Goal: Communication & Community: Answer question/provide support

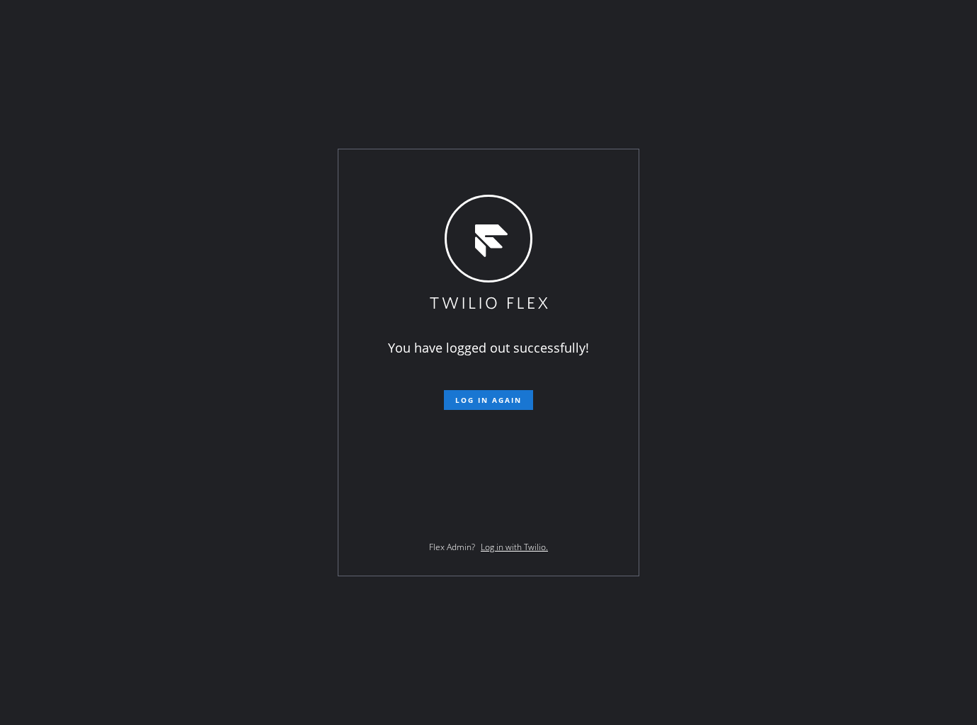
click at [199, 69] on div "You have logged out successfully! Log in again Flex Admin? Log in with Twilio." at bounding box center [488, 362] width 977 height 725
click at [514, 399] on span "Log in again" at bounding box center [488, 400] width 67 height 10
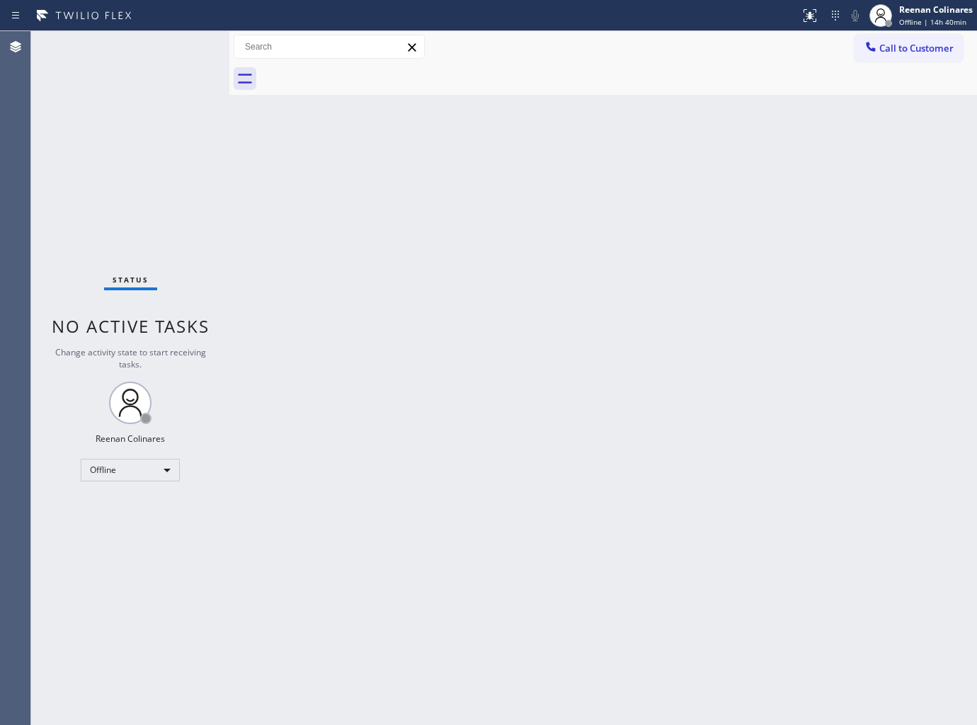
click at [649, 173] on div "Back to Dashboard Change Sender ID Customers Technicians Select a contact Outbo…" at bounding box center [603, 378] width 748 height 694
click at [646, 185] on div "Back to Dashboard Change Sender ID Customers Technicians Select a contact Outbo…" at bounding box center [603, 378] width 748 height 694
click at [124, 480] on div "Offline" at bounding box center [130, 470] width 99 height 23
click at [118, 513] on li "Available" at bounding box center [129, 506] width 96 height 17
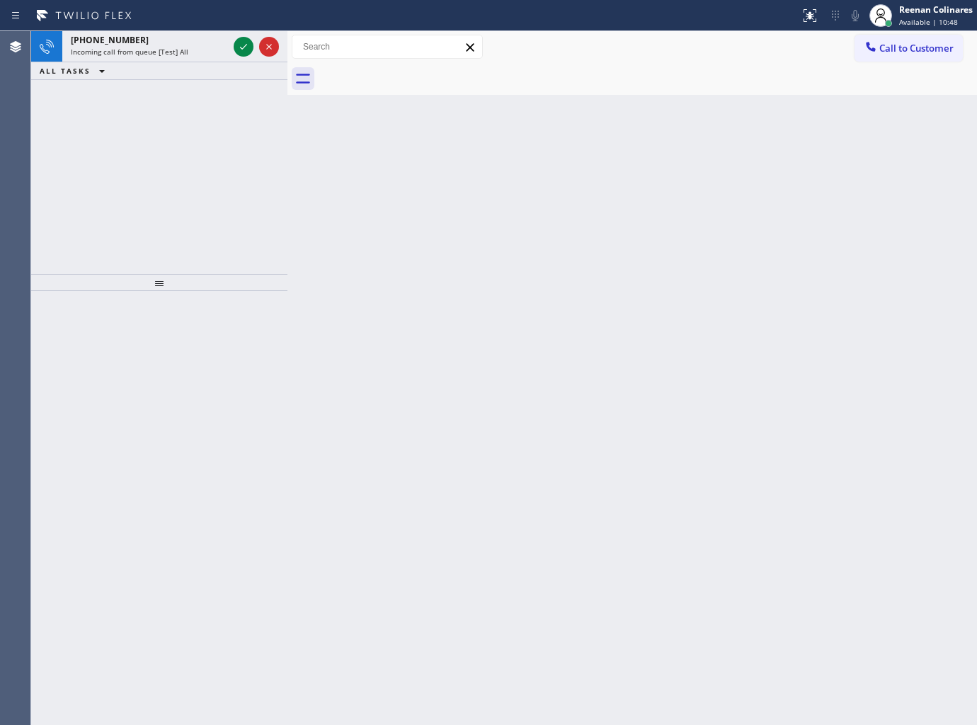
drag, startPoint x: 227, startPoint y: 48, endPoint x: 285, endPoint y: 48, distance: 58.0
click at [287, 48] on div at bounding box center [287, 378] width 0 height 694
click at [202, 47] on div "Incoming call from queue [Test] All" at bounding box center [149, 52] width 157 height 10
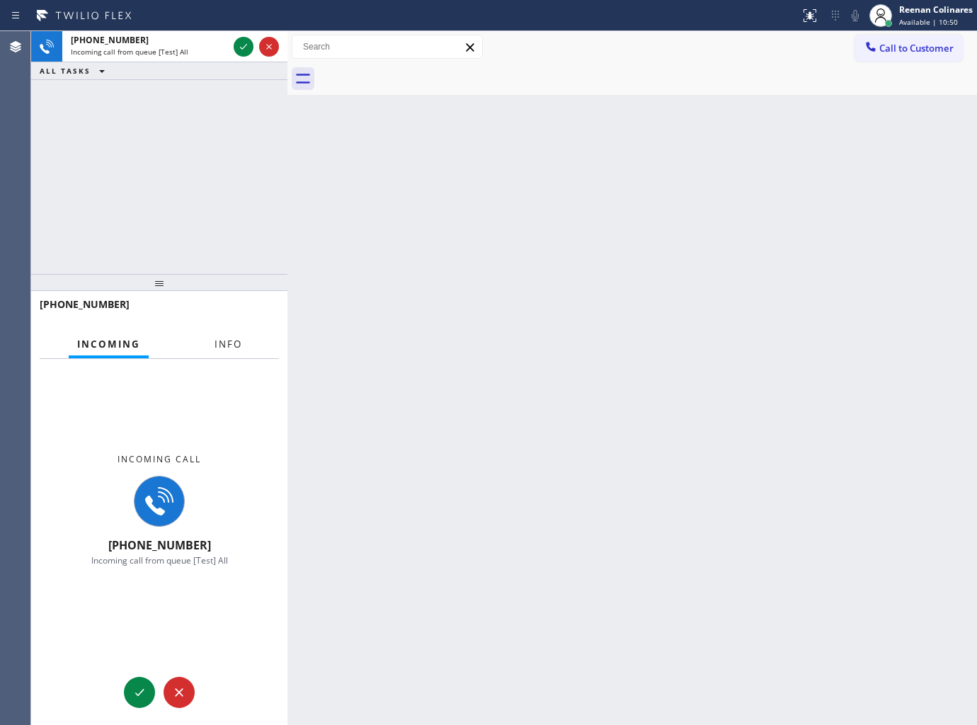
click at [230, 343] on span "Info" at bounding box center [228, 344] width 28 height 13
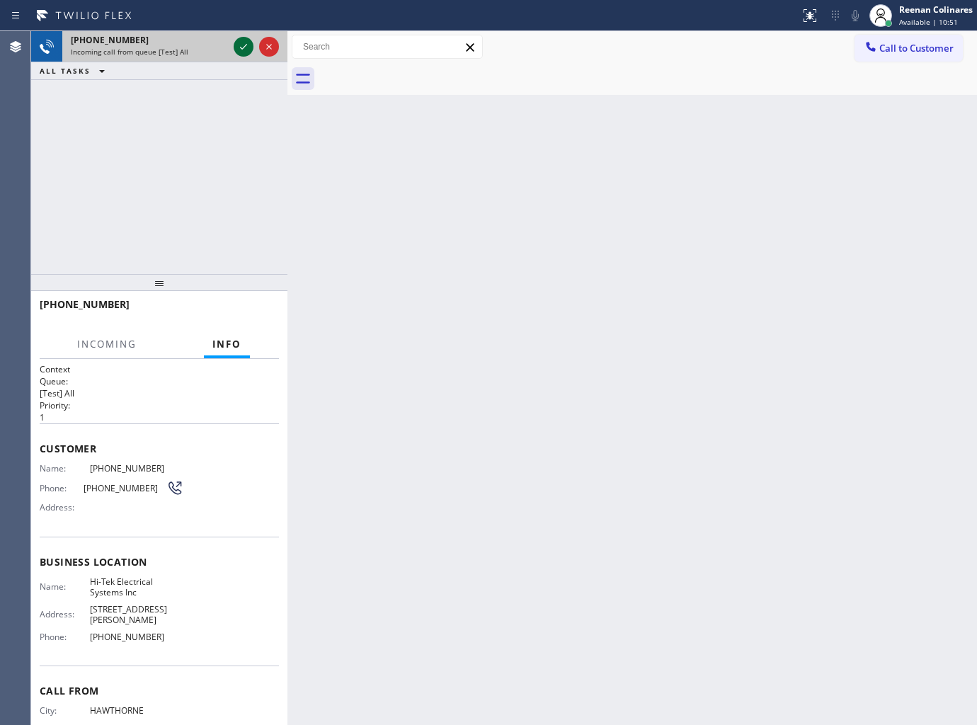
click at [249, 44] on icon at bounding box center [243, 46] width 17 height 17
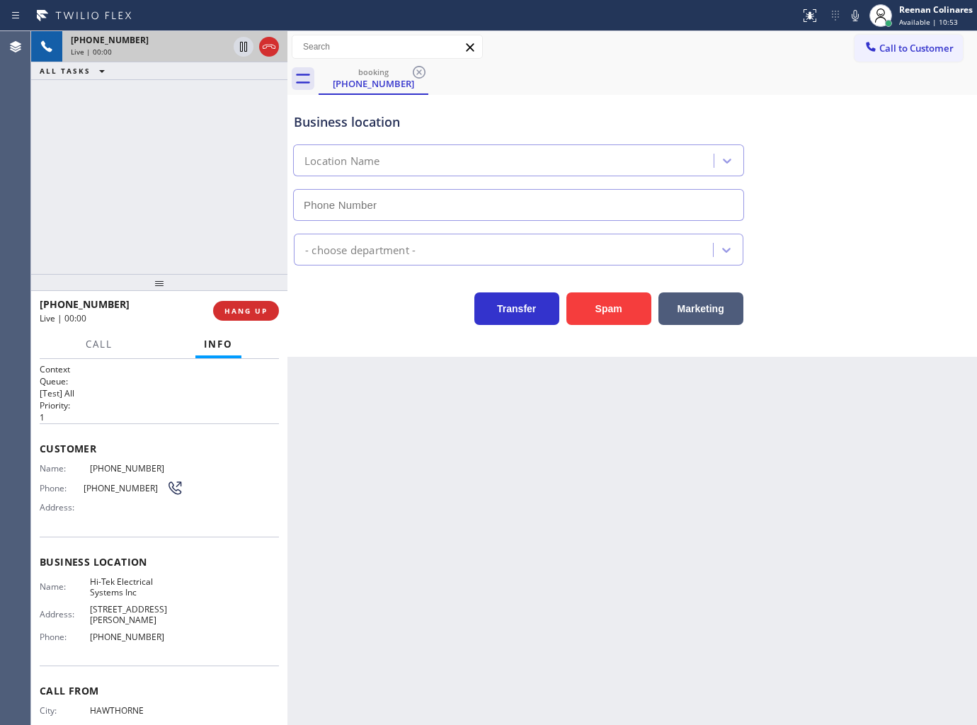
type input "[PHONE_NUMBER]"
click at [854, 7] on icon at bounding box center [855, 15] width 17 height 17
click at [855, 13] on rect at bounding box center [855, 14] width 10 height 10
click at [855, 13] on icon at bounding box center [855, 15] width 17 height 17
click at [855, 13] on rect at bounding box center [855, 14] width 10 height 10
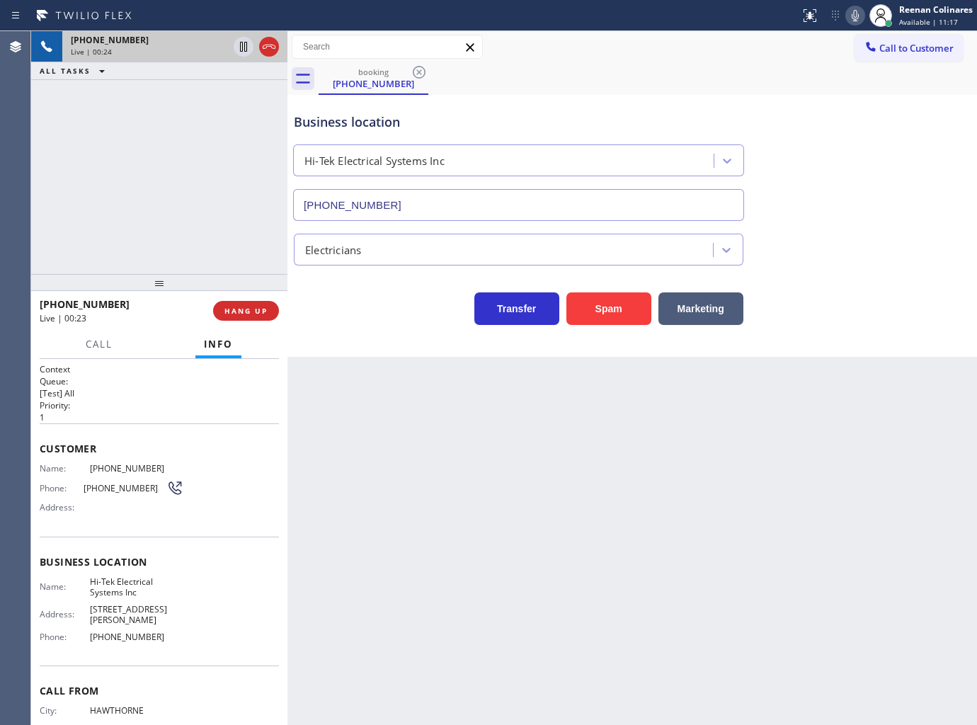
click at [853, 14] on icon at bounding box center [855, 15] width 7 height 11
click at [699, 306] on button "Marketing" at bounding box center [700, 308] width 85 height 33
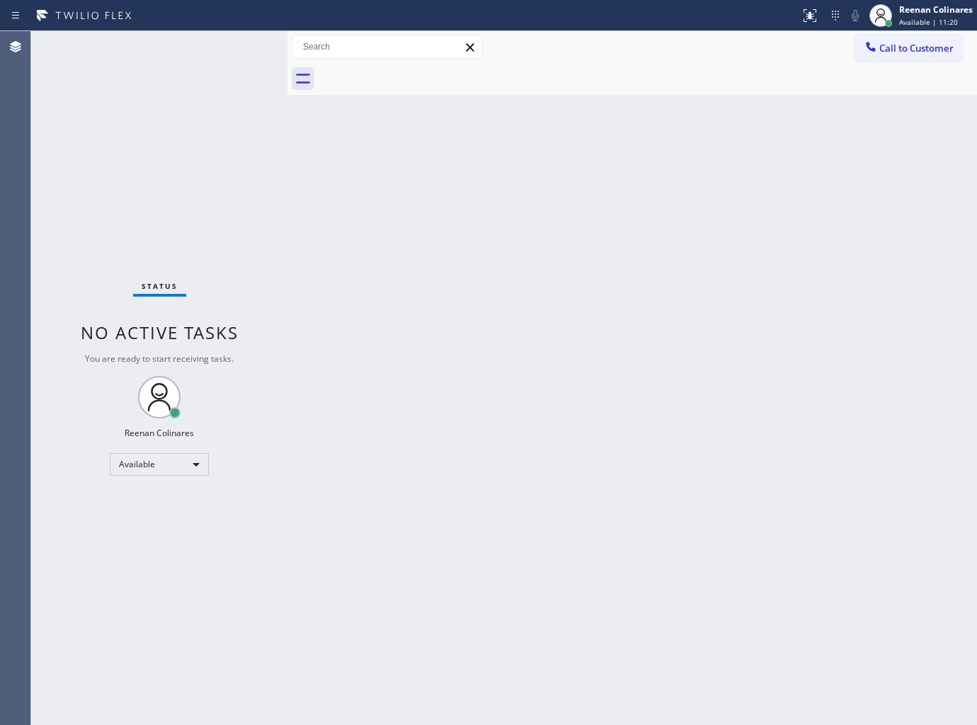
drag, startPoint x: 646, startPoint y: 353, endPoint x: 564, endPoint y: 443, distance: 122.3
click at [646, 354] on div "Back to Dashboard Change Sender ID Customers Technicians Select a contact Outbo…" at bounding box center [631, 378] width 689 height 694
click at [493, 158] on div "Back to Dashboard Change Sender ID Customers Technicians Select a contact Outbo…" at bounding box center [631, 378] width 689 height 694
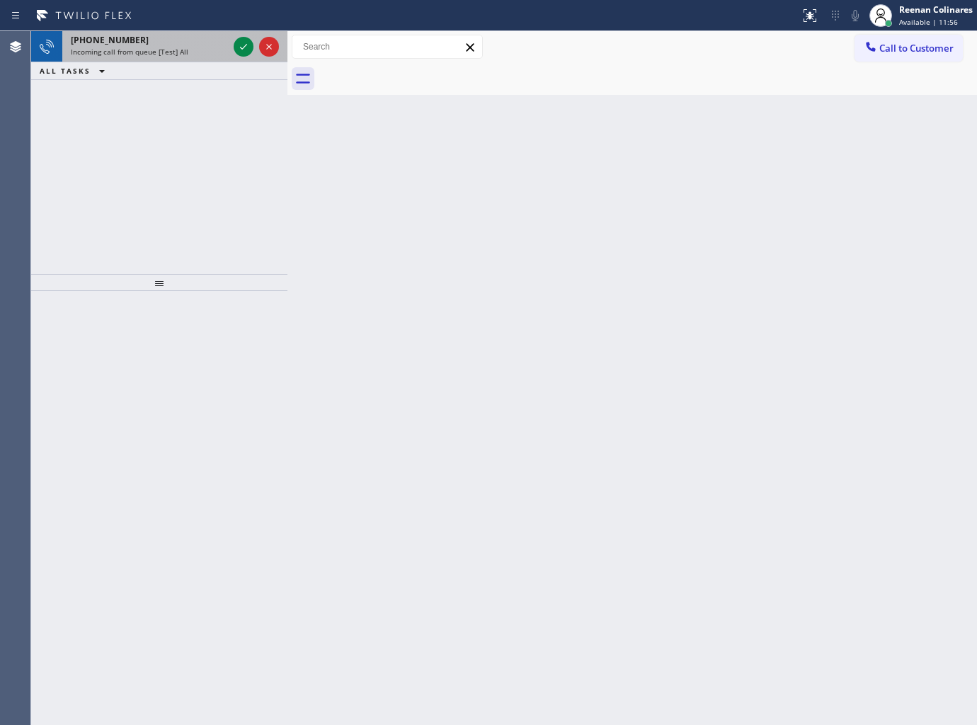
click at [120, 37] on span "[PHONE_NUMBER]" at bounding box center [110, 40] width 78 height 12
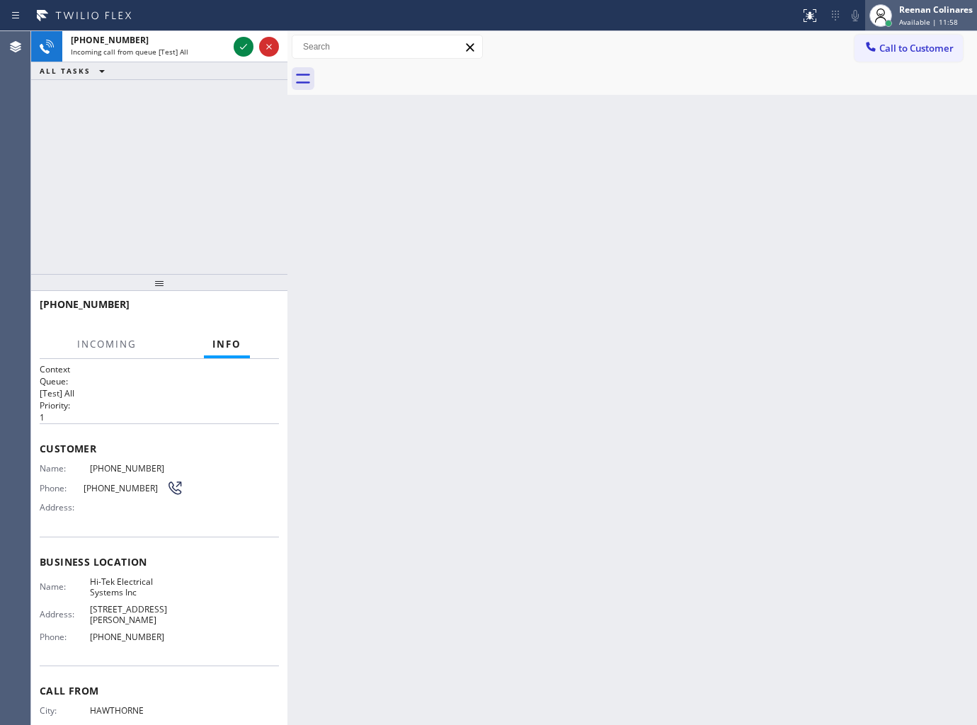
click at [932, 10] on div "Reenan Colinares" at bounding box center [936, 10] width 74 height 12
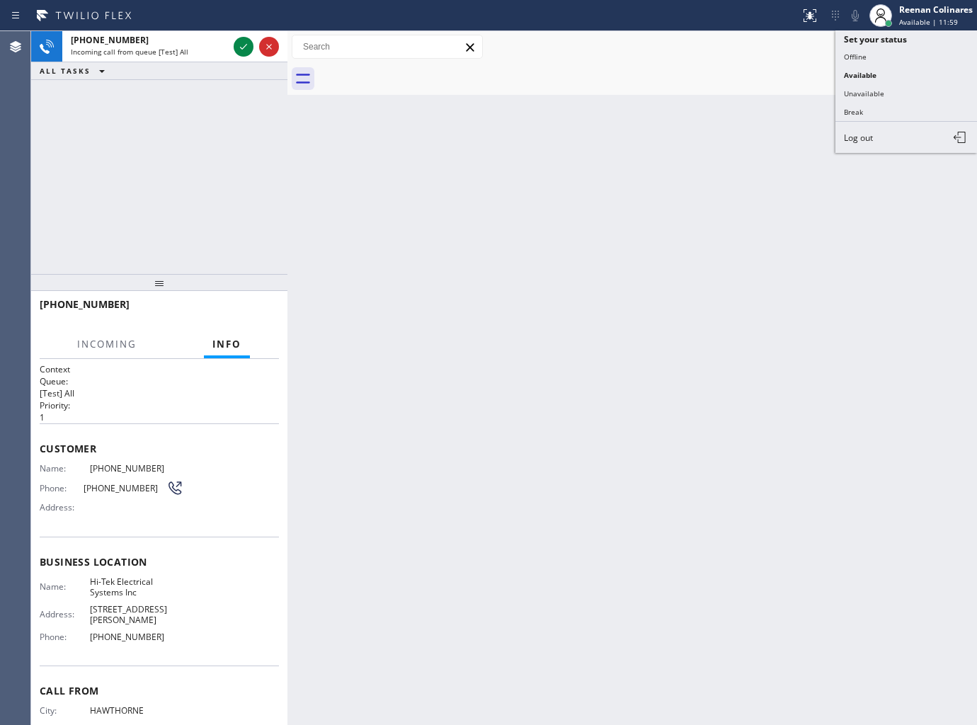
drag, startPoint x: 874, startPoint y: 94, endPoint x: 916, endPoint y: 41, distance: 68.0
click at [874, 95] on button "Unavailable" at bounding box center [906, 93] width 142 height 18
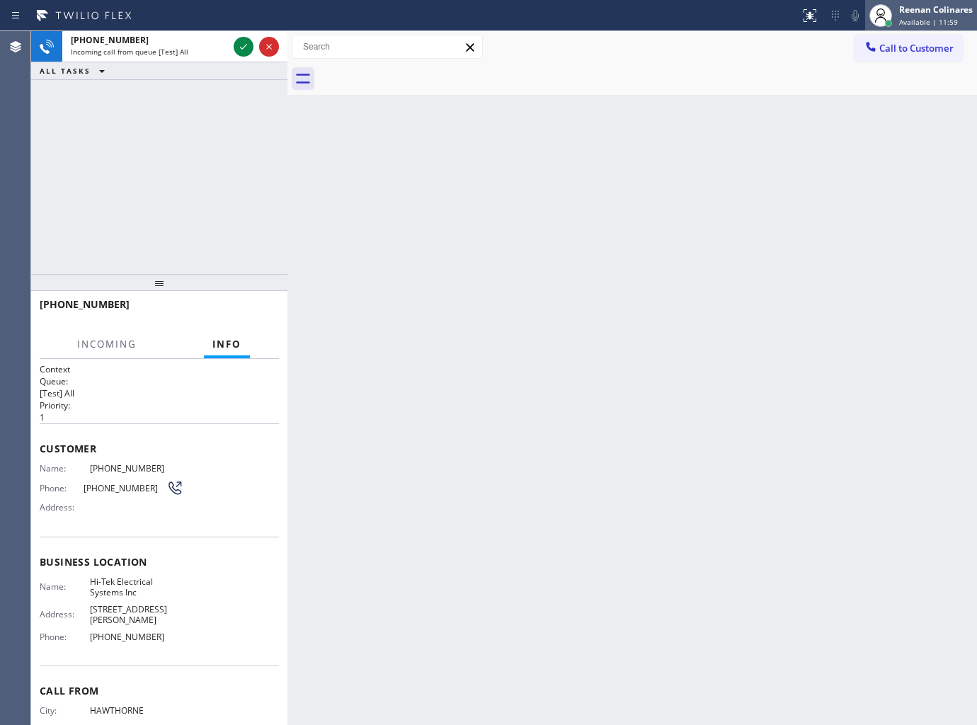
click at [932, 23] on span "Available | 11:59" at bounding box center [928, 22] width 59 height 10
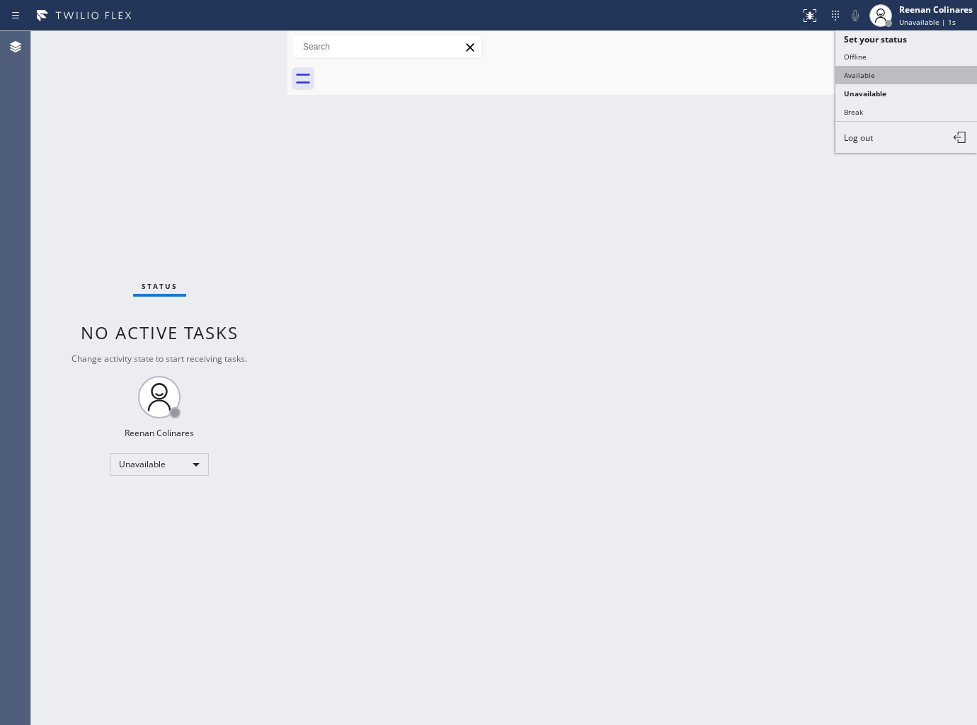
click at [861, 72] on button "Available" at bounding box center [906, 75] width 142 height 18
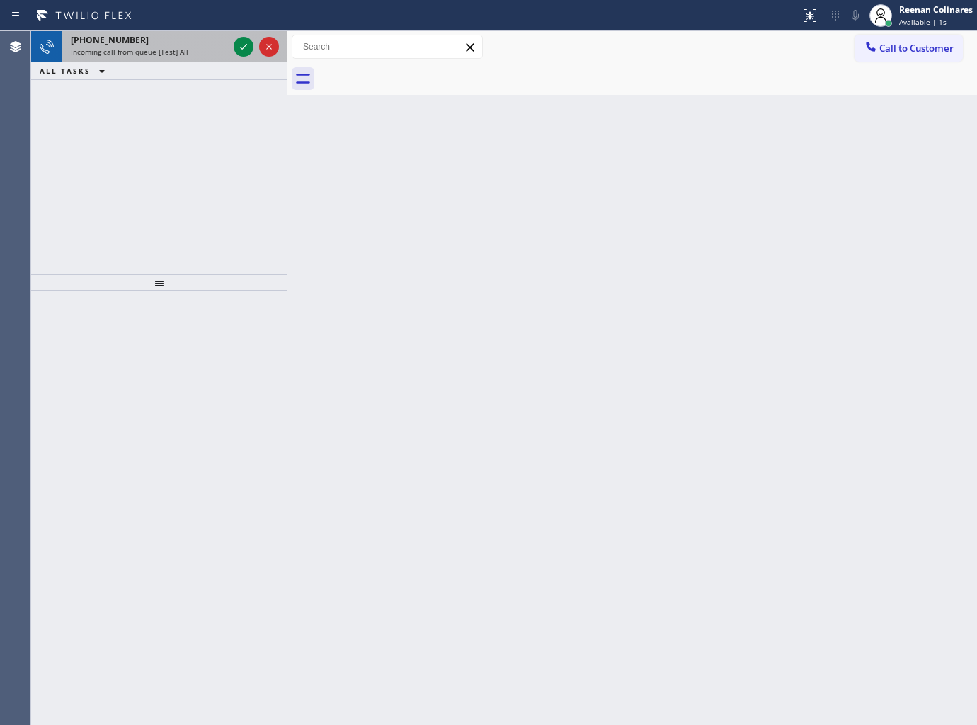
click at [151, 55] on span "Incoming call from queue [Test] All" at bounding box center [130, 52] width 118 height 10
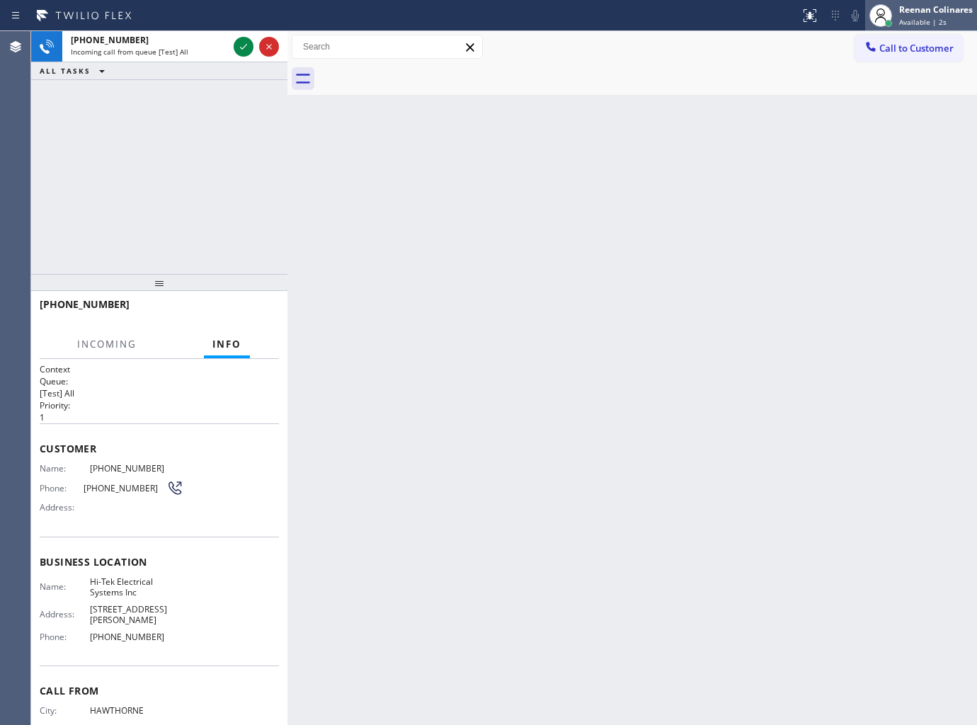
click at [909, 16] on div "Reenan Colinares Available | 2s" at bounding box center [936, 15] width 81 height 25
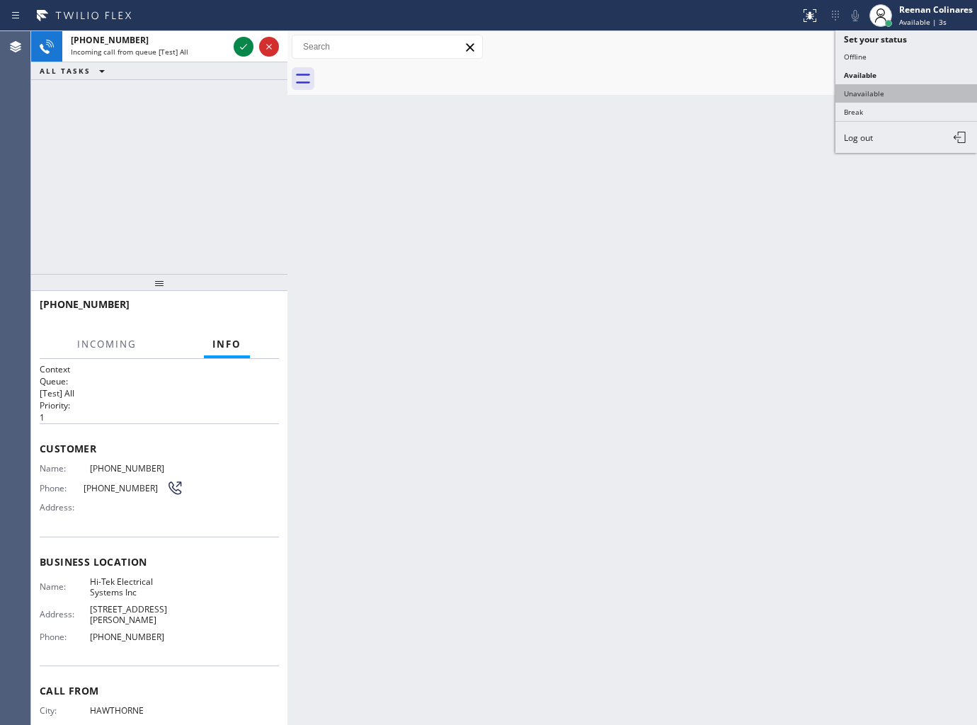
click at [854, 88] on button "Unavailable" at bounding box center [906, 93] width 142 height 18
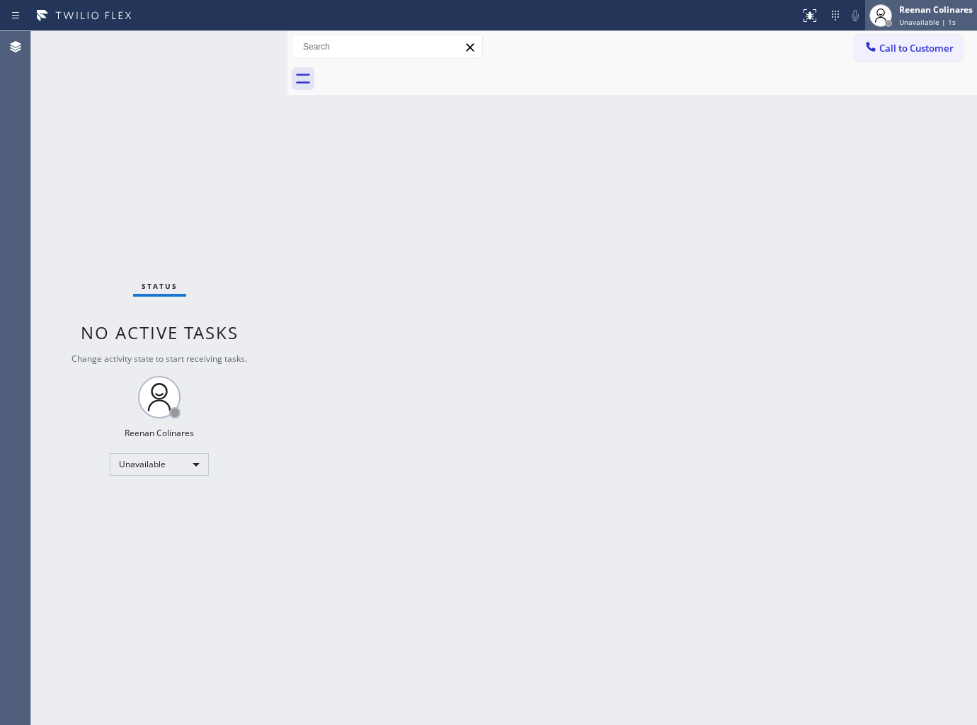
click at [934, 17] on span "Unavailable | 1s" at bounding box center [927, 22] width 57 height 10
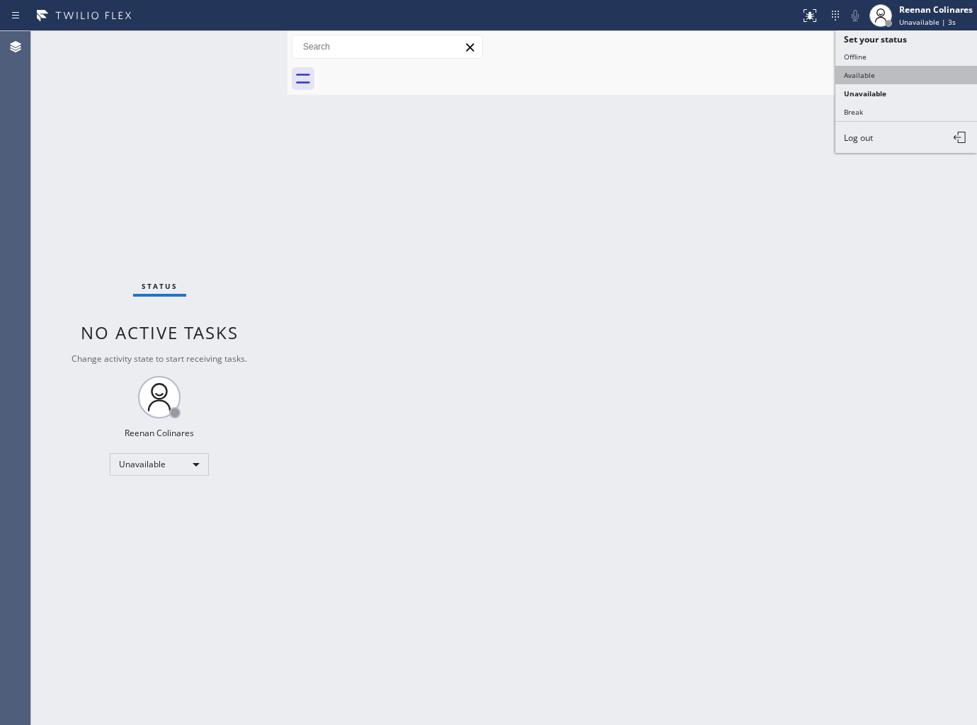
click at [866, 73] on button "Available" at bounding box center [906, 75] width 142 height 18
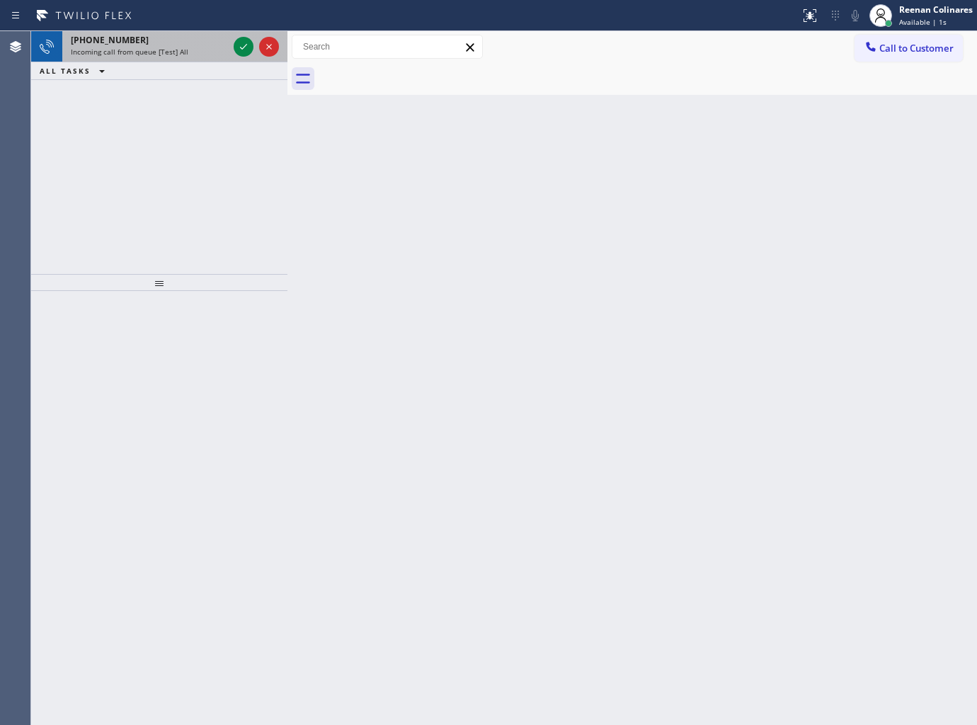
click at [171, 41] on div "[PHONE_NUMBER]" at bounding box center [149, 40] width 157 height 12
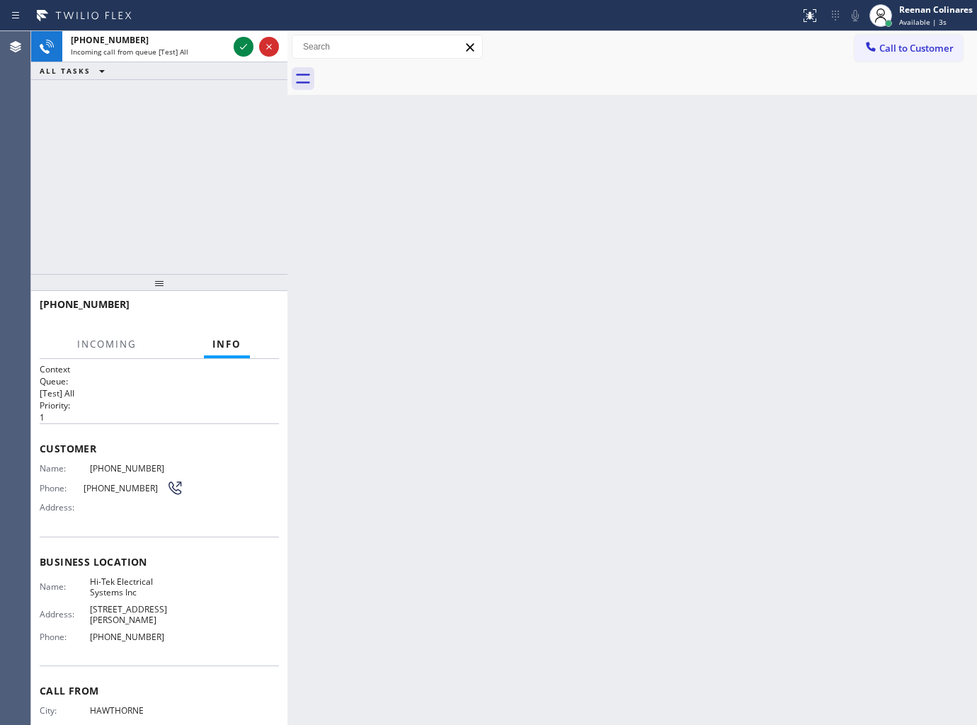
click at [933, 33] on div "Call to Customer Outbound call Location Search location Your caller id phone nu…" at bounding box center [631, 47] width 689 height 32
click at [933, 13] on div "Reenan Colinares" at bounding box center [936, 10] width 74 height 12
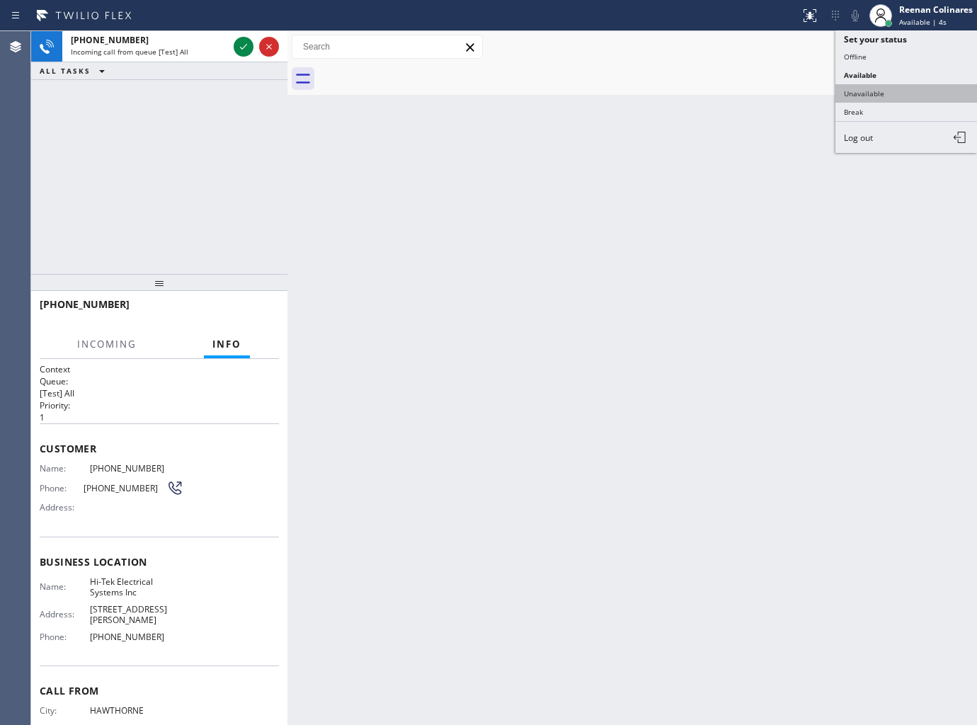
click at [859, 94] on button "Unavailable" at bounding box center [906, 93] width 142 height 18
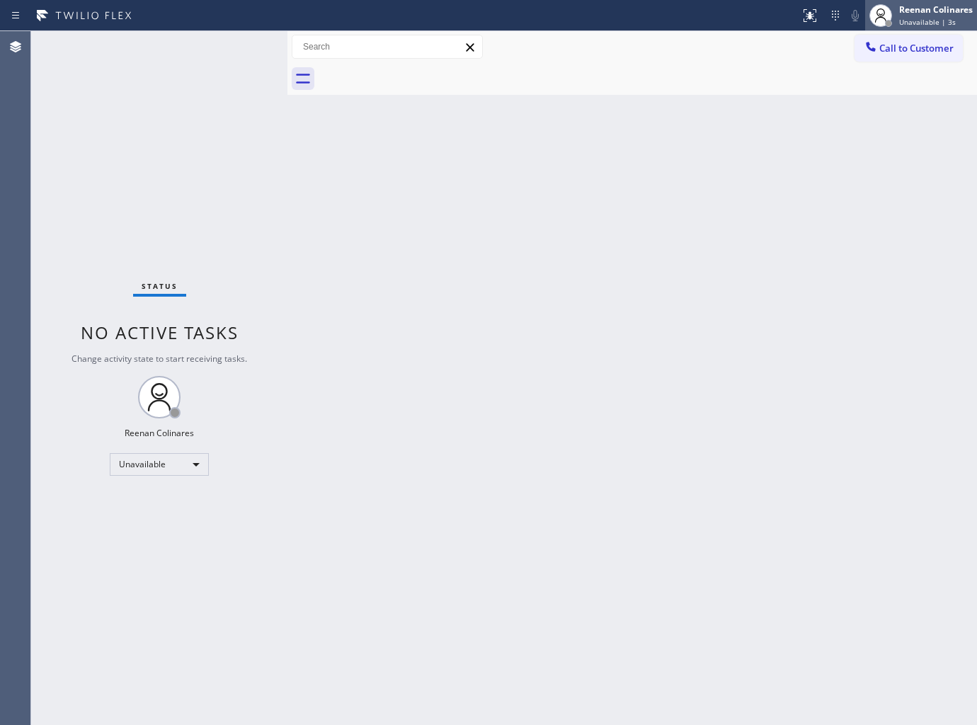
click at [909, 9] on div "Reenan Colinares" at bounding box center [936, 10] width 74 height 12
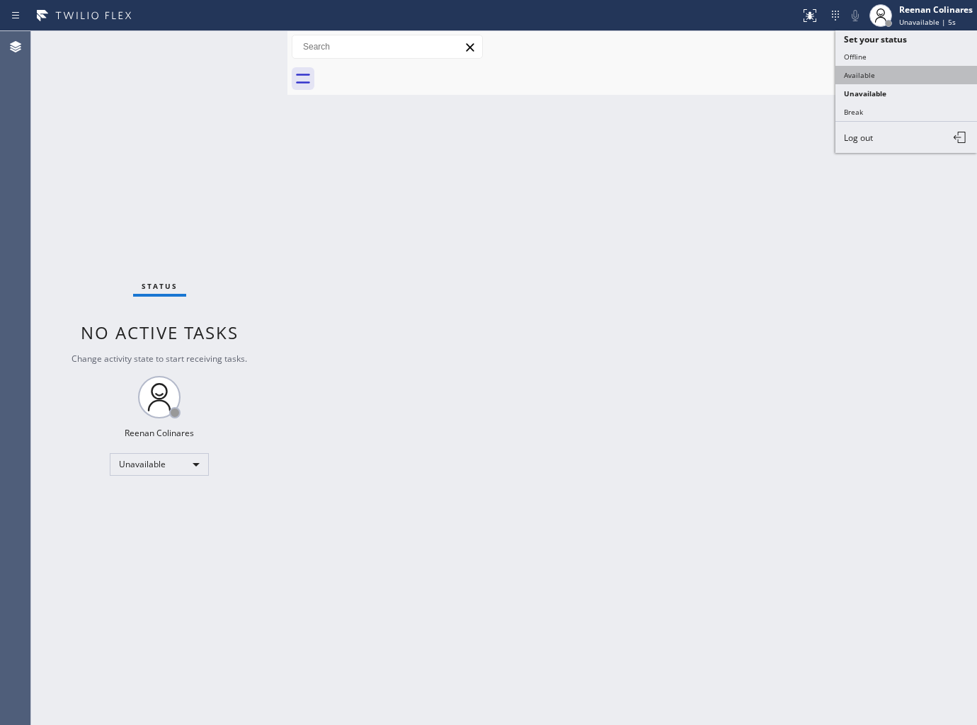
click at [845, 69] on button "Available" at bounding box center [906, 75] width 142 height 18
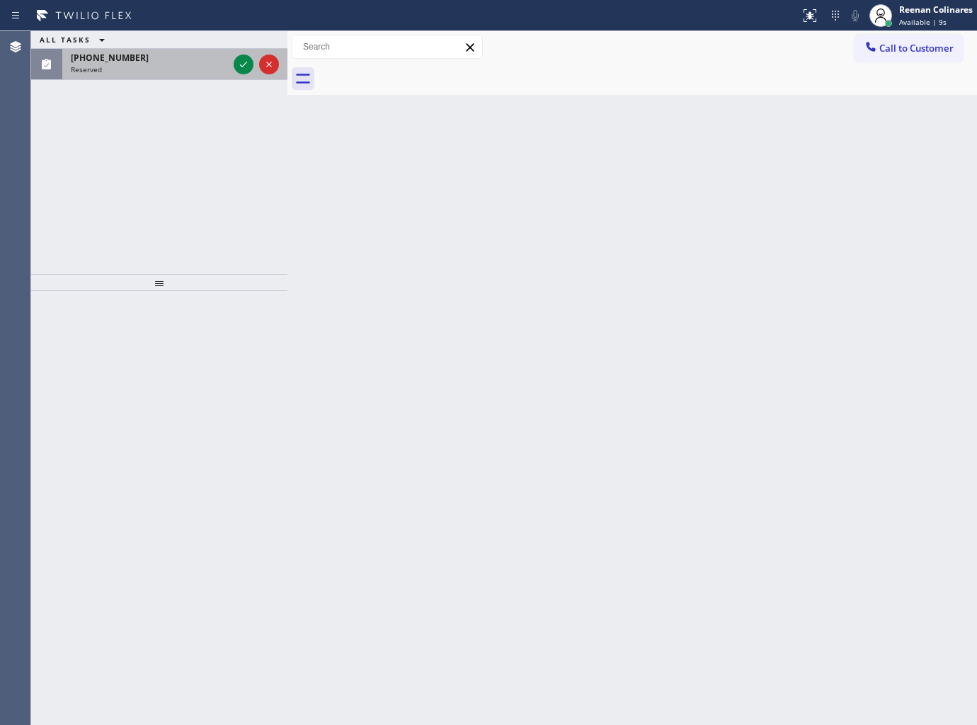
click at [181, 67] on div "Reserved" at bounding box center [149, 69] width 157 height 10
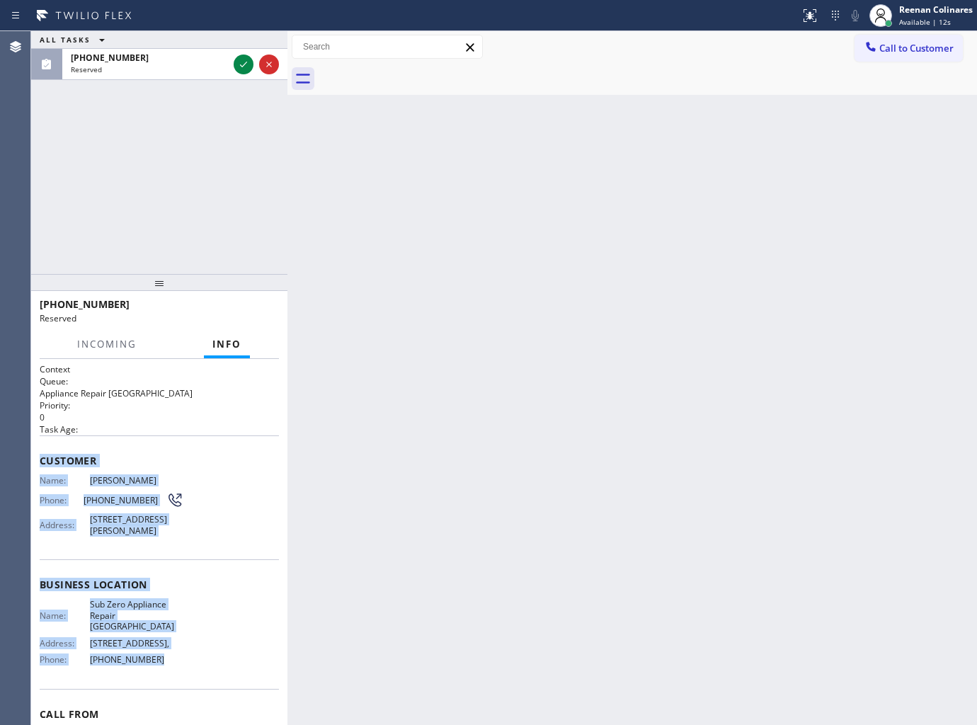
drag, startPoint x: 40, startPoint y: 454, endPoint x: 420, endPoint y: 694, distance: 449.5
click at [248, 678] on div "Context Queue: Appliance Repair High End Priority: 0 Task Age: Customer Name: […" at bounding box center [159, 579] width 239 height 433
click at [213, 64] on div "Reserved" at bounding box center [149, 69] width 157 height 10
click at [243, 59] on icon at bounding box center [243, 64] width 17 height 17
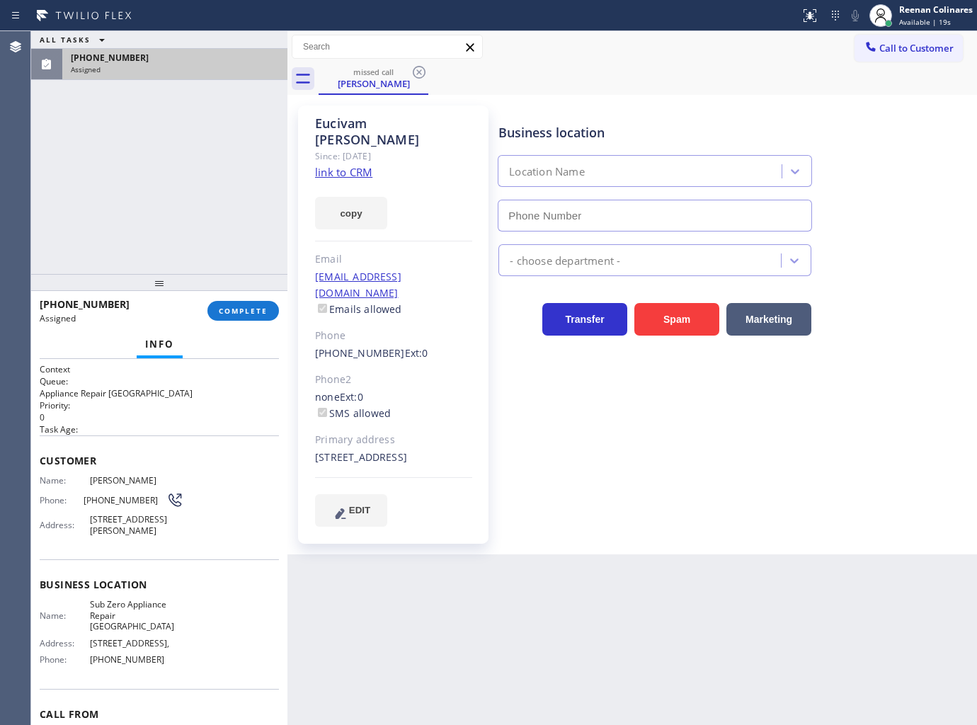
drag, startPoint x: 242, startPoint y: 294, endPoint x: 250, endPoint y: 297, distance: 8.3
click at [244, 294] on div "[PHONE_NUMBER] Assigned COMPLETE" at bounding box center [159, 310] width 239 height 37
click at [257, 303] on button "COMPLETE" at bounding box center [242, 311] width 71 height 20
type input "[PHONE_NUMBER]"
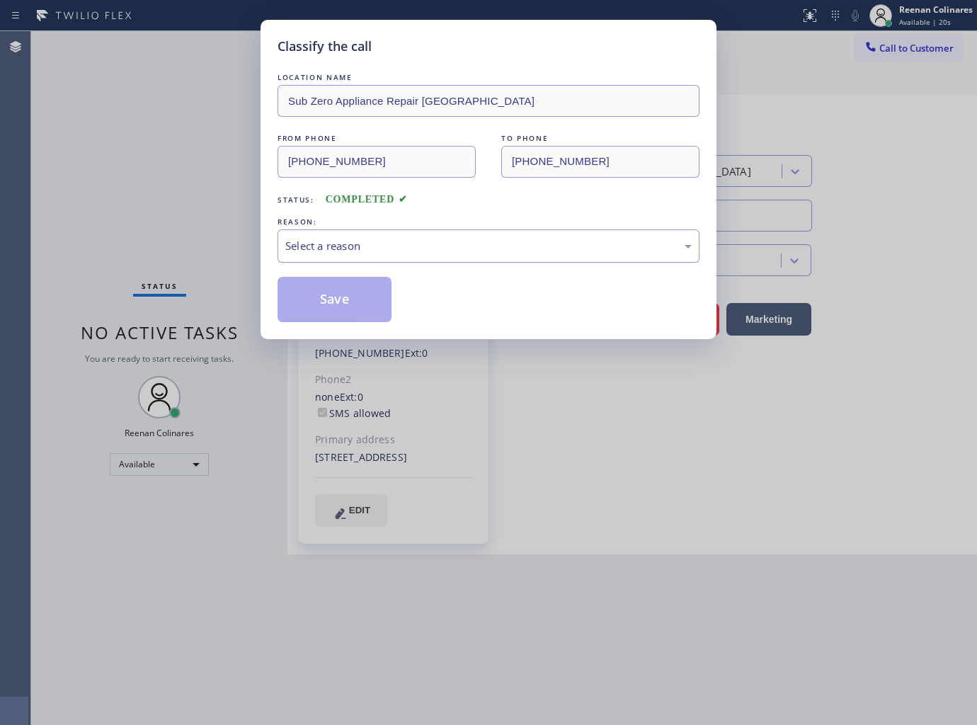
click at [316, 238] on div "Select a reason" at bounding box center [488, 246] width 406 height 16
click at [310, 298] on button "Save" at bounding box center [334, 299] width 114 height 45
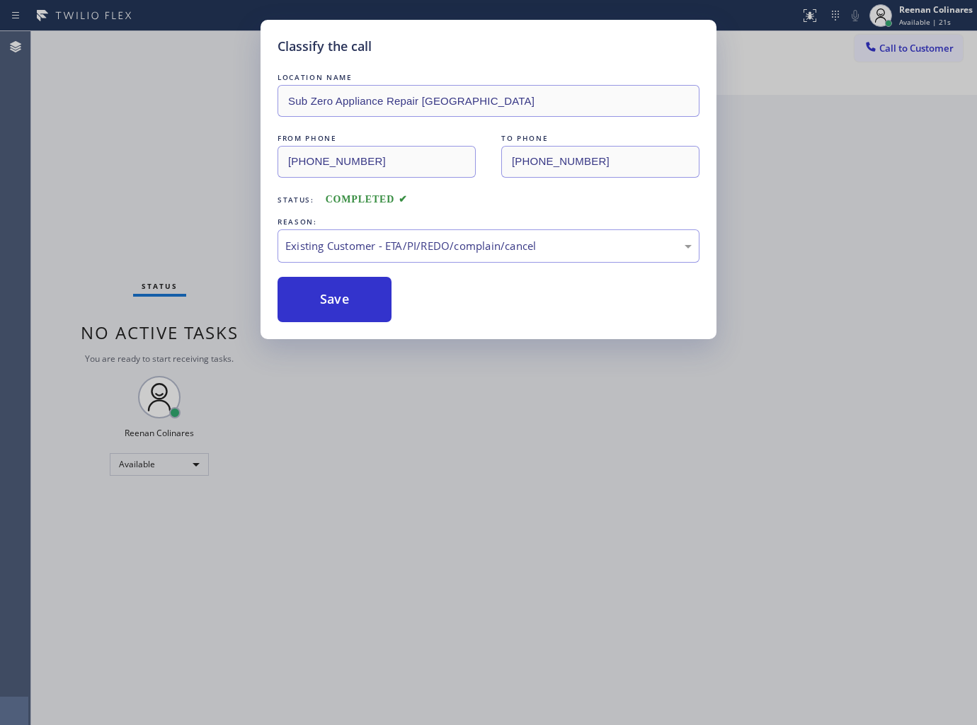
click at [166, 193] on div "Classify the call LOCATION NAME Sub Zero Appliance Repair [GEOGRAPHIC_DATA] FRO…" at bounding box center [488, 362] width 977 height 725
click at [164, 192] on div "Classify the call LOCATION NAME Sub Zero Appliance Repair [GEOGRAPHIC_DATA] FRO…" at bounding box center [488, 362] width 977 height 725
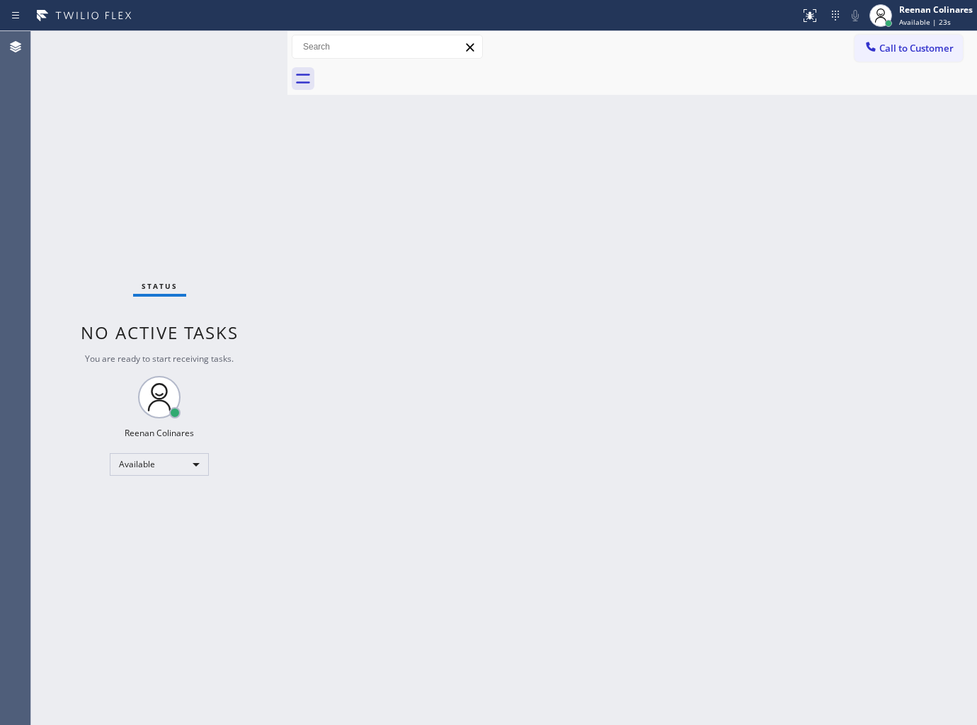
click at [890, 319] on div "Back to Dashboard Change Sender ID Customers Technicians Select a contact Outbo…" at bounding box center [631, 378] width 689 height 694
click at [519, 159] on div "Back to Dashboard Change Sender ID Customers Technicians Select a contact Outbo…" at bounding box center [631, 378] width 689 height 694
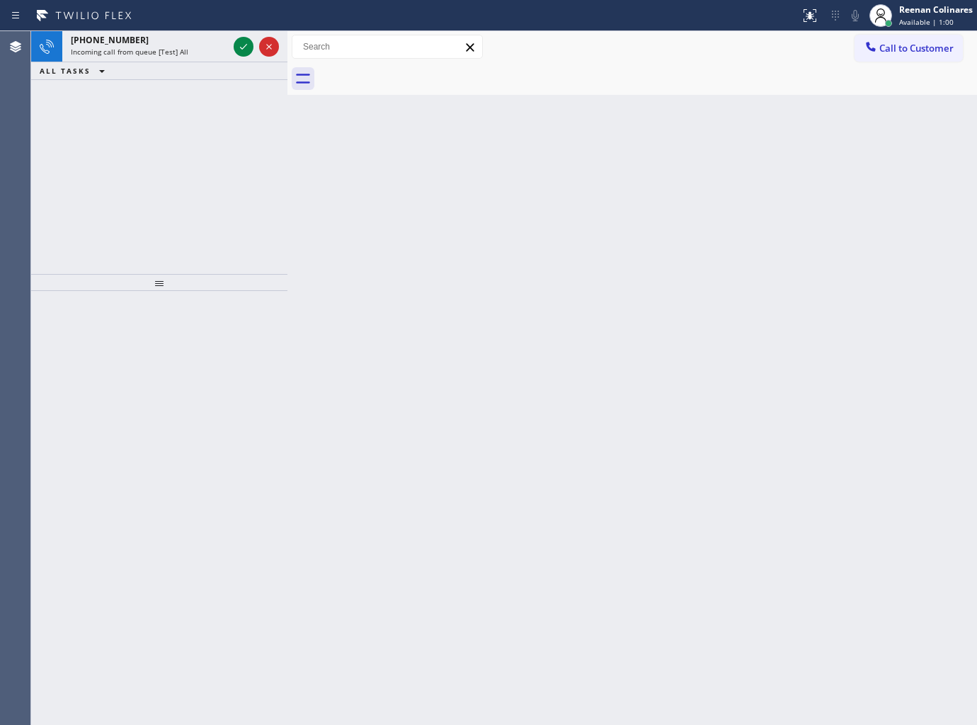
click at [202, 62] on div "ALL TASKS ALL TASKS ACTIVE TASKS TASKS IN WRAP UP" at bounding box center [159, 71] width 256 height 18
click at [201, 58] on div "[PHONE_NUMBER] Incoming call from queue [Test] All" at bounding box center [146, 46] width 168 height 31
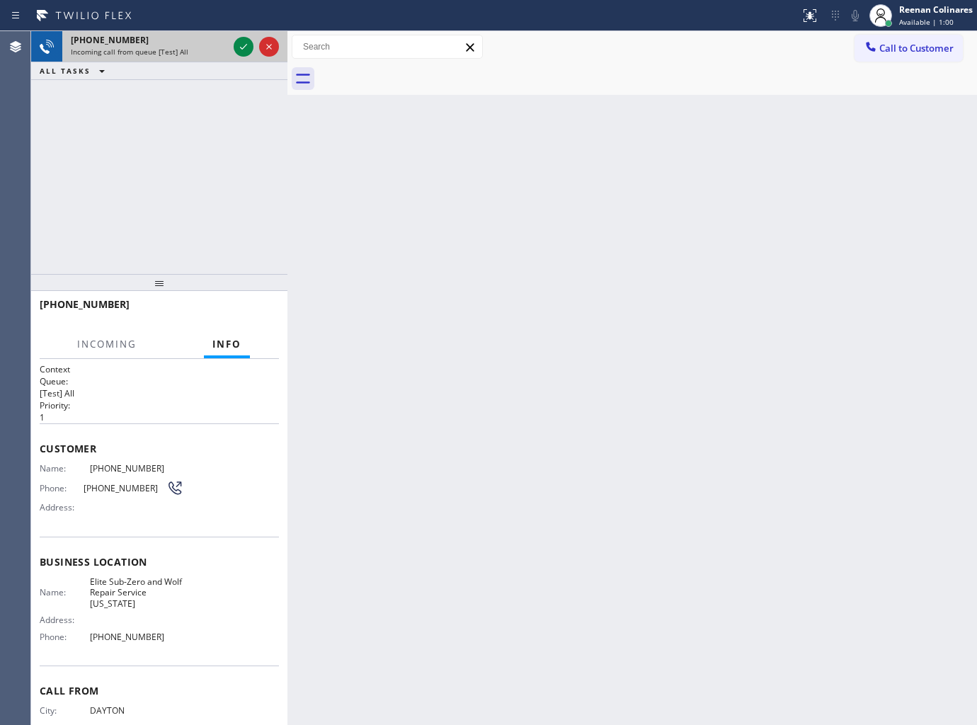
click at [198, 52] on div "Incoming call from queue [Test] All" at bounding box center [149, 52] width 157 height 10
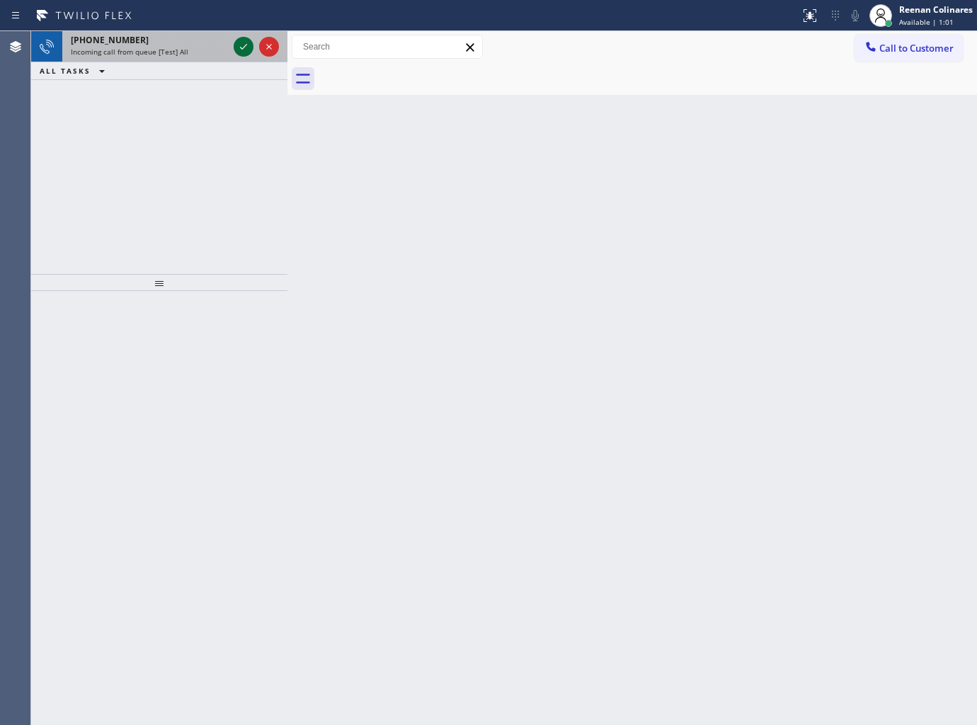
click at [224, 59] on div "[PHONE_NUMBER] Incoming call from queue [Test] All" at bounding box center [146, 46] width 168 height 31
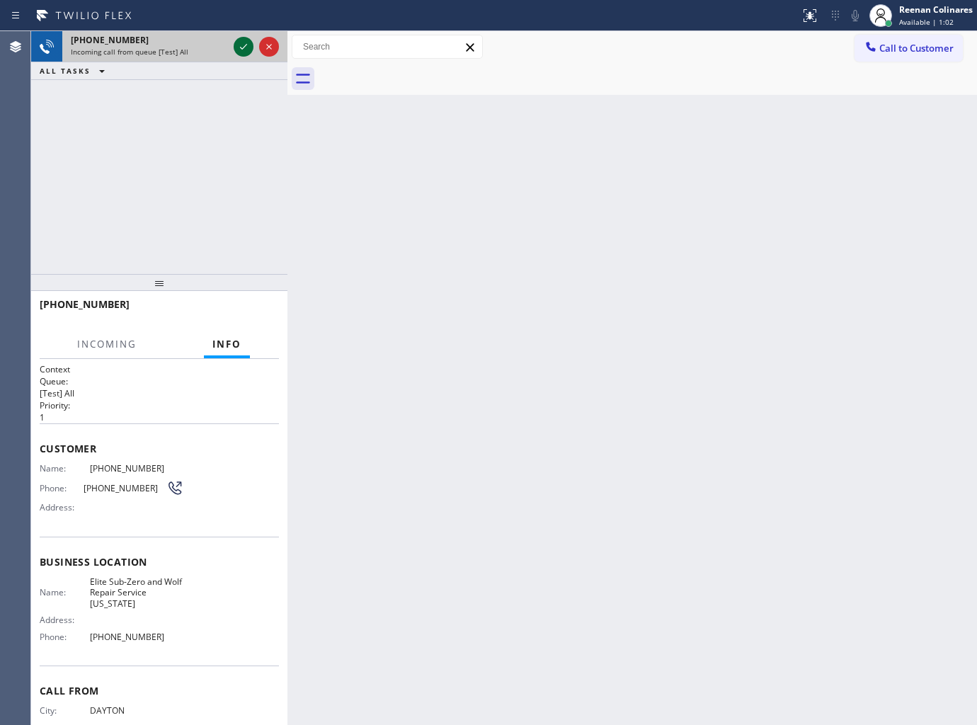
click at [241, 47] on icon at bounding box center [243, 46] width 17 height 17
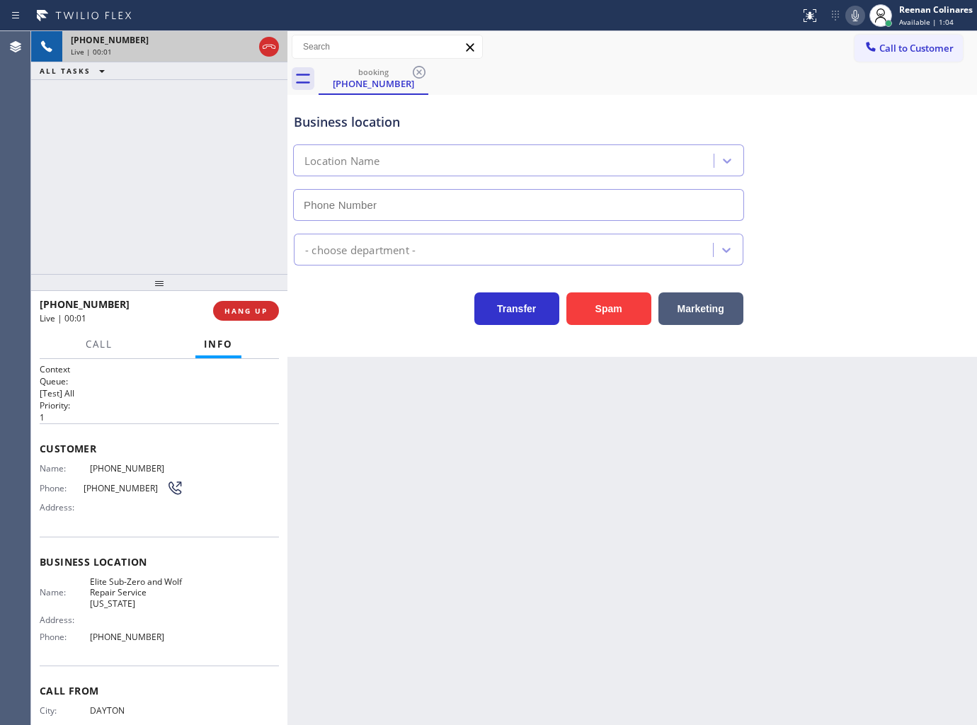
type input "[PHONE_NUMBER]"
click at [854, 12] on icon at bounding box center [855, 15] width 17 height 17
click at [854, 12] on icon at bounding box center [855, 15] width 7 height 11
click at [260, 313] on span "HANG UP" at bounding box center [245, 311] width 43 height 10
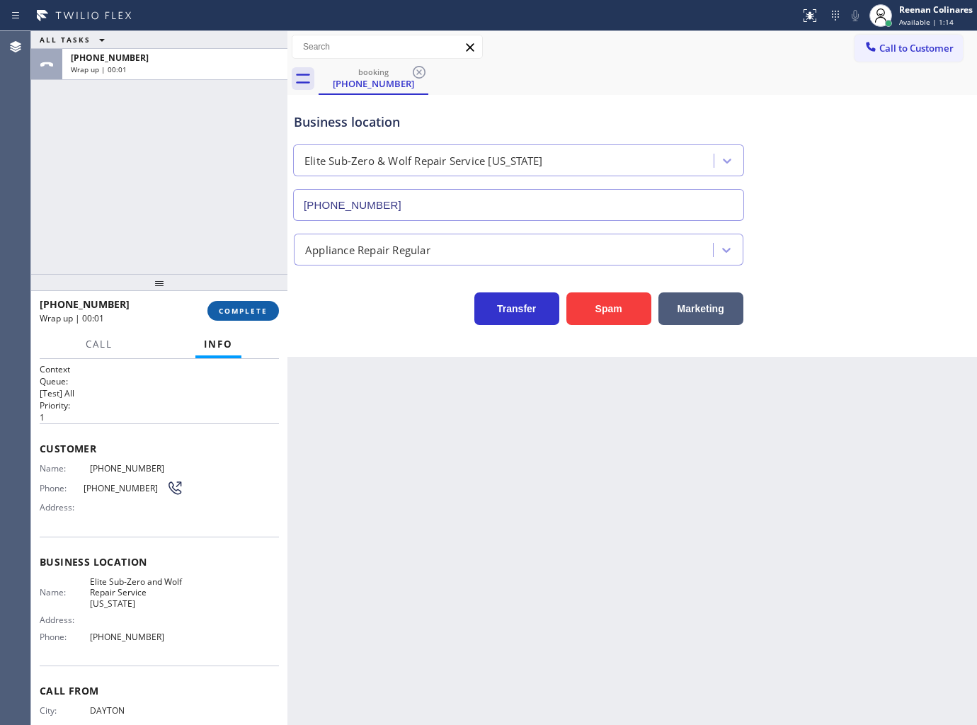
click at [263, 311] on span "COMPLETE" at bounding box center [243, 311] width 49 height 10
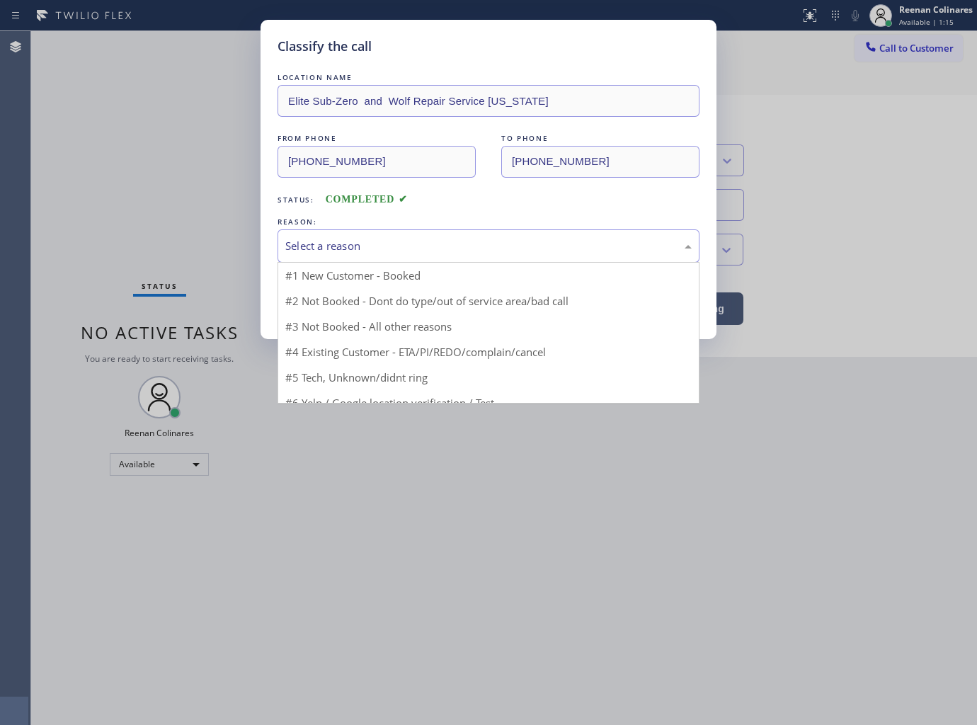
click at [323, 238] on div "Select a reason" at bounding box center [488, 246] width 406 height 16
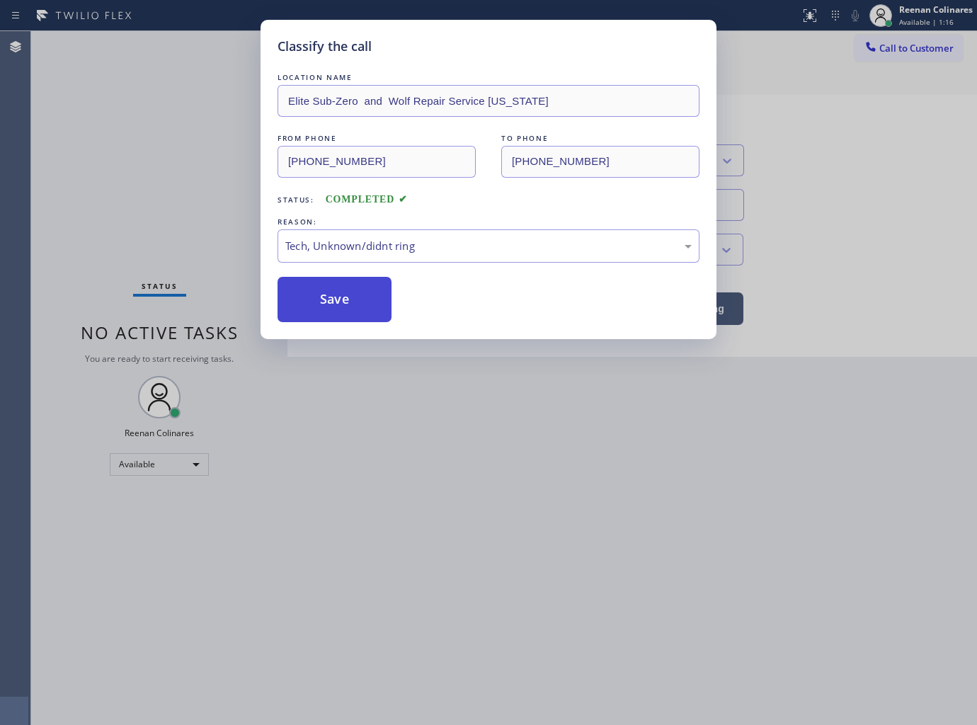
click at [315, 307] on button "Save" at bounding box center [334, 299] width 114 height 45
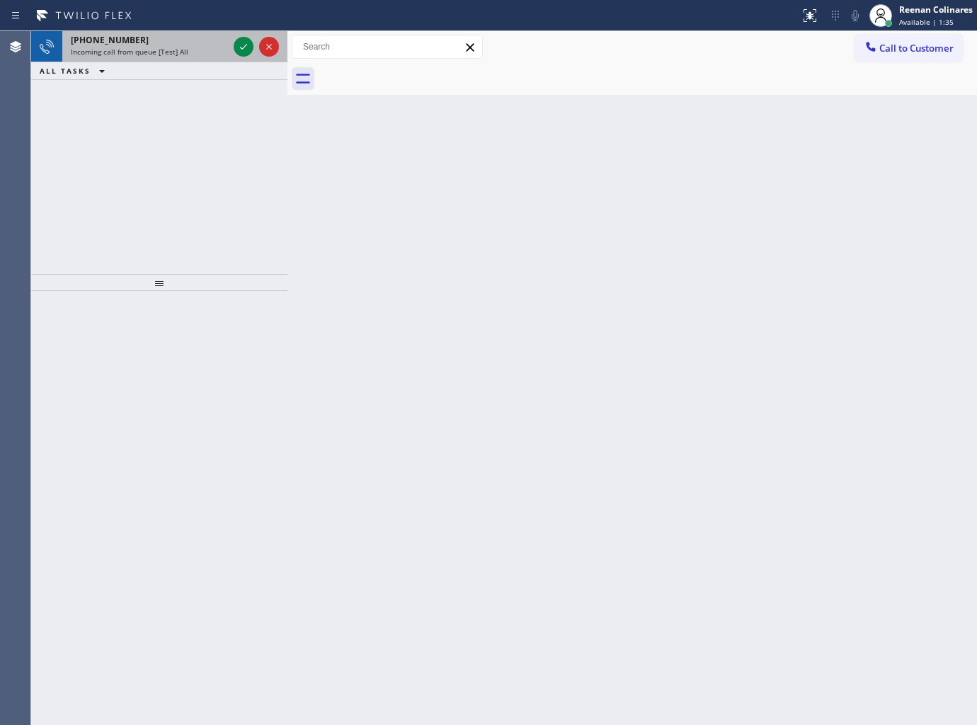
click at [191, 57] on div "[PHONE_NUMBER] Incoming call from queue [Test] All" at bounding box center [146, 46] width 168 height 31
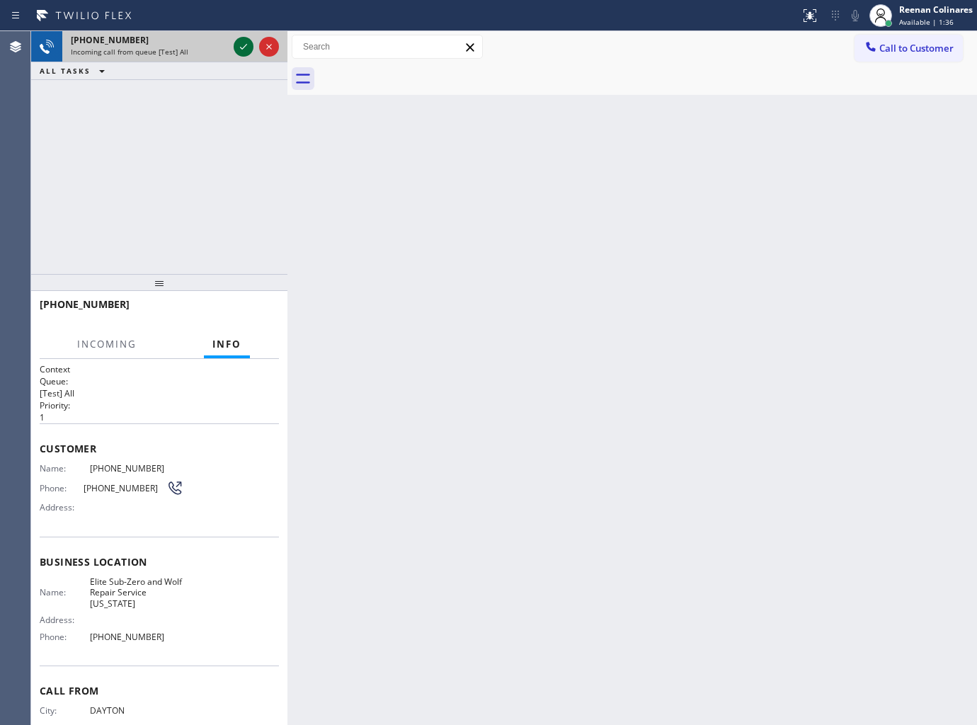
click at [241, 46] on icon at bounding box center [243, 46] width 17 height 17
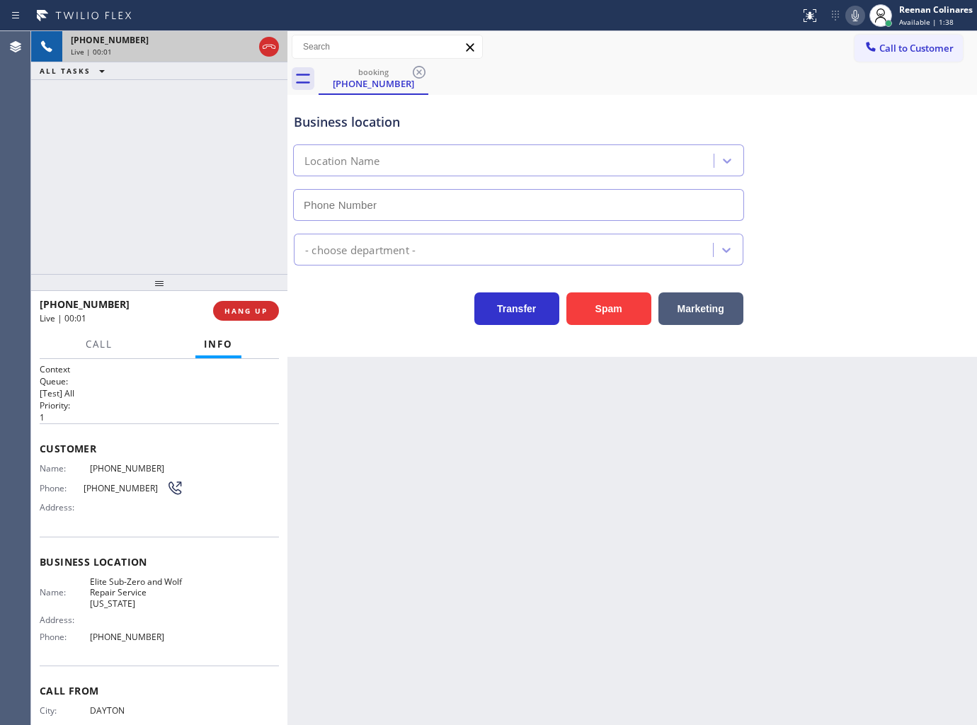
type input "[PHONE_NUMBER]"
click at [852, 10] on icon at bounding box center [855, 15] width 17 height 17
click at [854, 12] on icon at bounding box center [855, 15] width 7 height 11
click at [852, 18] on icon at bounding box center [855, 15] width 17 height 17
click at [852, 18] on rect at bounding box center [855, 14] width 10 height 10
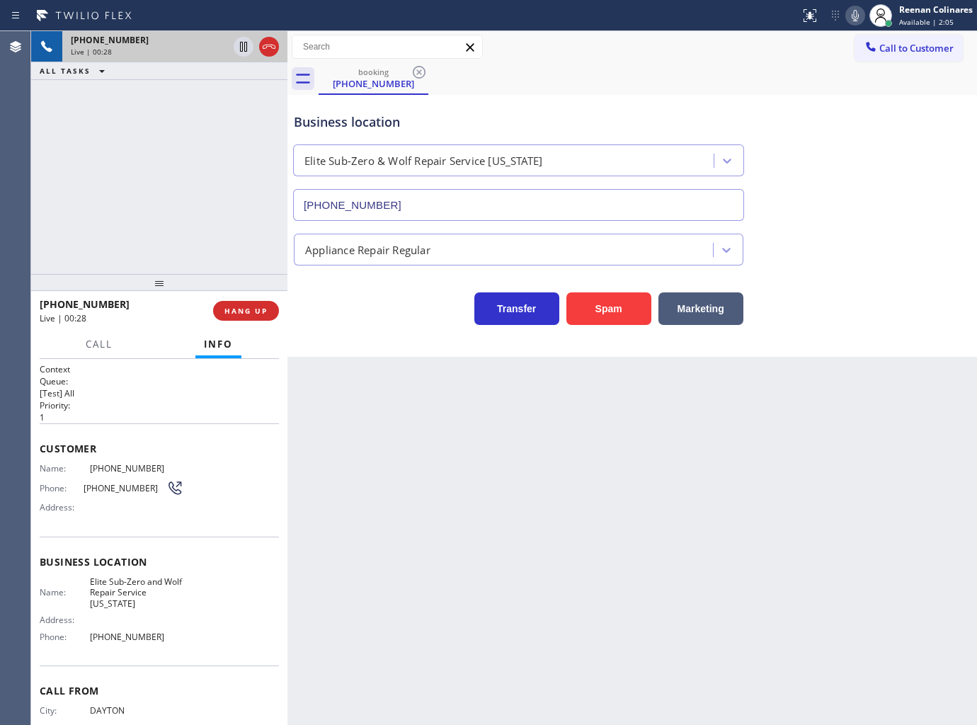
click at [854, 14] on icon at bounding box center [855, 15] width 17 height 17
click at [854, 14] on rect at bounding box center [855, 14] width 10 height 10
click at [853, 18] on icon at bounding box center [855, 15] width 17 height 17
click at [91, 338] on span "Call" at bounding box center [99, 344] width 27 height 13
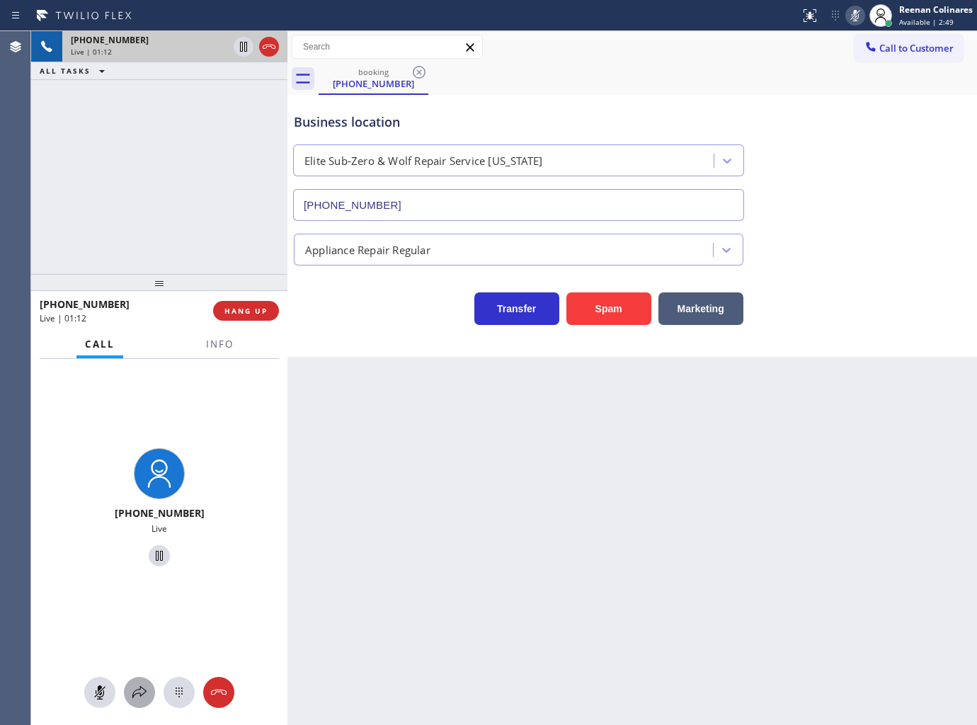
click at [143, 694] on icon at bounding box center [139, 692] width 17 height 17
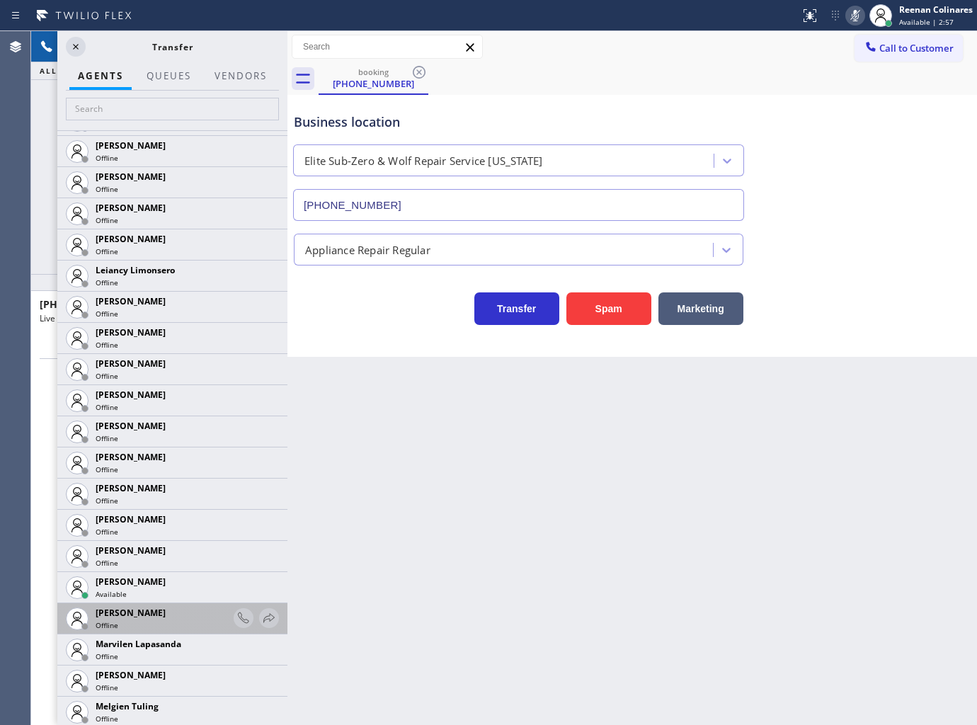
scroll to position [2124, 0]
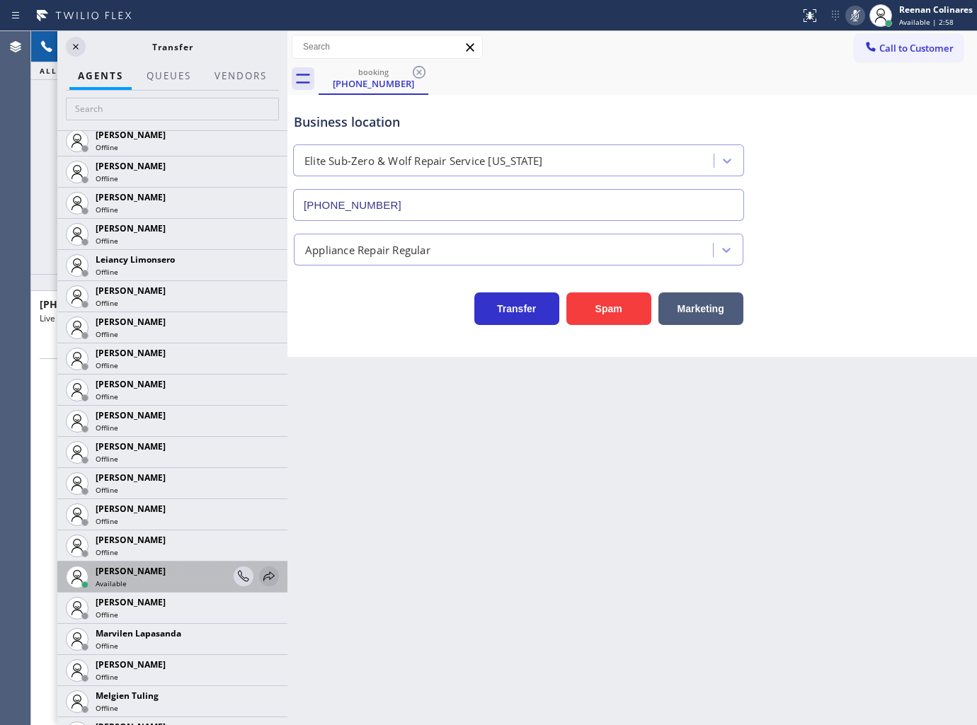
click at [260, 581] on icon at bounding box center [268, 576] width 17 height 17
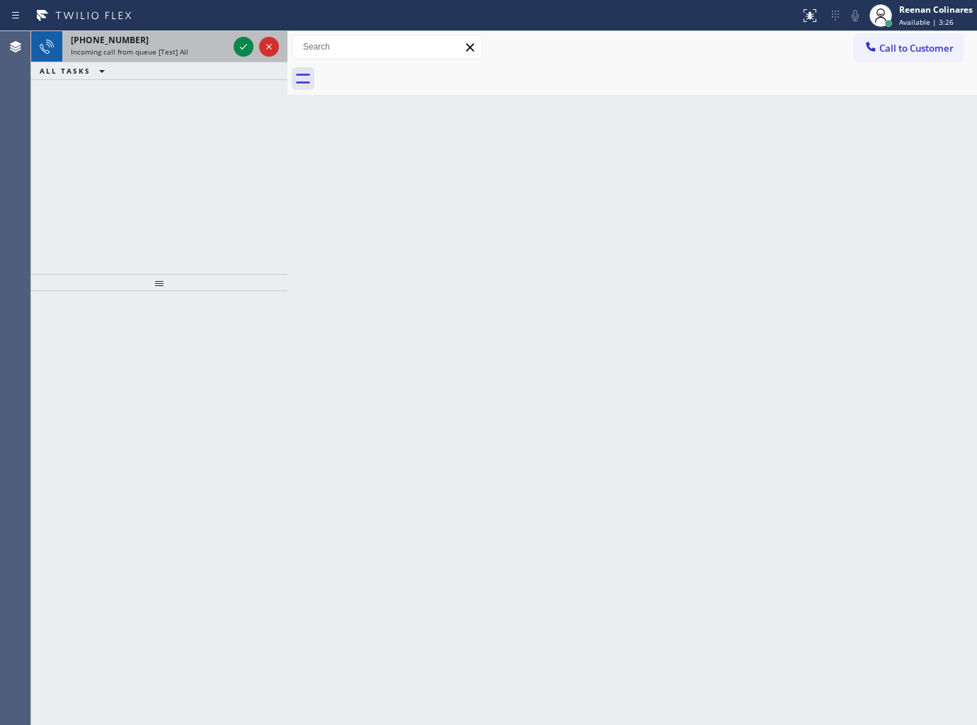
click at [193, 51] on div "Incoming call from queue [Test] All" at bounding box center [149, 52] width 157 height 10
click at [198, 53] on div "Incoming call from queue [Test] All" at bounding box center [149, 52] width 157 height 10
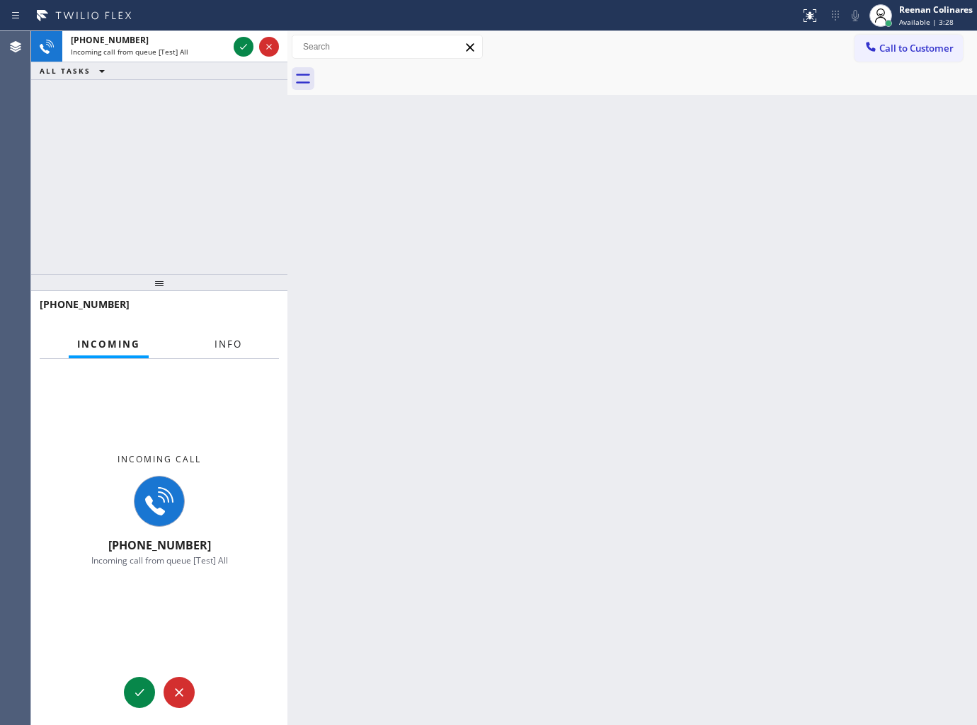
click at [224, 342] on span "Info" at bounding box center [228, 344] width 28 height 13
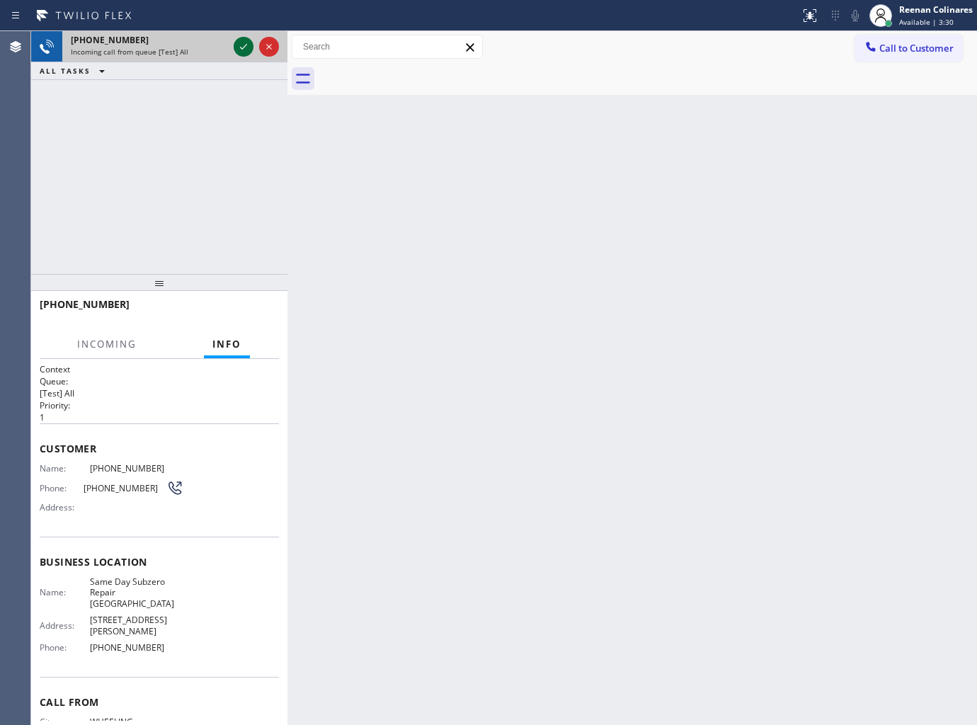
click at [239, 45] on icon at bounding box center [243, 46] width 17 height 17
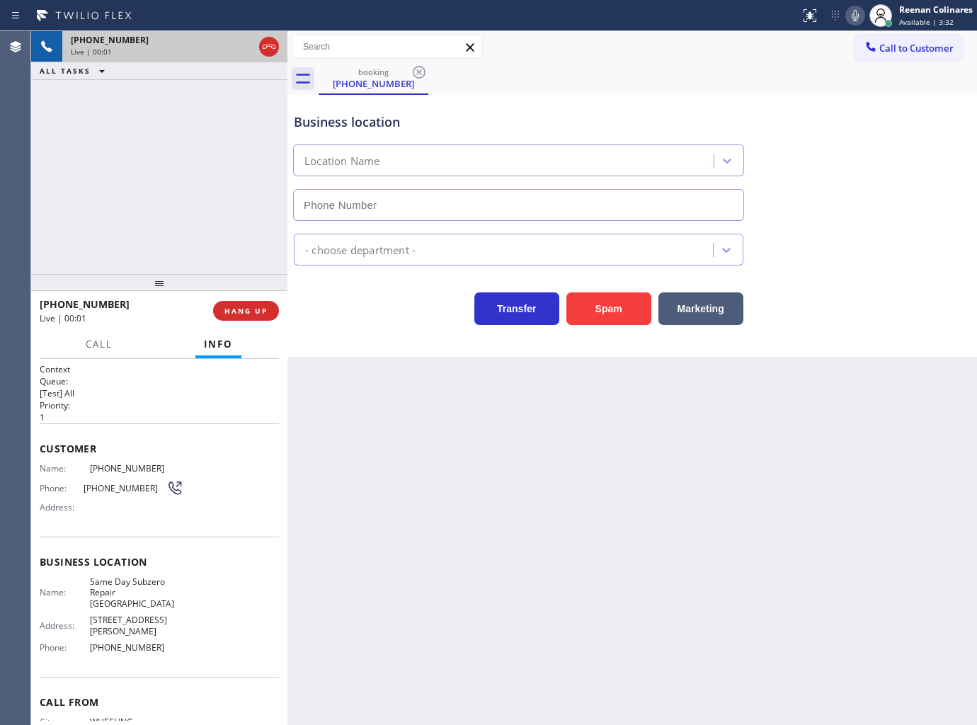
type input "[PHONE_NUMBER]"
click at [854, 16] on icon at bounding box center [855, 15] width 17 height 17
click at [852, 16] on icon at bounding box center [855, 15] width 7 height 11
click at [859, 11] on icon at bounding box center [855, 15] width 17 height 17
click at [86, 348] on span "Call" at bounding box center [99, 344] width 27 height 13
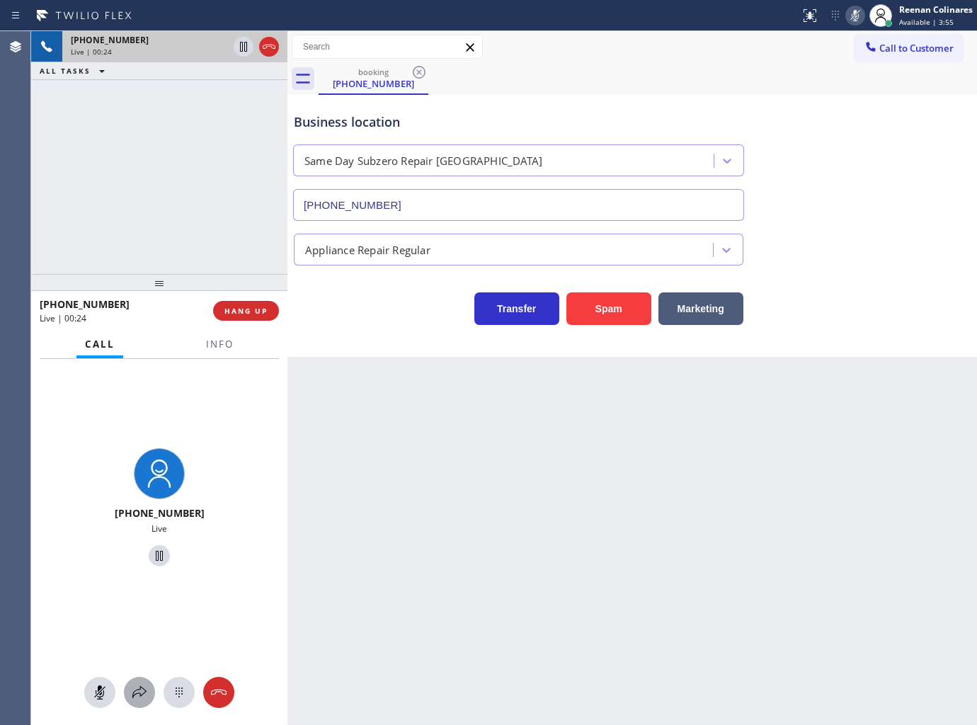
click at [131, 685] on icon at bounding box center [139, 692] width 17 height 17
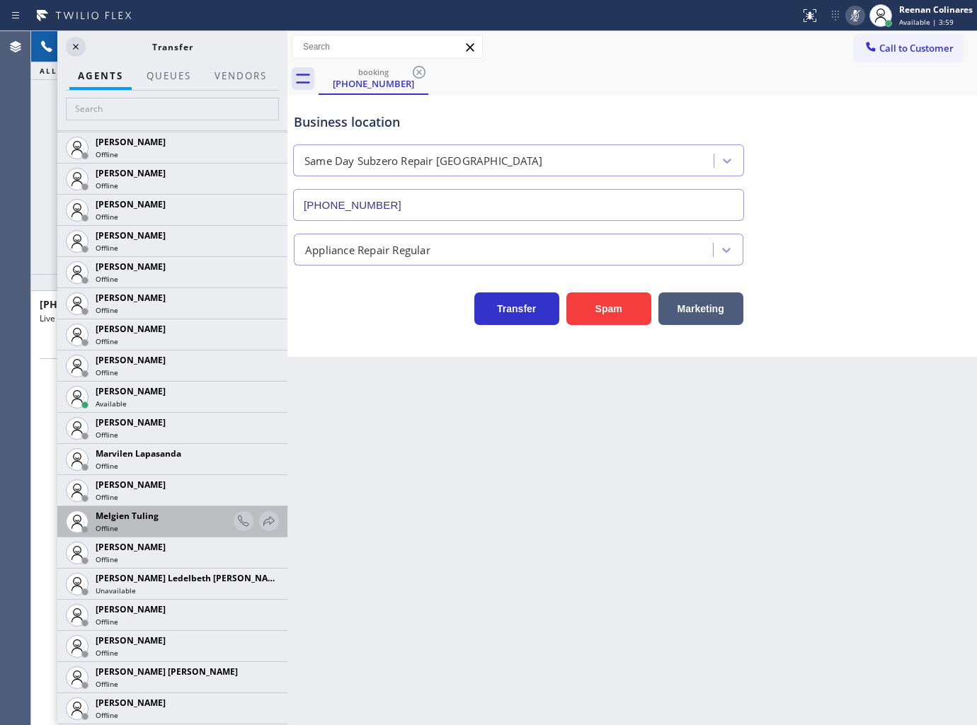
scroll to position [2359, 0]
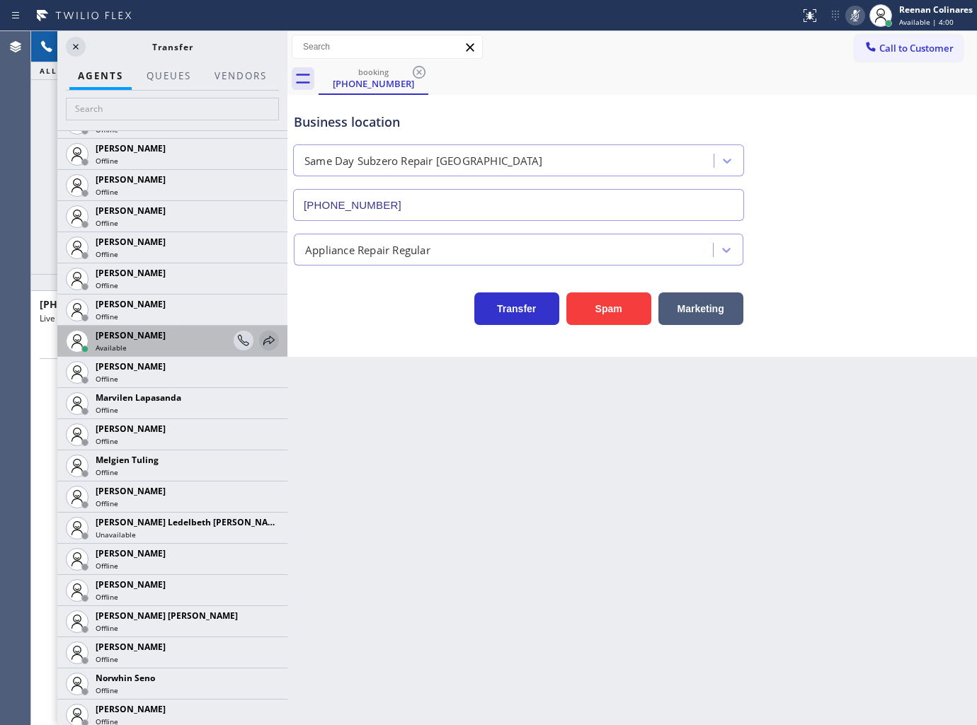
click at [260, 344] on icon at bounding box center [268, 340] width 17 height 17
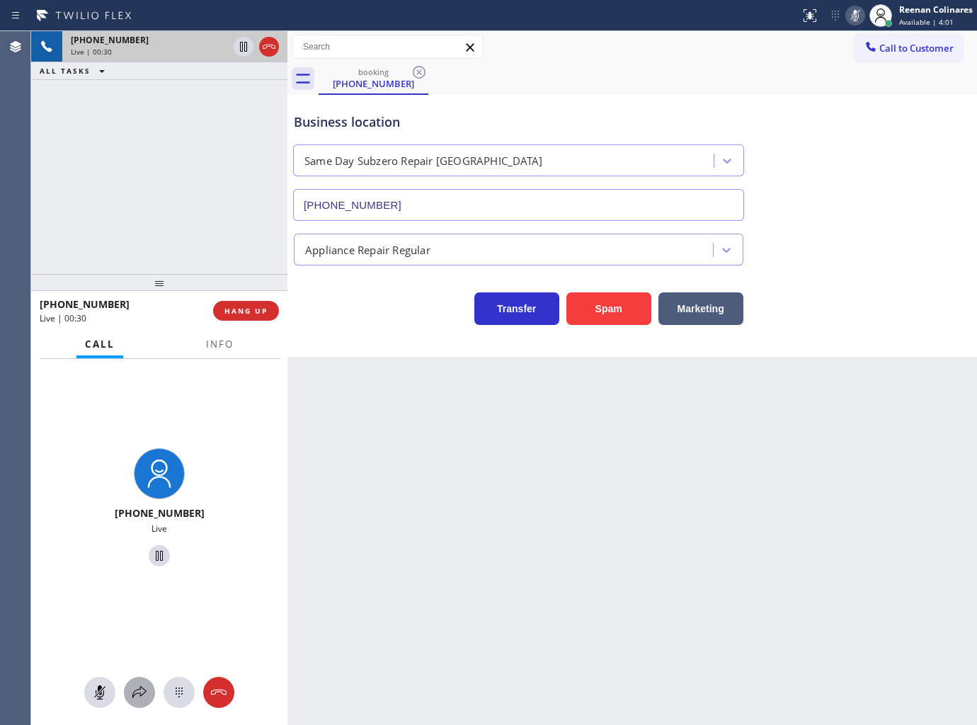
click at [137, 689] on icon at bounding box center [139, 692] width 14 height 12
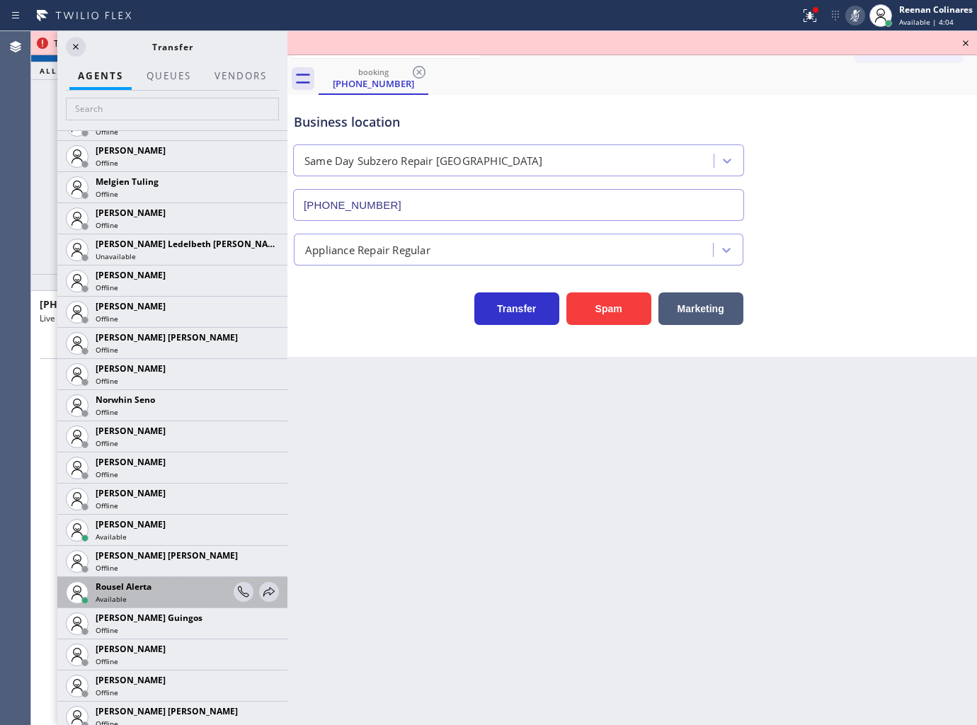
scroll to position [2752, 0]
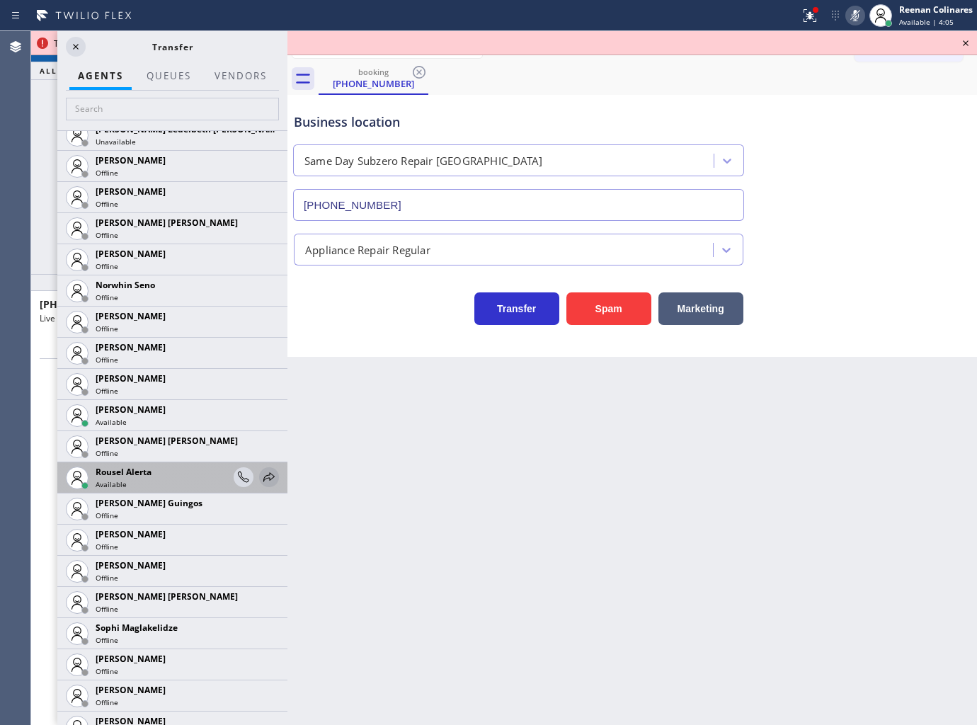
click at [260, 476] on icon at bounding box center [268, 477] width 17 height 17
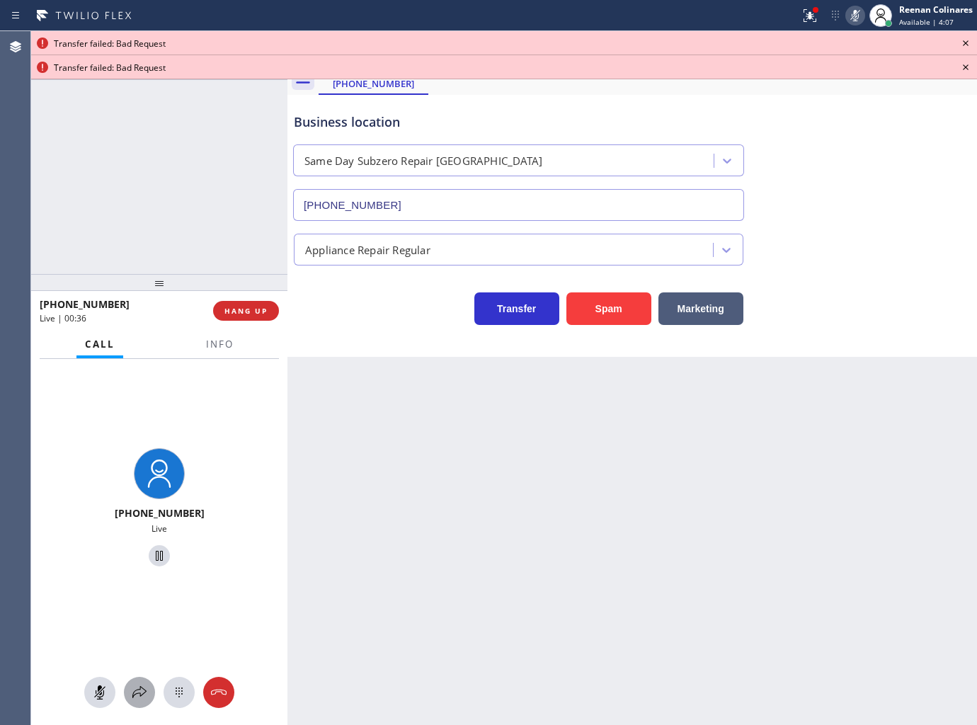
click at [139, 691] on icon at bounding box center [139, 692] width 17 height 17
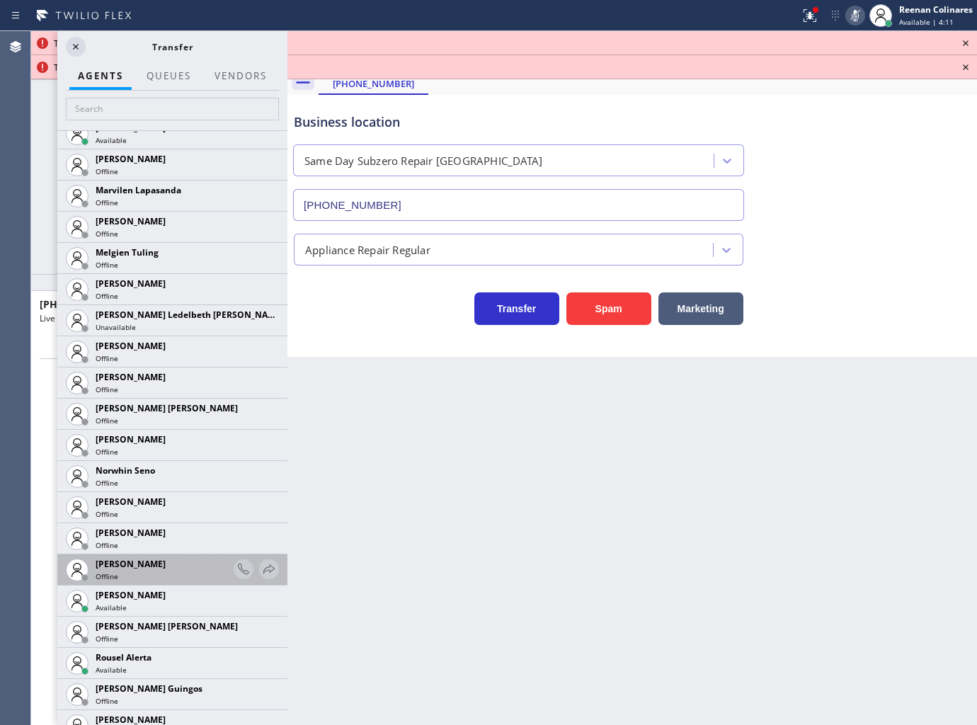
scroll to position [2595, 0]
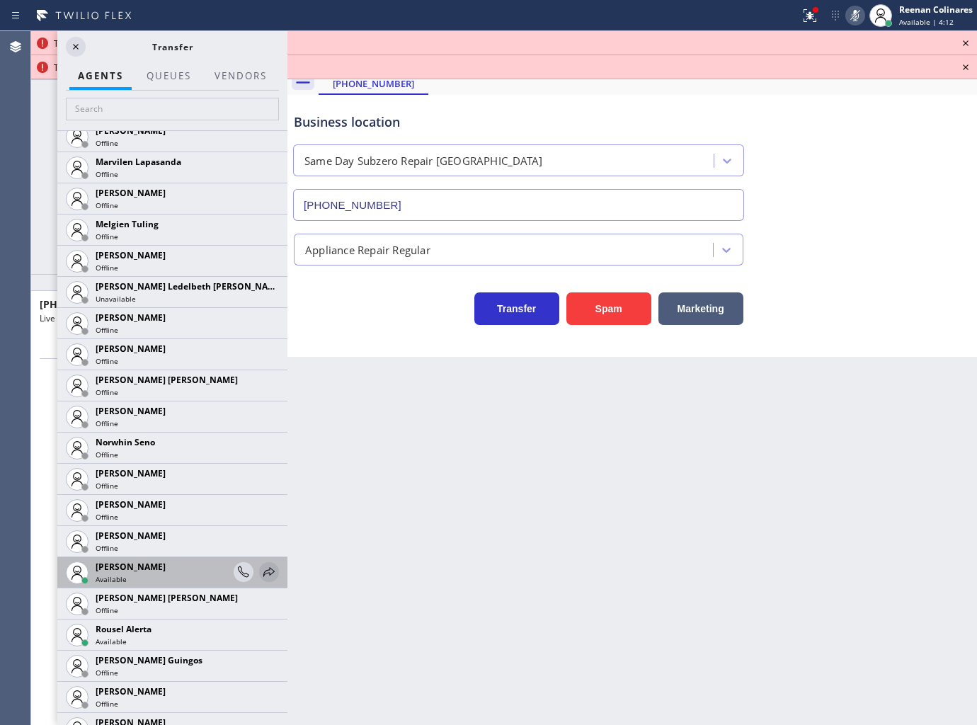
click at [260, 570] on icon at bounding box center [268, 571] width 17 height 17
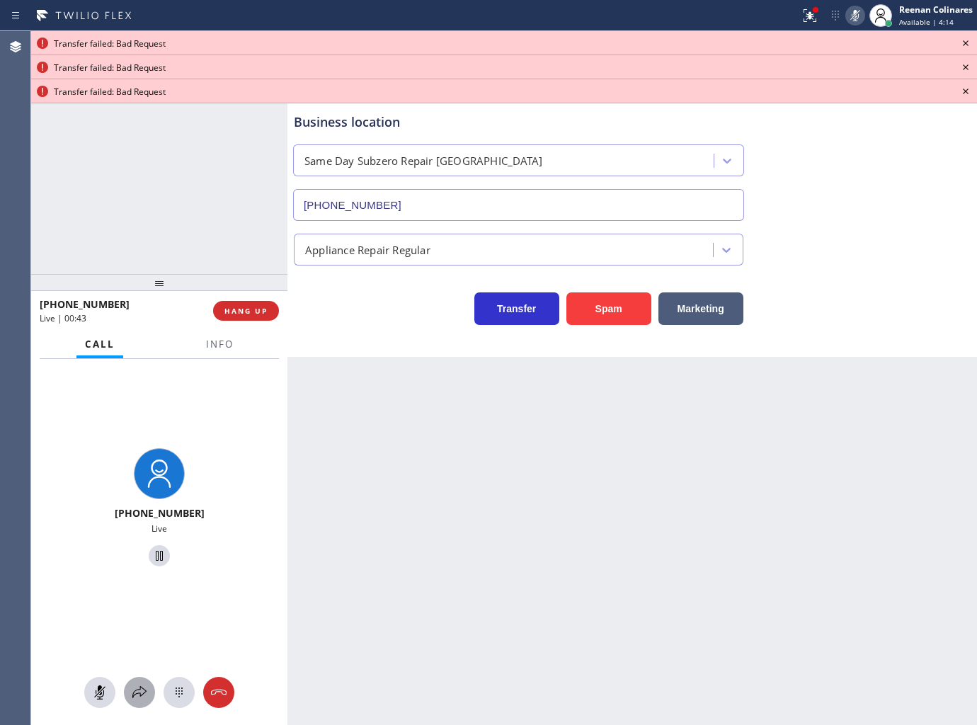
click at [137, 698] on icon at bounding box center [139, 692] width 17 height 17
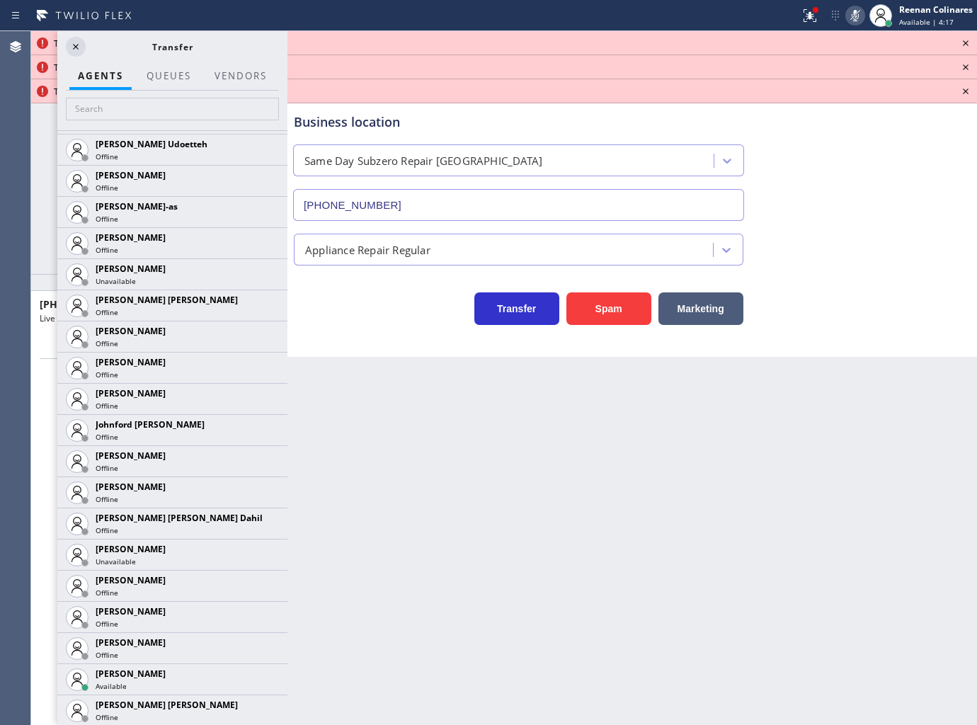
scroll to position [1494, 0]
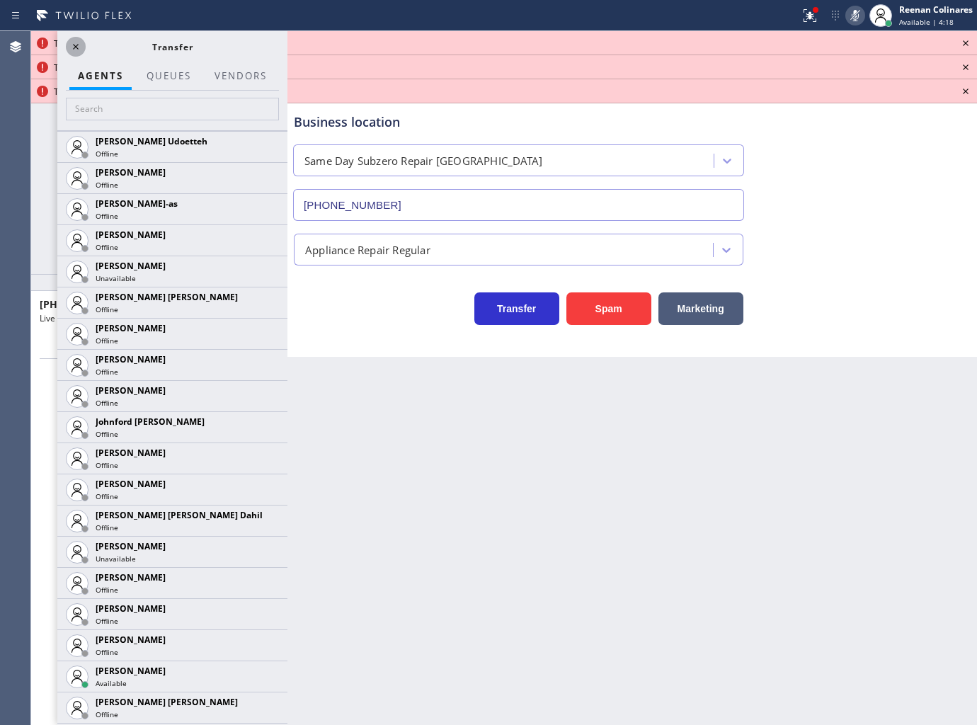
click at [81, 47] on icon at bounding box center [75, 46] width 17 height 17
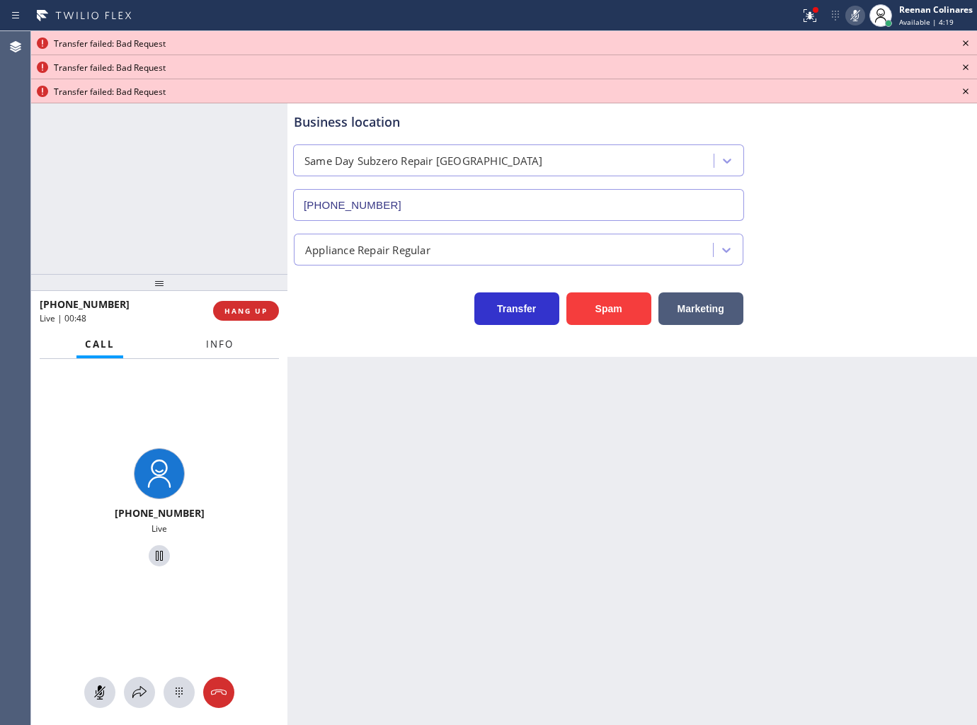
click at [202, 348] on button "Info" at bounding box center [219, 345] width 45 height 28
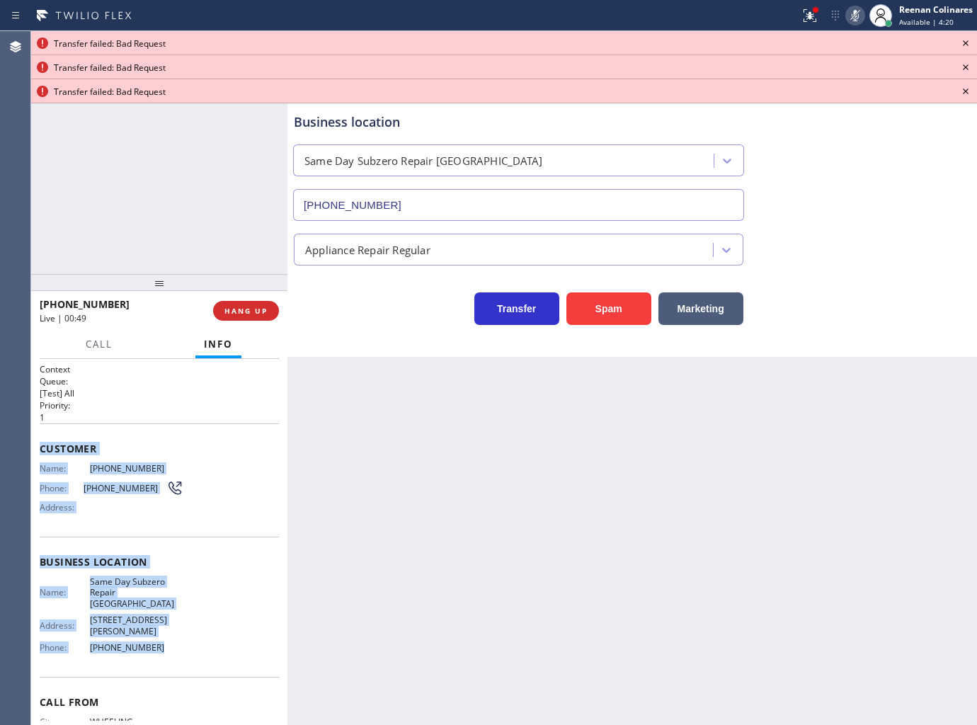
drag, startPoint x: 38, startPoint y: 443, endPoint x: 236, endPoint y: 624, distance: 267.6
click at [236, 646] on div "Context Queue: [Test] All Priority: 1 Customer Name: [PHONE_NUMBER] Phone: [PHO…" at bounding box center [159, 542] width 256 height 367
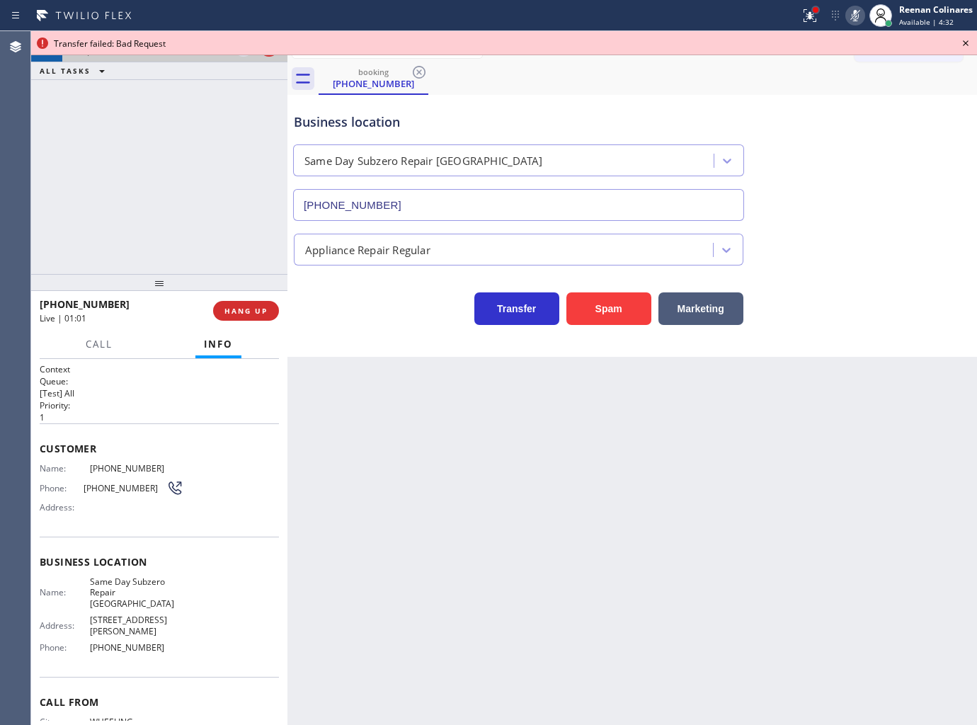
click at [813, 11] on div at bounding box center [816, 10] width 6 height 6
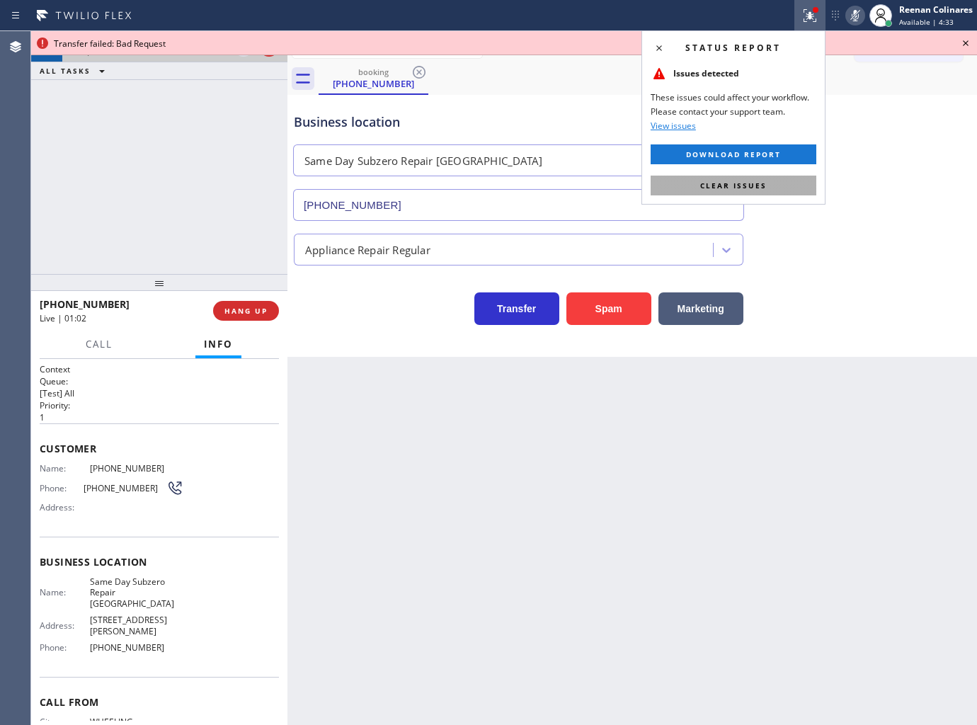
click at [774, 185] on button "Clear issues" at bounding box center [734, 186] width 166 height 20
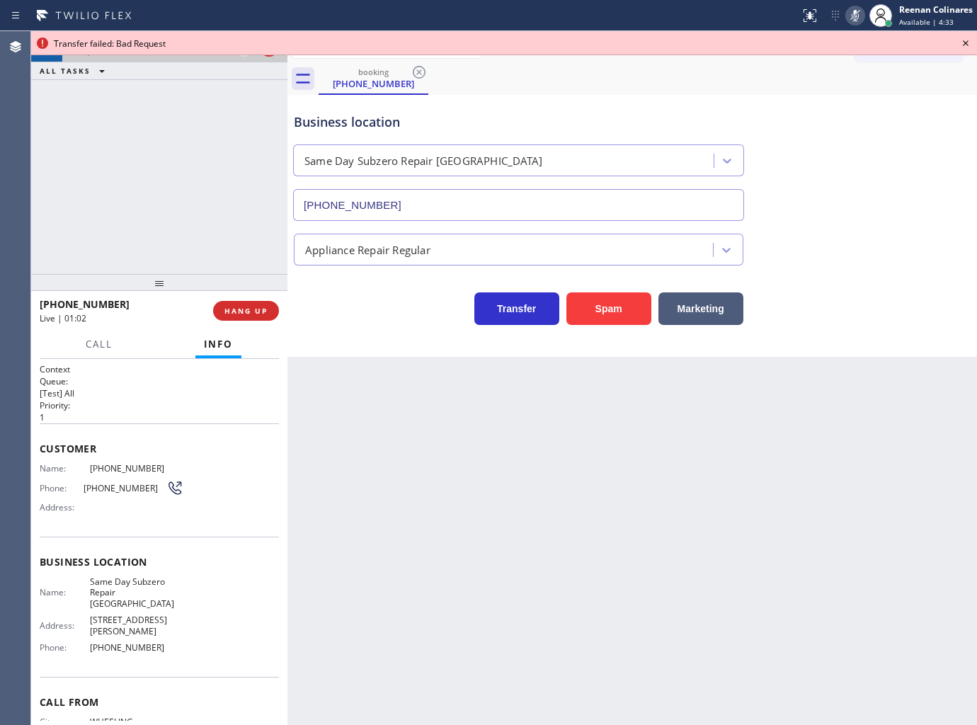
click at [817, 295] on div "Transfer Spam Marketing" at bounding box center [632, 302] width 682 height 45
click at [857, 19] on icon at bounding box center [855, 15] width 17 height 17
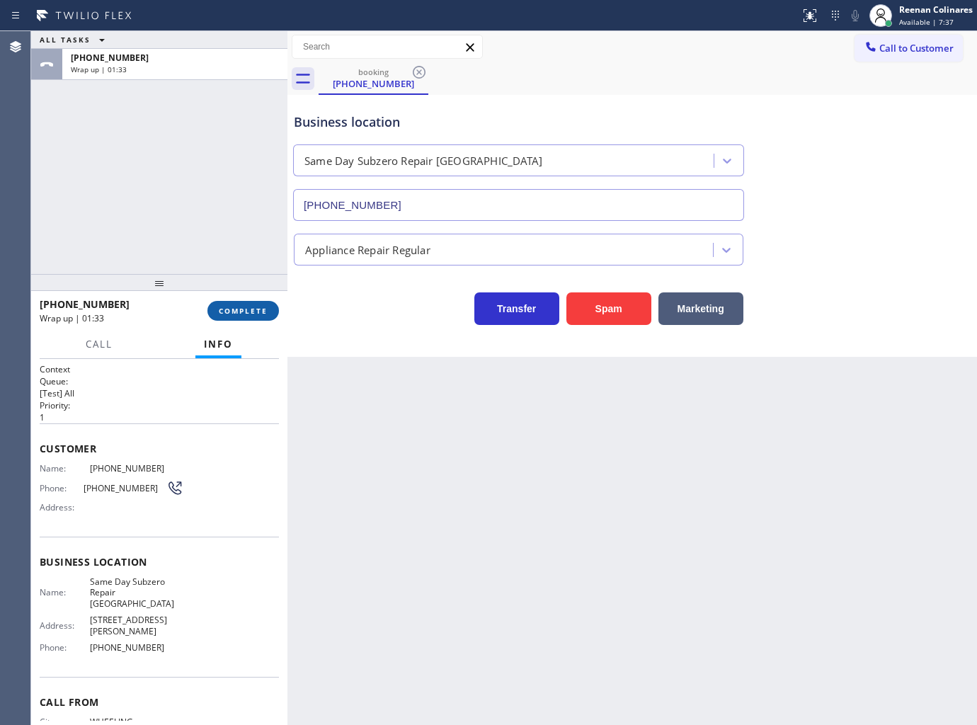
click at [248, 314] on span "COMPLETE" at bounding box center [243, 311] width 49 height 10
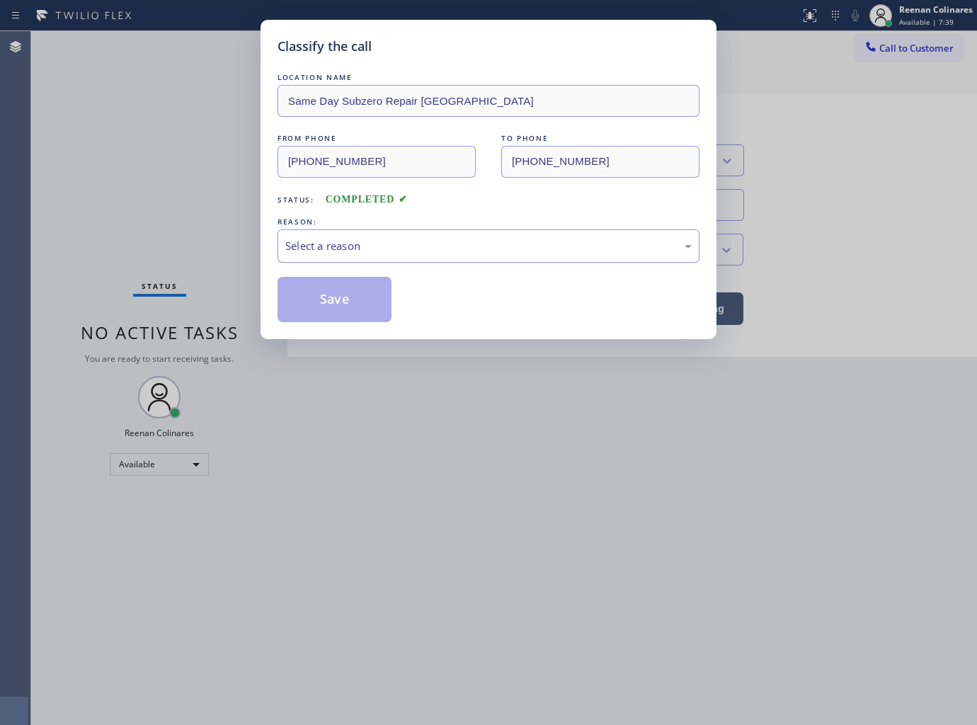
click at [326, 239] on div "Select a reason" at bounding box center [488, 246] width 406 height 16
drag, startPoint x: 307, startPoint y: 311, endPoint x: 246, endPoint y: 260, distance: 79.3
click at [307, 311] on button "Save" at bounding box center [334, 299] width 114 height 45
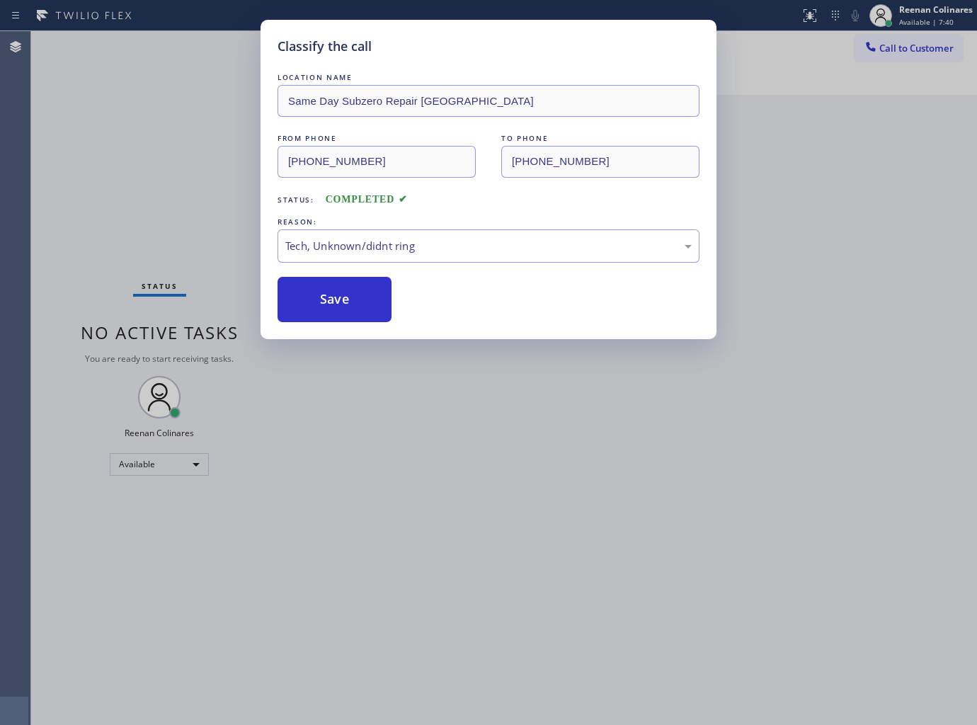
click at [153, 193] on div "Classify the call LOCATION NAME Same Day Subzero Repair [GEOGRAPHIC_DATA] FROM …" at bounding box center [488, 362] width 977 height 725
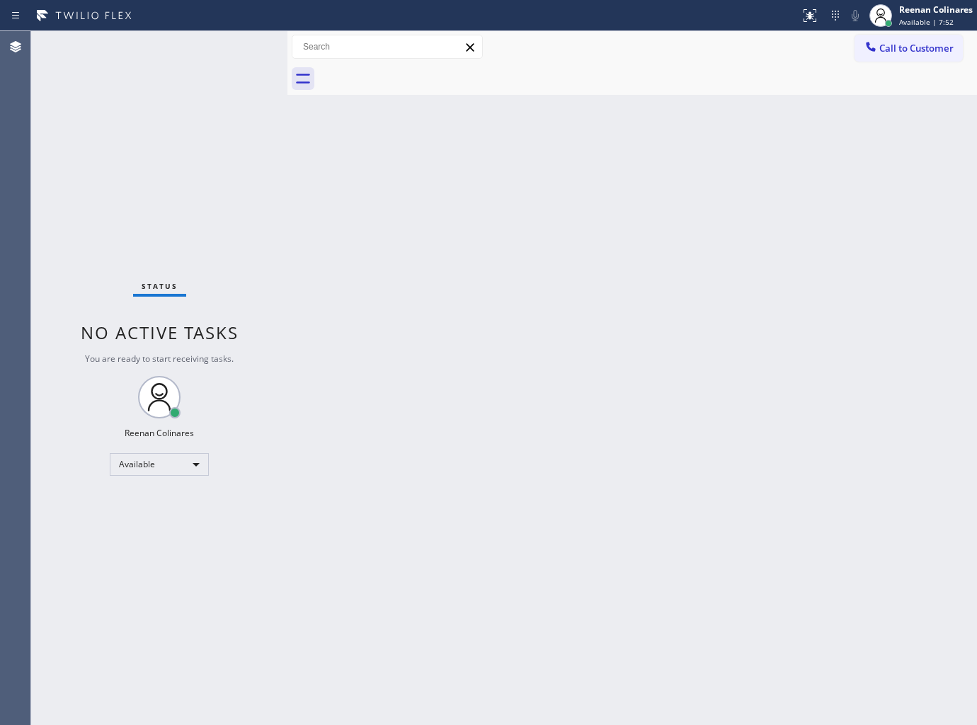
click at [741, 145] on div "Back to Dashboard Change Sender ID Customers Technicians Select a contact Outbo…" at bounding box center [631, 378] width 689 height 694
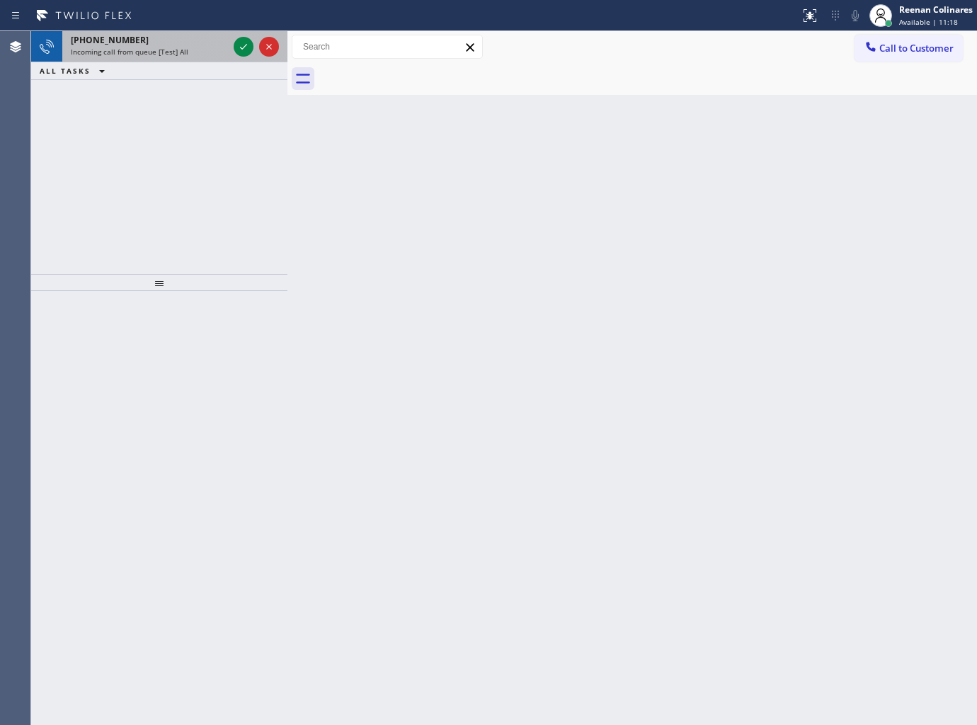
click at [214, 50] on div "Incoming call from queue [Test] All" at bounding box center [149, 52] width 157 height 10
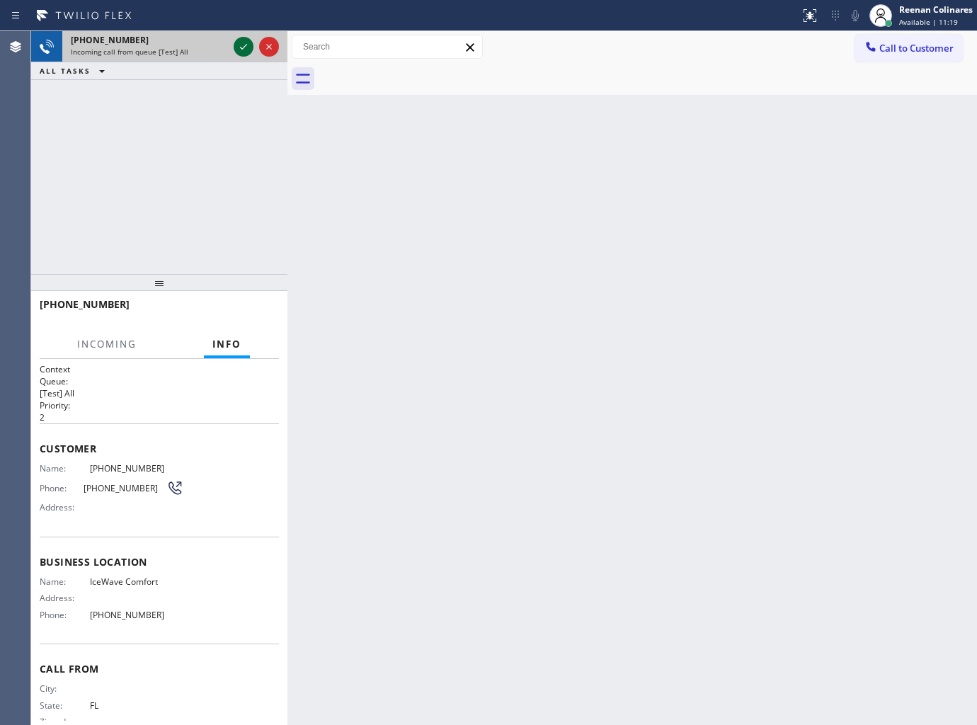
click at [241, 43] on icon at bounding box center [243, 46] width 17 height 17
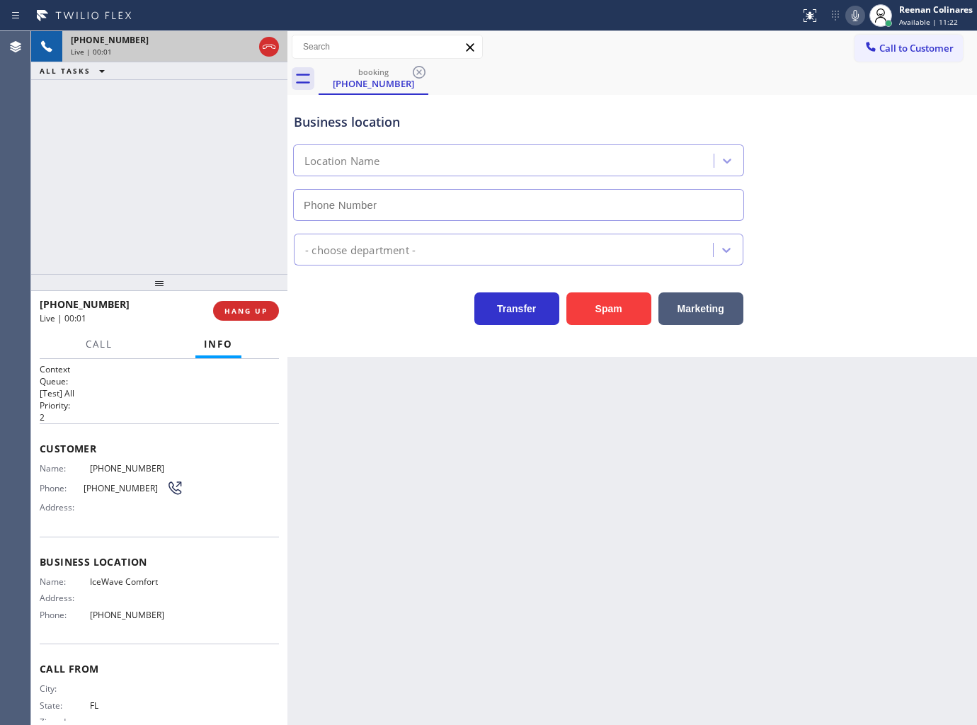
type input "[PHONE_NUMBER]"
click at [852, 18] on icon at bounding box center [855, 15] width 7 height 11
click at [849, 14] on icon at bounding box center [855, 15] width 17 height 17
click at [854, 16] on icon at bounding box center [855, 15] width 17 height 17
click at [687, 309] on button "Marketing" at bounding box center [700, 308] width 85 height 33
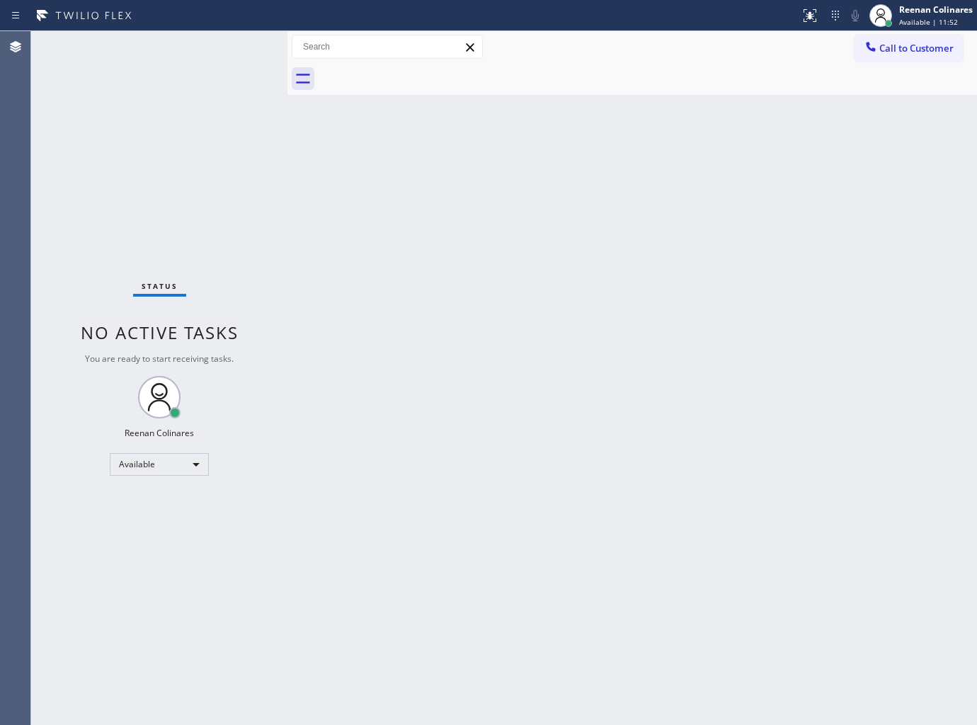
click at [646, 402] on div "Back to Dashboard Change Sender ID Customers Technicians Select a contact Outbo…" at bounding box center [631, 378] width 689 height 694
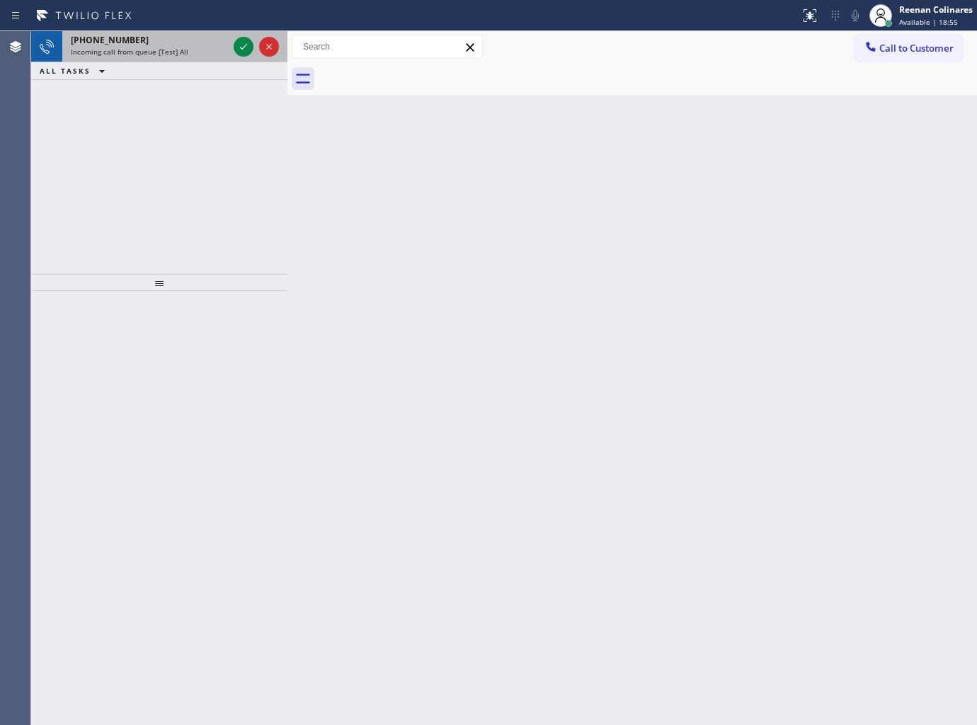
click at [150, 52] on span "Incoming call from queue [Test] All" at bounding box center [130, 52] width 118 height 10
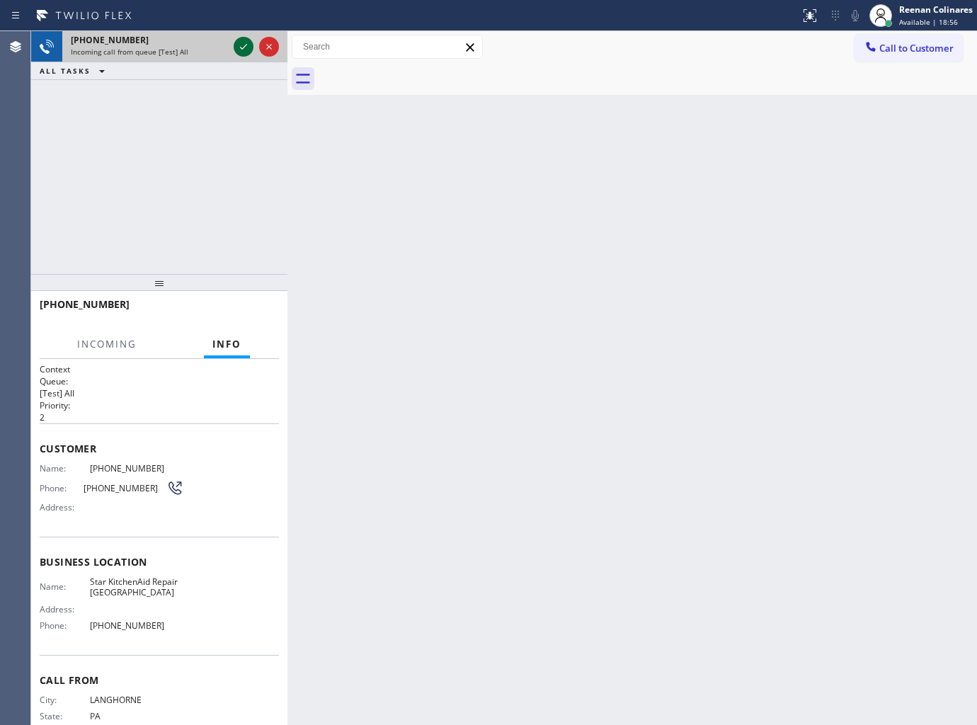
click at [241, 48] on icon at bounding box center [243, 46] width 17 height 17
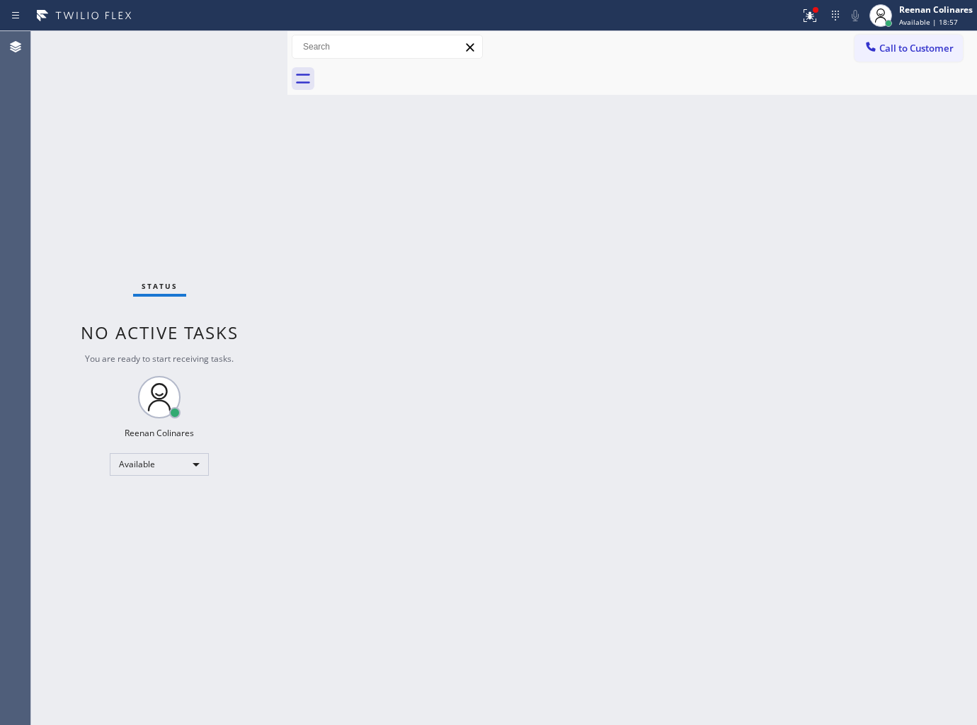
click at [454, 246] on div "Back to Dashboard Change Sender ID Customers Technicians Select a contact Outbo…" at bounding box center [631, 378] width 689 height 694
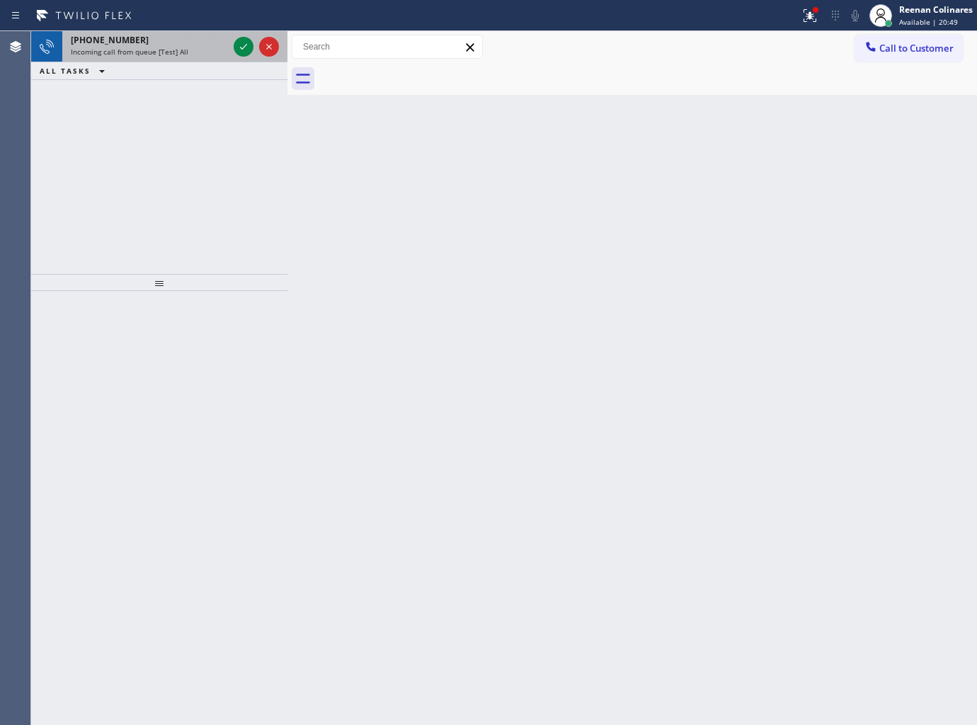
click at [177, 47] on span "Incoming call from queue [Test] All" at bounding box center [130, 52] width 118 height 10
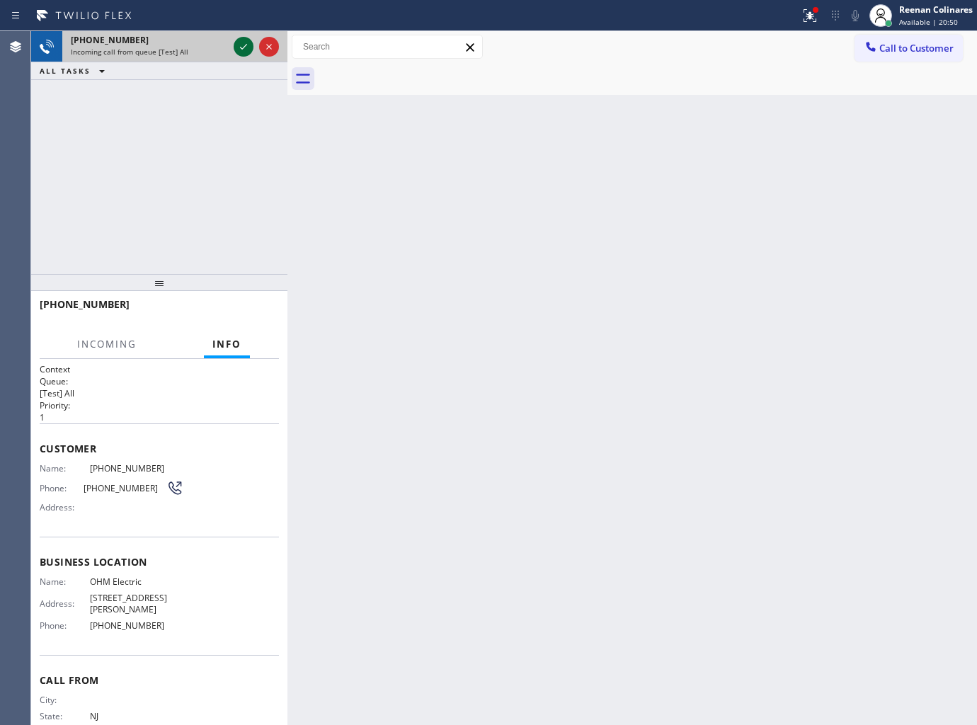
click at [239, 47] on icon at bounding box center [243, 46] width 17 height 17
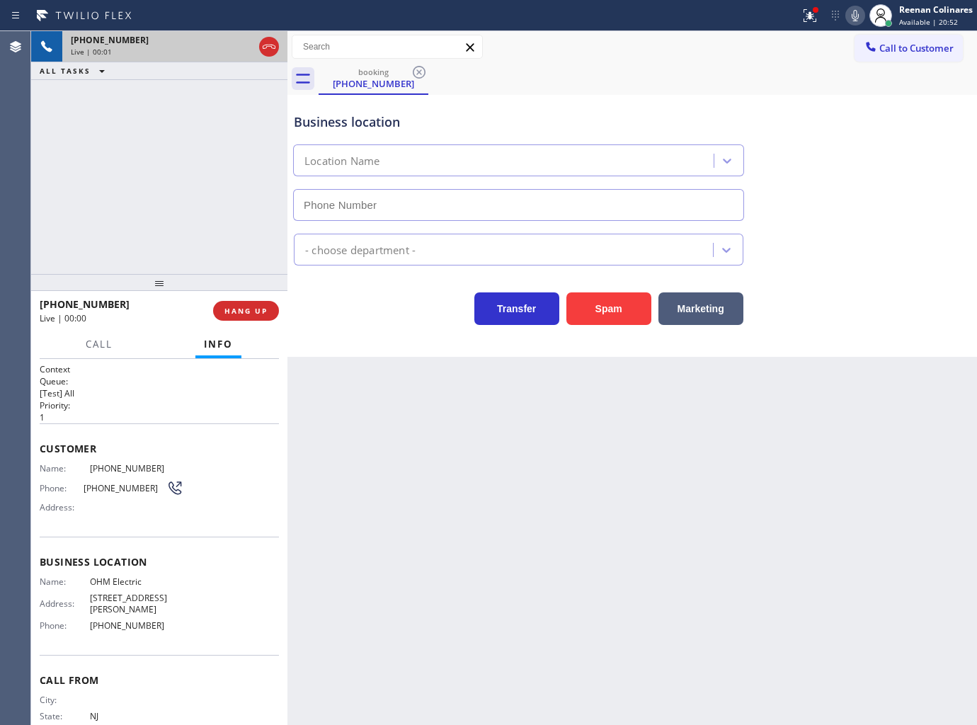
type input "[PHONE_NUMBER]"
drag, startPoint x: 602, startPoint y: 310, endPoint x: 933, endPoint y: 88, distance: 398.0
click at [609, 307] on button "Spam" at bounding box center [608, 308] width 85 height 33
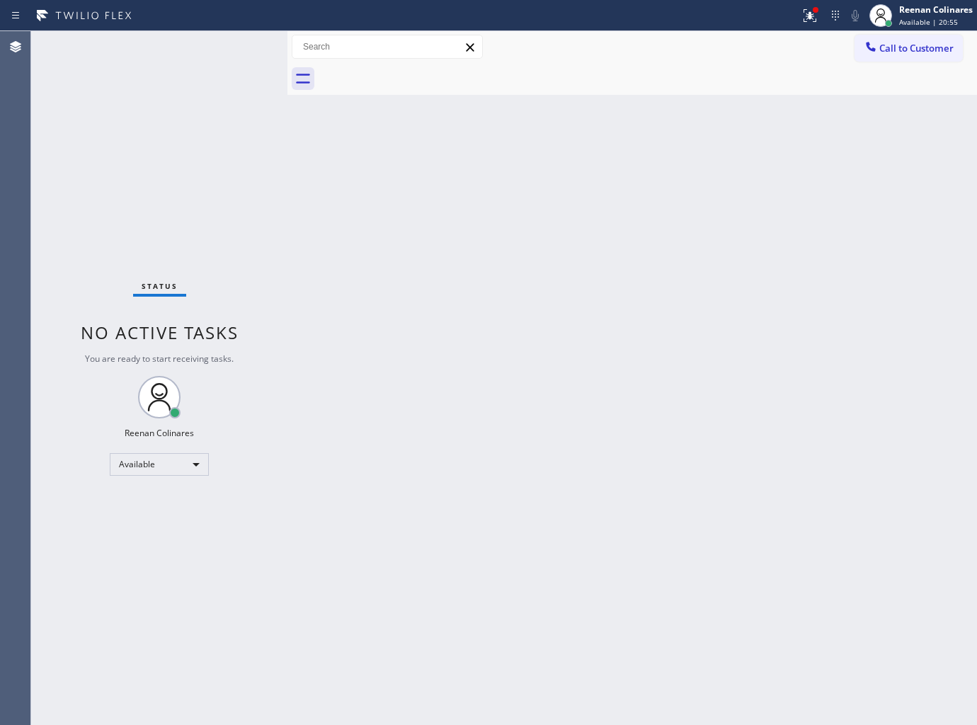
drag, startPoint x: 807, startPoint y: 9, endPoint x: 803, endPoint y: 59, distance: 49.7
click at [808, 9] on icon at bounding box center [809, 15] width 17 height 17
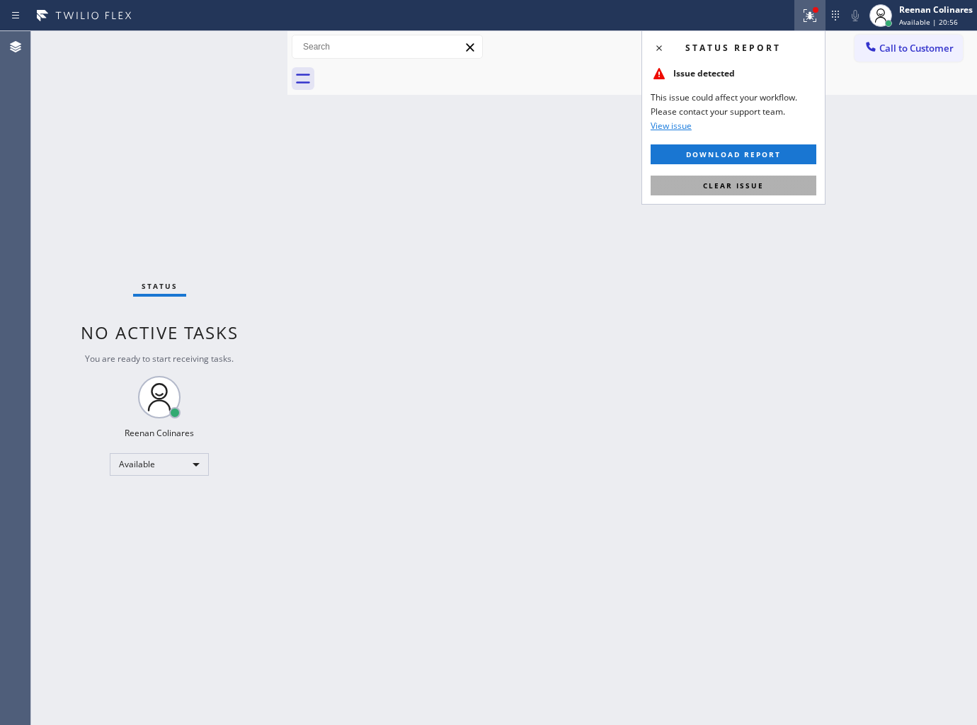
click at [752, 184] on span "Clear issue" at bounding box center [733, 186] width 61 height 10
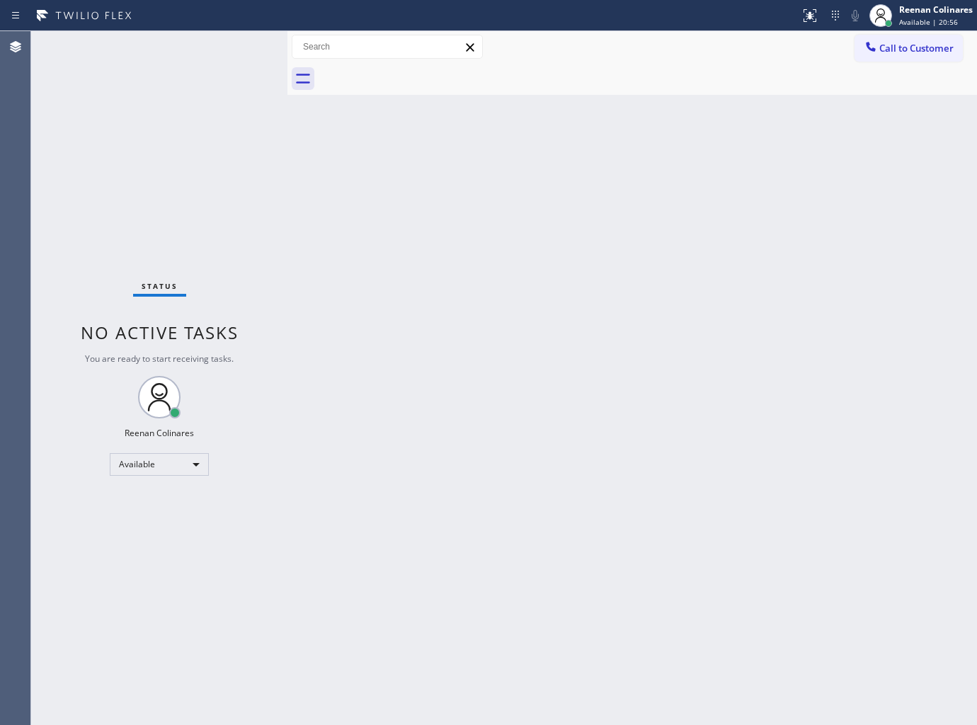
drag, startPoint x: 442, startPoint y: 232, endPoint x: 428, endPoint y: 234, distance: 13.5
click at [435, 234] on div "Back to Dashboard Change Sender ID Customers Technicians Select a contact Outbo…" at bounding box center [631, 378] width 689 height 694
click at [534, 194] on div "Back to Dashboard Change Sender ID Customers Technicians Select a contact Outbo…" at bounding box center [631, 378] width 689 height 694
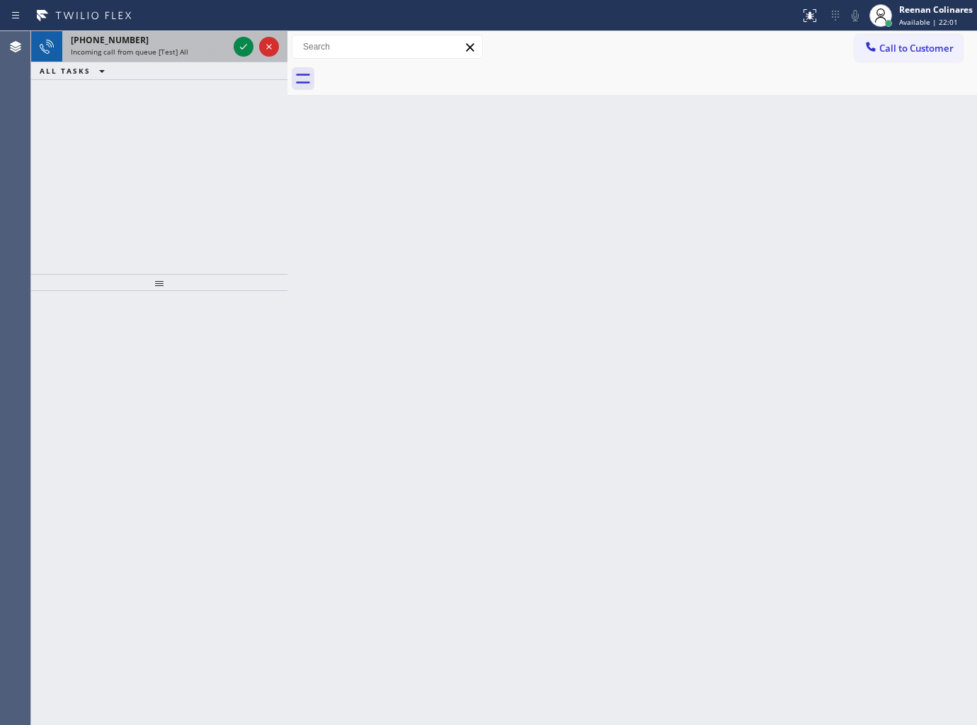
click at [178, 39] on div "[PHONE_NUMBER]" at bounding box center [149, 40] width 157 height 12
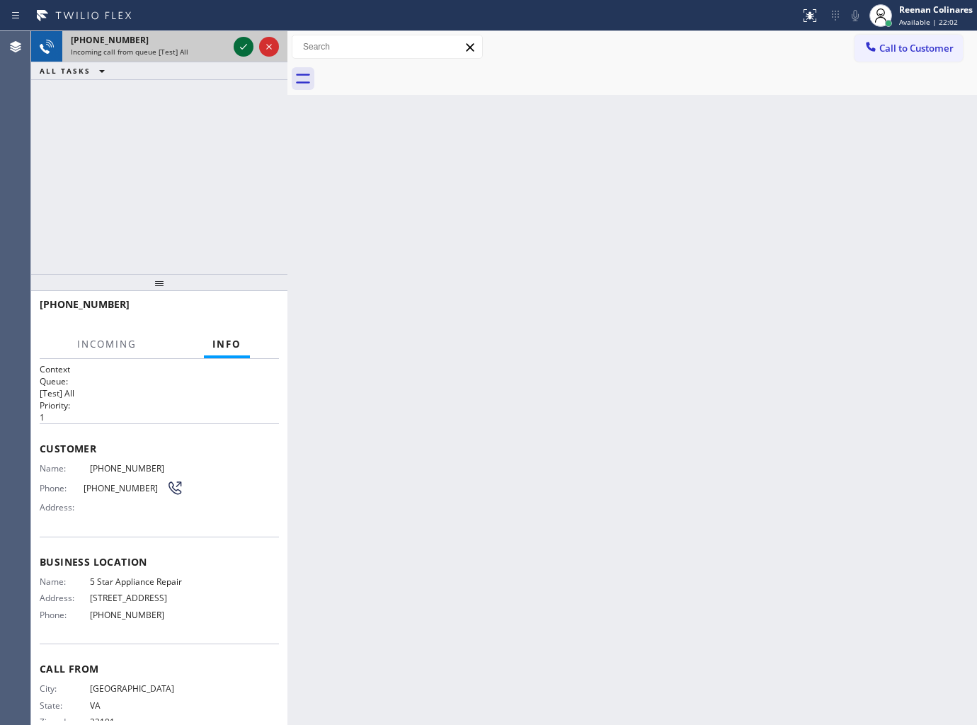
click at [238, 45] on icon at bounding box center [243, 46] width 17 height 17
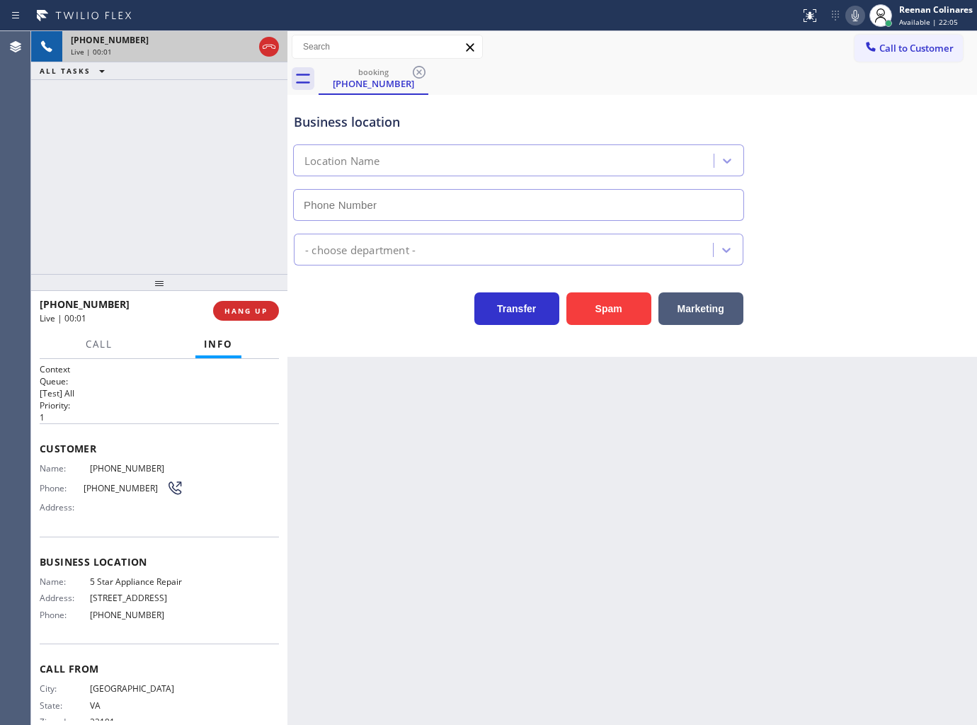
type input "[PHONE_NUMBER]"
click at [854, 16] on icon at bounding box center [855, 15] width 17 height 17
click at [854, 16] on rect at bounding box center [855, 14] width 10 height 10
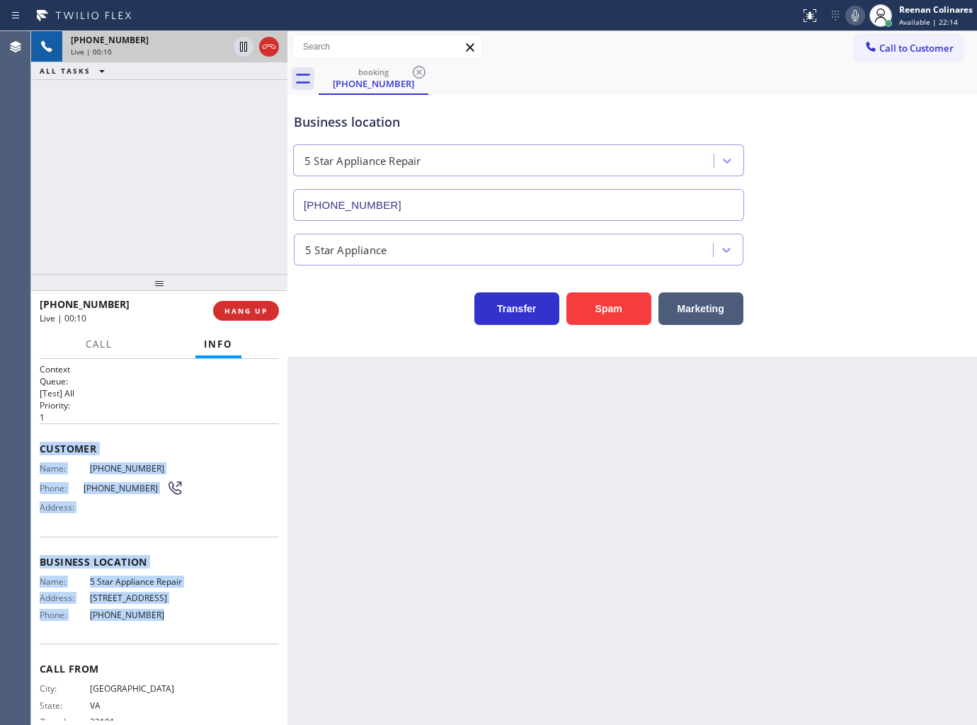
copy div "Customer Name: [PHONE_NUMBER] Phone: [PHONE_NUMBER] Address: Business location …"
drag, startPoint x: 39, startPoint y: 442, endPoint x: 465, endPoint y: 631, distance: 466.2
click at [229, 632] on div "Context Queue: [Test] All Priority: 1 Customer Name: [PHONE_NUMBER] Phone: [PHO…" at bounding box center [159, 557] width 239 height 388
click at [849, 17] on icon at bounding box center [855, 15] width 17 height 17
click at [853, 15] on icon at bounding box center [855, 15] width 17 height 17
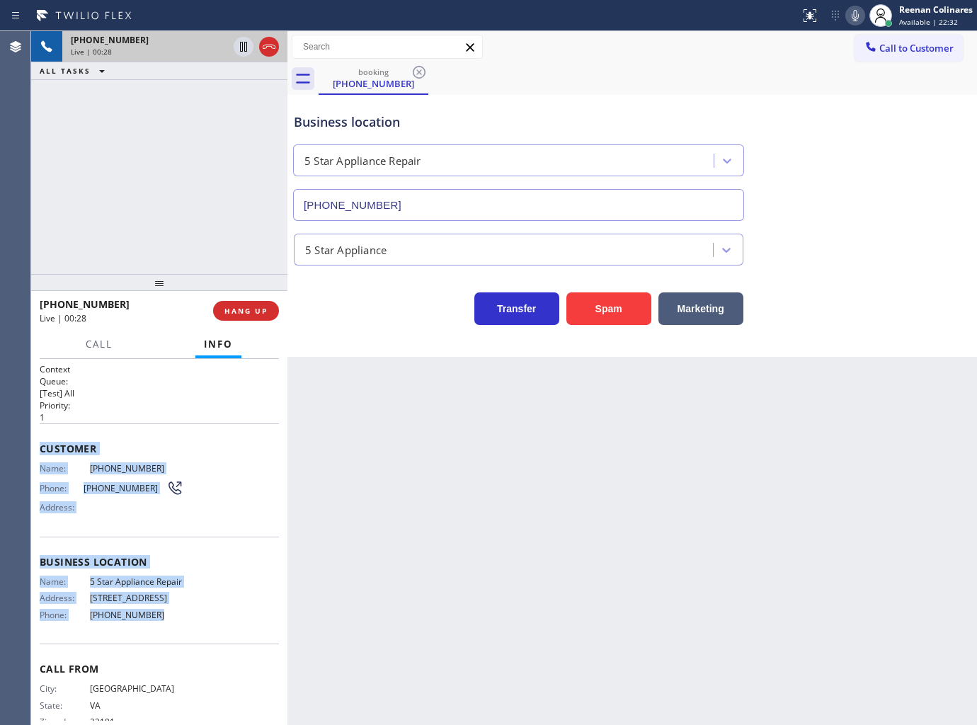
click at [851, 13] on icon at bounding box center [855, 15] width 17 height 17
click at [94, 342] on span "Call" at bounding box center [99, 344] width 27 height 13
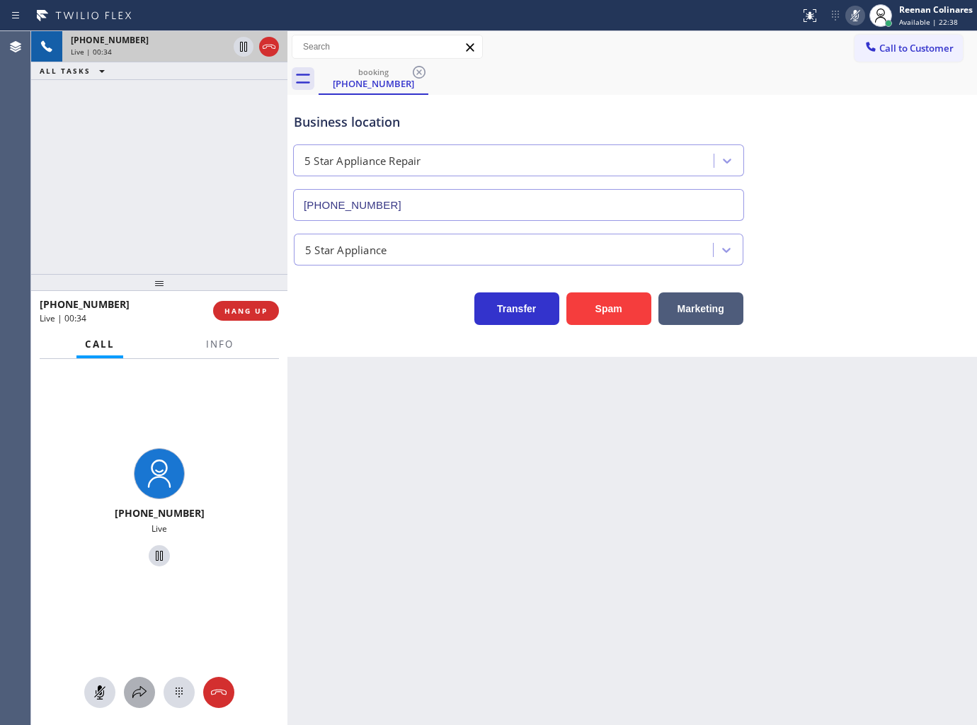
click at [138, 691] on icon at bounding box center [139, 692] width 17 height 17
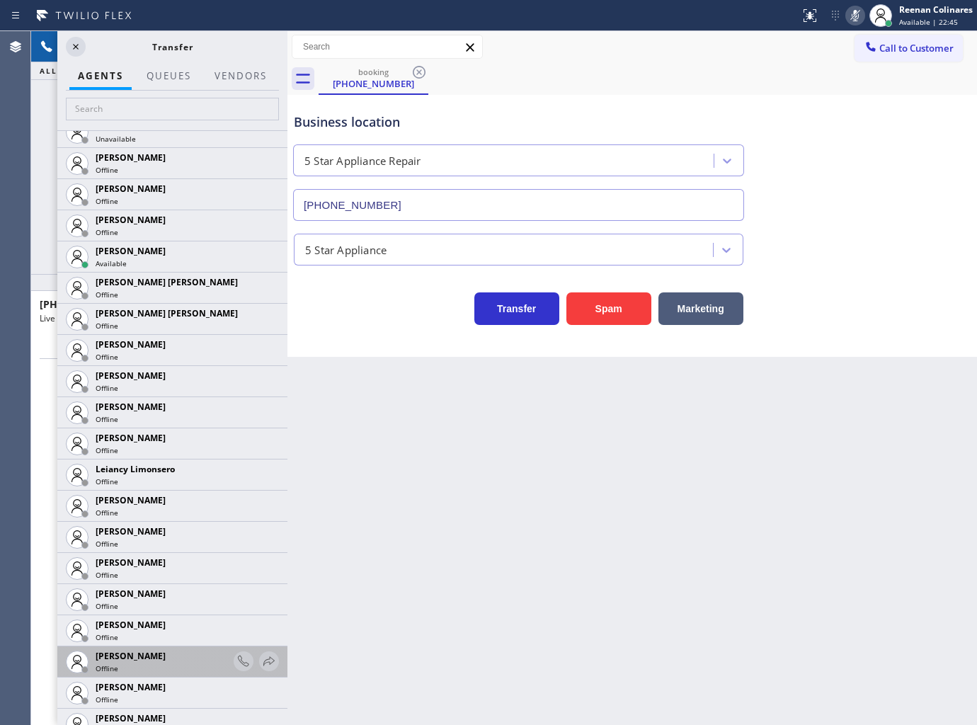
scroll to position [2044, 0]
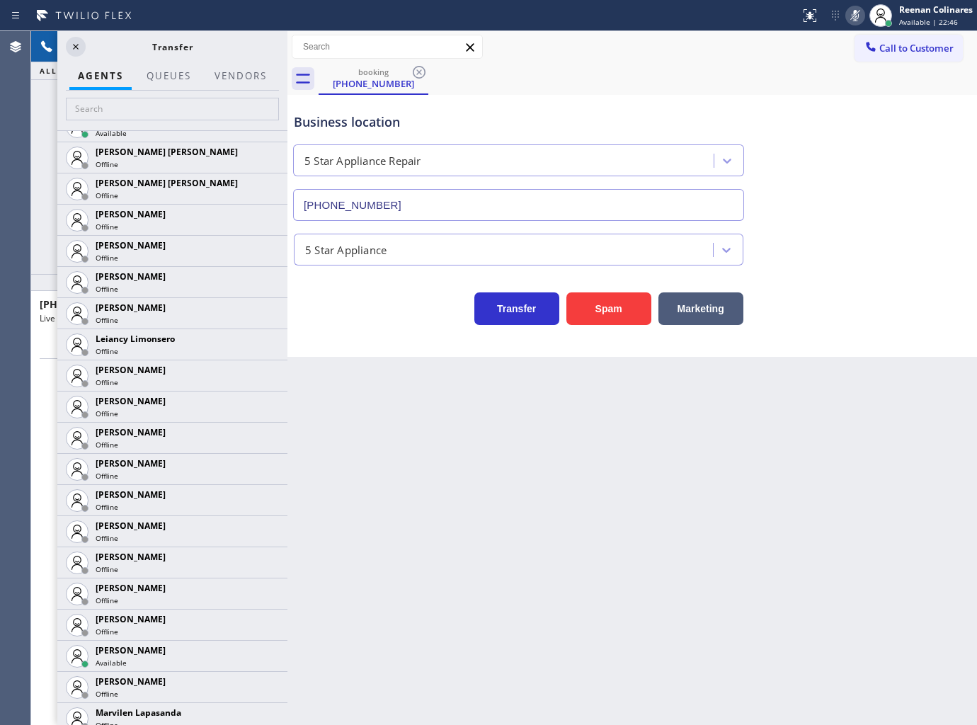
click at [0, 0] on icon at bounding box center [0, 0] width 0 height 0
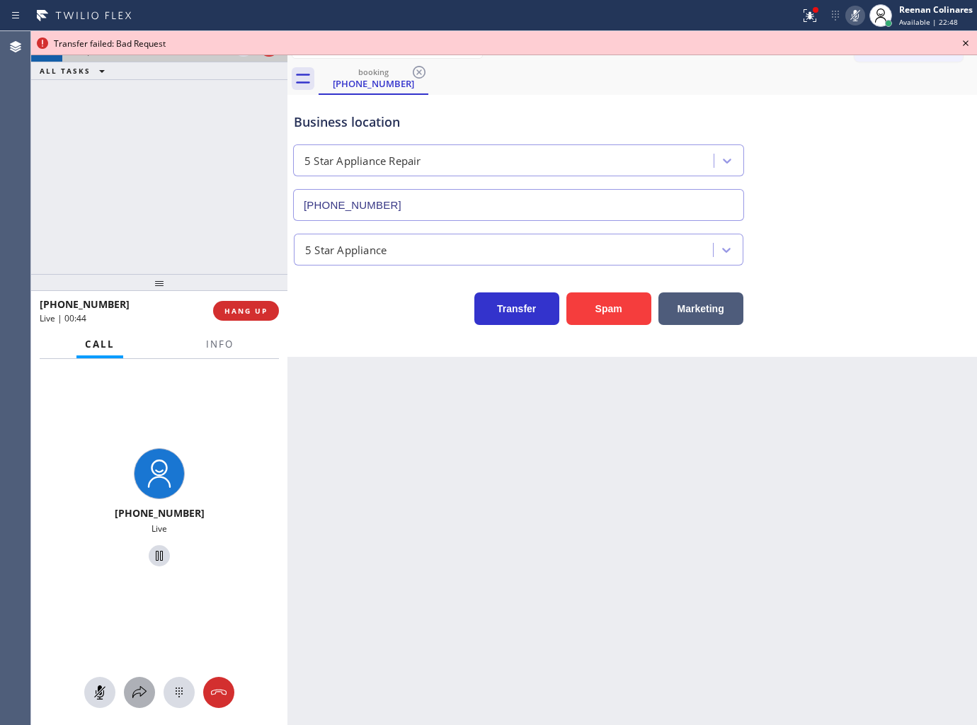
click at [142, 688] on icon at bounding box center [139, 692] width 14 height 12
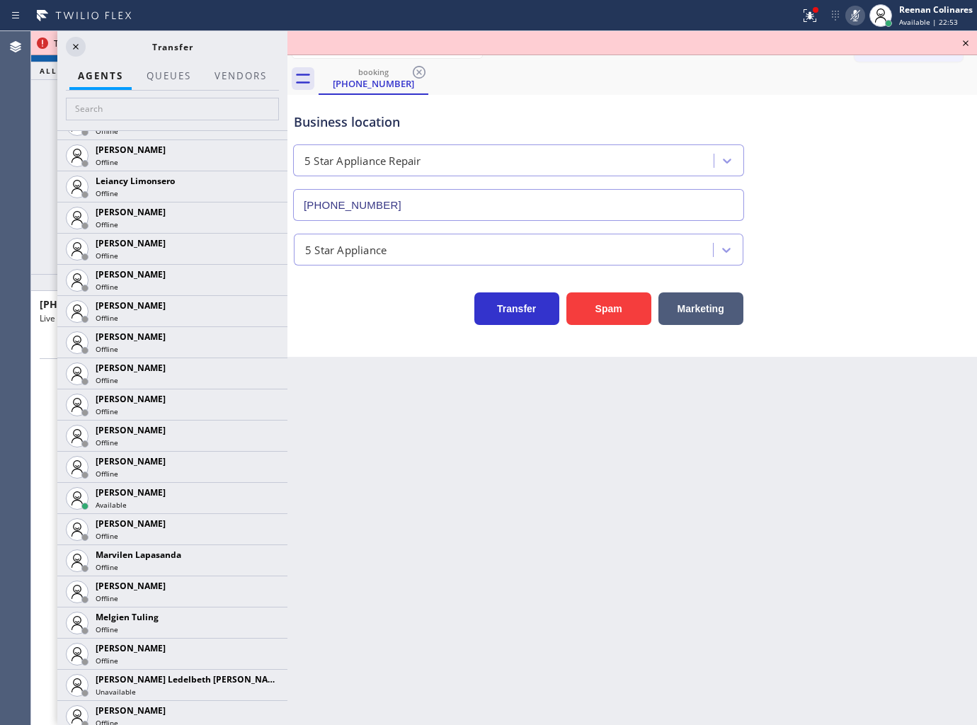
scroll to position [2595, 0]
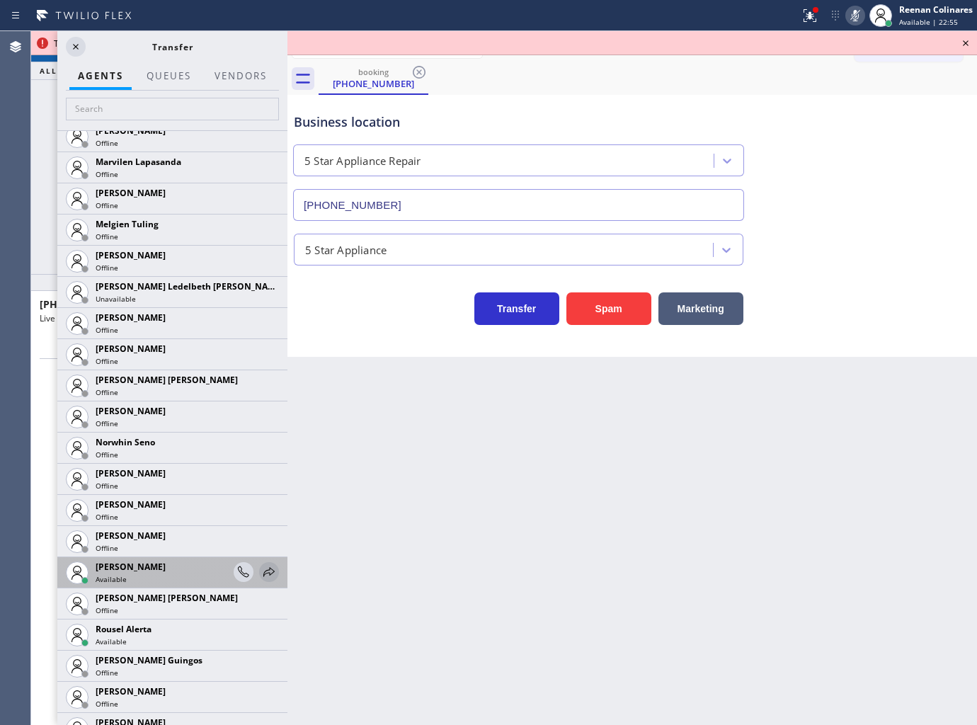
click at [260, 571] on icon at bounding box center [268, 571] width 17 height 17
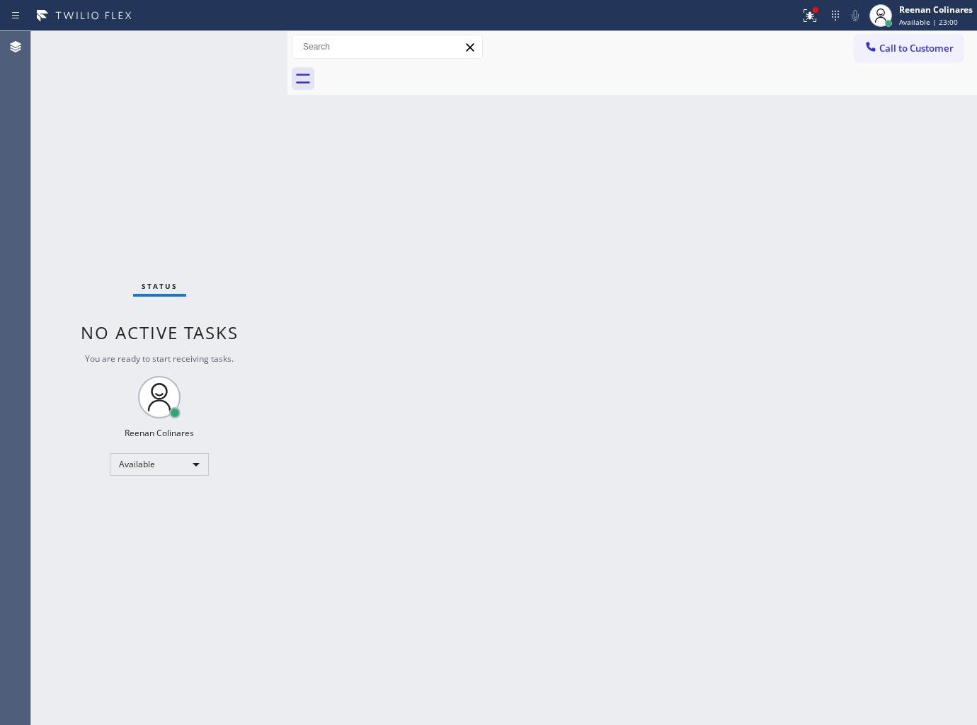
drag, startPoint x: 808, startPoint y: 525, endPoint x: 804, endPoint y: 337, distance: 188.3
click at [804, 518] on div "Back to Dashboard Change Sender ID Customers Technicians Select a contact Outbo…" at bounding box center [631, 378] width 689 height 694
click at [808, 17] on icon at bounding box center [809, 15] width 13 height 13
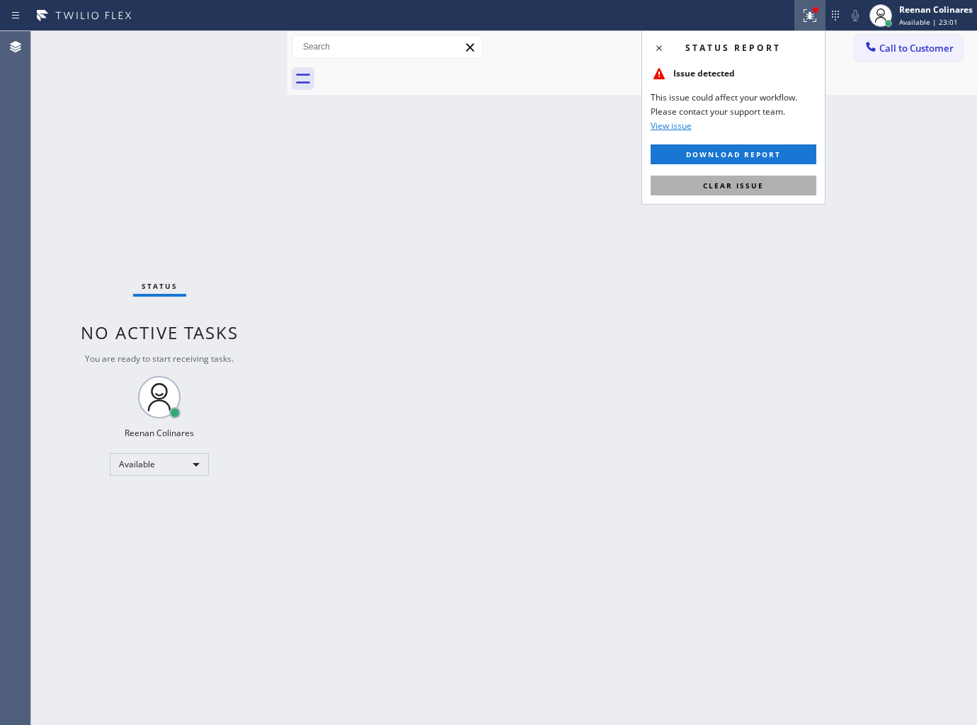
click at [751, 178] on button "Clear issue" at bounding box center [734, 186] width 166 height 20
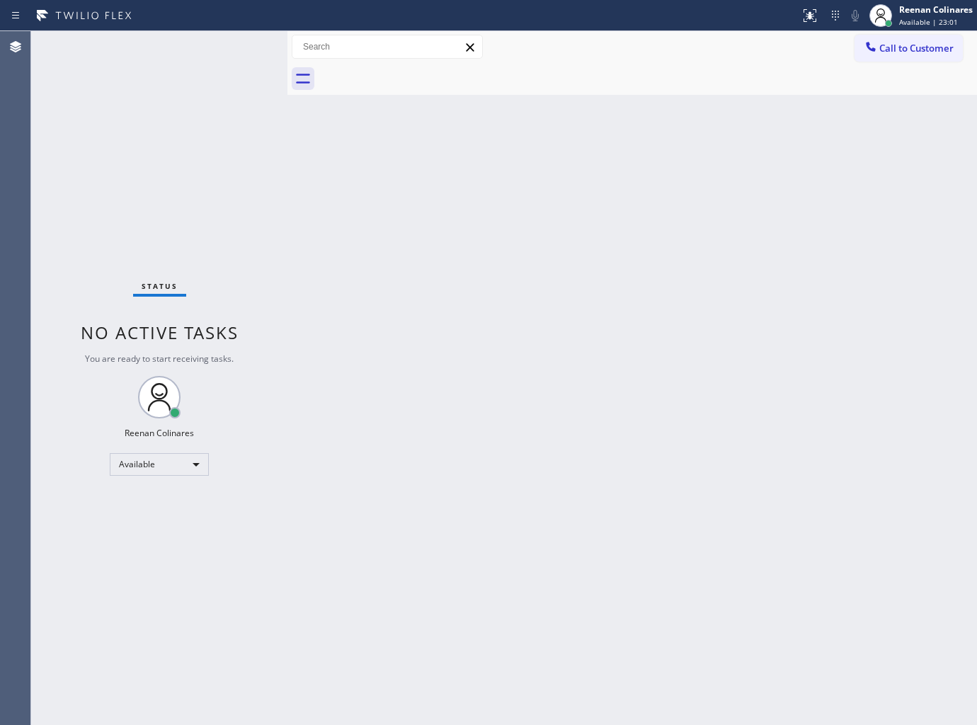
click at [610, 256] on div "Back to Dashboard Change Sender ID Customers Technicians Select a contact Outbo…" at bounding box center [631, 378] width 689 height 694
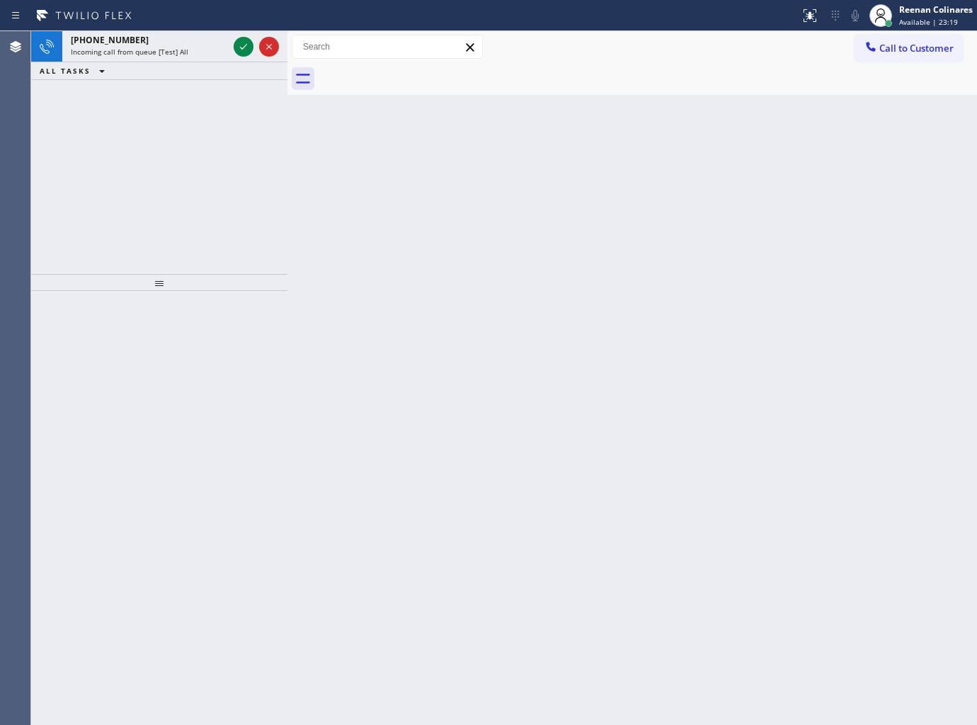
drag, startPoint x: 160, startPoint y: 62, endPoint x: 172, endPoint y: 58, distance: 12.8
click at [164, 62] on div "ALL TASKS ALL TASKS ACTIVE TASKS TASKS IN WRAP UP" at bounding box center [159, 71] width 256 height 18
click at [175, 55] on span "Incoming call from queue [Test] All" at bounding box center [130, 52] width 118 height 10
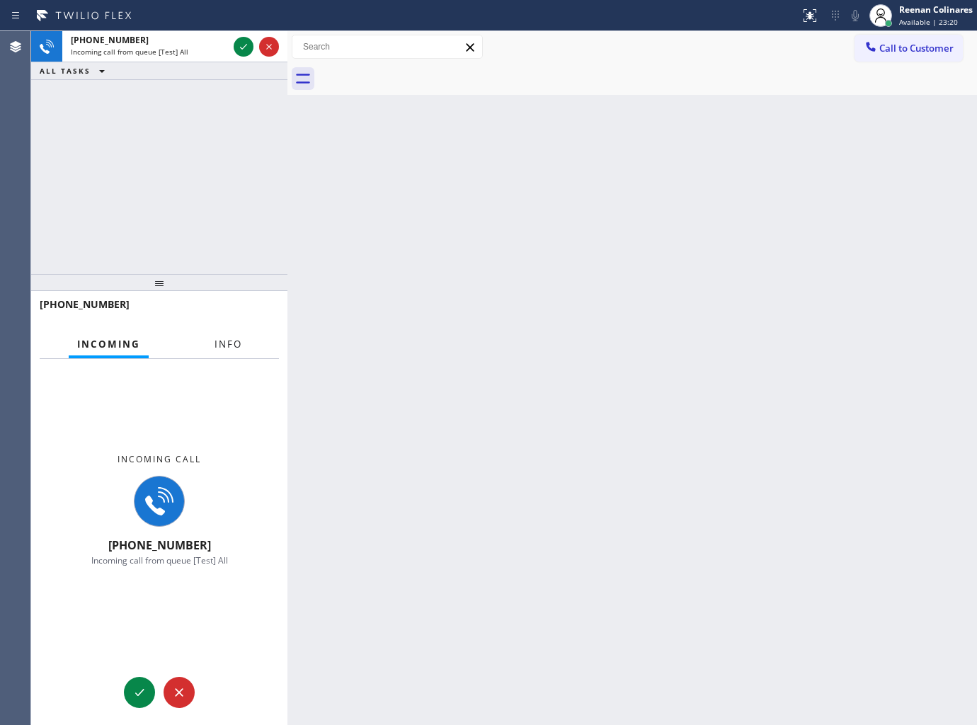
click at [223, 340] on span "Info" at bounding box center [228, 344] width 28 height 13
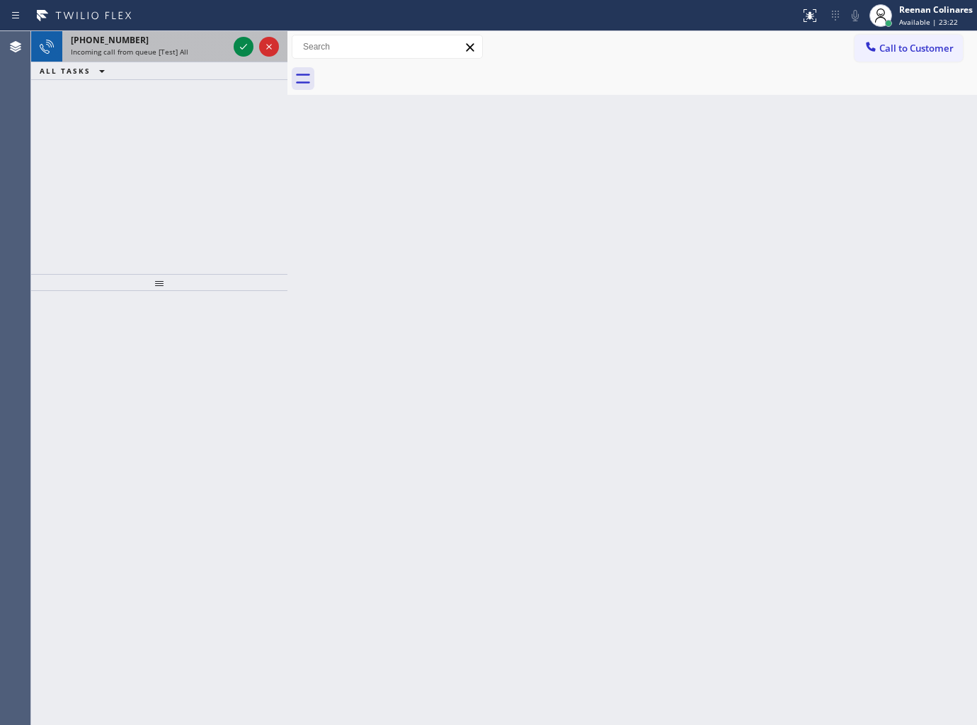
click at [219, 47] on div "Incoming call from queue [Test] All" at bounding box center [149, 52] width 157 height 10
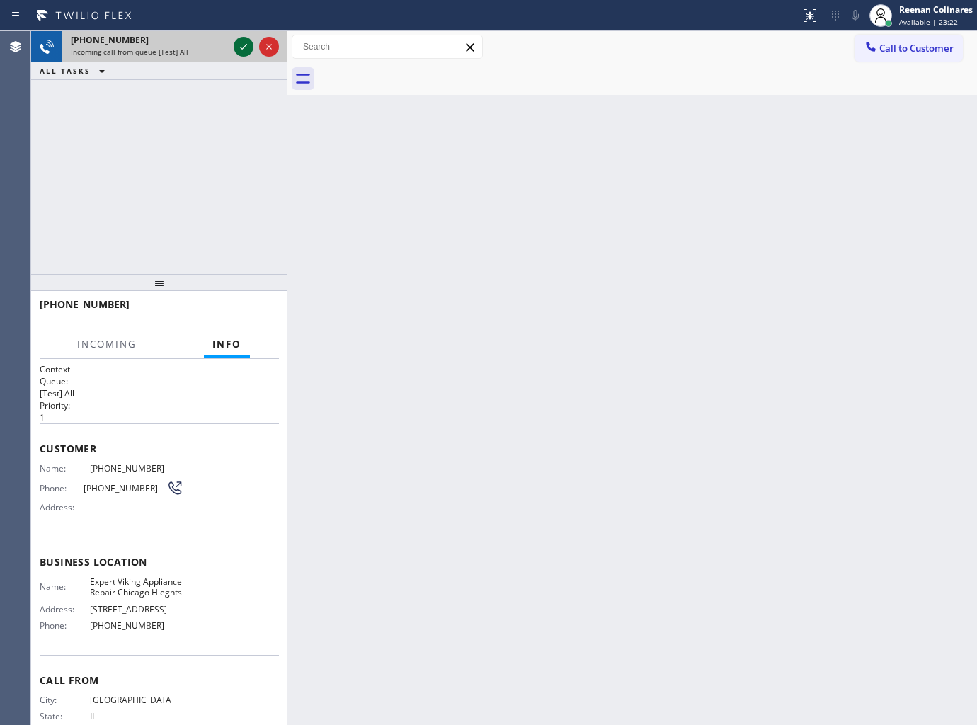
click at [241, 47] on icon at bounding box center [243, 47] width 7 height 6
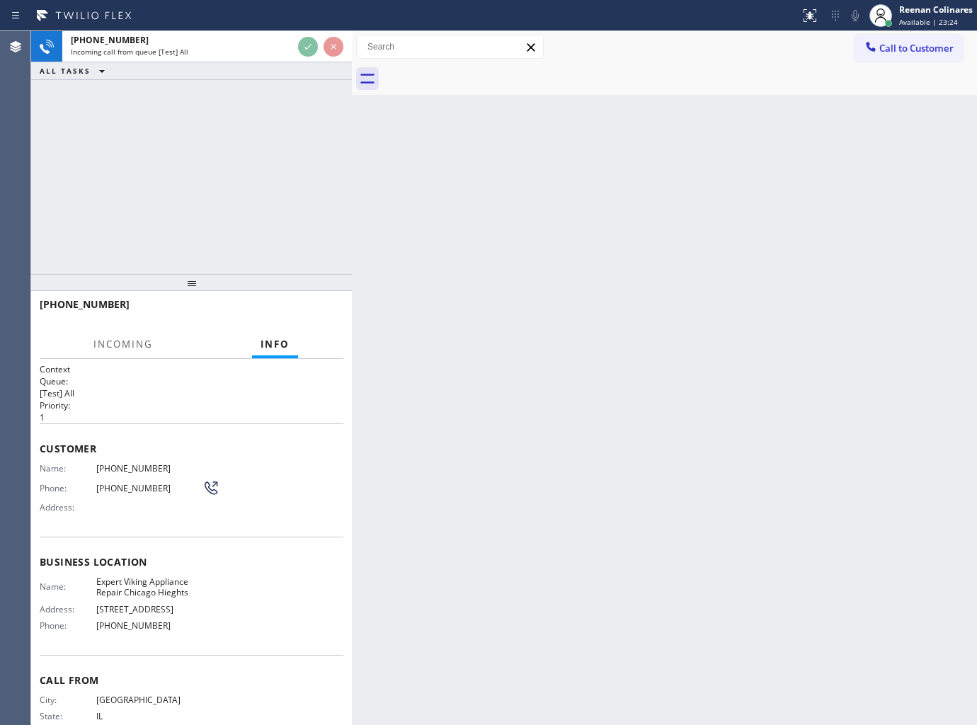
drag, startPoint x: 287, startPoint y: 58, endPoint x: 350, endPoint y: 65, distance: 63.4
click at [352, 59] on div at bounding box center [352, 378] width 0 height 694
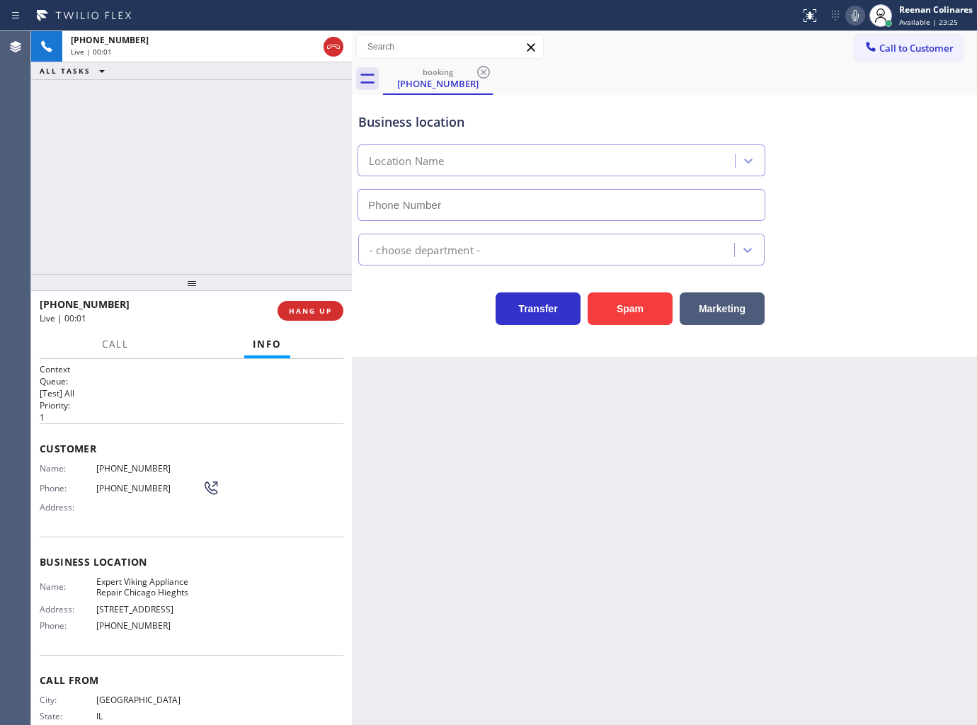
type input "[PHONE_NUMBER]"
click at [855, 13] on icon at bounding box center [855, 15] width 17 height 17
click at [853, 15] on icon at bounding box center [855, 15] width 17 height 17
click at [851, 18] on icon at bounding box center [855, 15] width 17 height 17
click at [854, 16] on icon at bounding box center [855, 15] width 17 height 17
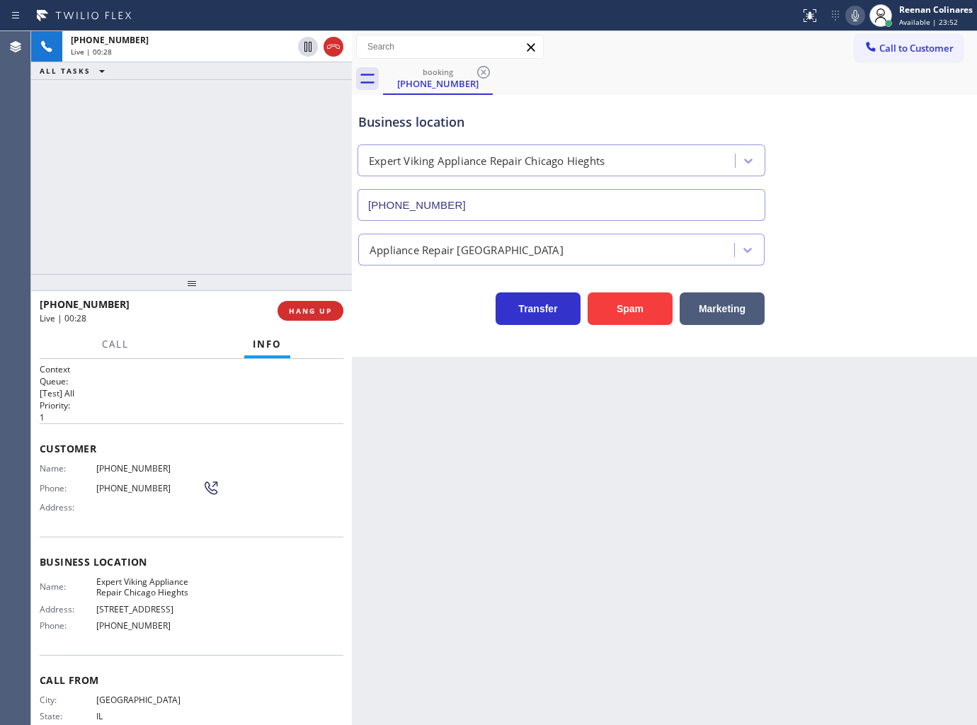
click at [853, 16] on icon at bounding box center [855, 15] width 7 height 11
click at [850, 18] on icon at bounding box center [855, 15] width 17 height 17
click at [744, 53] on div "Call to Customer Outbound call Location Search location Your caller id phone nu…" at bounding box center [664, 47] width 625 height 25
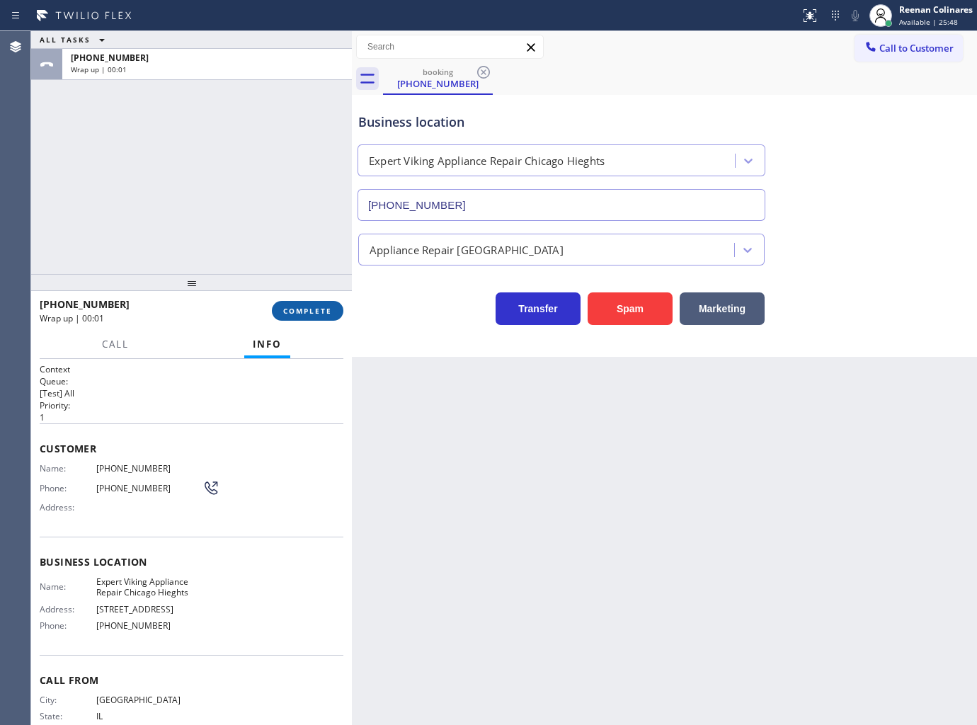
click at [320, 317] on button "COMPLETE" at bounding box center [307, 311] width 71 height 20
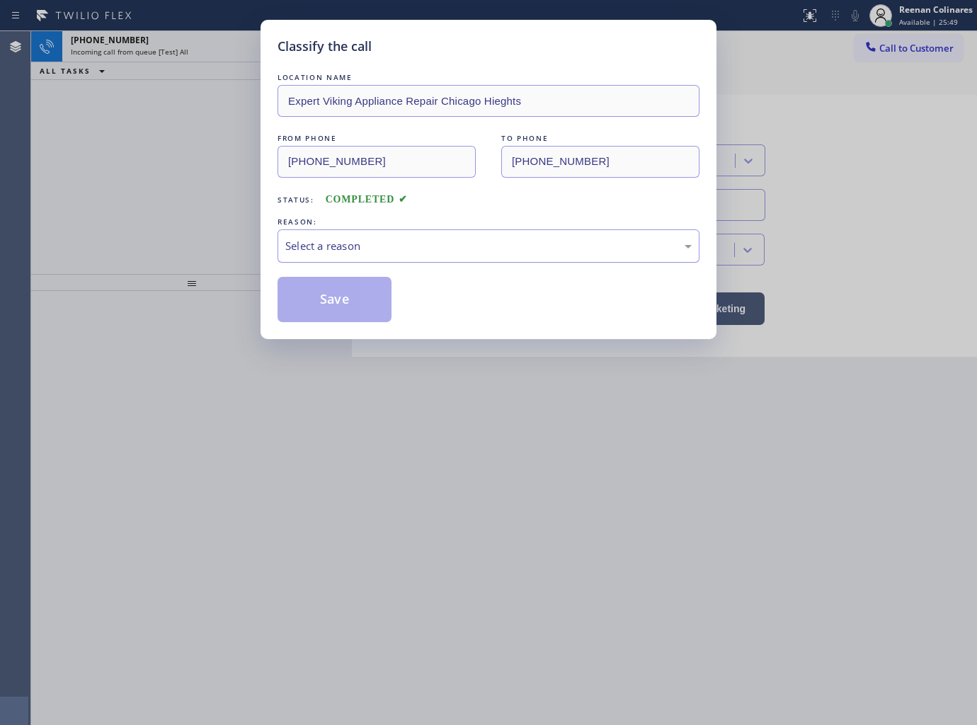
click at [357, 251] on div "Select a reason" at bounding box center [488, 246] width 406 height 16
click at [294, 301] on button "Save" at bounding box center [334, 299] width 114 height 45
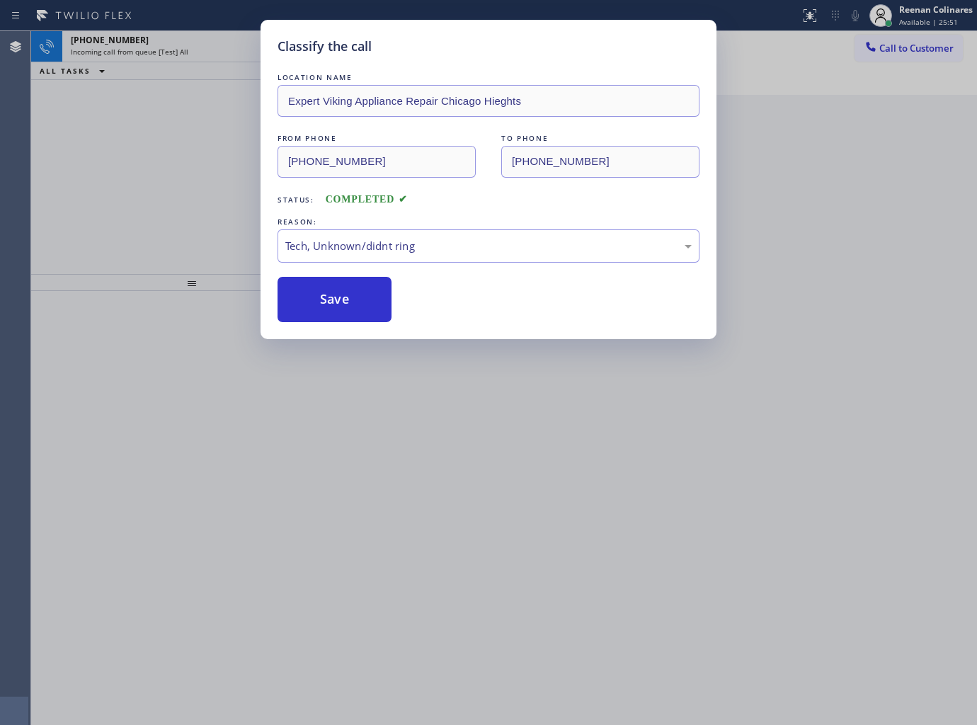
click at [137, 224] on div "Classify the call LOCATION NAME Expert Viking Appliance Repair Chicago Hieghts …" at bounding box center [488, 362] width 977 height 725
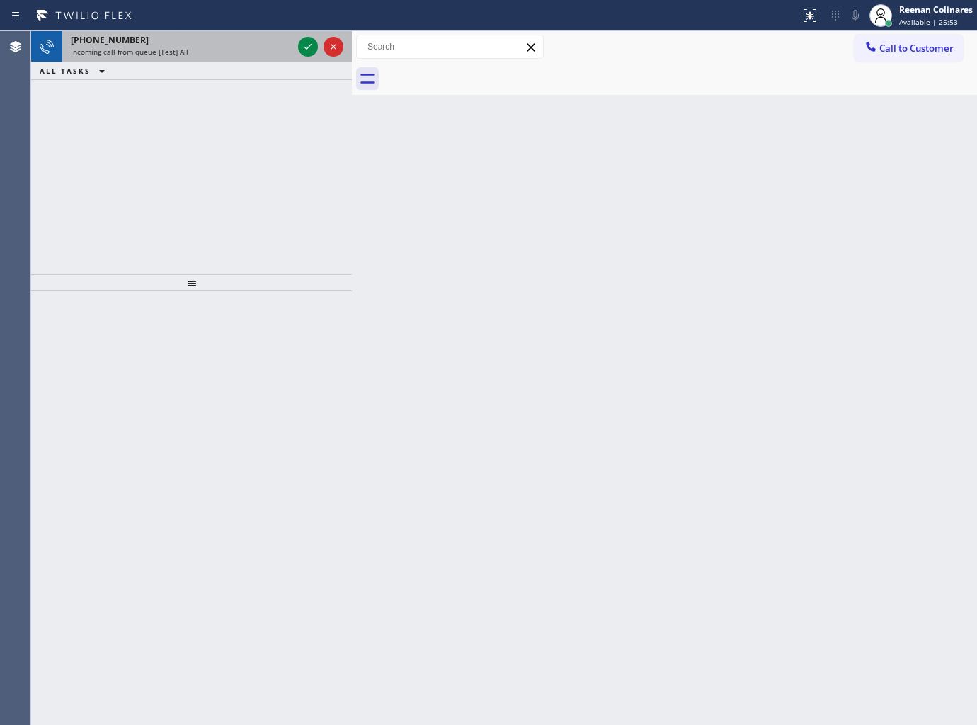
click at [199, 43] on div "[PHONE_NUMBER]" at bounding box center [182, 40] width 222 height 12
click at [249, 59] on div "[PHONE_NUMBER] Incoming call from queue [Test] All" at bounding box center [178, 46] width 233 height 31
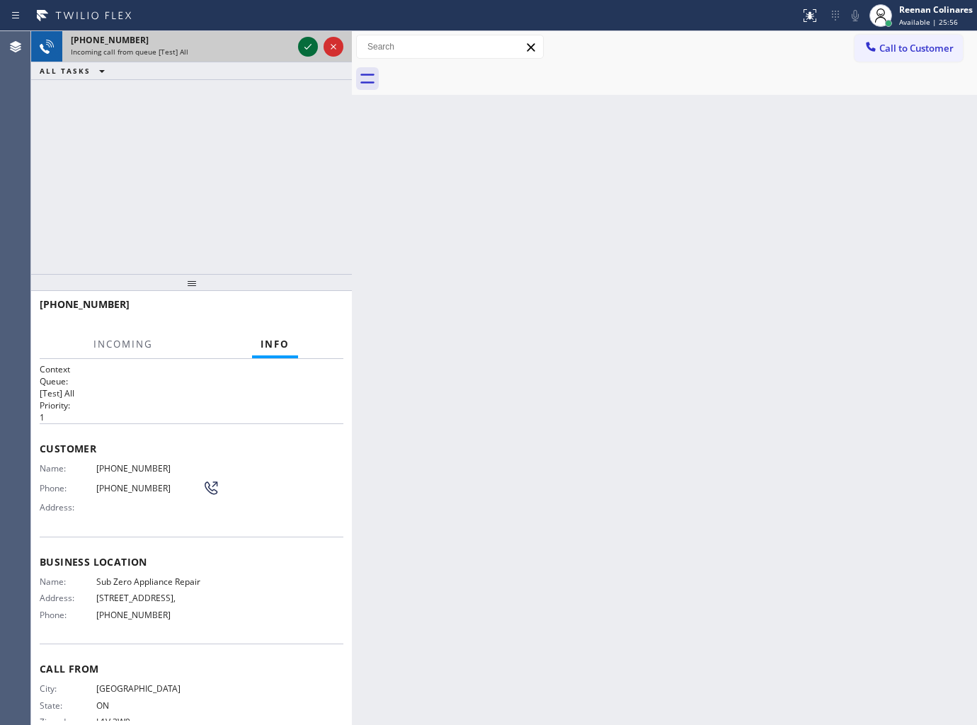
click at [305, 47] on icon at bounding box center [307, 47] width 7 height 6
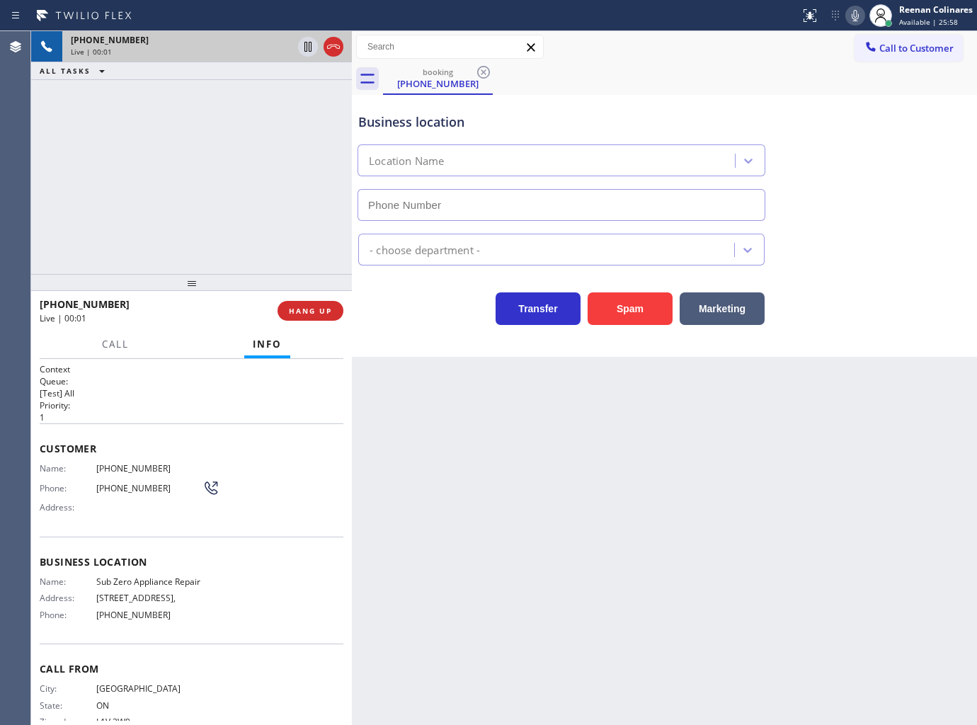
type input "[PHONE_NUMBER]"
click at [851, 18] on icon at bounding box center [855, 15] width 17 height 17
click at [853, 14] on icon at bounding box center [855, 15] width 7 height 11
click at [336, 316] on button "HANG UP" at bounding box center [310, 311] width 66 height 20
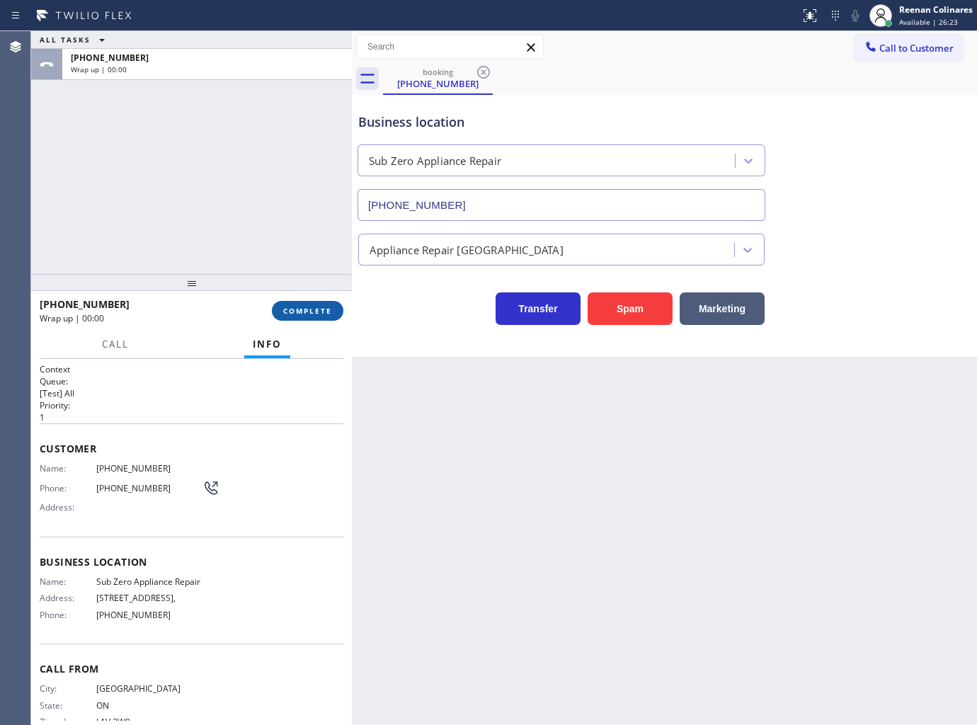
click at [331, 311] on span "COMPLETE" at bounding box center [307, 311] width 49 height 10
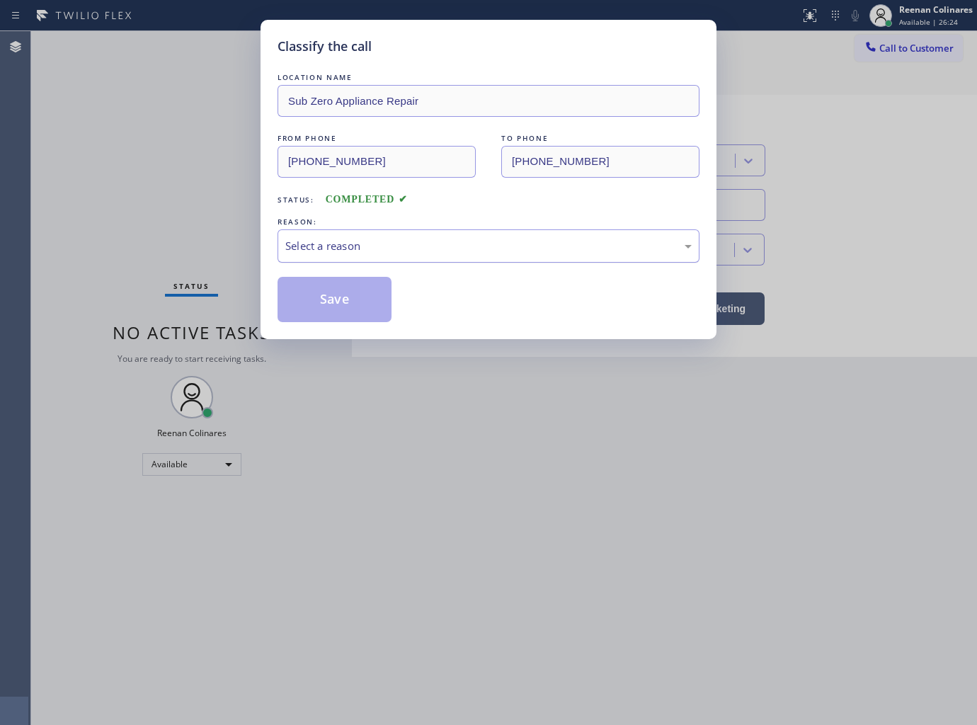
click at [356, 243] on div "Select a reason" at bounding box center [488, 246] width 406 height 16
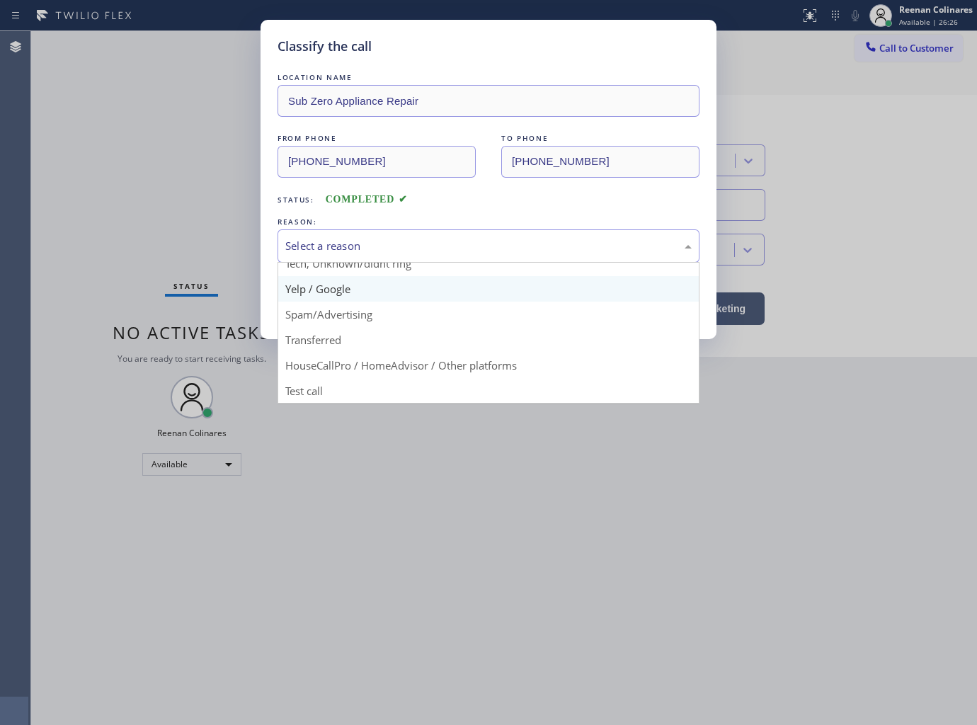
scroll to position [11, 0]
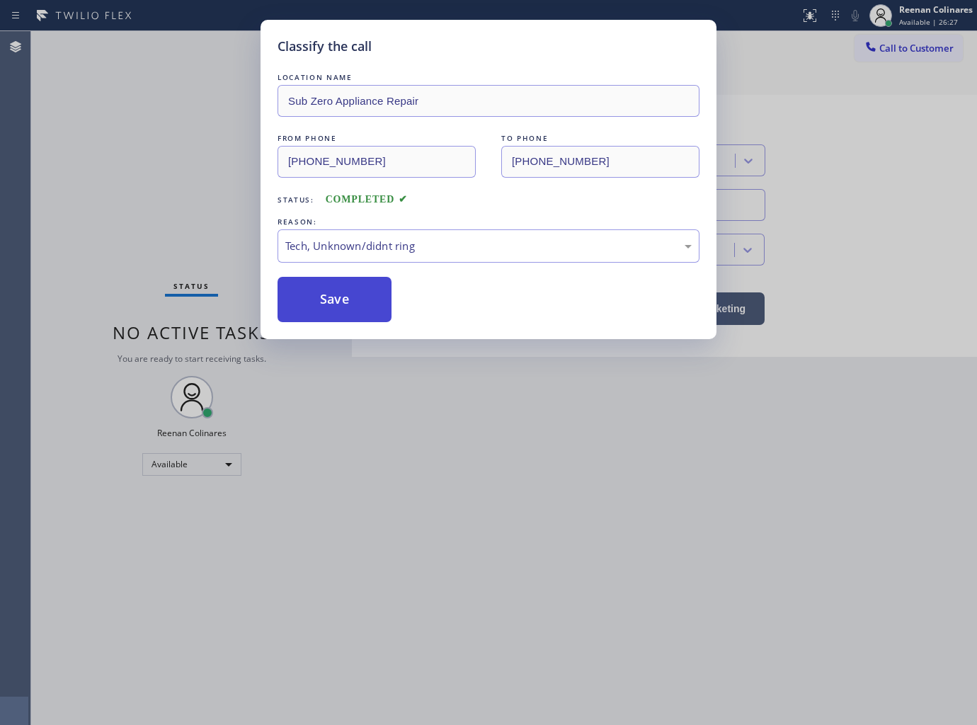
click at [331, 306] on button "Save" at bounding box center [334, 299] width 114 height 45
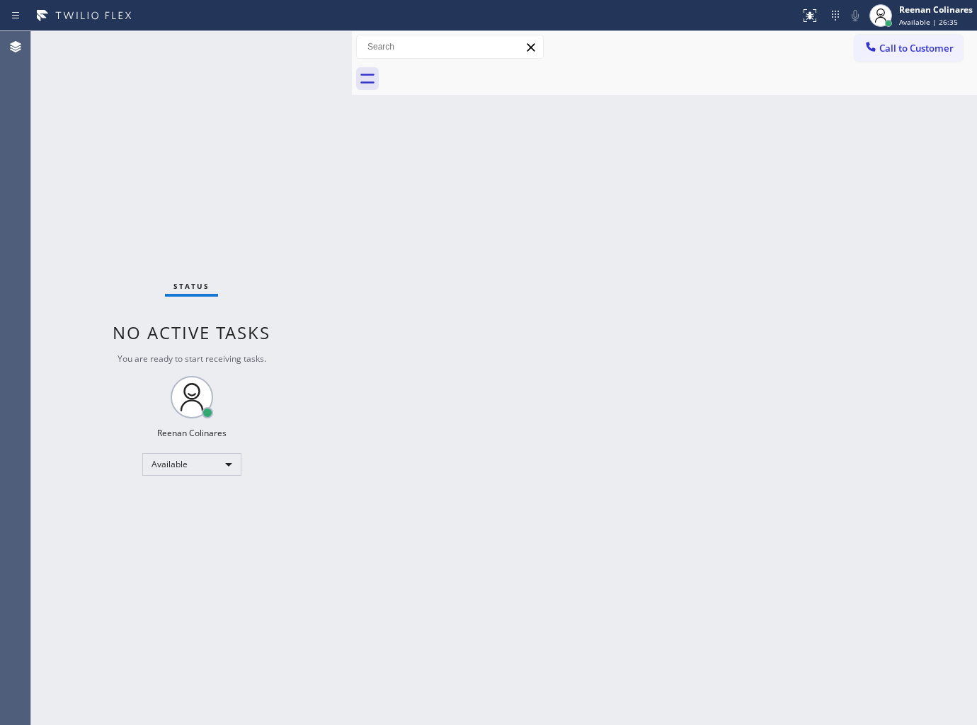
click at [548, 259] on div "Back to Dashboard Change Sender ID Customers Technicians Select a contact Outbo…" at bounding box center [664, 378] width 625 height 694
click at [625, 97] on div "Back to Dashboard Change Sender ID Customers Technicians Select a contact Outbo…" at bounding box center [664, 378] width 625 height 694
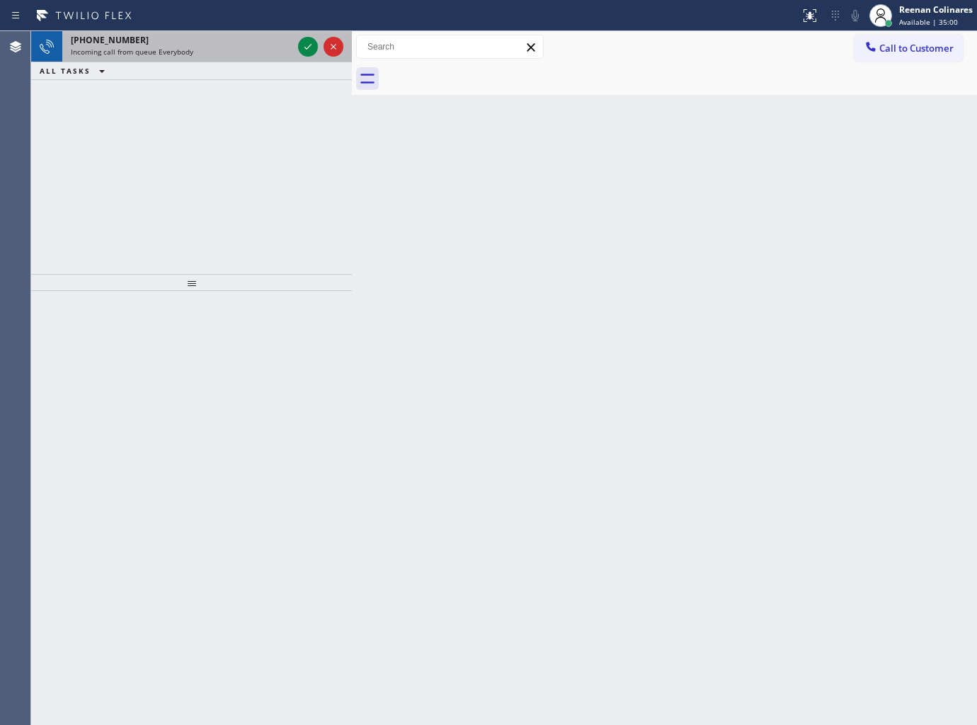
click at [236, 55] on div "Incoming call from queue Everybody" at bounding box center [182, 52] width 222 height 10
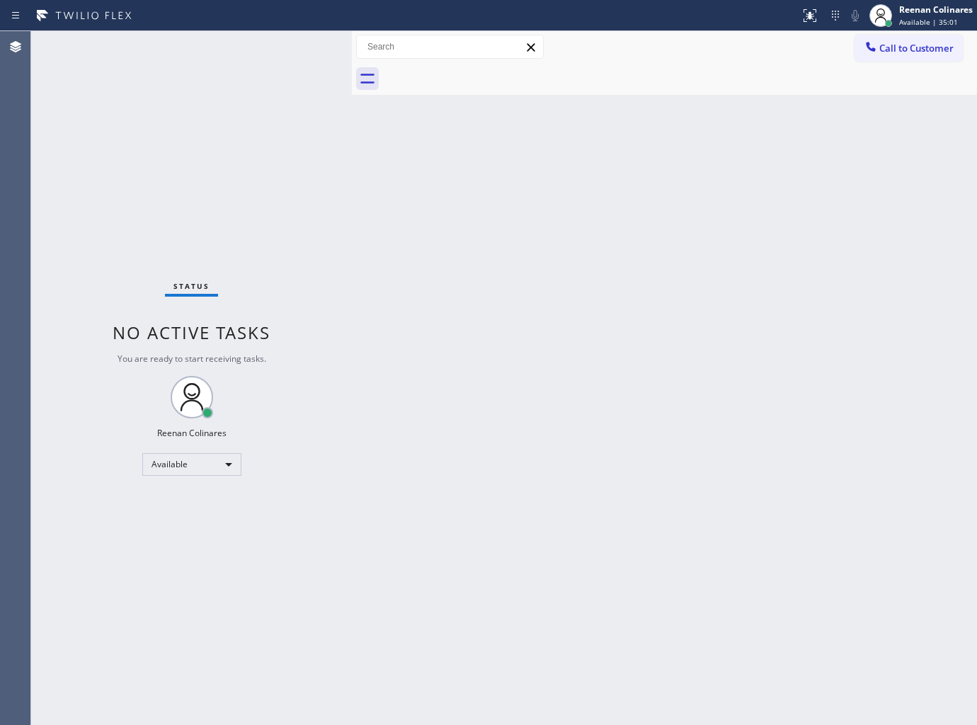
click at [566, 266] on div "Back to Dashboard Change Sender ID Customers Technicians Select a contact Outbo…" at bounding box center [664, 378] width 625 height 694
click at [583, 365] on div "Back to Dashboard Change Sender ID Customers Technicians Select a contact Outbo…" at bounding box center [664, 378] width 625 height 694
click at [456, 503] on div "Back to Dashboard Change Sender ID Customers Technicians Select a contact Outbo…" at bounding box center [664, 378] width 625 height 694
click at [667, 143] on div "Back to Dashboard Change Sender ID Customers Technicians Select a contact Outbo…" at bounding box center [664, 378] width 625 height 694
click at [588, 264] on div "Back to Dashboard Change Sender ID Customers Technicians Select a contact Outbo…" at bounding box center [664, 378] width 625 height 694
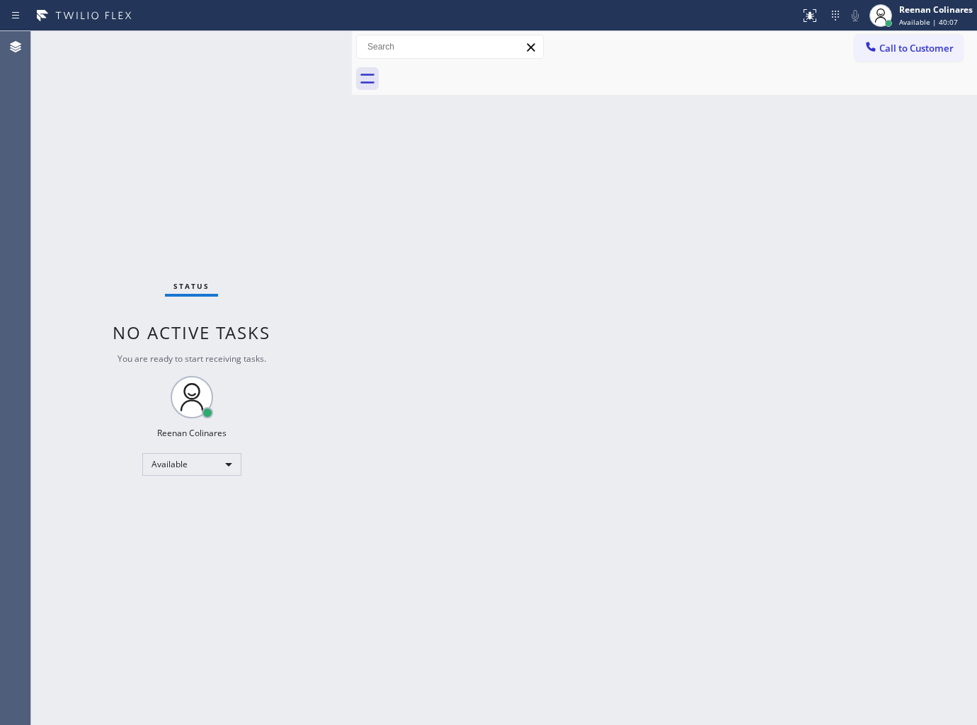
click at [696, 161] on div "Back to Dashboard Change Sender ID Customers Technicians Select a contact Outbo…" at bounding box center [664, 378] width 625 height 694
click at [534, 376] on div "Back to Dashboard Change Sender ID Customers Technicians Select a contact Outbo…" at bounding box center [664, 378] width 625 height 694
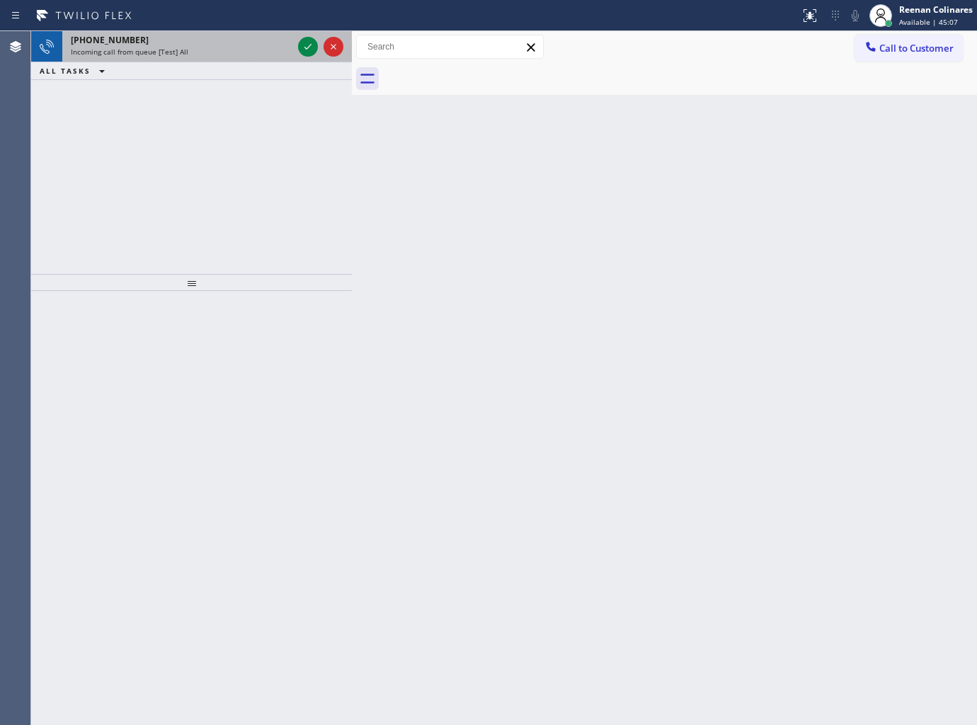
click at [246, 50] on div "Incoming call from queue [Test] All" at bounding box center [182, 52] width 222 height 10
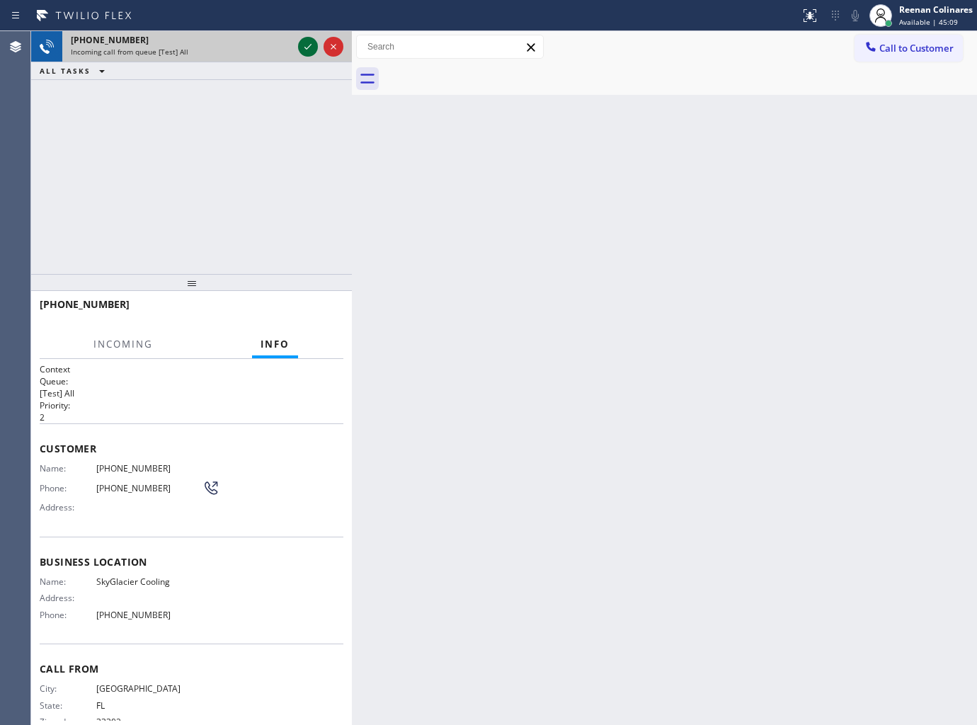
click at [302, 46] on icon at bounding box center [307, 46] width 17 height 17
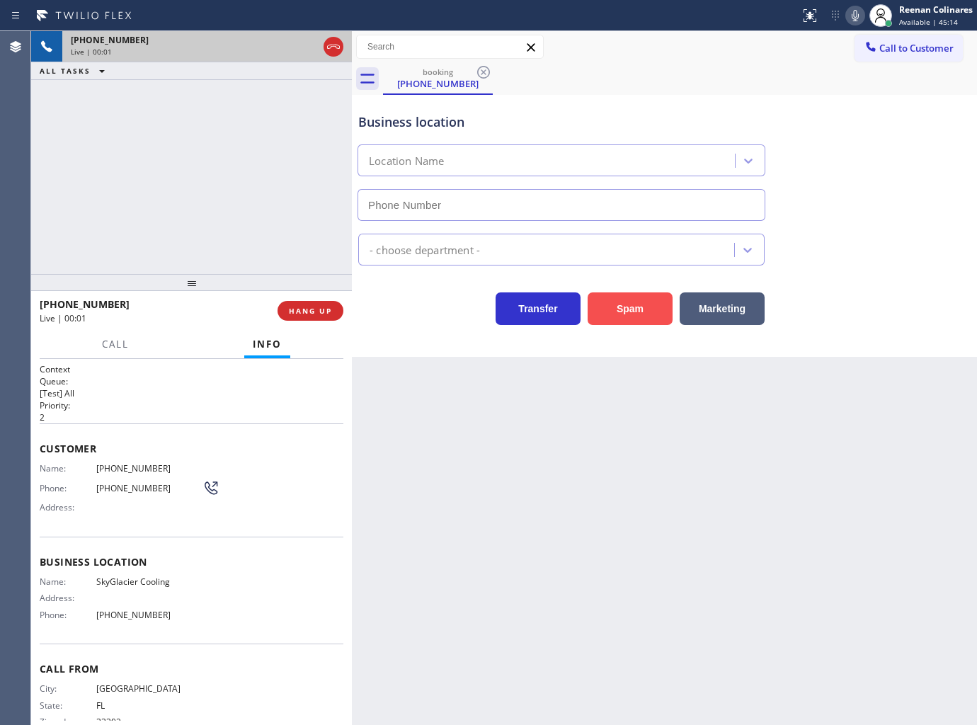
type input "[PHONE_NUMBER]"
drag, startPoint x: 639, startPoint y: 304, endPoint x: 963, endPoint y: 59, distance: 406.3
click at [642, 302] on button "Spam" at bounding box center [630, 308] width 85 height 33
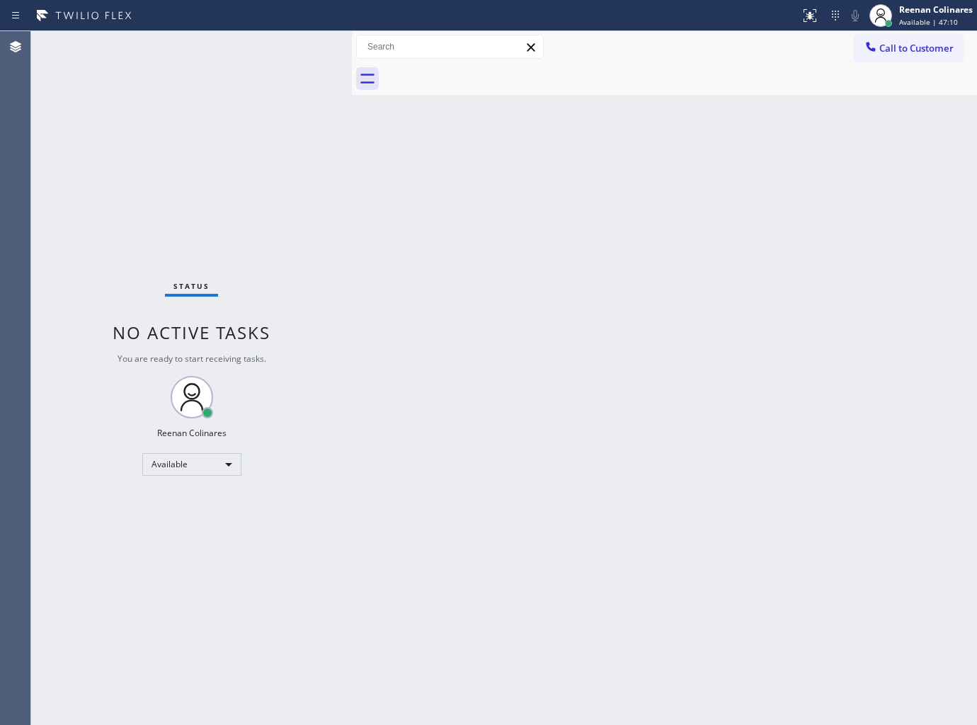
click at [578, 427] on div "Back to Dashboard Change Sender ID Customers Technicians Select a contact Outbo…" at bounding box center [664, 378] width 625 height 694
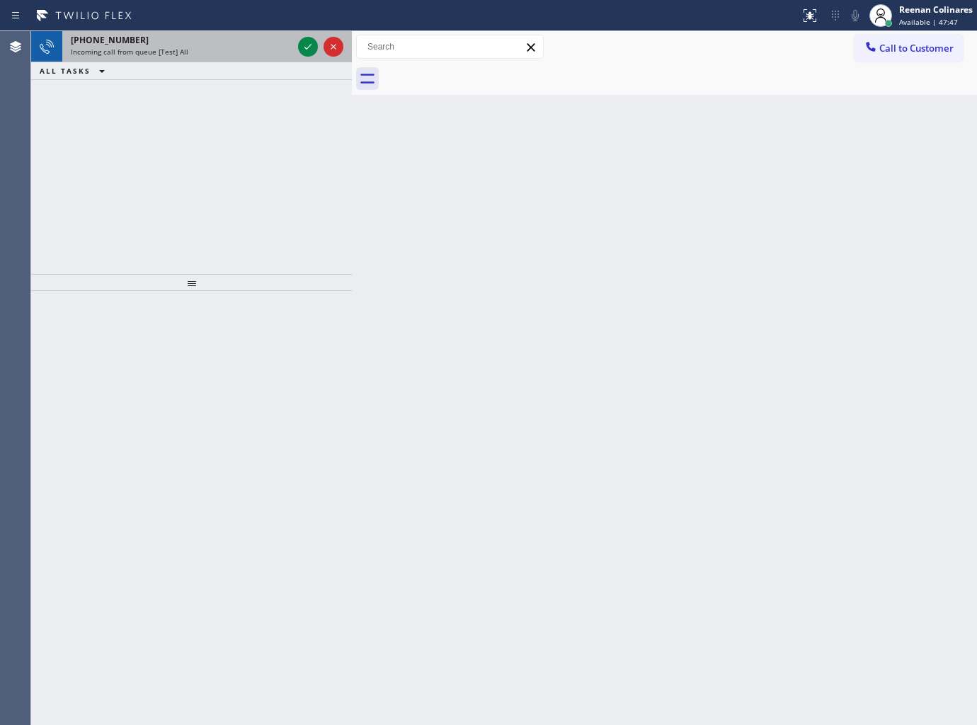
click at [224, 41] on div "[PHONE_NUMBER]" at bounding box center [182, 40] width 222 height 12
click at [248, 61] on div "[PHONE_NUMBER] Incoming call from queue [Test] All" at bounding box center [178, 46] width 233 height 31
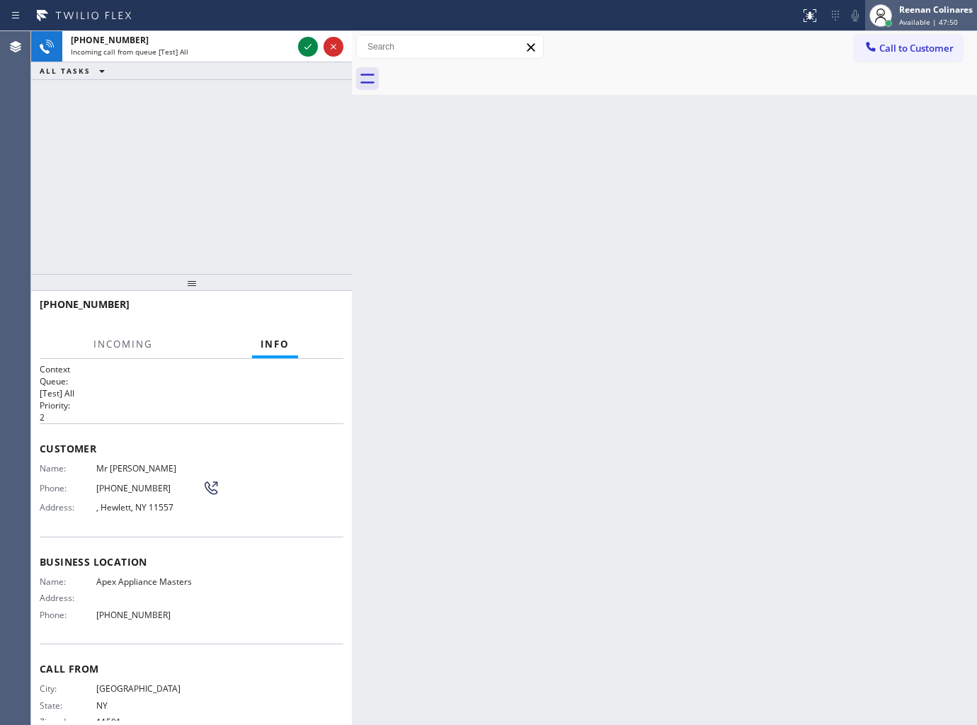
click at [902, 14] on div "Reenan Colinares" at bounding box center [936, 10] width 74 height 12
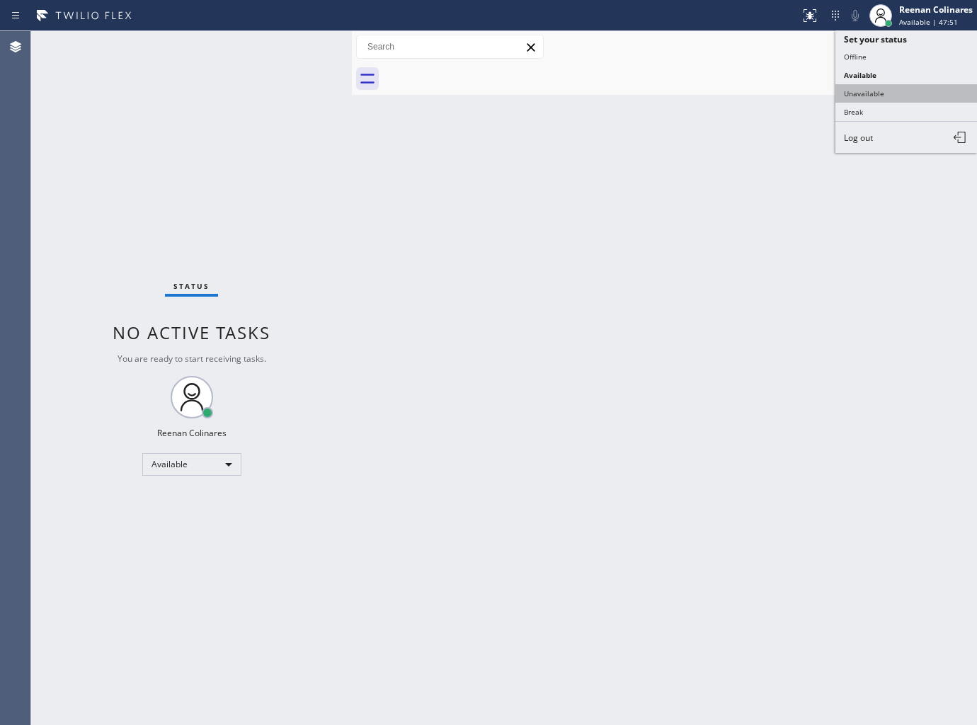
click at [869, 91] on button "Unavailable" at bounding box center [906, 93] width 142 height 18
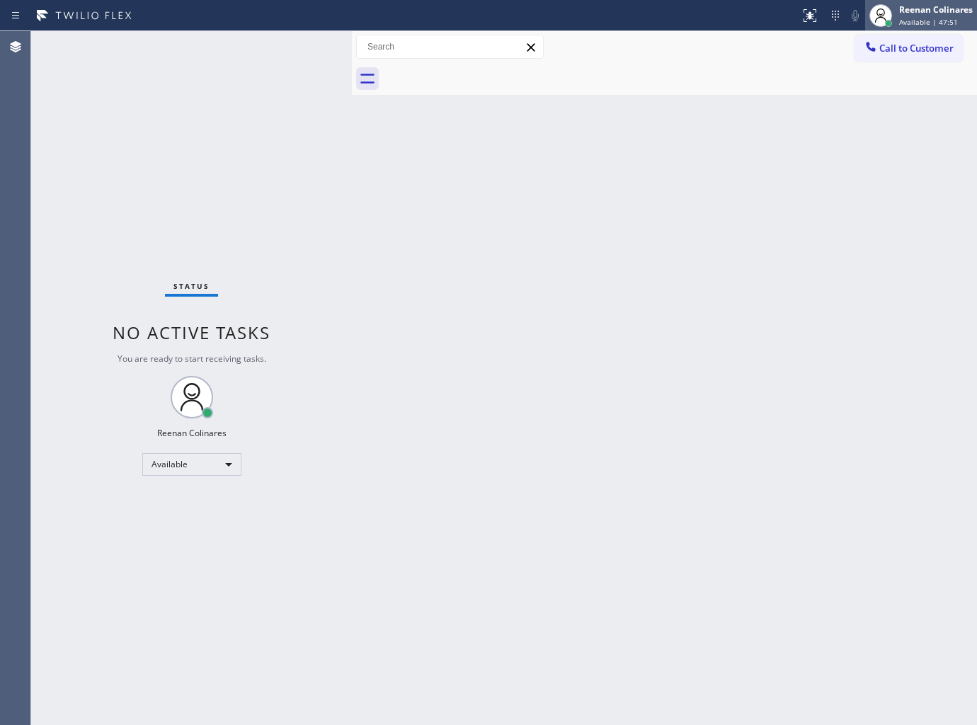
click at [917, 4] on div "Reenan Colinares" at bounding box center [936, 10] width 74 height 12
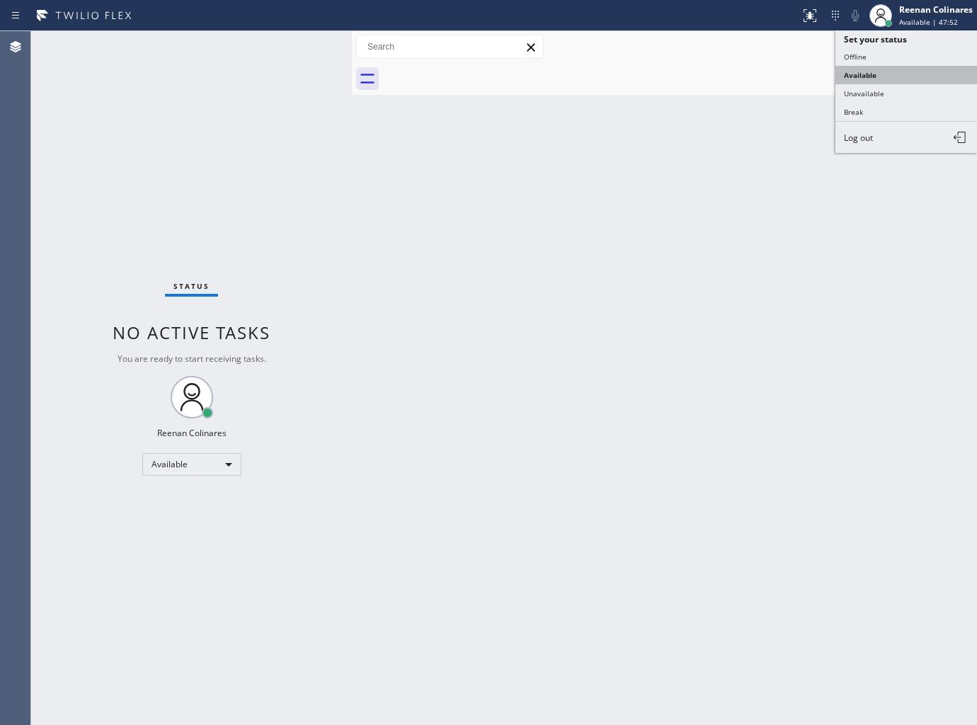
click at [867, 71] on button "Available" at bounding box center [906, 75] width 142 height 18
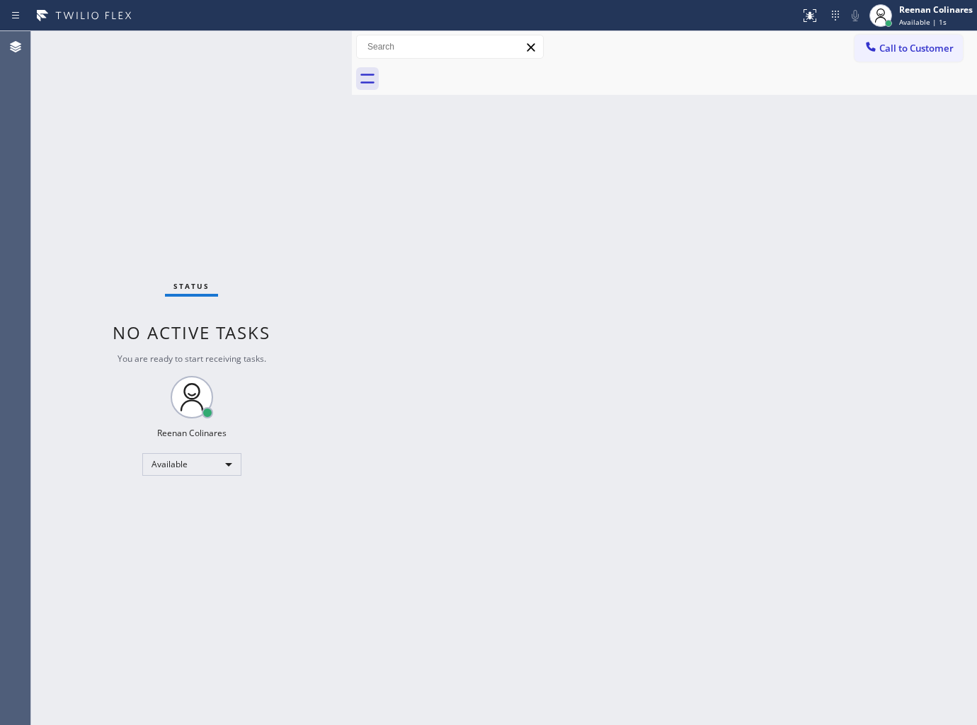
click at [457, 165] on div "Back to Dashboard Change Sender ID Customers Technicians Select a contact Outbo…" at bounding box center [664, 378] width 625 height 694
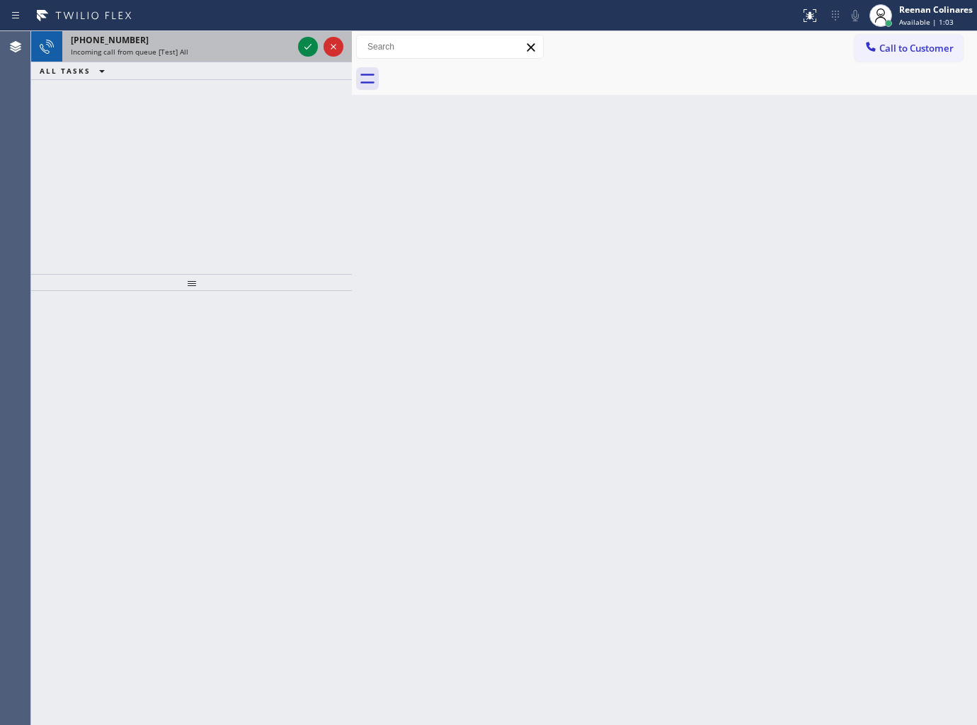
click at [234, 57] on div "Incoming call from queue [Test] All" at bounding box center [182, 52] width 222 height 10
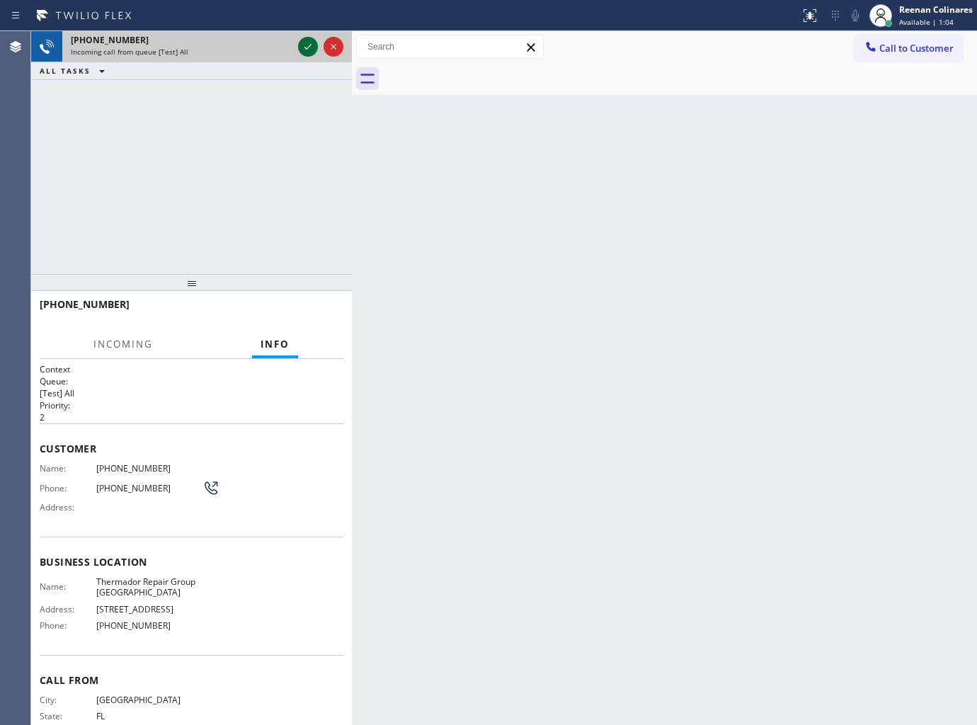
click at [304, 45] on icon at bounding box center [307, 46] width 17 height 17
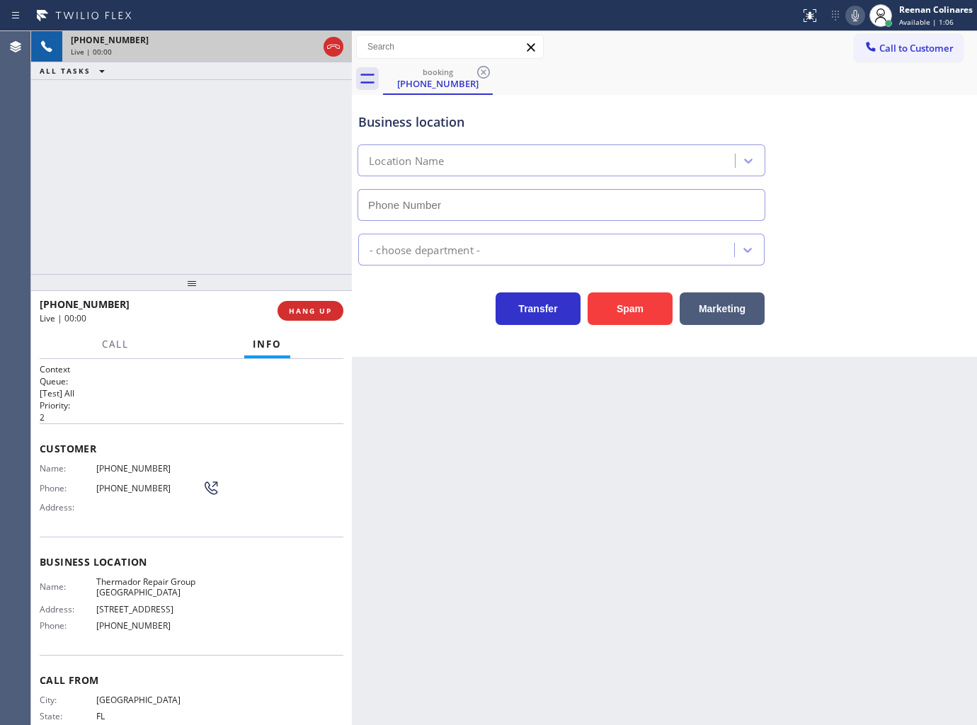
type input "[PHONE_NUMBER]"
click at [855, 15] on icon at bounding box center [855, 15] width 17 height 17
click at [854, 15] on rect at bounding box center [855, 14] width 10 height 10
click at [311, 316] on button "HANG UP" at bounding box center [310, 311] width 66 height 20
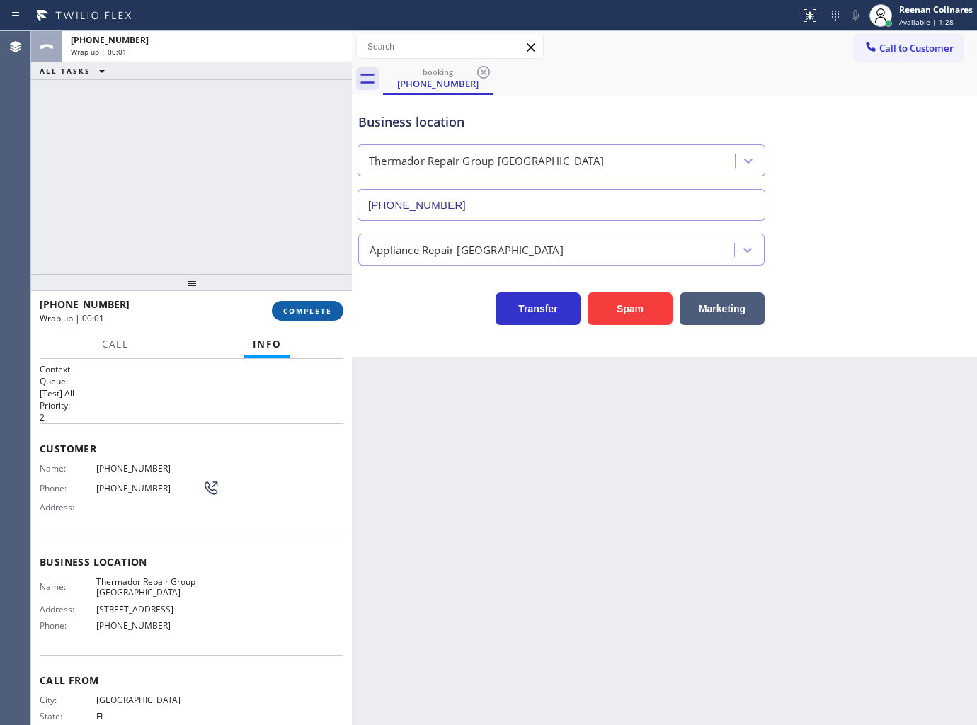
click at [319, 313] on span "COMPLETE" at bounding box center [307, 311] width 49 height 10
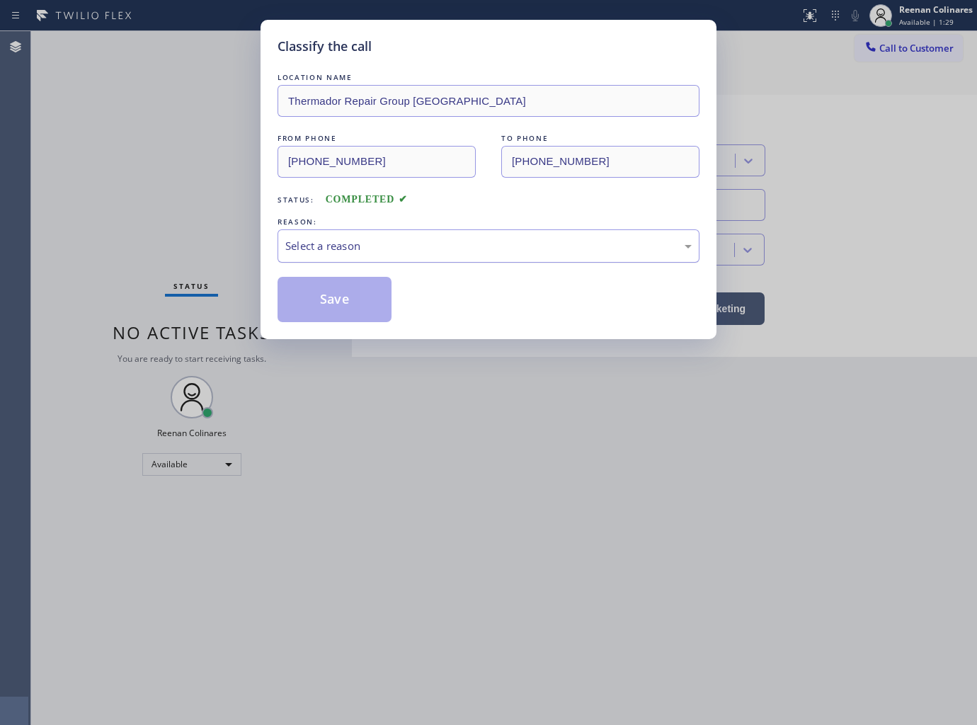
click at [384, 244] on div "Select a reason" at bounding box center [488, 246] width 406 height 16
click at [326, 301] on button "Save" at bounding box center [334, 299] width 114 height 45
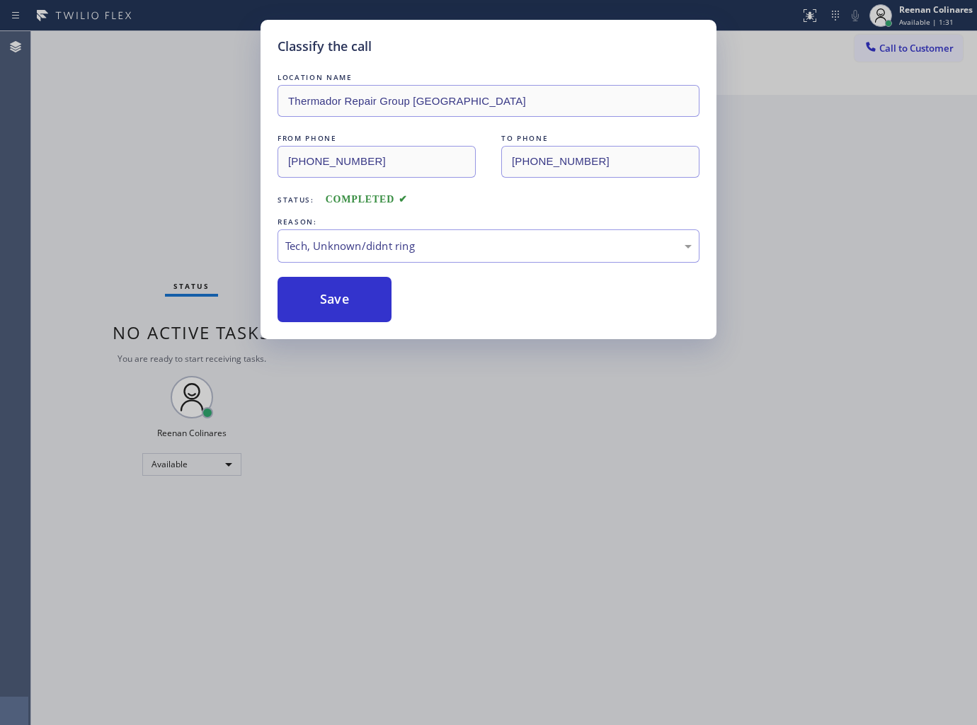
click at [219, 235] on div "Classify the call LOCATION NAME Thermador Repair Group [GEOGRAPHIC_DATA] FROM P…" at bounding box center [488, 362] width 977 height 725
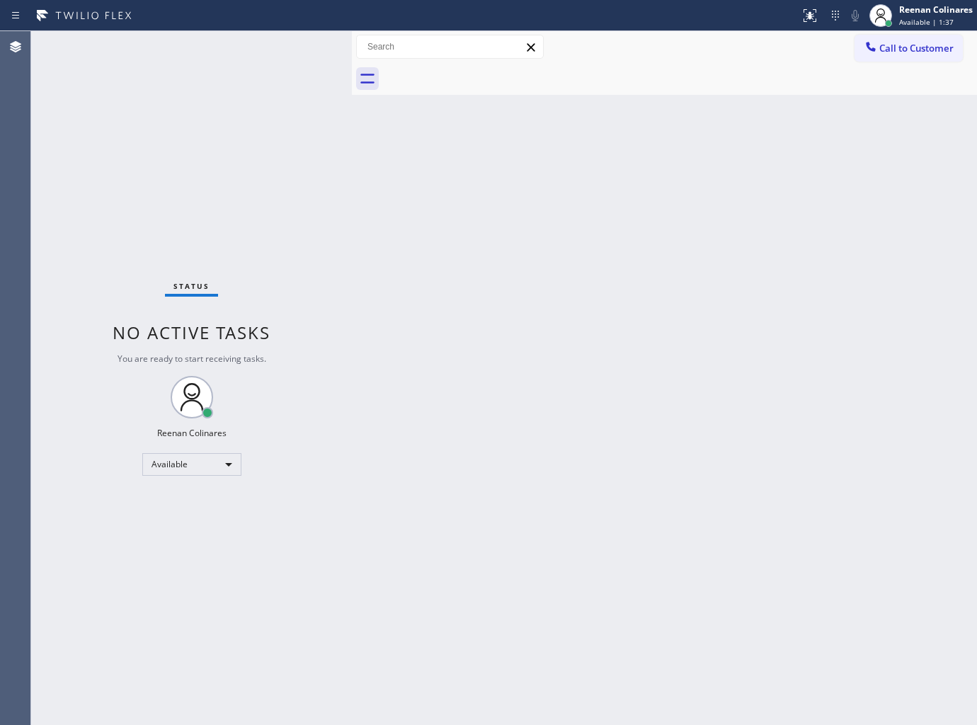
click at [626, 322] on div "Back to Dashboard Change Sender ID Customers Technicians Select a contact Outbo…" at bounding box center [664, 378] width 625 height 694
click at [909, 11] on div "Reenan Colinares" at bounding box center [936, 10] width 74 height 12
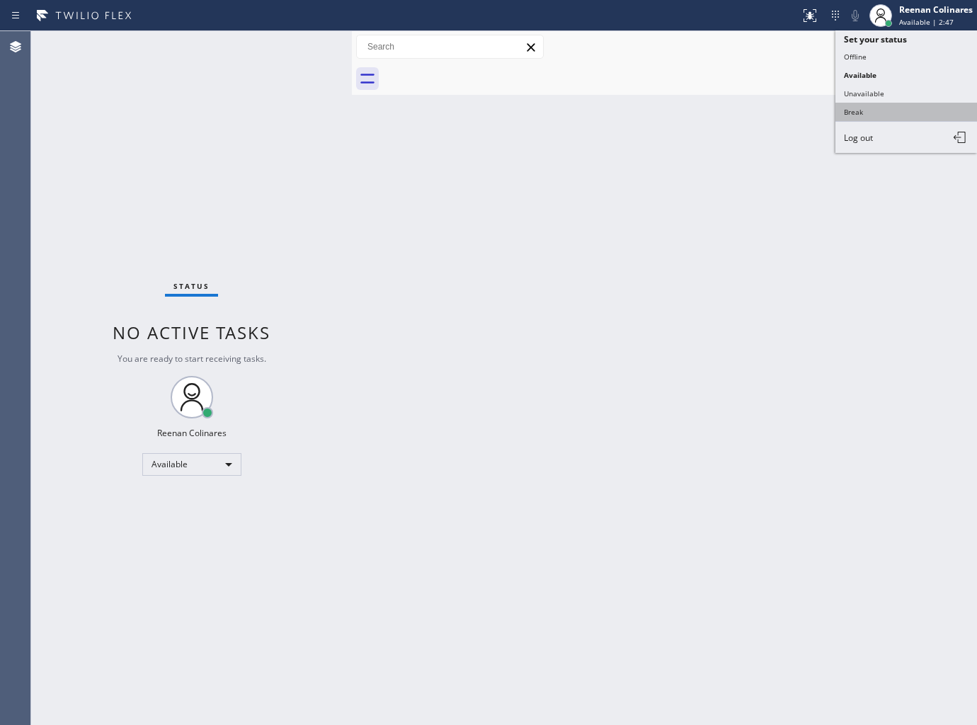
click at [849, 111] on button "Break" at bounding box center [906, 112] width 142 height 18
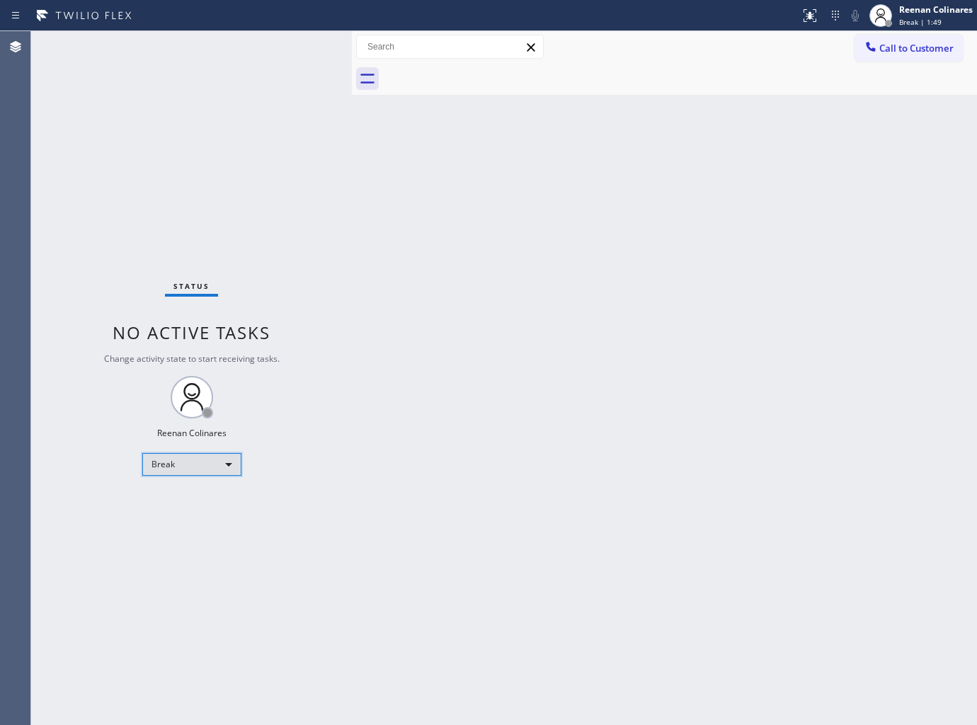
click at [189, 464] on div "Break" at bounding box center [191, 464] width 99 height 23
click at [194, 503] on li "Available" at bounding box center [190, 501] width 96 height 17
click at [612, 207] on div "Back to Dashboard Change Sender ID Customers Technicians Select a contact Outbo…" at bounding box center [664, 378] width 625 height 694
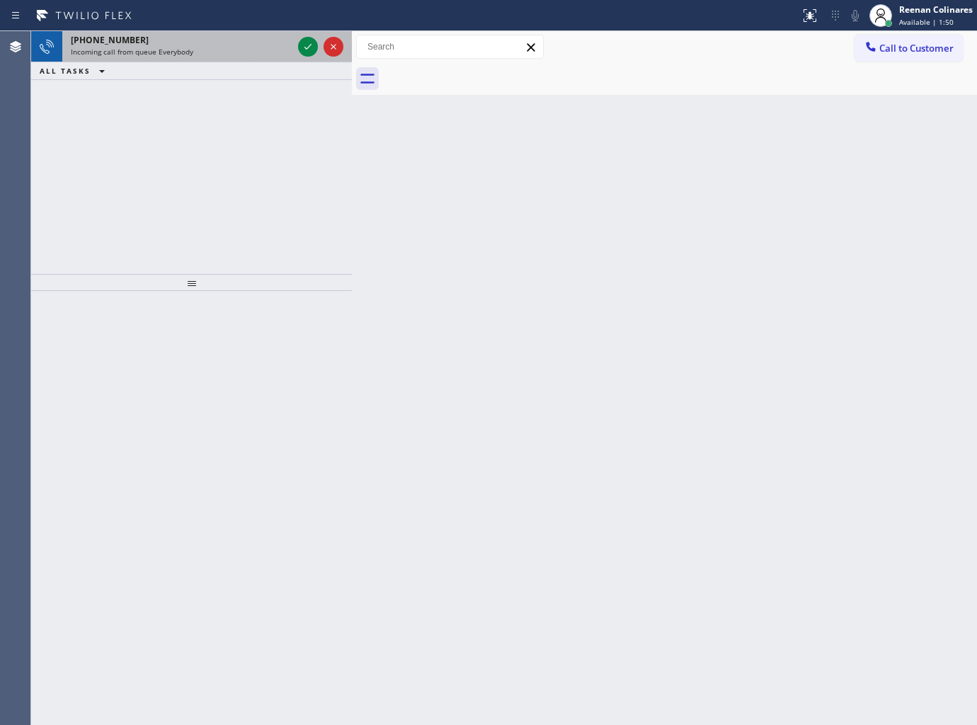
click at [235, 53] on div "Incoming call from queue Everybody" at bounding box center [182, 52] width 222 height 10
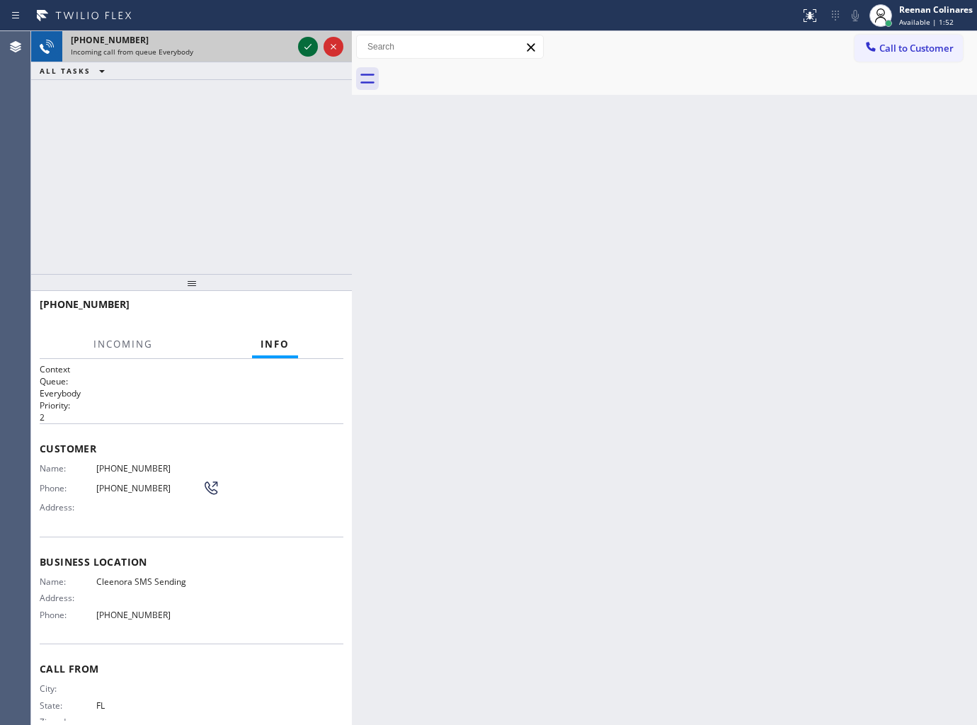
click at [304, 41] on icon at bounding box center [307, 46] width 17 height 17
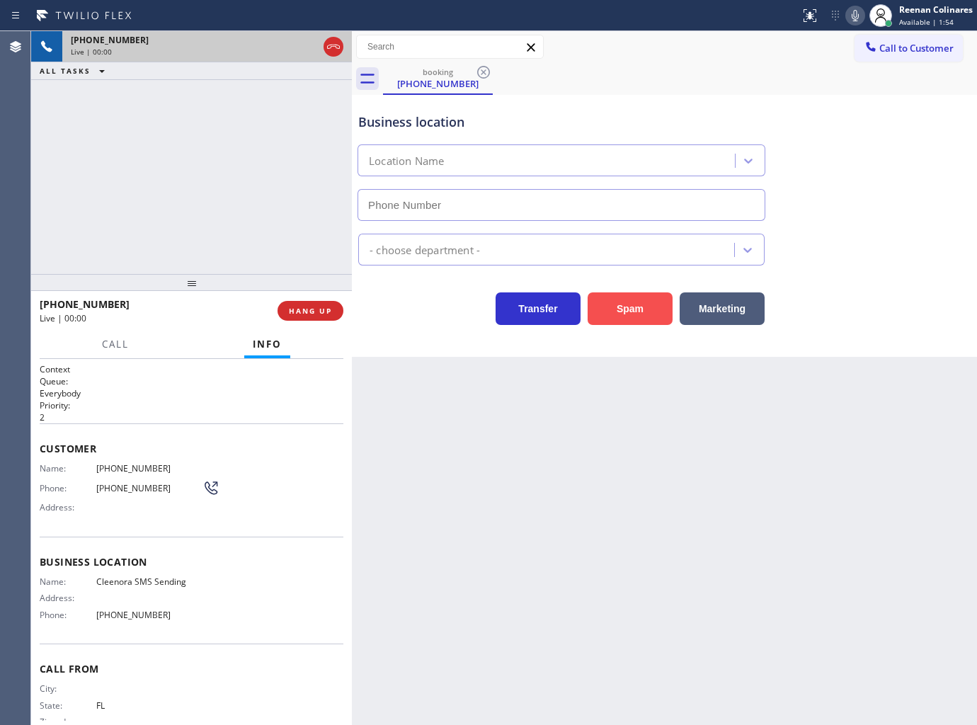
type input "[PHONE_NUMBER]"
click at [631, 311] on button "Spam" at bounding box center [630, 308] width 85 height 33
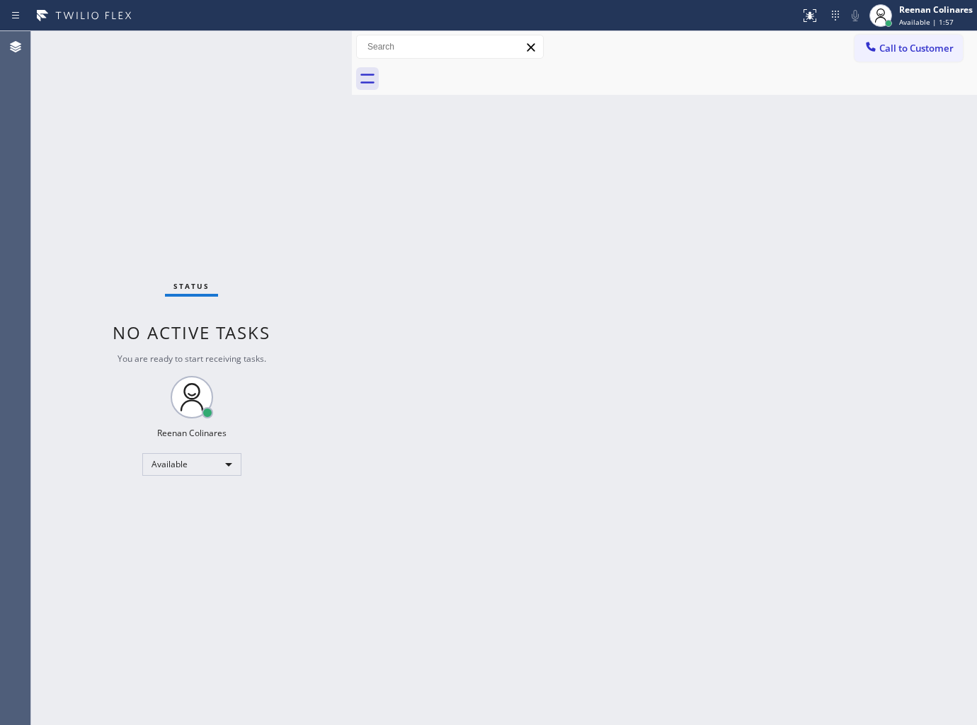
drag, startPoint x: 399, startPoint y: 273, endPoint x: 398, endPoint y: 256, distance: 17.0
click at [399, 268] on div "Back to Dashboard Change Sender ID Customers Technicians Select a contact Outbo…" at bounding box center [664, 378] width 625 height 694
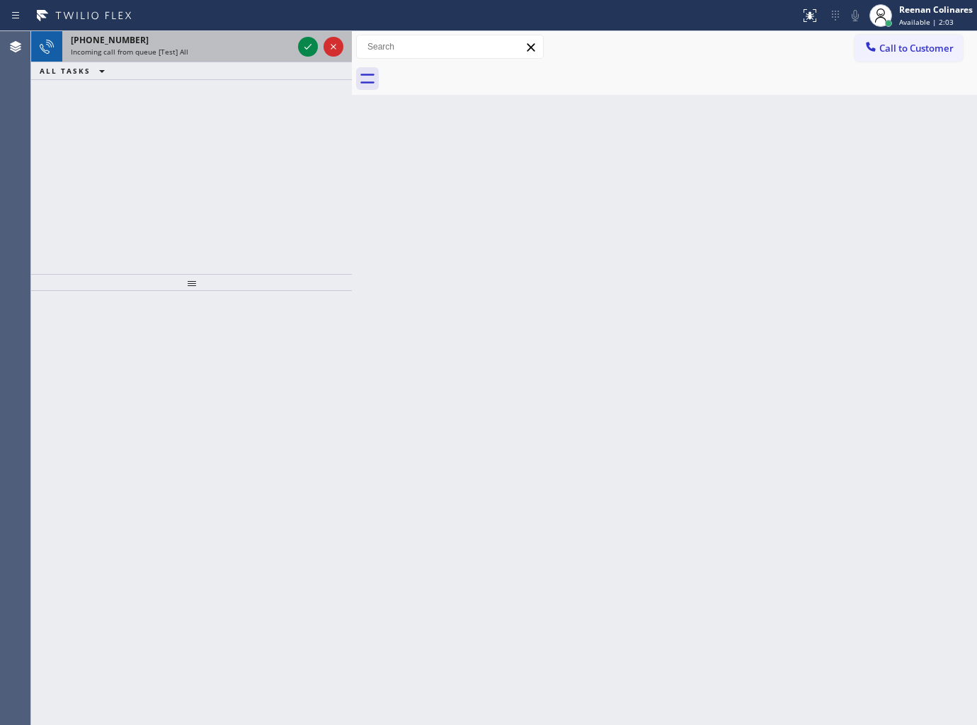
click at [143, 39] on div "[PHONE_NUMBER]" at bounding box center [182, 40] width 222 height 12
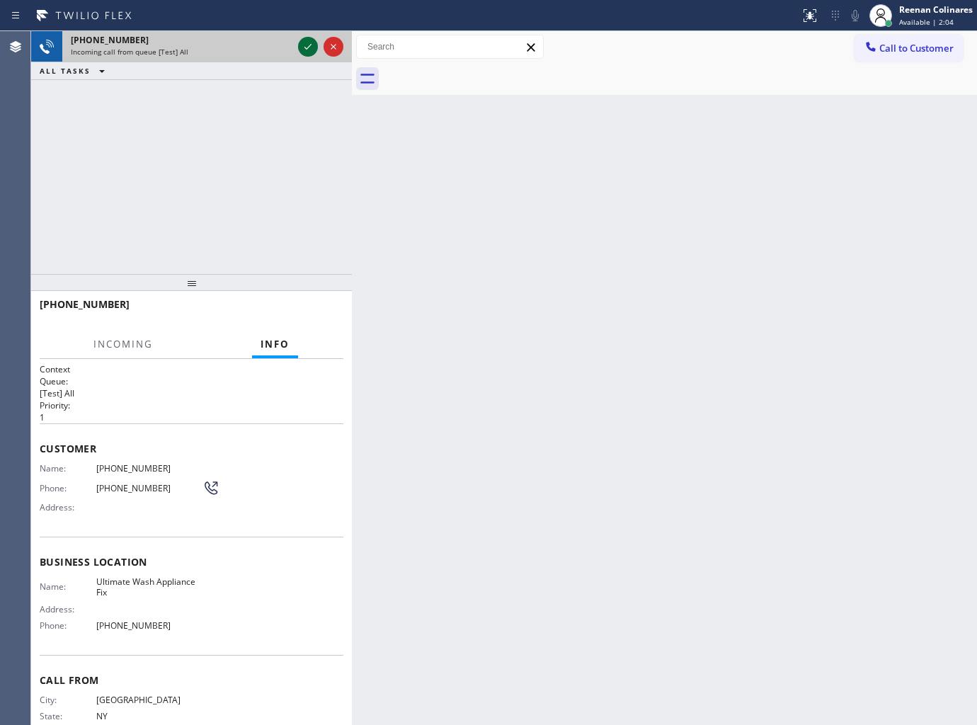
click at [309, 39] on icon at bounding box center [307, 46] width 17 height 17
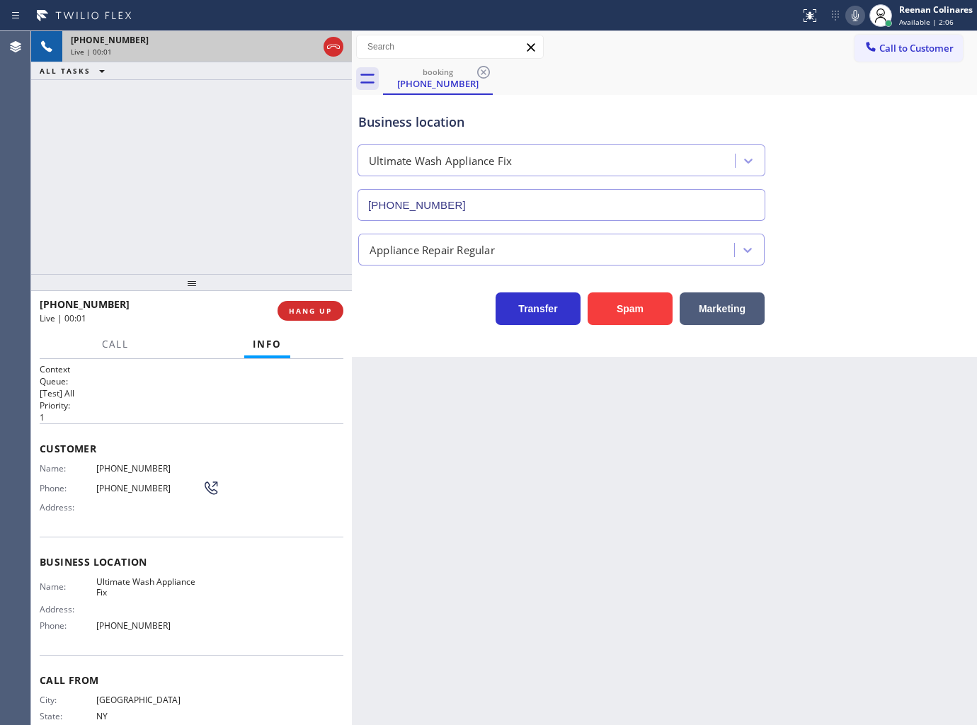
type input "[PHONE_NUMBER]"
click at [859, 15] on icon at bounding box center [855, 15] width 17 height 17
click at [857, 11] on icon at bounding box center [855, 15] width 17 height 17
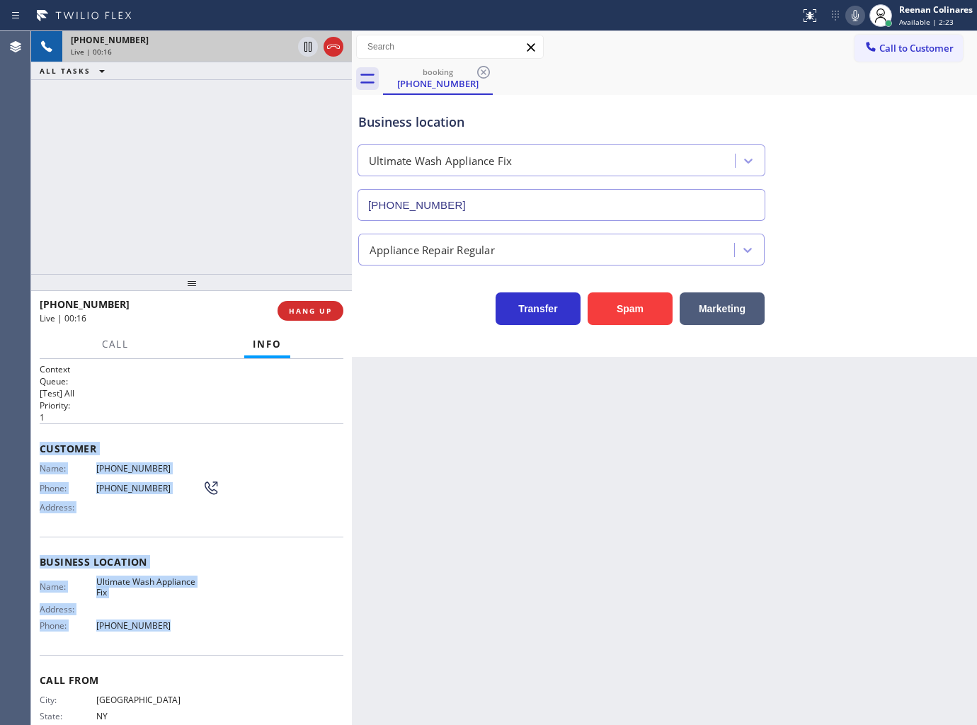
drag, startPoint x: 40, startPoint y: 442, endPoint x: 253, endPoint y: 623, distance: 279.3
click at [222, 628] on div "Context Queue: [Test] All Priority: 1 Customer Name: [PHONE_NUMBER] Phone: [PHO…" at bounding box center [192, 562] width 304 height 399
click at [858, 20] on icon at bounding box center [855, 15] width 17 height 17
click at [113, 343] on span "Call" at bounding box center [115, 344] width 27 height 13
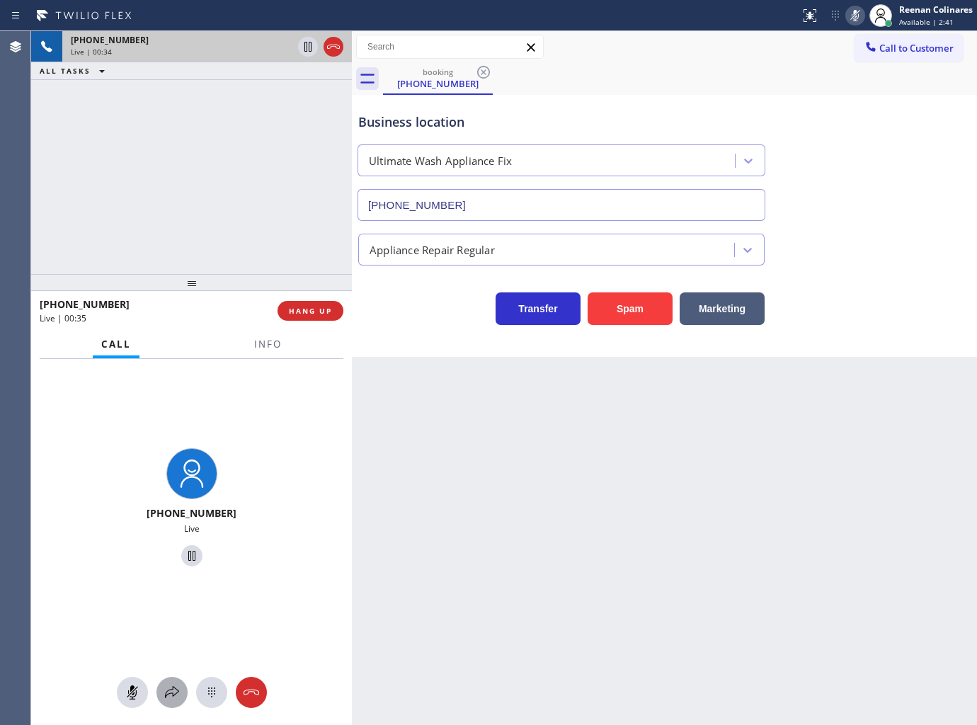
click at [168, 685] on icon at bounding box center [172, 692] width 17 height 17
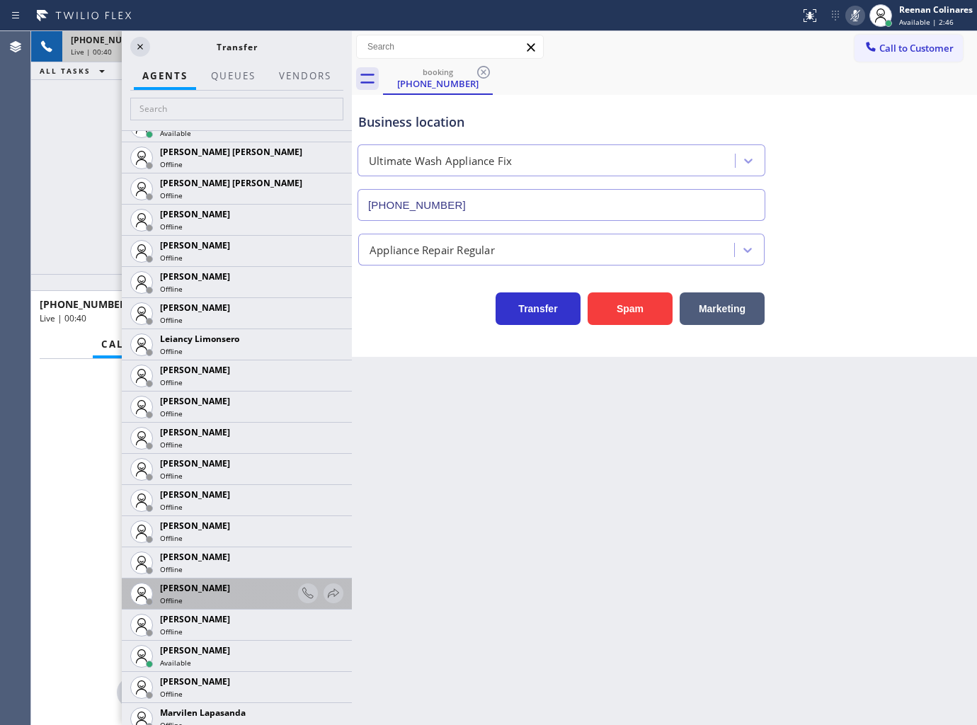
scroll to position [2124, 0]
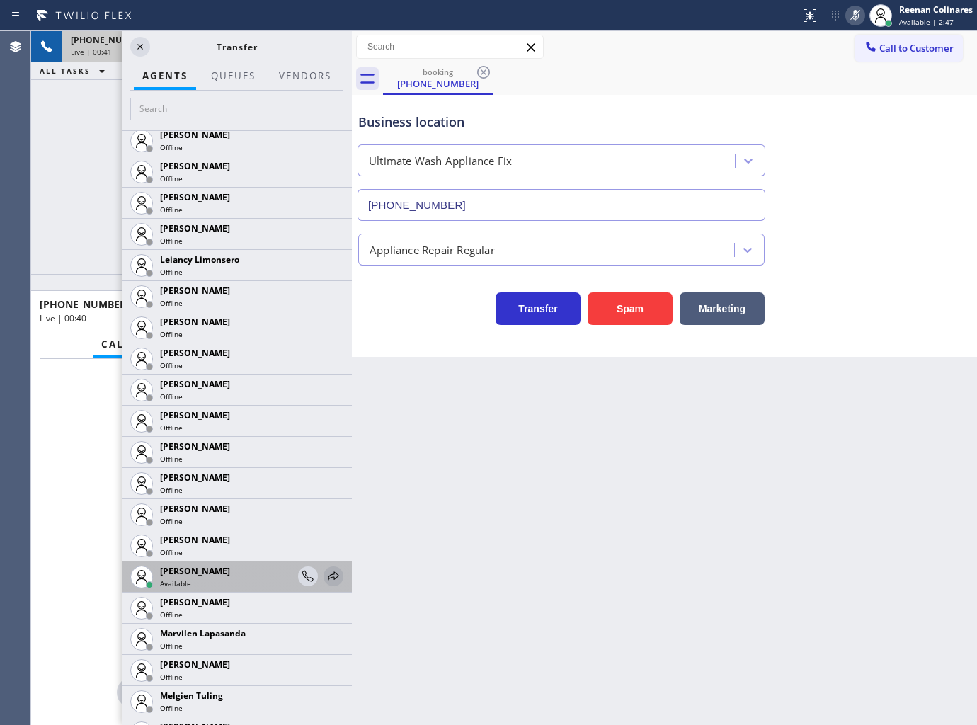
click at [328, 577] on icon at bounding box center [333, 575] width 11 height 9
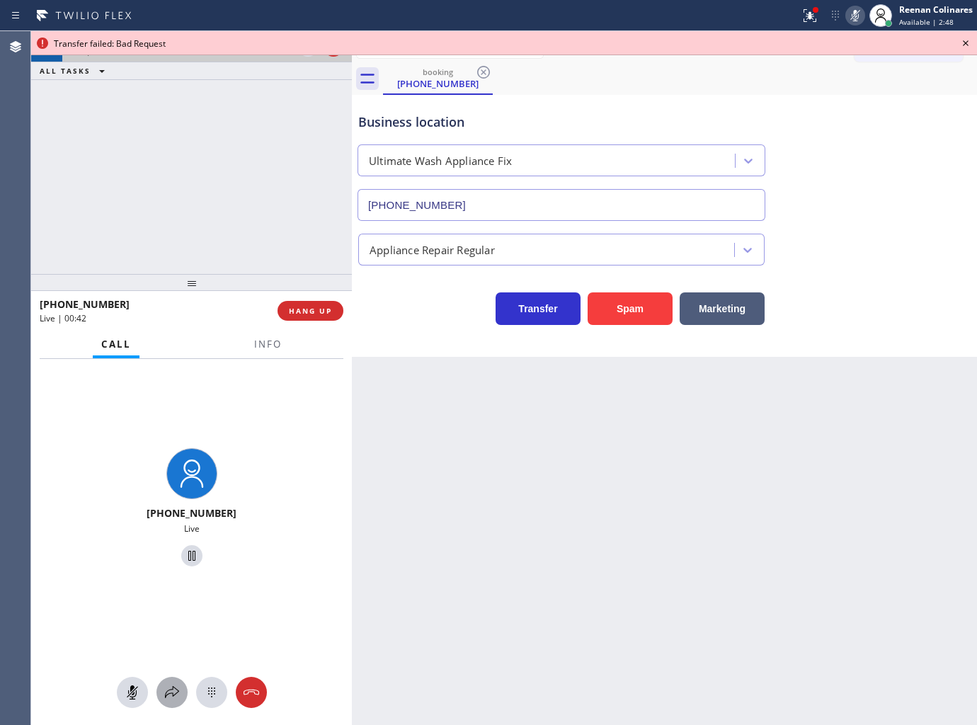
click at [173, 692] on icon at bounding box center [172, 692] width 17 height 17
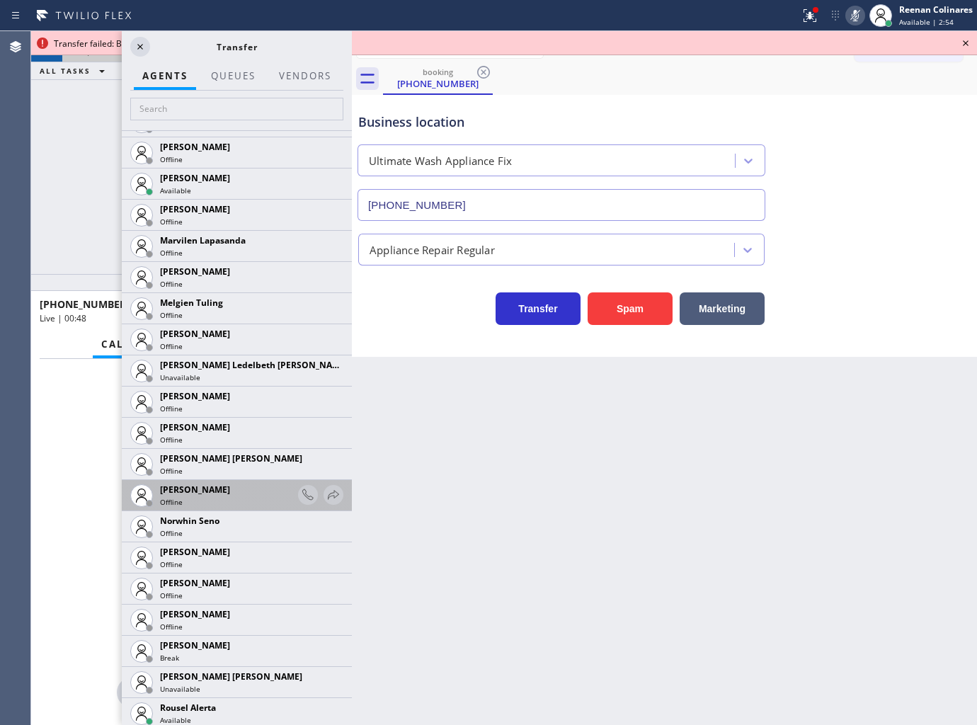
scroll to position [2752, 0]
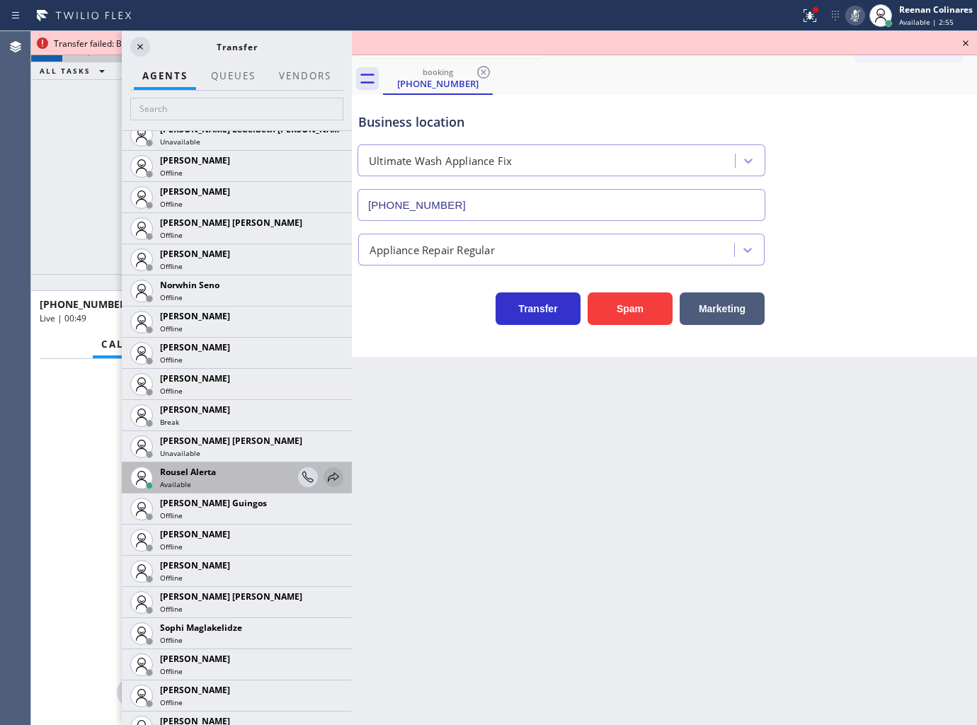
click at [328, 474] on icon at bounding box center [333, 476] width 11 height 9
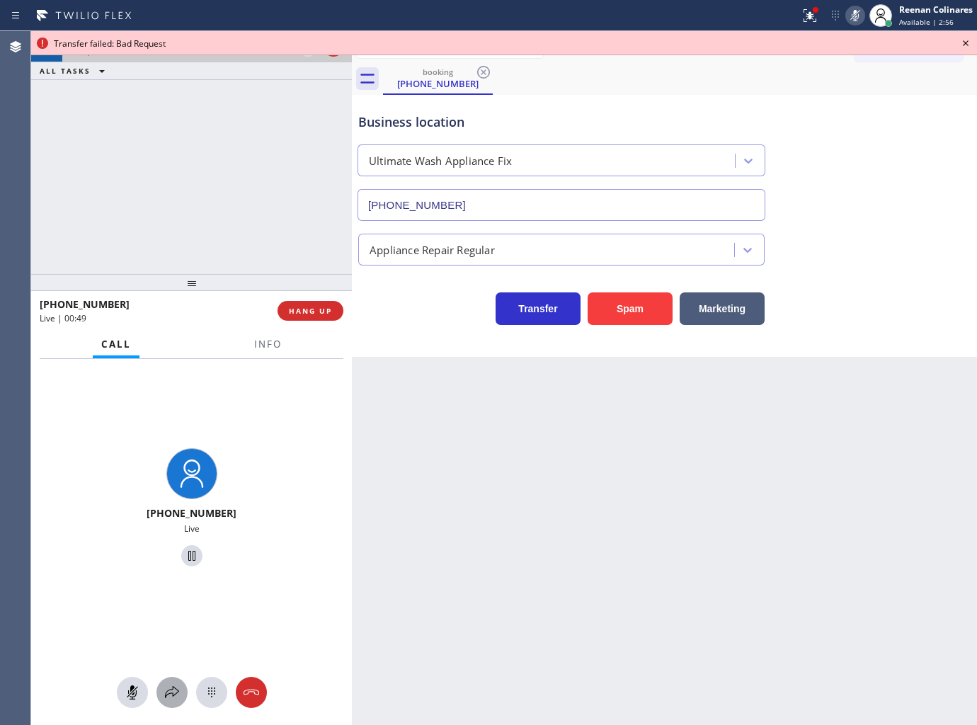
click at [167, 703] on button at bounding box center [171, 692] width 31 height 31
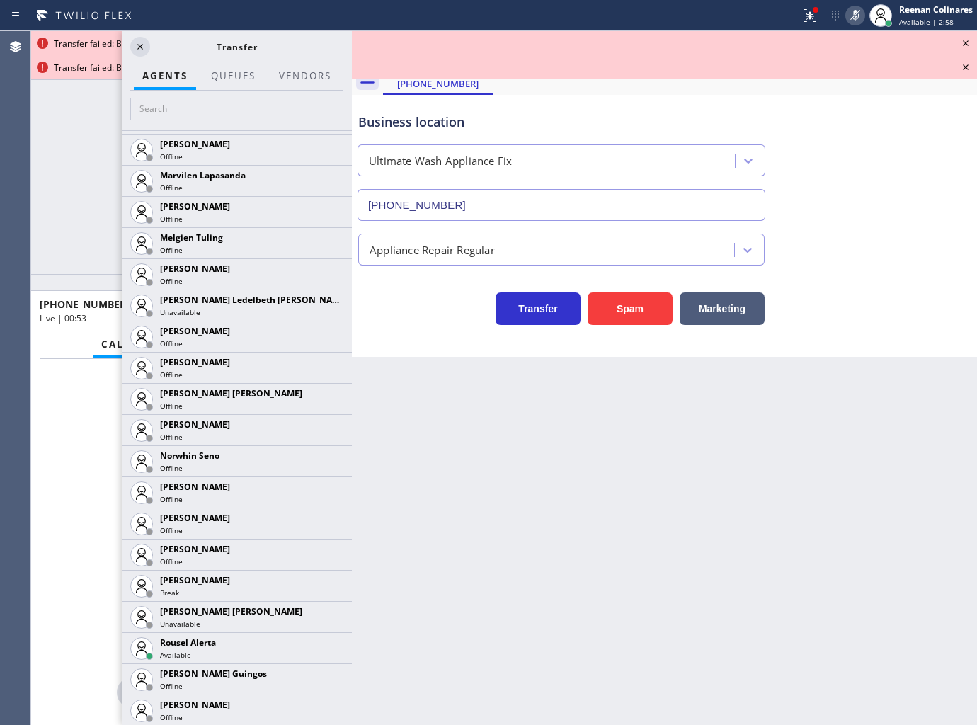
scroll to position [2832, 0]
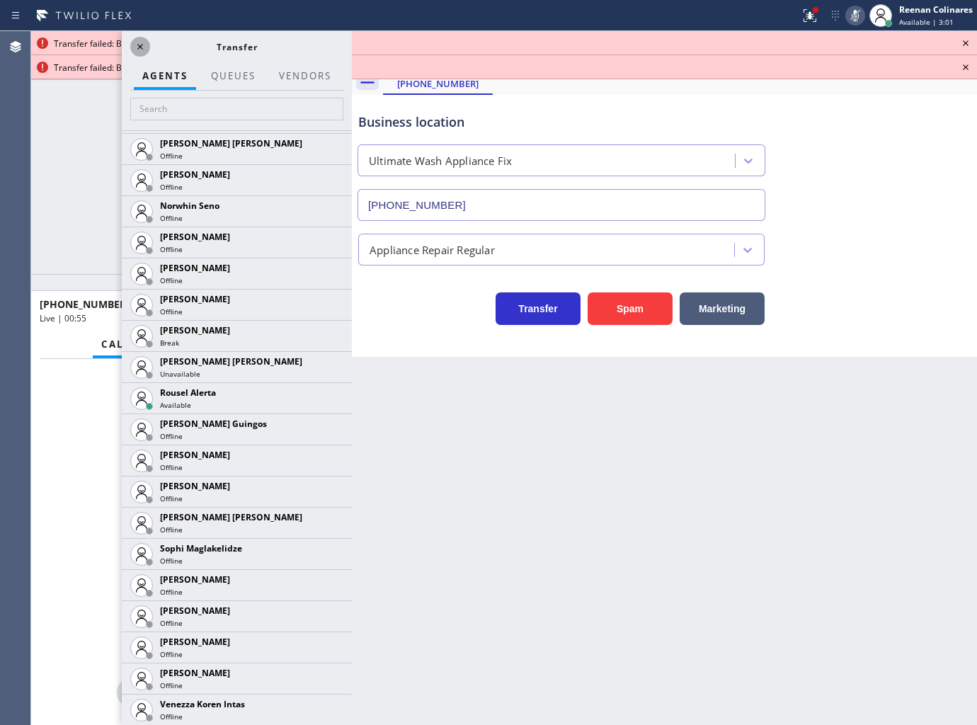
click at [137, 44] on icon at bounding box center [140, 46] width 17 height 17
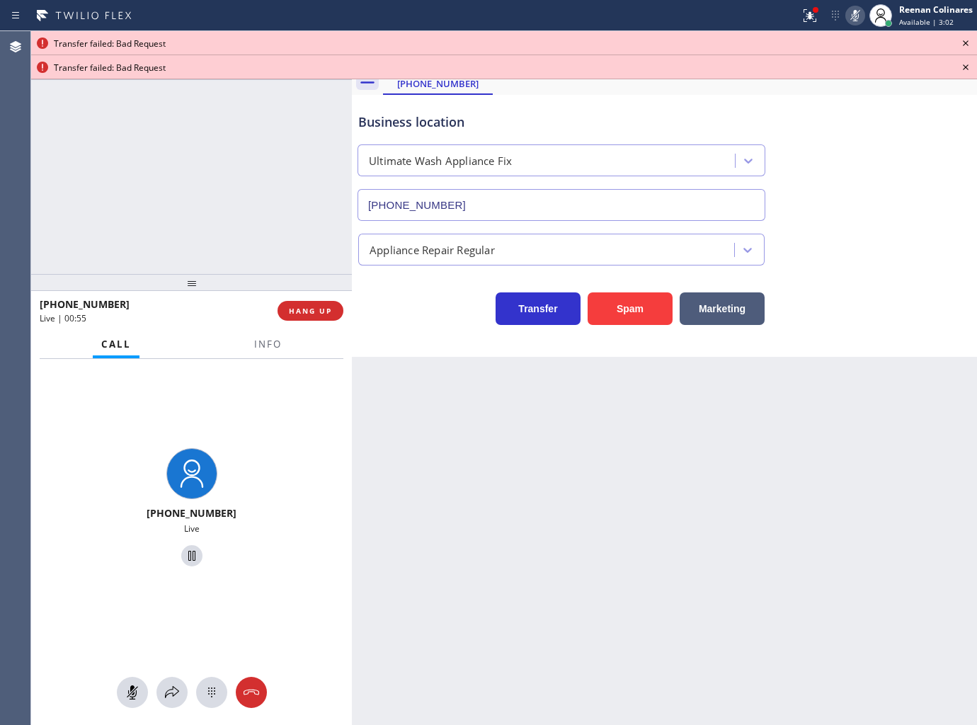
click at [146, 191] on div "[PHONE_NUMBER] Live | 00:55 ALL TASKS ALL TASKS ACTIVE TASKS TASKS IN WRAP UP" at bounding box center [191, 152] width 321 height 243
click at [258, 351] on button "Info" at bounding box center [268, 345] width 45 height 28
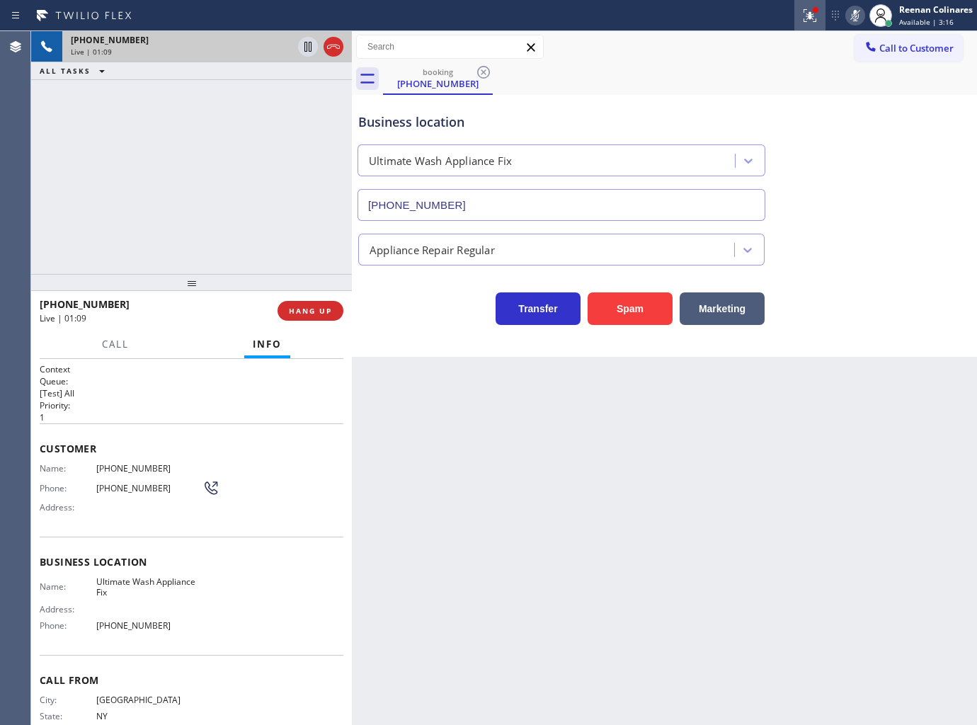
click at [807, 7] on icon at bounding box center [809, 15] width 17 height 17
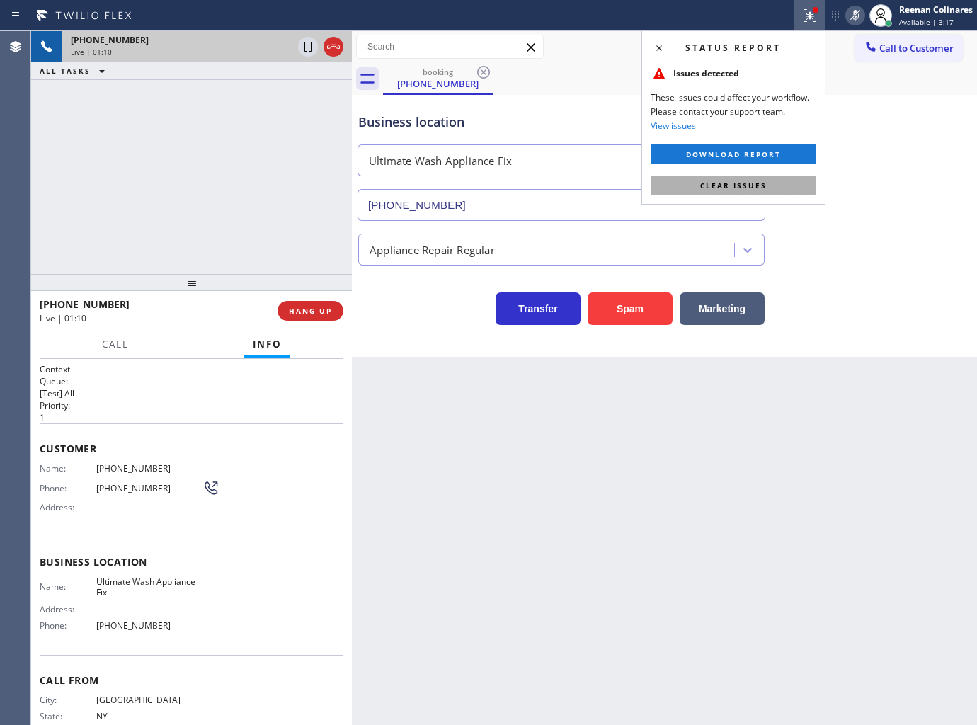
click at [784, 181] on button "Clear issues" at bounding box center [734, 186] width 166 height 20
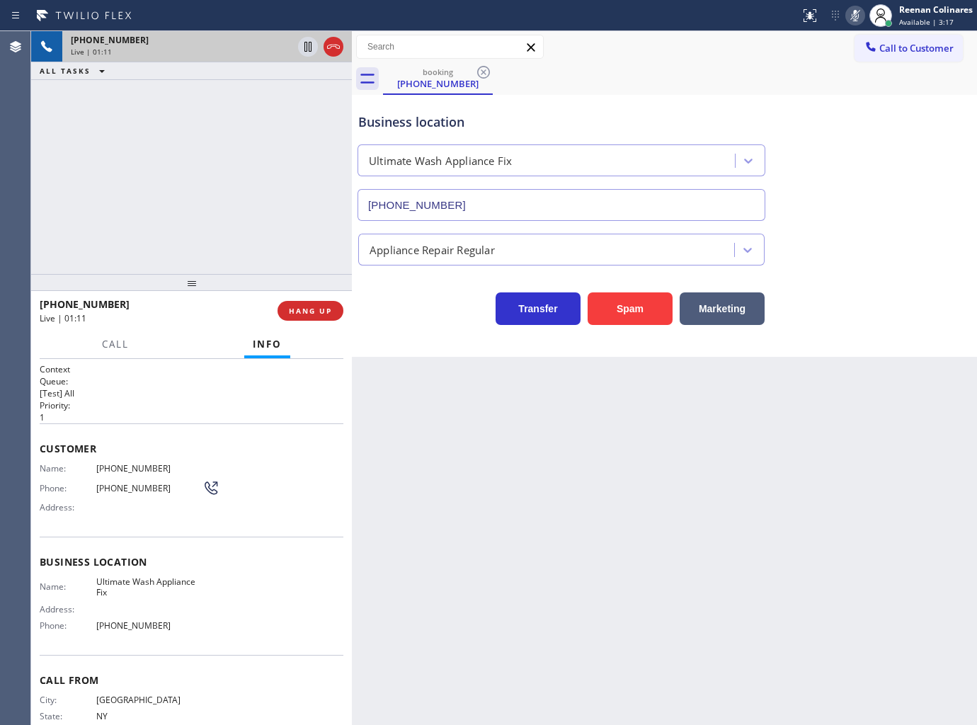
click at [854, 21] on icon at bounding box center [855, 15] width 17 height 17
click at [308, 311] on span "HANG UP" at bounding box center [310, 311] width 43 height 10
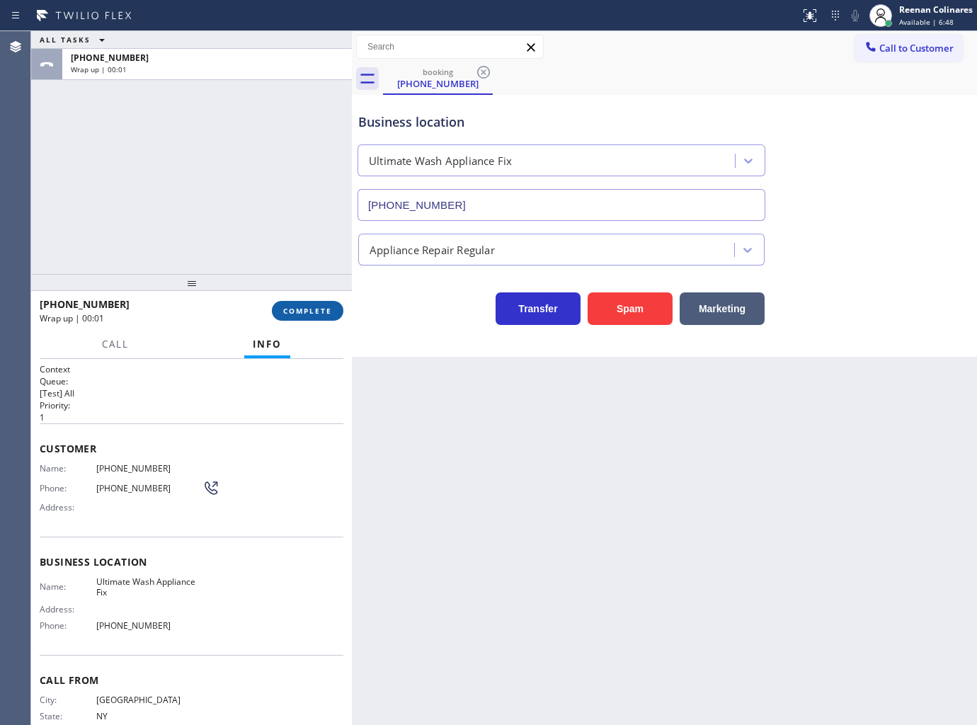
click at [317, 313] on span "COMPLETE" at bounding box center [307, 311] width 49 height 10
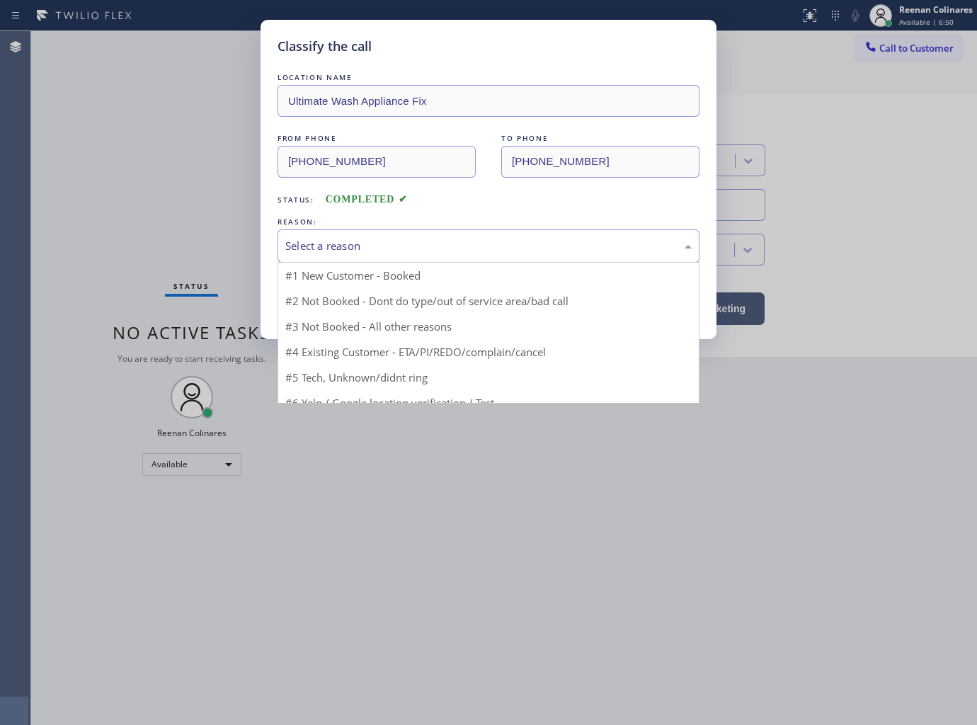
click at [334, 257] on div "Select a reason" at bounding box center [488, 245] width 422 height 33
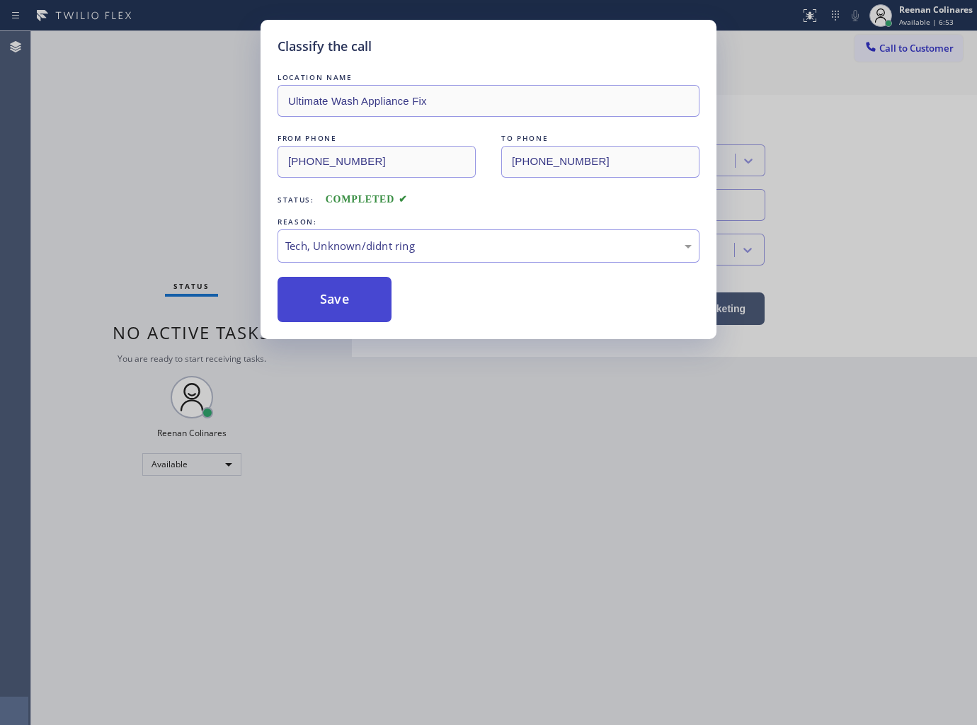
drag, startPoint x: 338, startPoint y: 303, endPoint x: 223, endPoint y: 230, distance: 136.5
click at [331, 302] on button "Save" at bounding box center [334, 299] width 114 height 45
click at [223, 230] on div "Classify the call LOCATION NAME Ultimate Wash Appliance Fix FROM PHONE [PHONE_N…" at bounding box center [488, 362] width 977 height 725
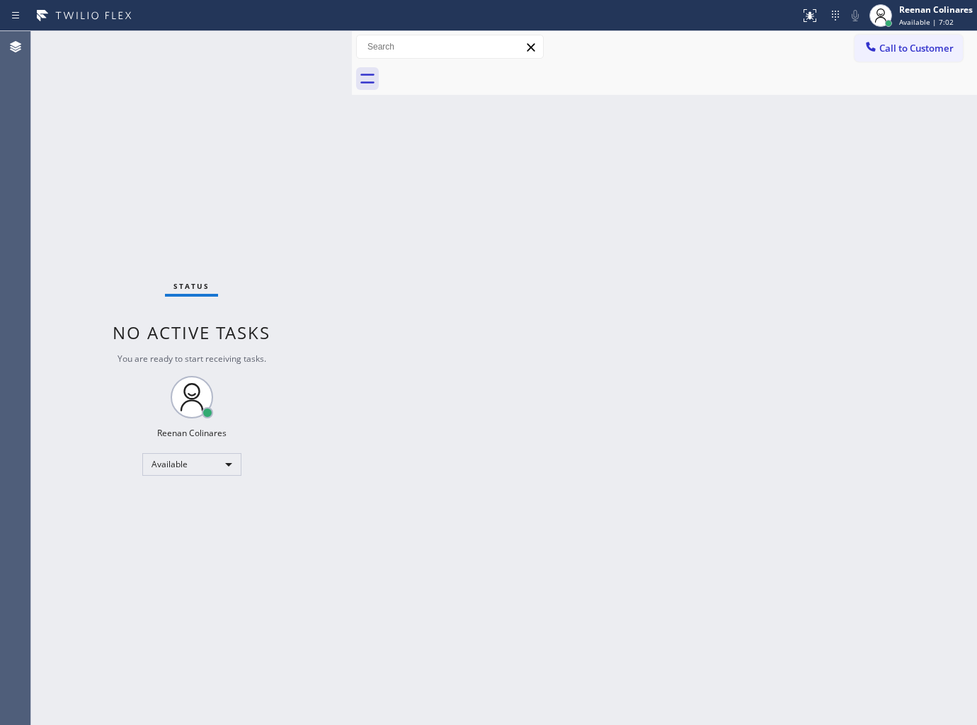
click at [573, 108] on div "Back to Dashboard Change Sender ID Customers Technicians Select a contact Outbo…" at bounding box center [664, 378] width 625 height 694
click at [531, 234] on div "Back to Dashboard Change Sender ID Customers Technicians Select a contact Outbo…" at bounding box center [664, 378] width 625 height 694
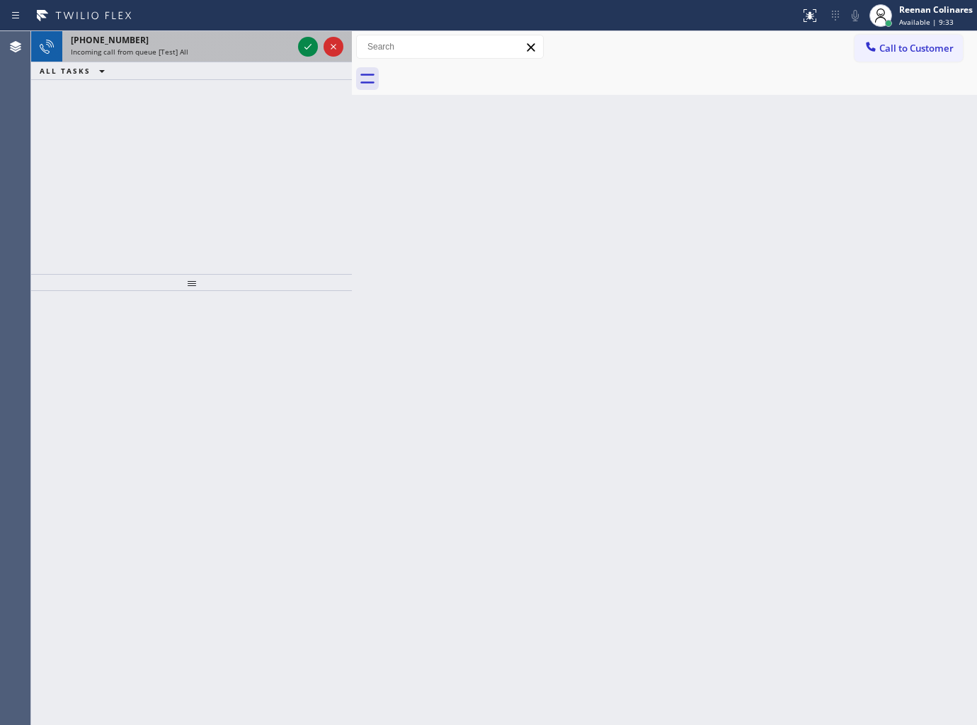
click at [197, 55] on div "Incoming call from queue [Test] All" at bounding box center [182, 52] width 222 height 10
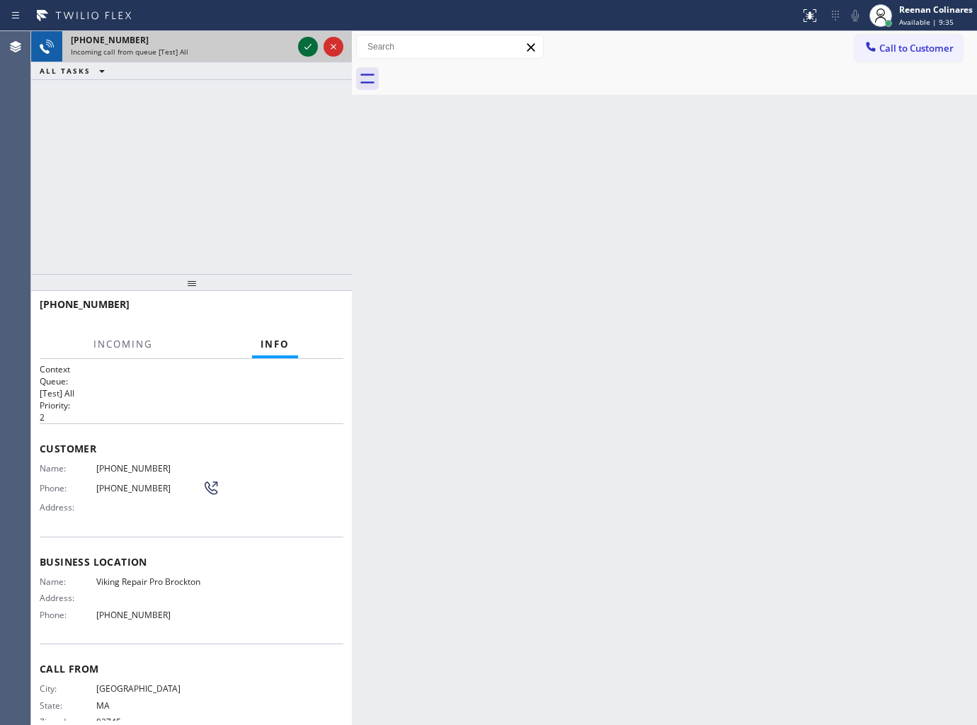
click at [304, 45] on icon at bounding box center [307, 46] width 17 height 17
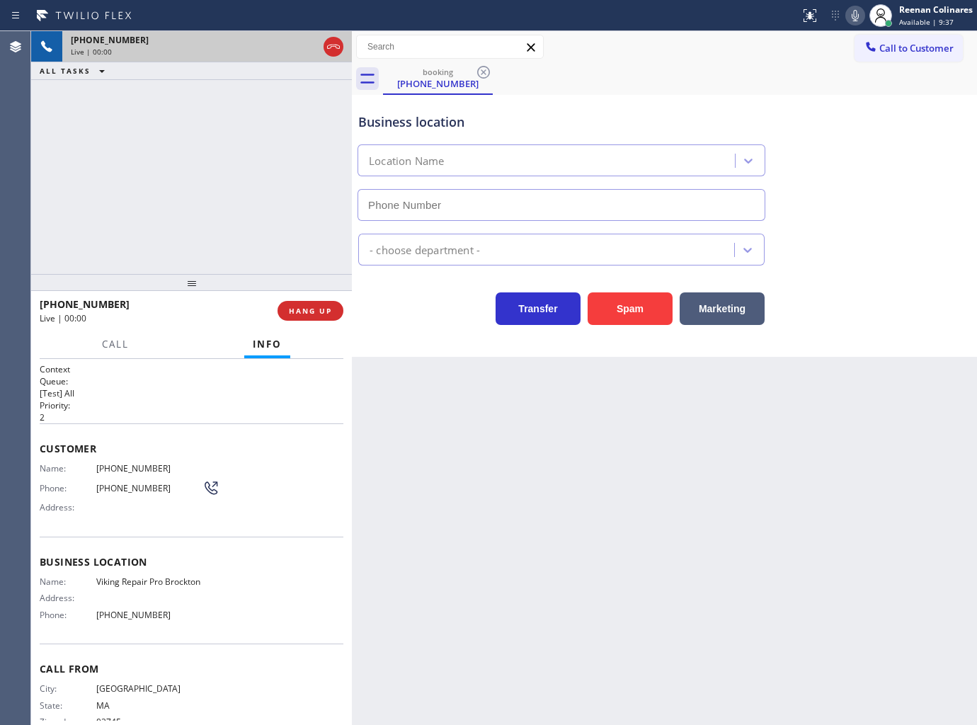
type input "[PHONE_NUMBER]"
drag, startPoint x: 624, startPoint y: 322, endPoint x: 670, endPoint y: 278, distance: 63.6
click at [638, 316] on button "Spam" at bounding box center [630, 308] width 85 height 33
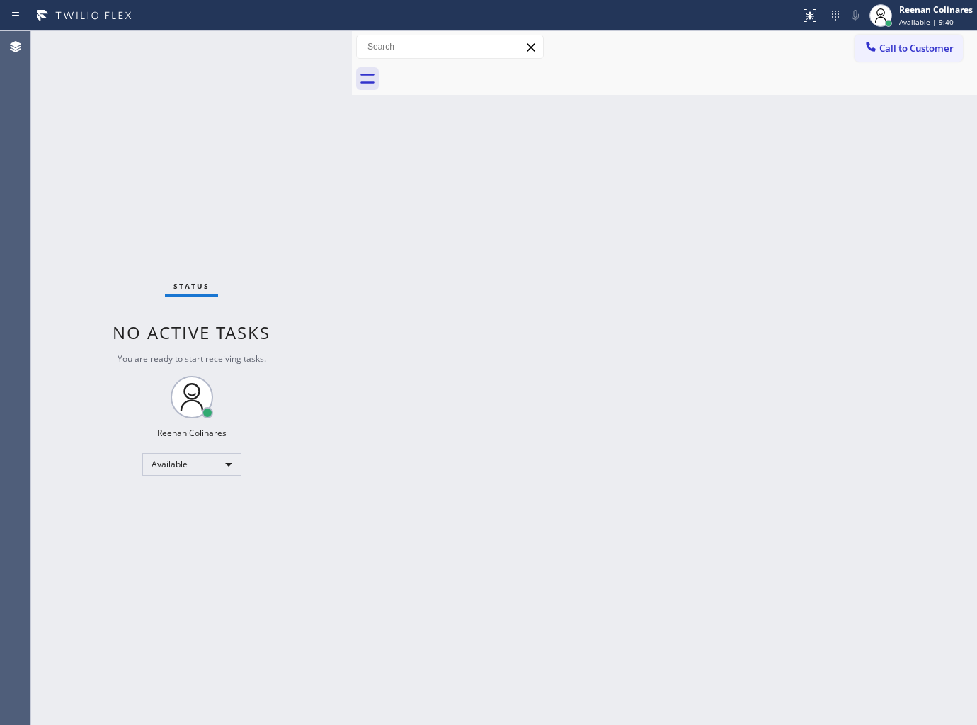
click at [692, 281] on div "Back to Dashboard Change Sender ID Customers Technicians Select a contact Outbo…" at bounding box center [664, 378] width 625 height 694
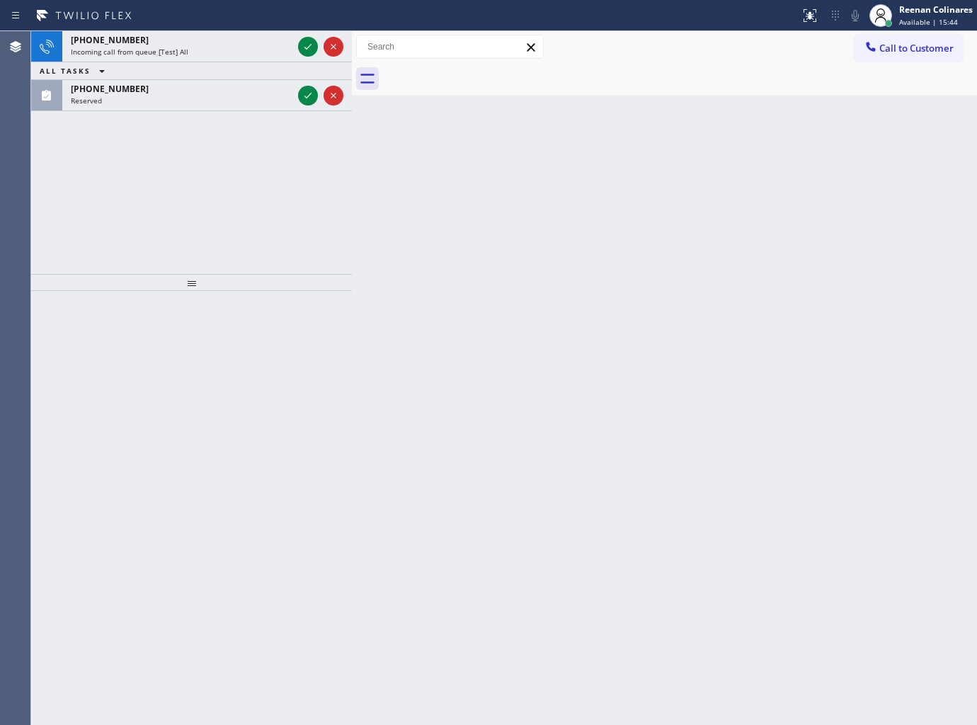
drag, startPoint x: 210, startPoint y: 79, endPoint x: 211, endPoint y: 88, distance: 10.0
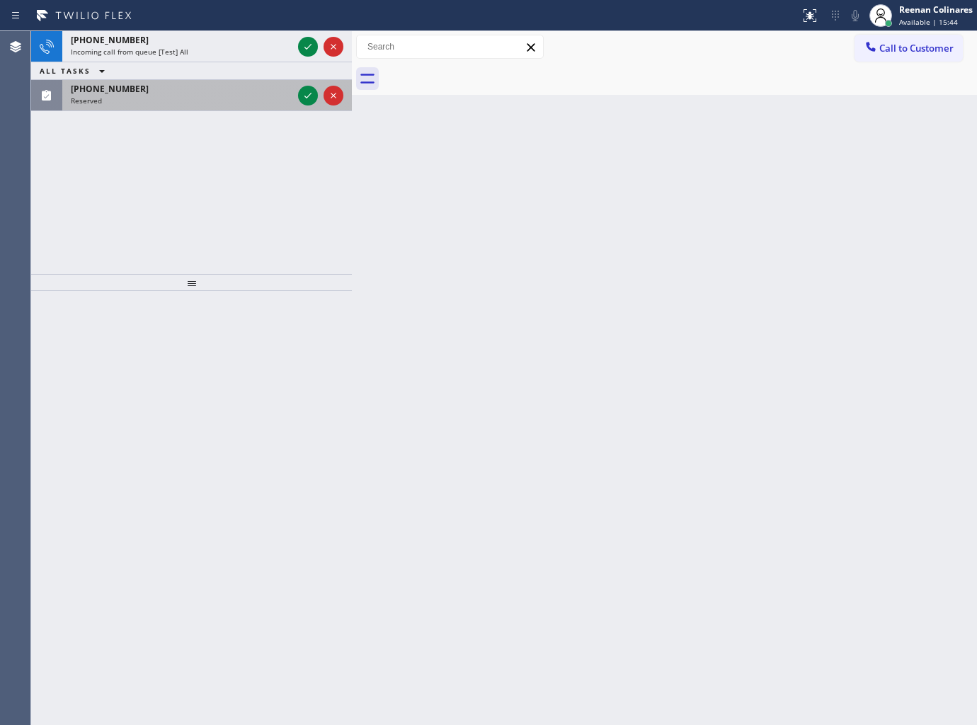
click at [210, 79] on div "ALL TASKS ALL TASKS ACTIVE TASKS TASKS IN WRAP UP" at bounding box center [191, 71] width 321 height 18
click at [214, 94] on div "[PHONE_NUMBER]" at bounding box center [182, 89] width 222 height 12
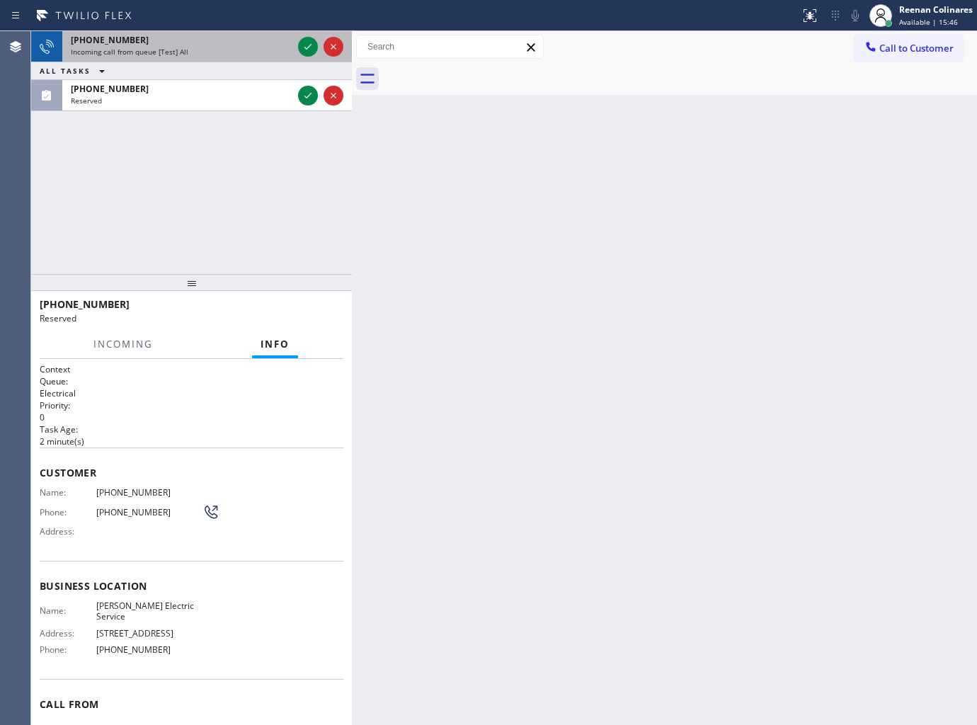
click at [253, 50] on div "Incoming call from queue [Test] All" at bounding box center [182, 52] width 222 height 10
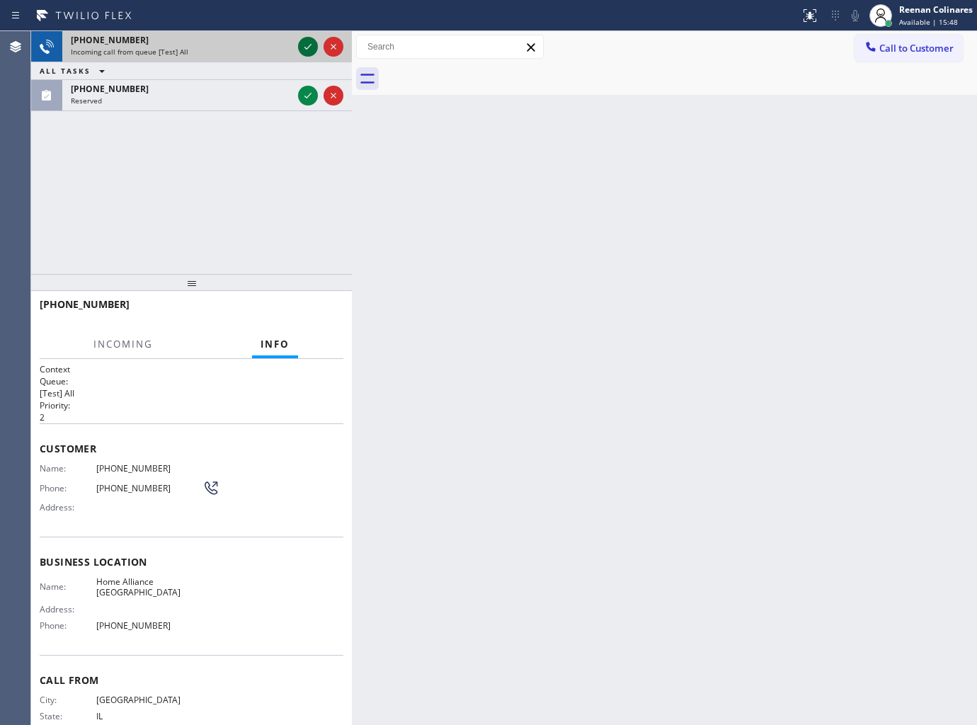
click at [302, 43] on icon at bounding box center [307, 46] width 17 height 17
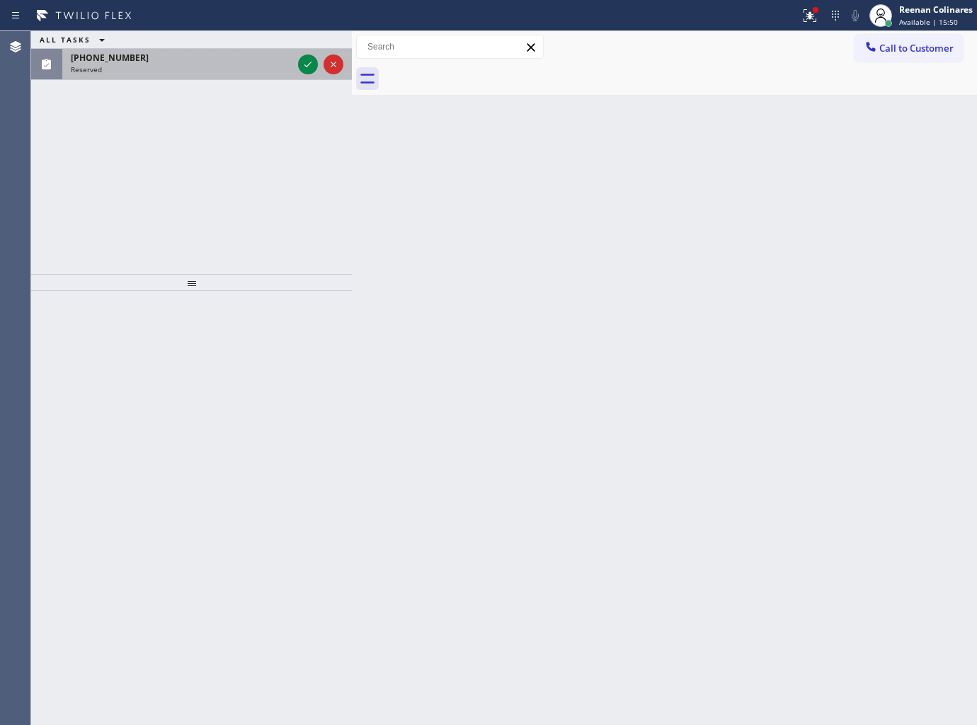
click at [251, 76] on div "[PHONE_NUMBER] Reserved" at bounding box center [178, 64] width 233 height 31
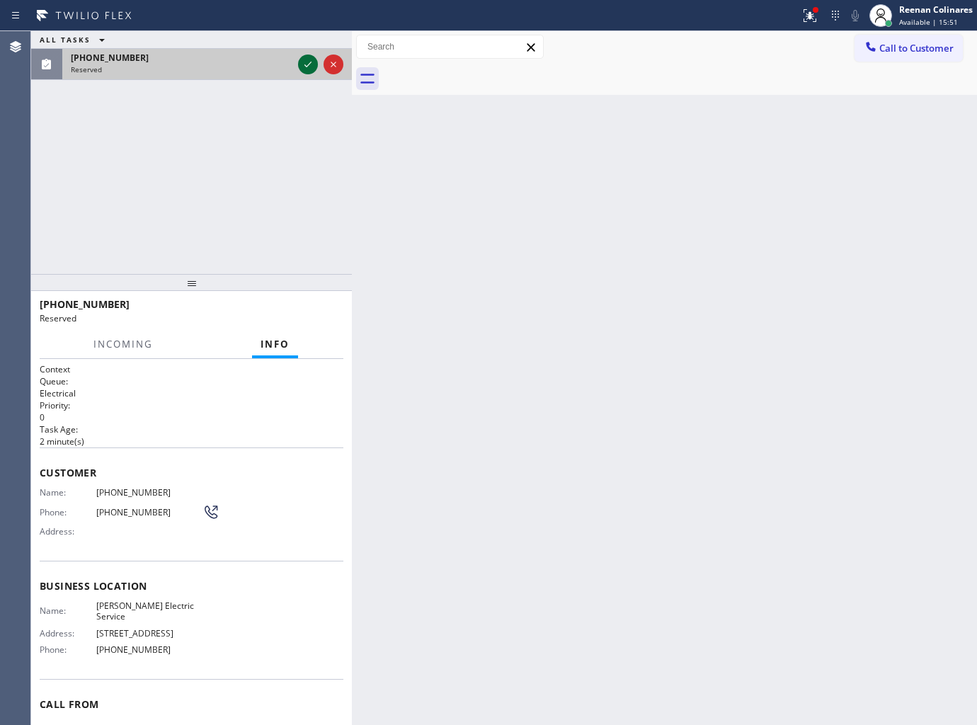
click at [305, 59] on icon at bounding box center [307, 64] width 17 height 17
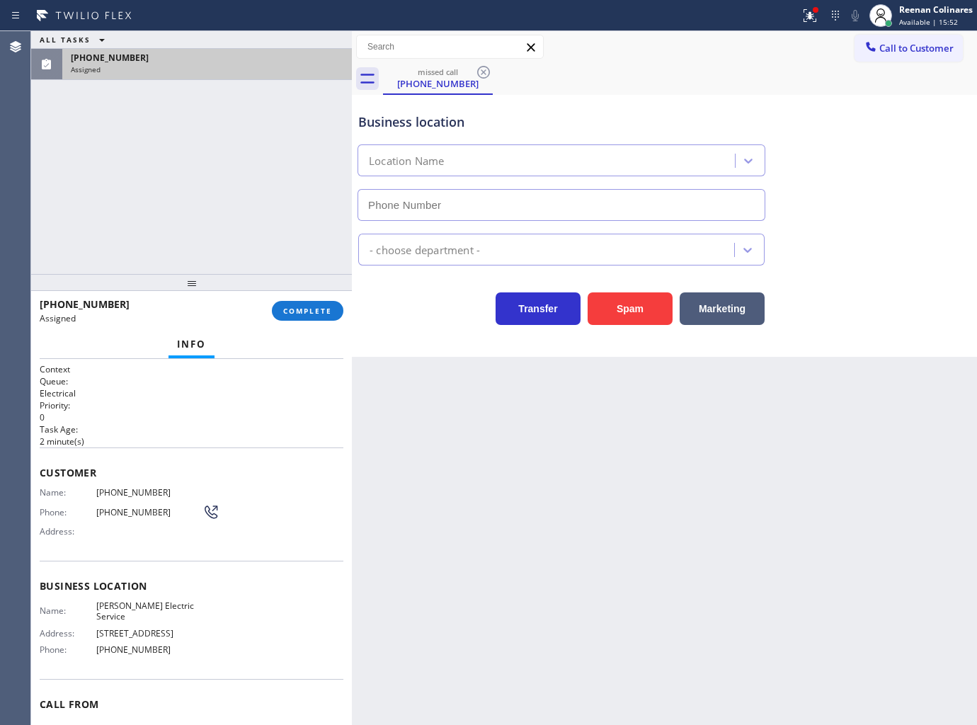
type input "[PHONE_NUMBER]"
drag, startPoint x: 311, startPoint y: 307, endPoint x: 321, endPoint y: 307, distance: 9.9
click at [312, 309] on span "COMPLETE" at bounding box center [307, 311] width 49 height 10
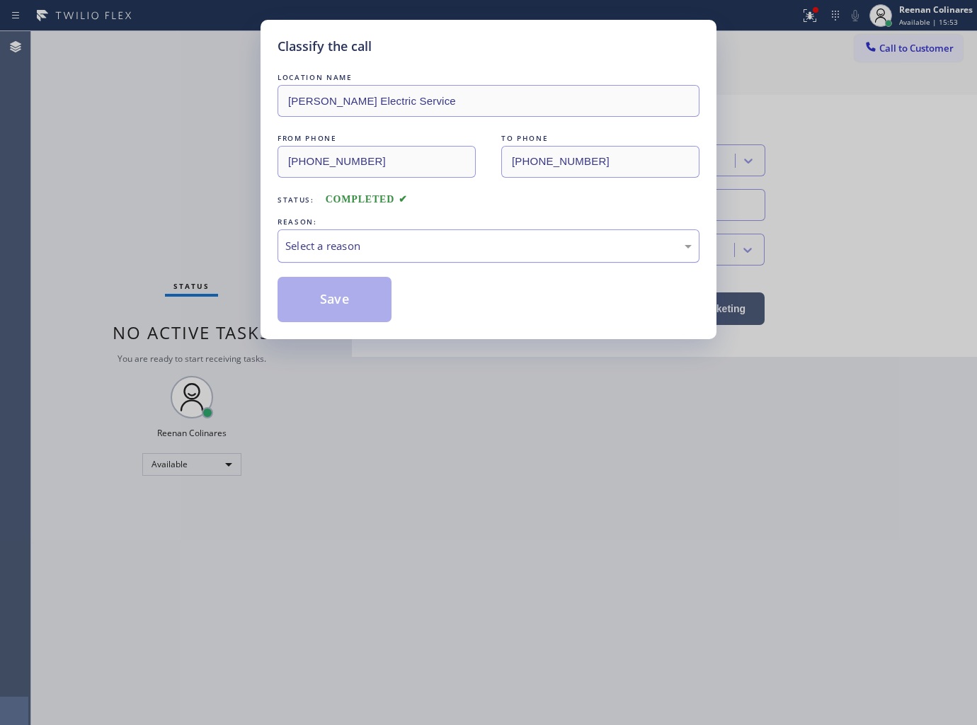
click at [394, 246] on div "Select a reason" at bounding box center [488, 246] width 406 height 16
click at [355, 289] on button "Save" at bounding box center [334, 299] width 114 height 45
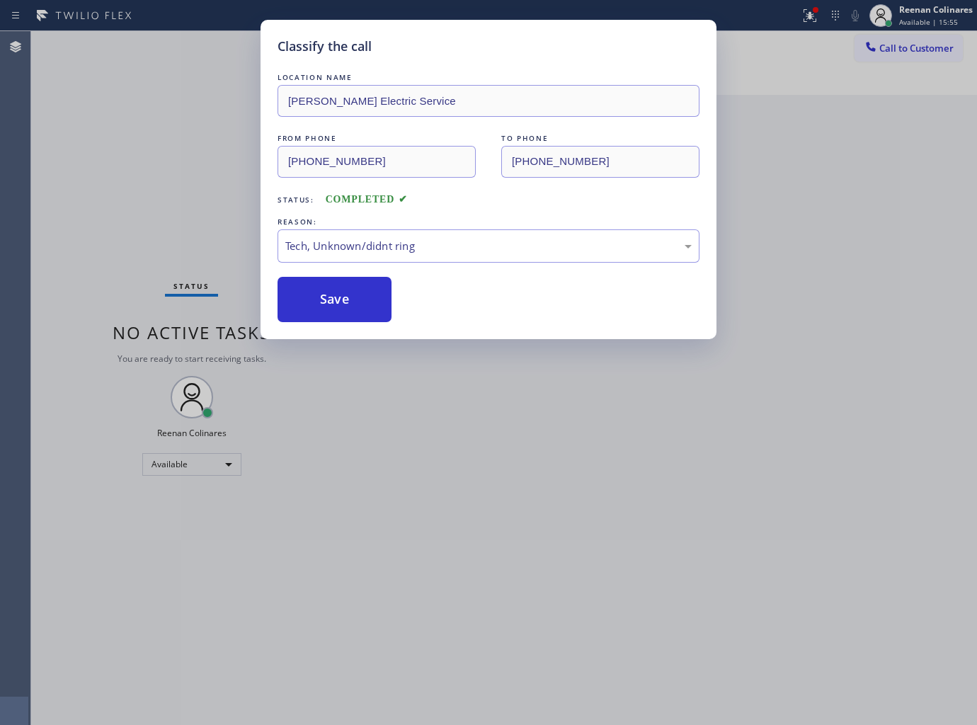
click at [797, 15] on div "Classify the call LOCATION NAME [PERSON_NAME] Electric Service FROM PHONE [PHON…" at bounding box center [488, 362] width 977 height 725
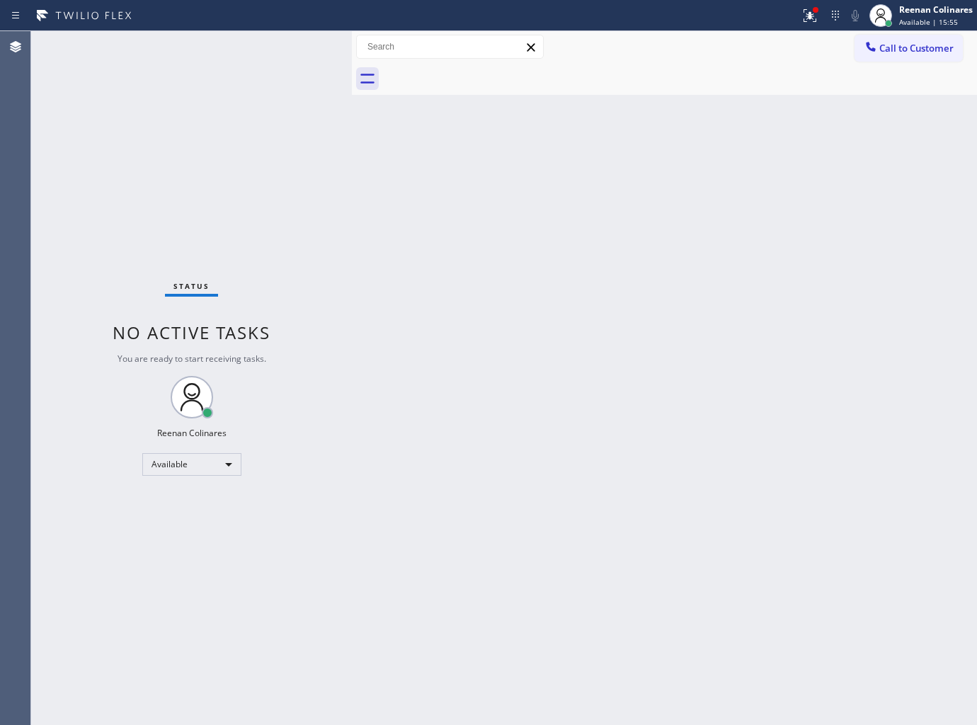
click at [797, 15] on div "Status report Issue detected This issue could affect your workflow. Please cont…" at bounding box center [488, 362] width 977 height 725
click at [797, 15] on div at bounding box center [809, 15] width 31 height 17
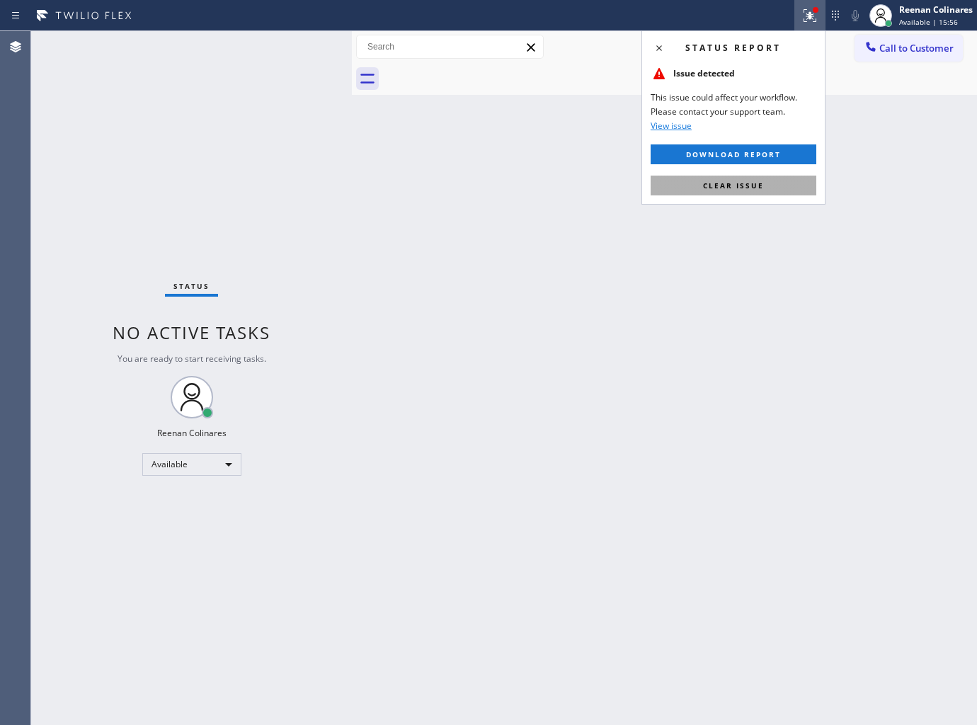
click at [766, 185] on button "Clear issue" at bounding box center [734, 186] width 166 height 20
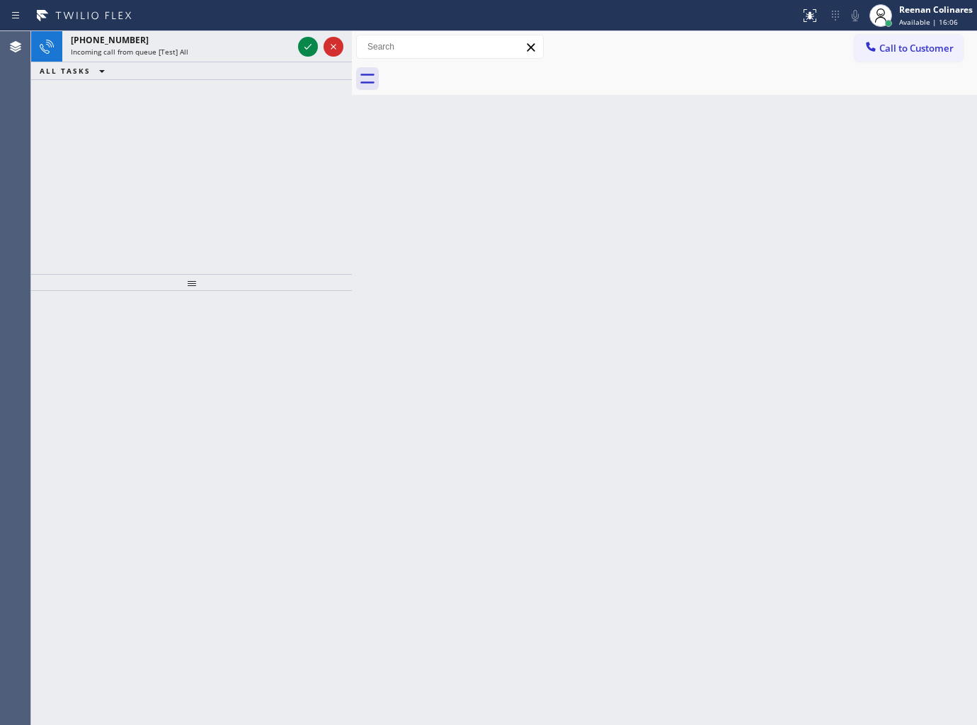
click at [214, 55] on div "Incoming call from queue [Test] All" at bounding box center [182, 52] width 222 height 10
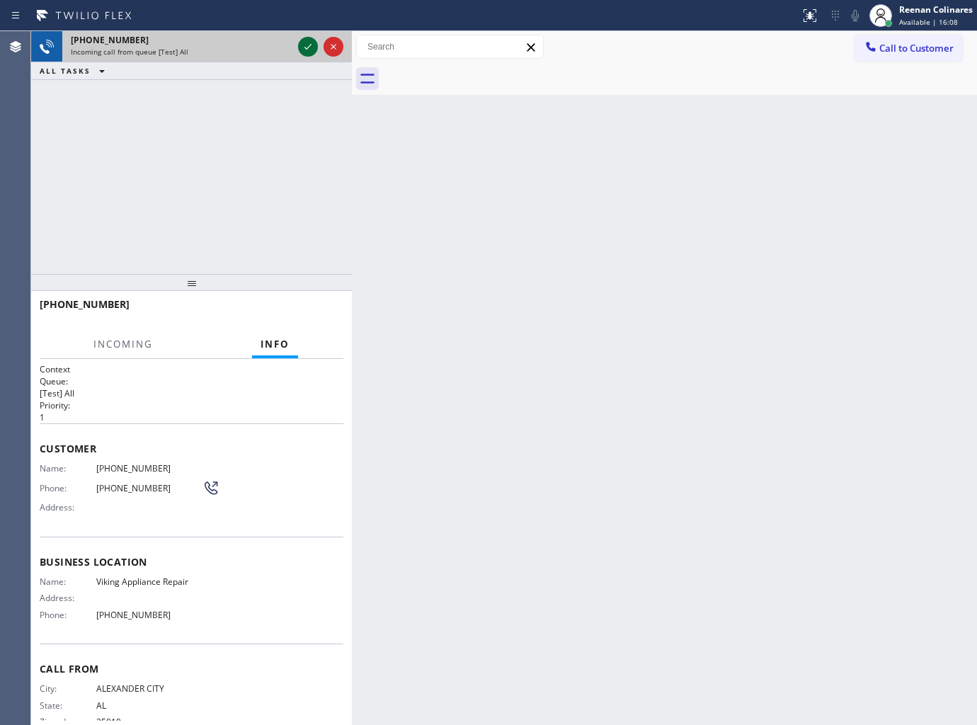
click at [300, 47] on icon at bounding box center [307, 46] width 17 height 17
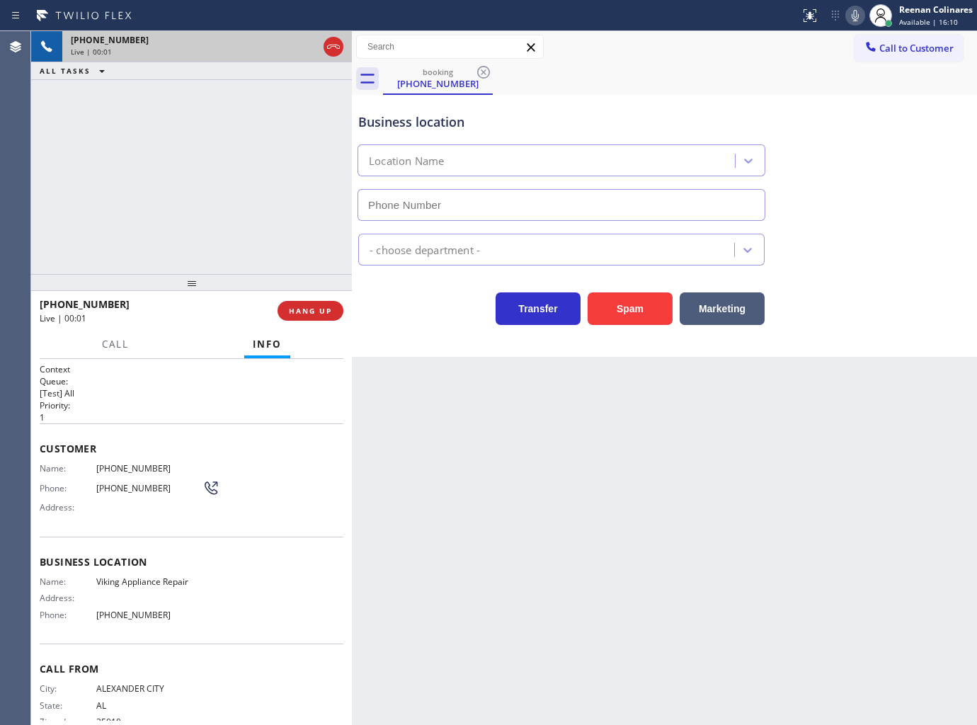
type input "[PHONE_NUMBER]"
click at [859, 15] on icon at bounding box center [855, 15] width 17 height 17
click at [857, 14] on icon at bounding box center [855, 15] width 17 height 17
click at [112, 336] on button "Call" at bounding box center [115, 345] width 44 height 28
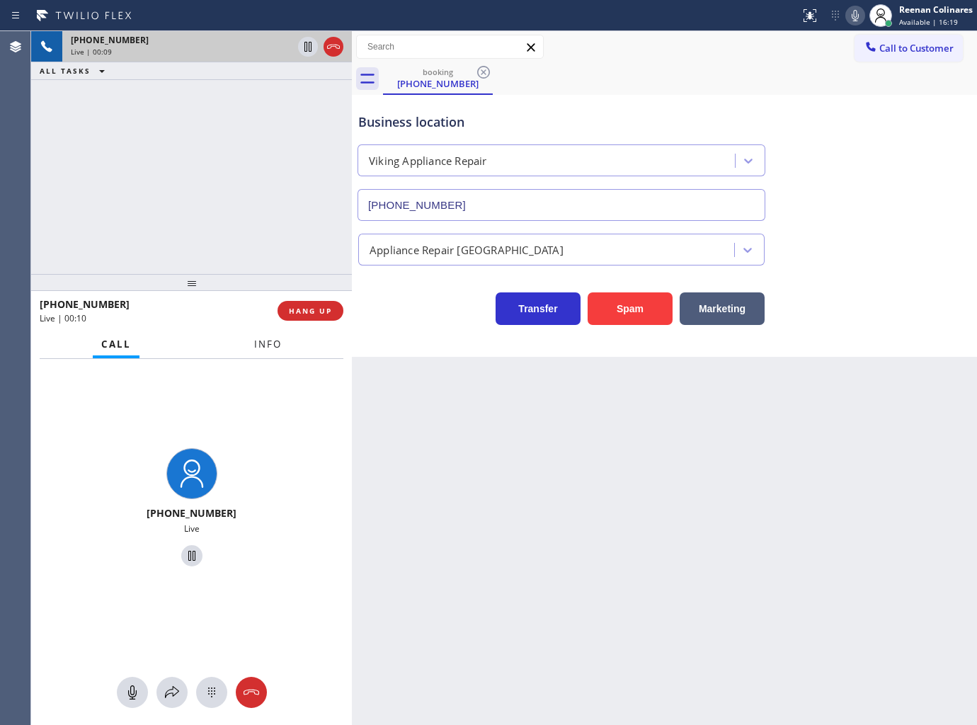
click at [255, 340] on button "Info" at bounding box center [268, 345] width 45 height 28
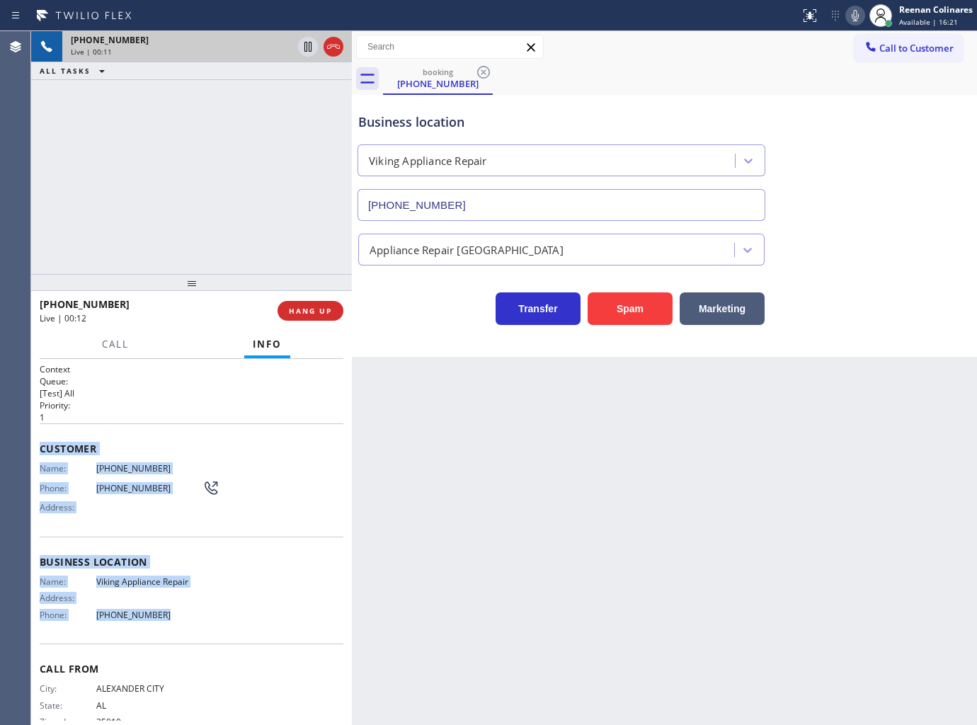
drag, startPoint x: 37, startPoint y: 443, endPoint x: 244, endPoint y: 622, distance: 273.0
click at [222, 624] on div "Context Queue: [Test] All Priority: 1 Customer Name: [PHONE_NUMBER] Phone: [PHO…" at bounding box center [191, 542] width 321 height 367
copy div "Customer Name: [PHONE_NUMBER] Phone: [PHONE_NUMBER] Address: Business location …"
click at [857, 19] on icon at bounding box center [855, 15] width 17 height 17
click at [127, 340] on span "Call" at bounding box center [115, 344] width 27 height 13
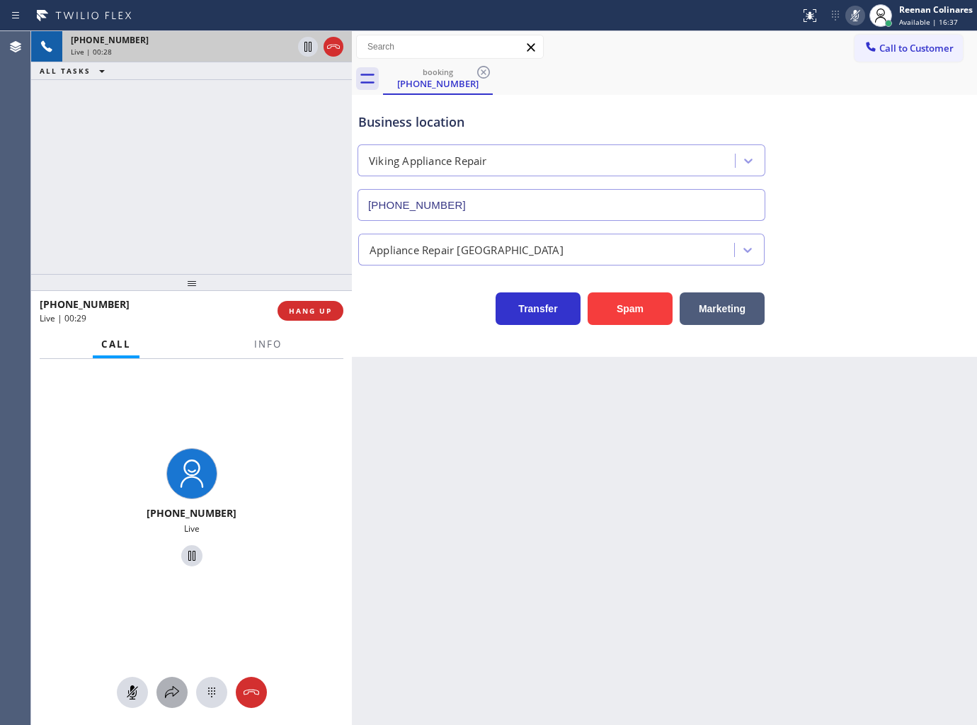
click at [171, 688] on icon at bounding box center [172, 692] width 17 height 17
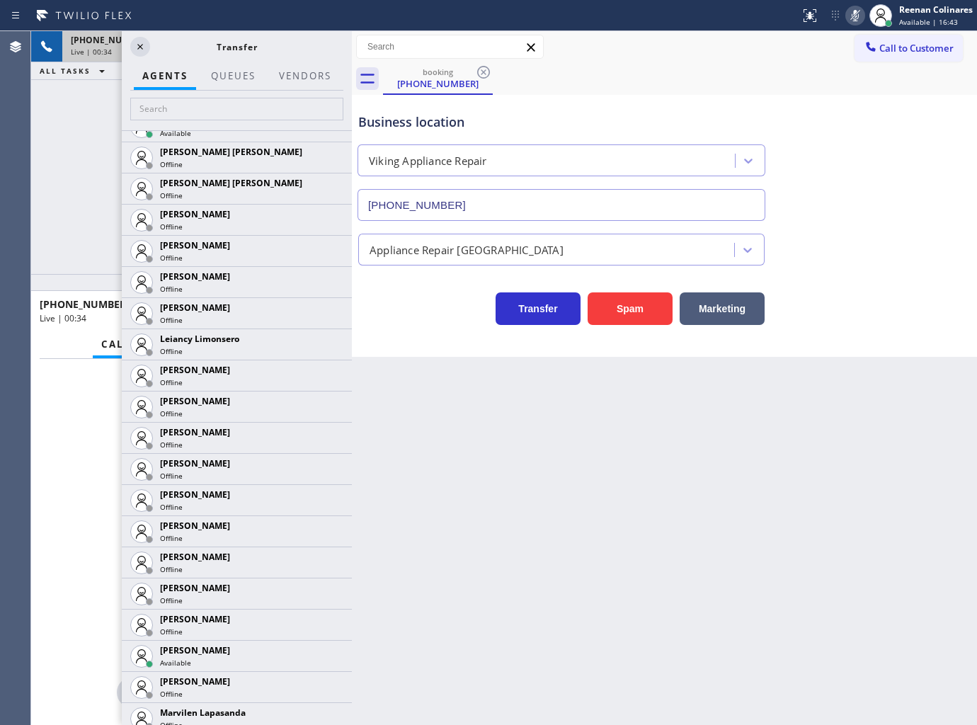
scroll to position [2359, 0]
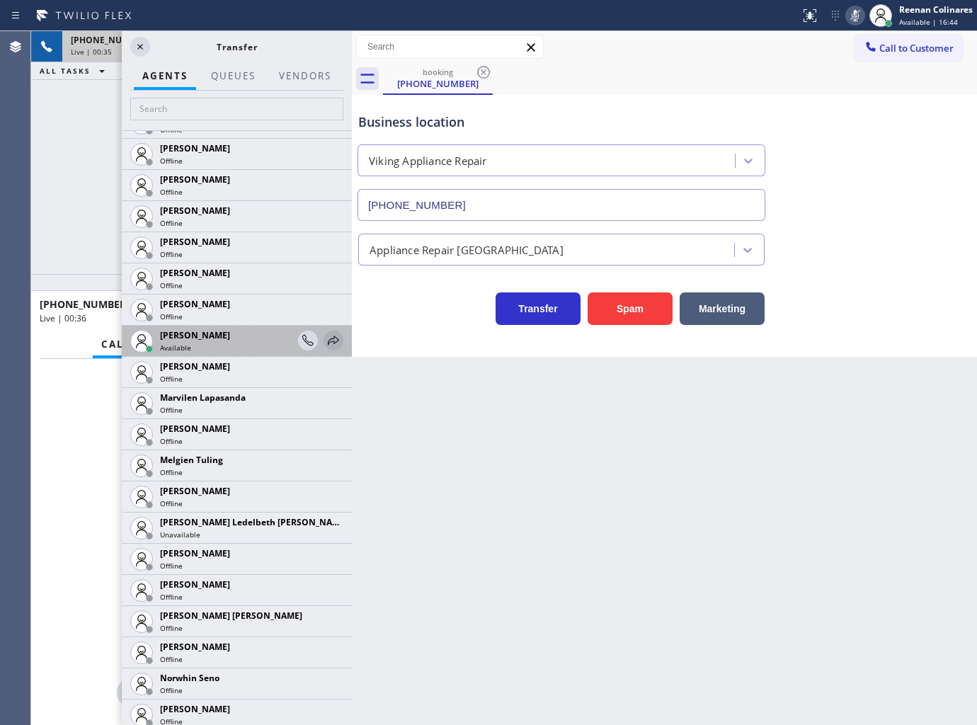
click at [325, 338] on icon at bounding box center [333, 340] width 17 height 17
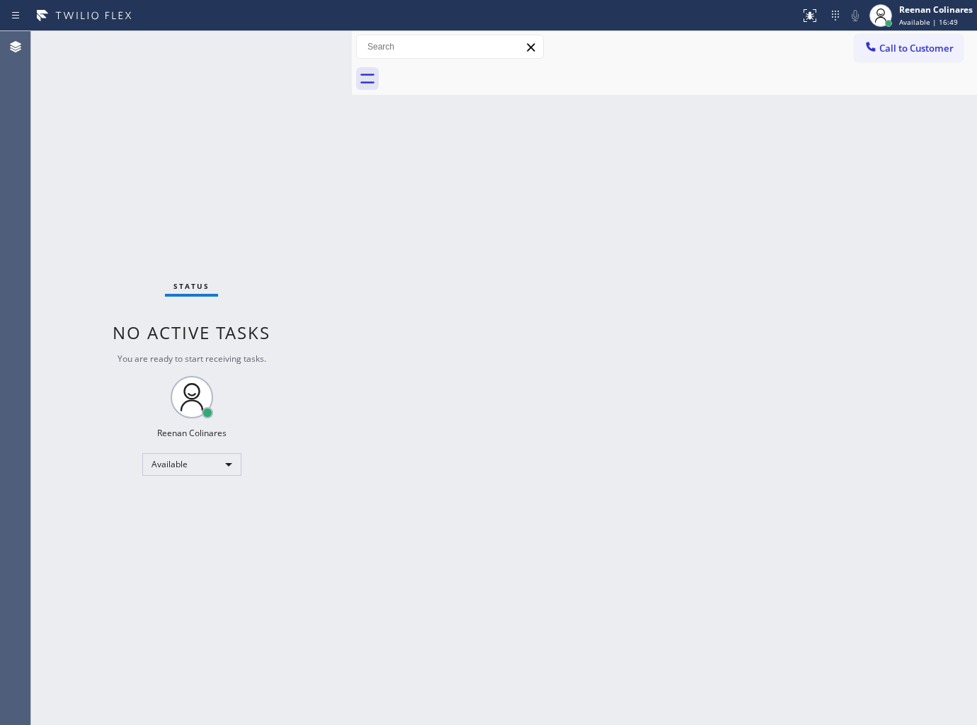
drag, startPoint x: 772, startPoint y: 454, endPoint x: 749, endPoint y: 443, distance: 25.0
click at [769, 457] on div "Back to Dashboard Change Sender ID Customers Technicians Select a contact Outbo…" at bounding box center [664, 378] width 625 height 694
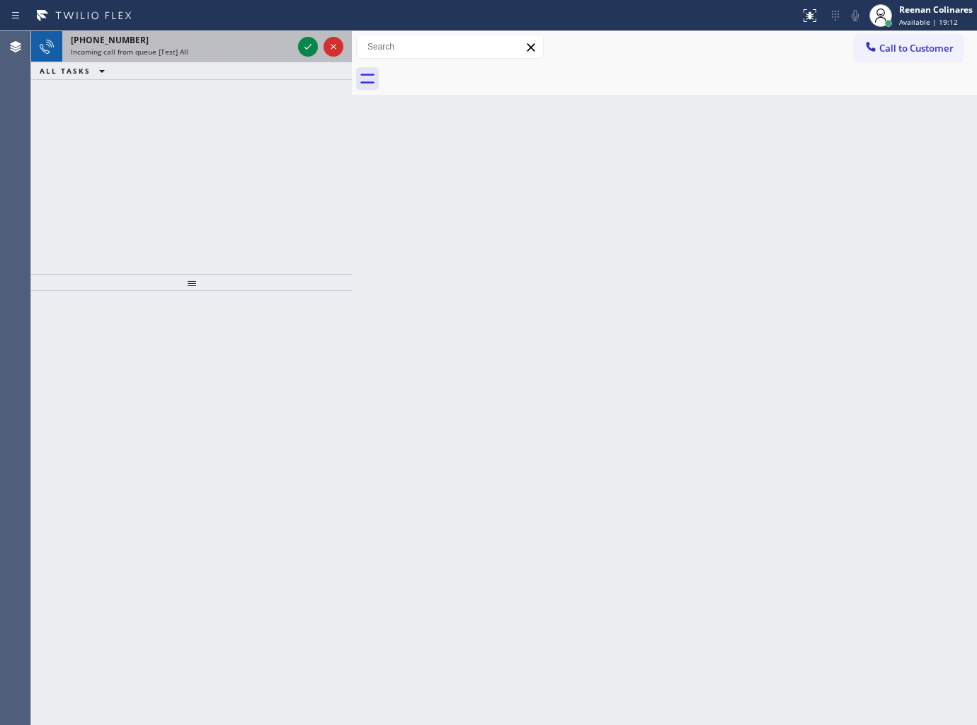
click at [224, 50] on div "Incoming call from queue [Test] All" at bounding box center [182, 52] width 222 height 10
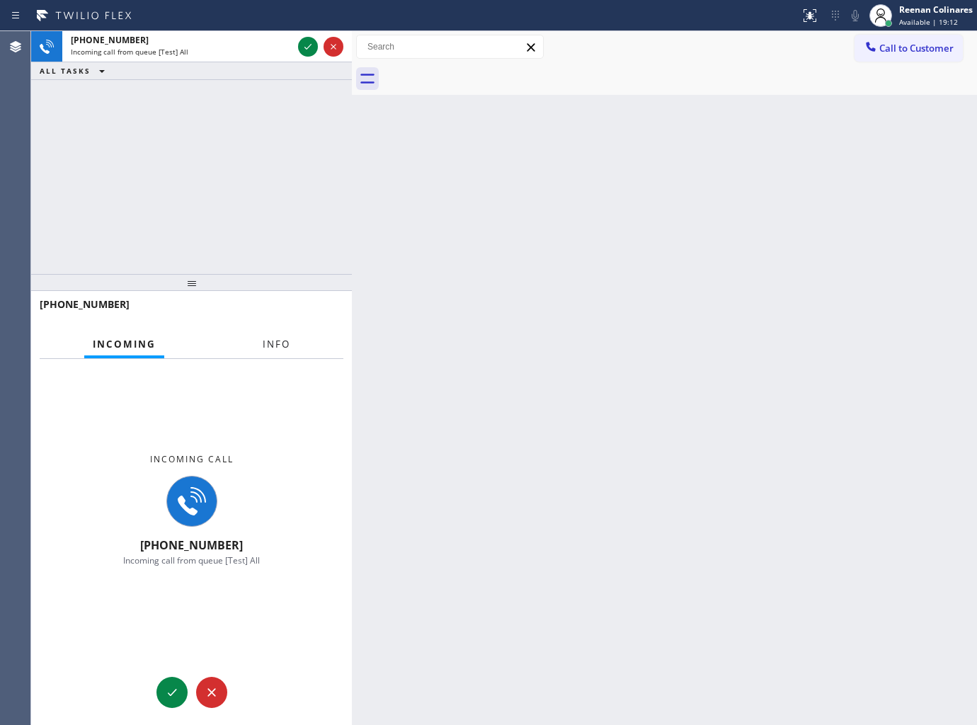
click at [288, 347] on span "Info" at bounding box center [277, 344] width 28 height 13
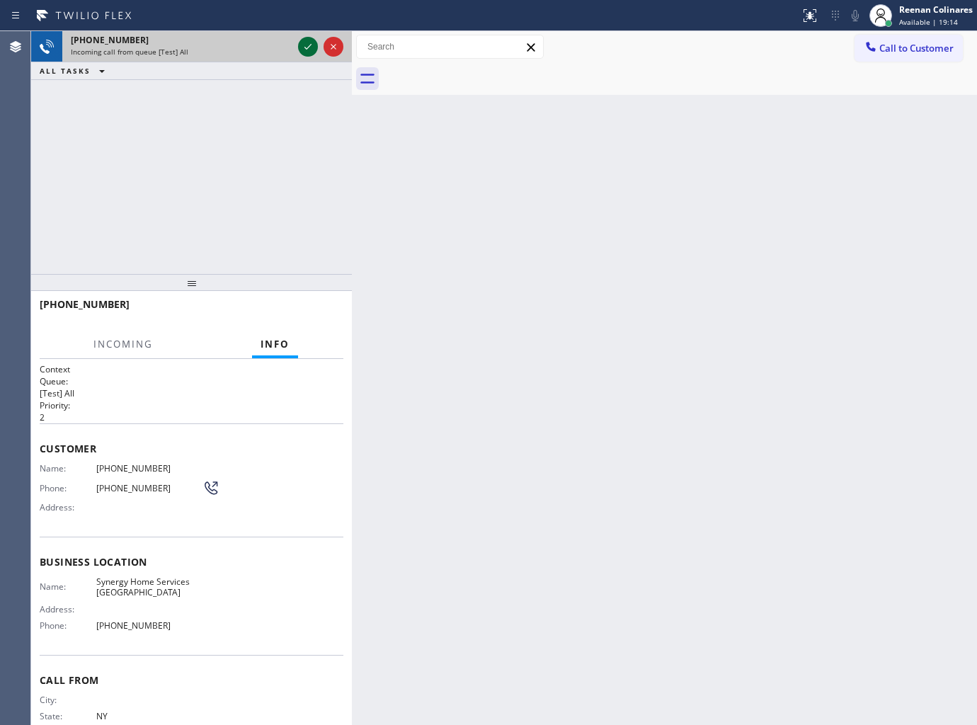
click at [307, 50] on icon at bounding box center [307, 46] width 17 height 17
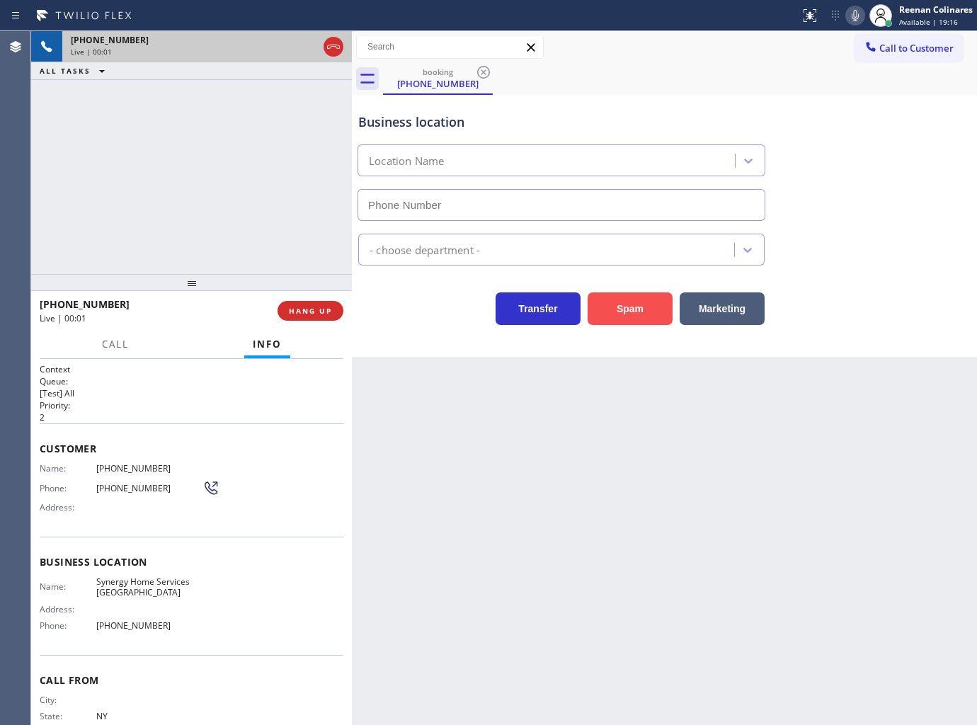
type input "[PHONE_NUMBER]"
click at [628, 319] on button "Spam" at bounding box center [630, 308] width 85 height 33
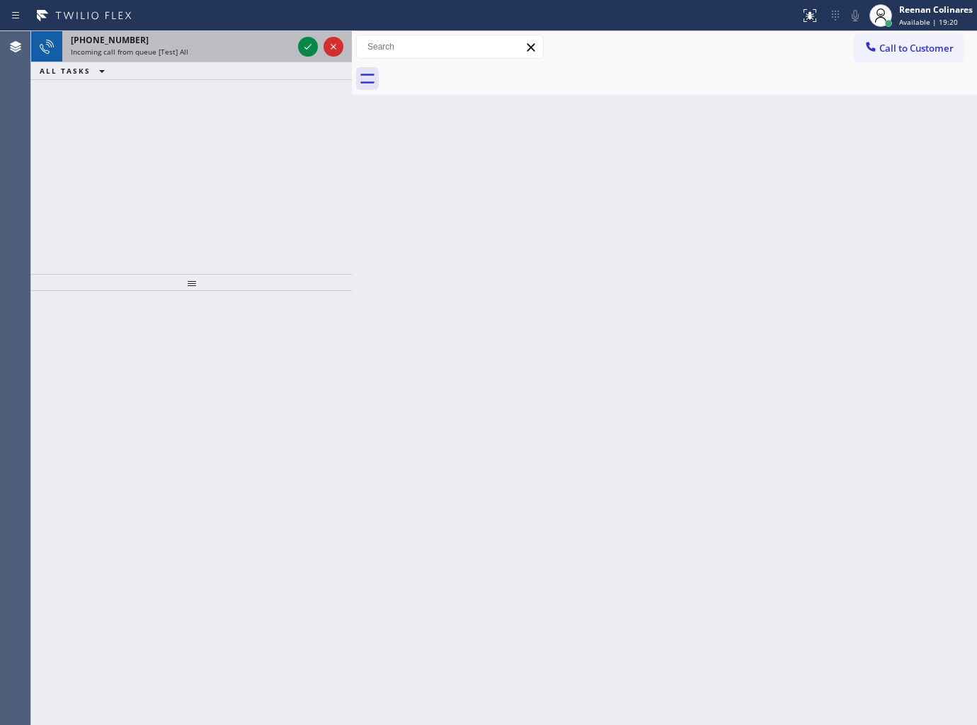
click at [193, 50] on div "Incoming call from queue [Test] All" at bounding box center [182, 52] width 222 height 10
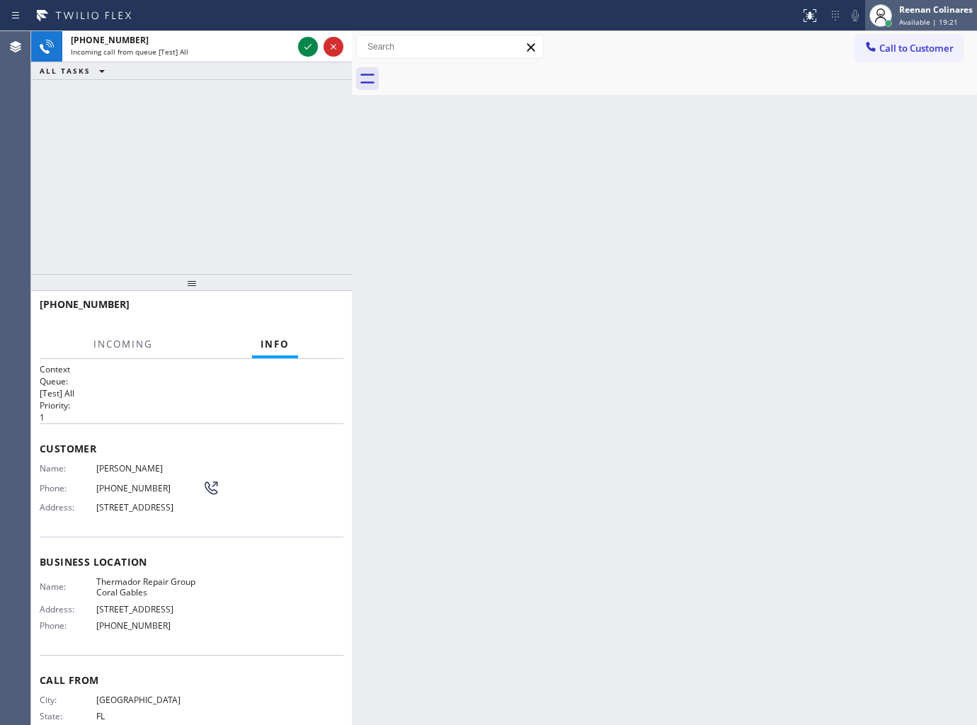
click at [952, 11] on div "Reenan Colinares" at bounding box center [936, 10] width 74 height 12
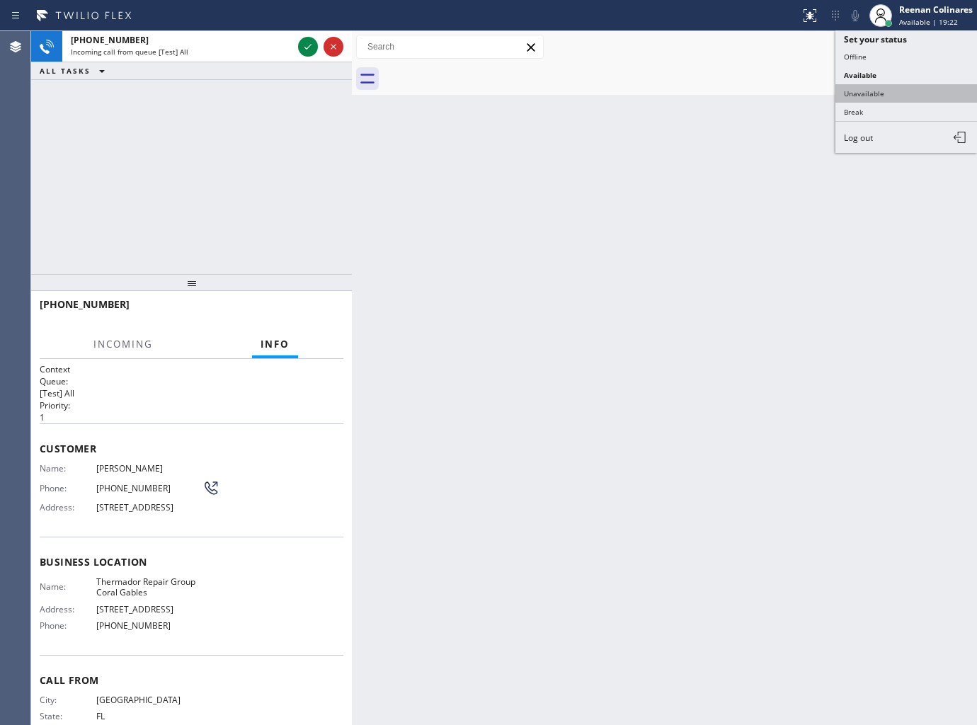
click at [874, 93] on button "Unavailable" at bounding box center [906, 93] width 142 height 18
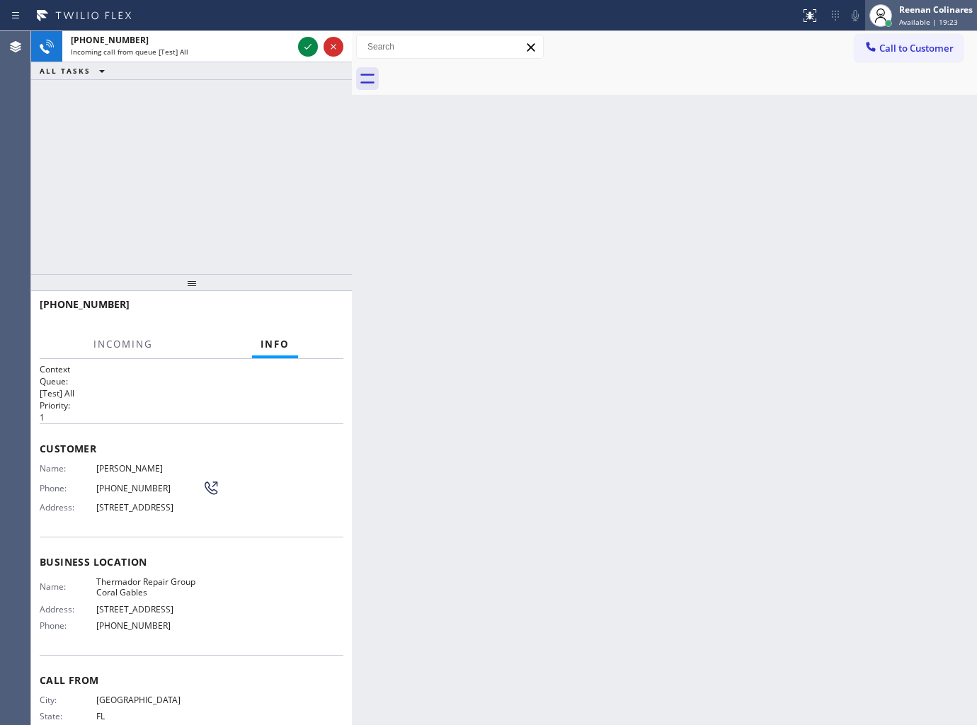
click at [903, 5] on div "Reenan Colinares" at bounding box center [936, 10] width 74 height 12
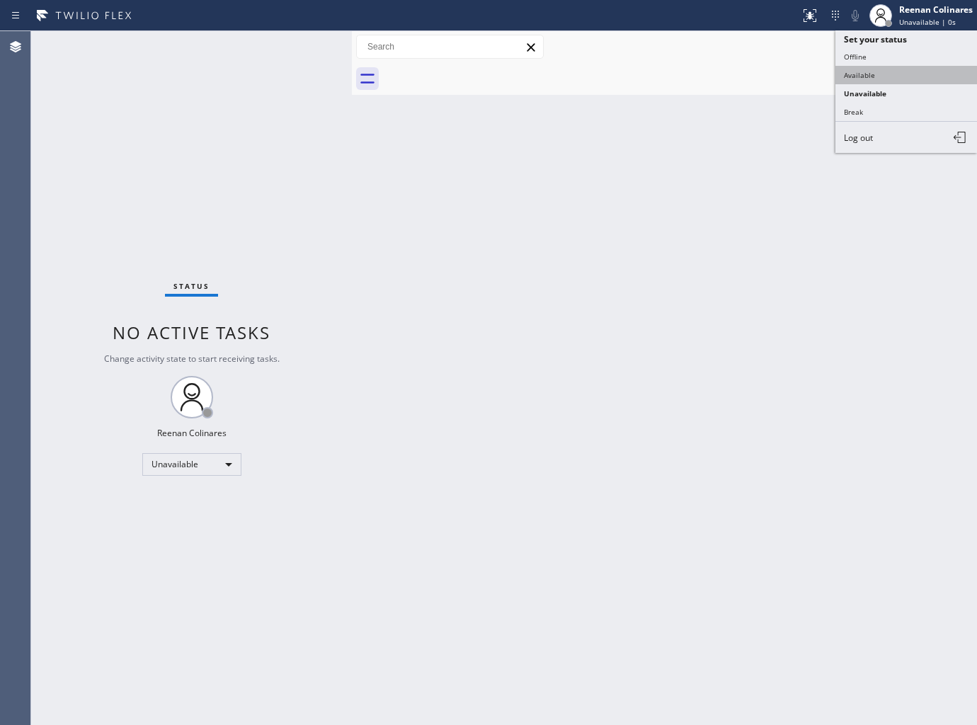
click at [861, 76] on button "Available" at bounding box center [906, 75] width 142 height 18
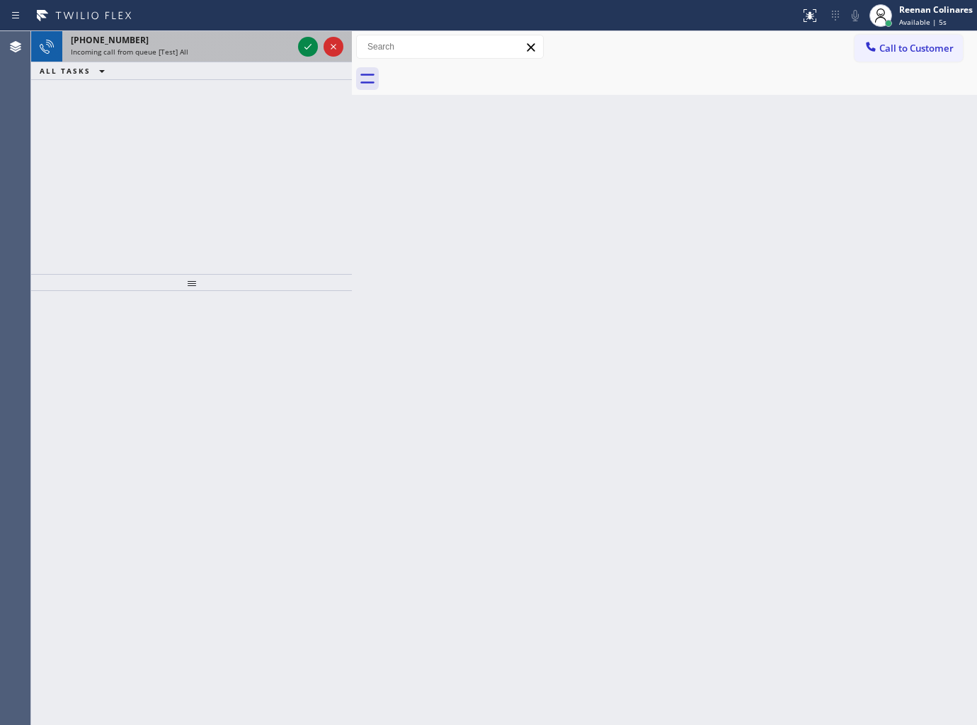
click at [237, 40] on div "[PHONE_NUMBER]" at bounding box center [182, 40] width 222 height 12
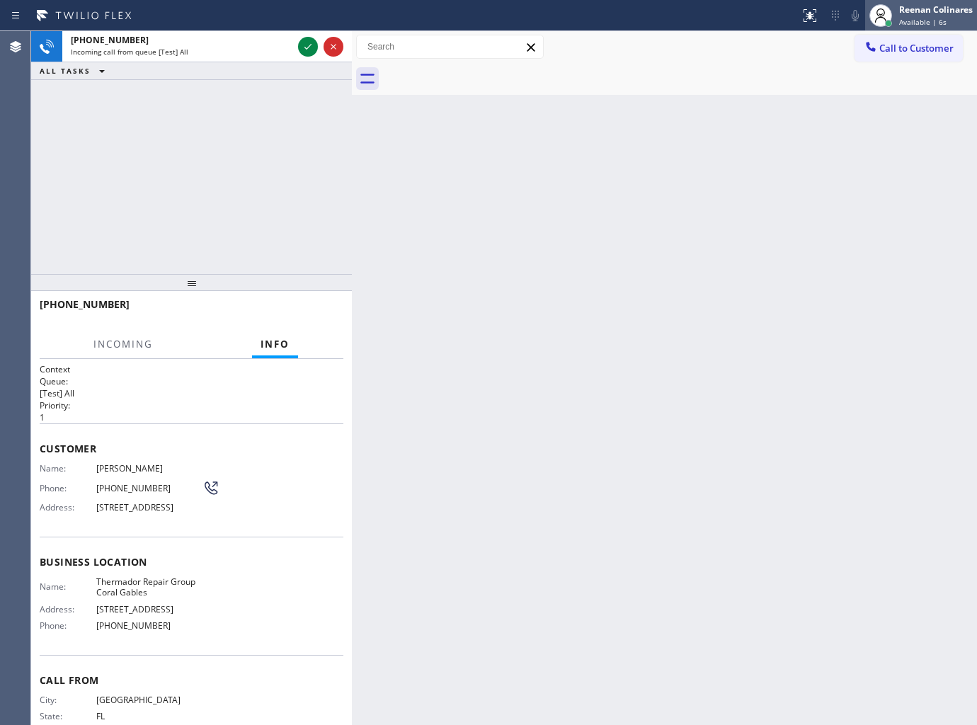
click at [943, 13] on div "Reenan Colinares" at bounding box center [936, 10] width 74 height 12
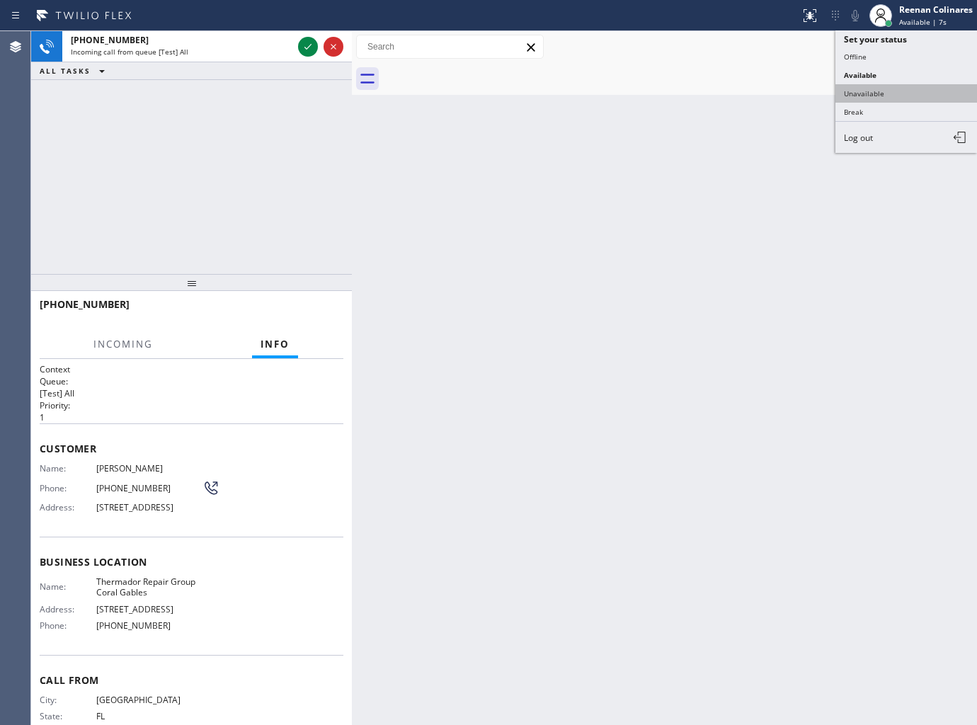
click at [867, 93] on button "Unavailable" at bounding box center [906, 93] width 142 height 18
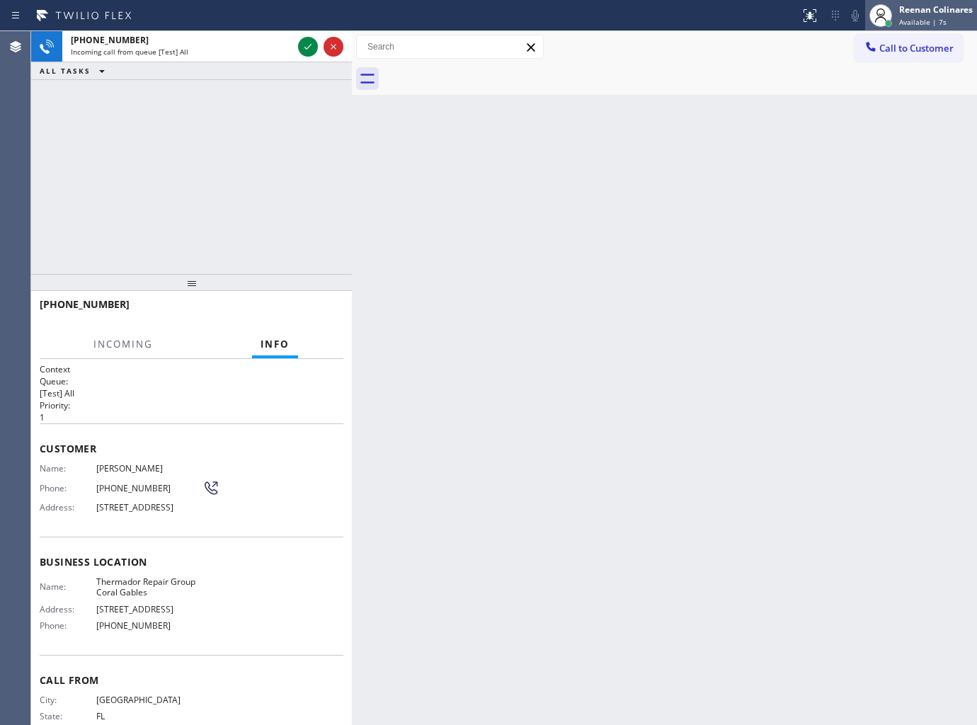
click at [917, 11] on div "Reenan Colinares" at bounding box center [936, 10] width 74 height 12
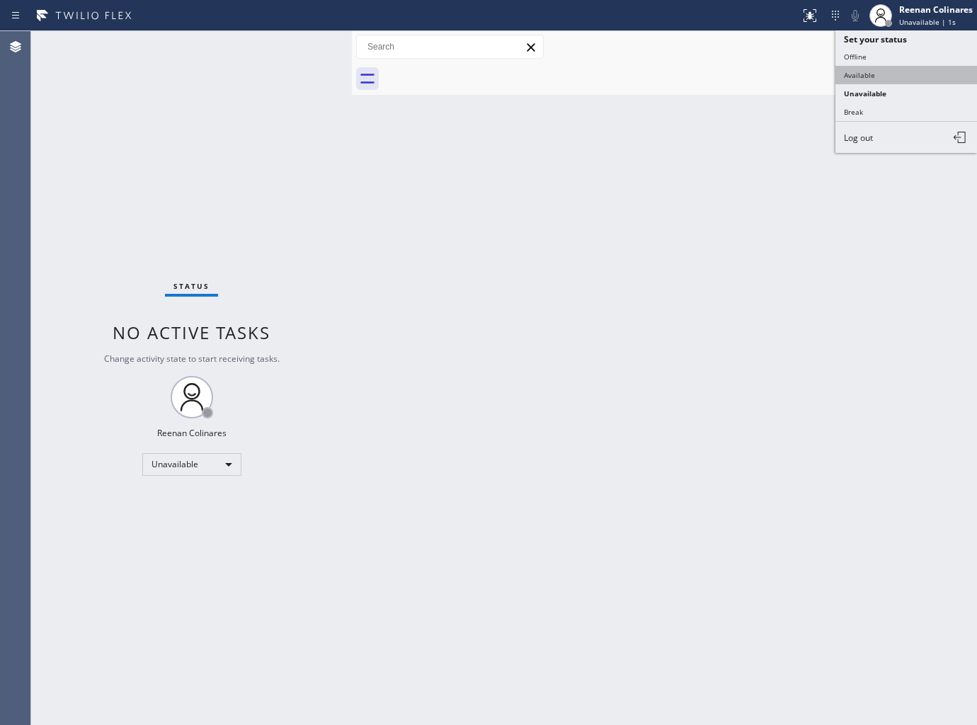
click at [857, 76] on button "Available" at bounding box center [906, 75] width 142 height 18
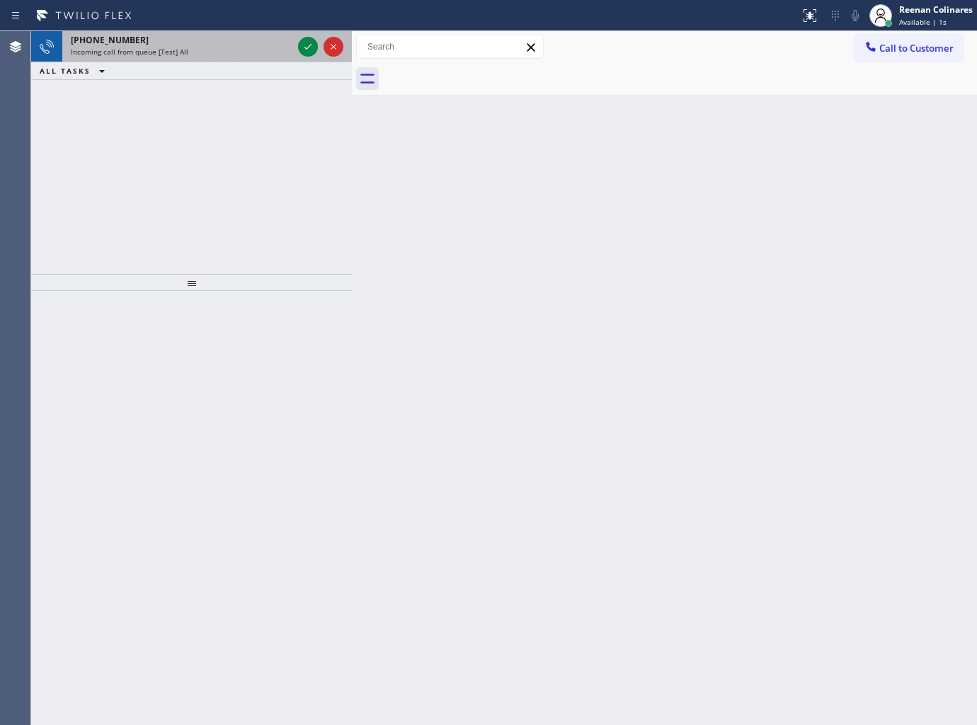
click at [219, 54] on div "Incoming call from queue [Test] All" at bounding box center [182, 52] width 222 height 10
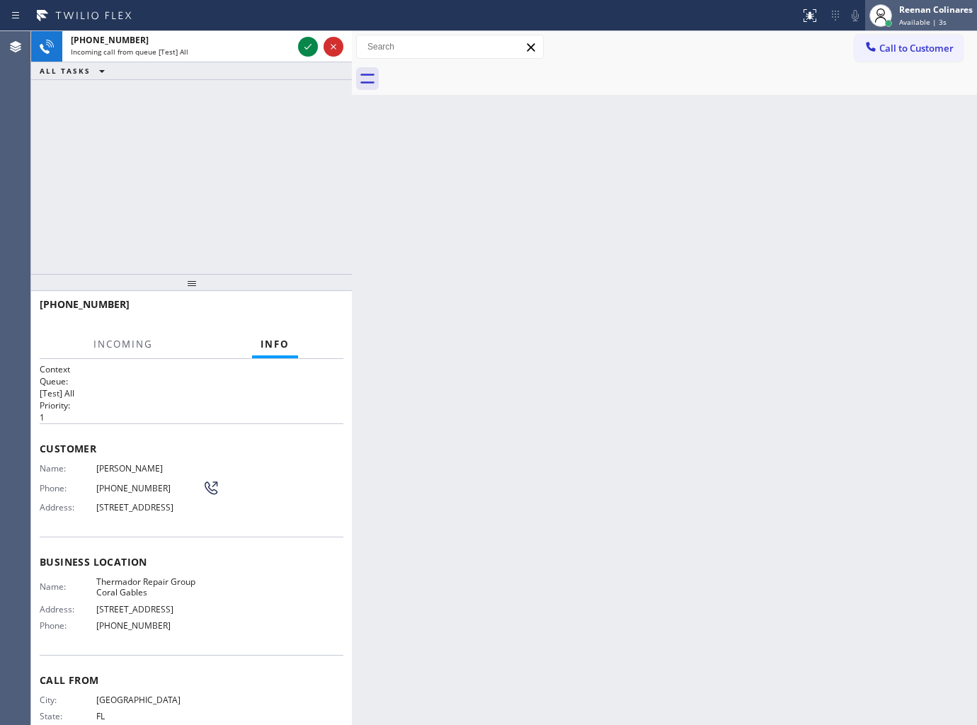
click at [921, 13] on div "Reenan Colinares" at bounding box center [936, 10] width 74 height 12
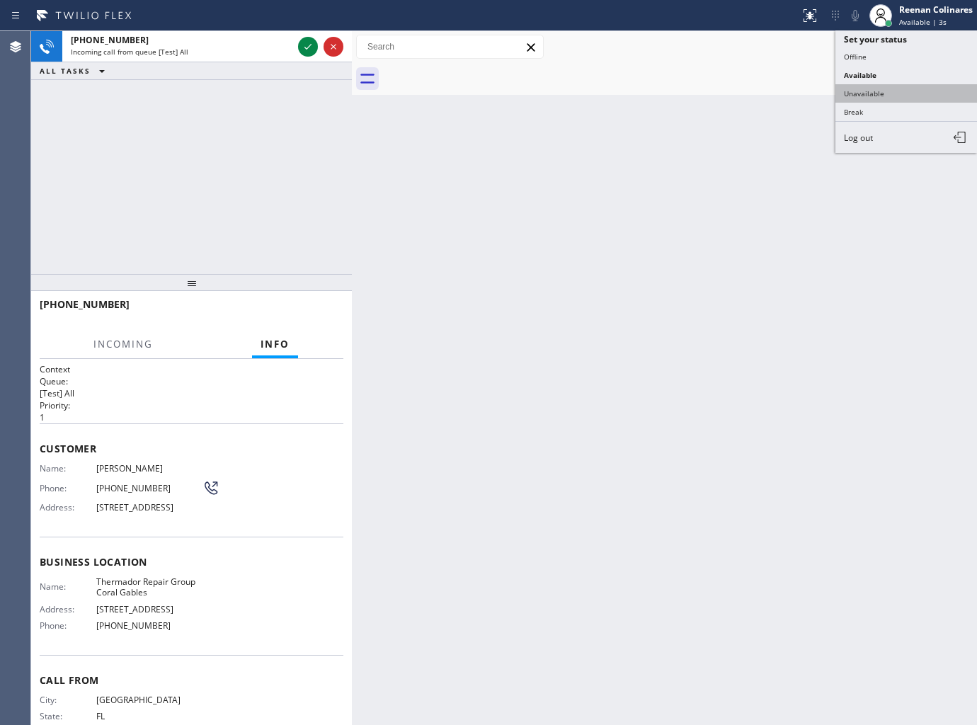
click at [855, 93] on button "Unavailable" at bounding box center [906, 93] width 142 height 18
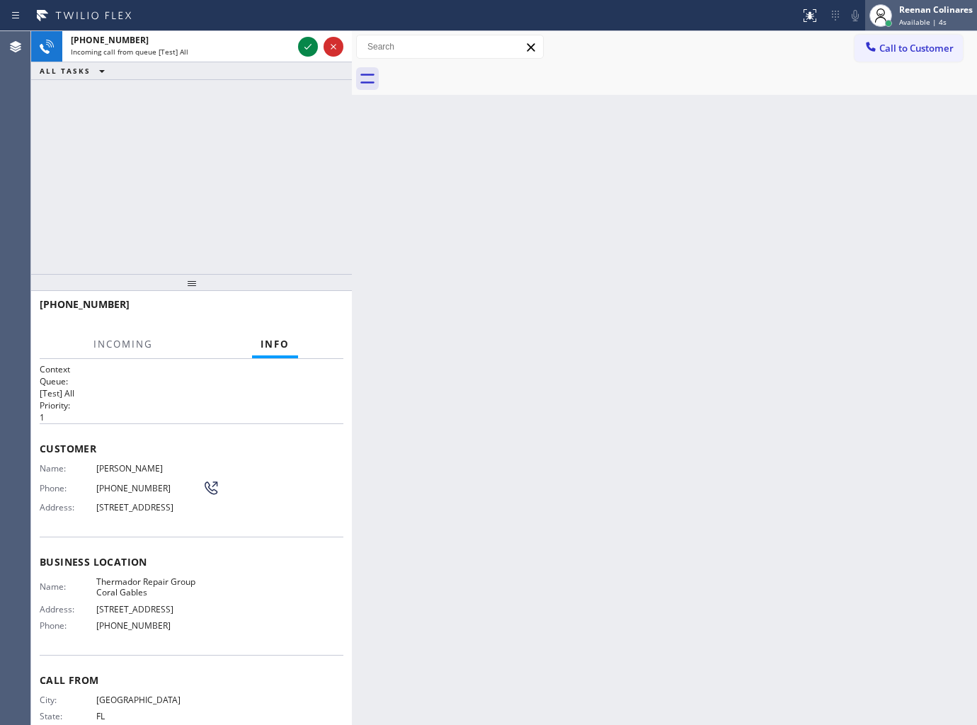
click at [917, 11] on div "Reenan Colinares" at bounding box center [936, 10] width 74 height 12
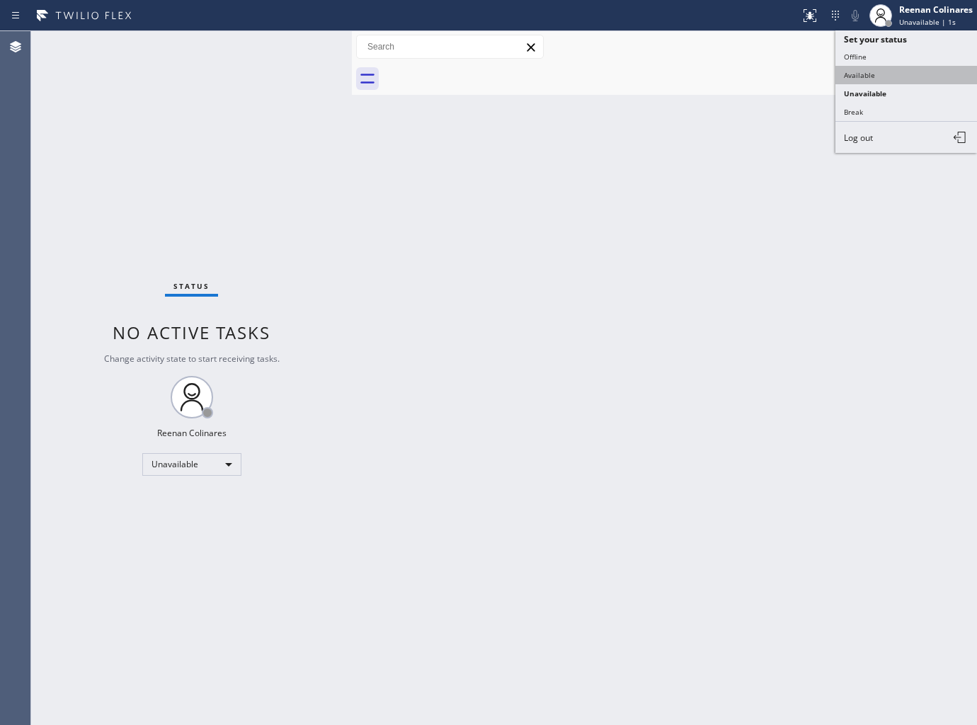
click at [864, 73] on button "Available" at bounding box center [906, 75] width 142 height 18
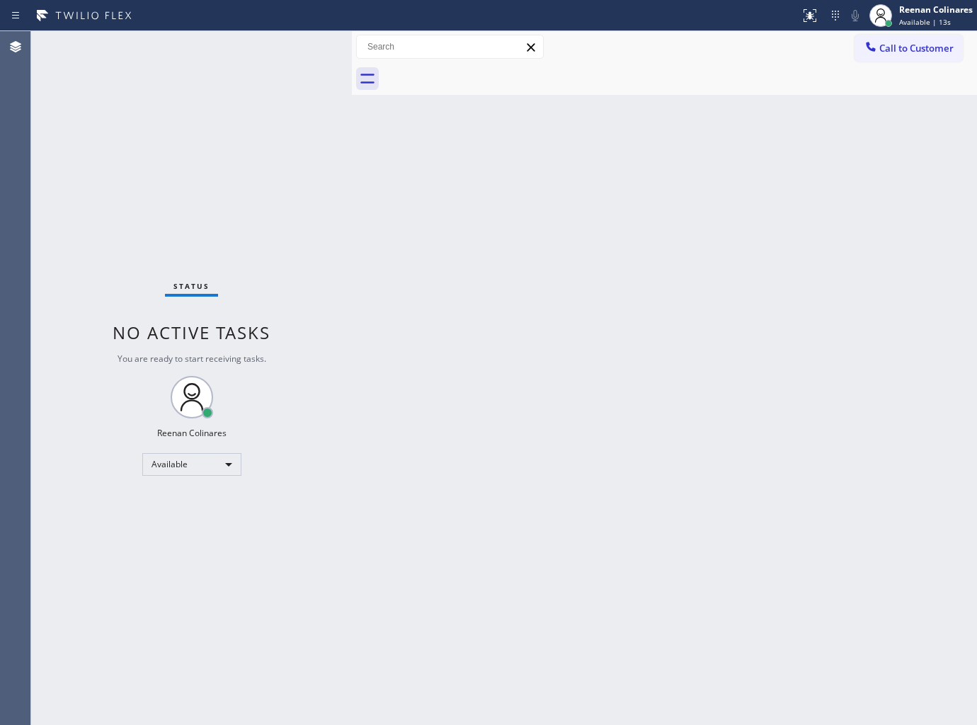
click at [630, 132] on div "Back to Dashboard Change Sender ID Customers Technicians Select a contact Outbo…" at bounding box center [664, 378] width 625 height 694
click at [663, 130] on div "Back to Dashboard Change Sender ID Customers Technicians Select a contact Outbo…" at bounding box center [664, 378] width 625 height 694
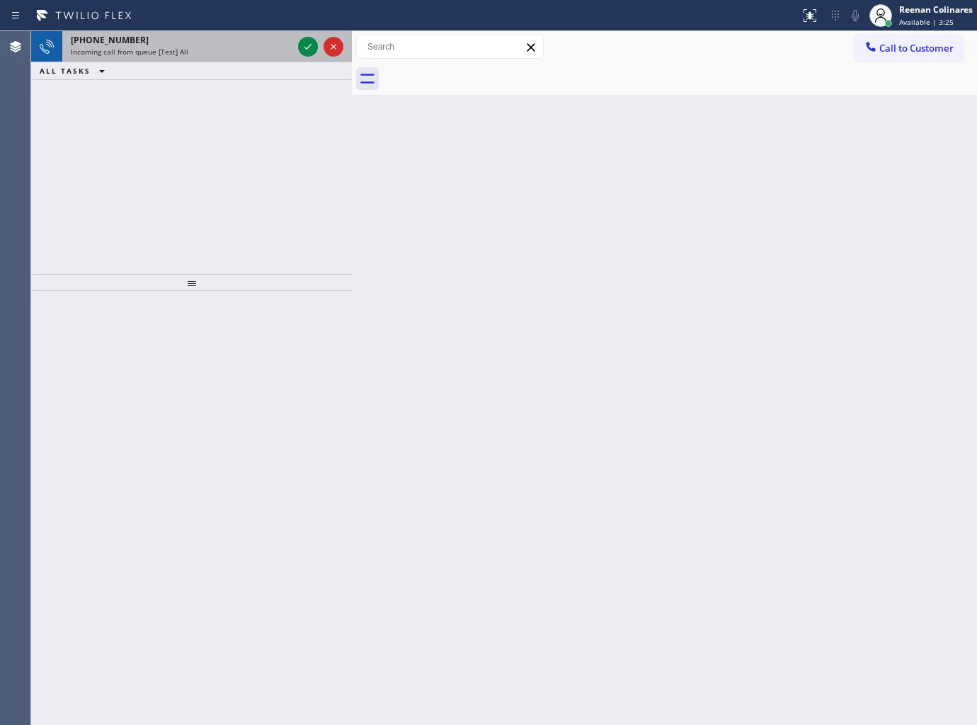
click at [200, 37] on div "[PHONE_NUMBER]" at bounding box center [182, 40] width 222 height 12
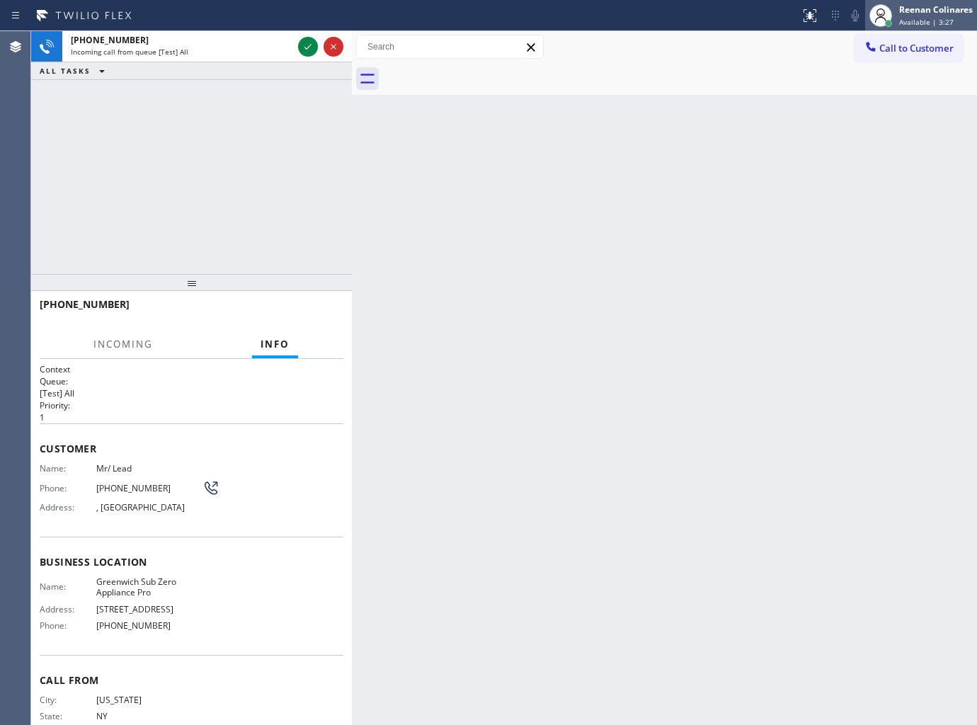
drag, startPoint x: 921, startPoint y: 18, endPoint x: 907, endPoint y: 30, distance: 18.0
click at [922, 18] on span "Available | 3:27" at bounding box center [926, 22] width 55 height 10
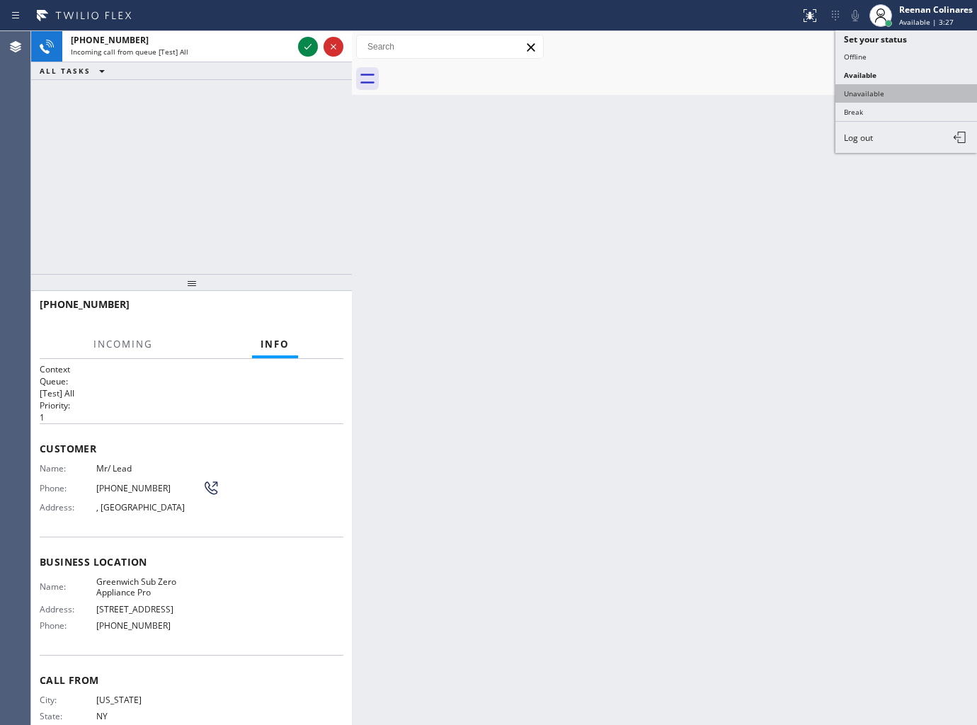
click at [857, 92] on button "Unavailable" at bounding box center [906, 93] width 142 height 18
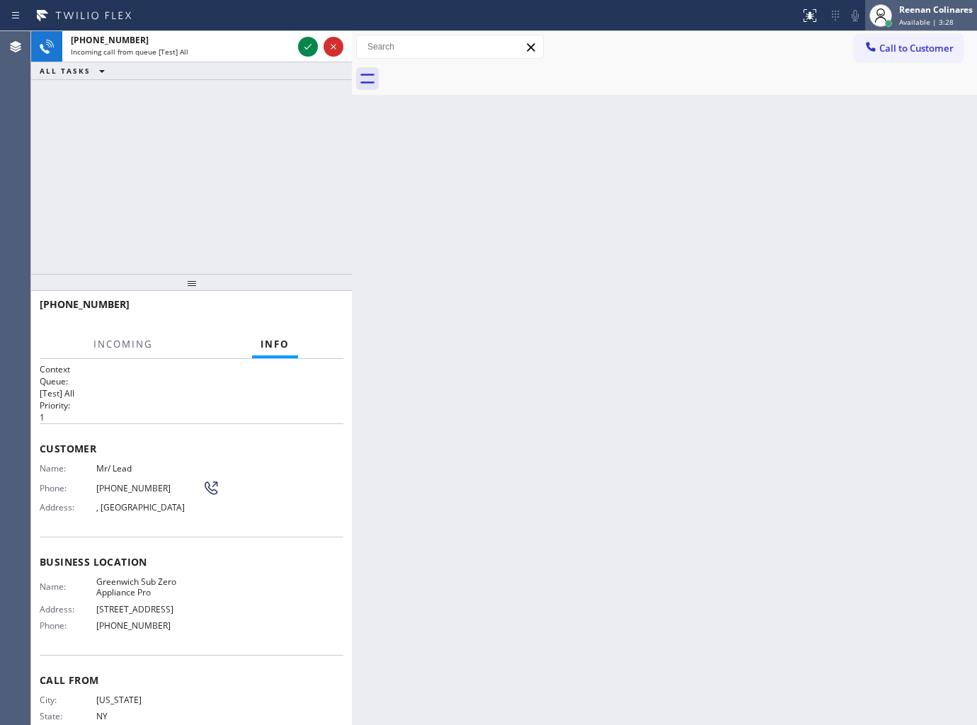
click at [922, 18] on span "Available | 3:28" at bounding box center [926, 22] width 55 height 10
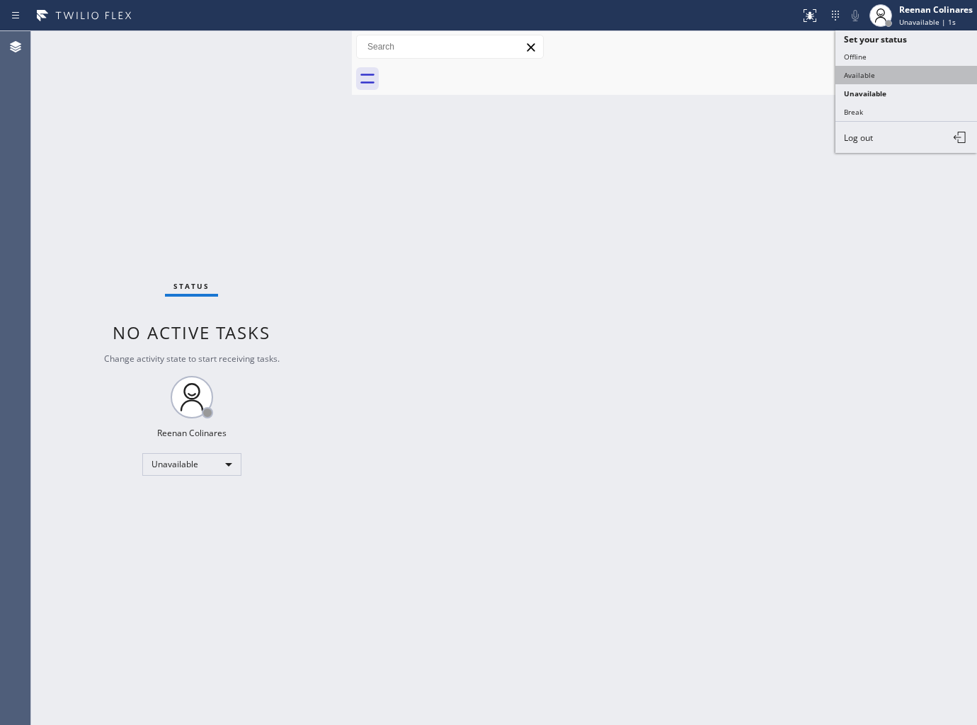
click at [860, 69] on button "Available" at bounding box center [906, 75] width 142 height 18
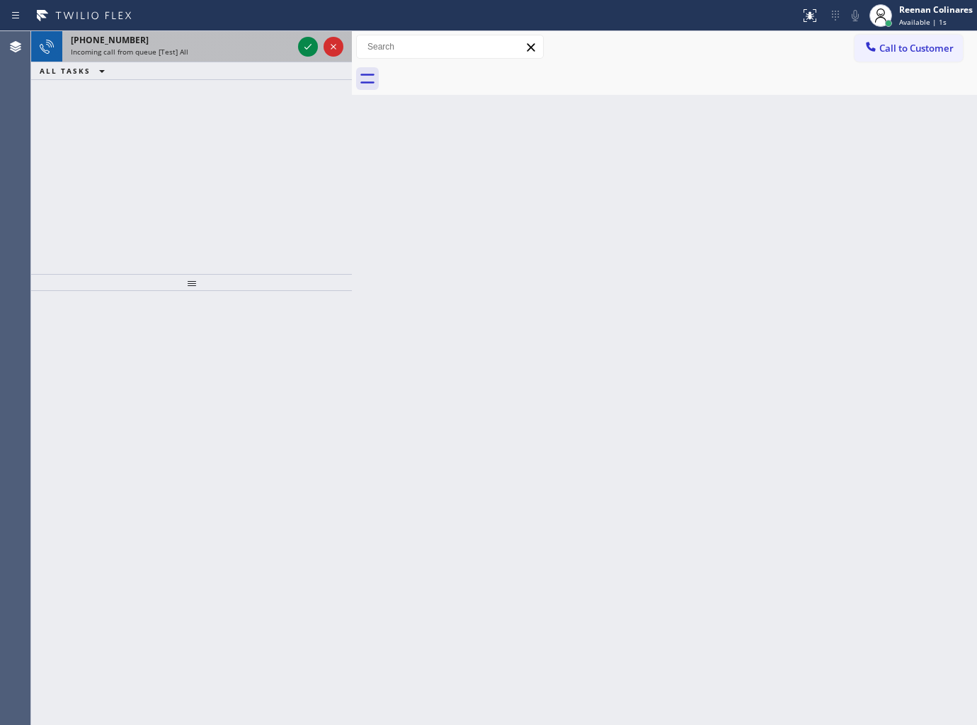
click at [205, 52] on div "Incoming call from queue [Test] All" at bounding box center [182, 52] width 222 height 10
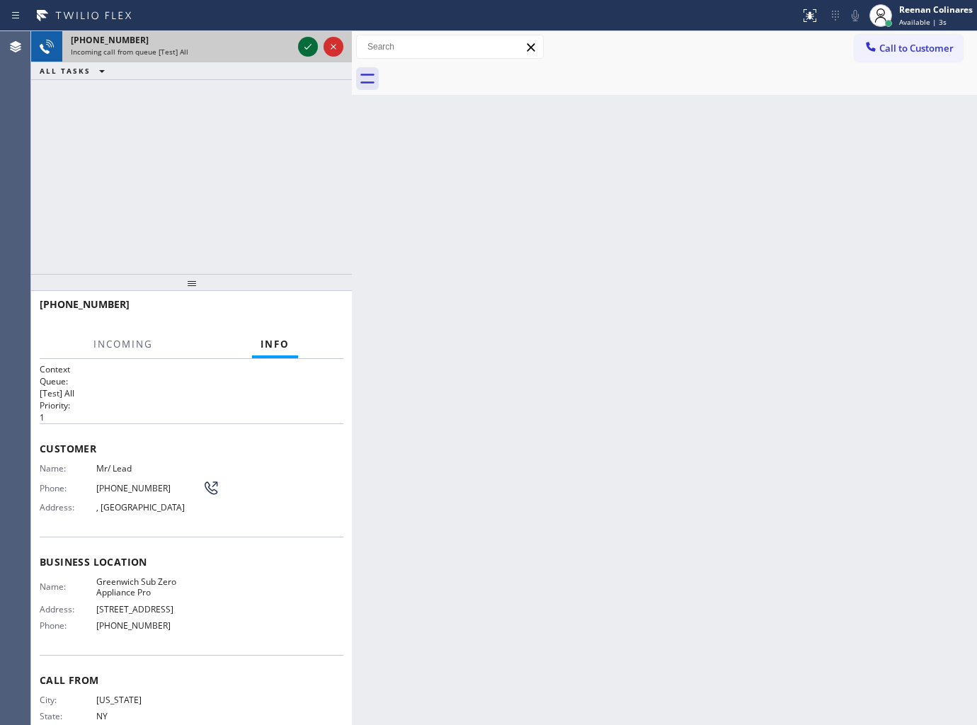
click at [303, 50] on icon at bounding box center [307, 46] width 17 height 17
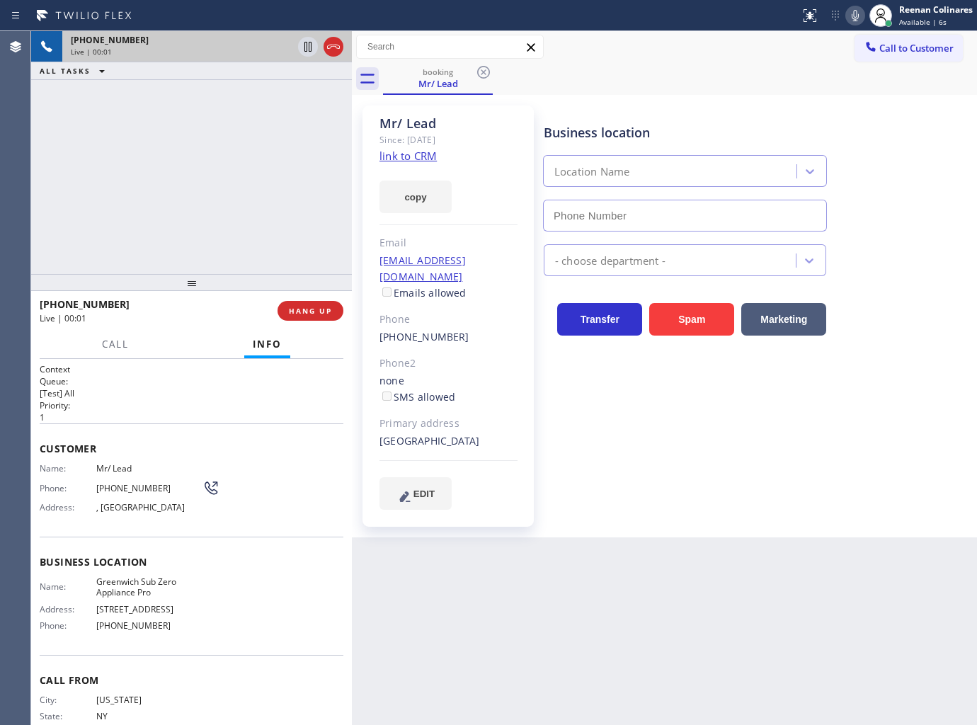
type input "[PHONE_NUMBER]"
drag, startPoint x: 428, startPoint y: 207, endPoint x: 510, endPoint y: 234, distance: 86.6
click at [428, 207] on button "copy" at bounding box center [415, 197] width 72 height 33
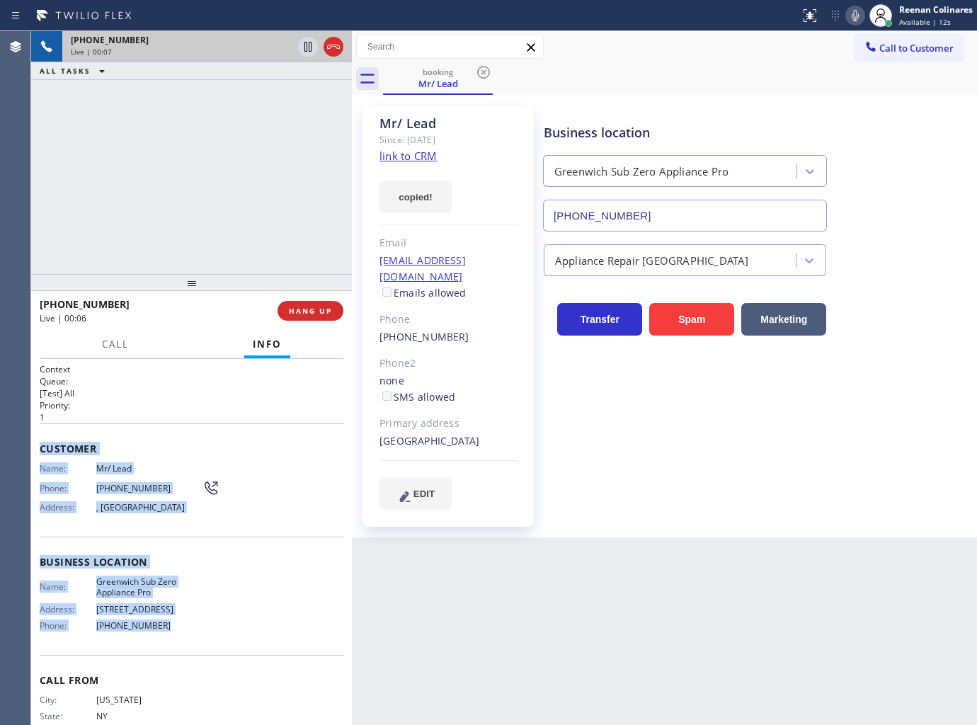
copy div "Customer Name: Mr/ Lead Phone: [PHONE_NUMBER] Address: [GEOGRAPHIC_DATA] Busine…"
drag, startPoint x: 37, startPoint y: 442, endPoint x: 198, endPoint y: 634, distance: 250.2
click at [198, 634] on div "Context Queue: [Test] All Priority: 1 Customer Name: Mr/ Lead Phone: [PHONE_NUM…" at bounding box center [191, 542] width 321 height 367
click at [327, 308] on span "HANG UP" at bounding box center [310, 311] width 43 height 10
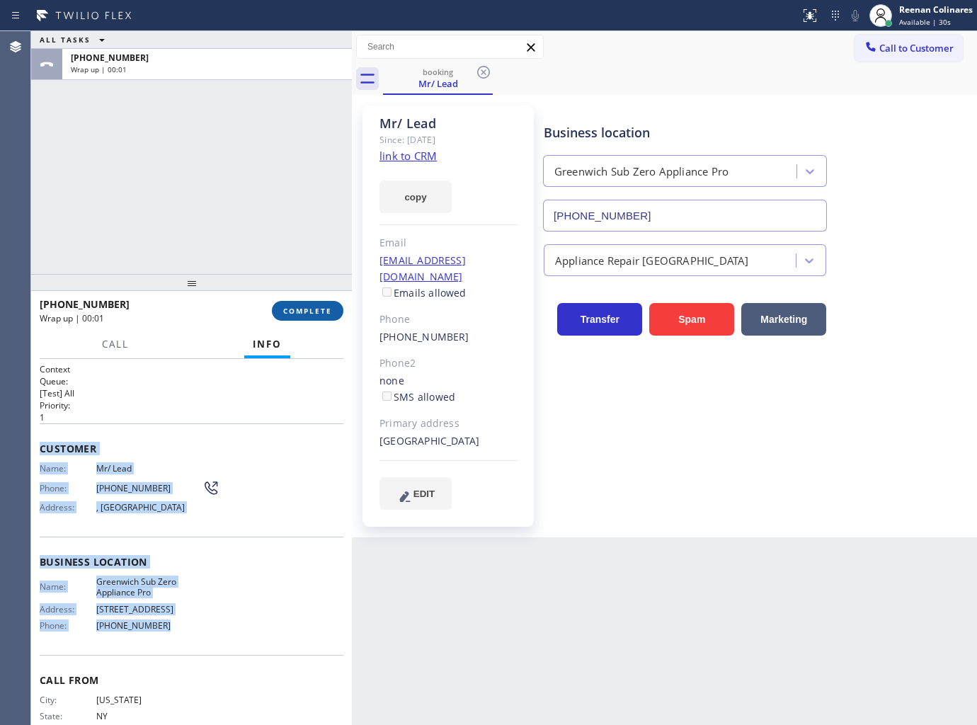
click at [327, 308] on span "COMPLETE" at bounding box center [307, 311] width 49 height 10
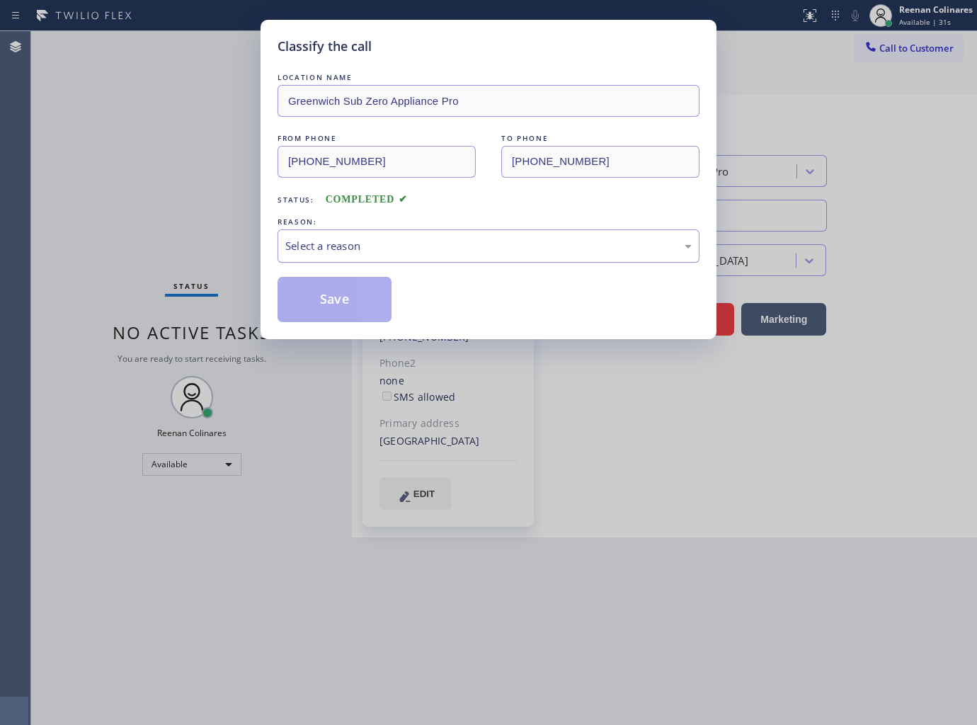
click at [384, 232] on div "Select a reason" at bounding box center [488, 245] width 422 height 33
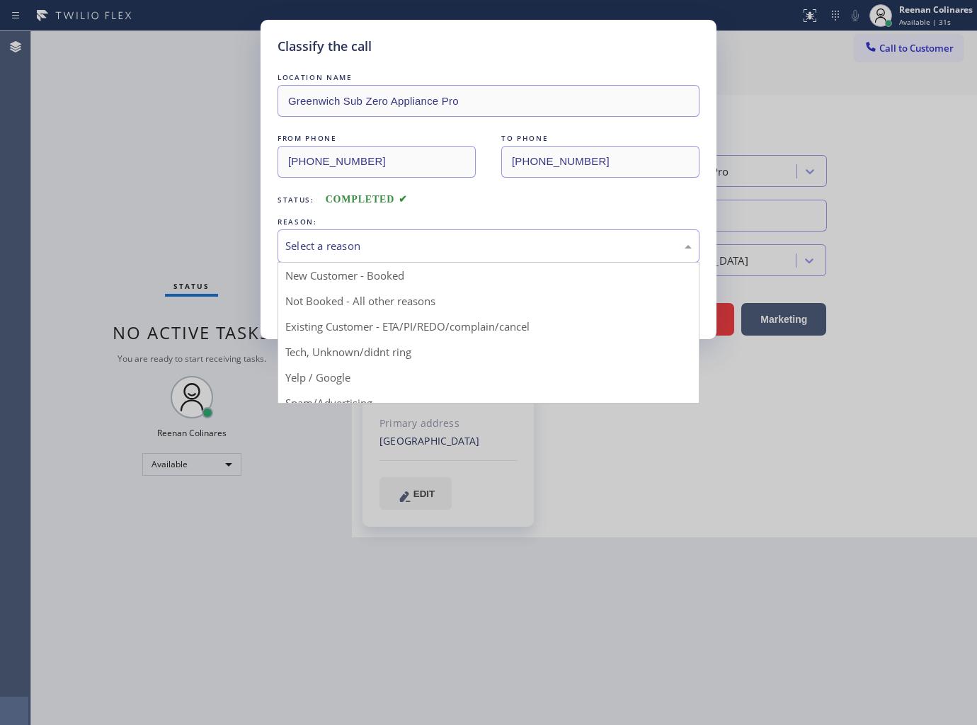
drag, startPoint x: 331, startPoint y: 348, endPoint x: 328, endPoint y: 299, distance: 49.6
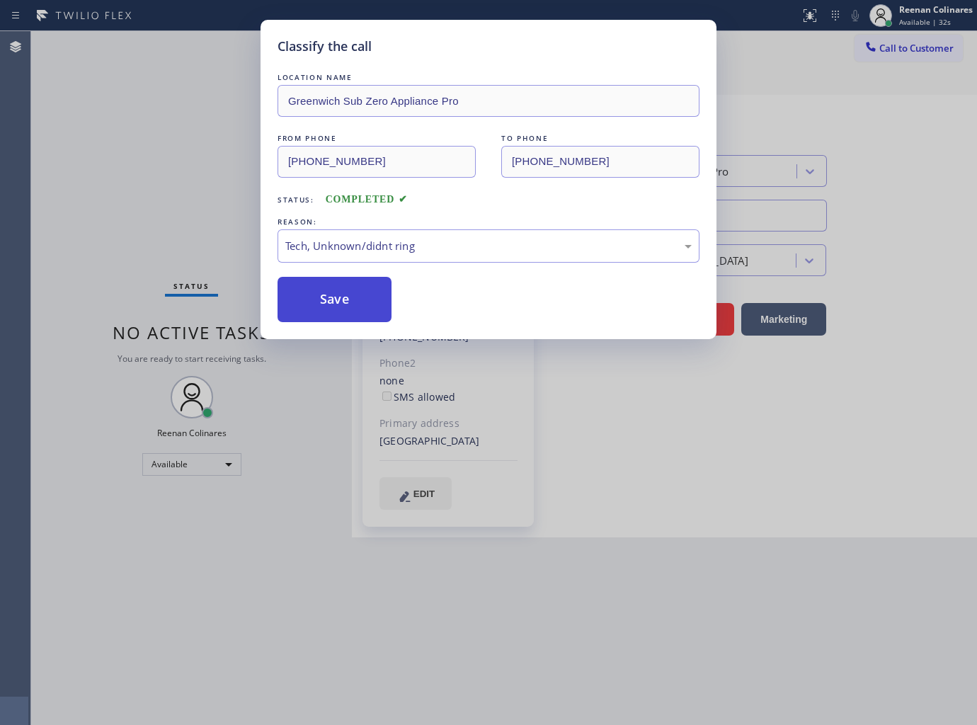
click at [328, 297] on button "Save" at bounding box center [334, 299] width 114 height 45
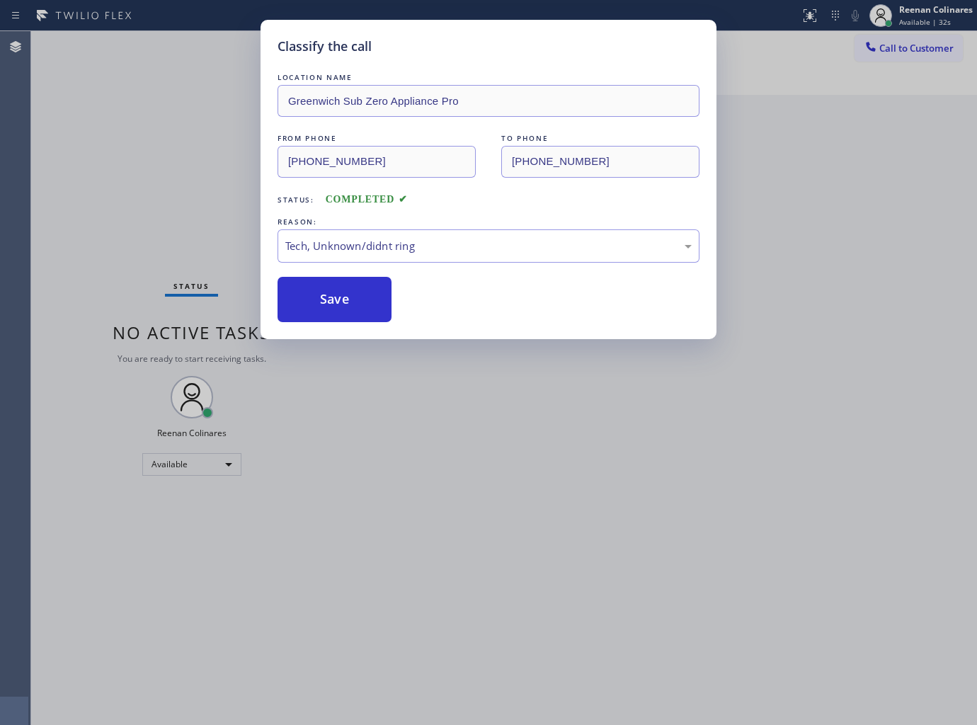
click at [147, 216] on div "Classify the call LOCATION NAME Greenwich Sub Zero Appliance Pro FROM PHONE [PH…" at bounding box center [488, 362] width 977 height 725
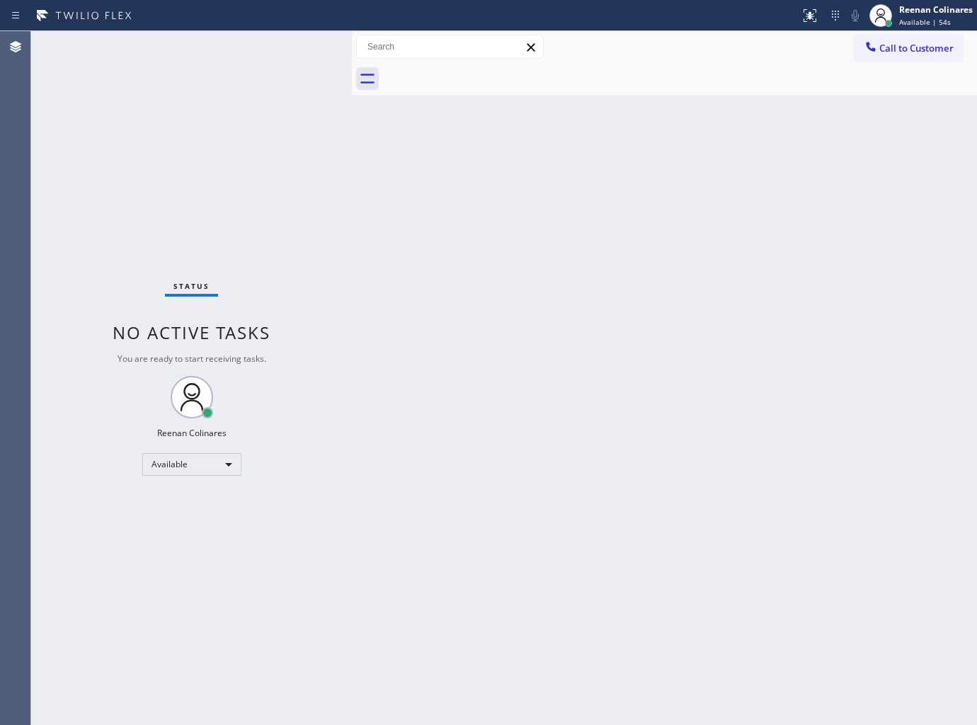
drag, startPoint x: 179, startPoint y: 45, endPoint x: 324, endPoint y: 35, distance: 145.5
click at [201, 38] on div "Status No active tasks You are ready to start receiving tasks. Reenan Colinares…" at bounding box center [191, 378] width 321 height 694
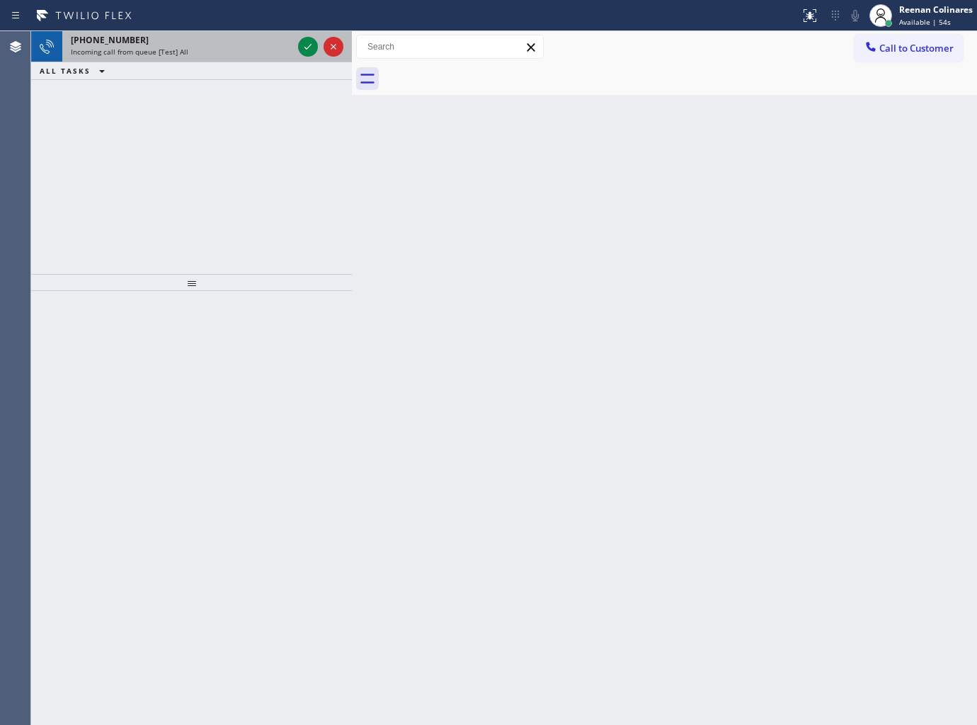
click at [258, 45] on div "[PHONE_NUMBER]" at bounding box center [182, 40] width 222 height 12
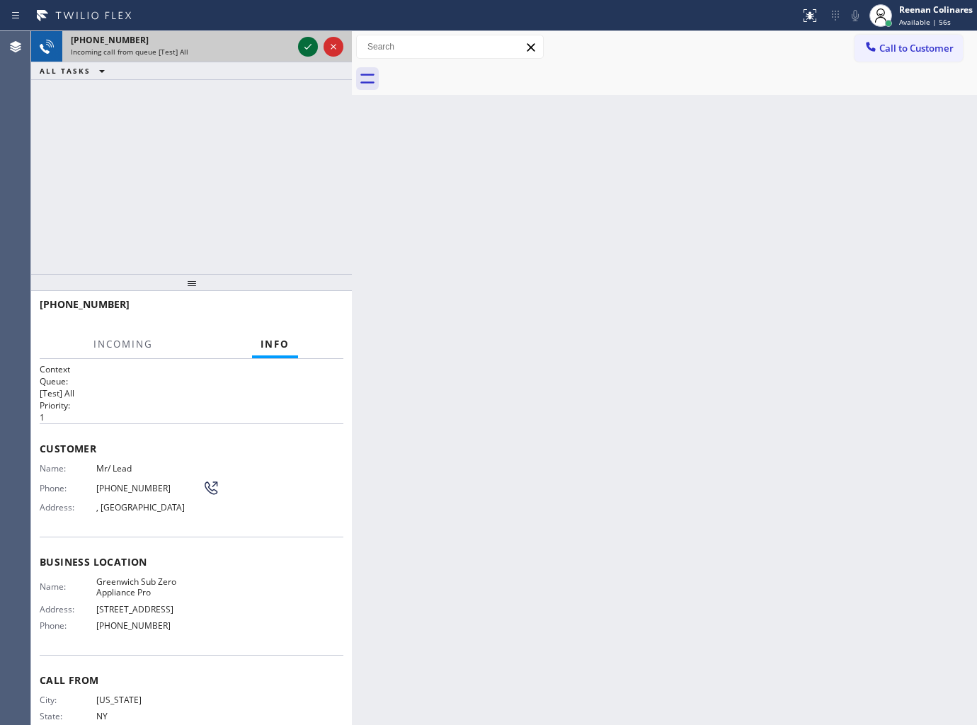
drag, startPoint x: 304, startPoint y: 45, endPoint x: 314, endPoint y: 48, distance: 9.6
click at [304, 45] on icon at bounding box center [307, 46] width 17 height 17
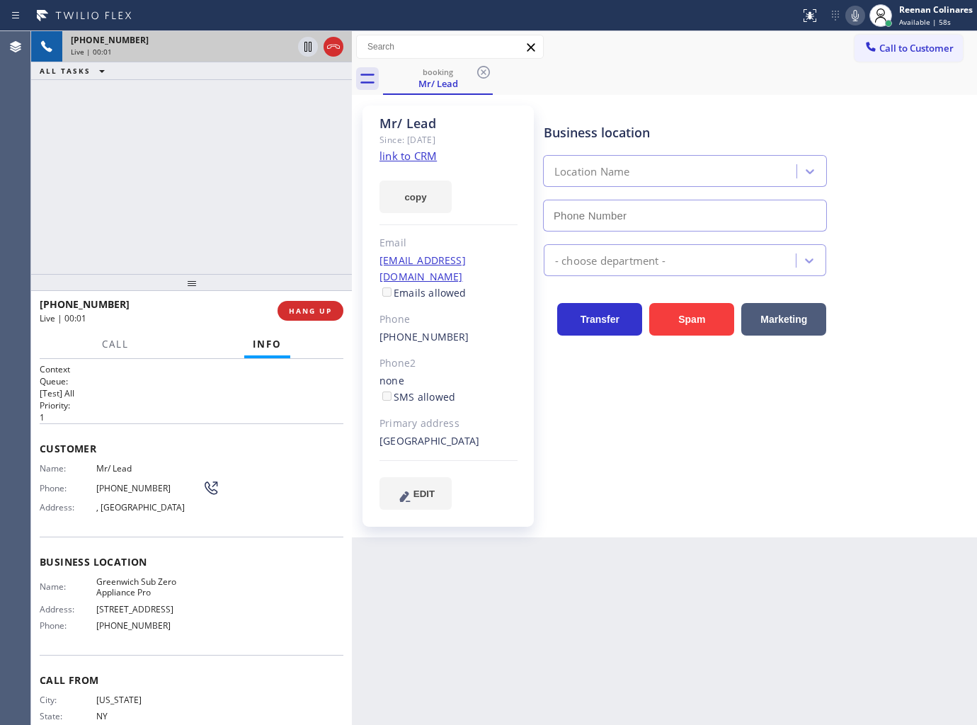
type input "[PHONE_NUMBER]"
drag, startPoint x: 851, startPoint y: 11, endPoint x: 840, endPoint y: 16, distance: 11.7
click at [851, 11] on icon at bounding box center [855, 15] width 17 height 17
click at [413, 202] on button "copy" at bounding box center [415, 197] width 72 height 33
click at [818, 75] on div "booking Mr/ Lead" at bounding box center [680, 79] width 594 height 32
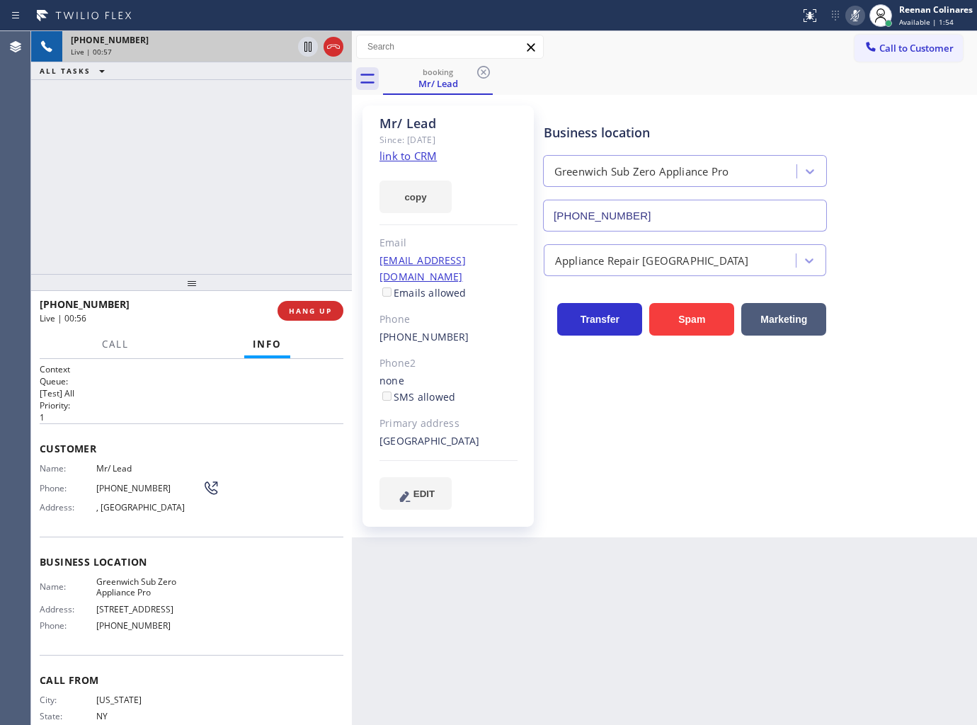
click at [855, 11] on icon at bounding box center [855, 15] width 7 height 11
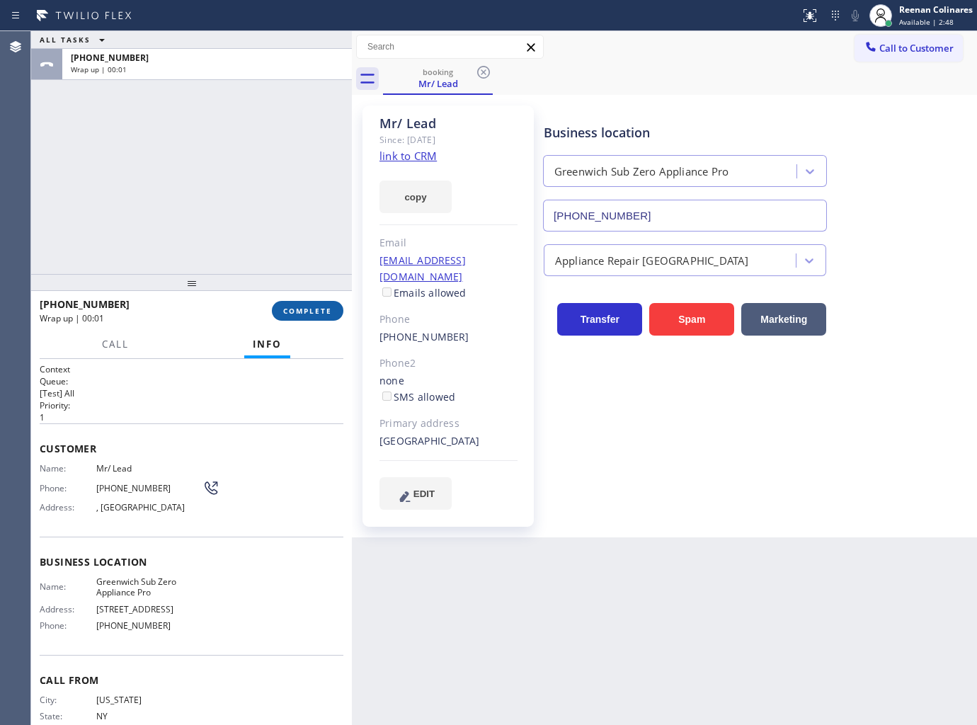
click at [306, 308] on span "COMPLETE" at bounding box center [307, 311] width 49 height 10
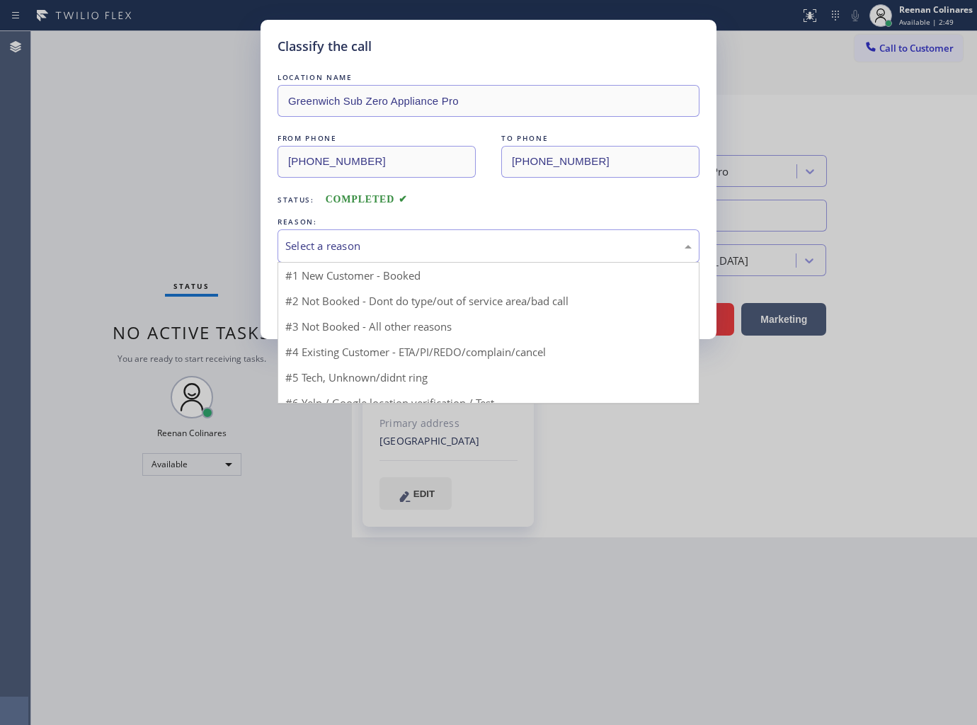
click at [390, 245] on div "Select a reason" at bounding box center [488, 246] width 406 height 16
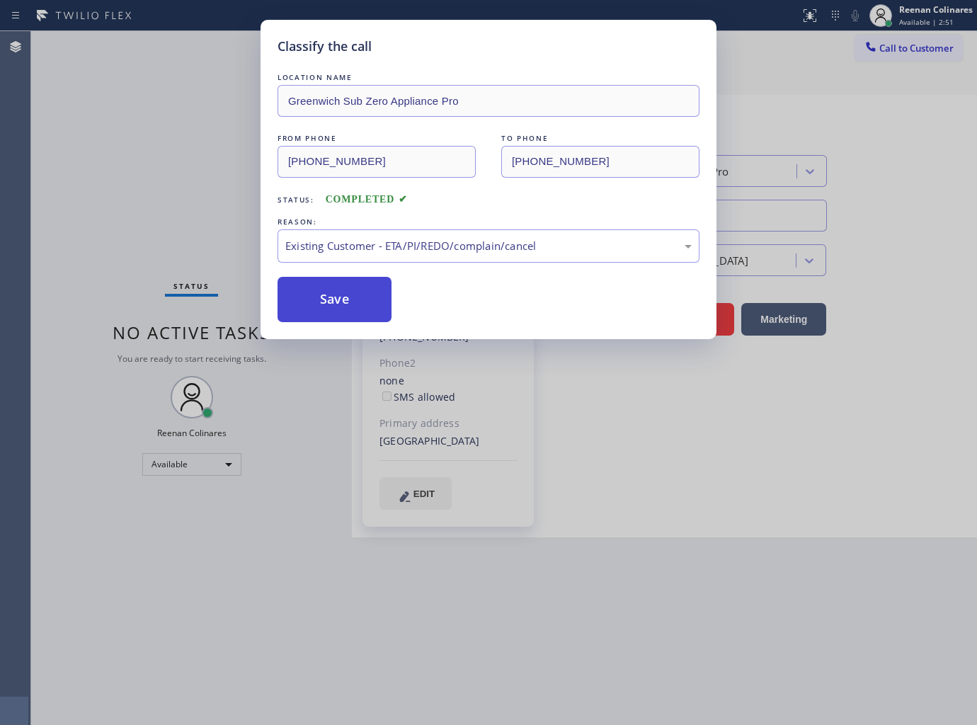
click at [326, 305] on button "Save" at bounding box center [334, 299] width 114 height 45
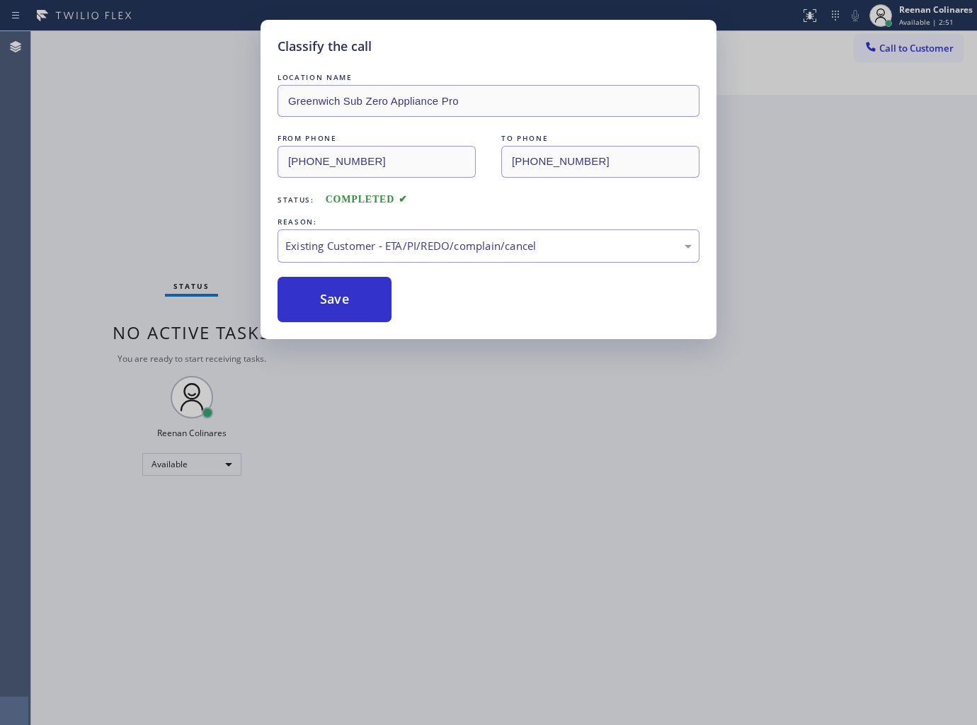
click at [118, 236] on div "Classify the call LOCATION NAME Greenwich Sub Zero Appliance Pro FROM PHONE [PH…" at bounding box center [488, 362] width 977 height 725
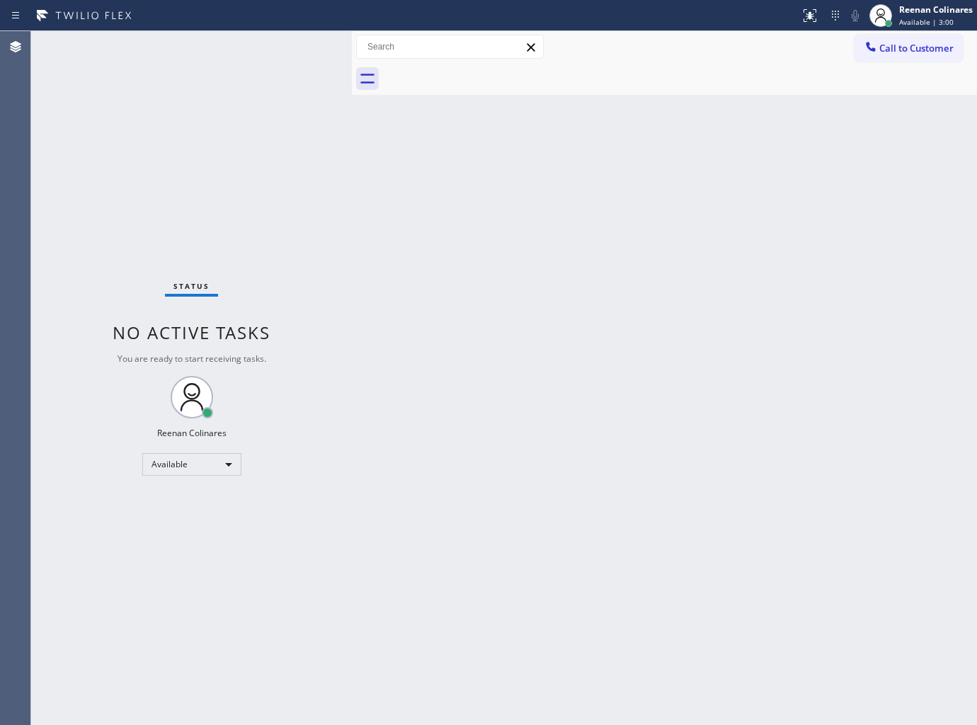
click at [571, 252] on div "Back to Dashboard Change Sender ID Customers Technicians Select a contact Outbo…" at bounding box center [664, 378] width 625 height 694
click at [731, 132] on div "Back to Dashboard Change Sender ID Customers Technicians Select a contact Outbo…" at bounding box center [664, 378] width 625 height 694
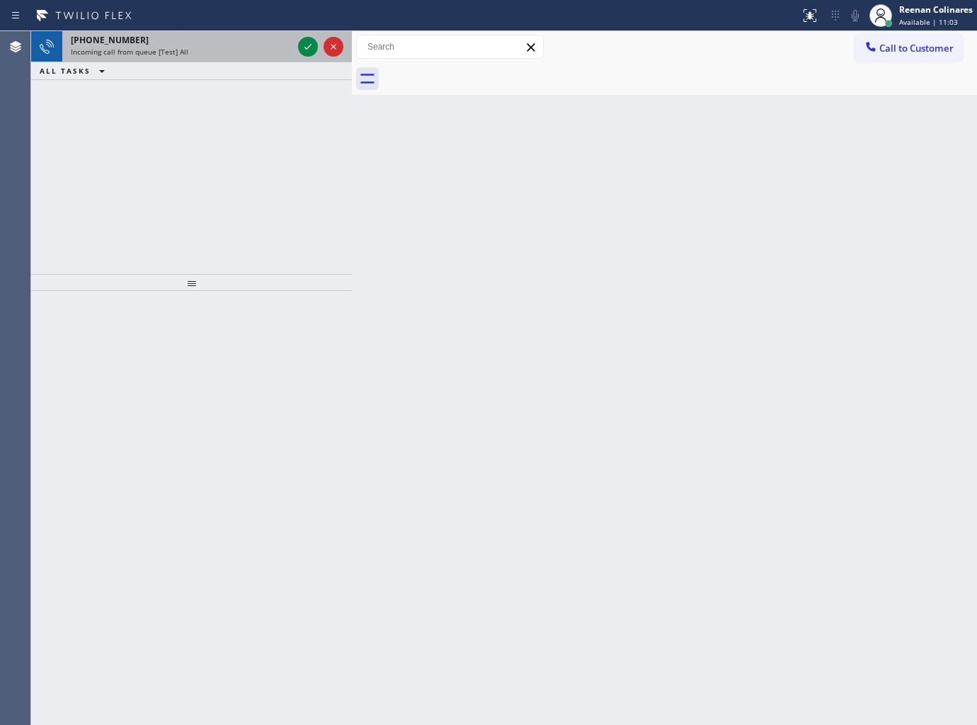
click at [177, 57] on span "Incoming call from queue [Test] All" at bounding box center [130, 52] width 118 height 10
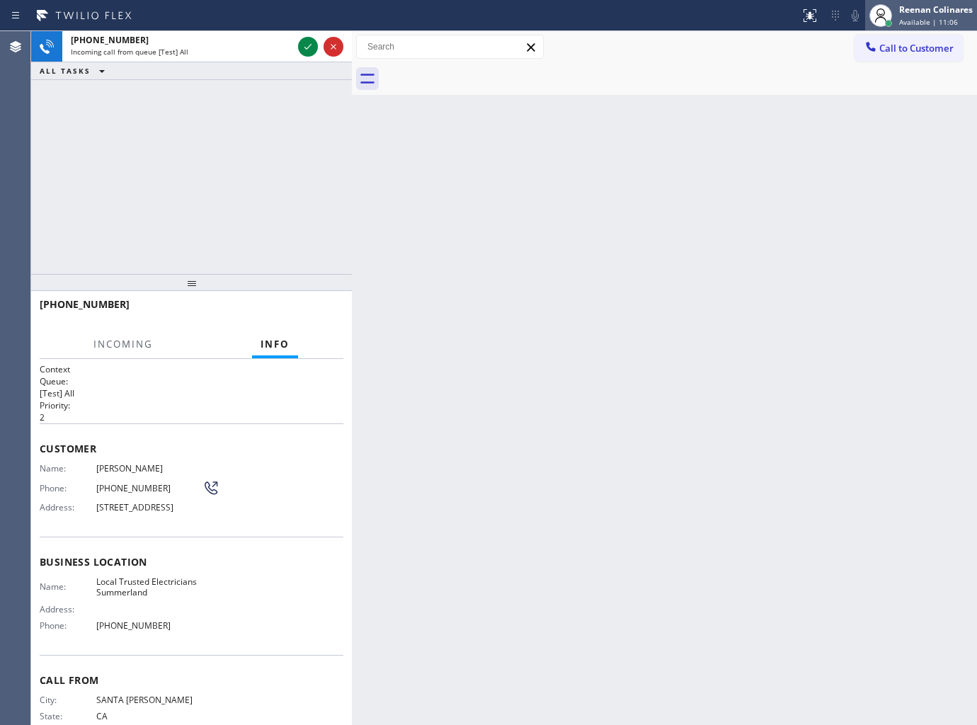
click at [936, 8] on div "Reenan Colinares" at bounding box center [936, 10] width 74 height 12
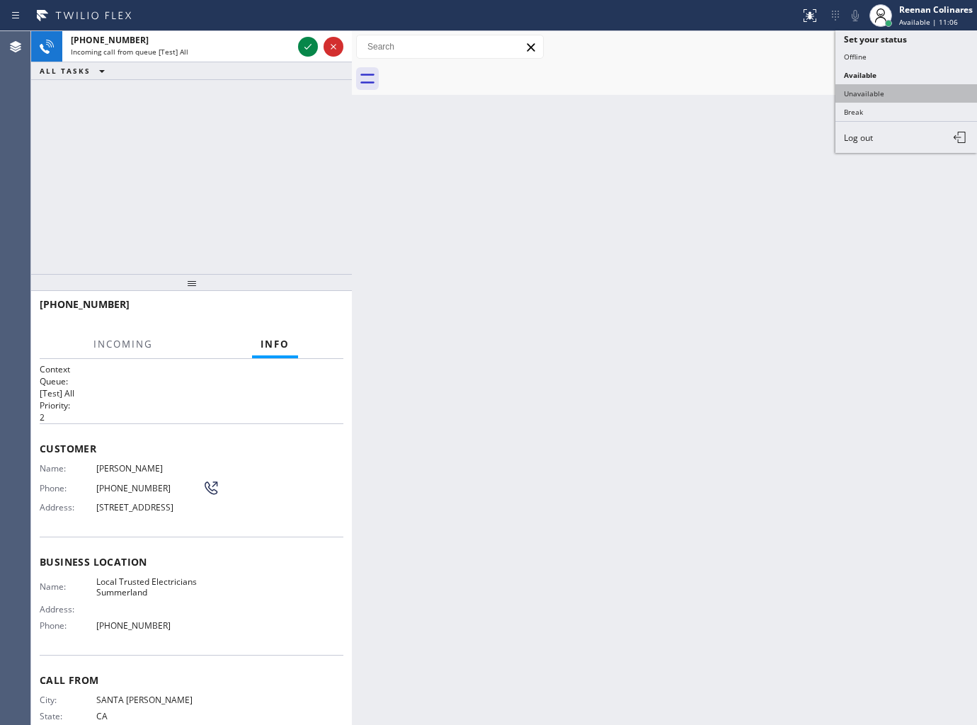
click at [886, 96] on button "Unavailable" at bounding box center [906, 93] width 142 height 18
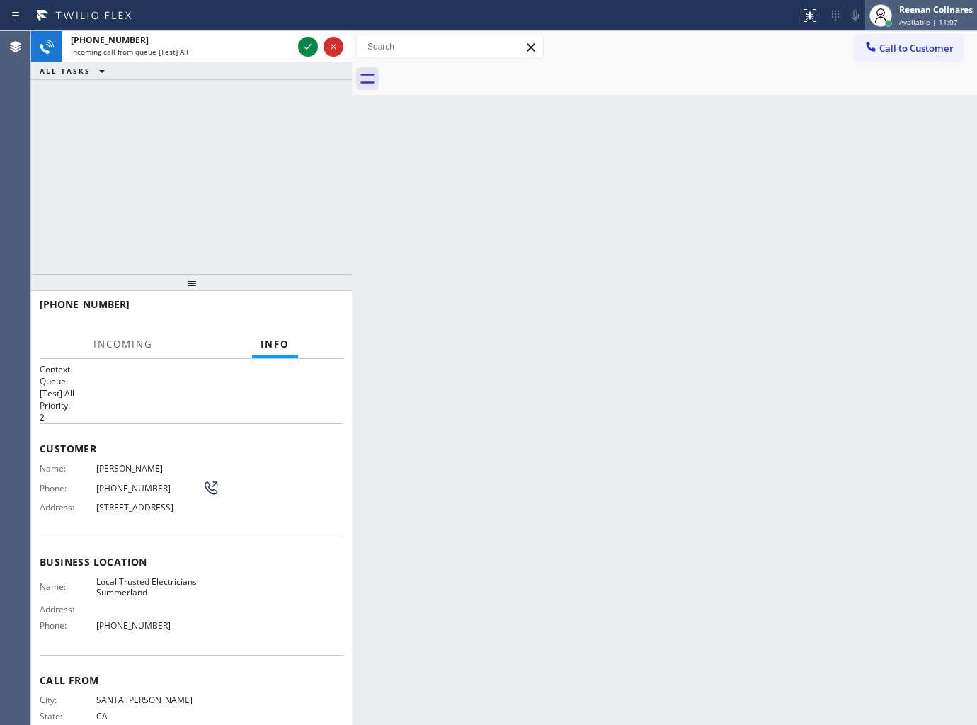
click at [903, 21] on span "Available | 11:07" at bounding box center [928, 22] width 59 height 10
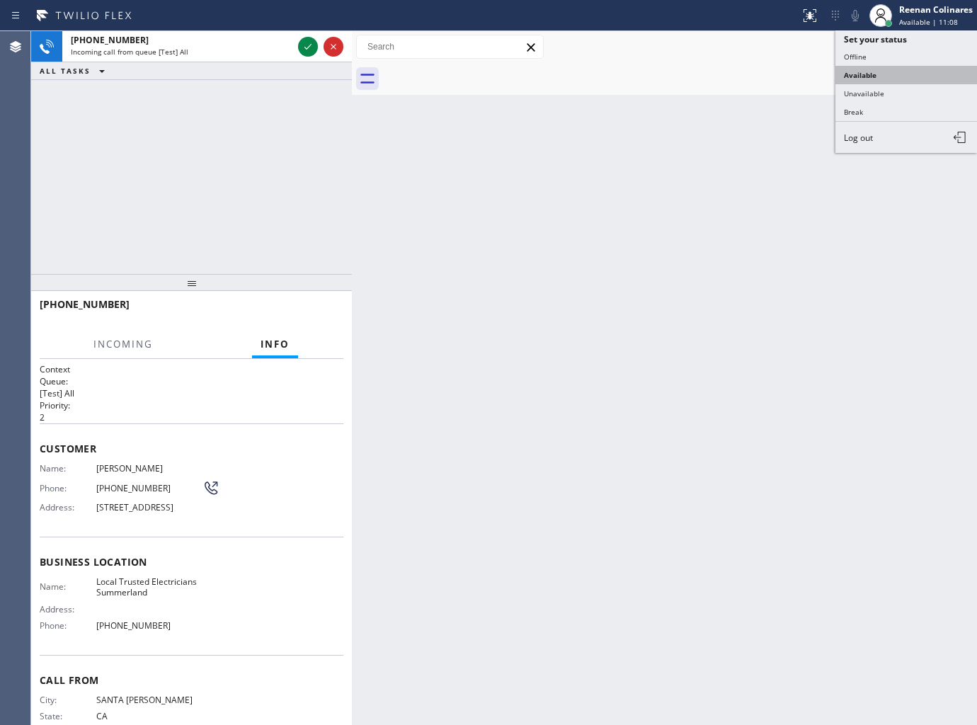
click at [858, 71] on button "Available" at bounding box center [906, 75] width 142 height 18
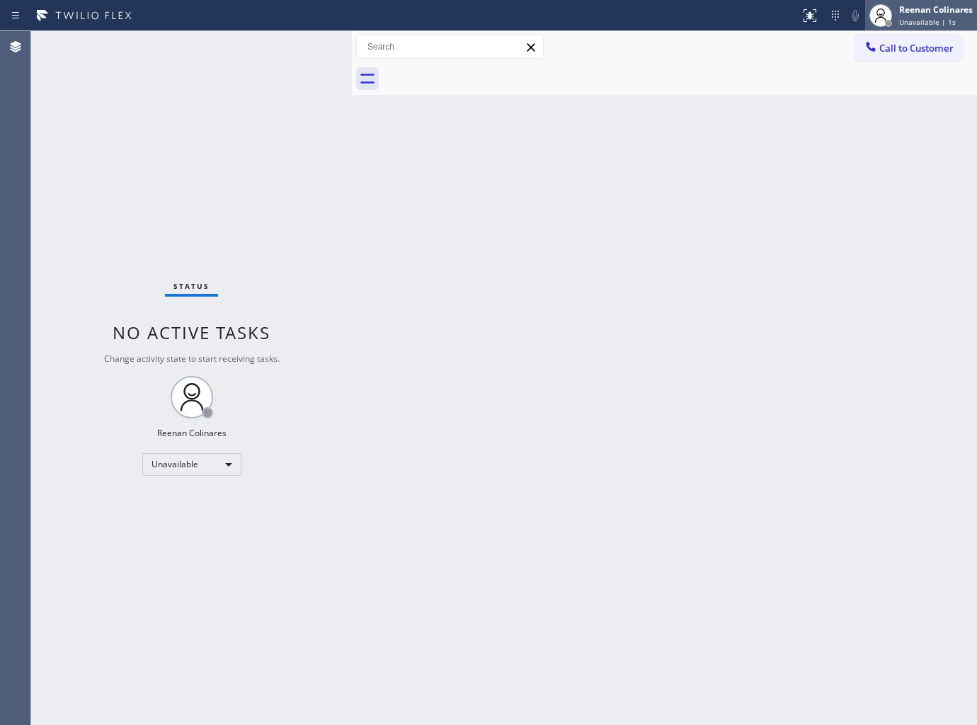
click at [896, 23] on div "Reenan Colinares Unavailable | 1s" at bounding box center [936, 15] width 81 height 25
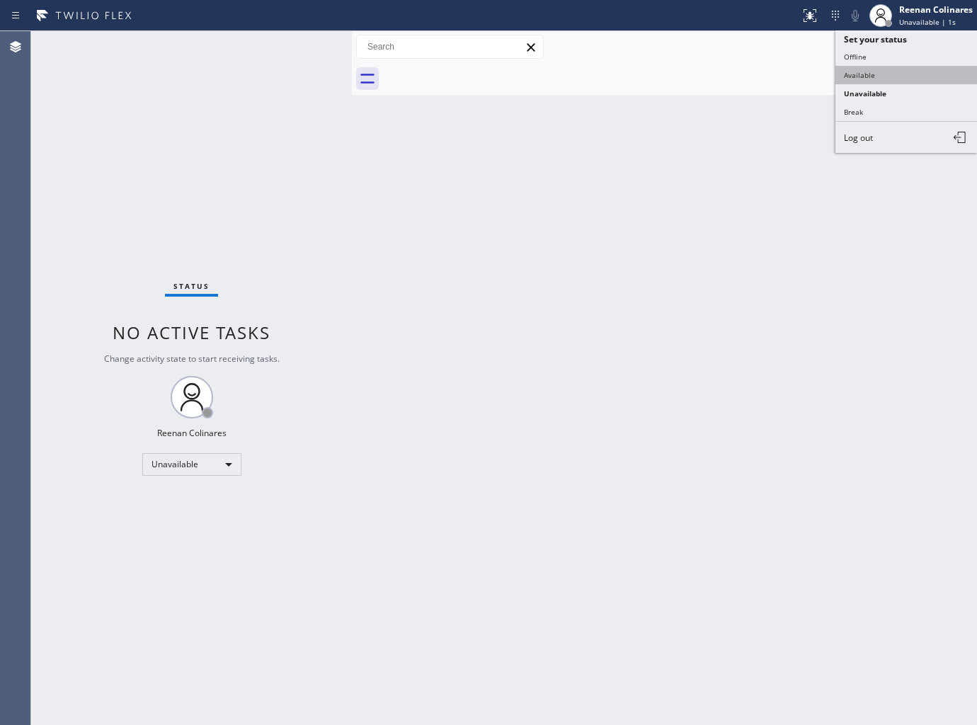
click at [850, 71] on button "Available" at bounding box center [906, 75] width 142 height 18
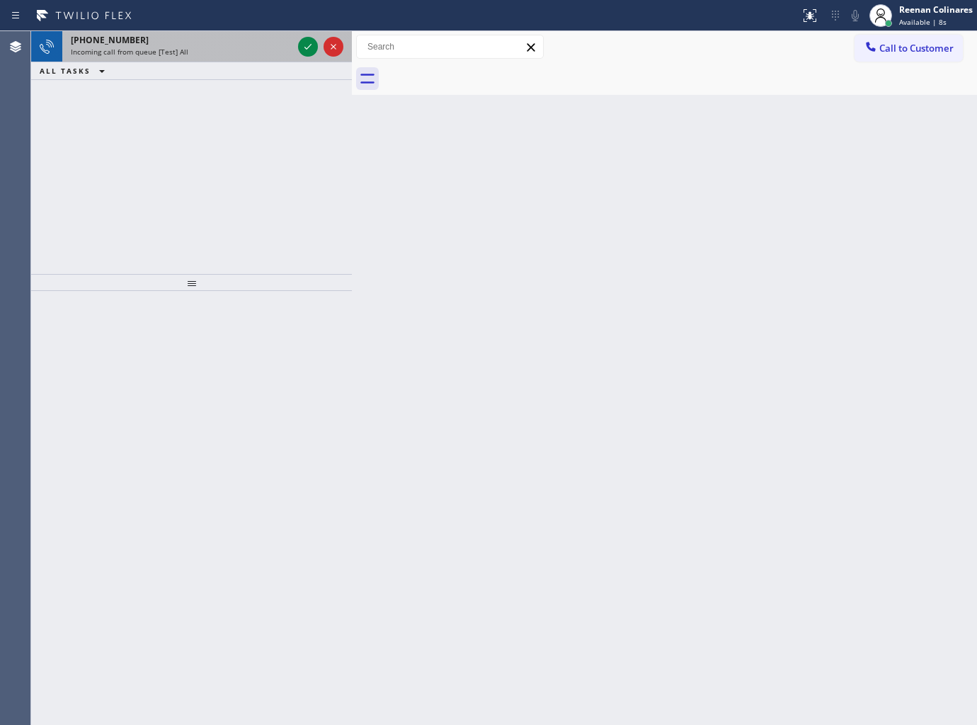
click at [248, 45] on div "[PHONE_NUMBER]" at bounding box center [182, 40] width 222 height 12
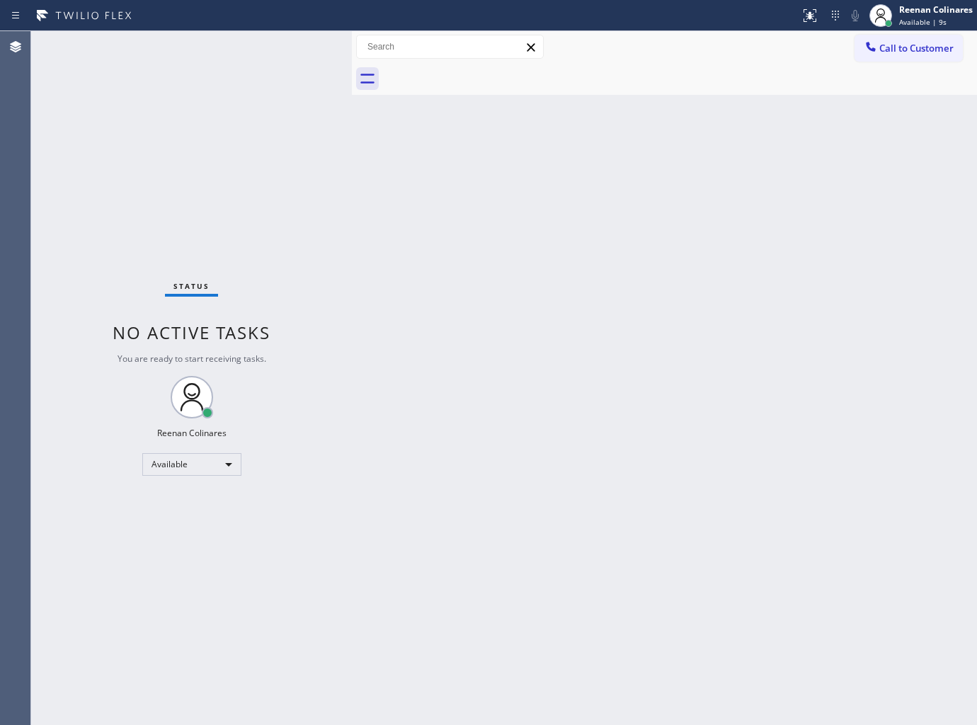
click at [248, 45] on div "Status No active tasks You are ready to start receiving tasks. Reenan Colinares…" at bounding box center [191, 378] width 321 height 694
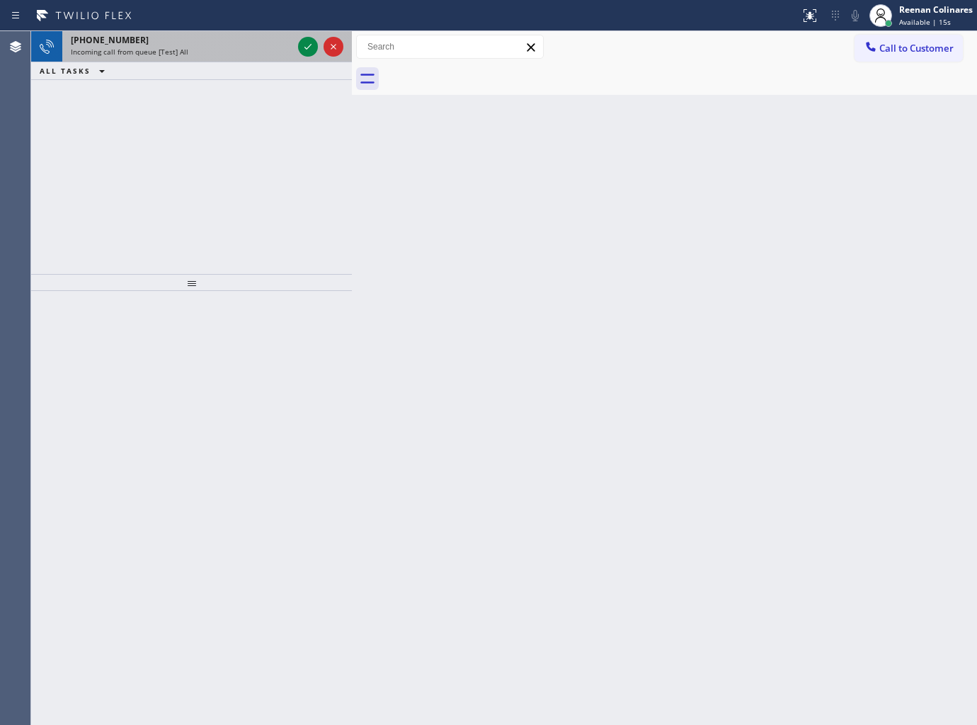
click at [140, 38] on div "[PHONE_NUMBER]" at bounding box center [182, 40] width 222 height 12
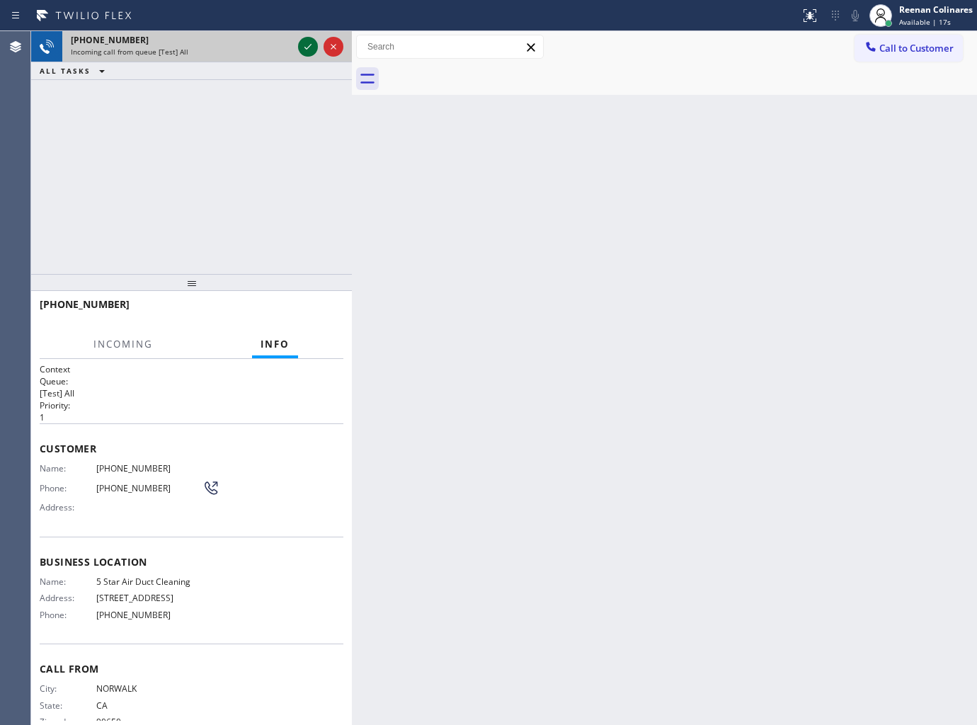
click at [314, 46] on icon at bounding box center [307, 46] width 17 height 17
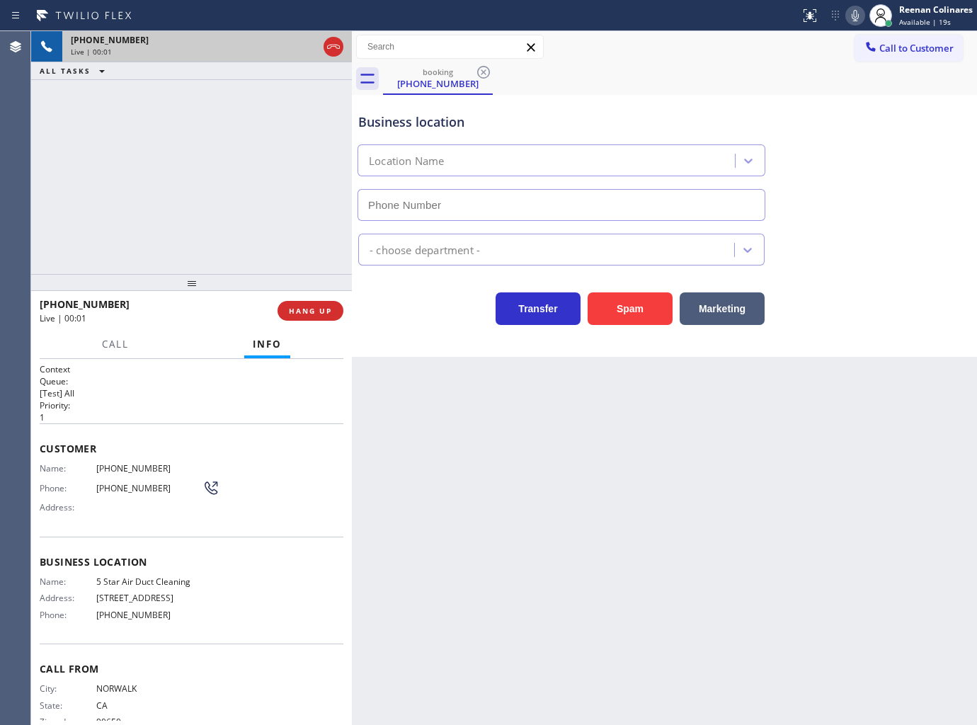
type input "[PHONE_NUMBER]"
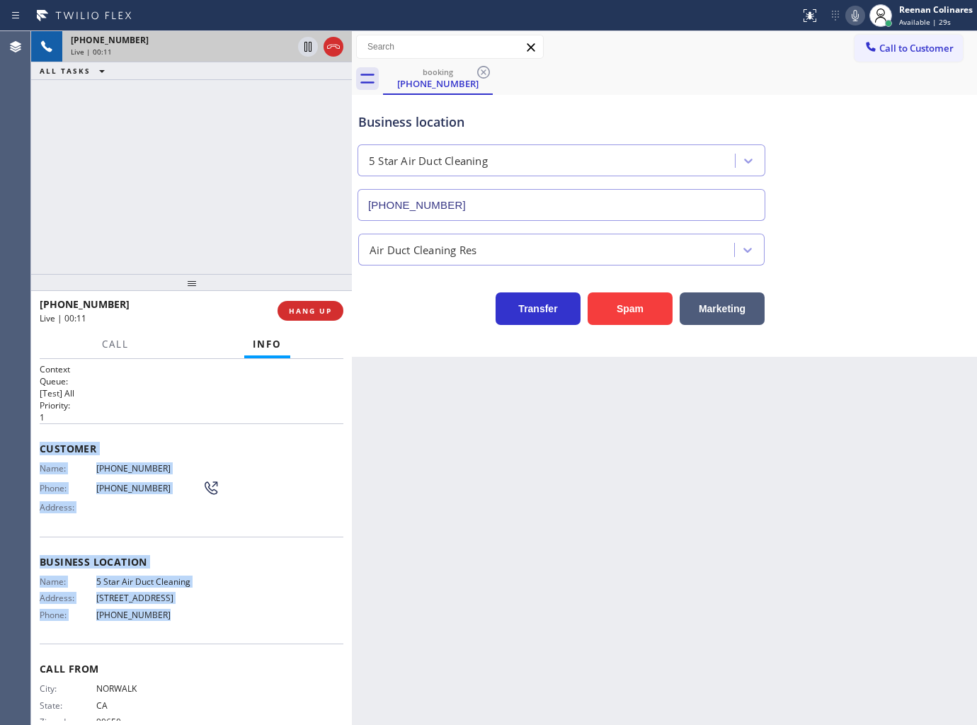
drag, startPoint x: 37, startPoint y: 456, endPoint x: 798, endPoint y: 670, distance: 791.1
click at [217, 614] on div "Context Queue: [Test] All Priority: 1 Customer Name: [PHONE_NUMBER] Phone: [PHO…" at bounding box center [191, 542] width 321 height 367
copy div "Customer Name: [PHONE_NUMBER] Phone: [PHONE_NUMBER] Address: Business location …"
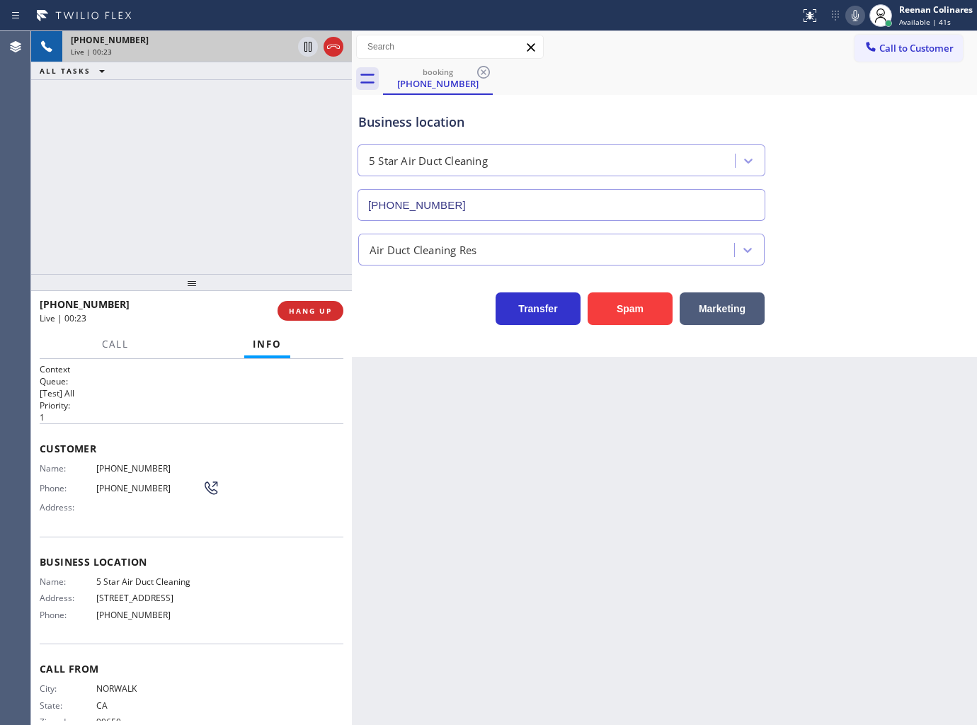
click at [857, 25] on div "Status report No issues detected If you experience an issue, please download th…" at bounding box center [885, 15] width 183 height 31
click at [851, 16] on icon at bounding box center [855, 15] width 17 height 17
click at [110, 348] on span "Call" at bounding box center [115, 344] width 27 height 13
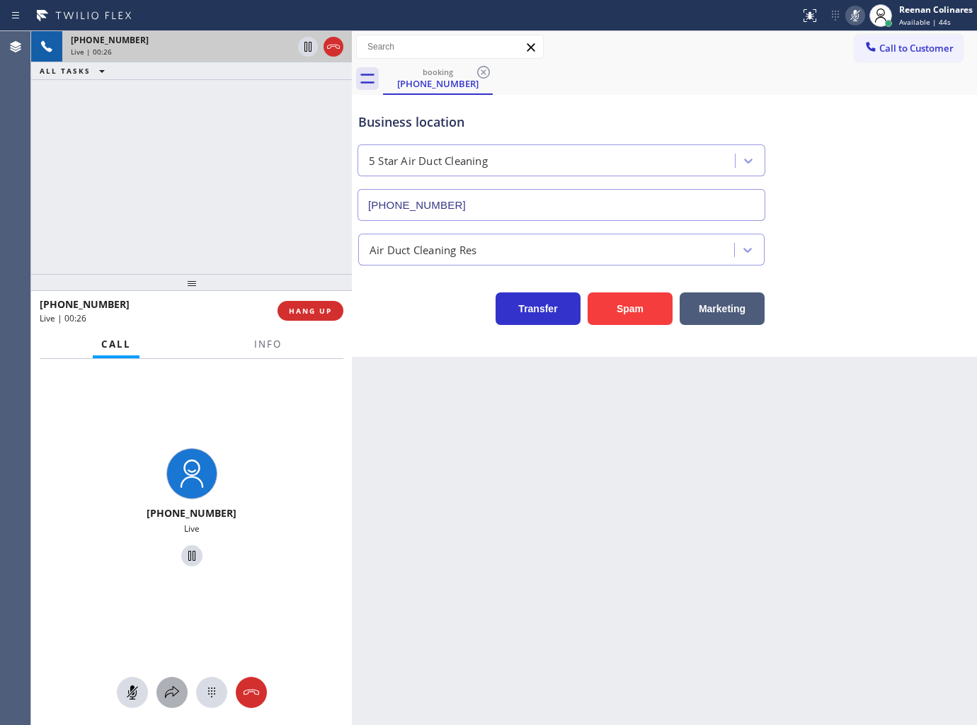
click at [168, 689] on icon at bounding box center [172, 692] width 17 height 17
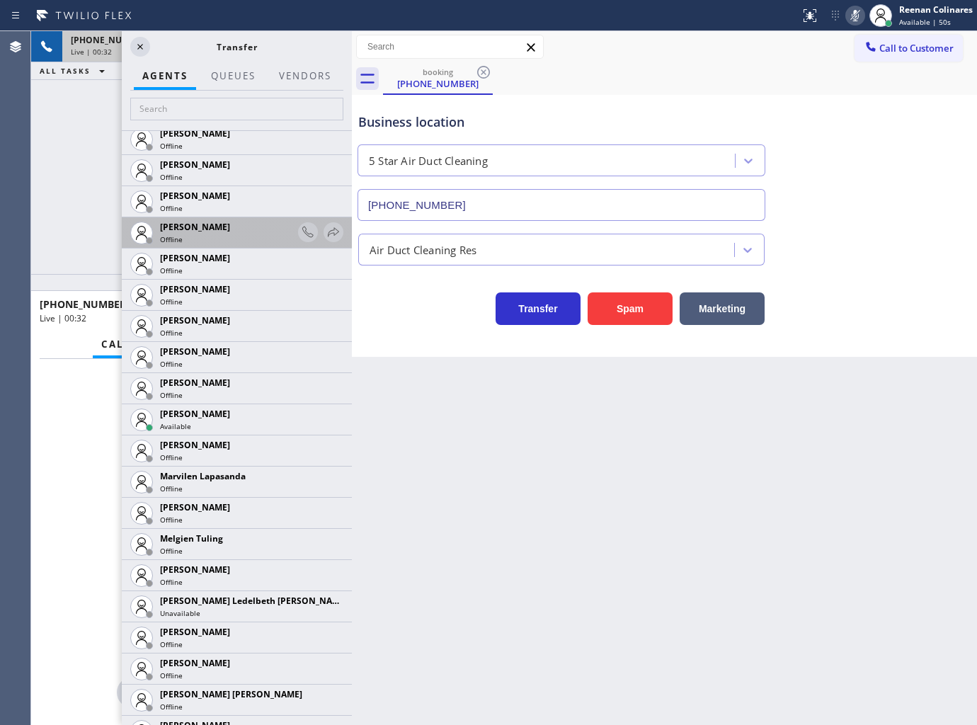
scroll to position [2595, 0]
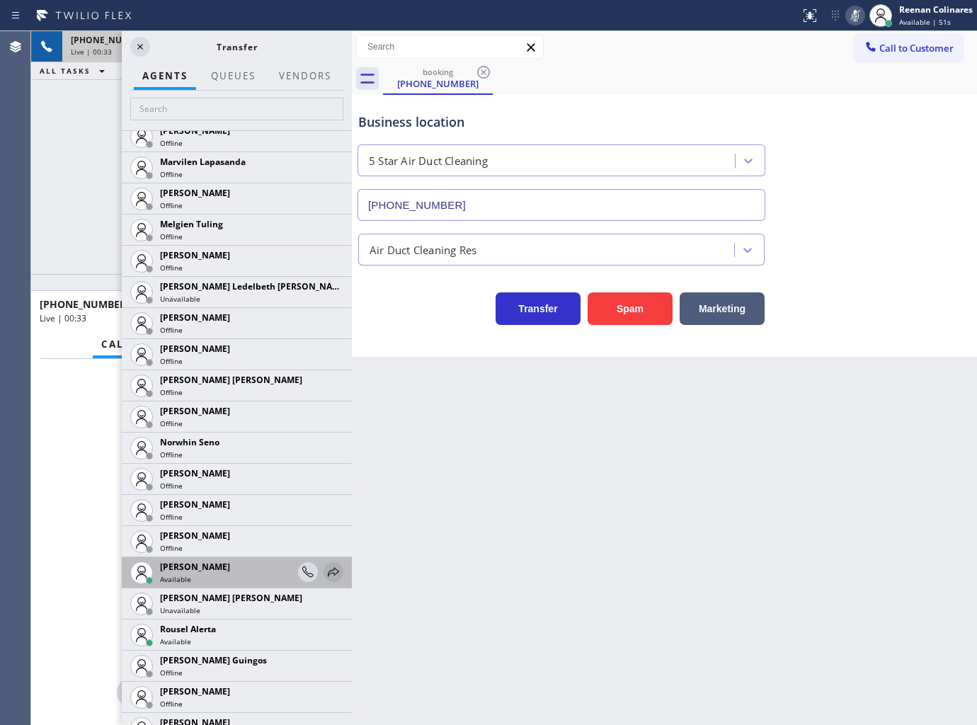
click at [325, 574] on icon at bounding box center [333, 571] width 17 height 17
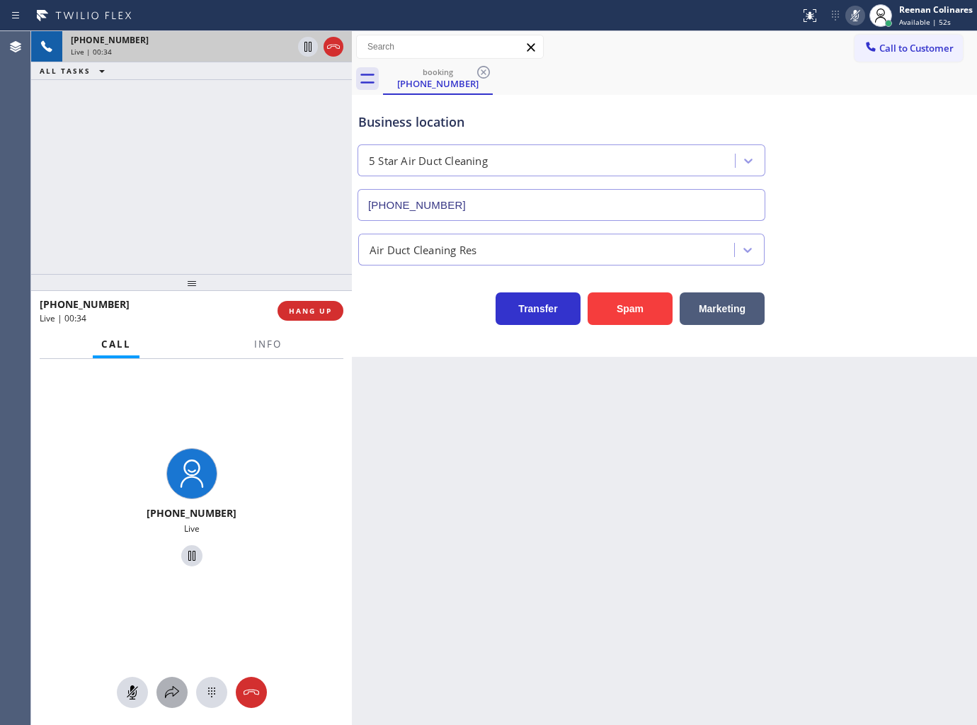
click at [166, 691] on icon at bounding box center [172, 692] width 17 height 17
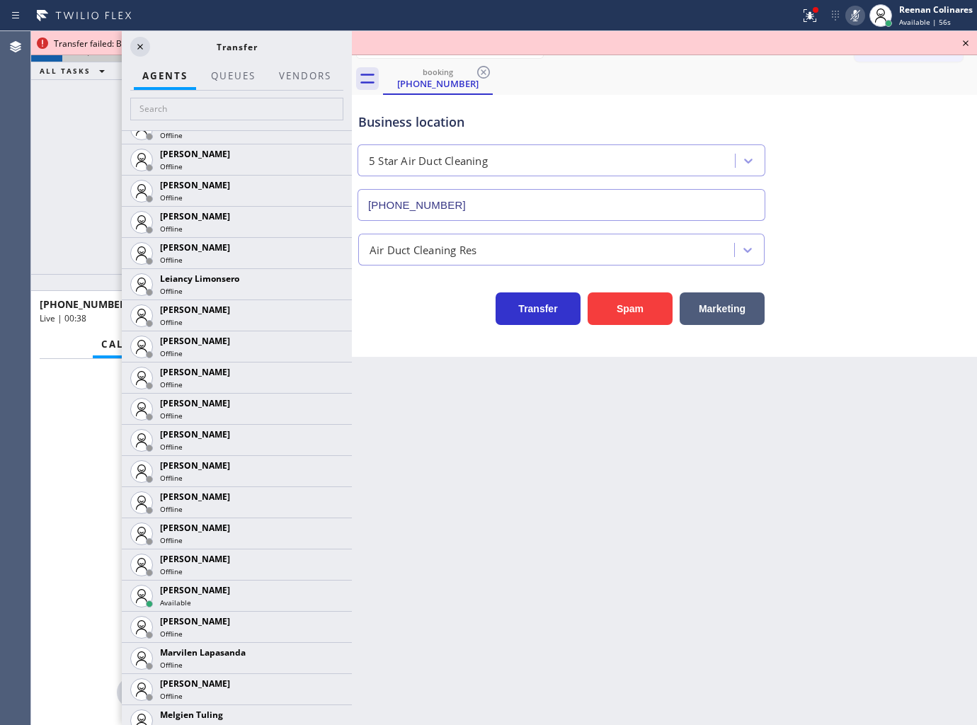
scroll to position [2438, 0]
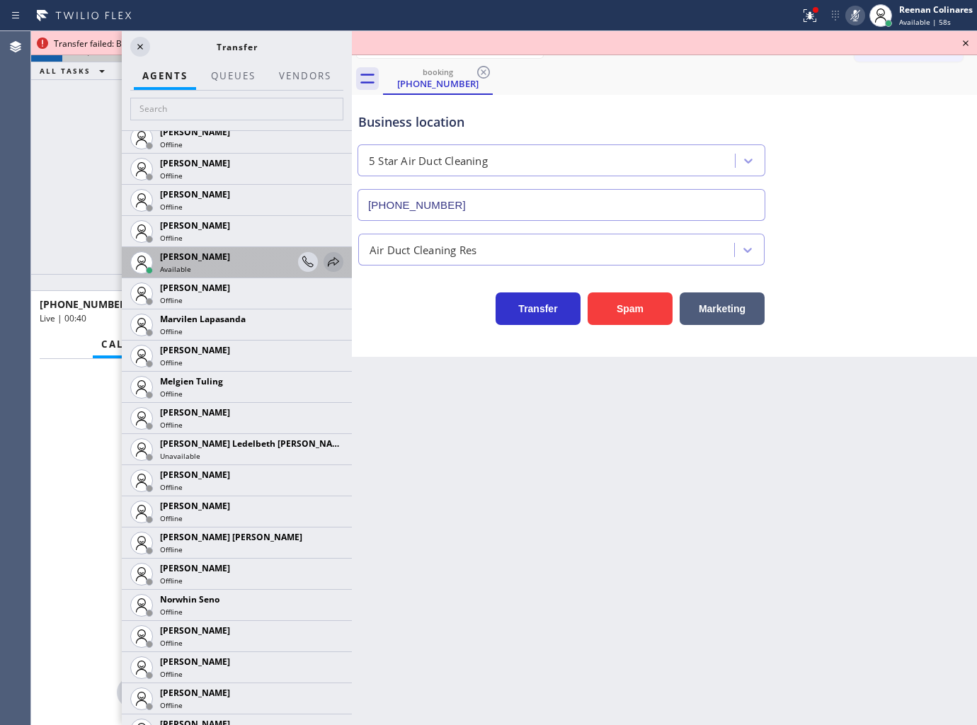
click at [325, 260] on icon at bounding box center [333, 261] width 17 height 17
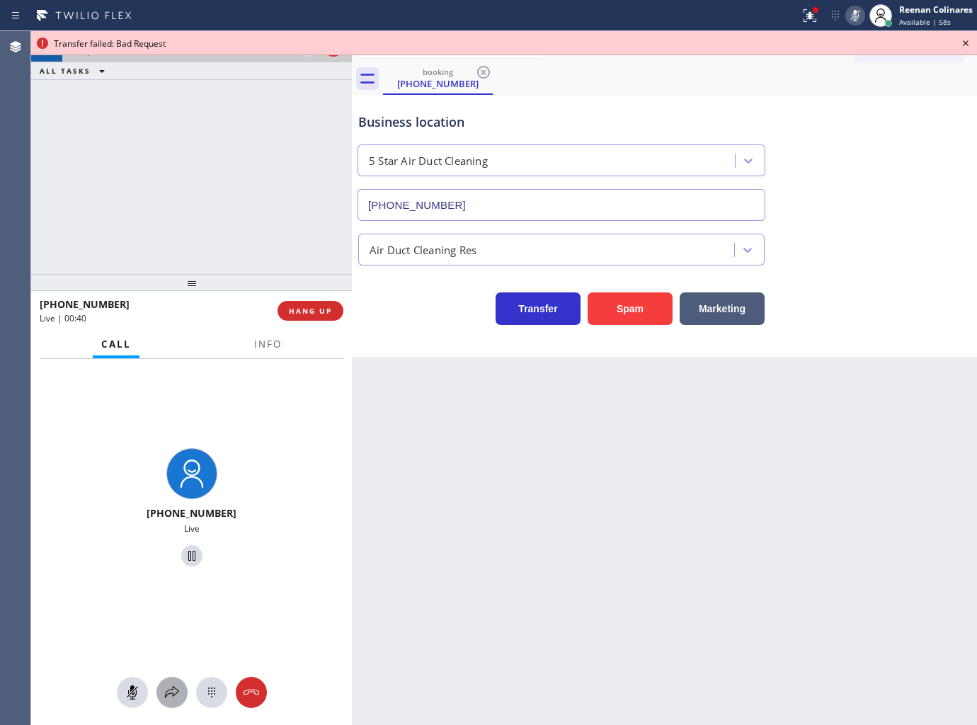
click at [166, 708] on div at bounding box center [191, 692] width 321 height 31
click at [172, 692] on icon at bounding box center [172, 692] width 17 height 17
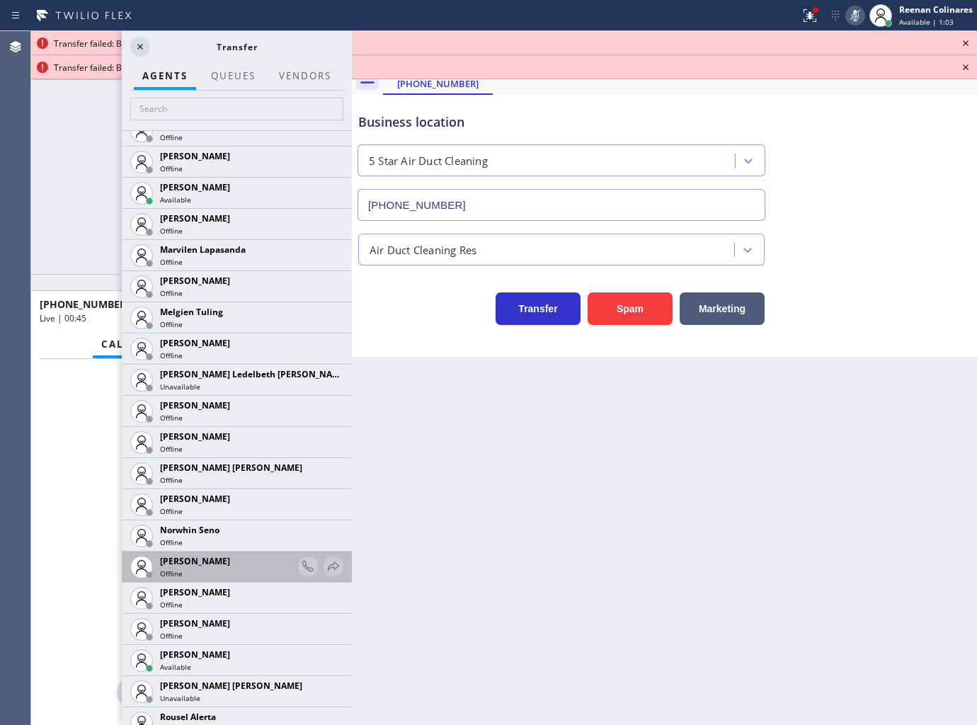
scroll to position [2595, 0]
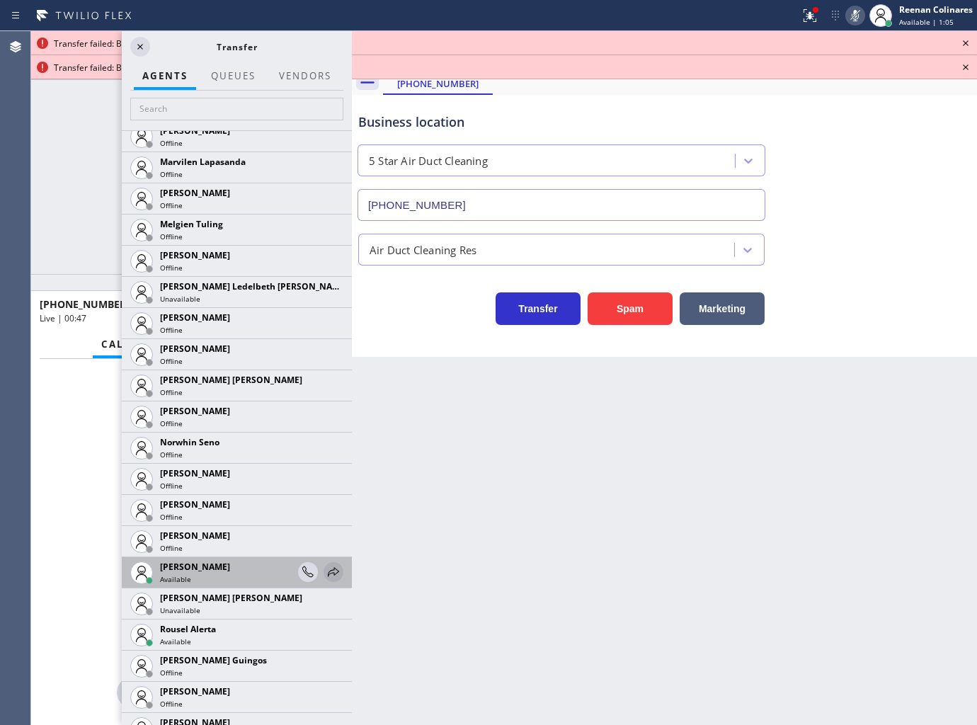
click at [325, 568] on icon at bounding box center [333, 571] width 17 height 17
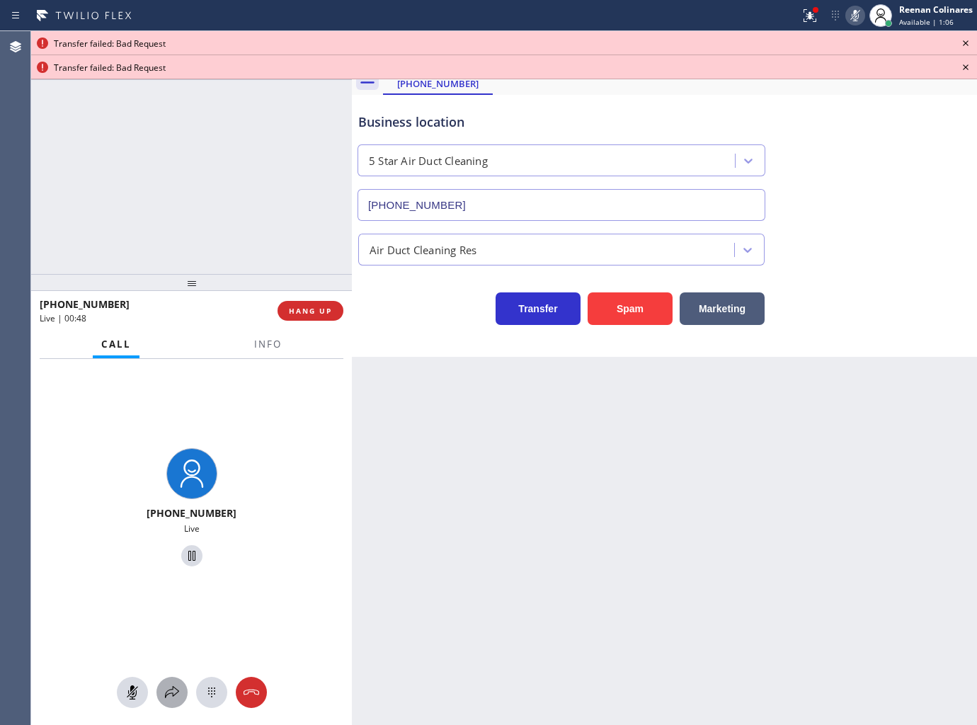
click at [178, 692] on icon at bounding box center [172, 692] width 14 height 12
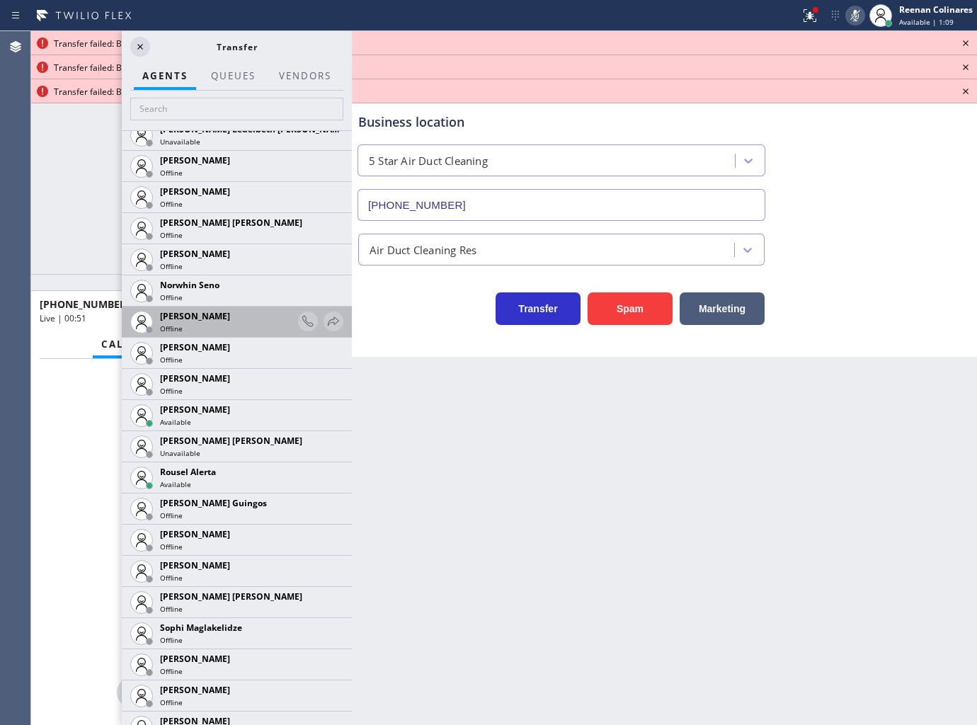
scroll to position [2924, 0]
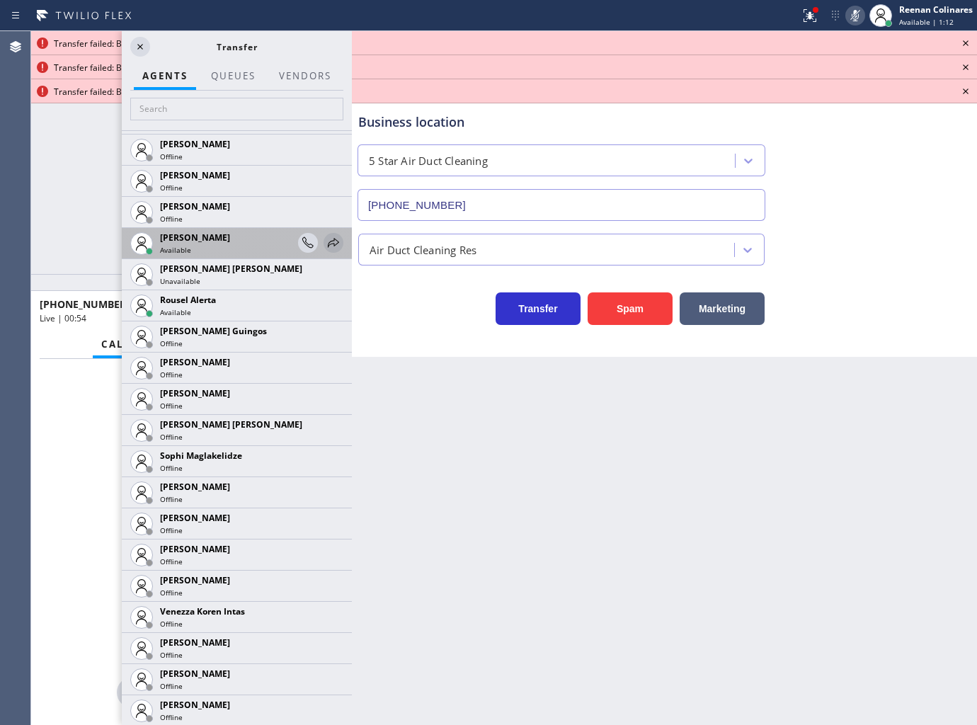
click at [328, 241] on icon at bounding box center [333, 242] width 11 height 9
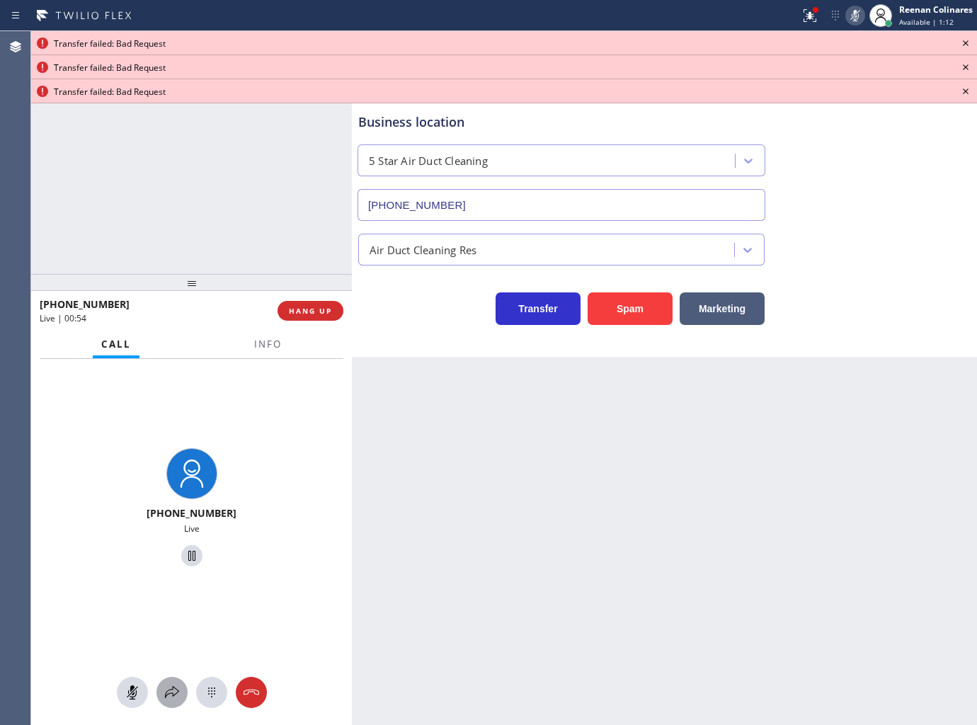
click at [172, 678] on button at bounding box center [171, 692] width 31 height 31
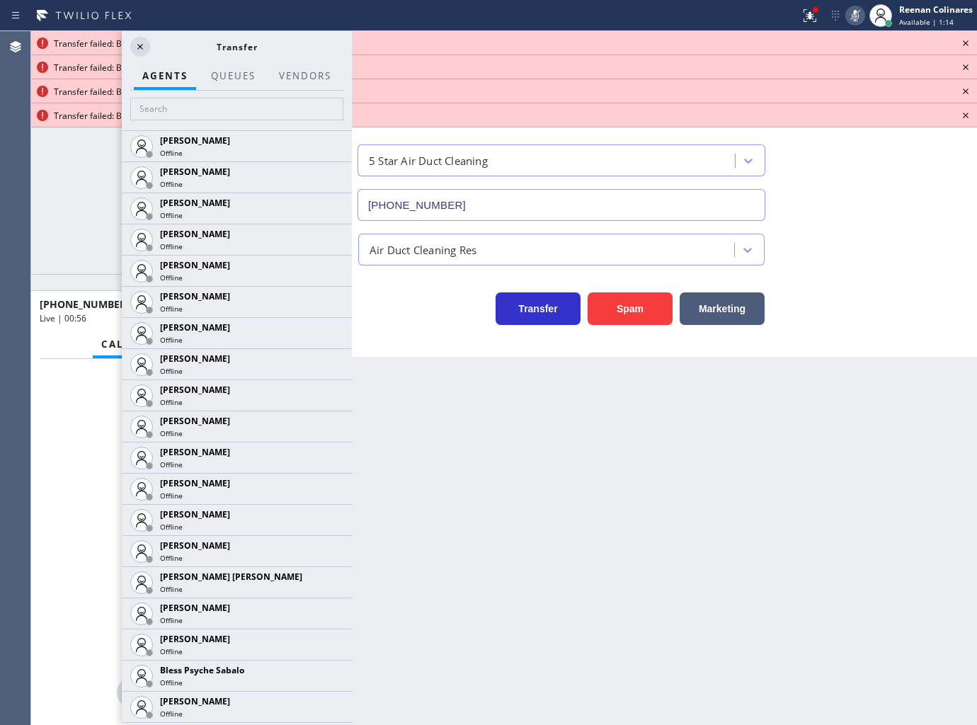
click at [963, 42] on icon at bounding box center [965, 43] width 17 height 17
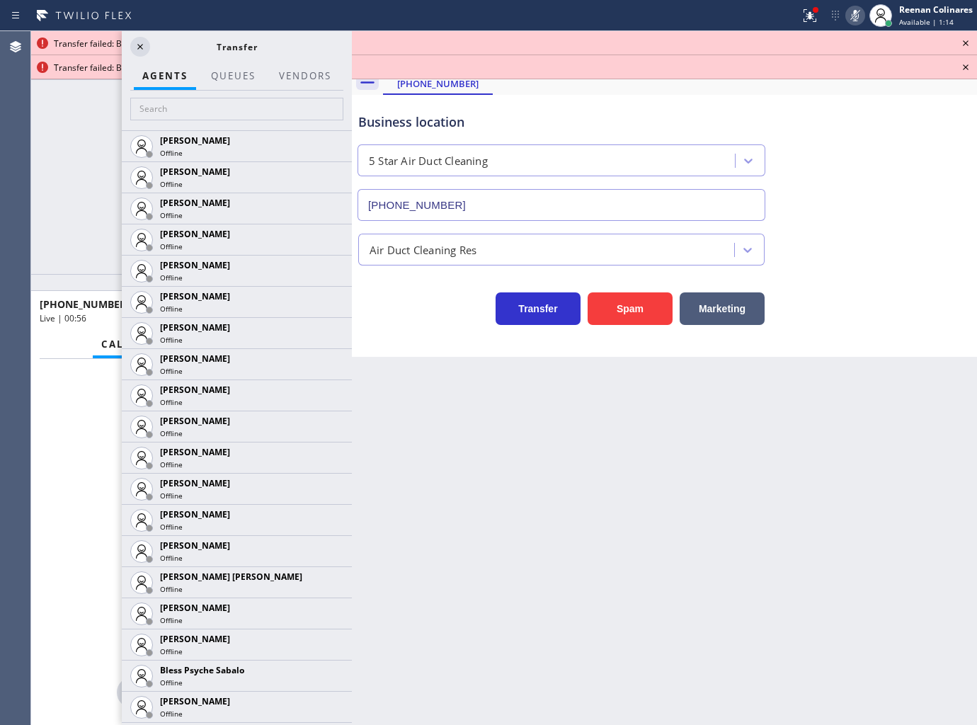
click at [963, 42] on icon at bounding box center [965, 43] width 17 height 17
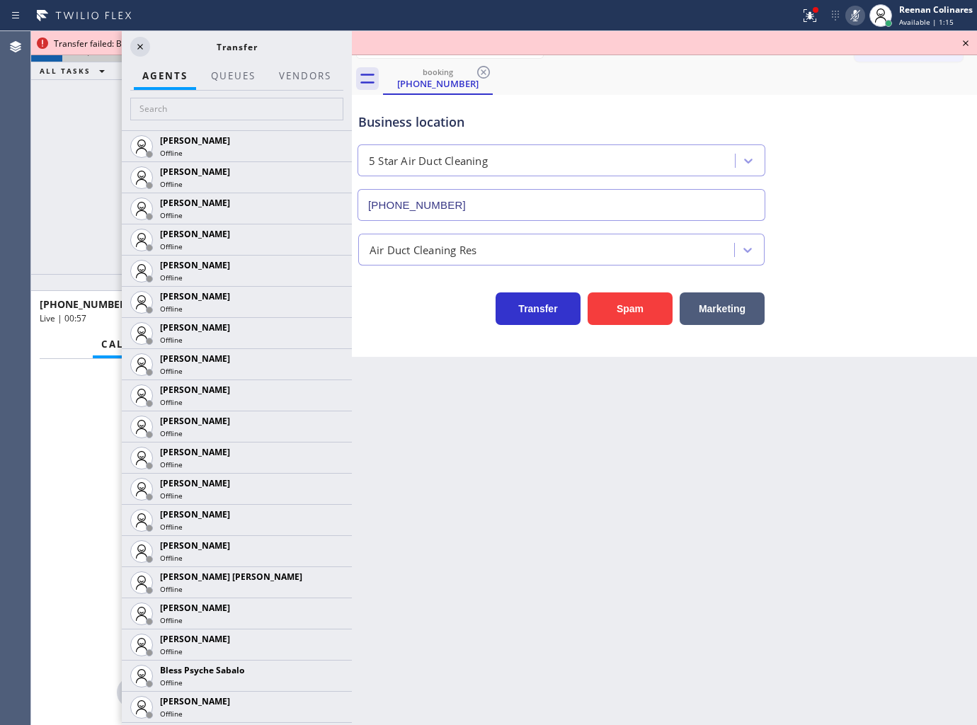
click at [963, 42] on icon at bounding box center [965, 43] width 17 height 17
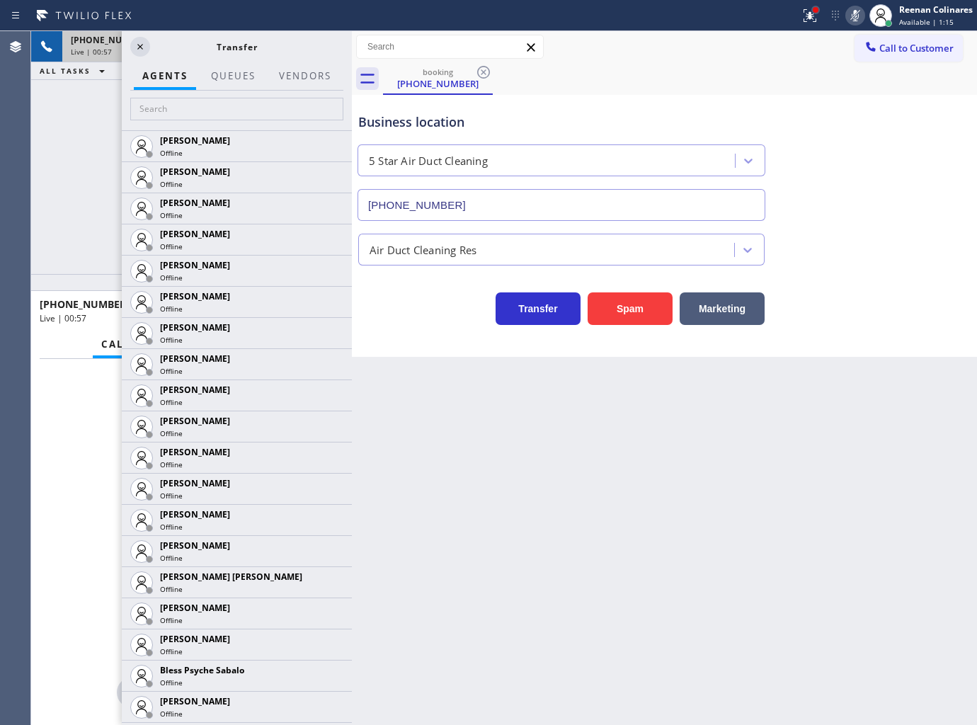
click at [811, 11] on div at bounding box center [815, 10] width 8 height 8
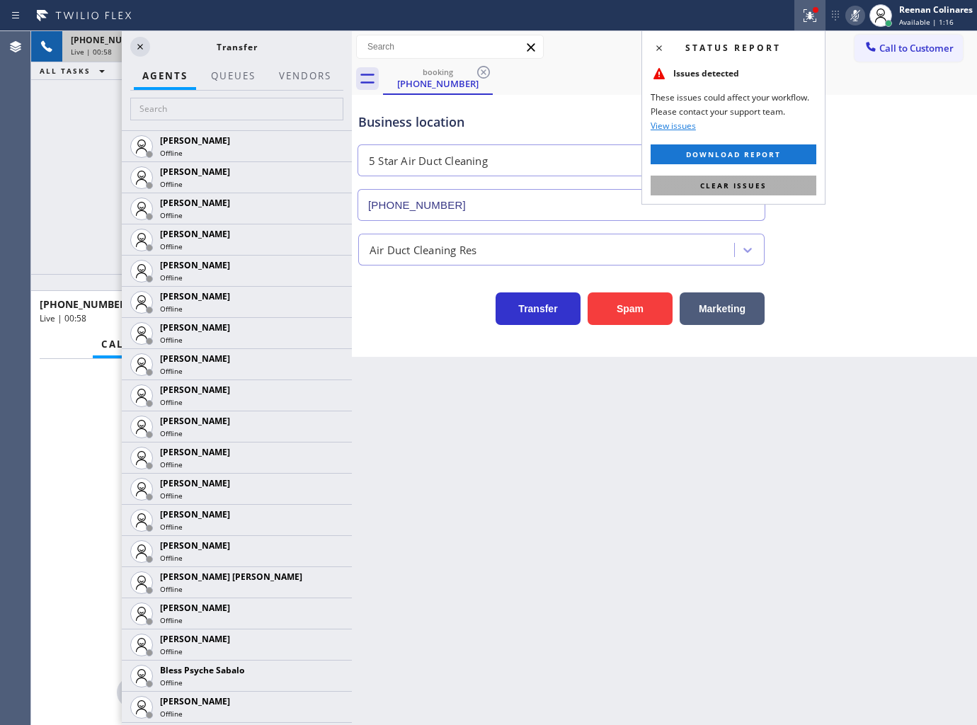
click at [763, 186] on span "Clear issues" at bounding box center [733, 186] width 67 height 10
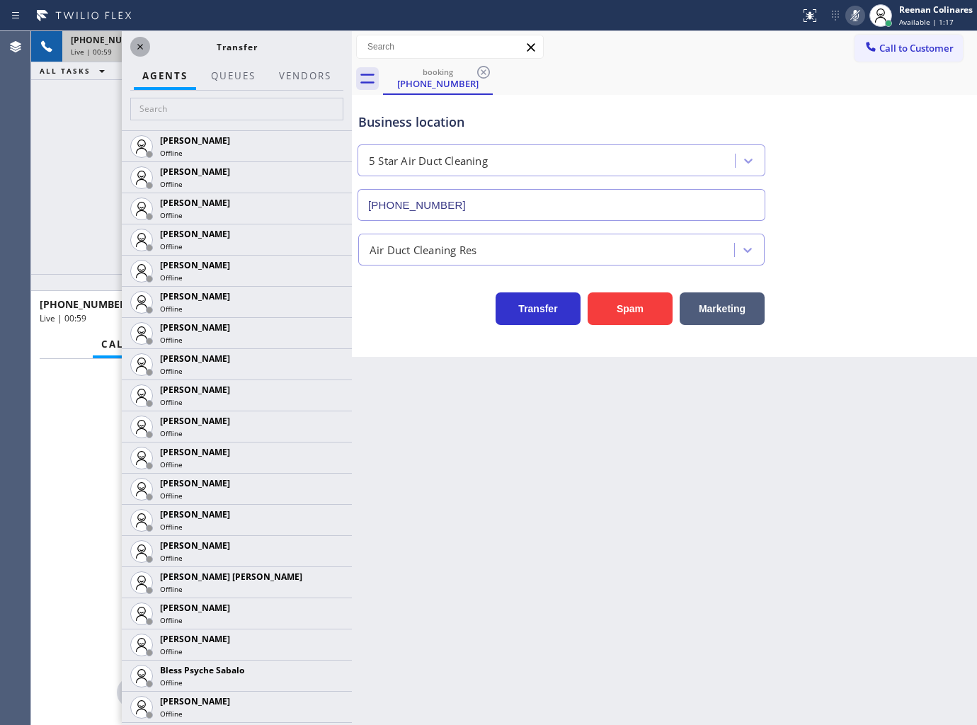
click at [137, 48] on icon at bounding box center [140, 47] width 6 height 6
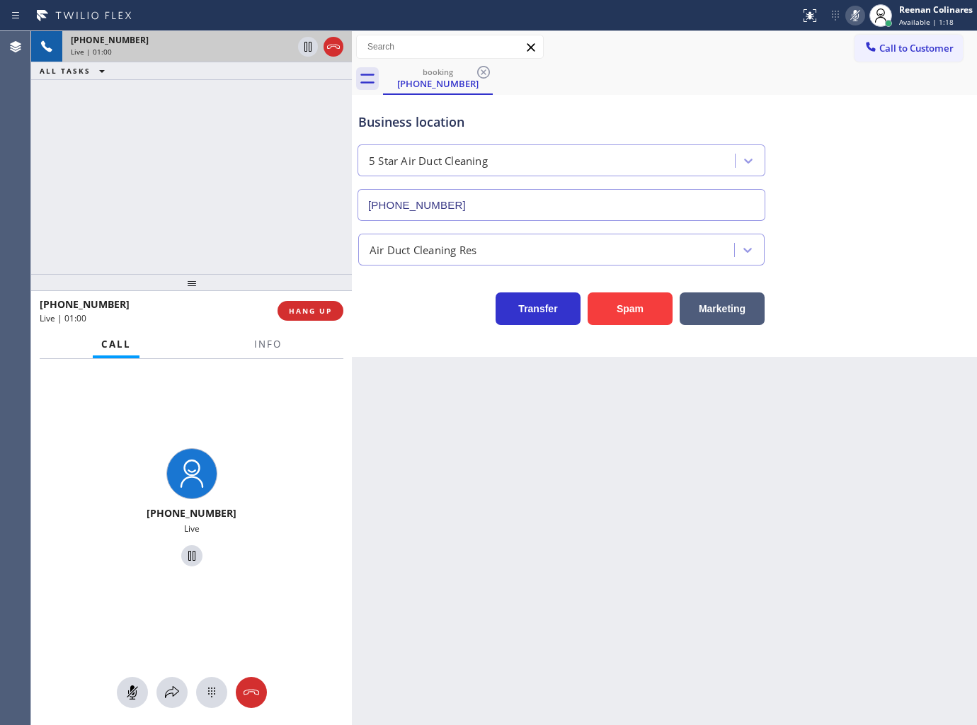
click at [853, 15] on icon at bounding box center [855, 15] width 17 height 17
click at [260, 341] on span "Info" at bounding box center [268, 344] width 28 height 13
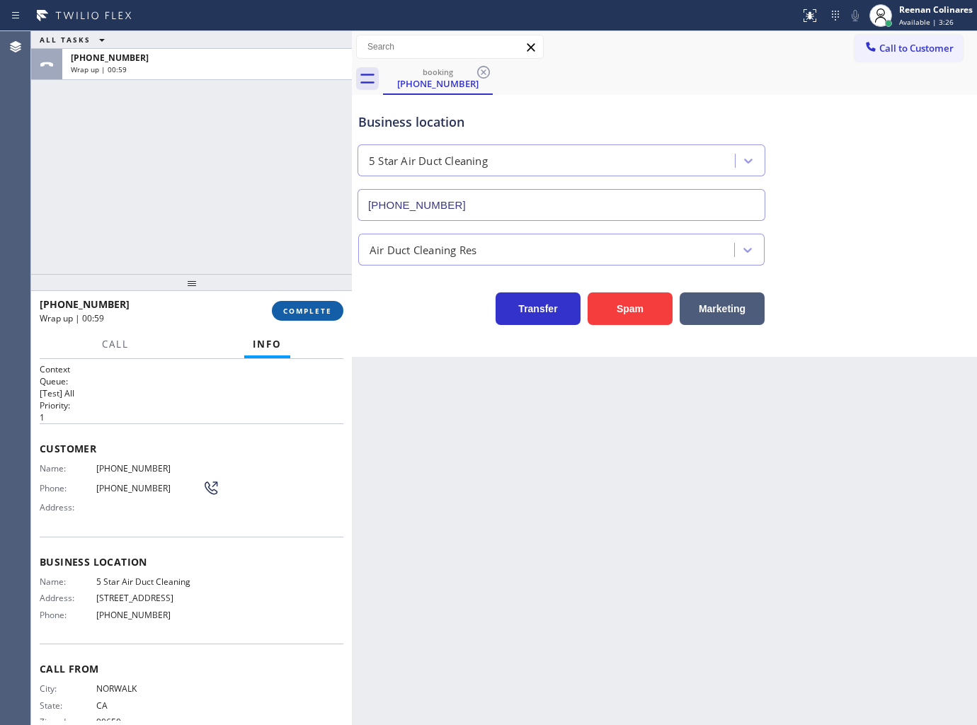
click at [314, 308] on span "COMPLETE" at bounding box center [307, 311] width 49 height 10
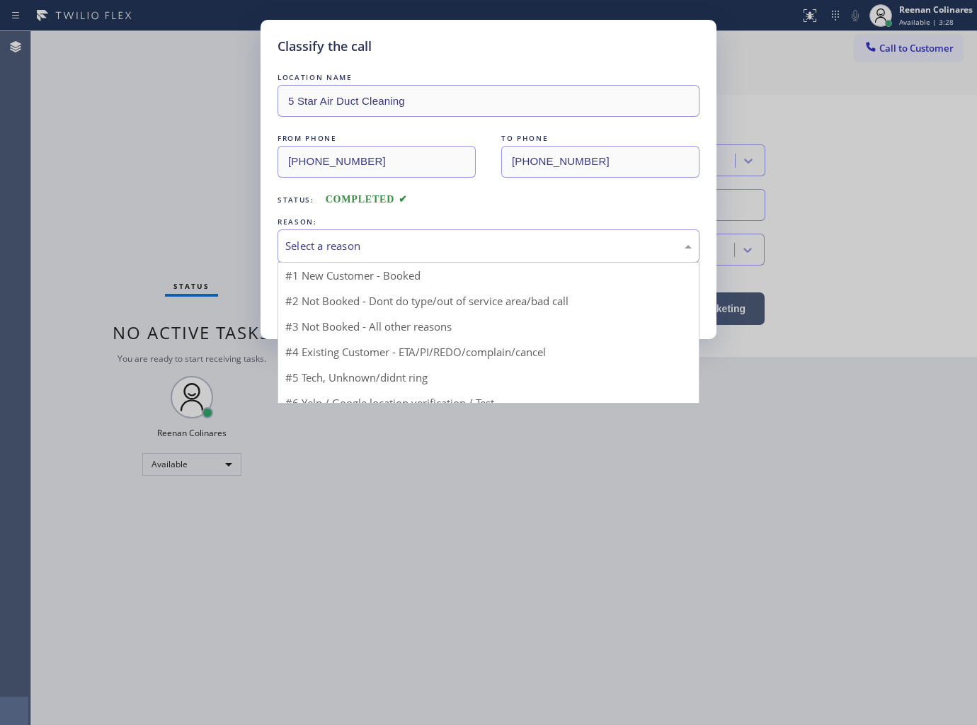
click at [378, 246] on div "Select a reason" at bounding box center [488, 246] width 406 height 16
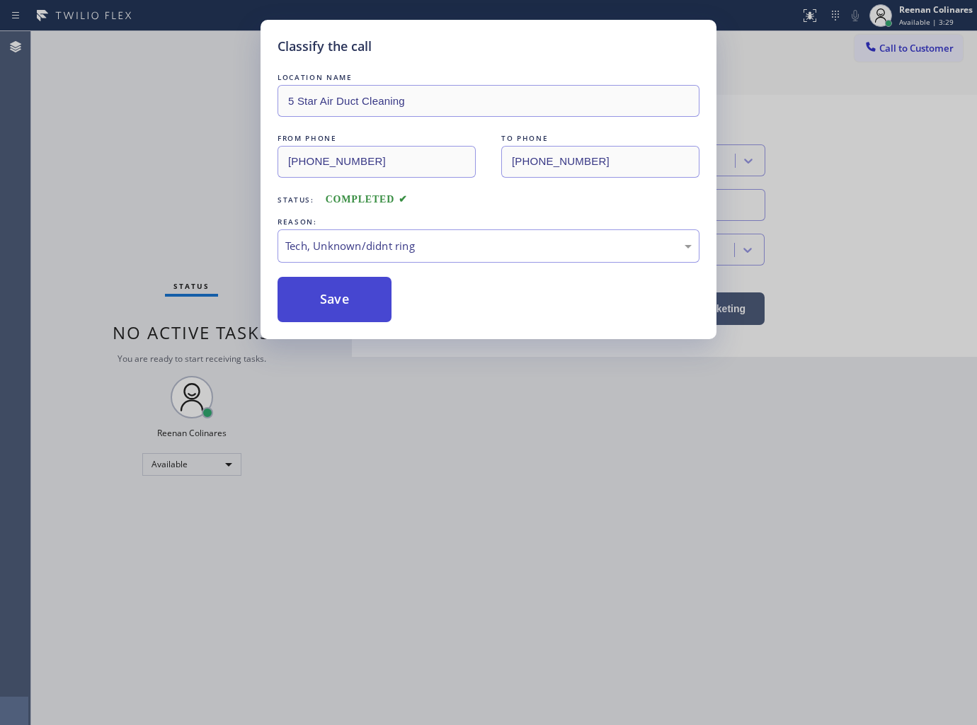
click at [329, 301] on button "Save" at bounding box center [334, 299] width 114 height 45
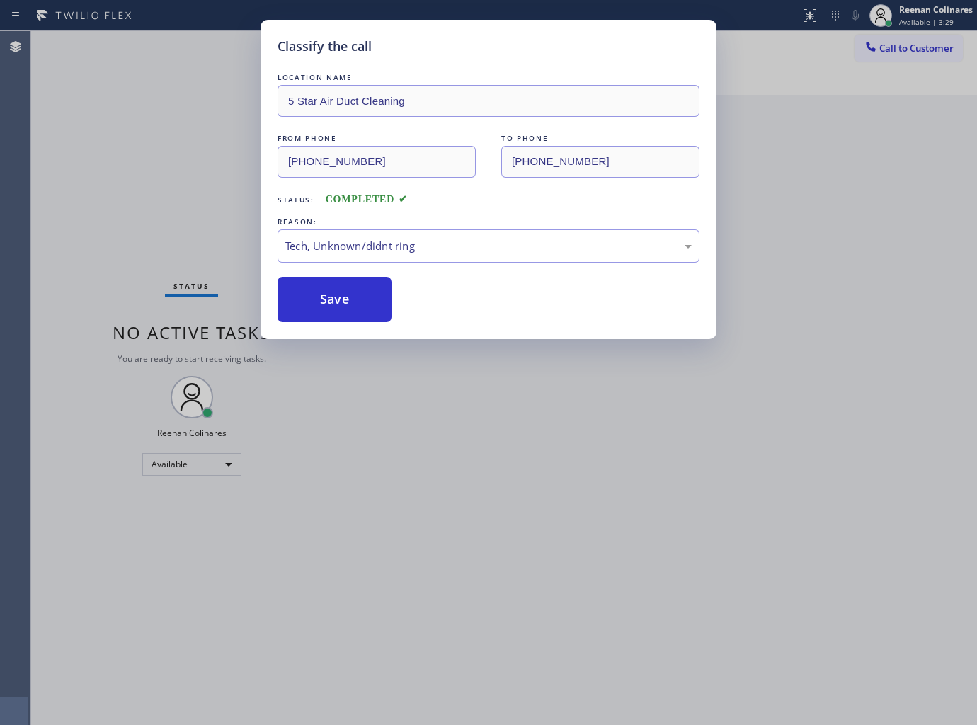
click at [184, 210] on div "Classify the call LOCATION NAME 5 Star Air Duct Cleaning FROM PHONE [PHONE_NUMB…" at bounding box center [488, 362] width 977 height 725
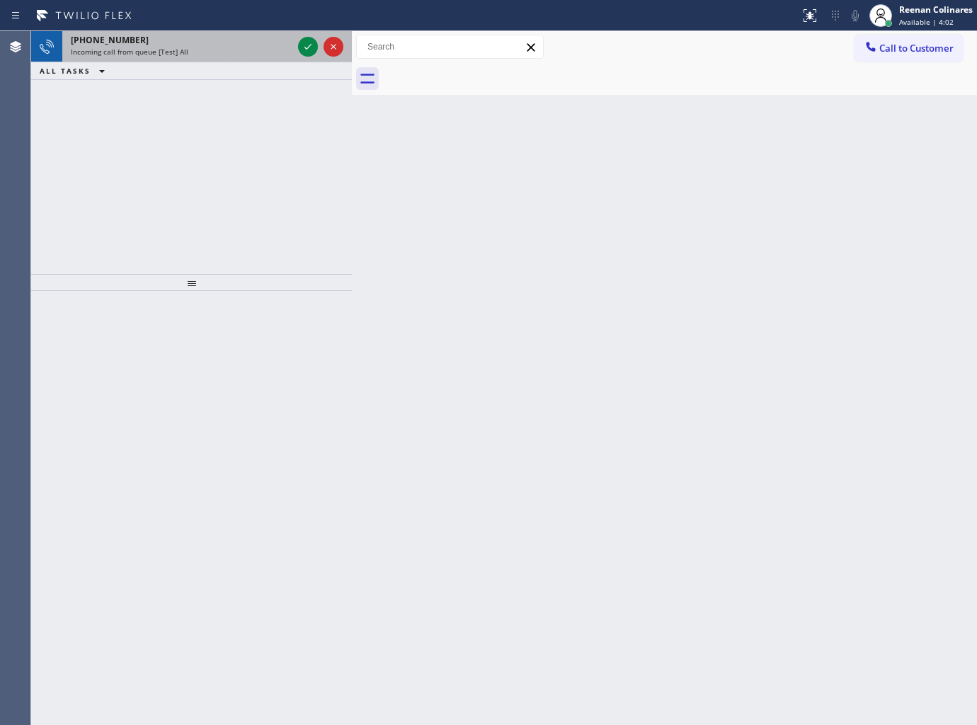
click at [248, 43] on div "[PHONE_NUMBER]" at bounding box center [182, 40] width 222 height 12
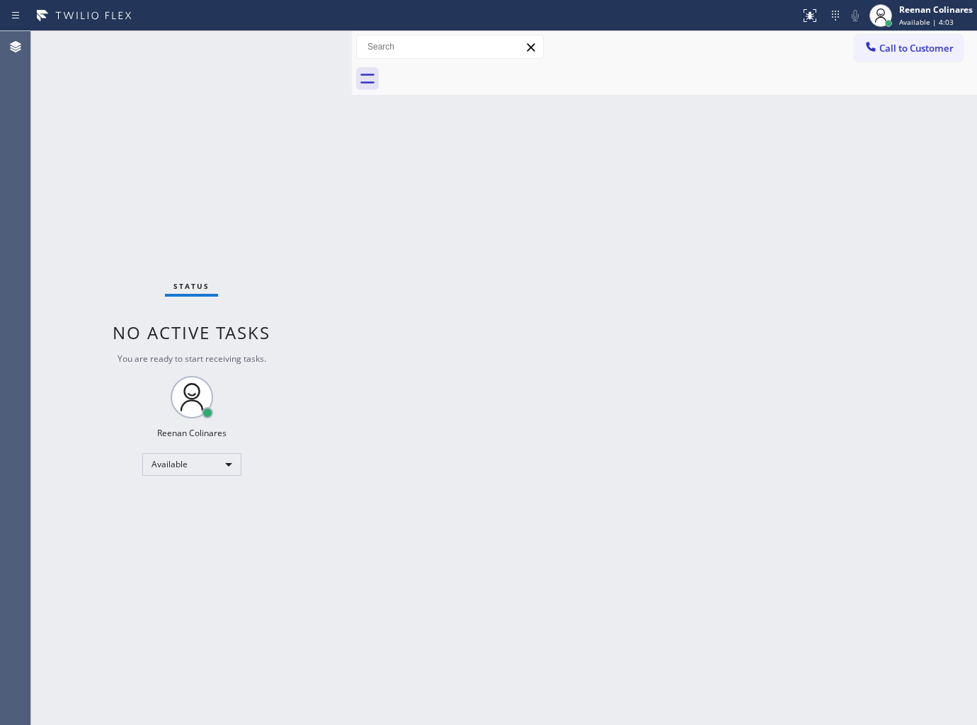
click at [248, 43] on div "Status No active tasks You are ready to start receiving tasks. Reenan Colinares…" at bounding box center [191, 378] width 321 height 694
click at [600, 154] on div "Back to Dashboard Change Sender ID Customers Technicians Select a contact Outbo…" at bounding box center [664, 378] width 625 height 694
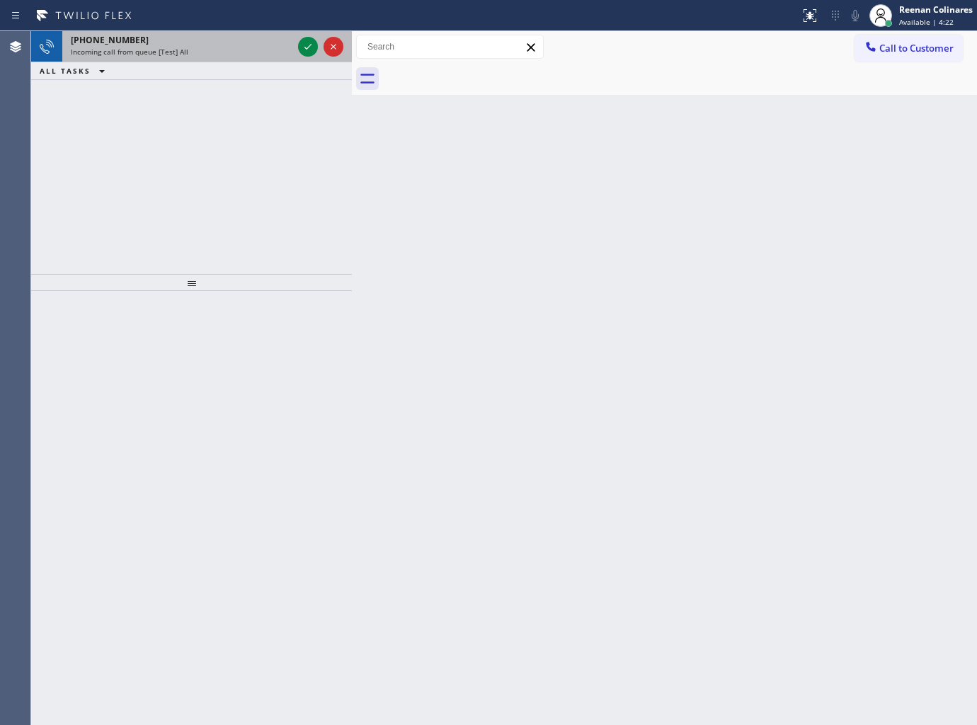
click at [231, 41] on div "[PHONE_NUMBER]" at bounding box center [182, 40] width 222 height 12
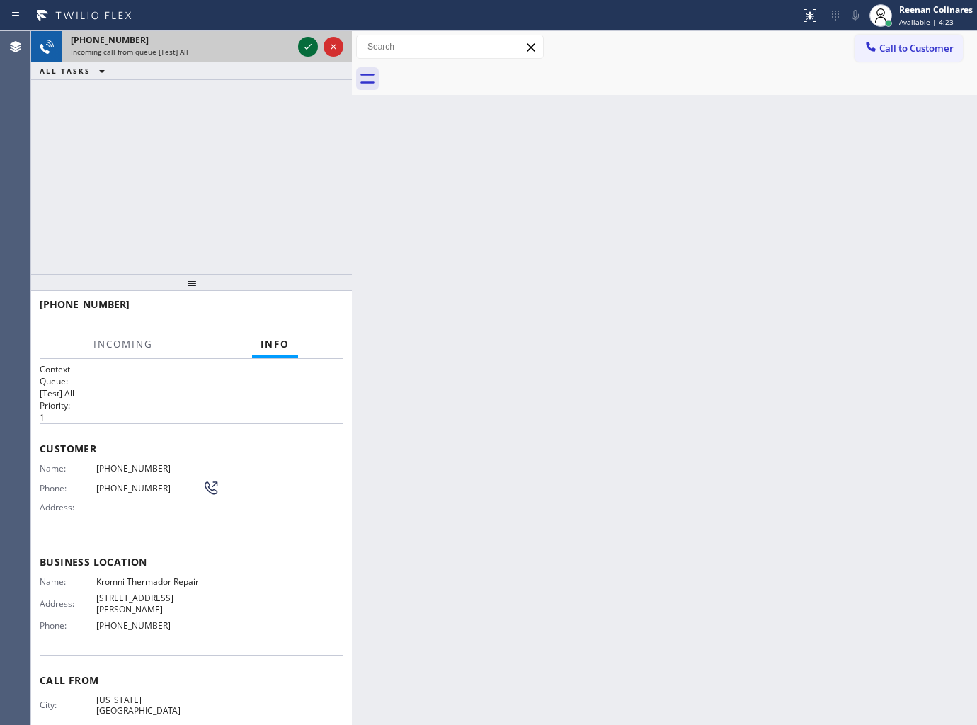
click at [305, 43] on icon at bounding box center [307, 46] width 17 height 17
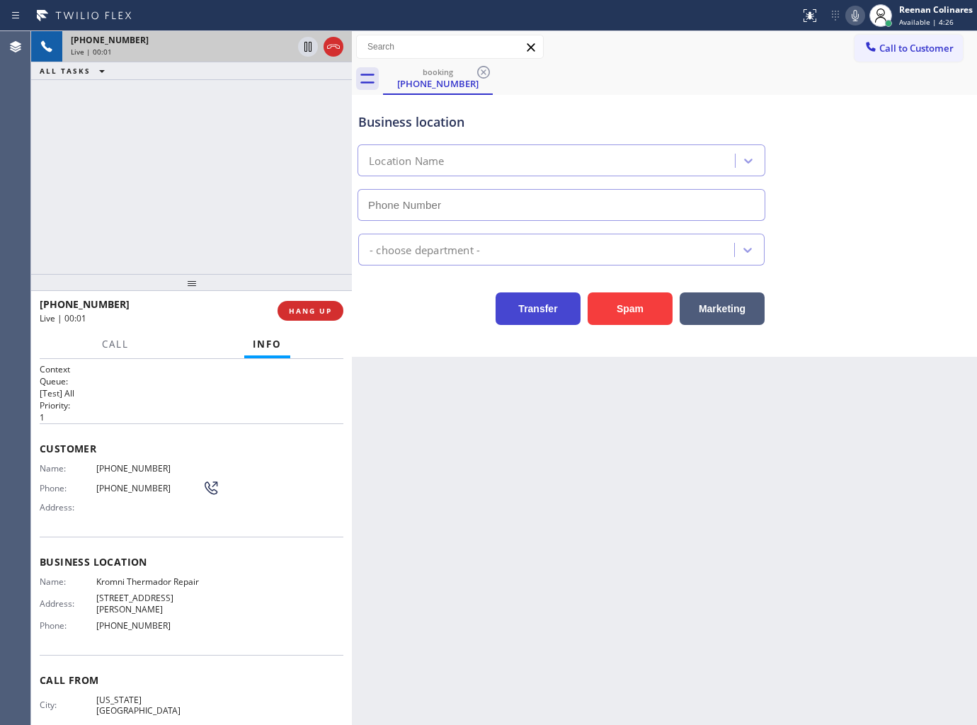
type input "[PHONE_NUMBER]"
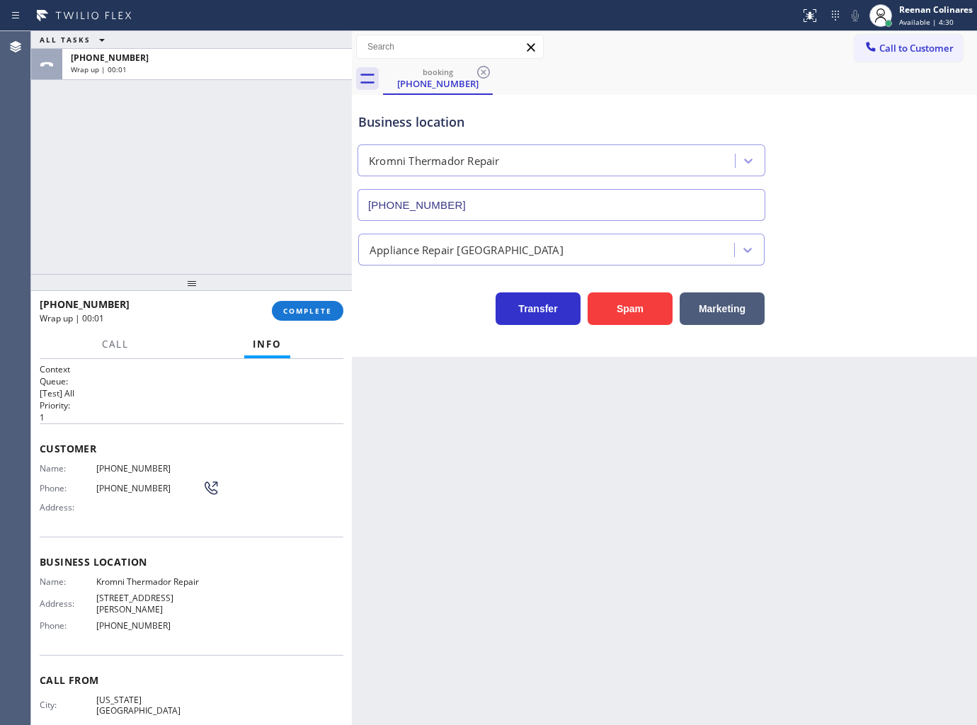
click at [316, 298] on div "[PHONE_NUMBER] Wrap up | 00:01 COMPLETE" at bounding box center [192, 310] width 304 height 37
click at [316, 301] on button "COMPLETE" at bounding box center [307, 311] width 71 height 20
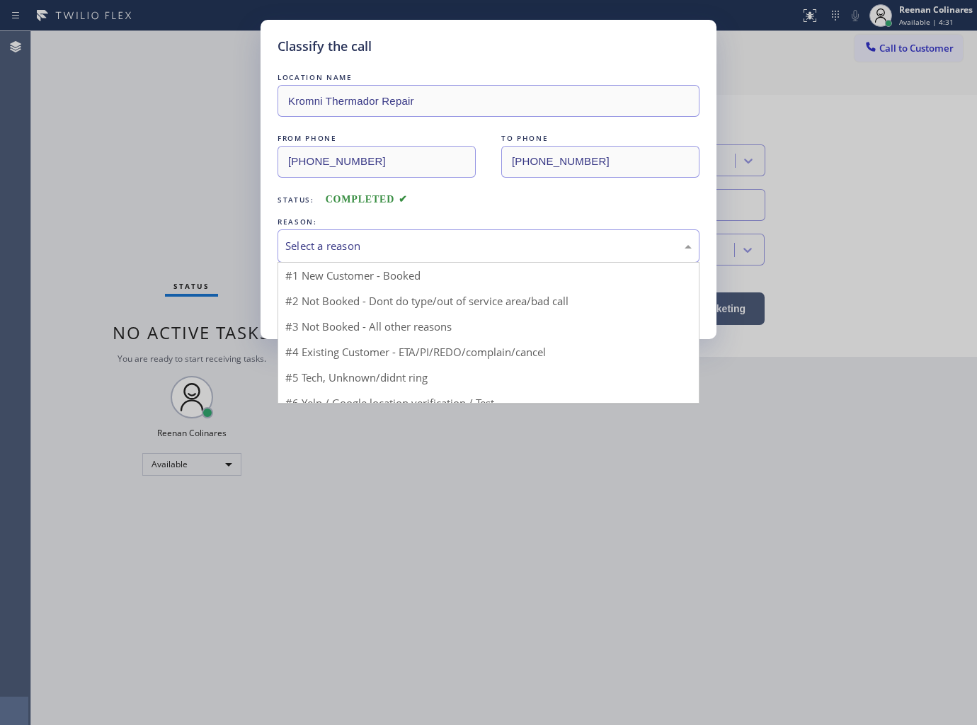
click at [371, 239] on div "Select a reason" at bounding box center [488, 246] width 406 height 16
click at [189, 249] on div "Classify the call LOCATION NAME Kromni Thermador Repair FROM PHONE [PHONE_NUMBE…" at bounding box center [488, 362] width 977 height 725
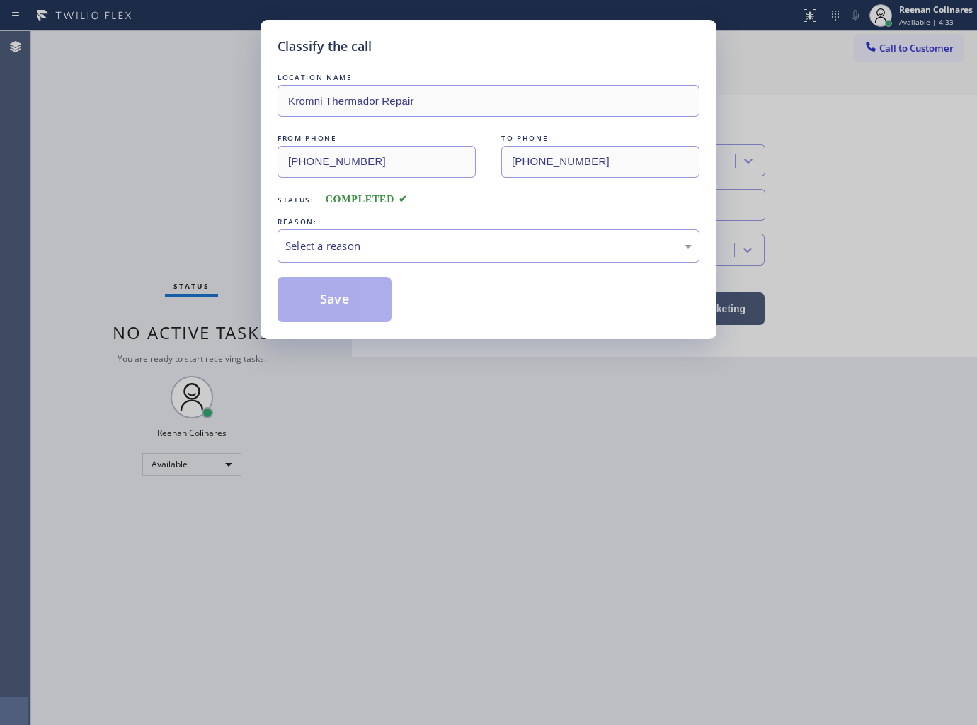
click at [364, 245] on div "Select a reason" at bounding box center [488, 246] width 406 height 16
click at [308, 301] on button "Save" at bounding box center [334, 299] width 114 height 45
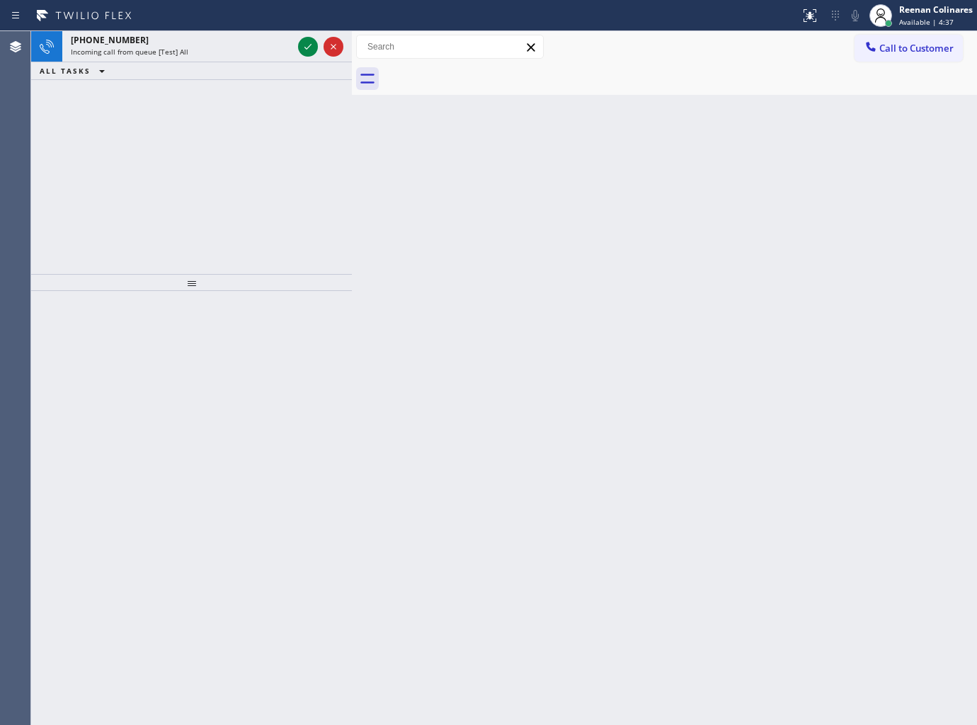
drag, startPoint x: 574, startPoint y: 317, endPoint x: 230, endPoint y: 112, distance: 400.6
click at [445, 235] on div "Back to Dashboard Change Sender ID Customers Technicians Select a contact Outbo…" at bounding box center [664, 378] width 625 height 694
click at [229, 45] on div "[PHONE_NUMBER]" at bounding box center [182, 40] width 222 height 12
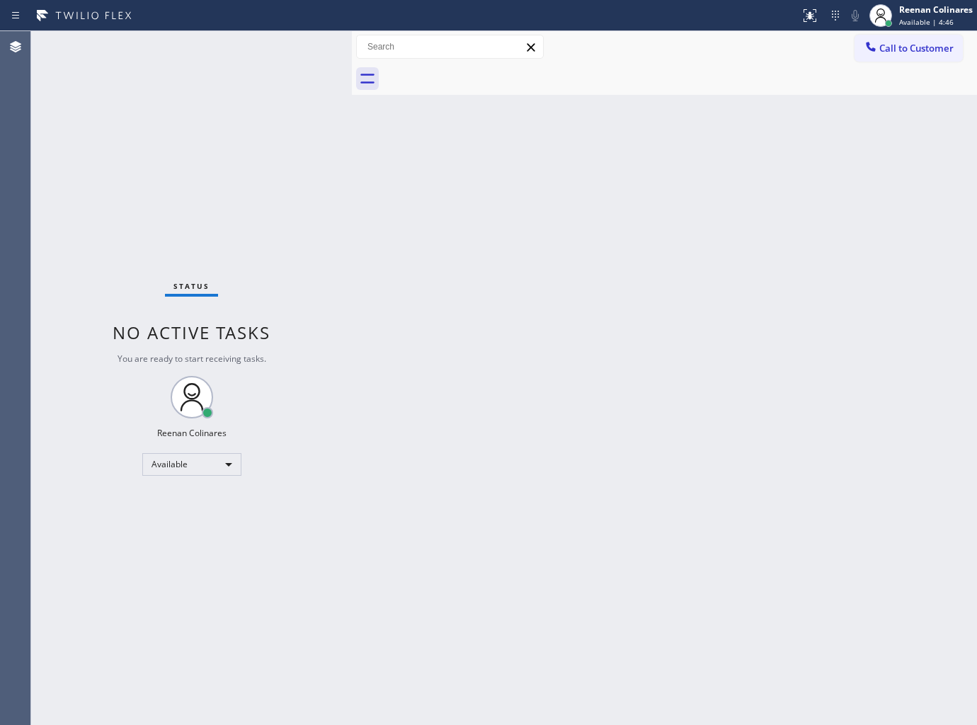
click at [717, 117] on div "Back to Dashboard Change Sender ID Customers Technicians Select a contact Outbo…" at bounding box center [664, 378] width 625 height 694
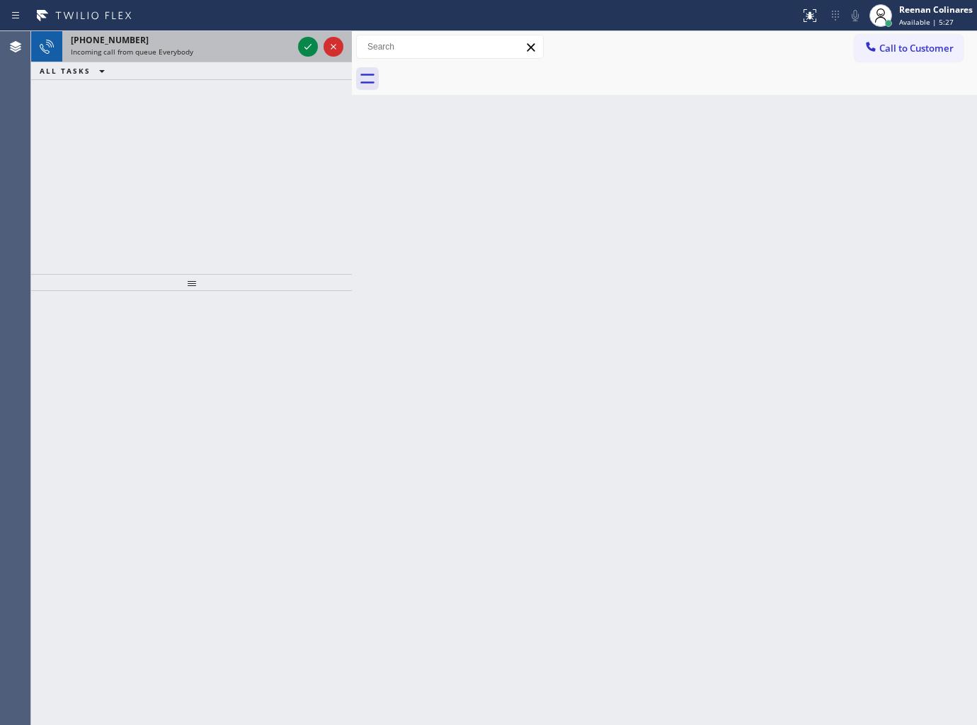
click at [198, 45] on div "[PHONE_NUMBER]" at bounding box center [182, 40] width 222 height 12
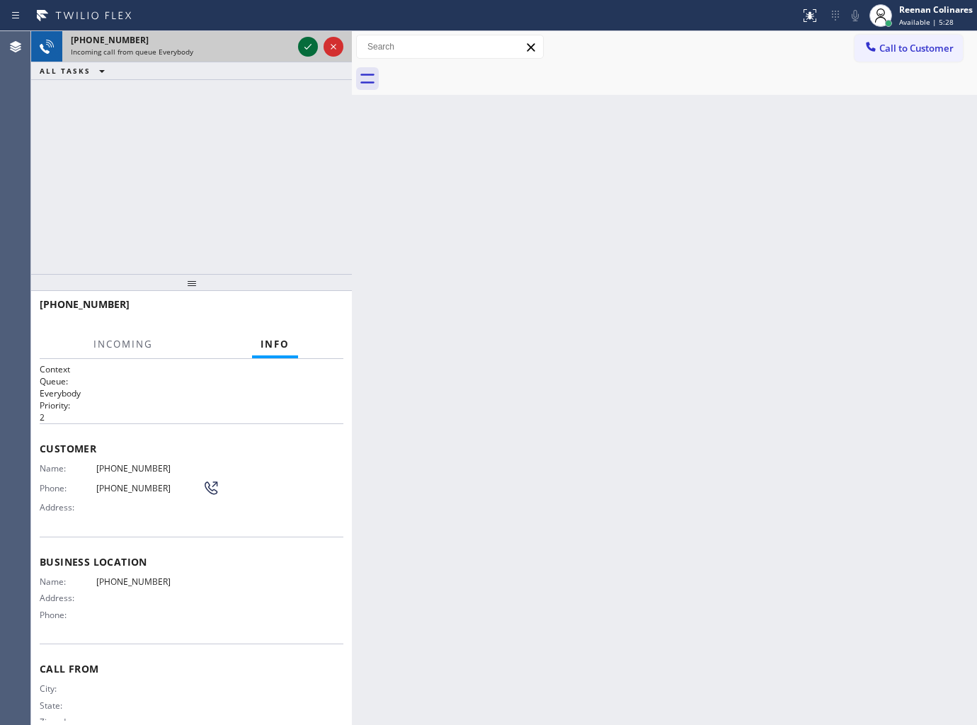
click at [310, 42] on icon at bounding box center [307, 46] width 17 height 17
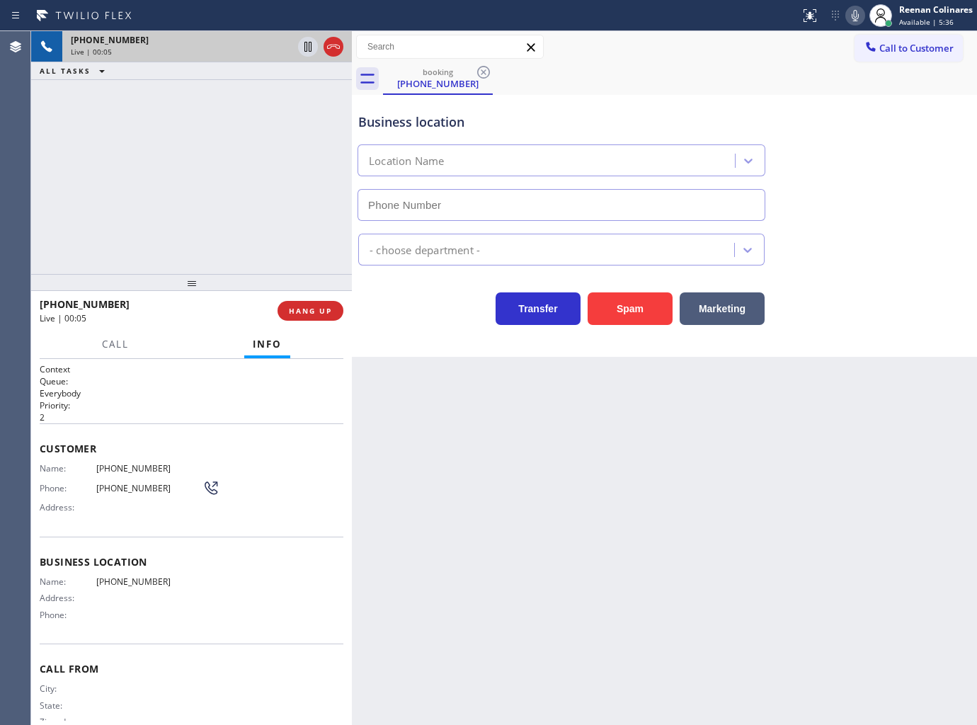
click at [853, 8] on icon at bounding box center [855, 15] width 17 height 17
click at [852, 17] on rect at bounding box center [855, 14] width 10 height 10
click at [853, 12] on icon at bounding box center [855, 15] width 17 height 17
click at [853, 12] on icon at bounding box center [855, 15] width 7 height 11
click at [854, 16] on icon at bounding box center [855, 15] width 17 height 17
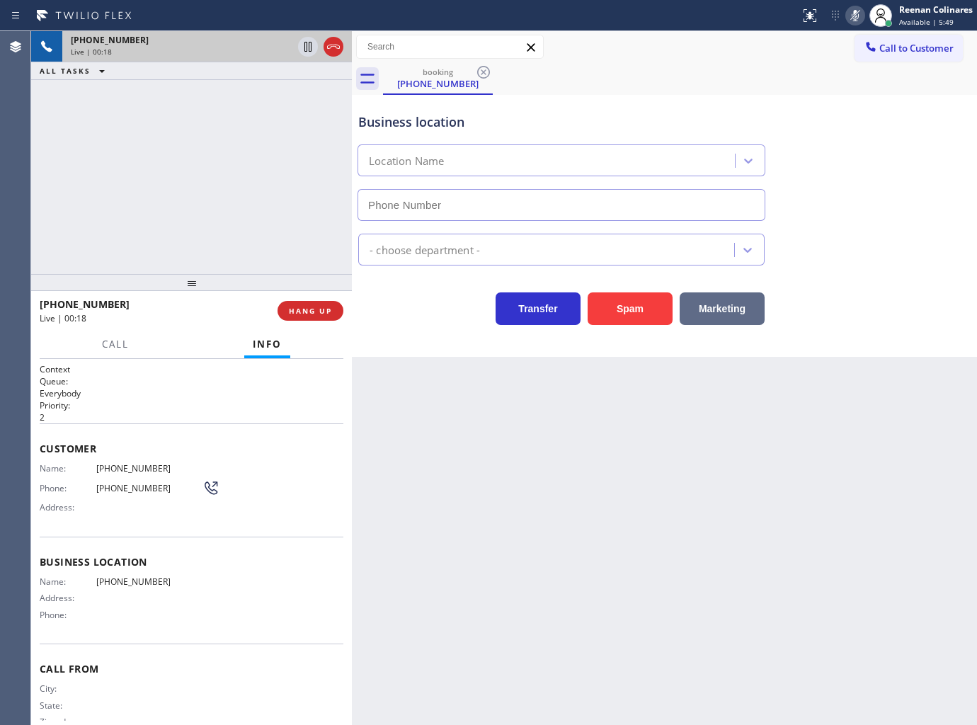
click at [728, 309] on button "Marketing" at bounding box center [722, 308] width 85 height 33
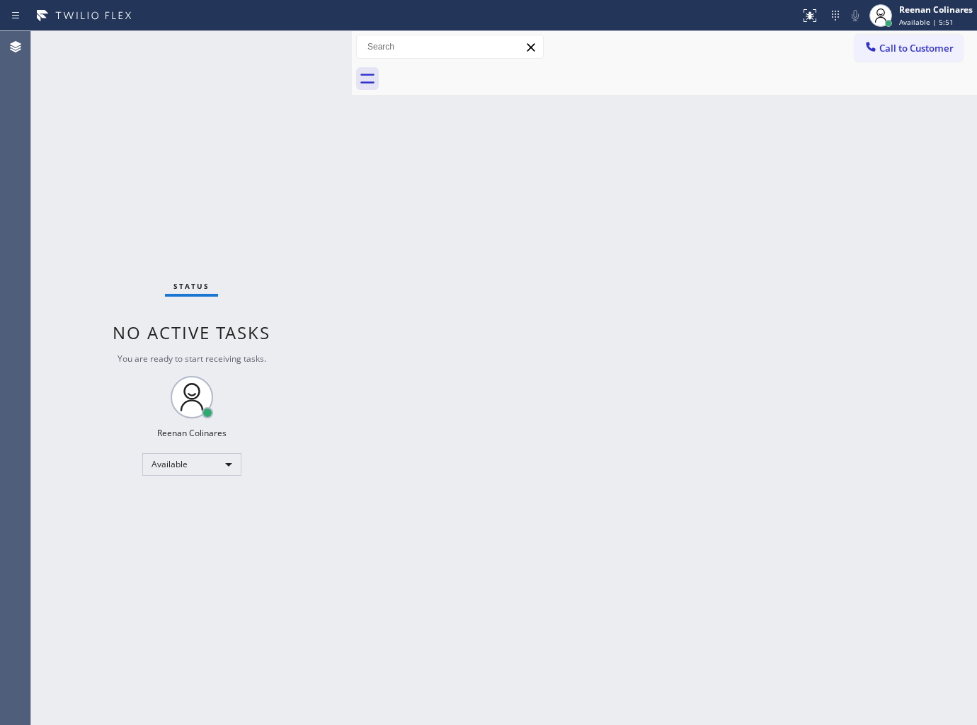
click at [719, 349] on div "Back to Dashboard Change Sender ID Customers Technicians Select a contact Outbo…" at bounding box center [664, 378] width 625 height 694
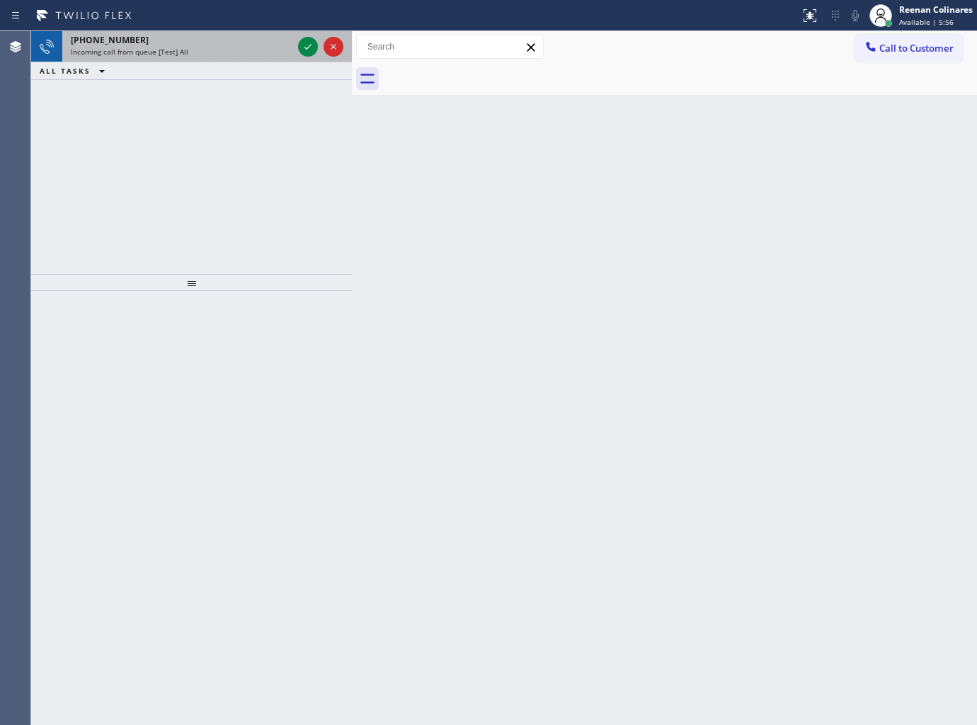
click at [232, 45] on div "[PHONE_NUMBER]" at bounding box center [182, 40] width 222 height 12
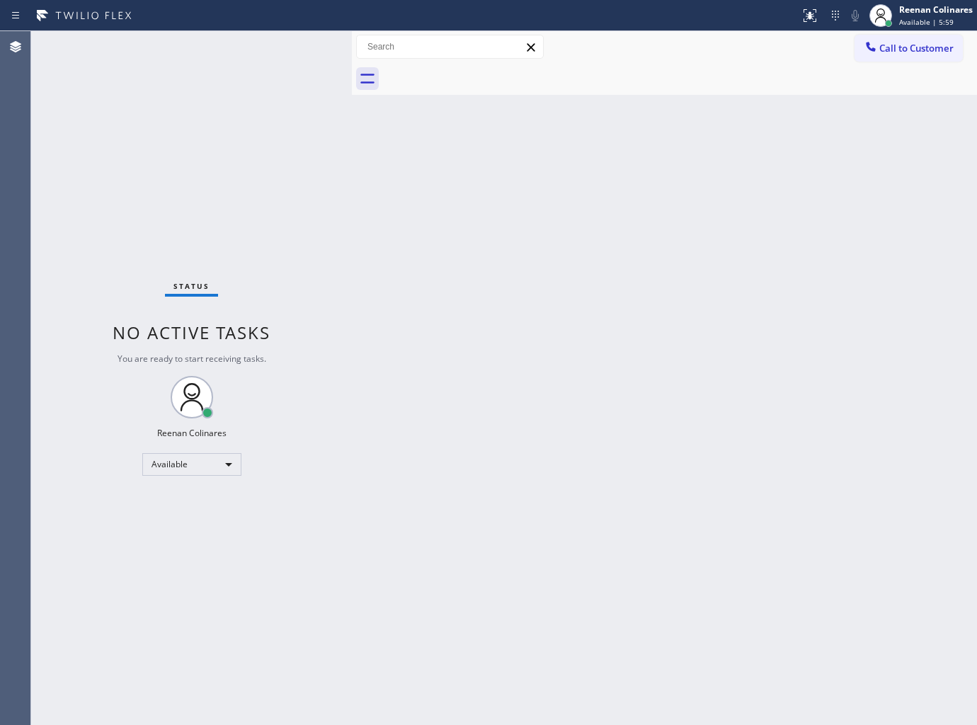
click at [207, 76] on div "Status No active tasks You are ready to start receiving tasks. Reenan Colinares…" at bounding box center [191, 378] width 321 height 694
click at [549, 159] on div "Back to Dashboard Change Sender ID Customers Technicians Select a contact Outbo…" at bounding box center [664, 378] width 625 height 694
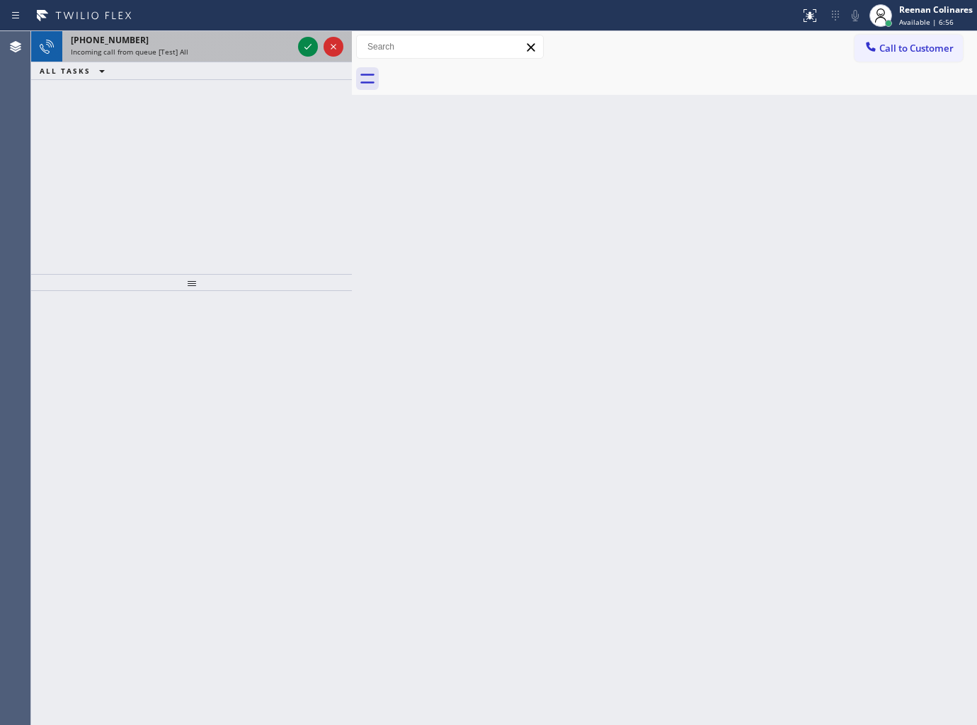
click at [187, 47] on div "Incoming call from queue [Test] All" at bounding box center [182, 52] width 222 height 10
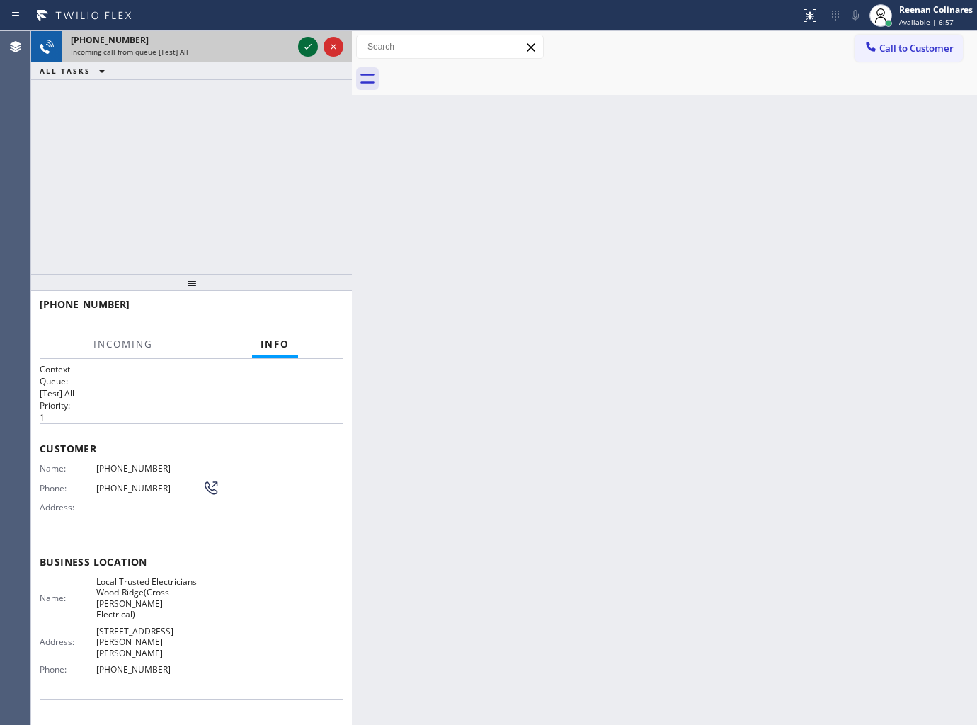
click at [306, 44] on icon at bounding box center [307, 46] width 17 height 17
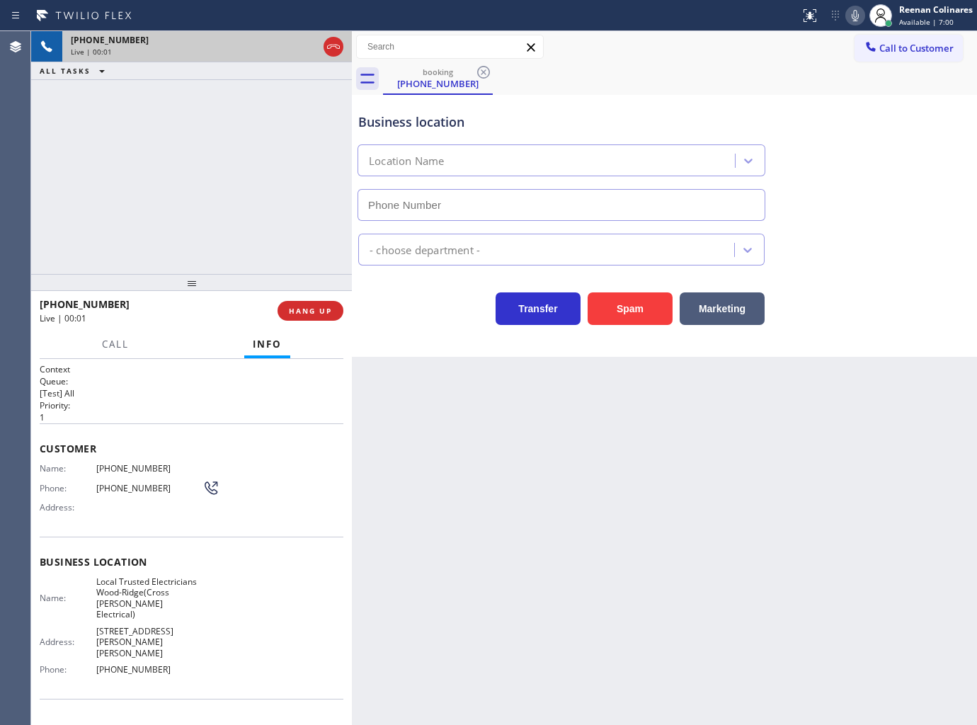
type input "[PHONE_NUMBER]"
click at [853, 10] on icon at bounding box center [855, 15] width 17 height 17
click at [852, 15] on icon at bounding box center [855, 15] width 7 height 11
click at [853, 11] on icon at bounding box center [855, 15] width 7 height 11
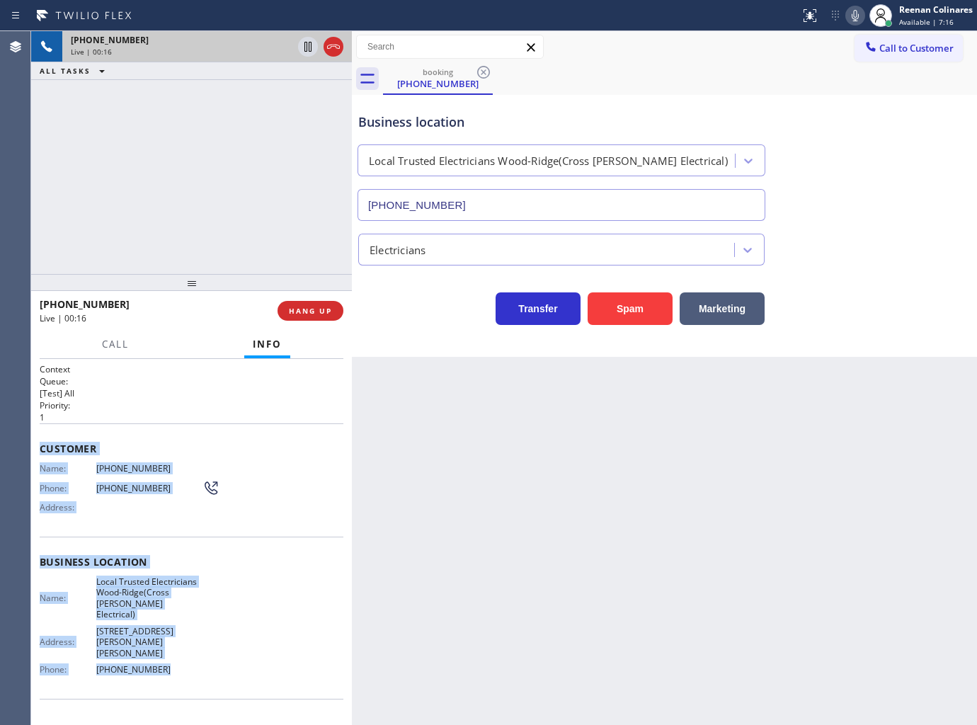
drag, startPoint x: 35, startPoint y: 439, endPoint x: 235, endPoint y: 653, distance: 292.5
click at [235, 653] on div "Context Queue: [Test] All Priority: 1 Customer Name: [PHONE_NUMBER] Phone: [PHO…" at bounding box center [191, 542] width 321 height 367
copy div "Customer Name: [PHONE_NUMBER] Phone: [PHONE_NUMBER] Address: Business location …"
click at [854, 12] on icon at bounding box center [855, 15] width 17 height 17
click at [113, 342] on span "Call" at bounding box center [115, 344] width 27 height 13
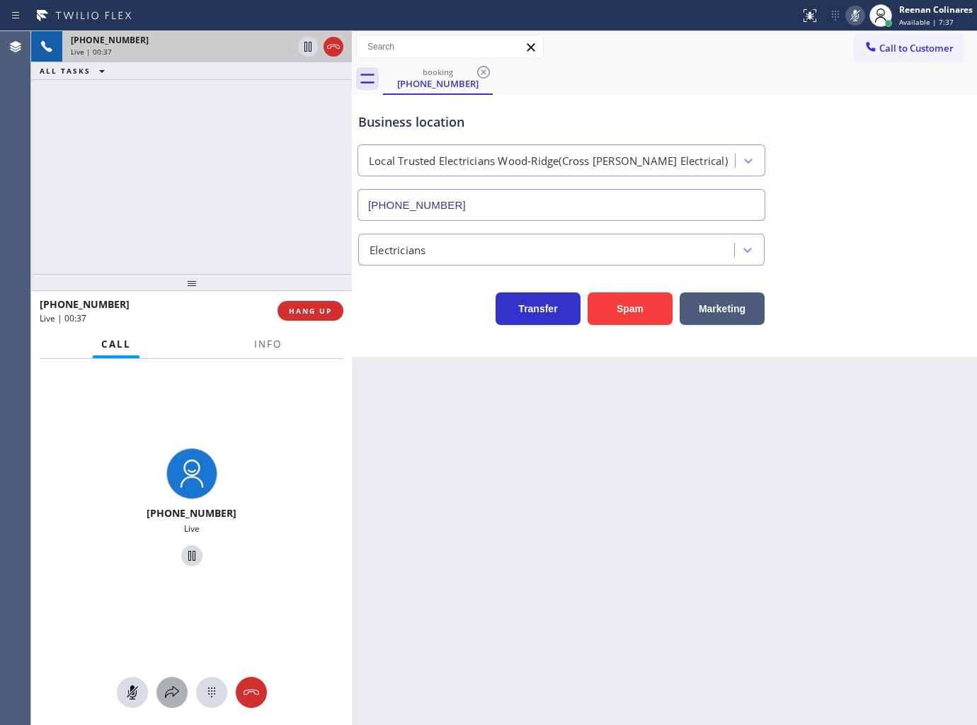
click at [173, 685] on icon at bounding box center [172, 692] width 17 height 17
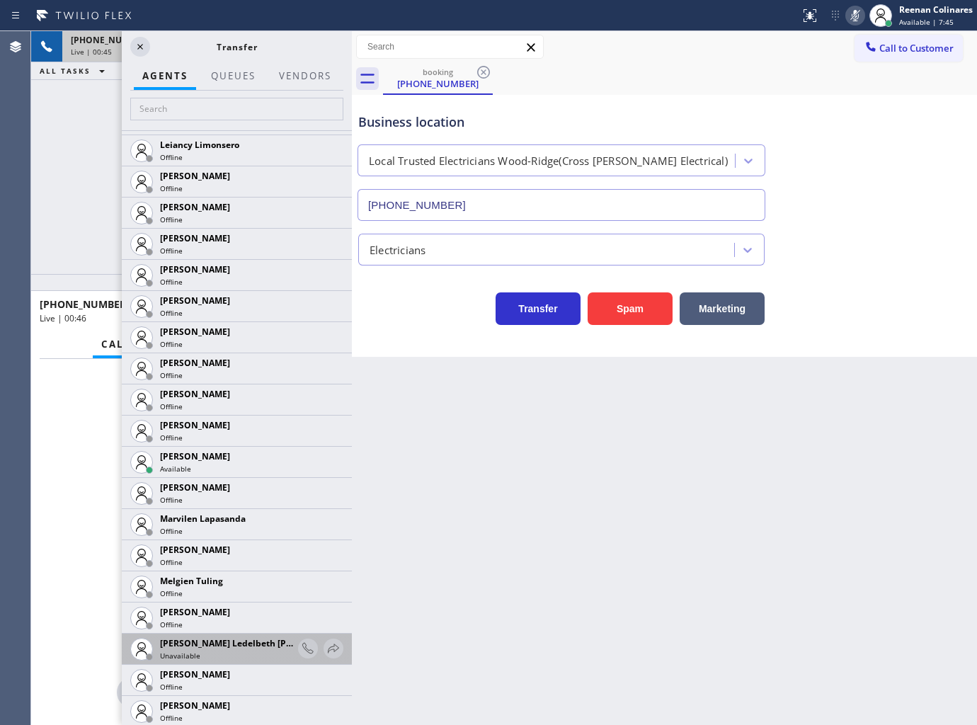
scroll to position [2281, 0]
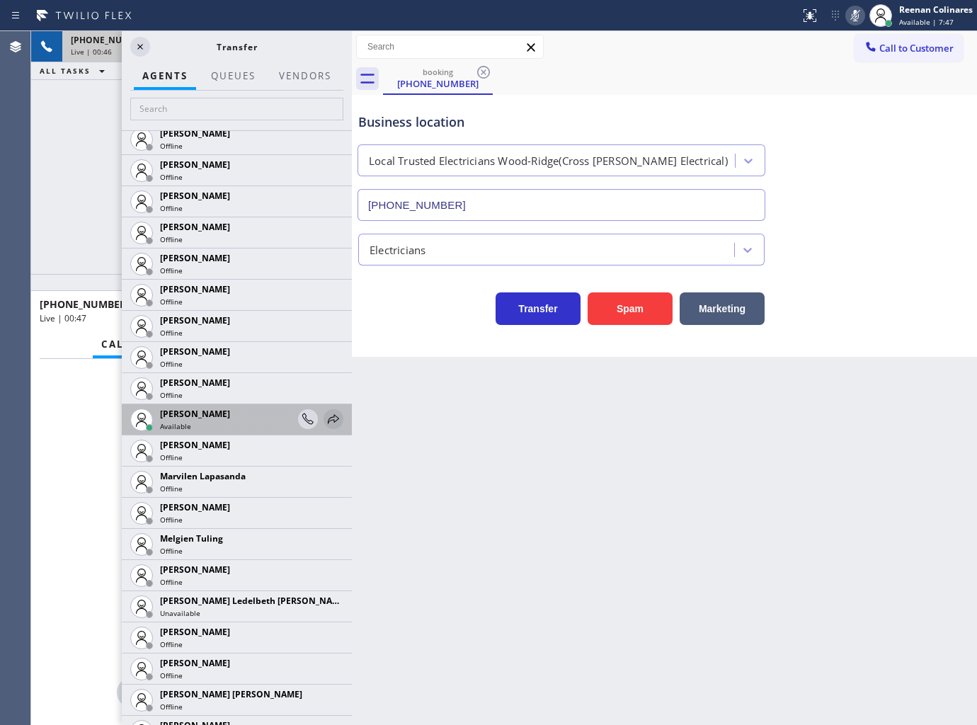
click at [328, 415] on icon at bounding box center [333, 419] width 17 height 17
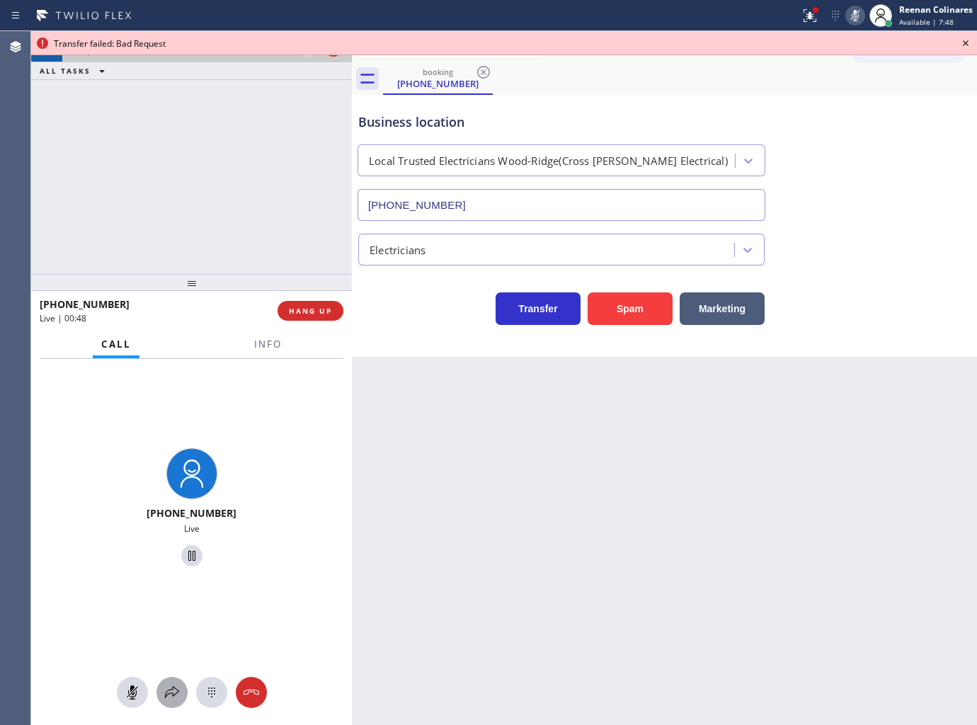
click at [166, 695] on icon at bounding box center [172, 692] width 14 height 12
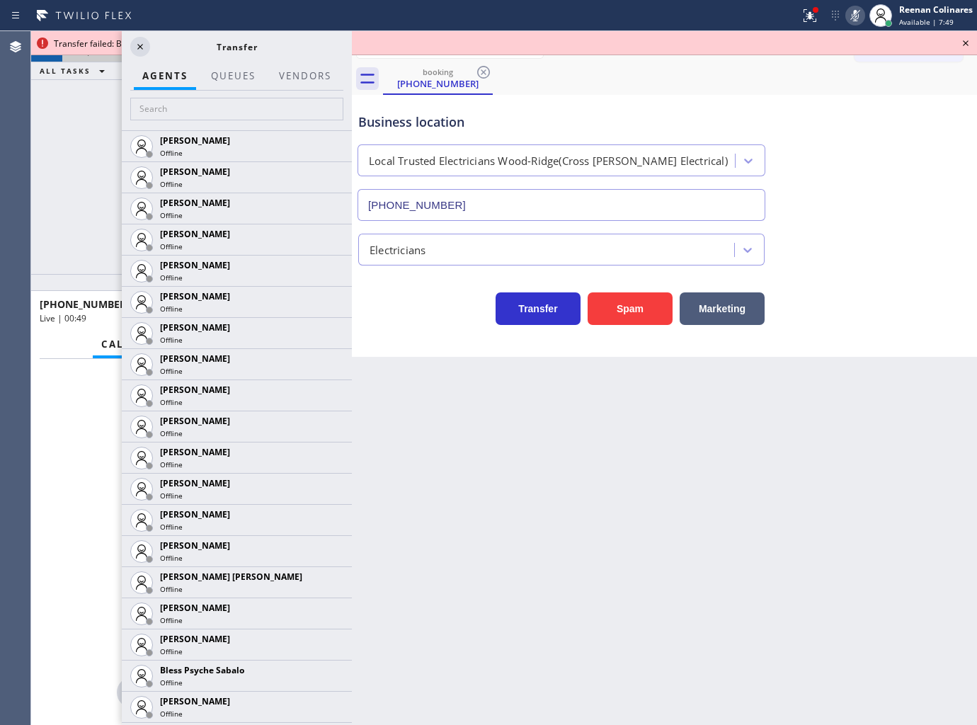
scroll to position [550, 0]
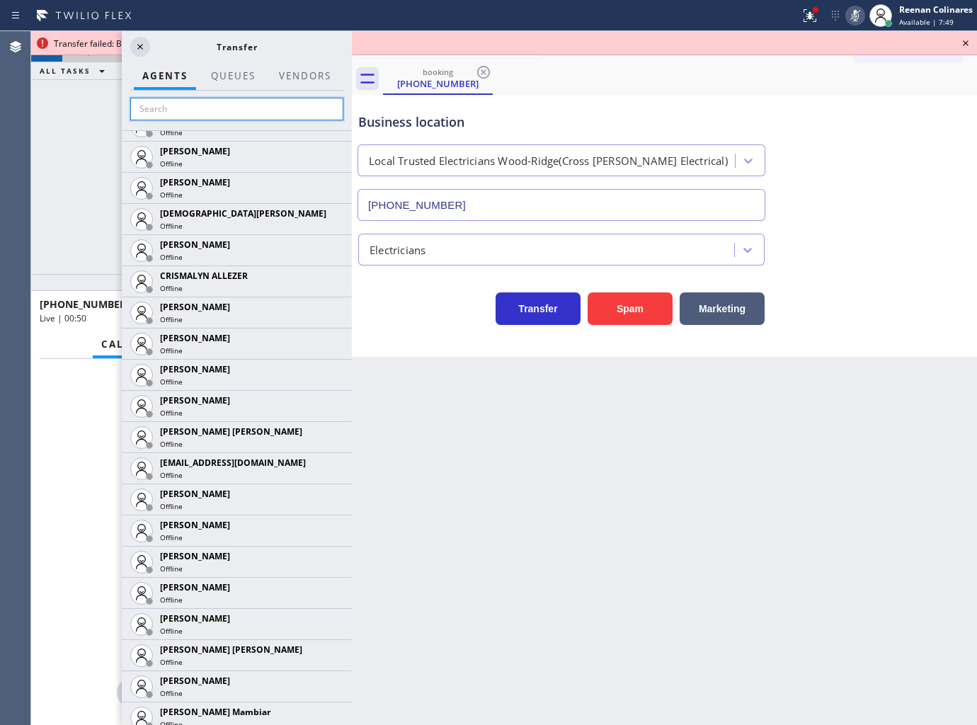
click at [167, 108] on input "text" at bounding box center [236, 109] width 213 height 23
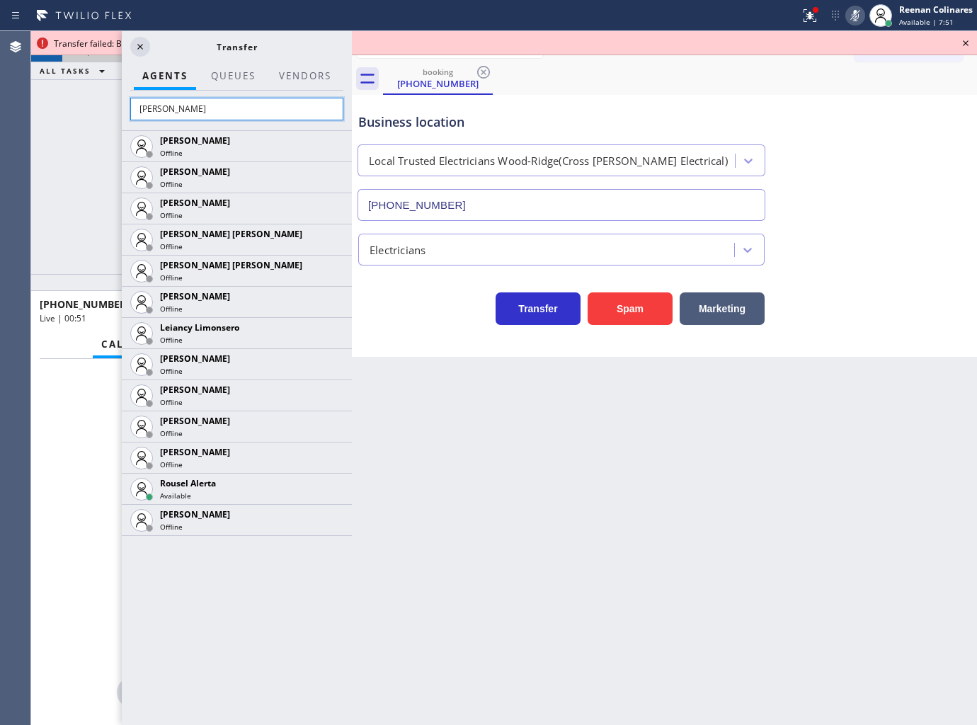
scroll to position [0, 0]
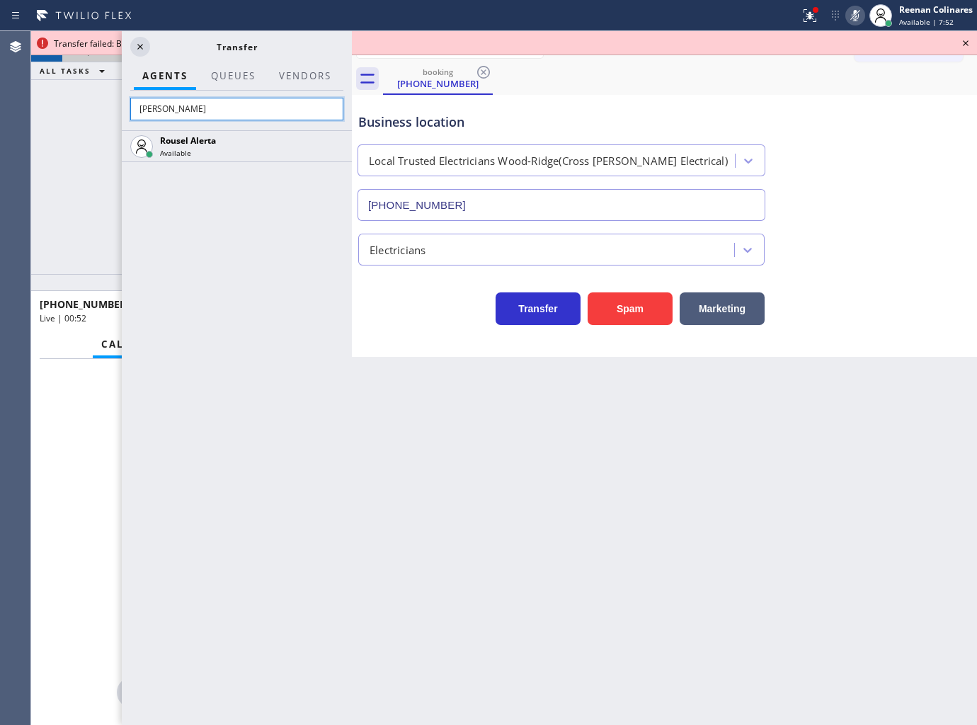
type input "[PERSON_NAME]"
click at [0, 0] on icon at bounding box center [0, 0] width 0 height 0
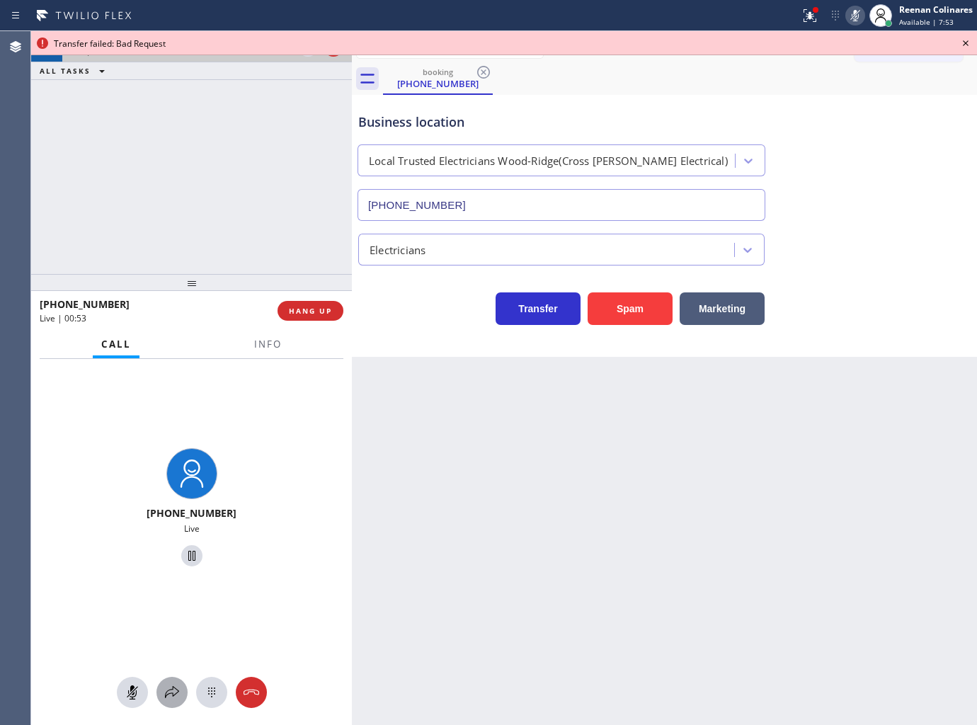
click at [168, 690] on icon at bounding box center [172, 692] width 17 height 17
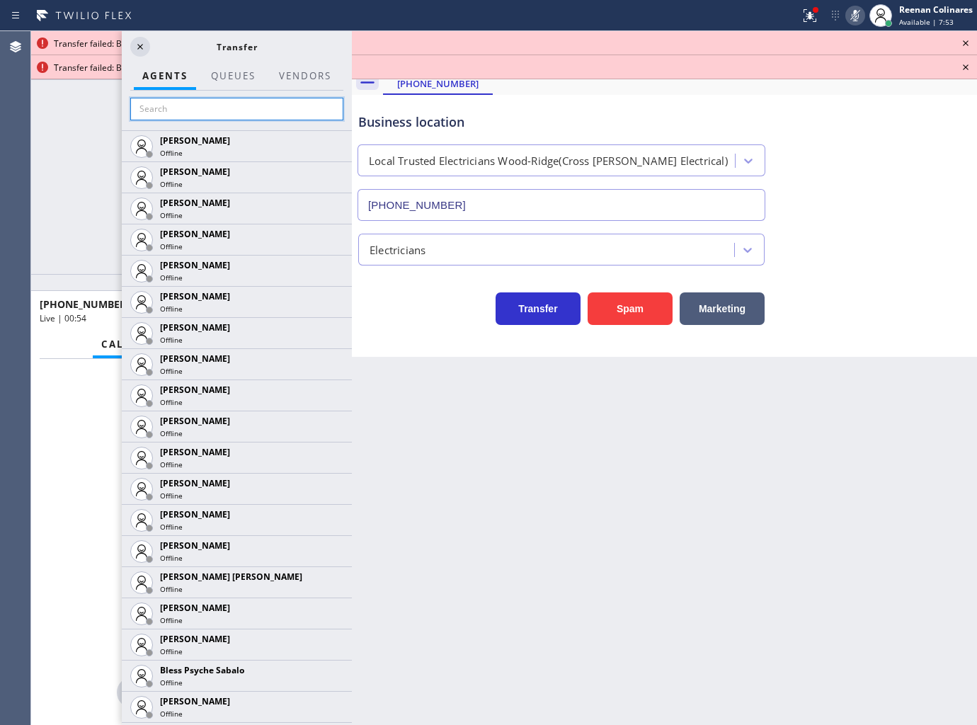
click at [173, 109] on input "text" at bounding box center [236, 109] width 213 height 23
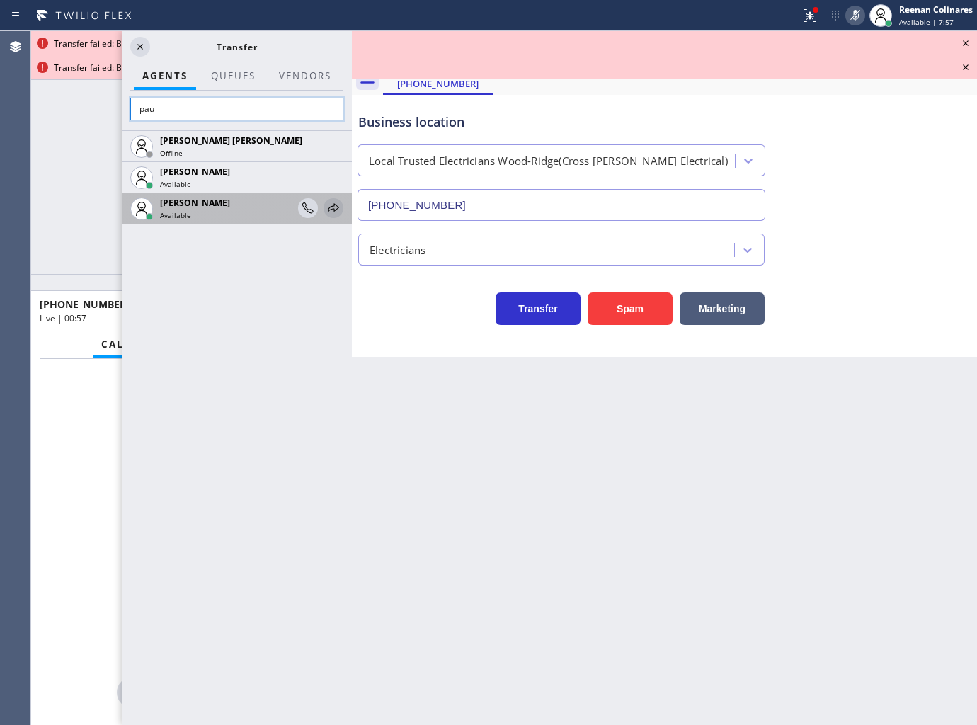
type input "pau"
click at [334, 205] on icon at bounding box center [333, 207] width 11 height 9
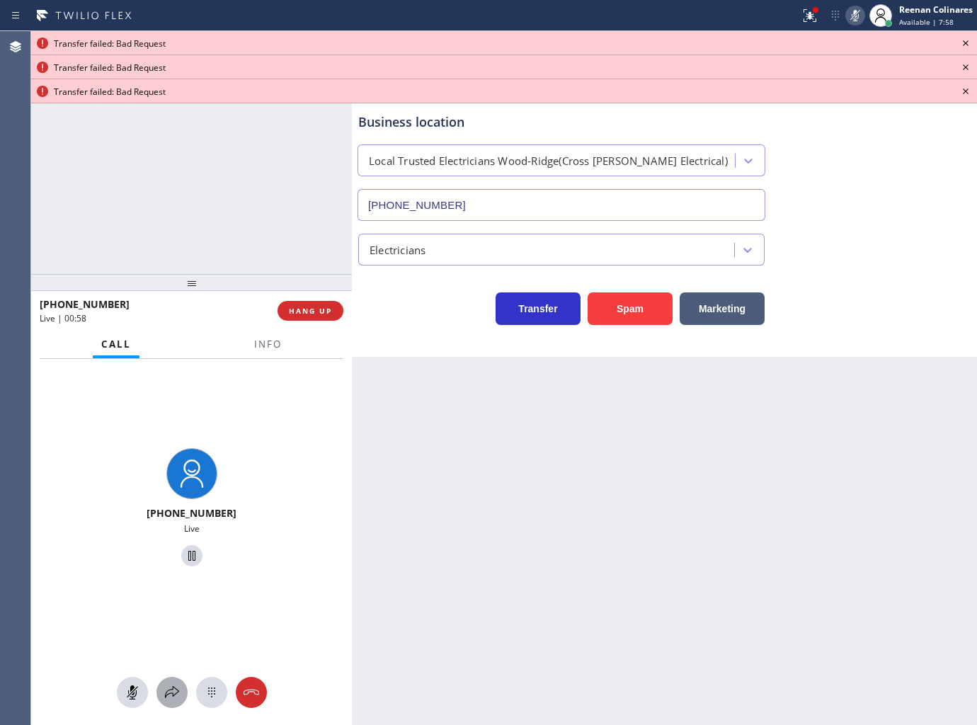
click at [175, 689] on icon at bounding box center [172, 692] width 14 height 12
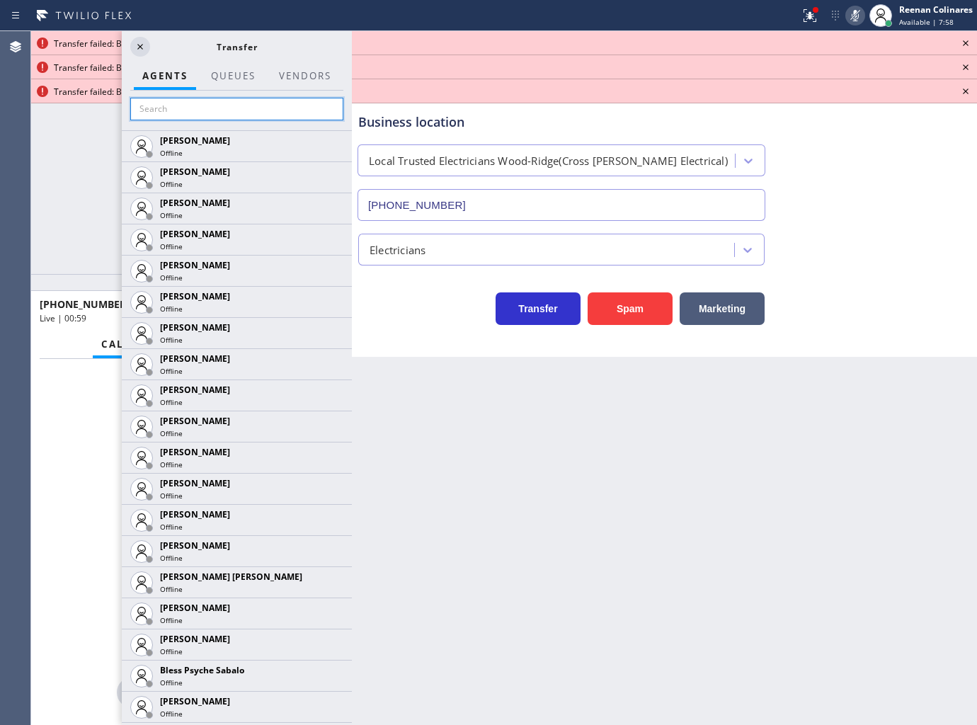
click at [181, 108] on input "text" at bounding box center [236, 109] width 213 height 23
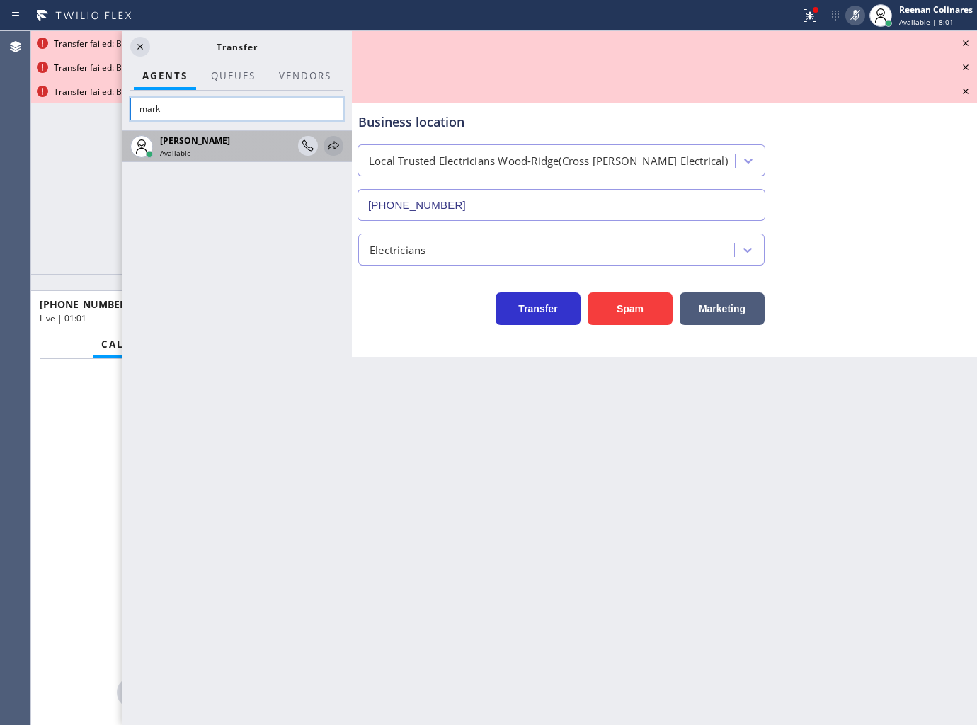
type input "mark"
click at [329, 147] on icon at bounding box center [333, 145] width 17 height 17
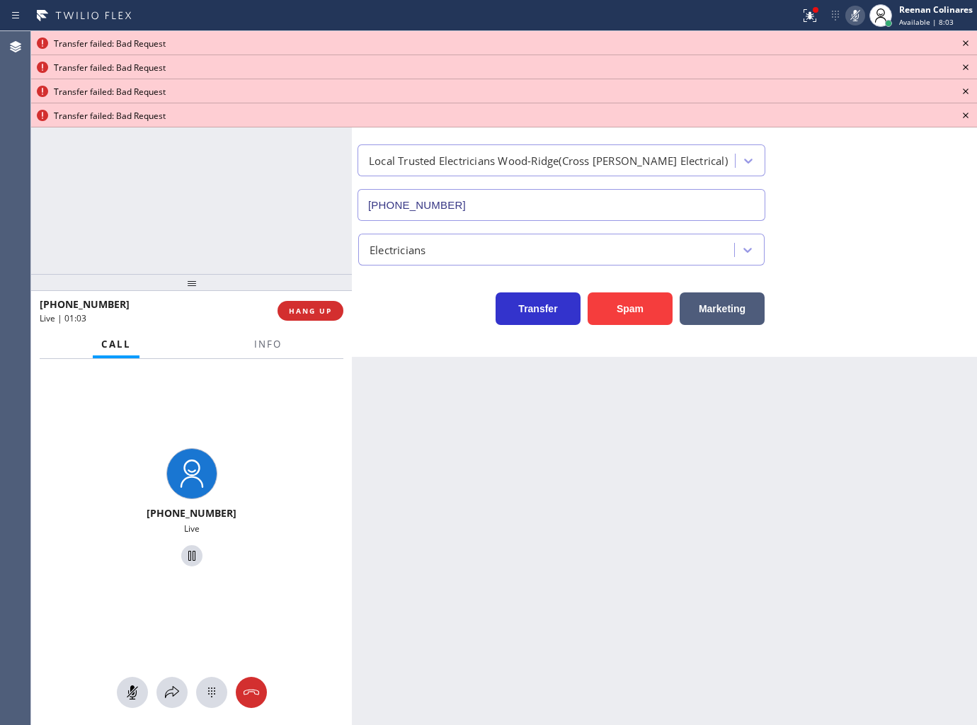
click at [967, 40] on icon at bounding box center [965, 43] width 17 height 17
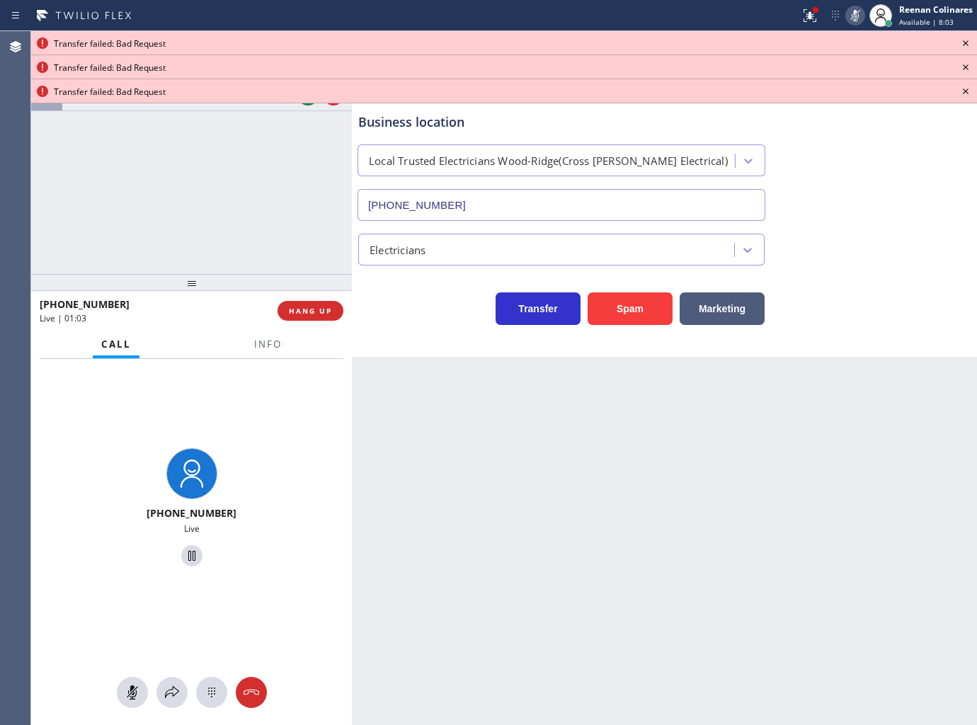
click at [967, 40] on icon at bounding box center [965, 43] width 17 height 17
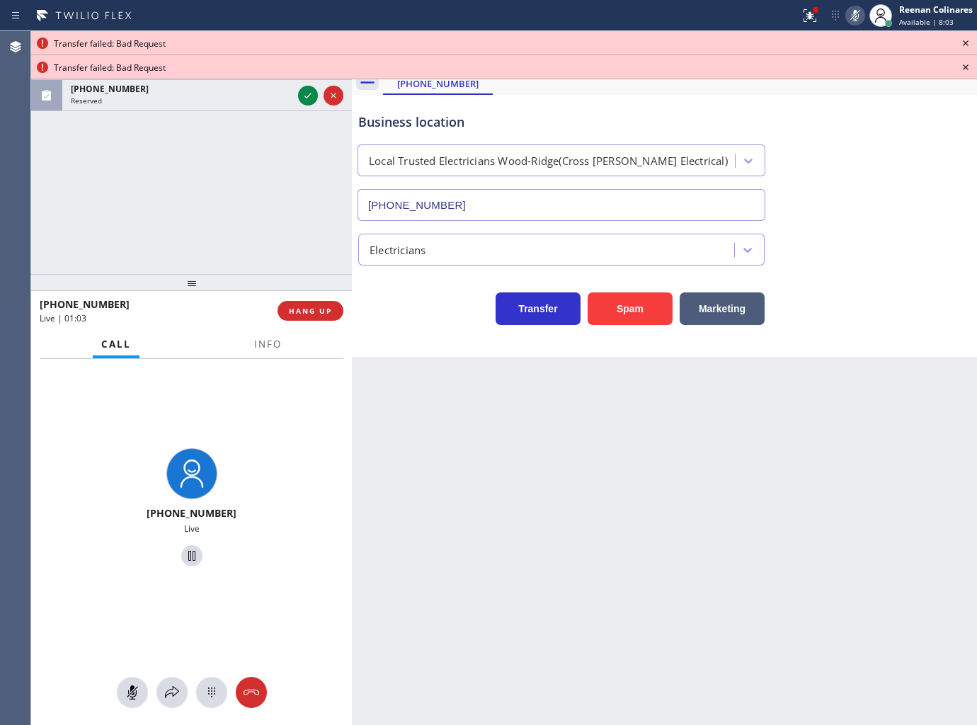
click at [967, 40] on icon at bounding box center [965, 43] width 17 height 17
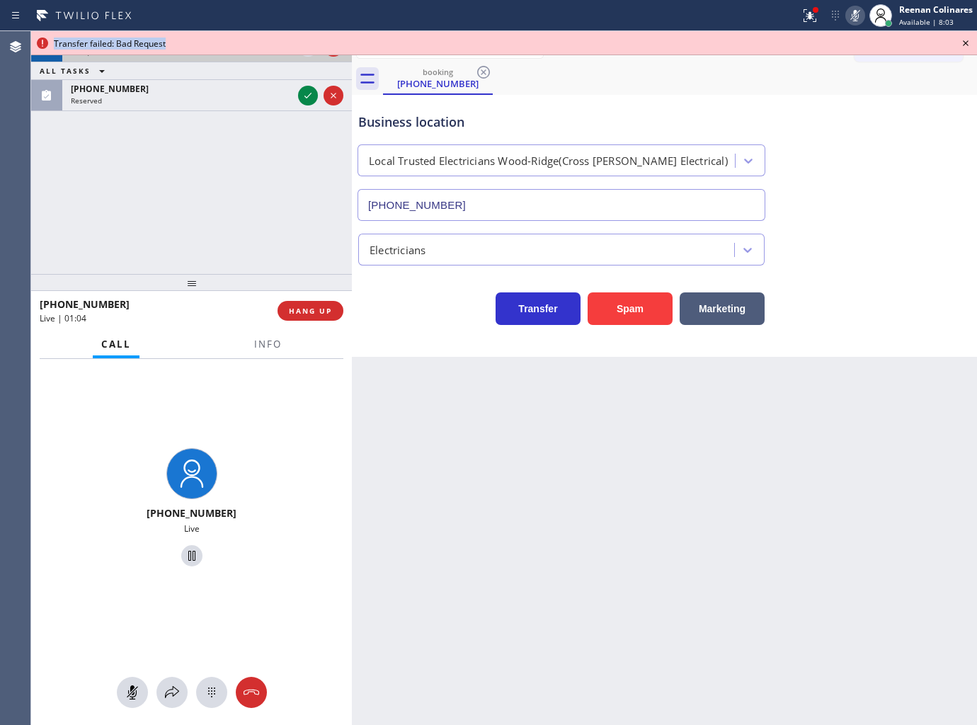
click at [967, 40] on icon at bounding box center [965, 43] width 17 height 17
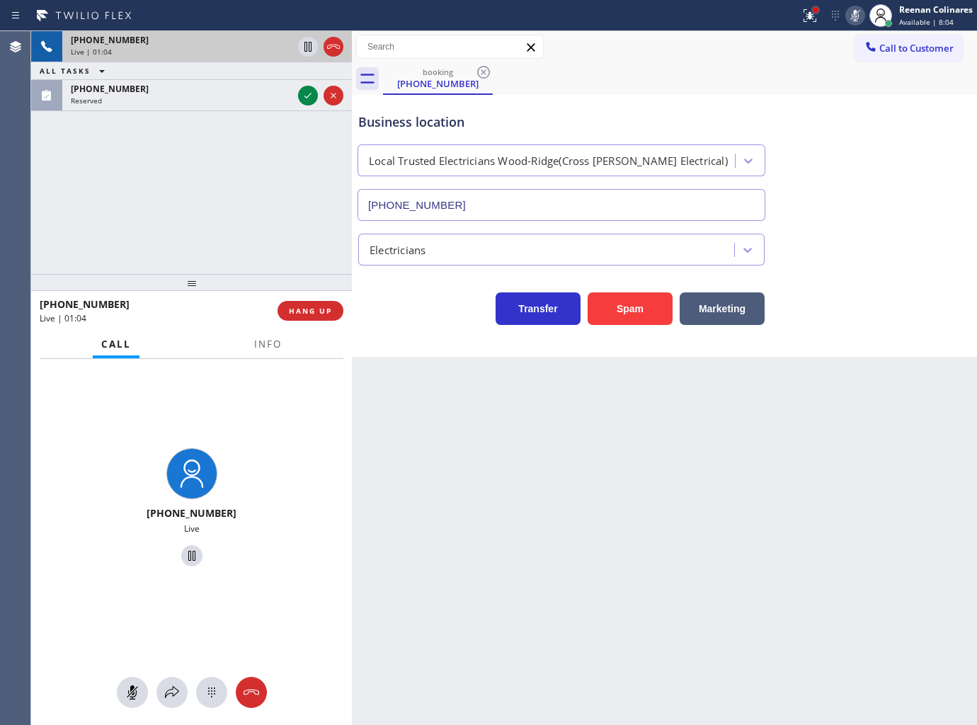
click at [813, 10] on div at bounding box center [816, 10] width 6 height 6
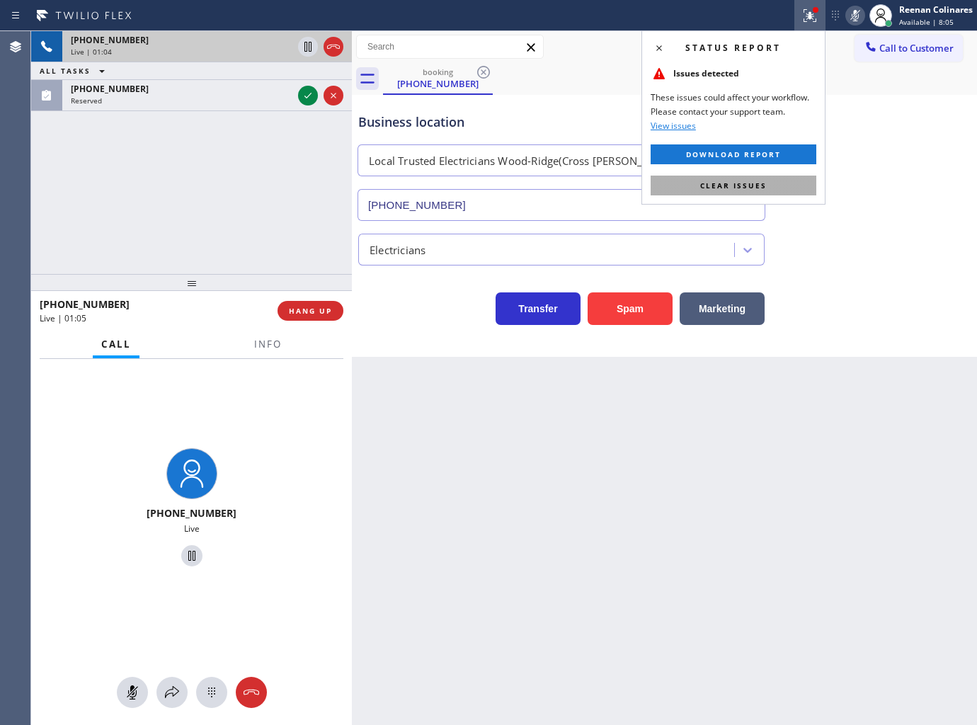
click at [762, 184] on span "Clear issues" at bounding box center [733, 186] width 67 height 10
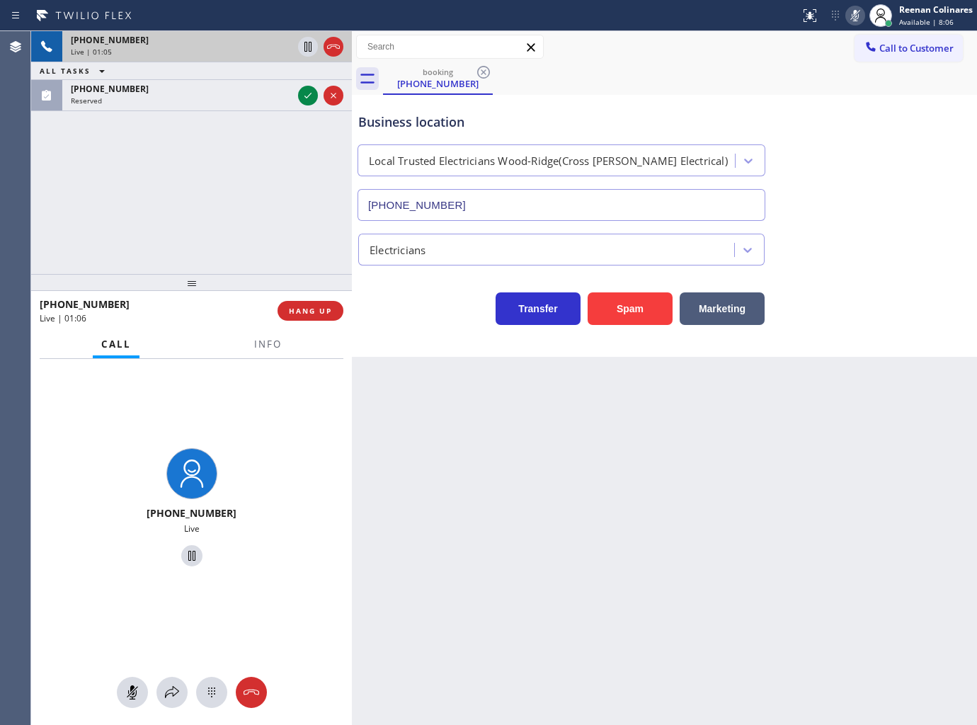
click at [853, 16] on rect at bounding box center [855, 14] width 10 height 10
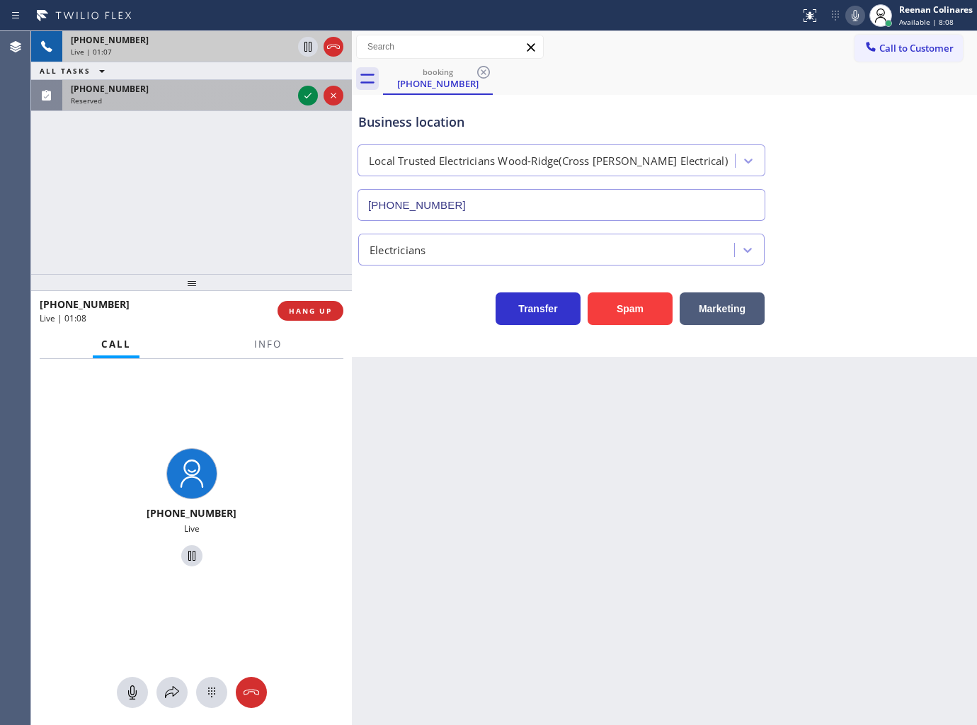
click at [200, 108] on div "[PHONE_NUMBER] Reserved" at bounding box center [178, 95] width 233 height 31
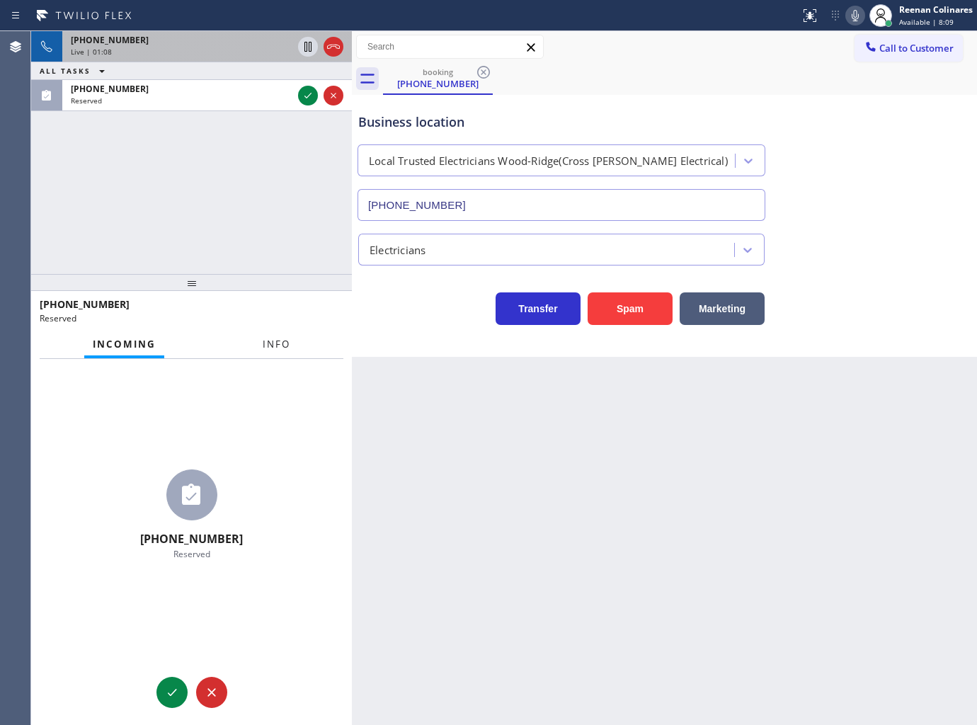
click at [279, 352] on button "Info" at bounding box center [276, 345] width 45 height 28
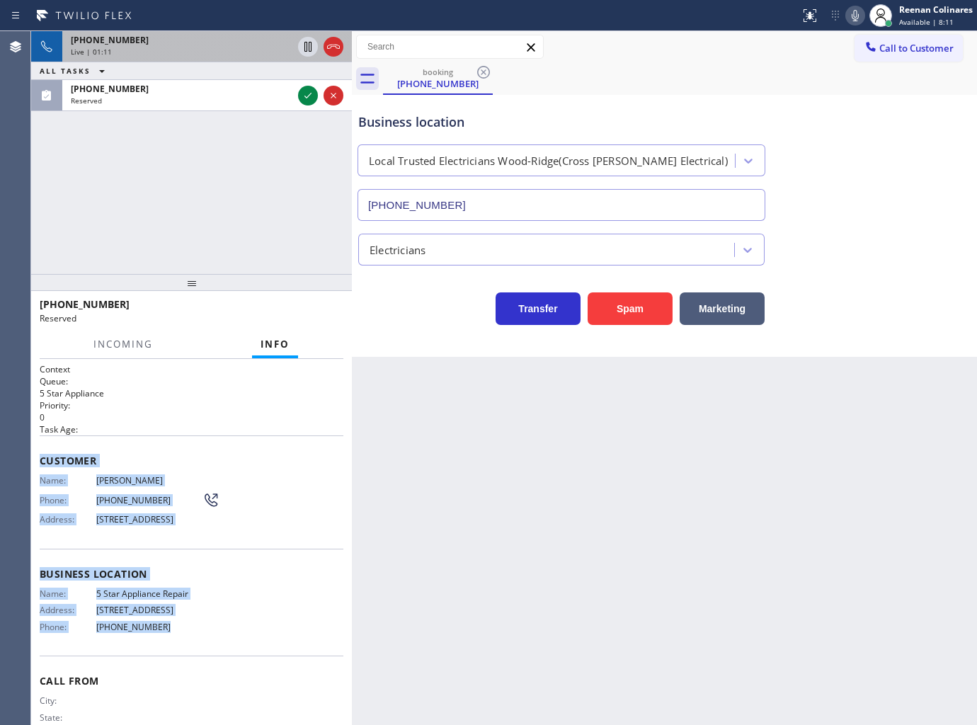
drag, startPoint x: 36, startPoint y: 453, endPoint x: 280, endPoint y: 635, distance: 304.0
click at [248, 648] on div "Context Queue: 5 Star Appliance Priority: 0 Task Age: Customer Name: [PERSON_NA…" at bounding box center [191, 542] width 321 height 367
copy div "Customer Name: [PERSON_NAME] Phone: [PHONE_NUMBER] Address: [STREET_ADDRESS] Bu…"
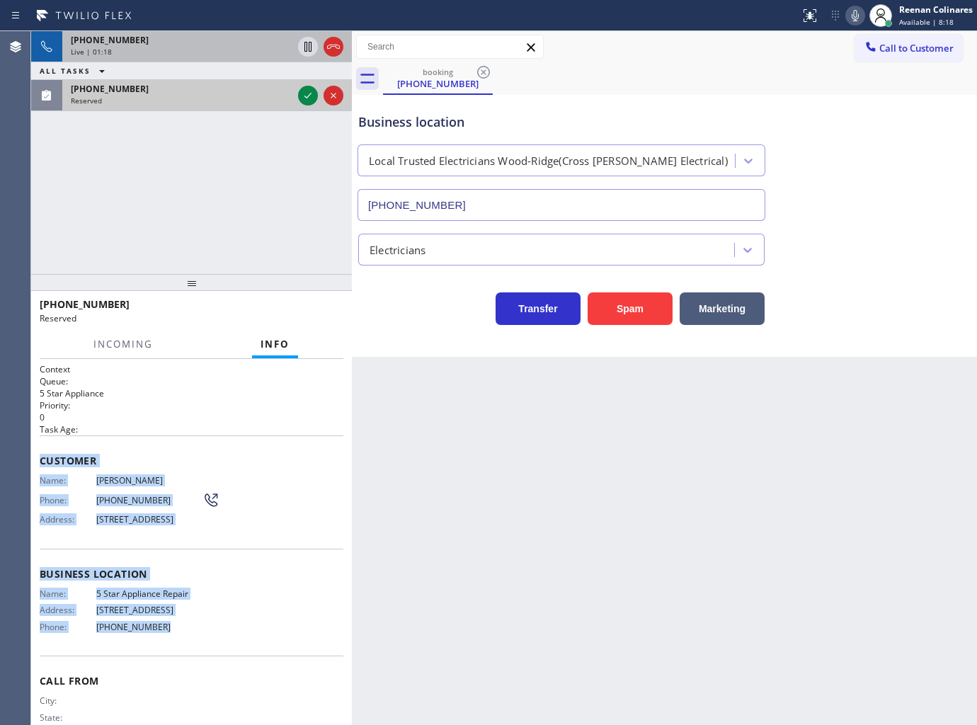
click at [272, 81] on div "[PHONE_NUMBER] Reserved" at bounding box center [178, 95] width 233 height 31
click at [307, 95] on icon at bounding box center [307, 95] width 17 height 17
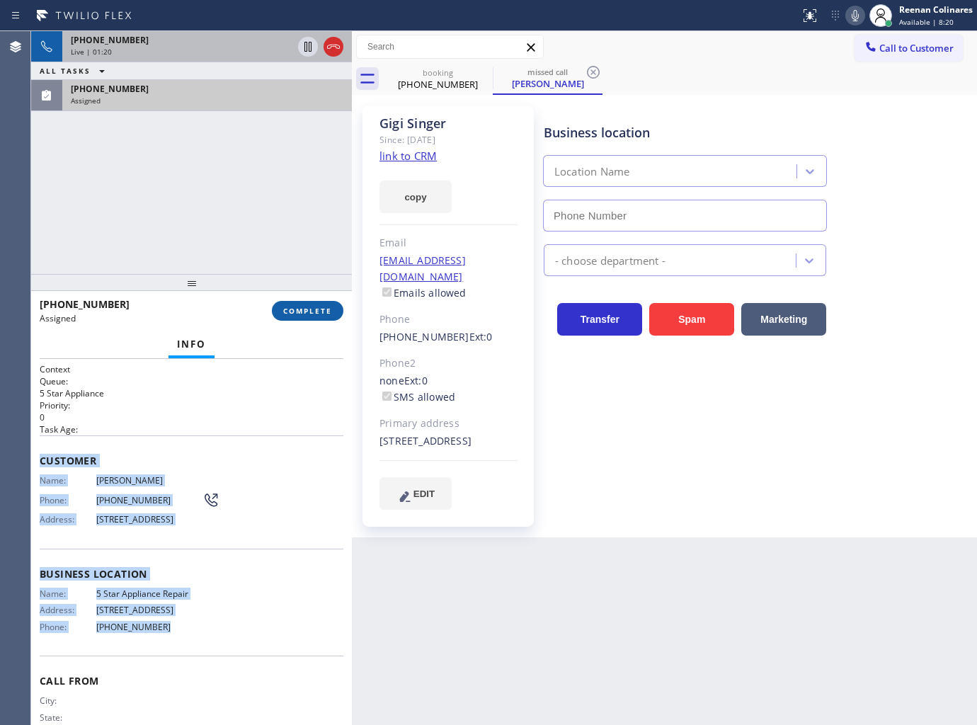
drag, startPoint x: 309, startPoint y: 307, endPoint x: 314, endPoint y: 314, distance: 8.1
click at [309, 307] on span "COMPLETE" at bounding box center [307, 311] width 49 height 10
type input "[PHONE_NUMBER]"
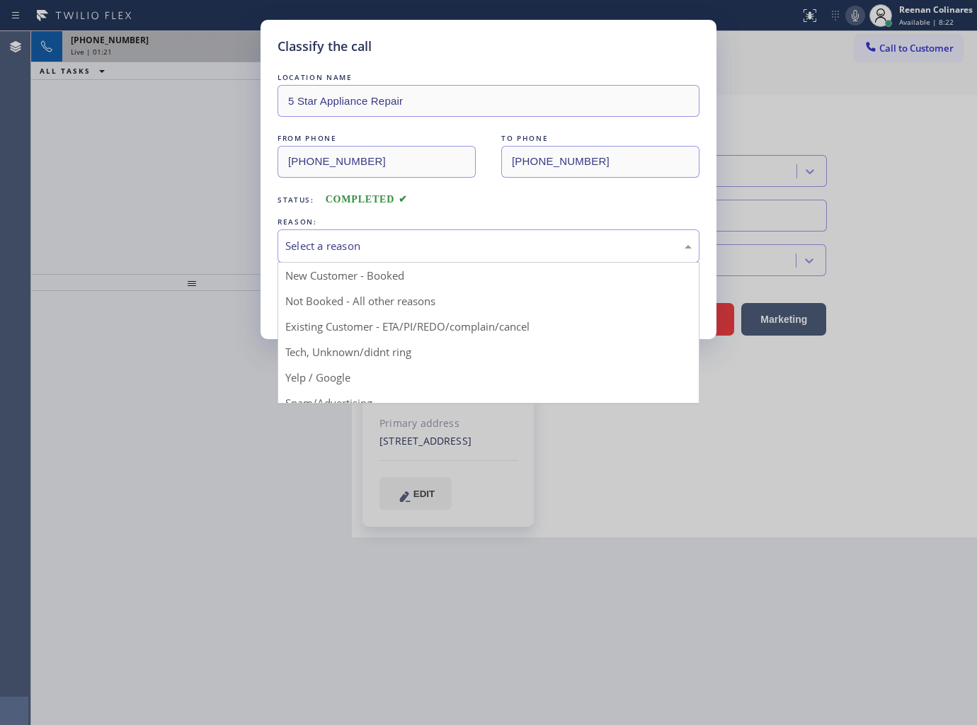
click at [397, 244] on div "Select a reason" at bounding box center [488, 246] width 406 height 16
drag, startPoint x: 310, startPoint y: 330, endPoint x: 311, endPoint y: 303, distance: 26.9
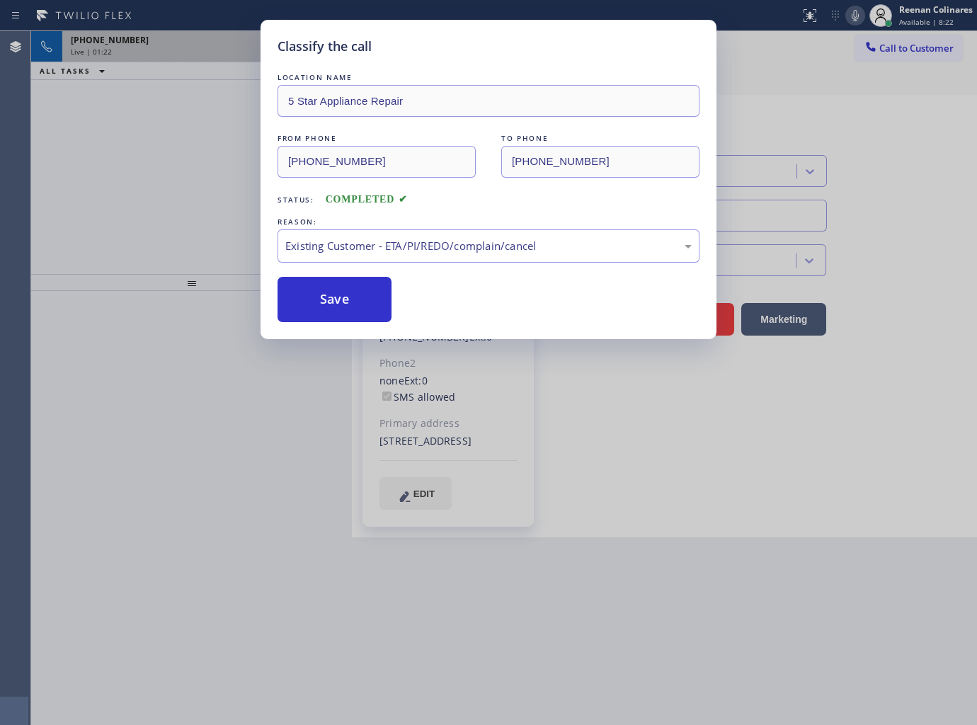
click at [304, 294] on button "Save" at bounding box center [334, 299] width 114 height 45
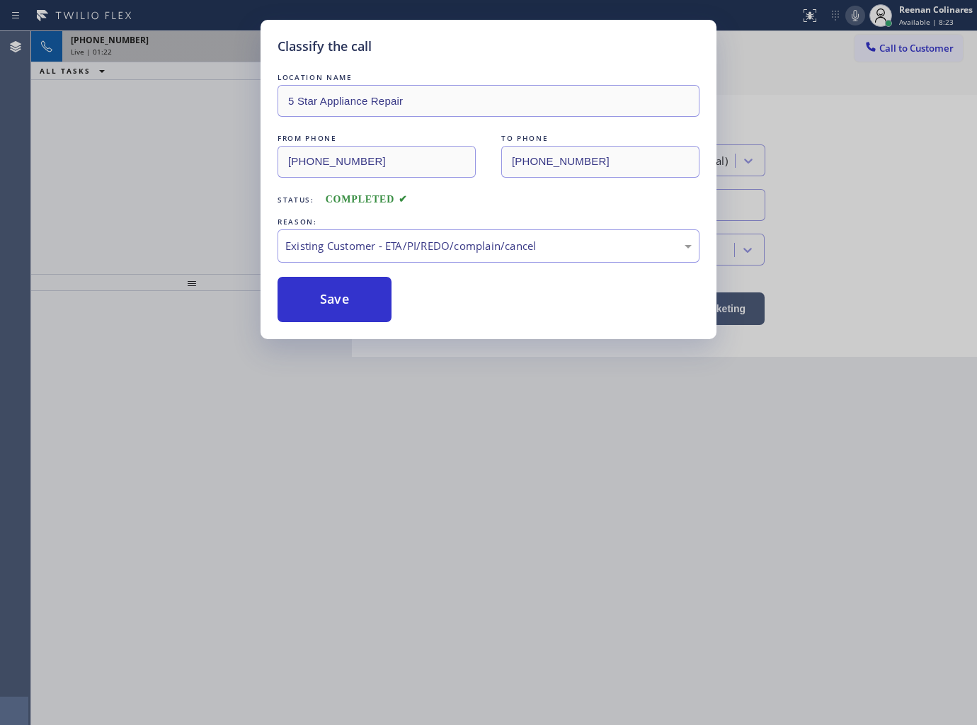
click at [165, 214] on div "Classify the call LOCATION NAME 5 Star Appliance Repair FROM PHONE [PHONE_NUMBE…" at bounding box center [488, 362] width 977 height 725
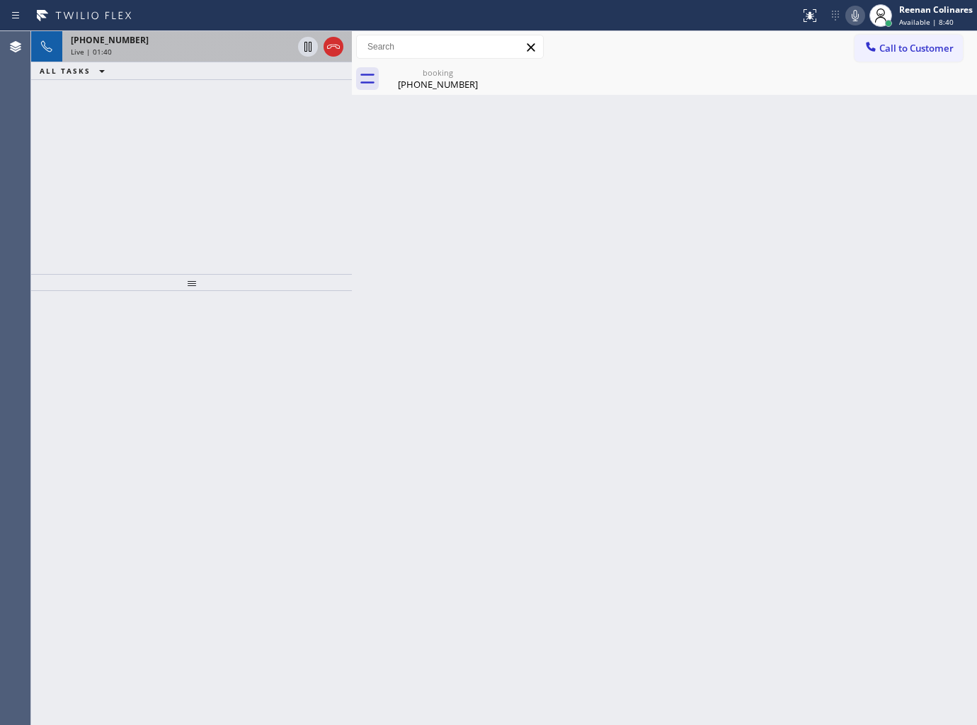
click at [225, 51] on div "Live | 01:40" at bounding box center [182, 52] width 222 height 10
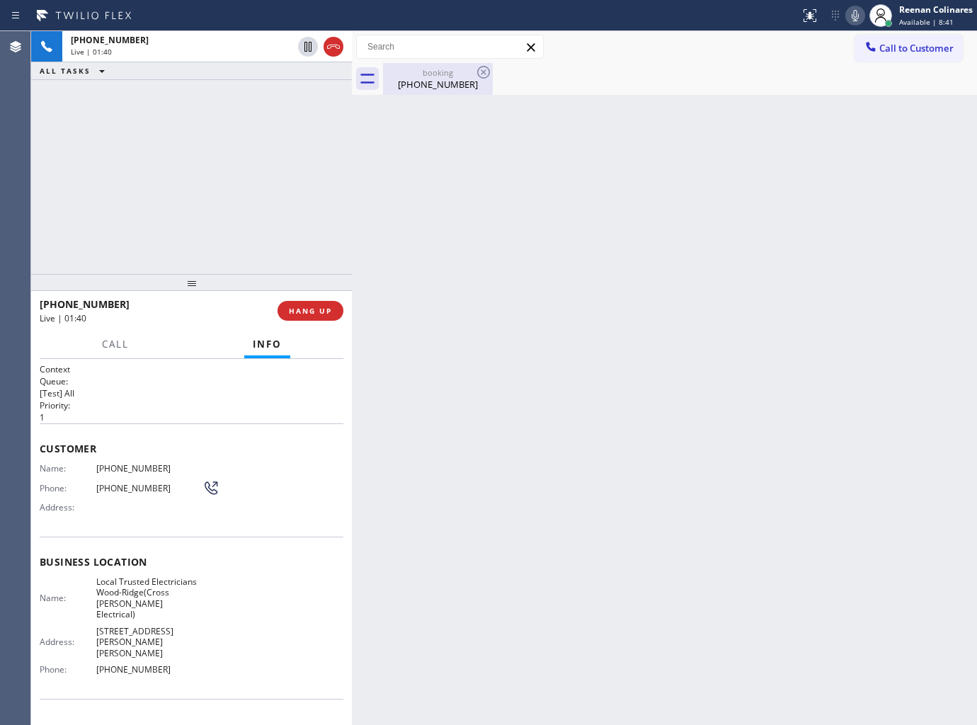
click at [411, 80] on div "[PHONE_NUMBER]" at bounding box center [437, 84] width 107 height 13
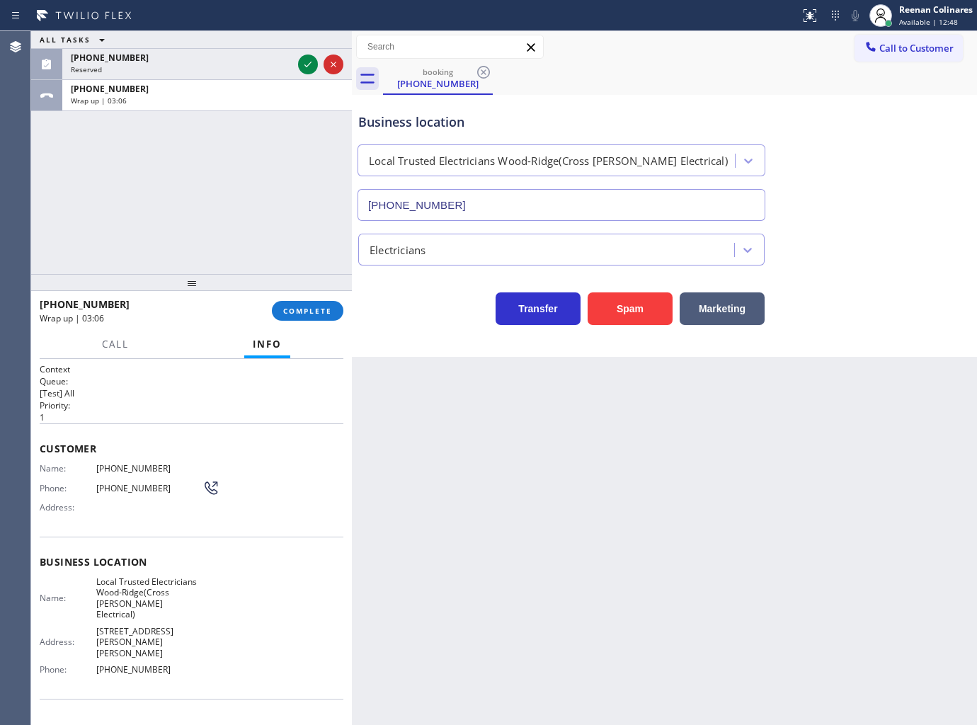
drag, startPoint x: 613, startPoint y: 118, endPoint x: 494, endPoint y: 111, distance: 119.1
click at [613, 118] on div "Business location" at bounding box center [561, 122] width 406 height 19
click at [302, 309] on span "COMPLETE" at bounding box center [307, 311] width 49 height 10
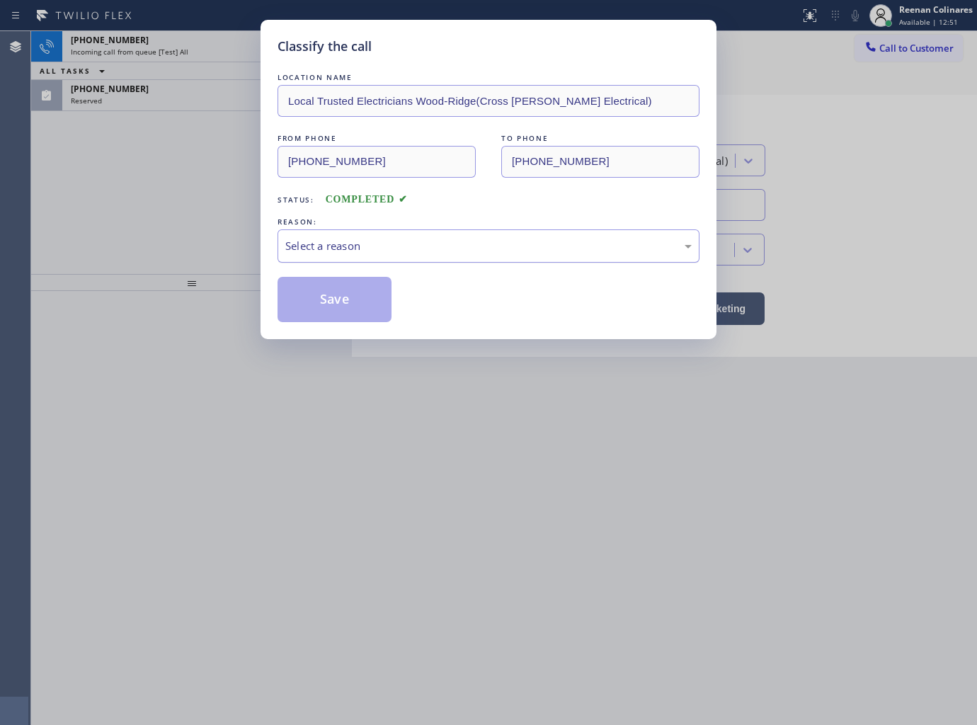
click at [358, 244] on div "Select a reason" at bounding box center [488, 246] width 406 height 16
drag, startPoint x: 312, startPoint y: 347, endPoint x: 314, endPoint y: 300, distance: 46.7
drag, startPoint x: 314, startPoint y: 300, endPoint x: 229, endPoint y: 180, distance: 147.3
click at [314, 300] on button "Save" at bounding box center [334, 299] width 114 height 45
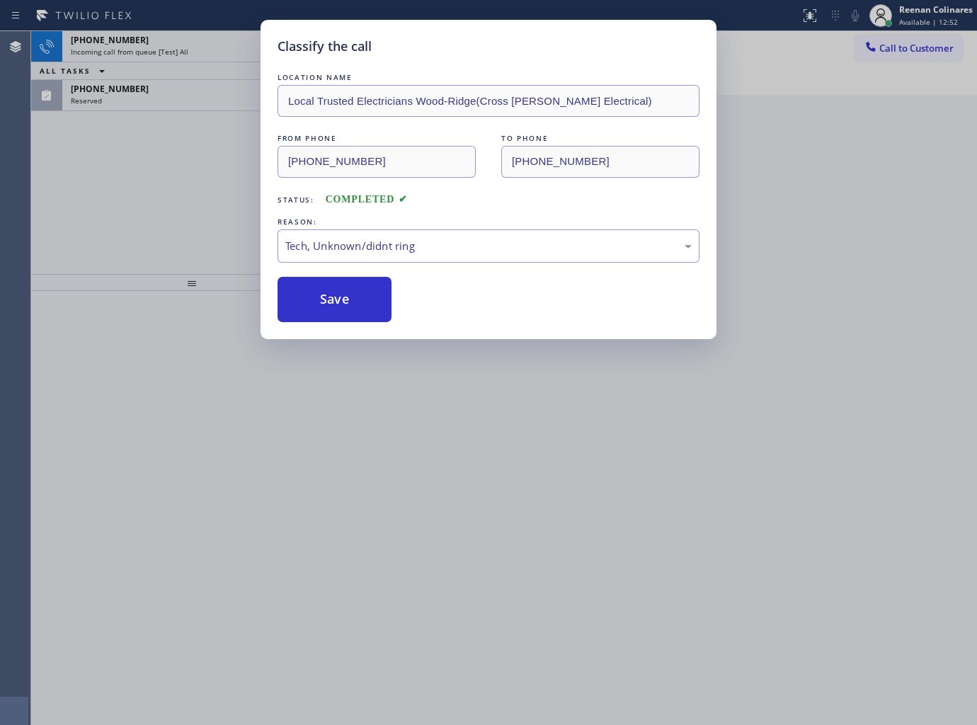
click at [178, 90] on div "Classify the call LOCATION NAME Local Trusted Electricians Wood-Ridge(Cross [PE…" at bounding box center [488, 362] width 977 height 725
click at [178, 90] on div "[PHONE_NUMBER]" at bounding box center [182, 89] width 222 height 12
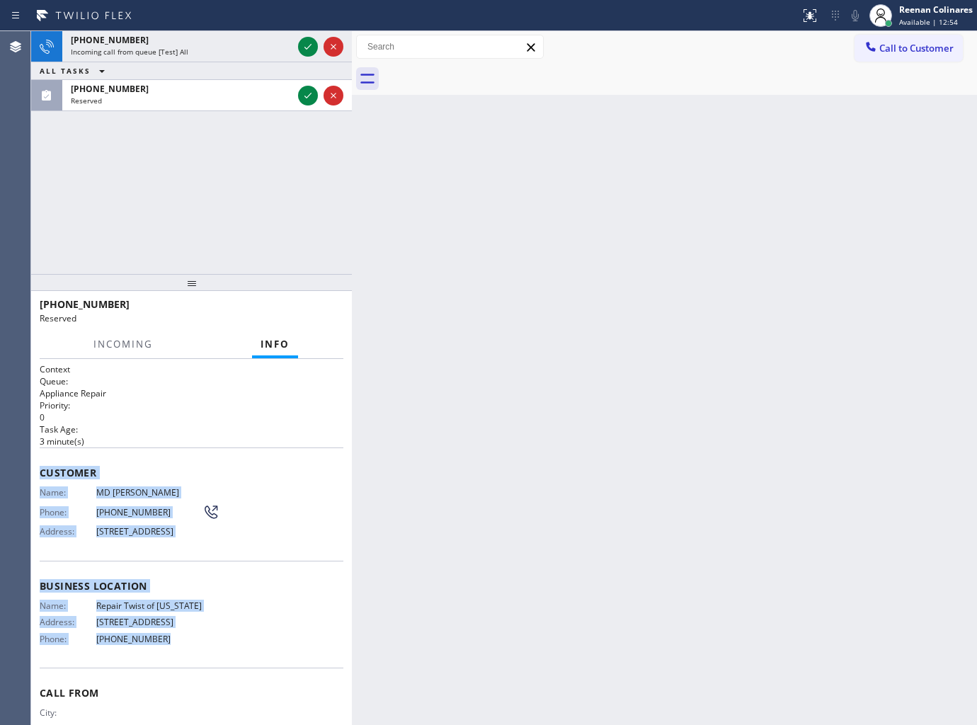
drag, startPoint x: 40, startPoint y: 461, endPoint x: 425, endPoint y: 708, distance: 458.1
click at [236, 667] on div "Context Queue: Appliance Repair Priority: 0 Task Age: [DEMOGRAPHIC_DATA] minute…" at bounding box center [191, 542] width 321 height 367
copy div "Customer Name: MD [PERSON_NAME] Phone: [PHONE_NUMBER] Address: [STREET_ADDRESS]…"
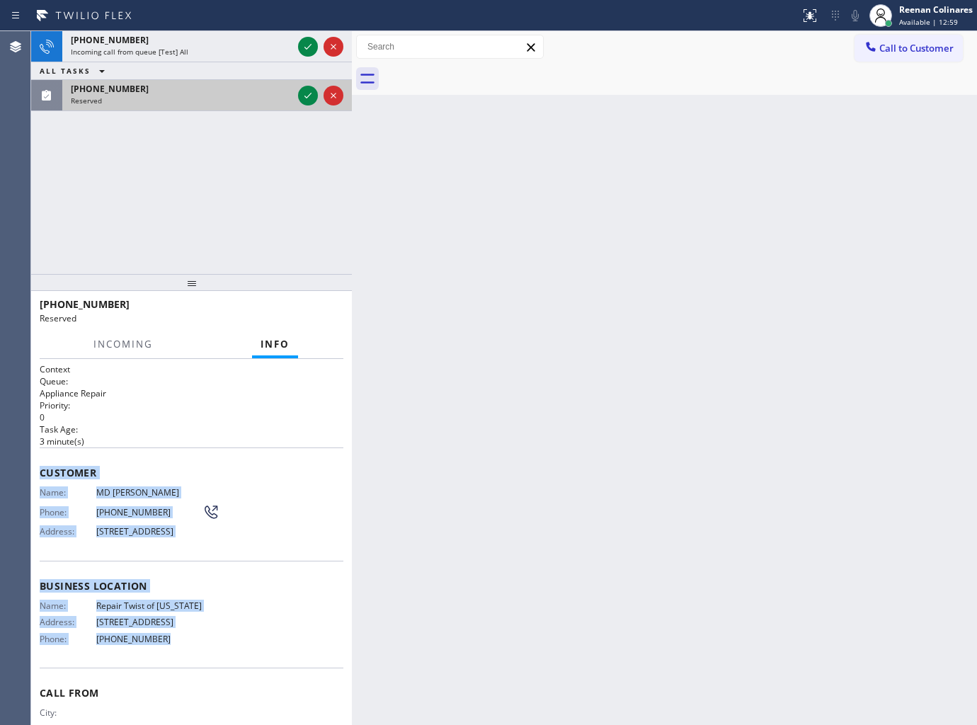
click at [243, 90] on div "[PHONE_NUMBER]" at bounding box center [182, 89] width 222 height 12
click at [304, 97] on icon at bounding box center [307, 95] width 17 height 17
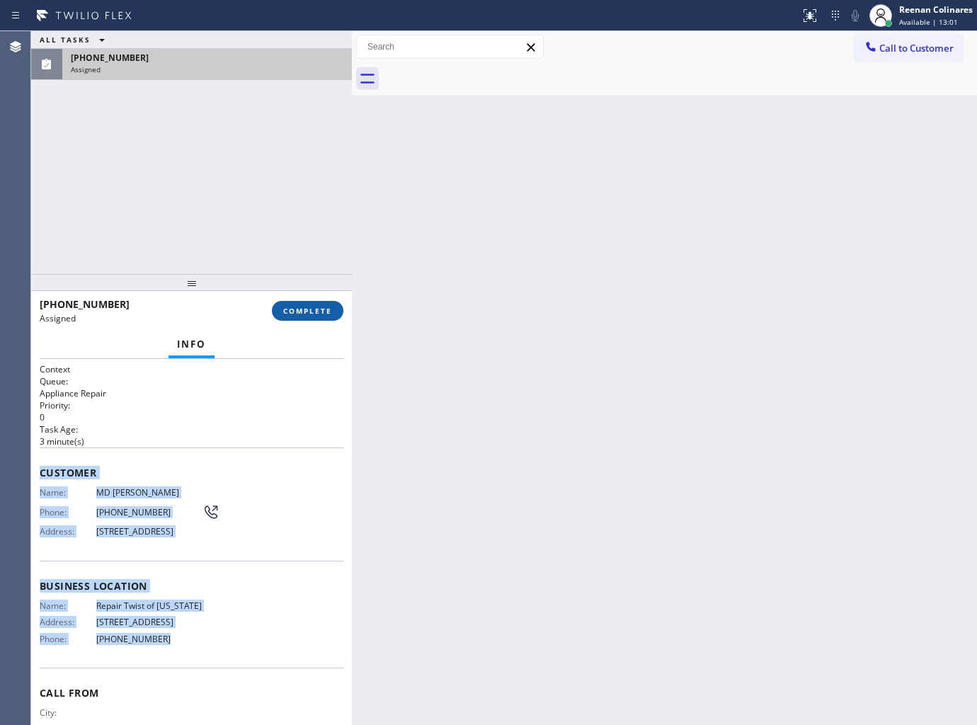
click at [305, 320] on button "COMPLETE" at bounding box center [307, 311] width 71 height 20
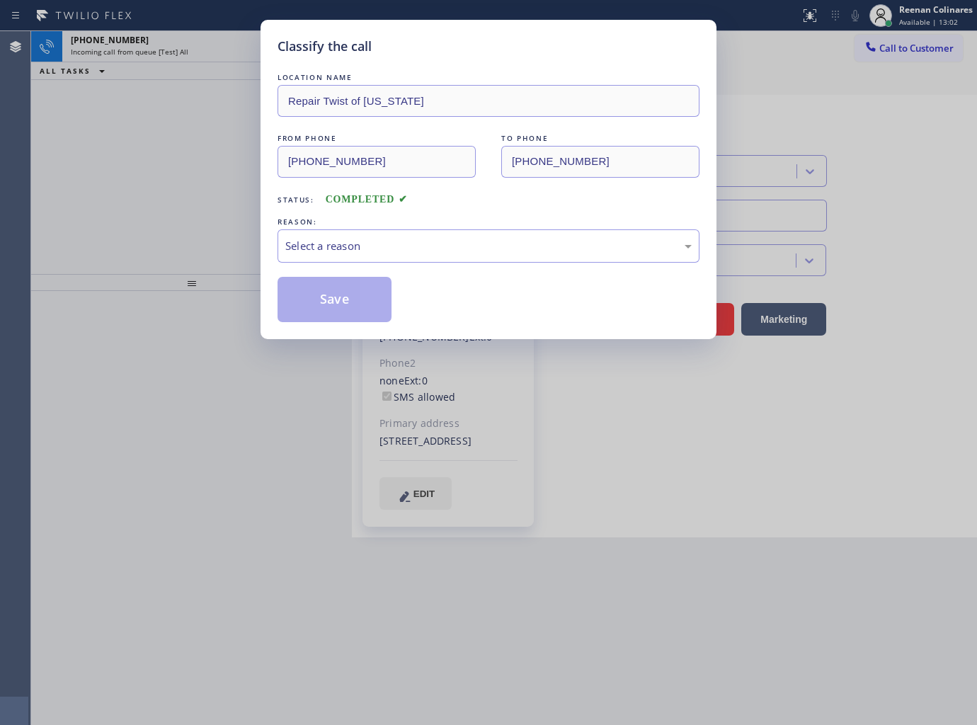
type input "[PHONE_NUMBER]"
click at [343, 258] on div "Select a reason" at bounding box center [488, 245] width 422 height 33
drag, startPoint x: 319, startPoint y: 301, endPoint x: 142, endPoint y: 161, distance: 224.8
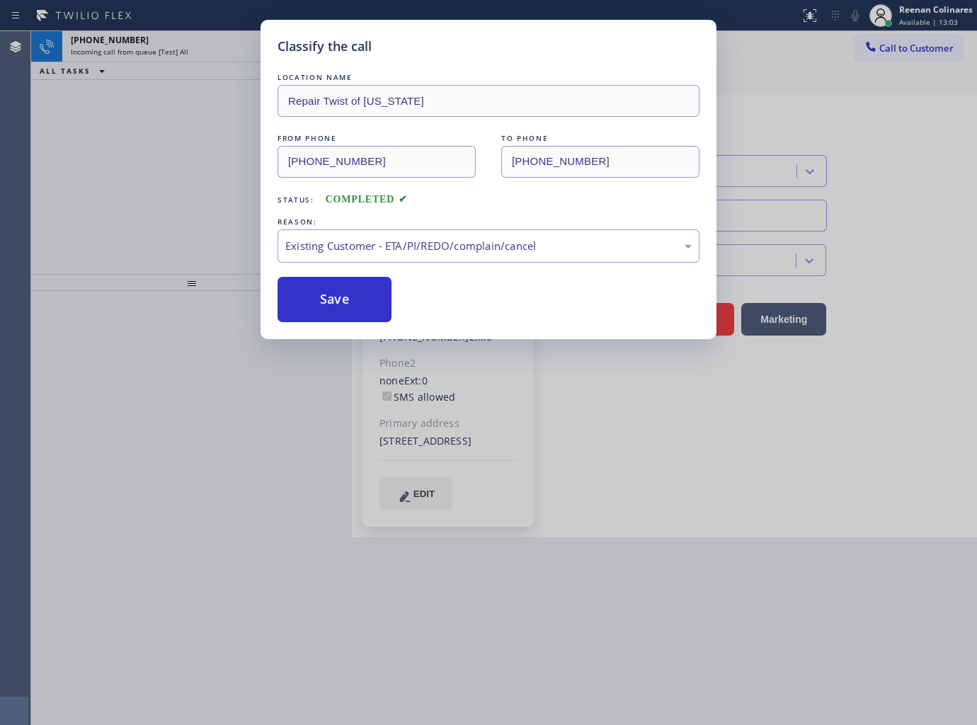
click at [317, 301] on button "Save" at bounding box center [334, 299] width 114 height 45
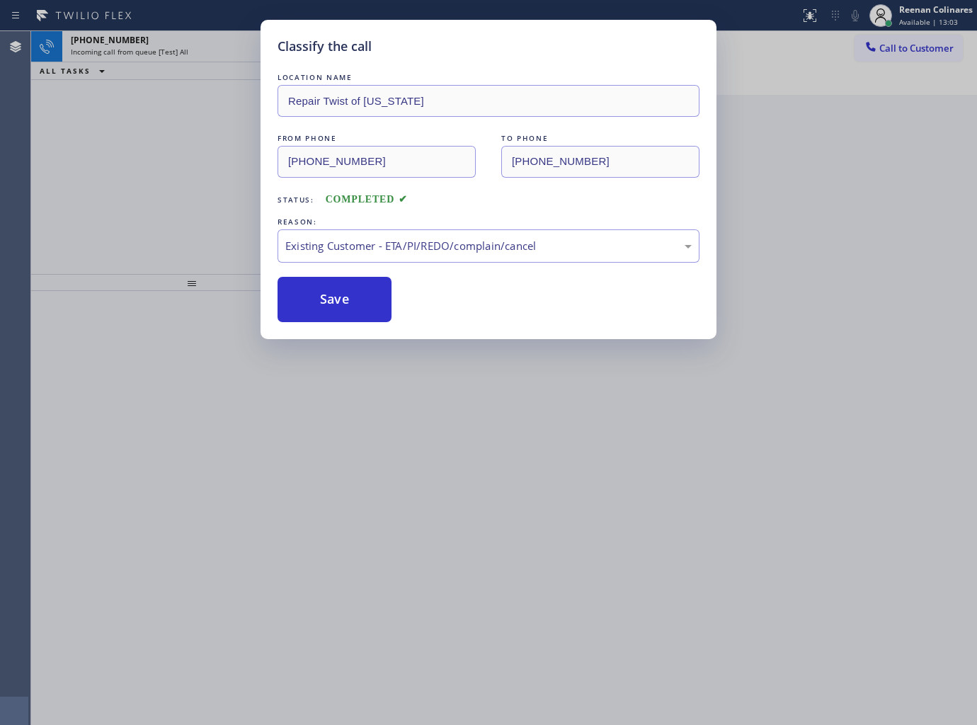
drag, startPoint x: 142, startPoint y: 161, endPoint x: 154, endPoint y: 85, distance: 76.7
click at [144, 153] on div "Classify the call LOCATION NAME Repair Twist of [US_STATE] FROM PHONE [PHONE_NU…" at bounding box center [488, 362] width 977 height 725
click at [180, 43] on div "Classify the call LOCATION NAME Repair Twist of [US_STATE] FROM PHONE [PHONE_NU…" at bounding box center [488, 362] width 977 height 725
click at [180, 43] on div "Classify the call LOCATION NAME Sub Zero Appliance Repair [GEOGRAPHIC_DATA] FRO…" at bounding box center [504, 378] width 946 height 694
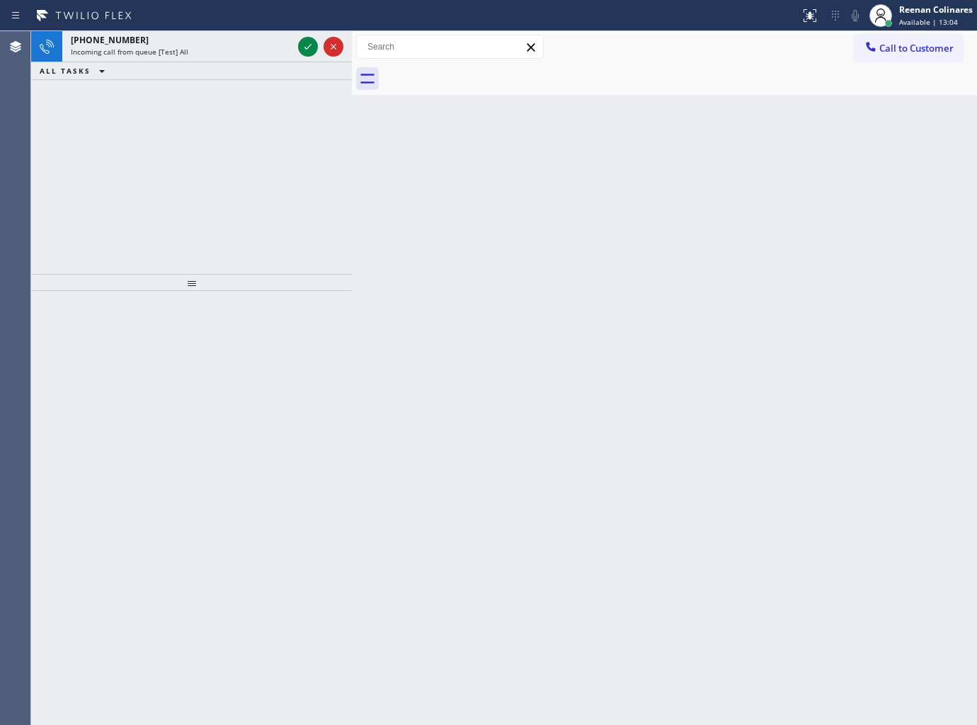
click at [180, 43] on div "[PHONE_NUMBER]" at bounding box center [182, 40] width 222 height 12
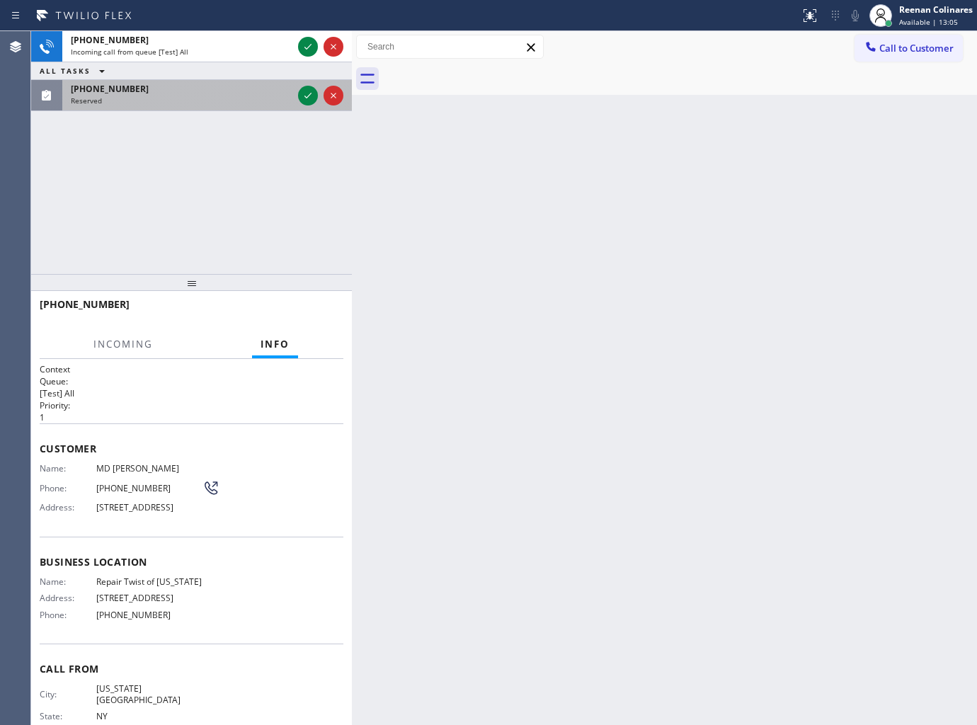
click at [234, 100] on div "Reserved" at bounding box center [182, 101] width 222 height 10
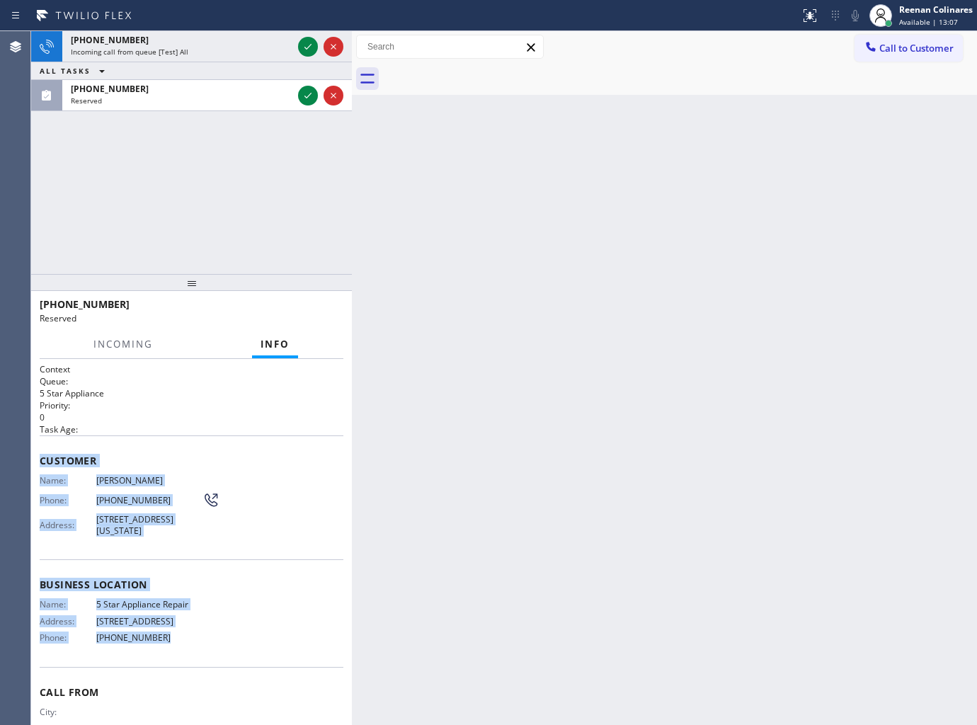
drag, startPoint x: 41, startPoint y: 460, endPoint x: 515, endPoint y: 701, distance: 531.8
click at [234, 647] on div "Context Queue: 5 Star Appliance Priority: 0 Task Age: Customer Name: [PERSON_NA…" at bounding box center [192, 568] width 304 height 411
copy div "Customer Name: [PERSON_NAME] Phone: [PHONE_NUMBER] Address: [STREET_ADDRESS][US…"
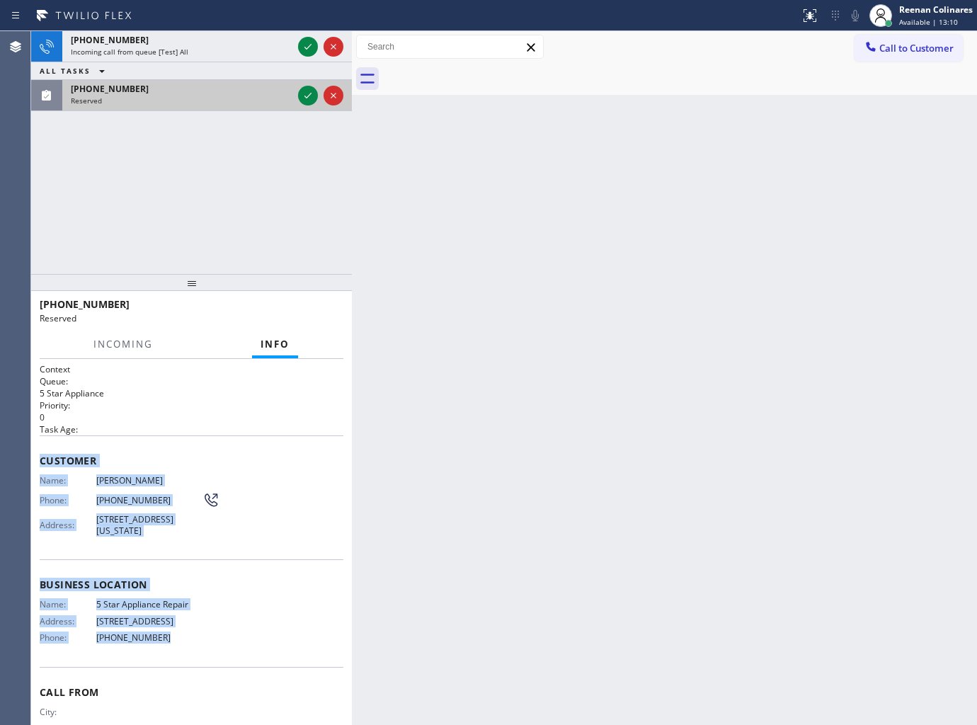
click at [284, 102] on div "Reserved" at bounding box center [182, 101] width 222 height 10
click at [310, 91] on icon at bounding box center [307, 95] width 17 height 17
click at [299, 307] on span "COMPLETE" at bounding box center [307, 311] width 49 height 10
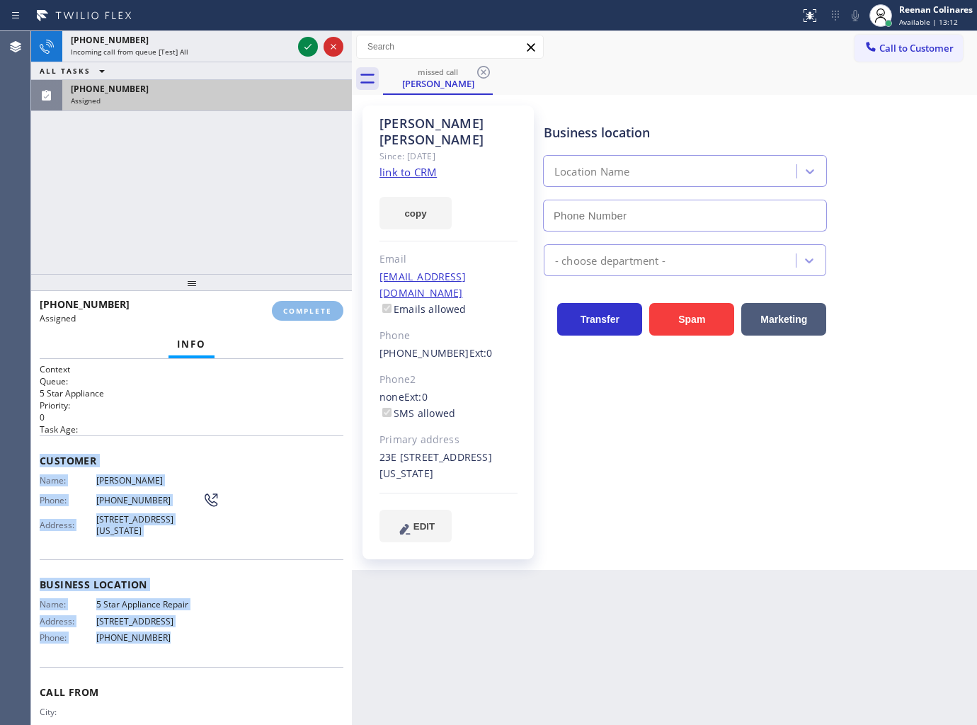
type input "[PHONE_NUMBER]"
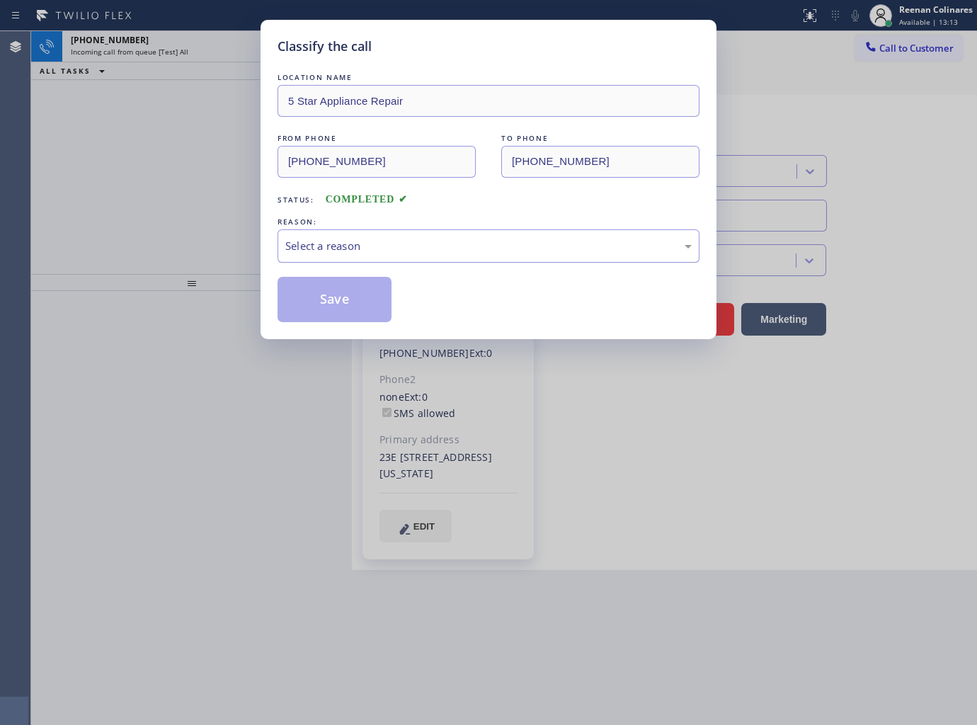
click at [407, 231] on div "Select a reason" at bounding box center [488, 245] width 422 height 33
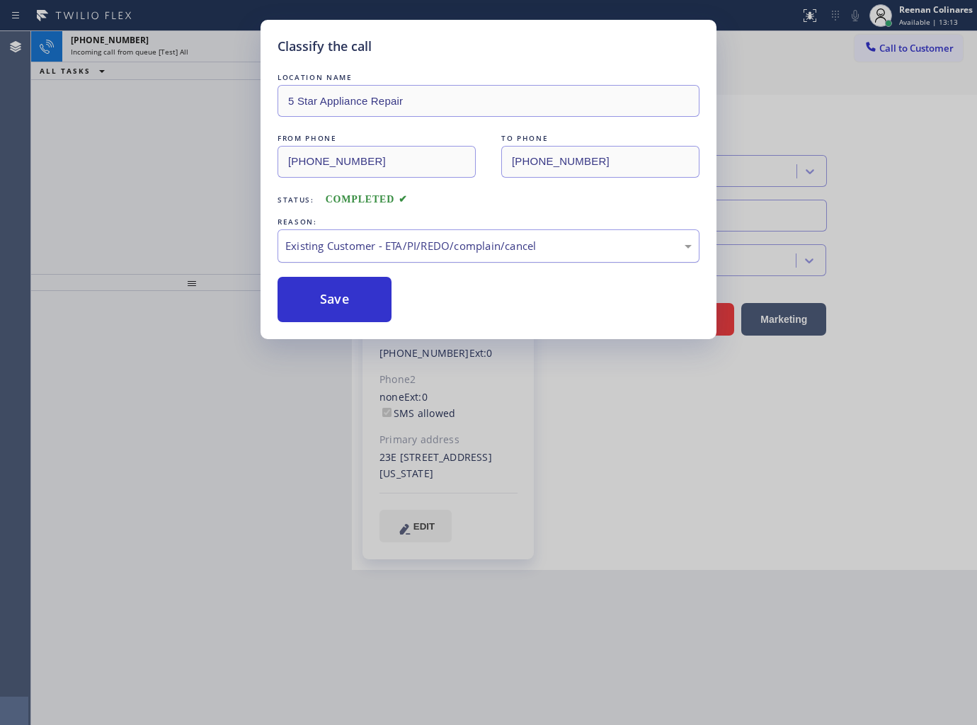
drag, startPoint x: 323, startPoint y: 281, endPoint x: 294, endPoint y: 256, distance: 38.2
click at [324, 281] on button "Save" at bounding box center [334, 299] width 114 height 45
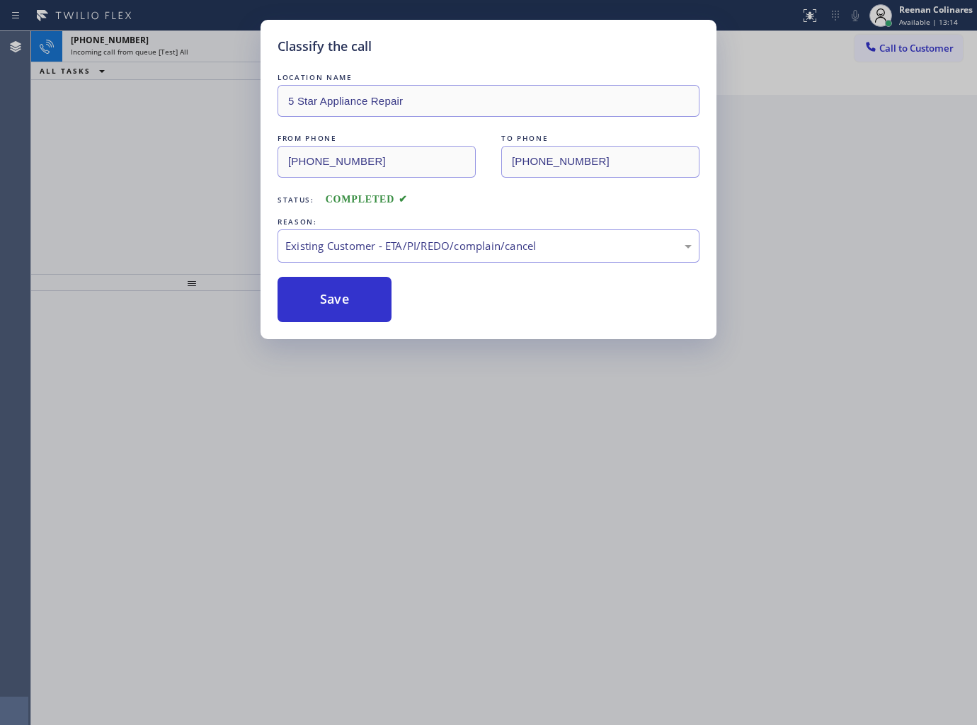
click at [171, 146] on div "Classify the call LOCATION NAME 5 Star Appliance Repair FROM PHONE [PHONE_NUMBE…" at bounding box center [488, 362] width 977 height 725
click at [204, 43] on div "Classify the call LOCATION NAME 5 Star Appliance Repair FROM PHONE [PHONE_NUMBE…" at bounding box center [488, 362] width 977 height 725
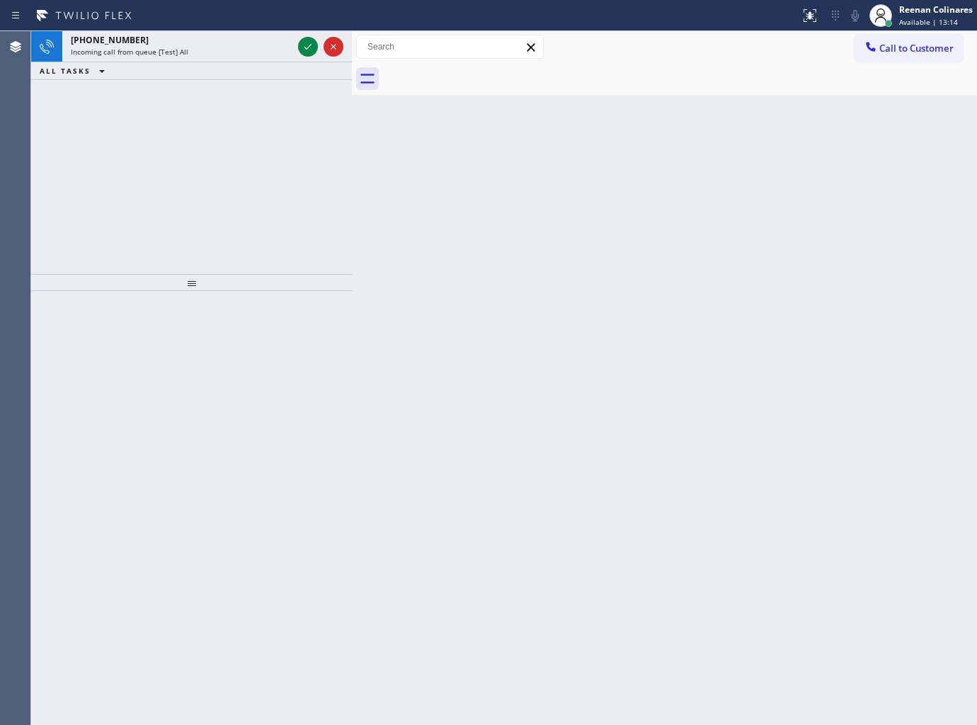
click at [204, 43] on div "[PHONE_NUMBER]" at bounding box center [182, 40] width 222 height 12
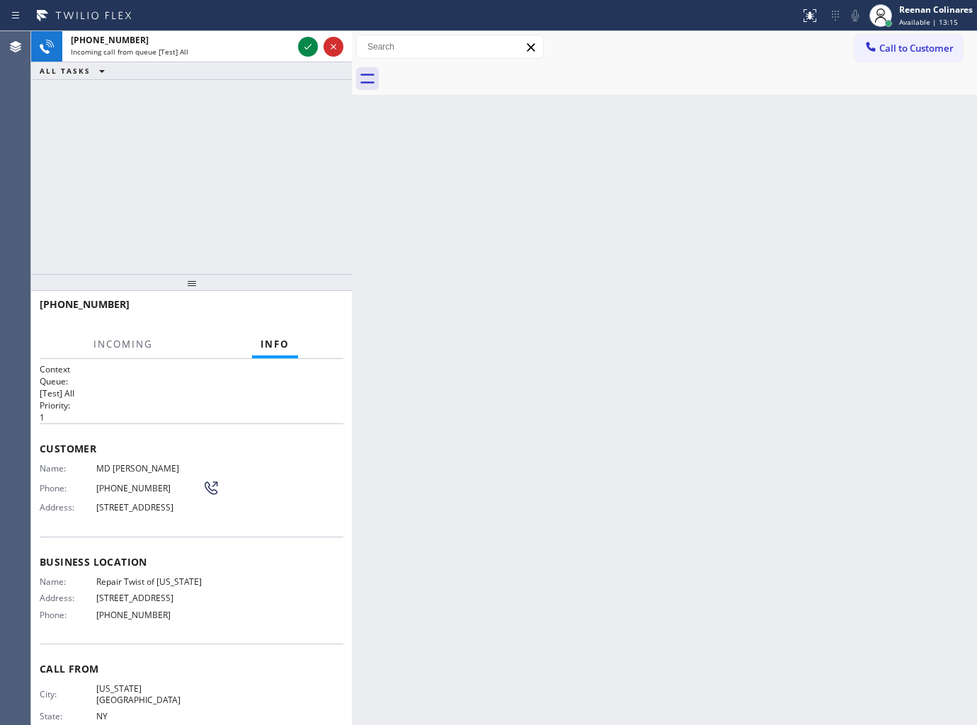
click at [204, 43] on div "[PHONE_NUMBER]" at bounding box center [182, 40] width 222 height 12
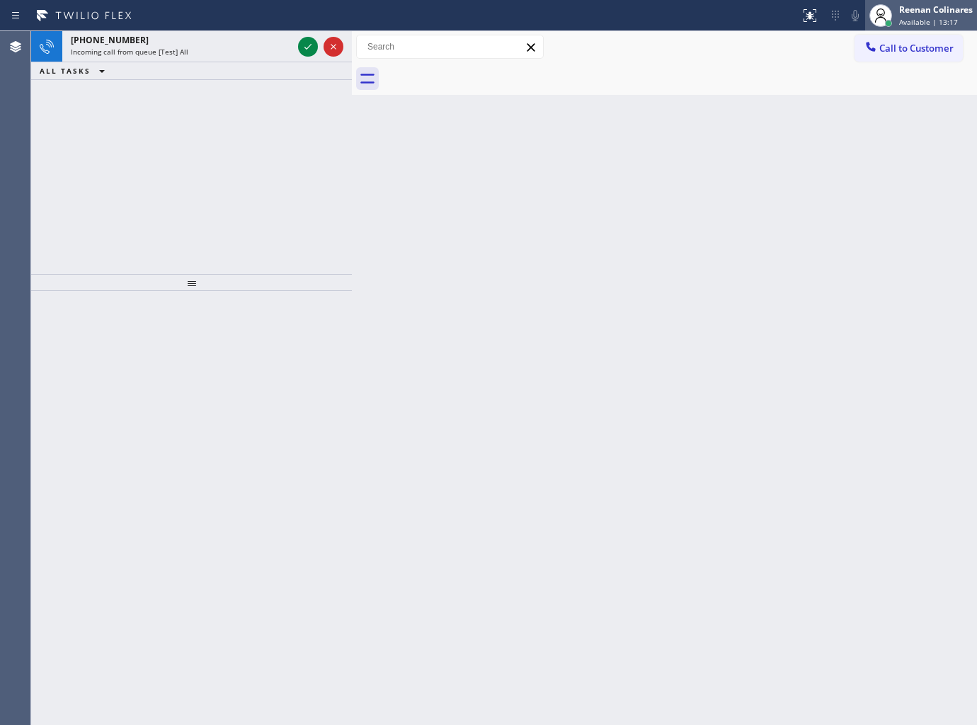
click at [893, 12] on div at bounding box center [880, 15] width 31 height 31
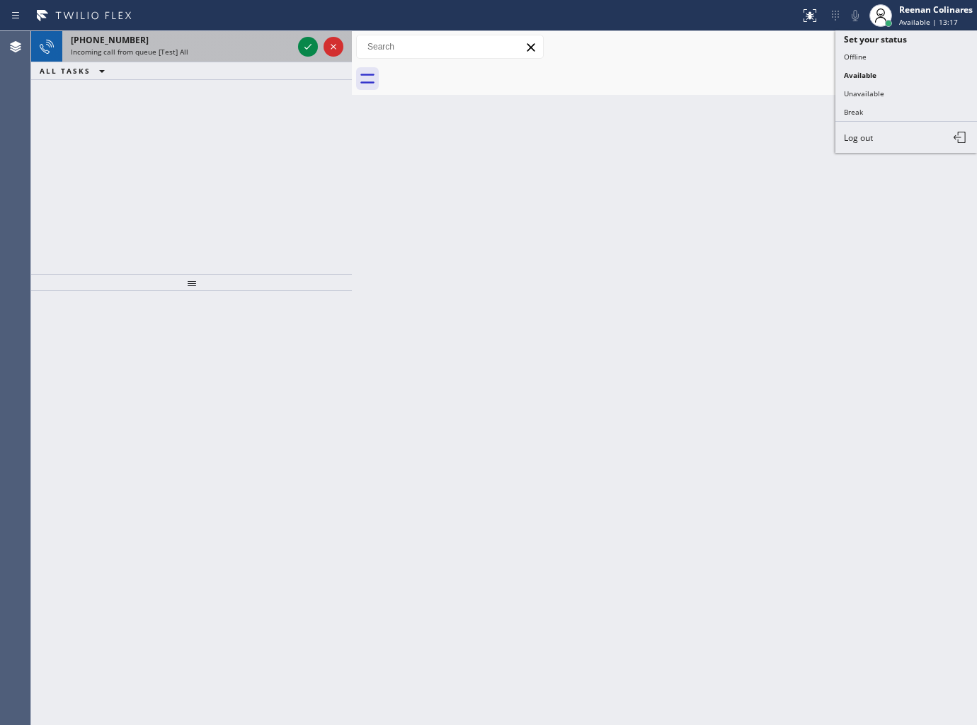
click at [132, 33] on div "[PHONE_NUMBER] Incoming call from queue [Test] All" at bounding box center [178, 46] width 233 height 31
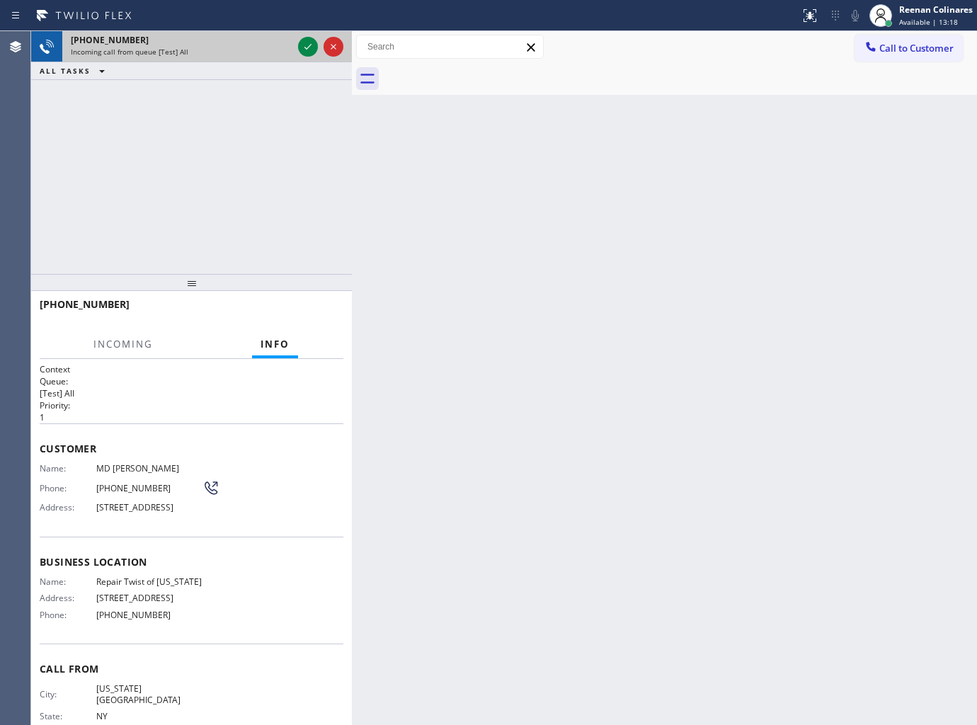
click at [152, 45] on div "[PHONE_NUMBER]" at bounding box center [182, 40] width 222 height 12
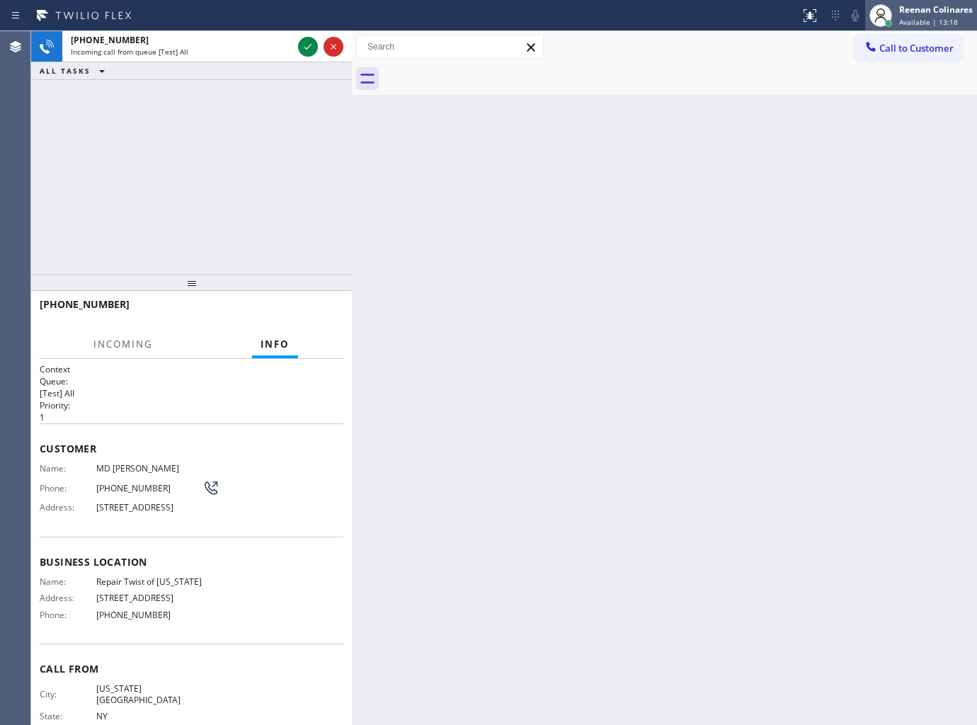
click at [924, 14] on div "Reenan Colinares" at bounding box center [936, 10] width 74 height 12
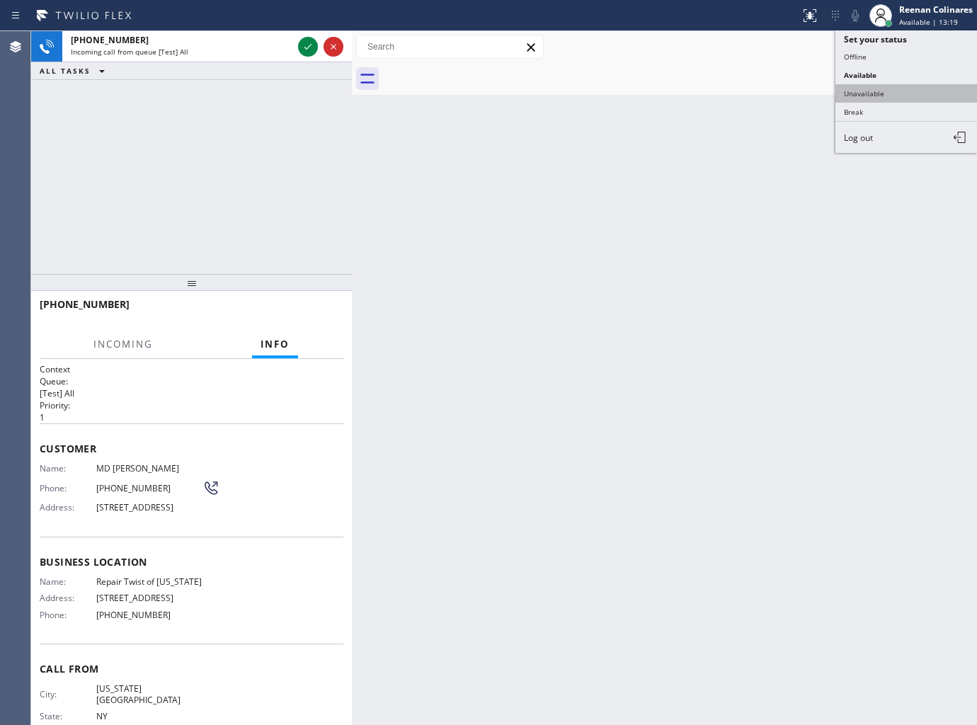
click at [862, 93] on button "Unavailable" at bounding box center [906, 93] width 142 height 18
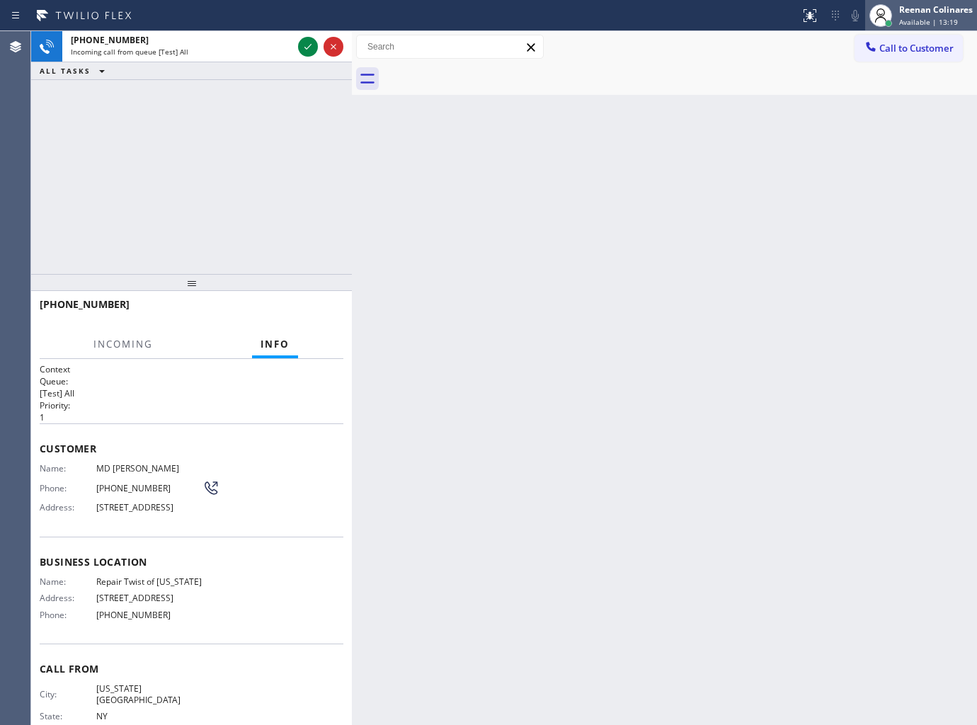
click at [924, 12] on div "Reenan Colinares" at bounding box center [936, 10] width 74 height 12
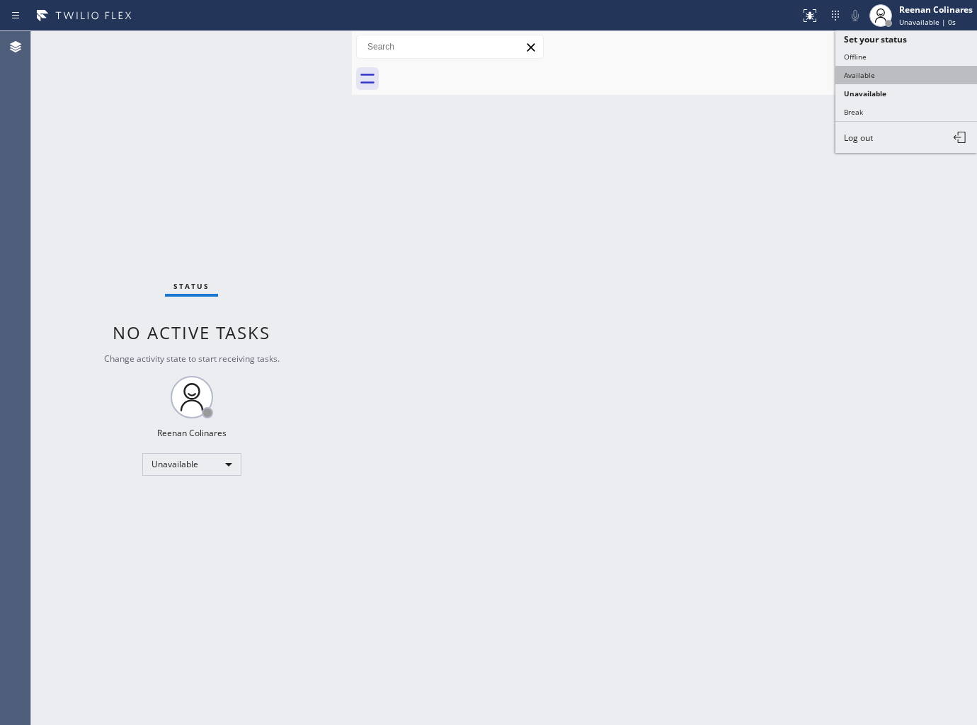
click at [874, 75] on button "Available" at bounding box center [906, 75] width 142 height 18
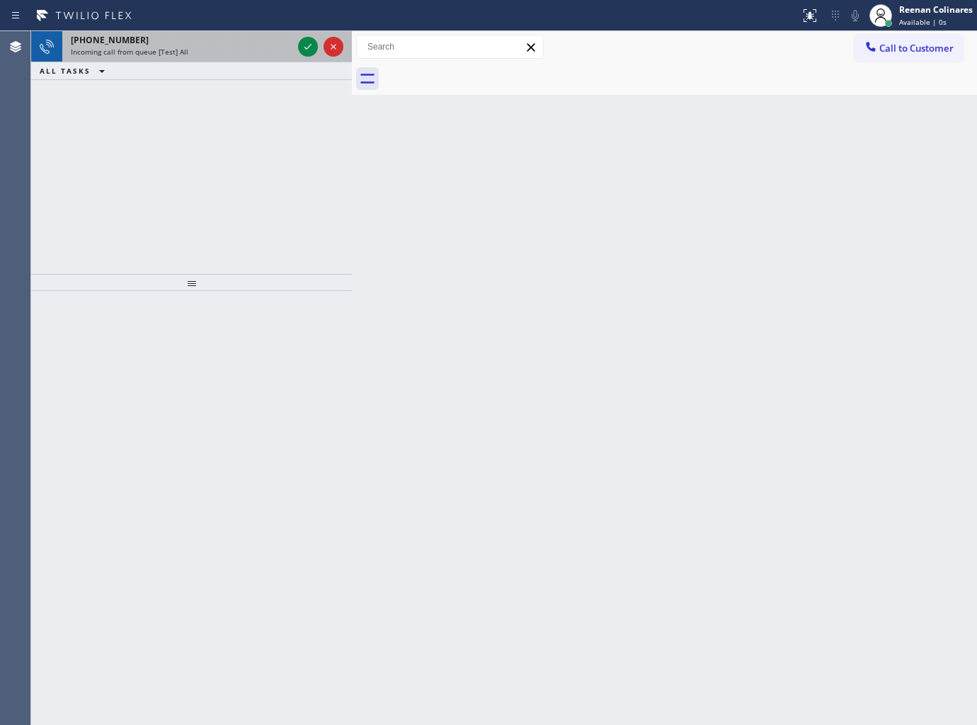
click at [207, 53] on div "Incoming call from queue [Test] All" at bounding box center [182, 52] width 222 height 10
click at [193, 41] on div "[PHONE_NUMBER]" at bounding box center [182, 40] width 222 height 12
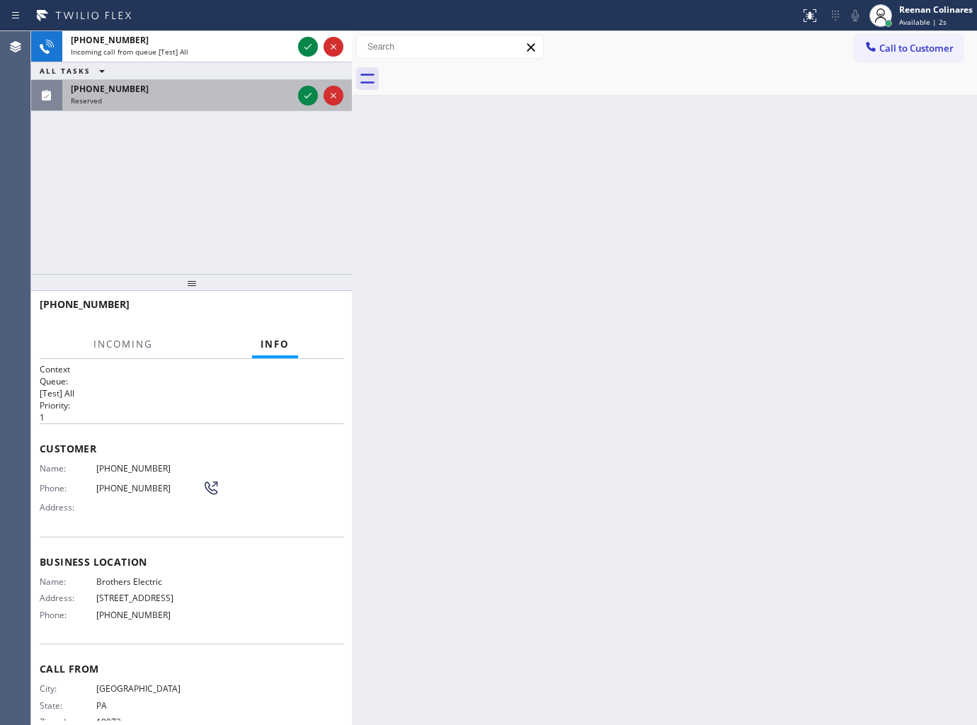
click at [215, 91] on div "[PHONE_NUMBER]" at bounding box center [182, 89] width 222 height 12
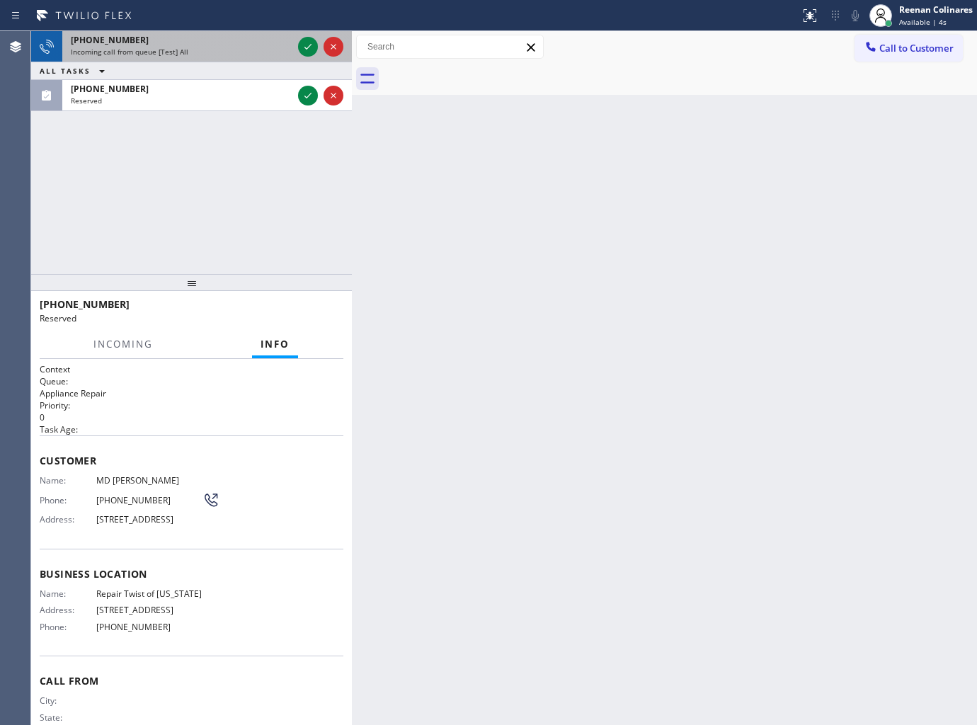
click at [206, 50] on div "Incoming call from queue [Test] All" at bounding box center [182, 52] width 222 height 10
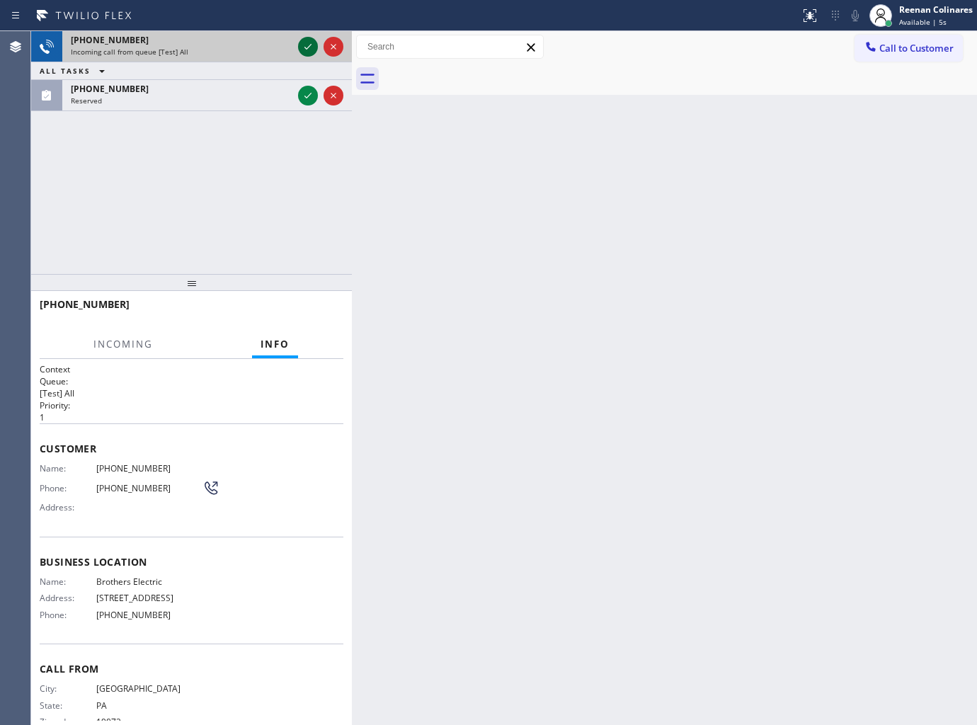
click at [303, 48] on icon at bounding box center [307, 46] width 17 height 17
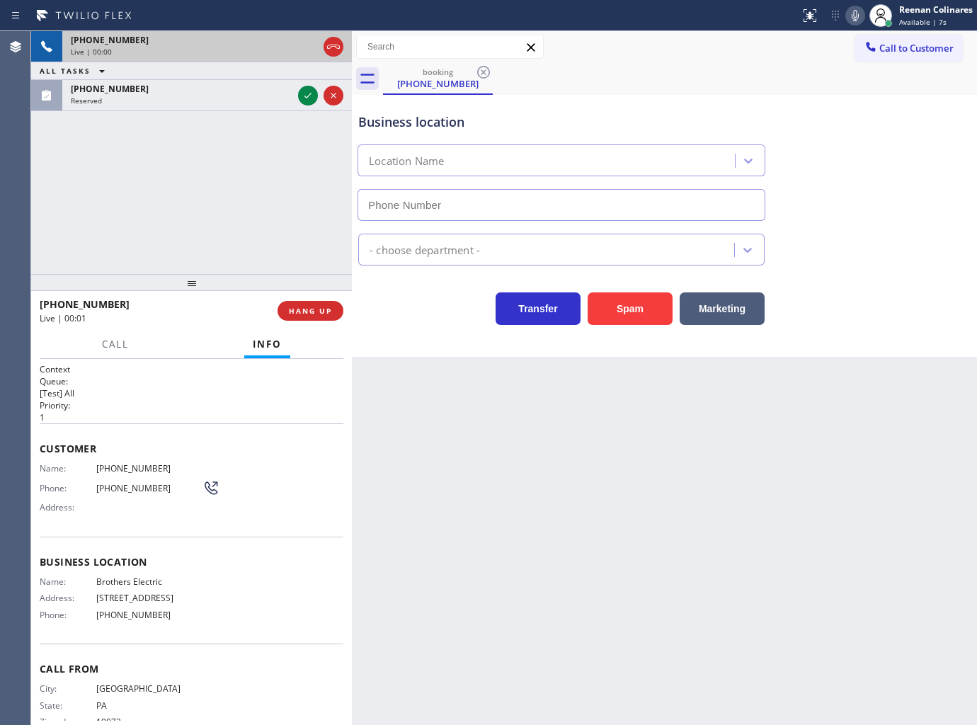
type input "[PHONE_NUMBER]"
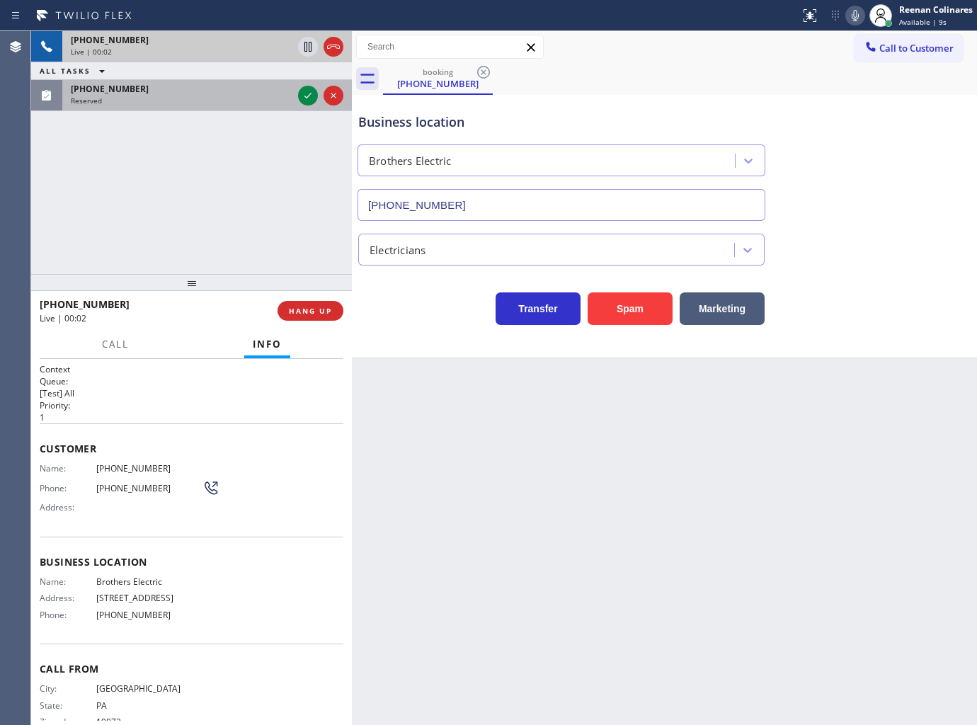
click at [176, 93] on div "[PHONE_NUMBER]" at bounding box center [182, 89] width 222 height 12
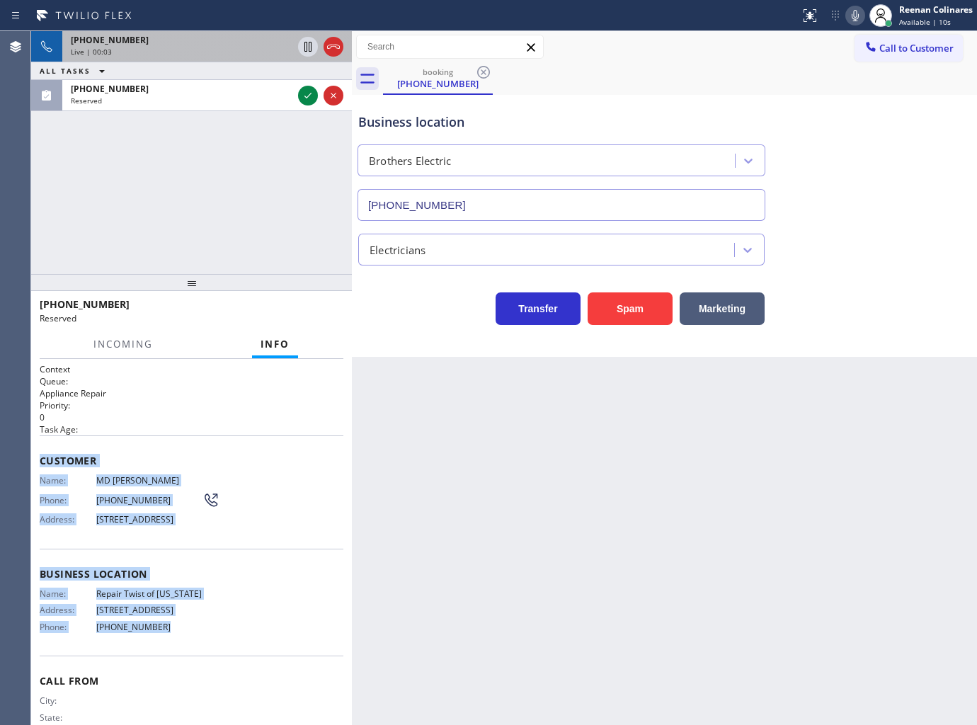
drag, startPoint x: 38, startPoint y: 452, endPoint x: 235, endPoint y: 657, distance: 284.9
click at [227, 655] on div "Context Queue: Appliance Repair Priority: 0 Task Age: Customer Name: MD [PERSON…" at bounding box center [191, 542] width 321 height 367
copy div "Customer Name: MD [PERSON_NAME] Phone: [PHONE_NUMBER] Address: [STREET_ADDRESS]…"
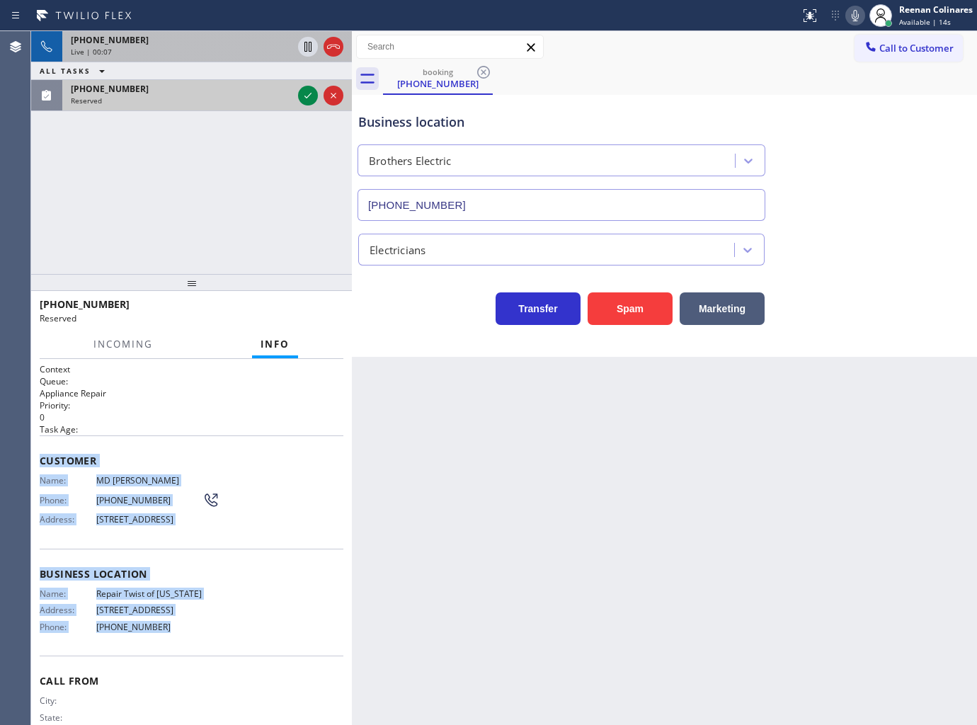
click at [288, 100] on div "Reserved" at bounding box center [182, 101] width 222 height 10
click at [307, 96] on icon at bounding box center [307, 95] width 17 height 17
drag, startPoint x: 314, startPoint y: 307, endPoint x: 321, endPoint y: 284, distance: 23.7
click at [314, 306] on span "COMPLETE" at bounding box center [307, 311] width 49 height 10
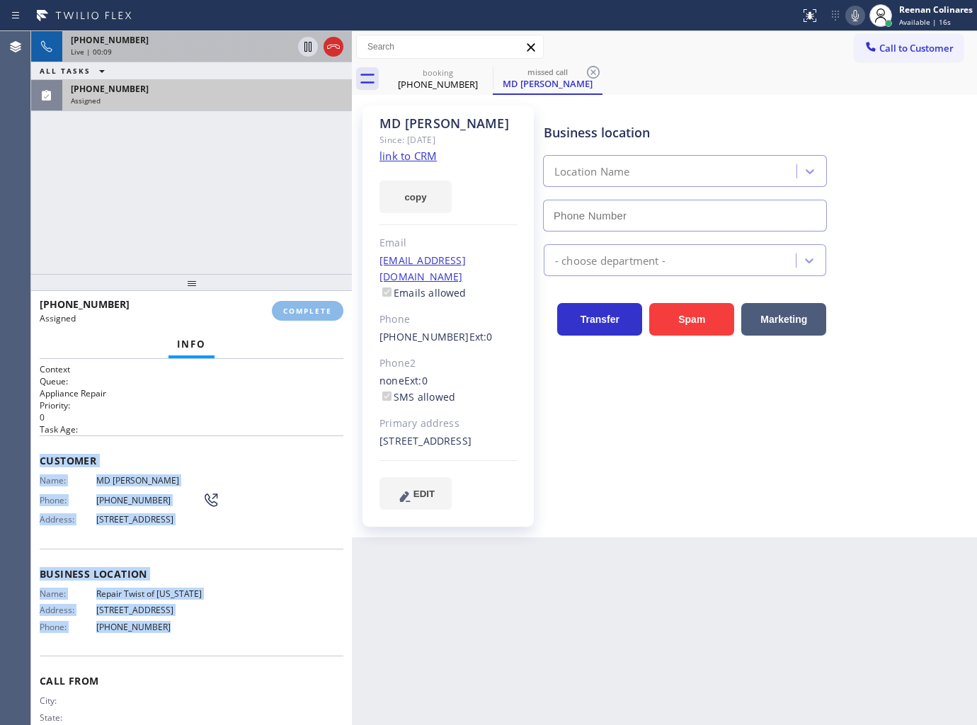
type input "[PHONE_NUMBER]"
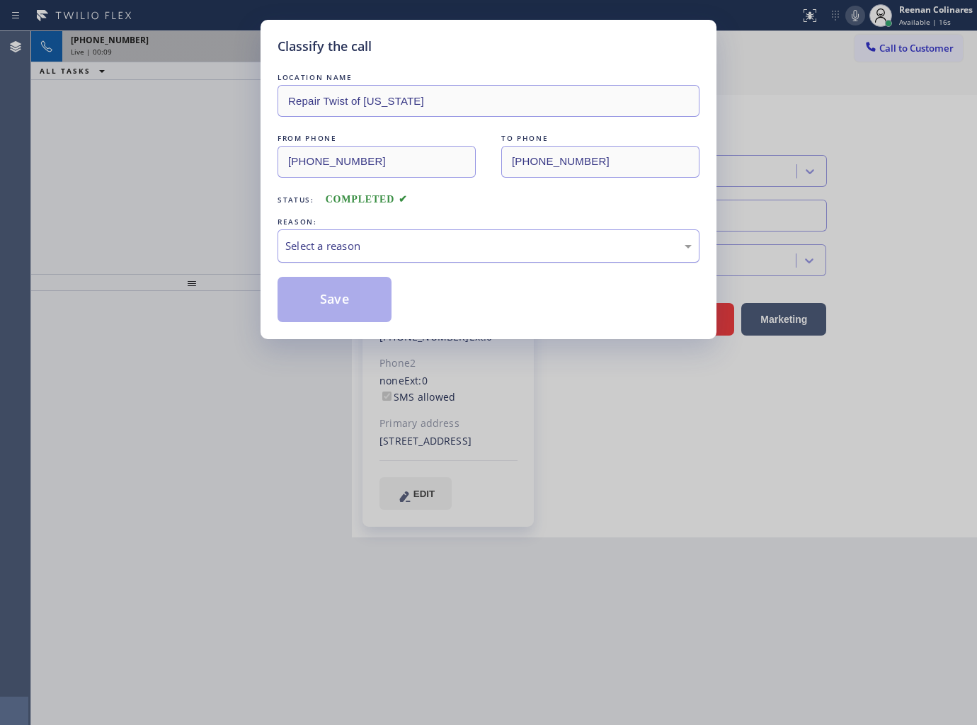
click at [385, 243] on div "Select a reason" at bounding box center [488, 246] width 406 height 16
click at [314, 306] on button "Save" at bounding box center [334, 299] width 114 height 45
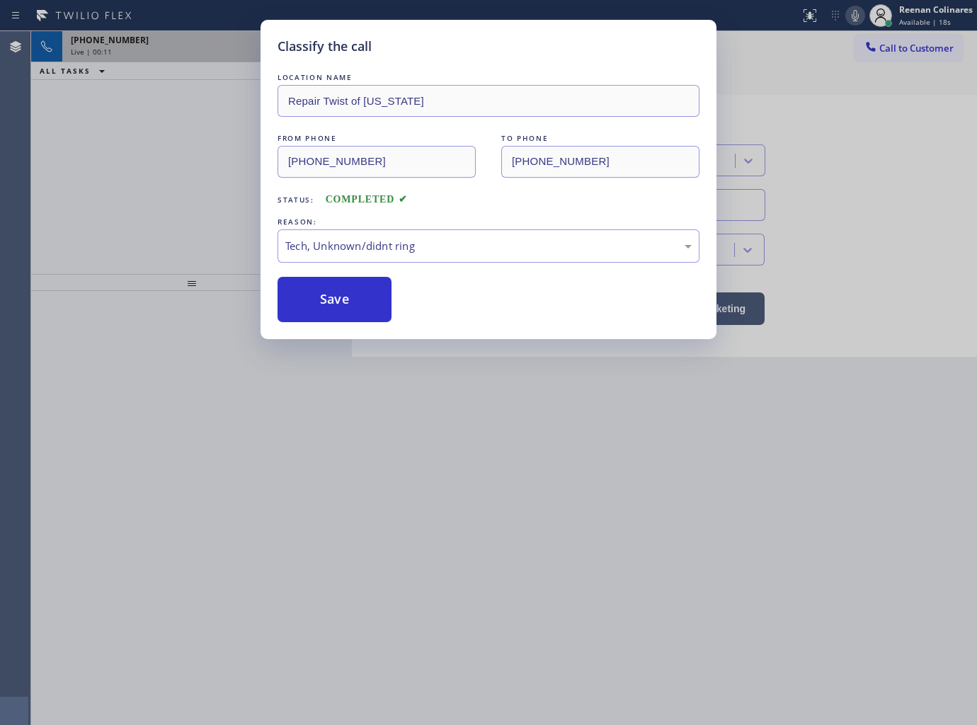
click at [164, 221] on div "Classify the call LOCATION NAME Repair Twist of [US_STATE] FROM PHONE [PHONE_NU…" at bounding box center [488, 362] width 977 height 725
click at [168, 202] on div "Classify the call LOCATION NAME Repair Twist of [US_STATE] FROM PHONE [PHONE_NU…" at bounding box center [488, 362] width 977 height 725
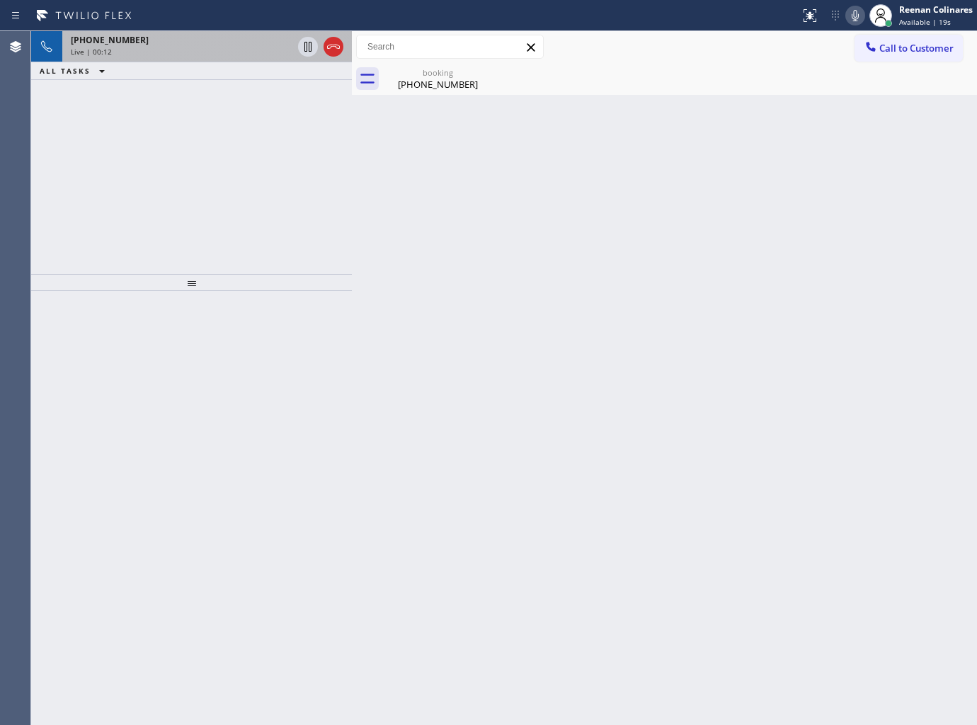
click at [235, 43] on div "[PHONE_NUMBER]" at bounding box center [182, 40] width 222 height 12
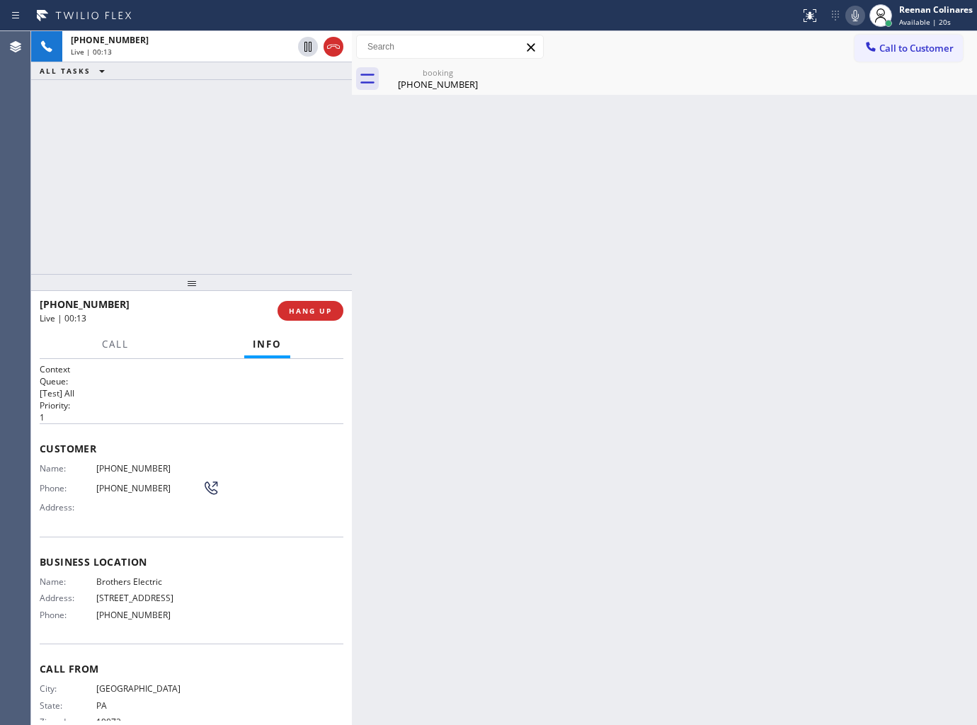
drag, startPoint x: 402, startPoint y: 72, endPoint x: 398, endPoint y: 120, distance: 48.3
click at [402, 73] on div "booking" at bounding box center [437, 72] width 107 height 11
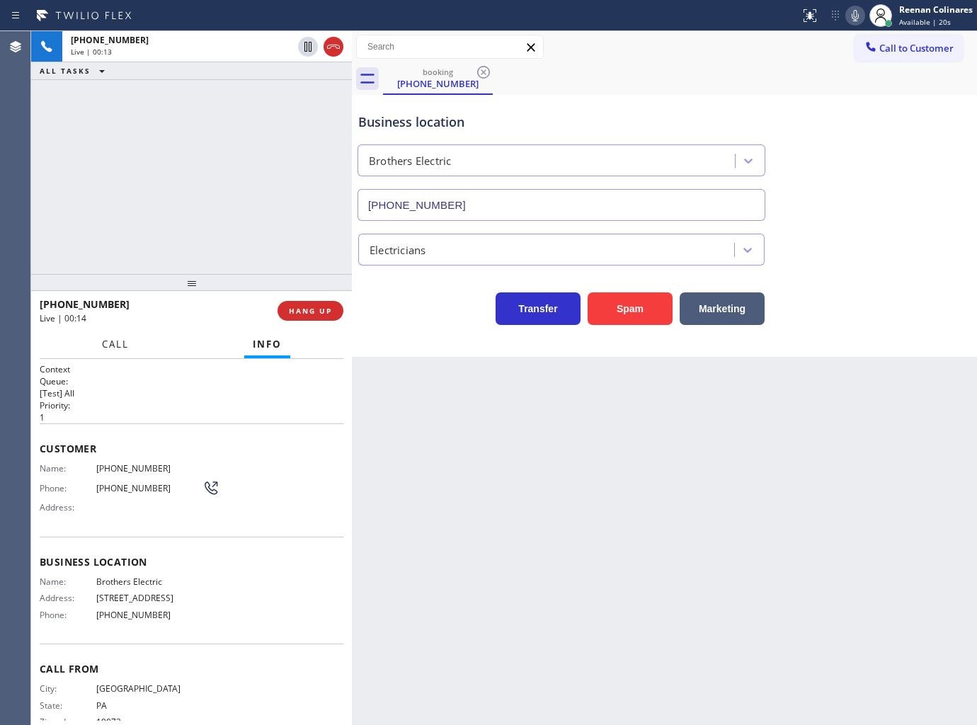
click at [100, 338] on button "Call" at bounding box center [115, 345] width 44 height 28
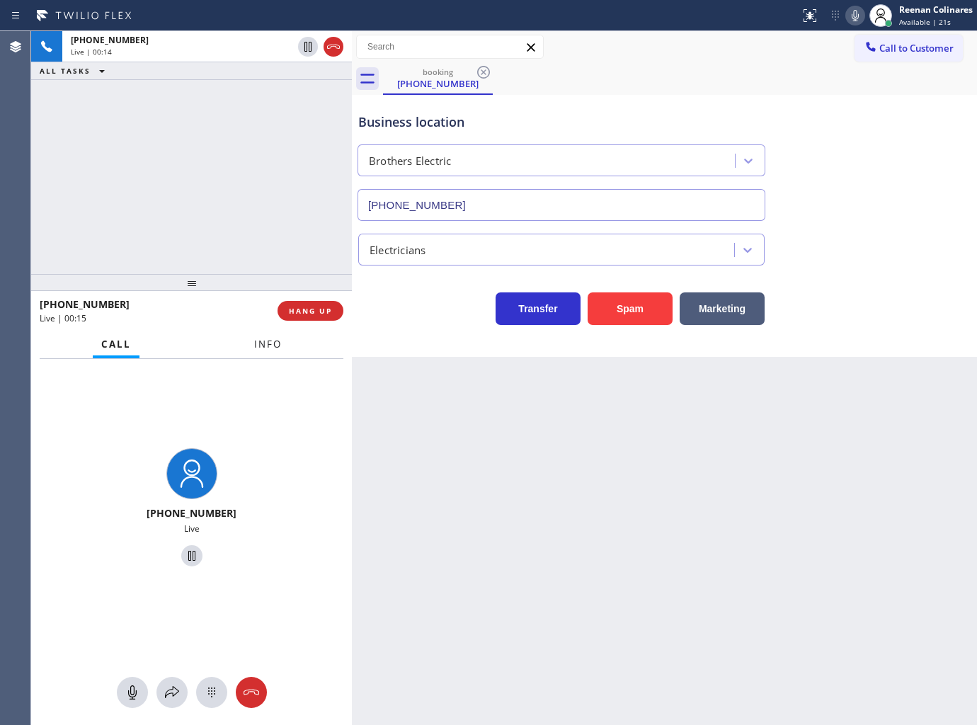
click at [266, 347] on span "Info" at bounding box center [268, 344] width 28 height 13
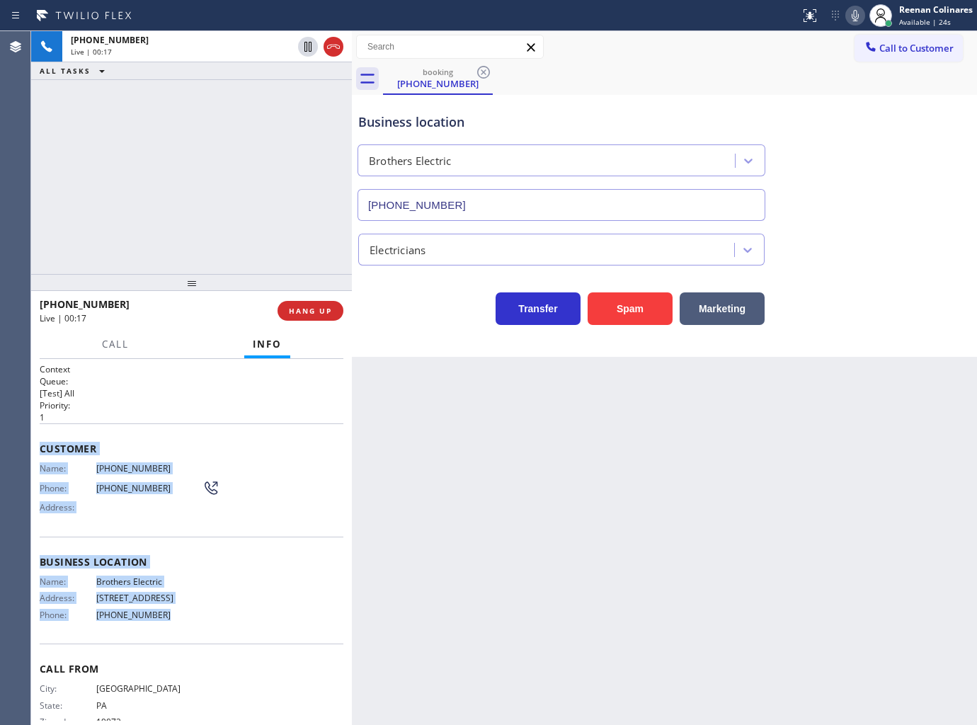
drag, startPoint x: 37, startPoint y: 435, endPoint x: 241, endPoint y: 639, distance: 287.8
click at [228, 639] on div "Context Queue: [Test] All Priority: 1 Customer Name: [PHONE_NUMBER] Phone: [PHO…" at bounding box center [191, 542] width 321 height 367
copy div "Customer Name: [PHONE_NUMBER] Phone: [PHONE_NUMBER] Address: Business location …"
click at [854, 21] on icon at bounding box center [855, 15] width 17 height 17
click at [119, 344] on span "Call" at bounding box center [115, 344] width 27 height 13
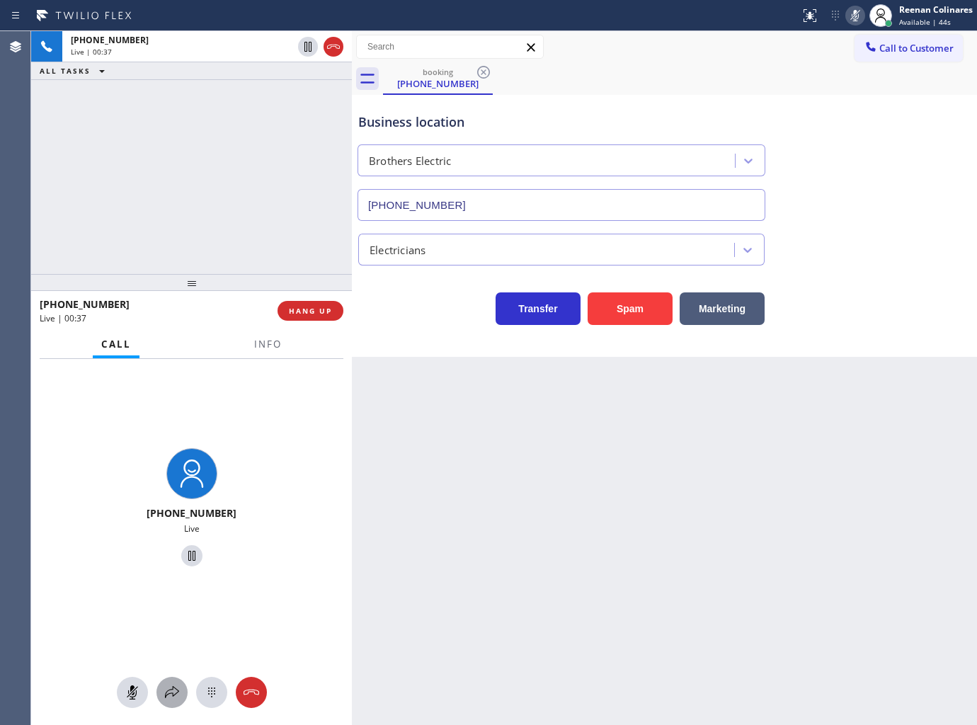
click at [168, 702] on button at bounding box center [171, 692] width 31 height 31
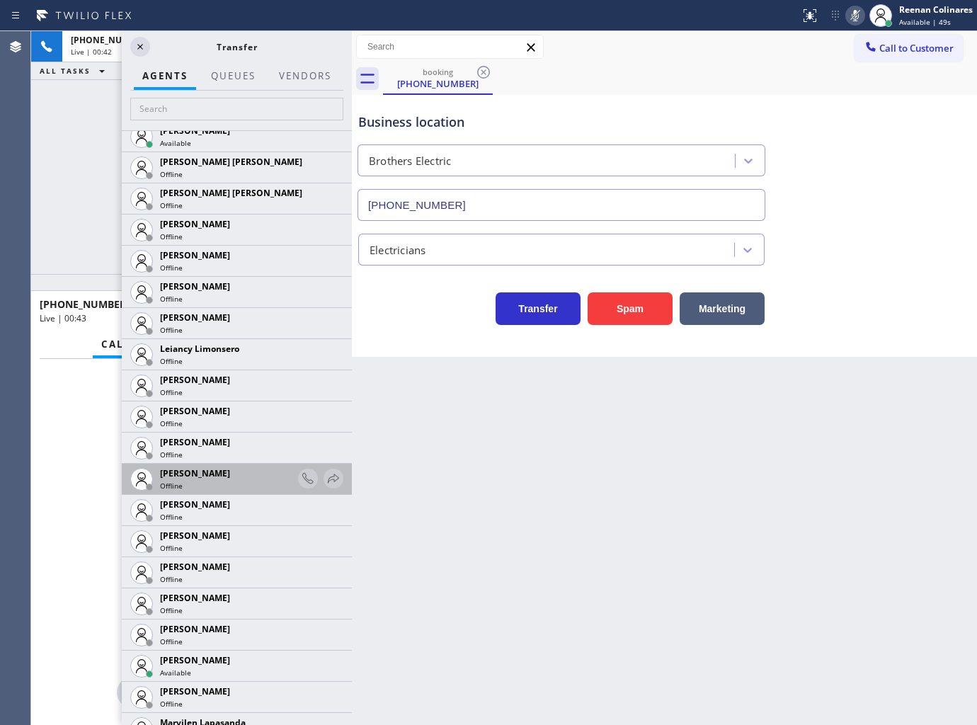
scroll to position [2202, 0]
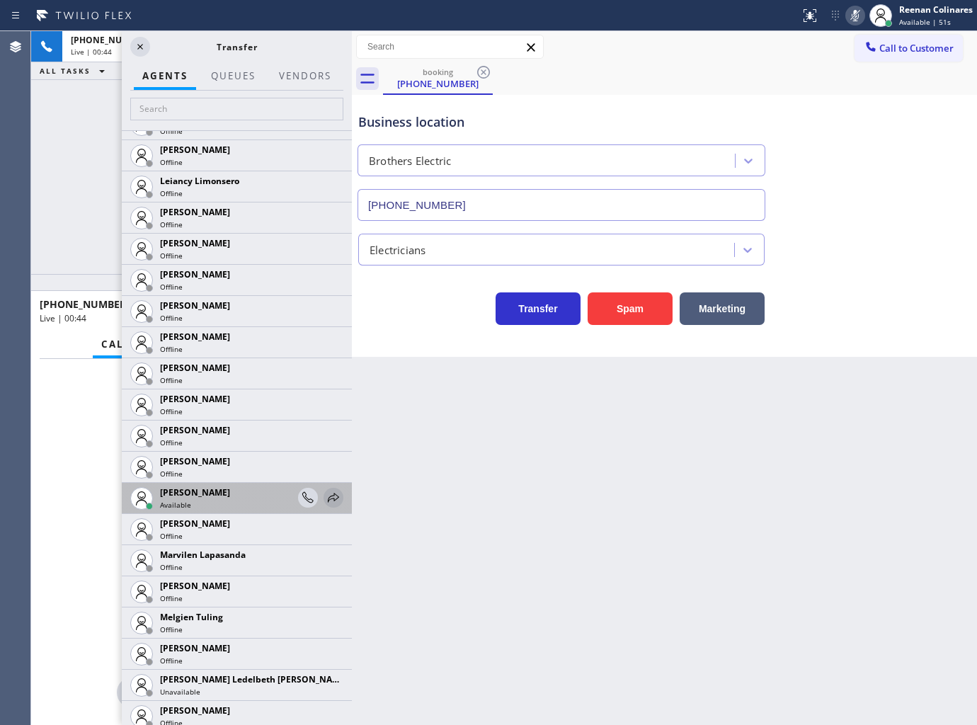
click at [328, 494] on icon at bounding box center [333, 497] width 11 height 9
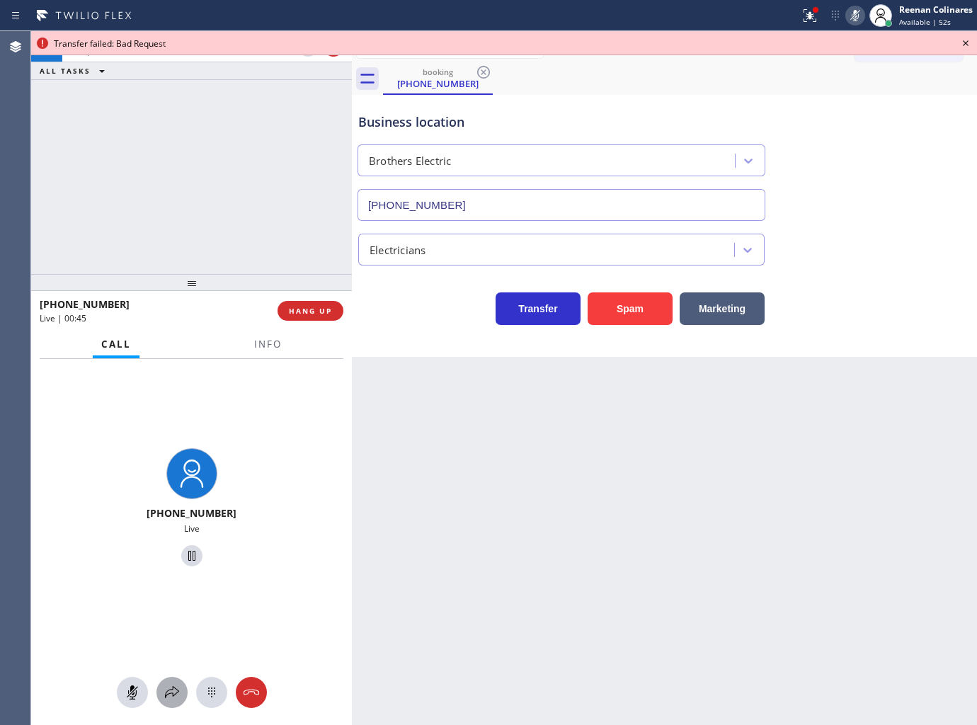
click at [166, 697] on icon at bounding box center [172, 692] width 17 height 17
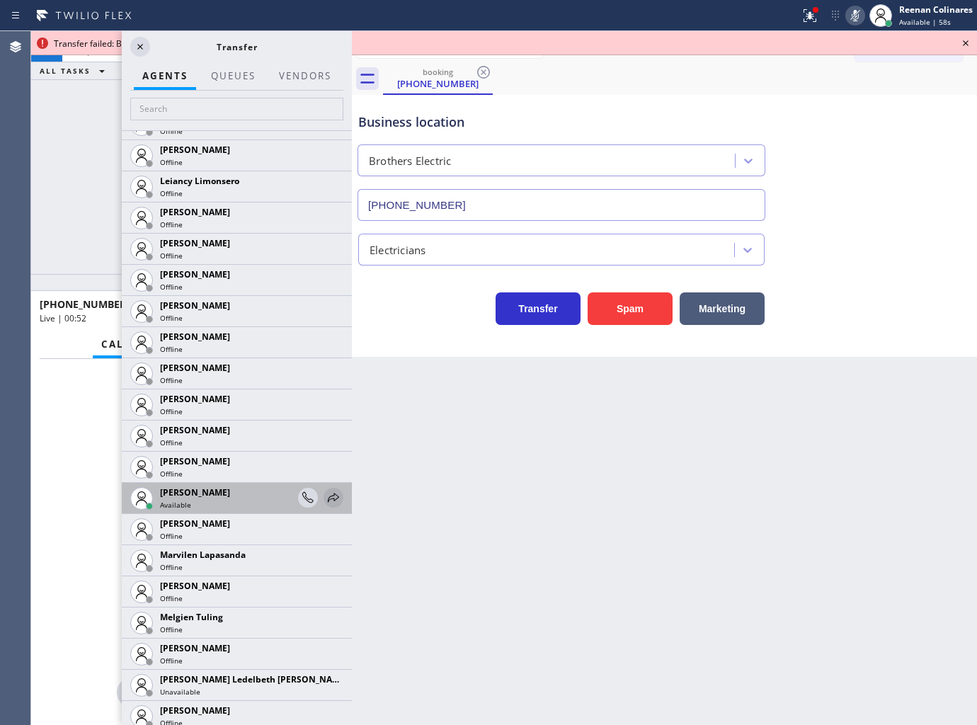
click at [325, 504] on icon at bounding box center [333, 497] width 17 height 17
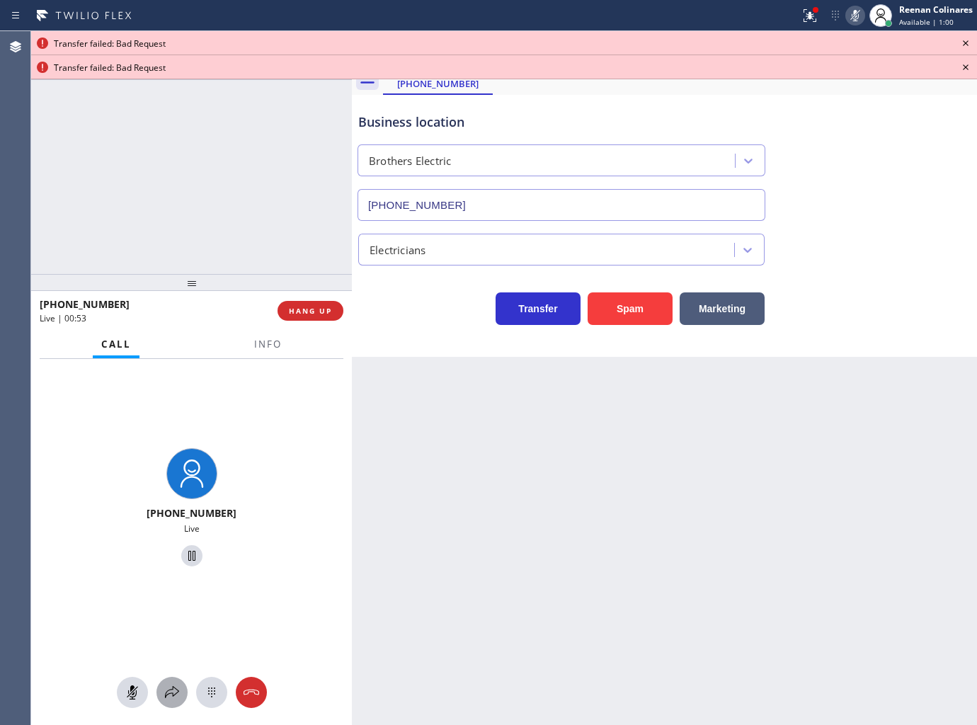
click at [173, 690] on icon at bounding box center [172, 692] width 17 height 17
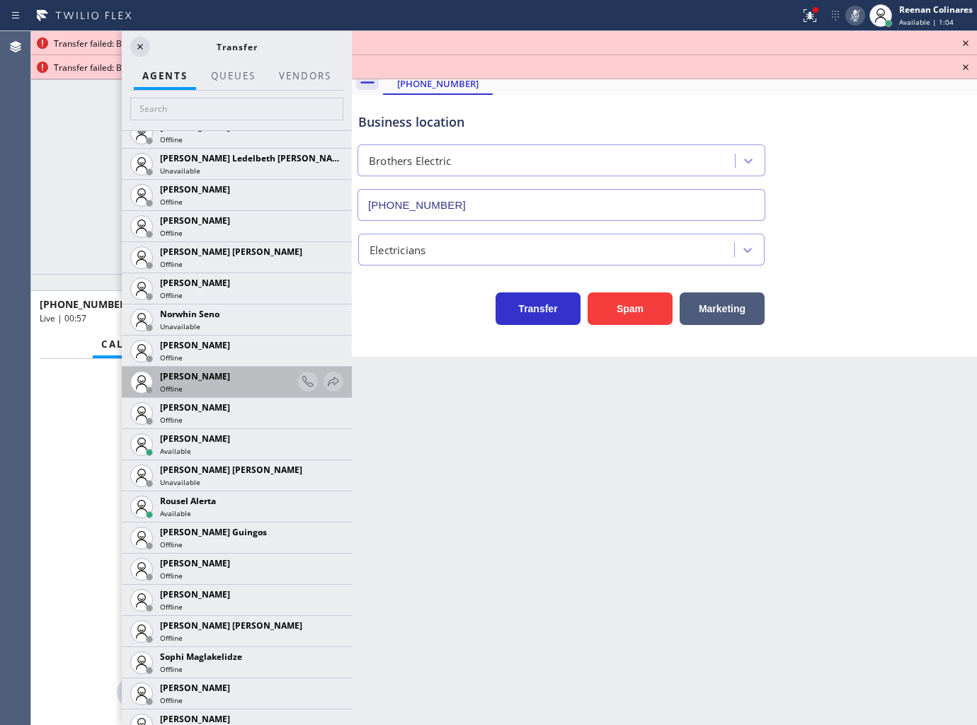
scroll to position [2752, 0]
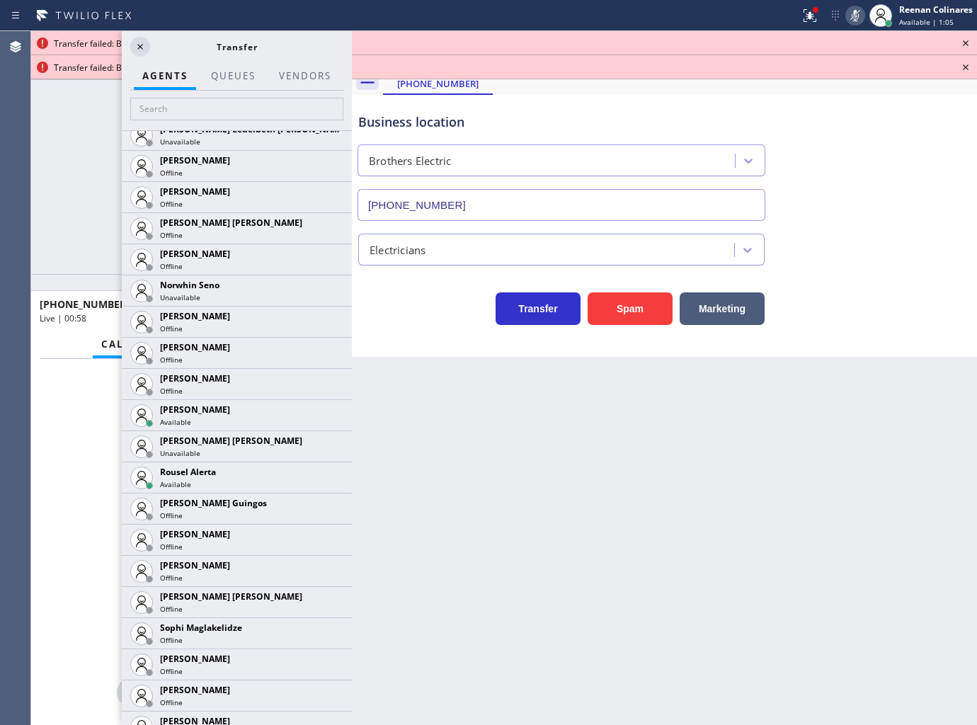
click at [0, 0] on icon at bounding box center [0, 0] width 0 height 0
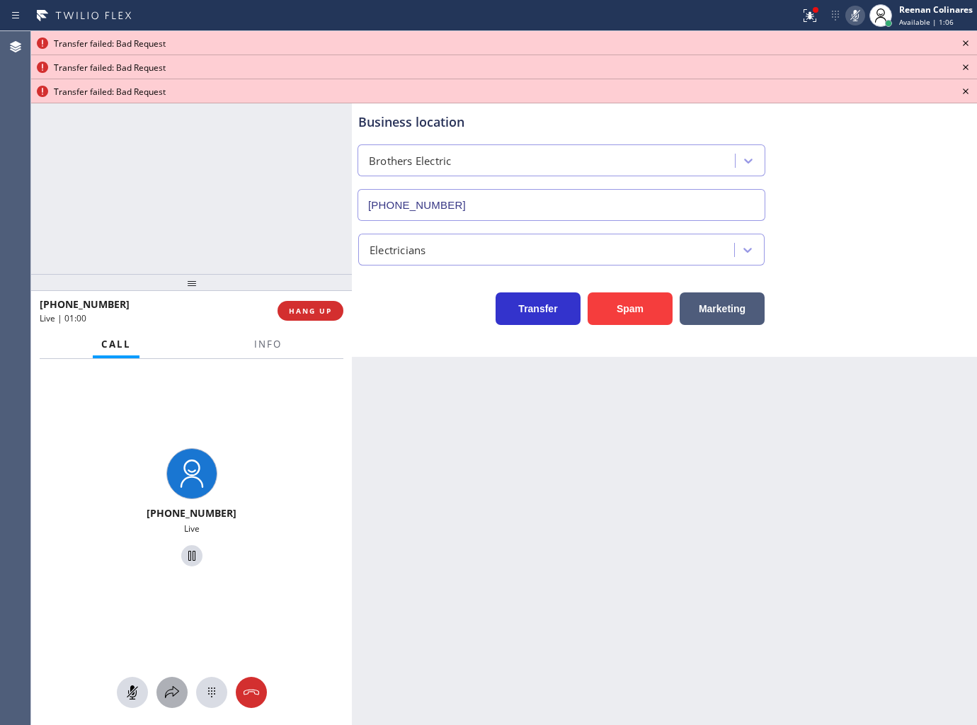
click at [171, 692] on icon at bounding box center [172, 692] width 17 height 17
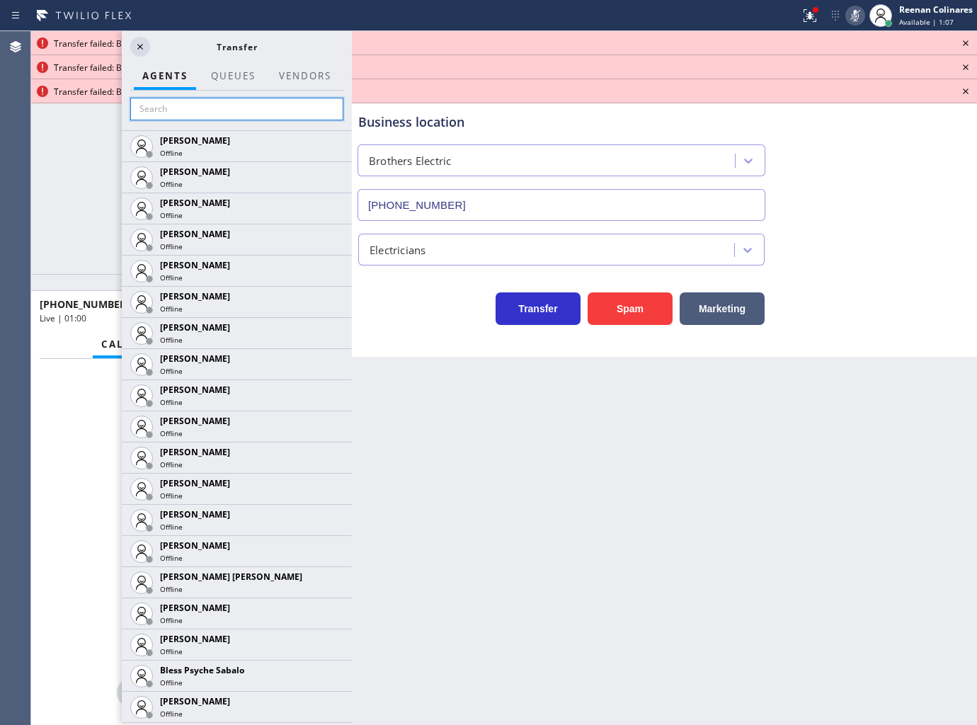
click at [179, 108] on input "text" at bounding box center [236, 109] width 213 height 23
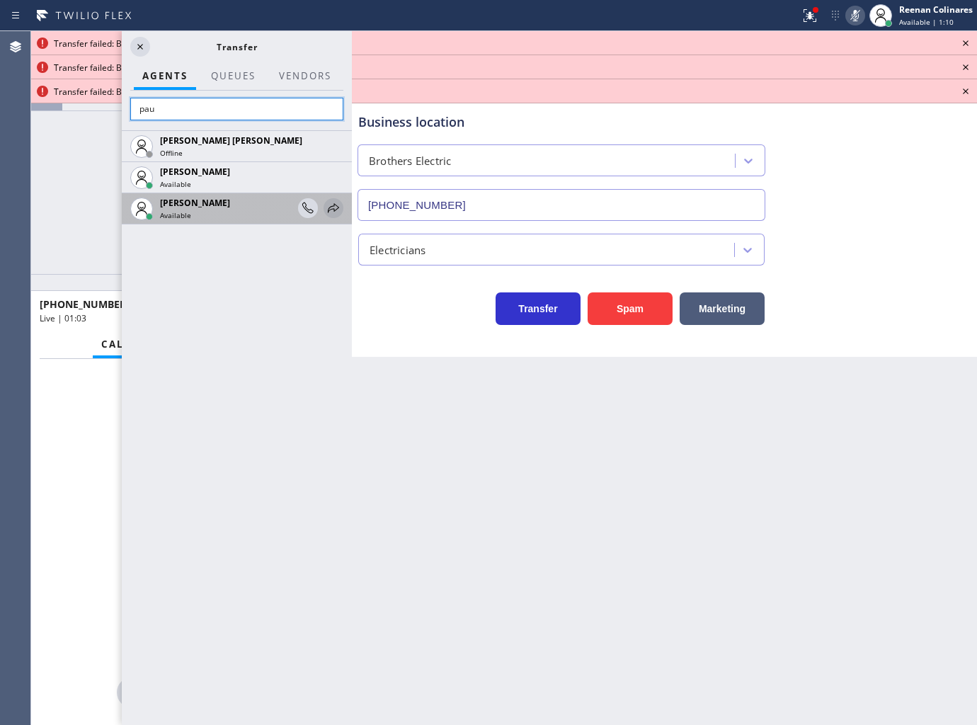
type input "pau"
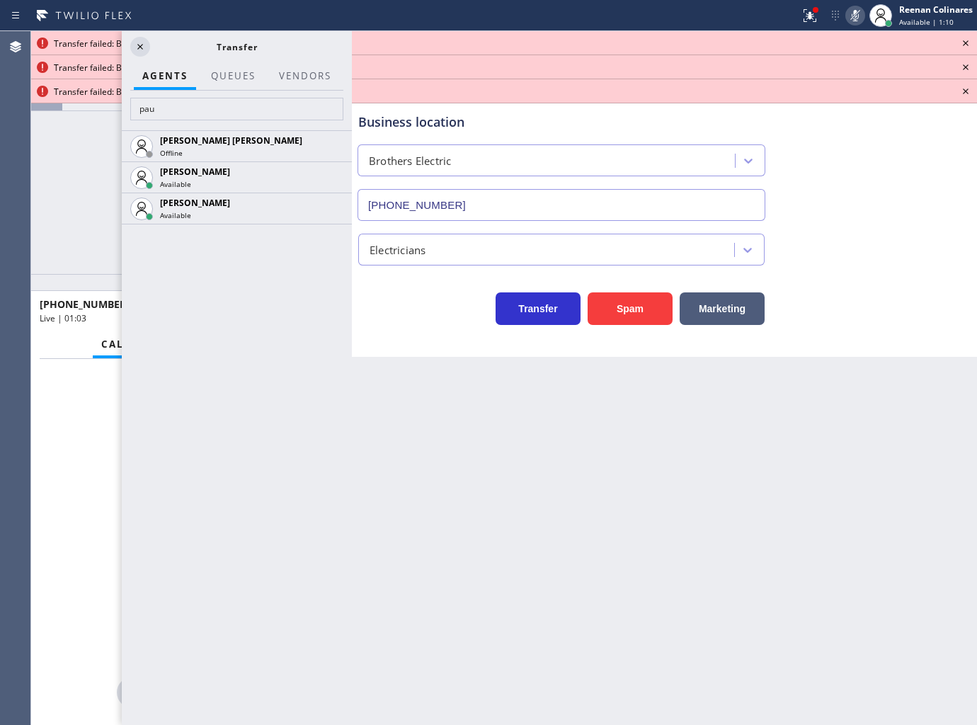
drag, startPoint x: 331, startPoint y: 210, endPoint x: 309, endPoint y: 188, distance: 31.0
click at [0, 0] on icon at bounding box center [0, 0] width 0 height 0
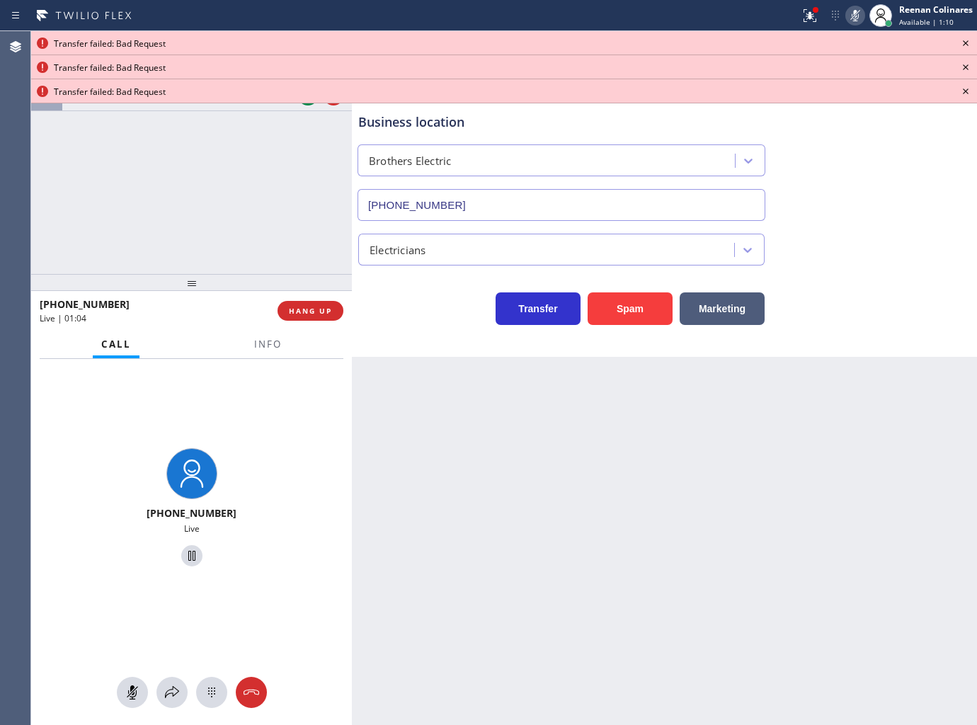
drag, startPoint x: 227, startPoint y: 196, endPoint x: 391, endPoint y: 159, distance: 168.3
click at [234, 195] on div "[PHONE_NUMBER] Live | 01:03 ALL TASKS ALL TASKS ACTIVE TASKS TASKS IN WRAP UP […" at bounding box center [191, 152] width 321 height 243
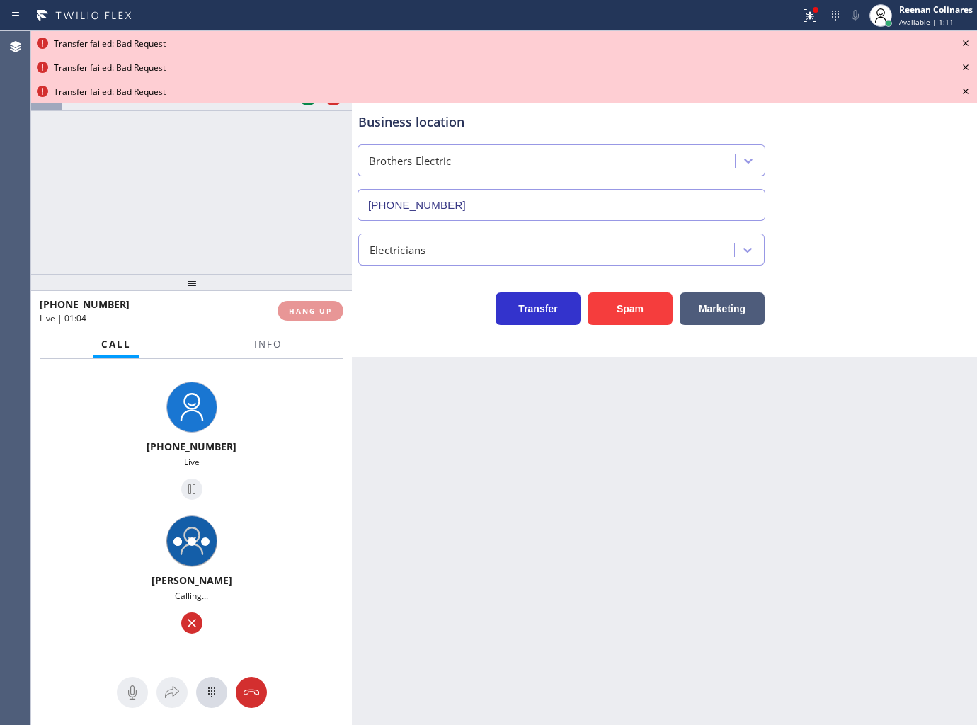
click at [965, 43] on icon at bounding box center [966, 43] width 6 height 6
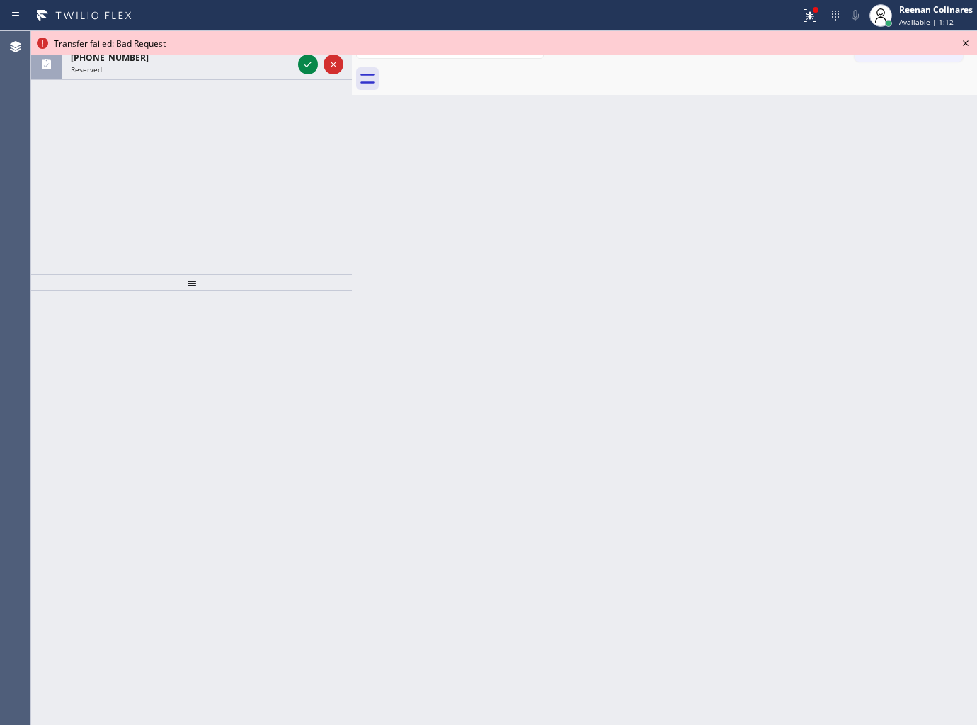
click at [965, 43] on icon at bounding box center [966, 43] width 6 height 6
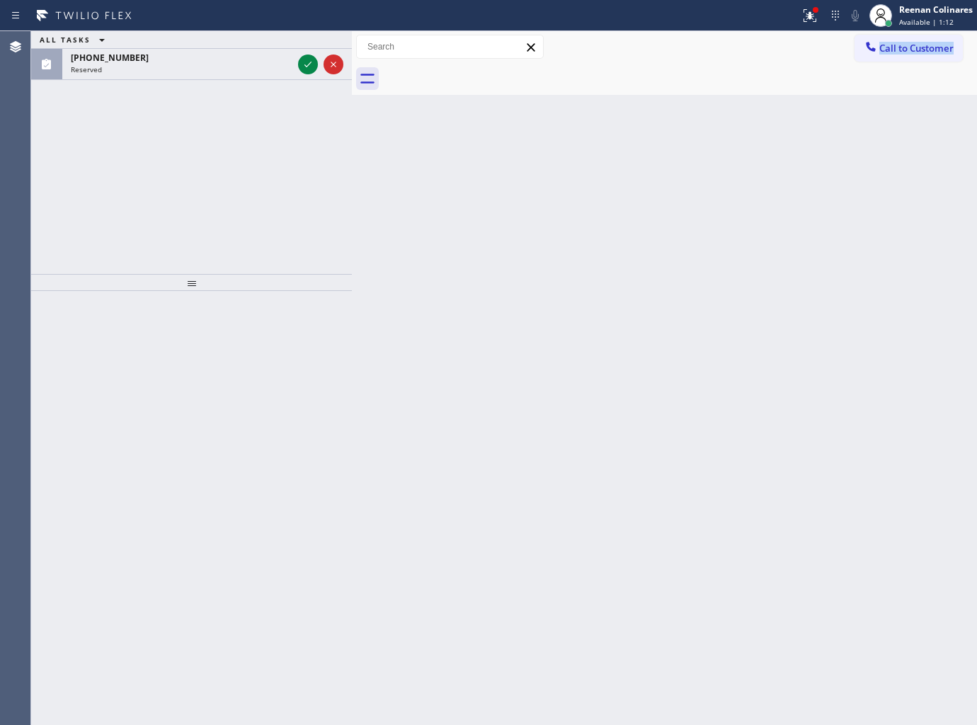
click at [965, 43] on div "Call to Customer Outbound call Location Search location Your caller id phone nu…" at bounding box center [915, 47] width 122 height 25
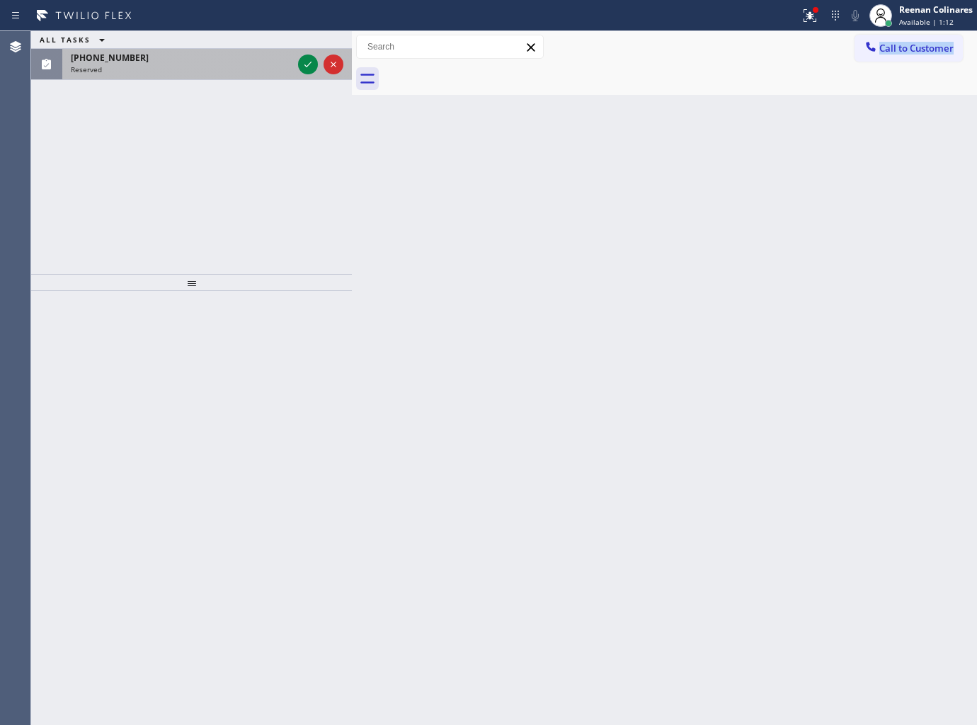
click at [209, 71] on div "Reserved" at bounding box center [182, 69] width 222 height 10
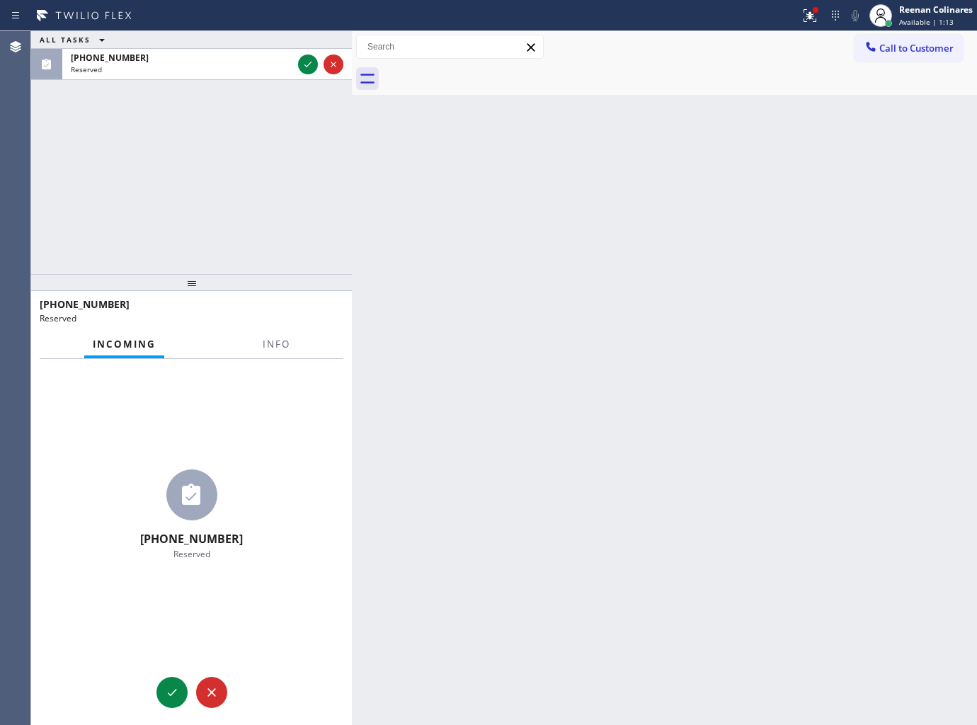
click at [273, 356] on div at bounding box center [276, 356] width 45 height 3
click at [265, 344] on span "Info" at bounding box center [277, 344] width 28 height 13
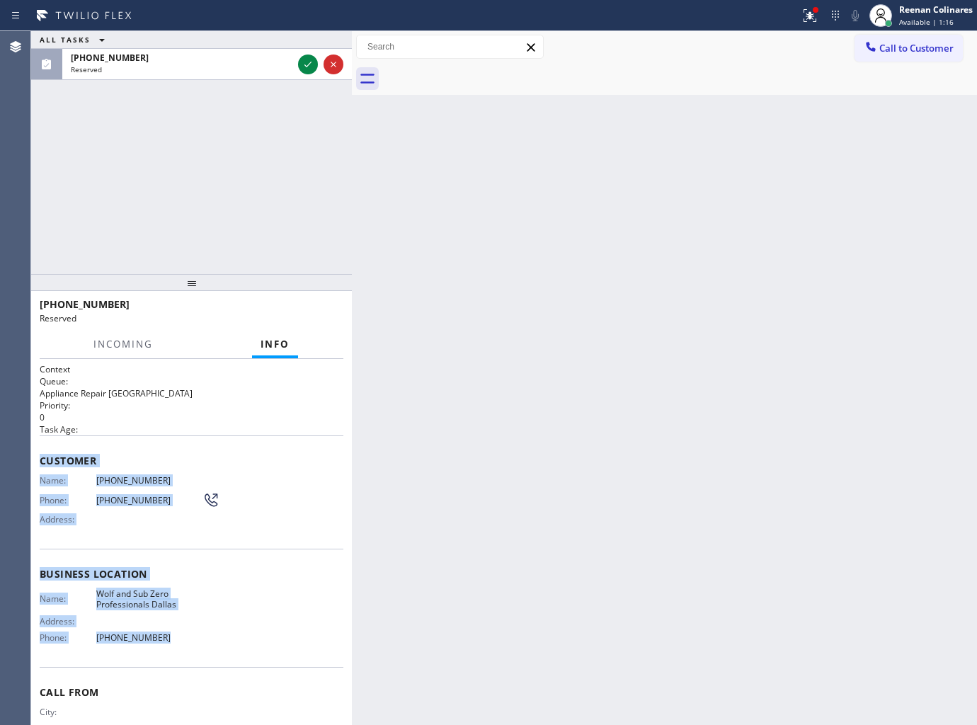
drag, startPoint x: 40, startPoint y: 453, endPoint x: 394, endPoint y: 688, distance: 425.4
click at [232, 652] on div "Context Queue: Appliance Repair High End Priority: 0 Task Age: Customer Name: […" at bounding box center [192, 568] width 304 height 411
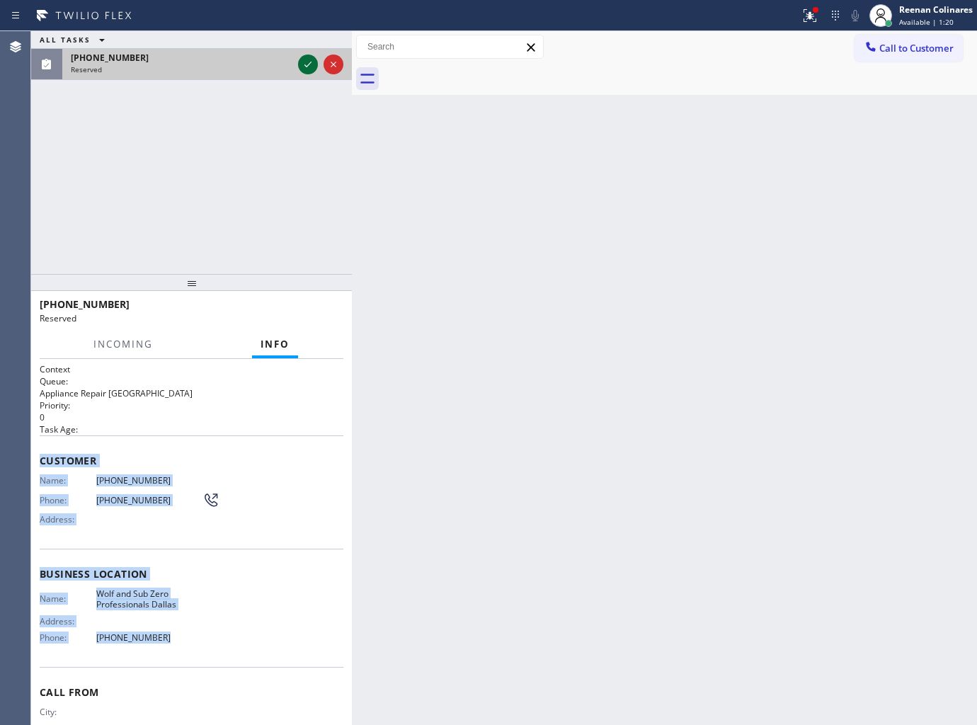
click at [302, 69] on icon at bounding box center [307, 64] width 17 height 17
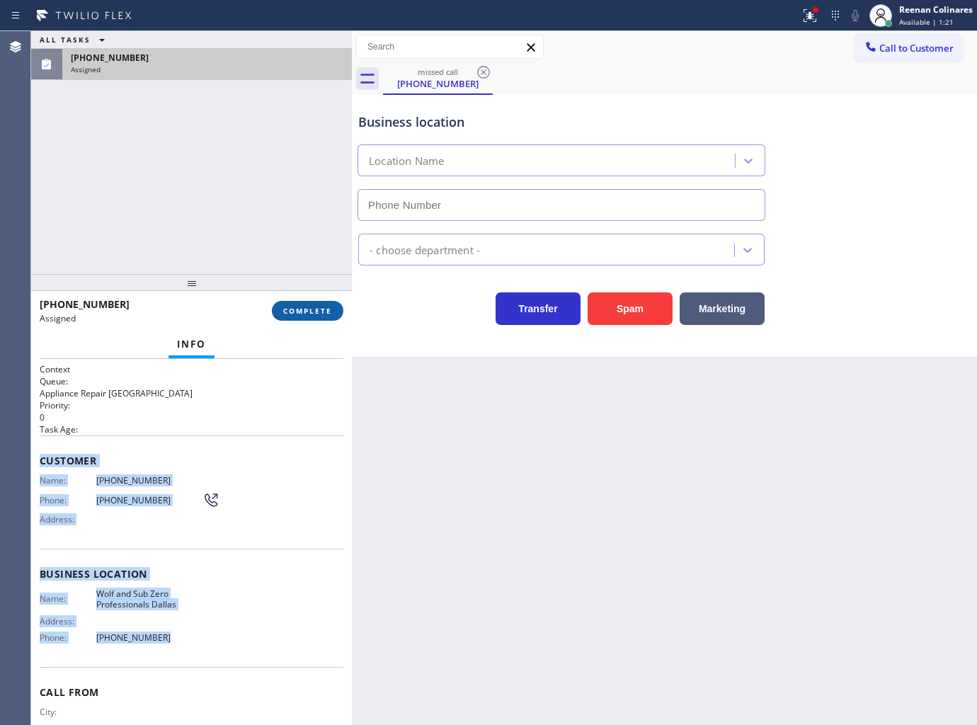
type input "[PHONE_NUMBER]"
click at [317, 313] on span "COMPLETE" at bounding box center [307, 311] width 49 height 10
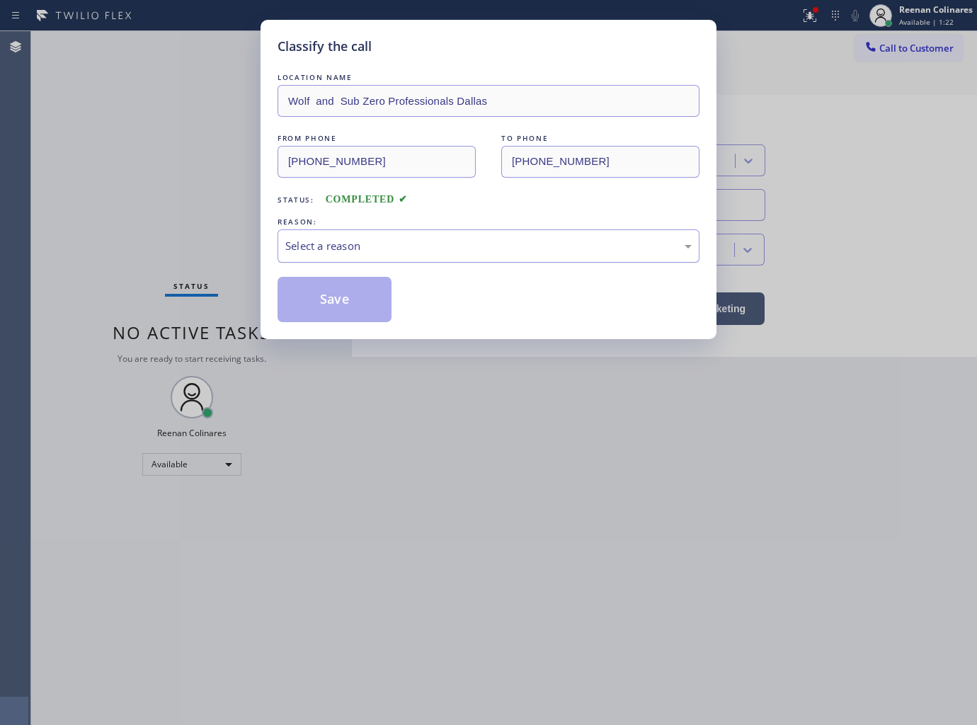
click at [408, 253] on div "Select a reason" at bounding box center [488, 246] width 406 height 16
click at [316, 308] on button "Save" at bounding box center [334, 299] width 114 height 45
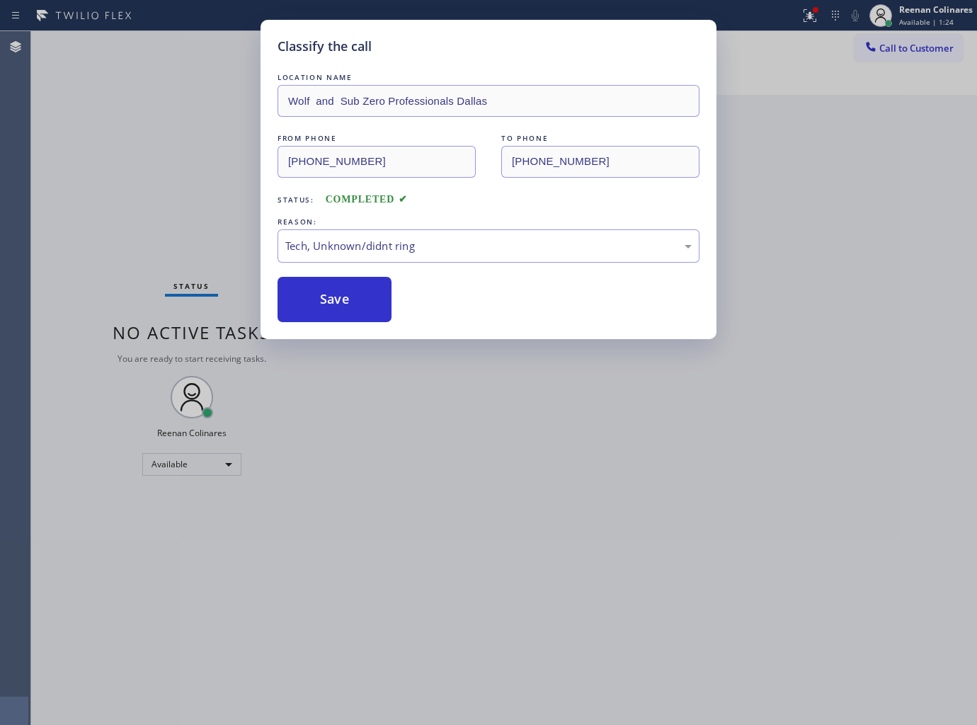
click at [796, 16] on div "Classify the call LOCATION NAME Wolf and Sub Zero Professionals Dallas FROM PHO…" at bounding box center [488, 362] width 977 height 725
click at [798, 16] on div "Classify the call LOCATION NAME Wolf and Sub Zero Professionals Dallas FROM PHO…" at bounding box center [488, 362] width 977 height 725
click at [798, 16] on div "Status report Issues detected These issues could affect your workflow. Please c…" at bounding box center [488, 362] width 977 height 725
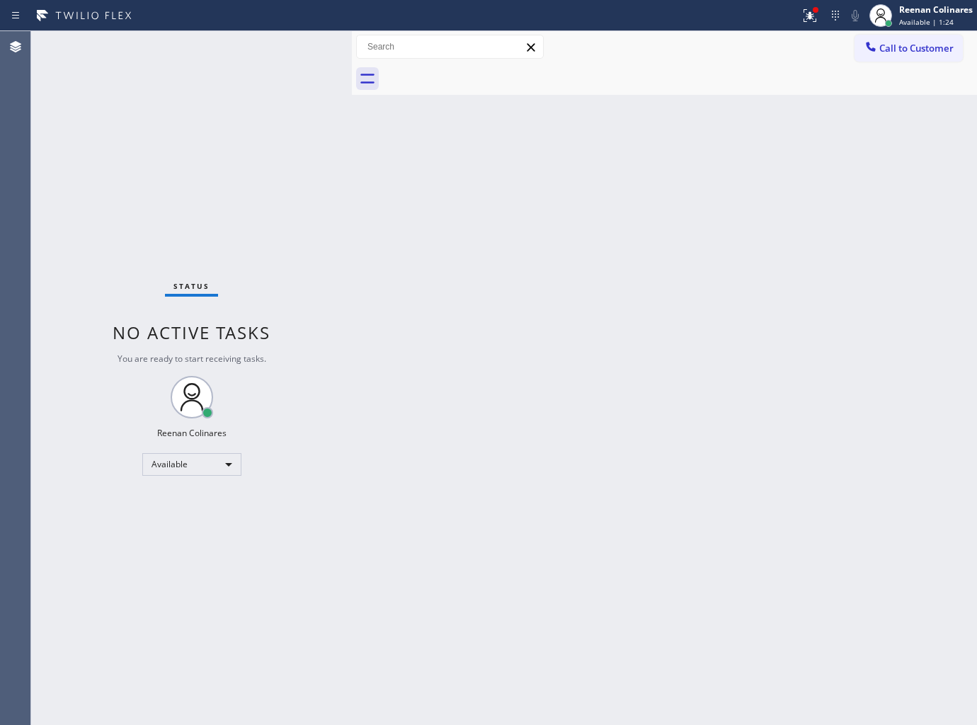
click at [798, 16] on div at bounding box center [809, 15] width 31 height 17
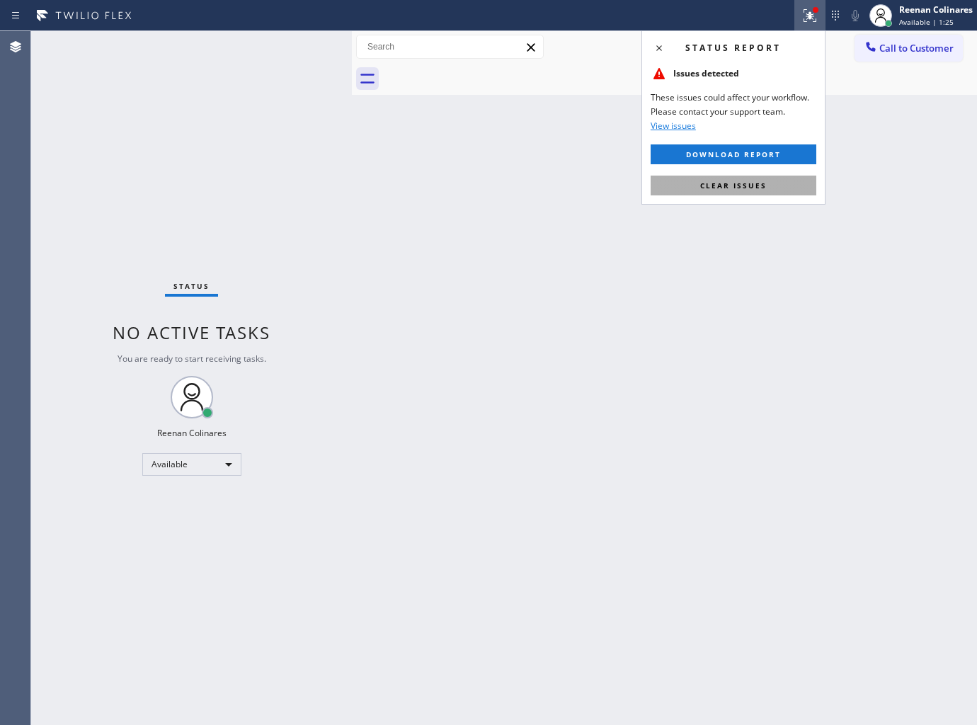
click at [746, 192] on button "Clear issues" at bounding box center [734, 186] width 166 height 20
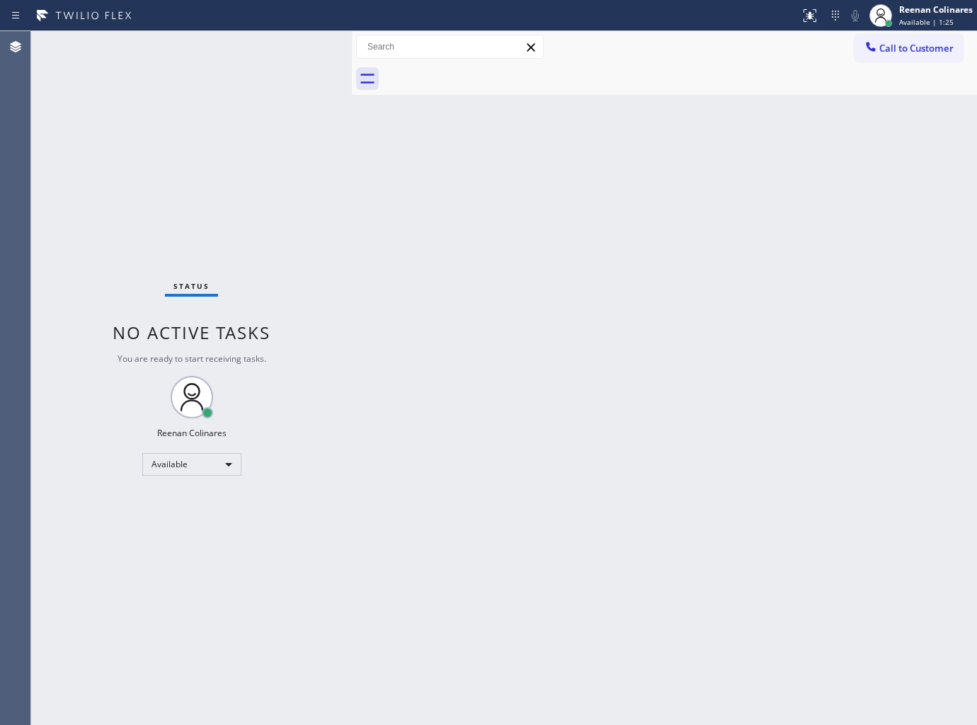
drag, startPoint x: 757, startPoint y: 296, endPoint x: 845, endPoint y: 404, distance: 139.4
click at [774, 324] on div "Back to Dashboard Change Sender ID Customers Technicians Select a contact Outbo…" at bounding box center [664, 378] width 625 height 694
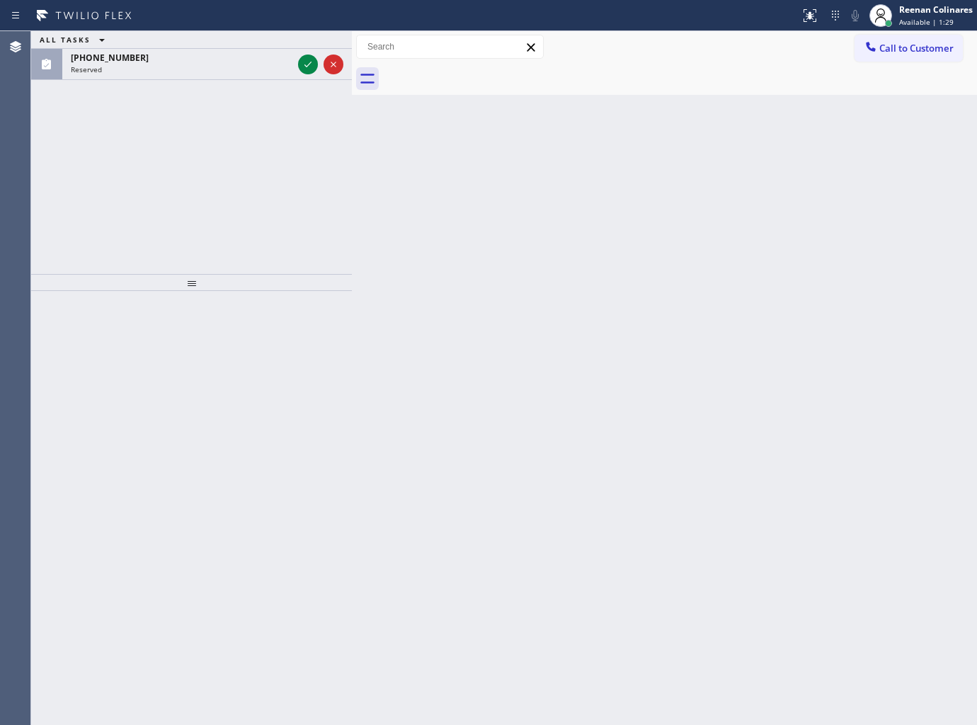
click at [658, 423] on div "Back to Dashboard Change Sender ID Customers Technicians Select a contact Outbo…" at bounding box center [664, 378] width 625 height 694
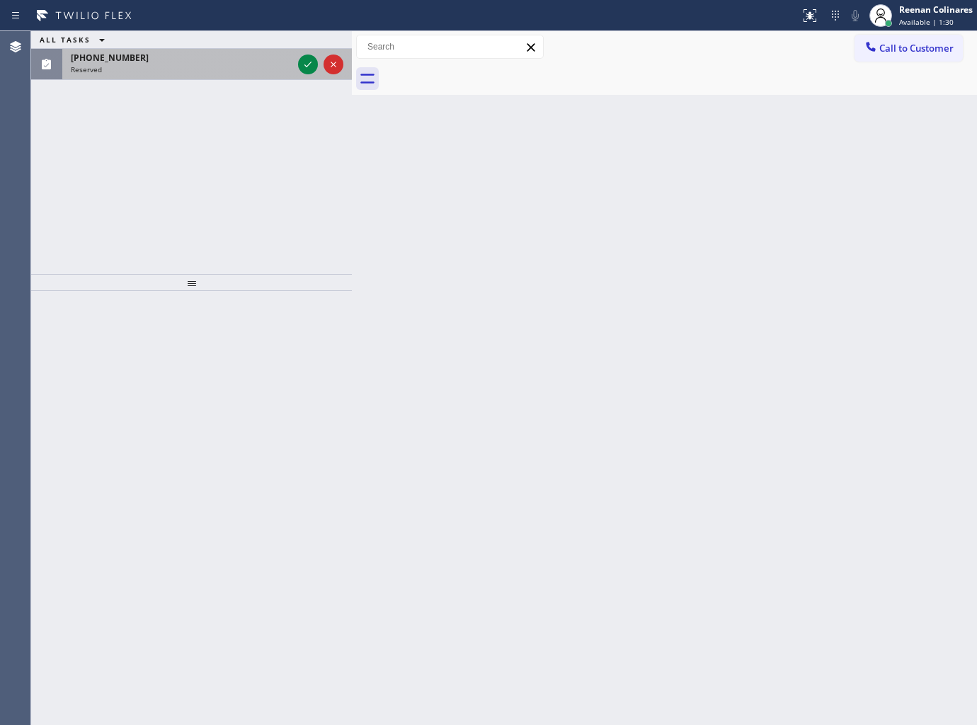
click at [217, 68] on div "Reserved" at bounding box center [182, 69] width 222 height 10
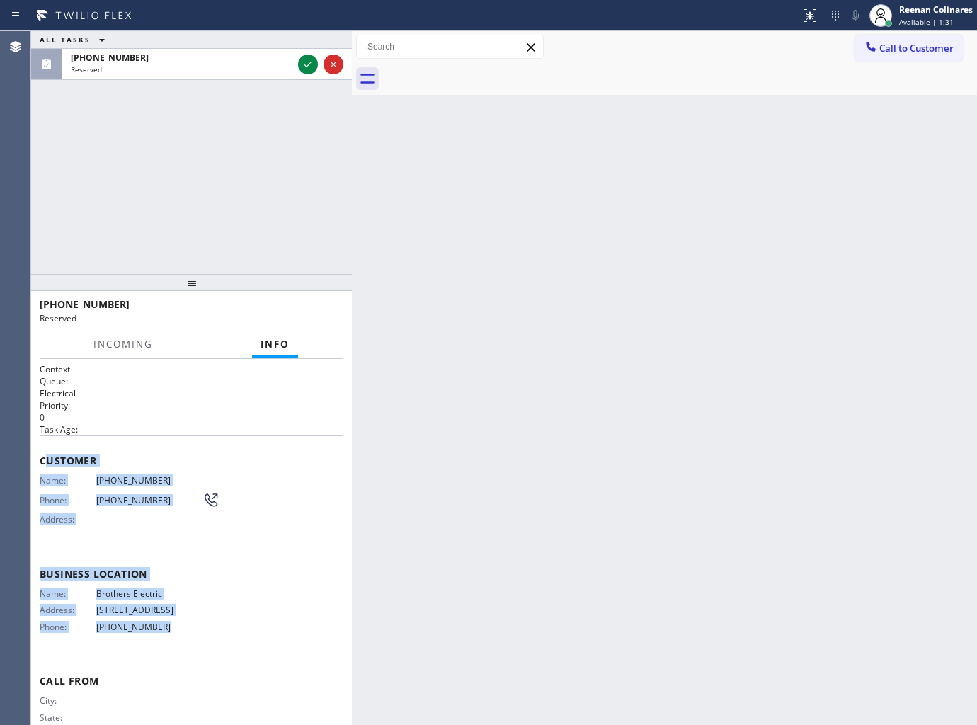
drag, startPoint x: 53, startPoint y: 500, endPoint x: 258, endPoint y: 657, distance: 258.5
click at [216, 653] on div "Context Queue: Electrical Priority: 0 Task Age: Customer Name: [PHONE_NUMBER] P…" at bounding box center [192, 563] width 304 height 400
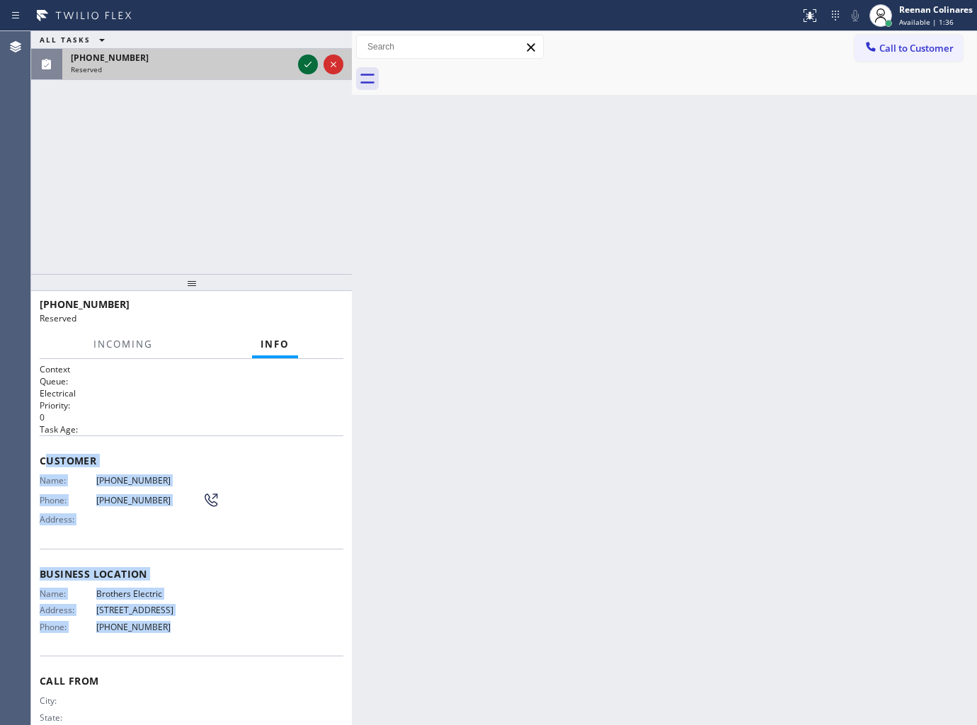
click at [307, 65] on icon at bounding box center [307, 64] width 17 height 17
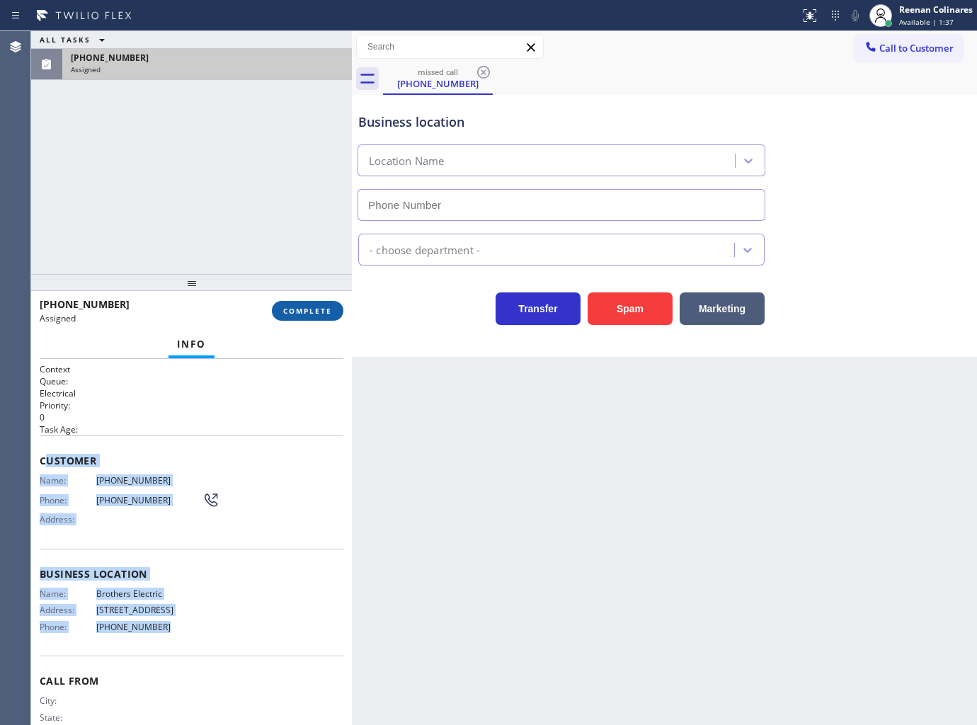
type input "[PHONE_NUMBER]"
drag, startPoint x: 338, startPoint y: 310, endPoint x: 321, endPoint y: 292, distance: 24.0
click at [329, 316] on button "COMPLETE" at bounding box center [307, 311] width 71 height 20
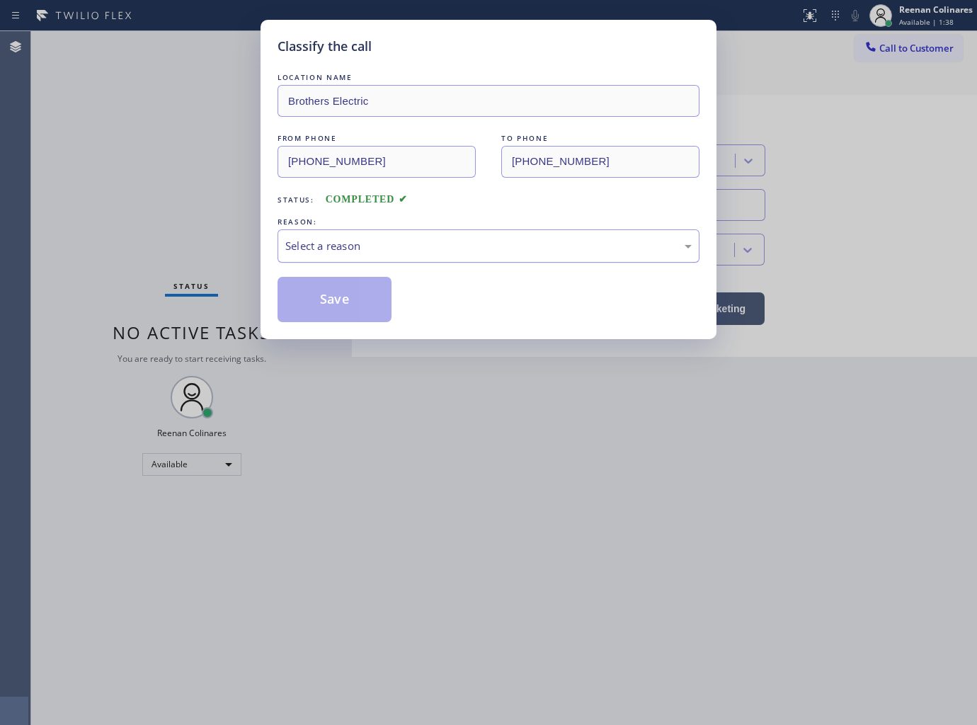
click at [374, 244] on div "Select a reason" at bounding box center [488, 246] width 406 height 16
drag, startPoint x: 316, startPoint y: 303, endPoint x: 200, endPoint y: 235, distance: 134.5
click at [315, 302] on button "Save" at bounding box center [334, 299] width 114 height 45
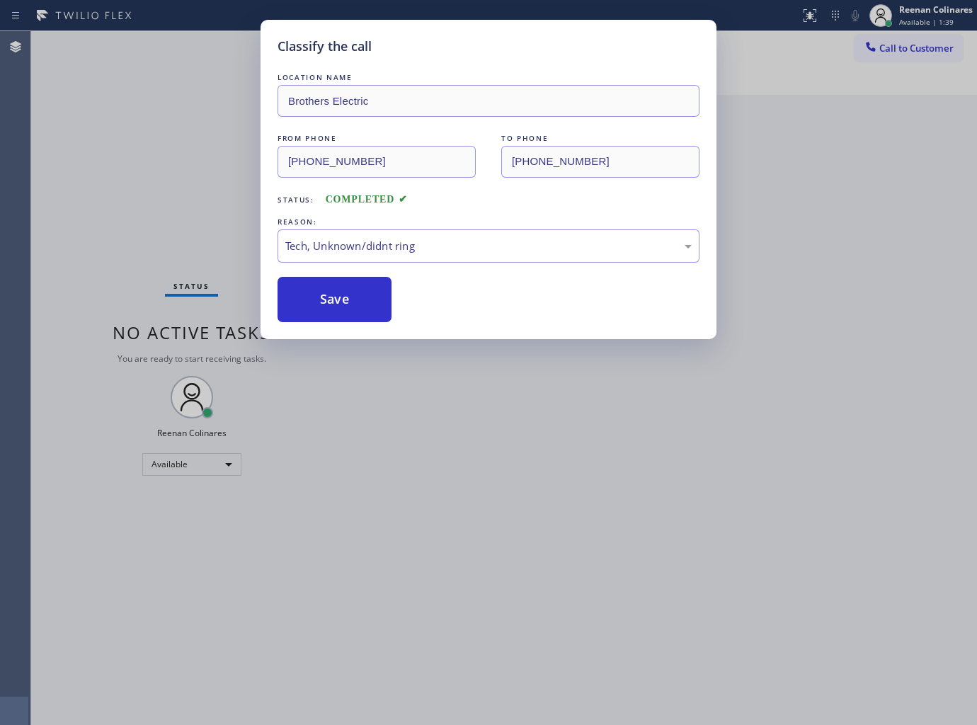
click at [101, 187] on div "Classify the call LOCATION NAME Brothers Electric FROM PHONE [PHONE_NUMBER] TO …" at bounding box center [488, 362] width 977 height 725
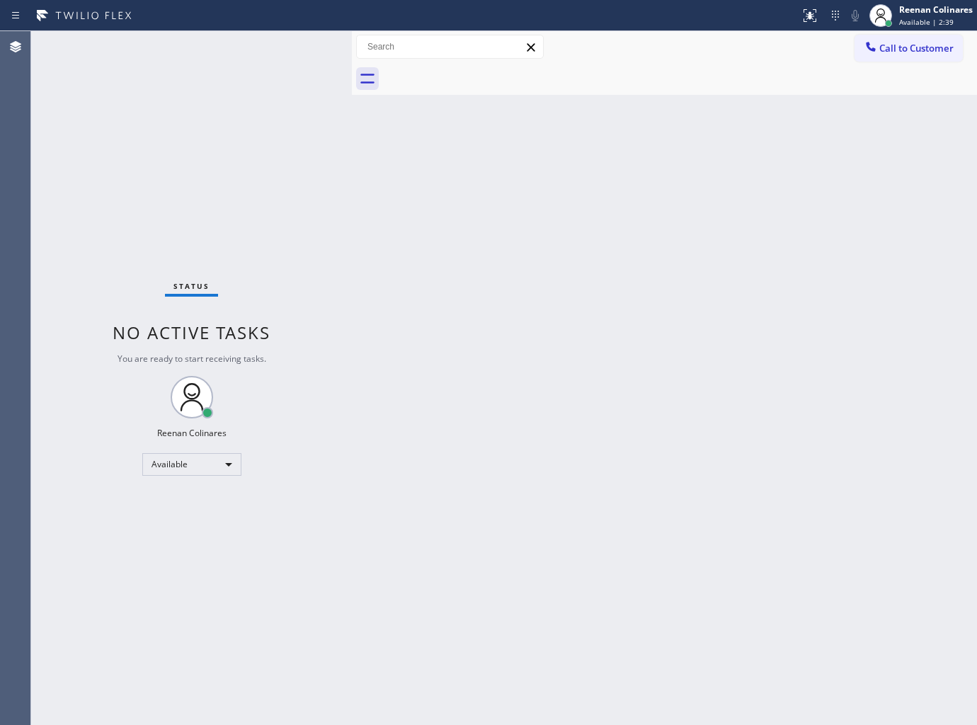
click at [560, 244] on div "Back to Dashboard Change Sender ID Customers Technicians Select a contact Outbo…" at bounding box center [664, 378] width 625 height 694
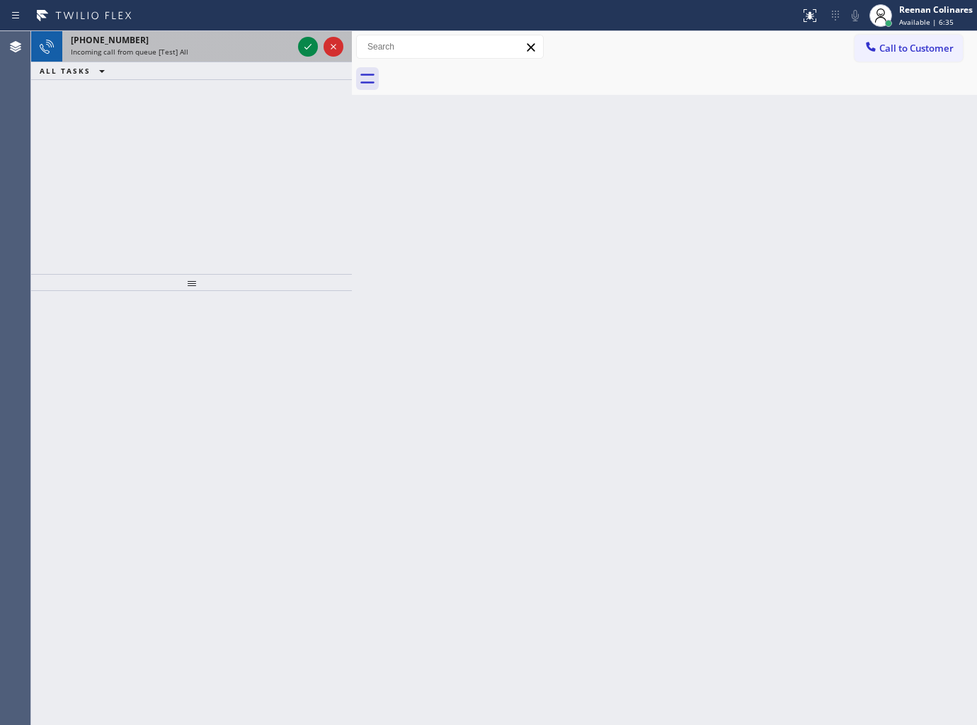
click at [204, 47] on div "Incoming call from queue [Test] All" at bounding box center [182, 52] width 222 height 10
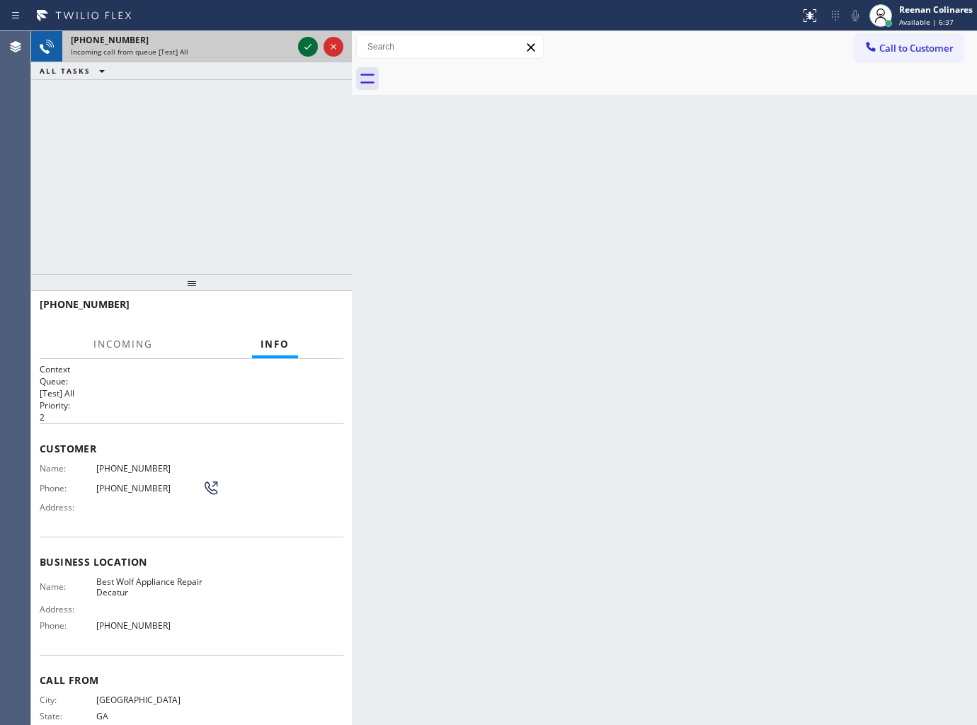
click at [303, 45] on icon at bounding box center [307, 46] width 17 height 17
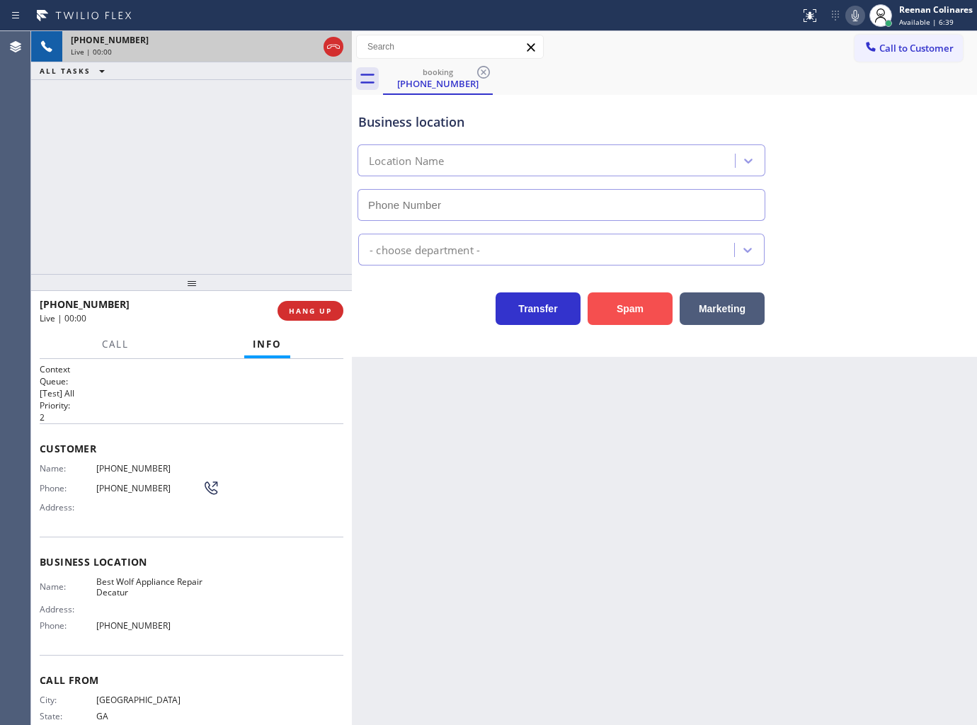
type input "[PHONE_NUMBER]"
click at [646, 301] on button "Spam" at bounding box center [630, 308] width 85 height 33
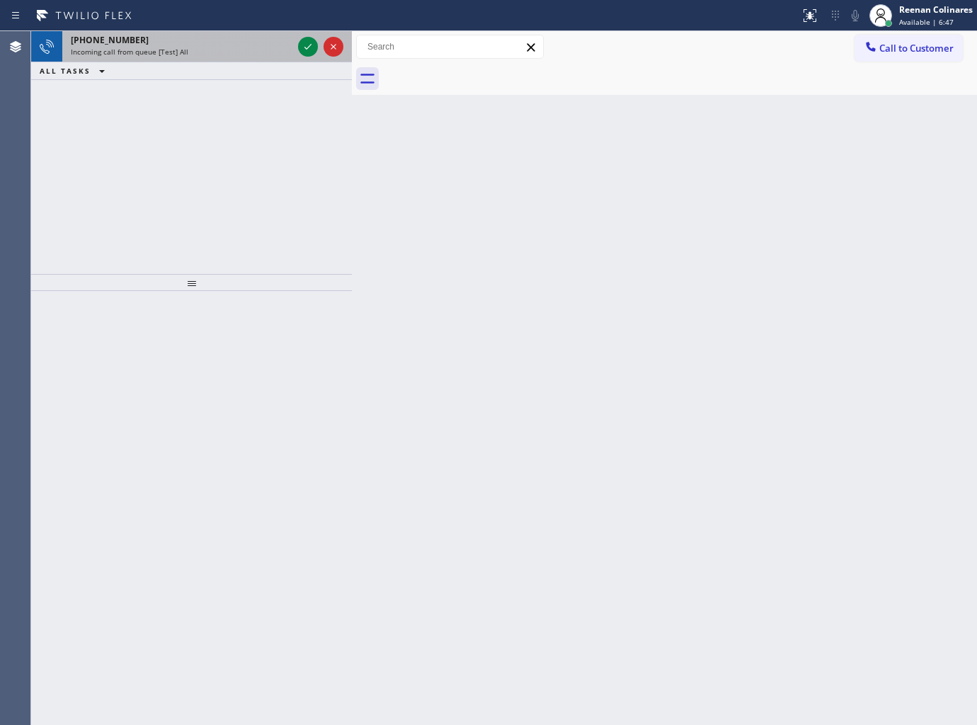
click at [206, 51] on div "Incoming call from queue [Test] All" at bounding box center [182, 52] width 222 height 10
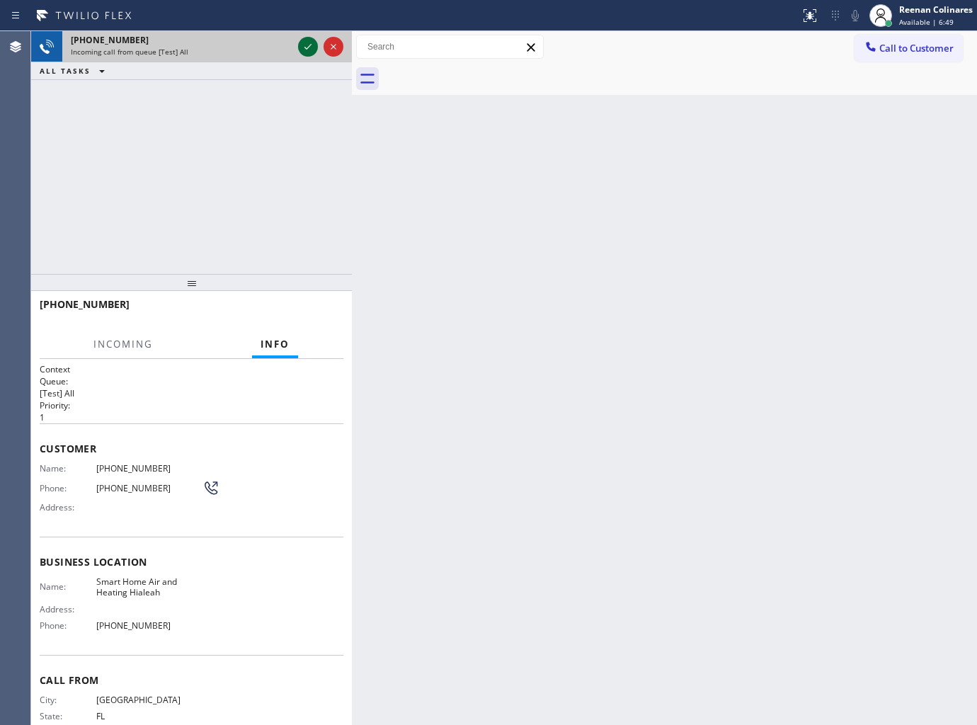
click at [311, 43] on icon at bounding box center [307, 46] width 17 height 17
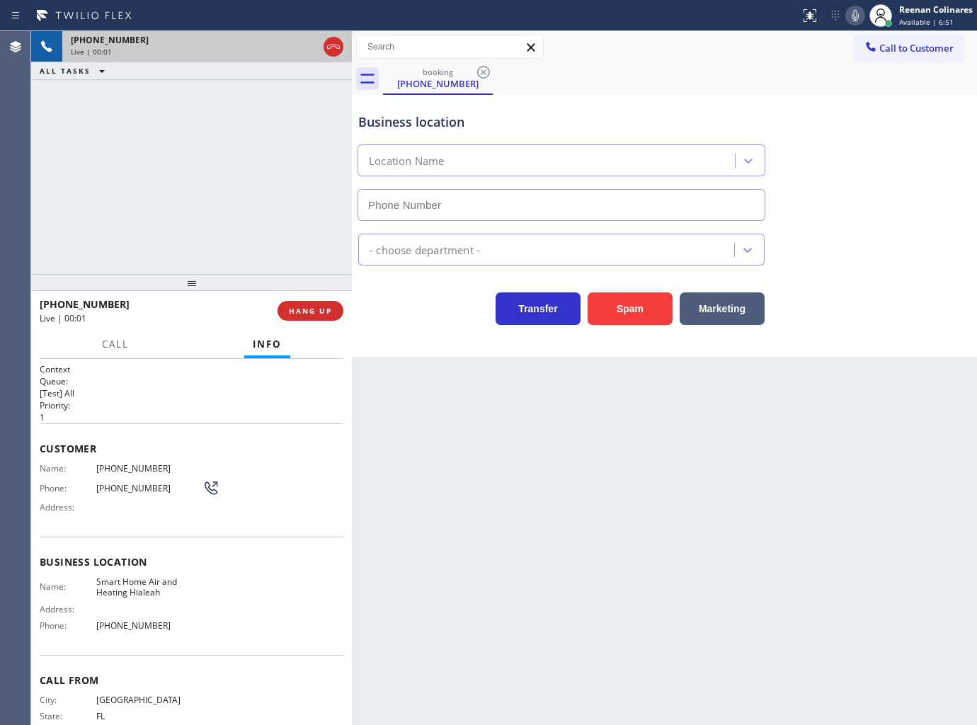
type input "[PHONE_NUMBER]"
click at [847, 15] on icon at bounding box center [855, 15] width 17 height 17
click at [854, 16] on icon at bounding box center [855, 15] width 17 height 17
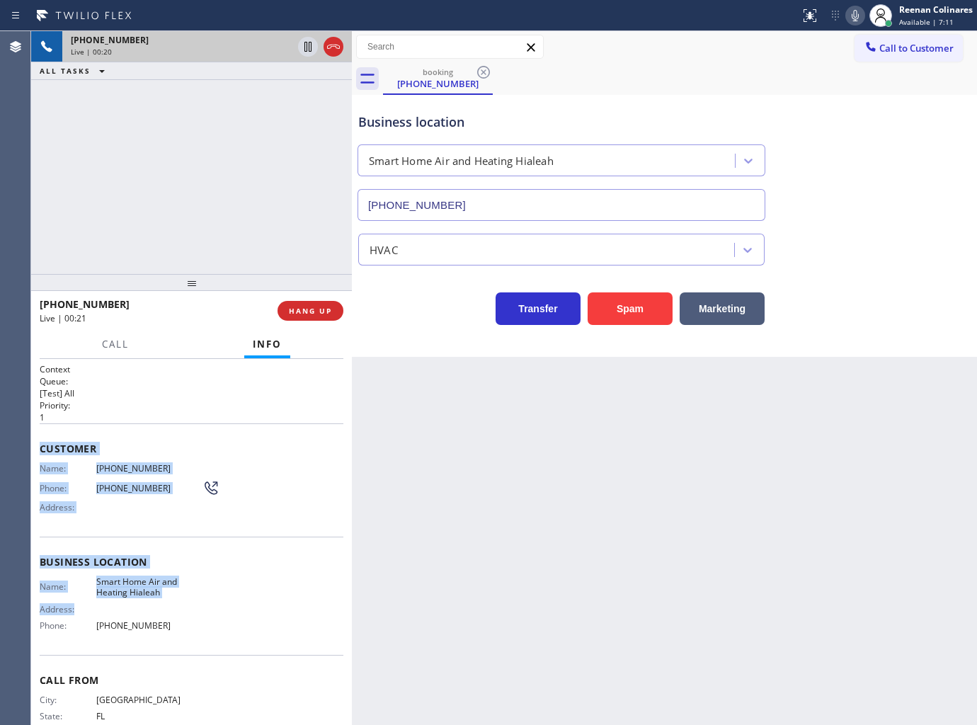
drag, startPoint x: 42, startPoint y: 442, endPoint x: 290, endPoint y: 641, distance: 317.7
click at [228, 614] on div "Context Queue: [Test] All Priority: 1 Customer Name: [PHONE_NUMBER] Phone: [PHO…" at bounding box center [192, 562] width 304 height 399
click at [136, 436] on div "Customer Name: [PHONE_NUMBER] Phone: [PHONE_NUMBER] Address:" at bounding box center [192, 479] width 304 height 113
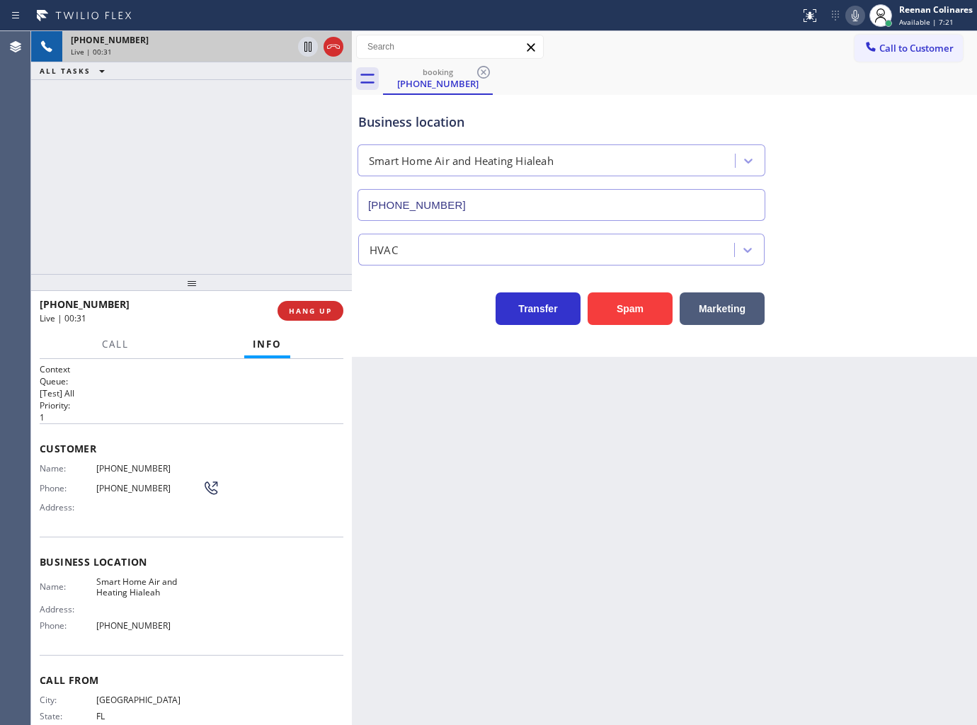
click at [857, 16] on icon at bounding box center [855, 15] width 7 height 11
drag, startPoint x: 741, startPoint y: 308, endPoint x: 968, endPoint y: 88, distance: 315.4
click at [760, 297] on button "Marketing" at bounding box center [722, 308] width 85 height 33
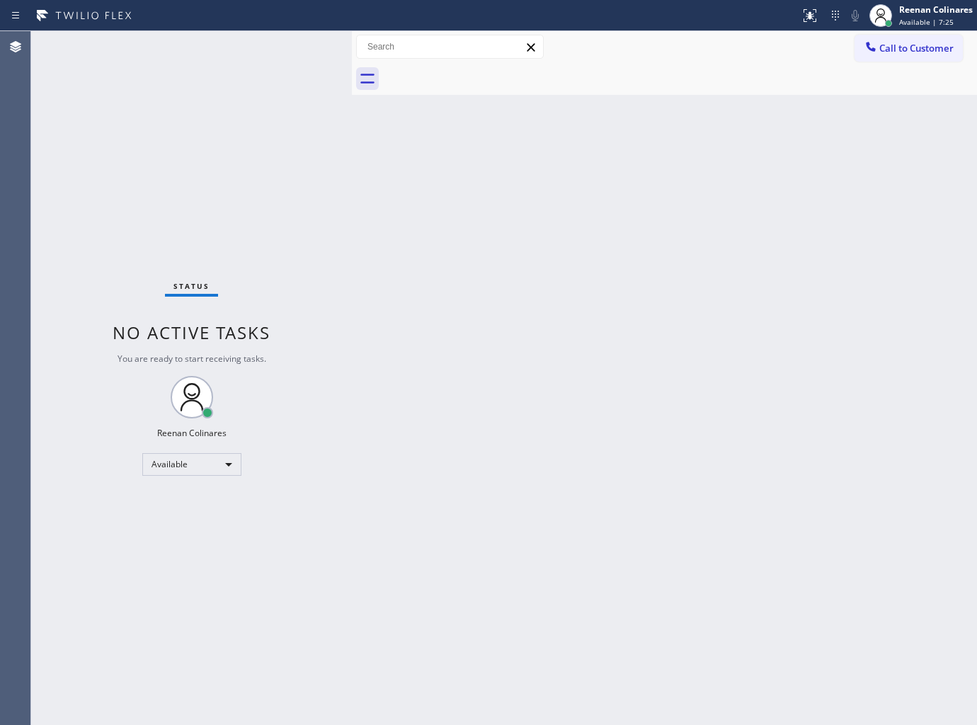
drag, startPoint x: 666, startPoint y: 378, endPoint x: 622, endPoint y: 585, distance: 212.1
click at [664, 394] on div "Back to Dashboard Change Sender ID Customers Technicians Select a contact Outbo…" at bounding box center [664, 378] width 625 height 694
click at [612, 312] on div "Back to Dashboard Change Sender ID Customers Technicians Select a contact Outbo…" at bounding box center [664, 378] width 625 height 694
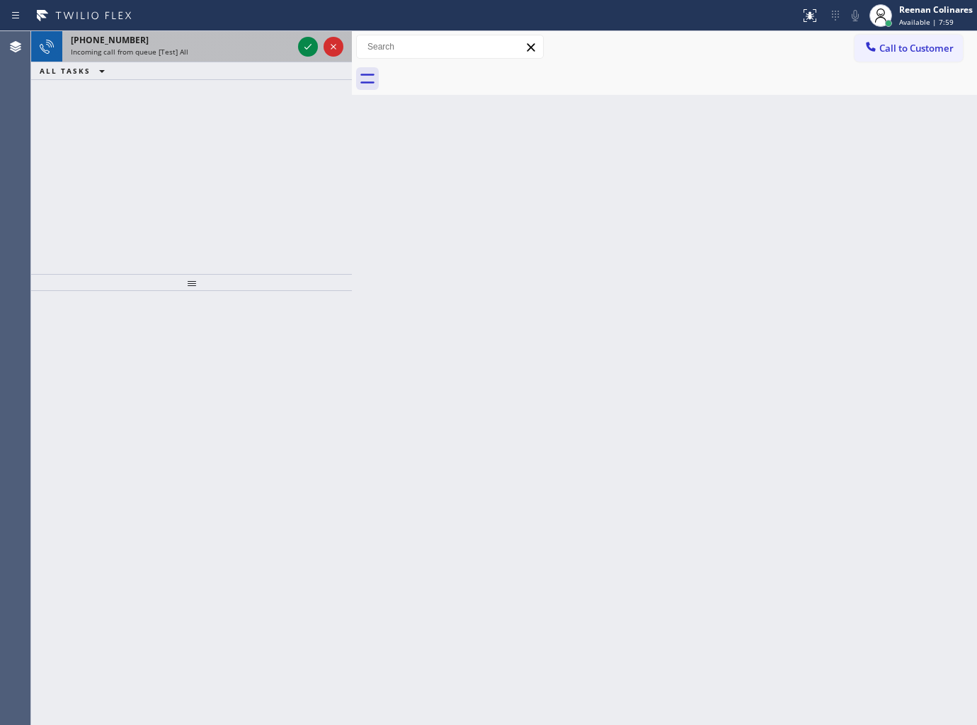
click at [223, 39] on div "[PHONE_NUMBER]" at bounding box center [182, 40] width 222 height 12
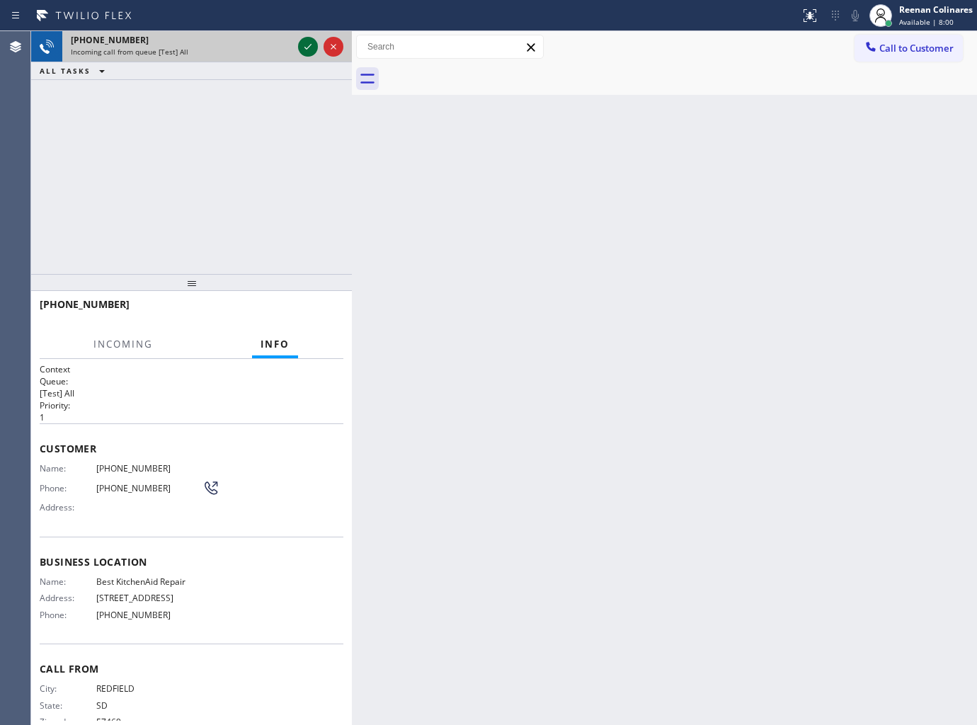
click at [305, 43] on icon at bounding box center [307, 46] width 17 height 17
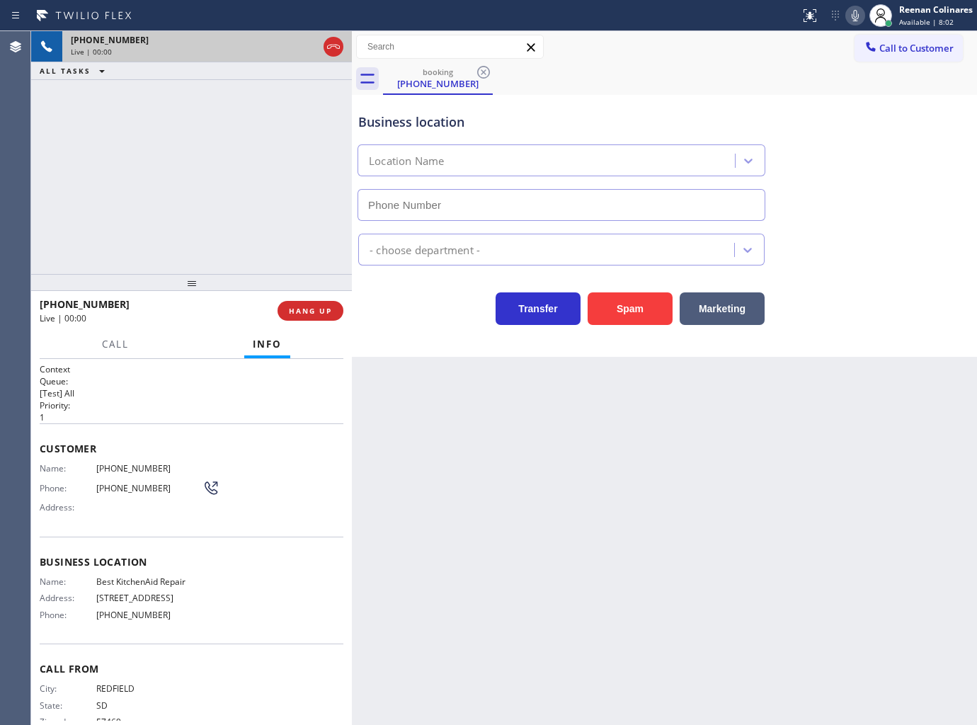
type input "[PHONE_NUMBER]"
drag, startPoint x: 639, startPoint y: 315, endPoint x: 684, endPoint y: 265, distance: 67.1
click at [641, 316] on button "Spam" at bounding box center [630, 308] width 85 height 33
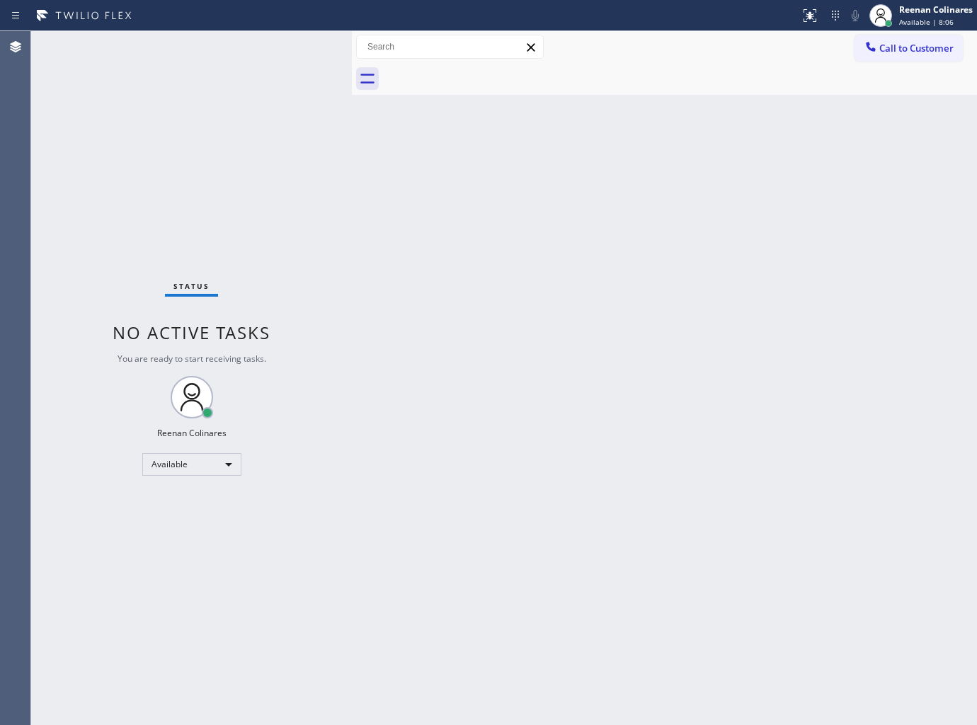
click at [630, 425] on div "Back to Dashboard Change Sender ID Customers Technicians Select a contact Outbo…" at bounding box center [664, 378] width 625 height 694
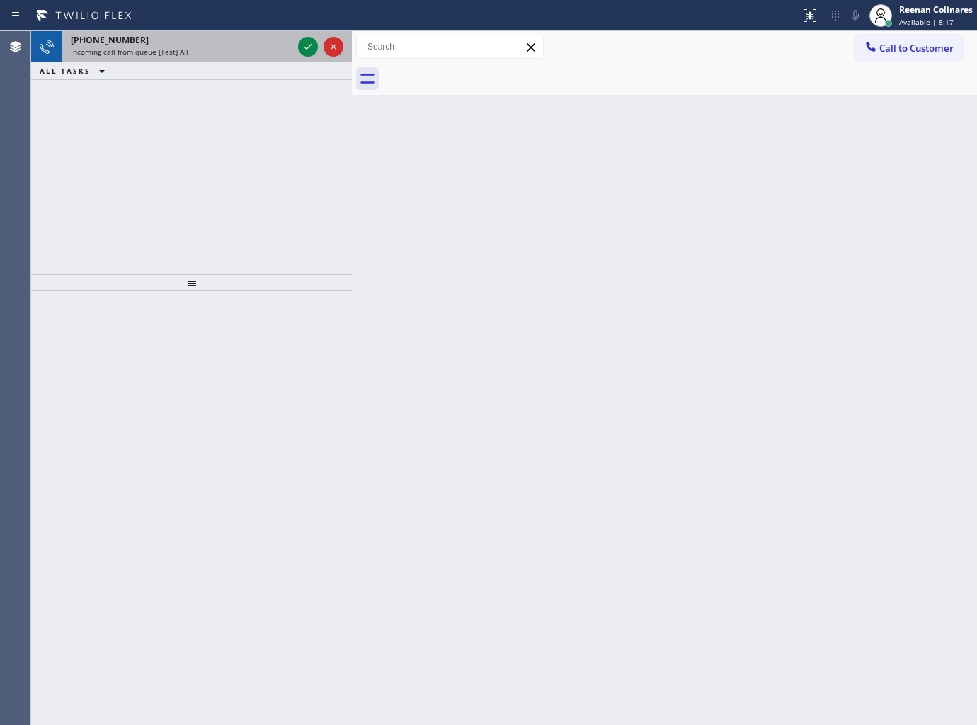
drag, startPoint x: 185, startPoint y: 43, endPoint x: 272, endPoint y: 50, distance: 87.3
click at [188, 43] on div "[PHONE_NUMBER]" at bounding box center [182, 40] width 222 height 12
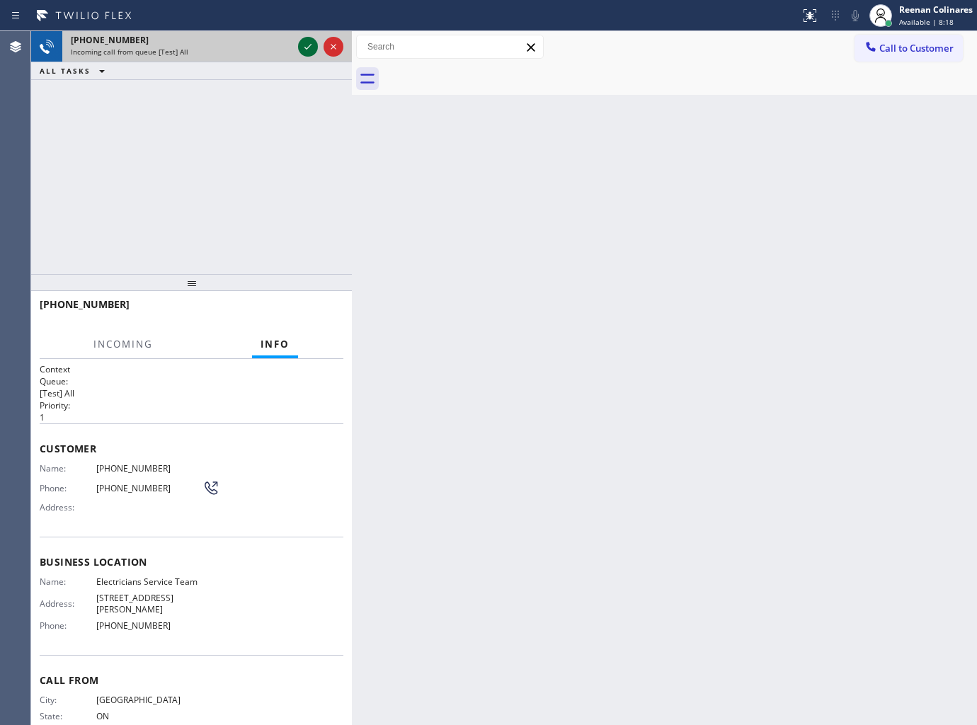
click at [307, 46] on icon at bounding box center [307, 46] width 17 height 17
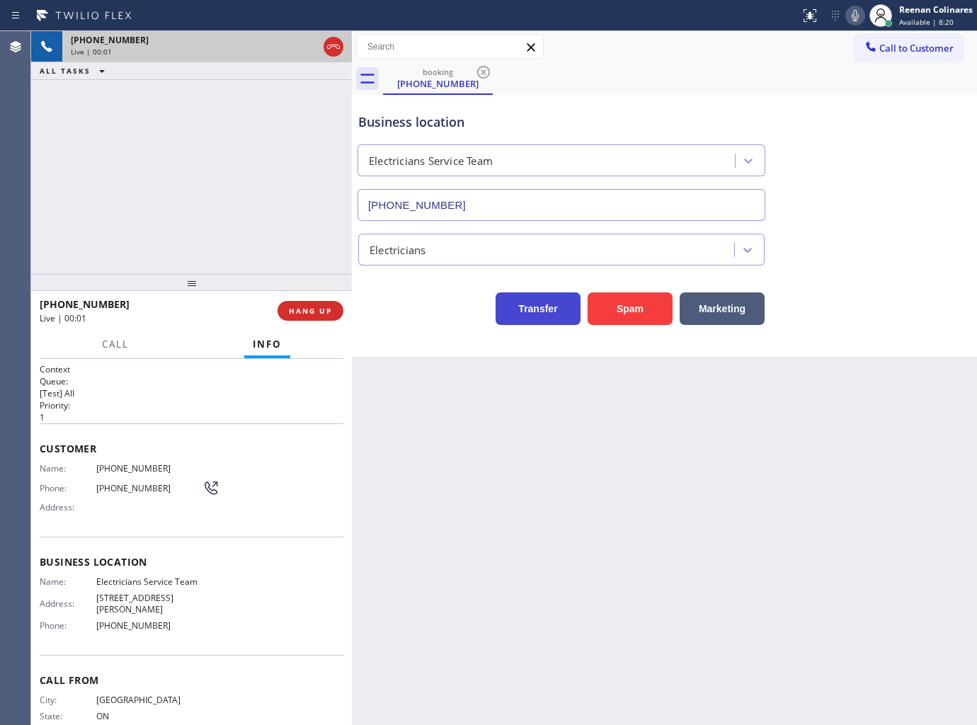
type input "[PHONE_NUMBER]"
click at [852, 16] on icon at bounding box center [855, 15] width 7 height 11
click at [853, 18] on icon at bounding box center [855, 15] width 17 height 17
click at [854, 10] on icon at bounding box center [855, 15] width 7 height 11
click at [855, 14] on rect at bounding box center [855, 14] width 10 height 10
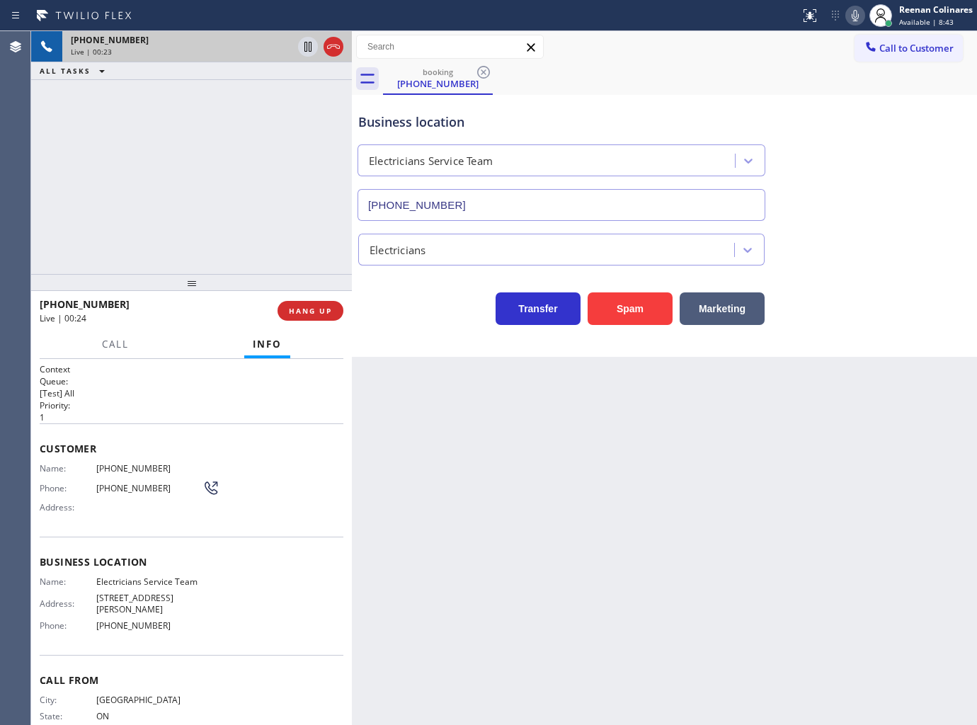
click at [854, 17] on icon at bounding box center [855, 15] width 17 height 17
drag, startPoint x: 735, startPoint y: 306, endPoint x: 970, endPoint y: 106, distance: 308.4
click at [738, 306] on button "Marketing" at bounding box center [722, 308] width 85 height 33
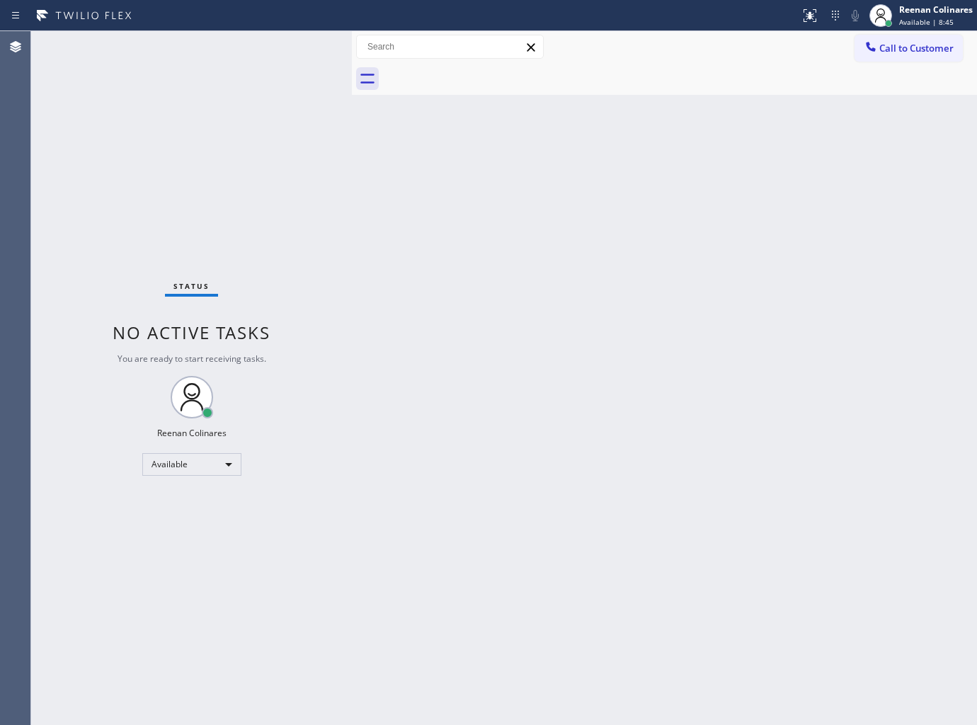
drag, startPoint x: 623, startPoint y: 355, endPoint x: 575, endPoint y: 561, distance: 211.5
click at [618, 358] on div "Back to Dashboard Change Sender ID Customers Technicians Select a contact Outbo…" at bounding box center [664, 378] width 625 height 694
click at [503, 371] on div "Back to Dashboard Change Sender ID Customers Technicians Select a contact Outbo…" at bounding box center [664, 378] width 625 height 694
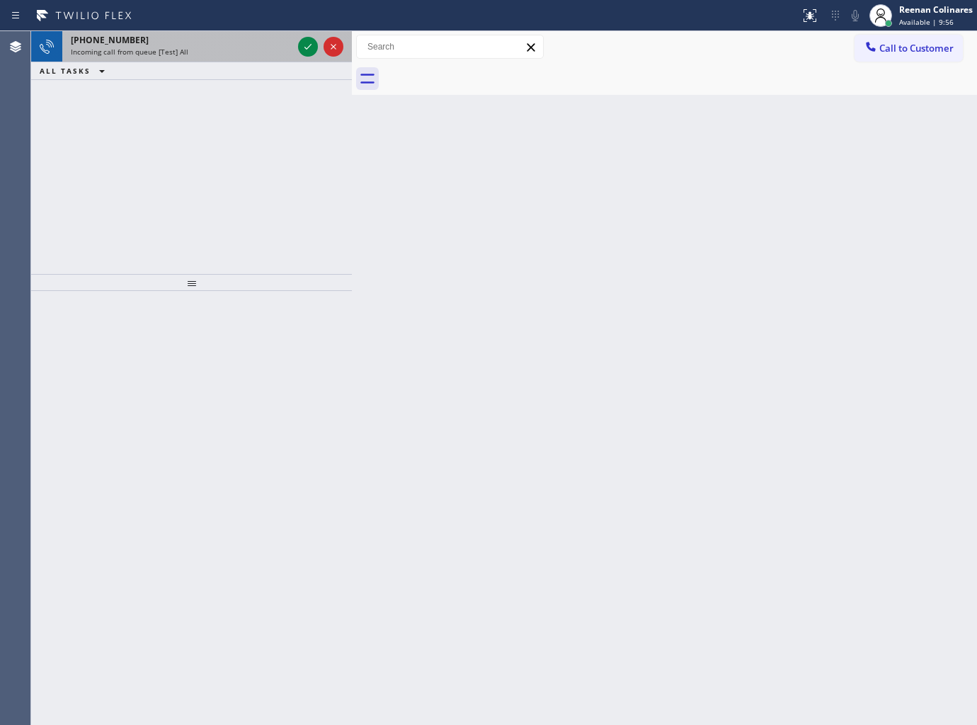
click at [216, 55] on div "Incoming call from queue [Test] All" at bounding box center [182, 52] width 222 height 10
drag, startPoint x: 209, startPoint y: 59, endPoint x: 227, endPoint y: 67, distance: 19.1
click at [211, 59] on div "[PHONE_NUMBER] Incoming call from queue [Test] All" at bounding box center [178, 46] width 233 height 31
click at [284, 52] on div "Incoming call from queue [Test] All" at bounding box center [182, 52] width 222 height 10
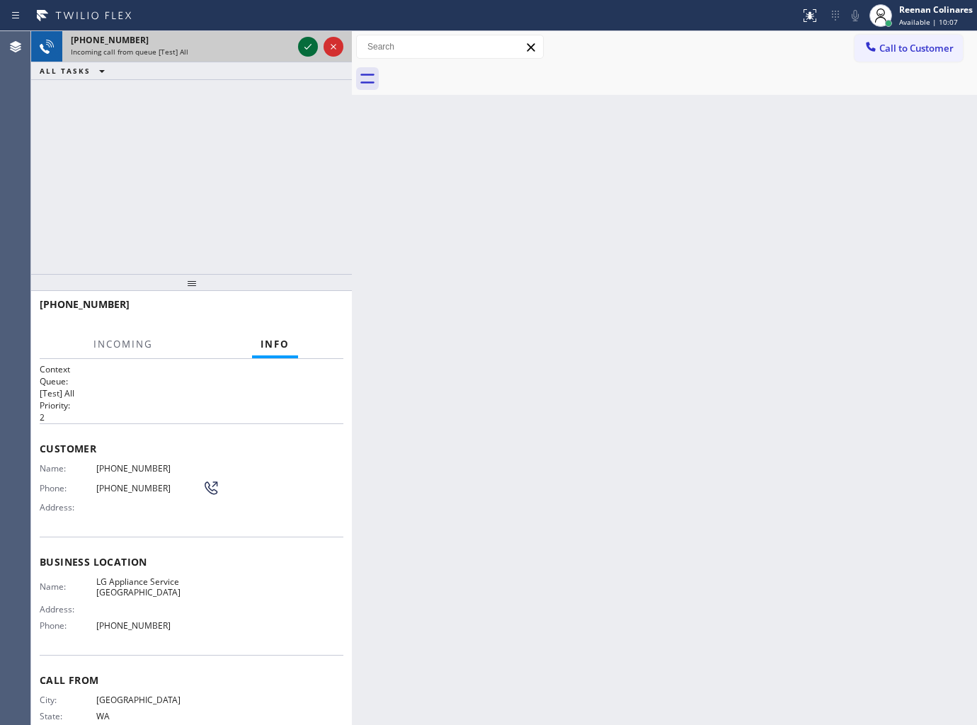
click at [307, 46] on icon at bounding box center [307, 46] width 17 height 17
click at [271, 51] on div "Incoming call from queue [Test] All" at bounding box center [182, 52] width 222 height 10
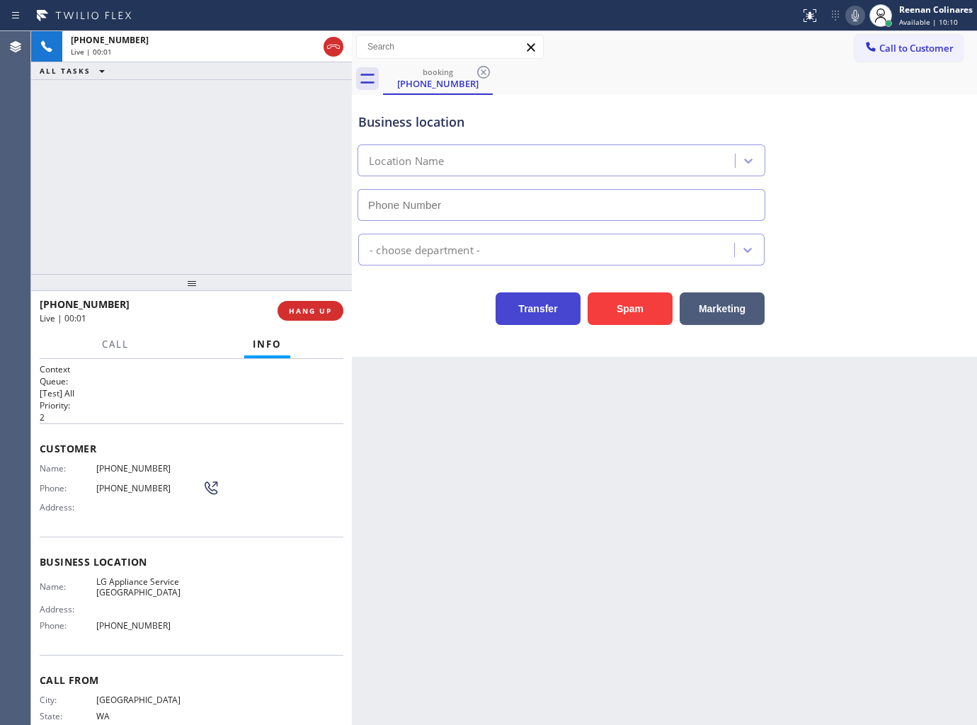
type input "[PHONE_NUMBER]"
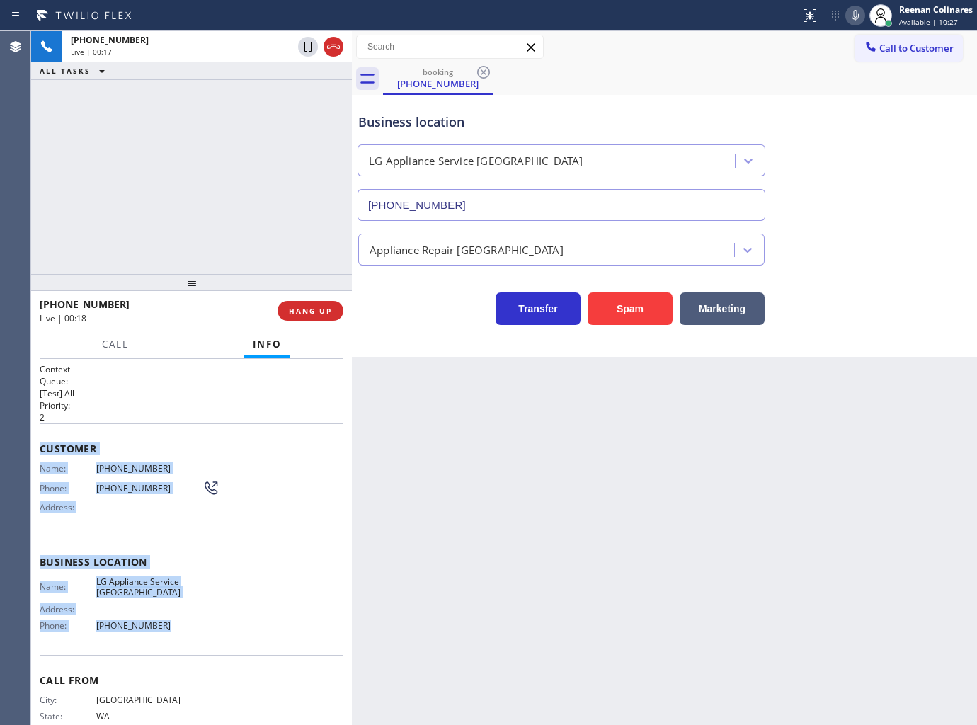
drag, startPoint x: 40, startPoint y: 444, endPoint x: 229, endPoint y: 626, distance: 262.3
click at [229, 626] on div "Context Queue: [Test] All Priority: 2 Customer Name: [PHONE_NUMBER] Phone: [PHO…" at bounding box center [192, 562] width 304 height 399
click at [853, 11] on icon at bounding box center [855, 15] width 7 height 11
click at [854, 18] on icon at bounding box center [855, 15] width 17 height 17
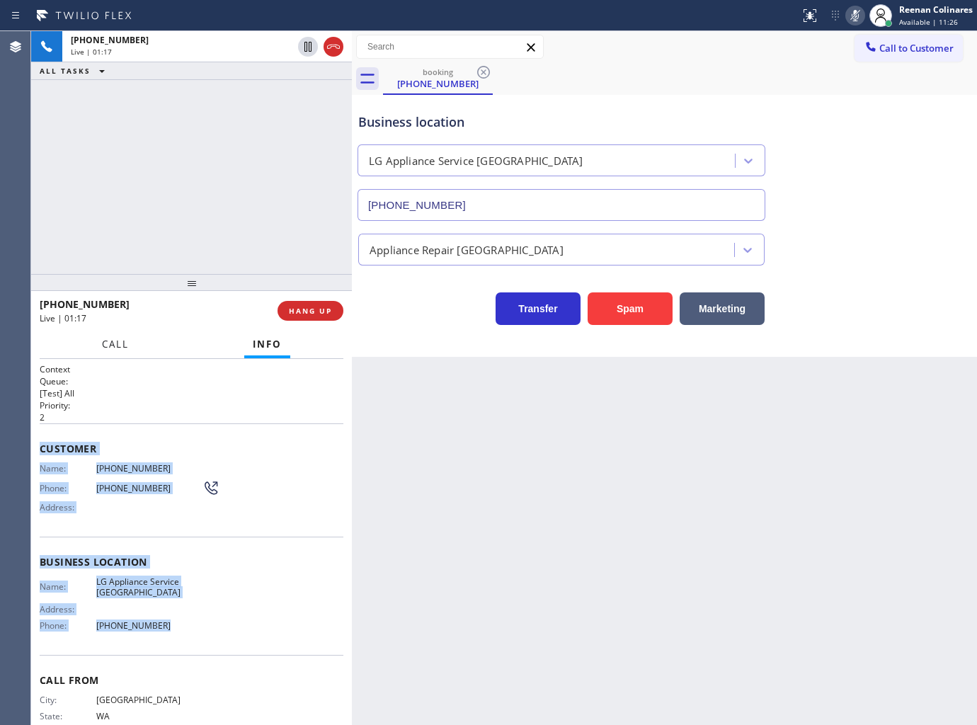
click at [130, 333] on button "Call" at bounding box center [115, 345] width 44 height 28
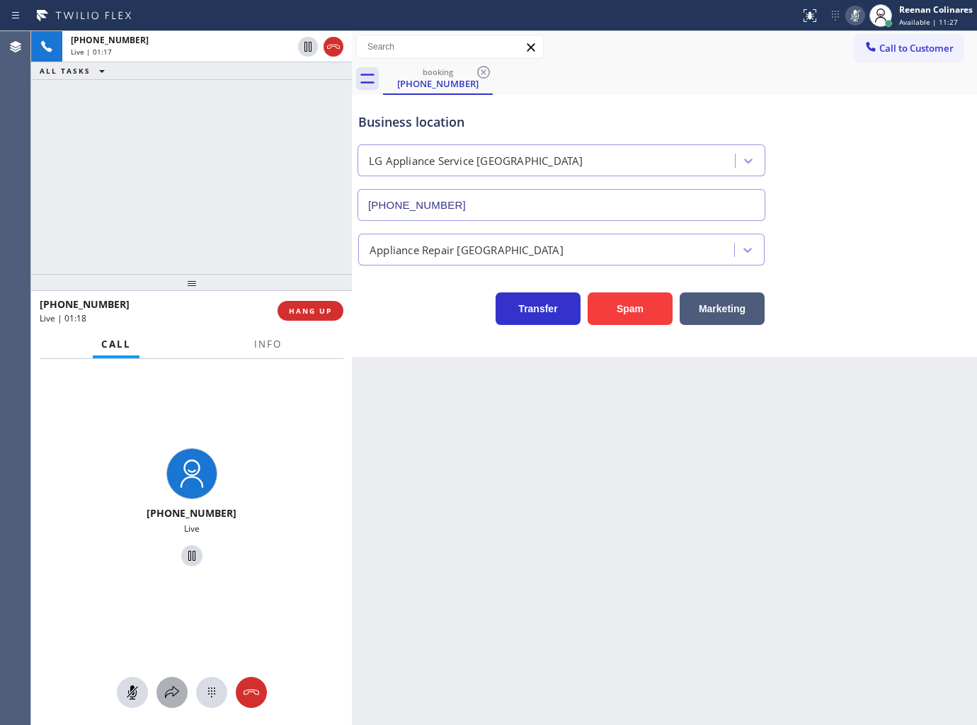
click at [168, 694] on icon at bounding box center [172, 692] width 17 height 17
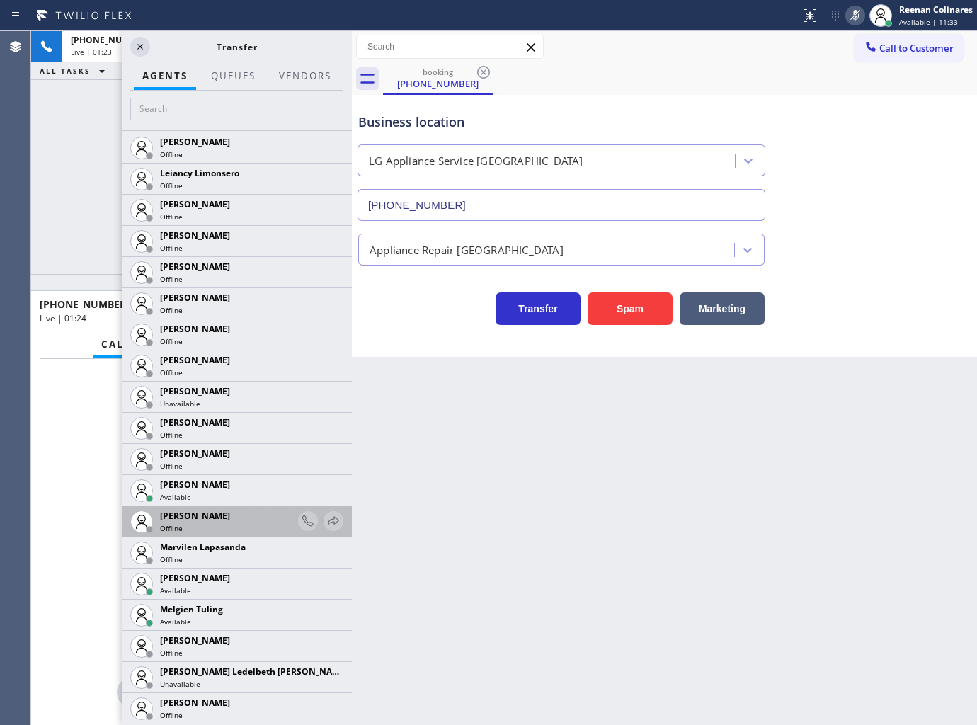
scroll to position [2359, 0]
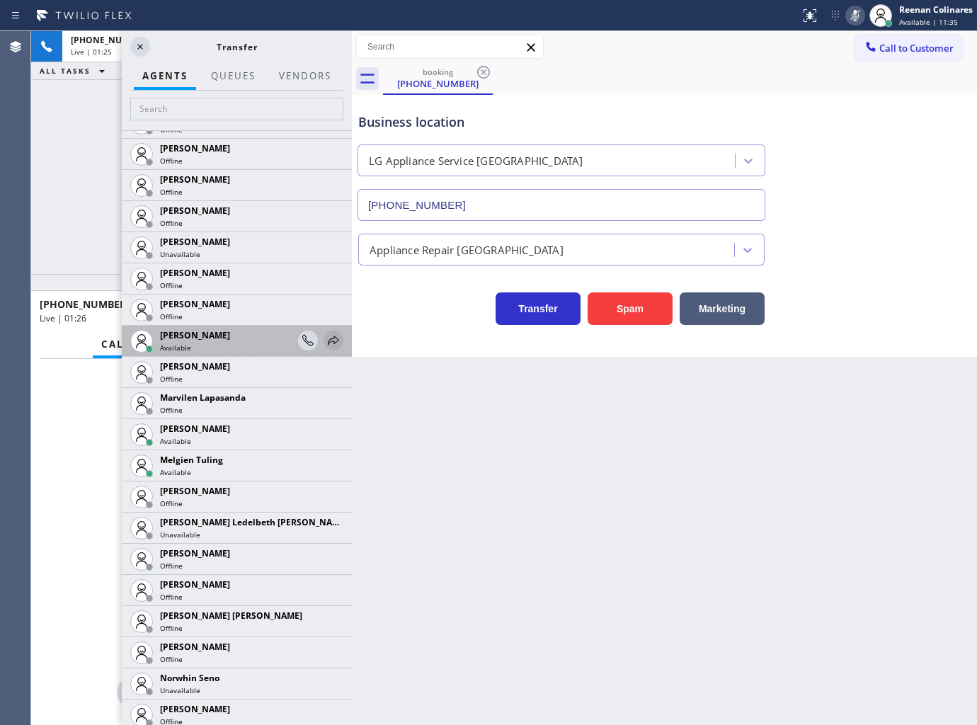
click at [325, 340] on icon at bounding box center [333, 340] width 17 height 17
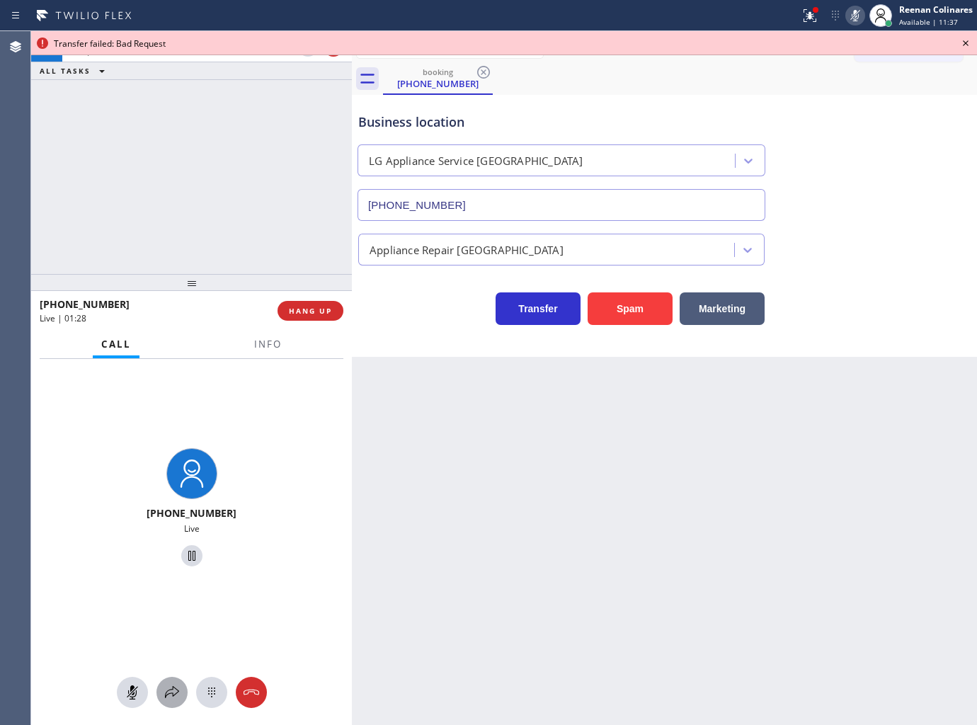
click at [175, 701] on icon at bounding box center [172, 692] width 17 height 17
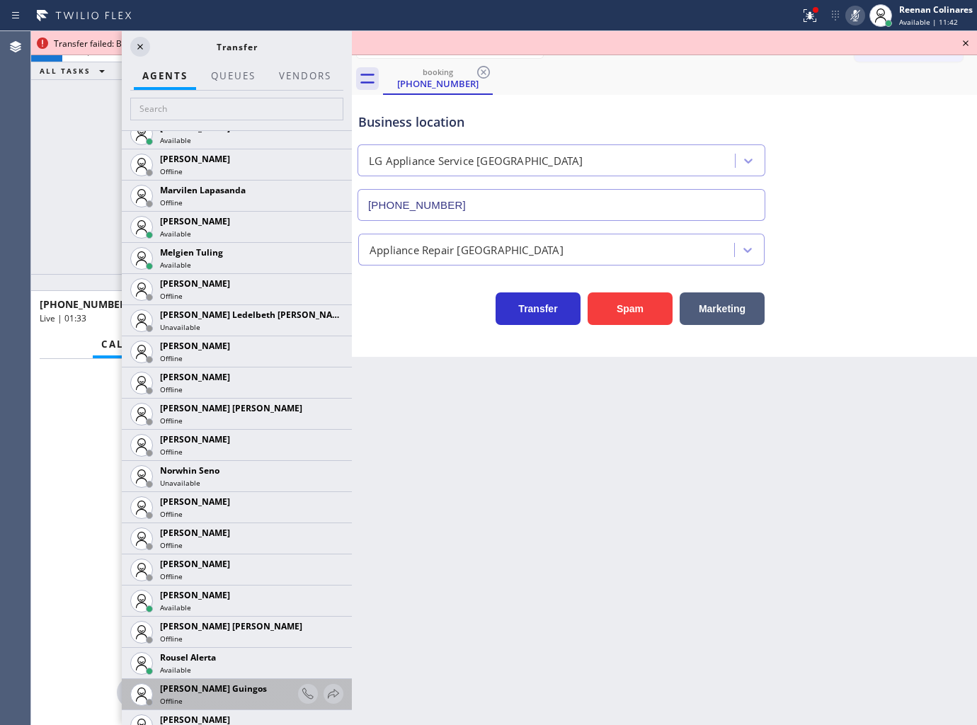
scroll to position [2674, 0]
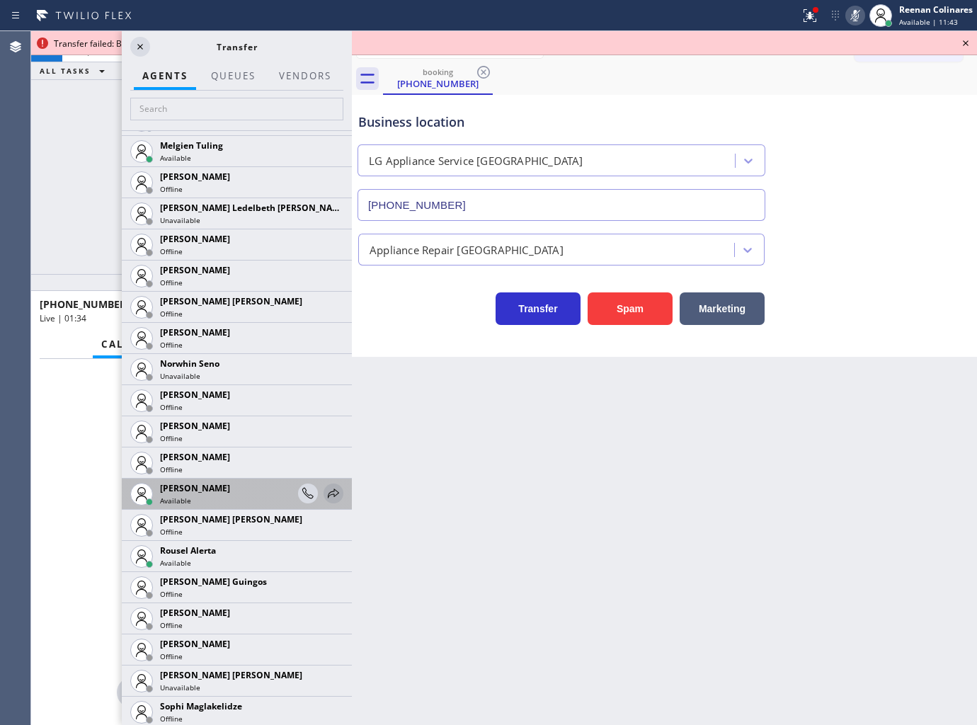
click at [325, 486] on icon at bounding box center [333, 493] width 17 height 17
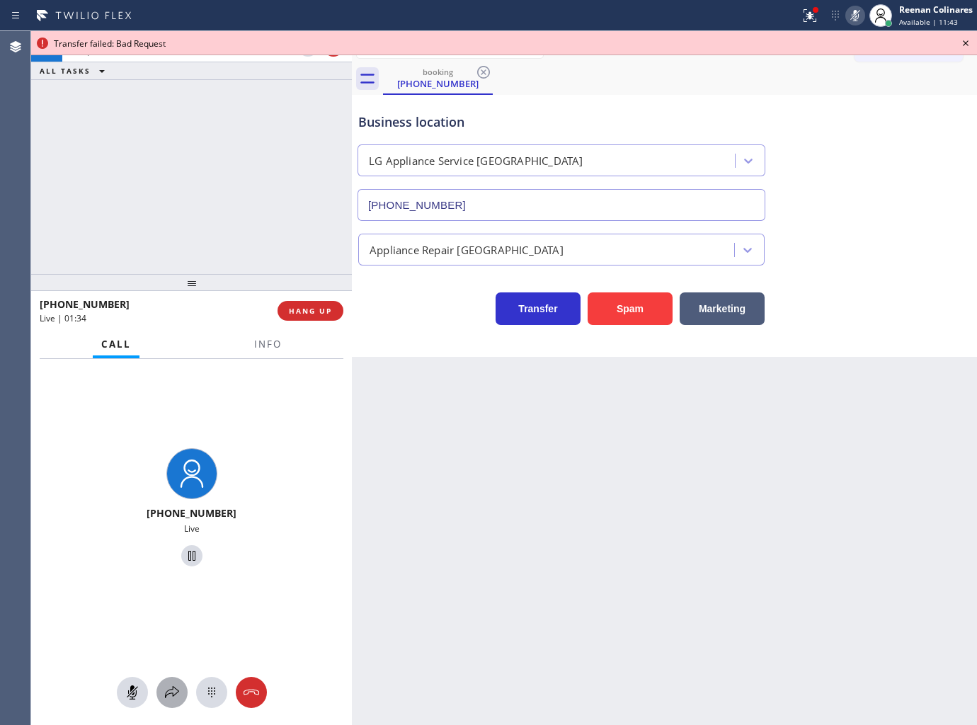
click at [164, 695] on icon at bounding box center [172, 692] width 17 height 17
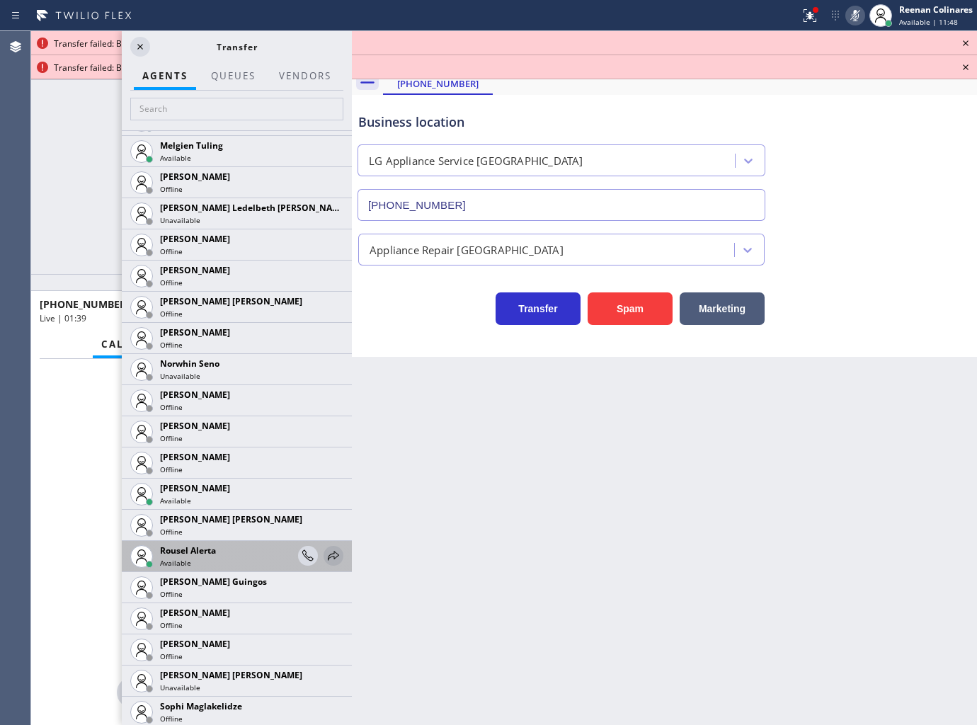
click at [325, 548] on icon at bounding box center [333, 555] width 17 height 17
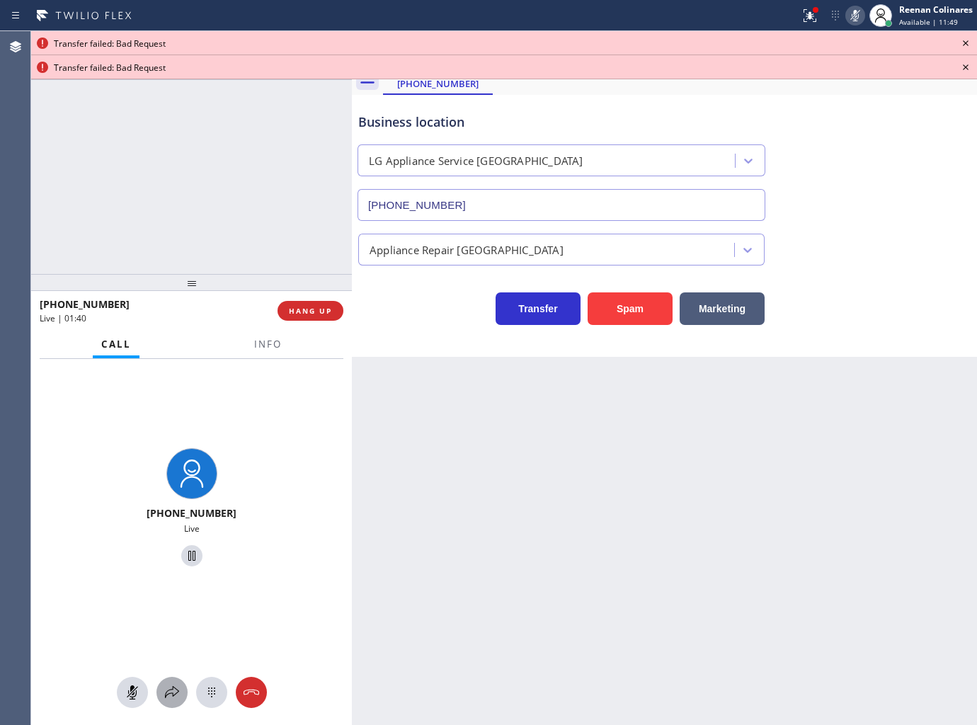
click at [168, 689] on icon at bounding box center [172, 692] width 17 height 17
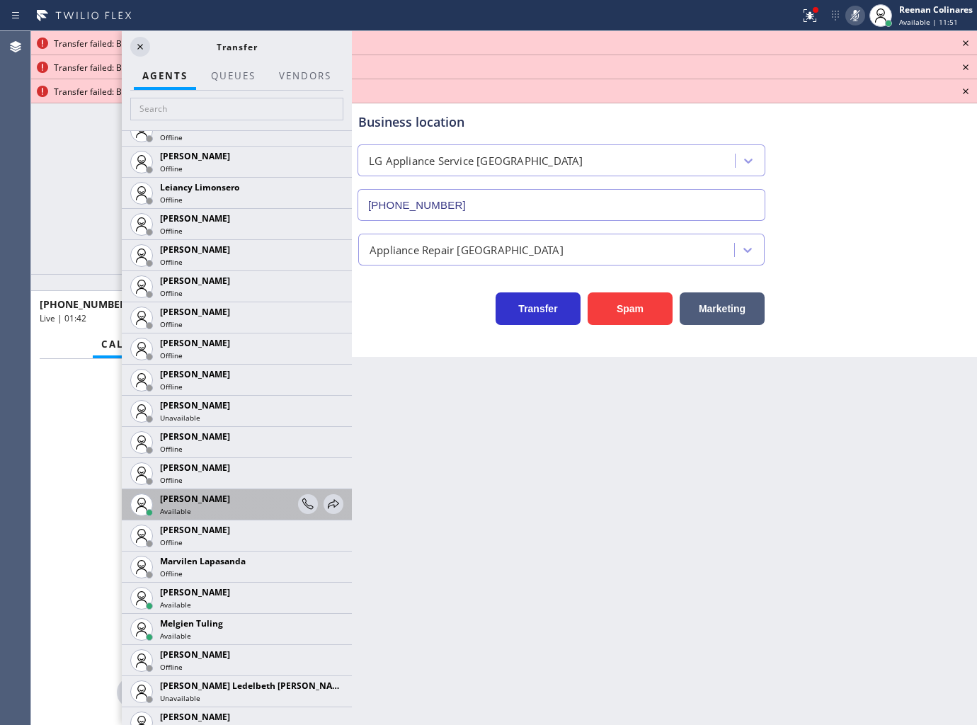
scroll to position [2281, 0]
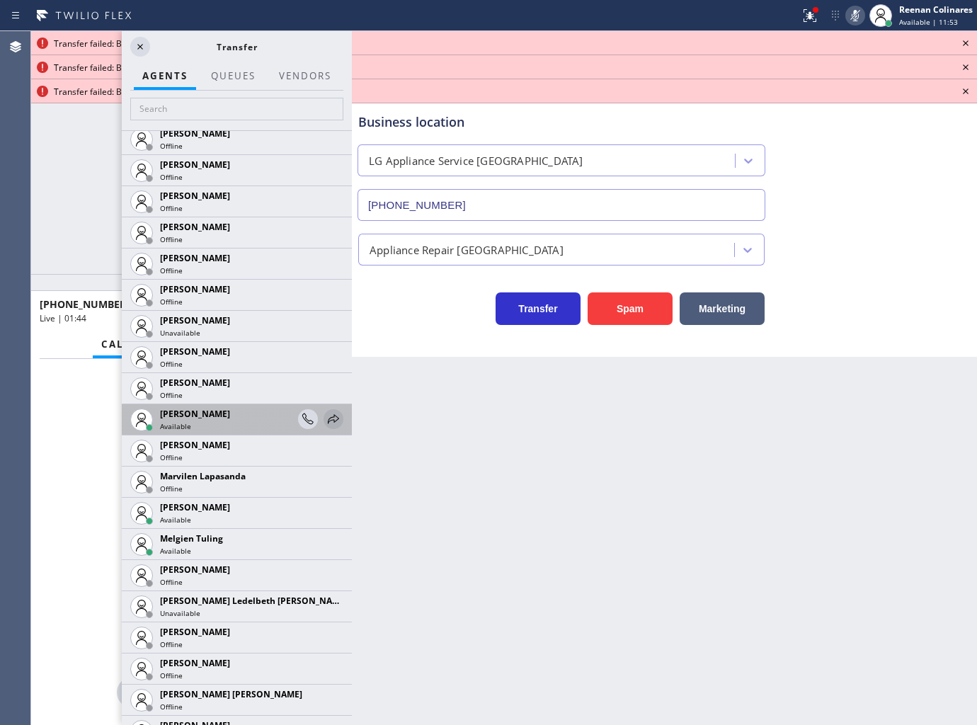
click at [325, 415] on icon at bounding box center [333, 419] width 17 height 17
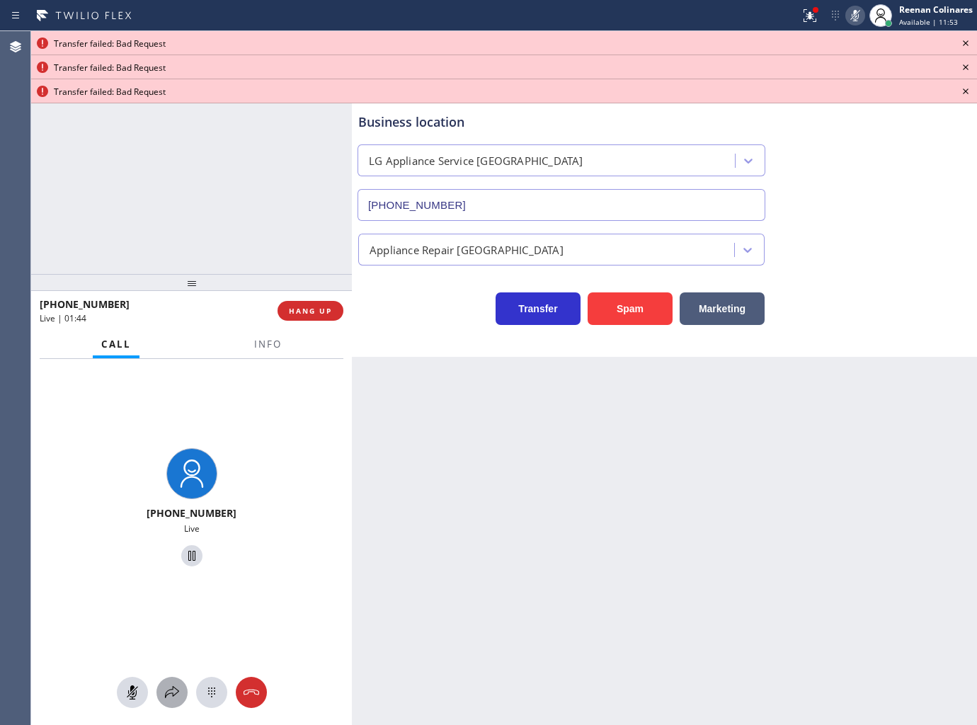
click at [168, 699] on icon at bounding box center [172, 692] width 17 height 17
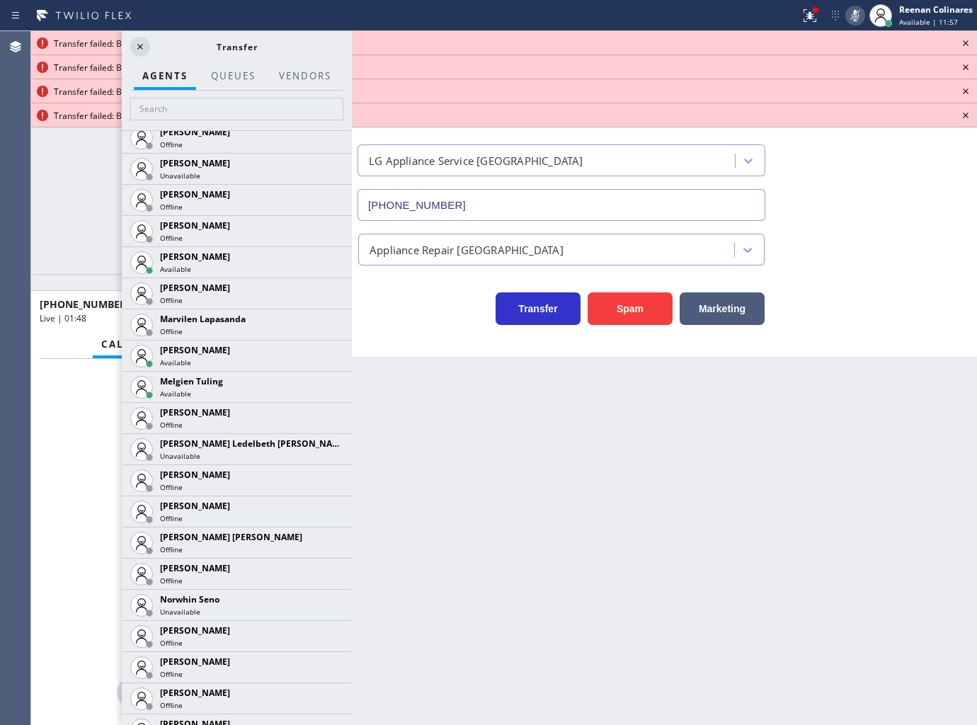
scroll to position [2924, 0]
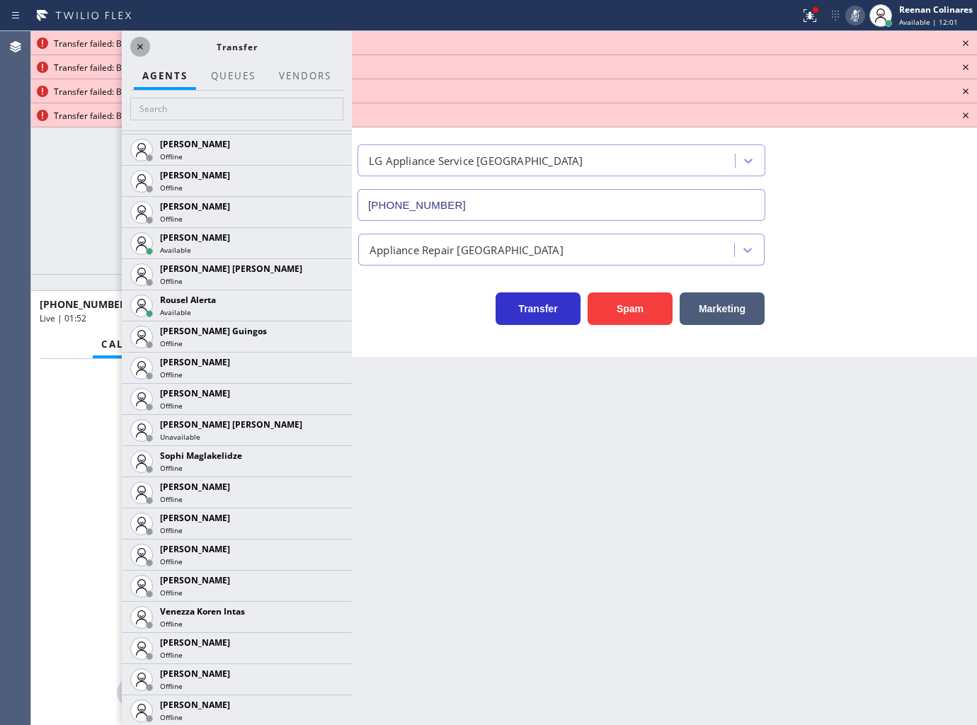
click at [138, 48] on icon at bounding box center [140, 47] width 6 height 6
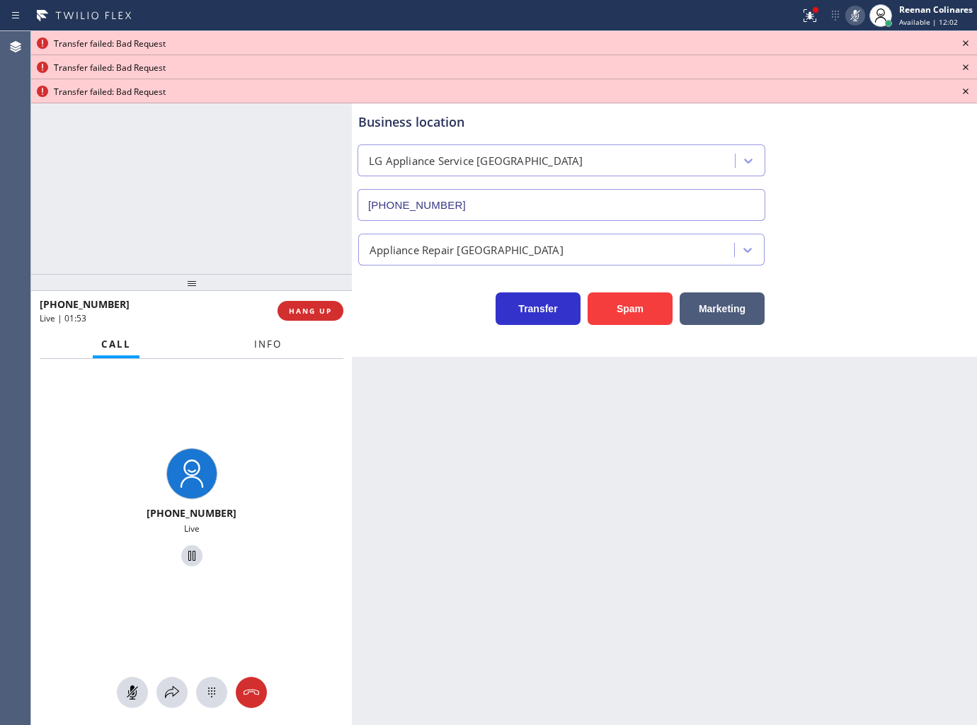
click at [258, 344] on span "Info" at bounding box center [268, 344] width 28 height 13
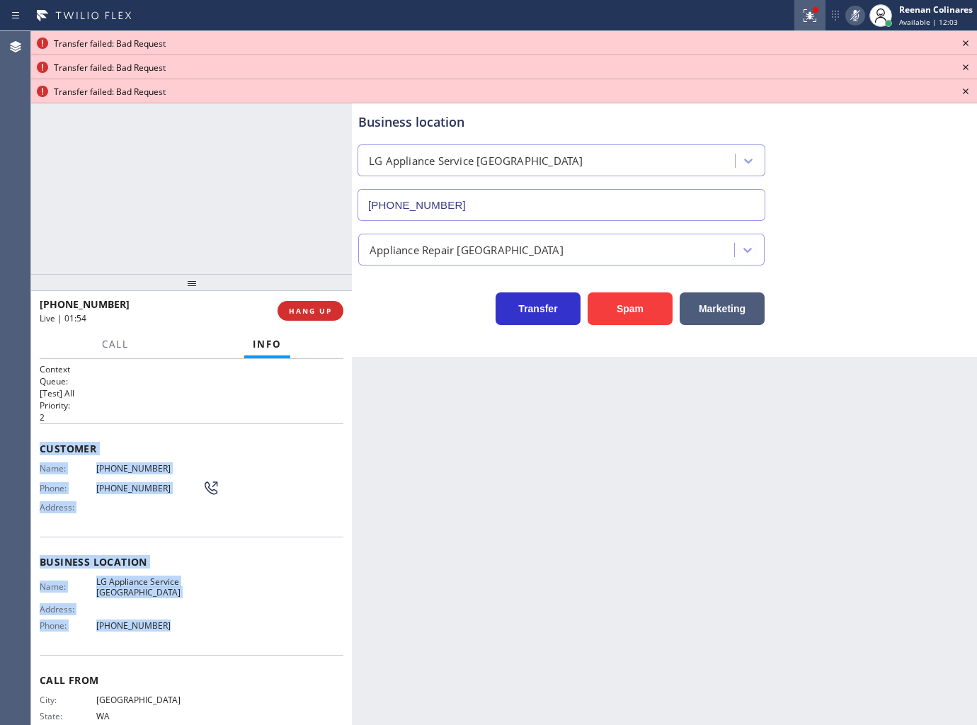
click at [808, 18] on icon at bounding box center [807, 14] width 8 height 10
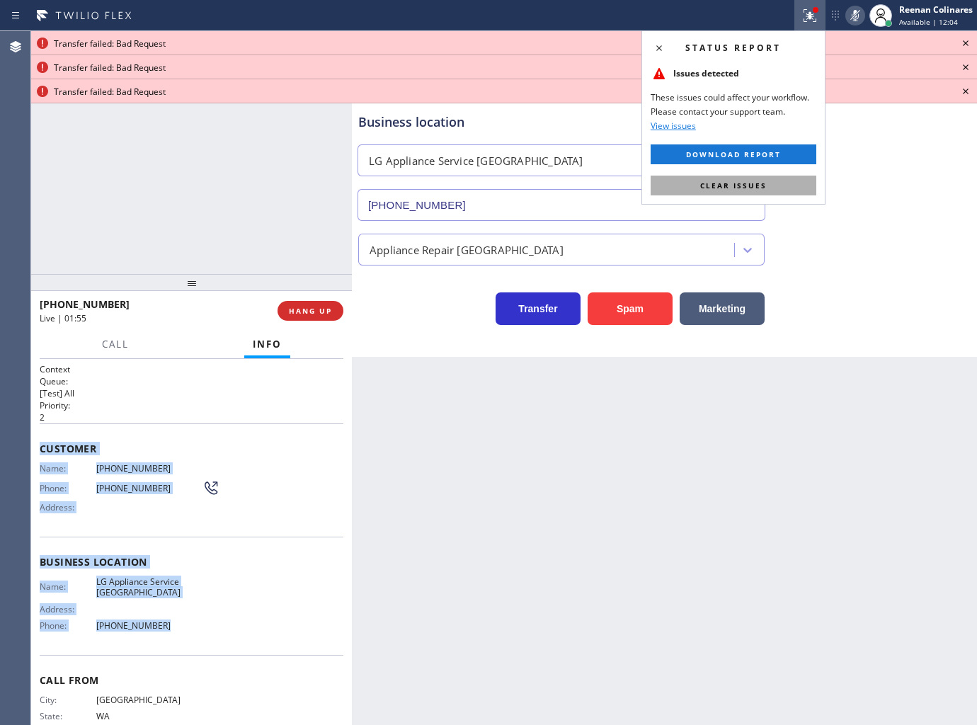
click at [791, 184] on button "Clear issues" at bounding box center [734, 186] width 166 height 20
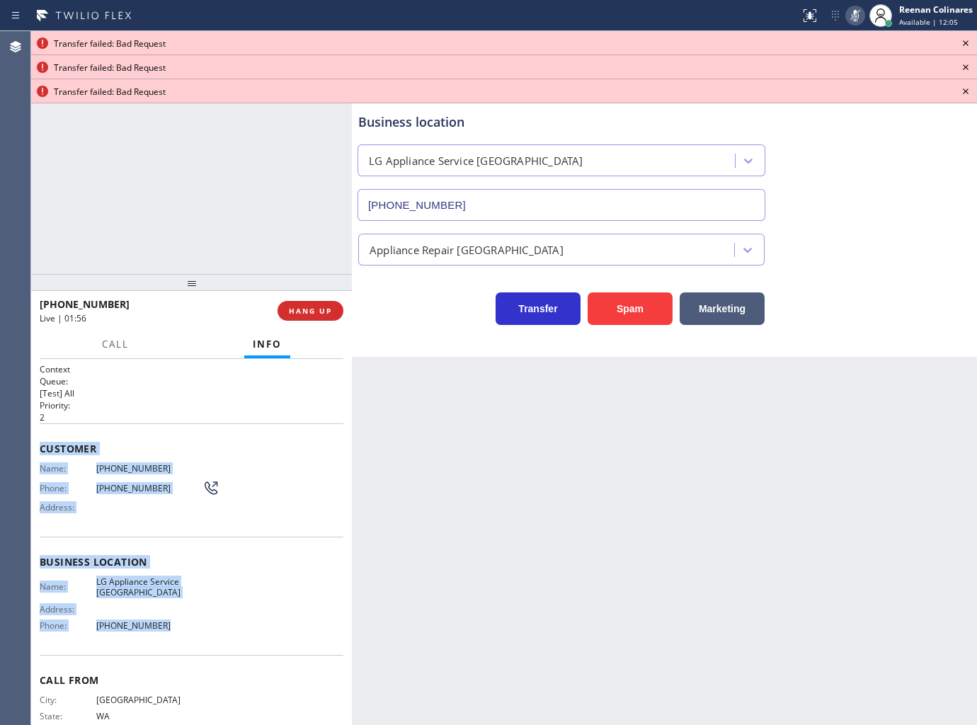
click at [854, 18] on icon at bounding box center [855, 15] width 17 height 17
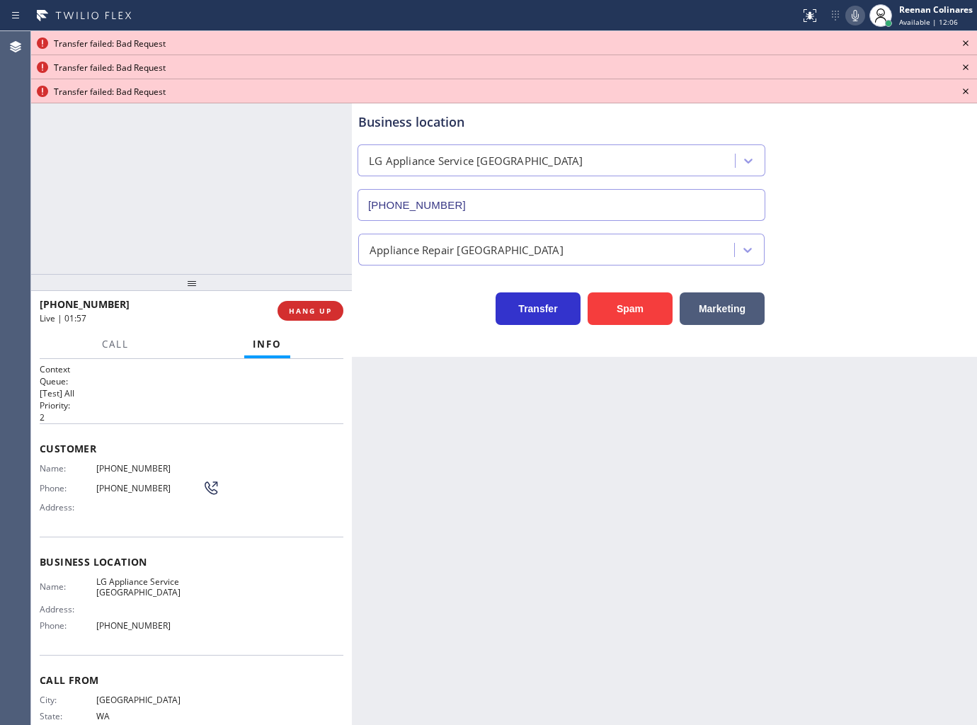
click at [964, 41] on icon at bounding box center [966, 43] width 6 height 6
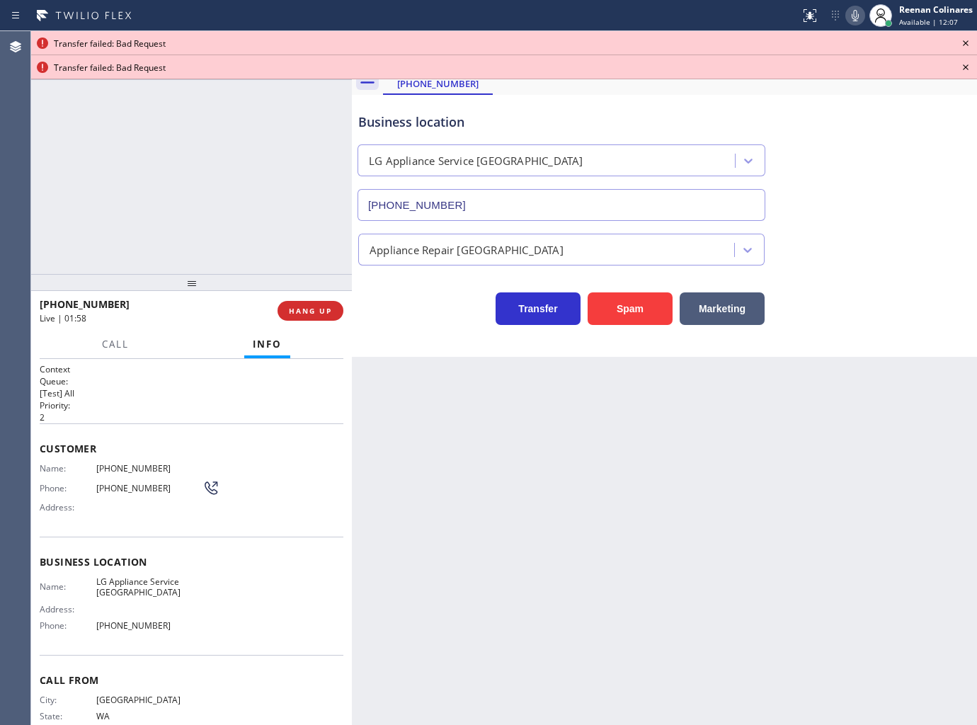
click at [961, 71] on icon at bounding box center [965, 67] width 17 height 17
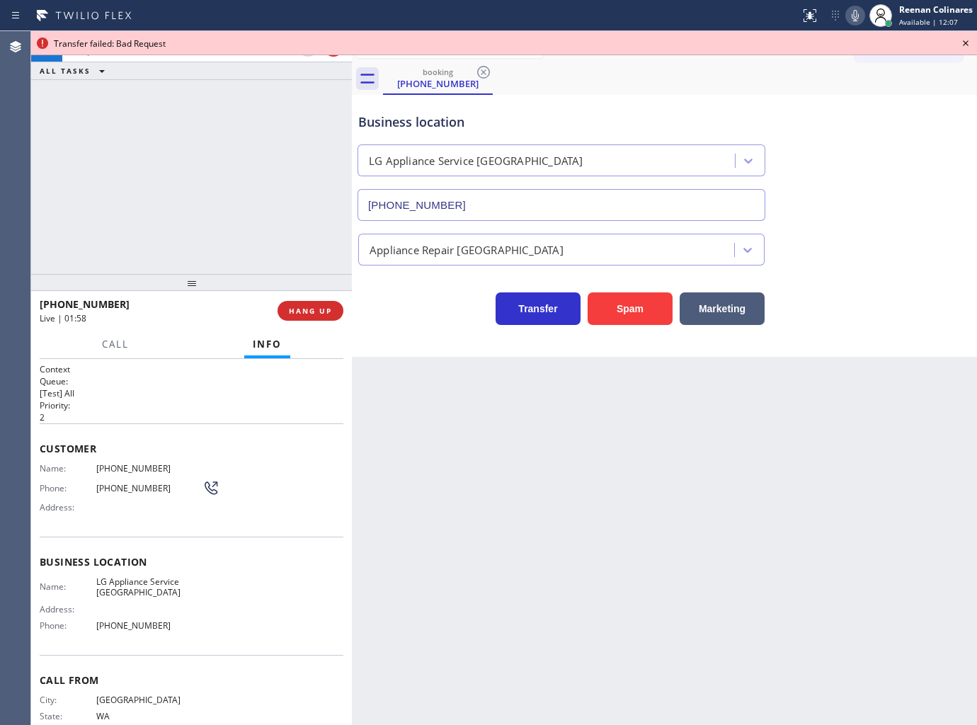
click at [964, 47] on icon at bounding box center [965, 43] width 17 height 17
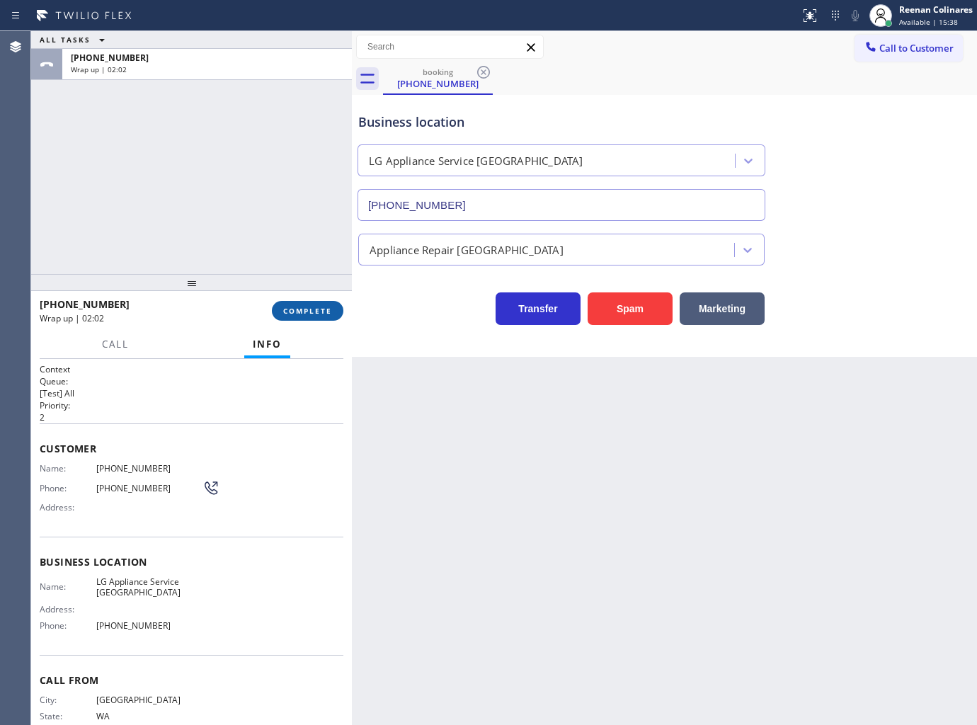
click at [319, 307] on span "COMPLETE" at bounding box center [307, 311] width 49 height 10
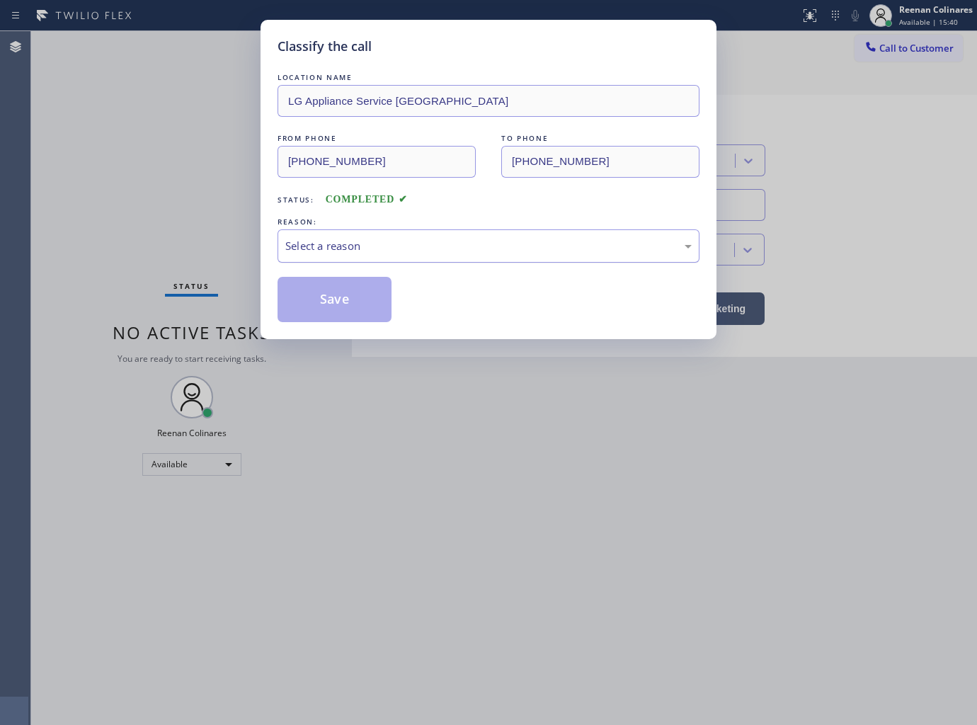
click at [351, 249] on div "Select a reason" at bounding box center [488, 246] width 406 height 16
click at [311, 322] on div "Classify the call LOCATION NAME LG Appliance Service [GEOGRAPHIC_DATA] FROM PHO…" at bounding box center [488, 179] width 456 height 319
click at [297, 305] on button "Save" at bounding box center [334, 299] width 114 height 45
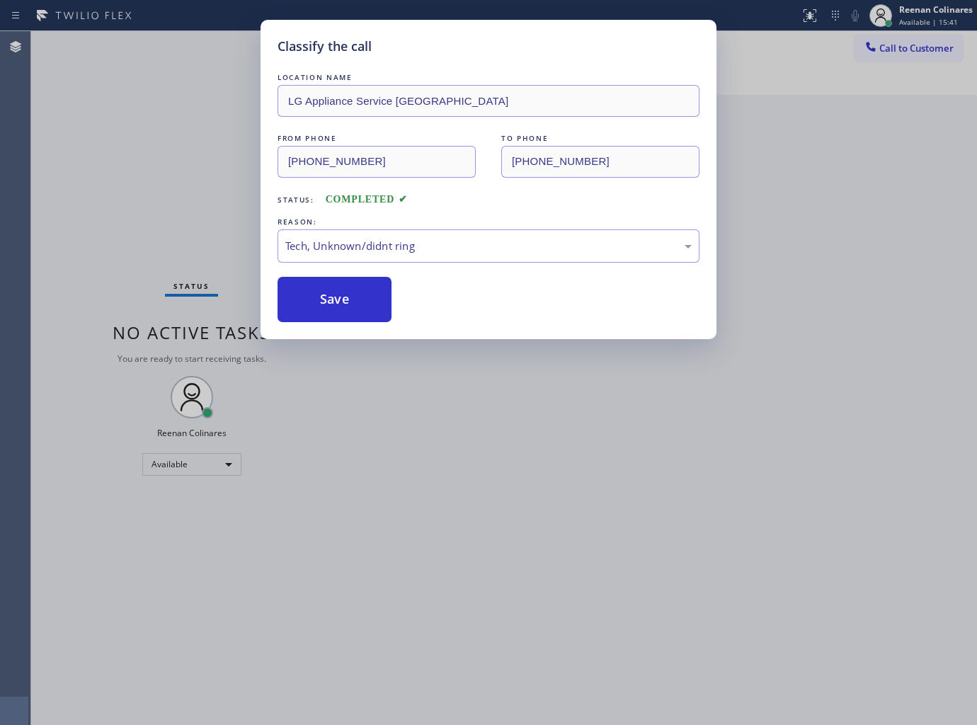
click at [115, 235] on div "Classify the call LOCATION NAME LG Appliance Service [GEOGRAPHIC_DATA] FROM PHO…" at bounding box center [488, 362] width 977 height 725
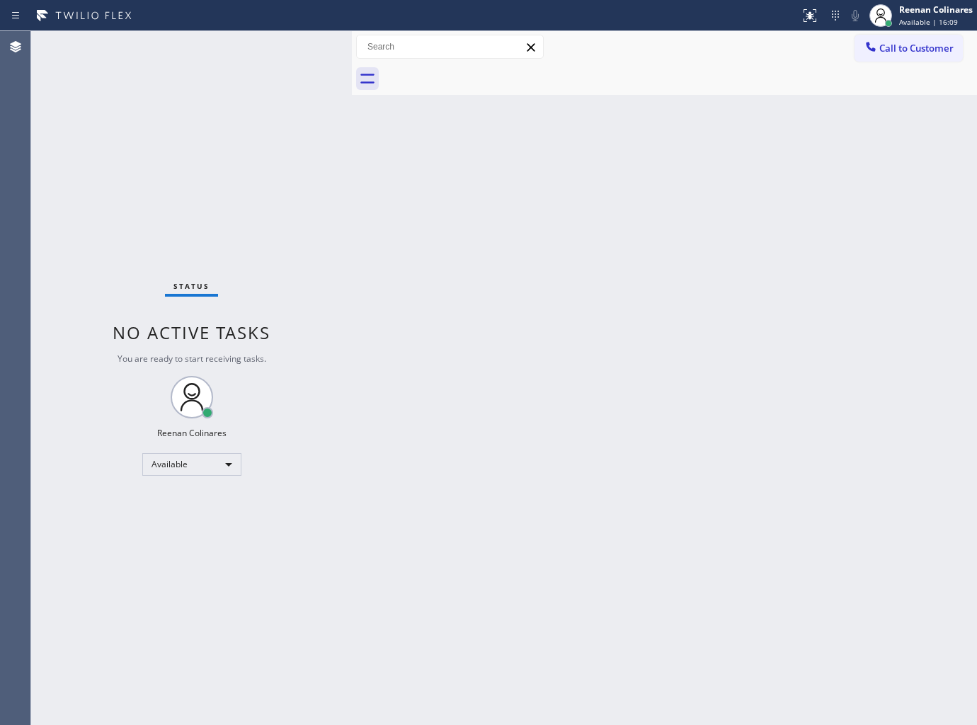
click at [442, 163] on div "Back to Dashboard Change Sender ID Customers Technicians Select a contact Outbo…" at bounding box center [664, 378] width 625 height 694
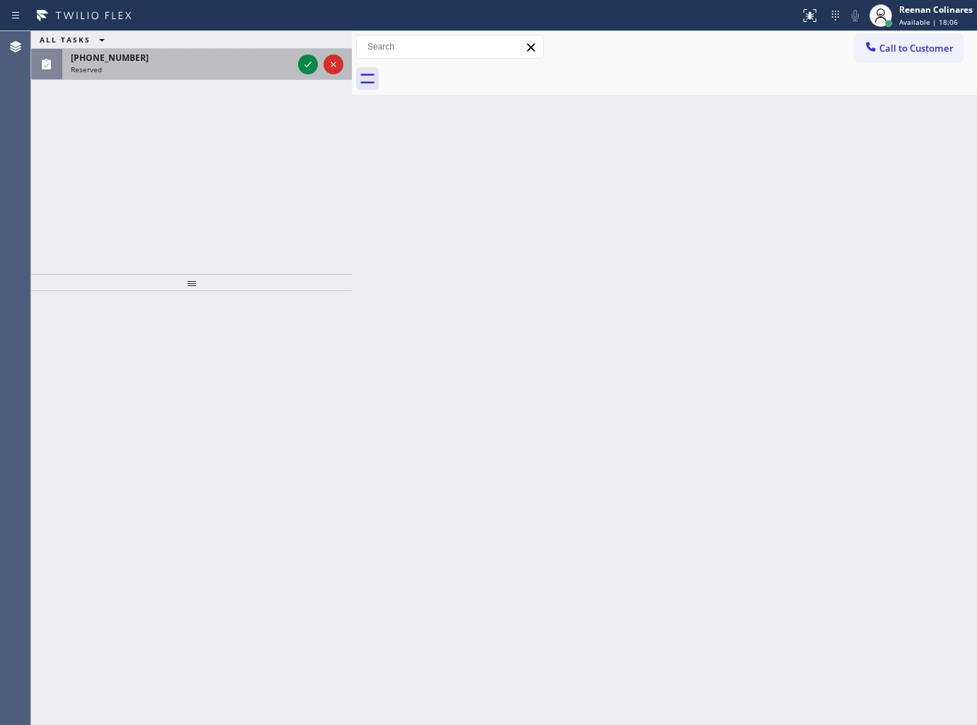
click at [146, 69] on div "Reserved" at bounding box center [182, 69] width 222 height 10
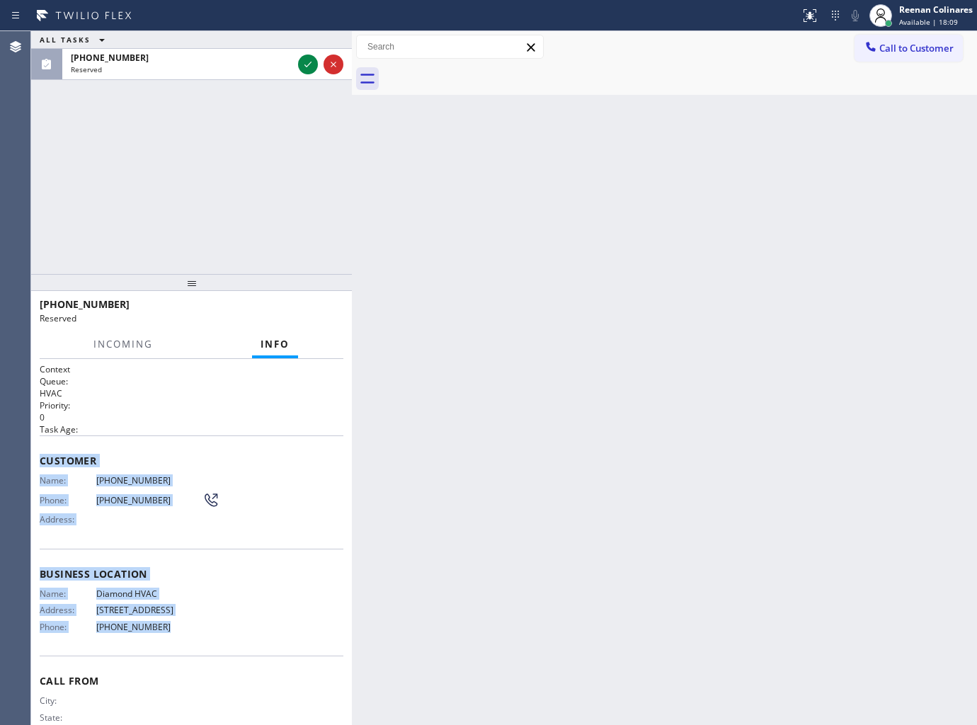
drag, startPoint x: 40, startPoint y: 449, endPoint x: 227, endPoint y: 637, distance: 265.3
click at [220, 635] on div "Context Queue: HVAC Priority: 0 Task Age: Customer Name: [PHONE_NUMBER] Phone: …" at bounding box center [192, 563] width 304 height 400
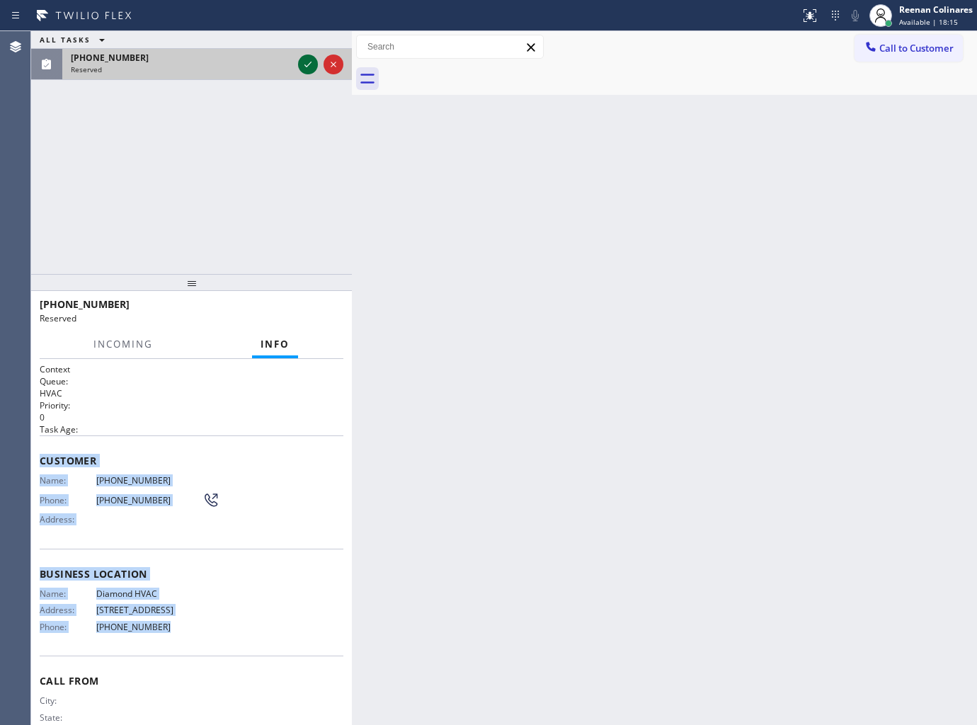
click at [303, 67] on icon at bounding box center [307, 64] width 17 height 17
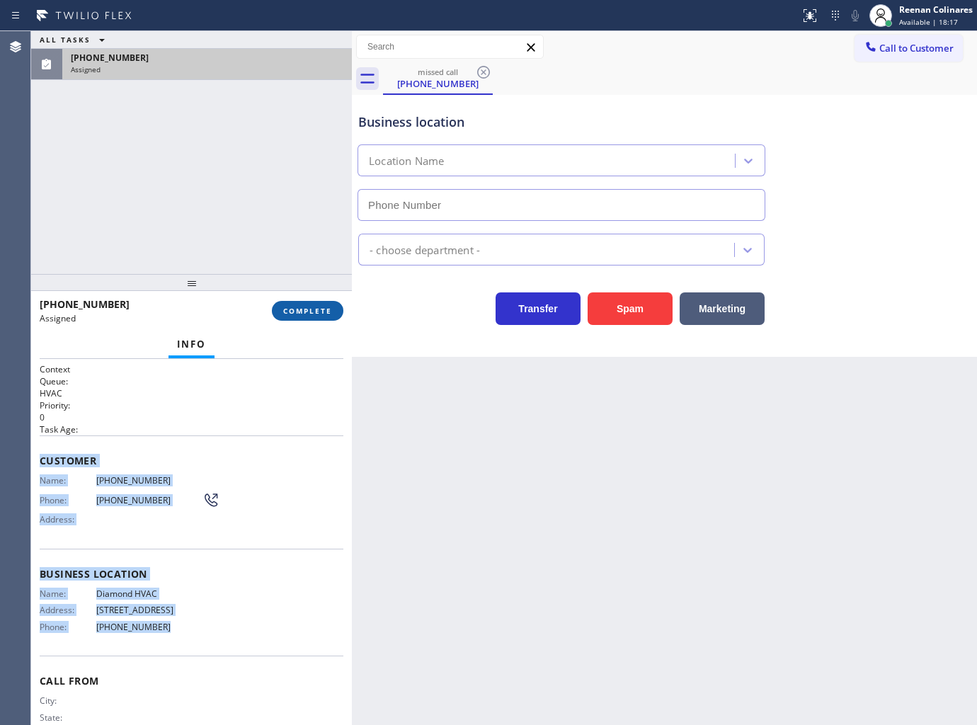
type input "[PHONE_NUMBER]"
click at [323, 307] on span "COMPLETE" at bounding box center [307, 311] width 49 height 10
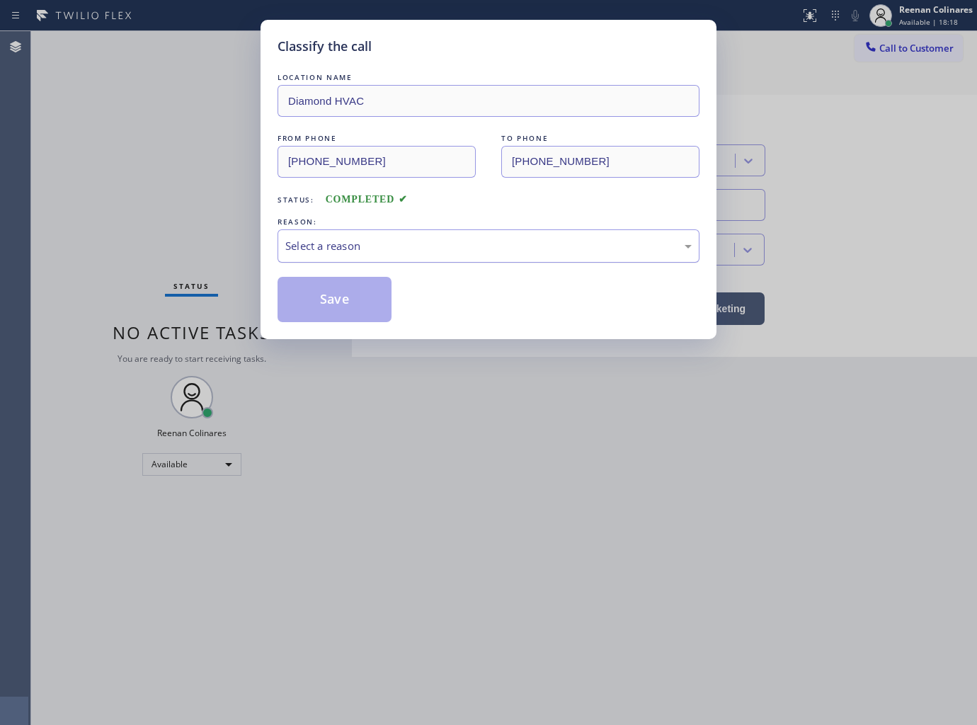
click at [398, 252] on div "Select a reason" at bounding box center [488, 246] width 406 height 16
click at [323, 312] on button "Save" at bounding box center [334, 299] width 114 height 45
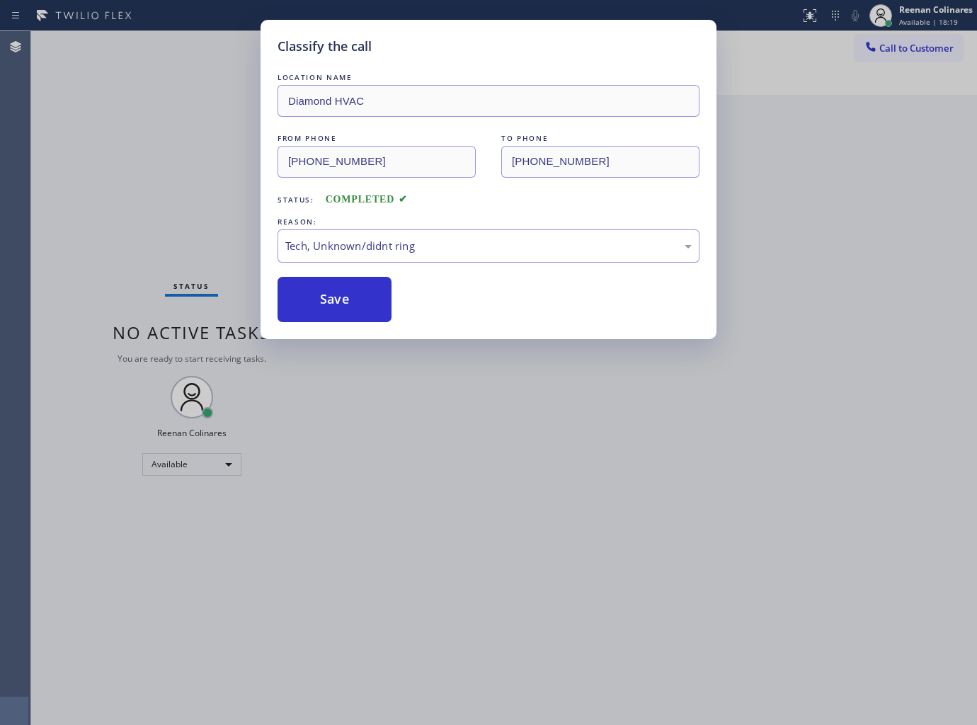
click at [145, 234] on div "Classify the call LOCATION NAME Diamond HVAC FROM PHONE [PHONE_NUMBER] TO PHONE…" at bounding box center [488, 362] width 977 height 725
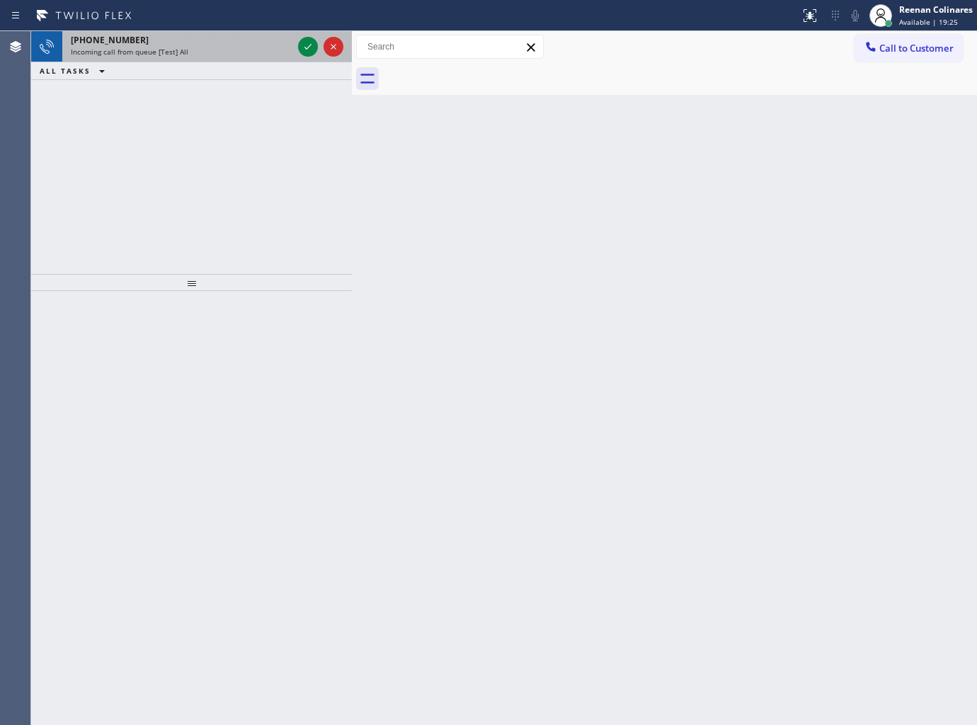
click at [200, 35] on div "[PHONE_NUMBER]" at bounding box center [182, 40] width 222 height 12
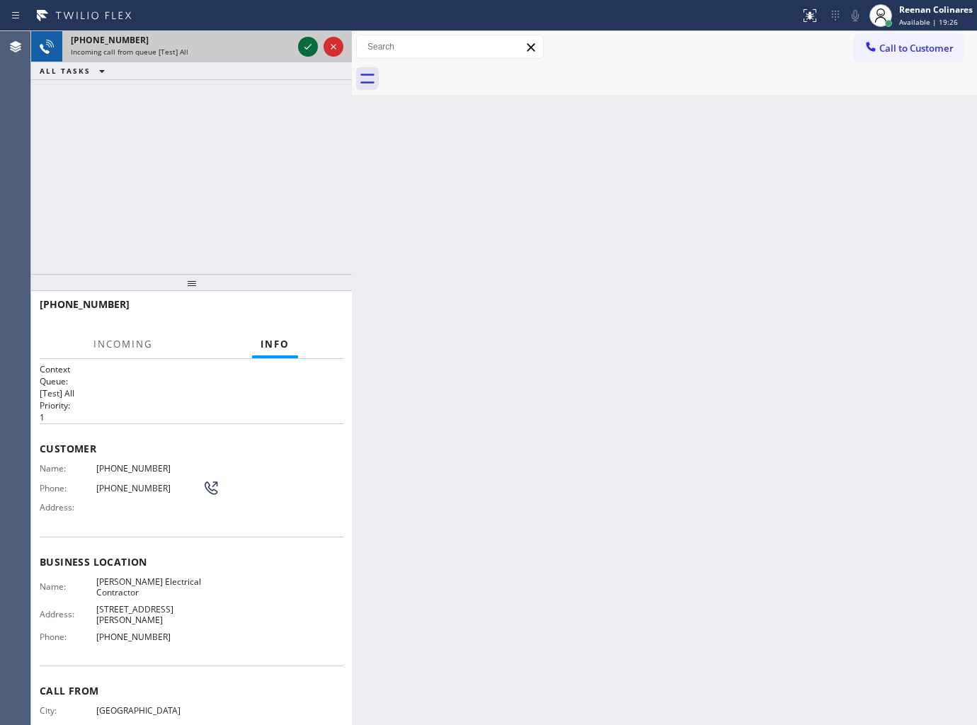
click at [299, 47] on icon at bounding box center [307, 46] width 17 height 17
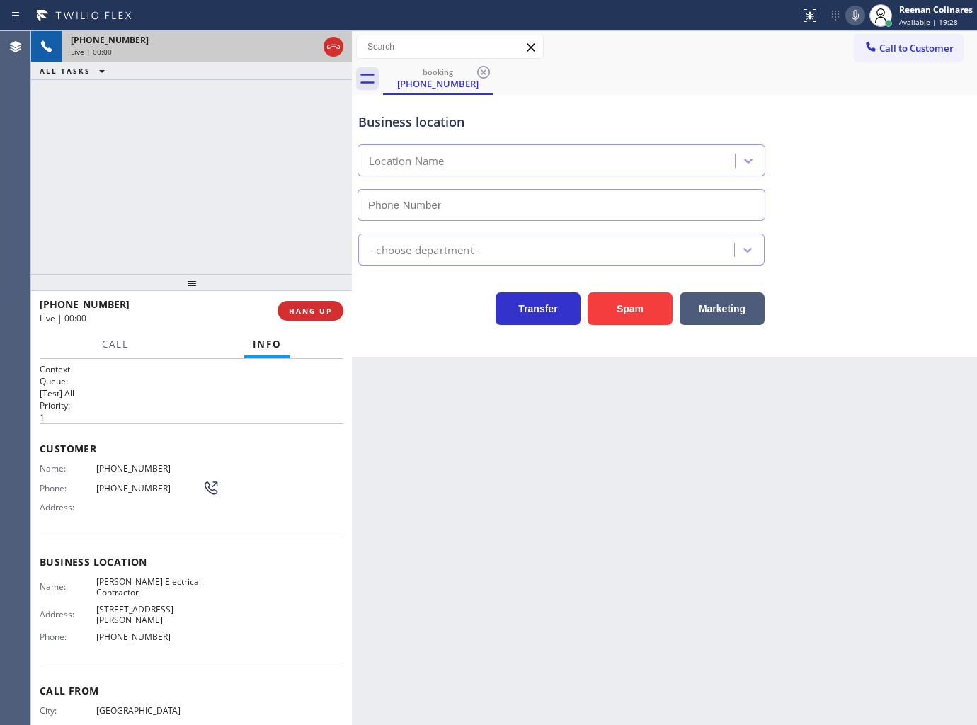
type input "[PHONE_NUMBER]"
click at [852, 13] on icon at bounding box center [855, 15] width 17 height 17
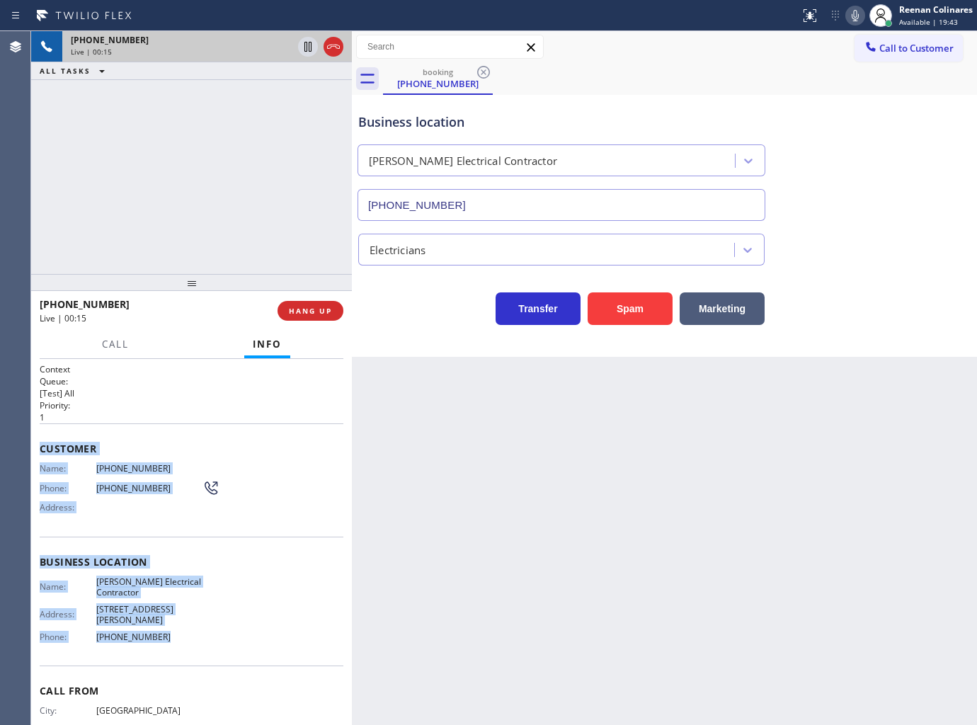
drag, startPoint x: 48, startPoint y: 444, endPoint x: 423, endPoint y: 644, distance: 425.3
click at [266, 640] on div "Context Queue: [Test] All Priority: 1 Customer Name: [PHONE_NUMBER] Phone: [PHO…" at bounding box center [192, 568] width 304 height 410
click at [848, 18] on icon at bounding box center [855, 15] width 17 height 17
click at [114, 338] on span "Call" at bounding box center [115, 344] width 27 height 13
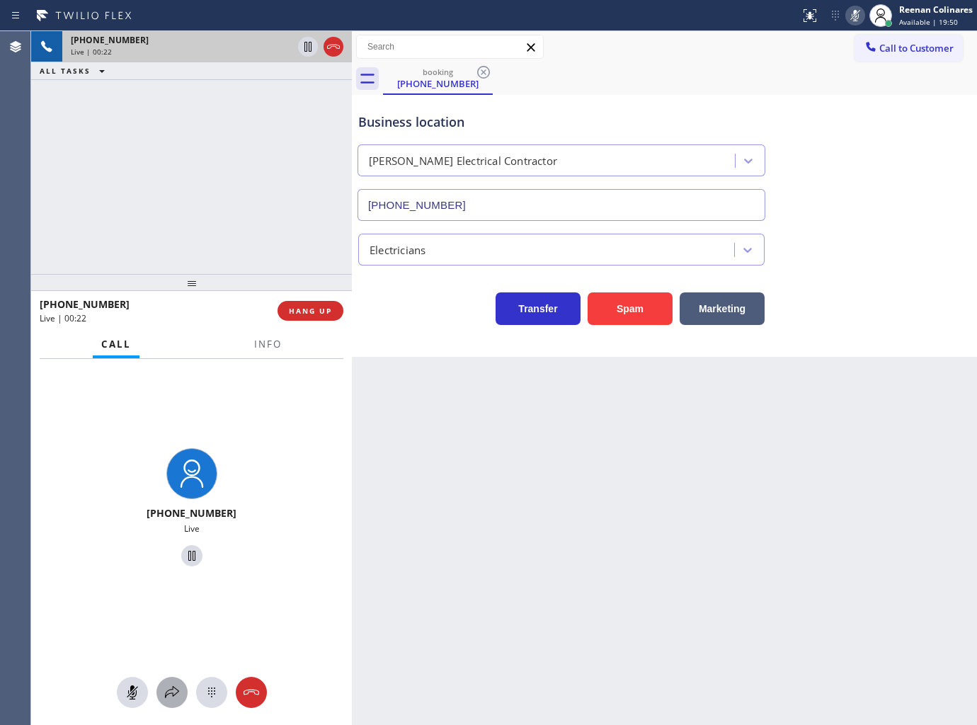
click at [178, 690] on icon at bounding box center [172, 692] width 17 height 17
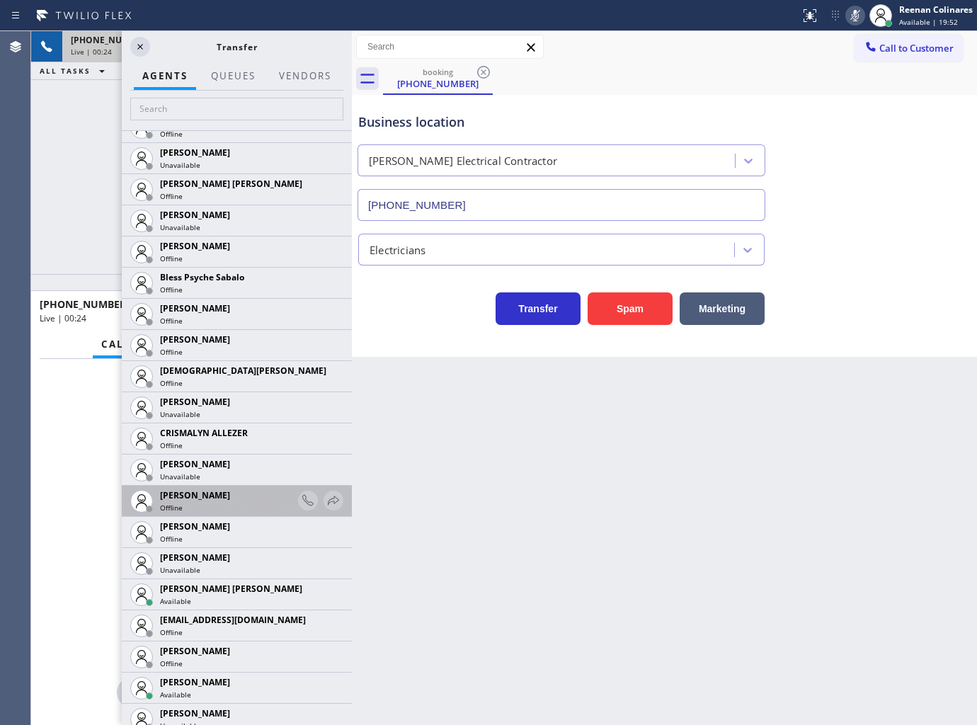
scroll to position [708, 0]
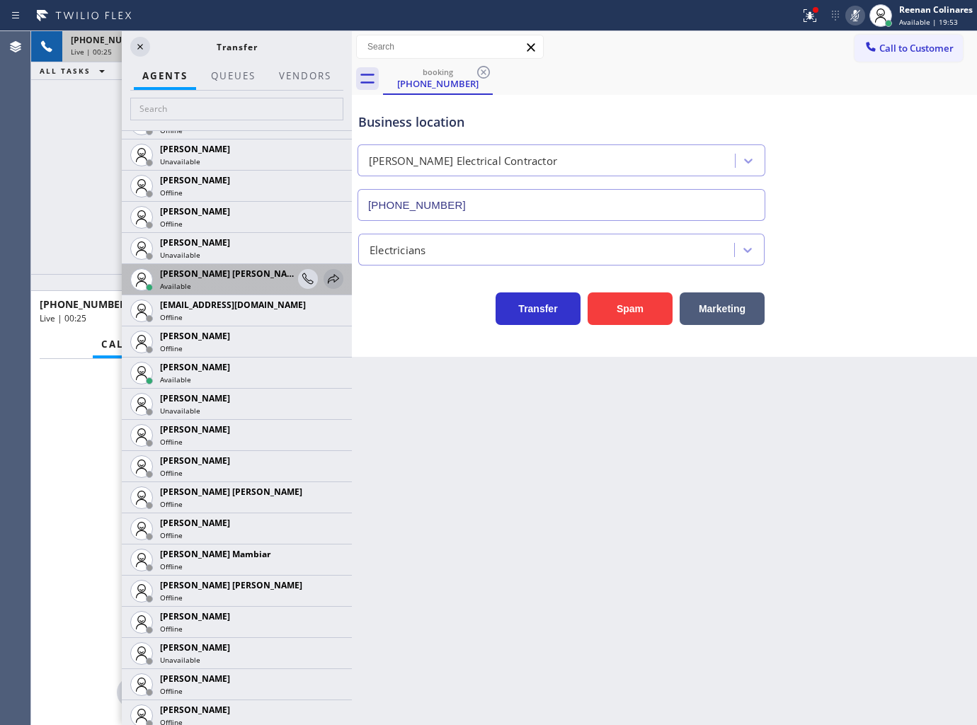
click at [325, 277] on icon at bounding box center [333, 278] width 17 height 17
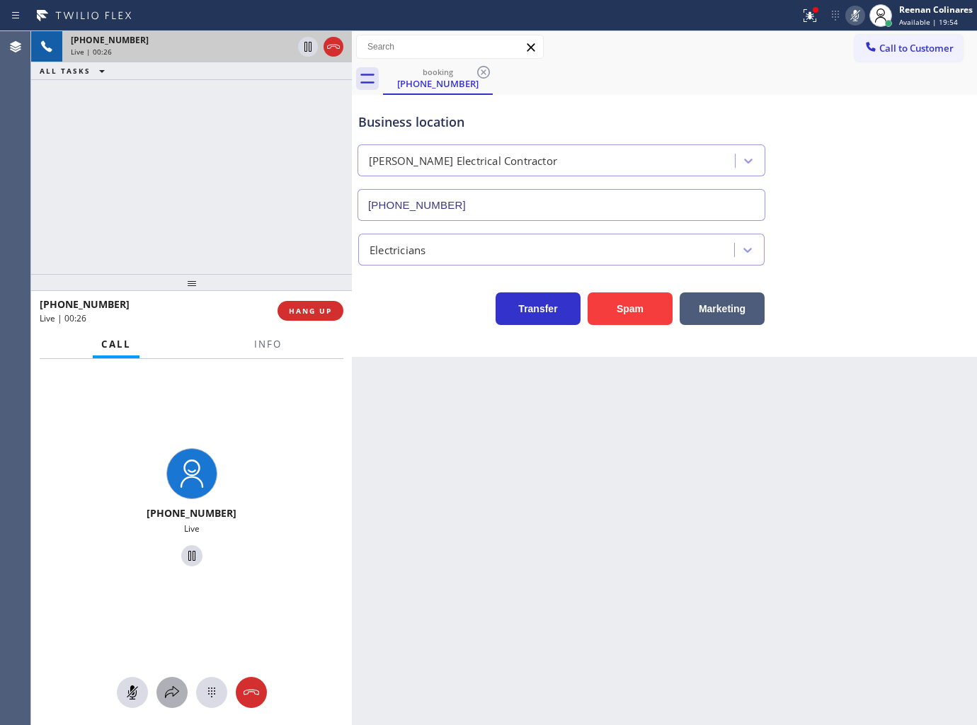
click at [171, 685] on icon at bounding box center [172, 692] width 17 height 17
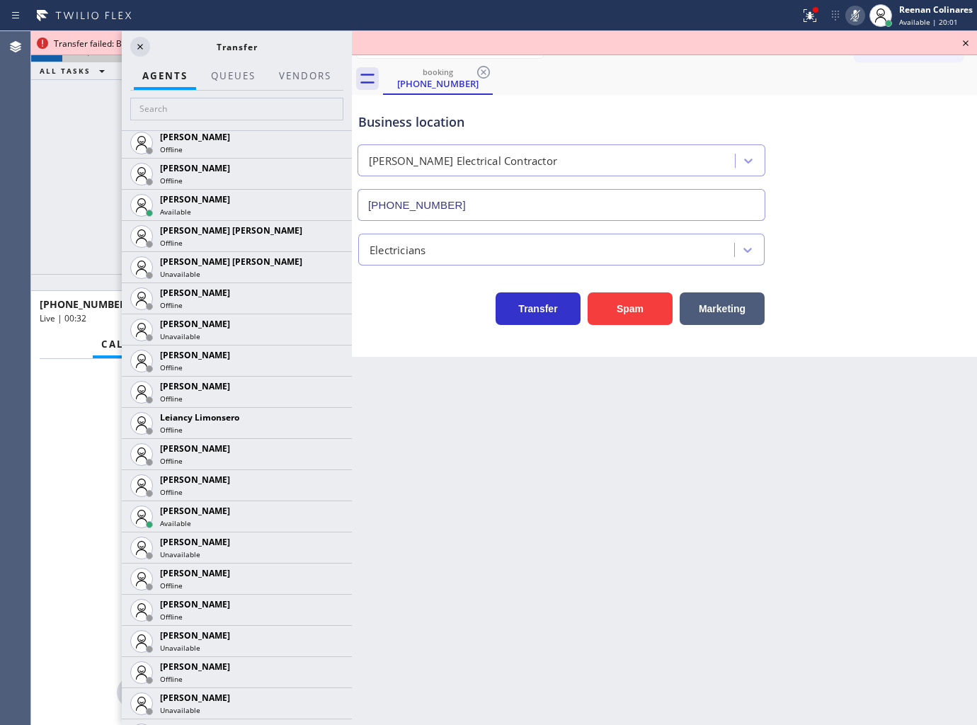
scroll to position [2281, 0]
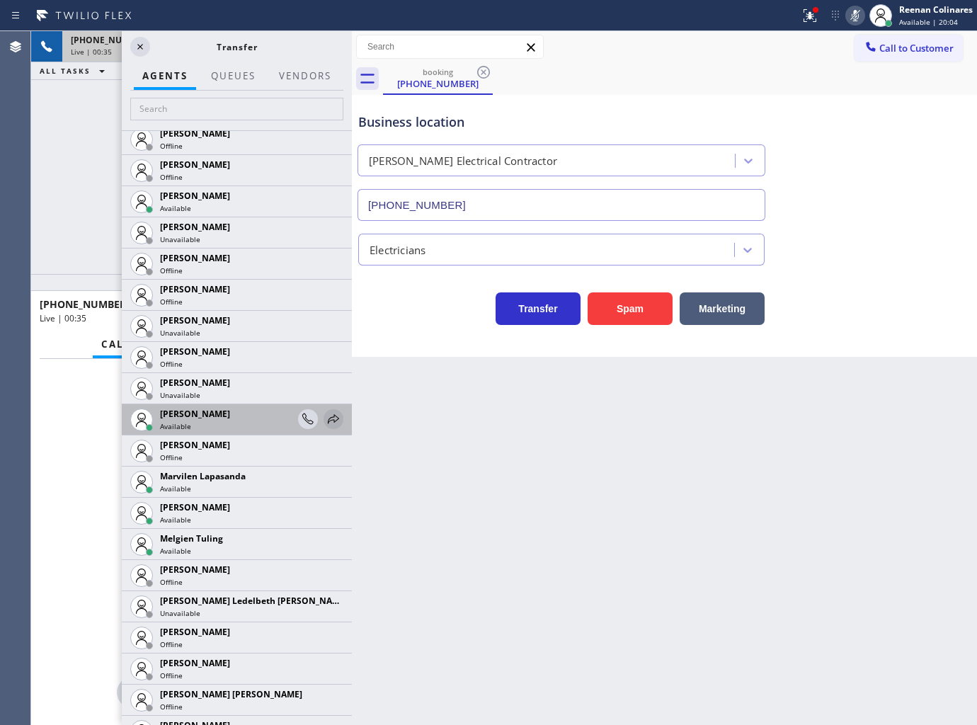
click at [327, 421] on icon at bounding box center [333, 419] width 17 height 17
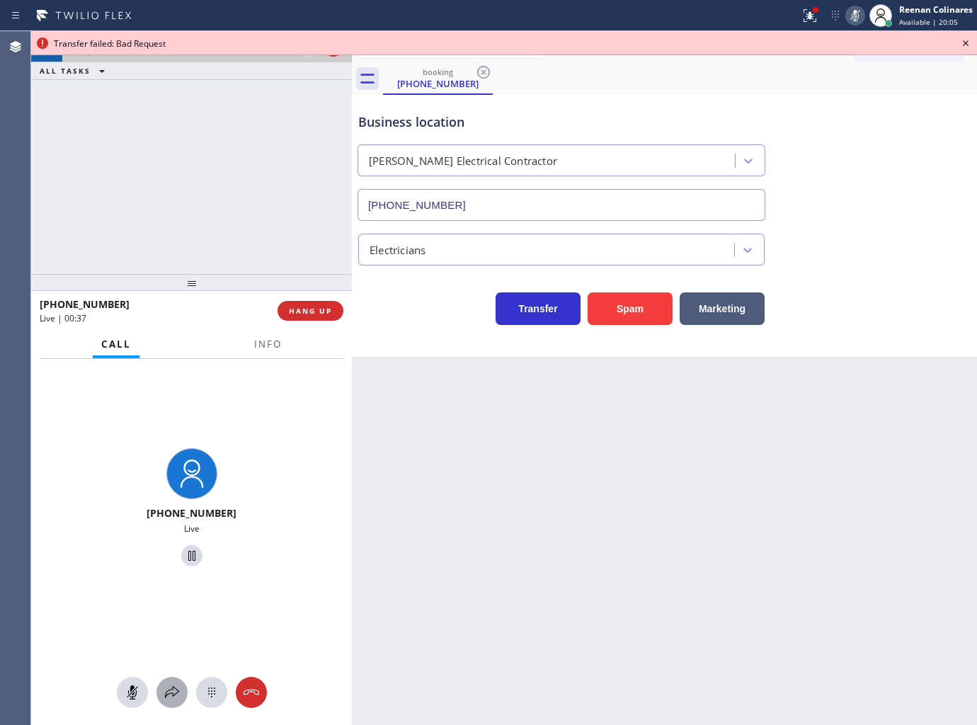
click at [171, 689] on icon at bounding box center [172, 692] width 14 height 12
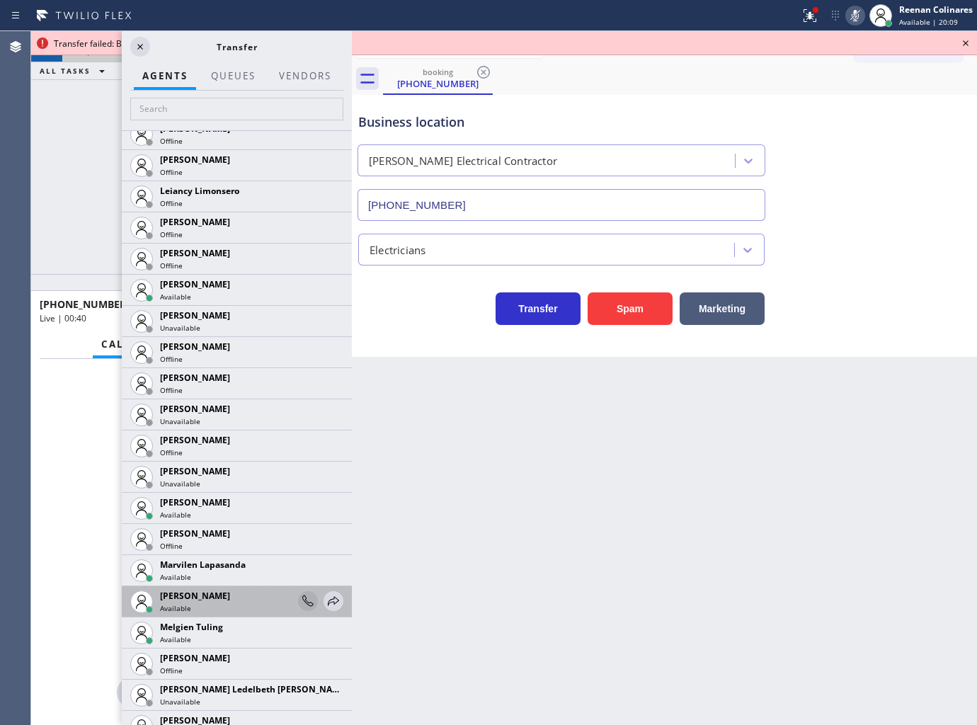
scroll to position [2202, 0]
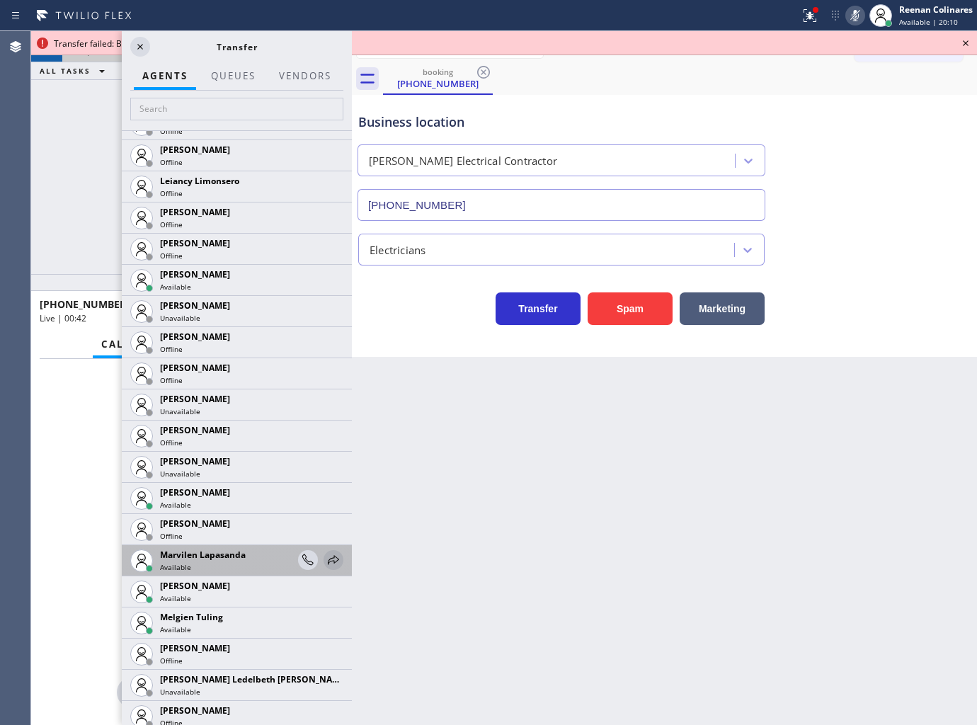
click at [325, 556] on icon at bounding box center [333, 559] width 17 height 17
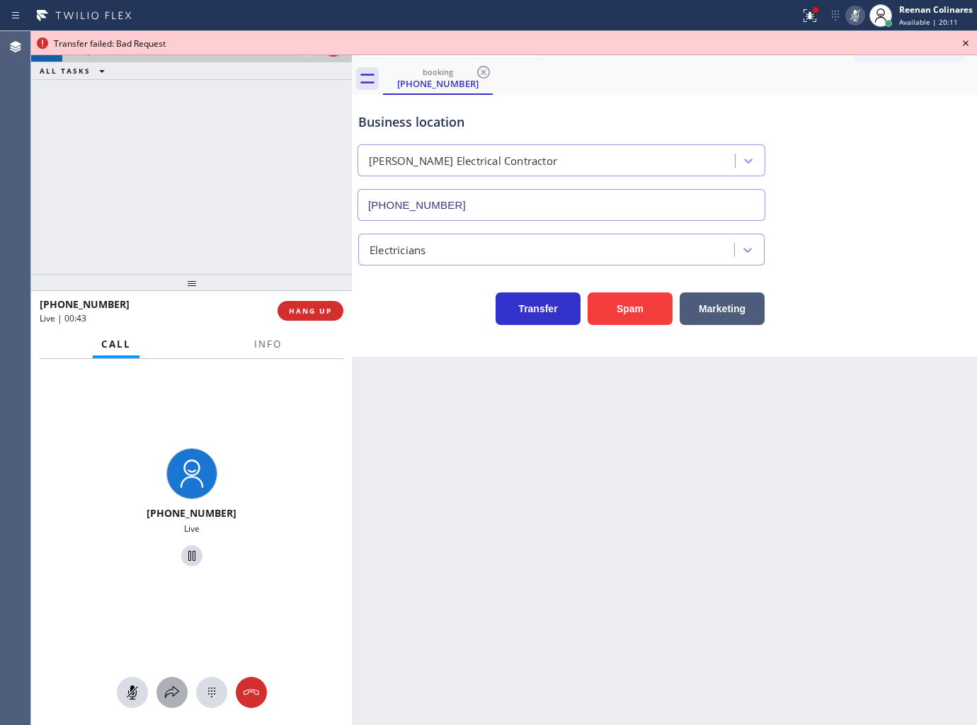
click at [171, 694] on icon at bounding box center [172, 692] width 17 height 17
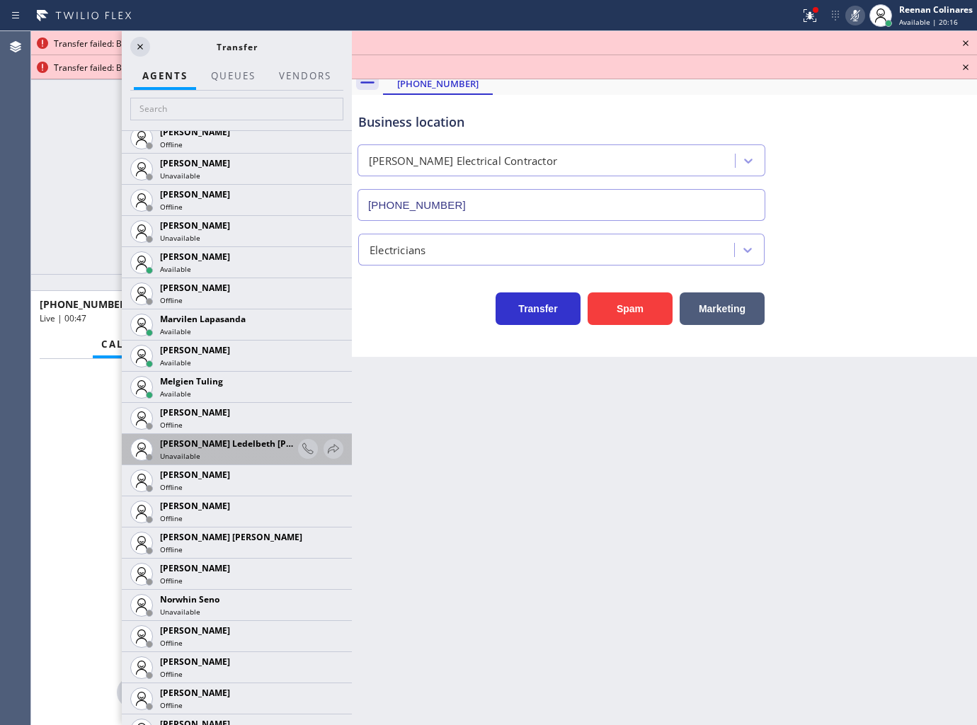
scroll to position [2752, 0]
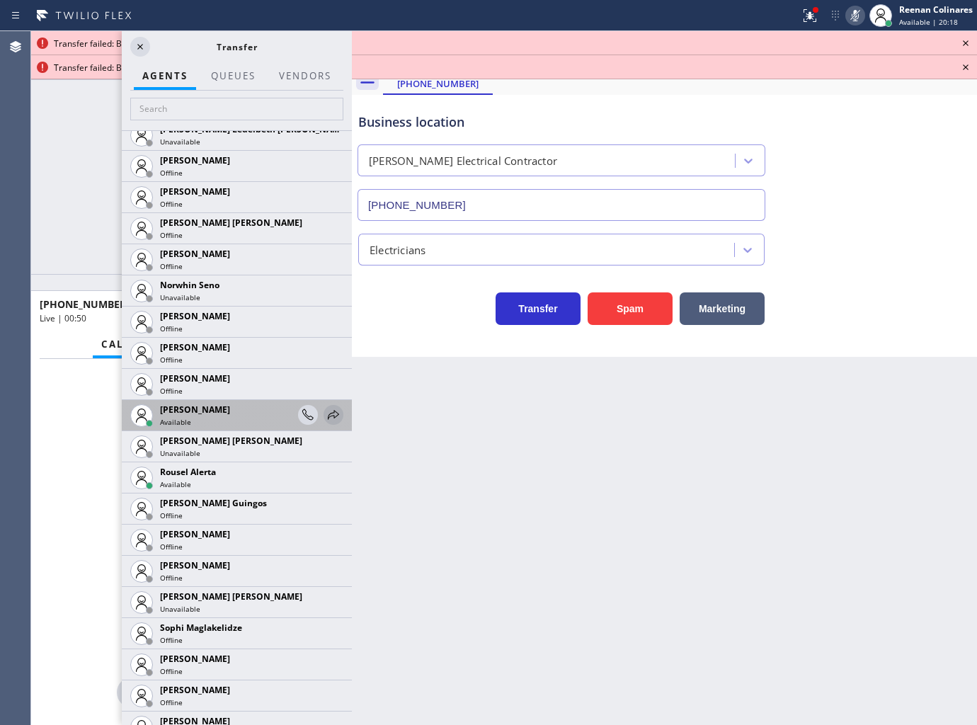
click at [325, 413] on icon at bounding box center [333, 414] width 17 height 17
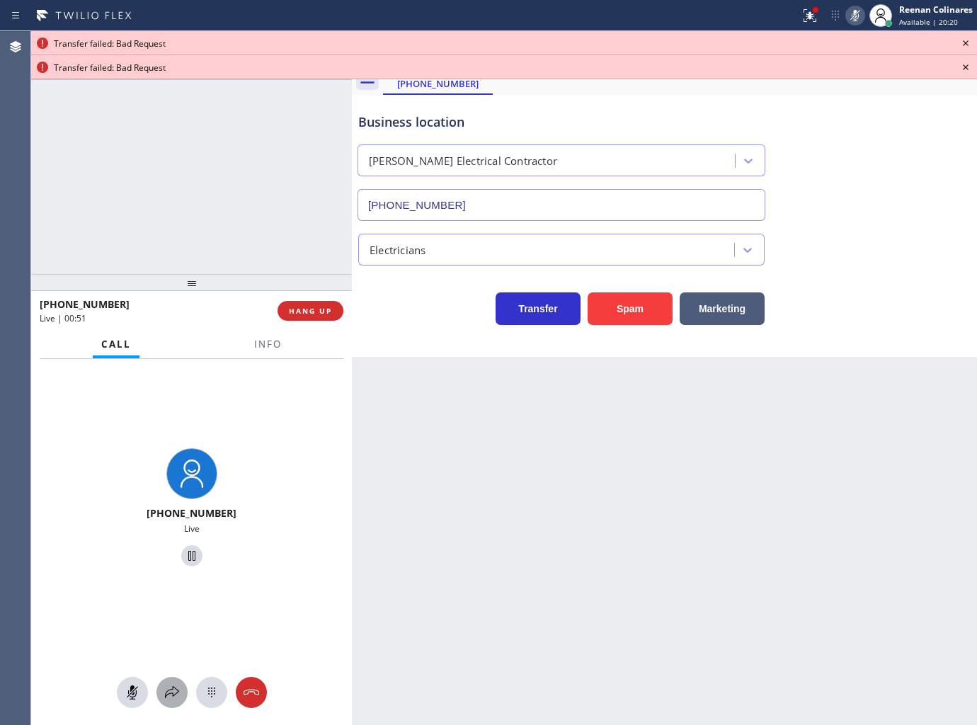
click at [167, 688] on icon at bounding box center [172, 692] width 17 height 17
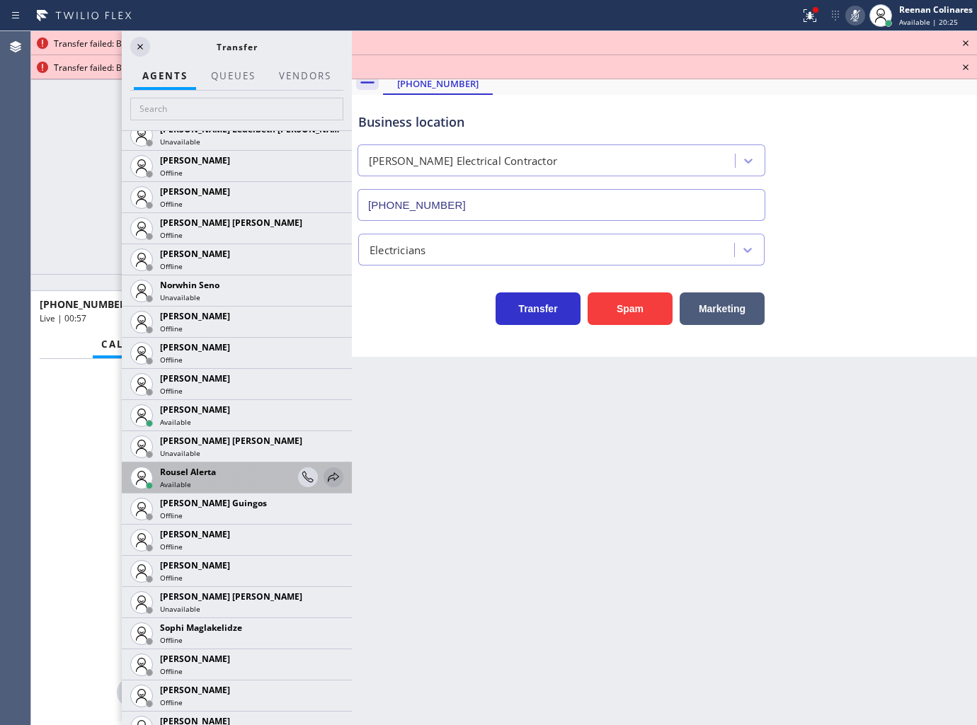
click at [328, 474] on icon at bounding box center [333, 476] width 11 height 9
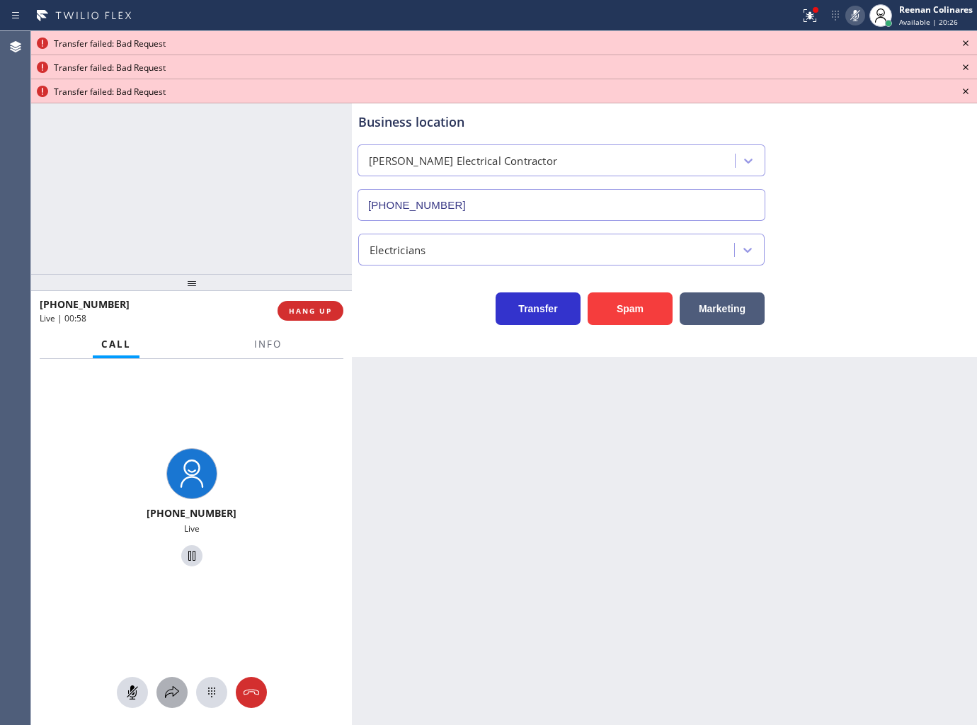
click at [166, 687] on icon at bounding box center [172, 692] width 17 height 17
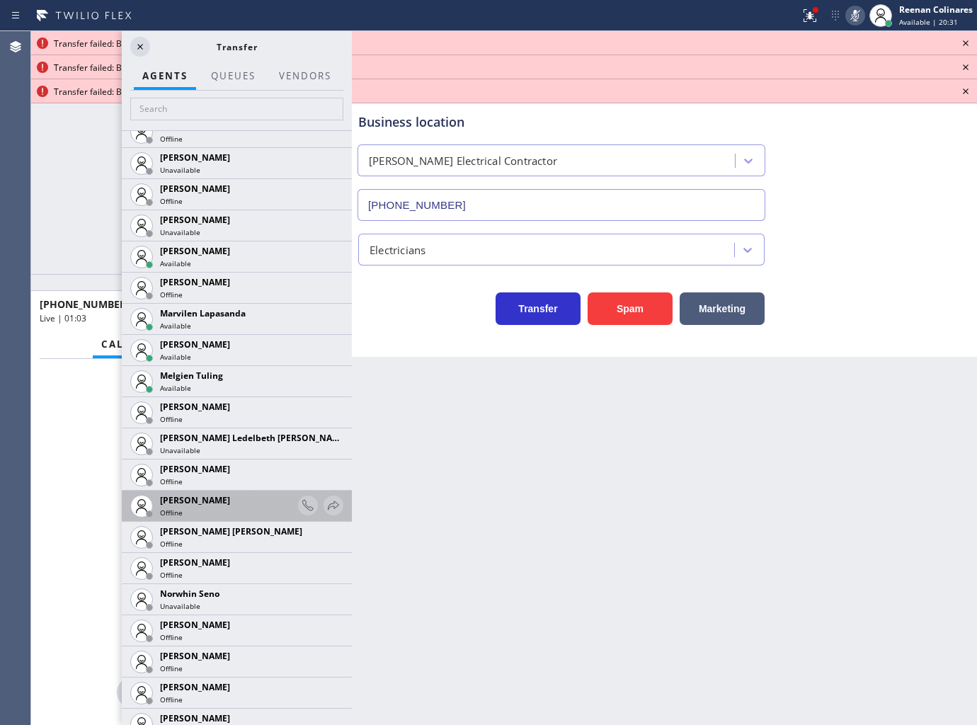
scroll to position [2438, 0]
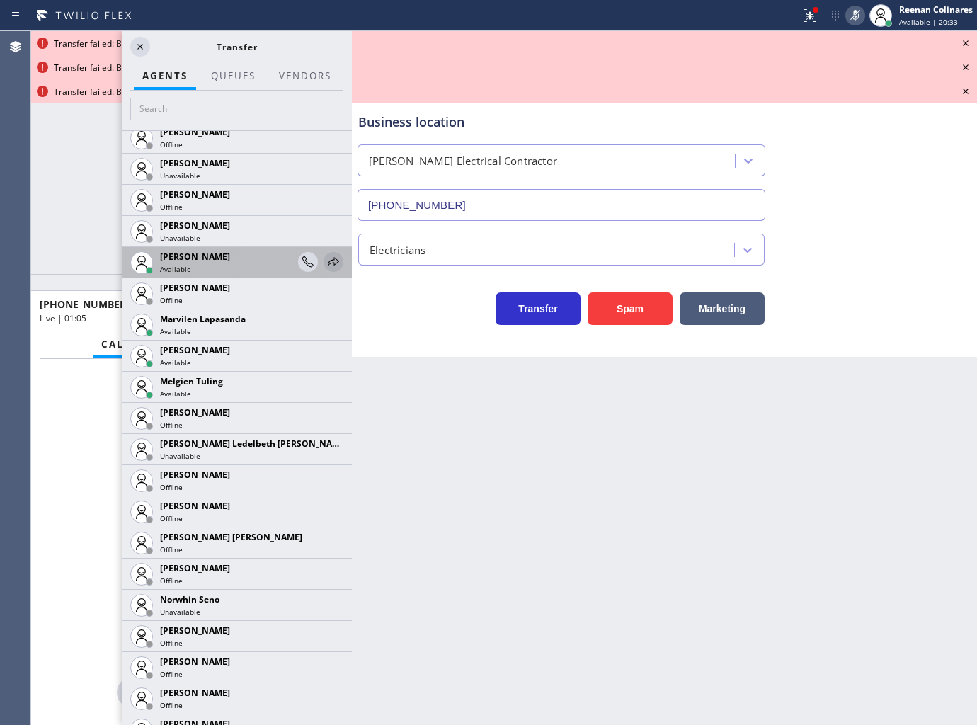
click at [325, 263] on icon at bounding box center [333, 261] width 17 height 17
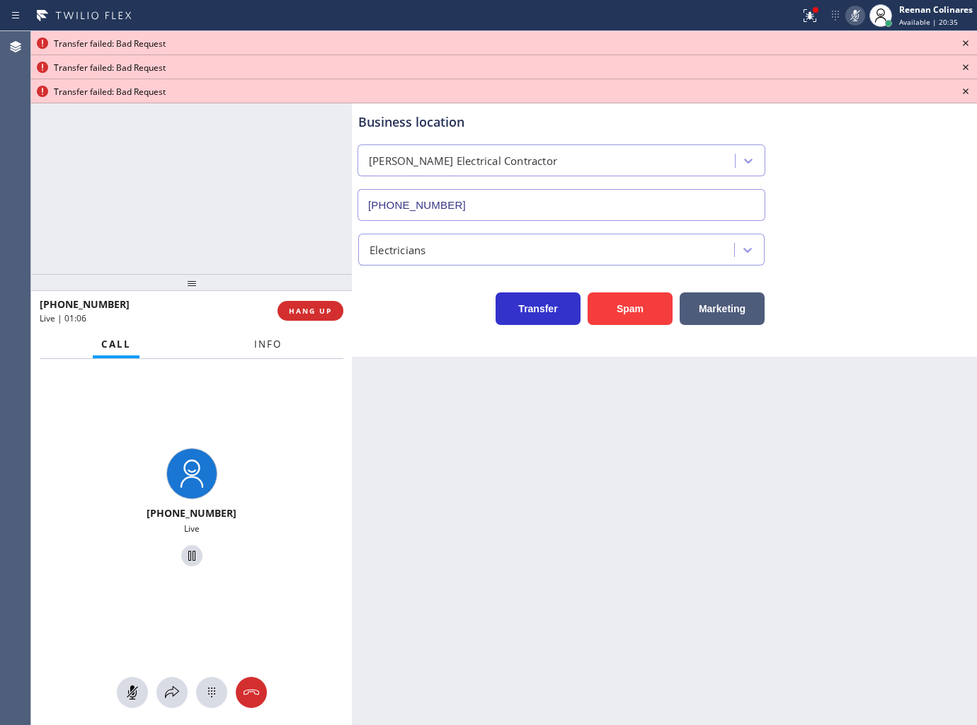
click at [258, 345] on span "Info" at bounding box center [268, 344] width 28 height 13
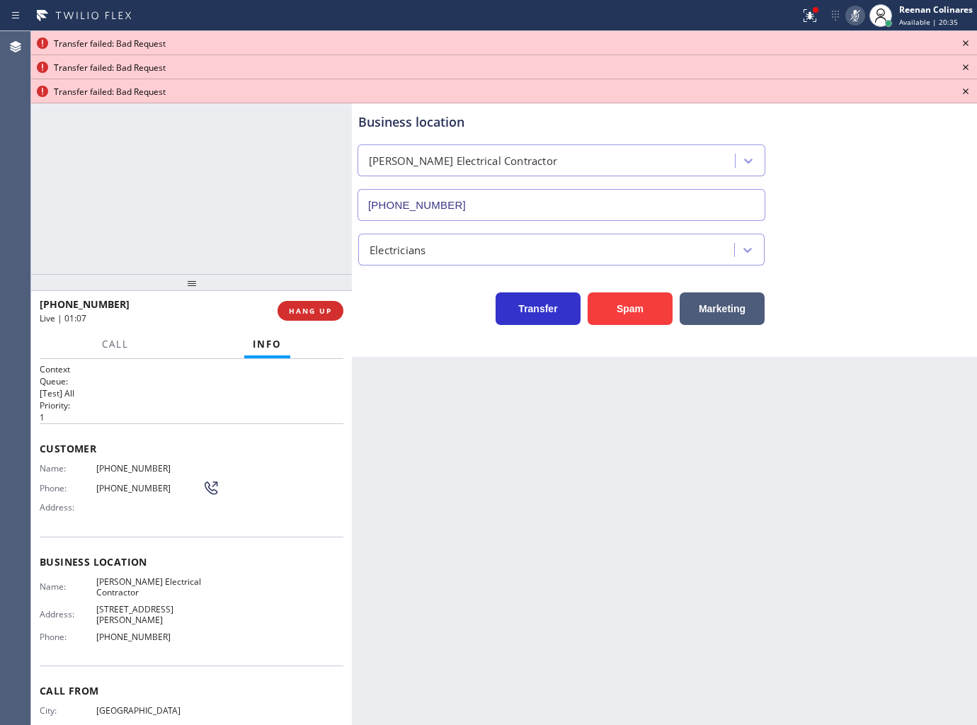
click at [970, 40] on icon at bounding box center [965, 43] width 17 height 17
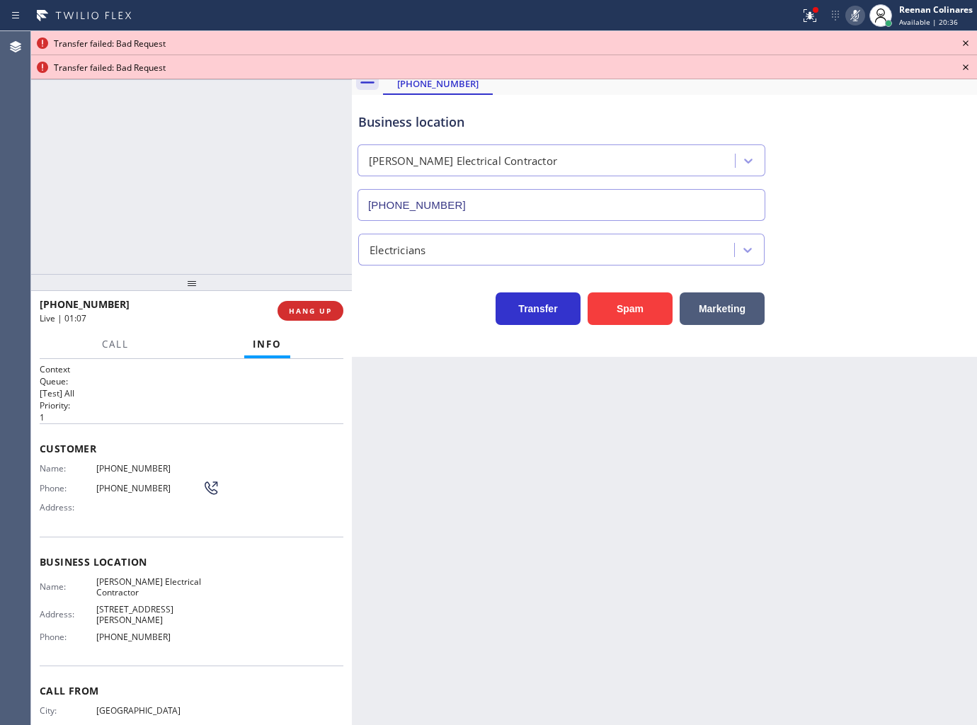
click at [970, 40] on icon at bounding box center [965, 43] width 17 height 17
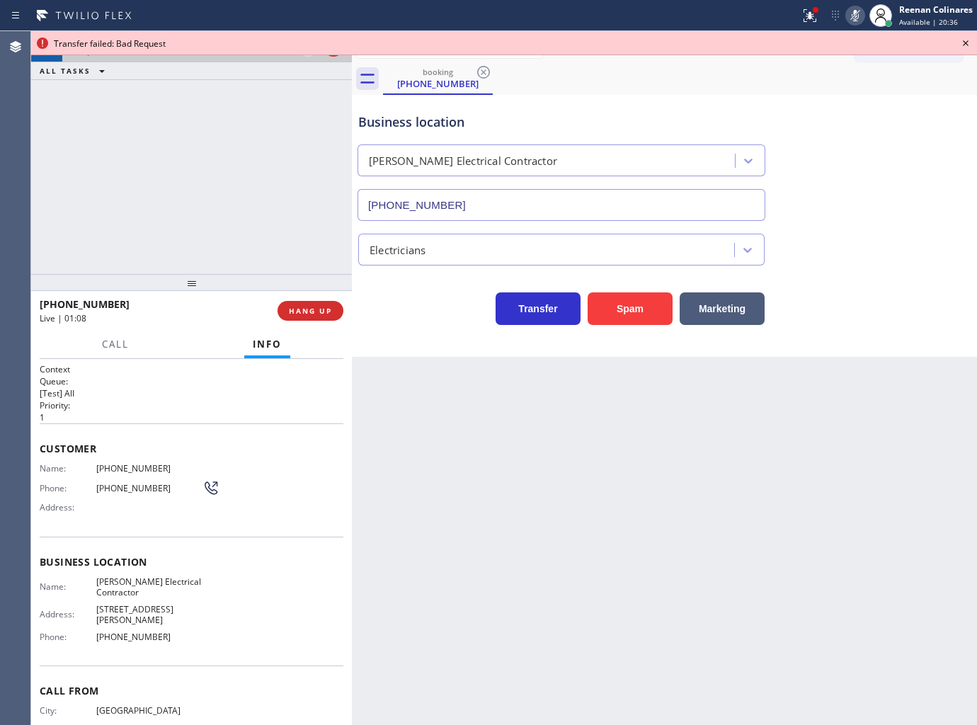
click at [970, 40] on icon at bounding box center [965, 43] width 17 height 17
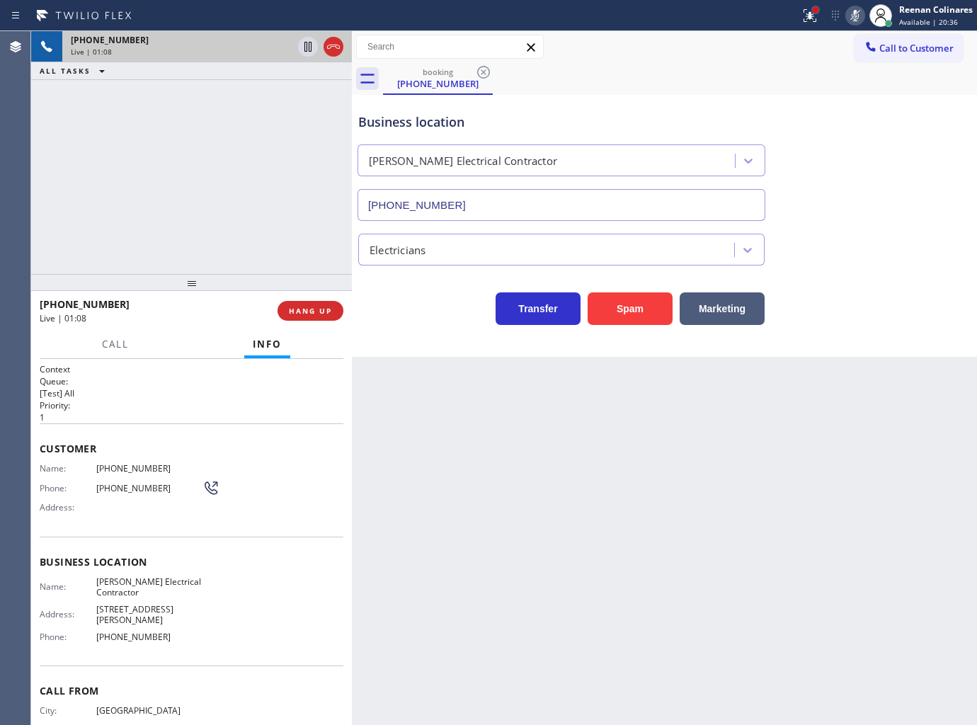
click at [815, 13] on div at bounding box center [815, 10] width 8 height 8
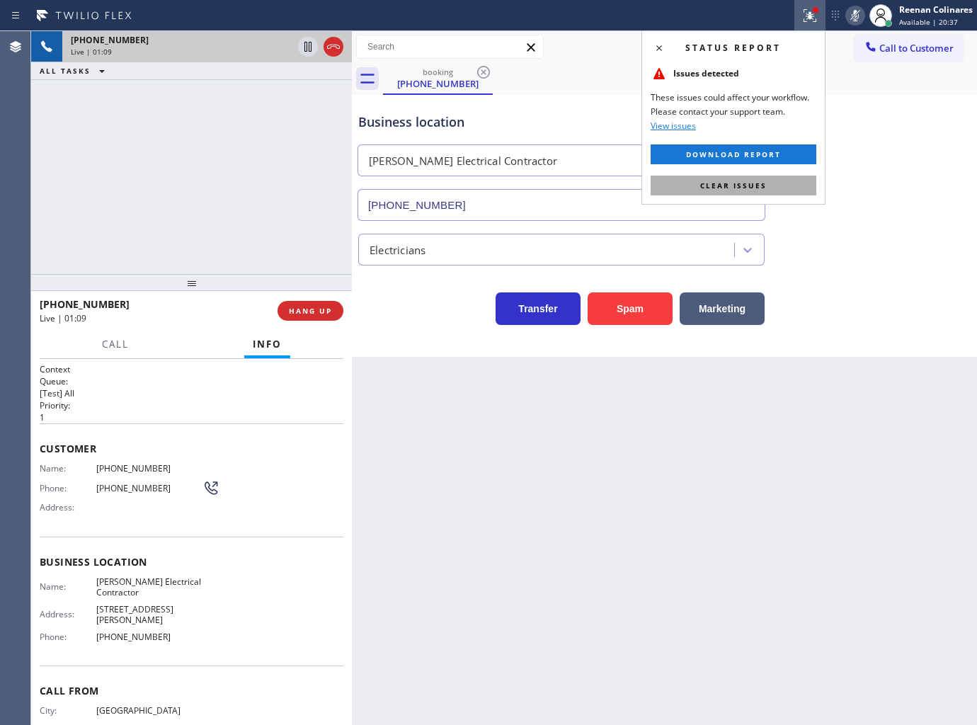
drag, startPoint x: 794, startPoint y: 185, endPoint x: 860, endPoint y: 29, distance: 170.0
click at [794, 184] on button "Clear issues" at bounding box center [734, 186] width 166 height 20
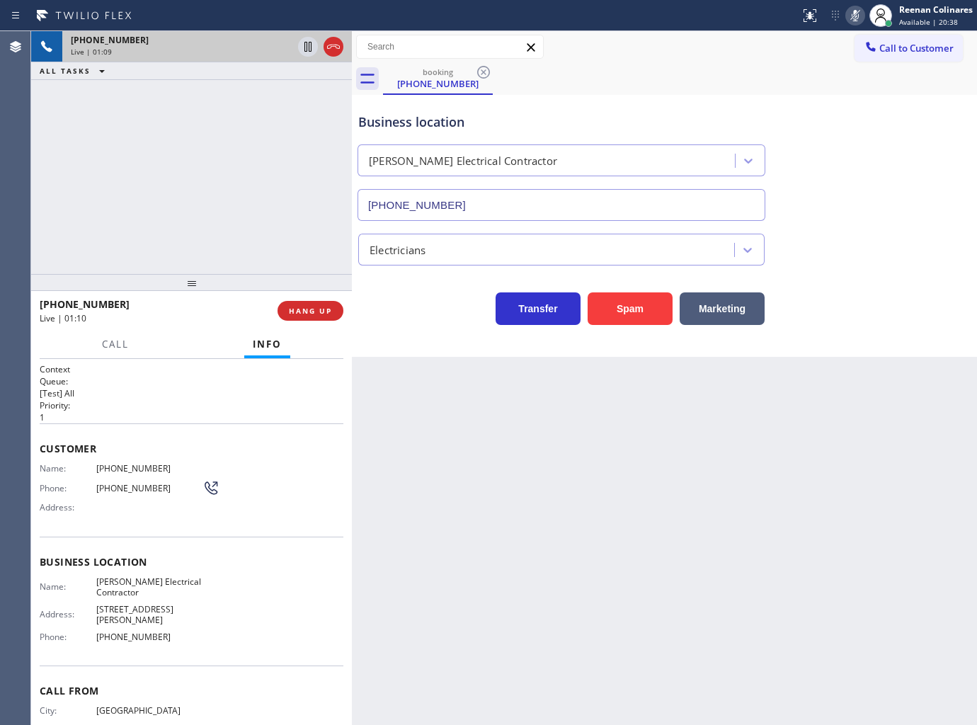
click at [854, 16] on rect at bounding box center [855, 14] width 10 height 10
click at [854, 19] on icon at bounding box center [855, 15] width 7 height 11
click at [718, 310] on button "Marketing" at bounding box center [722, 308] width 85 height 33
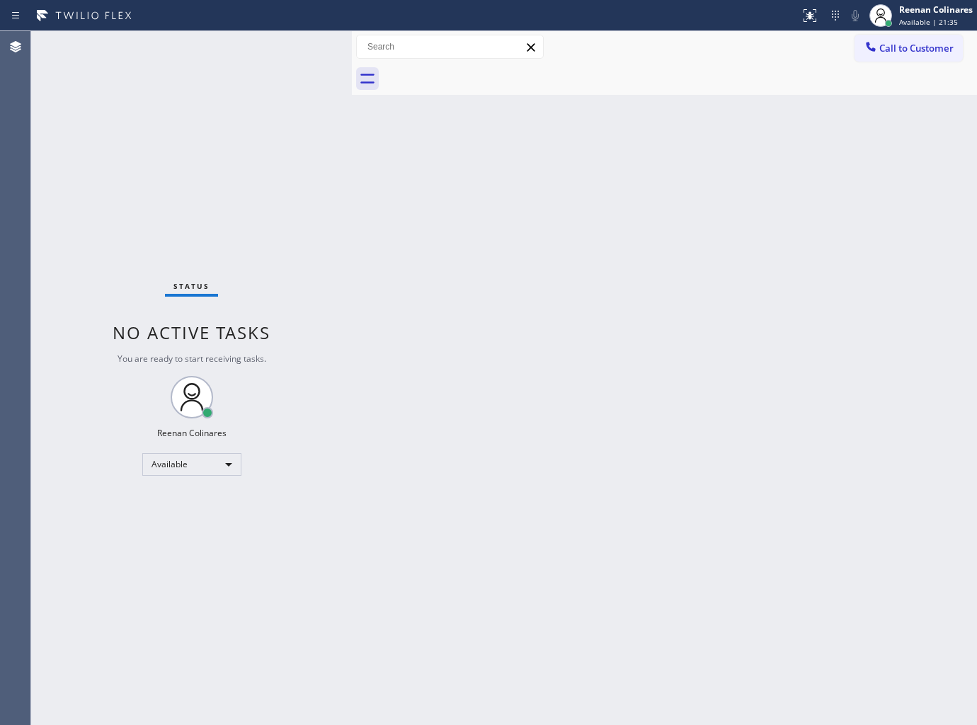
click at [815, 494] on div "Back to Dashboard Change Sender ID Customers Technicians Select a contact Outbo…" at bounding box center [664, 378] width 625 height 694
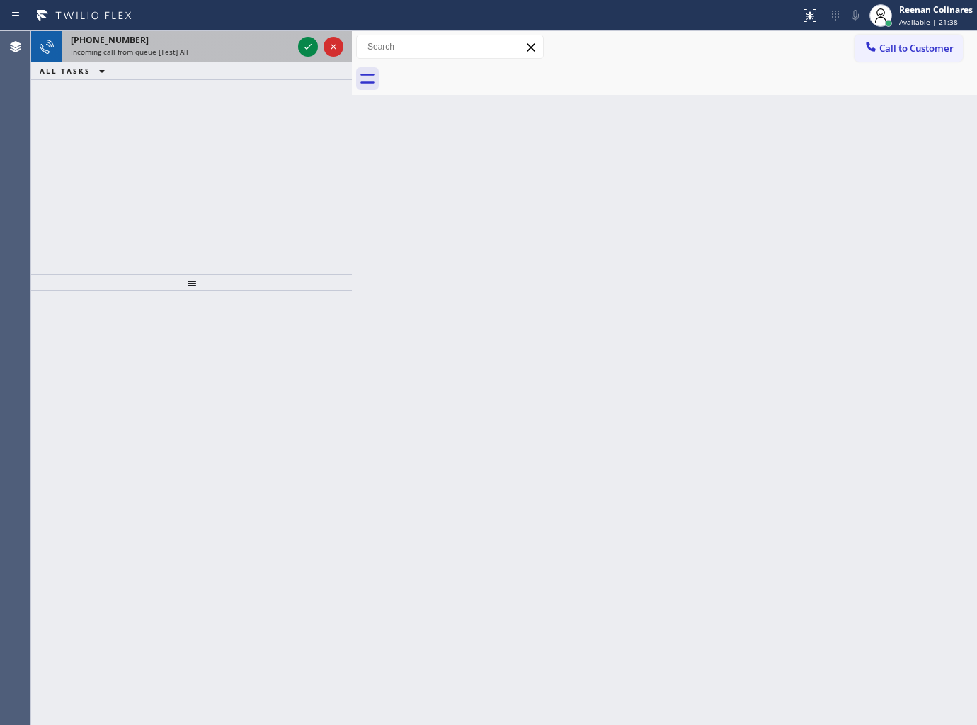
click at [251, 34] on div "[PHONE_NUMBER]" at bounding box center [182, 40] width 222 height 12
click at [256, 47] on div "Incoming call from queue [Test] All" at bounding box center [182, 52] width 222 height 10
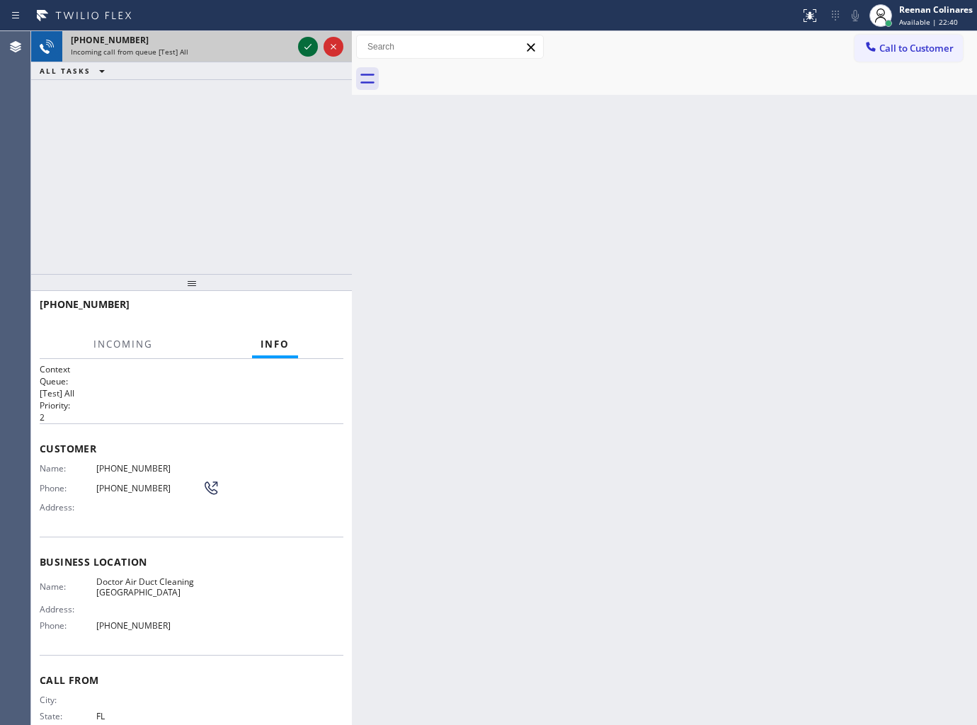
click at [308, 45] on icon at bounding box center [307, 46] width 17 height 17
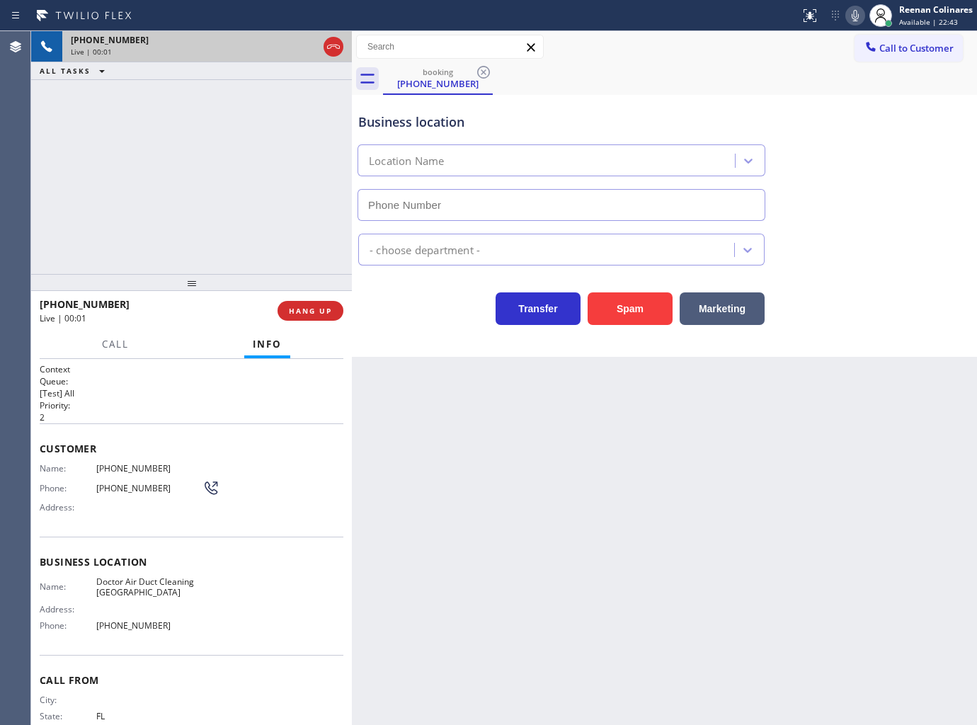
type input "[PHONE_NUMBER]"
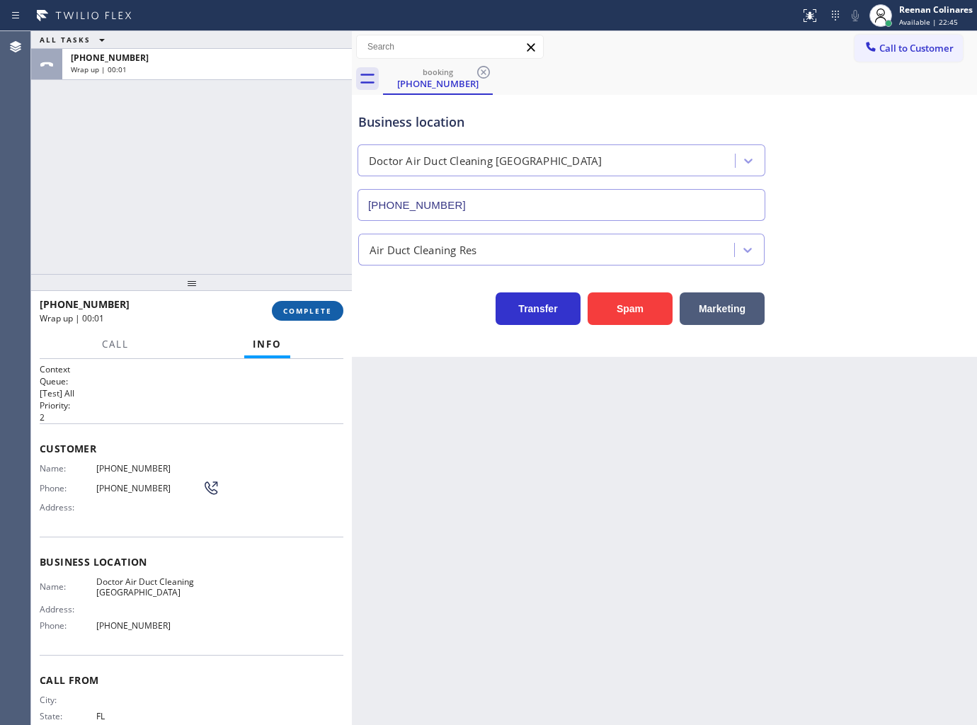
click at [319, 307] on span "COMPLETE" at bounding box center [307, 311] width 49 height 10
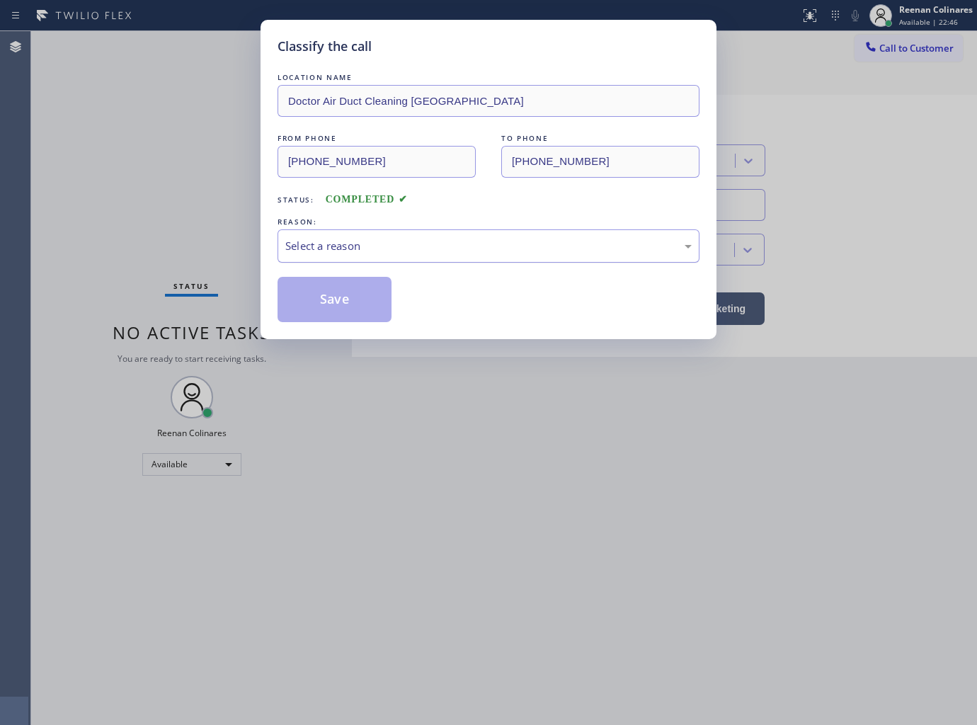
click at [389, 245] on div "Select a reason" at bounding box center [488, 246] width 406 height 16
click at [323, 307] on button "Save" at bounding box center [334, 299] width 114 height 45
click at [144, 225] on div "Classify the call LOCATION NAME Doctor Air Duct Cleaning [GEOGRAPHIC_DATA] FROM…" at bounding box center [488, 362] width 977 height 725
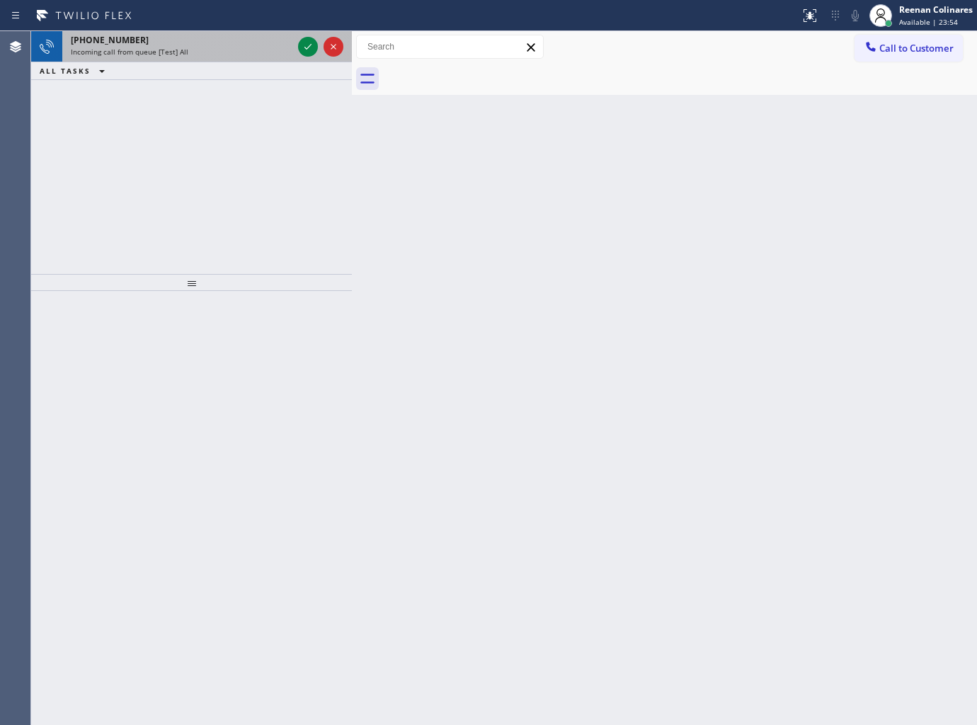
click at [217, 54] on div "Incoming call from queue [Test] All" at bounding box center [182, 52] width 222 height 10
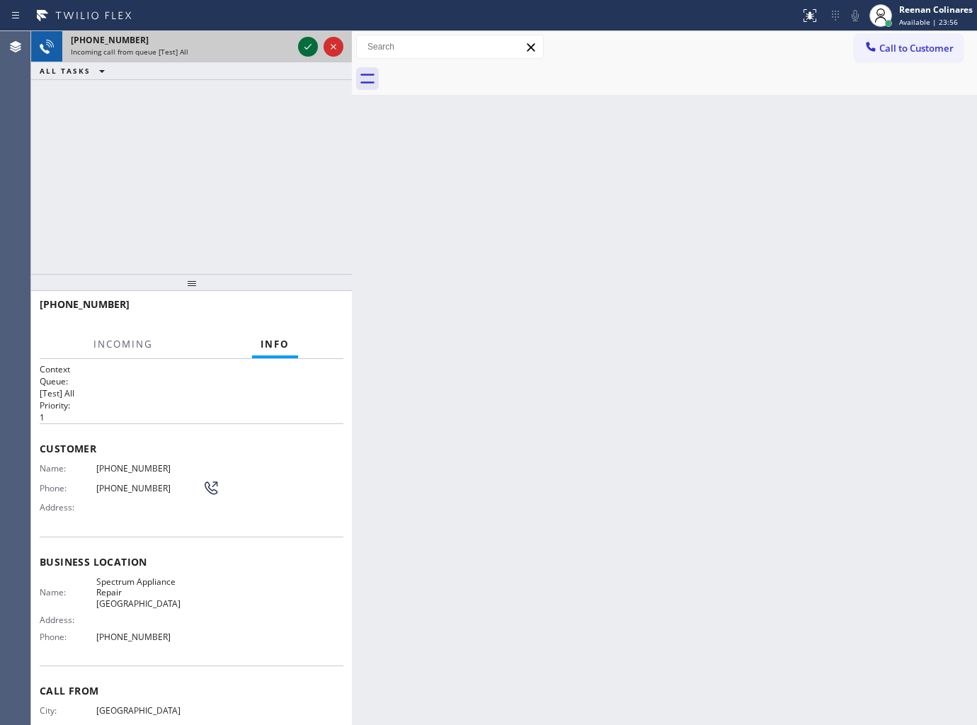
click at [312, 47] on icon at bounding box center [307, 46] width 17 height 17
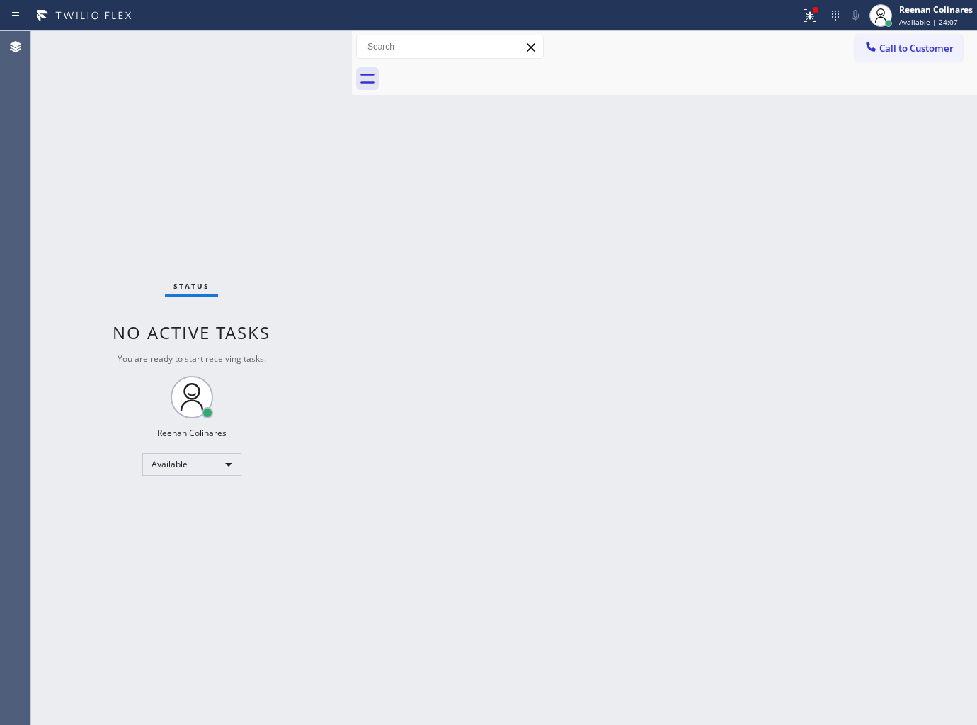
click at [237, 62] on div "Status No active tasks You are ready to start receiving tasks. Reenan Colinares…" at bounding box center [191, 378] width 321 height 694
click at [253, 52] on div "Status No active tasks You are ready to start receiving tasks. Reenan Colinares…" at bounding box center [191, 378] width 321 height 694
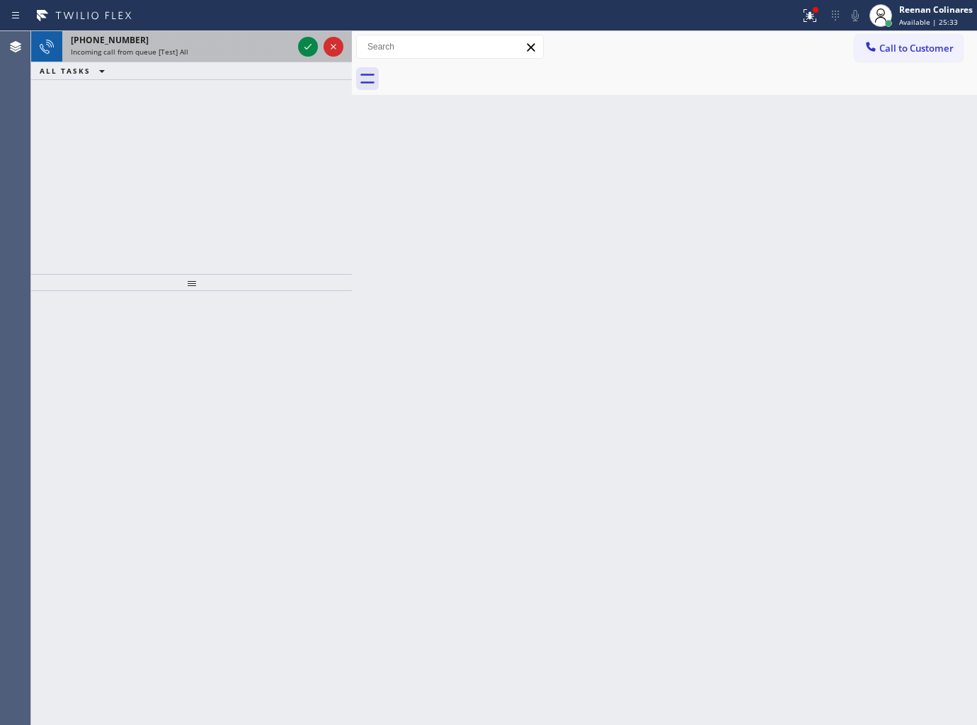
click at [227, 50] on div "Incoming call from queue [Test] All" at bounding box center [182, 52] width 222 height 10
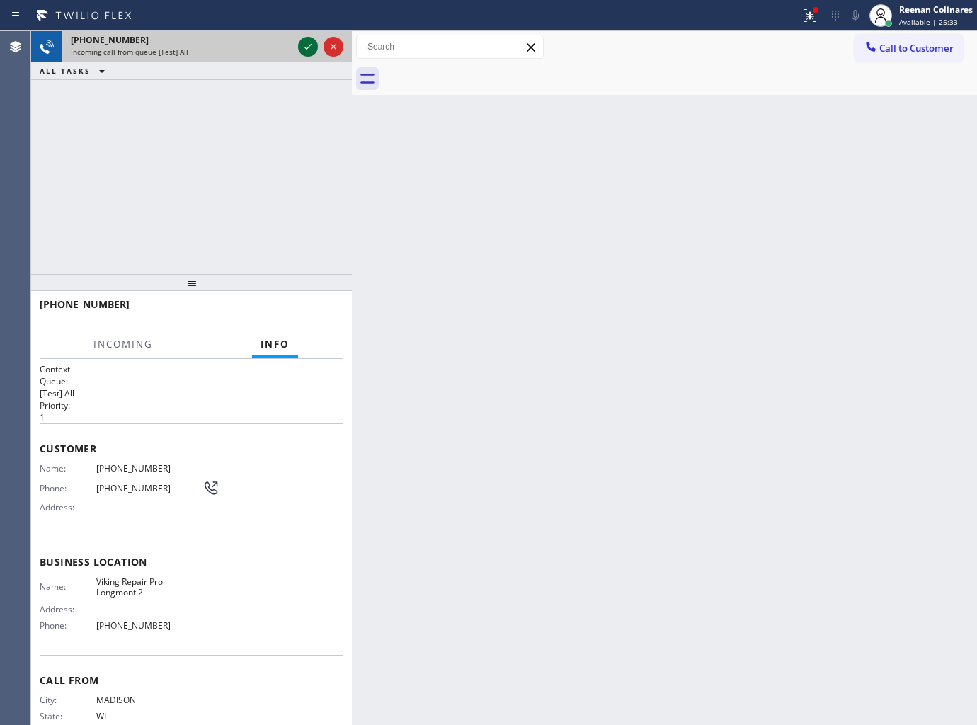
click at [307, 43] on icon at bounding box center [307, 46] width 17 height 17
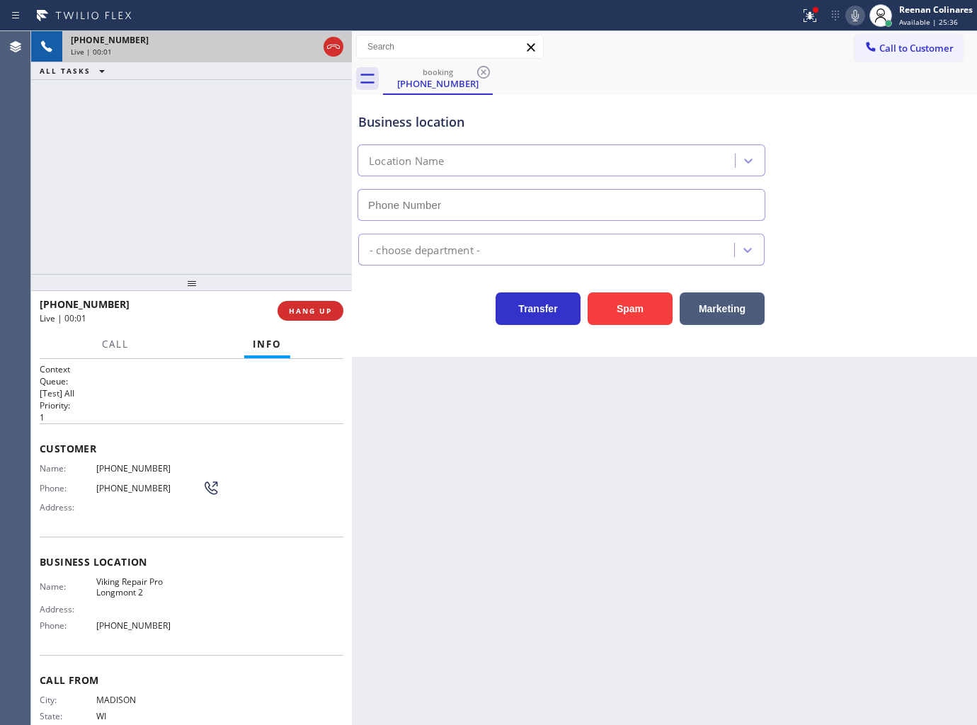
type input "[PHONE_NUMBER]"
click at [802, 19] on icon at bounding box center [809, 15] width 17 height 17
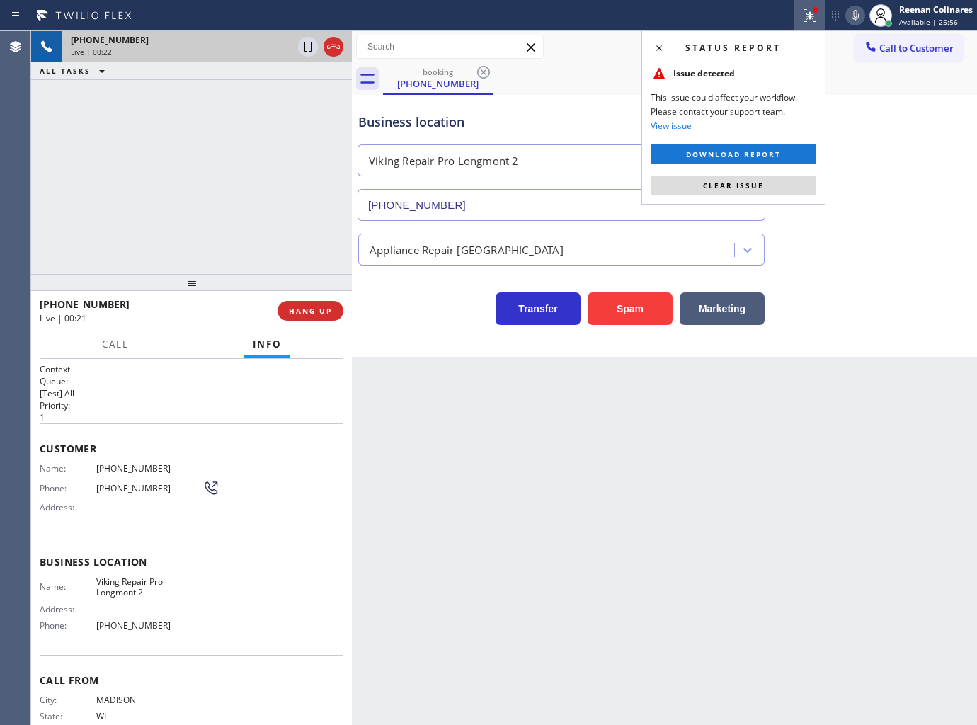
click at [787, 182] on button "Clear issue" at bounding box center [734, 186] width 166 height 20
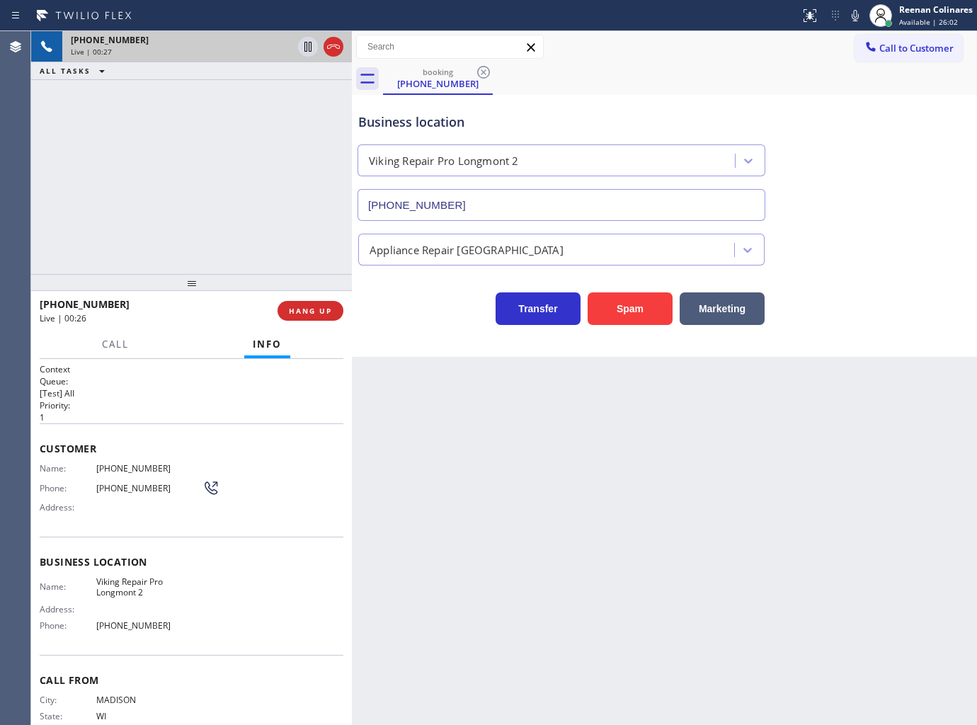
drag, startPoint x: 854, startPoint y: 17, endPoint x: 843, endPoint y: 23, distance: 12.4
click at [854, 17] on icon at bounding box center [855, 15] width 17 height 17
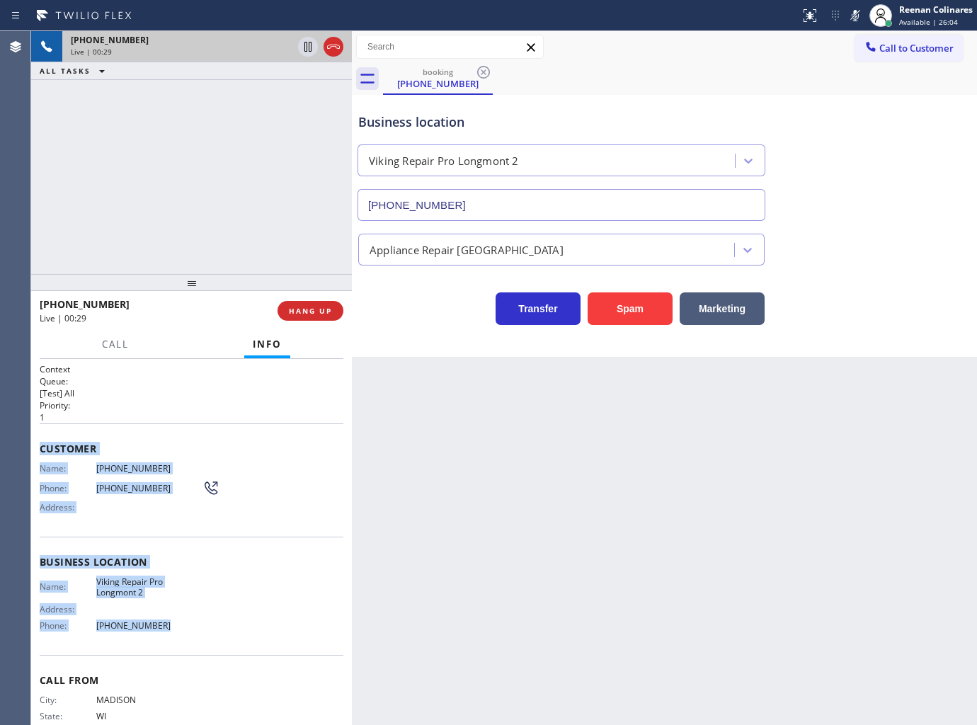
drag, startPoint x: 40, startPoint y: 442, endPoint x: 269, endPoint y: 604, distance: 280.3
click at [241, 635] on div "Context Queue: [Test] All Priority: 1 Customer Name: [PHONE_NUMBER] Phone: [PHO…" at bounding box center [192, 562] width 304 height 399
click at [854, 11] on icon at bounding box center [855, 15] width 7 height 11
click at [115, 345] on span "Call" at bounding box center [115, 344] width 27 height 13
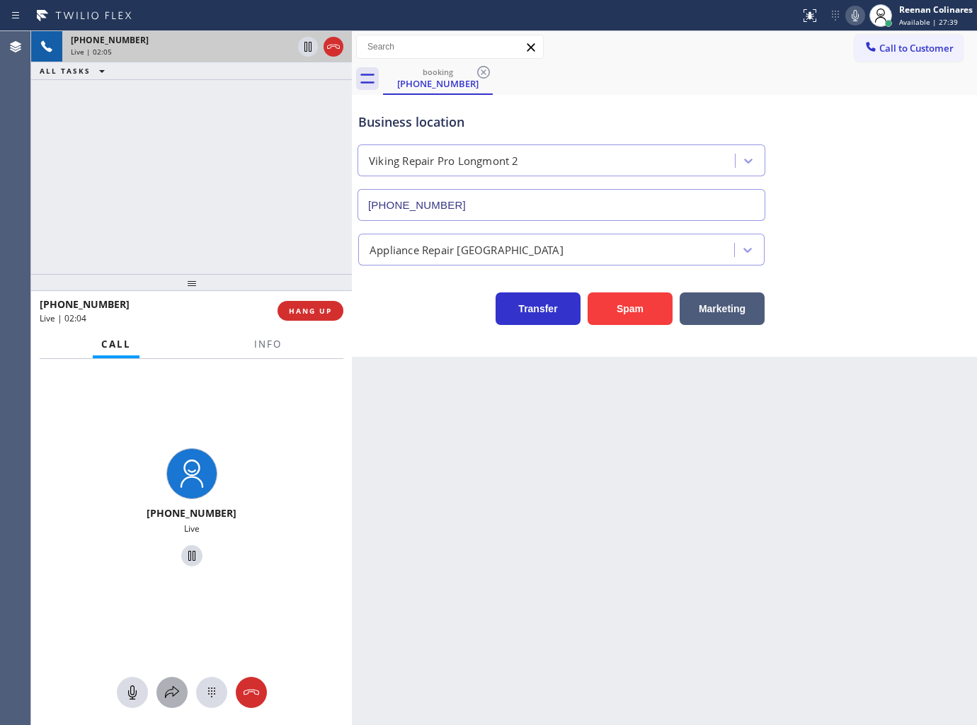
click at [176, 701] on button at bounding box center [171, 692] width 31 height 31
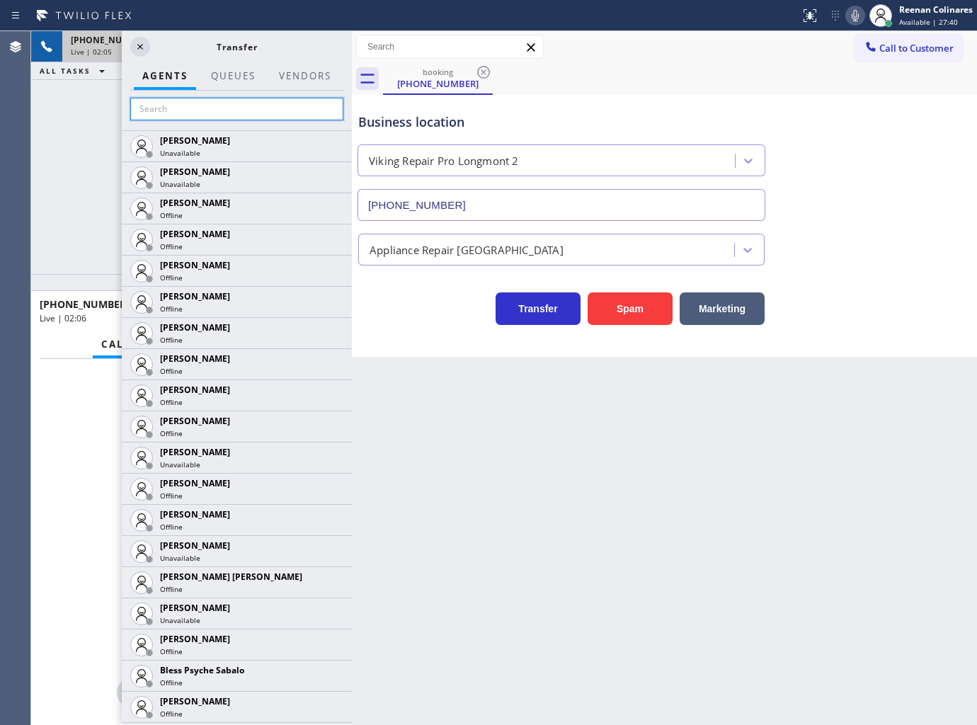
click at [180, 107] on input "text" at bounding box center [236, 109] width 213 height 23
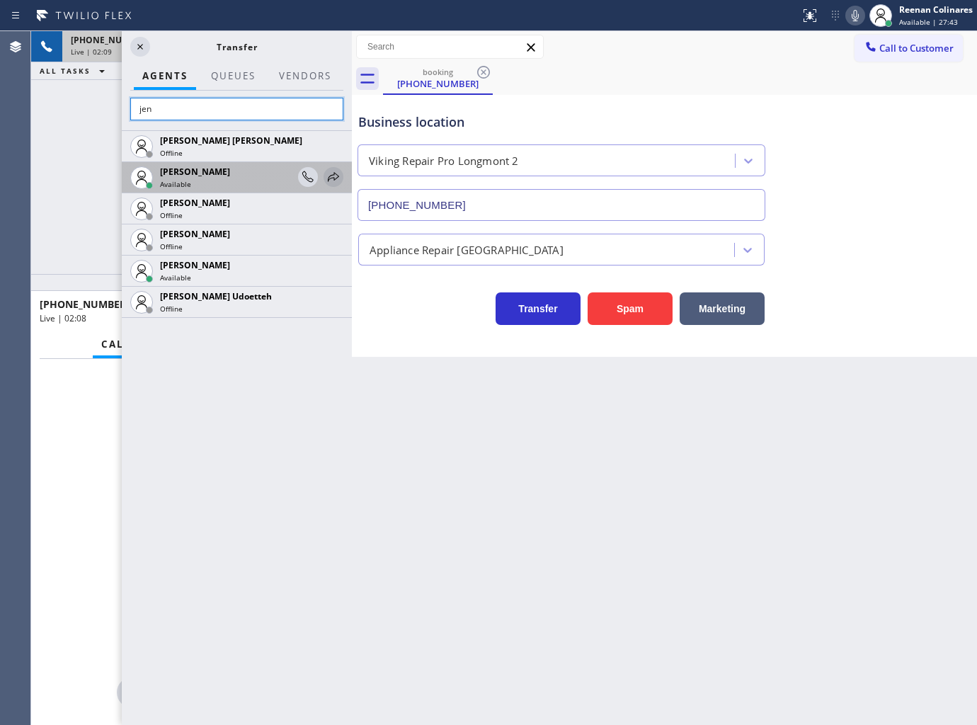
type input "jen"
click at [336, 175] on icon at bounding box center [333, 176] width 17 height 17
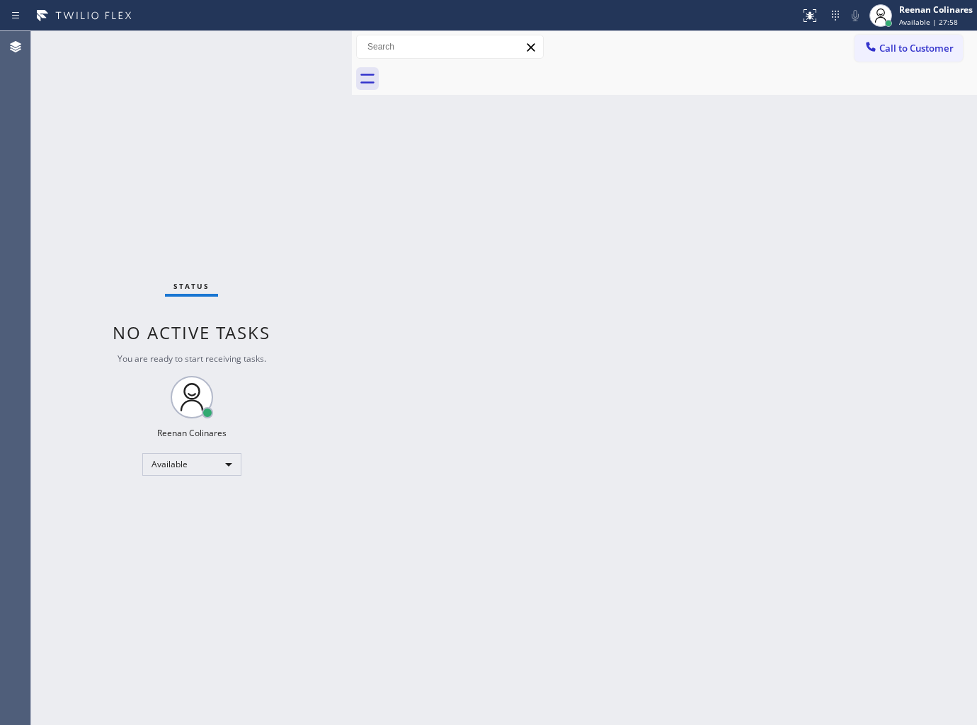
click at [746, 142] on div "Back to Dashboard Change Sender ID Customers Technicians Select a contact Outbo…" at bounding box center [664, 378] width 625 height 694
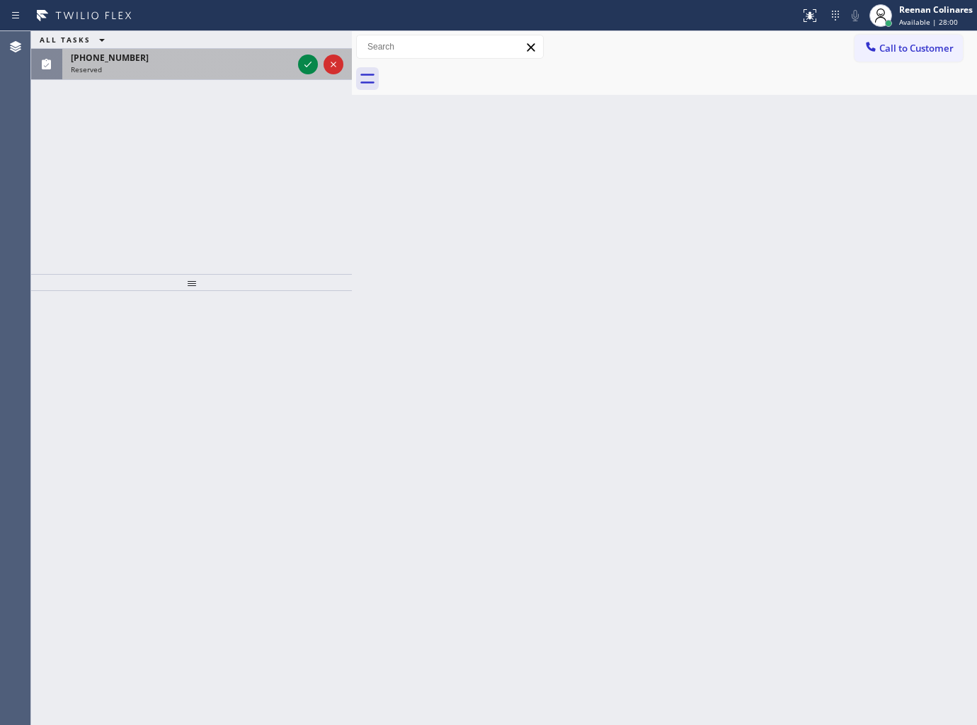
click at [189, 57] on div "[PHONE_NUMBER]" at bounding box center [182, 58] width 222 height 12
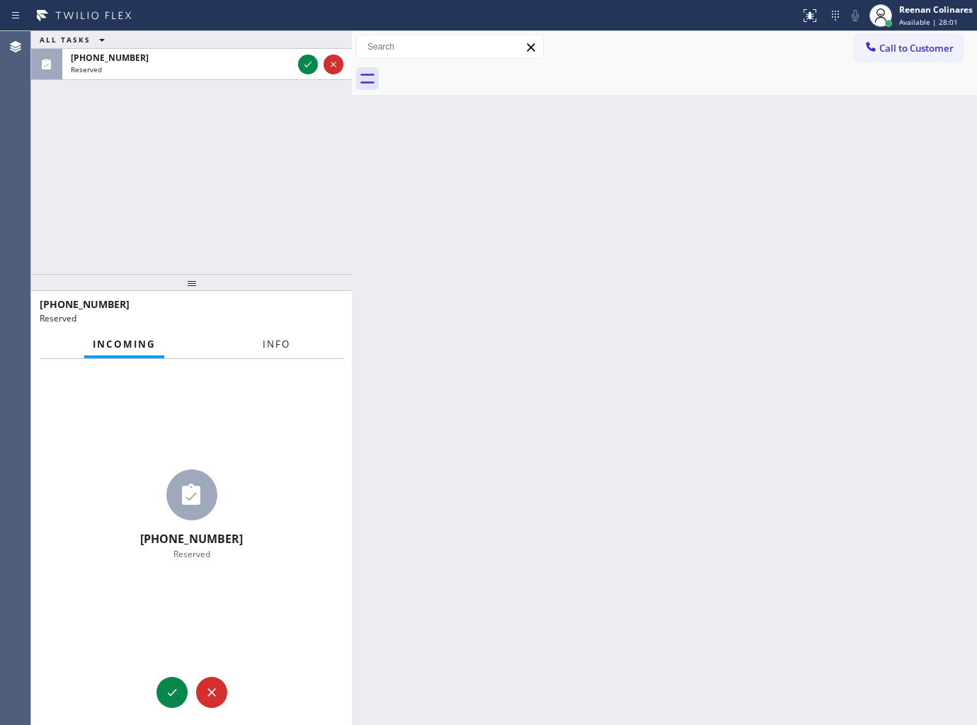
click at [269, 336] on button "Info" at bounding box center [276, 345] width 45 height 28
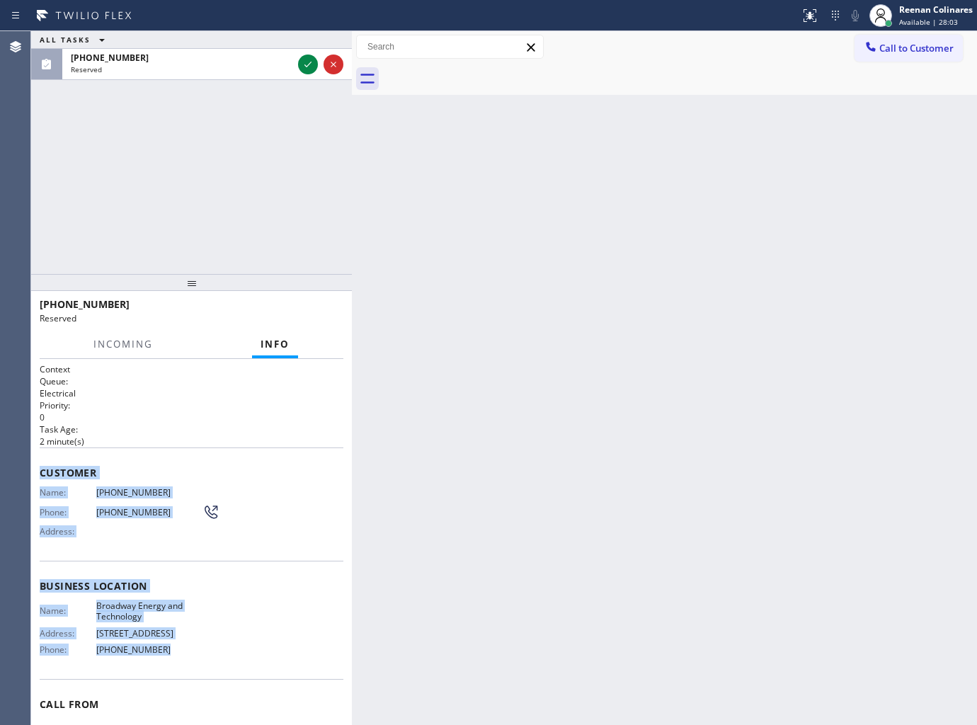
drag, startPoint x: 37, startPoint y: 464, endPoint x: 338, endPoint y: 682, distance: 371.5
click at [248, 680] on div "Context Queue: Electrical Priority: 0 Task Age: [DEMOGRAPHIC_DATA] minute(s) Cu…" at bounding box center [191, 542] width 321 height 367
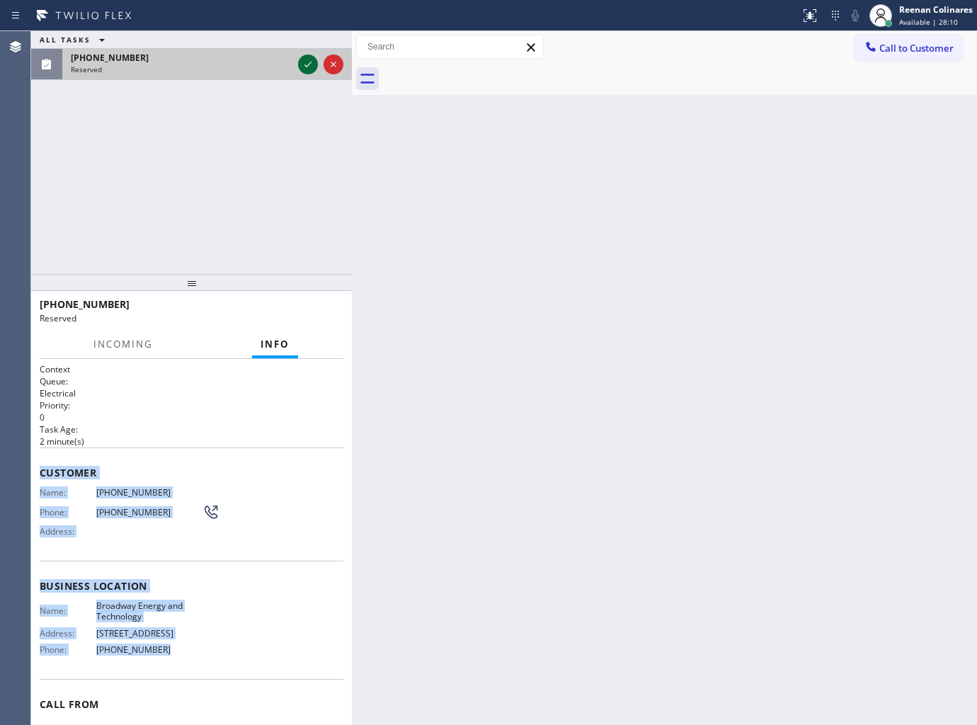
click at [306, 67] on icon at bounding box center [307, 64] width 17 height 17
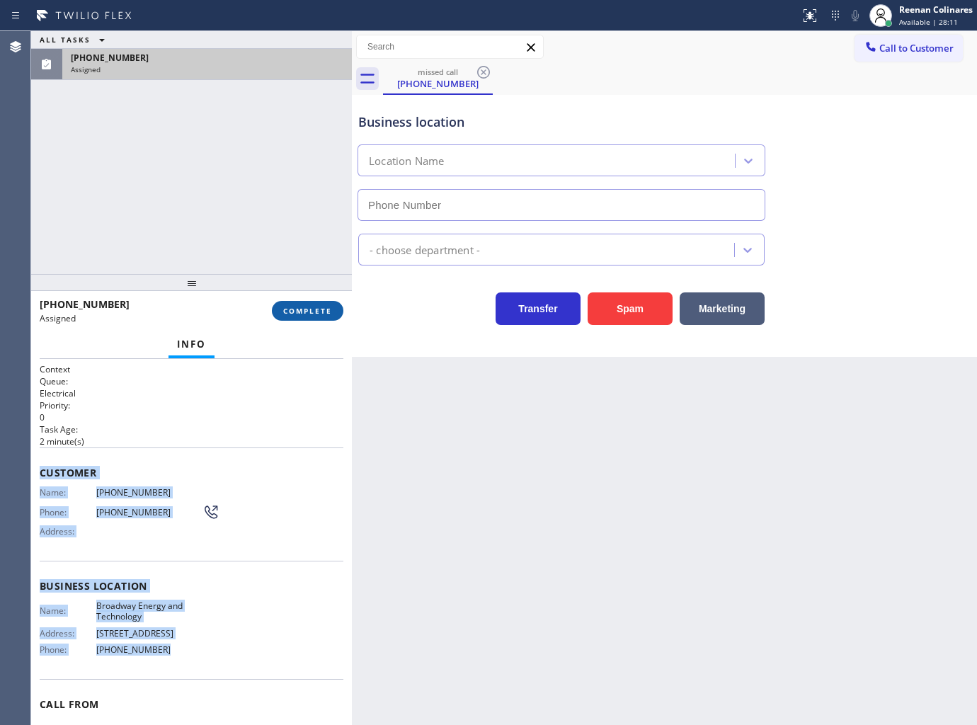
type input "[PHONE_NUMBER]"
click at [328, 317] on button "COMPLETE" at bounding box center [307, 311] width 71 height 20
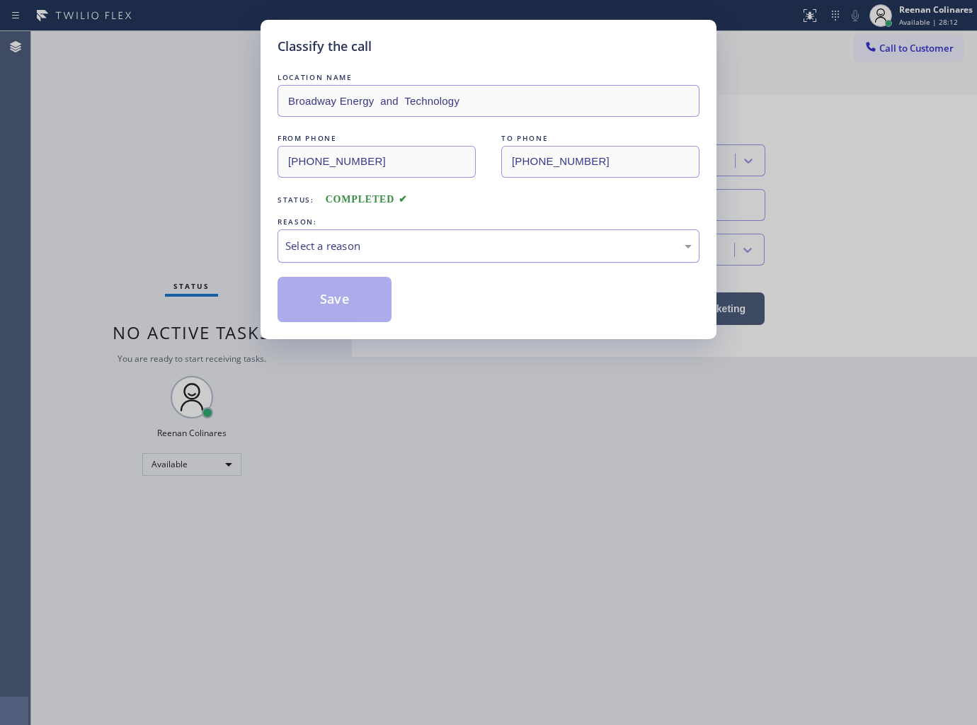
click at [378, 239] on div "Select a reason" at bounding box center [488, 246] width 406 height 16
drag, startPoint x: 314, startPoint y: 308, endPoint x: 180, endPoint y: 206, distance: 168.8
click at [314, 307] on button "Save" at bounding box center [334, 299] width 114 height 45
click at [180, 206] on div "Classify the call LOCATION NAME Broadway Energy and Technology FROM PHONE [PHON…" at bounding box center [488, 362] width 977 height 725
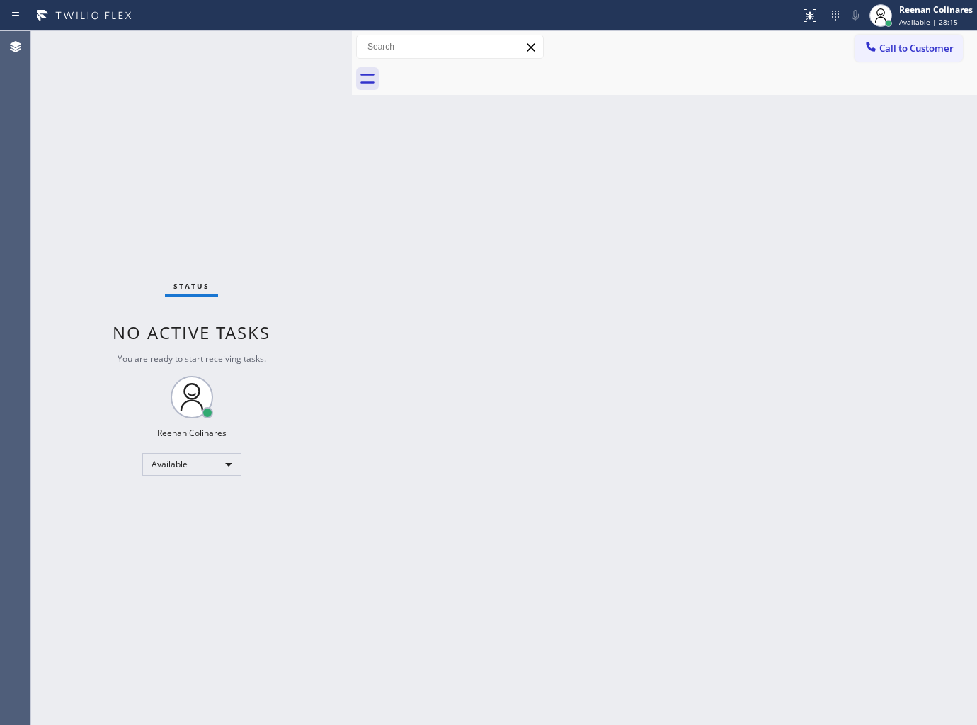
click at [818, 507] on div "Back to Dashboard Change Sender ID Customers Technicians Select a contact Outbo…" at bounding box center [664, 378] width 625 height 694
click at [598, 166] on div "Back to Dashboard Change Sender ID Customers Technicians Select a contact Outbo…" at bounding box center [664, 378] width 625 height 694
click at [676, 130] on div "Back to Dashboard Change Sender ID Customers Technicians Select a contact Outbo…" at bounding box center [664, 378] width 625 height 694
click at [685, 146] on div "Back to Dashboard Change Sender ID Customers Technicians Select a contact Outbo…" at bounding box center [664, 378] width 625 height 694
click at [673, 156] on div "Back to Dashboard Change Sender ID Customers Technicians Select a contact Outbo…" at bounding box center [664, 378] width 625 height 694
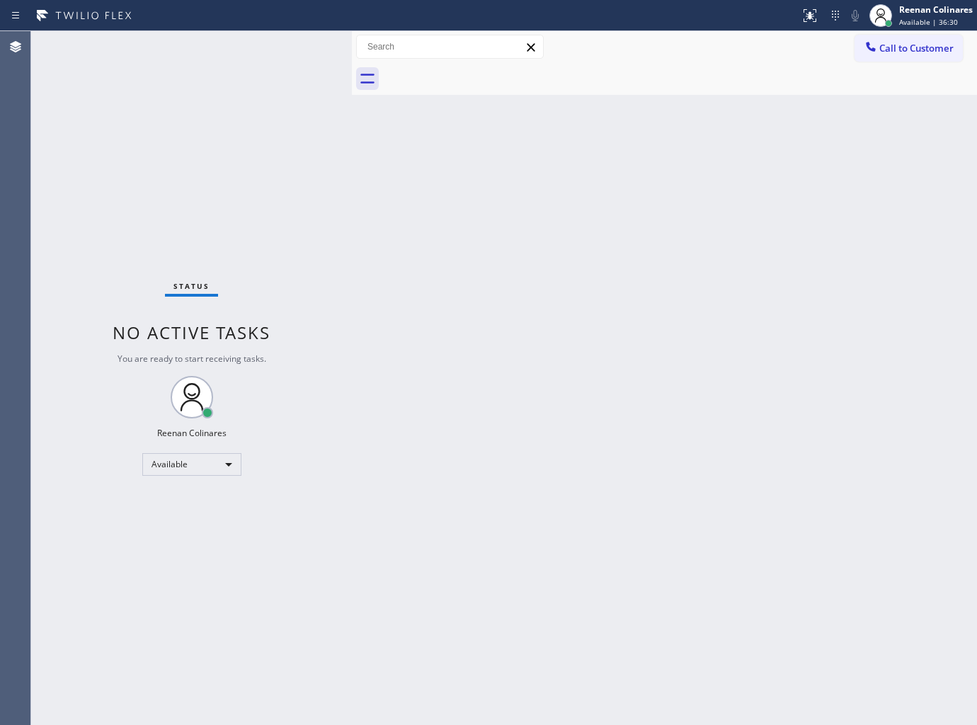
click at [617, 164] on div "Back to Dashboard Change Sender ID Customers Technicians Select a contact Outbo…" at bounding box center [664, 378] width 625 height 694
click at [236, 60] on div "Status No active tasks You are ready to start receiving tasks. Reenan Colinares…" at bounding box center [191, 378] width 321 height 694
click at [186, 464] on div "Available" at bounding box center [191, 464] width 99 height 23
click at [170, 539] on li "Break" at bounding box center [190, 536] width 96 height 17
click at [624, 161] on div "Back to Dashboard Change Sender ID Customers Technicians Select a contact Outbo…" at bounding box center [664, 378] width 625 height 694
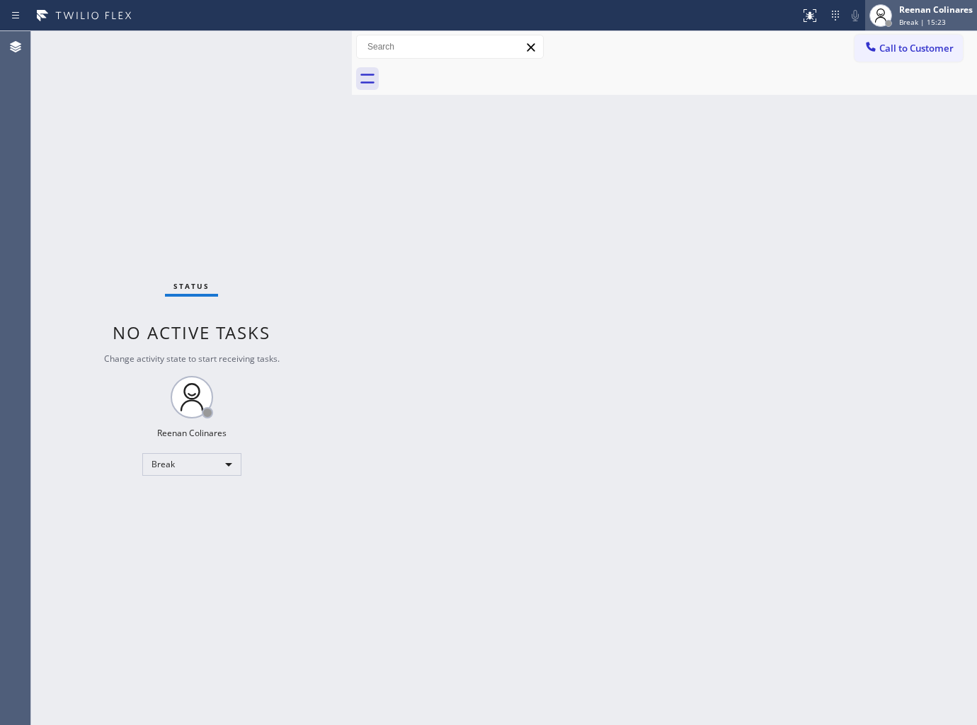
click at [928, 11] on div "Reenan Colinares" at bounding box center [936, 10] width 74 height 12
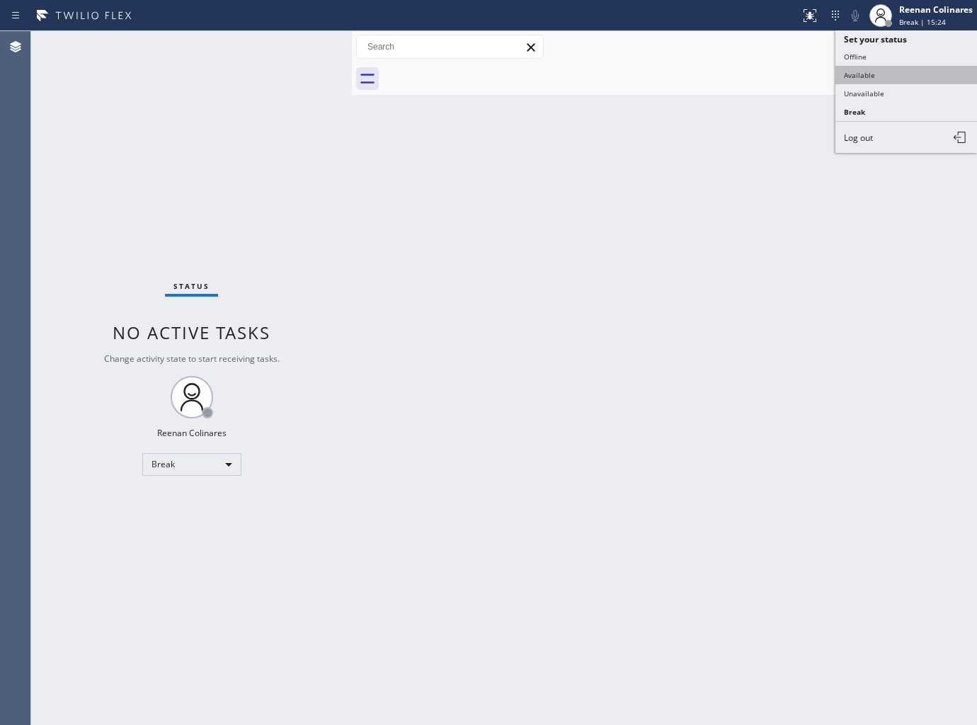
click at [883, 74] on button "Available" at bounding box center [906, 75] width 142 height 18
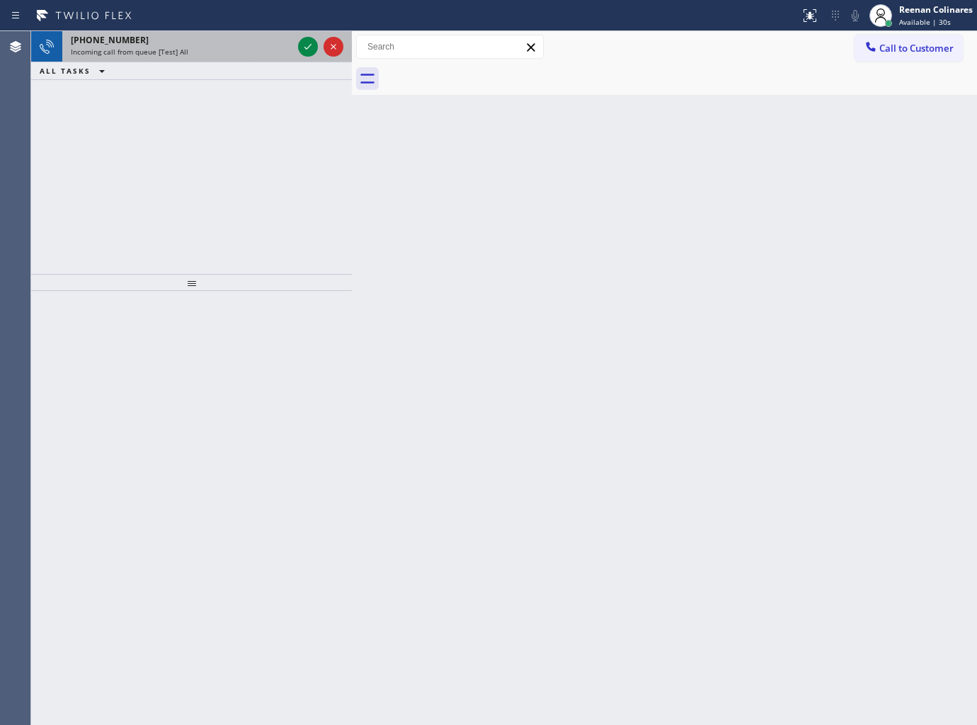
click at [210, 57] on div "[PHONE_NUMBER] Incoming call from queue [Test] All" at bounding box center [178, 46] width 233 height 31
click at [236, 27] on div "Status report No issues detected If you experience an issue, please download th…" at bounding box center [488, 15] width 977 height 31
click at [232, 47] on div "Incoming call from queue [Test] All" at bounding box center [182, 52] width 222 height 10
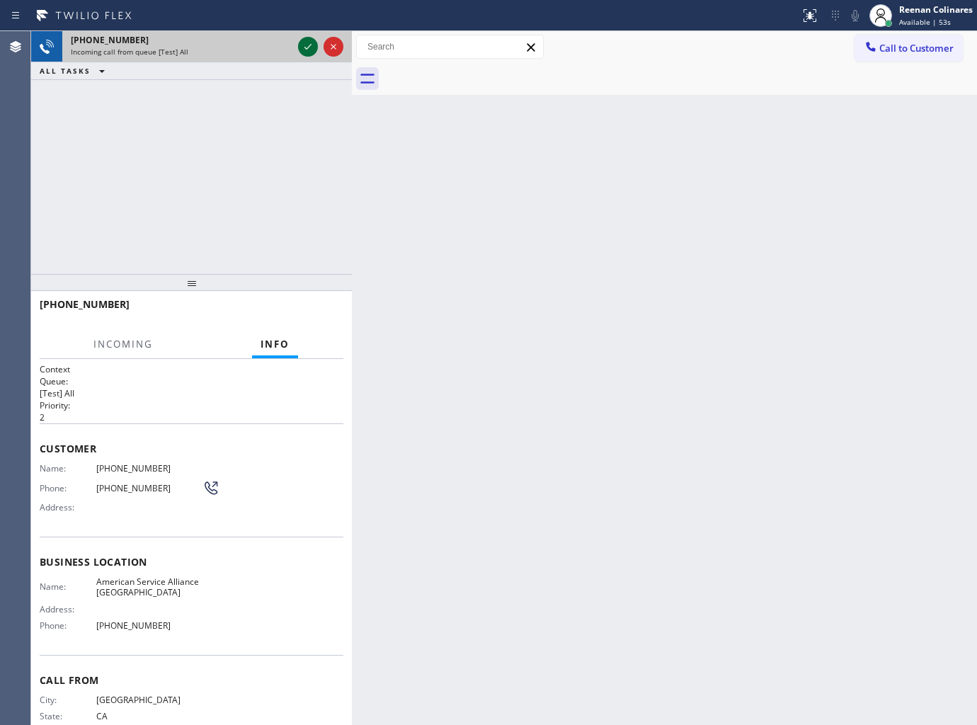
click at [306, 43] on icon at bounding box center [307, 46] width 17 height 17
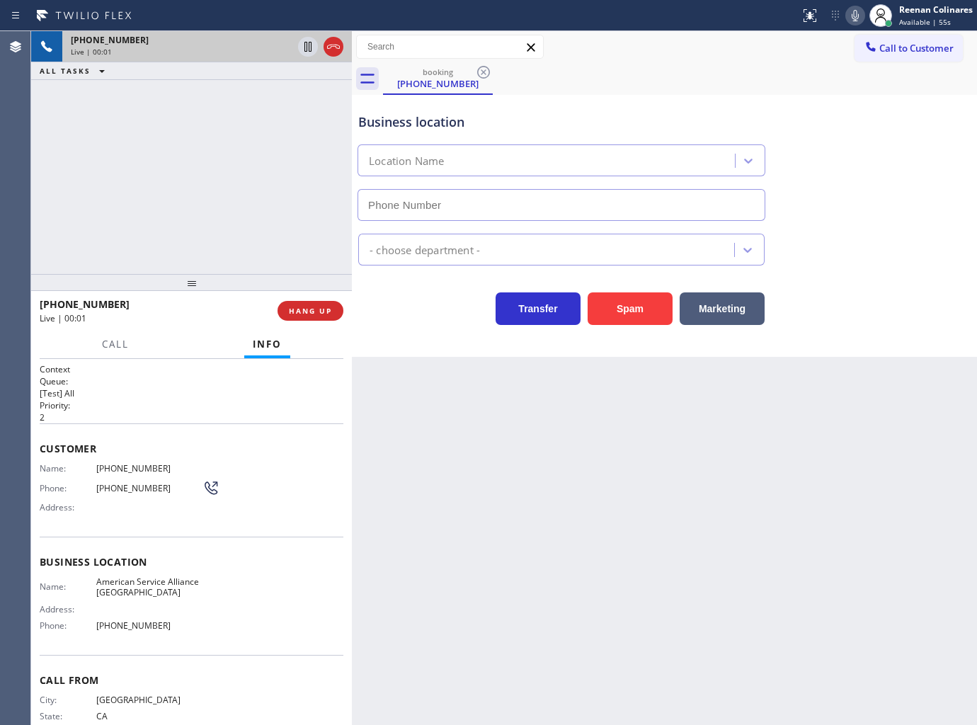
type input "[PHONE_NUMBER]"
click at [644, 309] on button "Spam" at bounding box center [630, 308] width 85 height 33
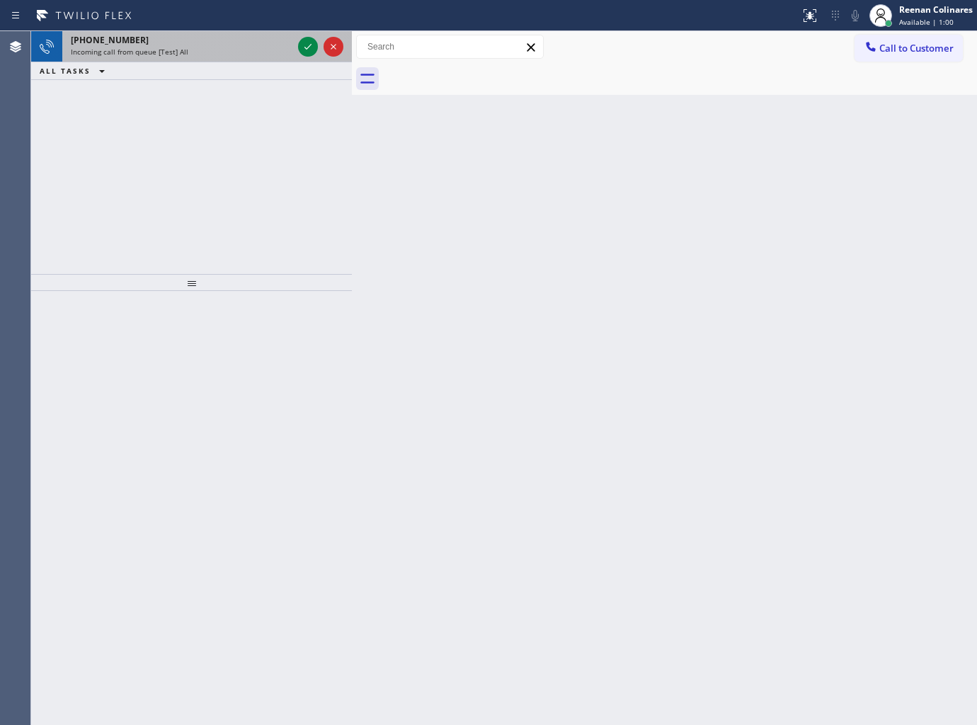
drag, startPoint x: 181, startPoint y: 44, endPoint x: 172, endPoint y: 45, distance: 9.3
click at [181, 44] on div "[PHONE_NUMBER]" at bounding box center [182, 40] width 222 height 12
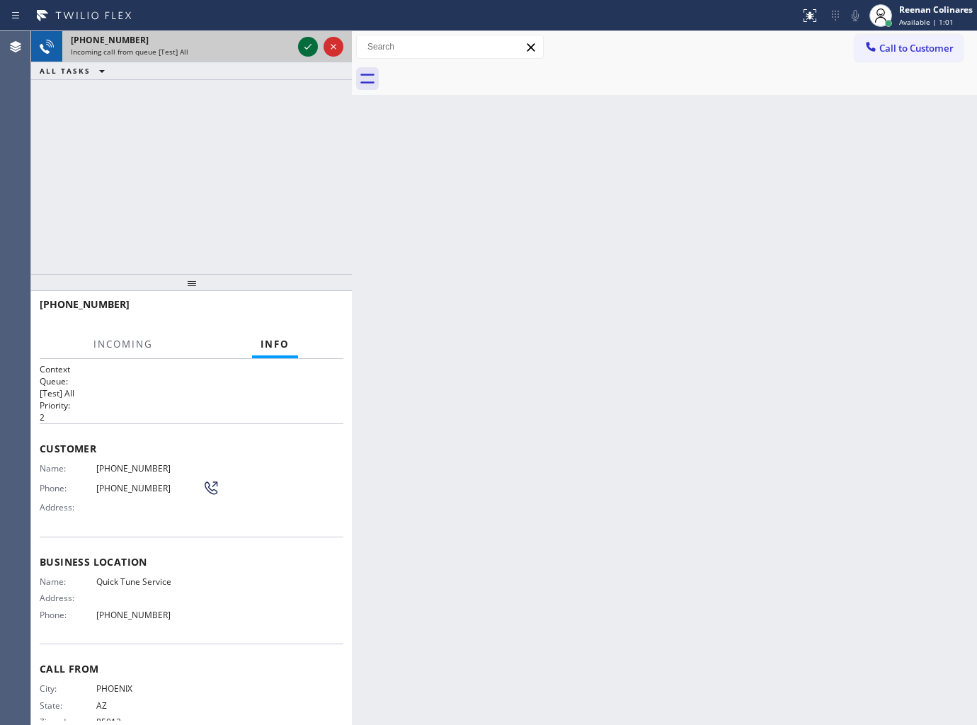
click at [309, 51] on icon at bounding box center [307, 46] width 17 height 17
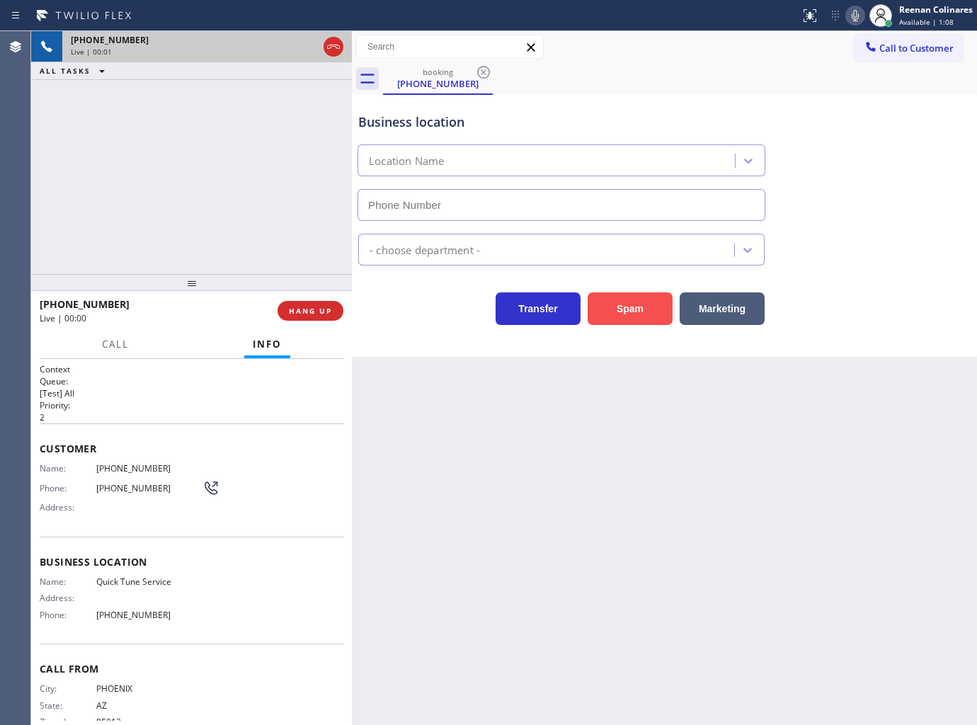
type input "[PHONE_NUMBER]"
drag, startPoint x: 624, startPoint y: 309, endPoint x: 653, endPoint y: 297, distance: 31.8
click at [626, 309] on button "Spam" at bounding box center [630, 308] width 85 height 33
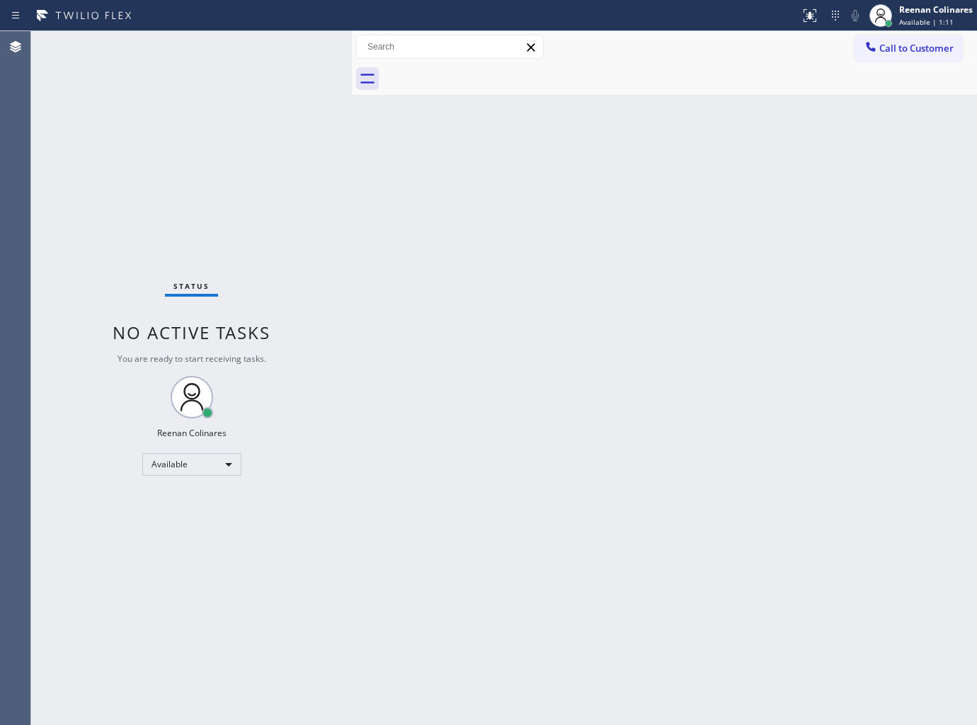
click at [642, 484] on div "Back to Dashboard Change Sender ID Customers Technicians Select a contact Outbo…" at bounding box center [664, 378] width 625 height 694
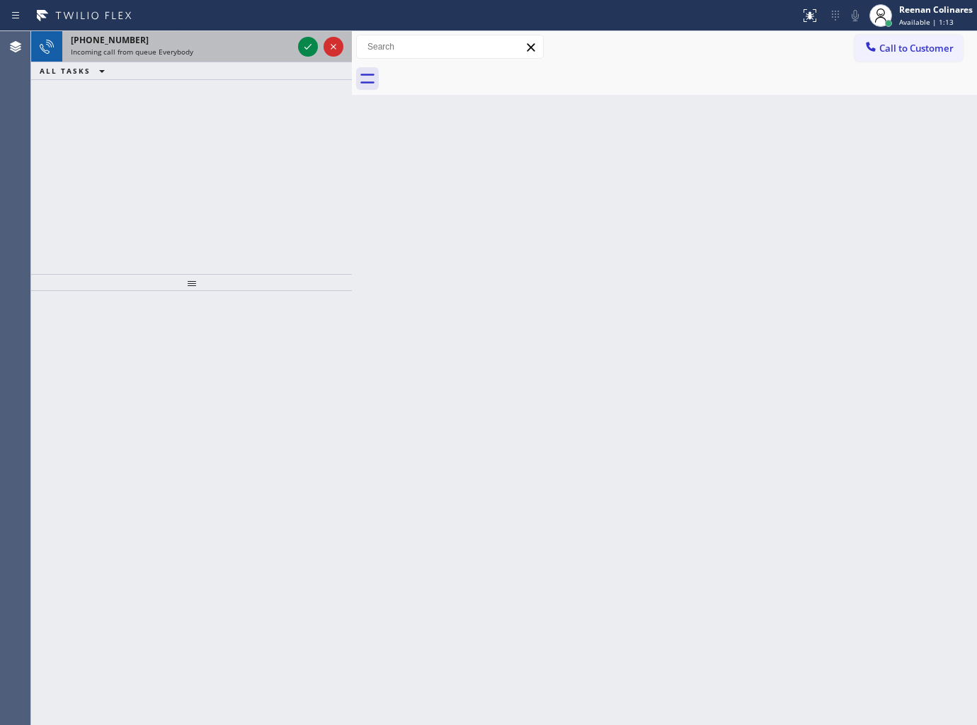
click at [212, 48] on div "Incoming call from queue Everybody" at bounding box center [182, 52] width 222 height 10
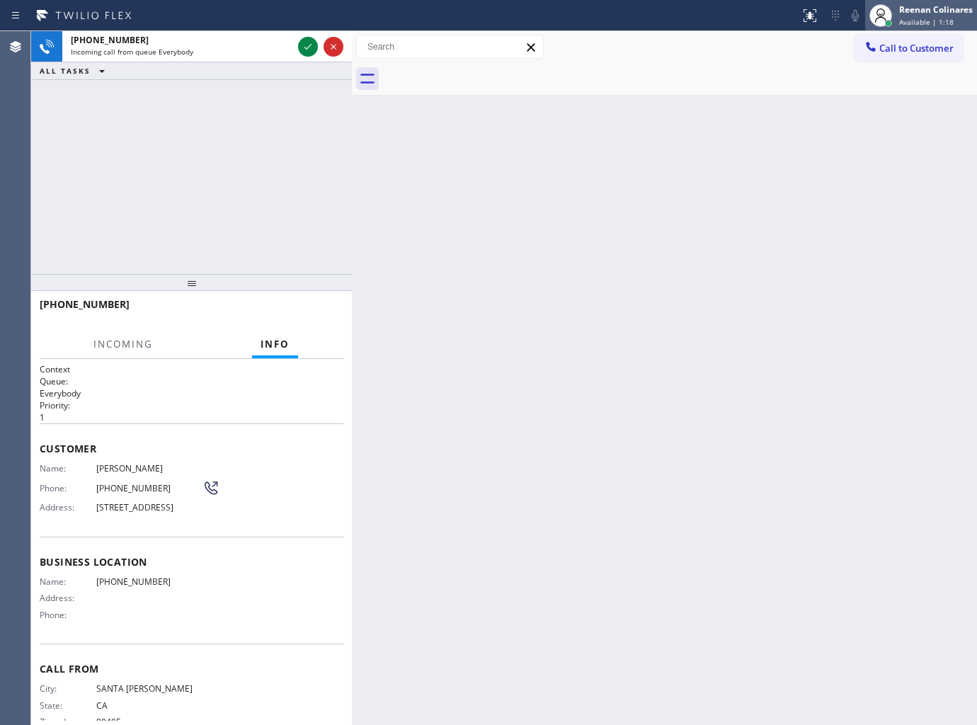
click at [916, 18] on span "Available | 1:18" at bounding box center [926, 22] width 55 height 10
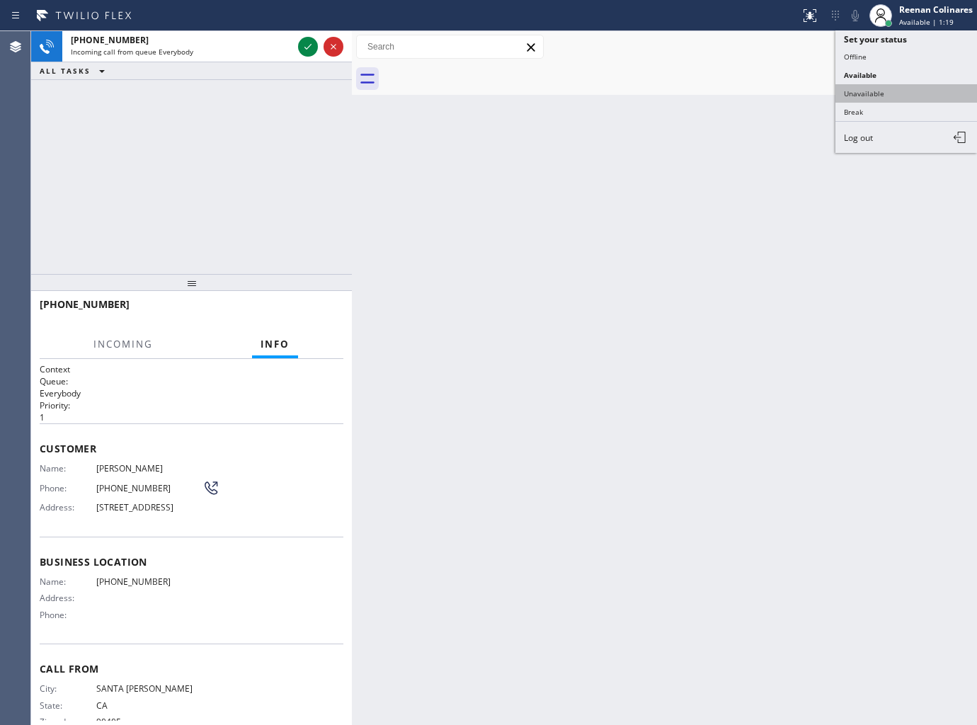
click at [858, 95] on button "Unavailable" at bounding box center [906, 93] width 142 height 18
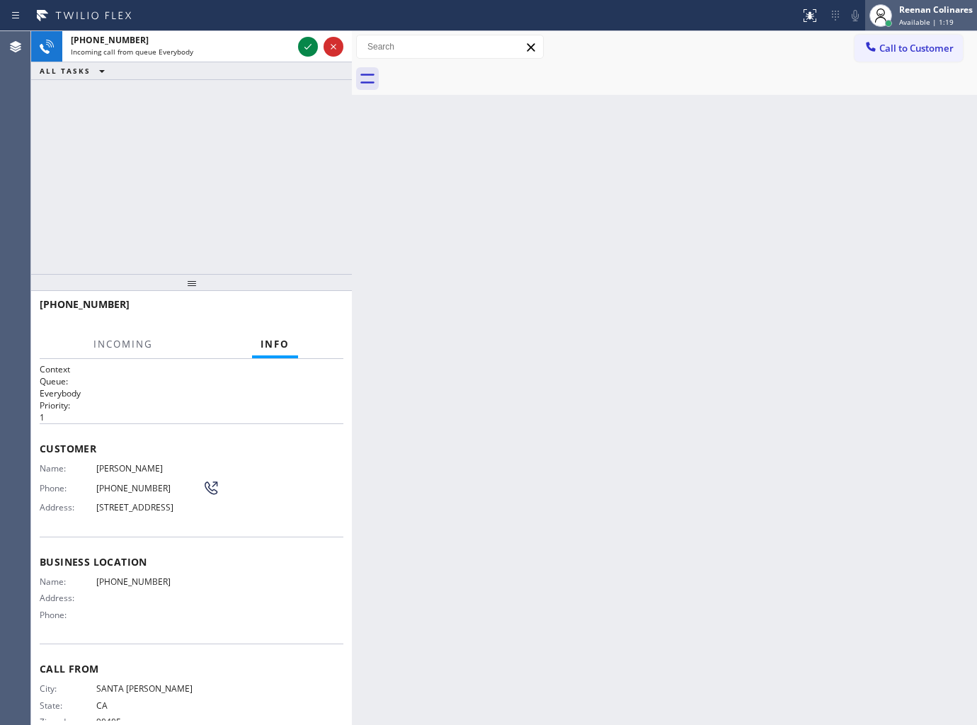
click at [929, 6] on div "Reenan Colinares" at bounding box center [936, 10] width 74 height 12
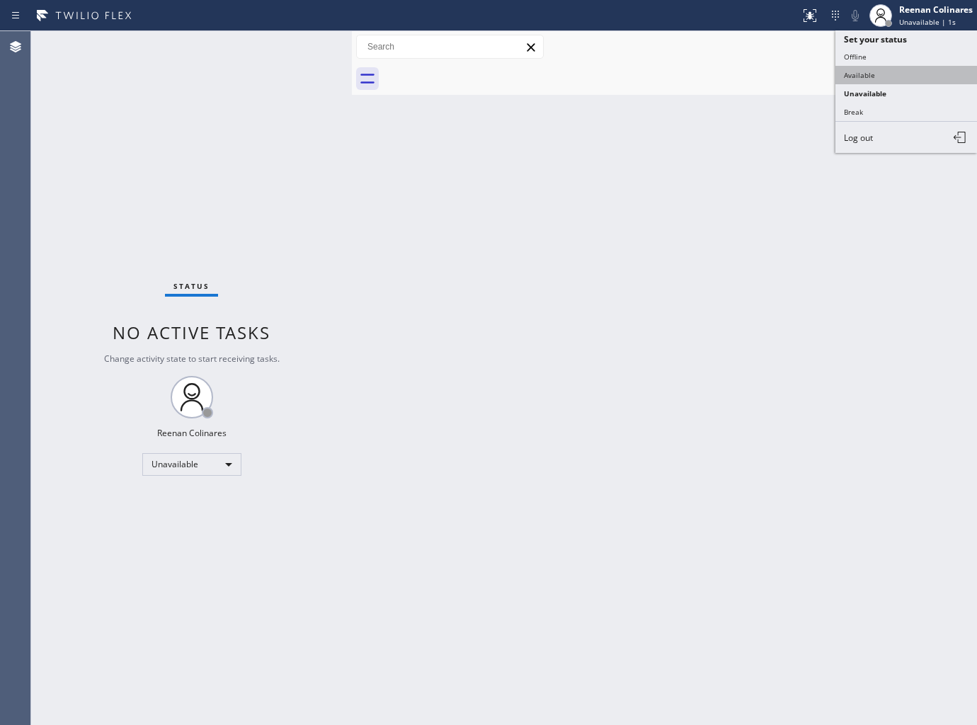
click at [867, 69] on button "Available" at bounding box center [906, 75] width 142 height 18
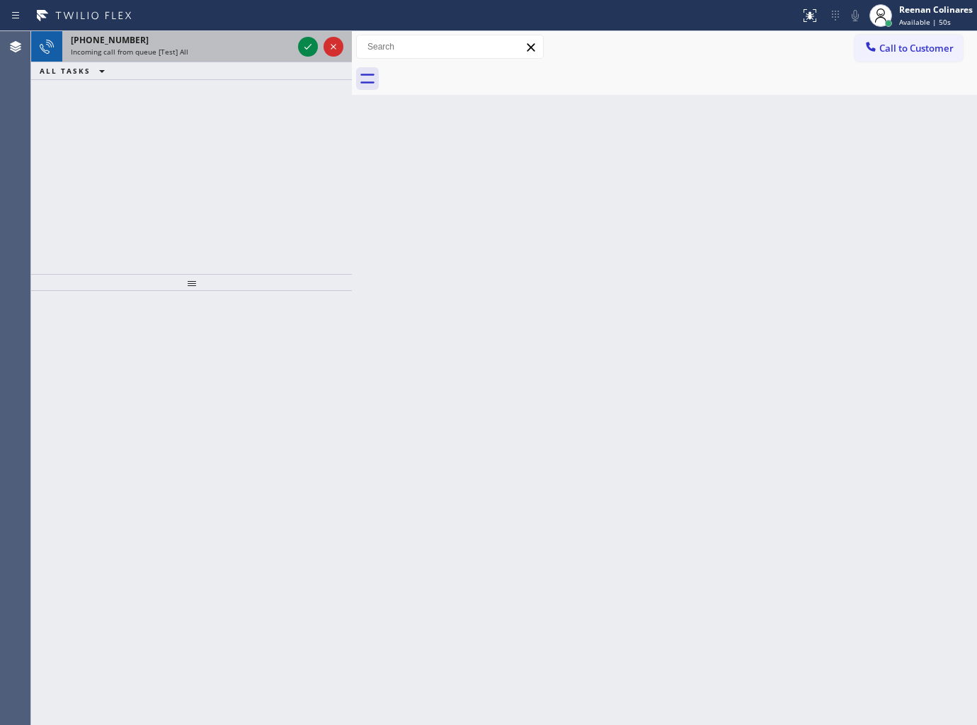
click at [151, 50] on span "Incoming call from queue [Test] All" at bounding box center [130, 52] width 118 height 10
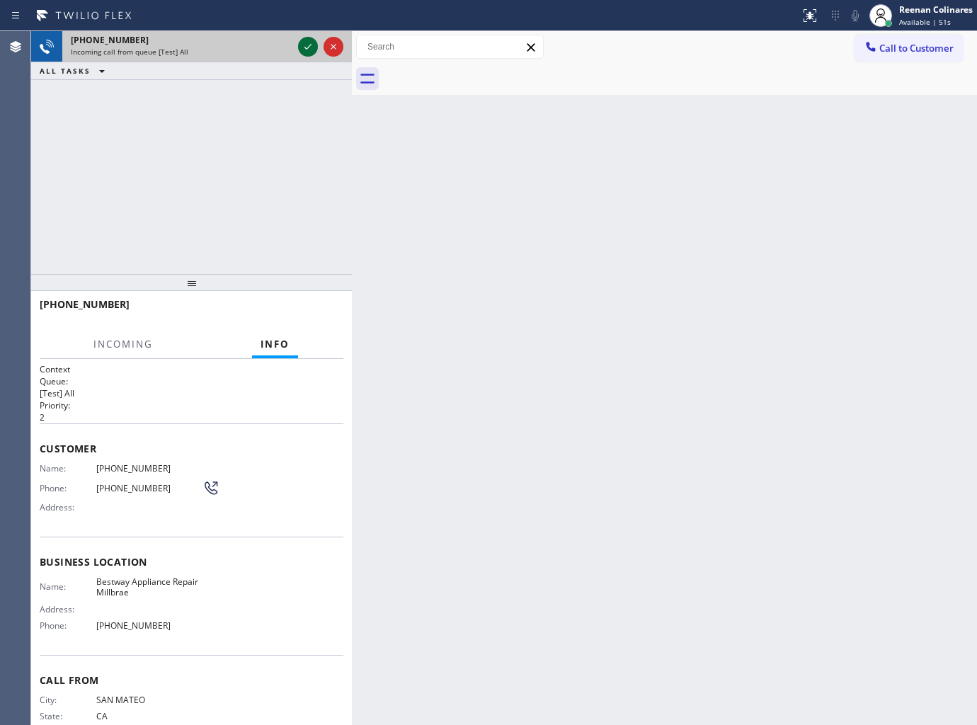
click at [303, 40] on icon at bounding box center [307, 46] width 17 height 17
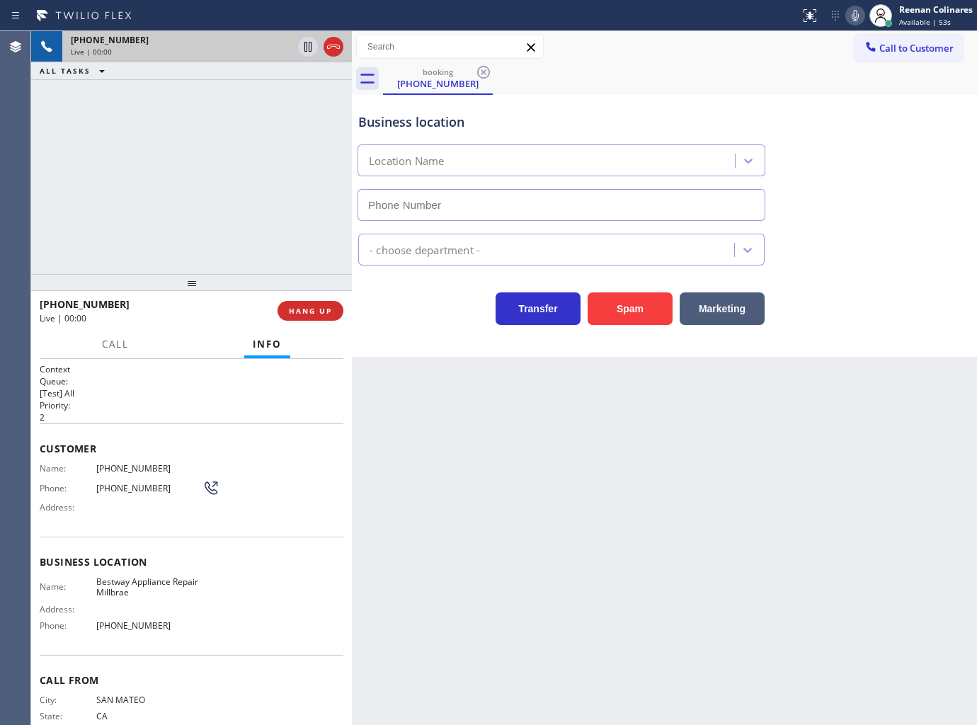
type input "[PHONE_NUMBER]"
drag, startPoint x: 614, startPoint y: 315, endPoint x: 729, endPoint y: 242, distance: 135.9
click at [619, 312] on button "Spam" at bounding box center [630, 308] width 85 height 33
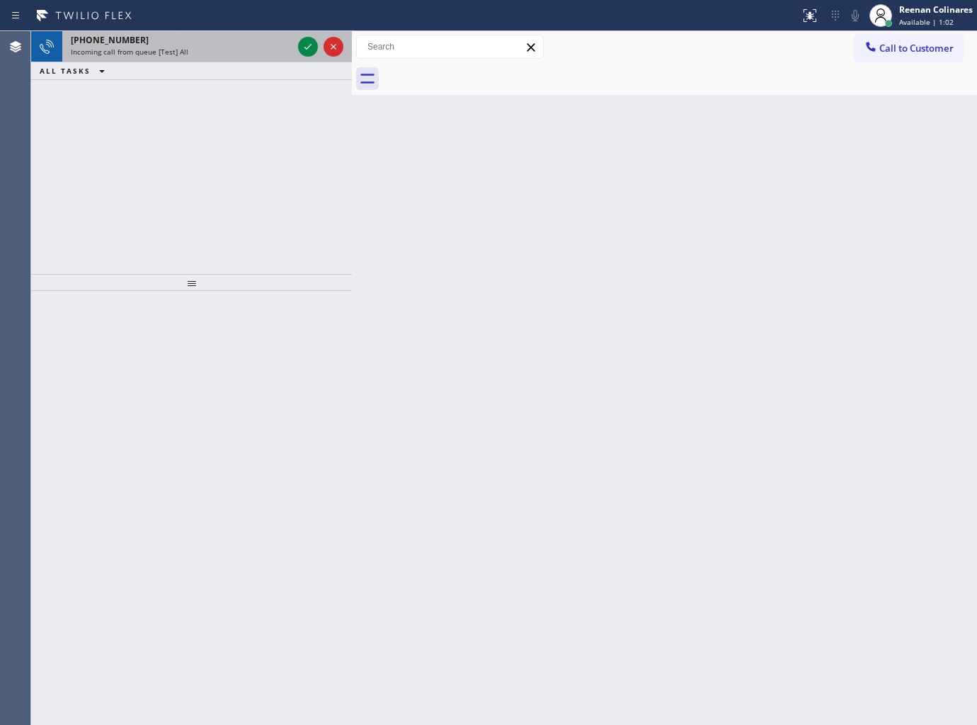
drag, startPoint x: 194, startPoint y: 51, endPoint x: 300, endPoint y: 46, distance: 106.3
click at [195, 51] on div "Incoming call from queue [Test] All" at bounding box center [182, 52] width 222 height 10
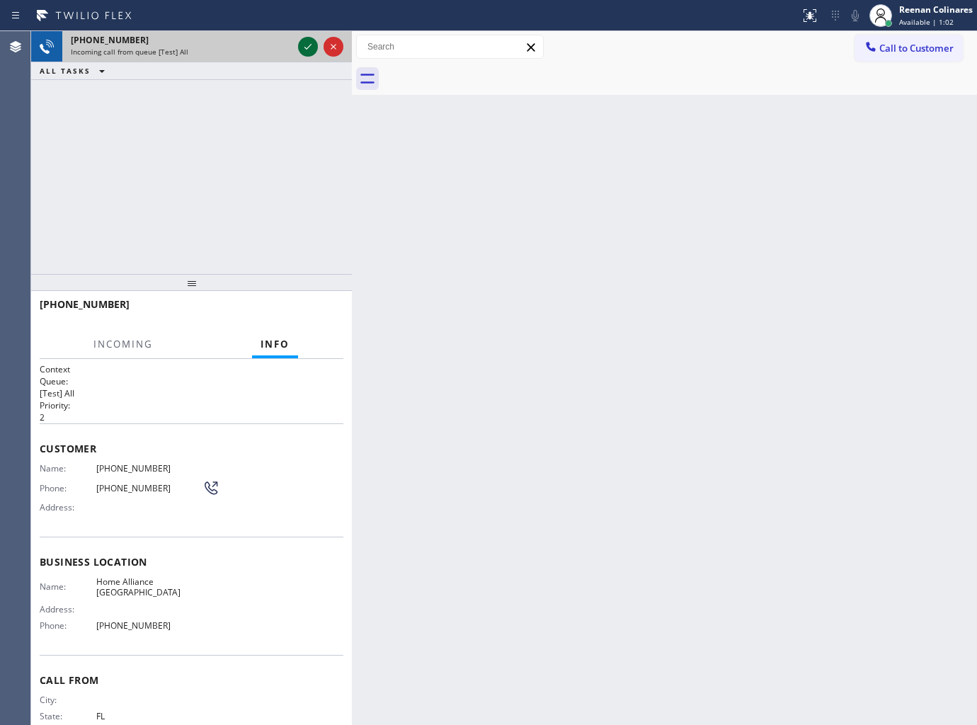
click at [300, 45] on icon at bounding box center [307, 46] width 17 height 17
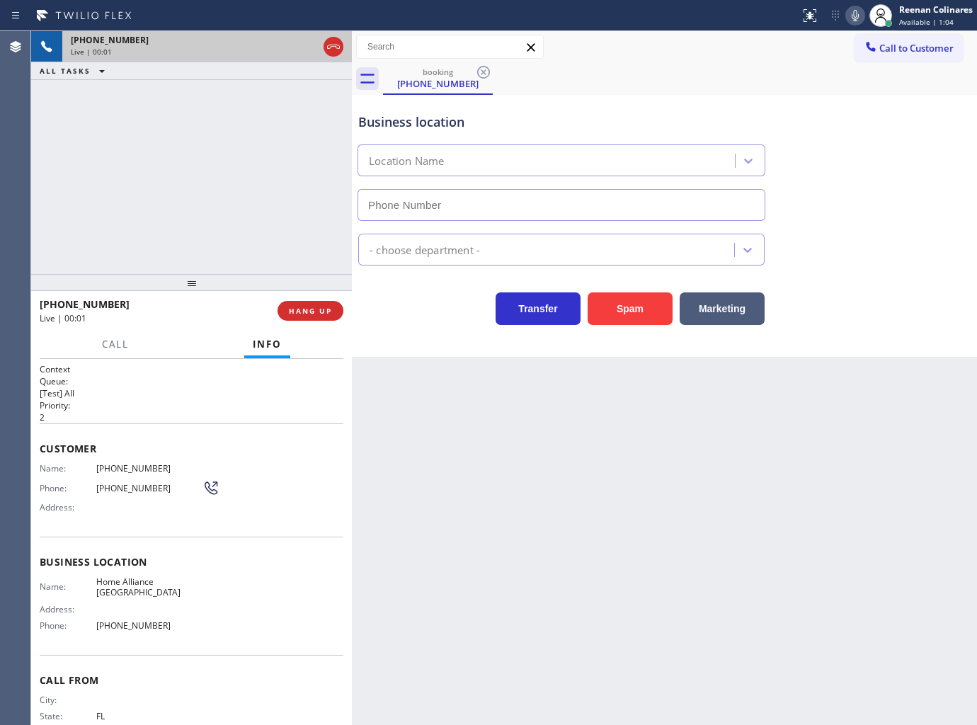
type input "[PHONE_NUMBER]"
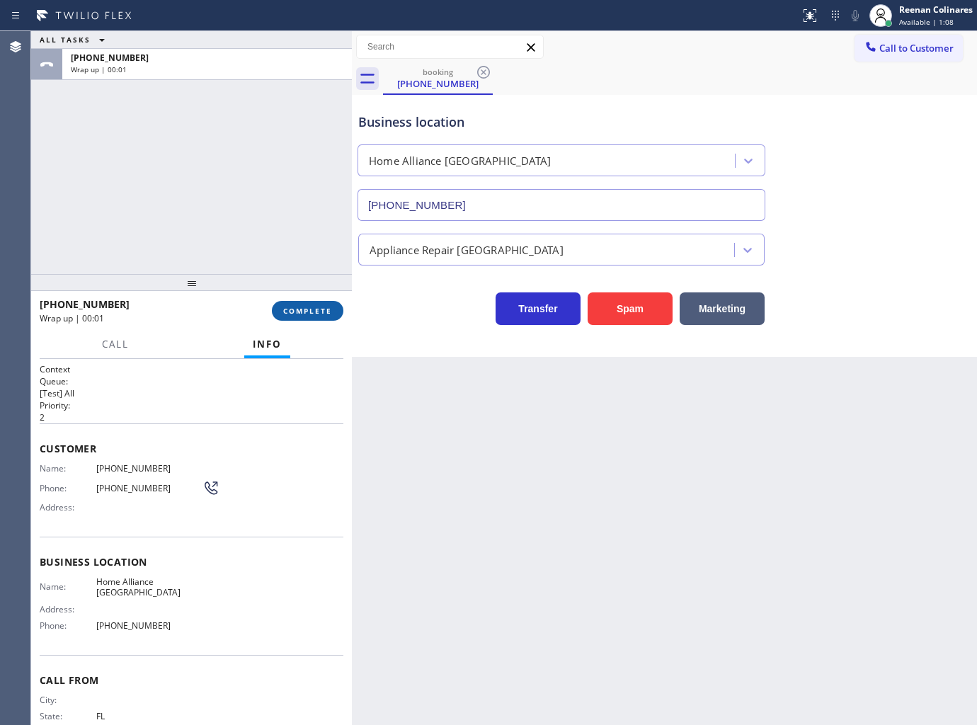
click at [316, 309] on span "COMPLETE" at bounding box center [307, 311] width 49 height 10
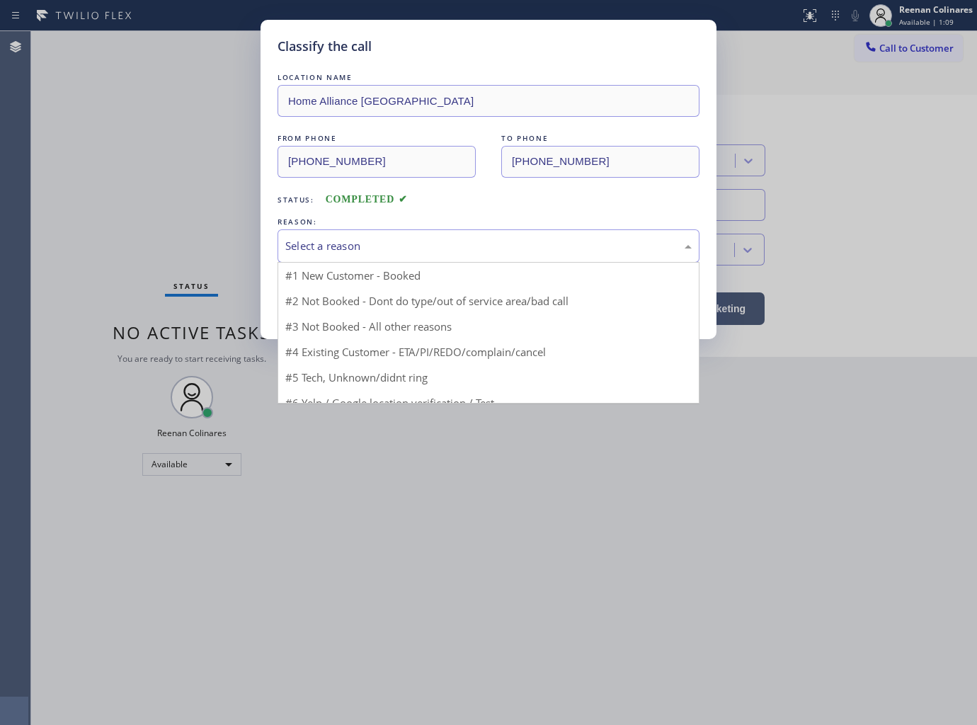
click at [368, 243] on div "Select a reason" at bounding box center [488, 246] width 406 height 16
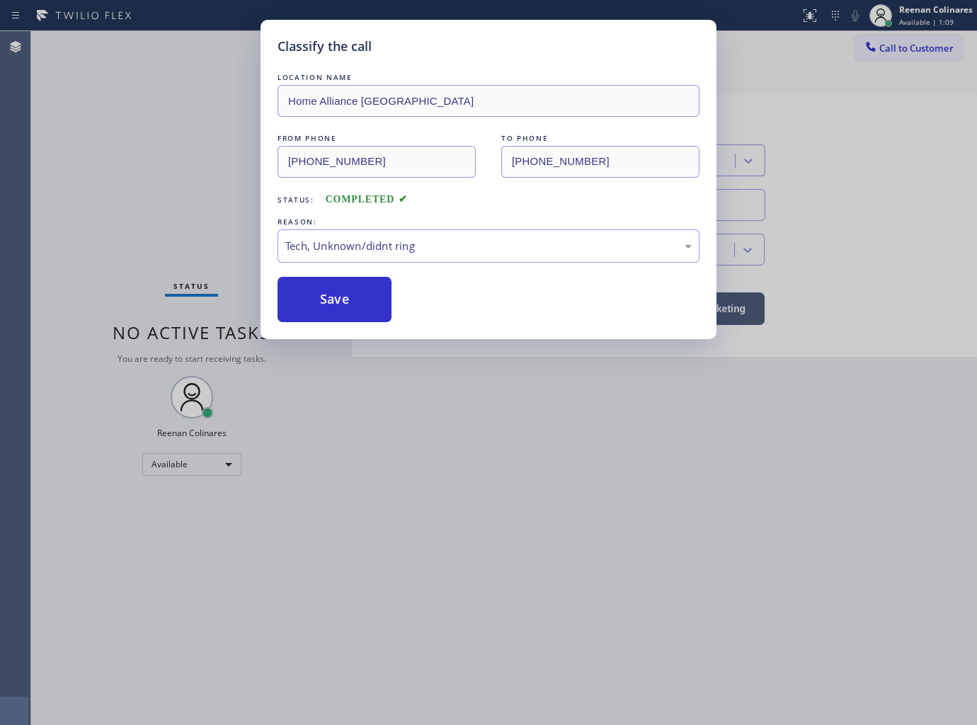
drag, startPoint x: 319, startPoint y: 354, endPoint x: 321, endPoint y: 296, distance: 58.1
drag, startPoint x: 322, startPoint y: 294, endPoint x: 486, endPoint y: 216, distance: 182.1
click at [324, 294] on button "Save" at bounding box center [334, 299] width 114 height 45
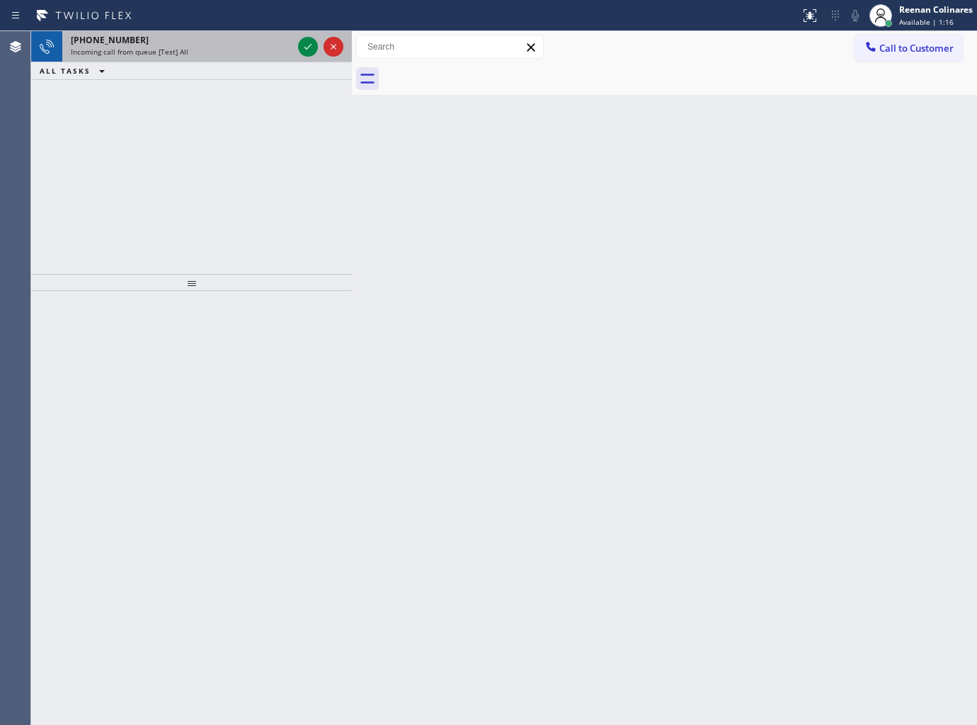
click at [249, 45] on div "[PHONE_NUMBER]" at bounding box center [182, 40] width 222 height 12
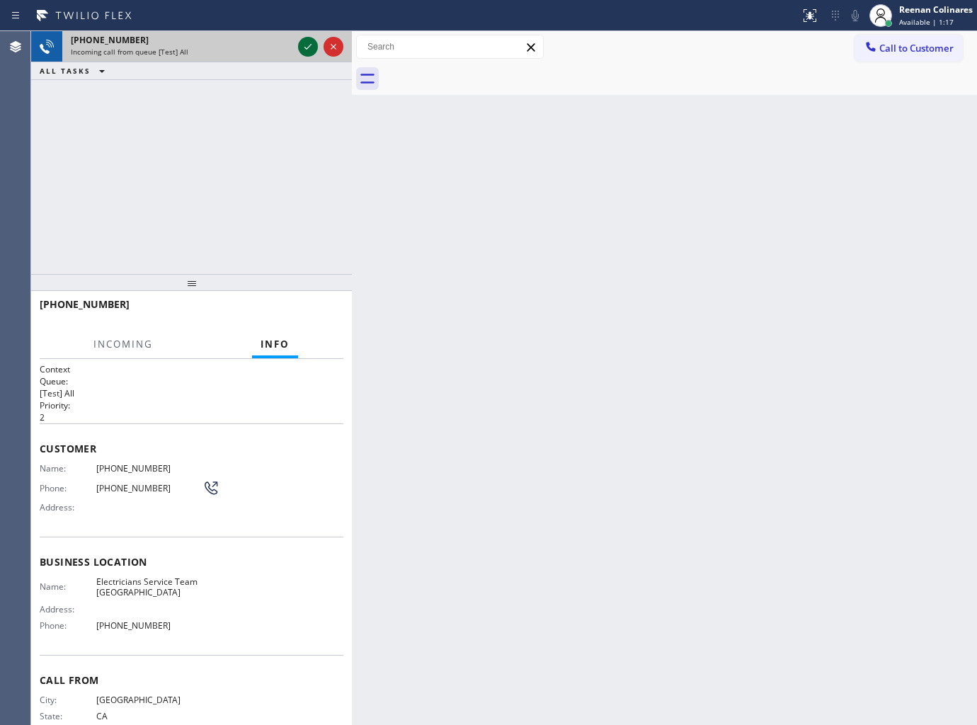
click at [300, 47] on icon at bounding box center [307, 46] width 17 height 17
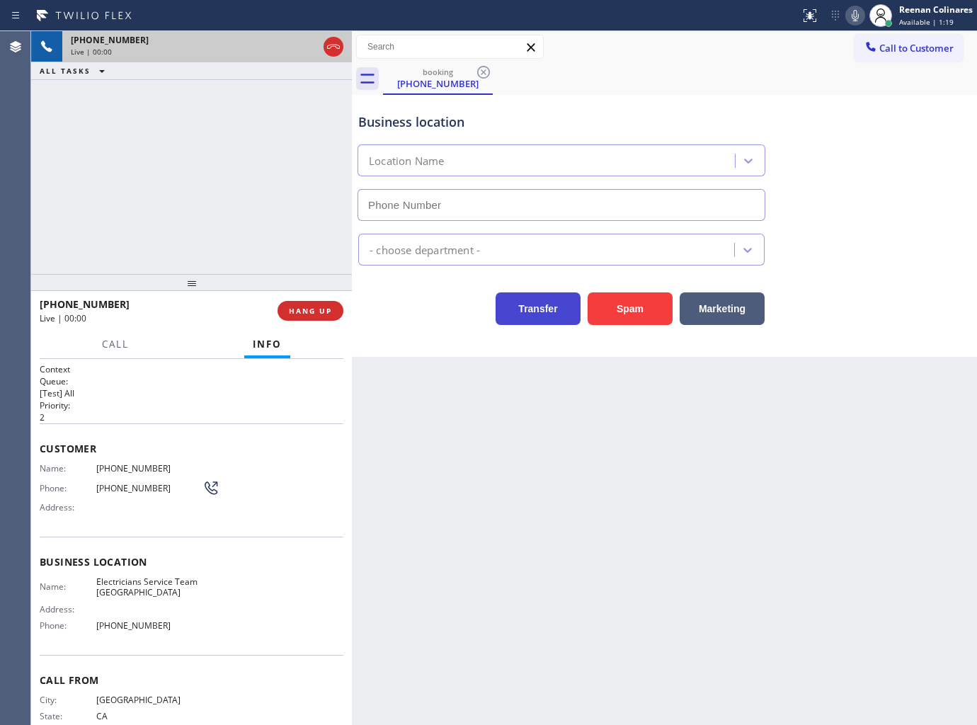
type input "[PHONE_NUMBER]"
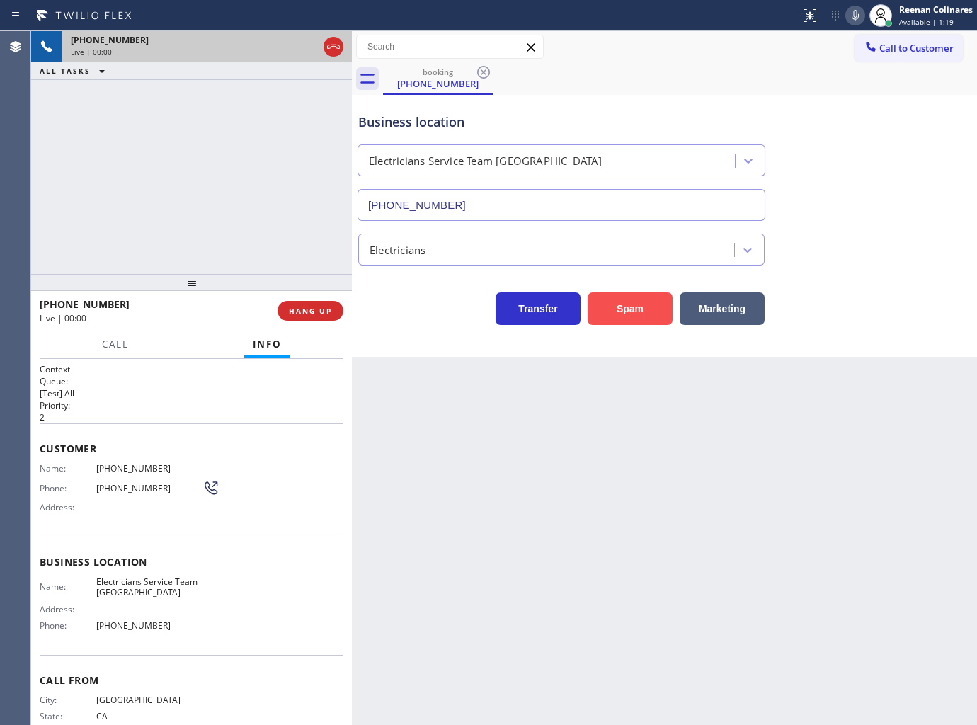
click at [626, 310] on button "Spam" at bounding box center [630, 308] width 85 height 33
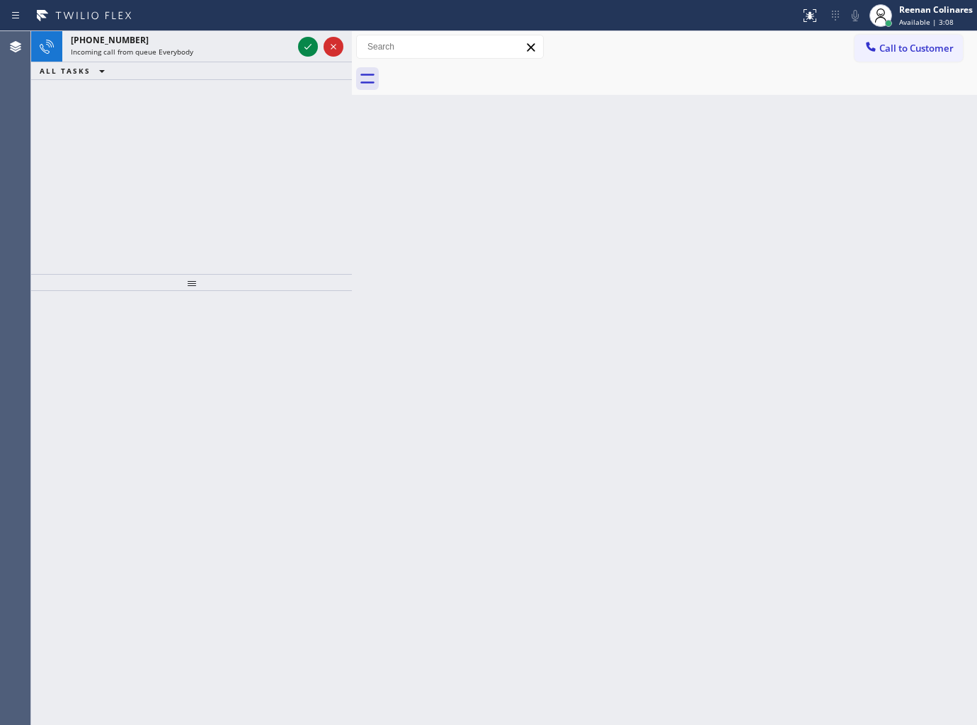
click at [181, 62] on div "ALL TASKS ALL TASKS ACTIVE TASKS TASKS IN WRAP UP" at bounding box center [191, 71] width 321 height 18
click at [185, 53] on span "Incoming call from queue Everybody" at bounding box center [132, 52] width 122 height 10
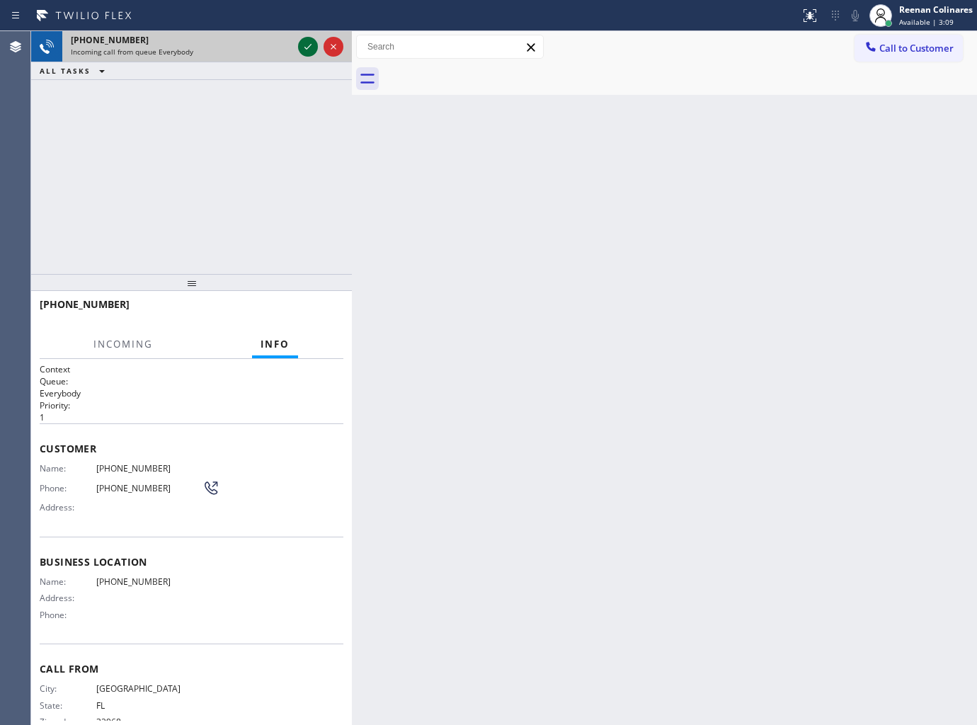
click at [300, 42] on icon at bounding box center [307, 46] width 17 height 17
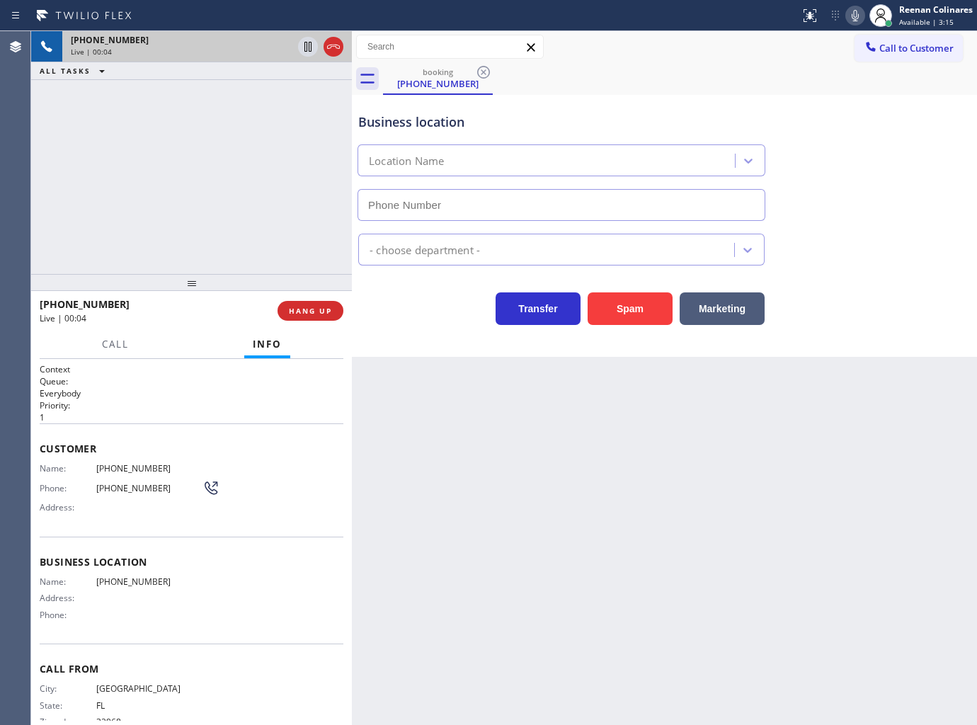
click at [854, 17] on icon at bounding box center [855, 15] width 17 height 17
click at [851, 22] on icon at bounding box center [855, 15] width 17 height 17
click at [854, 14] on rect at bounding box center [855, 14] width 10 height 10
click at [309, 311] on span "HANG UP" at bounding box center [310, 311] width 43 height 10
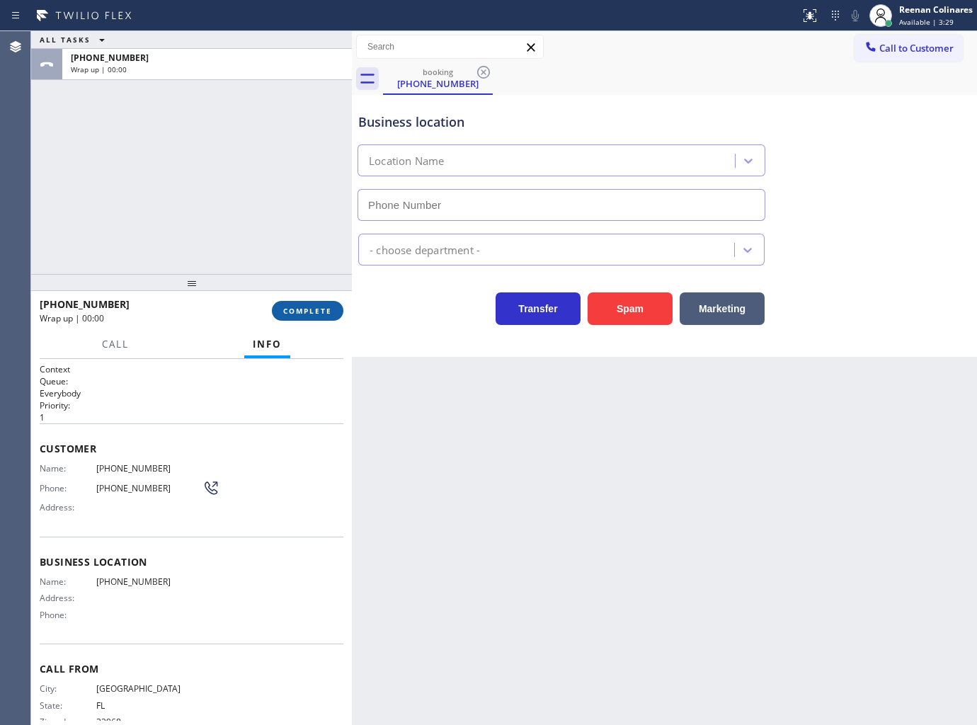
click at [314, 311] on span "COMPLETE" at bounding box center [307, 311] width 49 height 10
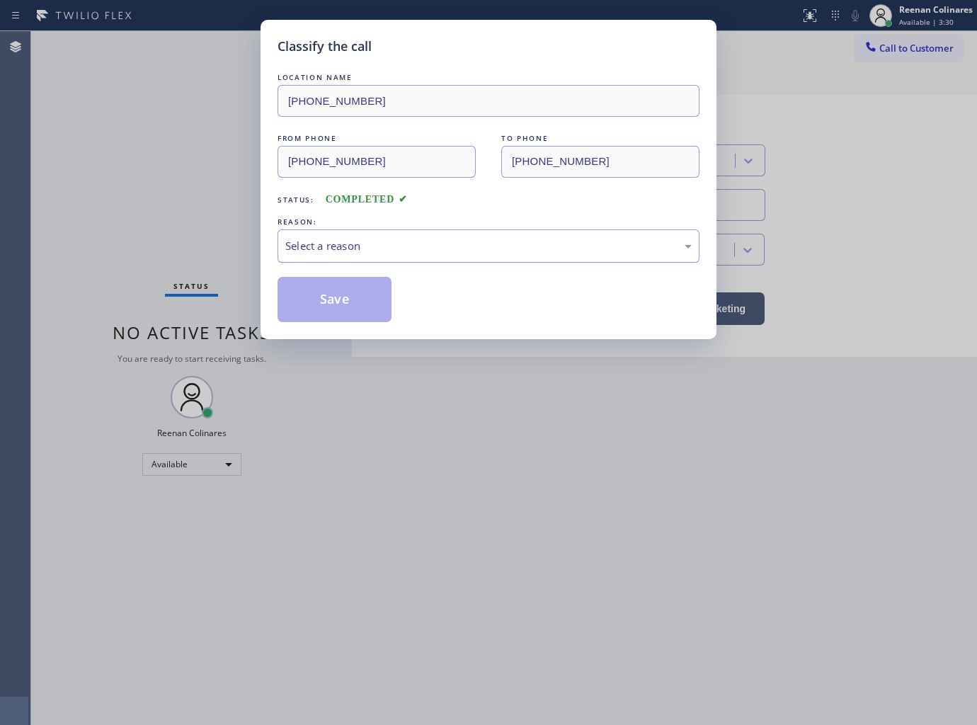
click at [387, 248] on div "Select a reason" at bounding box center [488, 246] width 406 height 16
drag, startPoint x: 323, startPoint y: 307, endPoint x: 257, endPoint y: 280, distance: 71.5
click at [323, 306] on button "Save" at bounding box center [334, 299] width 114 height 45
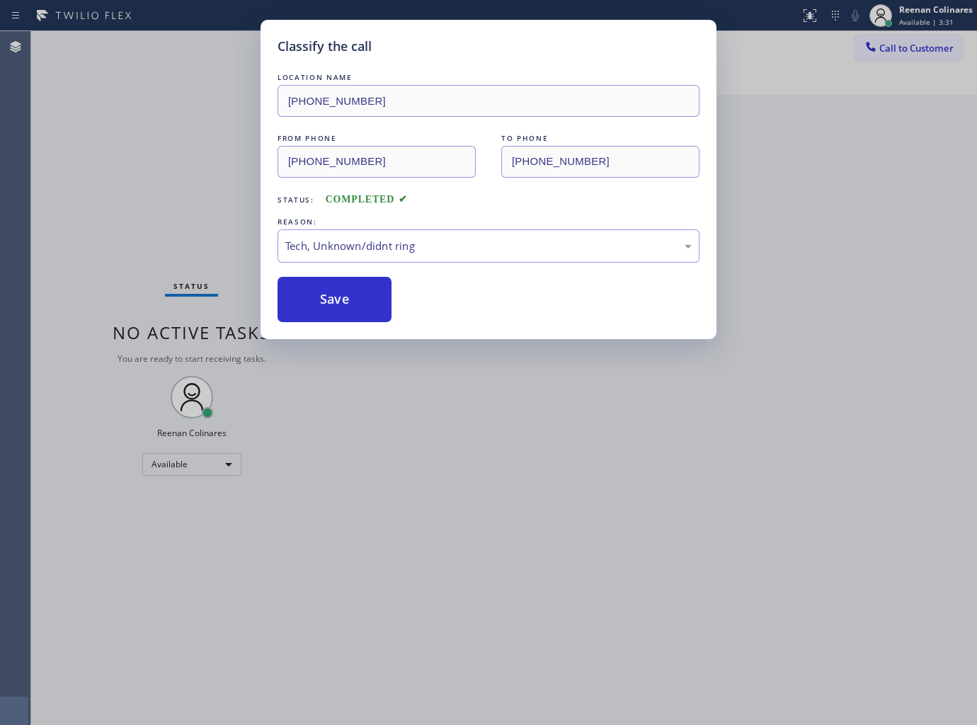
click at [163, 258] on div "Classify the call LOCATION NAME [PHONE_NUMBER] FROM PHONE [PHONE_NUMBER] TO PHO…" at bounding box center [488, 362] width 977 height 725
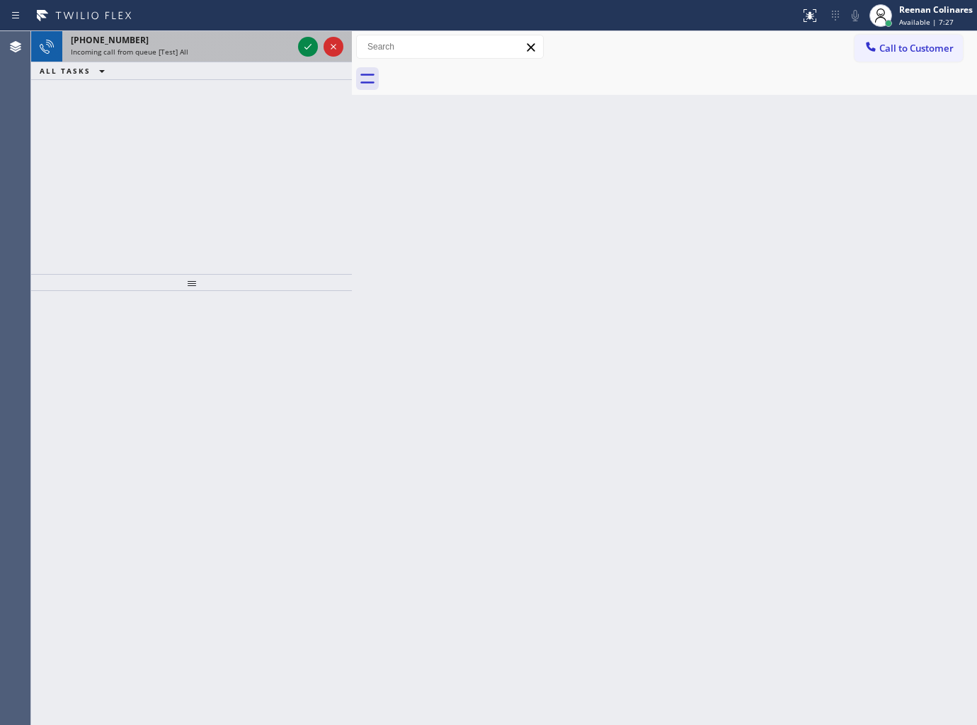
click at [161, 53] on span "Incoming call from queue [Test] All" at bounding box center [130, 52] width 118 height 10
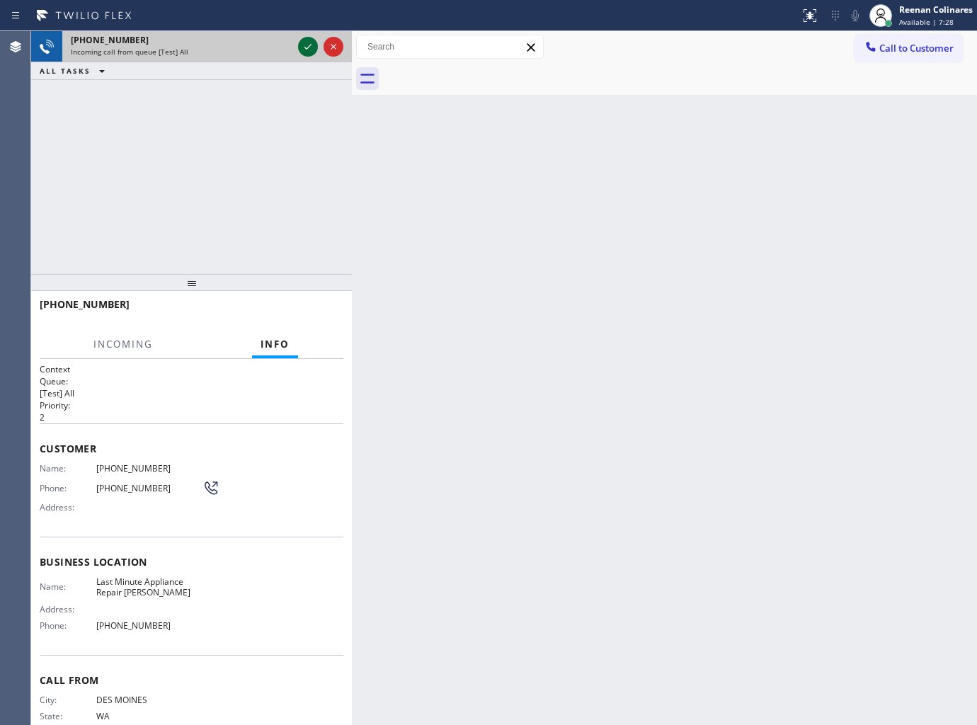
click at [305, 41] on icon at bounding box center [307, 46] width 17 height 17
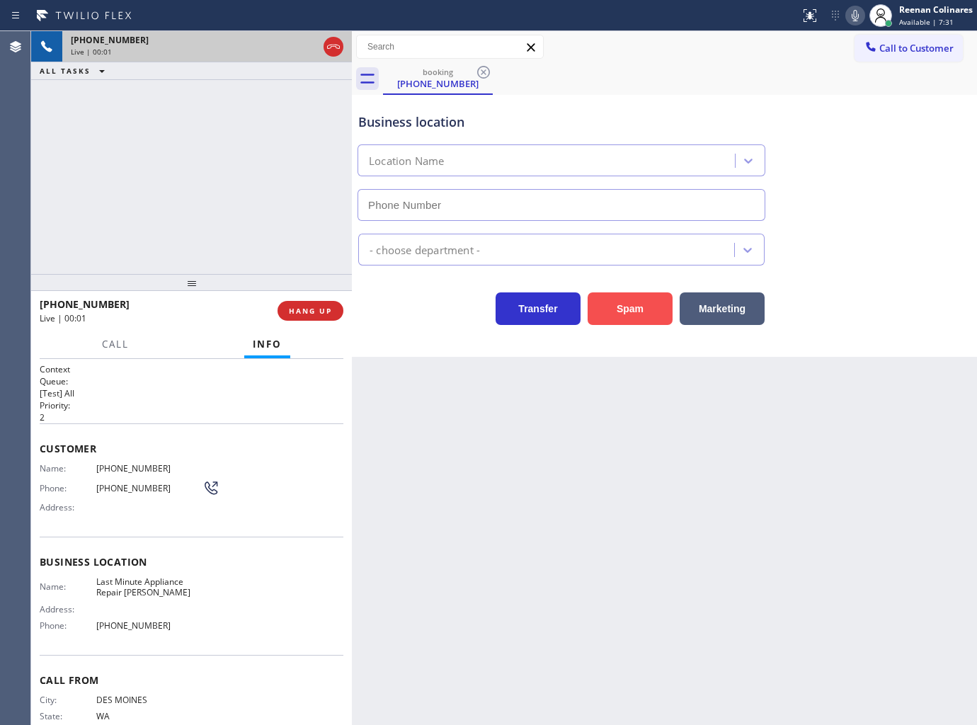
type input "[PHONE_NUMBER]"
click at [634, 314] on button "Spam" at bounding box center [630, 308] width 85 height 33
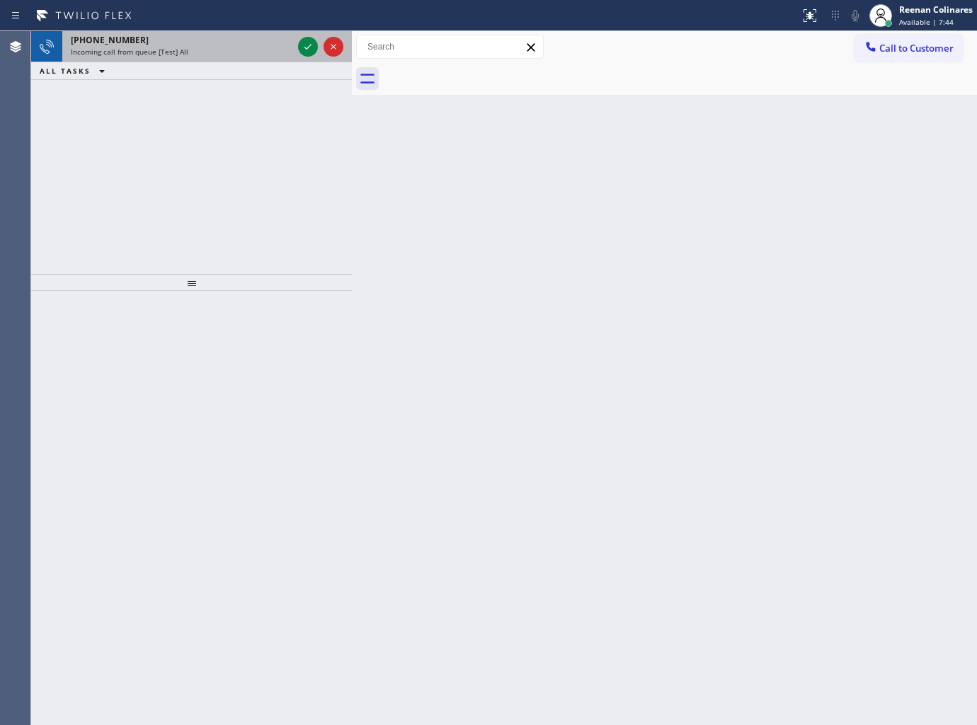
click at [243, 51] on div "Incoming call from queue [Test] All" at bounding box center [182, 52] width 222 height 10
click at [243, 50] on div "Incoming call from queue [Test] All" at bounding box center [182, 52] width 222 height 10
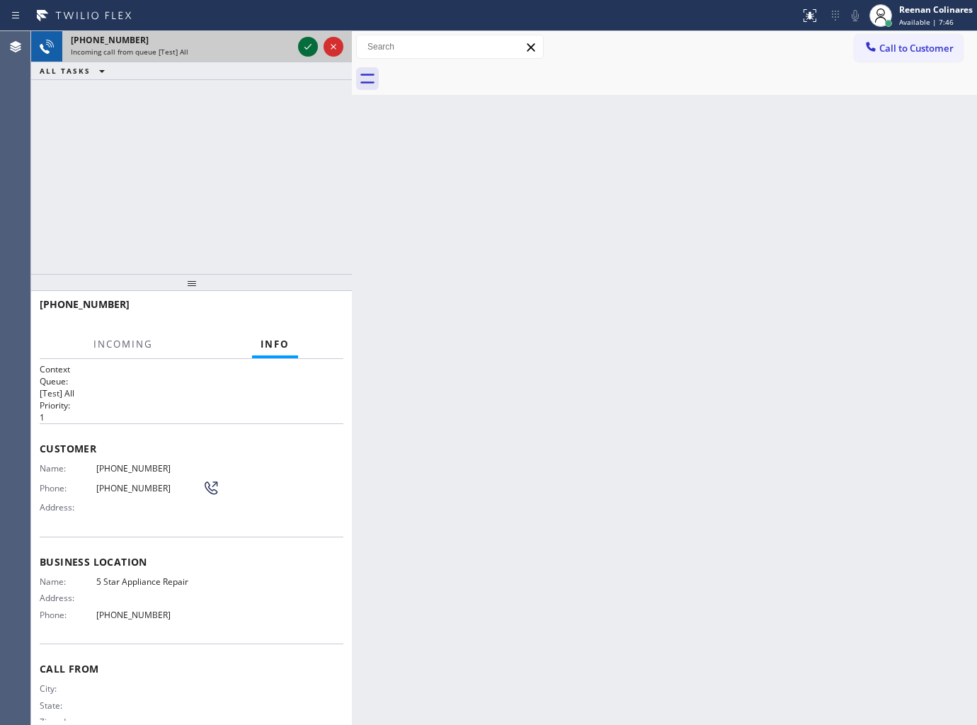
click at [306, 47] on icon at bounding box center [307, 46] width 17 height 17
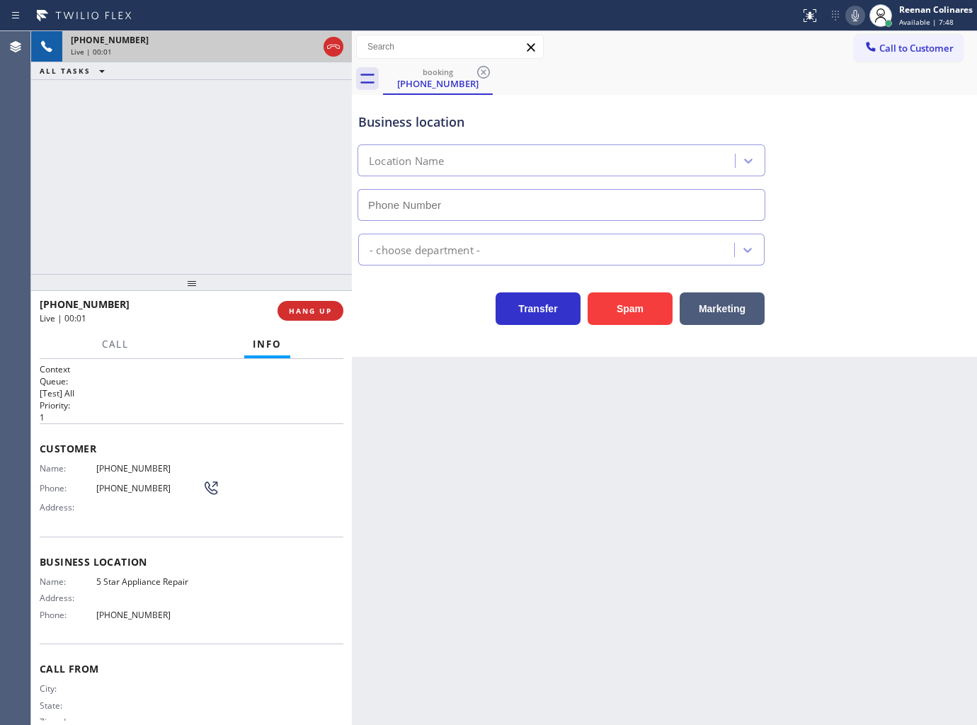
type input "[PHONE_NUMBER]"
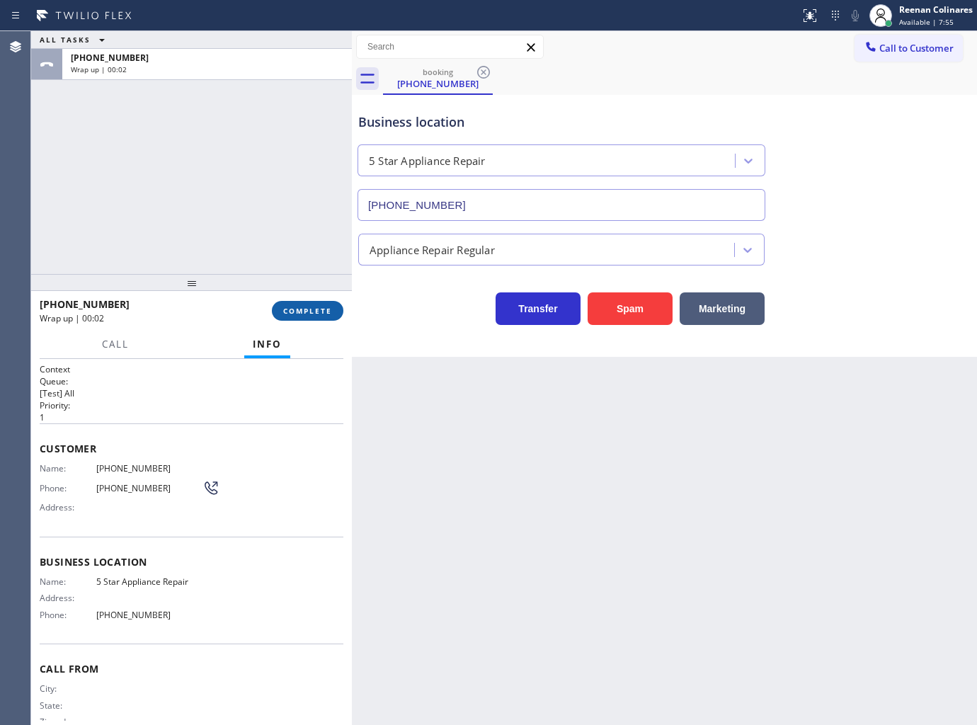
drag, startPoint x: 294, startPoint y: 313, endPoint x: 307, endPoint y: 314, distance: 12.8
click at [295, 313] on span "COMPLETE" at bounding box center [307, 311] width 49 height 10
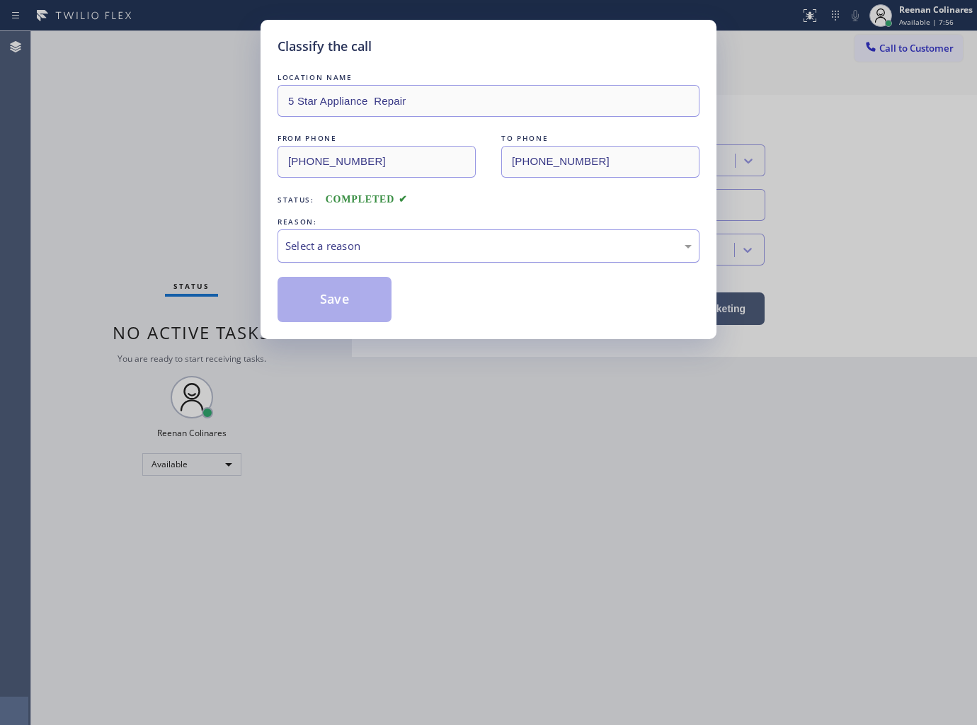
click at [398, 246] on div "Select a reason" at bounding box center [488, 246] width 406 height 16
drag, startPoint x: 336, startPoint y: 307, endPoint x: 501, endPoint y: 225, distance: 183.9
click at [336, 306] on button "Save" at bounding box center [334, 299] width 114 height 45
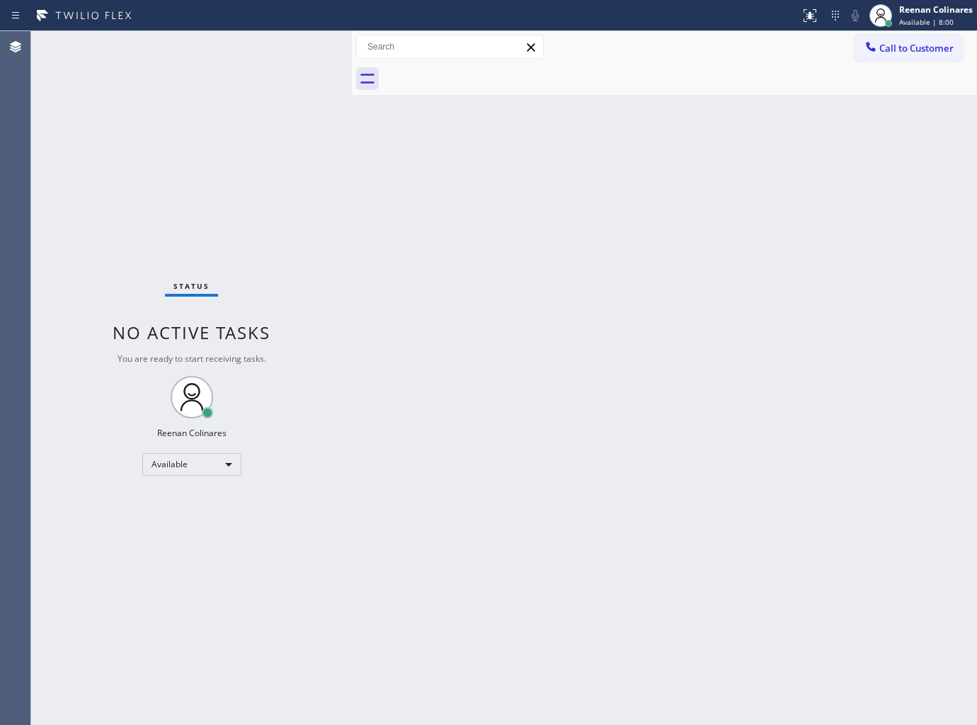
click at [738, 234] on div "Back to Dashboard Change Sender ID Customers Technicians Select a contact Outbo…" at bounding box center [664, 378] width 625 height 694
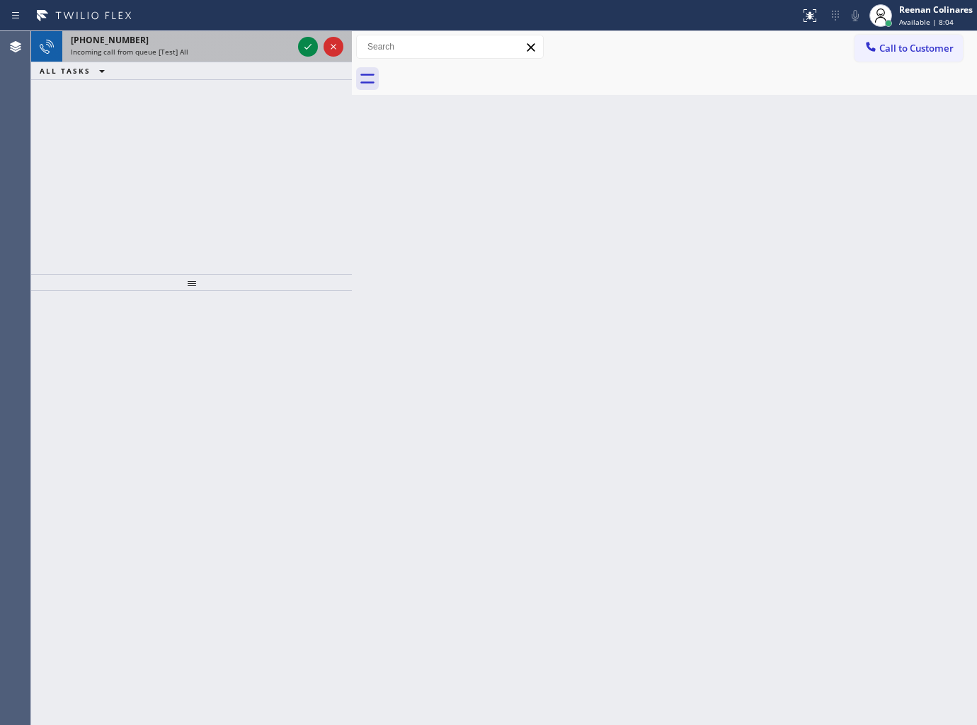
click at [222, 47] on div "Incoming call from queue [Test] All" at bounding box center [182, 52] width 222 height 10
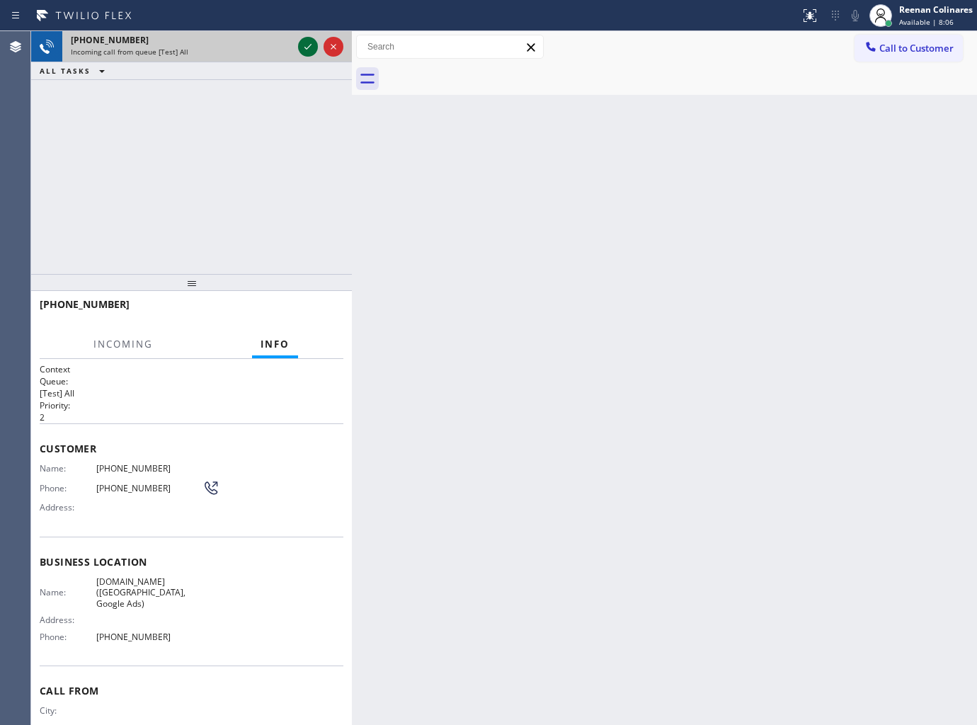
click at [302, 50] on icon at bounding box center [307, 46] width 17 height 17
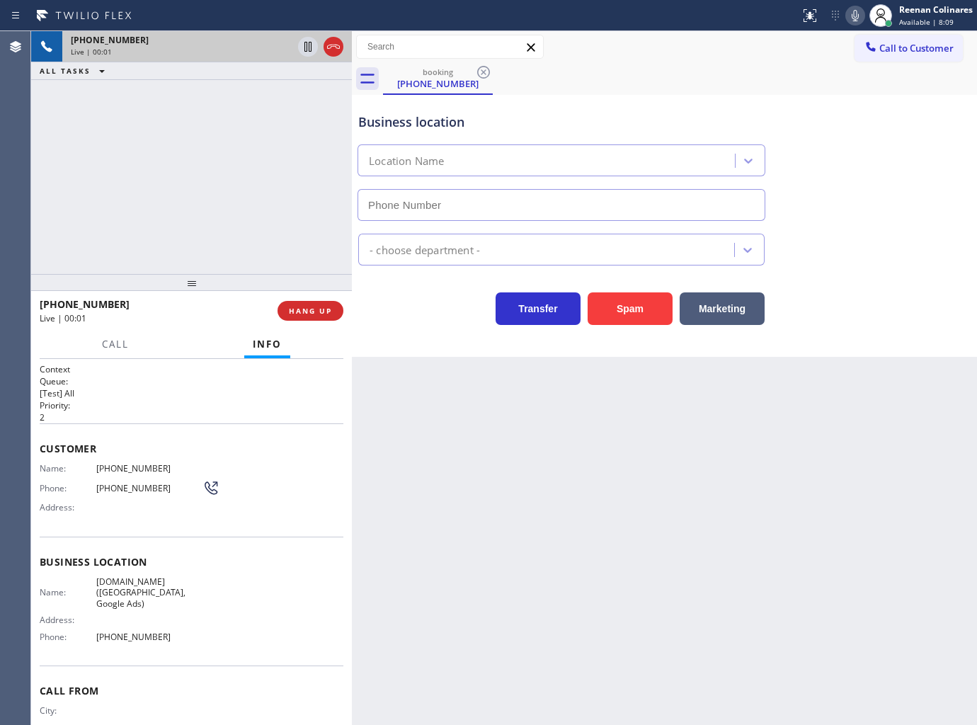
type input "[PHONE_NUMBER]"
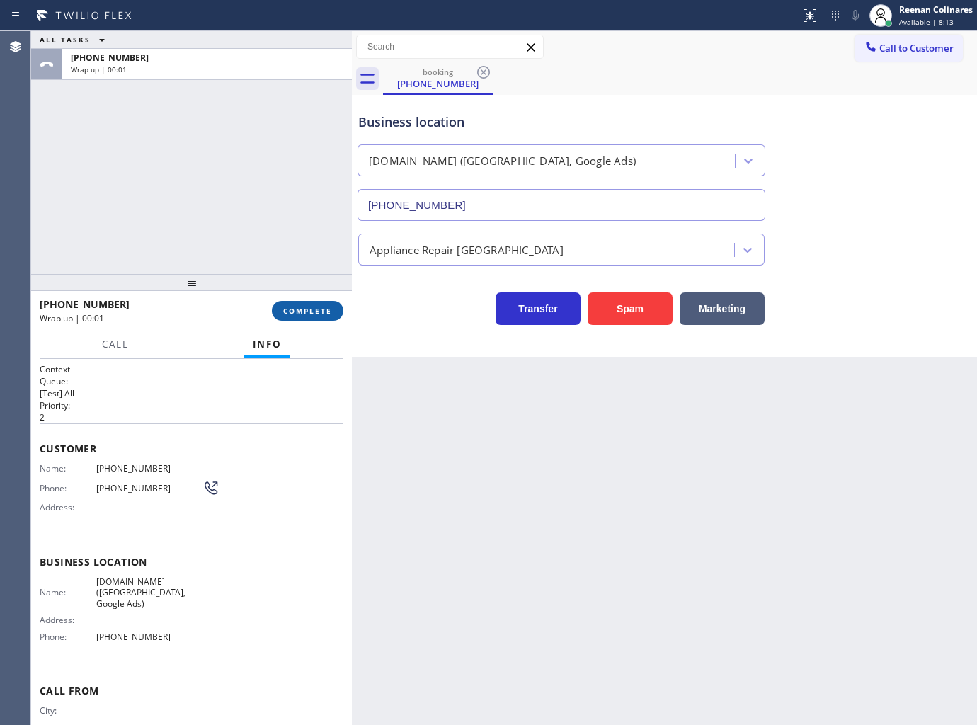
click at [316, 309] on span "COMPLETE" at bounding box center [307, 311] width 49 height 10
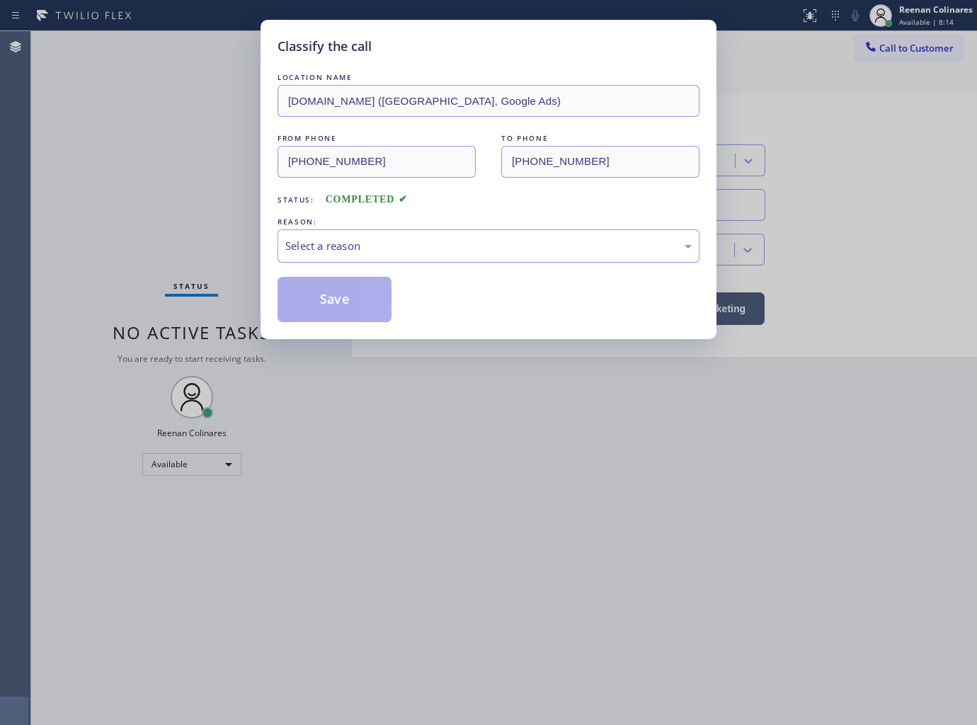
click at [373, 244] on div "Select a reason" at bounding box center [488, 246] width 406 height 16
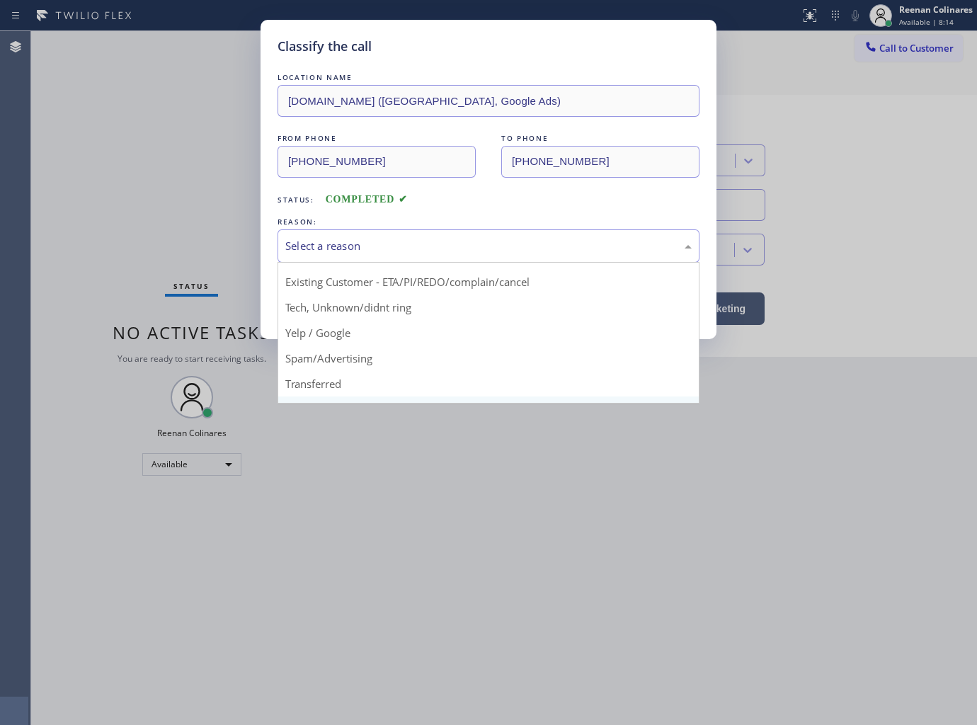
scroll to position [88, 0]
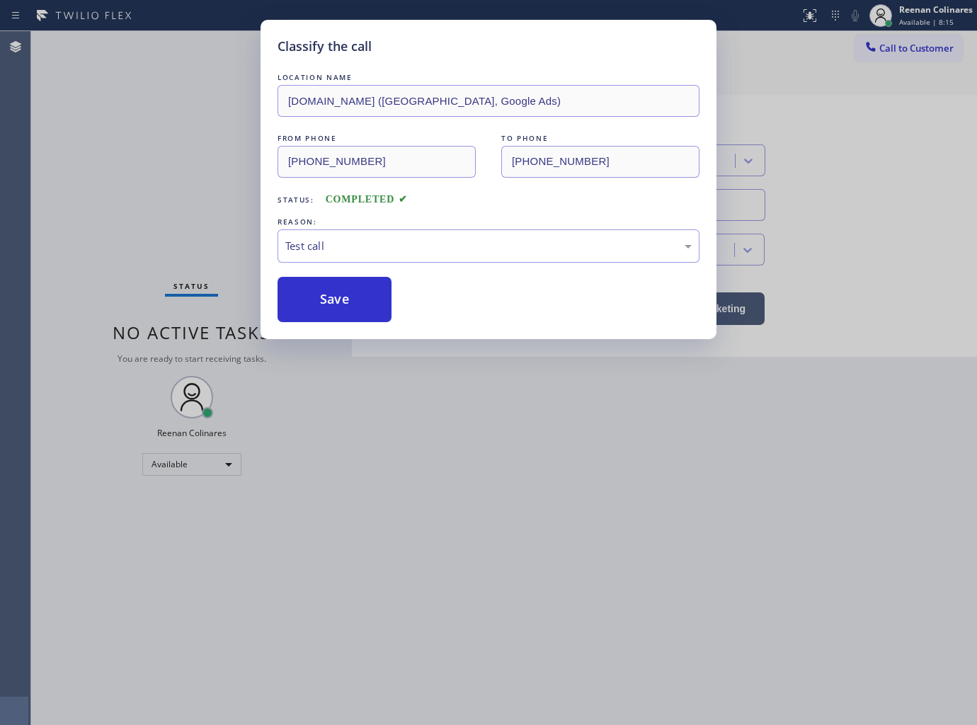
drag, startPoint x: 316, startPoint y: 311, endPoint x: 161, endPoint y: 241, distance: 170.4
click at [316, 310] on button "Save" at bounding box center [334, 299] width 114 height 45
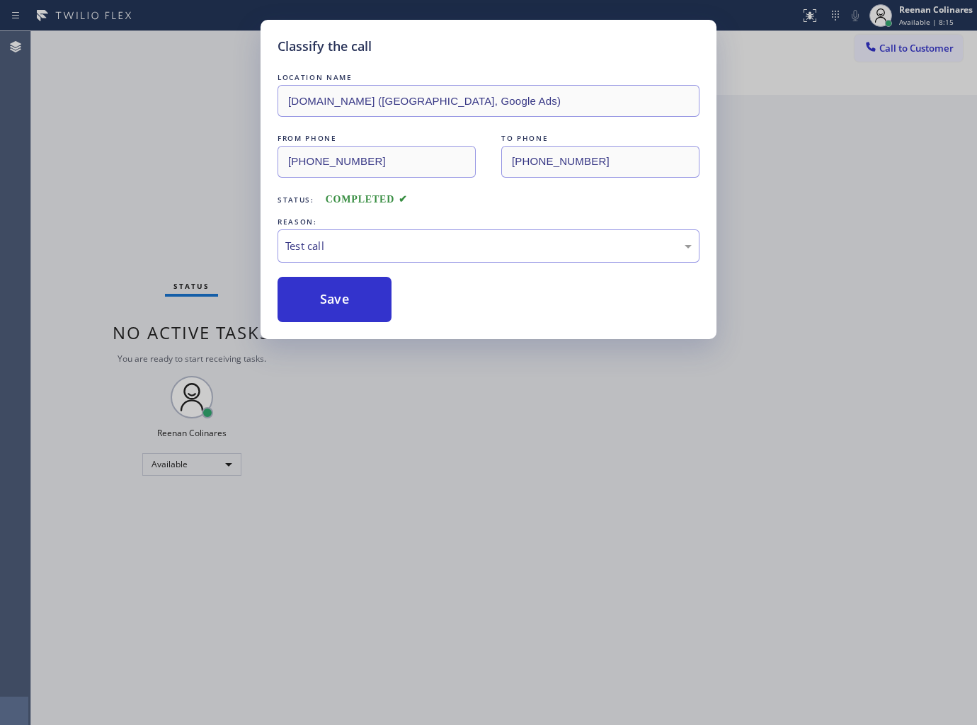
click at [161, 241] on div "Classify the call LOCATION NAME [DOMAIN_NAME] ([GEOGRAPHIC_DATA], Google Ads) F…" at bounding box center [488, 362] width 977 height 725
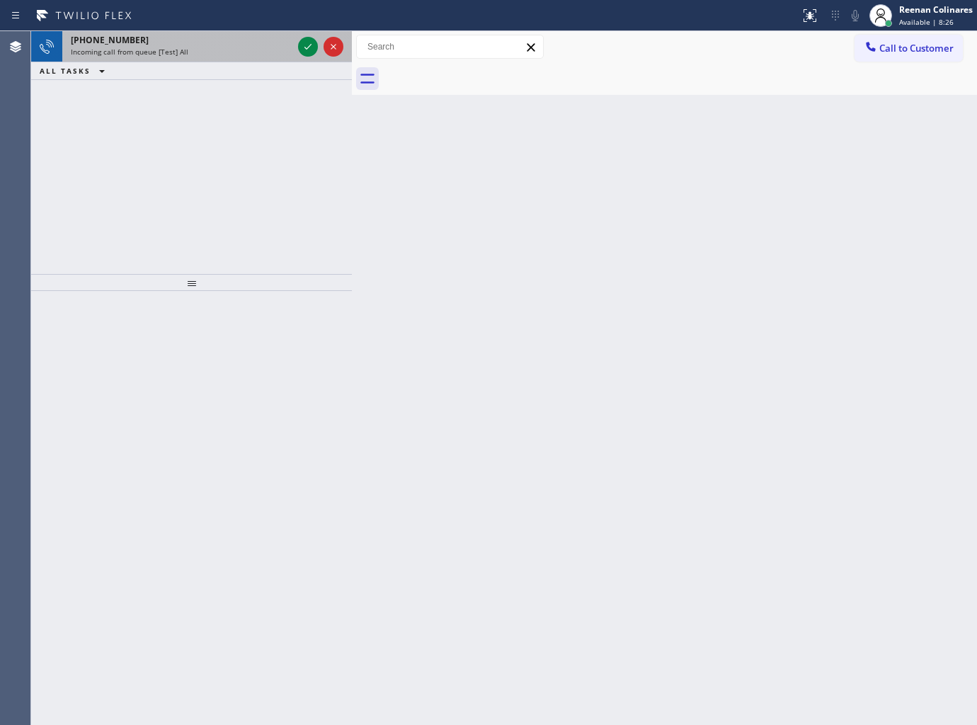
click at [290, 38] on div "[PHONE_NUMBER]" at bounding box center [182, 40] width 222 height 12
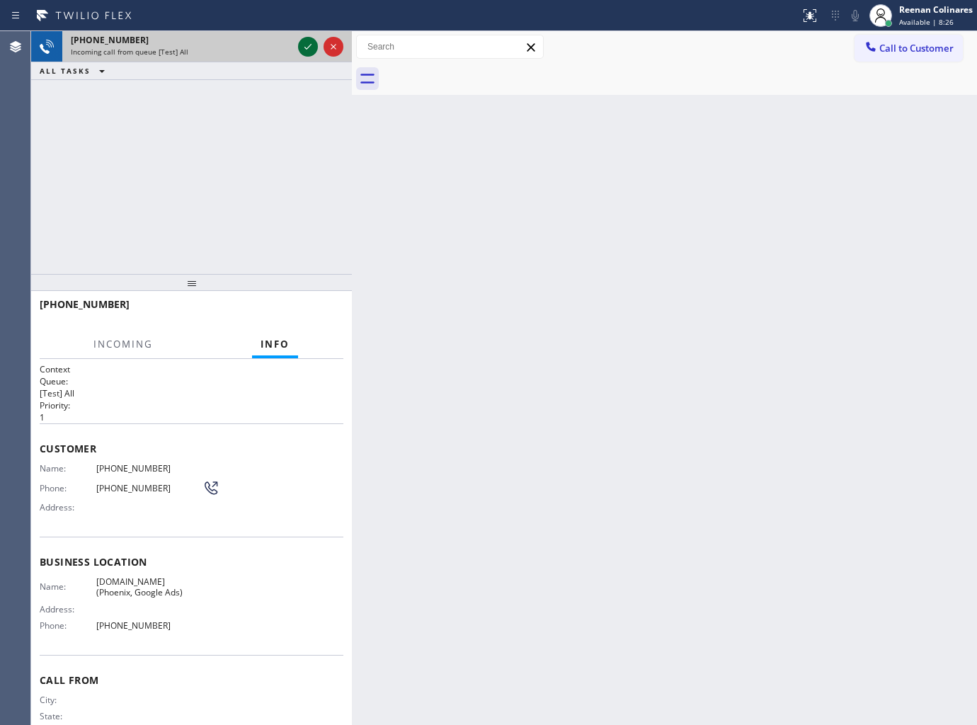
click at [302, 44] on icon at bounding box center [307, 46] width 17 height 17
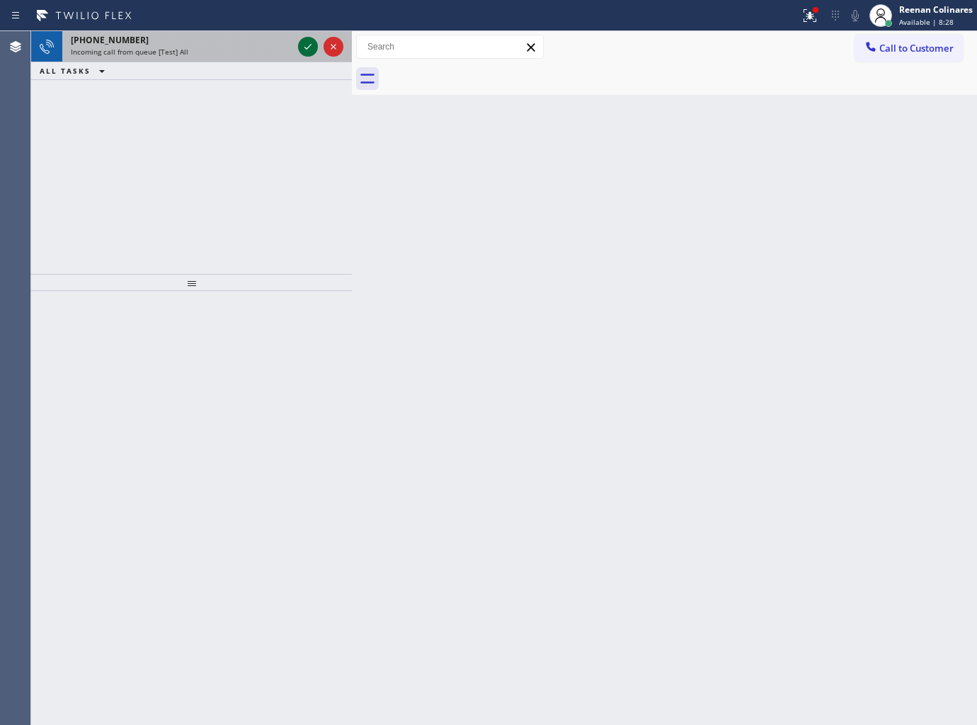
click at [275, 52] on div "Incoming call from queue [Test] All" at bounding box center [182, 52] width 222 height 10
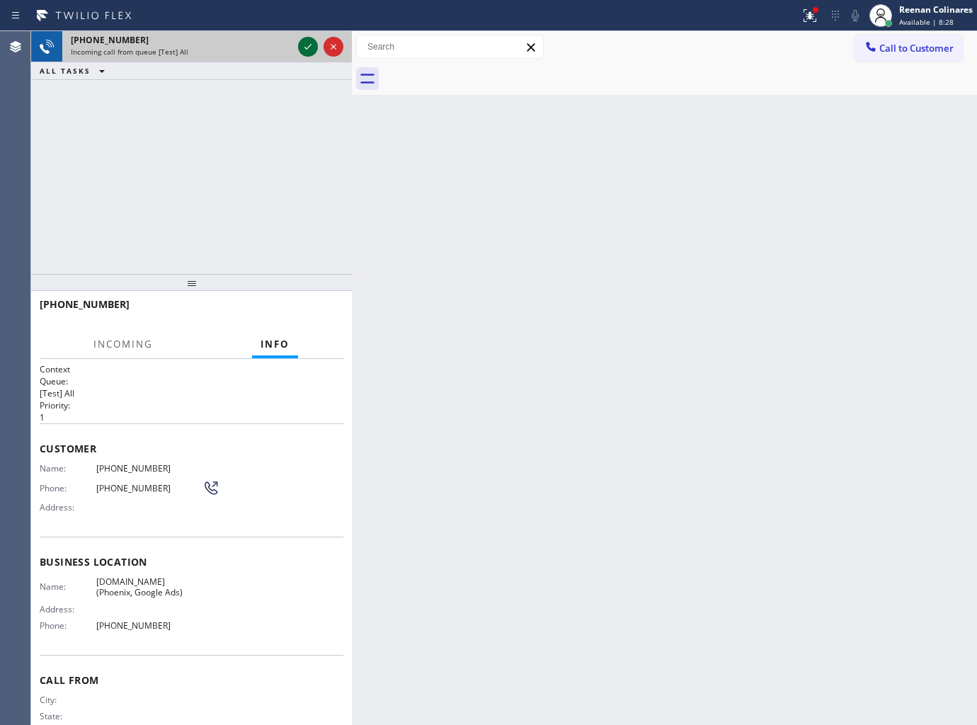
click at [312, 47] on icon at bounding box center [307, 46] width 17 height 17
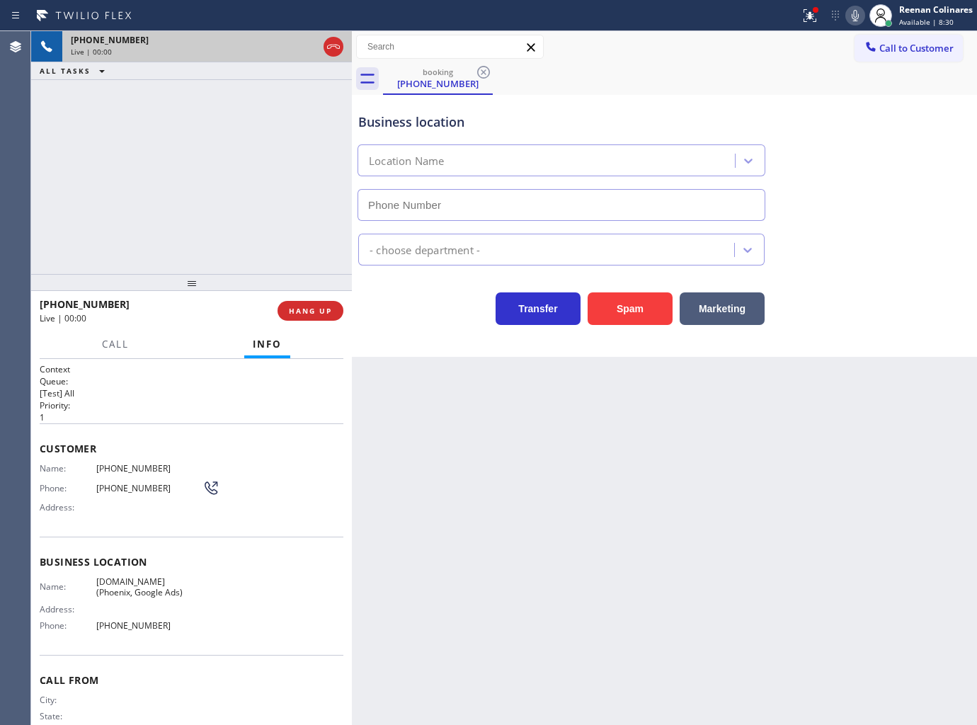
type input "[PHONE_NUMBER]"
click at [807, 16] on icon at bounding box center [809, 15] width 17 height 17
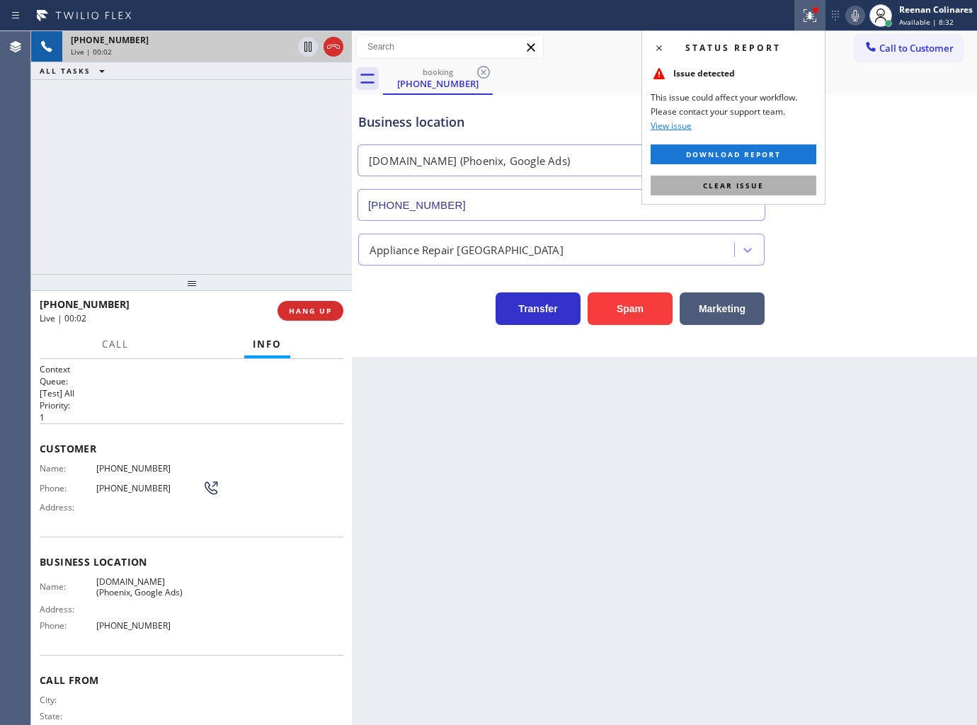
click at [753, 179] on button "Clear issue" at bounding box center [734, 186] width 166 height 20
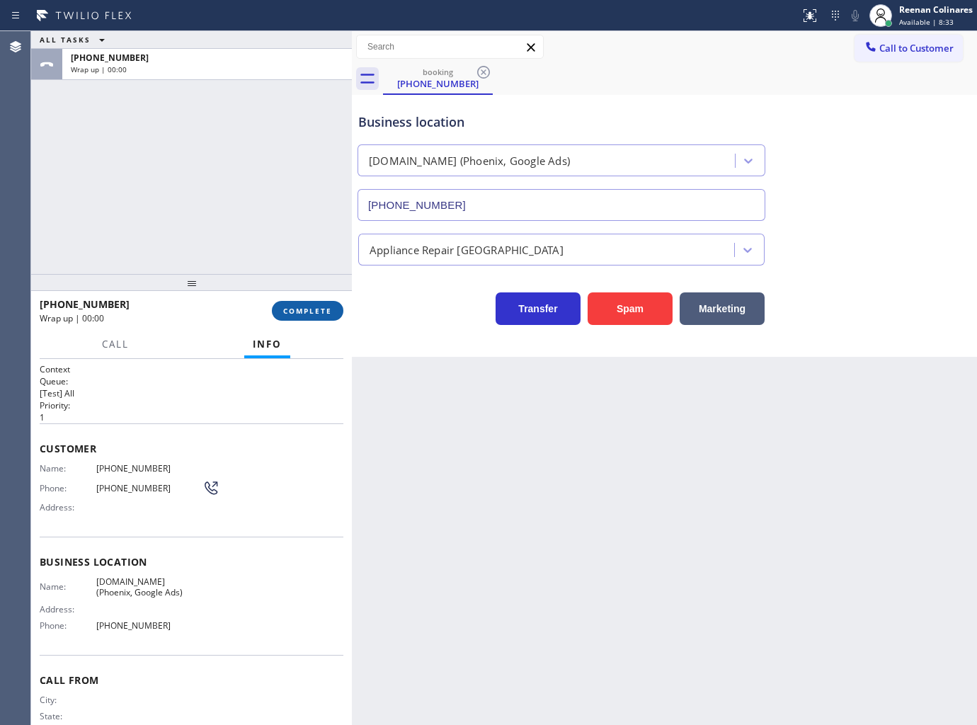
click at [330, 307] on span "COMPLETE" at bounding box center [307, 311] width 49 height 10
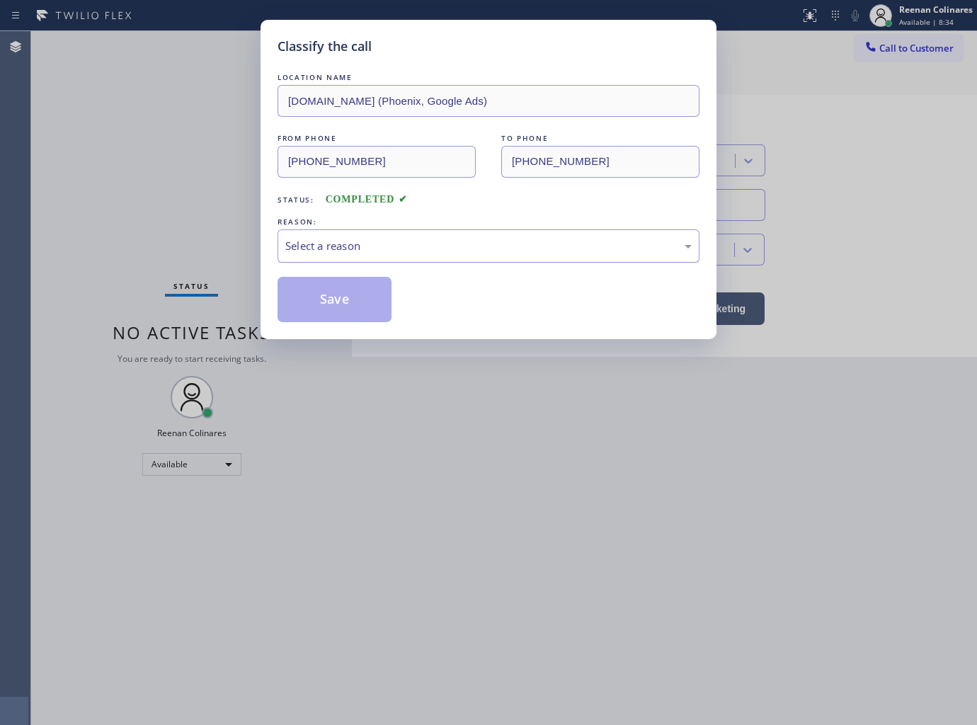
click at [357, 249] on div "Select a reason" at bounding box center [488, 246] width 406 height 16
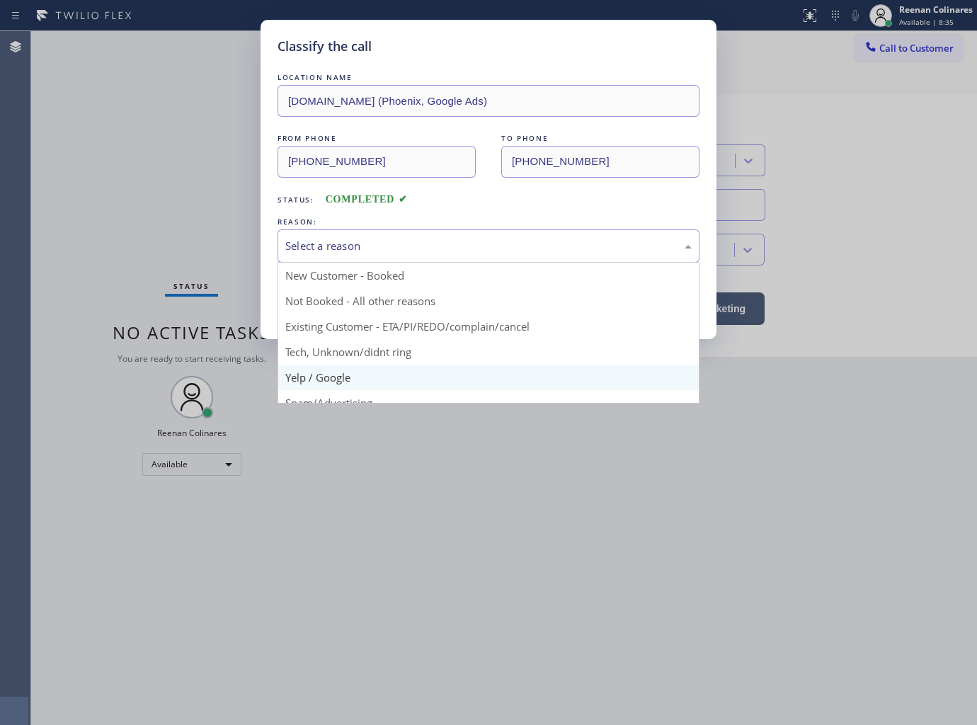
scroll to position [88, 0]
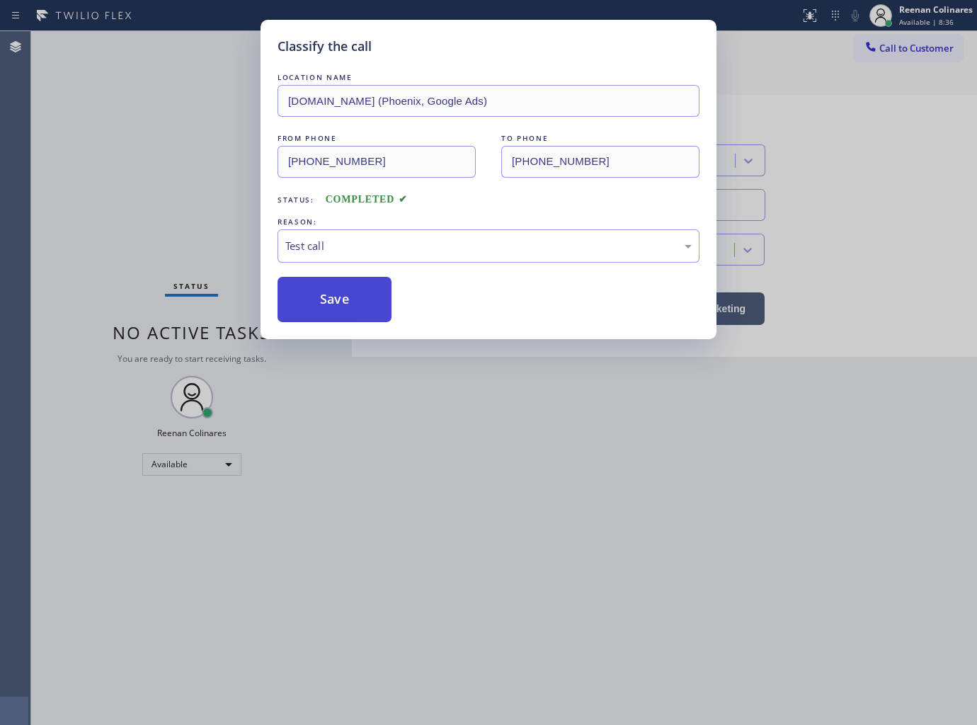
click at [313, 305] on button "Save" at bounding box center [334, 299] width 114 height 45
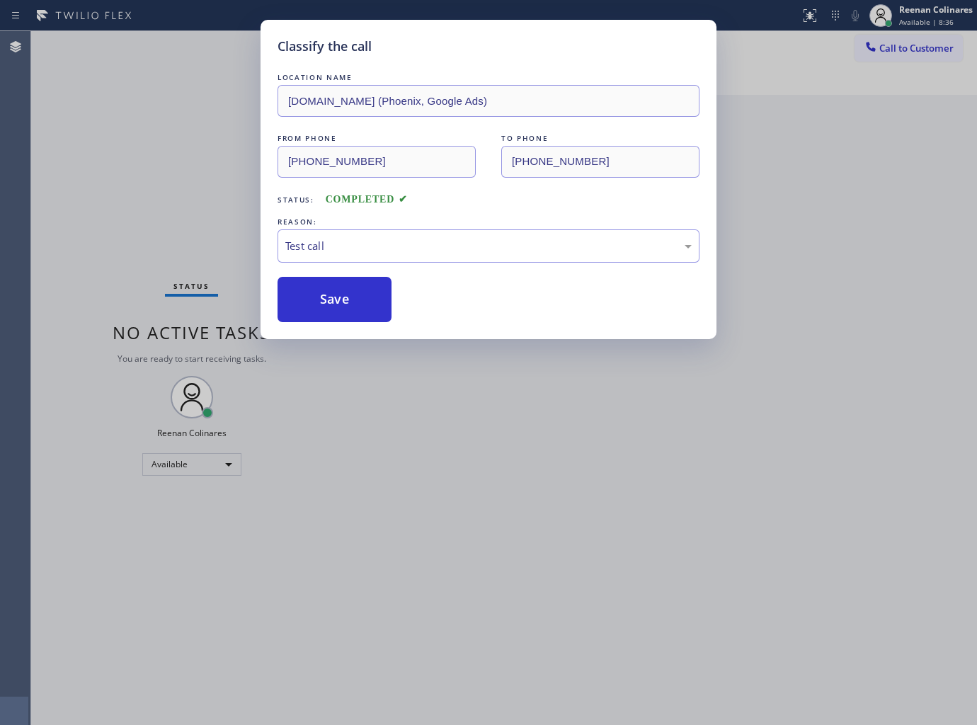
click at [143, 166] on div "Classify the call LOCATION NAME [DOMAIN_NAME] ([GEOGRAPHIC_DATA], Google Ads) F…" at bounding box center [488, 362] width 977 height 725
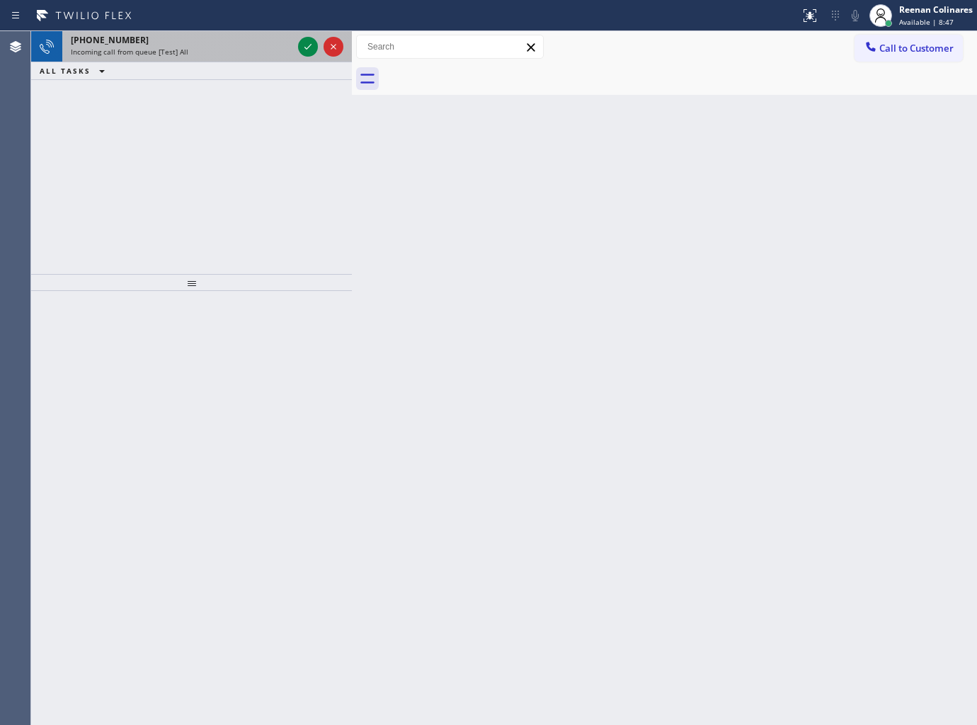
click at [178, 53] on span "Incoming call from queue [Test] All" at bounding box center [130, 52] width 118 height 10
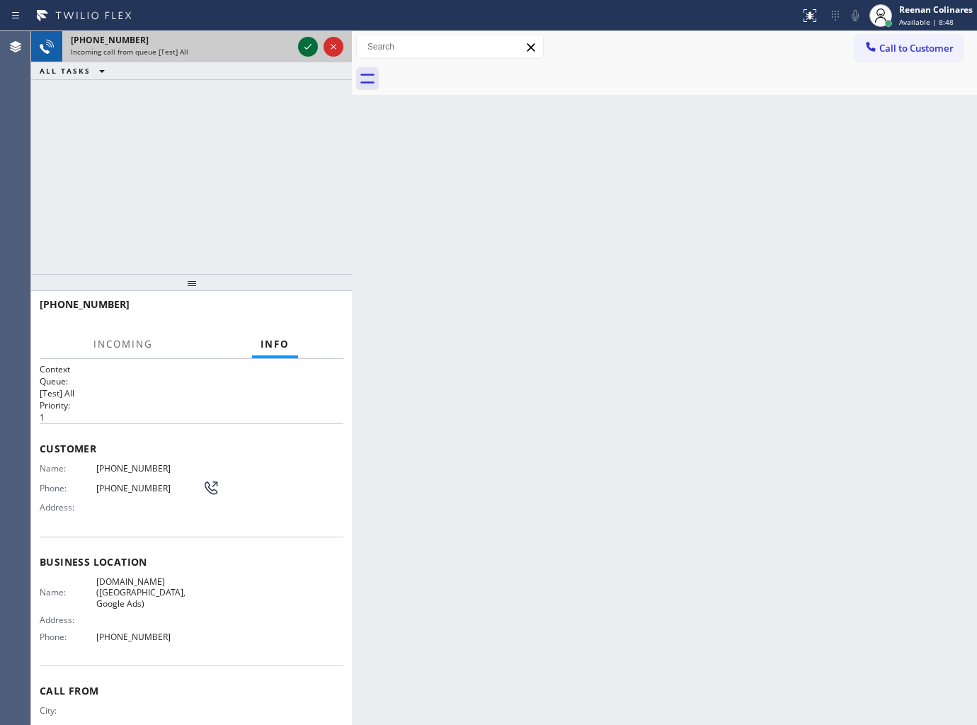
click at [303, 44] on icon at bounding box center [307, 46] width 17 height 17
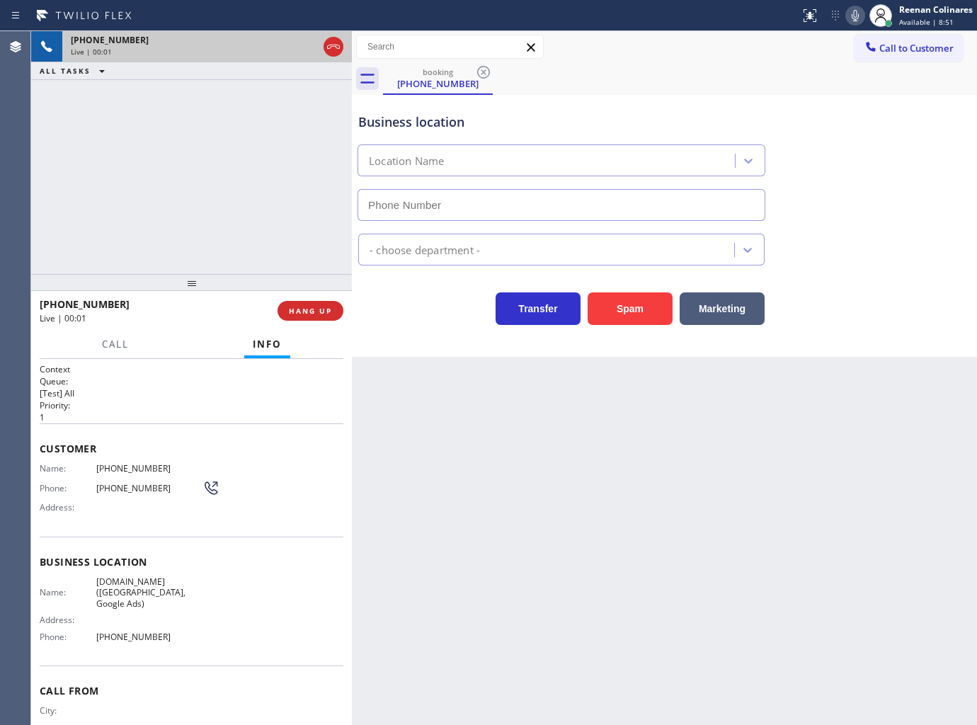
type input "[PHONE_NUMBER]"
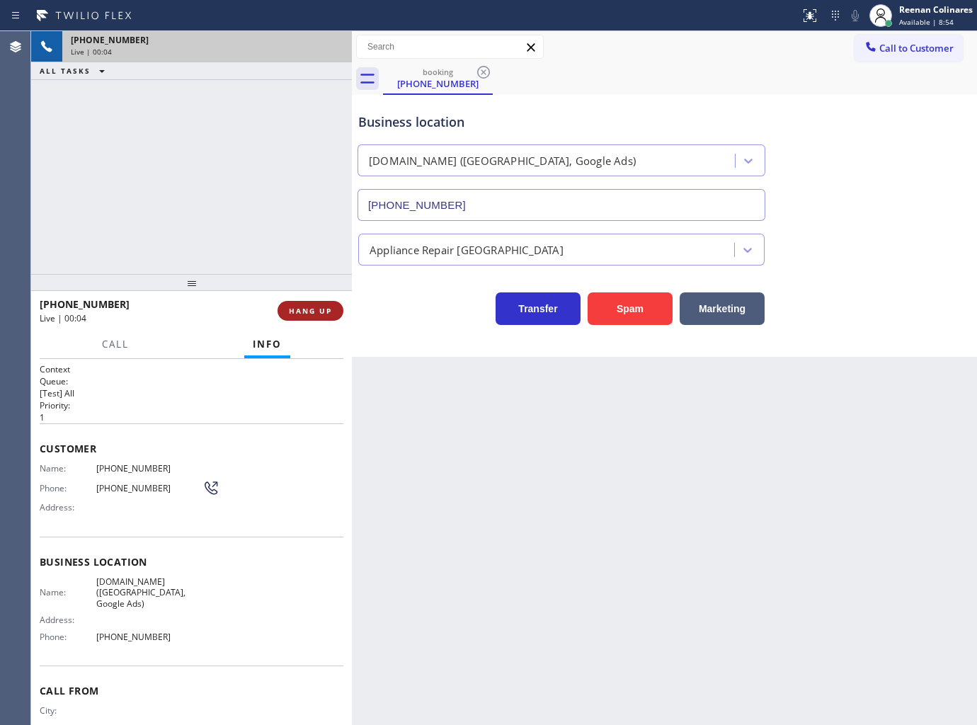
click at [314, 307] on span "HANG UP" at bounding box center [310, 311] width 43 height 10
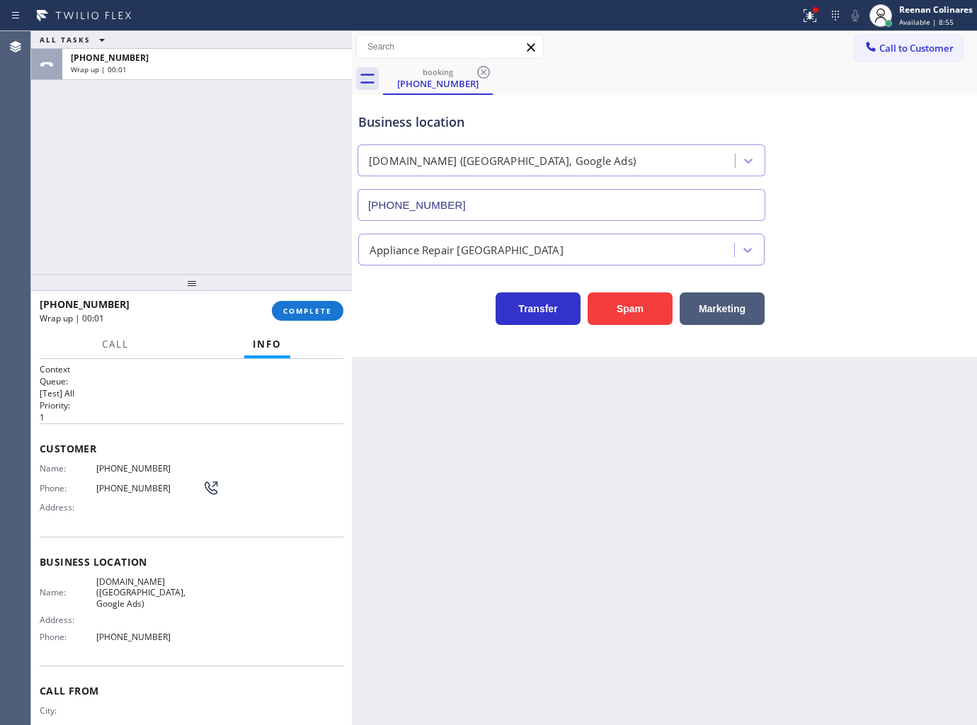
click at [336, 297] on div "[PHONE_NUMBER] Wrap up | 00:01 COMPLETE" at bounding box center [192, 310] width 304 height 37
click at [333, 309] on button "COMPLETE" at bounding box center [307, 311] width 71 height 20
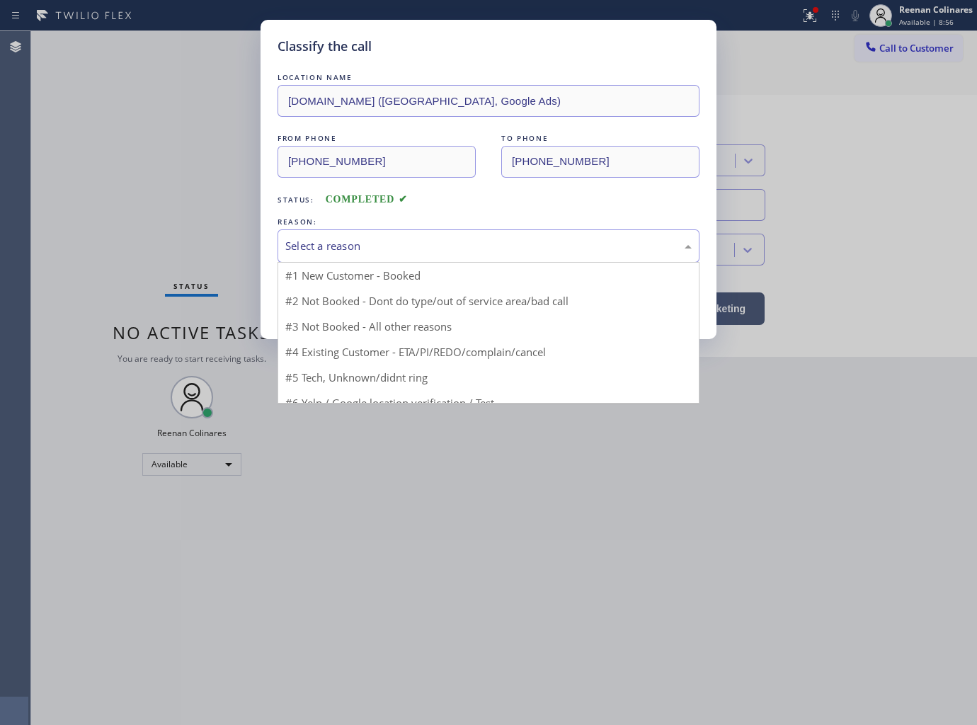
click at [387, 256] on div "Select a reason" at bounding box center [488, 245] width 422 height 33
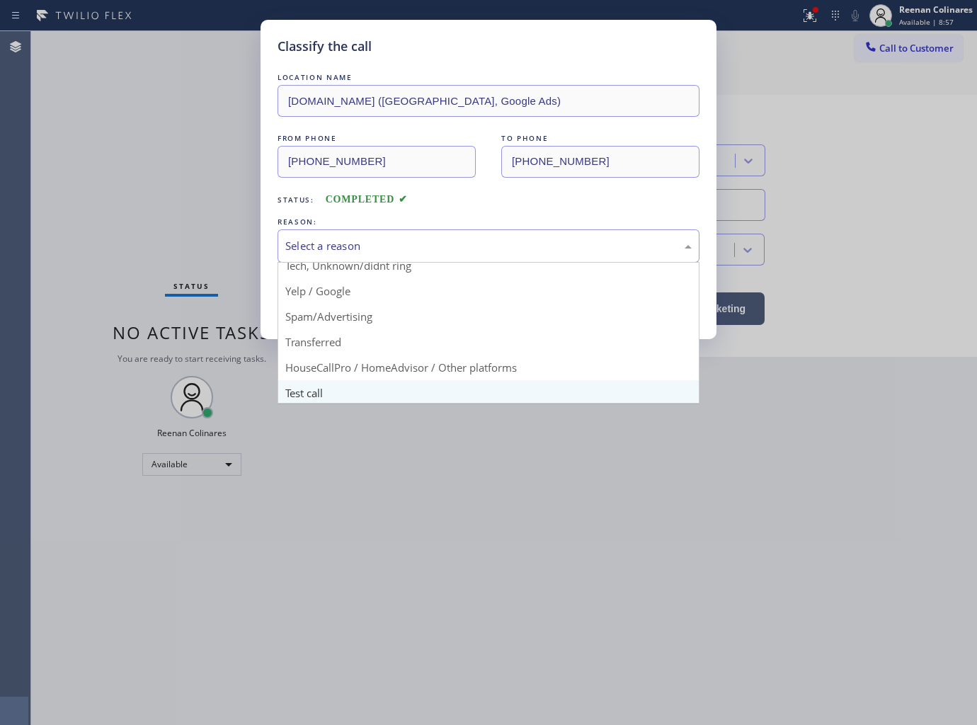
scroll to position [88, 0]
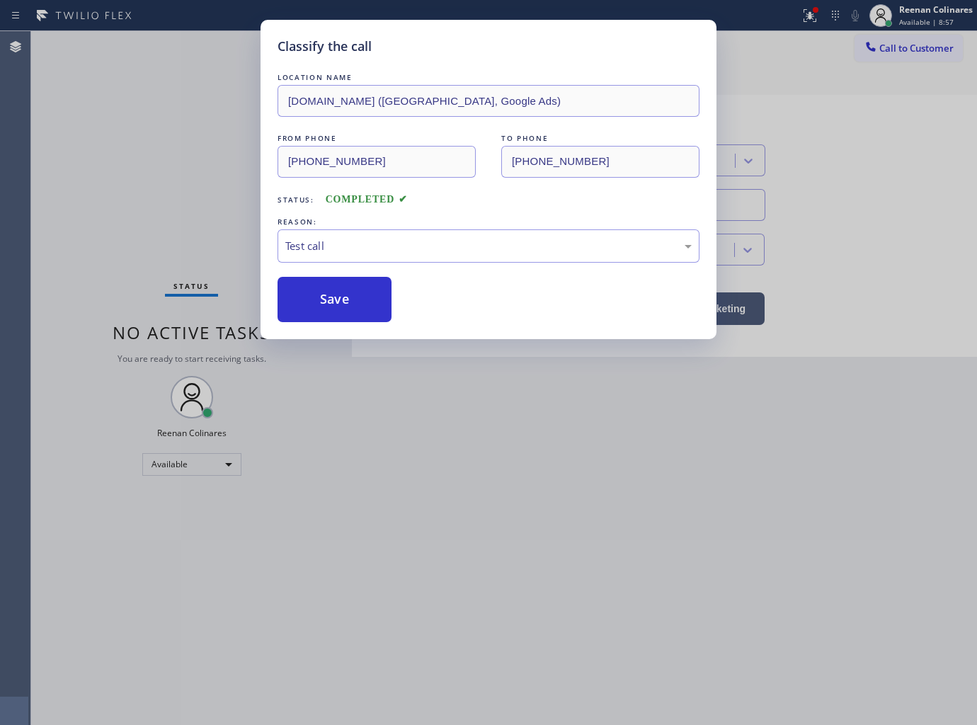
click at [319, 307] on button "Save" at bounding box center [334, 299] width 114 height 45
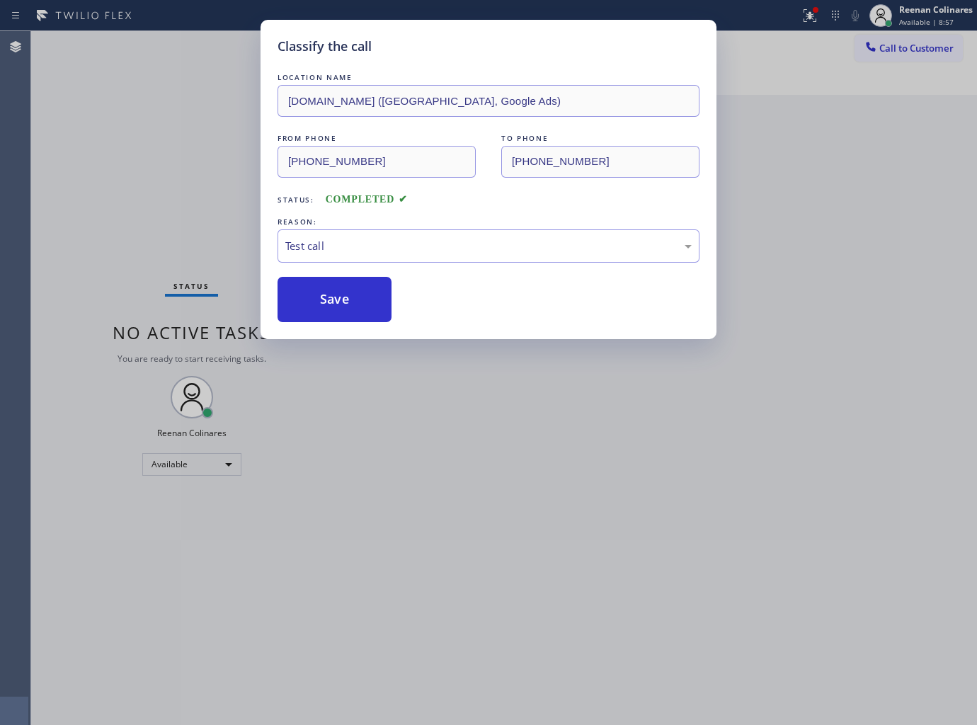
click at [202, 260] on div "Classify the call LOCATION NAME [DOMAIN_NAME] ([GEOGRAPHIC_DATA], Google Ads) F…" at bounding box center [488, 362] width 977 height 725
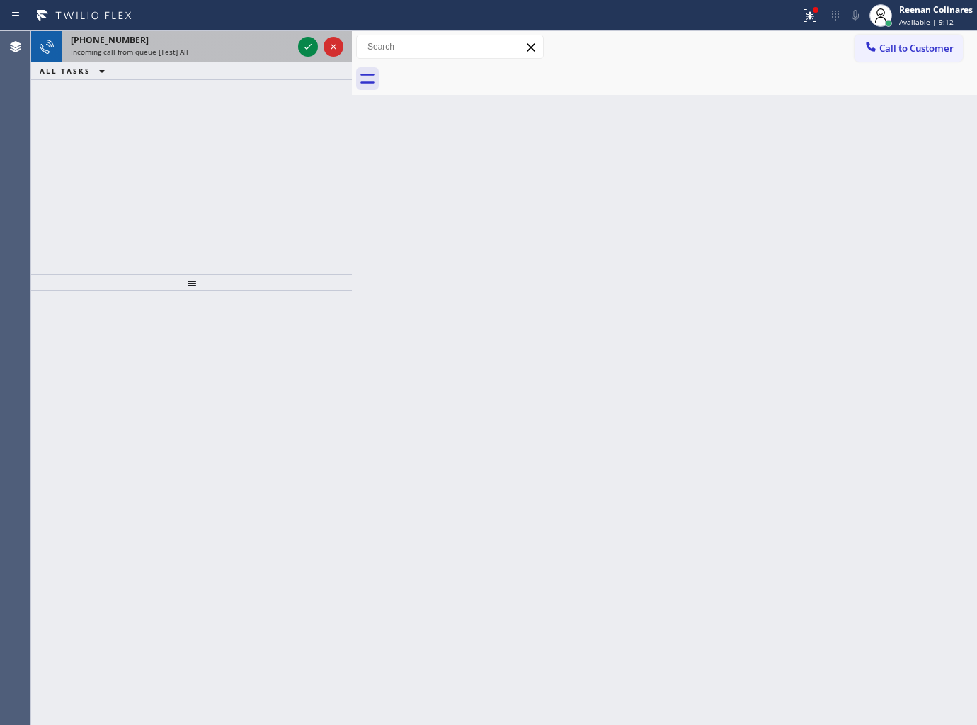
click at [277, 41] on div "[PHONE_NUMBER]" at bounding box center [182, 40] width 222 height 12
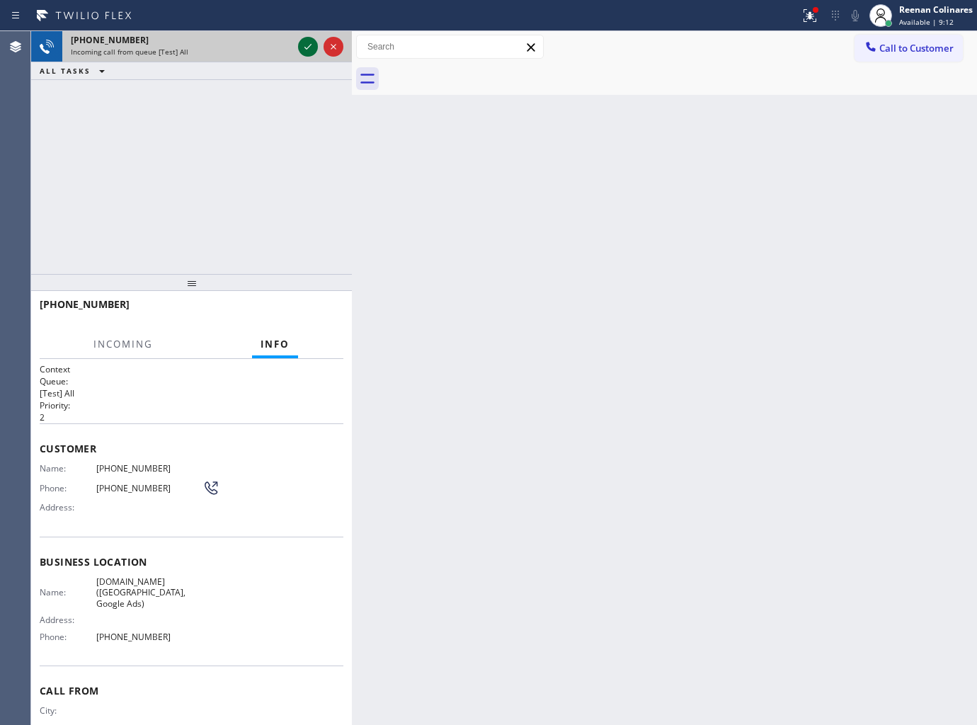
click at [302, 45] on icon at bounding box center [307, 46] width 17 height 17
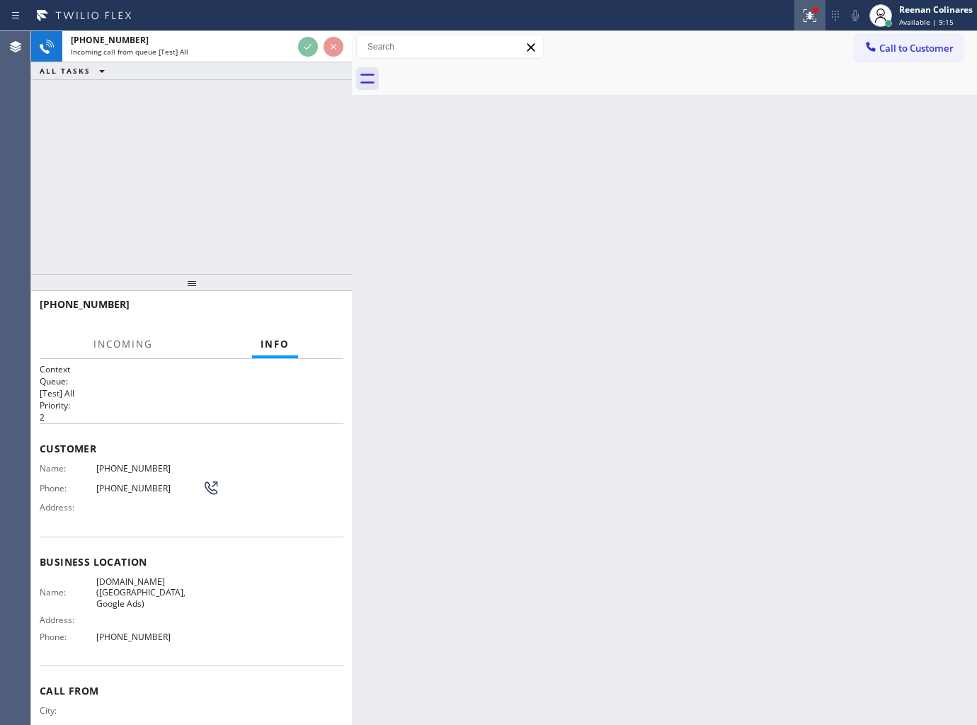
click at [796, 22] on div at bounding box center [809, 15] width 31 height 17
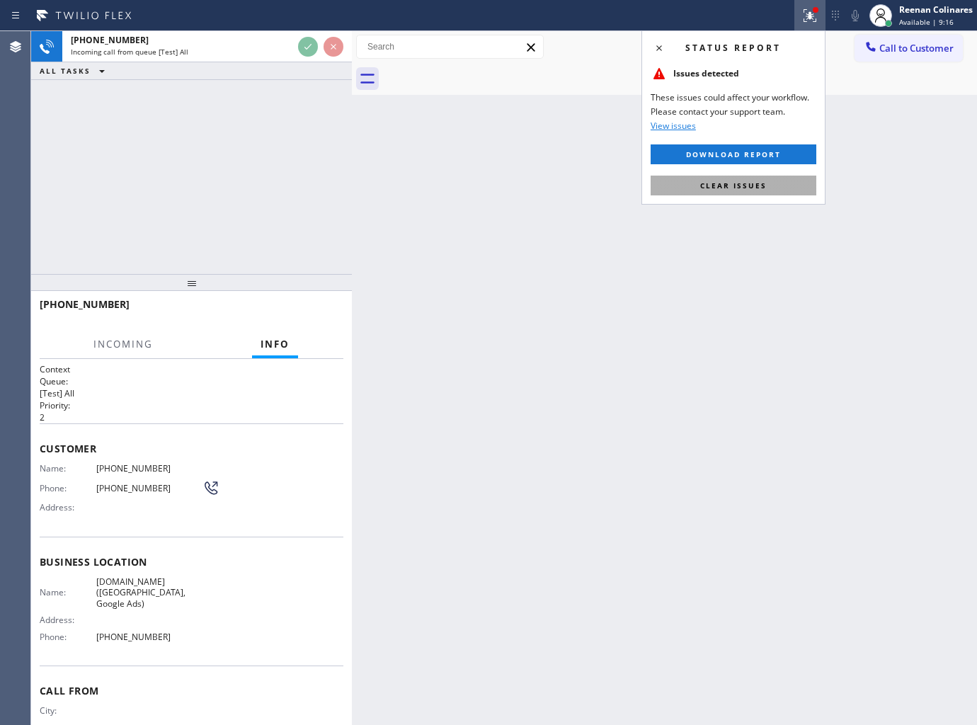
click at [754, 179] on button "Clear issues" at bounding box center [734, 186] width 166 height 20
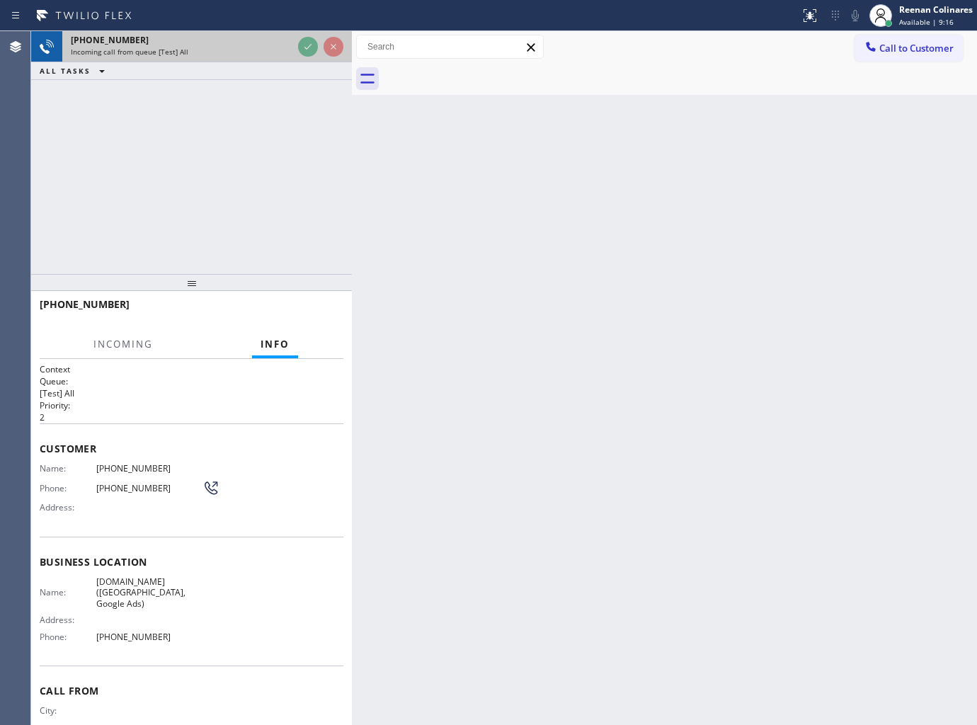
click at [285, 45] on div "[PHONE_NUMBER]" at bounding box center [182, 40] width 222 height 12
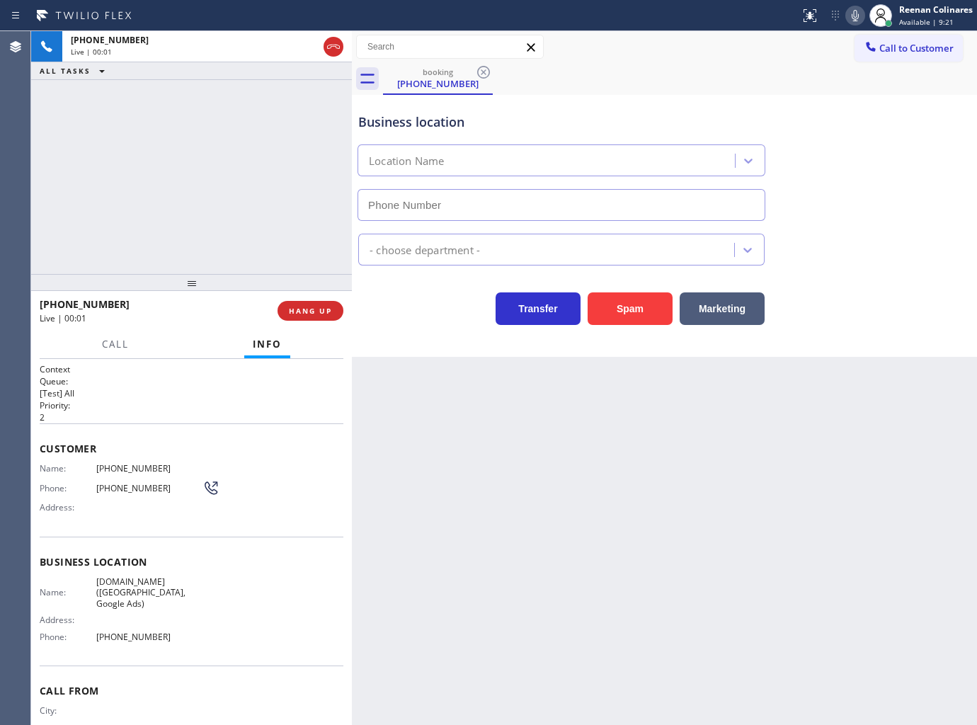
type input "[PHONE_NUMBER]"
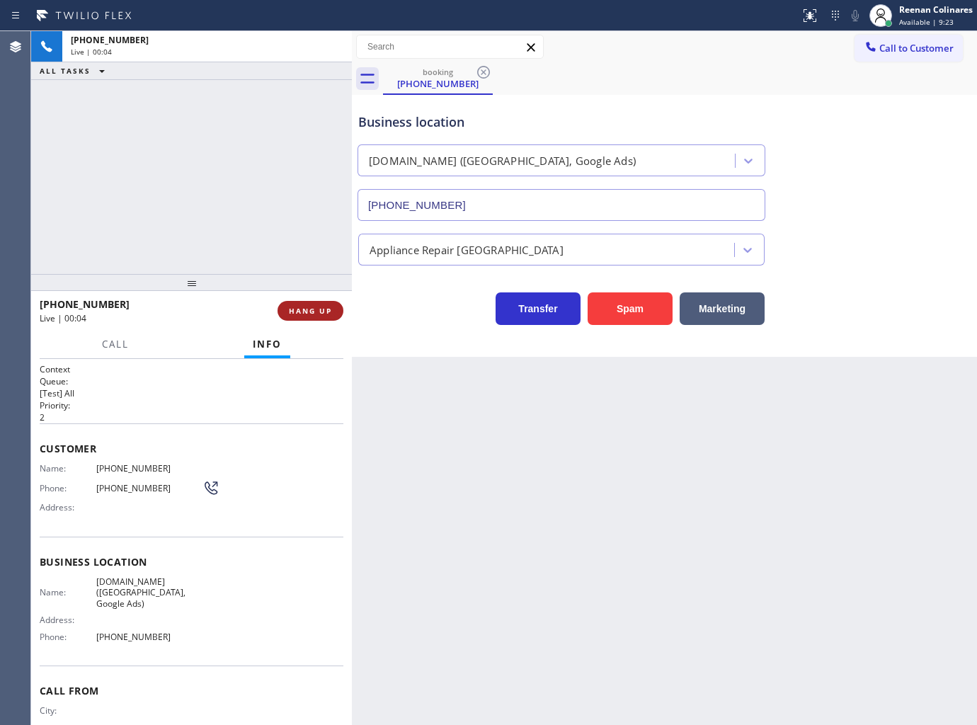
click at [311, 306] on span "HANG UP" at bounding box center [310, 311] width 43 height 10
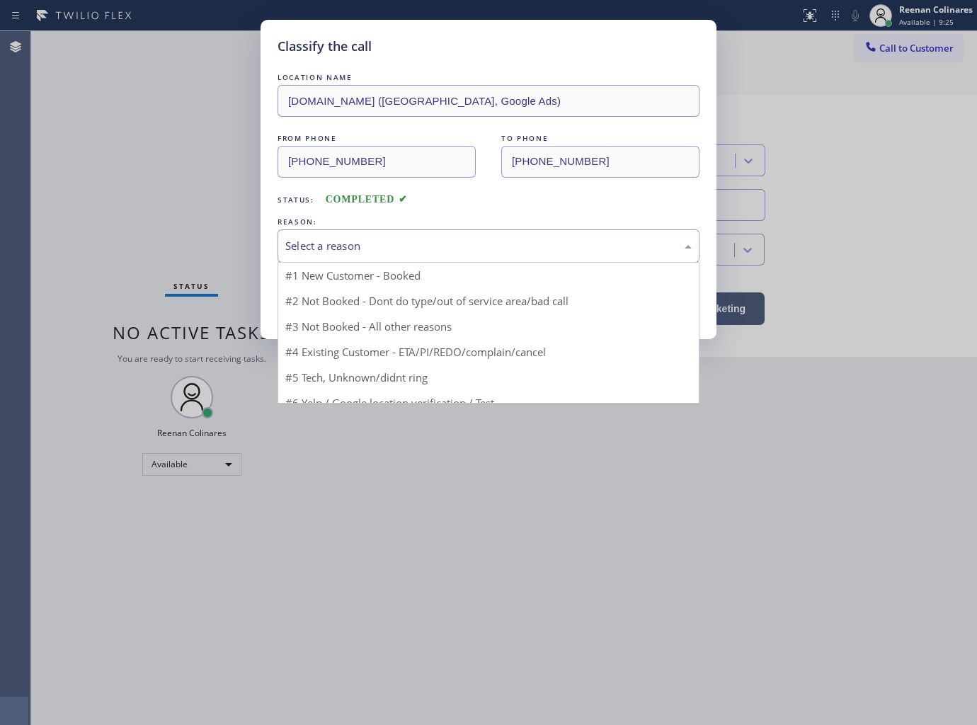
click at [370, 246] on div "Select a reason" at bounding box center [488, 246] width 406 height 16
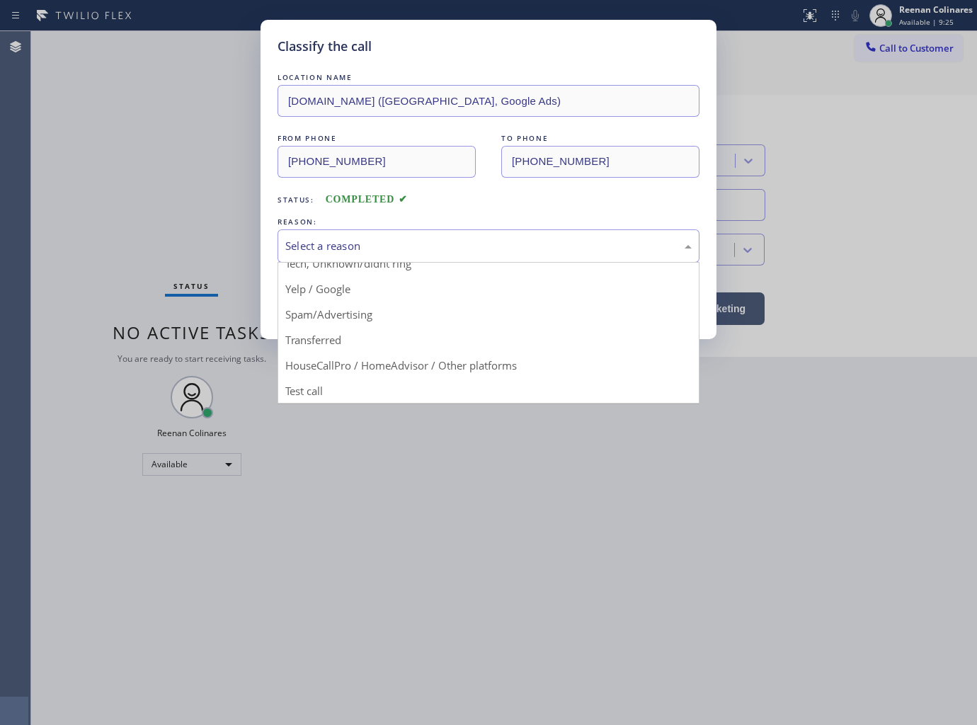
drag, startPoint x: 312, startPoint y: 381, endPoint x: 317, endPoint y: 343, distance: 37.8
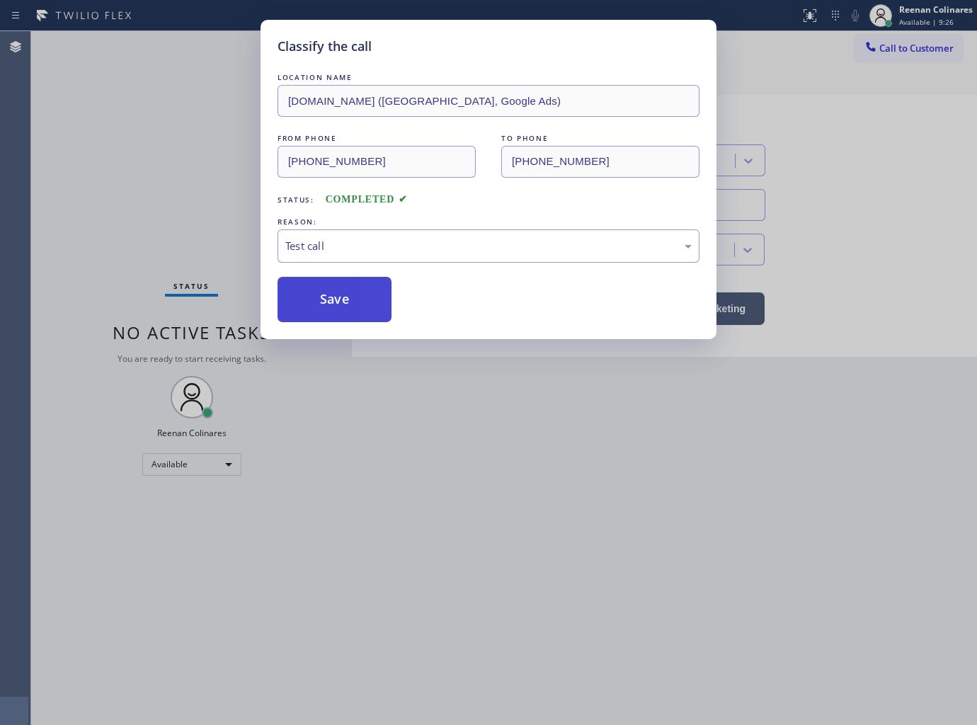
click at [320, 307] on button "Save" at bounding box center [334, 299] width 114 height 45
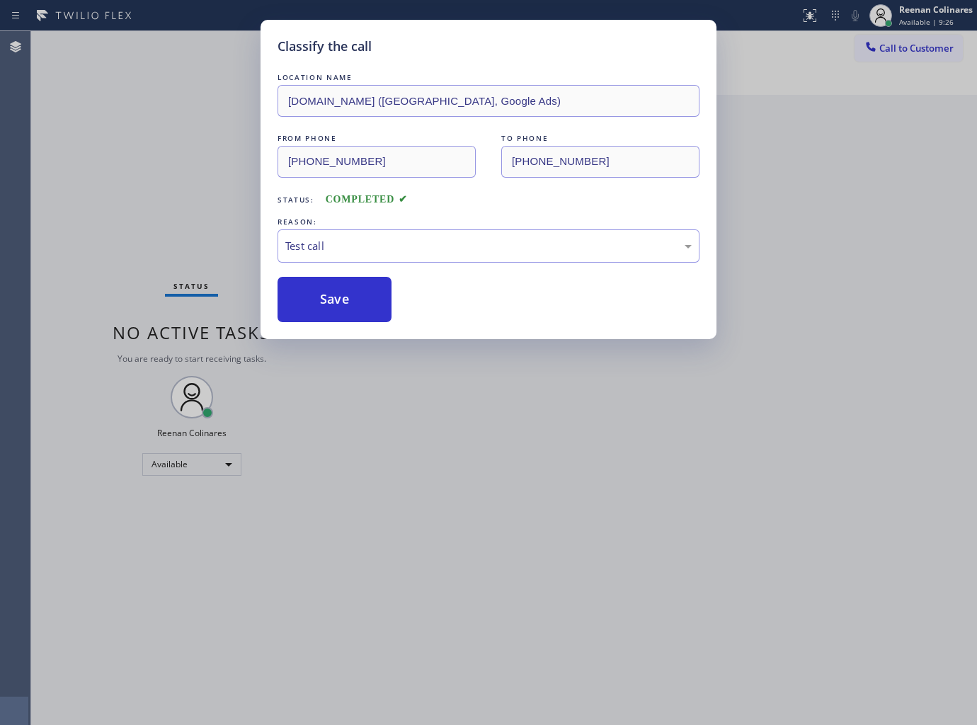
click at [80, 188] on div "Classify the call LOCATION NAME [DOMAIN_NAME] ([GEOGRAPHIC_DATA], Google Ads) F…" at bounding box center [488, 362] width 977 height 725
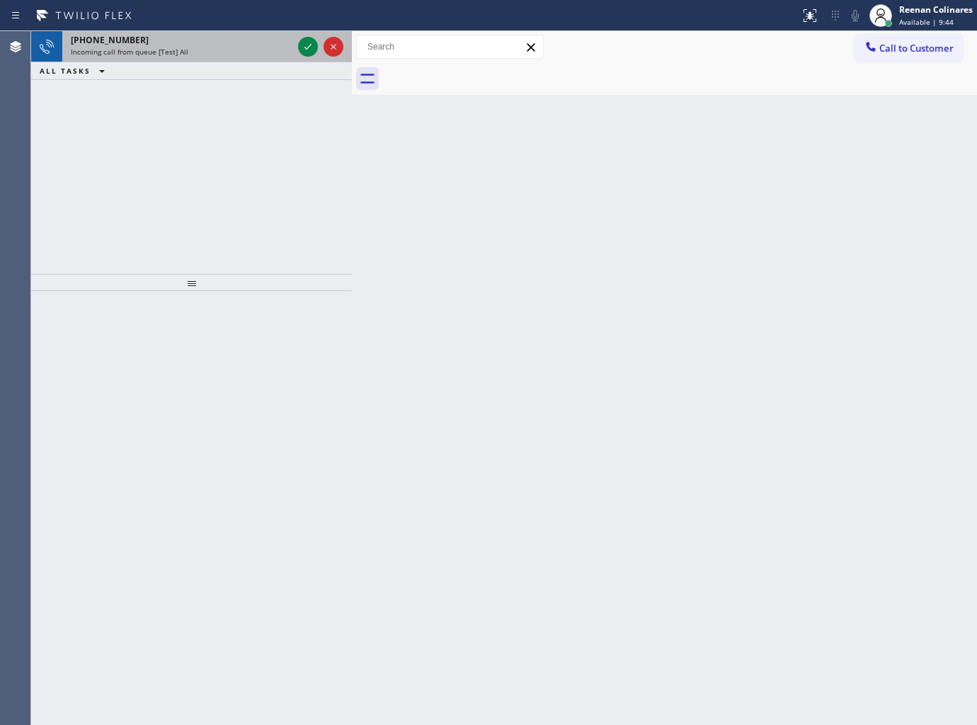
click at [173, 40] on div "[PHONE_NUMBER]" at bounding box center [182, 40] width 222 height 12
drag, startPoint x: 300, startPoint y: 50, endPoint x: 309, endPoint y: 47, distance: 9.0
click at [303, 50] on icon at bounding box center [307, 46] width 17 height 17
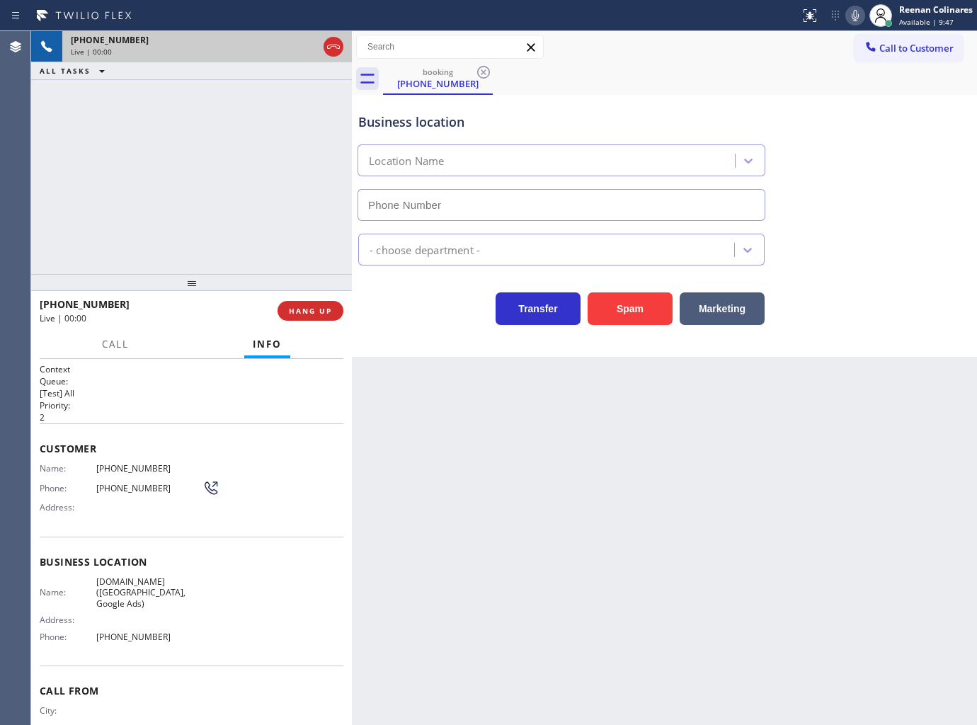
type input "[PHONE_NUMBER]"
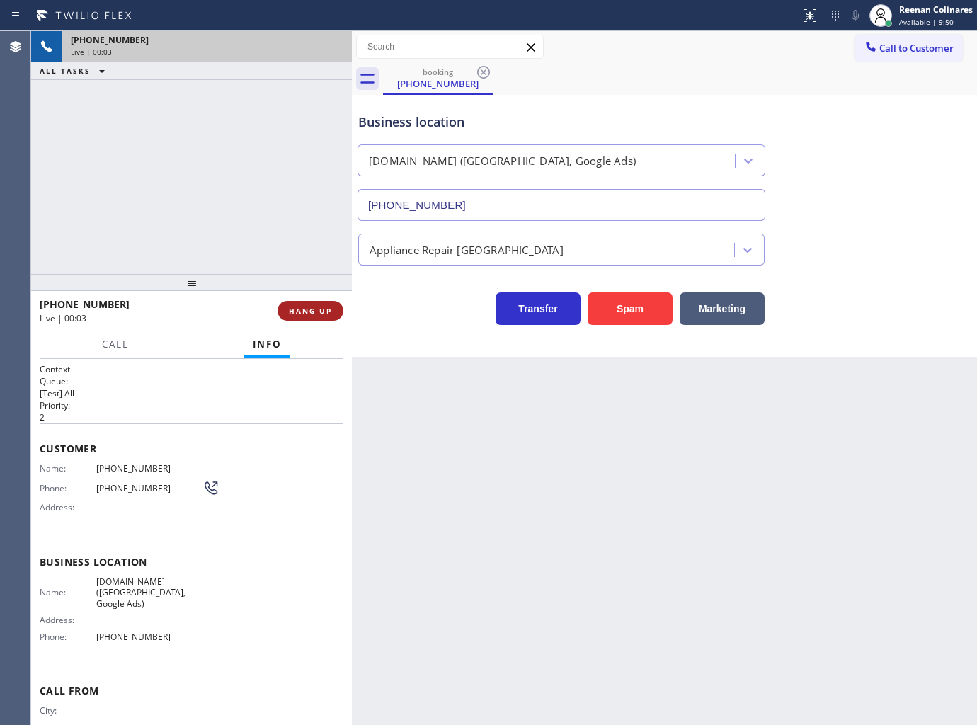
click at [321, 307] on span "HANG UP" at bounding box center [310, 311] width 43 height 10
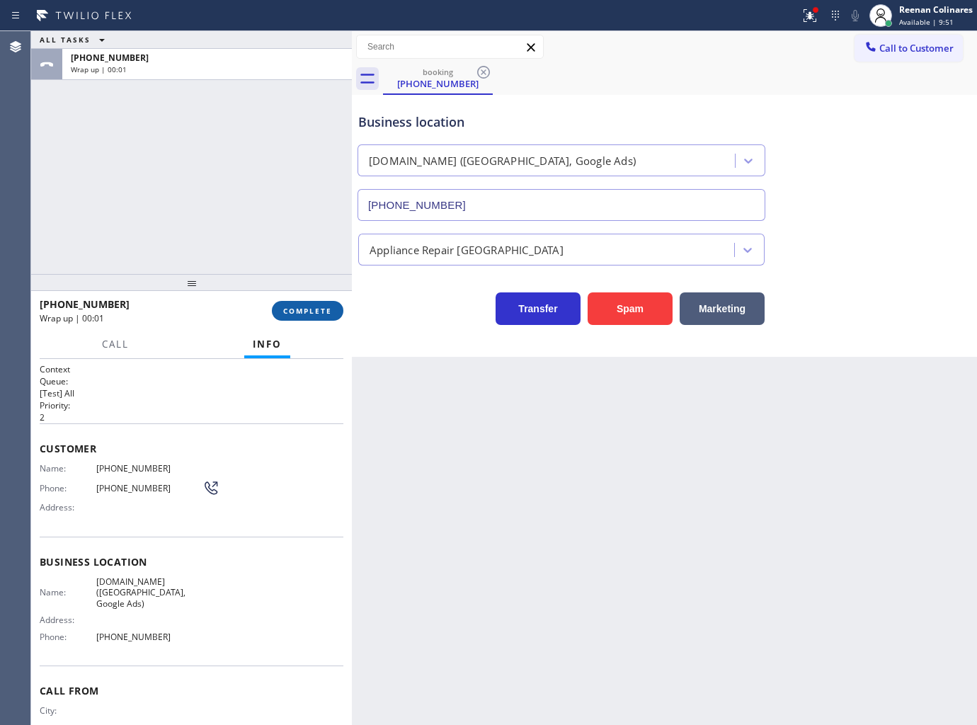
click at [321, 307] on span "COMPLETE" at bounding box center [307, 311] width 49 height 10
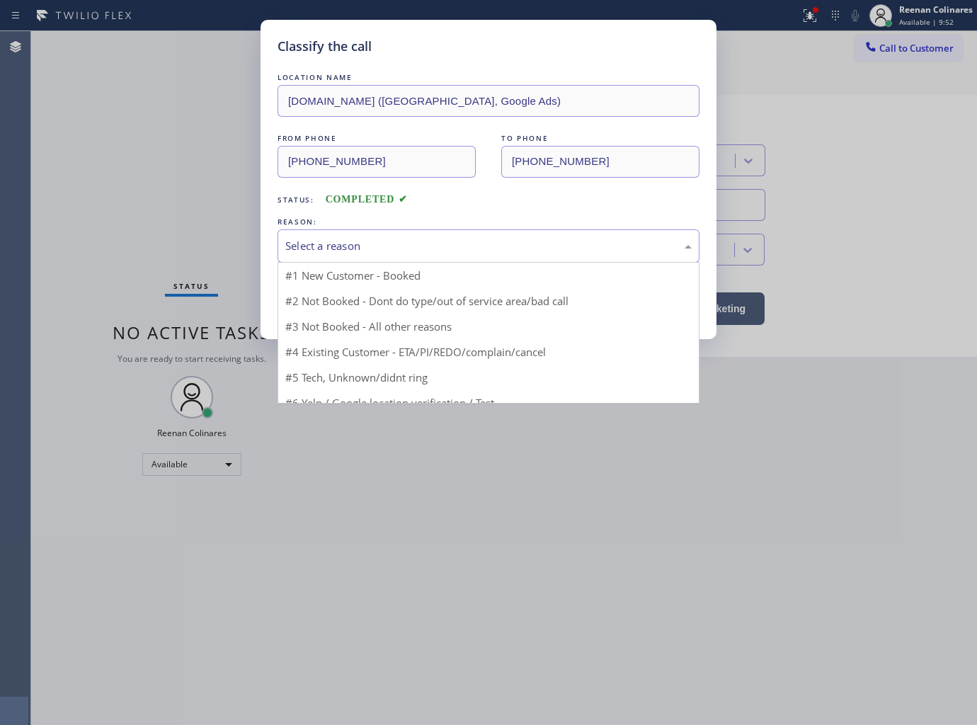
click at [366, 242] on div "Select a reason" at bounding box center [488, 246] width 406 height 16
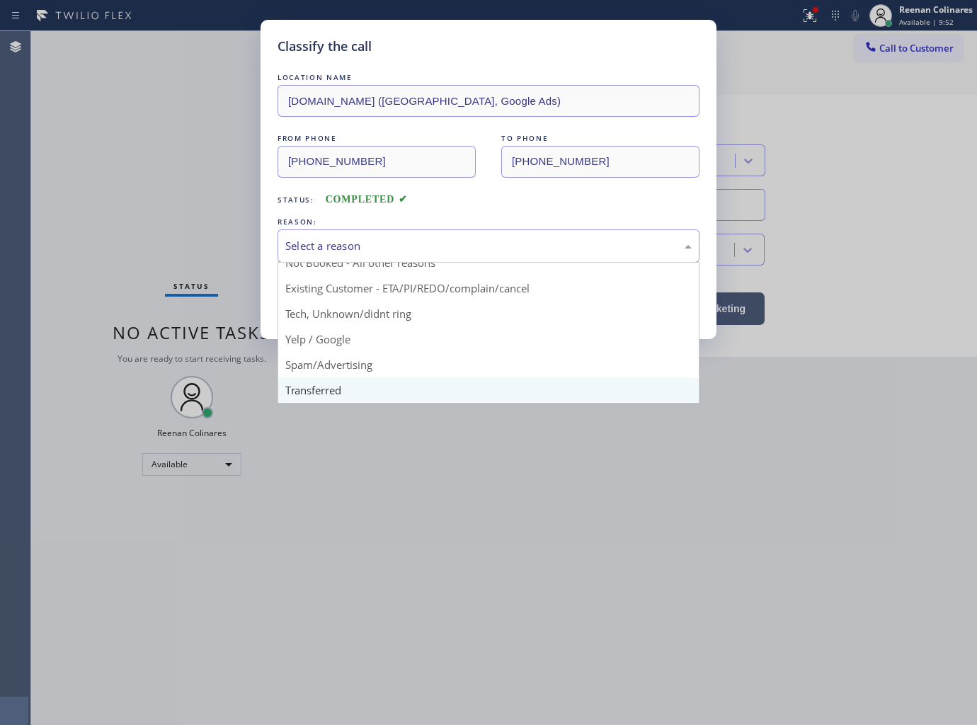
scroll to position [88, 0]
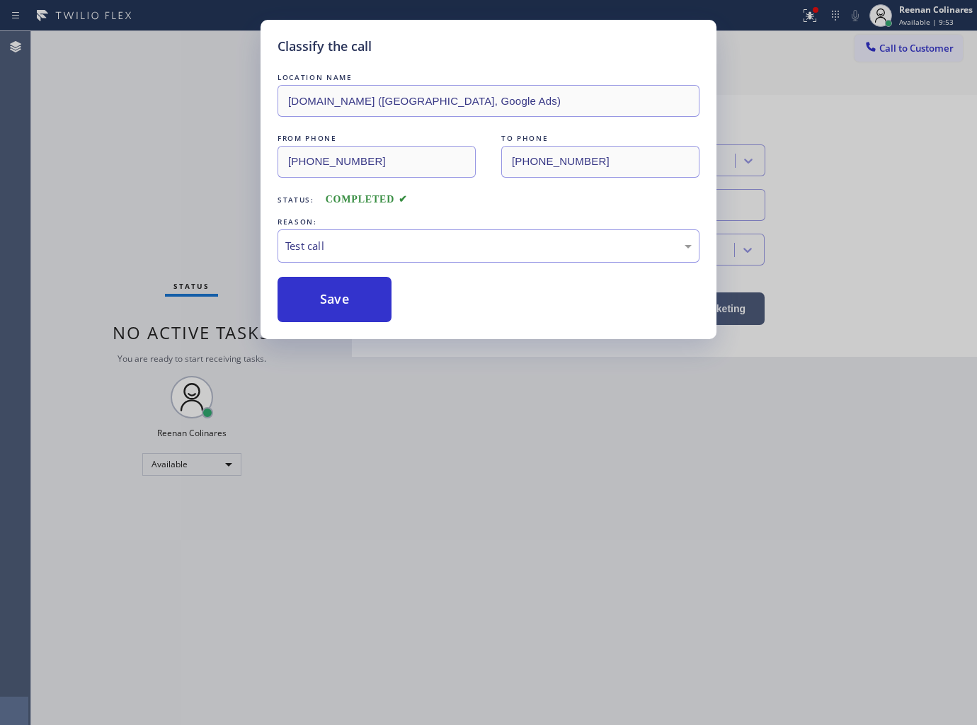
click at [314, 303] on button "Save" at bounding box center [334, 299] width 114 height 45
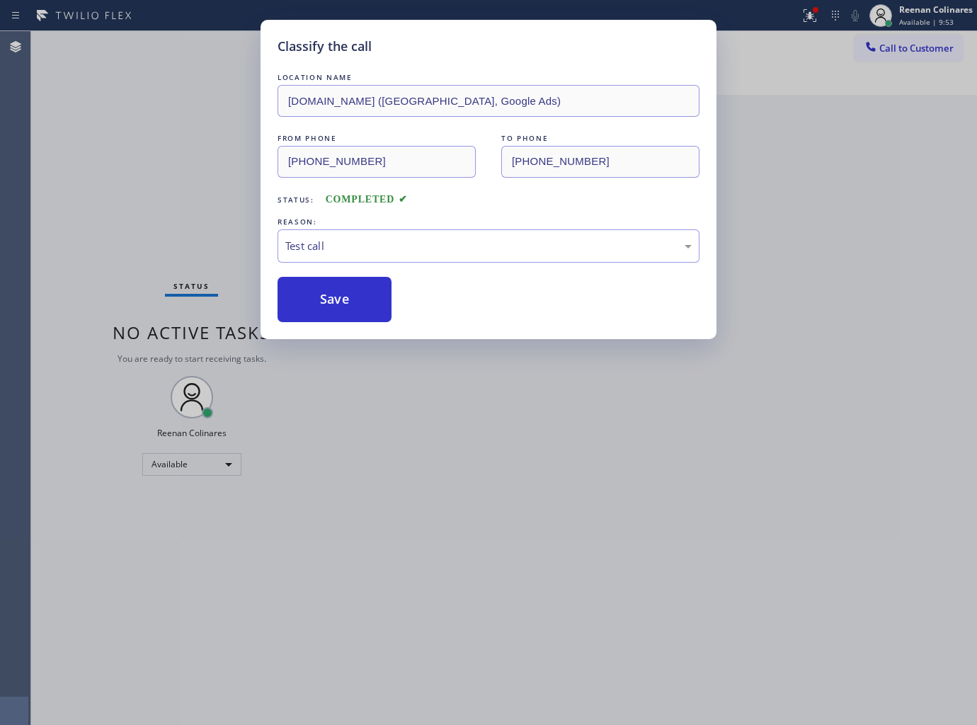
click at [207, 244] on div "Classify the call LOCATION NAME [DOMAIN_NAME] ([GEOGRAPHIC_DATA], Google Ads) F…" at bounding box center [488, 362] width 977 height 725
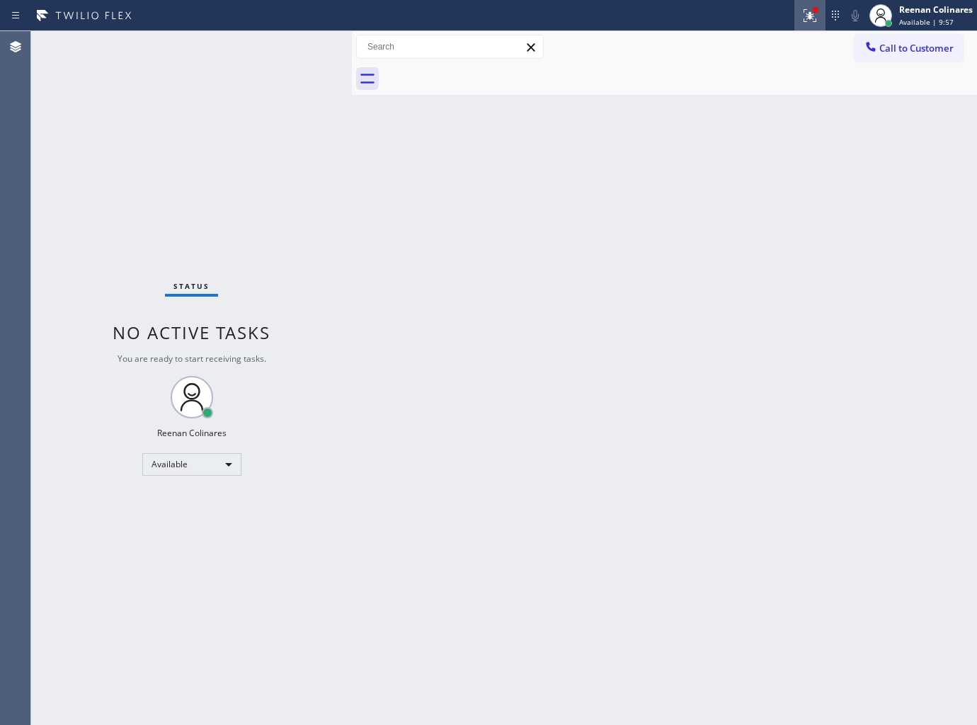
click at [814, 14] on icon at bounding box center [809, 15] width 17 height 17
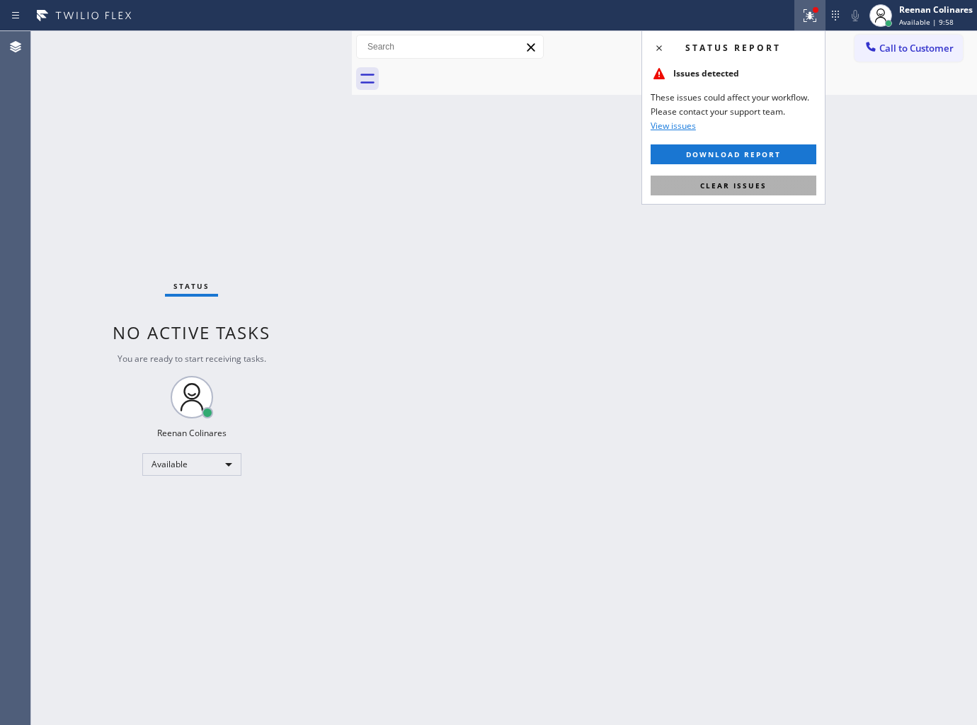
click at [723, 179] on button "Clear issues" at bounding box center [734, 186] width 166 height 20
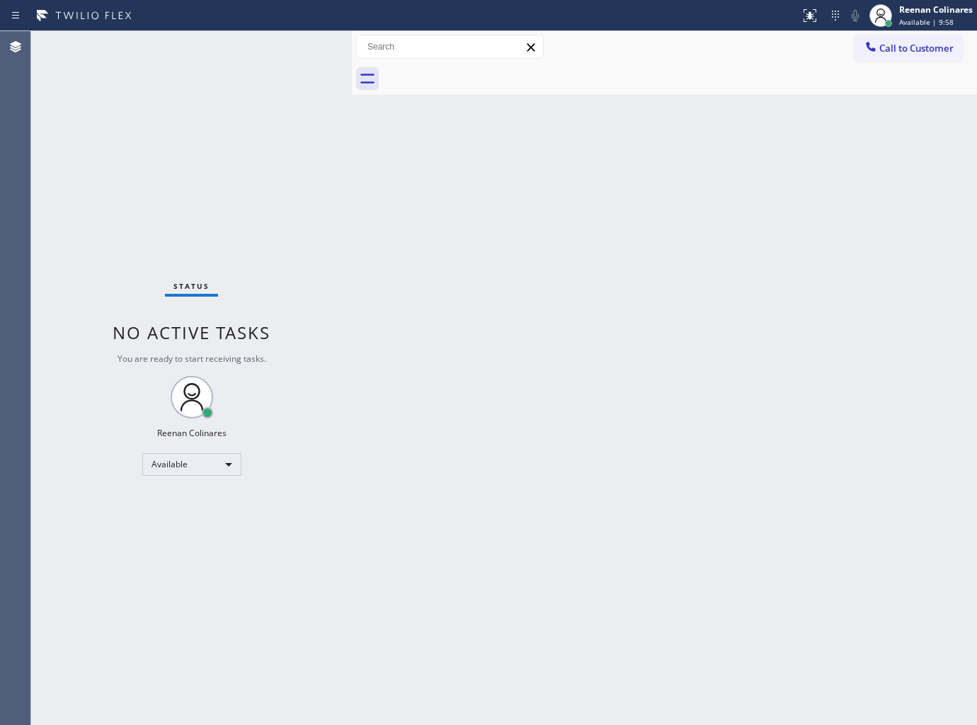
click at [549, 199] on div "Back to Dashboard Change Sender ID Customers Technicians Select a contact Outbo…" at bounding box center [664, 378] width 625 height 694
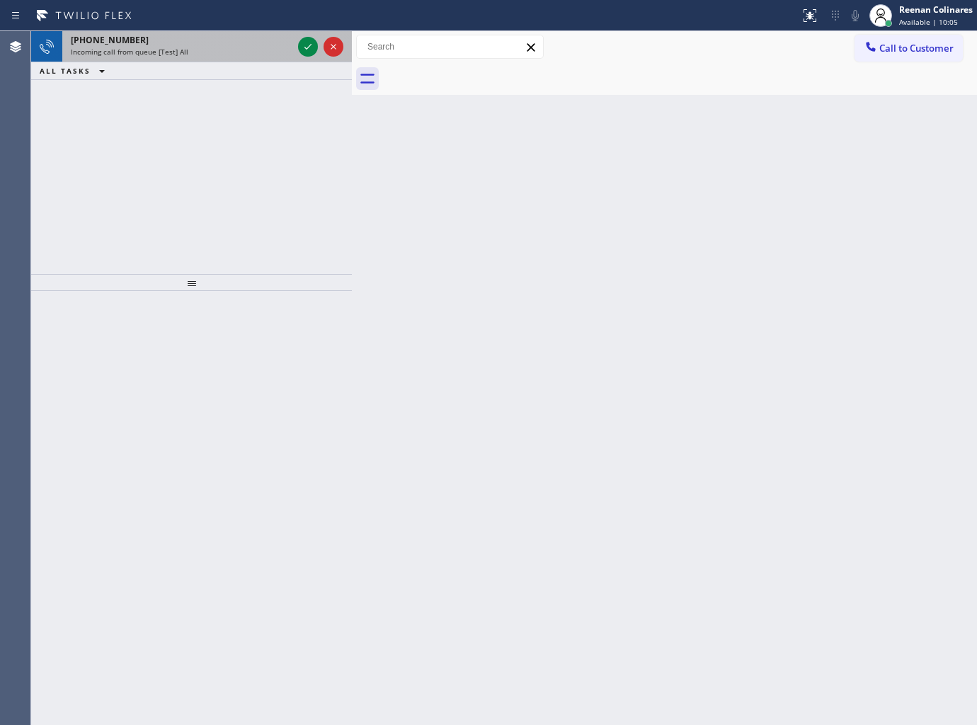
click at [220, 50] on div "Incoming call from queue [Test] All" at bounding box center [182, 52] width 222 height 10
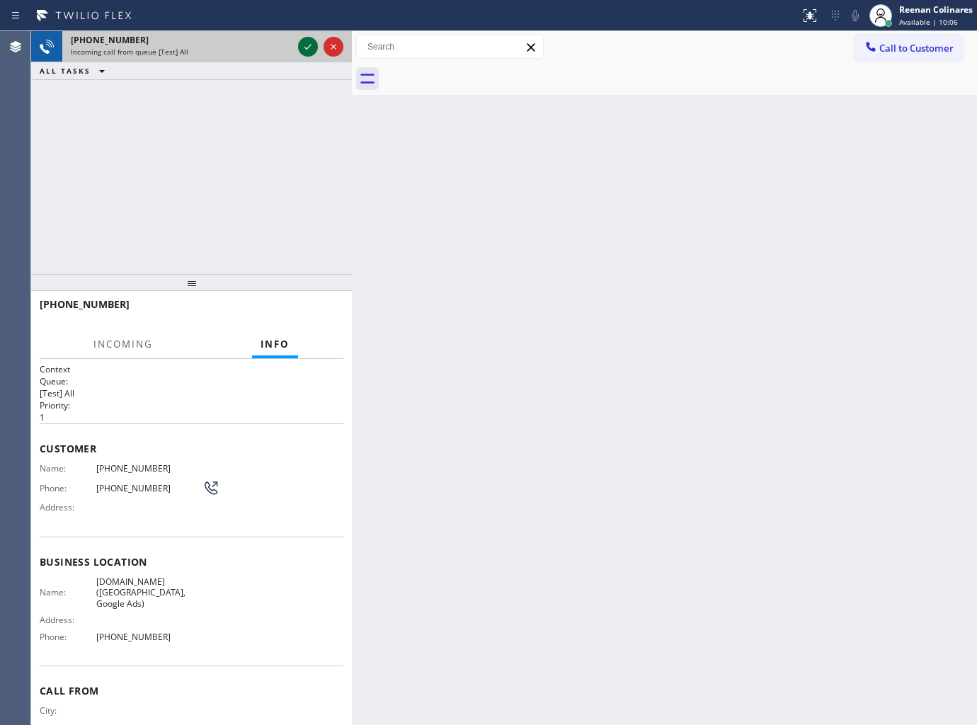
click at [302, 46] on icon at bounding box center [307, 46] width 17 height 17
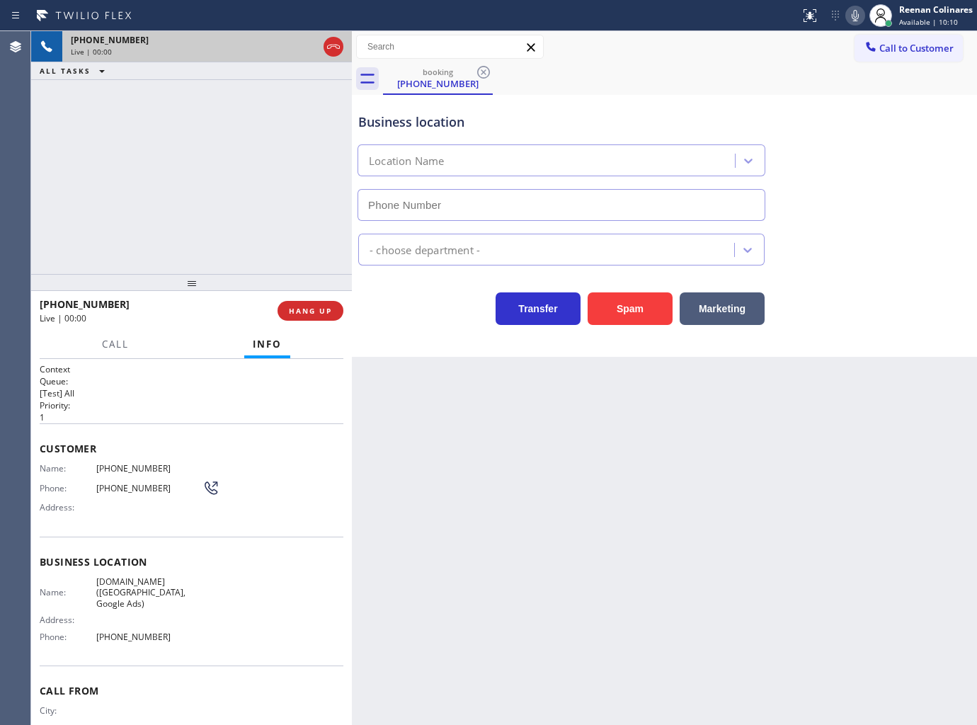
type input "[PHONE_NUMBER]"
click at [315, 307] on span "HANG UP" at bounding box center [310, 311] width 43 height 10
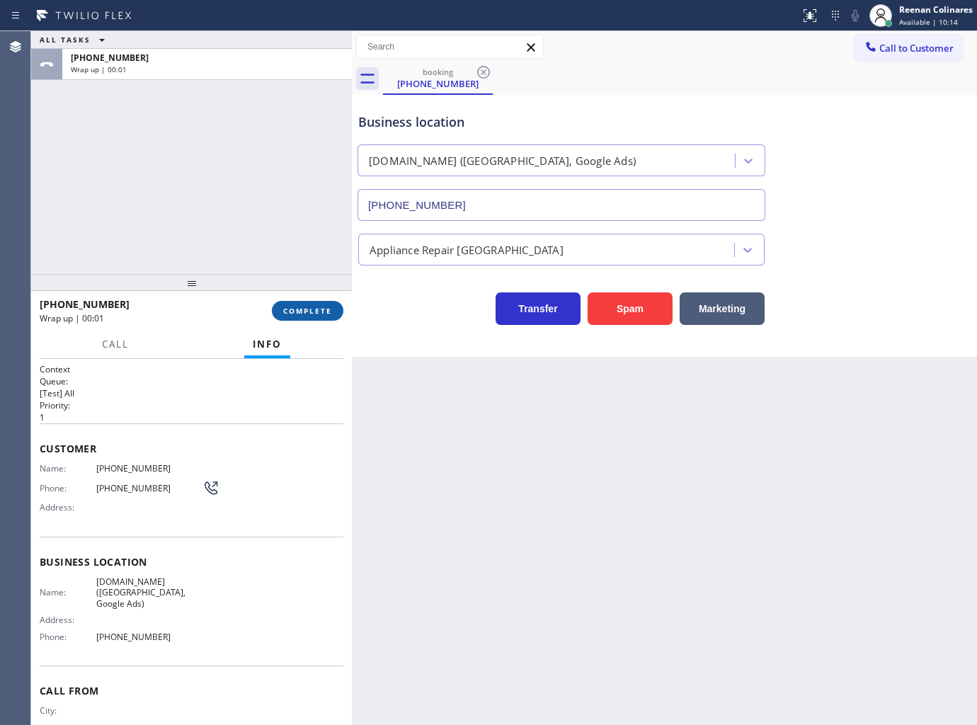
click at [294, 307] on span "COMPLETE" at bounding box center [307, 311] width 49 height 10
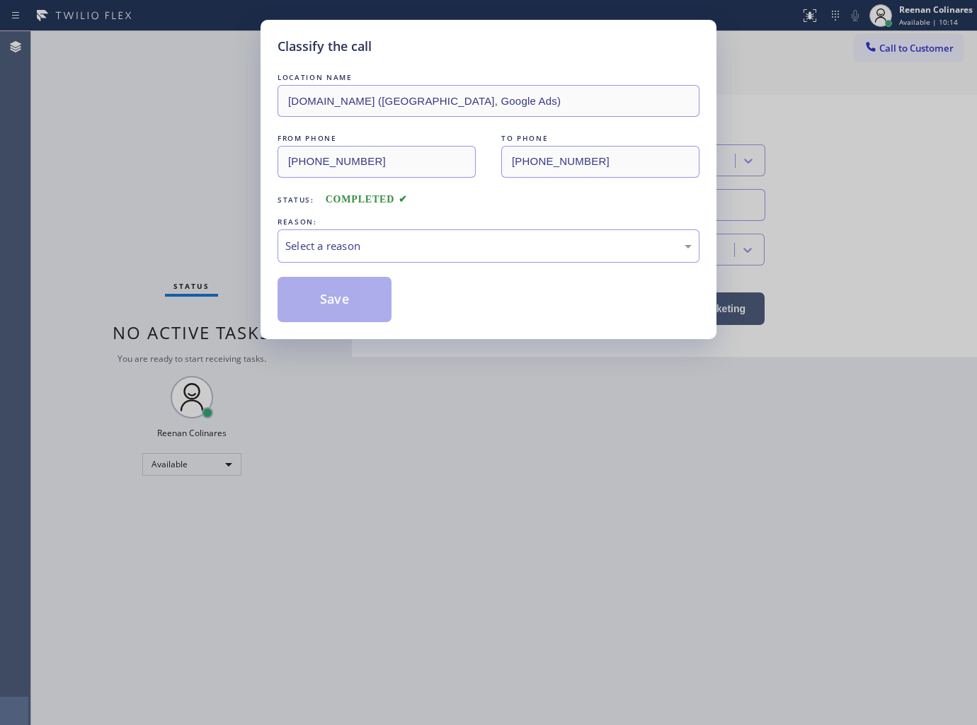
click at [344, 263] on div "LOCATION NAME [DOMAIN_NAME] ([GEOGRAPHIC_DATA], Google Ads) FROM PHONE [PHONE_N…" at bounding box center [488, 196] width 422 height 252
click at [345, 258] on div "Select a reason" at bounding box center [488, 245] width 422 height 33
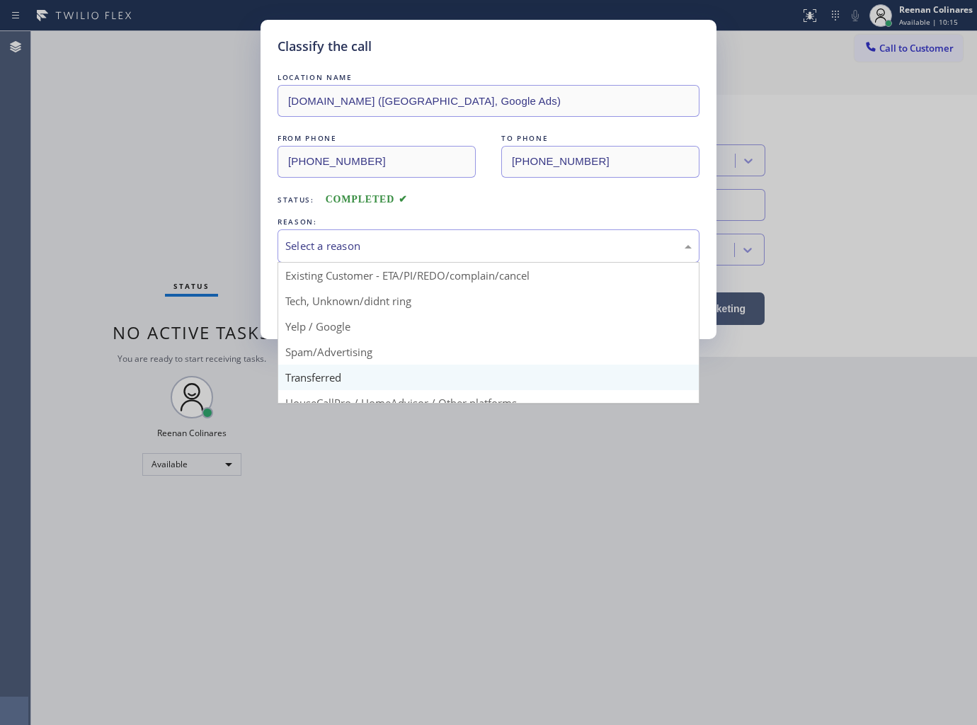
scroll to position [79, 0]
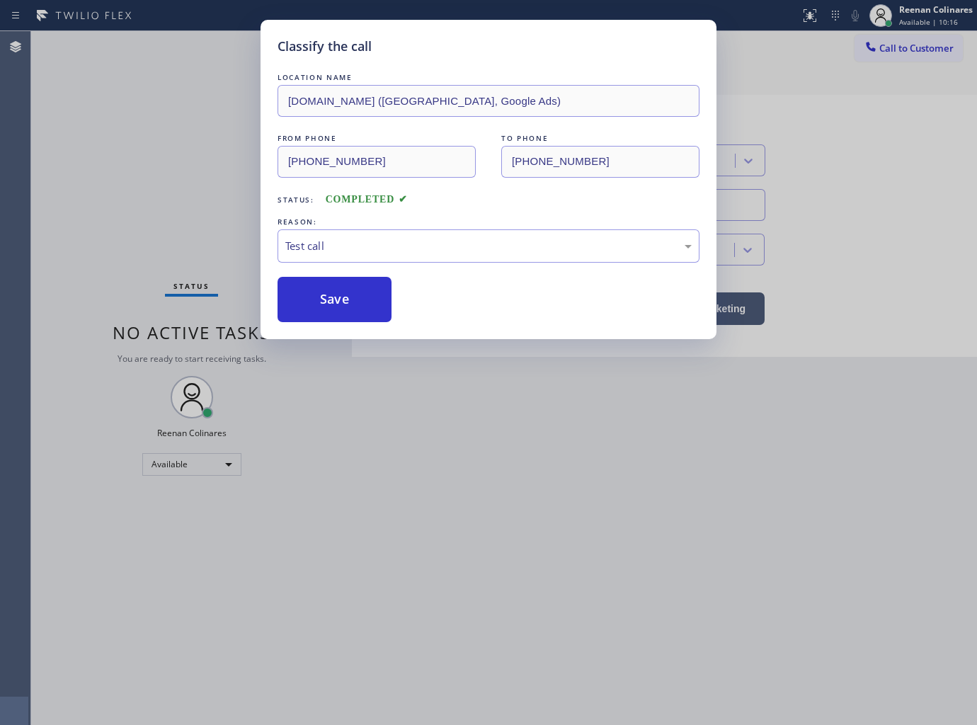
drag, startPoint x: 299, startPoint y: 307, endPoint x: 227, endPoint y: 241, distance: 98.7
click at [299, 307] on button "Save" at bounding box center [334, 299] width 114 height 45
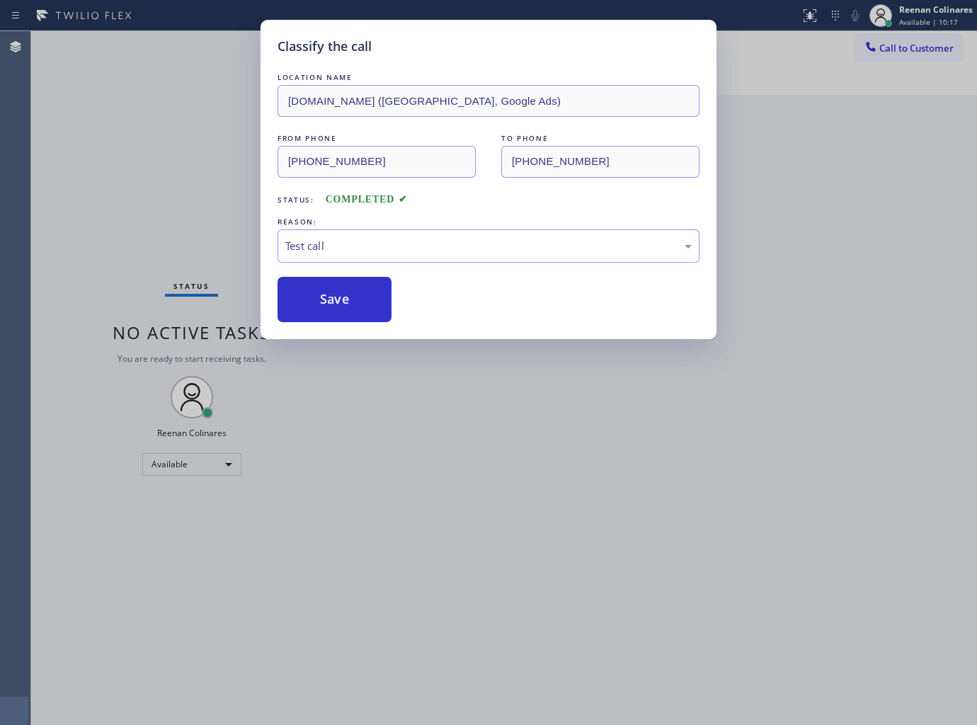
drag, startPoint x: 227, startPoint y: 241, endPoint x: 179, endPoint y: 225, distance: 49.9
click at [220, 237] on div "Classify the call LOCATION NAME [DOMAIN_NAME] ([GEOGRAPHIC_DATA], Google Ads) F…" at bounding box center [488, 362] width 977 height 725
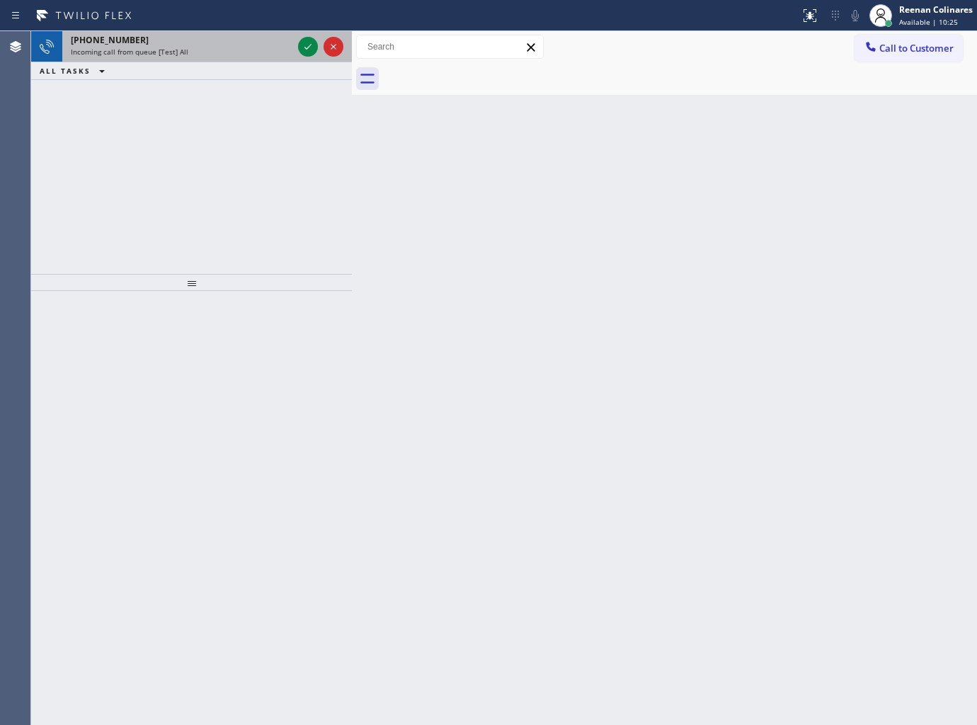
click at [212, 48] on div "Incoming call from queue [Test] All" at bounding box center [182, 52] width 222 height 10
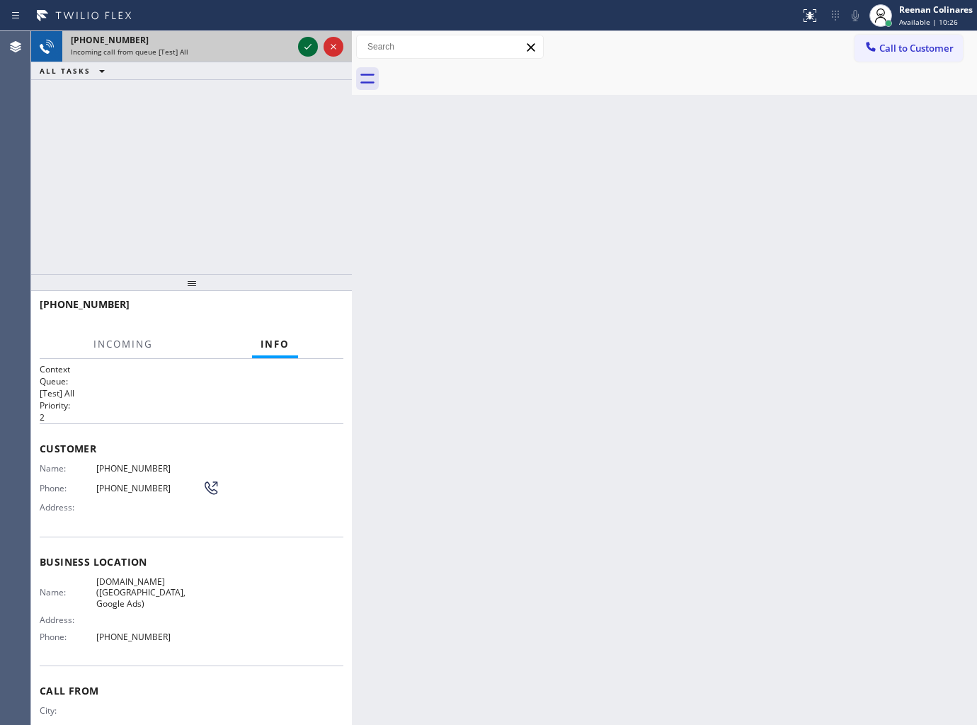
click at [307, 45] on icon at bounding box center [307, 46] width 17 height 17
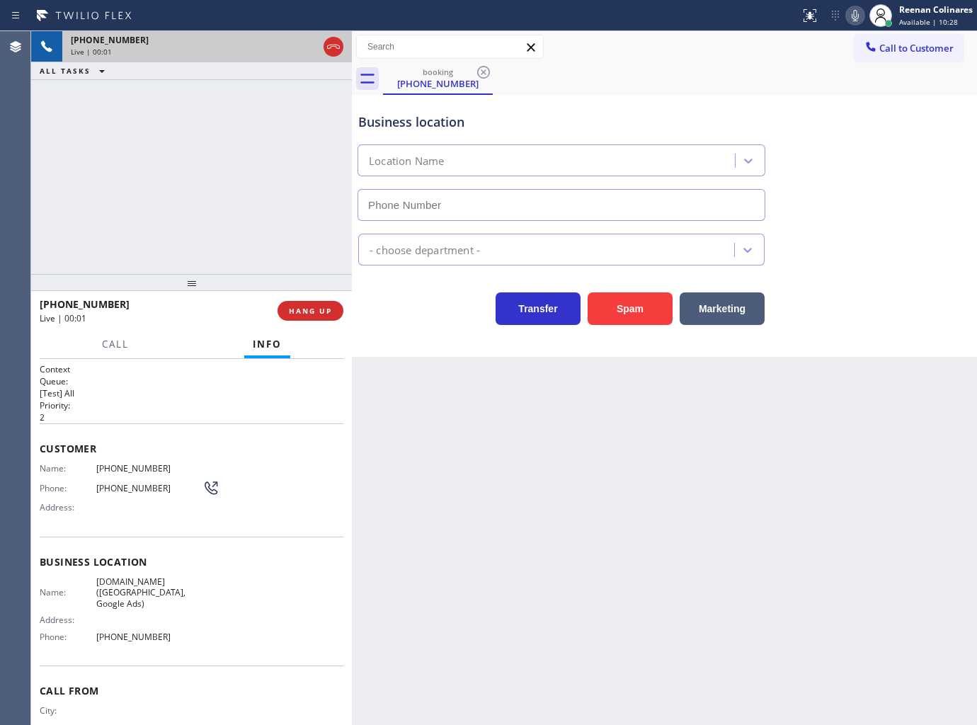
type input "[PHONE_NUMBER]"
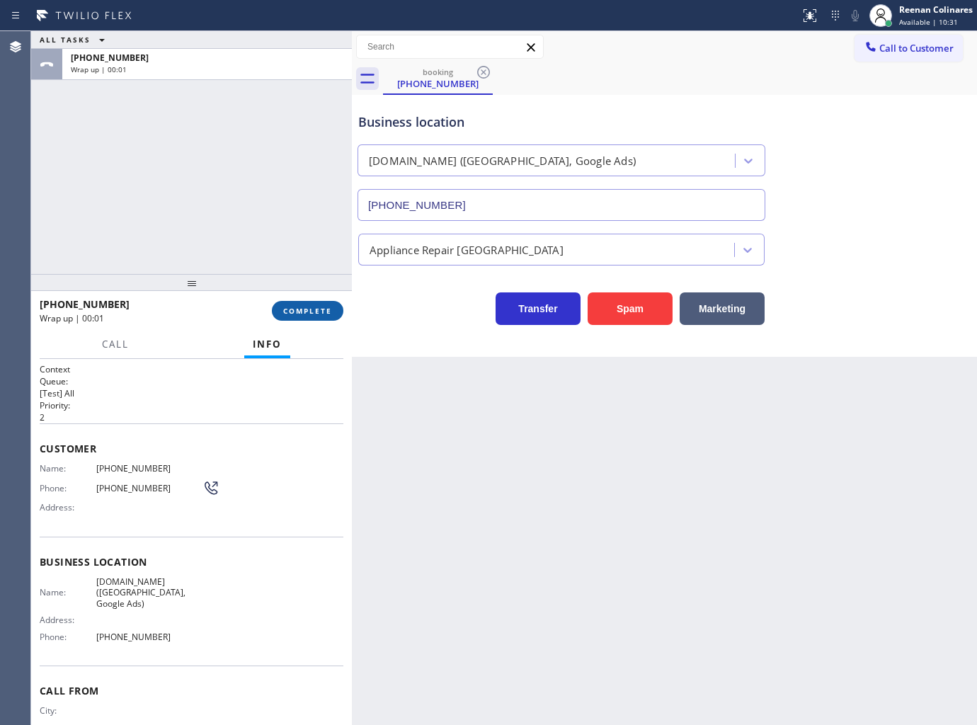
click at [316, 313] on span "COMPLETE" at bounding box center [307, 311] width 49 height 10
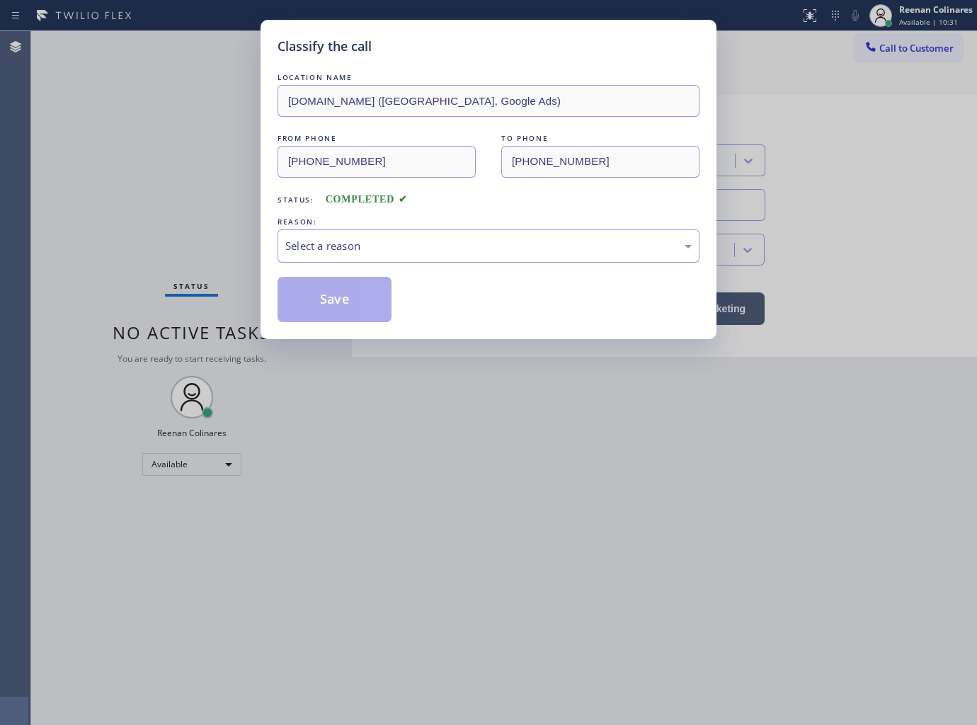
click at [375, 231] on div "Select a reason" at bounding box center [488, 245] width 422 height 33
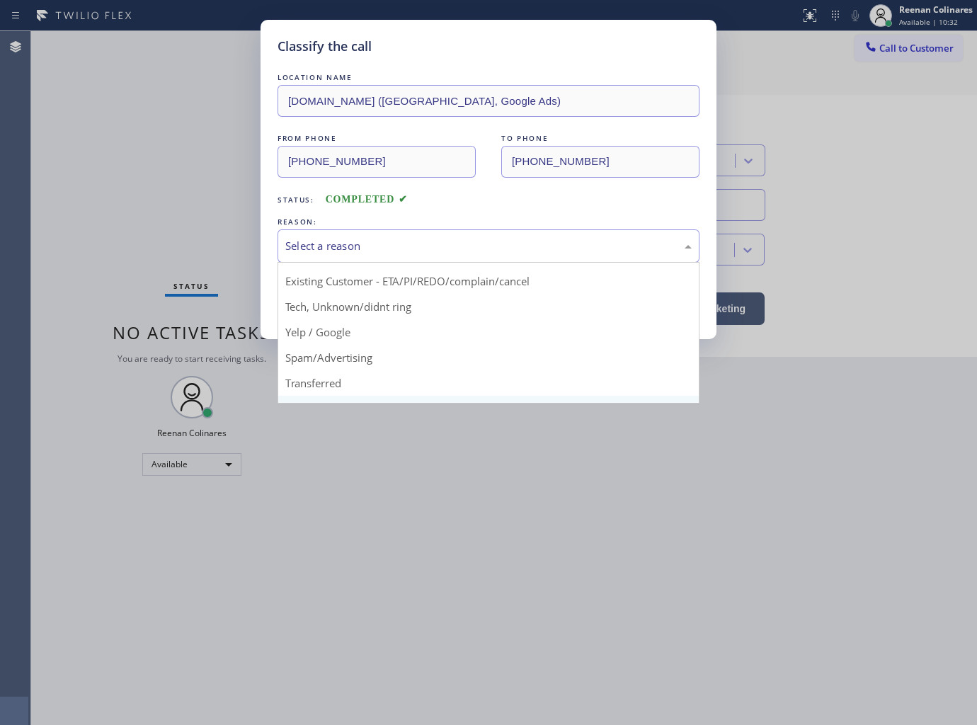
scroll to position [88, 0]
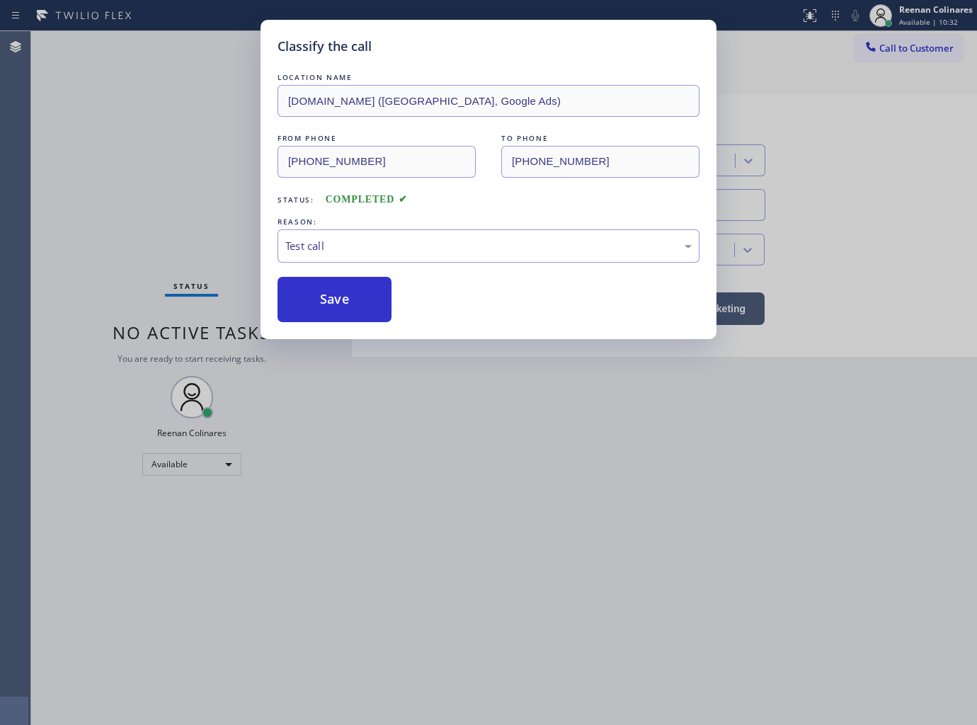
click at [298, 319] on button "Save" at bounding box center [334, 299] width 114 height 45
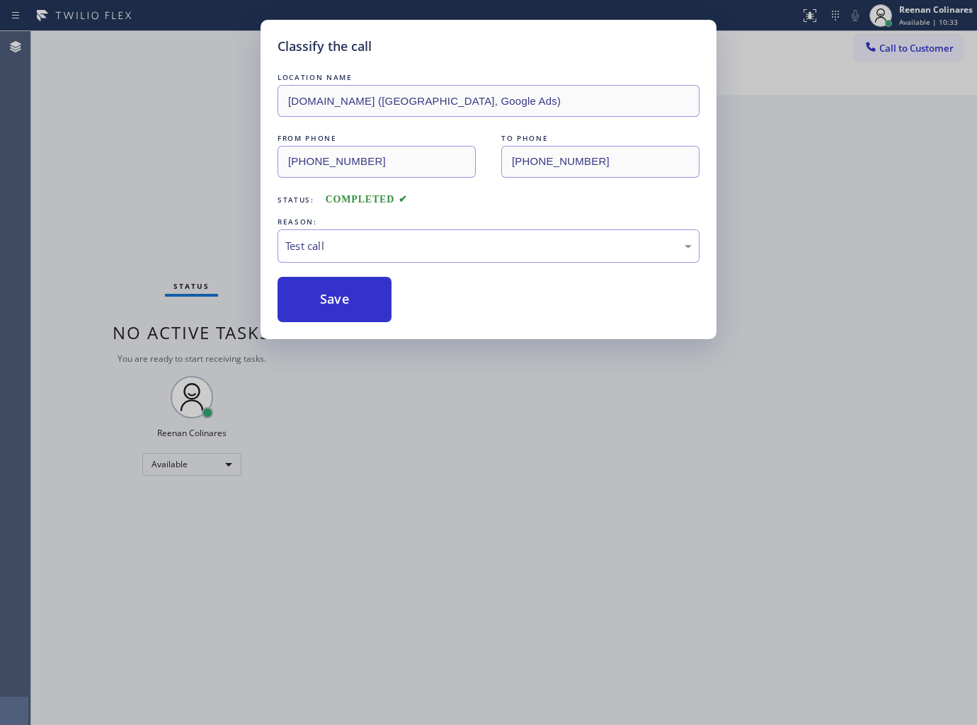
click at [202, 228] on div "Classify the call LOCATION NAME [DOMAIN_NAME] ([GEOGRAPHIC_DATA], Google Ads) F…" at bounding box center [488, 362] width 977 height 725
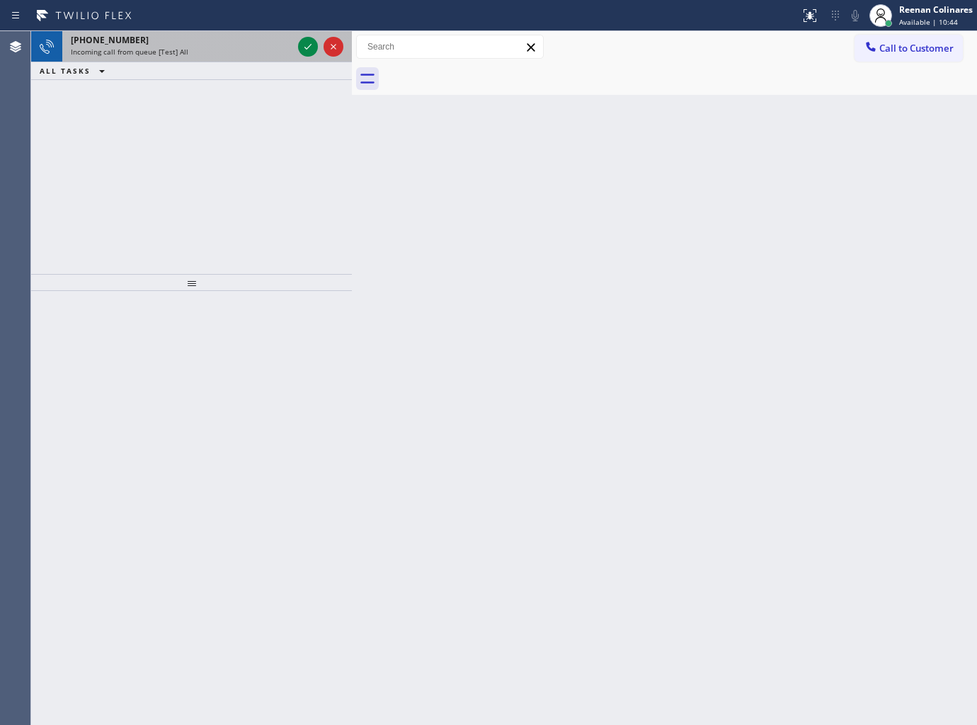
drag, startPoint x: 227, startPoint y: 66, endPoint x: 236, endPoint y: 55, distance: 14.1
click at [231, 59] on div "[PHONE_NUMBER] Incoming call from queue [Test] All ALL TASKS ALL TASKS ACTIVE T…" at bounding box center [191, 55] width 321 height 49
drag, startPoint x: 239, startPoint y: 51, endPoint x: 253, endPoint y: 52, distance: 14.2
click at [241, 52] on div "Incoming call from queue [Test] All" at bounding box center [182, 52] width 222 height 10
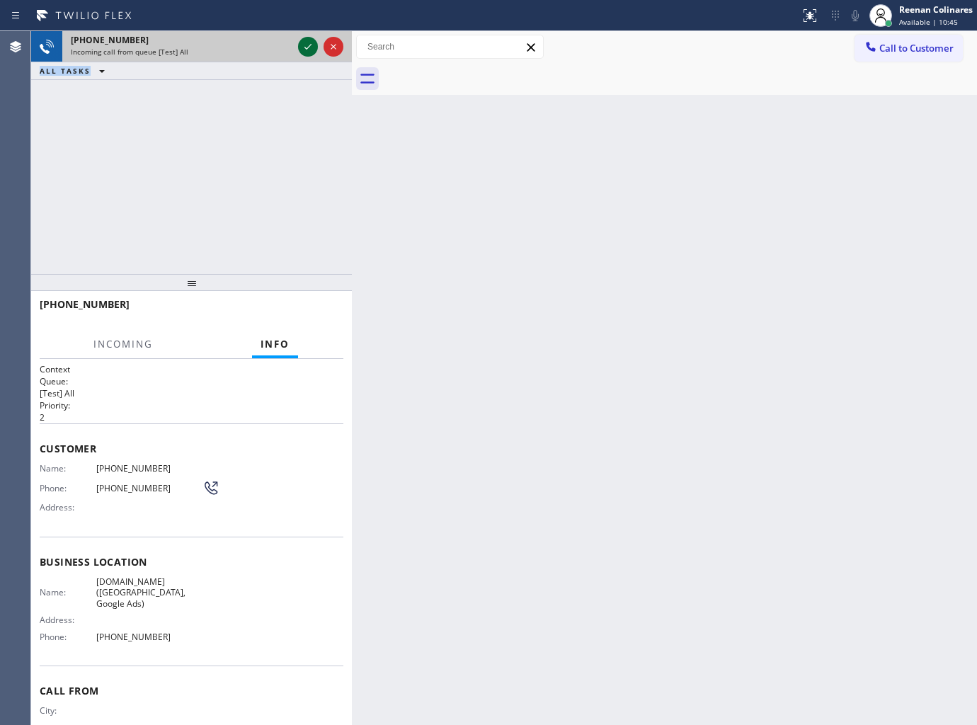
click at [310, 43] on icon at bounding box center [307, 46] width 17 height 17
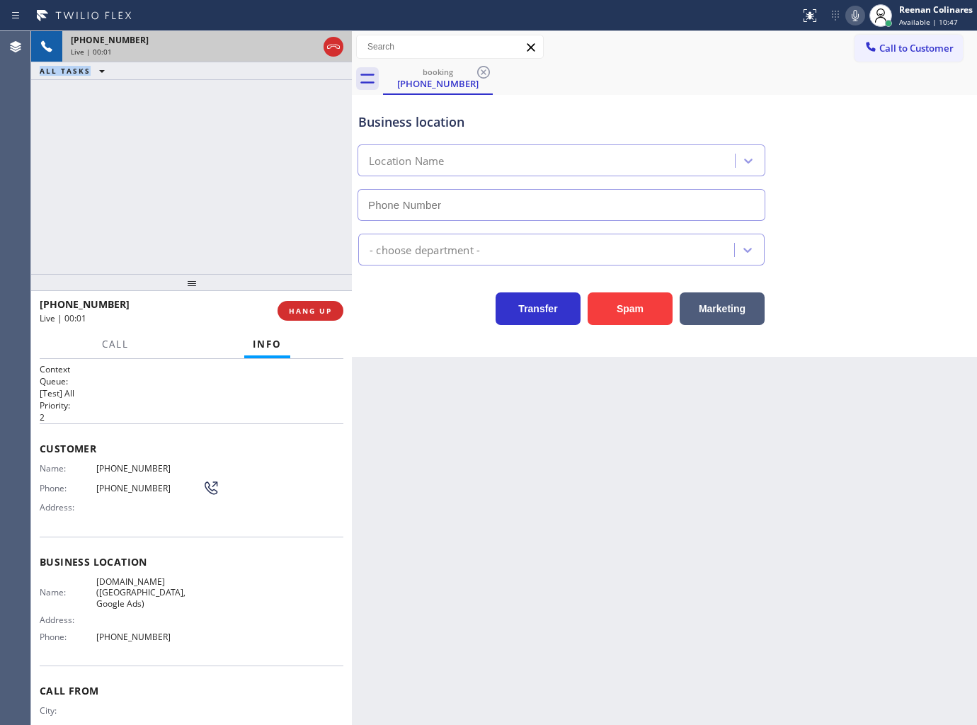
type input "[PHONE_NUMBER]"
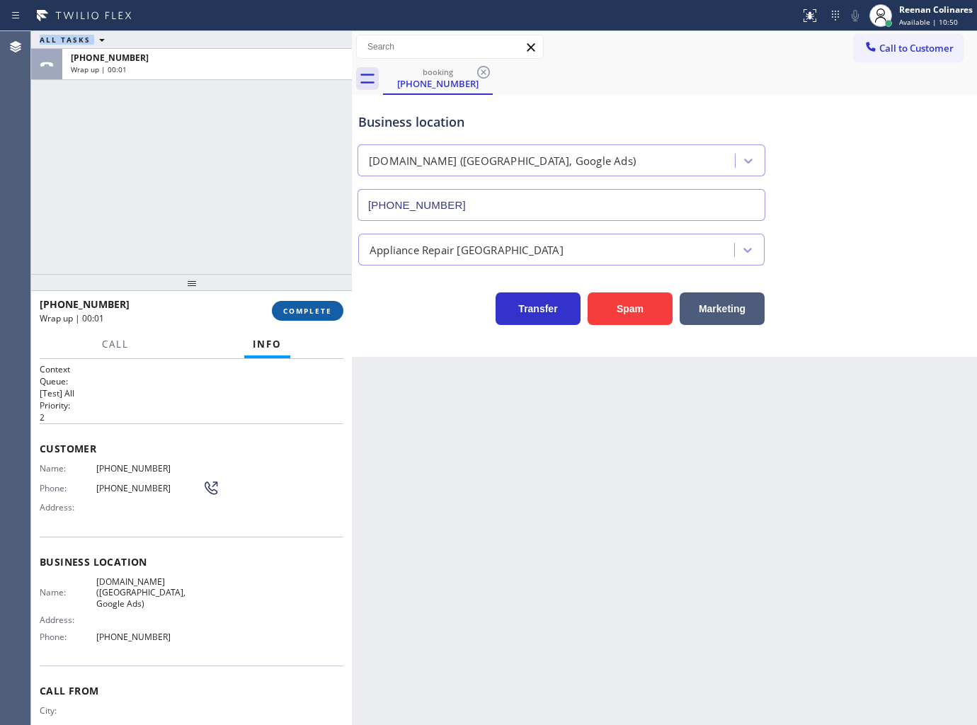
click at [314, 309] on span "COMPLETE" at bounding box center [307, 311] width 49 height 10
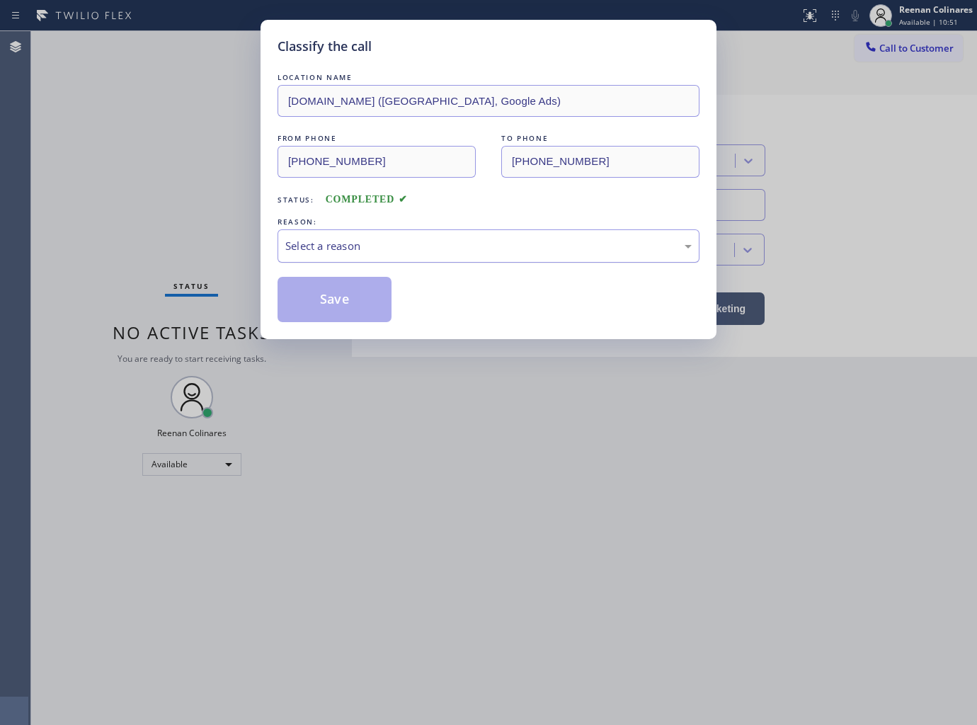
click at [396, 251] on div "Select a reason" at bounding box center [488, 246] width 406 height 16
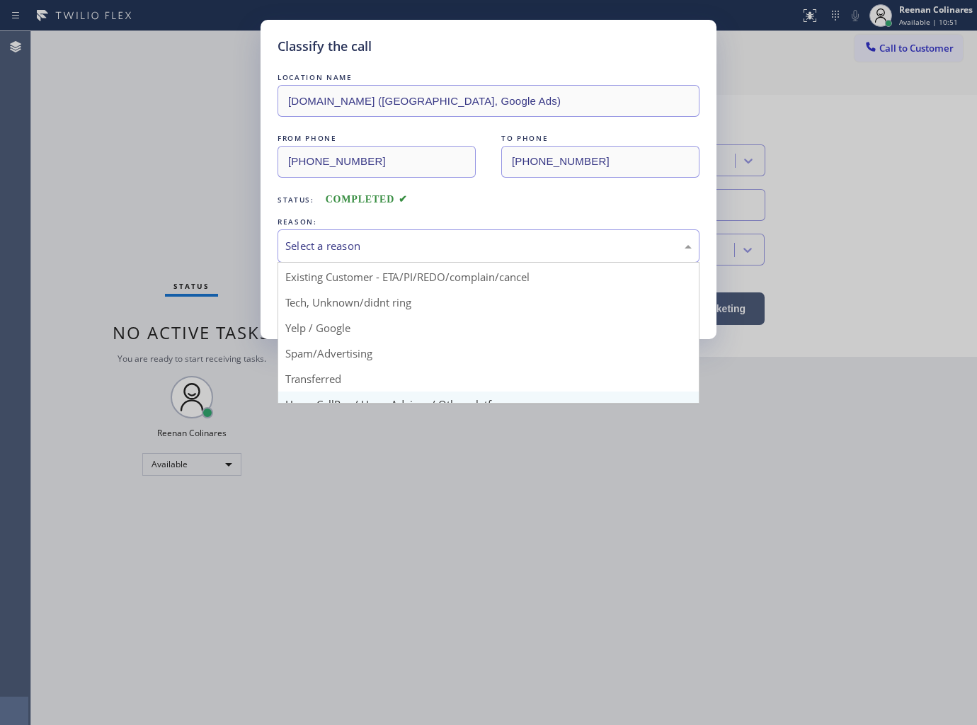
scroll to position [88, 0]
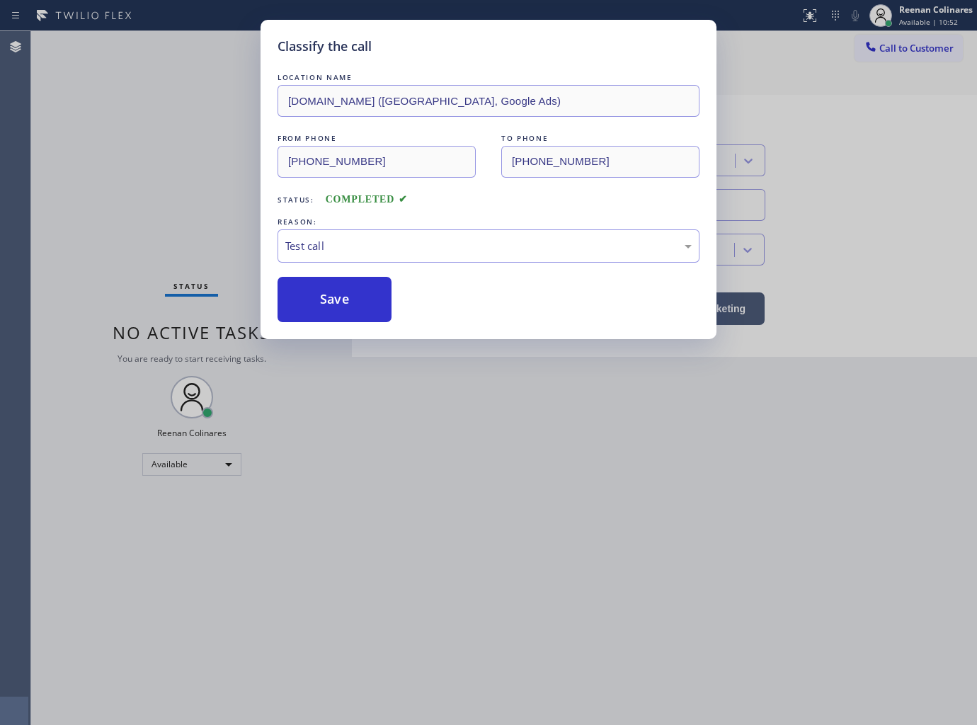
drag, startPoint x: 307, startPoint y: 388, endPoint x: 310, endPoint y: 333, distance: 55.3
click at [309, 299] on button "Save" at bounding box center [334, 299] width 114 height 45
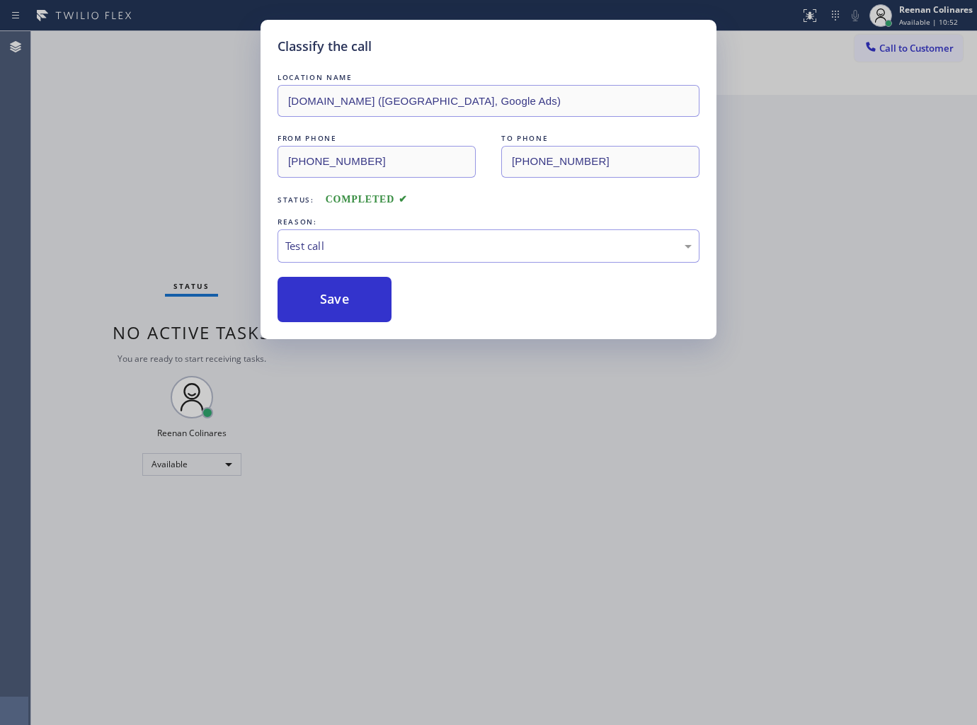
click at [142, 216] on div "Classify the call LOCATION NAME [DOMAIN_NAME] ([GEOGRAPHIC_DATA], Google Ads) F…" at bounding box center [488, 362] width 977 height 725
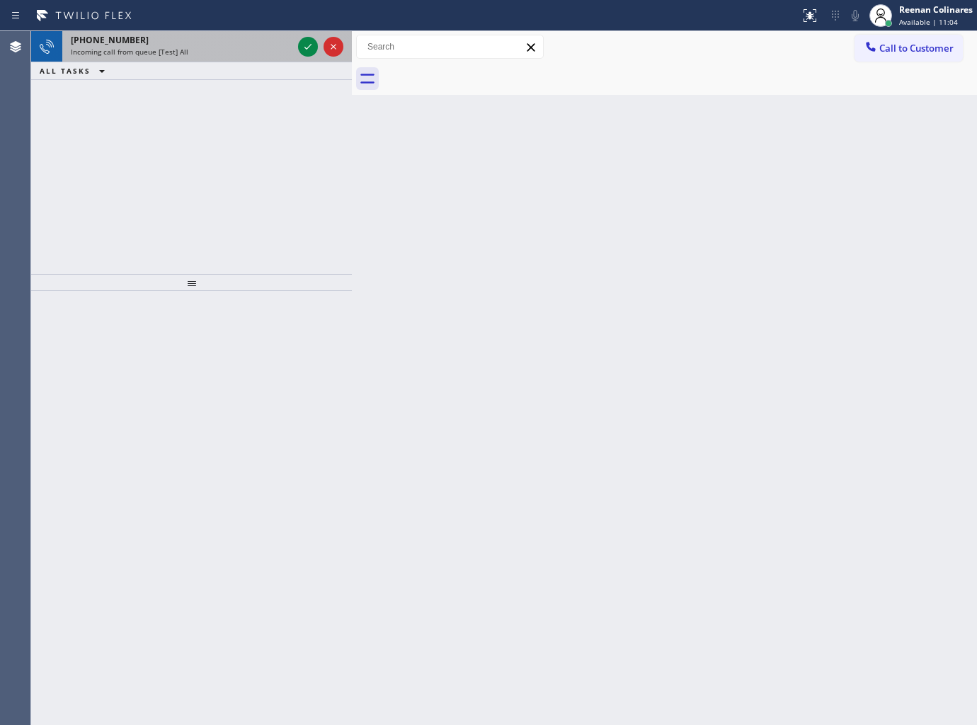
click at [189, 38] on div "[PHONE_NUMBER]" at bounding box center [182, 40] width 222 height 12
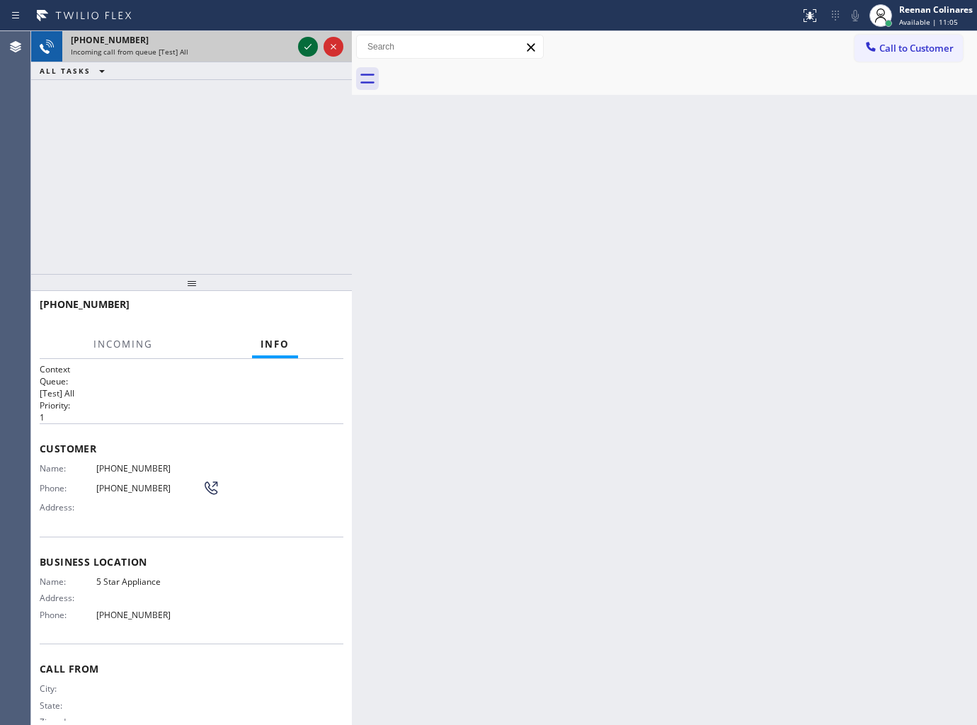
click at [307, 47] on icon at bounding box center [307, 46] width 17 height 17
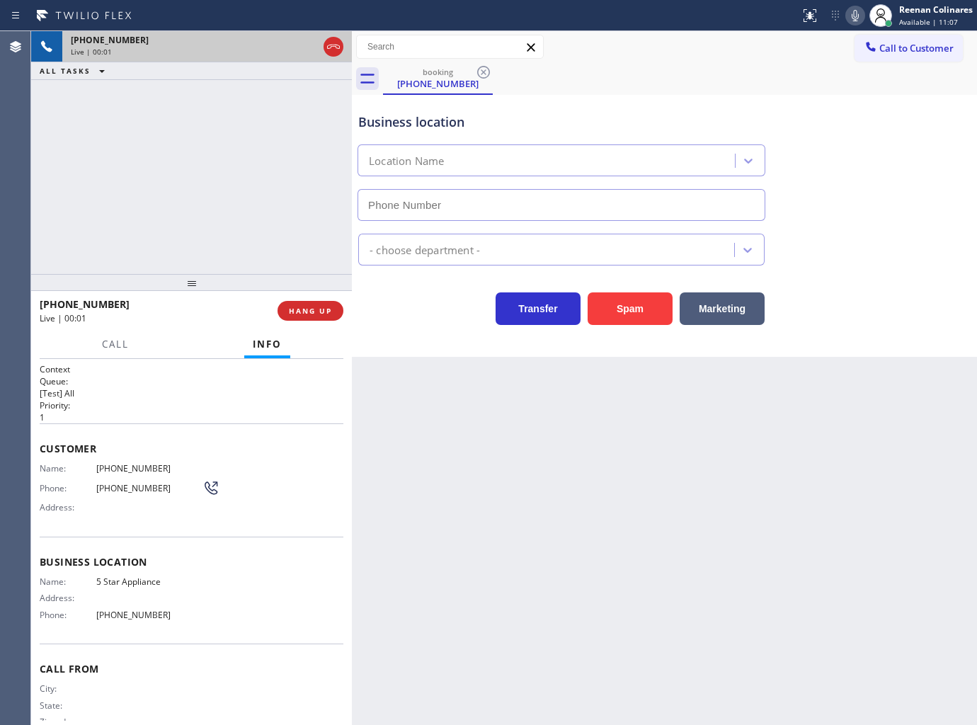
type input "[PHONE_NUMBER]"
click at [328, 307] on span "HANG UP" at bounding box center [310, 311] width 43 height 10
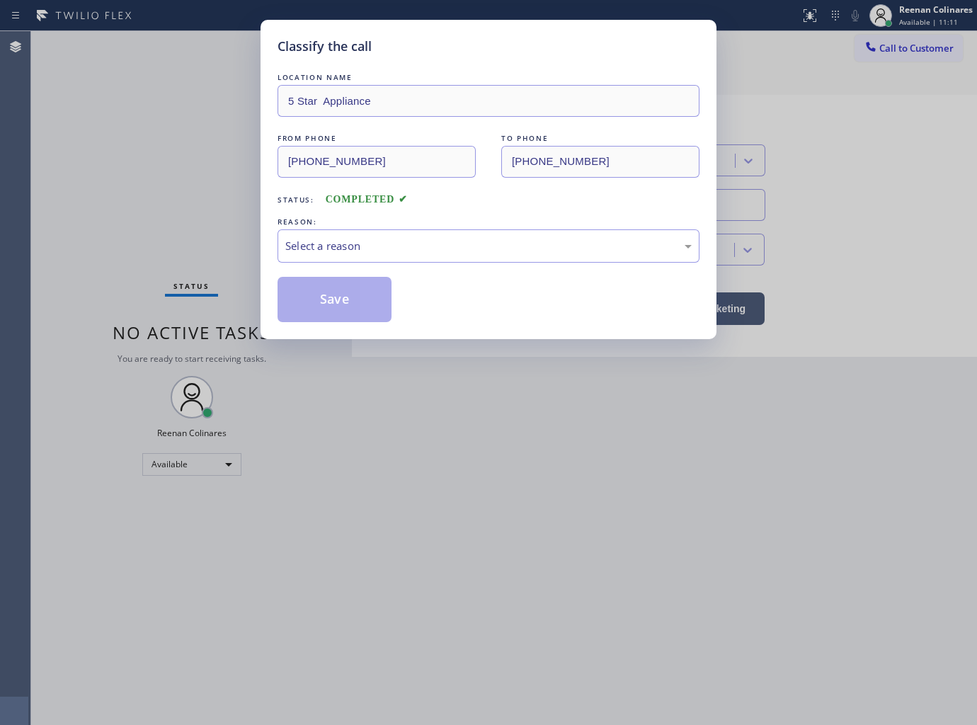
click at [369, 227] on div "REASON:" at bounding box center [488, 221] width 422 height 15
click at [363, 253] on div "Select a reason" at bounding box center [488, 246] width 406 height 16
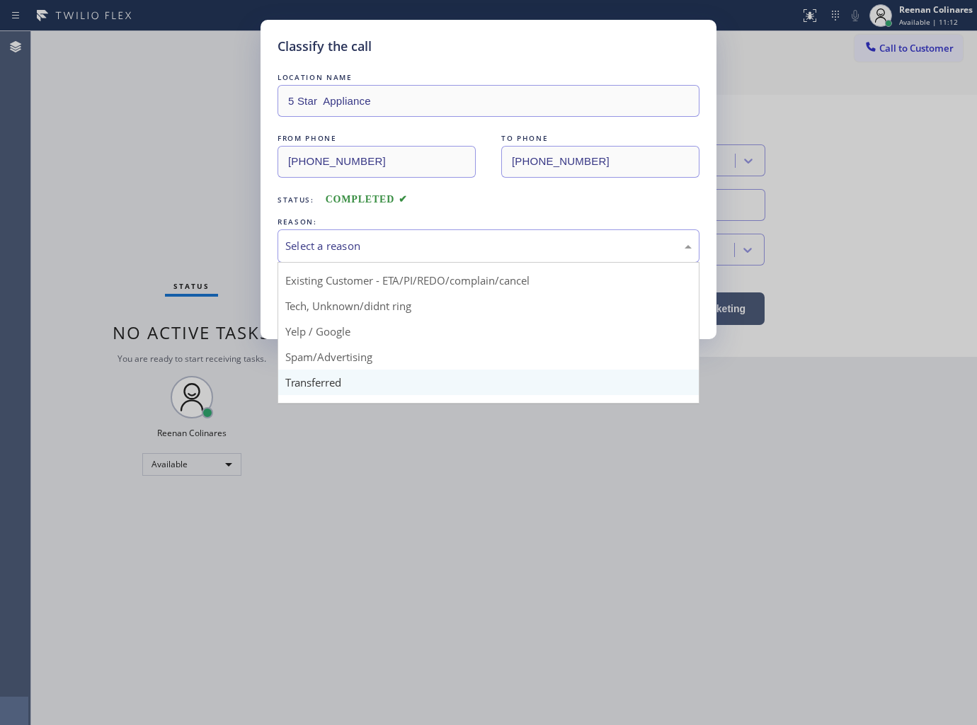
scroll to position [88, 0]
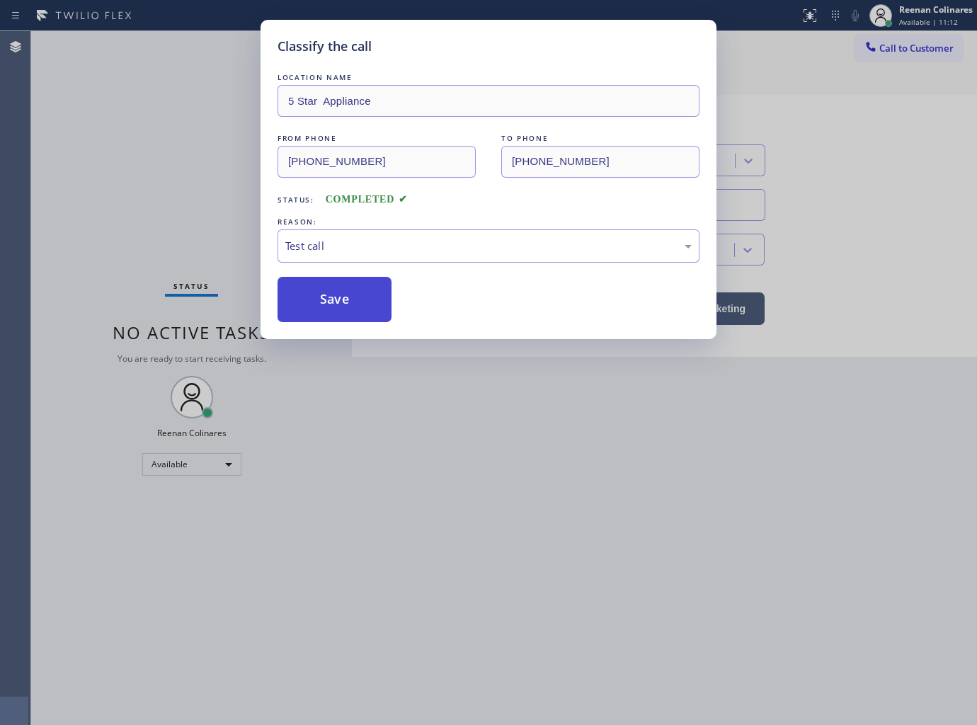
click at [299, 299] on button "Save" at bounding box center [334, 299] width 114 height 45
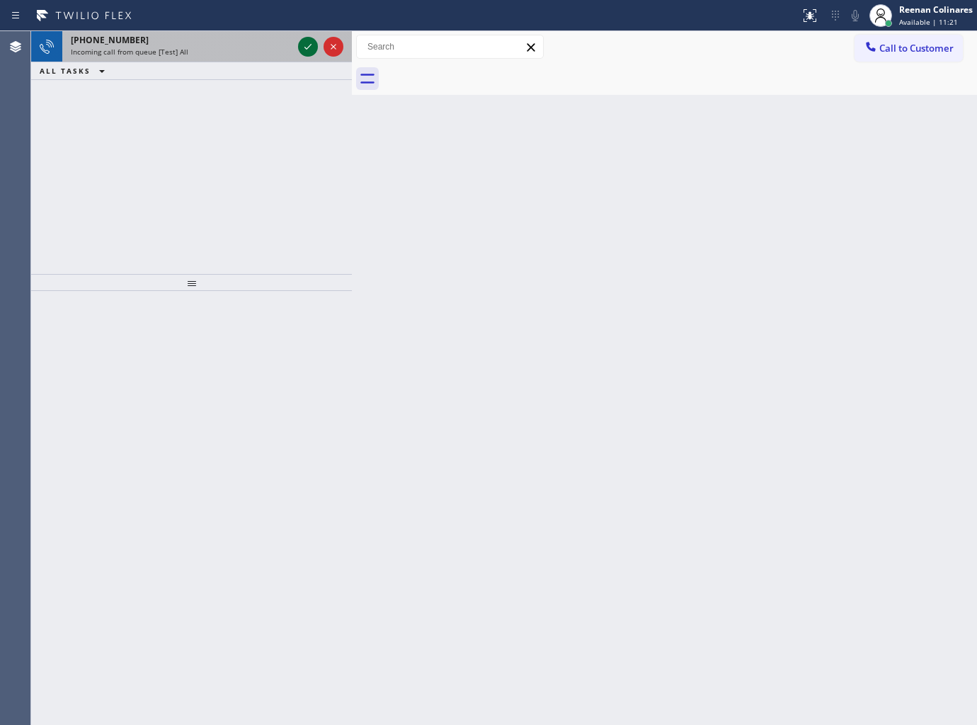
drag, startPoint x: 234, startPoint y: 52, endPoint x: 297, endPoint y: 50, distance: 63.0
click at [235, 52] on div "Incoming call from queue [Test] All" at bounding box center [182, 52] width 222 height 10
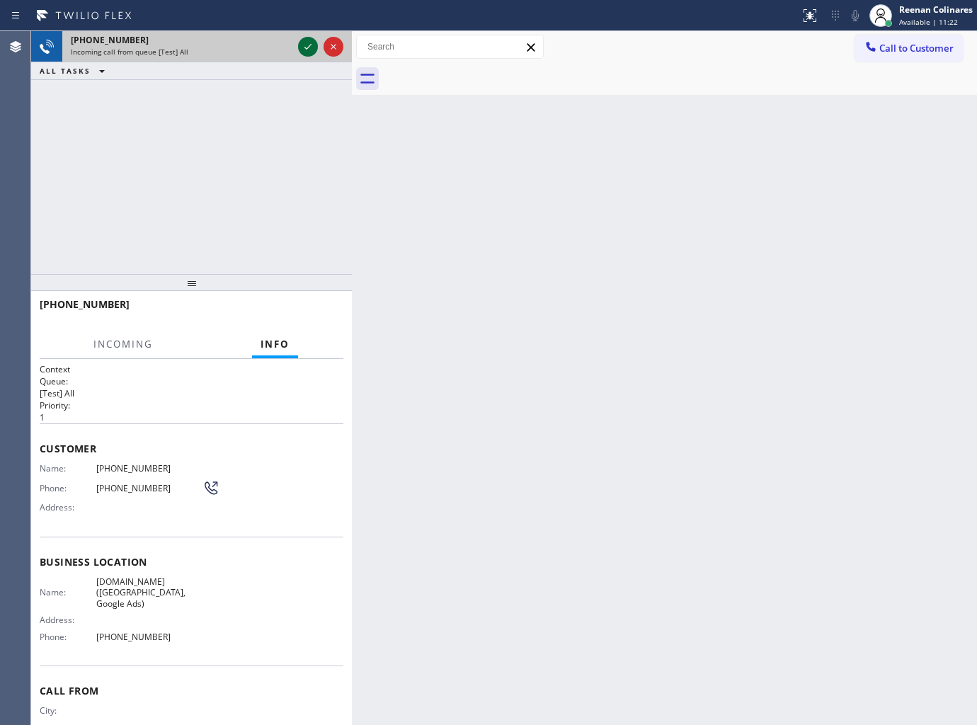
click at [303, 45] on icon at bounding box center [307, 46] width 17 height 17
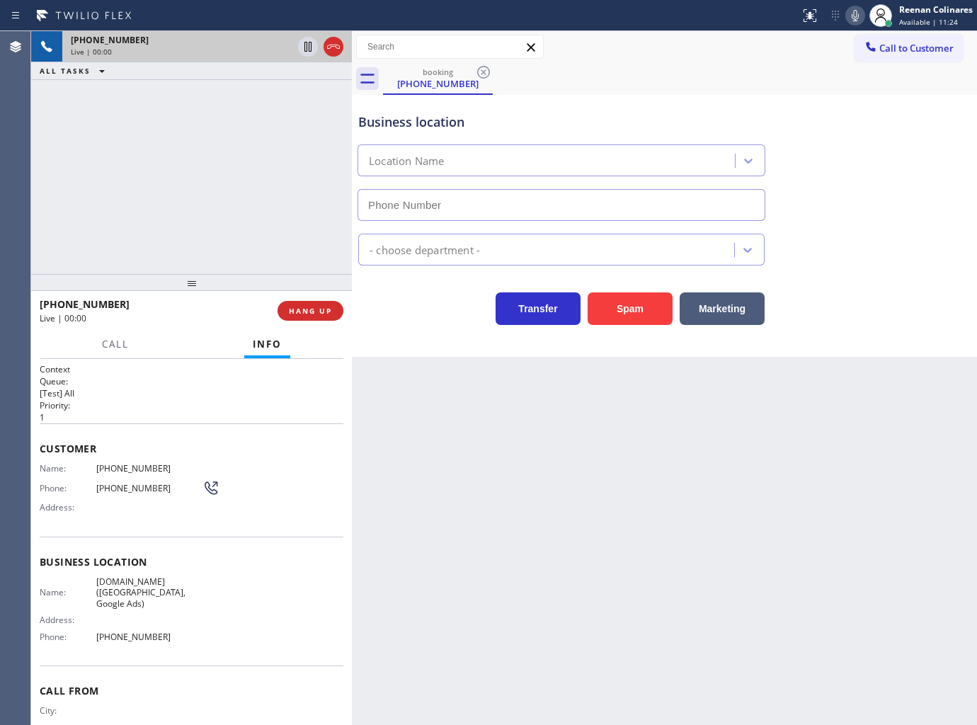
type input "[PHONE_NUMBER]"
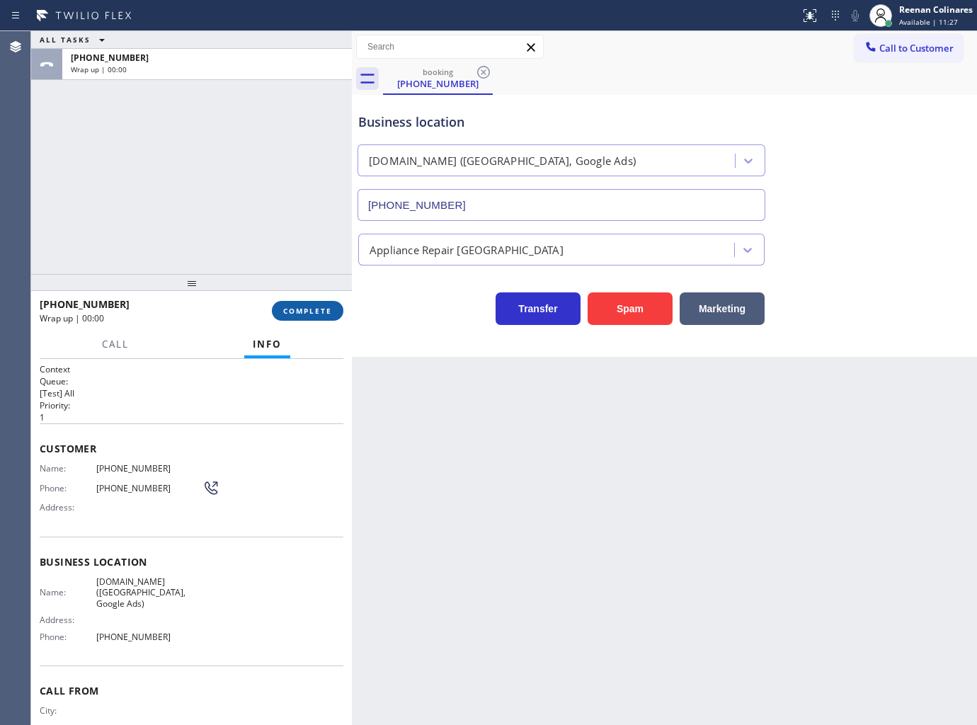
click at [331, 311] on span "COMPLETE" at bounding box center [307, 311] width 49 height 10
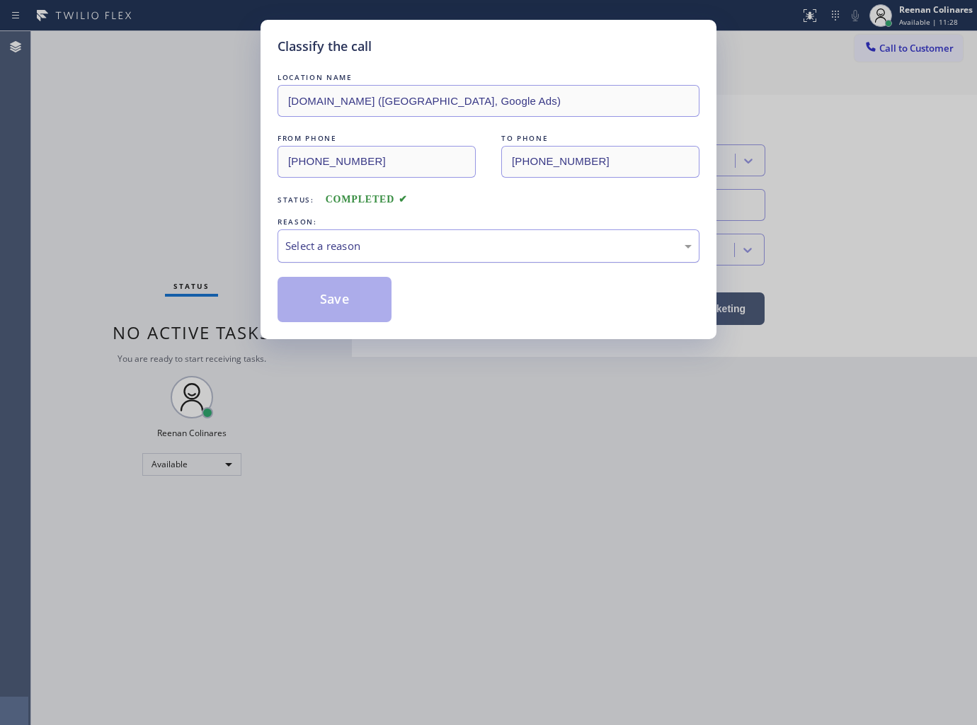
click at [380, 253] on div "Select a reason" at bounding box center [488, 246] width 406 height 16
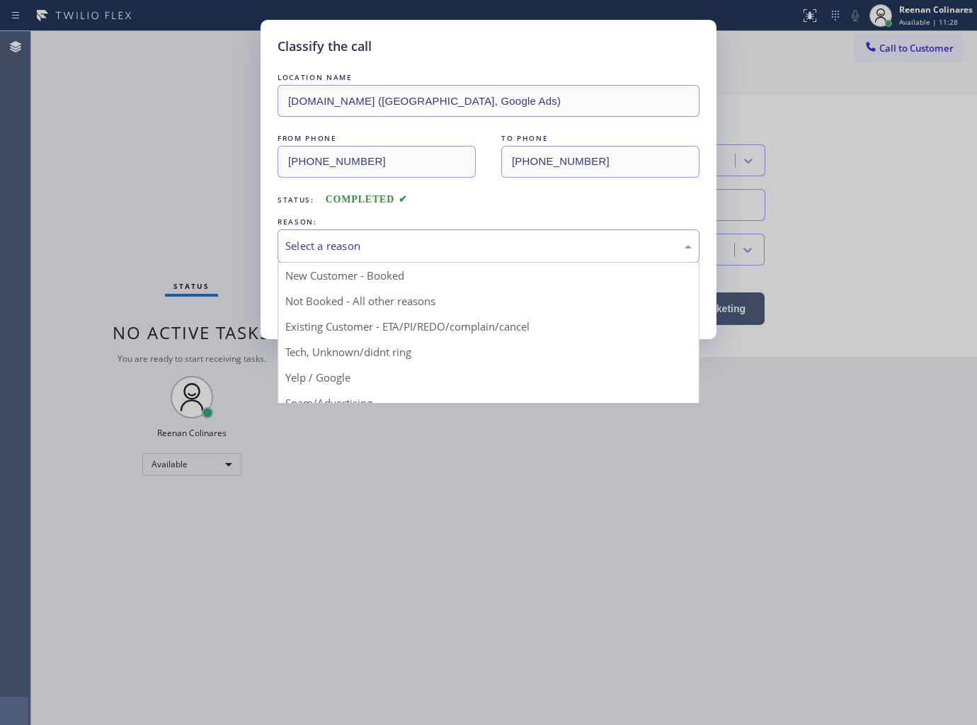
scroll to position [88, 0]
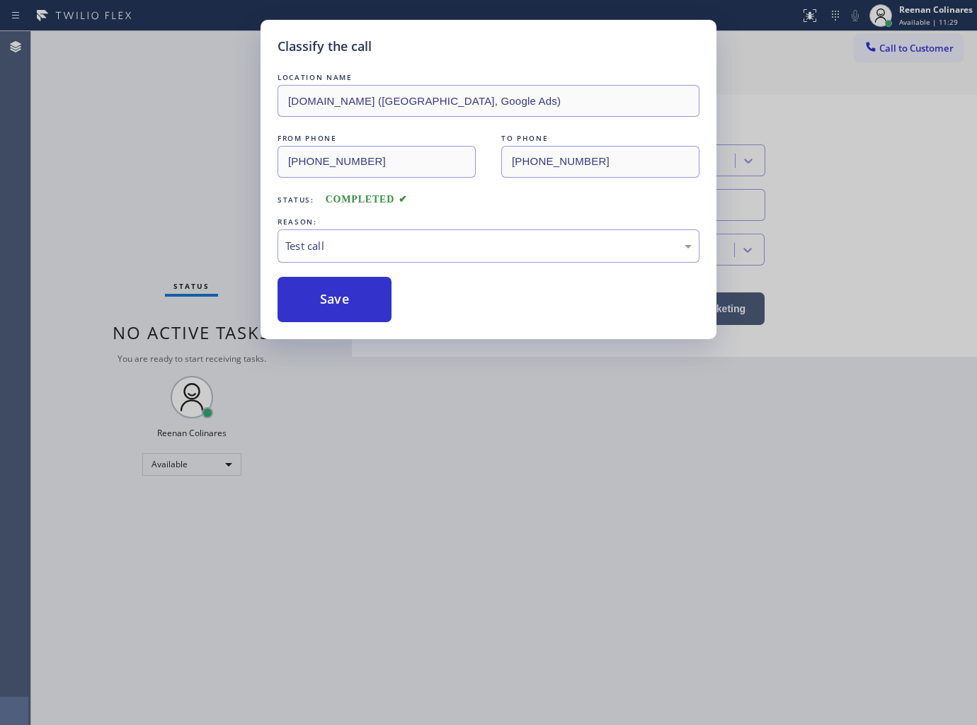
drag, startPoint x: 316, startPoint y: 289, endPoint x: 191, endPoint y: 236, distance: 135.4
click at [316, 288] on button "Save" at bounding box center [334, 299] width 114 height 45
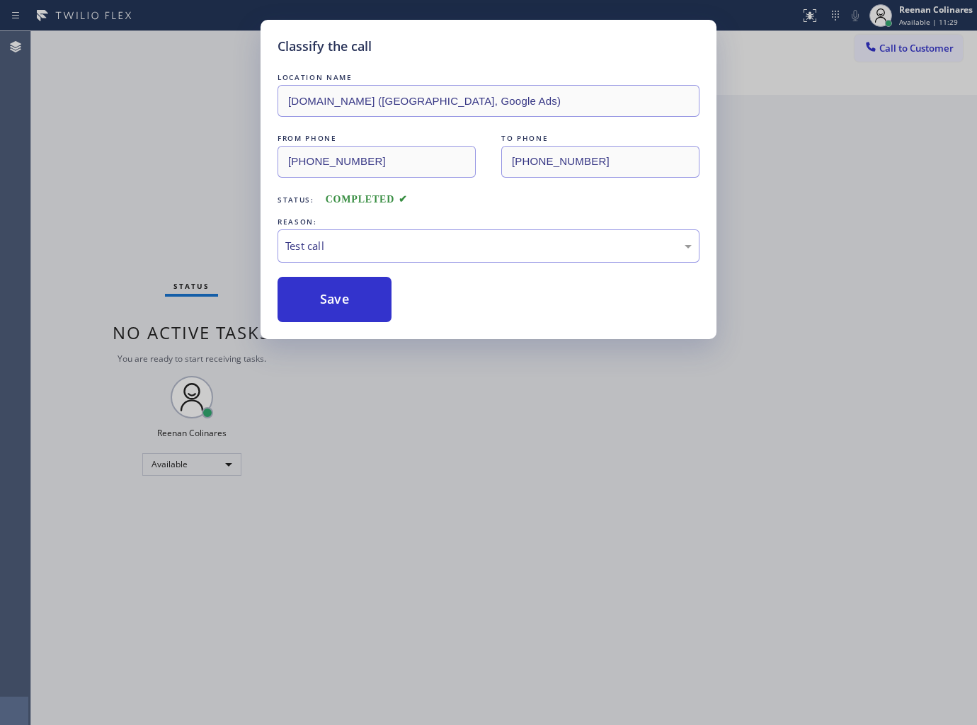
click at [105, 214] on div "Classify the call LOCATION NAME [DOMAIN_NAME] ([GEOGRAPHIC_DATA], Google Ads) F…" at bounding box center [488, 362] width 977 height 725
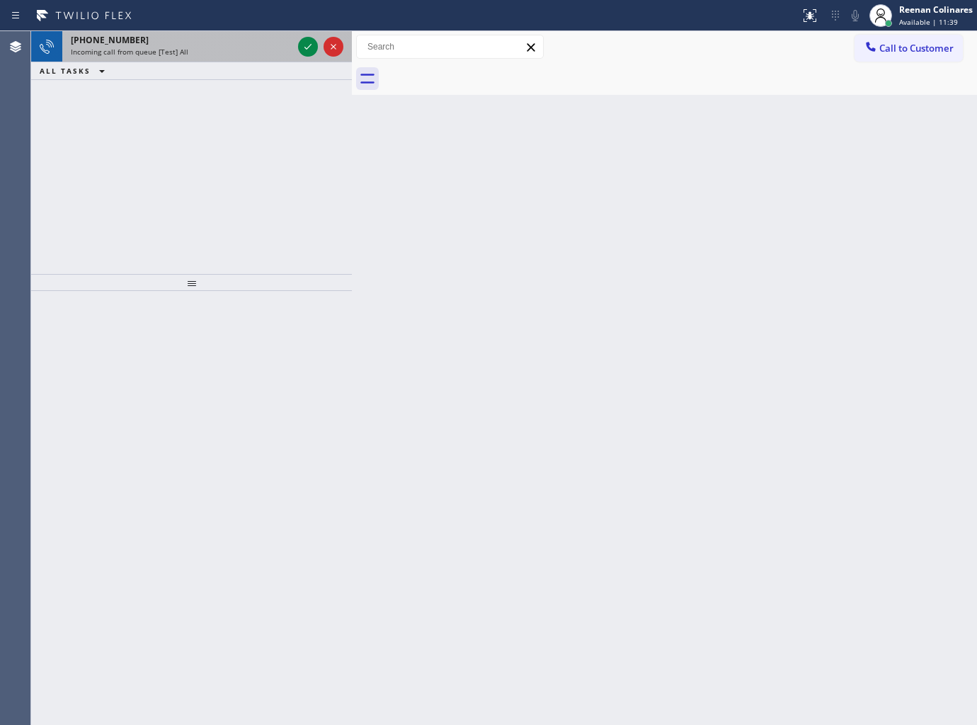
drag, startPoint x: 168, startPoint y: 58, endPoint x: 263, endPoint y: 45, distance: 95.7
click at [171, 57] on div "[PHONE_NUMBER] Incoming call from queue [Test] All" at bounding box center [178, 46] width 233 height 31
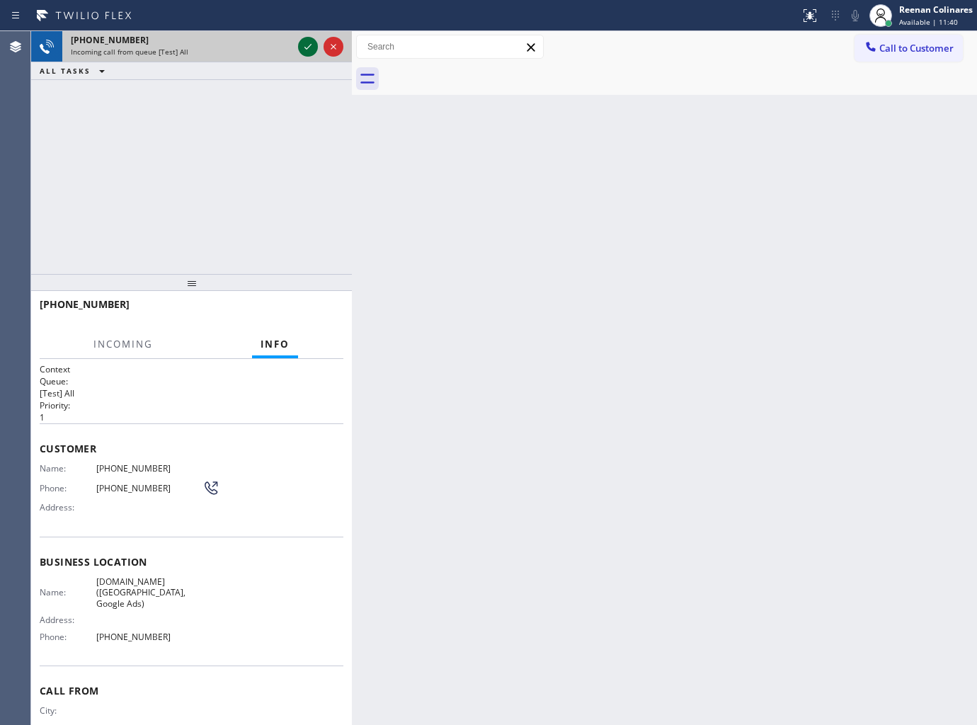
click at [303, 46] on icon at bounding box center [307, 46] width 17 height 17
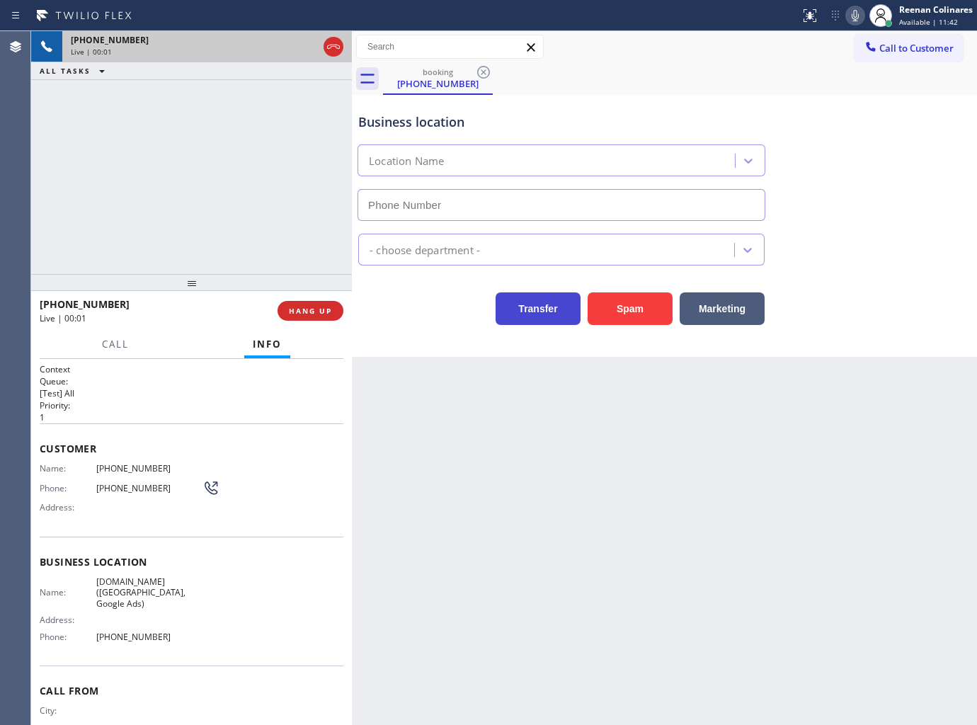
type input "[PHONE_NUMBER]"
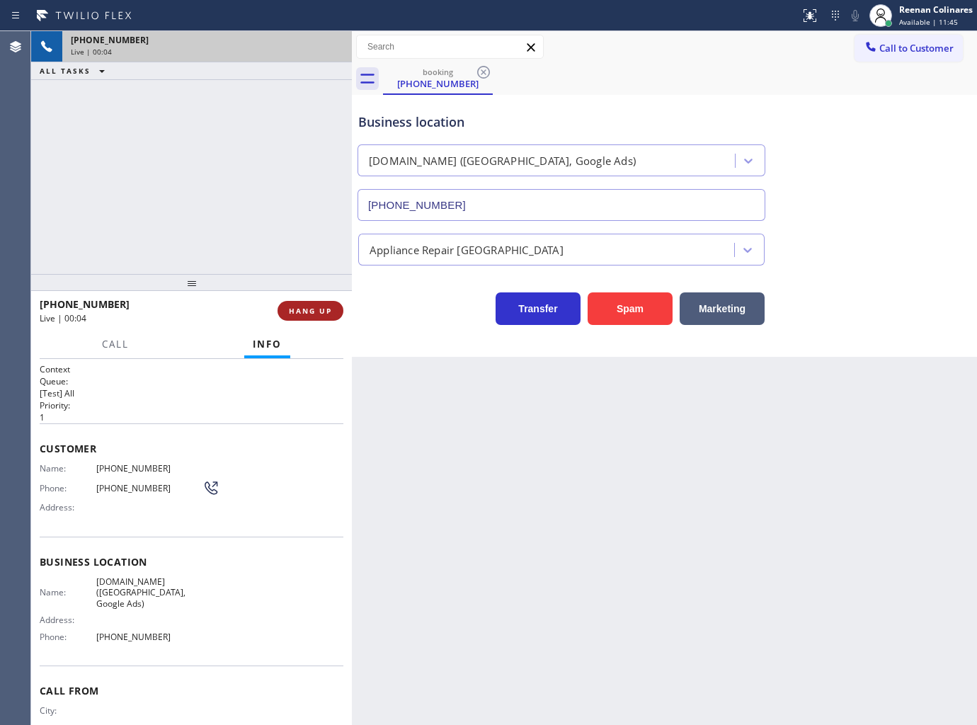
click at [320, 303] on button "HANG UP" at bounding box center [310, 311] width 66 height 20
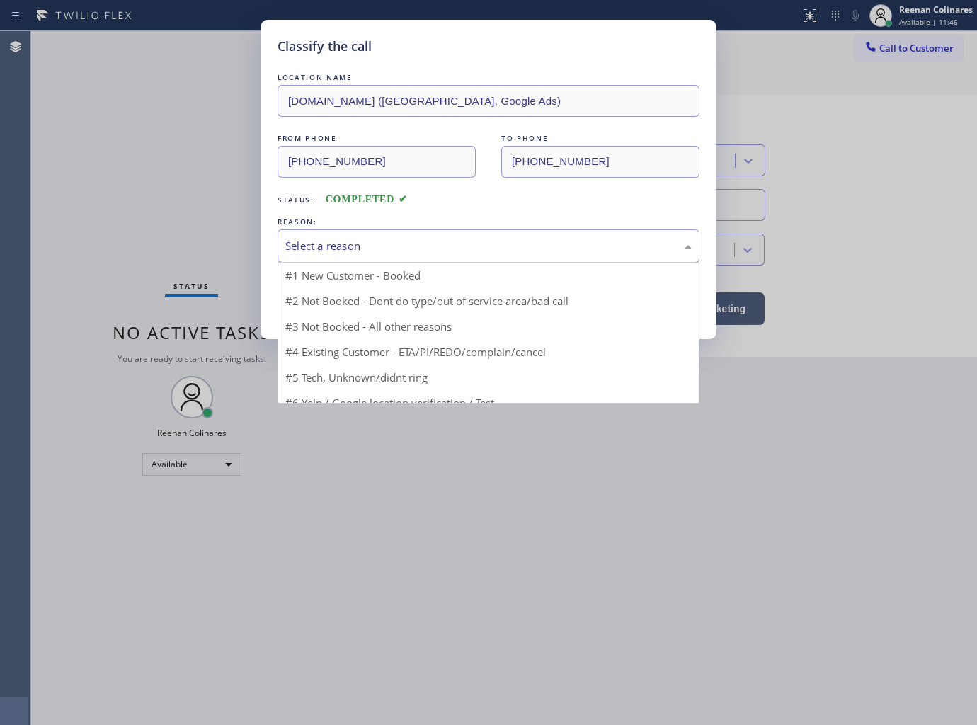
click at [384, 244] on div "Select a reason" at bounding box center [488, 246] width 406 height 16
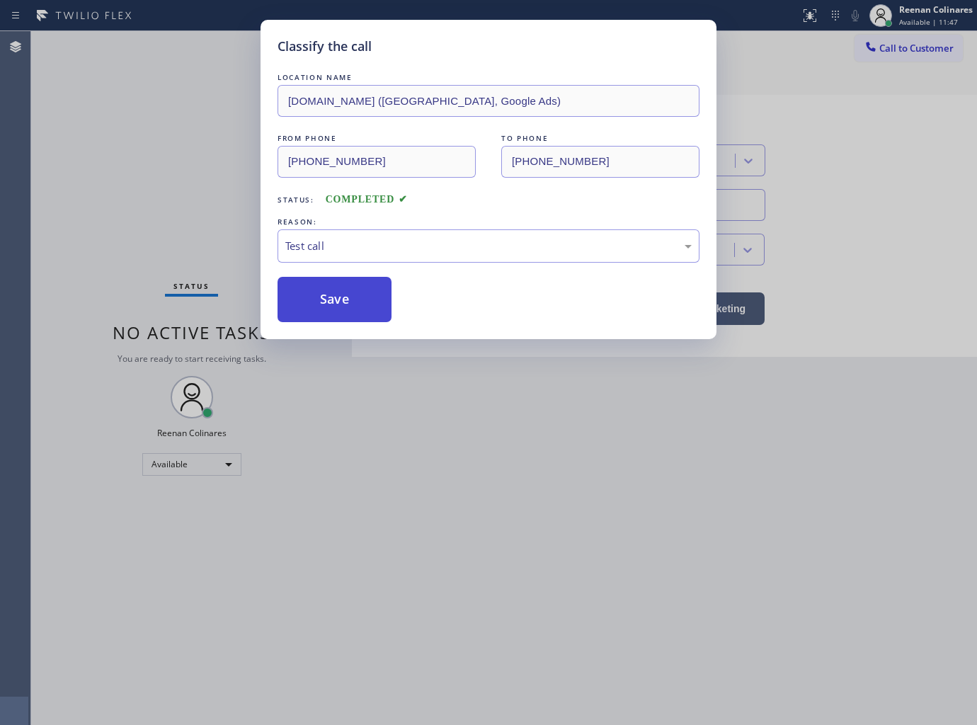
drag, startPoint x: 304, startPoint y: 316, endPoint x: 184, endPoint y: 192, distance: 173.2
click at [302, 315] on button "Save" at bounding box center [334, 299] width 114 height 45
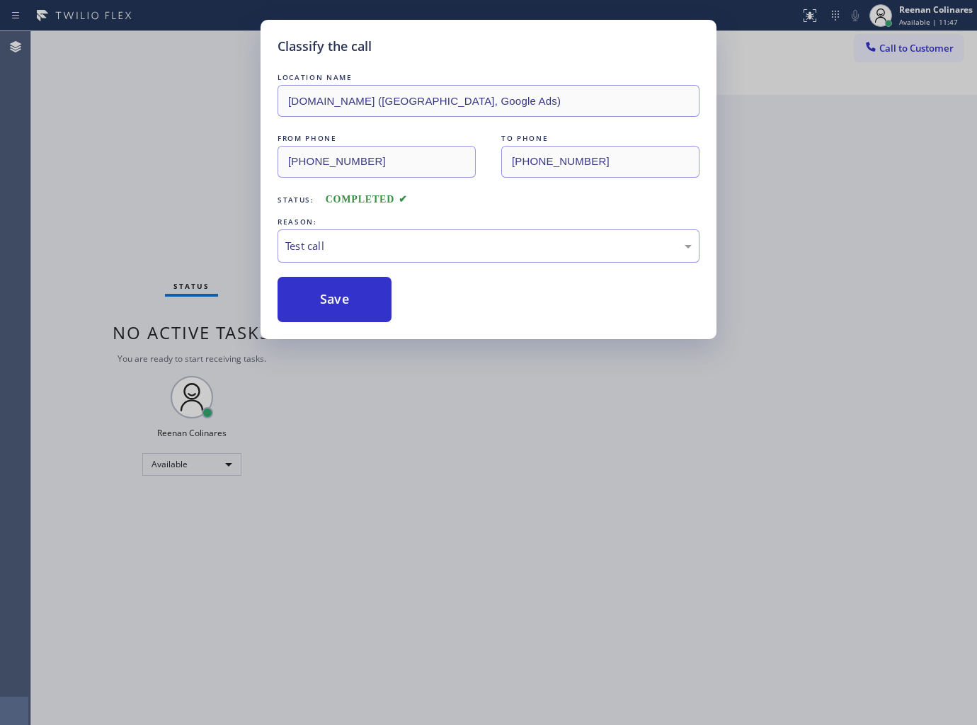
click at [181, 190] on div "Classify the call LOCATION NAME [DOMAIN_NAME] ([GEOGRAPHIC_DATA], Google Ads) F…" at bounding box center [488, 362] width 977 height 725
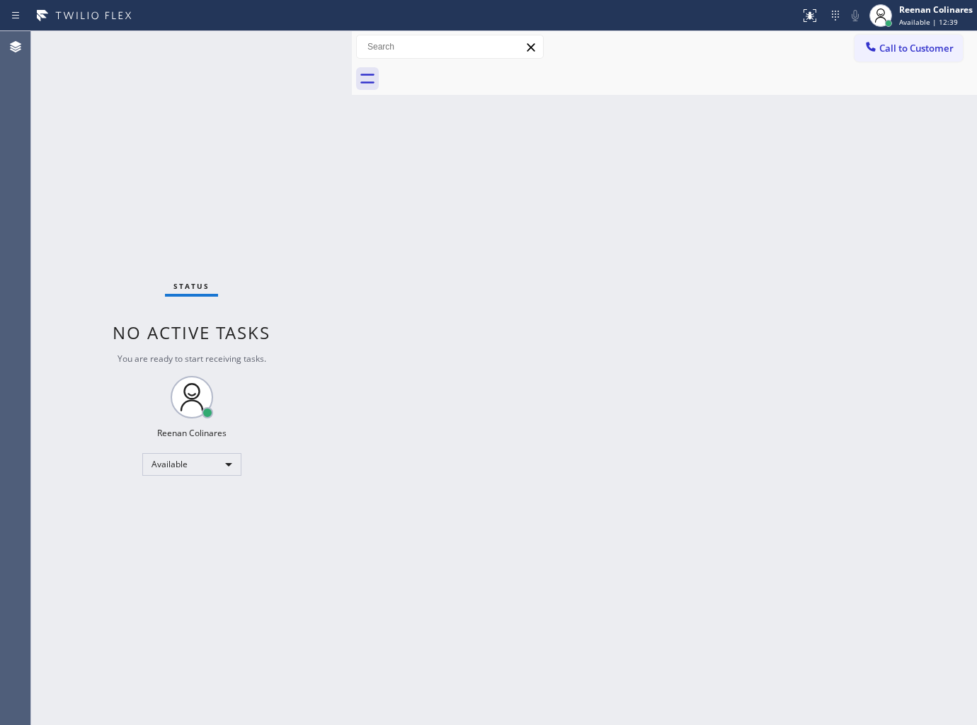
click at [612, 164] on div "Back to Dashboard Change Sender ID Customers Technicians Select a contact Outbo…" at bounding box center [664, 378] width 625 height 694
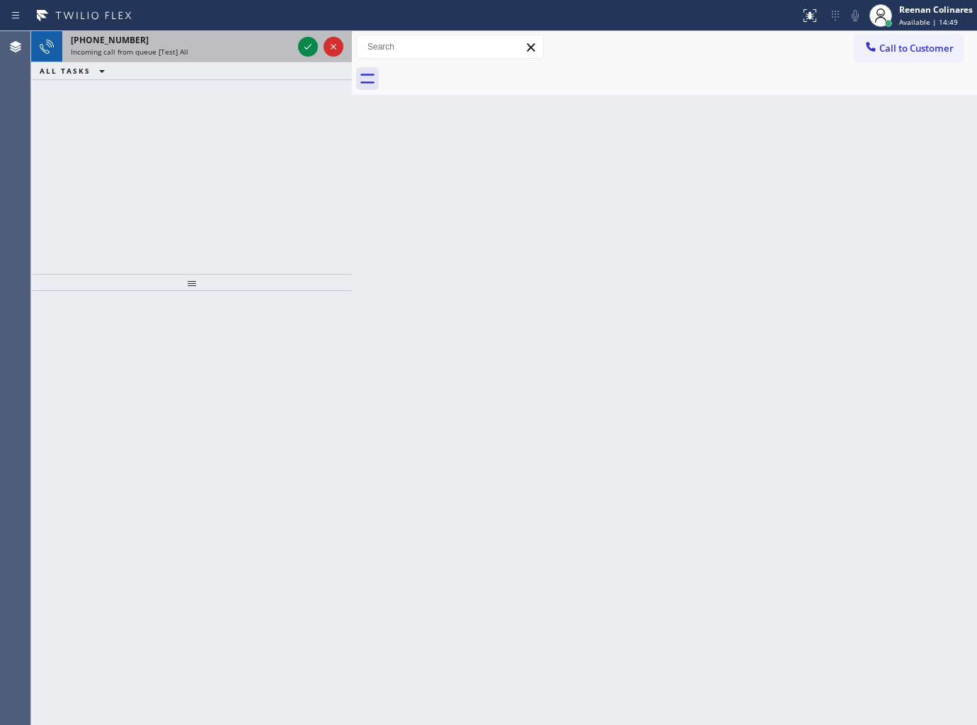
click at [184, 48] on span "Incoming call from queue [Test] All" at bounding box center [130, 52] width 118 height 10
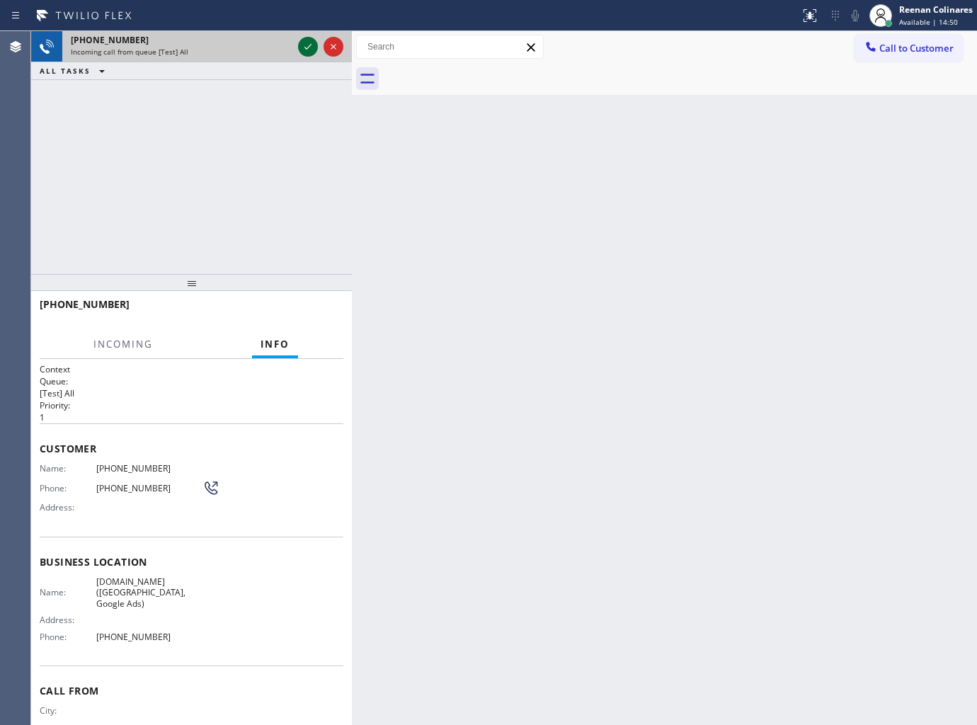
click at [309, 42] on icon at bounding box center [307, 46] width 17 height 17
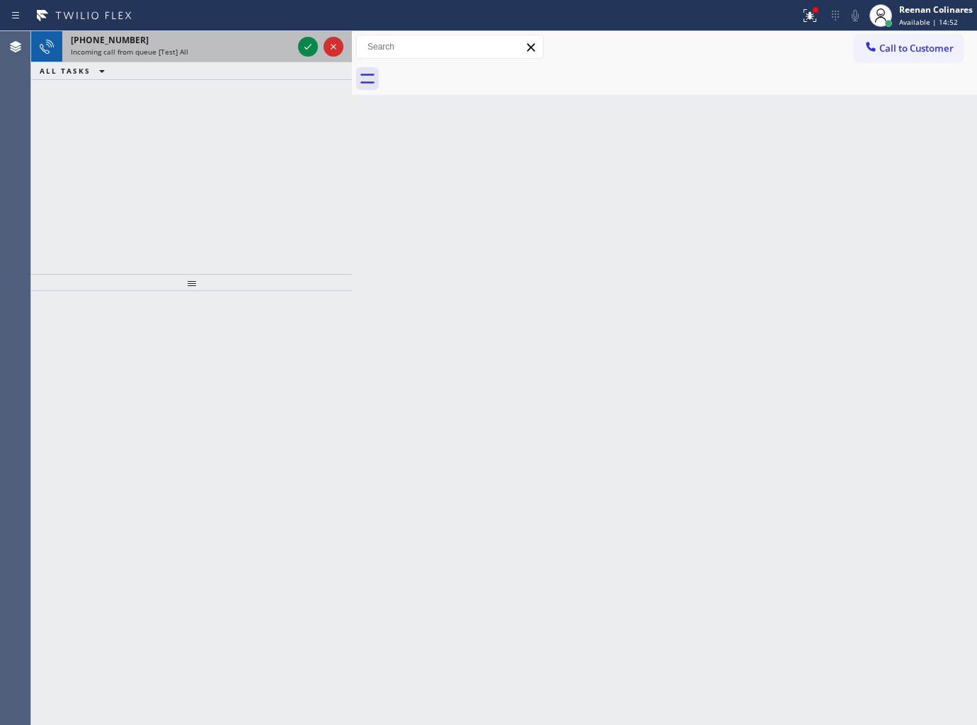
drag, startPoint x: 227, startPoint y: 47, endPoint x: 294, endPoint y: 51, distance: 67.4
click at [228, 45] on div "[PHONE_NUMBER] Incoming call from queue [Test] All" at bounding box center [178, 46] width 233 height 31
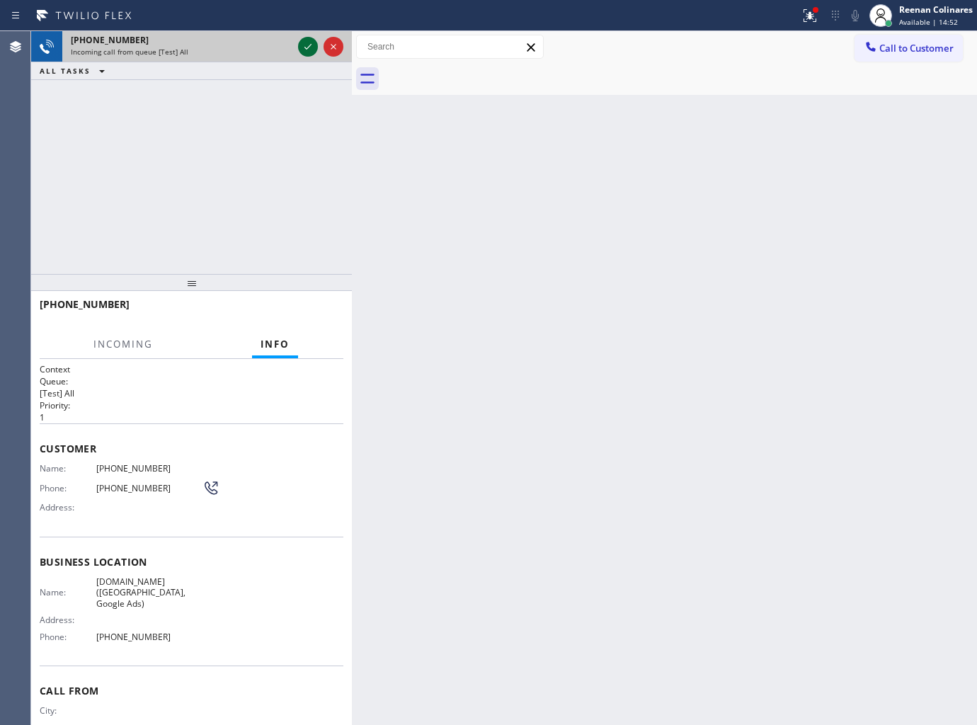
click at [302, 47] on icon at bounding box center [307, 46] width 17 height 17
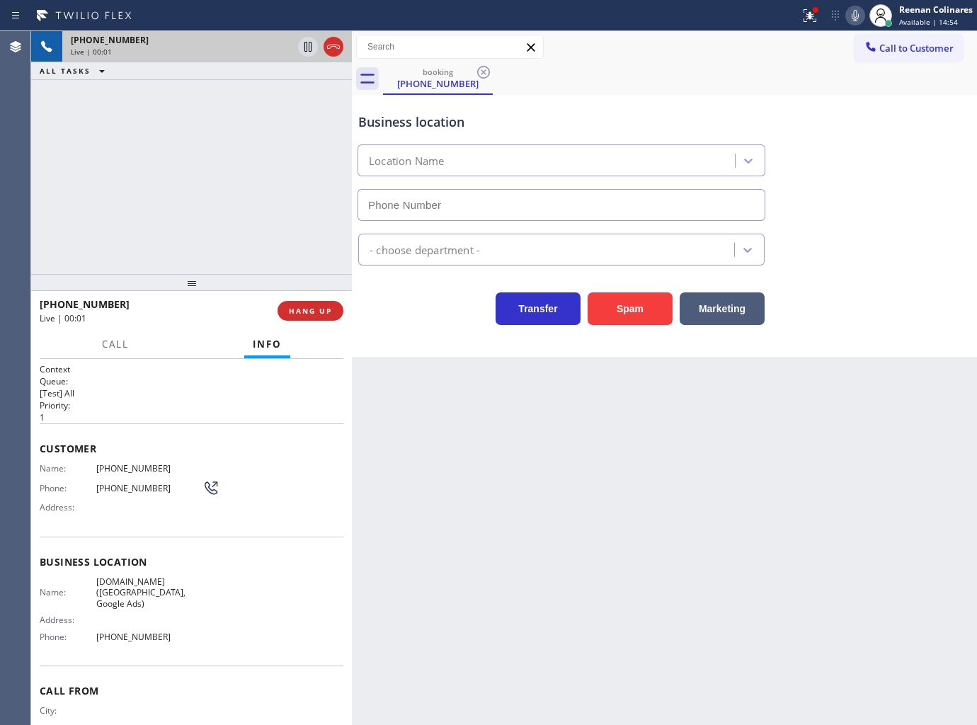
type input "[PHONE_NUMBER]"
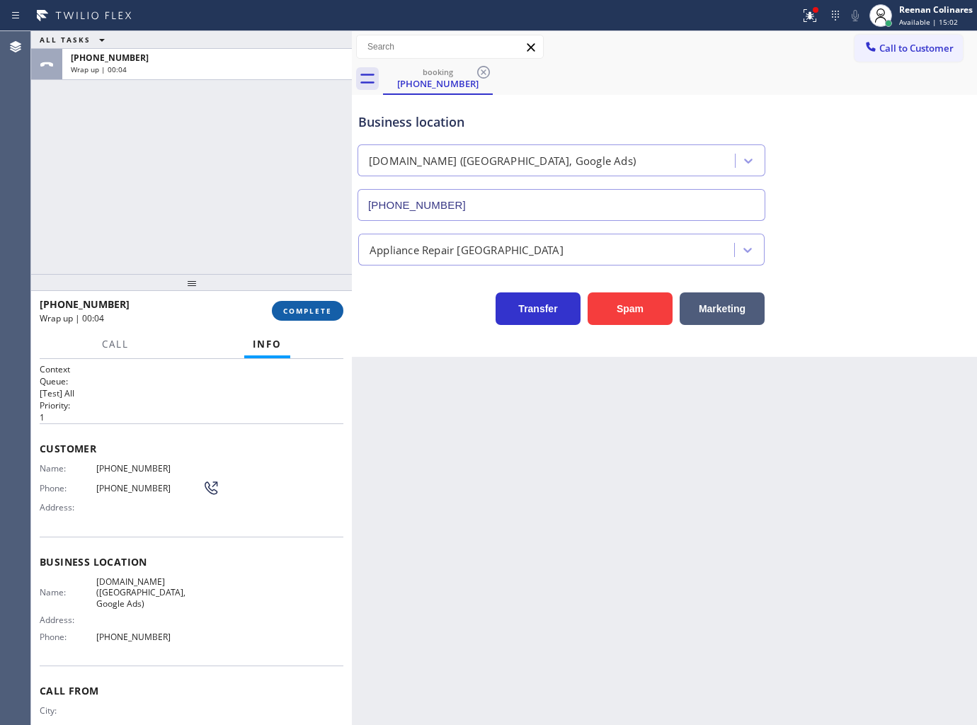
click at [285, 311] on span "COMPLETE" at bounding box center [307, 311] width 49 height 10
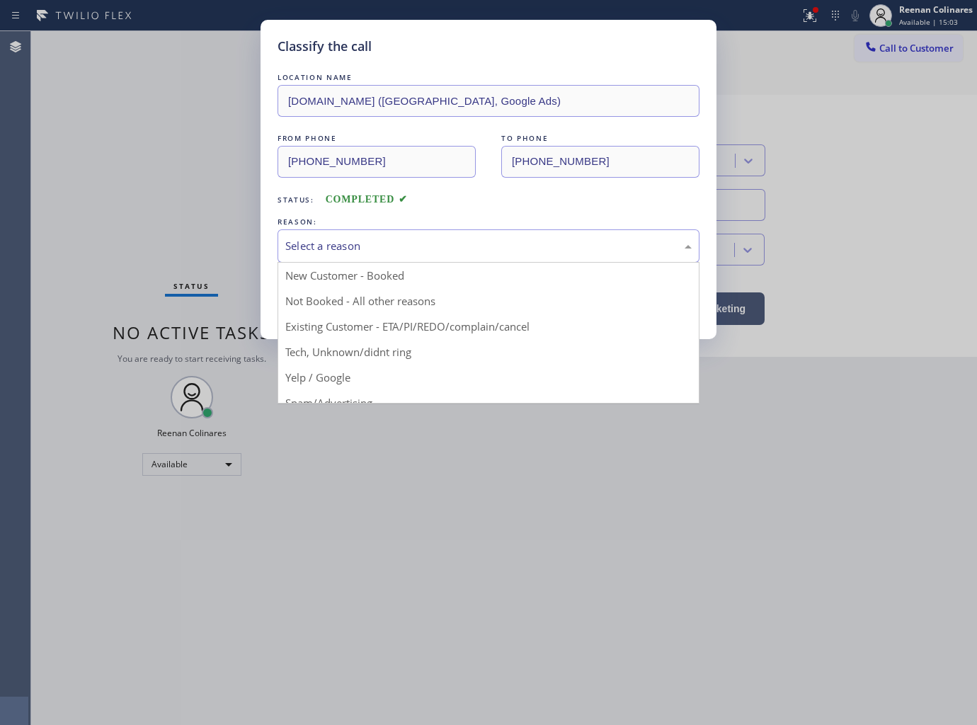
click at [378, 232] on div "Select a reason" at bounding box center [488, 245] width 422 height 33
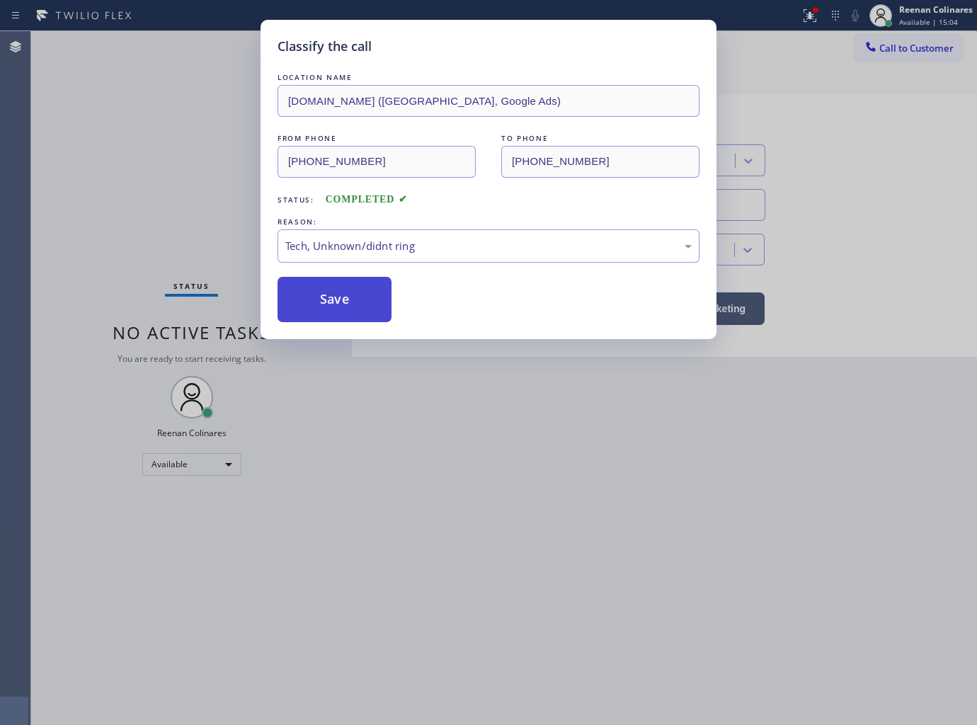
click at [331, 303] on button "Save" at bounding box center [334, 299] width 114 height 45
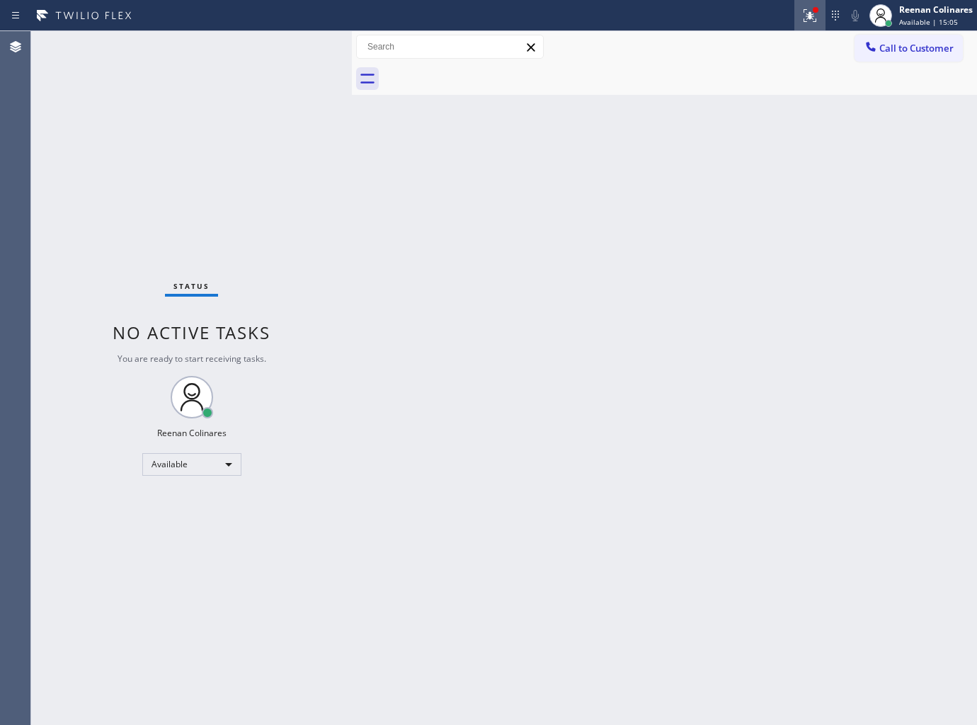
click at [808, 23] on icon at bounding box center [809, 15] width 17 height 17
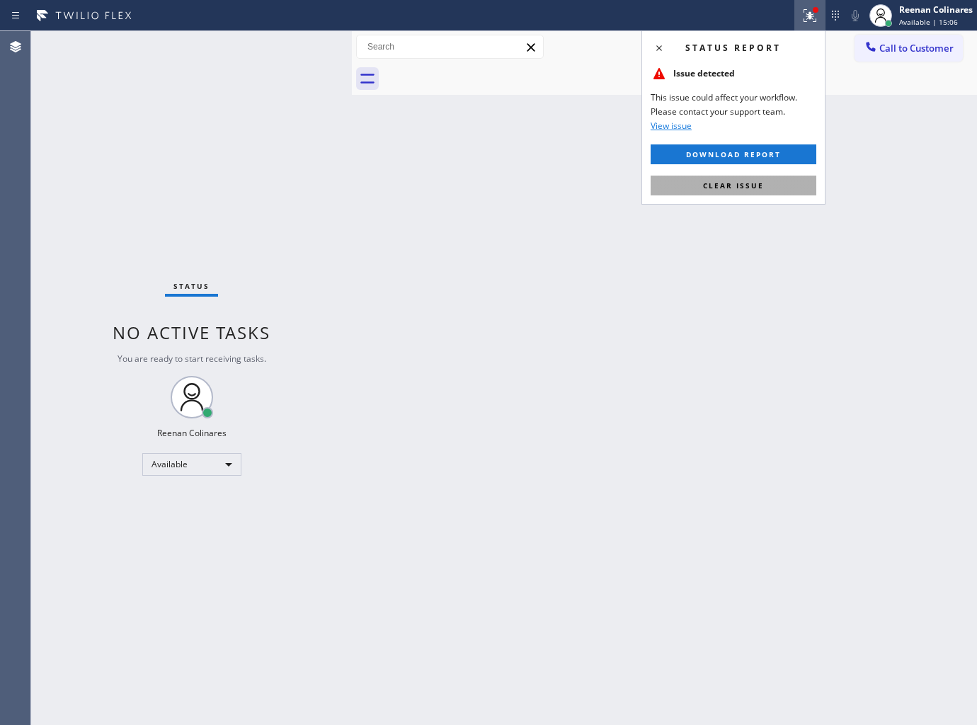
click at [713, 189] on span "Clear issue" at bounding box center [733, 186] width 61 height 10
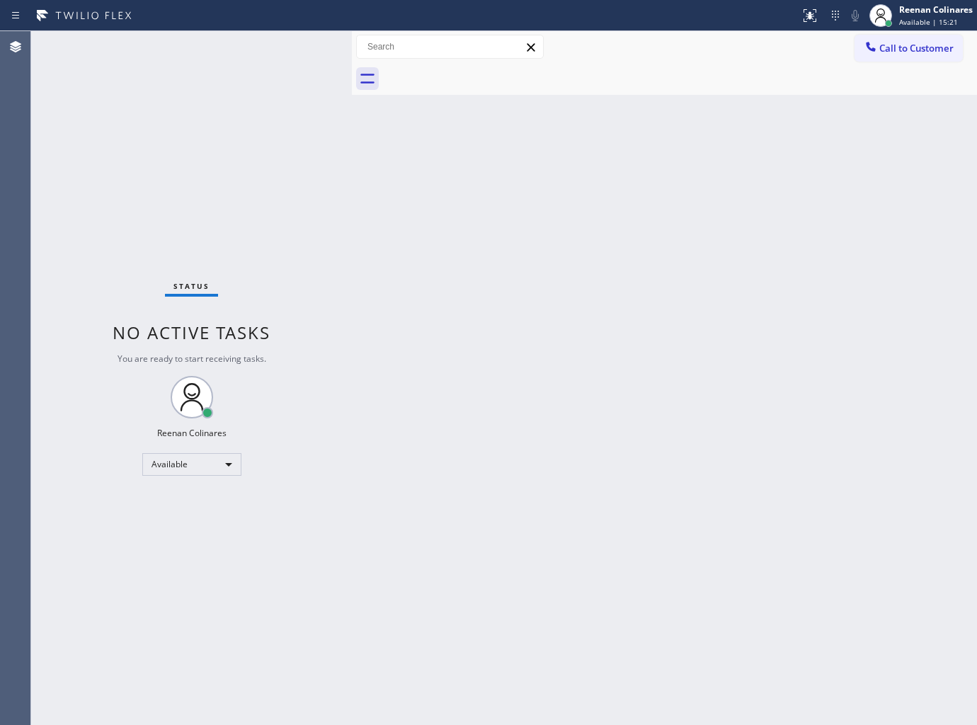
click at [437, 259] on div "Back to Dashboard Change Sender ID Customers Technicians Select a contact Outbo…" at bounding box center [664, 378] width 625 height 694
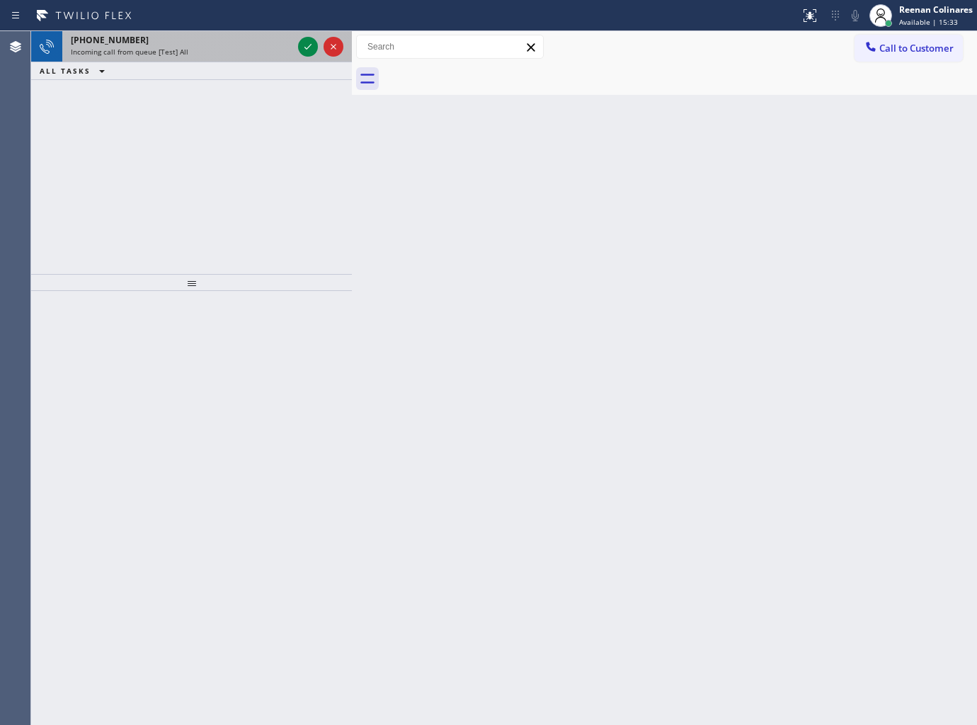
click at [262, 38] on div "[PHONE_NUMBER]" at bounding box center [182, 40] width 222 height 12
click at [251, 67] on div "ALL TASKS ALL TASKS ACTIVE TASKS TASKS IN WRAP UP" at bounding box center [191, 71] width 321 height 18
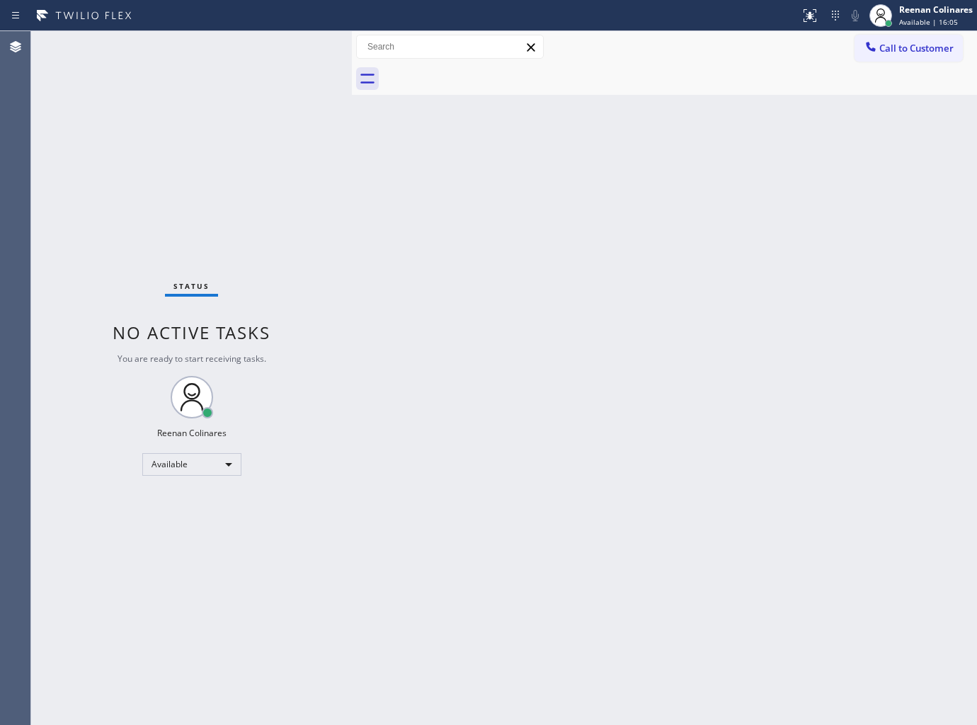
click at [251, 55] on div "Status No active tasks You are ready to start receiving tasks. Reenan Colinares…" at bounding box center [191, 378] width 321 height 694
click at [262, 54] on div "Status No active tasks You are ready to start receiving tasks. Reenan Colinares…" at bounding box center [191, 378] width 321 height 694
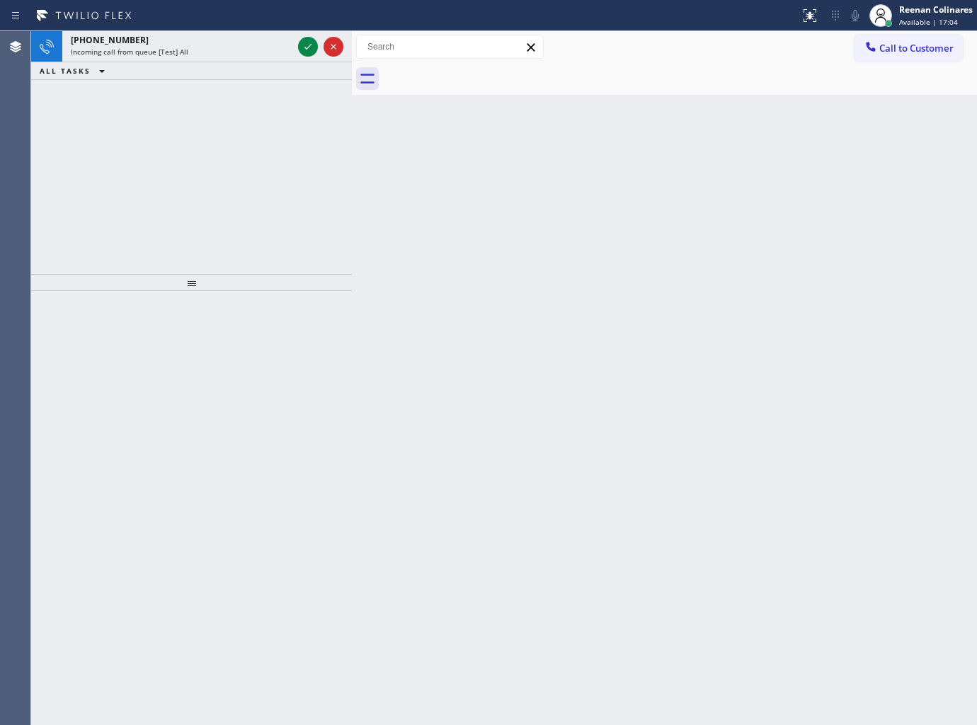
click at [262, 54] on div "Incoming call from queue [Test] All" at bounding box center [182, 52] width 222 height 10
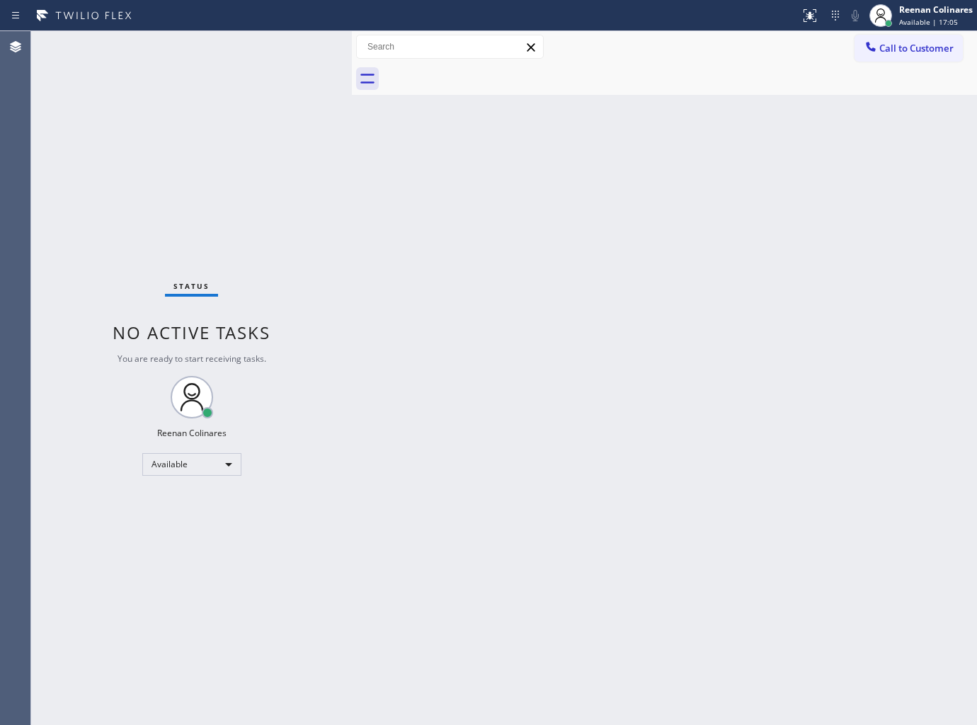
click at [265, 57] on div "Status No active tasks You are ready to start receiving tasks. Reenan Colinares…" at bounding box center [191, 378] width 321 height 694
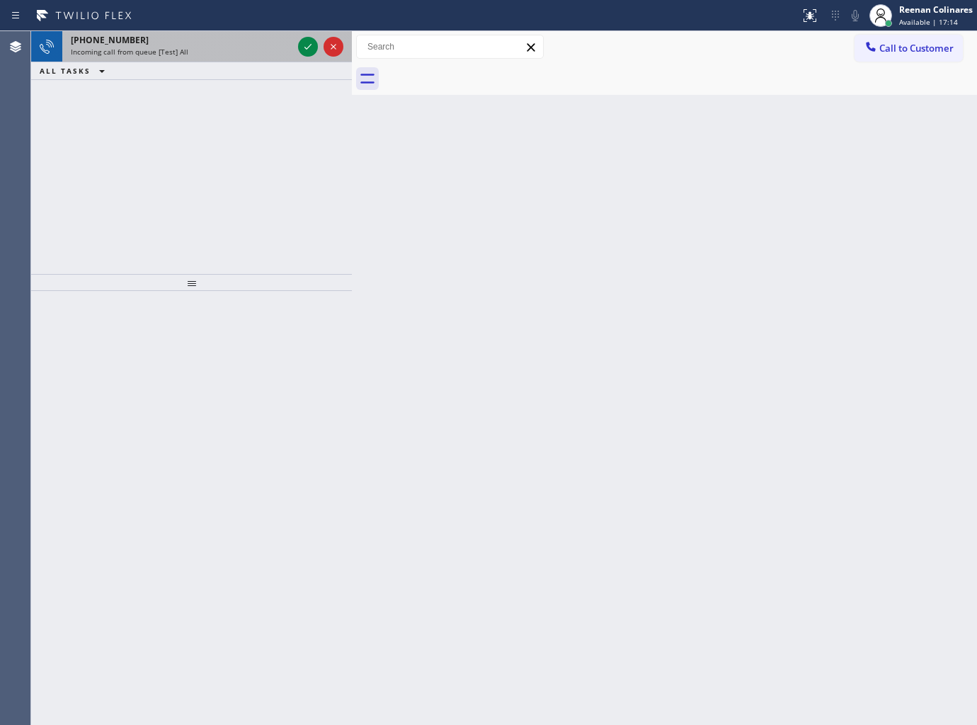
click at [236, 41] on div "[PHONE_NUMBER]" at bounding box center [182, 40] width 222 height 12
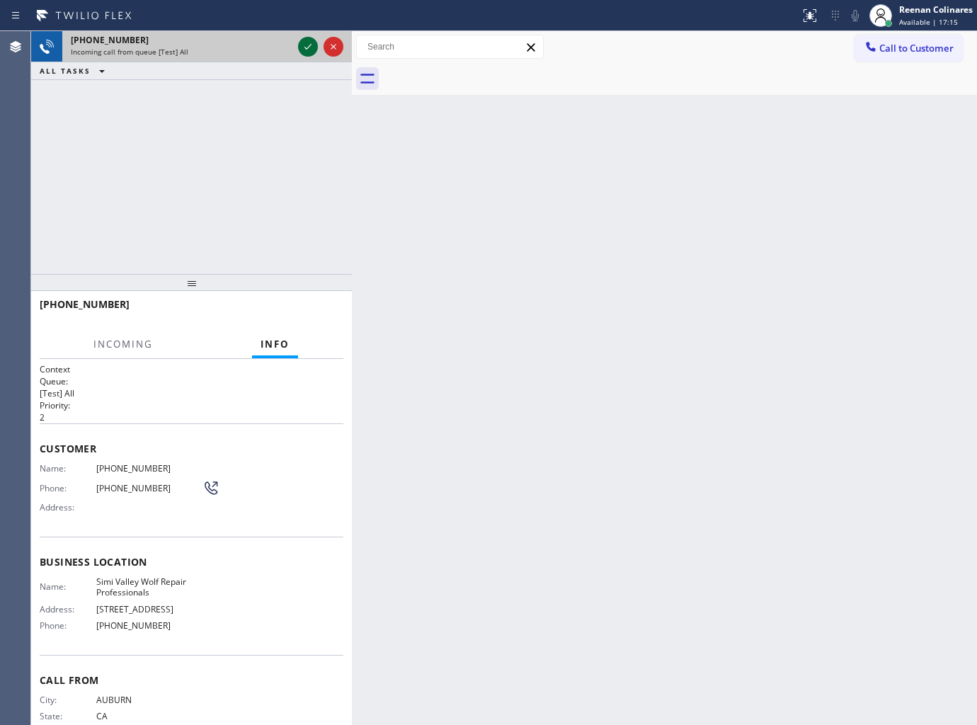
click at [307, 44] on icon at bounding box center [307, 46] width 17 height 17
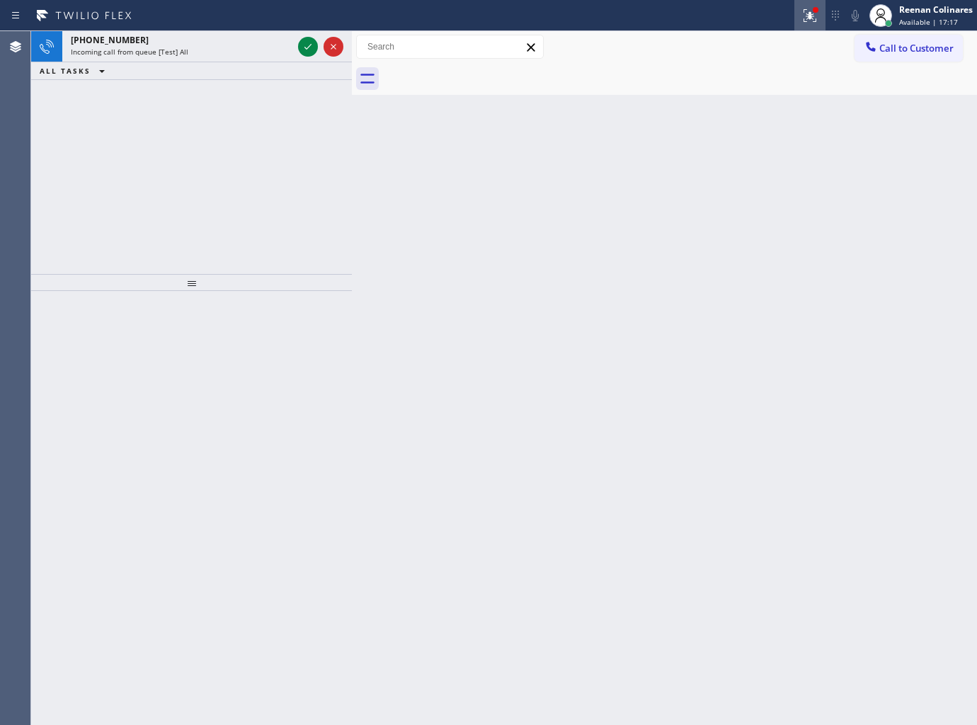
drag, startPoint x: 796, startPoint y: 22, endPoint x: 803, endPoint y: 18, distance: 7.7
click at [800, 18] on div at bounding box center [809, 15] width 31 height 17
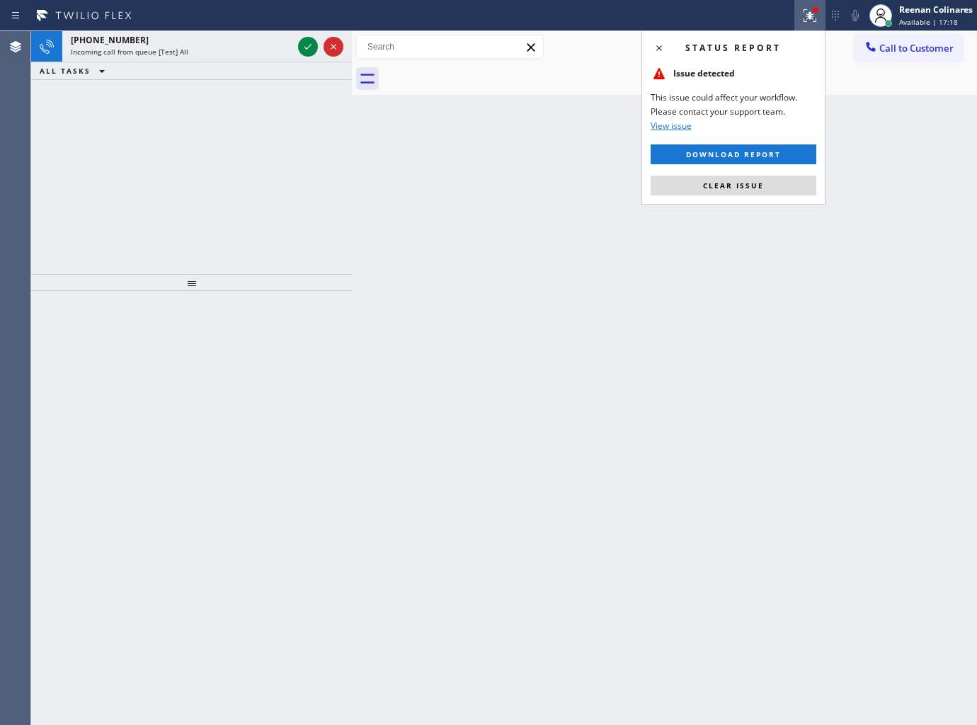
click at [674, 186] on button "Clear issue" at bounding box center [734, 186] width 166 height 20
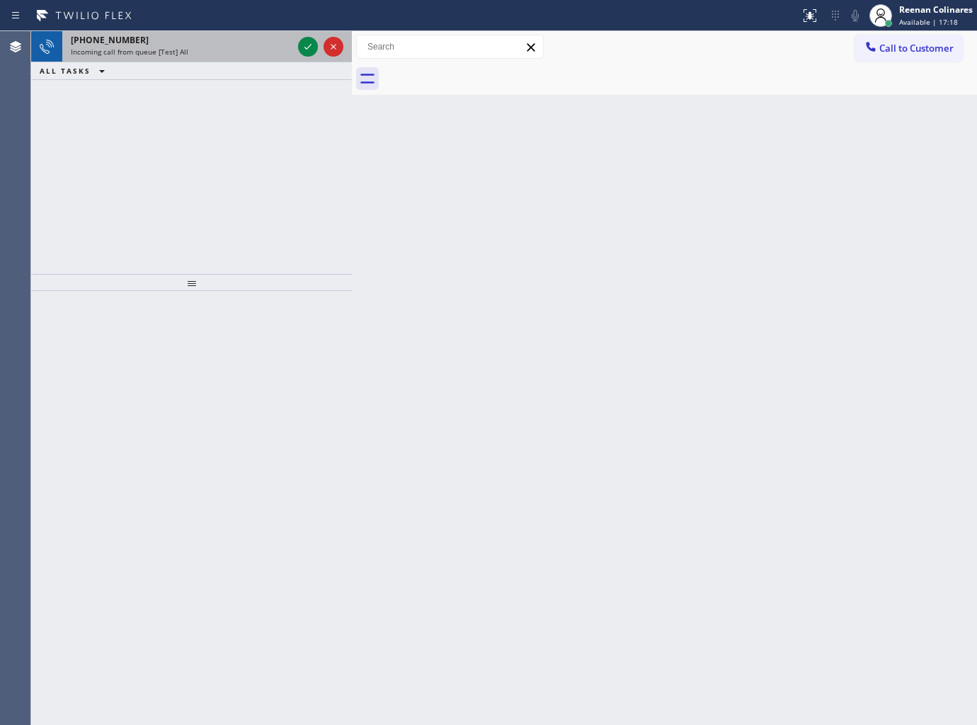
drag, startPoint x: 245, startPoint y: 58, endPoint x: 291, endPoint y: 50, distance: 46.7
click at [249, 57] on div "[PHONE_NUMBER] Incoming call from queue [Test] All" at bounding box center [178, 46] width 233 height 31
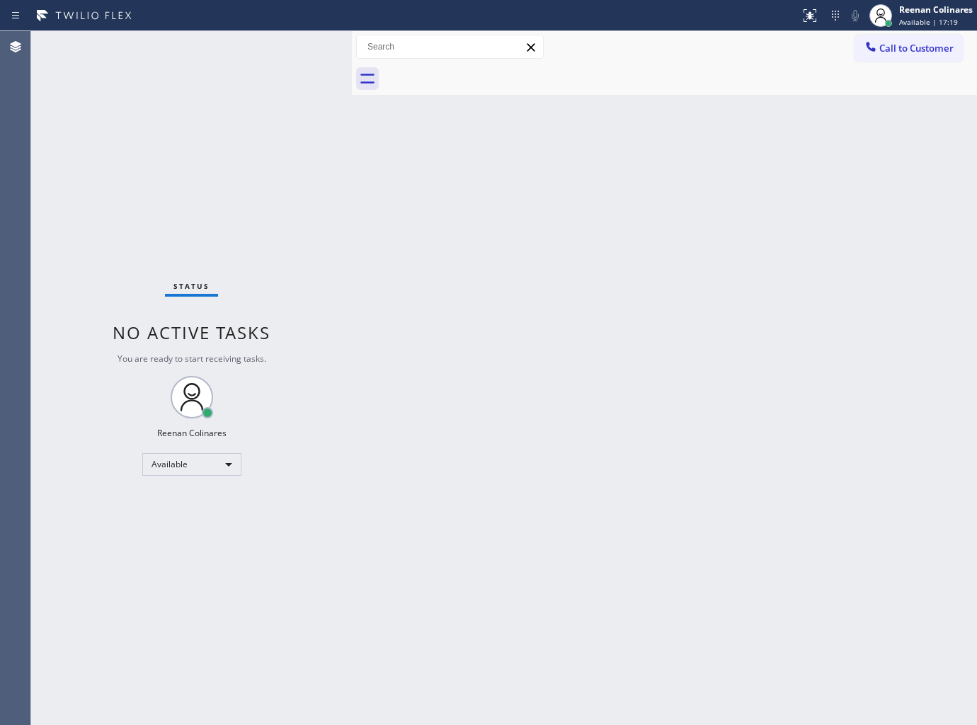
click at [224, 40] on div "Status No active tasks You are ready to start receiving tasks. Reenan Colinares…" at bounding box center [191, 378] width 321 height 694
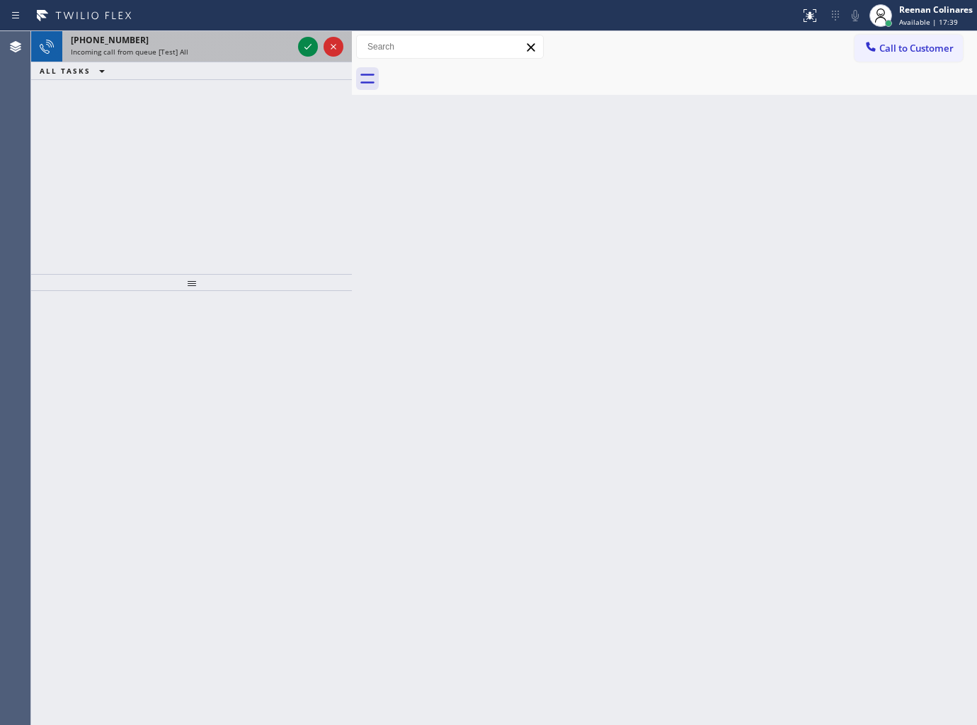
drag, startPoint x: 241, startPoint y: 43, endPoint x: 282, endPoint y: 47, distance: 41.3
click at [241, 43] on div "[PHONE_NUMBER]" at bounding box center [182, 40] width 222 height 12
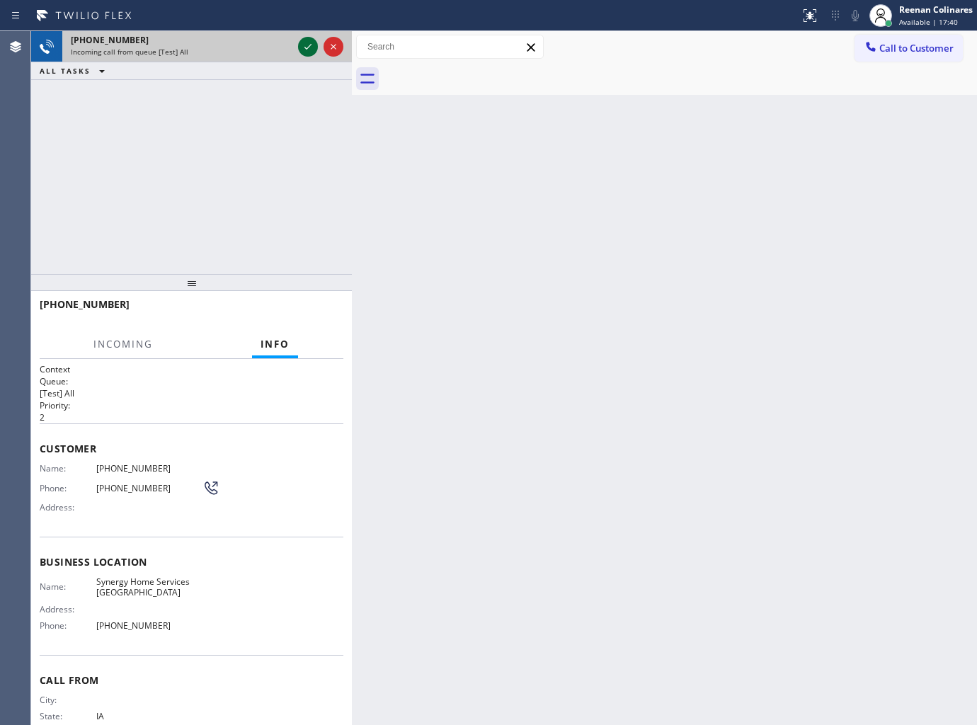
click at [301, 46] on icon at bounding box center [307, 46] width 17 height 17
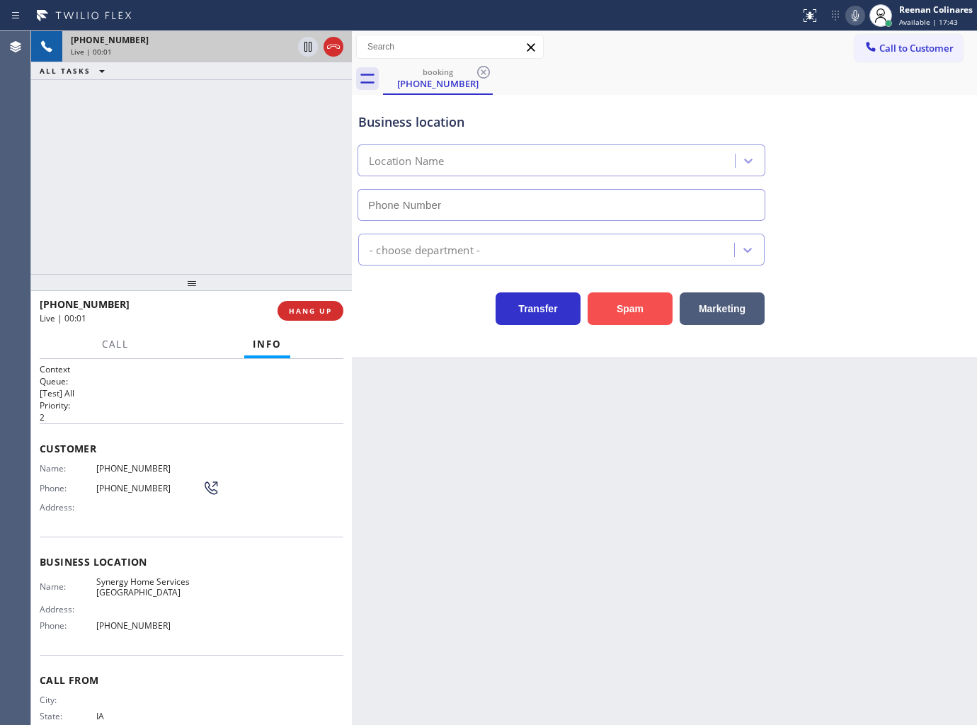
click at [623, 308] on button "Spam" at bounding box center [630, 308] width 85 height 33
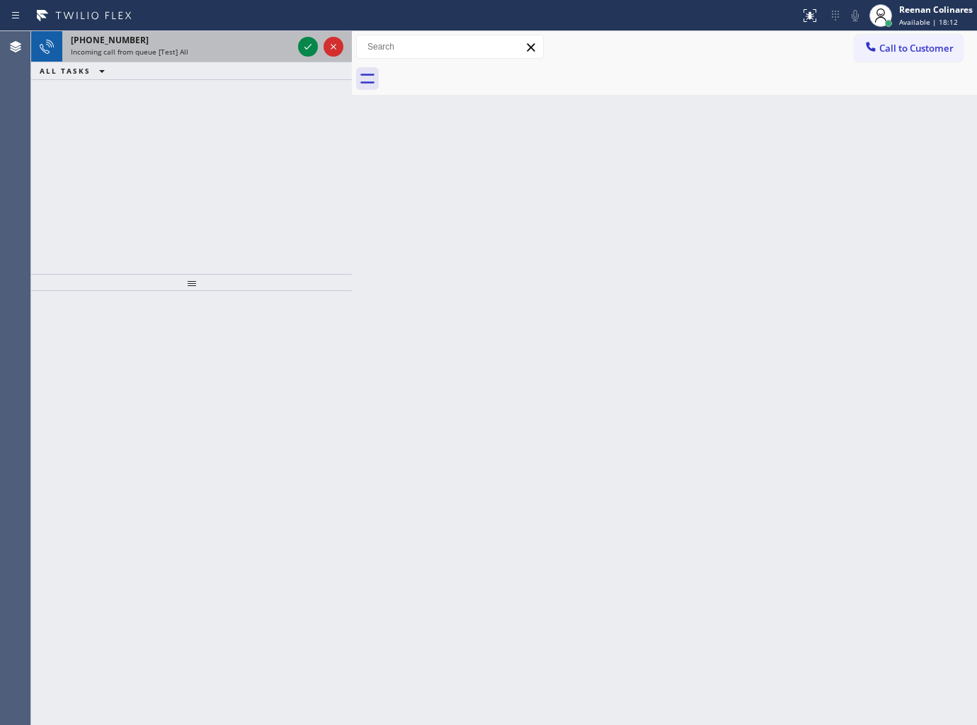
click at [245, 43] on div "[PHONE_NUMBER]" at bounding box center [182, 40] width 222 height 12
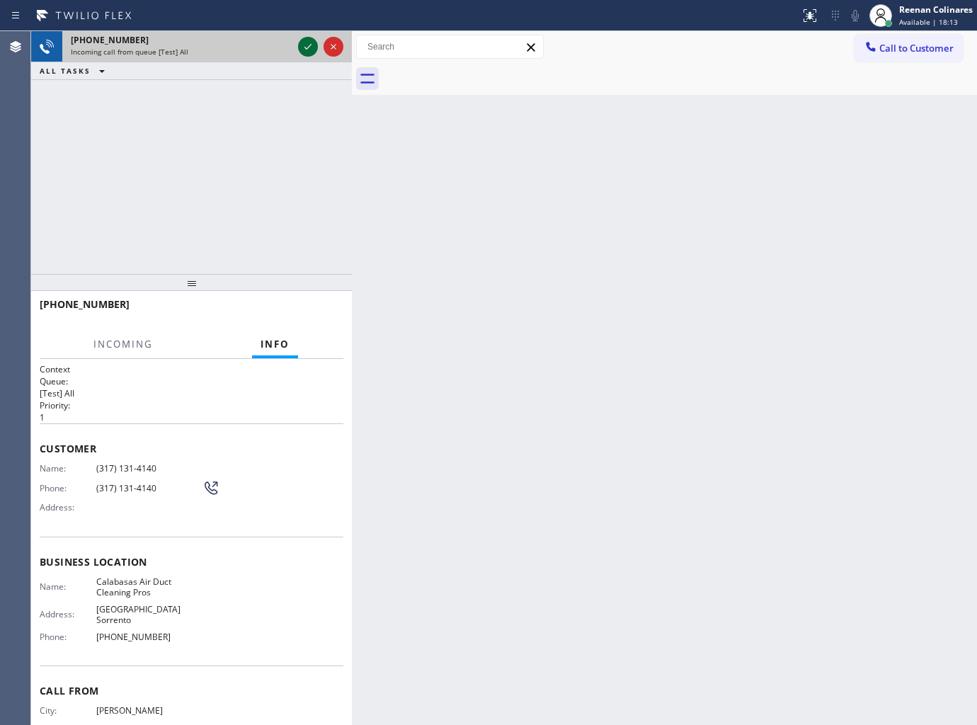
click at [305, 45] on icon at bounding box center [307, 46] width 17 height 17
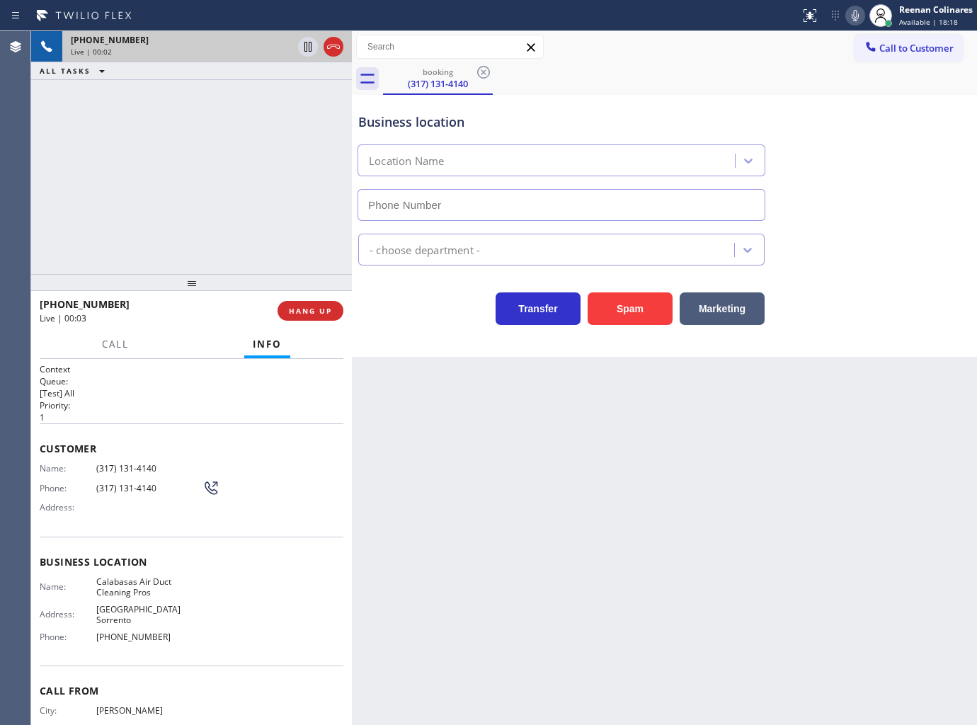
click at [848, 18] on icon at bounding box center [855, 15] width 17 height 17
type input "[PHONE_NUMBER]"
click at [852, 18] on rect at bounding box center [855, 14] width 10 height 10
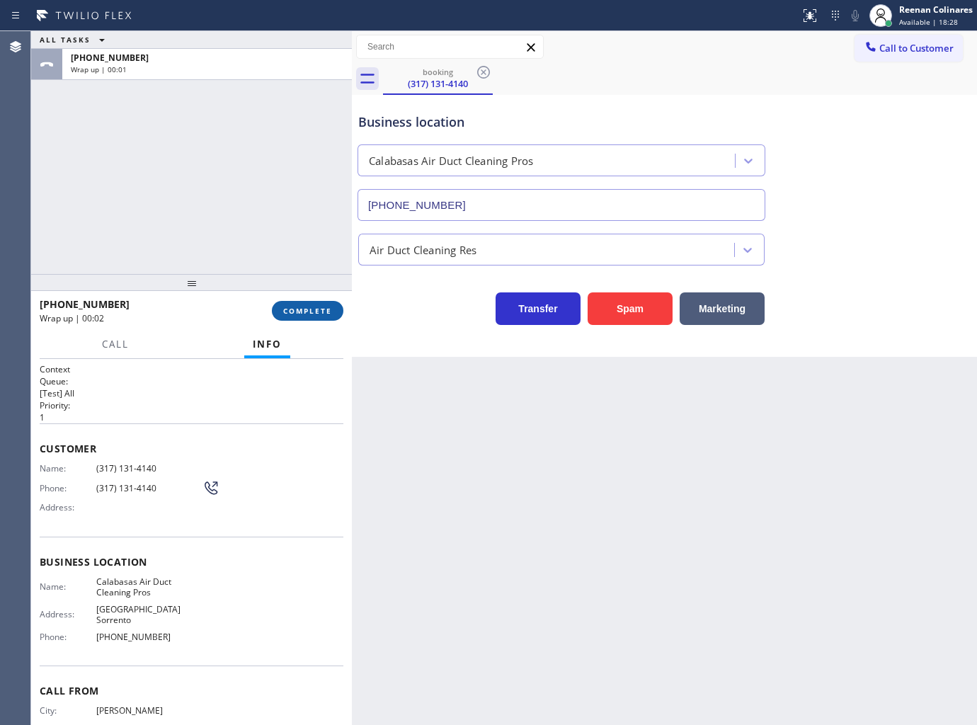
click at [321, 312] on span "COMPLETE" at bounding box center [307, 311] width 49 height 10
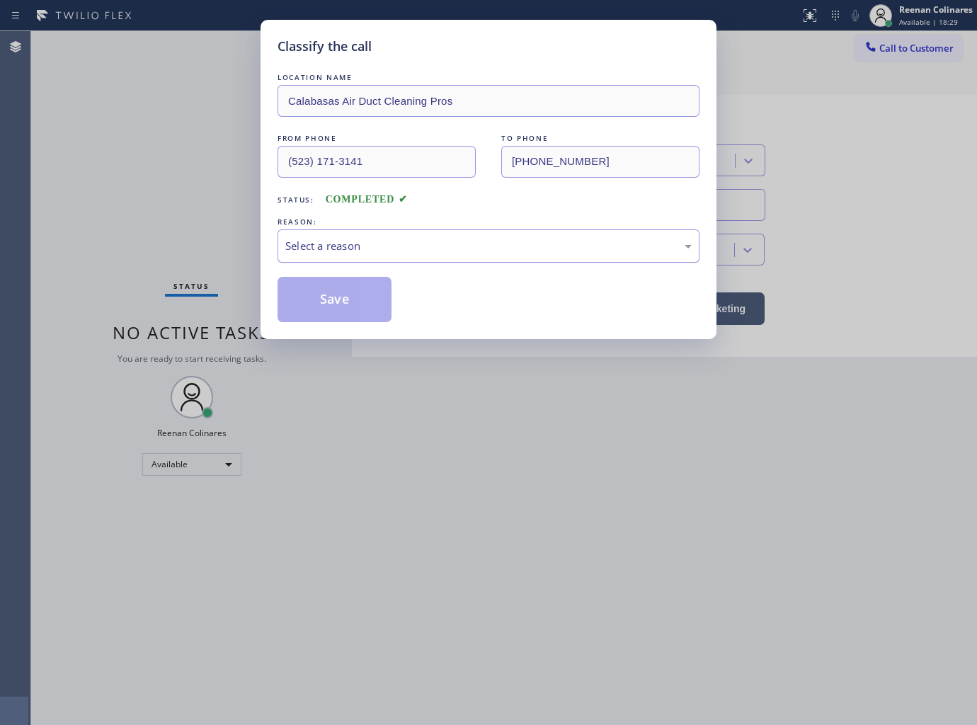
click at [366, 248] on div "Select a reason" at bounding box center [488, 246] width 406 height 16
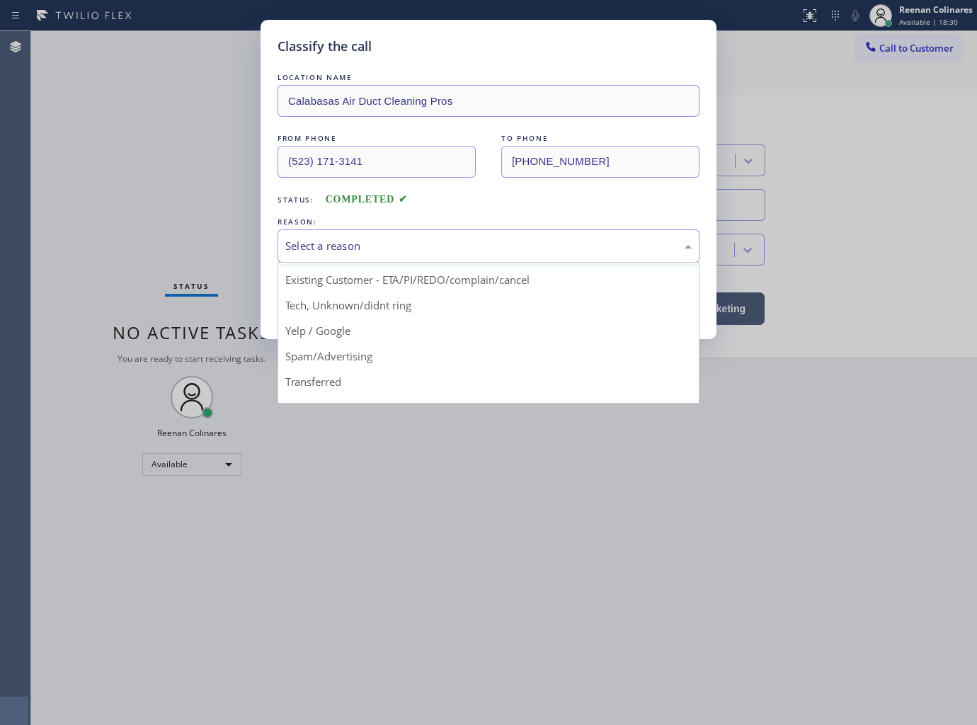
scroll to position [88, 0]
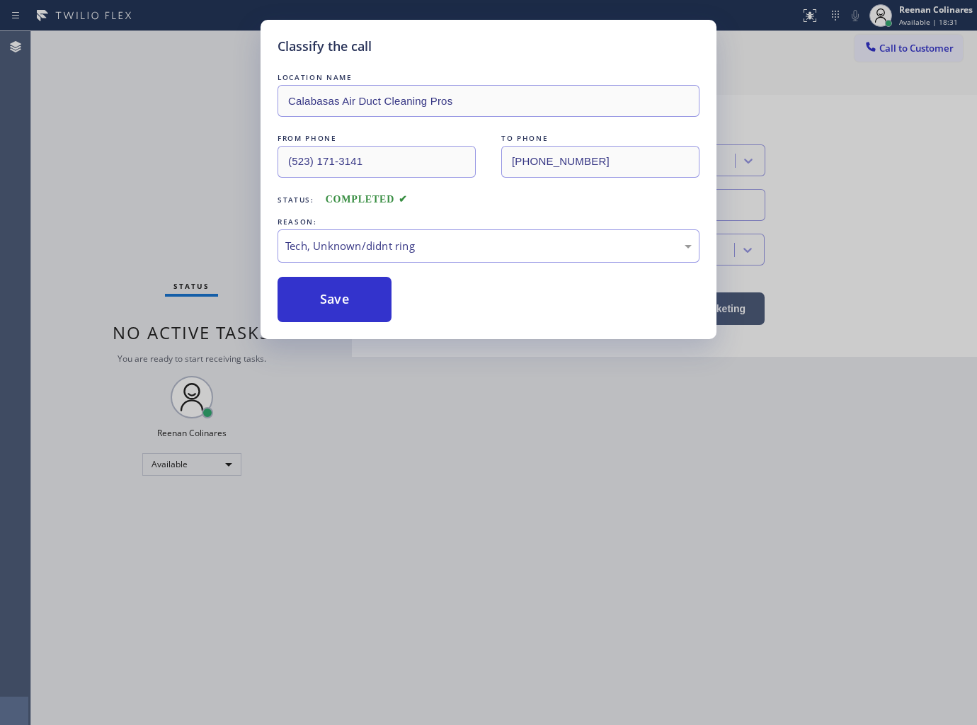
drag, startPoint x: 329, startPoint y: 296, endPoint x: 127, endPoint y: 212, distance: 218.4
click at [329, 297] on button "Save" at bounding box center [334, 299] width 114 height 45
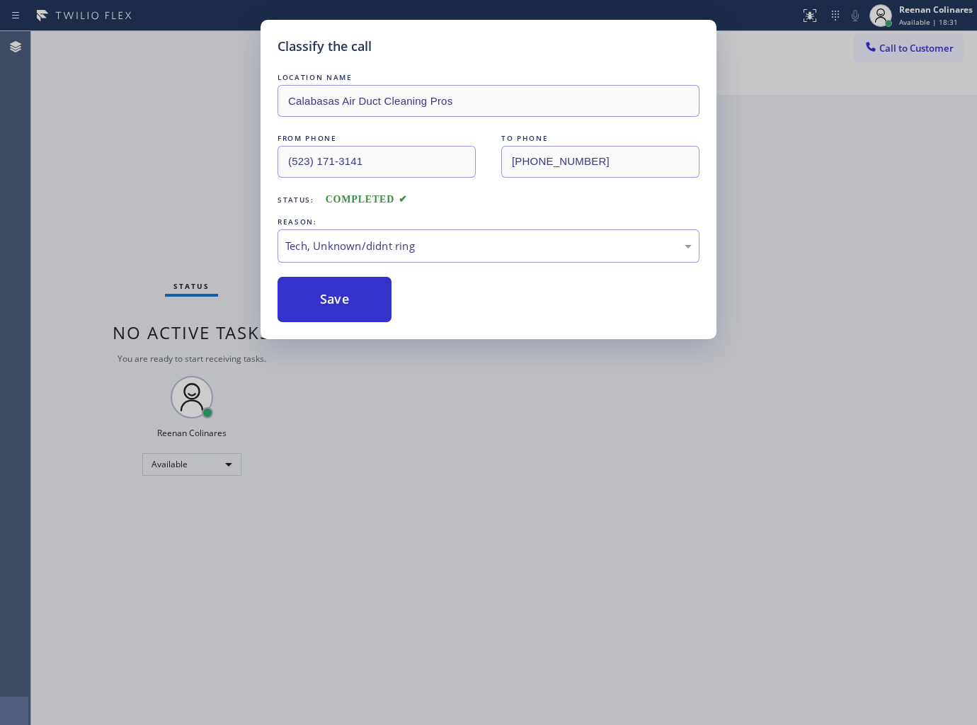
click at [121, 210] on div "Classify the call LOCATION NAME Calabasas Air Duct Cleaning Pros FROM PHONE [PH…" at bounding box center [488, 362] width 977 height 725
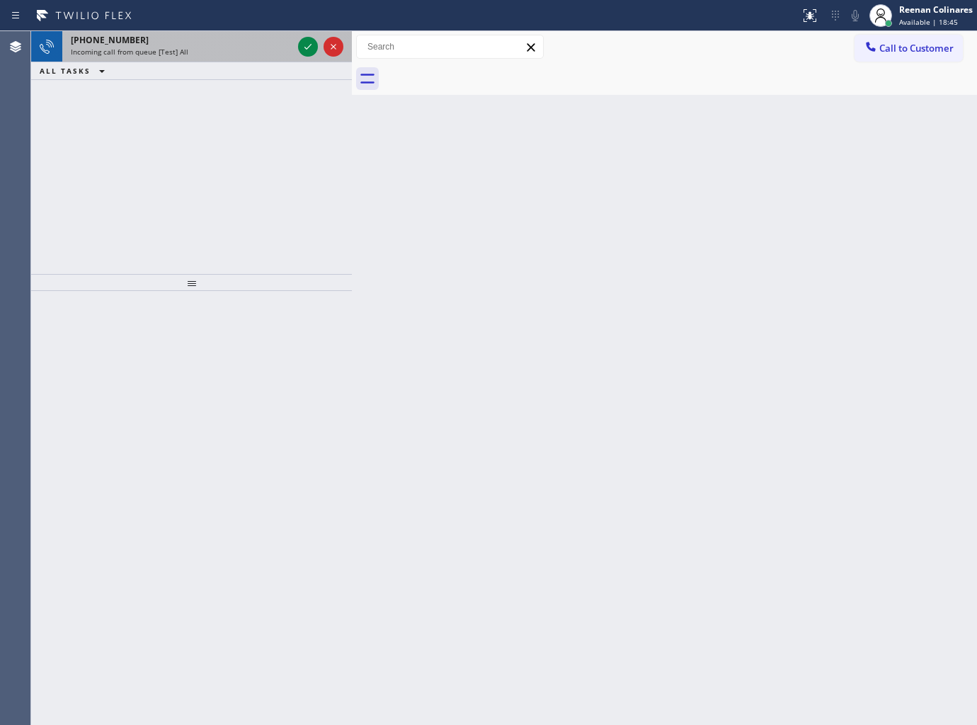
click at [188, 34] on div "[PHONE_NUMBER]" at bounding box center [182, 40] width 222 height 12
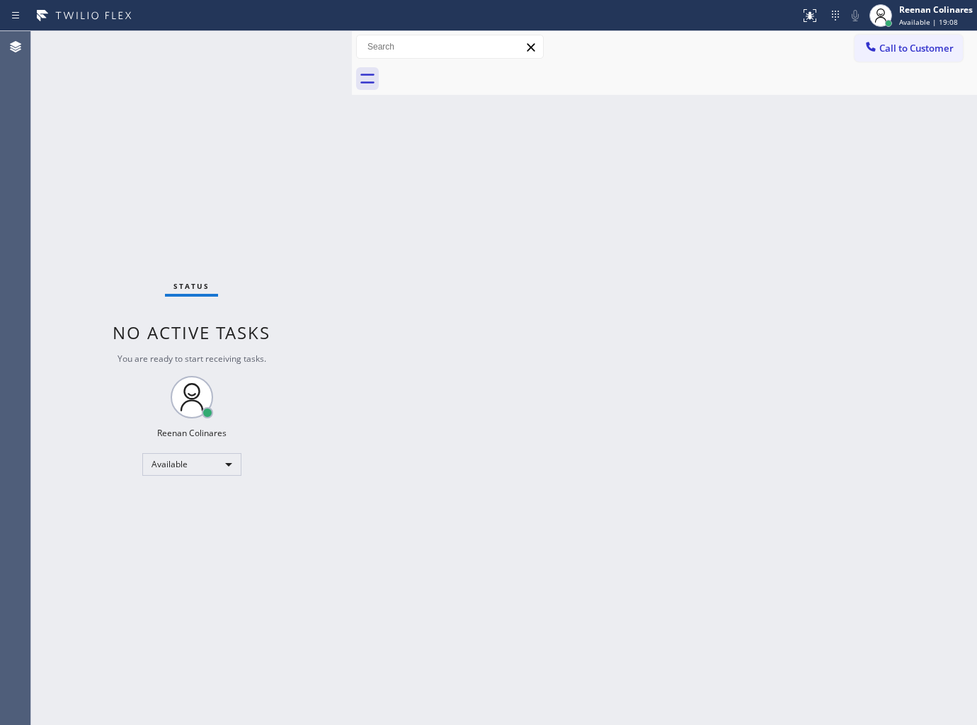
click at [187, 47] on div "Status No active tasks You are ready to start receiving tasks. Reenan Colinares…" at bounding box center [191, 378] width 321 height 694
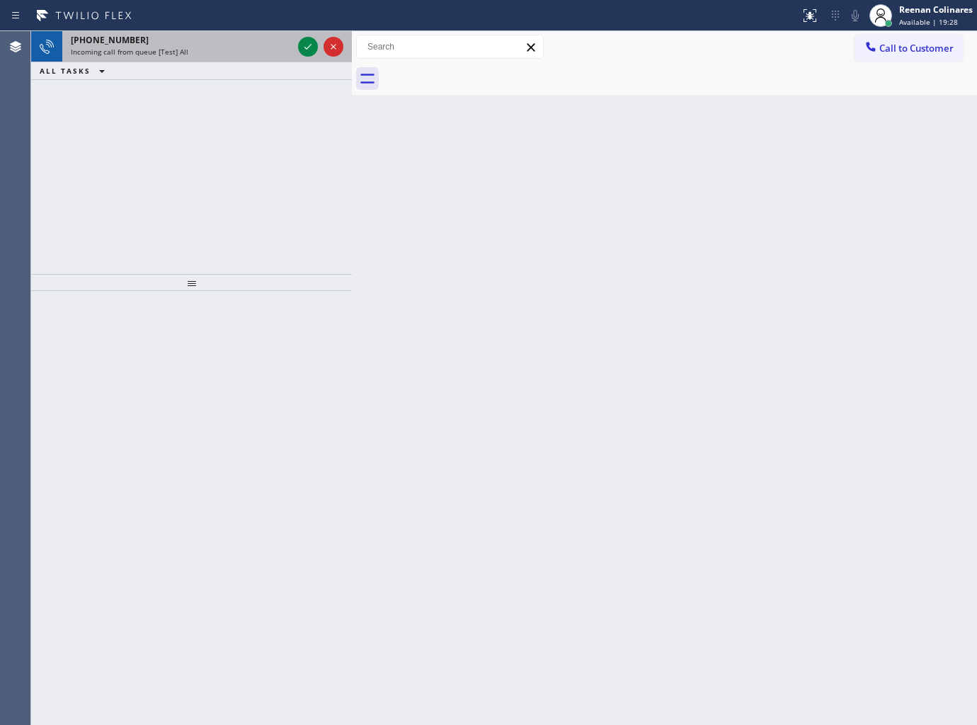
drag, startPoint x: 186, startPoint y: 37, endPoint x: 200, endPoint y: 44, distance: 15.2
click at [188, 39] on div "[PHONE_NUMBER]" at bounding box center [182, 40] width 222 height 12
click at [192, 40] on div "[PHONE_NUMBER]" at bounding box center [182, 40] width 222 height 12
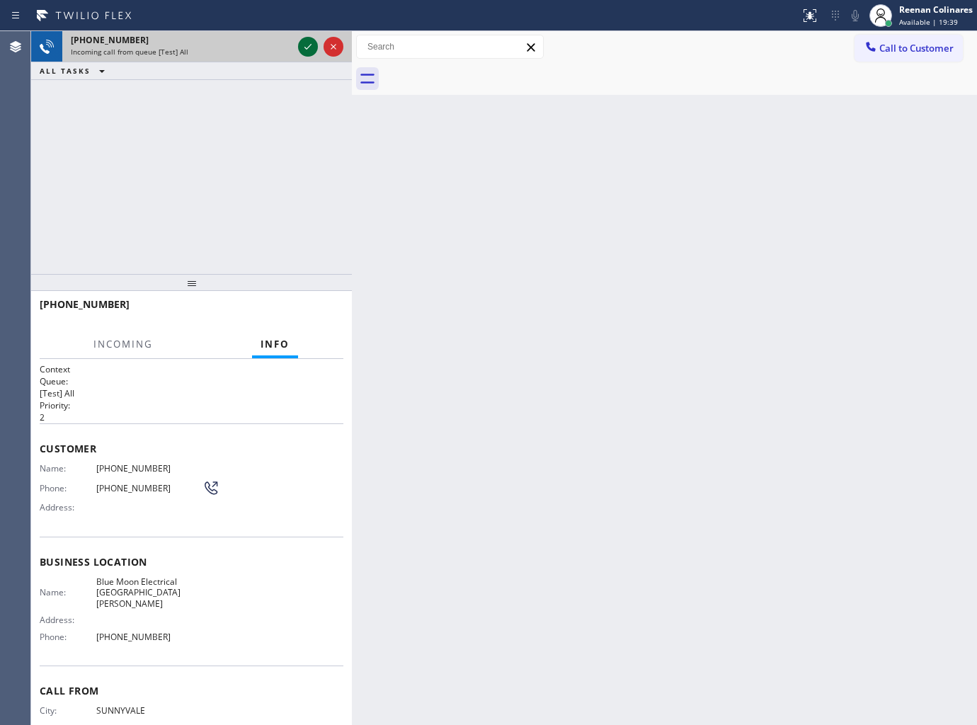
click at [302, 48] on icon at bounding box center [307, 46] width 17 height 17
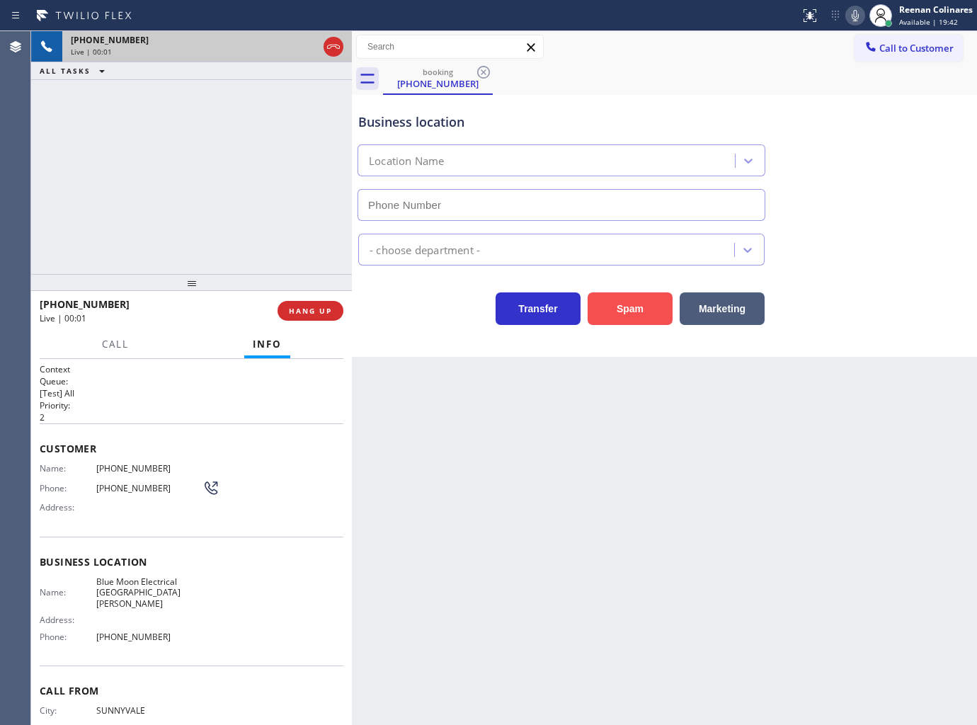
click at [643, 307] on button "Spam" at bounding box center [630, 308] width 85 height 33
type input "[PHONE_NUMBER]"
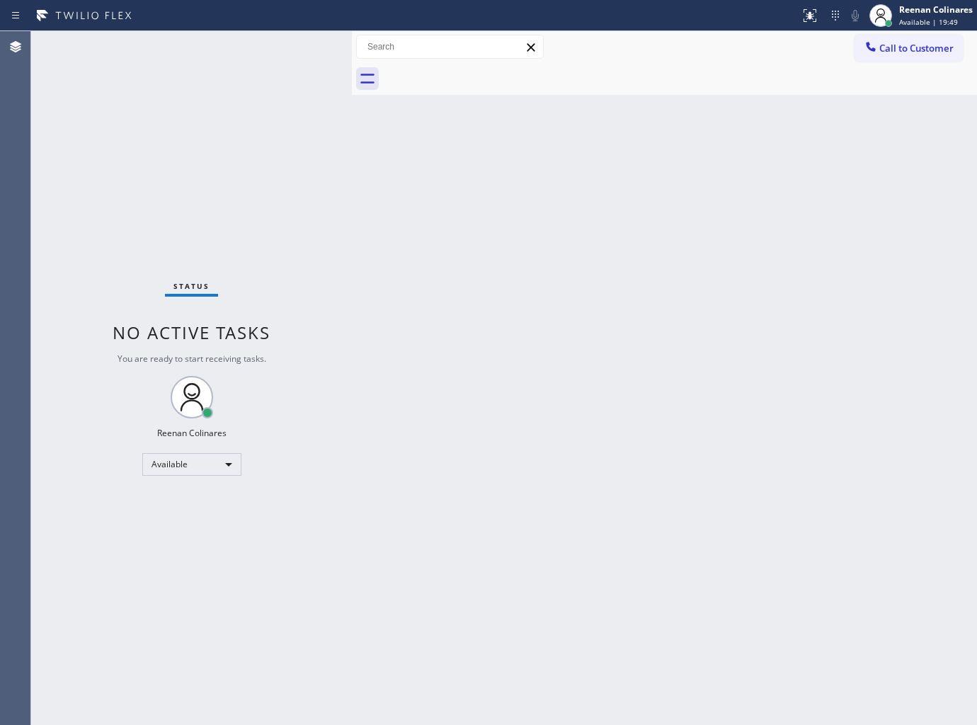
click at [241, 57] on div "Status No active tasks You are ready to start receiving tasks. Reenan Colinares…" at bounding box center [191, 378] width 321 height 694
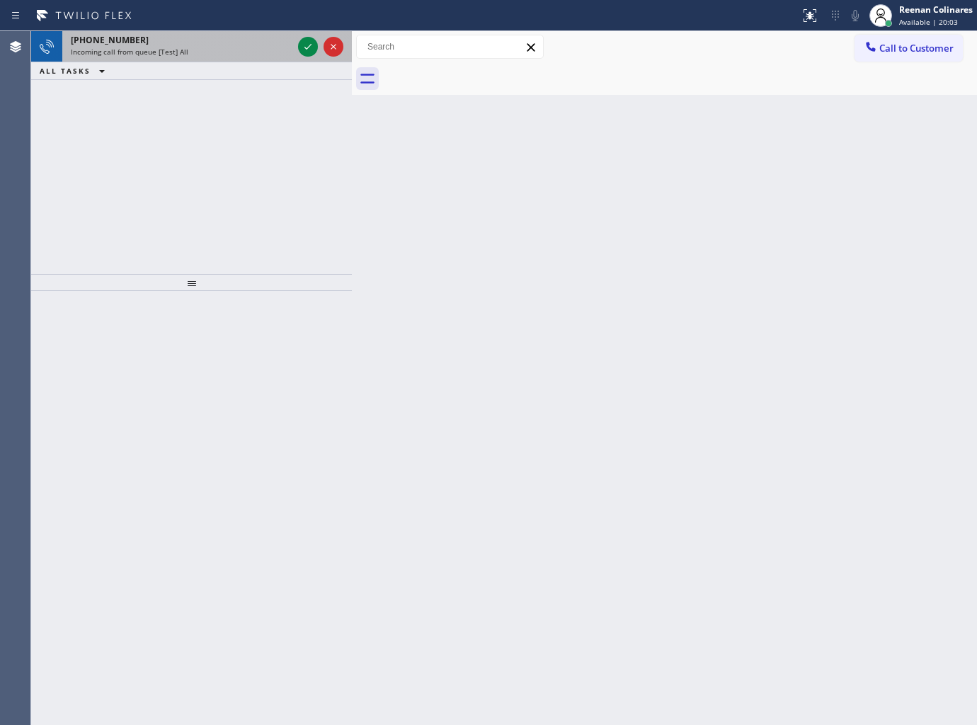
click at [166, 44] on div "[PHONE_NUMBER]" at bounding box center [182, 40] width 222 height 12
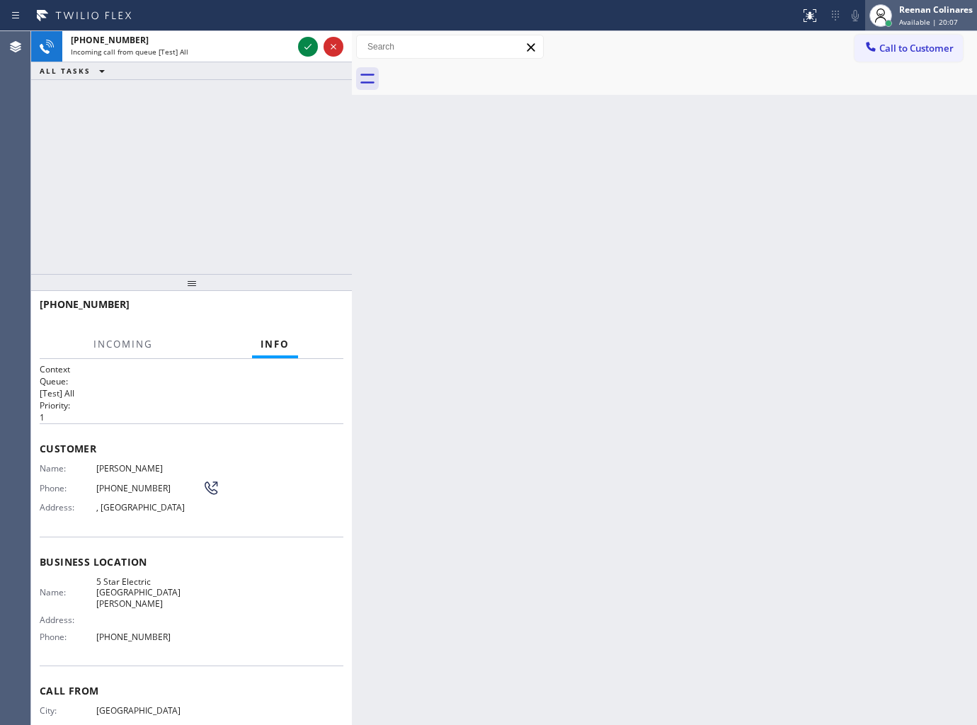
click at [932, 17] on span "Available | 20:07" at bounding box center [928, 22] width 59 height 10
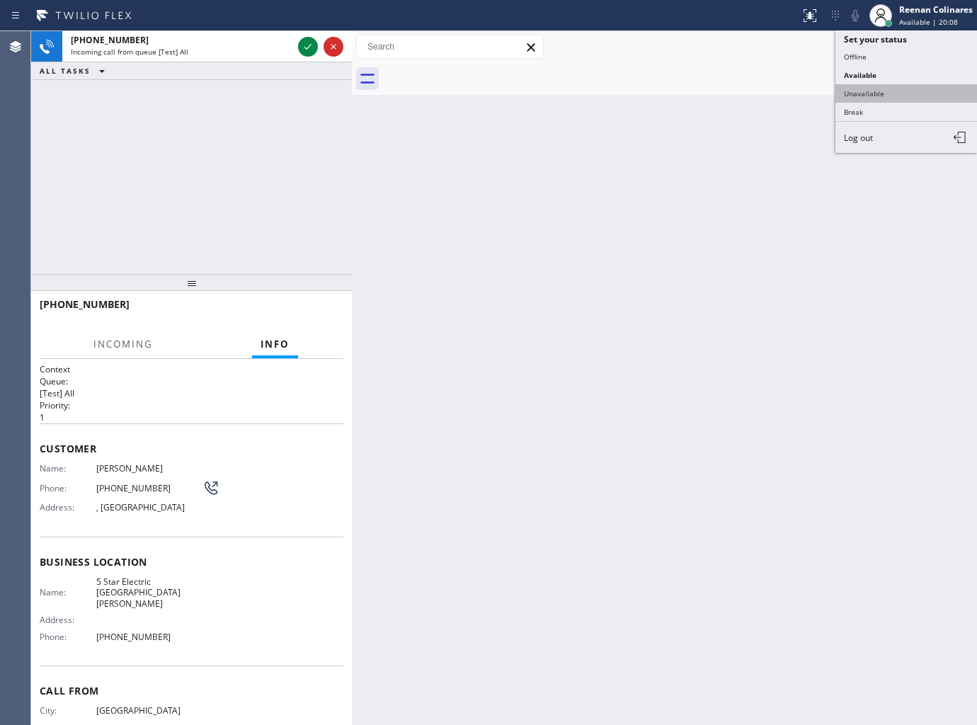
click at [866, 99] on button "Unavailable" at bounding box center [906, 93] width 142 height 18
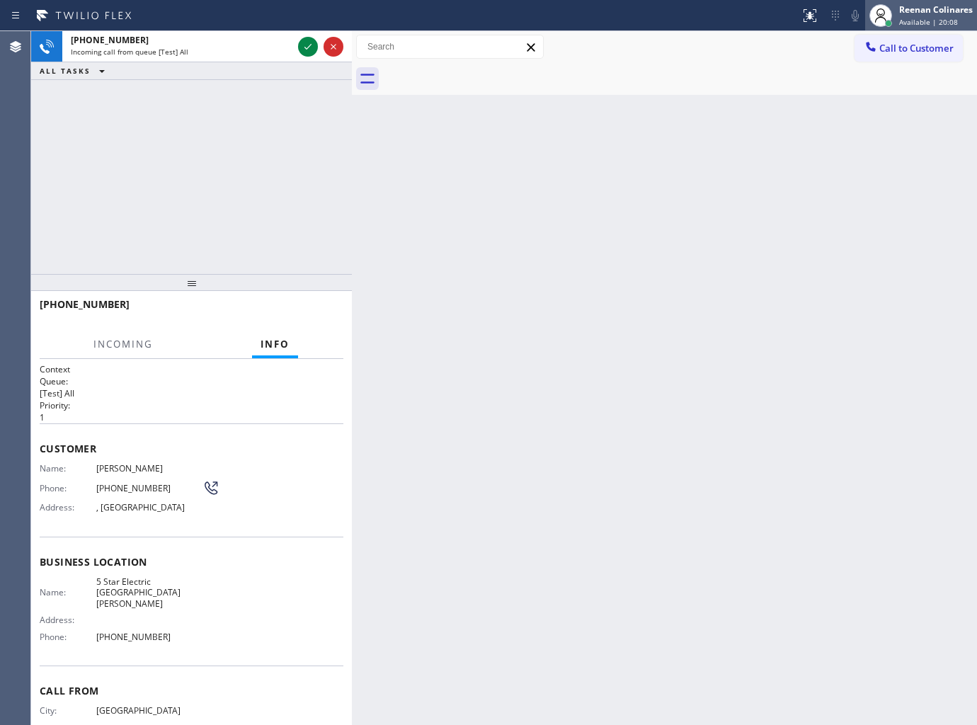
click at [915, 12] on div "Reenan Colinares" at bounding box center [936, 10] width 74 height 12
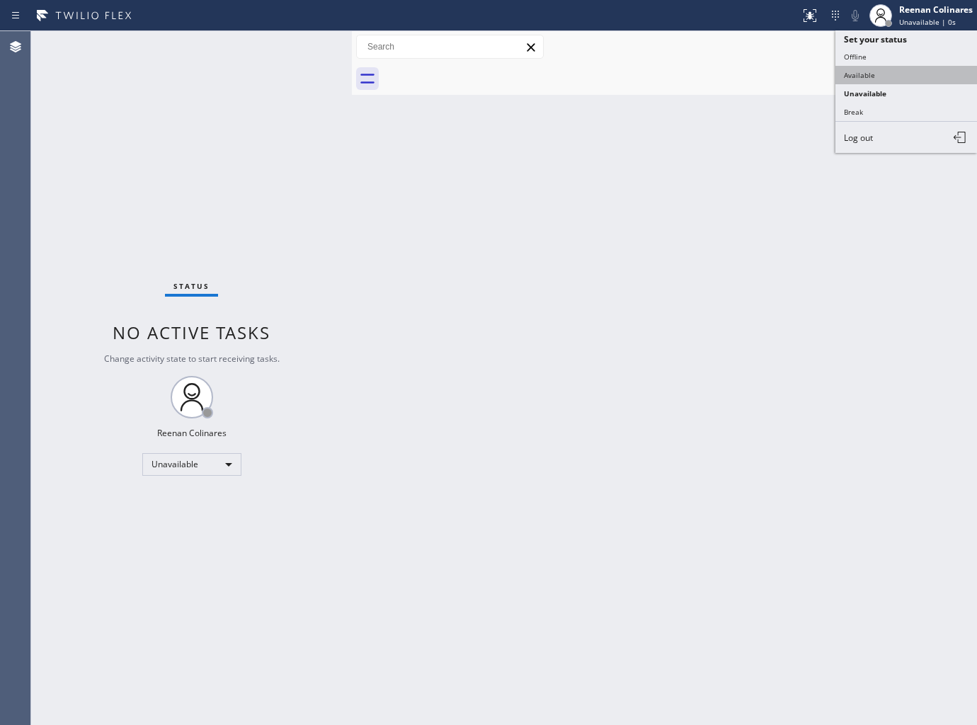
click at [859, 80] on button "Available" at bounding box center [906, 75] width 142 height 18
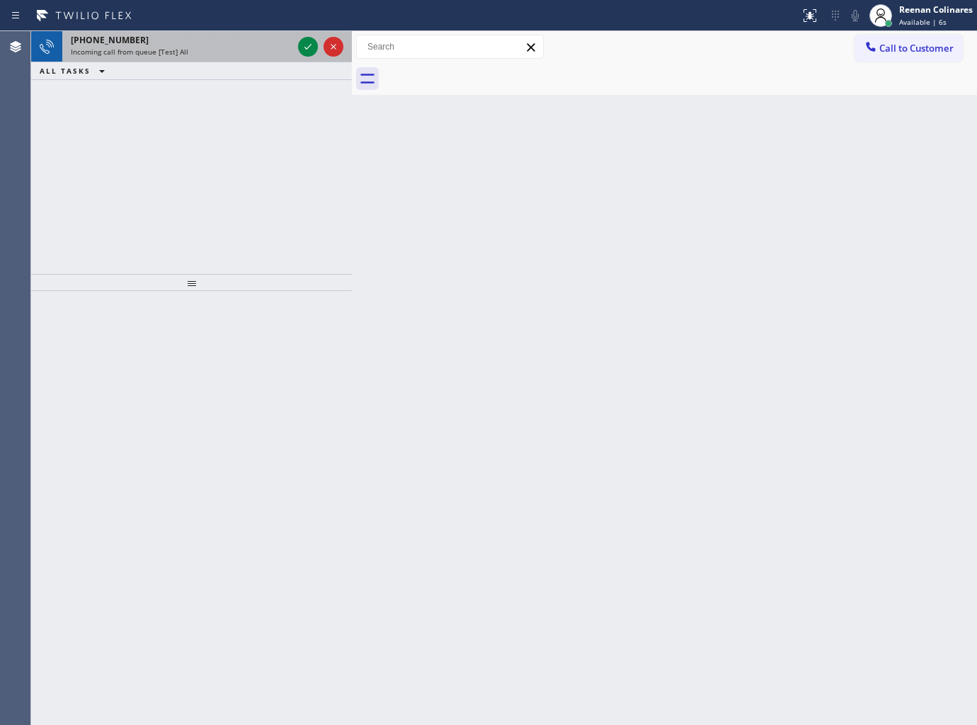
click at [207, 43] on div "[PHONE_NUMBER]" at bounding box center [182, 40] width 222 height 12
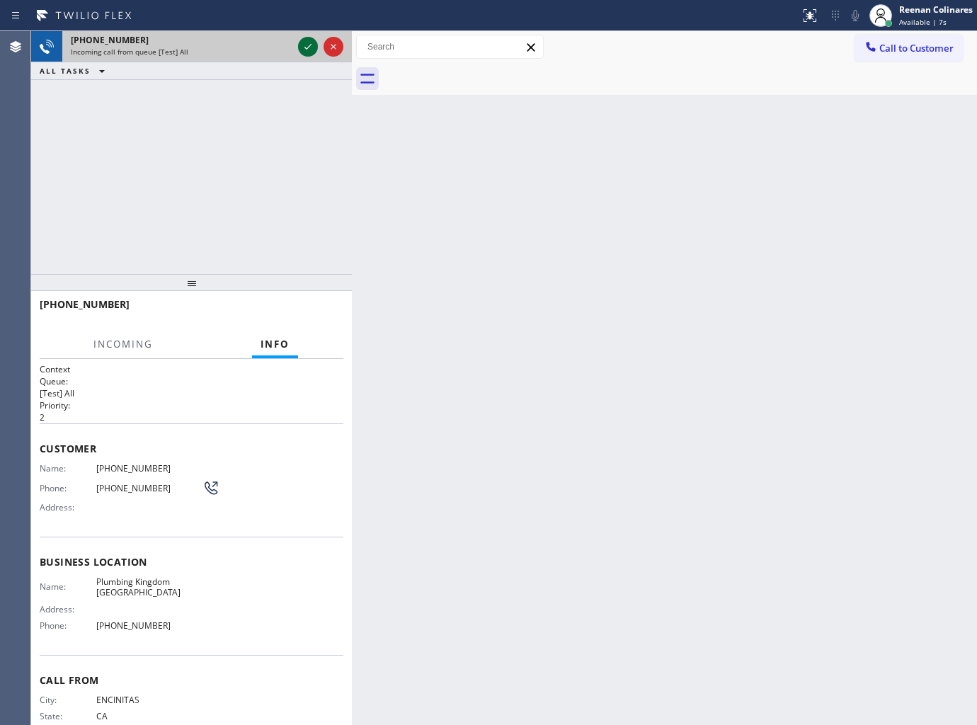
click at [304, 47] on icon at bounding box center [307, 46] width 17 height 17
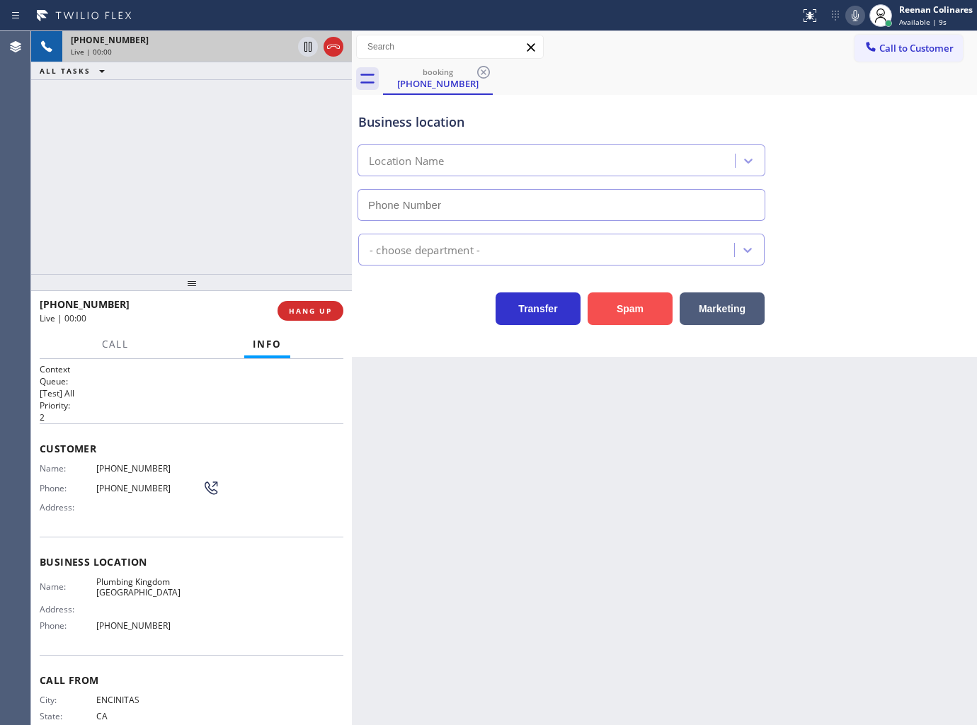
type input "[PHONE_NUMBER]"
drag, startPoint x: 636, startPoint y: 312, endPoint x: 951, endPoint y: 40, distance: 416.5
click at [644, 307] on button "Spam" at bounding box center [630, 308] width 85 height 33
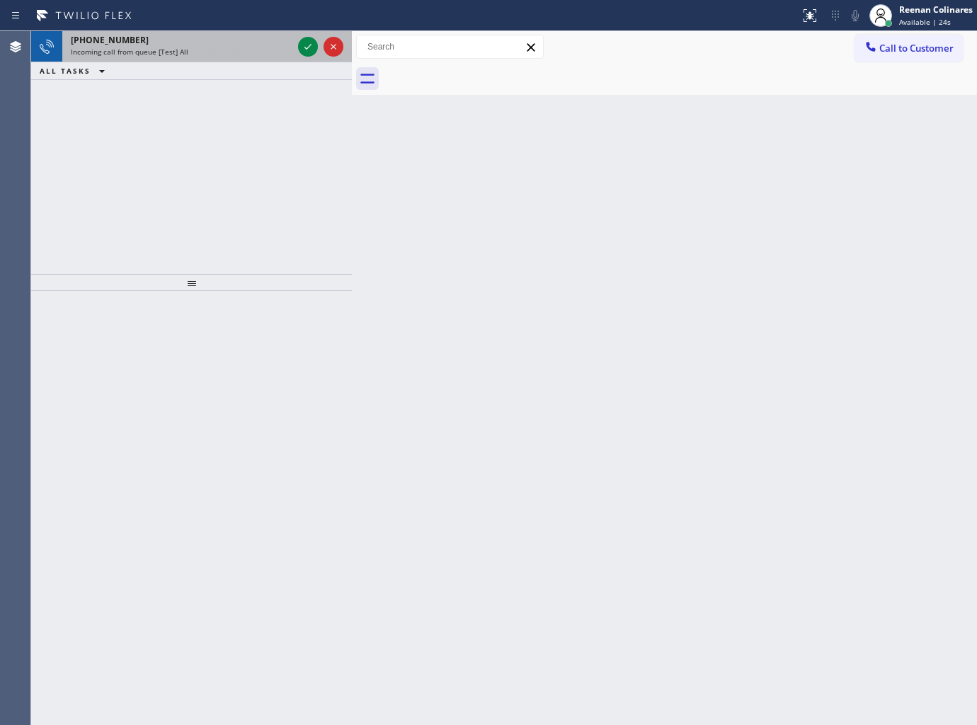
click at [231, 60] on div "[PHONE_NUMBER] Incoming call from queue [Test] All" at bounding box center [178, 46] width 233 height 31
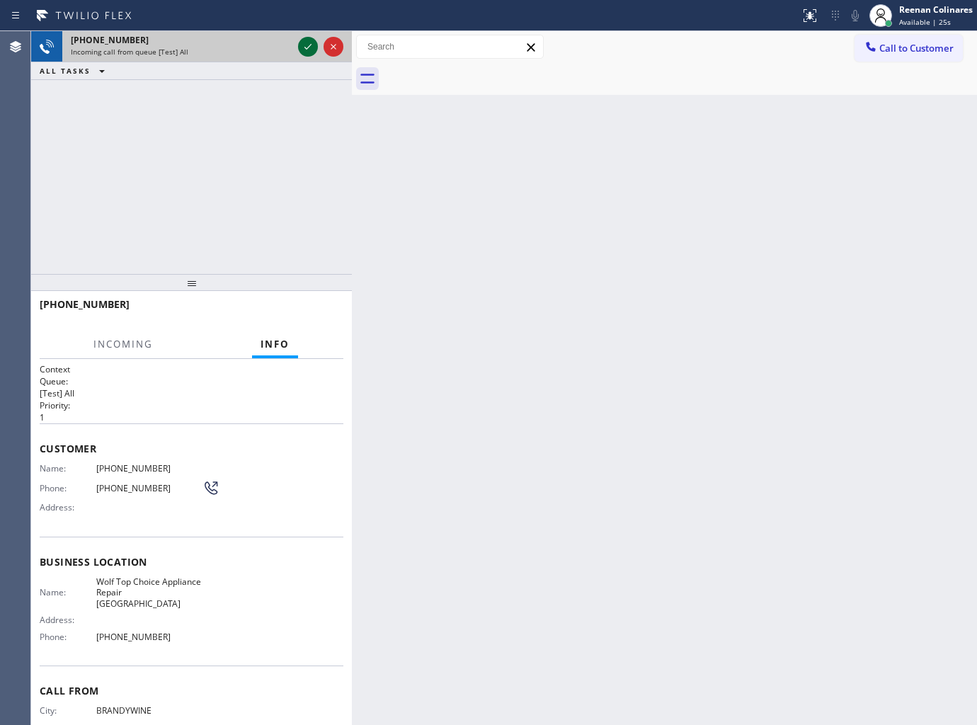
click at [308, 46] on icon at bounding box center [307, 46] width 17 height 17
click at [286, 41] on div "[PHONE_NUMBER]" at bounding box center [182, 40] width 222 height 12
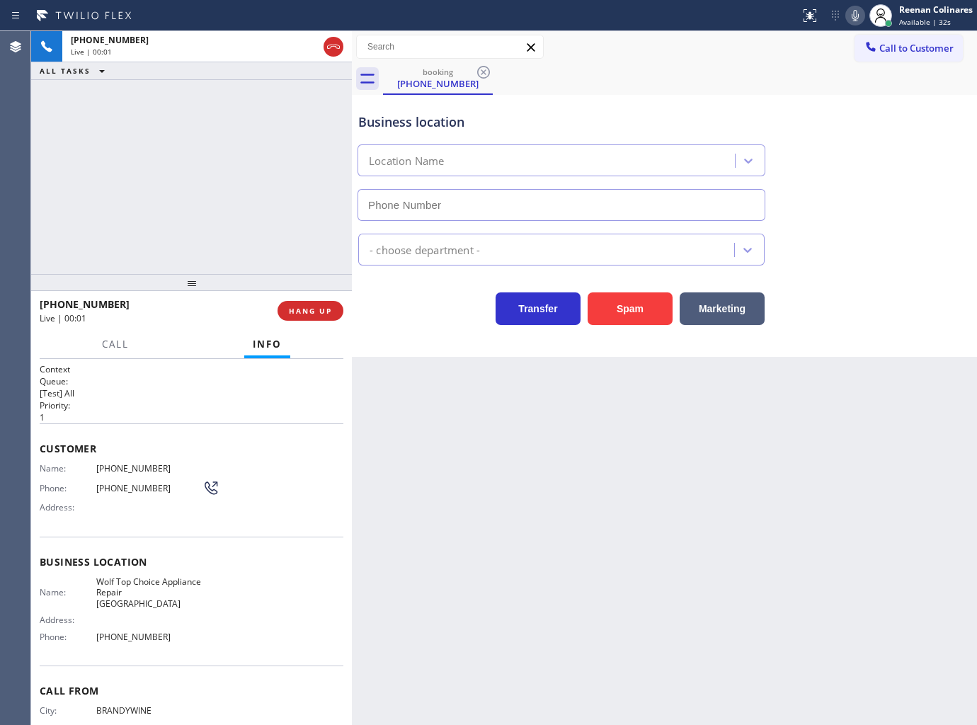
type input "[PHONE_NUMBER]"
drag, startPoint x: 632, startPoint y: 303, endPoint x: 874, endPoint y: 115, distance: 305.7
click at [634, 303] on button "Spam" at bounding box center [630, 308] width 85 height 33
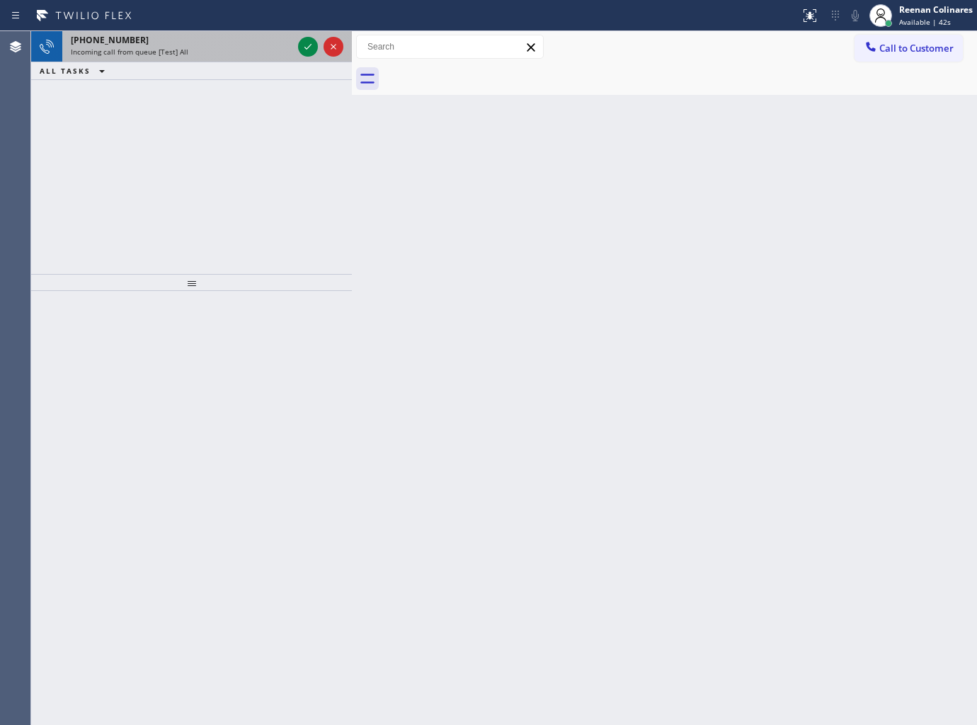
click at [200, 59] on div "[PHONE_NUMBER] Incoming call from queue [Test] All" at bounding box center [178, 46] width 233 height 31
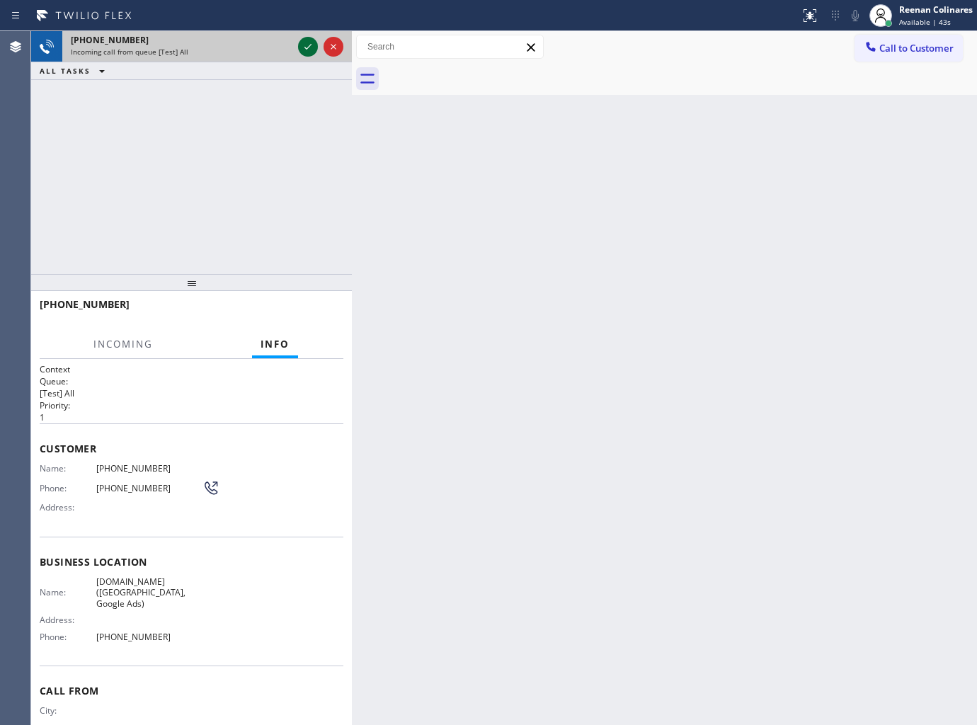
click at [302, 45] on icon at bounding box center [307, 46] width 17 height 17
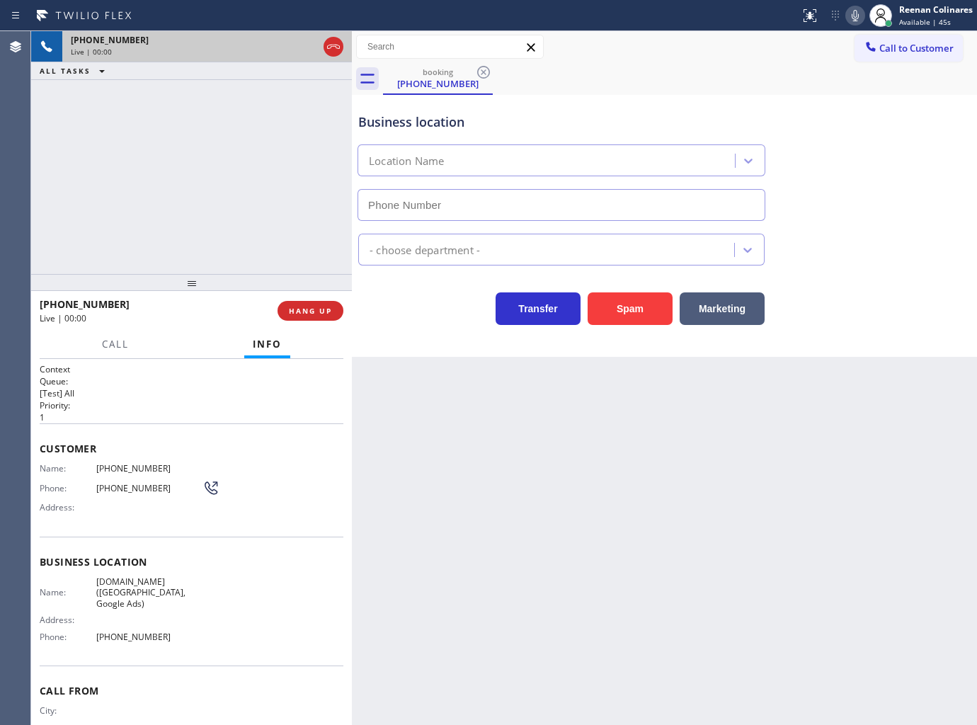
type input "[PHONE_NUMBER]"
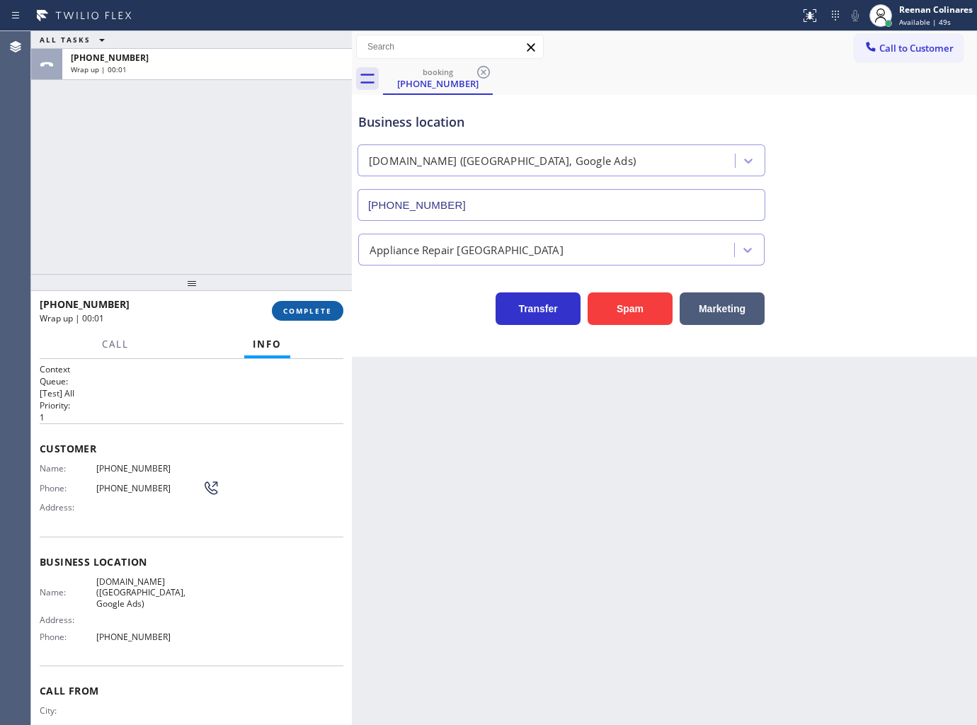
click at [316, 307] on span "COMPLETE" at bounding box center [307, 311] width 49 height 10
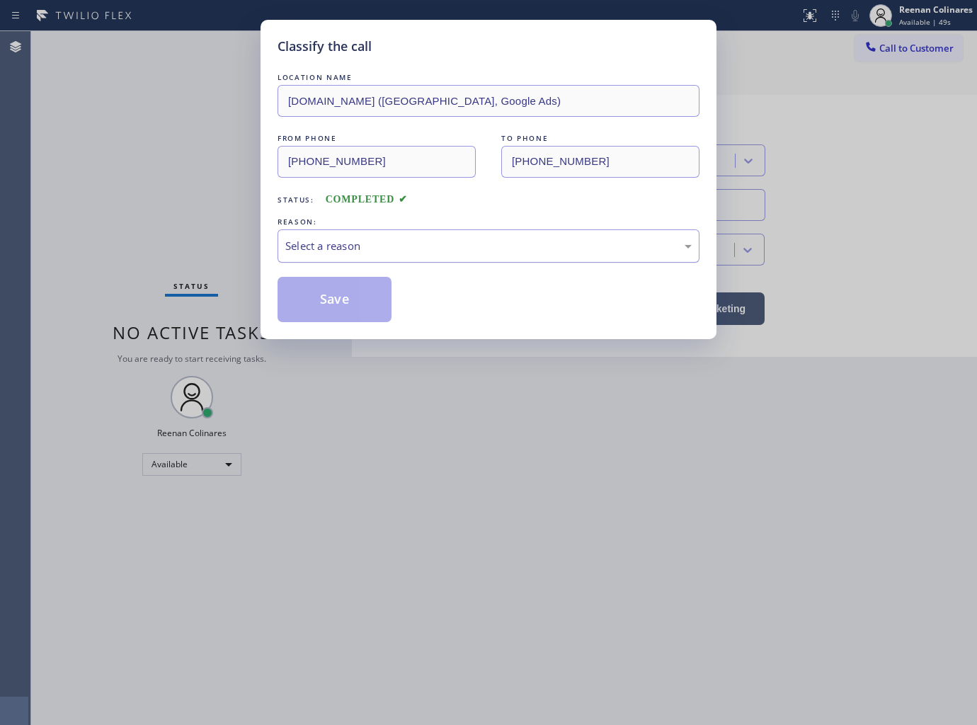
click at [369, 248] on div "Select a reason" at bounding box center [488, 246] width 406 height 16
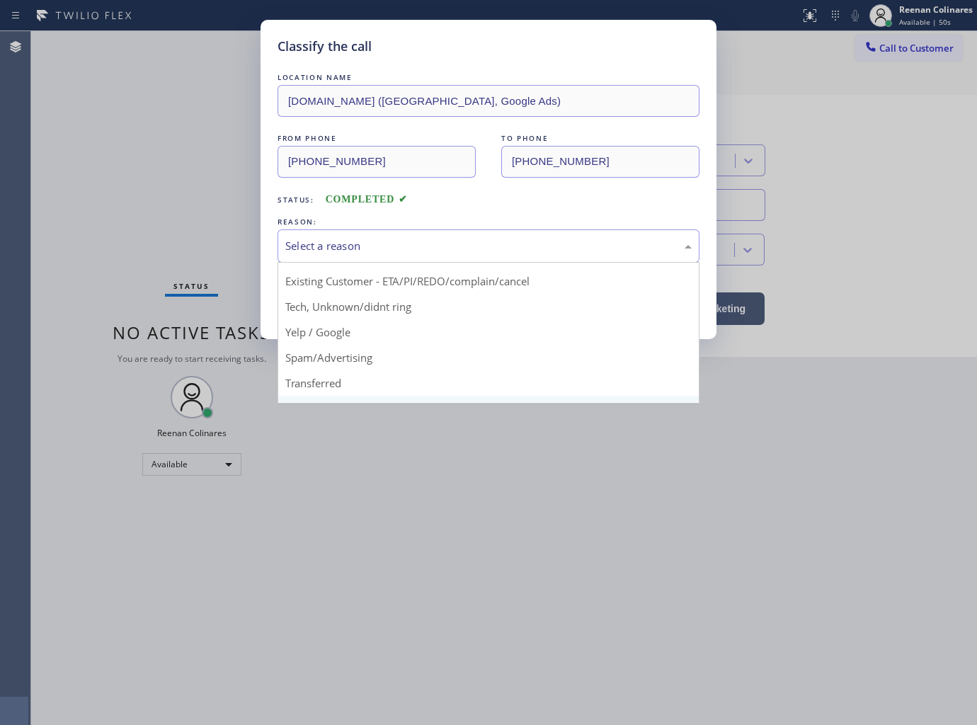
scroll to position [88, 0]
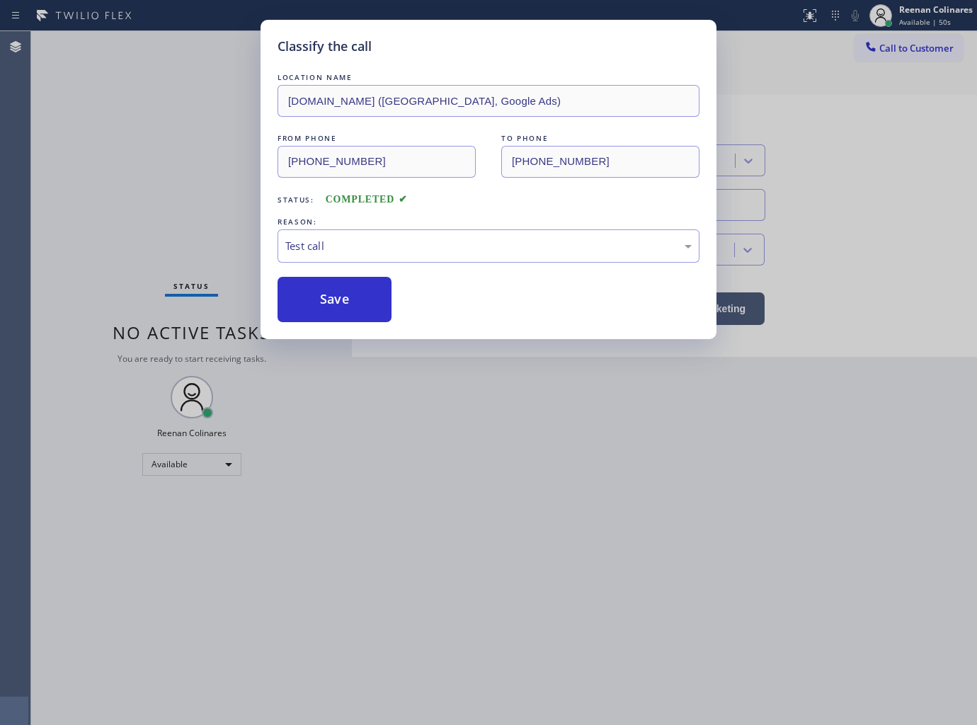
click at [310, 307] on button "Save" at bounding box center [334, 299] width 114 height 45
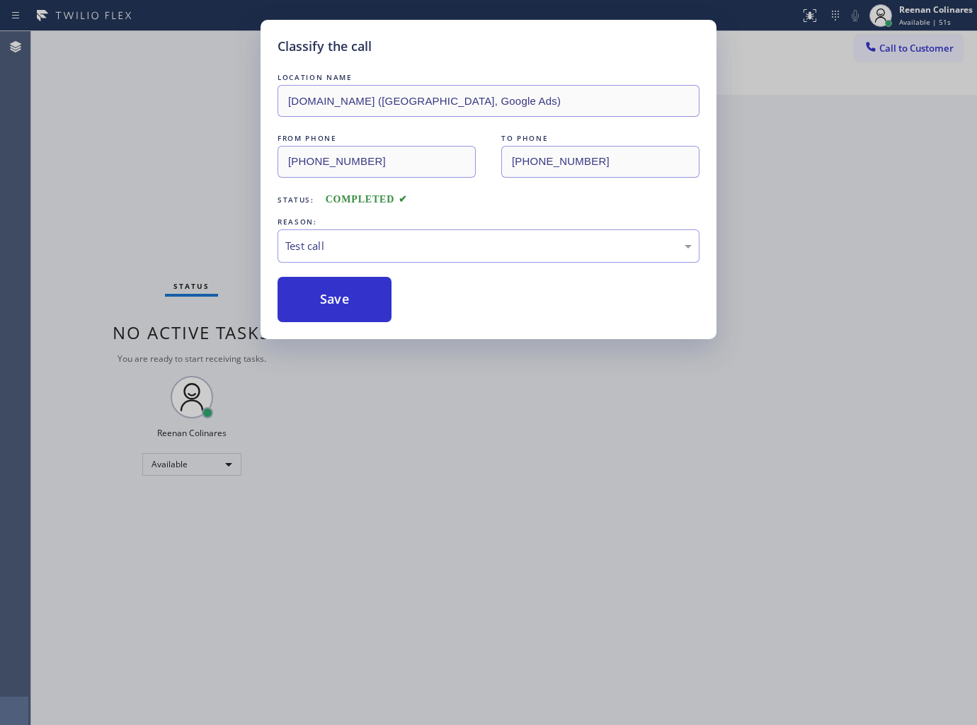
click at [179, 224] on div "Classify the call LOCATION NAME VikingRepair.online (San Francisco, Google Ads)…" at bounding box center [488, 362] width 977 height 725
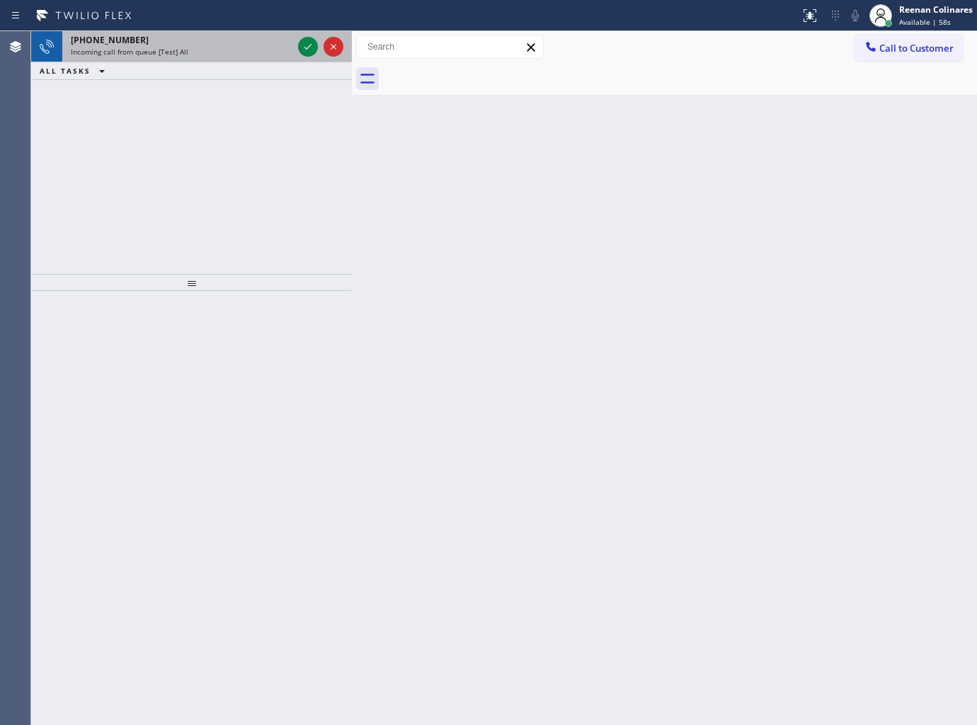
drag, startPoint x: 200, startPoint y: 50, endPoint x: 294, endPoint y: 40, distance: 94.7
click at [200, 48] on div "Incoming call from queue [Test] All" at bounding box center [182, 52] width 222 height 10
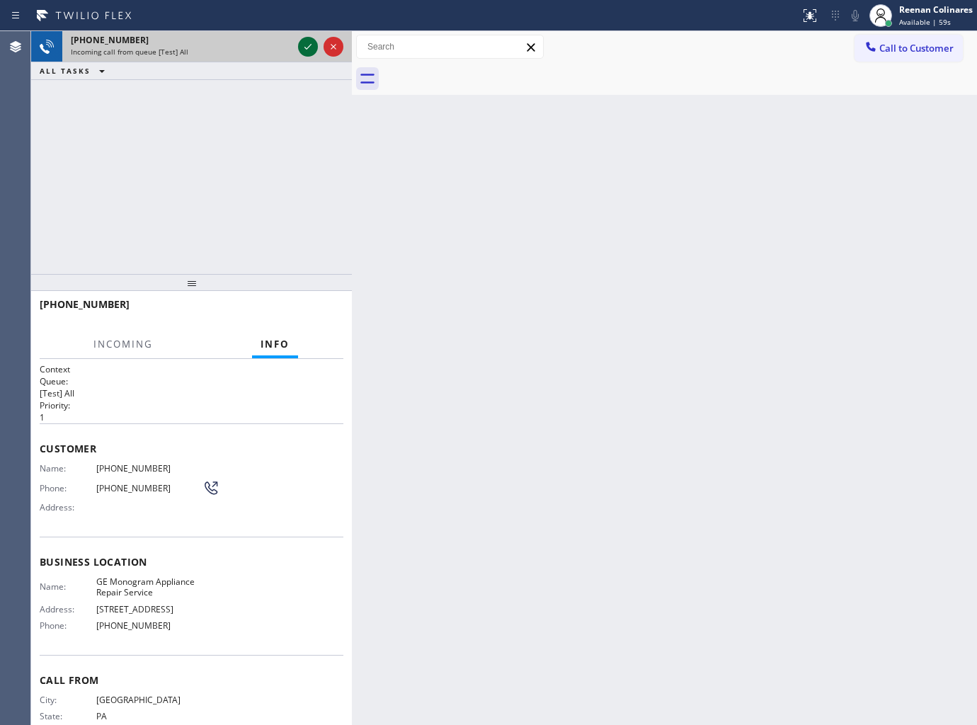
click at [305, 43] on icon at bounding box center [307, 46] width 17 height 17
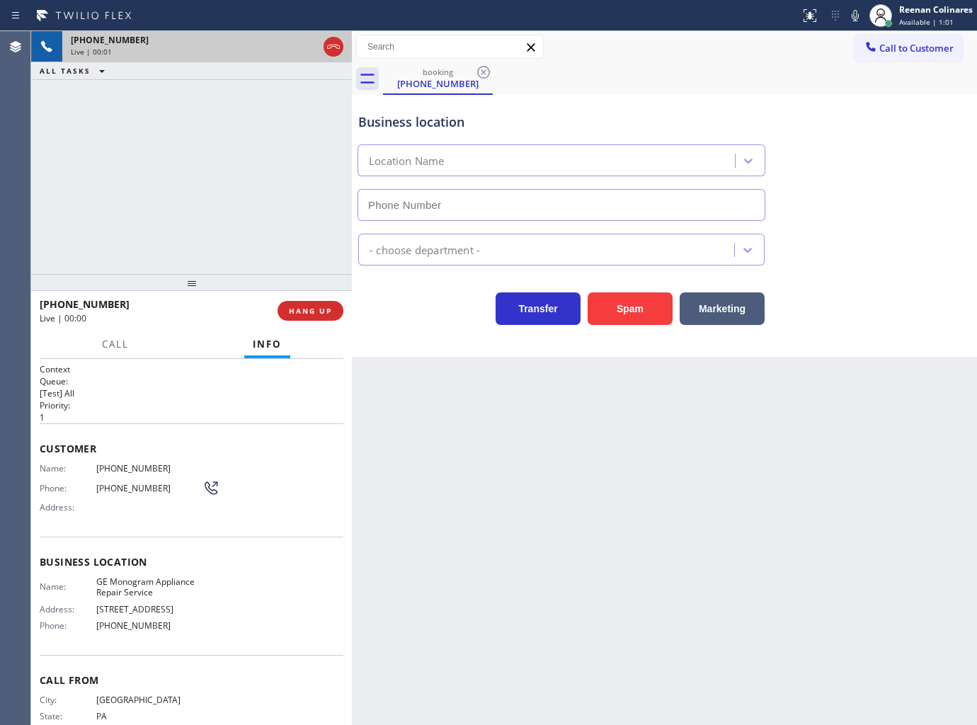
type input "(215) 709-8046"
click at [851, 21] on icon at bounding box center [855, 15] width 17 height 17
click at [852, 16] on rect at bounding box center [855, 14] width 10 height 10
click at [303, 309] on span "HANG UP" at bounding box center [310, 311] width 43 height 10
click at [311, 309] on span "HANG UP" at bounding box center [310, 311] width 43 height 10
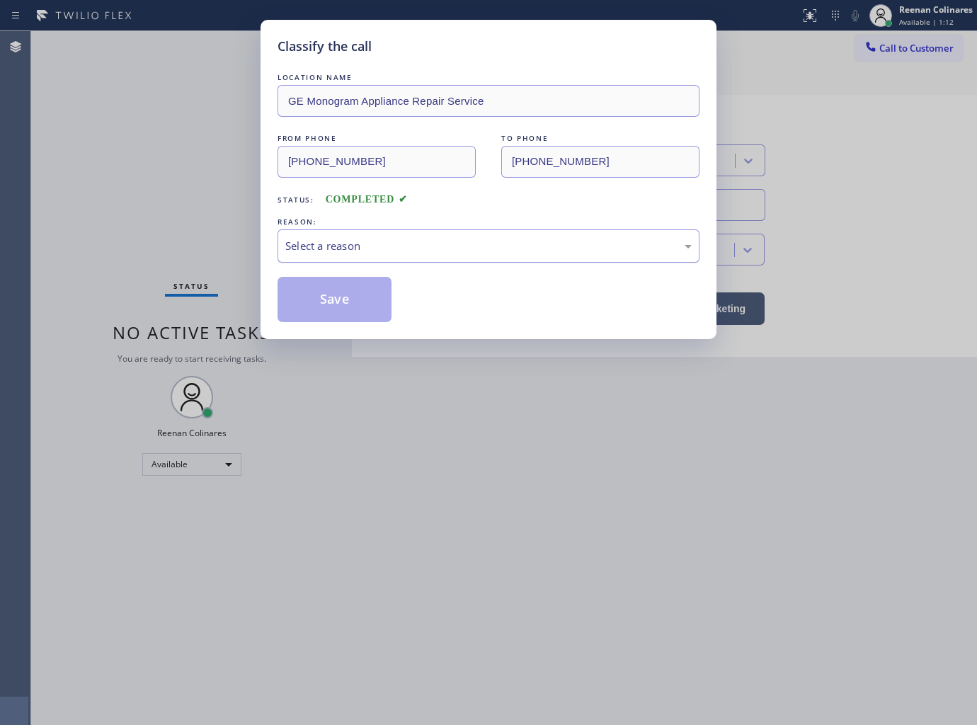
click at [390, 250] on div "Select a reason" at bounding box center [488, 246] width 406 height 16
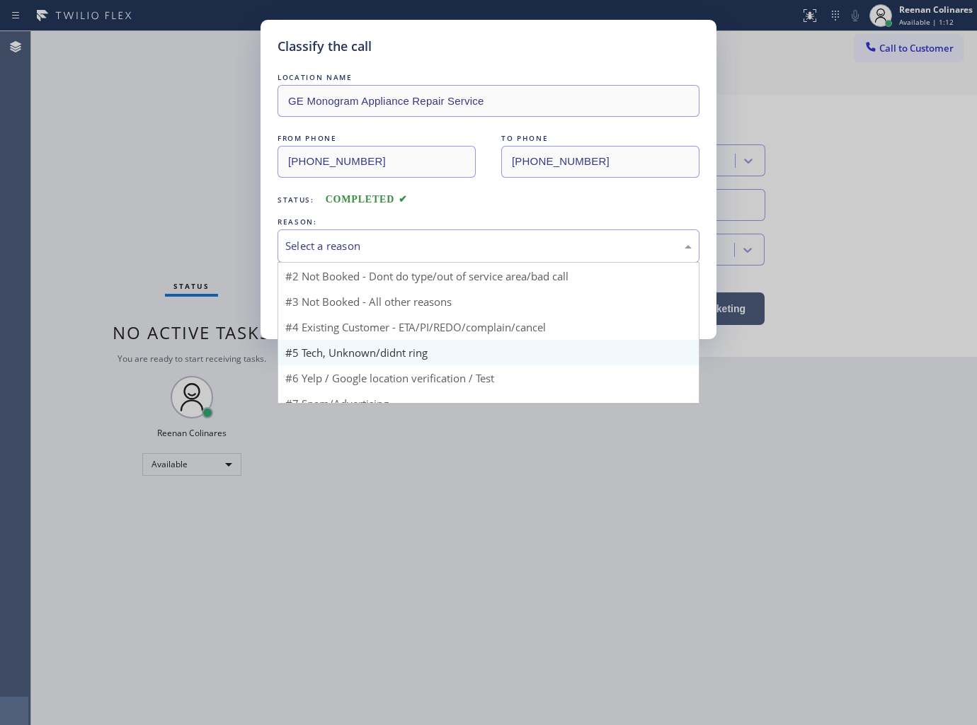
scroll to position [38, 0]
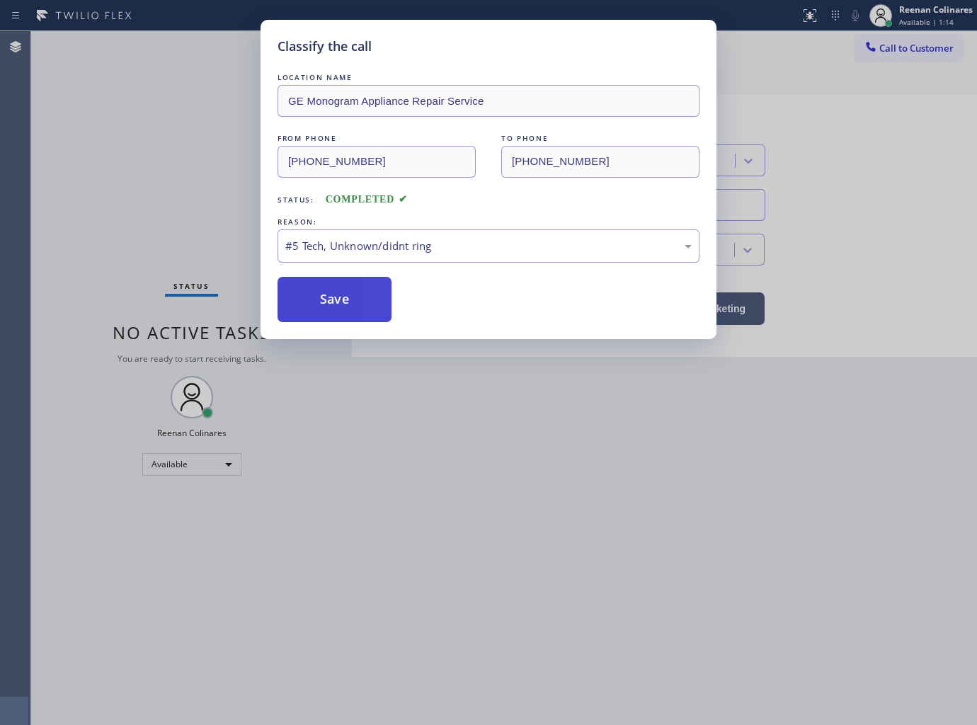
drag, startPoint x: 326, startPoint y: 298, endPoint x: 238, endPoint y: 246, distance: 101.9
click at [323, 295] on button "Save" at bounding box center [334, 299] width 114 height 45
click at [183, 210] on div "Classify the call LOCATION NAME GE Monogram Appliance Repair Service FROM PHONE…" at bounding box center [488, 362] width 977 height 725
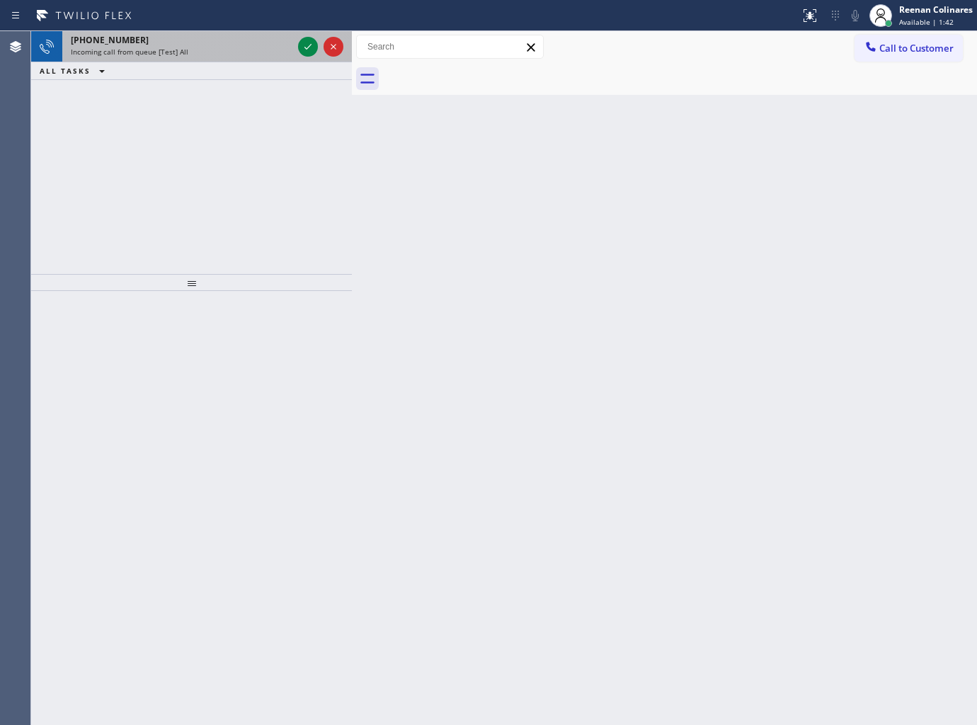
click at [190, 50] on div "Incoming call from queue [Test] All" at bounding box center [182, 52] width 222 height 10
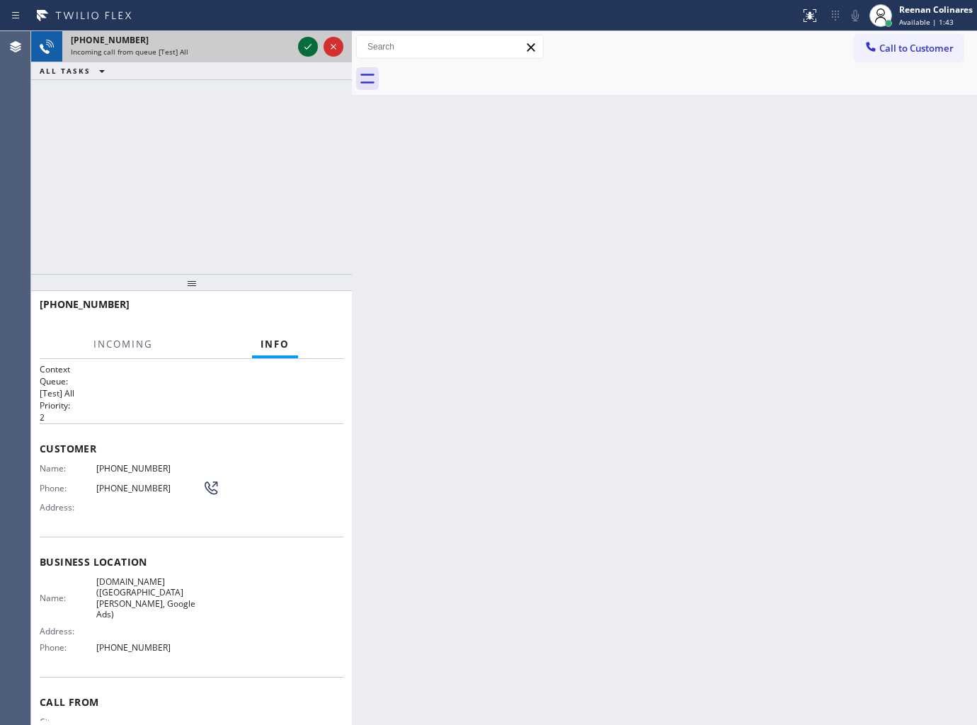
click at [306, 47] on icon at bounding box center [307, 47] width 7 height 6
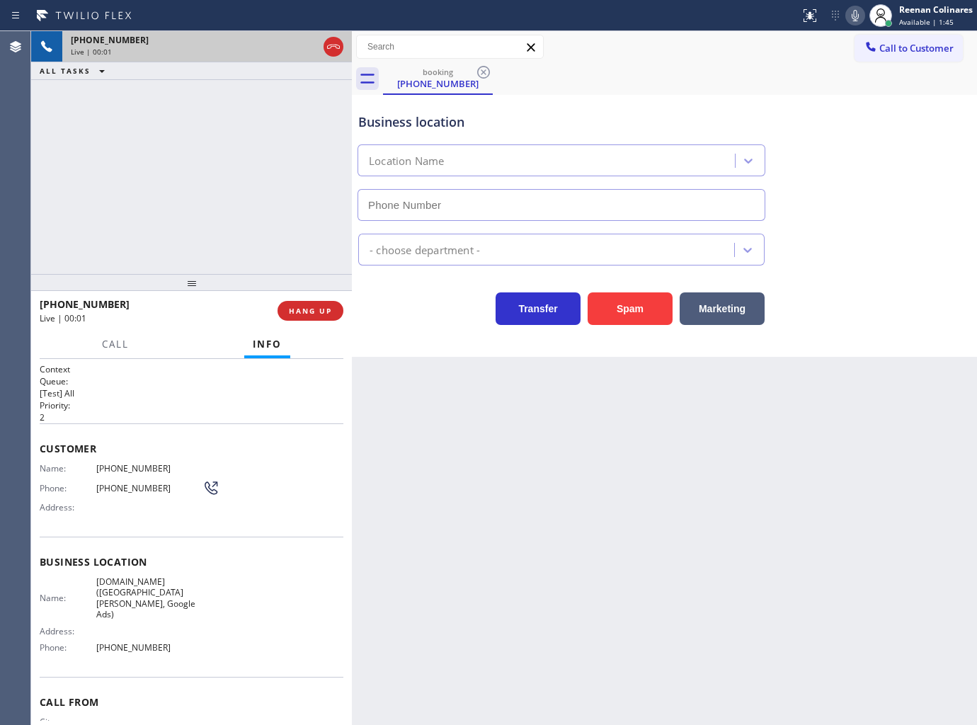
type input "(669) 239-2343"
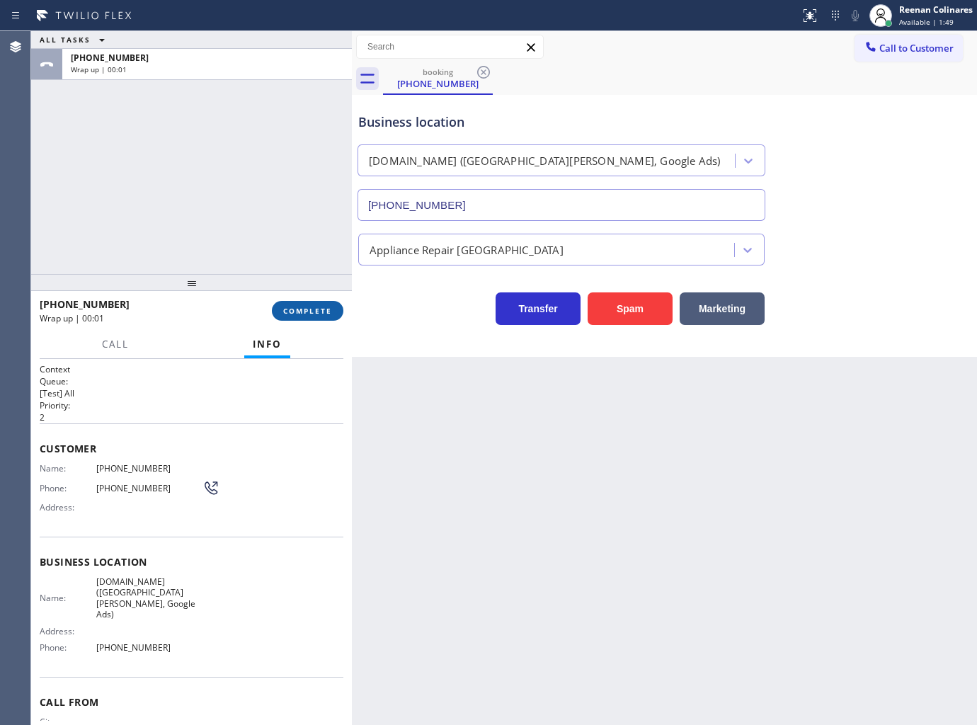
click at [331, 307] on span "COMPLETE" at bounding box center [307, 311] width 49 height 10
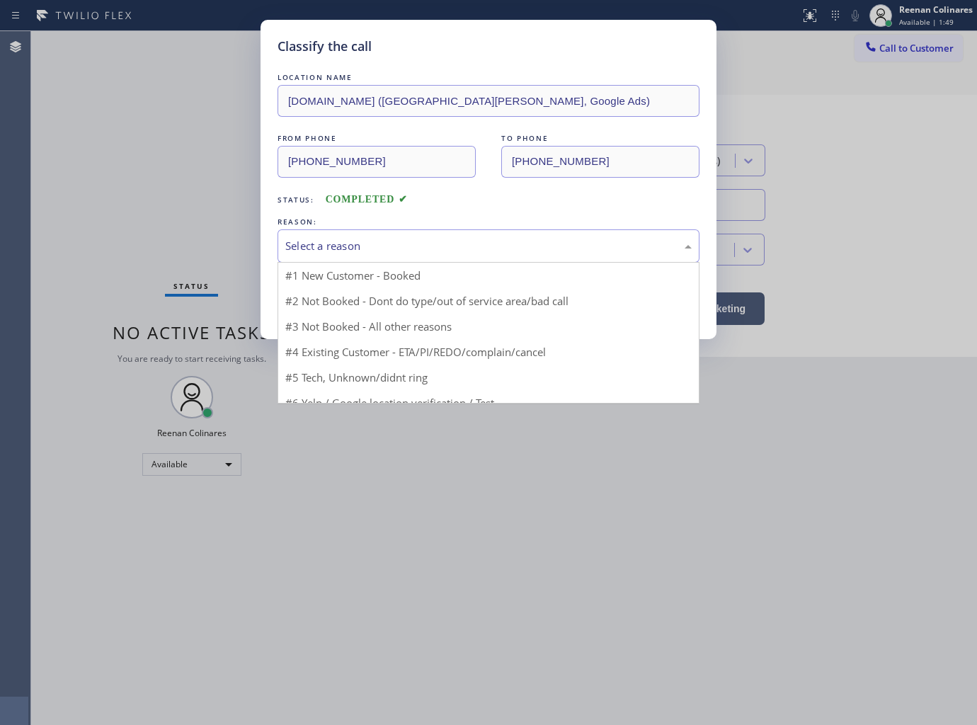
click at [374, 253] on div "Select a reason" at bounding box center [488, 246] width 406 height 16
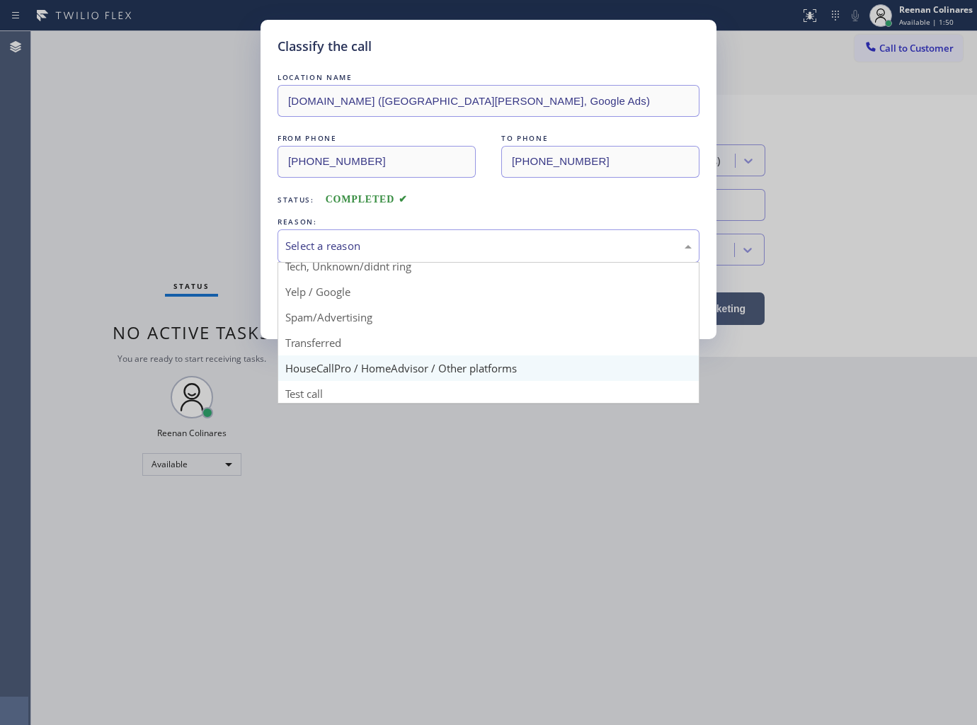
scroll to position [88, 0]
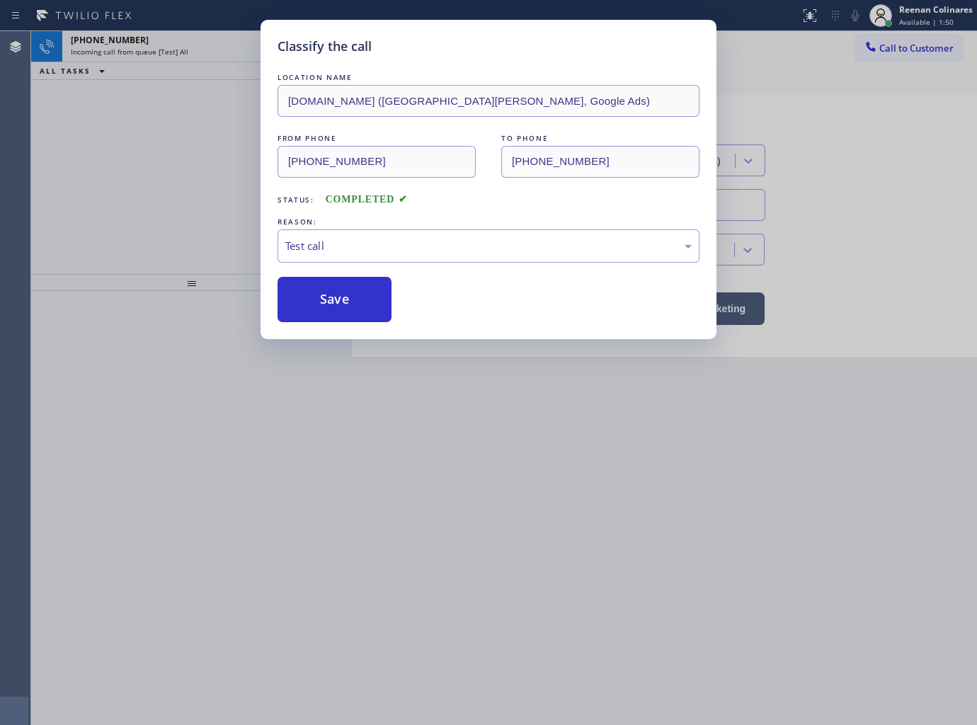
click at [322, 328] on div "Classify the call LOCATION NAME VikingCare.online (San Jose, Google Ads) FROM P…" at bounding box center [488, 179] width 456 height 319
click at [304, 276] on div "LOCATION NAME VikingCare.online (San Jose, Google Ads) FROM PHONE (877) 777-079…" at bounding box center [488, 196] width 422 height 252
click at [294, 294] on button "Save" at bounding box center [334, 299] width 114 height 45
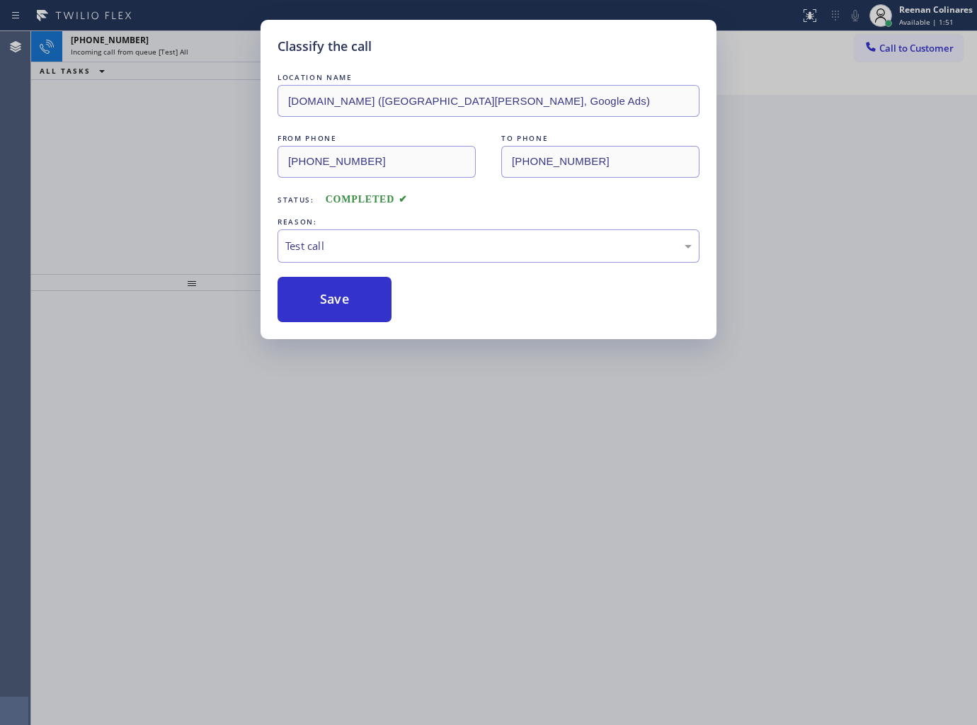
click at [109, 137] on div "Classify the call LOCATION NAME VikingCare.online (San Jose, Google Ads) FROM P…" at bounding box center [488, 362] width 977 height 725
click at [161, 36] on div "Classify the call LOCATION NAME VikingCare.online (San Jose, Google Ads) FROM P…" at bounding box center [488, 362] width 977 height 725
click at [164, 36] on div "Classify the call LOCATION NAME VikingCare.online (San Jose, Google Ads) FROM P…" at bounding box center [488, 362] width 977 height 725
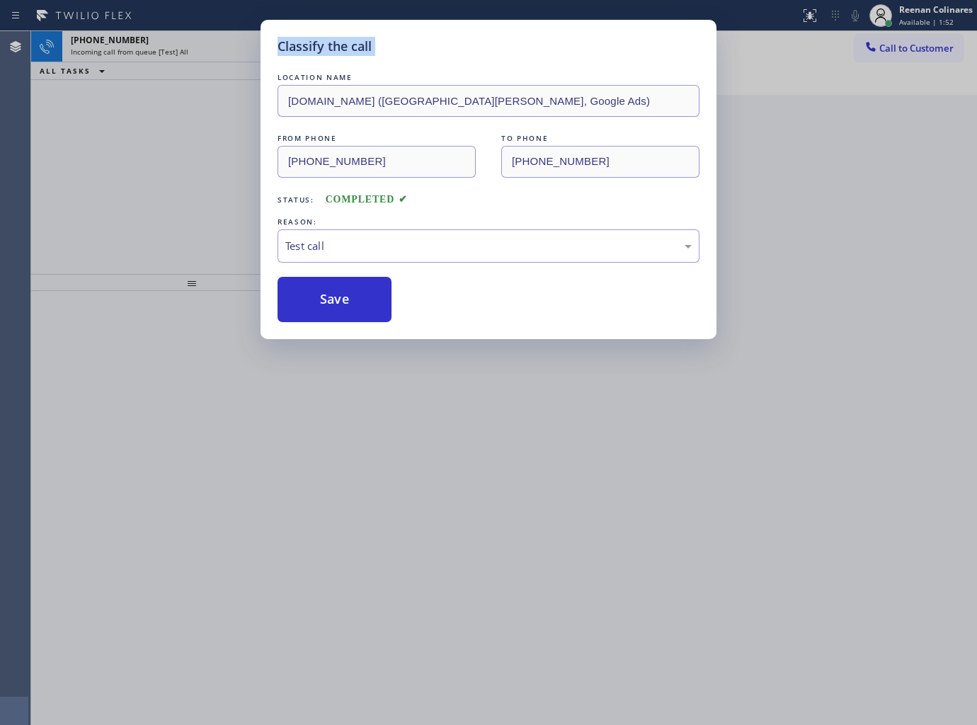
click at [164, 36] on div "+19739921390" at bounding box center [182, 40] width 222 height 12
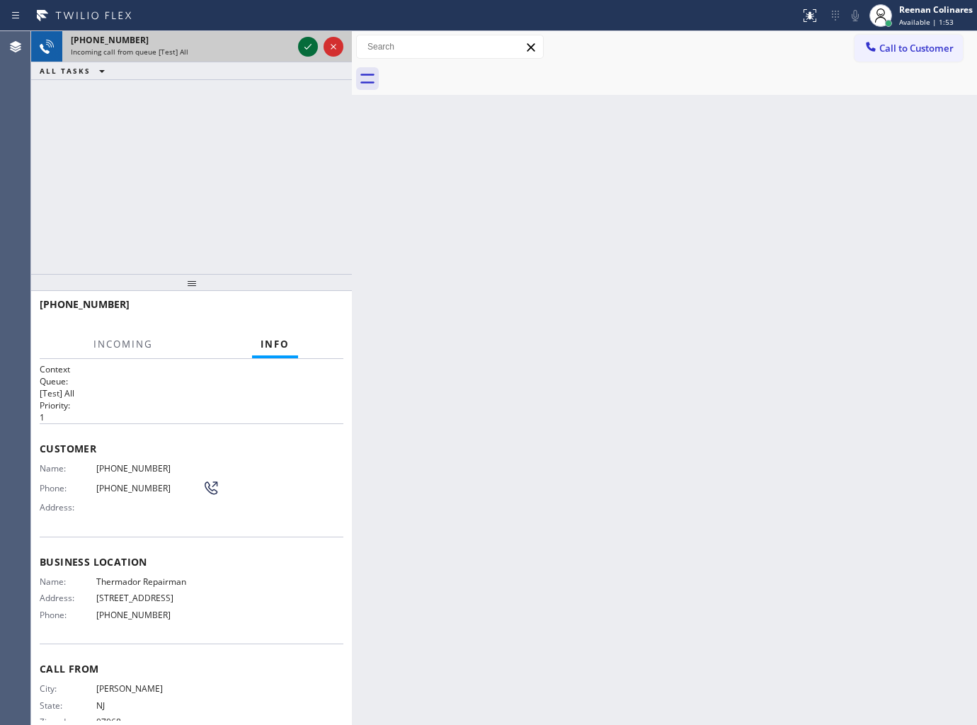
click at [310, 45] on icon at bounding box center [307, 46] width 17 height 17
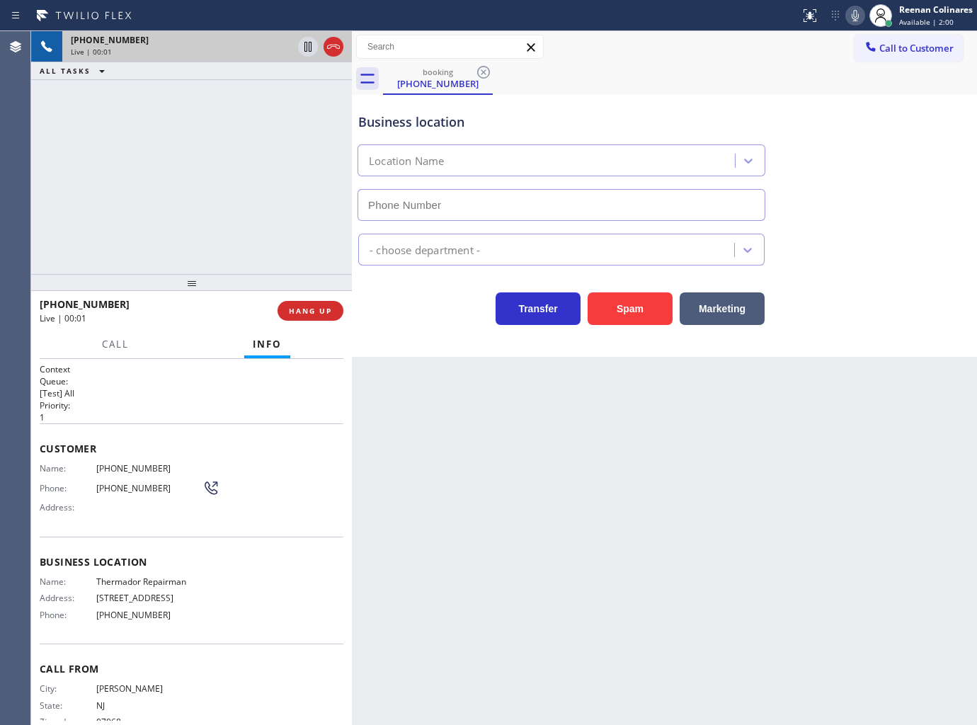
type input "(862) 207-4932"
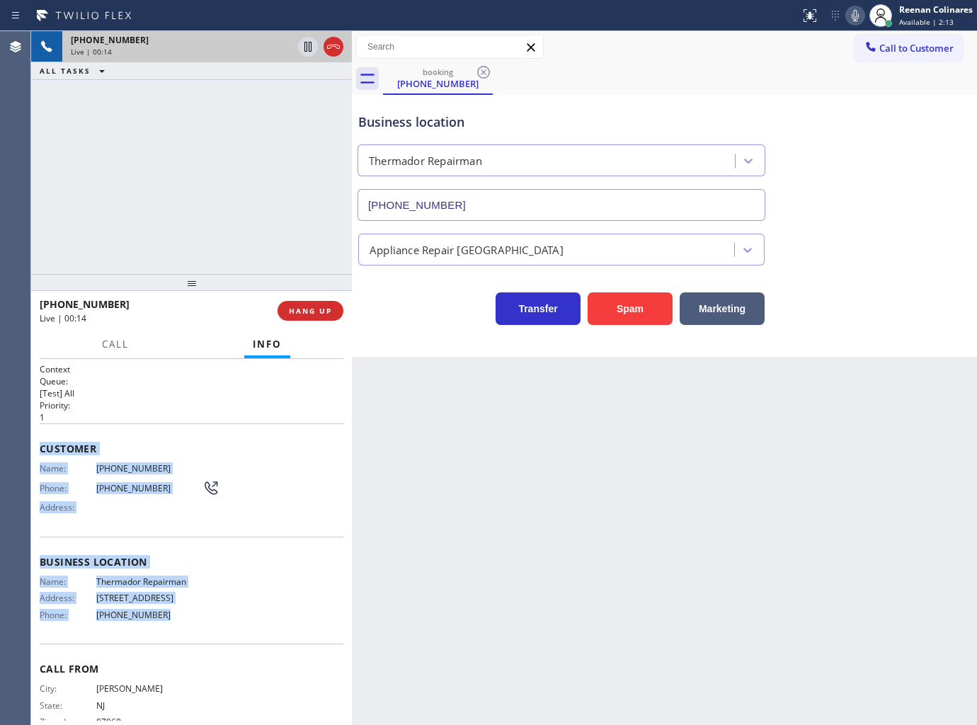
drag, startPoint x: 38, startPoint y: 445, endPoint x: 221, endPoint y: 629, distance: 259.3
click at [221, 629] on div "Context Queue: [Test] All Priority: 1 Customer Name: (973) 992-1390 Phone: (973…" at bounding box center [191, 542] width 321 height 367
click at [846, 13] on div "Status report No issues detected If you experience an issue, please download th…" at bounding box center [885, 15] width 183 height 31
click at [851, 15] on icon at bounding box center [855, 15] width 17 height 17
click at [96, 342] on button "Call" at bounding box center [115, 345] width 44 height 28
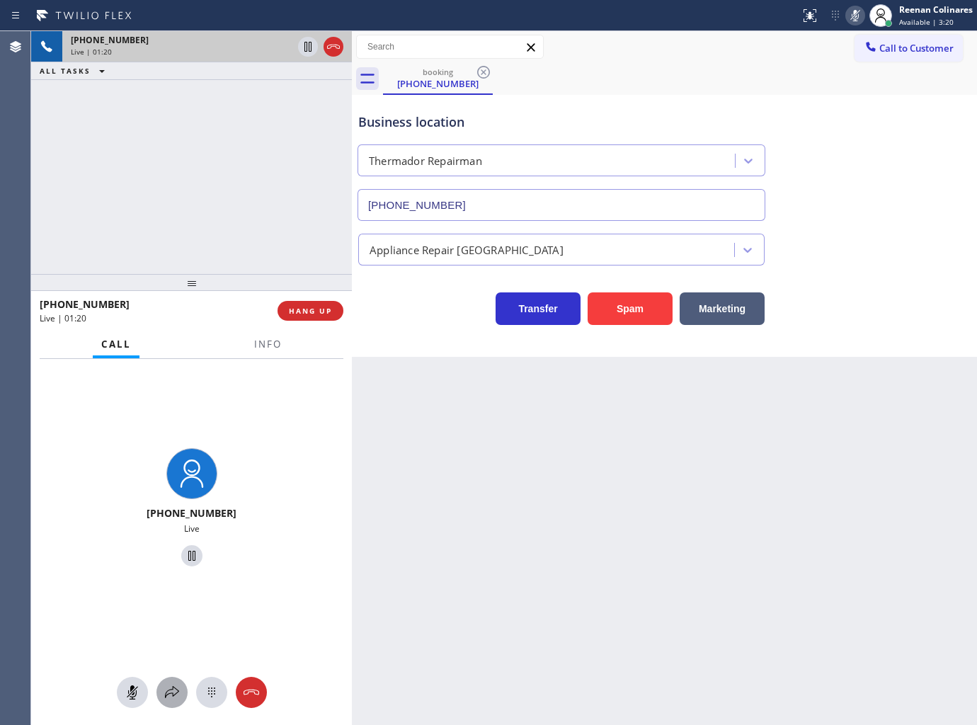
click at [174, 699] on icon at bounding box center [172, 692] width 17 height 17
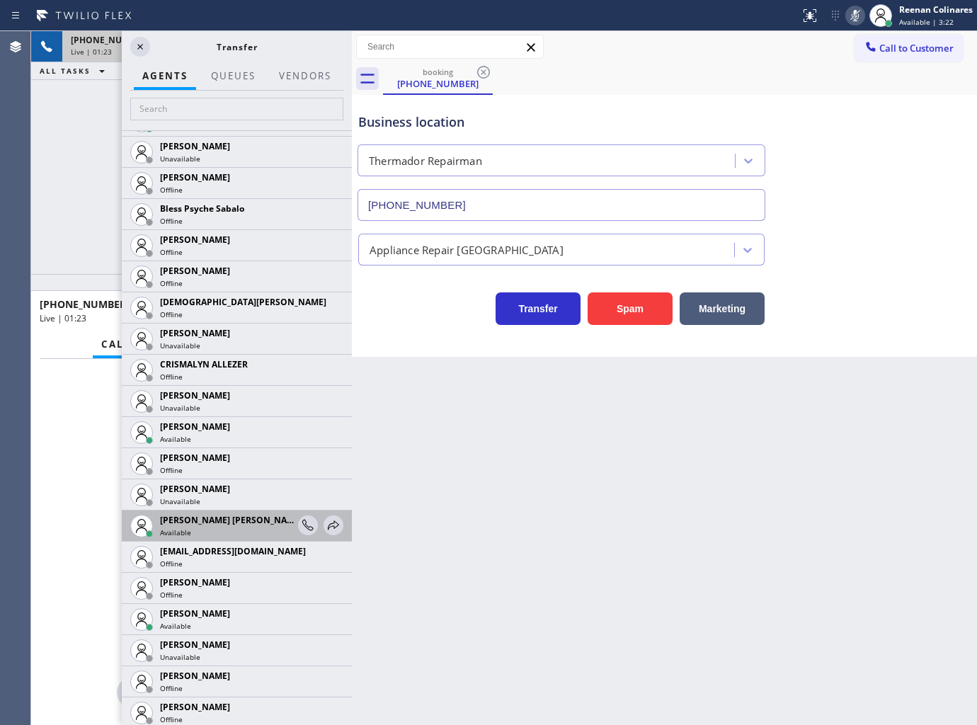
scroll to position [471, 0]
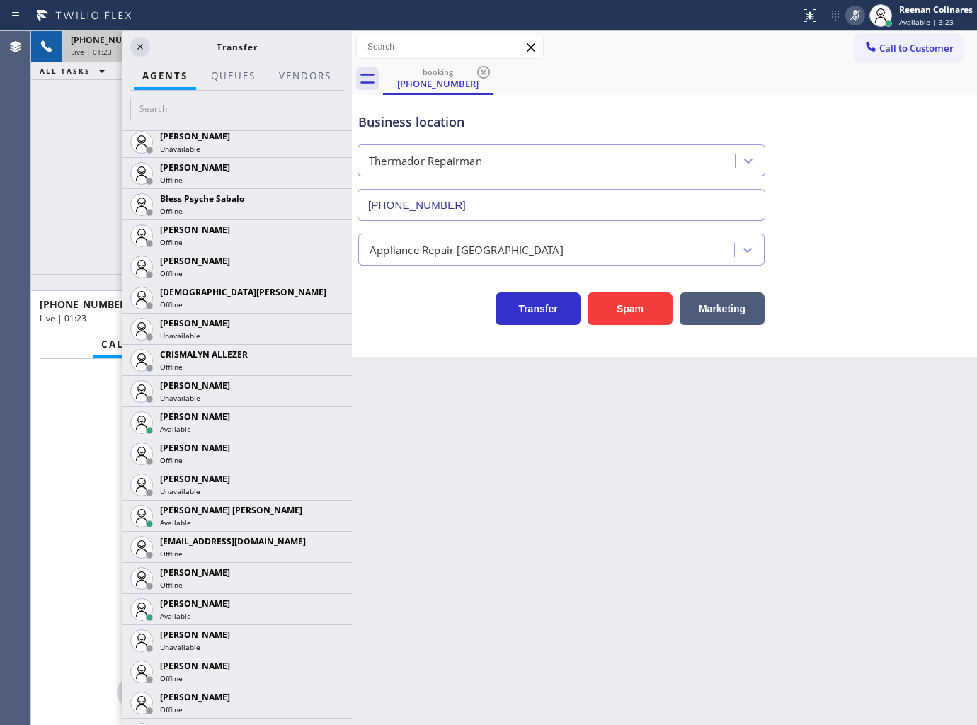
drag, startPoint x: 323, startPoint y: 520, endPoint x: 311, endPoint y: 529, distance: 14.2
click at [0, 0] on icon at bounding box center [0, 0] width 0 height 0
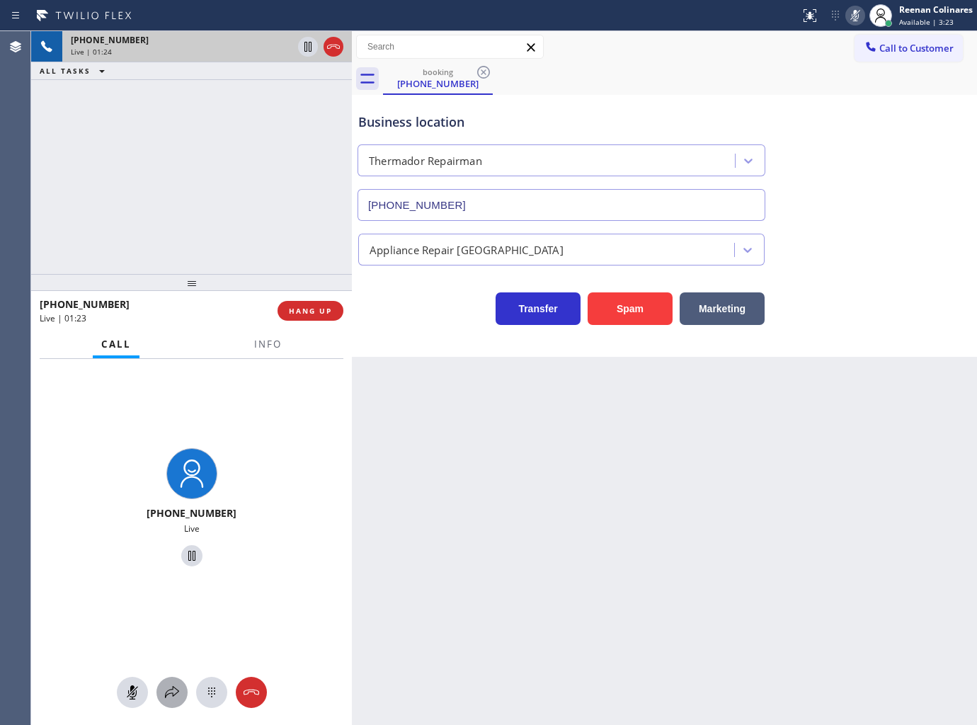
click at [167, 694] on icon at bounding box center [172, 692] width 17 height 17
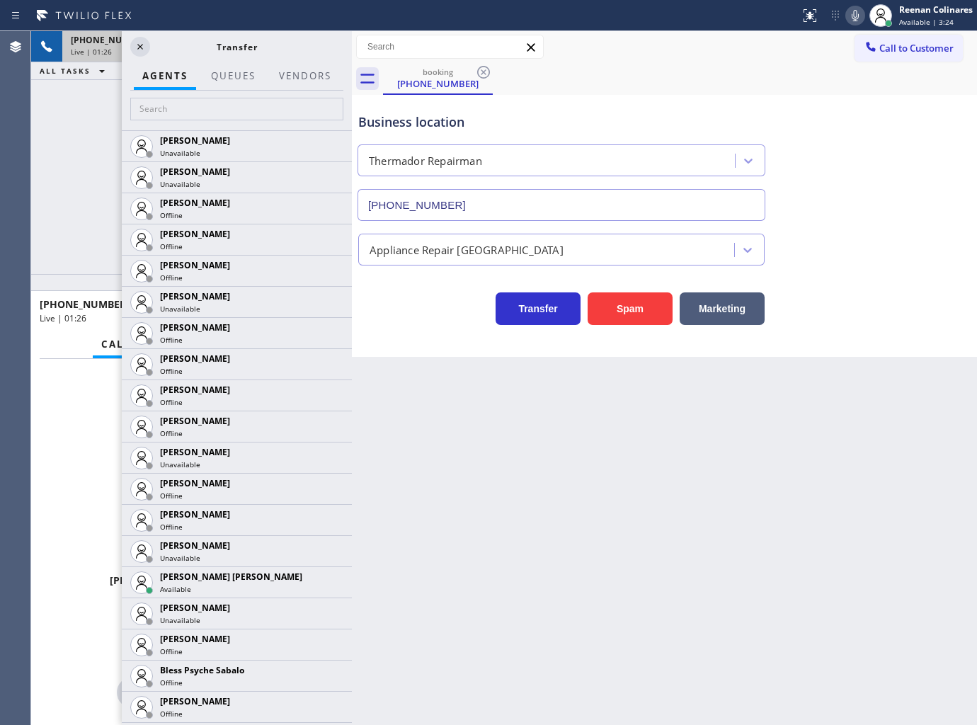
scroll to position [314, 0]
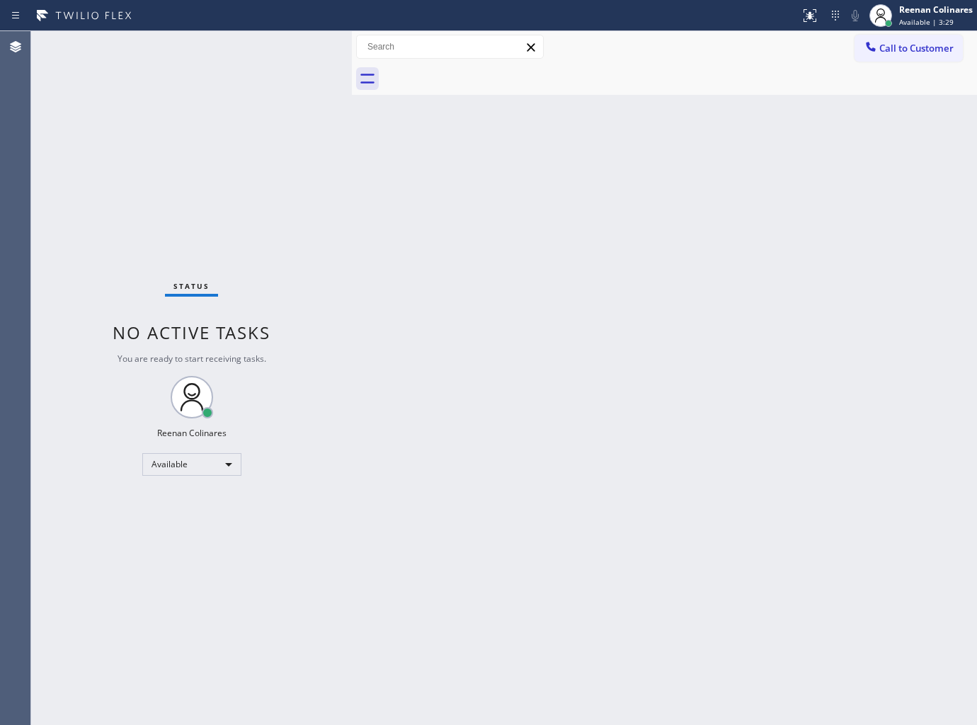
drag, startPoint x: 749, startPoint y: 448, endPoint x: 723, endPoint y: 446, distance: 25.6
click at [748, 447] on div "Back to Dashboard Change Sender ID Customers Technicians Select a contact Outbo…" at bounding box center [664, 378] width 625 height 694
click at [680, 201] on div "Back to Dashboard Change Sender ID Customers Technicians Select a contact Outbo…" at bounding box center [664, 378] width 625 height 694
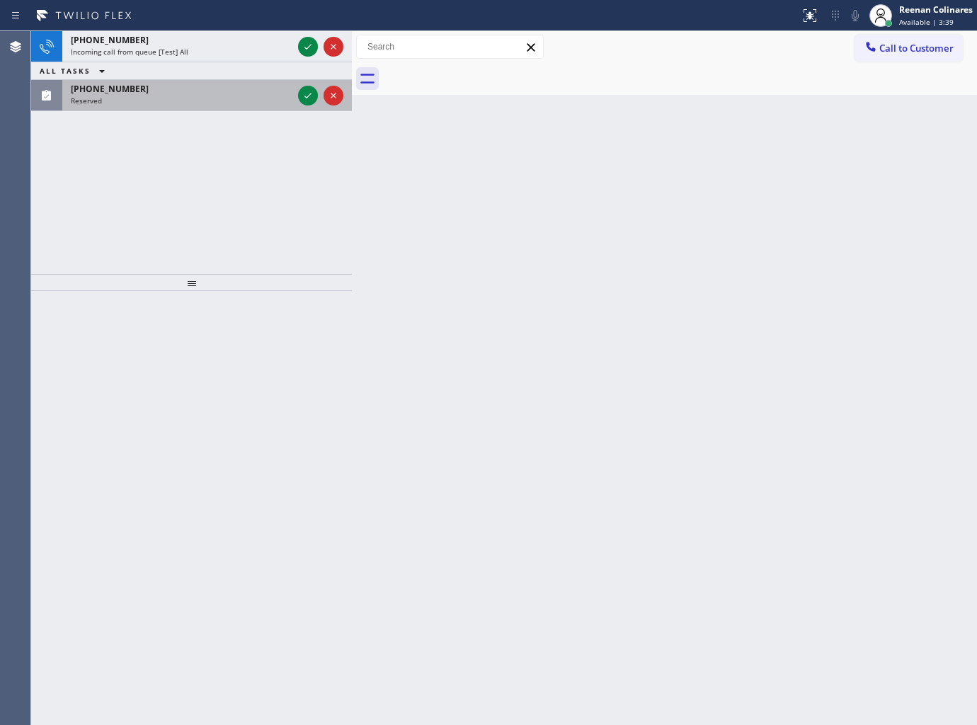
click at [200, 96] on div "Reserved" at bounding box center [182, 101] width 222 height 10
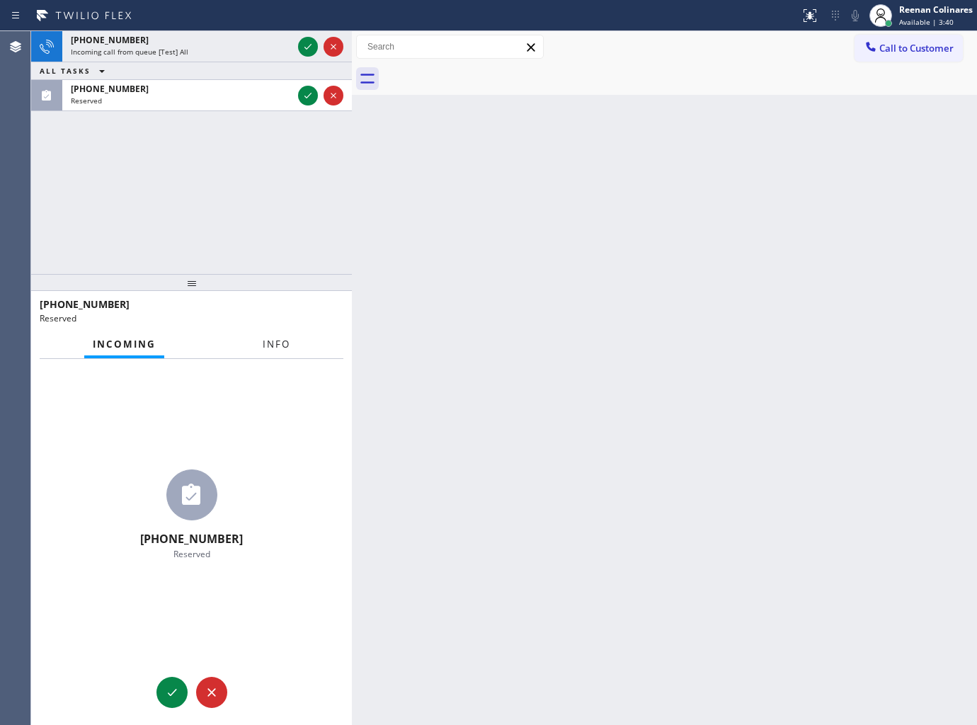
click at [273, 349] on span "Info" at bounding box center [277, 344] width 28 height 13
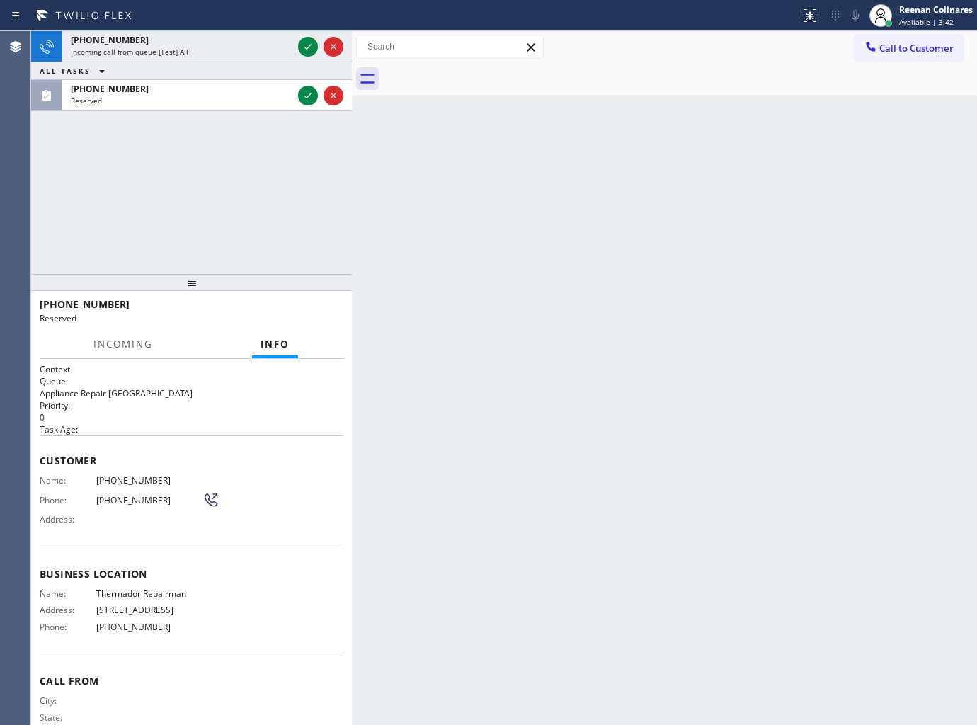
drag, startPoint x: 246, startPoint y: 54, endPoint x: 259, endPoint y: 46, distance: 14.9
click at [246, 53] on div "Incoming call from queue [Test] All" at bounding box center [182, 52] width 222 height 10
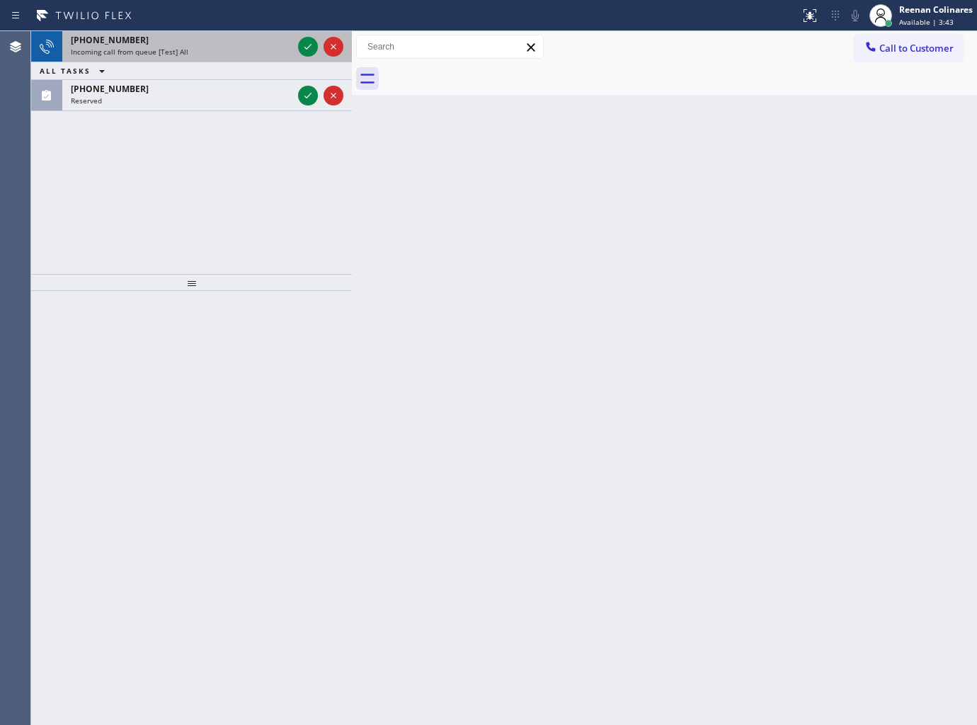
click at [222, 59] on div "[PHONE_NUMBER] Incoming call from queue [Test] All" at bounding box center [178, 46] width 233 height 31
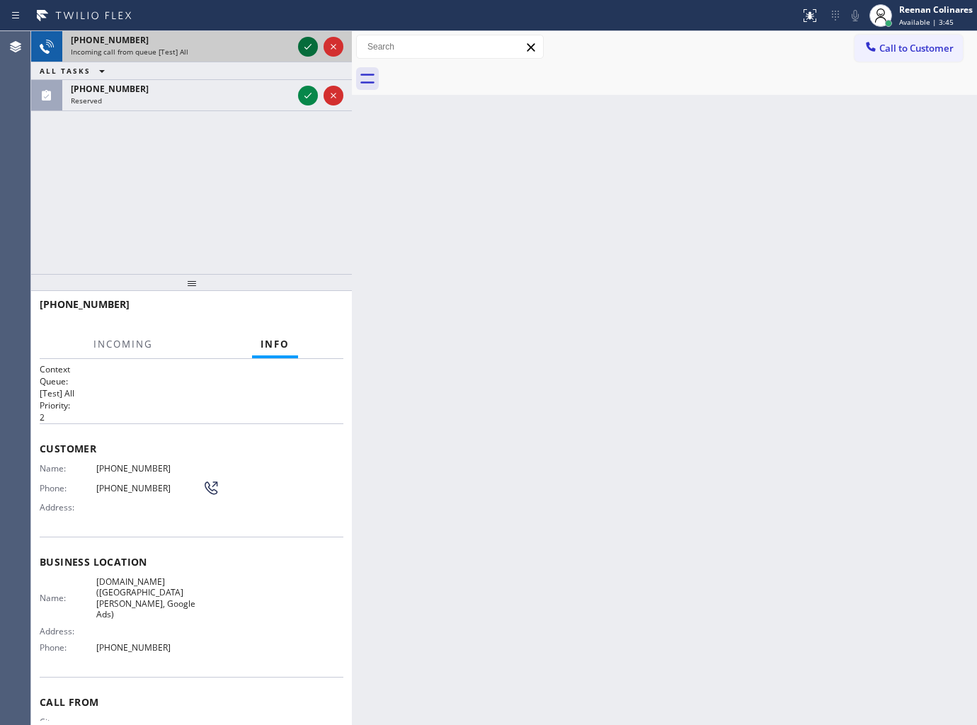
click at [303, 45] on icon at bounding box center [307, 46] width 17 height 17
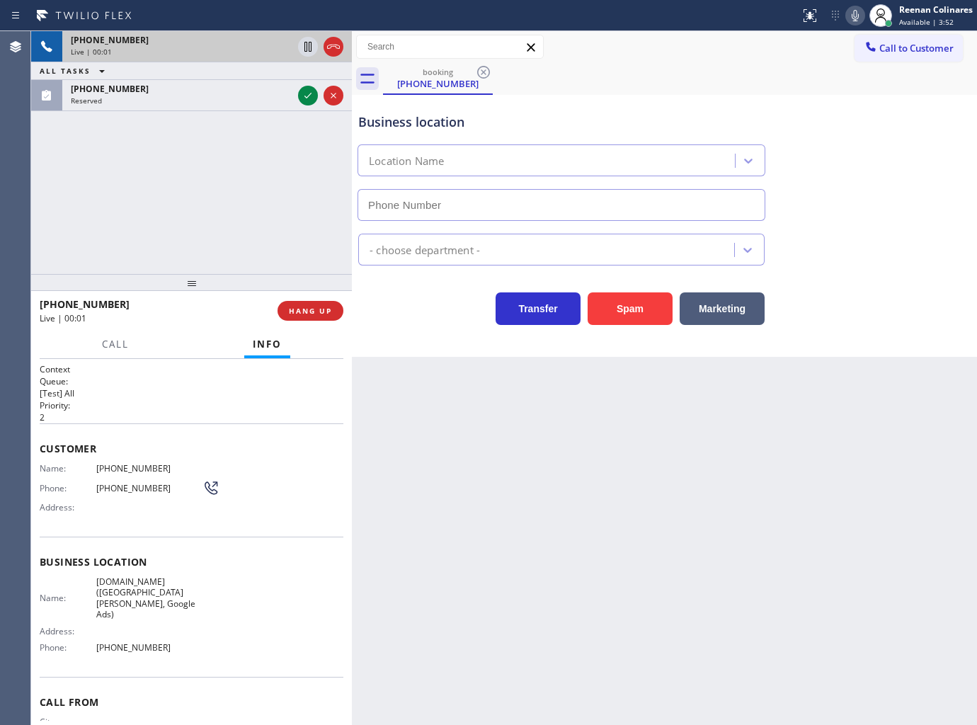
type input "(669) 348-3769"
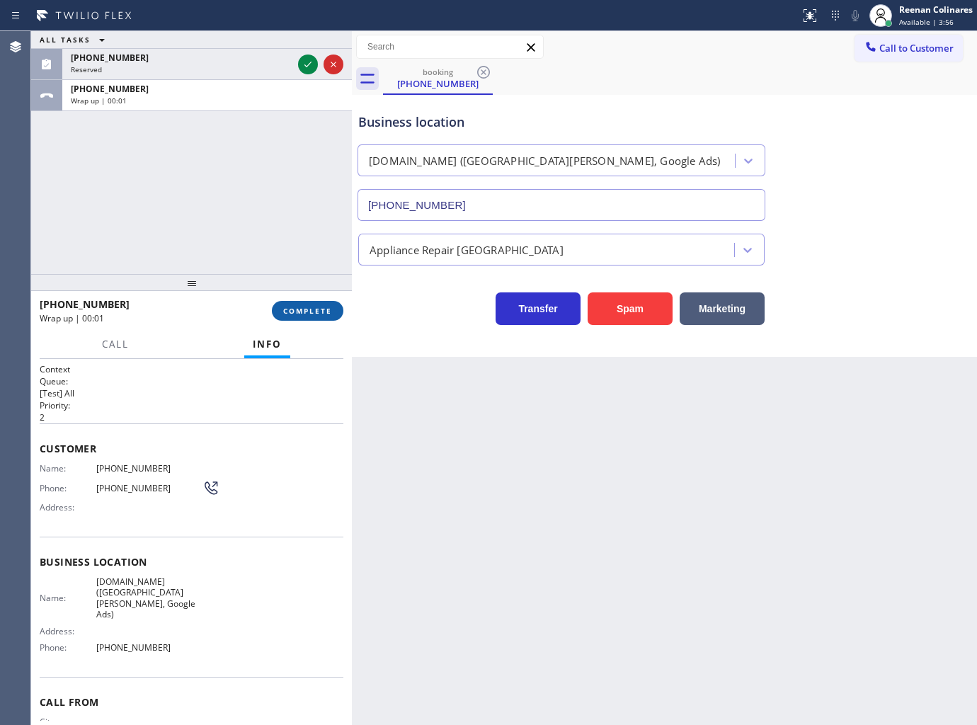
click at [314, 313] on span "COMPLETE" at bounding box center [307, 311] width 49 height 10
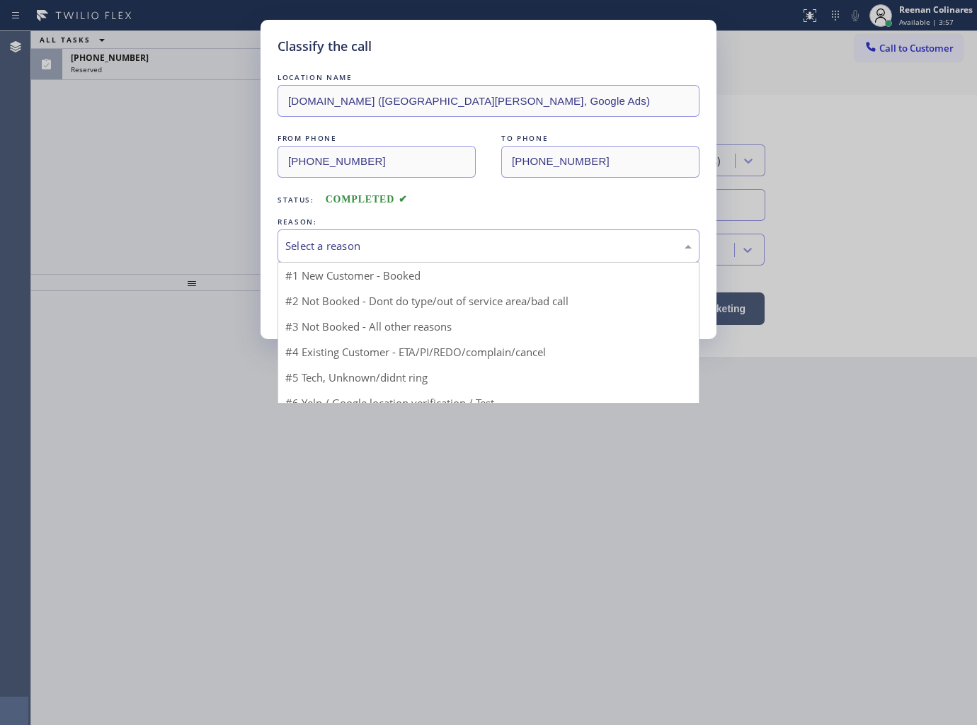
click at [367, 253] on div "Select a reason" at bounding box center [488, 245] width 422 height 33
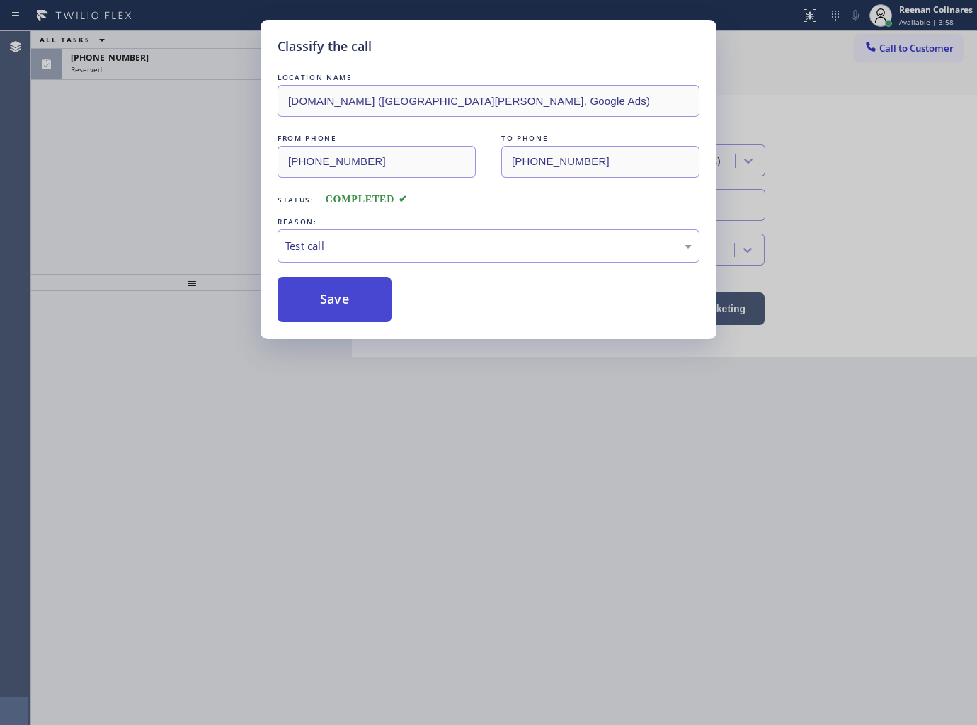
drag, startPoint x: 328, startPoint y: 314, endPoint x: 323, endPoint y: 303, distance: 12.1
click at [328, 314] on button "Save" at bounding box center [334, 299] width 114 height 45
click at [316, 298] on button "Save" at bounding box center [334, 299] width 114 height 45
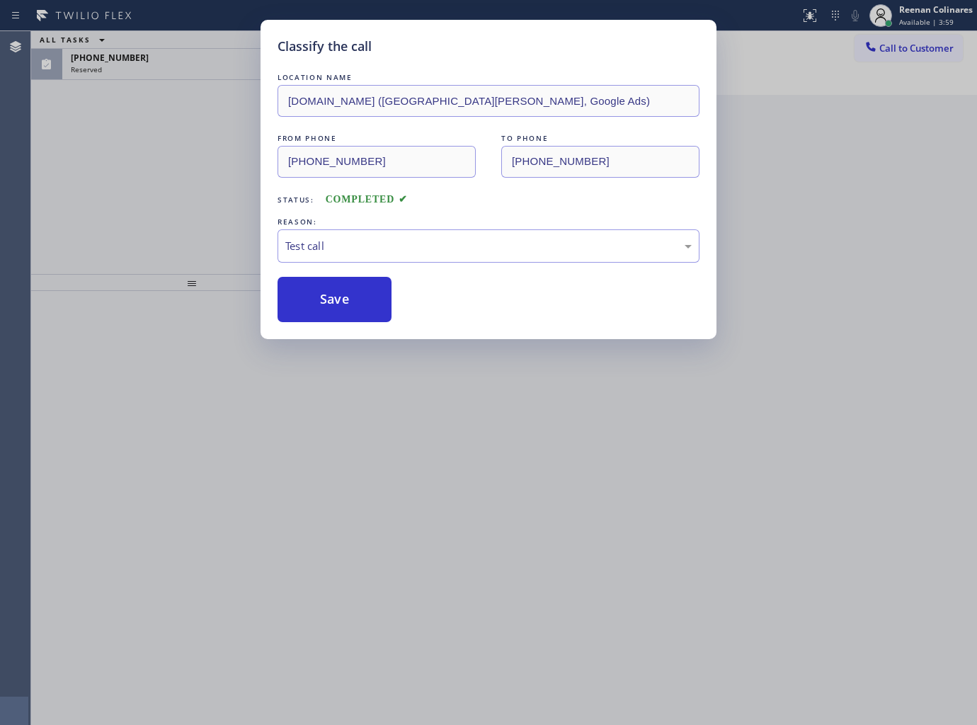
click at [185, 96] on div "Classify the call LOCATION NAME VikingExperts.online (San Jose, Google Ads) FRO…" at bounding box center [488, 362] width 977 height 725
click at [193, 76] on div "Classify the call LOCATION NAME VikingExperts.online (San Jose, Google Ads) FRO…" at bounding box center [488, 362] width 977 height 725
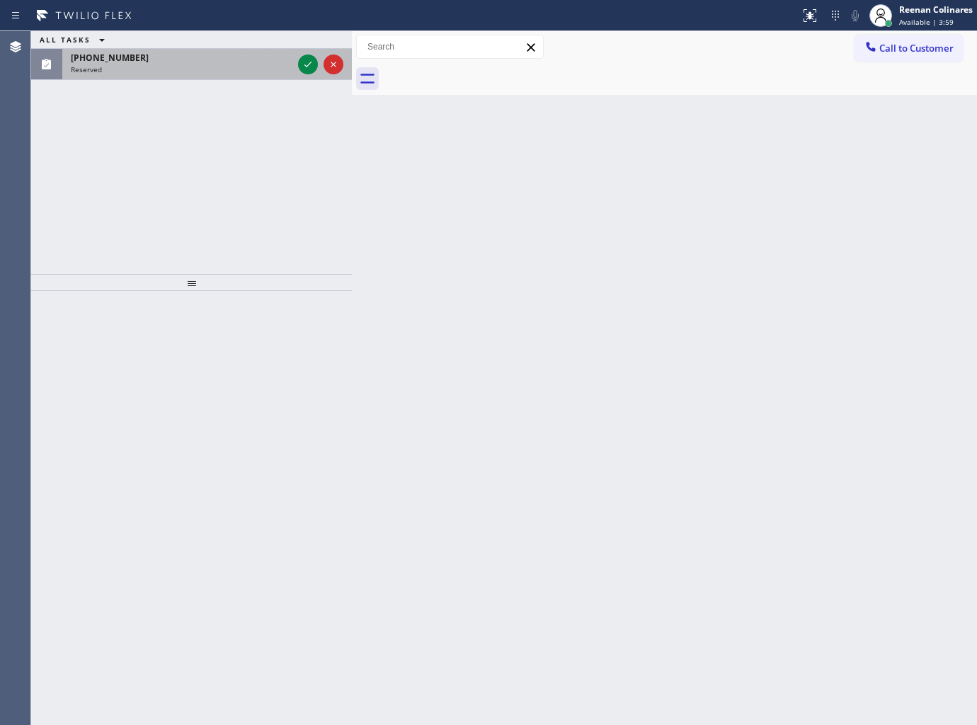
click at [194, 72] on div "Reserved" at bounding box center [182, 69] width 222 height 10
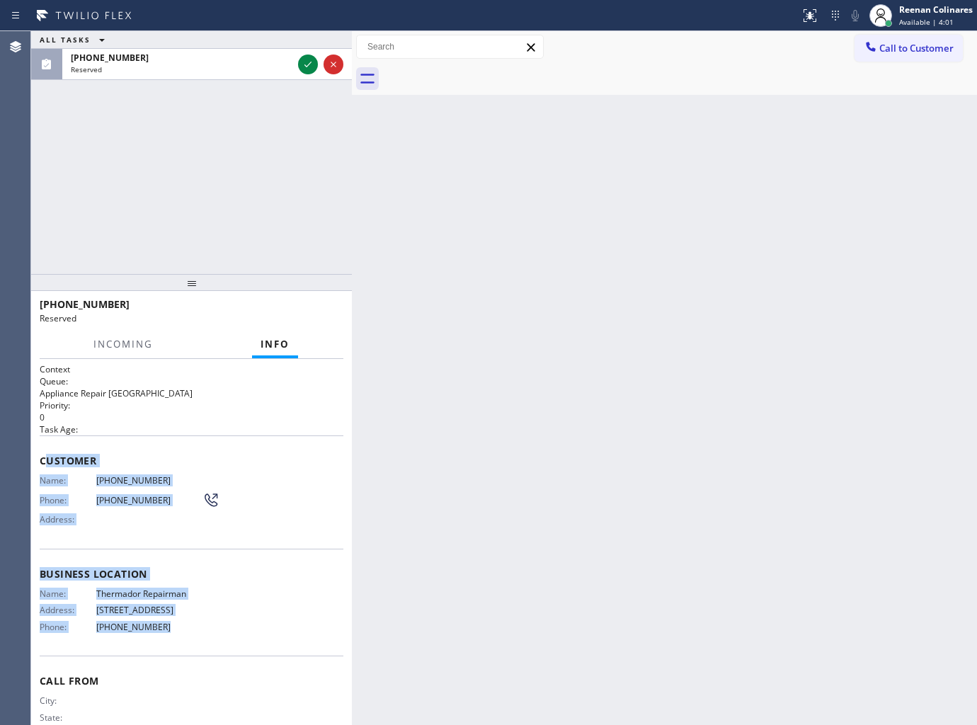
drag, startPoint x: 45, startPoint y: 462, endPoint x: 390, endPoint y: 685, distance: 411.2
click at [242, 643] on div "Context Queue: Appliance Repair High End Priority: 0 Task Age: Customer Name: (…" at bounding box center [192, 563] width 304 height 400
copy div "ustomer Name: (973) 992-1390 Phone: (973) 992-1390 Address: Business location N…"
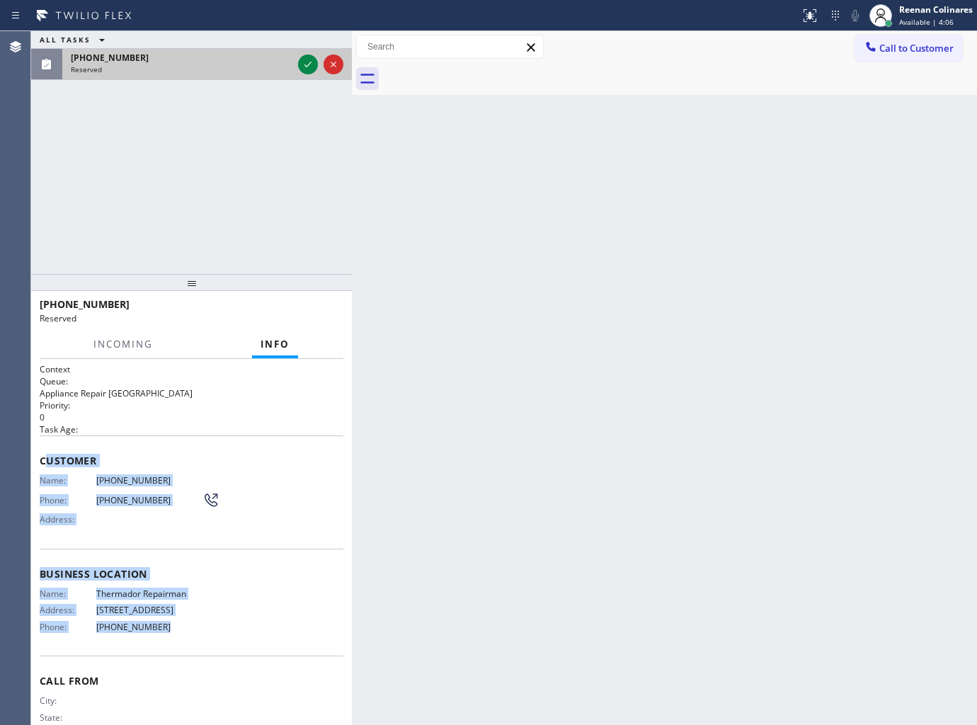
click at [311, 52] on div at bounding box center [320, 64] width 51 height 31
click at [307, 58] on icon at bounding box center [307, 64] width 17 height 17
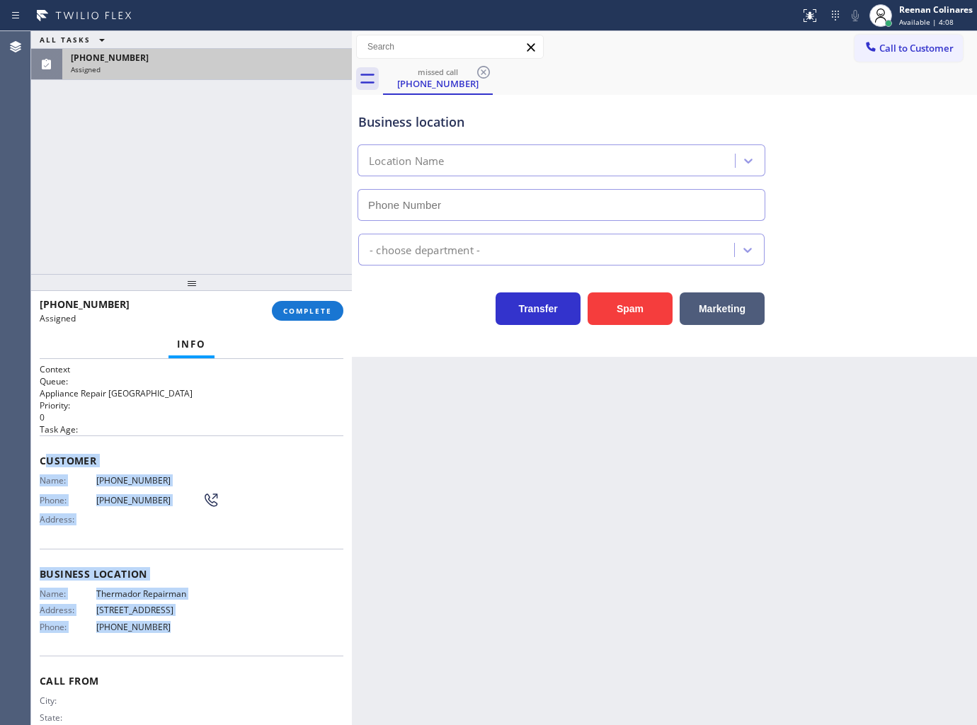
type input "(862) 207-4932"
click at [323, 312] on span "COMPLETE" at bounding box center [307, 311] width 49 height 10
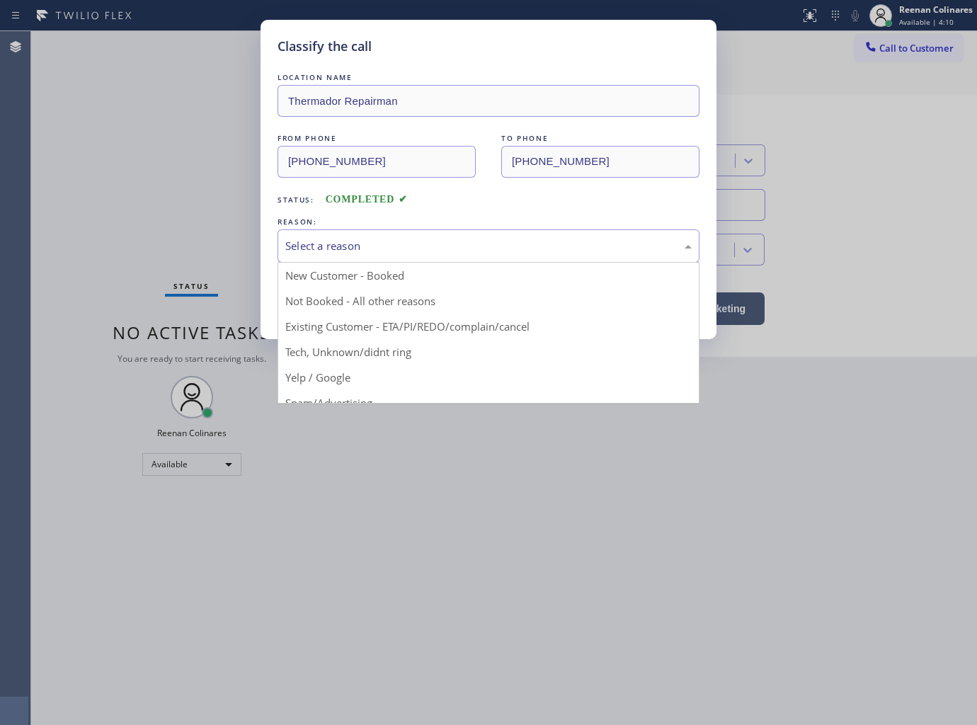
click at [386, 238] on div "Select a reason" at bounding box center [488, 246] width 406 height 16
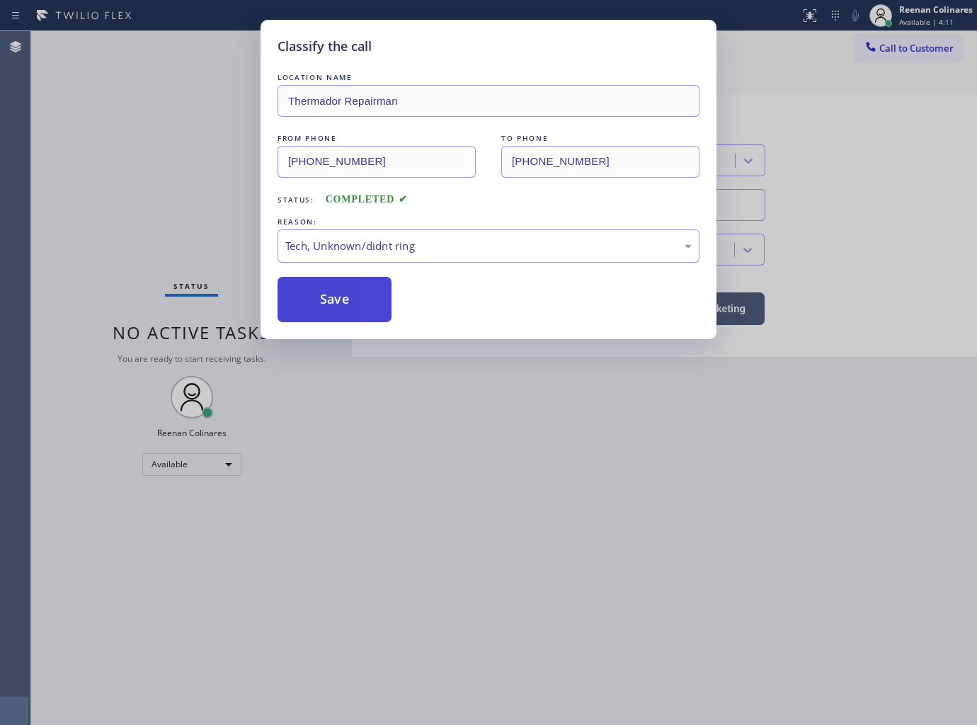
click at [311, 294] on button "Save" at bounding box center [334, 299] width 114 height 45
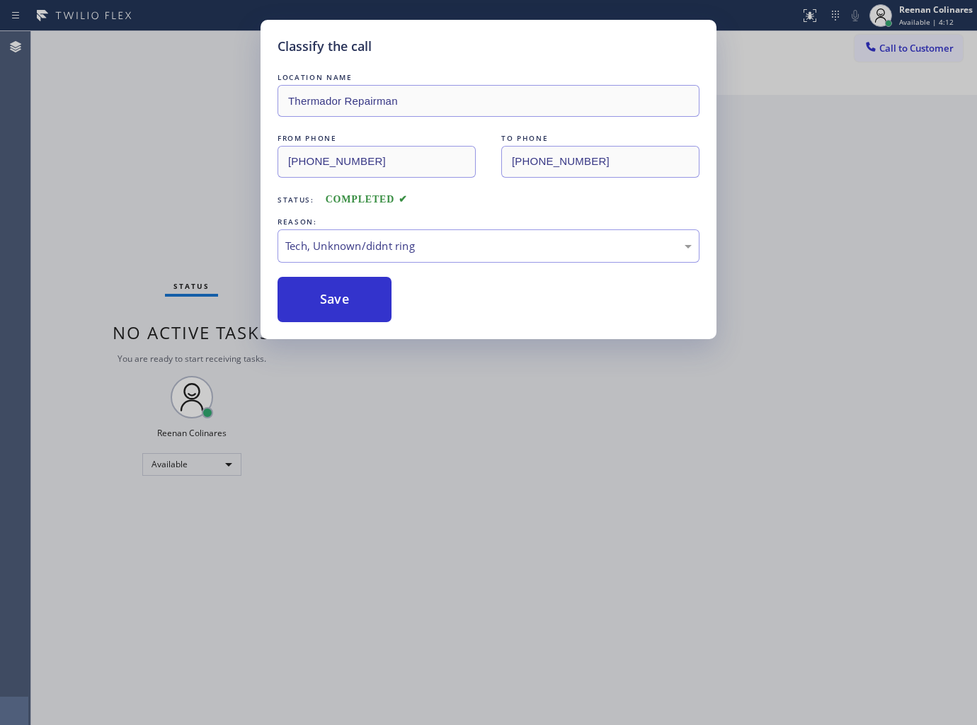
click at [154, 151] on div "Classify the call LOCATION NAME Thermador Repairman FROM PHONE (973) 992-1390 T…" at bounding box center [488, 362] width 977 height 725
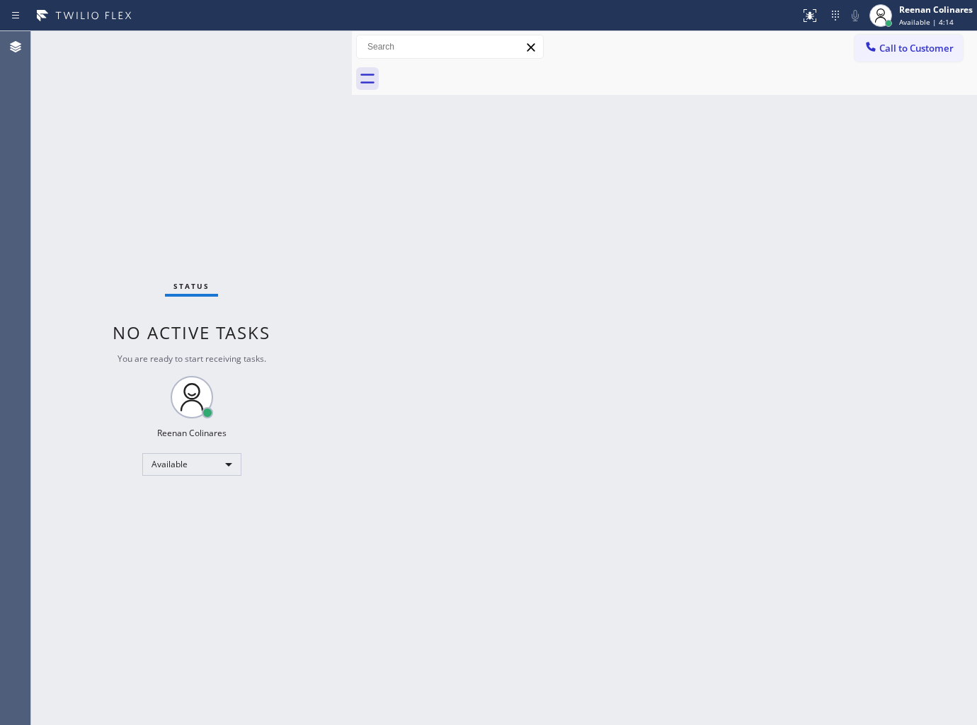
click at [522, 320] on div "Back to Dashboard Change Sender ID Customers Technicians Select a contact Outbo…" at bounding box center [664, 378] width 625 height 694
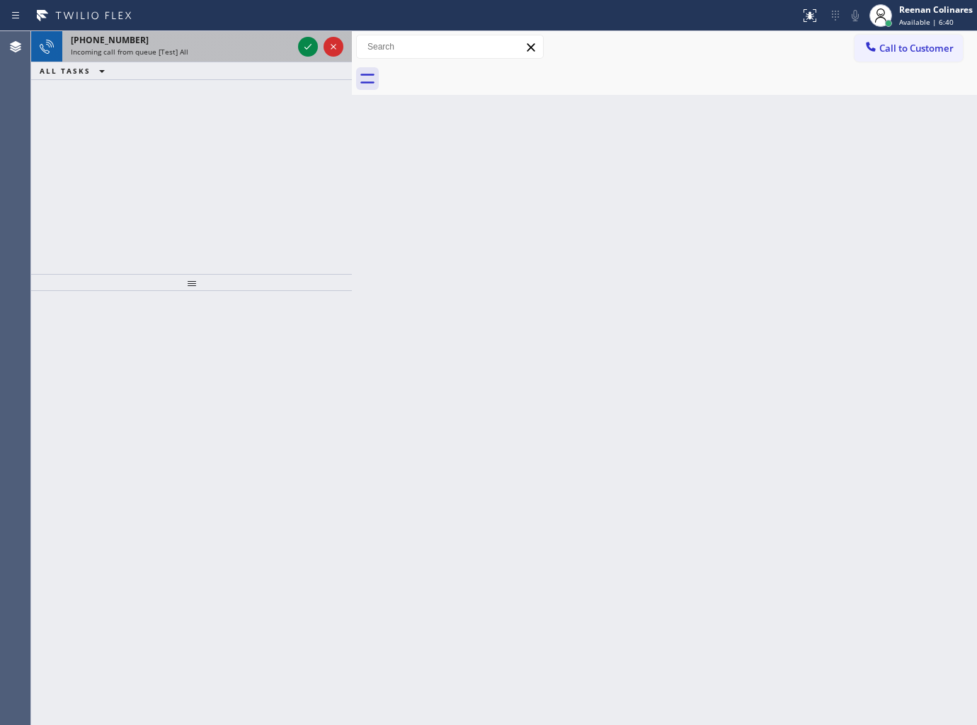
click at [239, 50] on div "Incoming call from queue [Test] All" at bounding box center [182, 52] width 222 height 10
click at [260, 55] on div "Incoming call from queue [Test] All" at bounding box center [182, 52] width 222 height 10
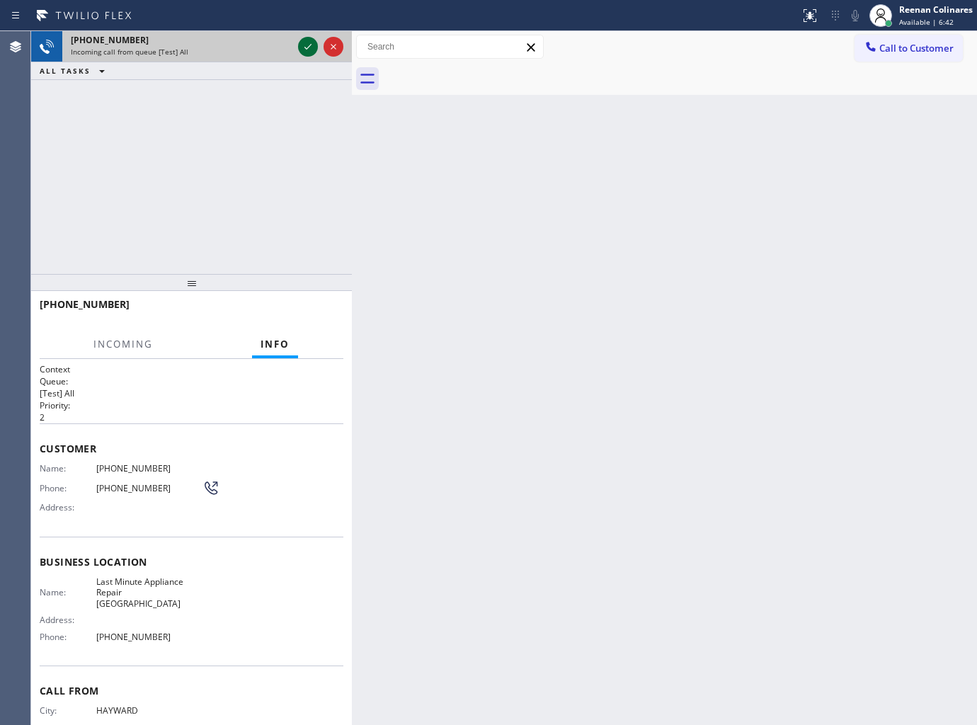
click at [304, 45] on icon at bounding box center [307, 46] width 17 height 17
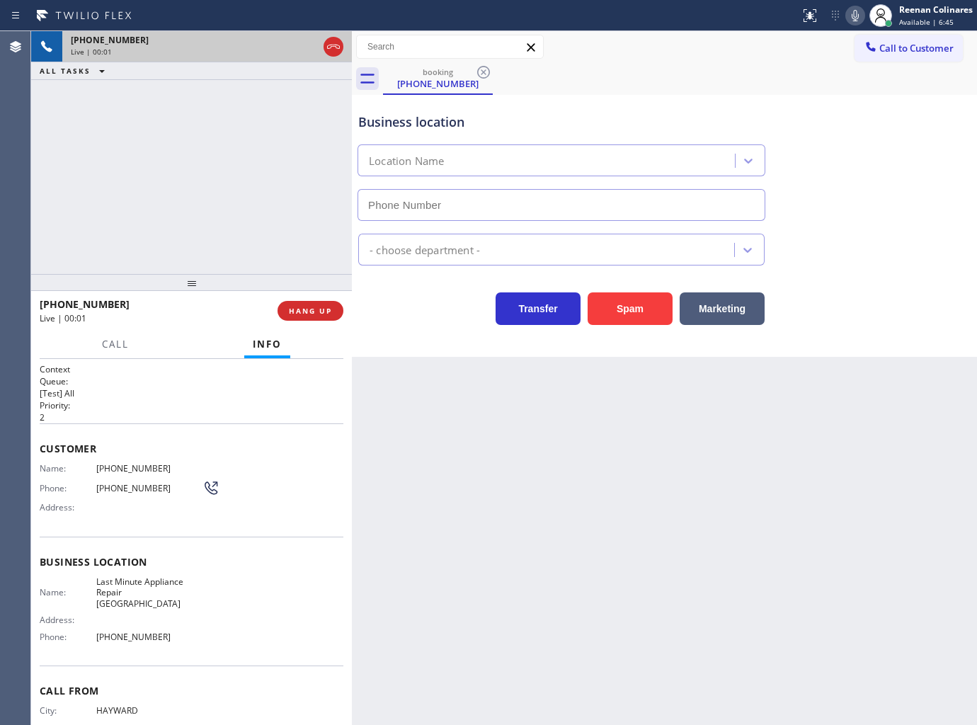
type input "(510) 781-9303"
click at [630, 310] on button "Spam" at bounding box center [630, 308] width 85 height 33
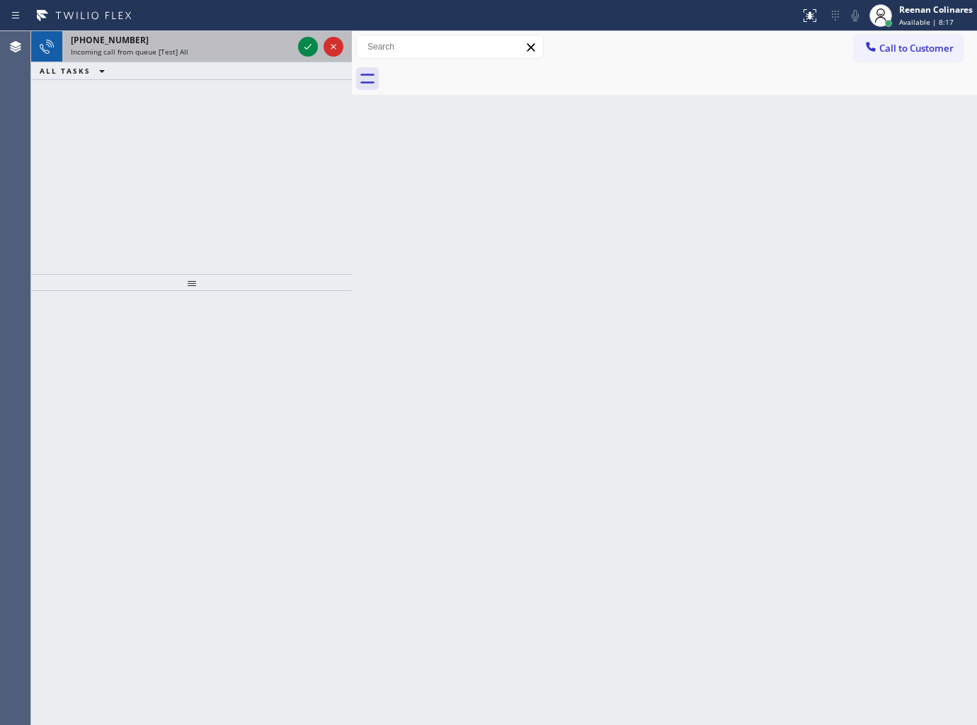
click at [249, 38] on div "+13104626734" at bounding box center [182, 40] width 222 height 12
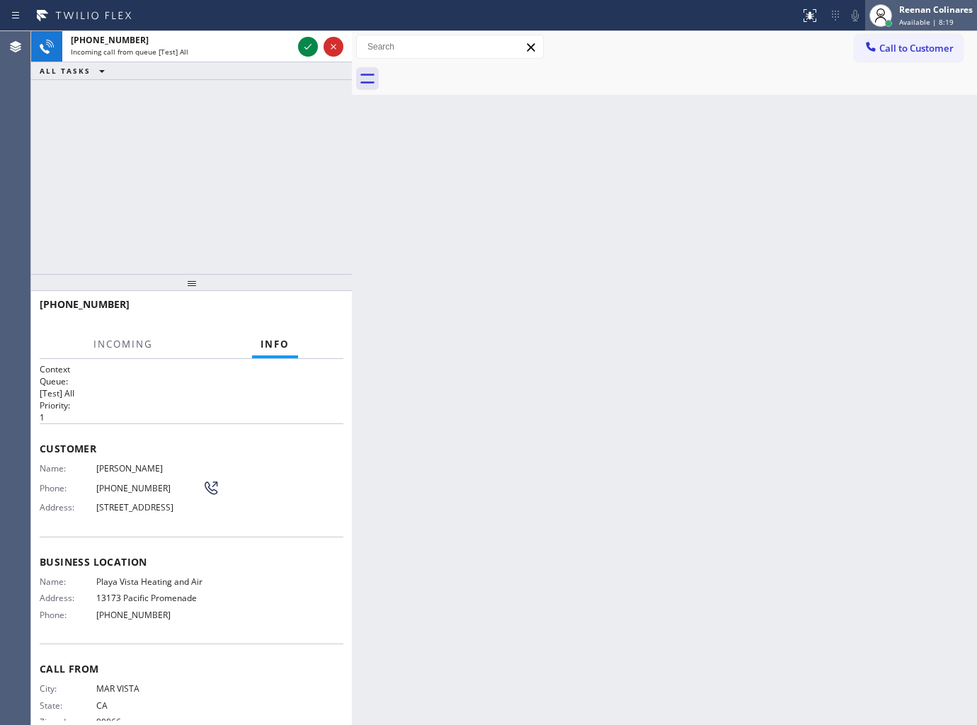
click at [954, 20] on div "Available | 8:19" at bounding box center [936, 22] width 74 height 10
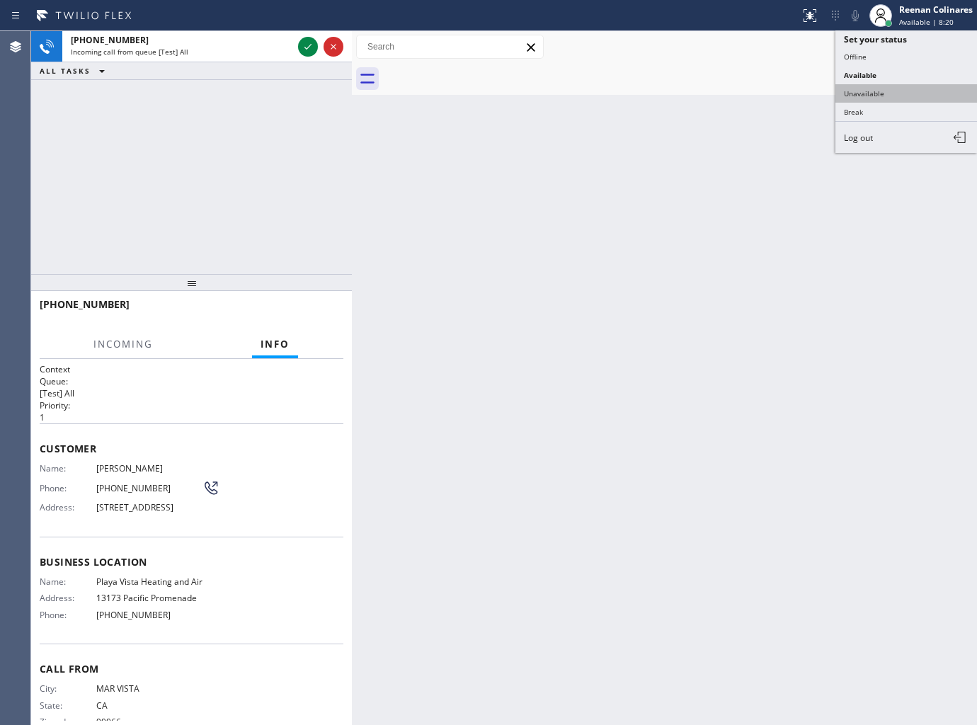
click at [864, 92] on button "Unavailable" at bounding box center [906, 93] width 142 height 18
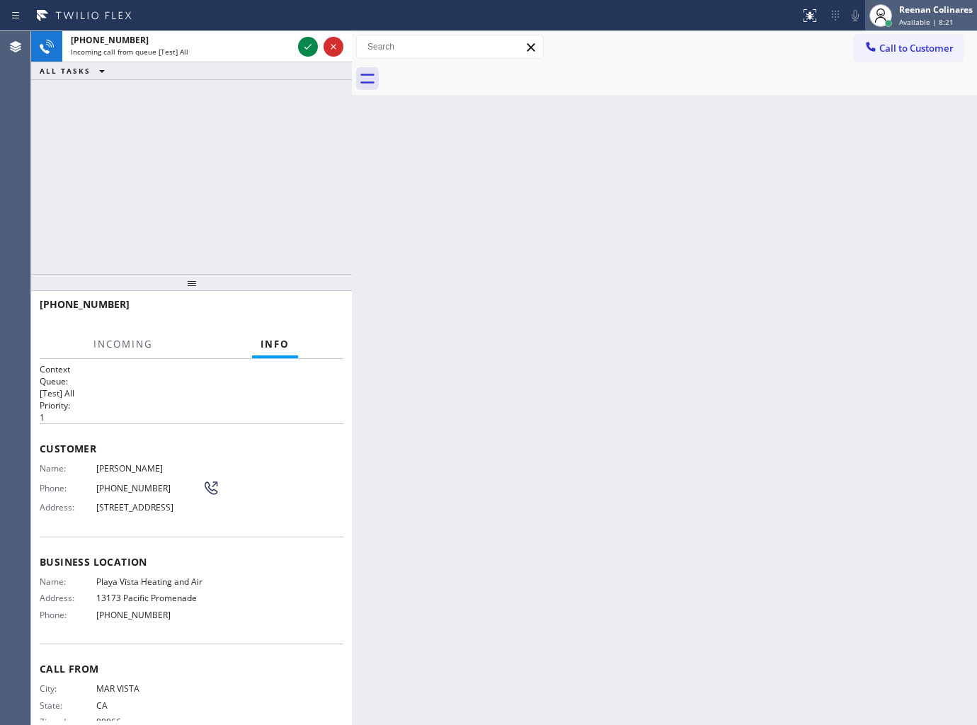
click at [916, 11] on div "Reenan Colinares" at bounding box center [936, 10] width 74 height 12
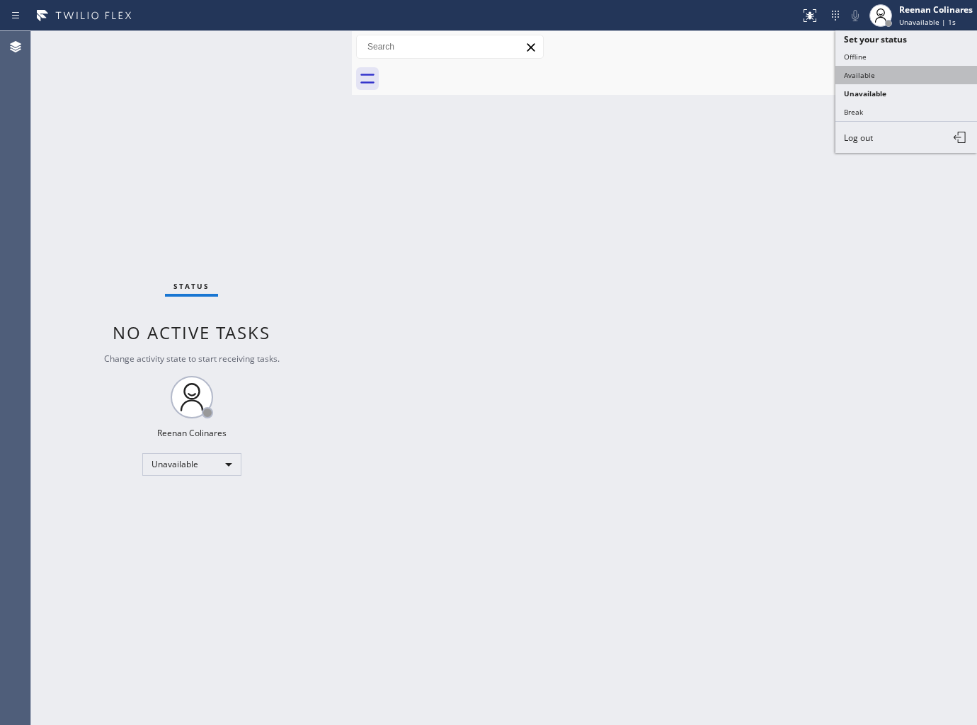
click at [854, 76] on button "Available" at bounding box center [906, 75] width 142 height 18
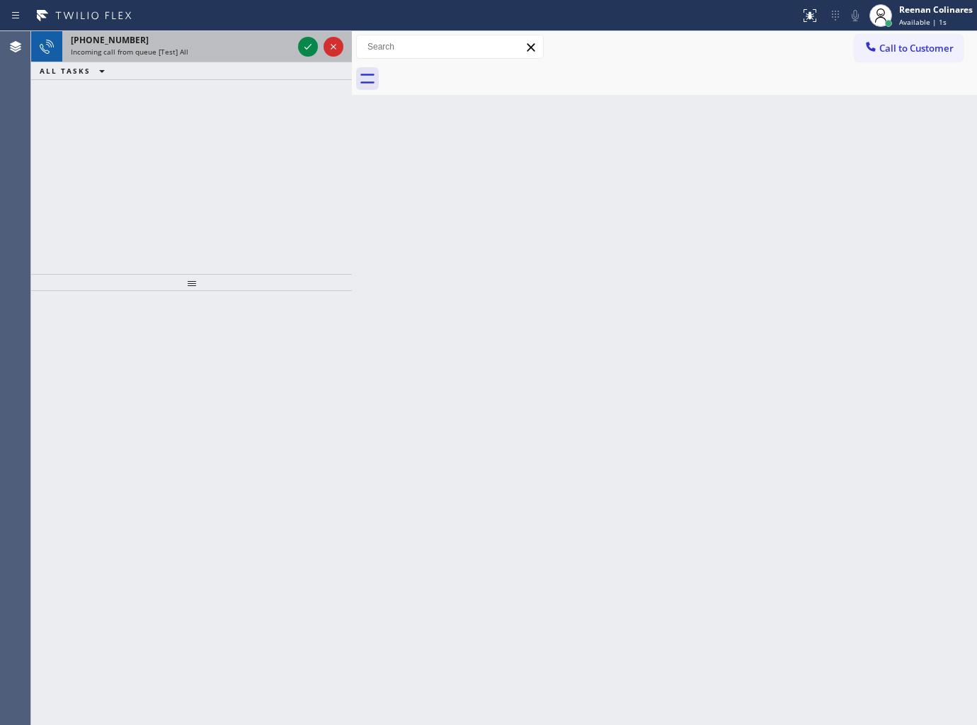
click at [210, 47] on div "Incoming call from queue [Test] All" at bounding box center [182, 52] width 222 height 10
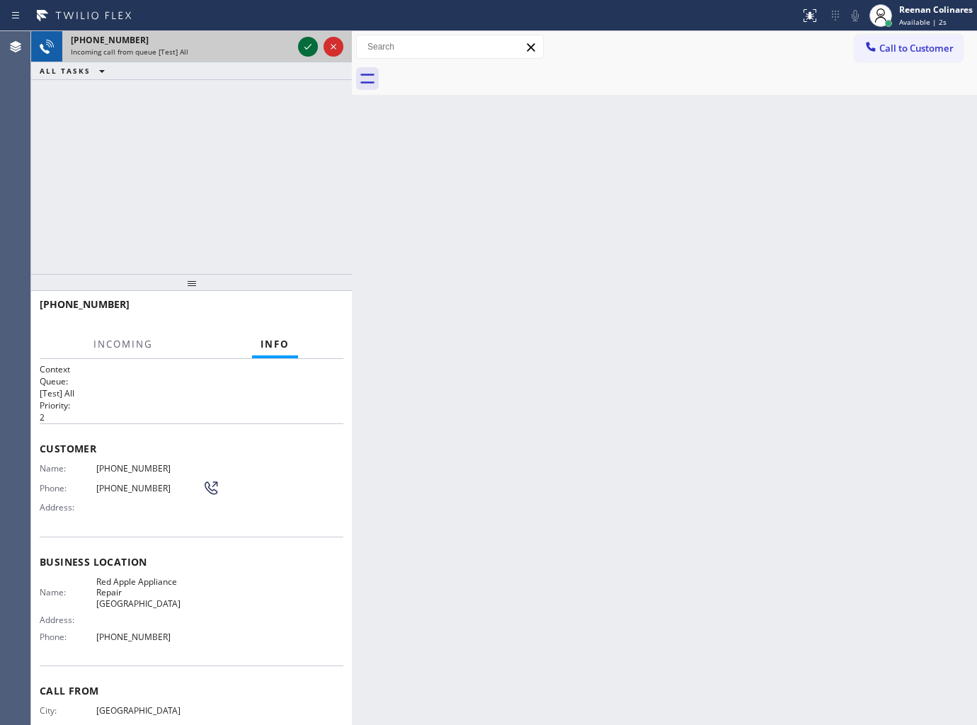
click at [307, 45] on icon at bounding box center [307, 46] width 17 height 17
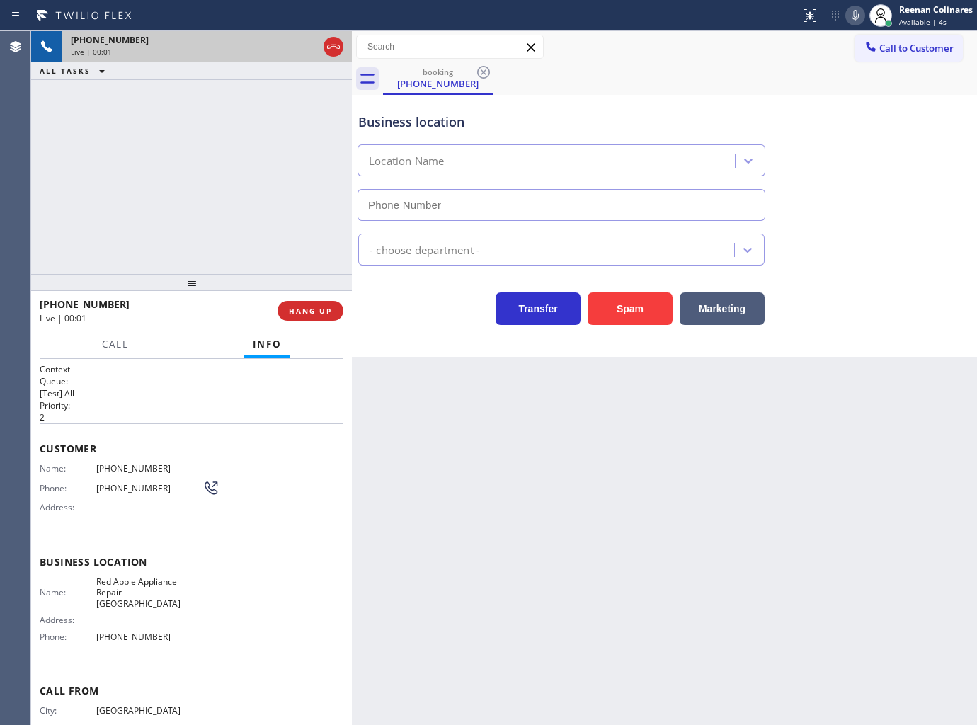
type input "(650) 297-2626"
drag, startPoint x: 623, startPoint y: 305, endPoint x: 632, endPoint y: 298, distance: 11.6
click at [625, 303] on button "Spam" at bounding box center [630, 308] width 85 height 33
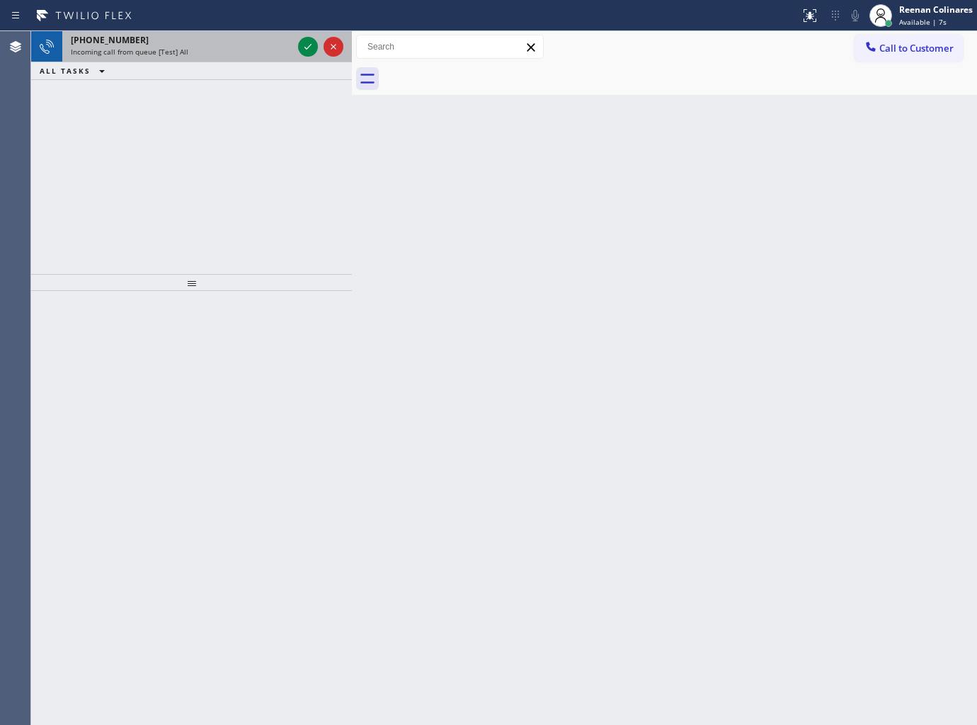
click at [203, 47] on div "Incoming call from queue [Test] All" at bounding box center [182, 52] width 222 height 10
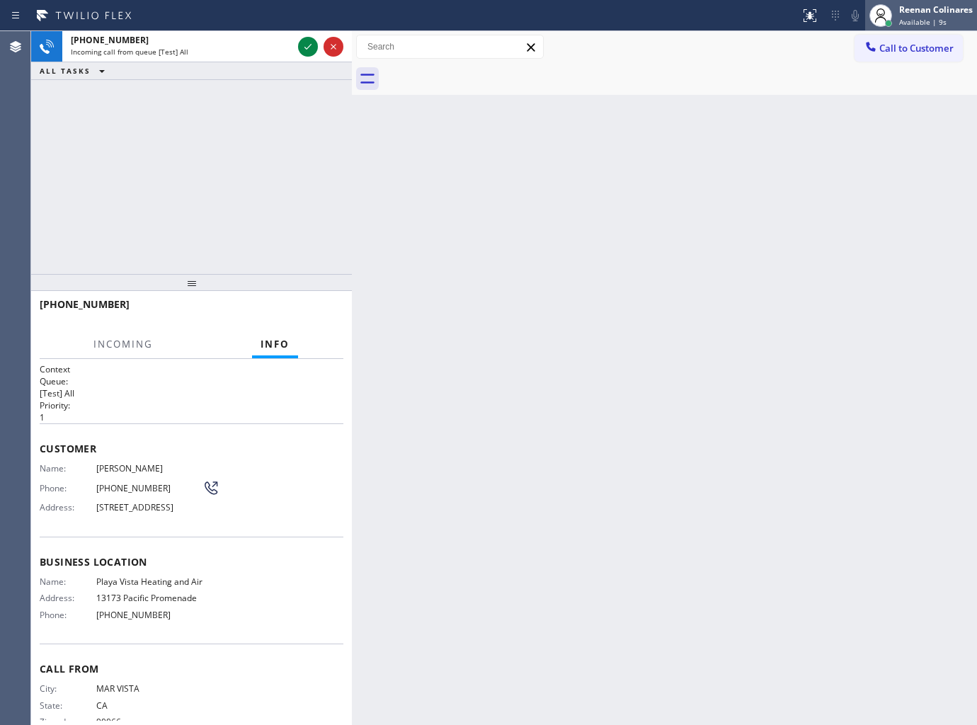
click at [934, 8] on div "Reenan Colinares" at bounding box center [936, 10] width 74 height 12
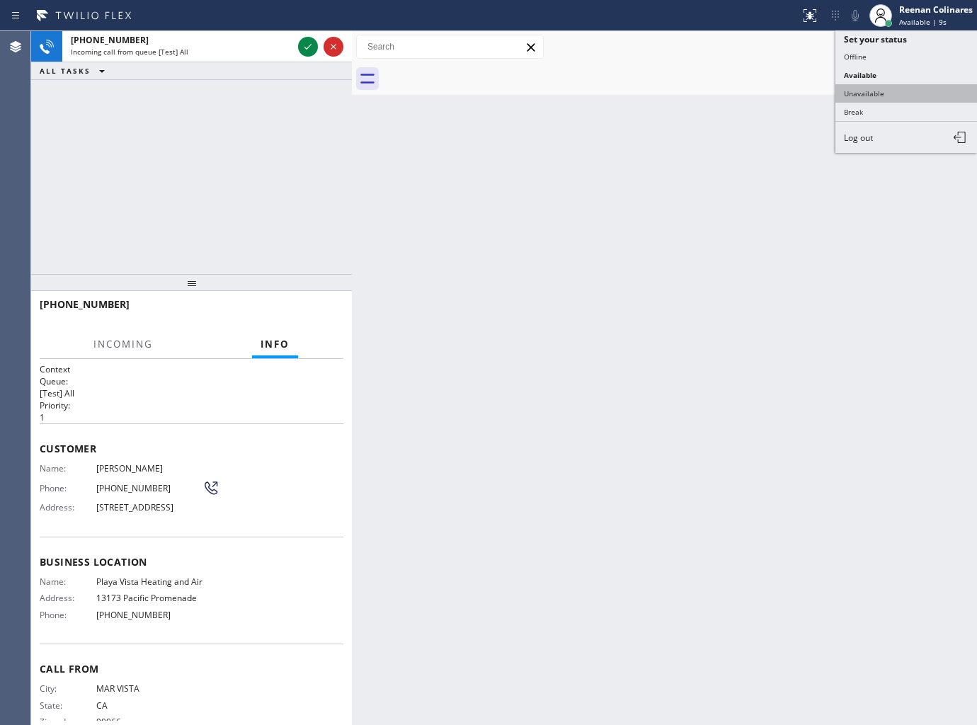
click at [874, 89] on button "Unavailable" at bounding box center [906, 93] width 142 height 18
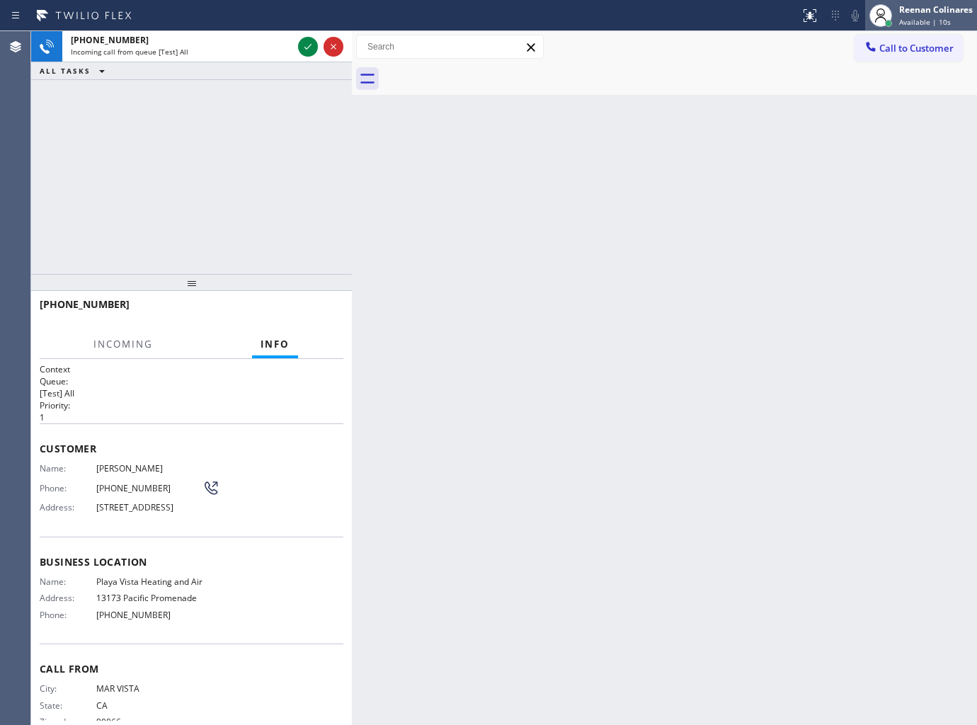
click at [907, 8] on div "Reenan Colinares" at bounding box center [936, 10] width 74 height 12
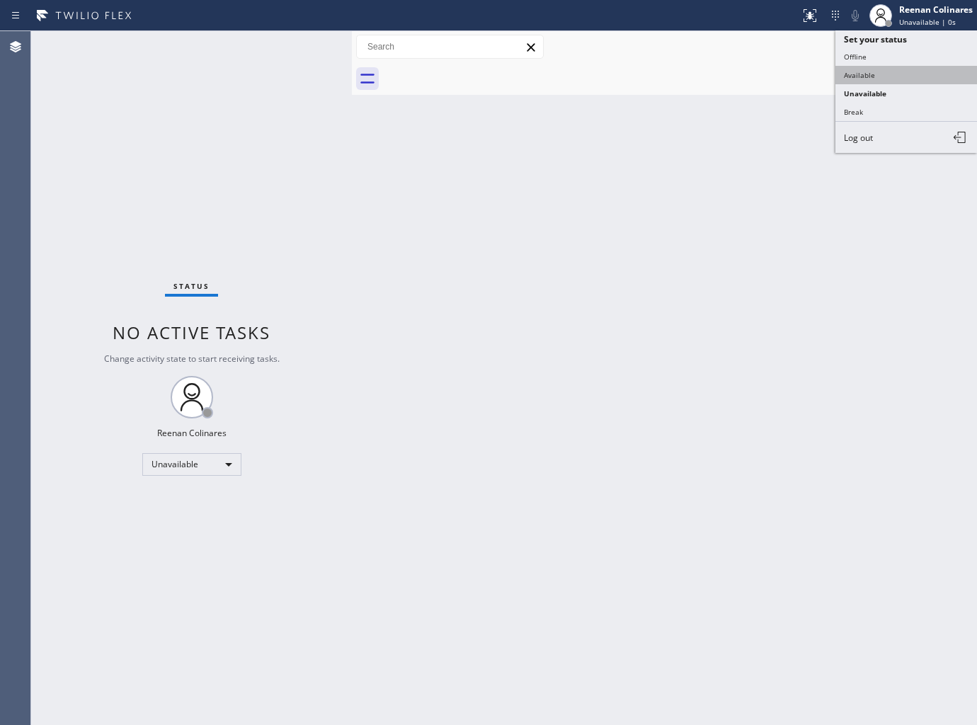
click at [869, 79] on button "Available" at bounding box center [906, 75] width 142 height 18
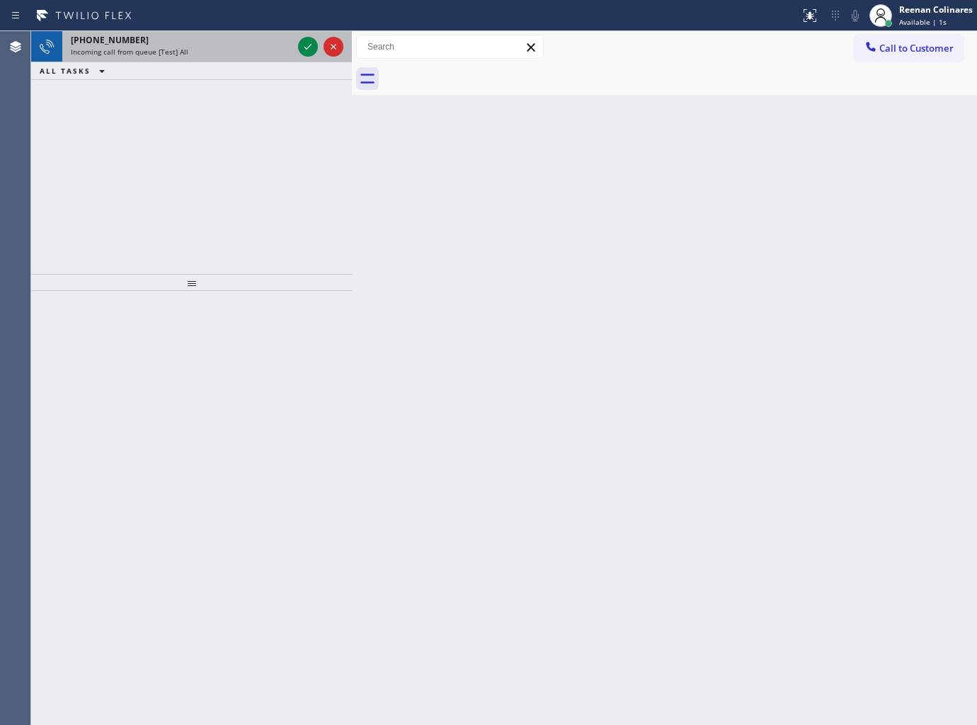
click at [227, 48] on div "Incoming call from queue [Test] All" at bounding box center [182, 52] width 222 height 10
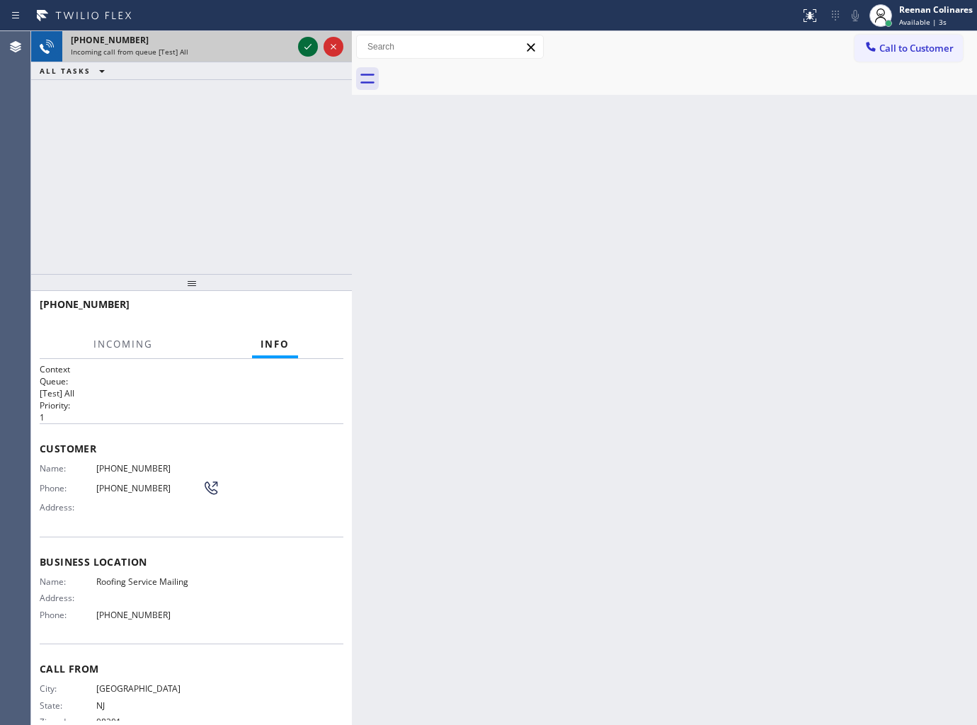
click at [306, 45] on icon at bounding box center [307, 46] width 17 height 17
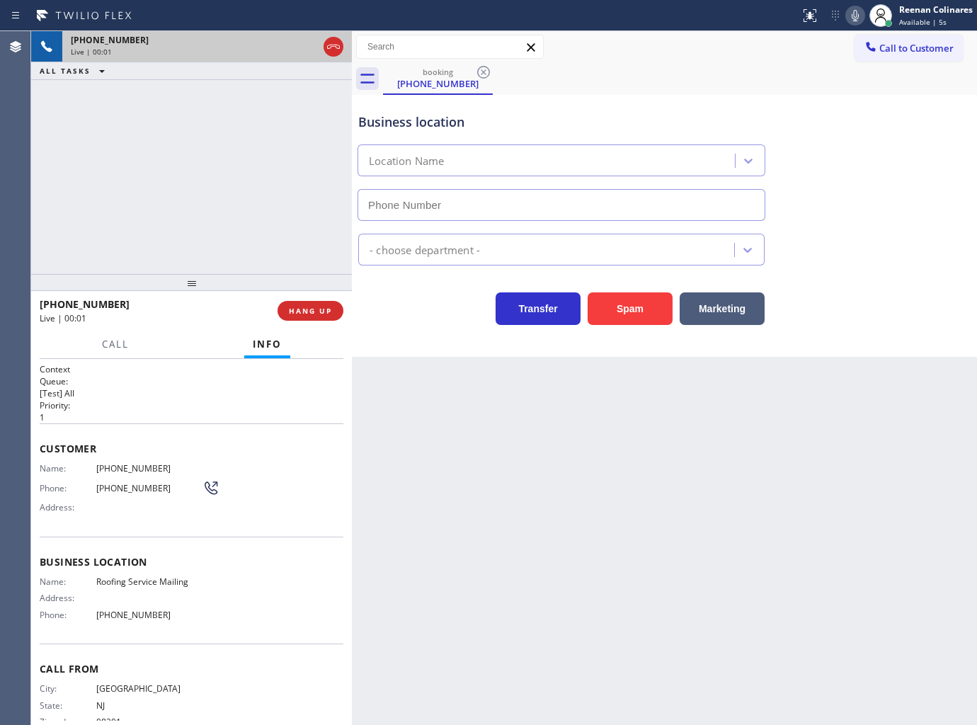
type input "(866) 442-6158"
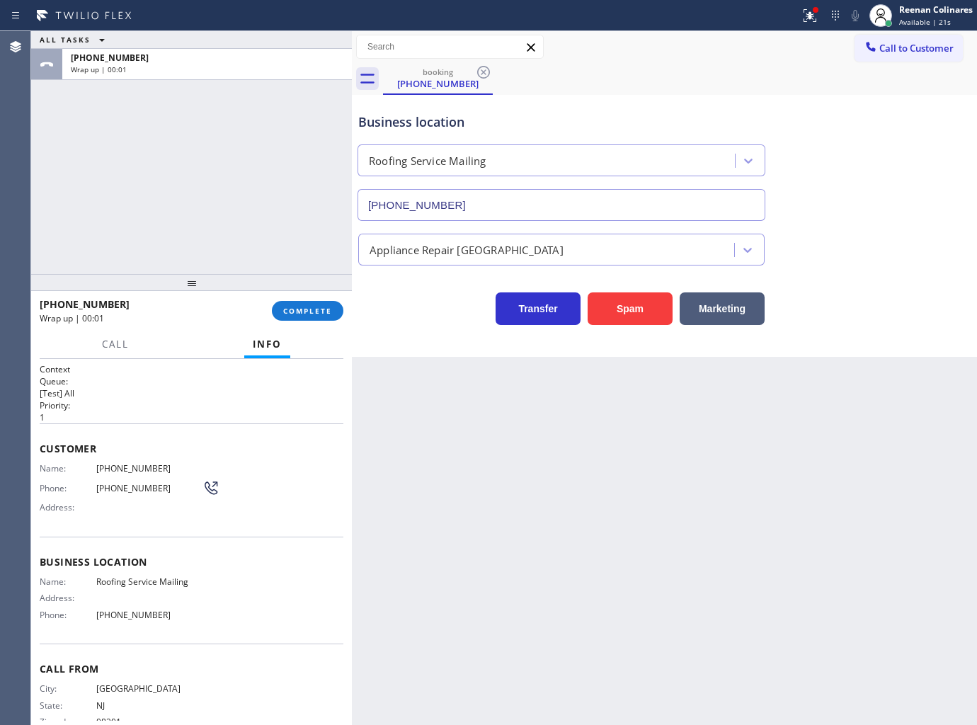
click at [803, 109] on div "Business location Roofing Service Mailing (866) 442-6158" at bounding box center [664, 157] width 618 height 128
click at [322, 309] on span "COMPLETE" at bounding box center [307, 311] width 49 height 10
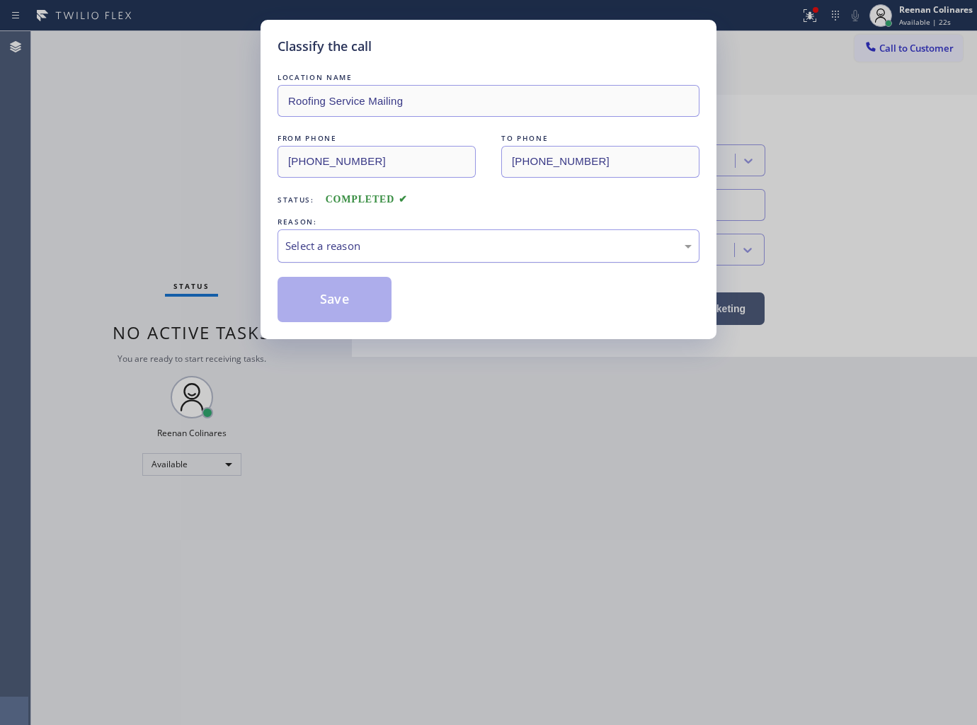
click at [354, 248] on div "Select a reason" at bounding box center [488, 246] width 406 height 16
click at [320, 302] on button "Save" at bounding box center [334, 299] width 114 height 45
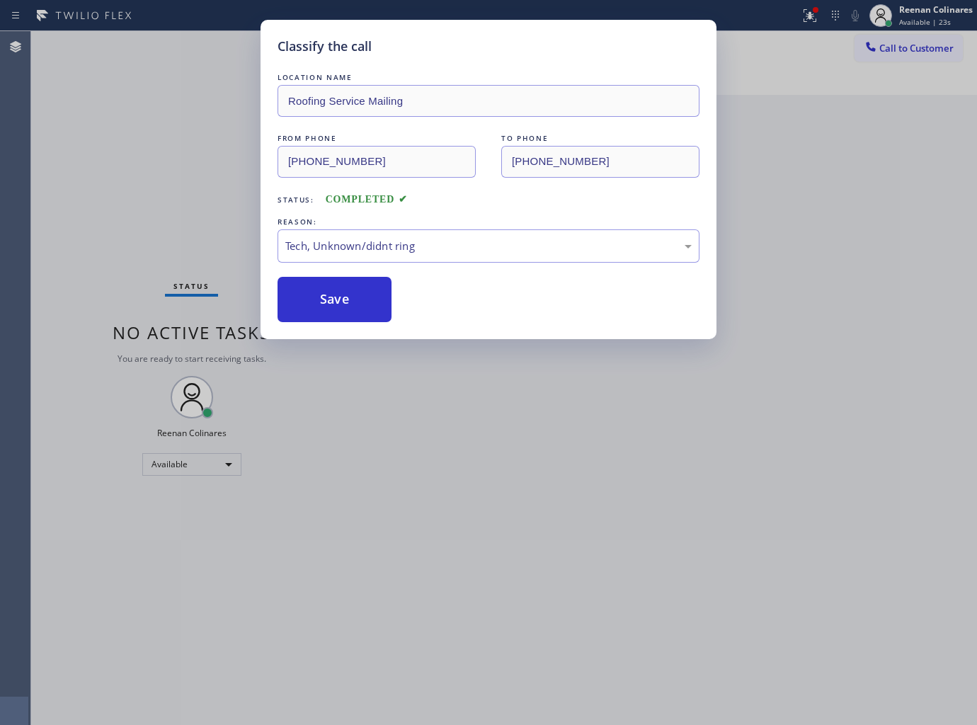
click at [154, 197] on div "Classify the call LOCATION NAME Roofing Service Mailing FROM PHONE (609) 876-84…" at bounding box center [488, 362] width 977 height 725
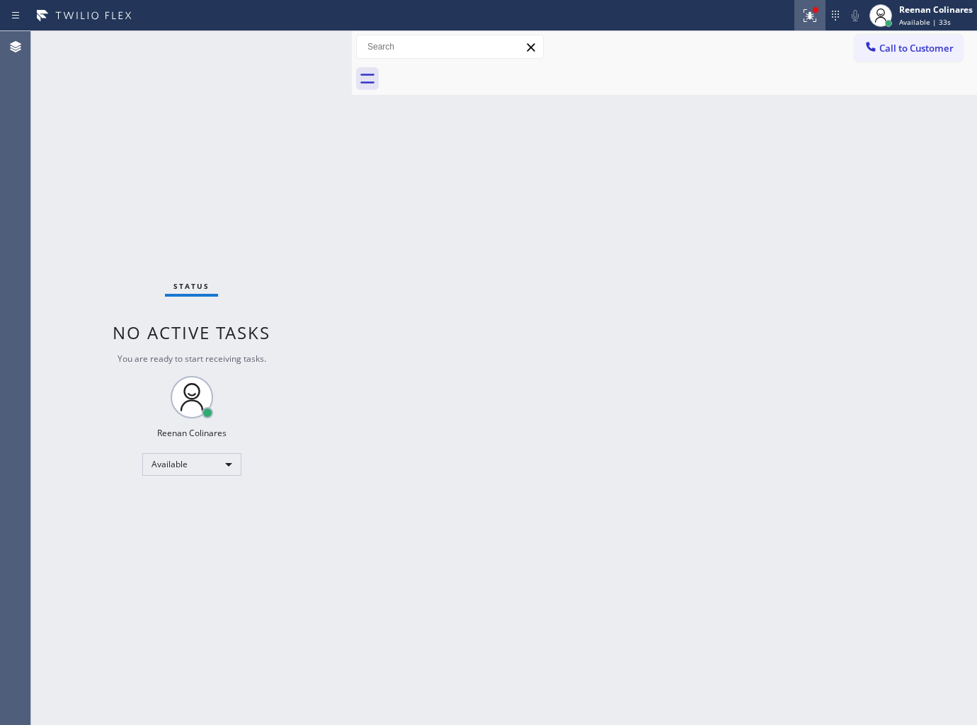
click at [814, 25] on button at bounding box center [809, 15] width 31 height 31
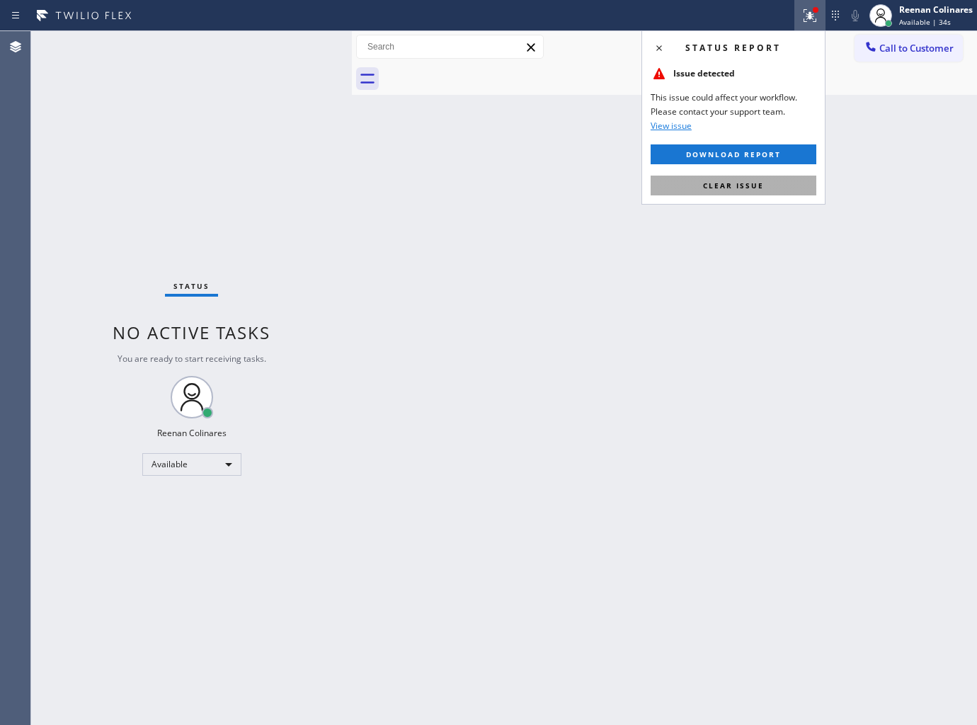
click at [747, 189] on span "Clear issue" at bounding box center [733, 186] width 61 height 10
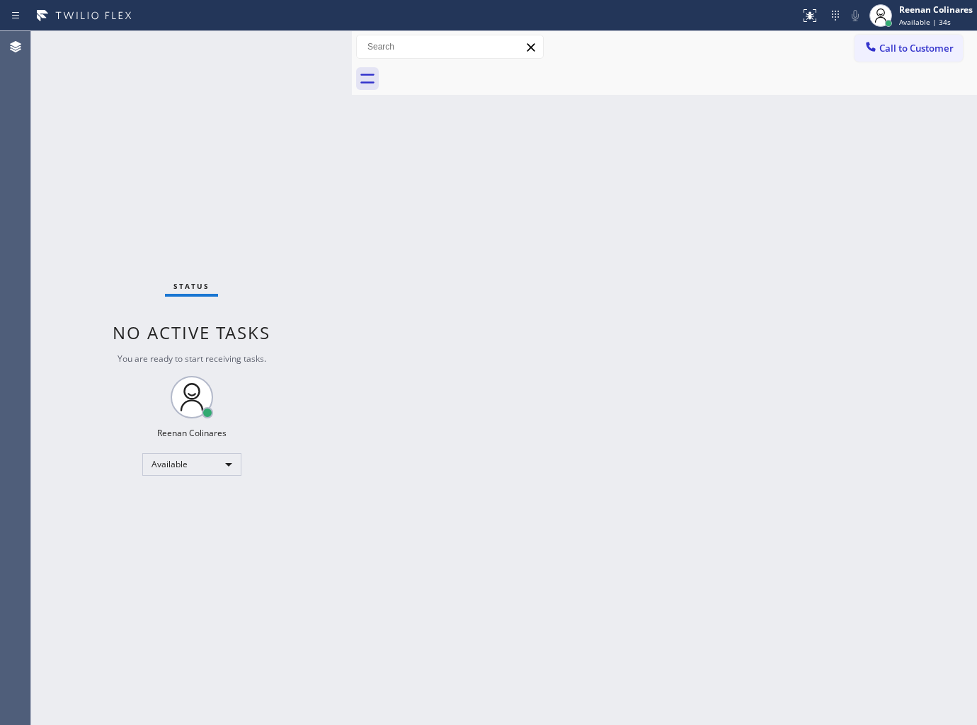
drag, startPoint x: 556, startPoint y: 200, endPoint x: 532, endPoint y: 204, distance: 23.6
click at [535, 205] on div "Back to Dashboard Change Sender ID Customers Technicians Select a contact Outbo…" at bounding box center [664, 378] width 625 height 694
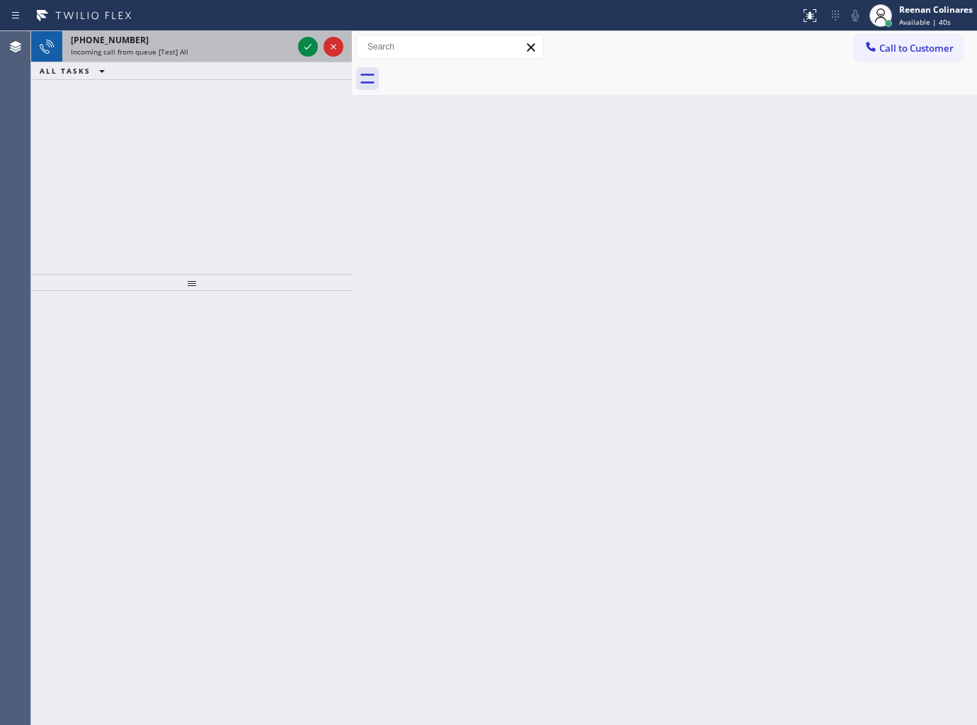
click at [231, 52] on div "Incoming call from queue [Test] All" at bounding box center [182, 52] width 222 height 10
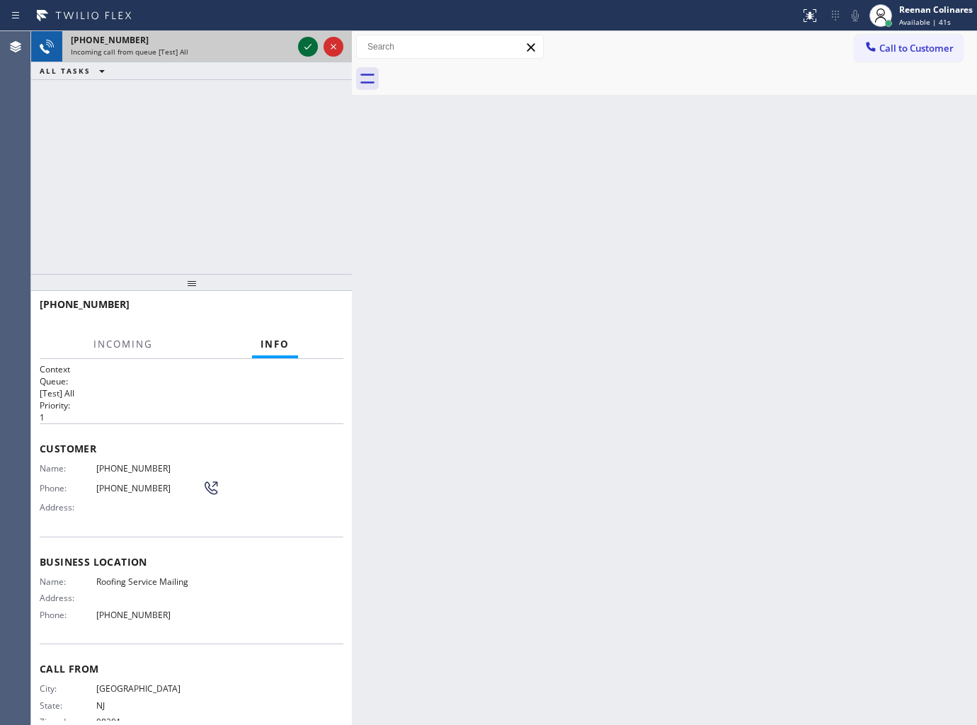
click at [302, 45] on icon at bounding box center [307, 46] width 17 height 17
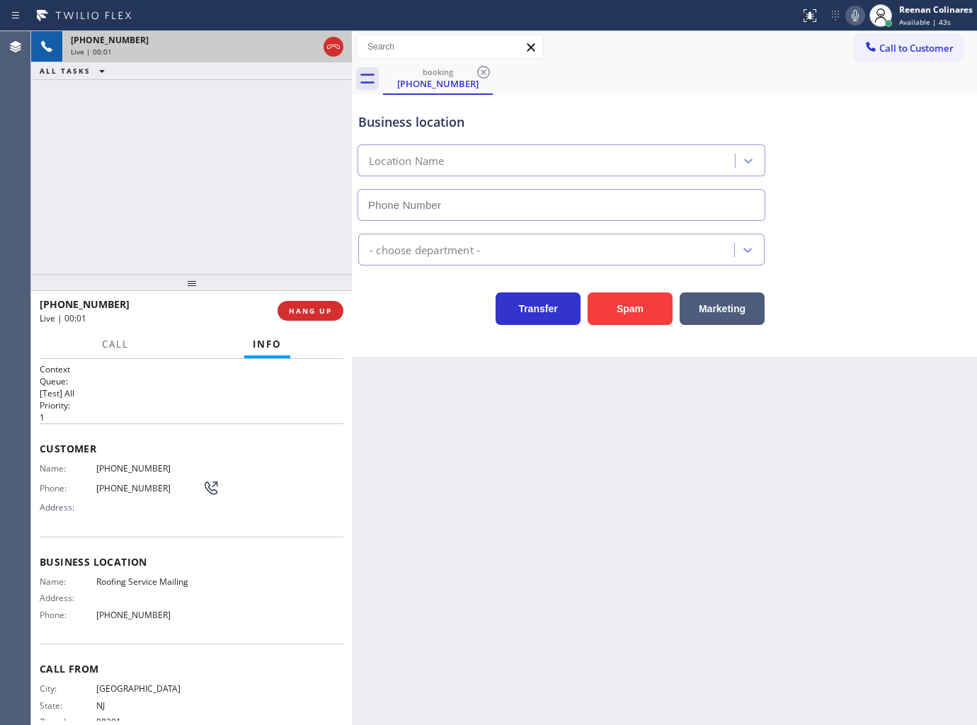
type input "(866) 442-6158"
click at [852, 12] on icon at bounding box center [855, 15] width 17 height 17
click at [320, 308] on span "HANG UP" at bounding box center [310, 311] width 43 height 10
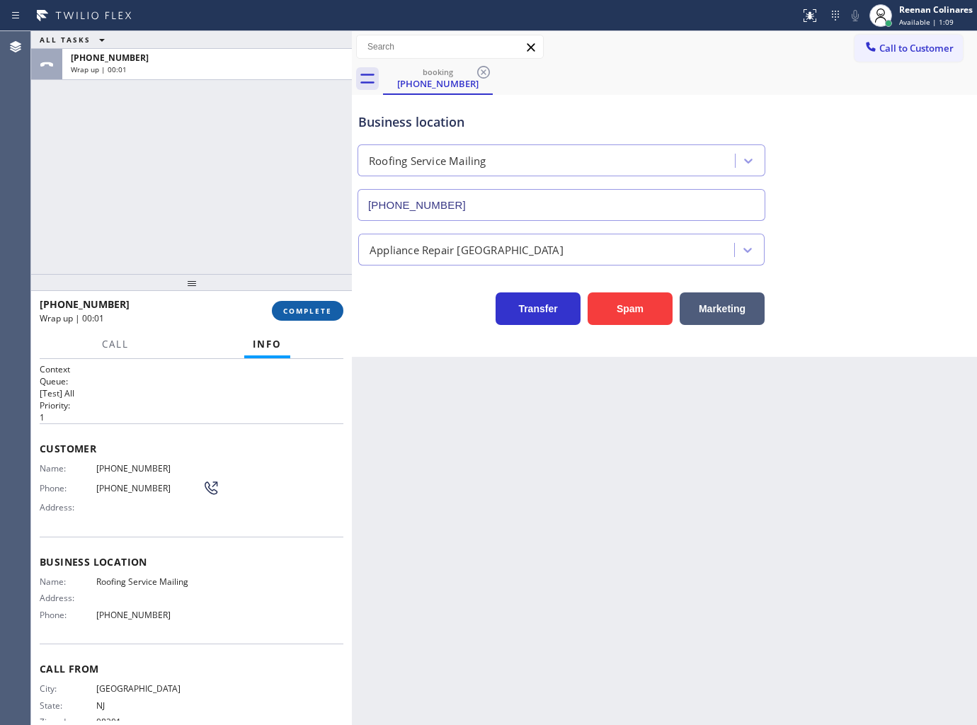
click at [320, 308] on span "COMPLETE" at bounding box center [307, 311] width 49 height 10
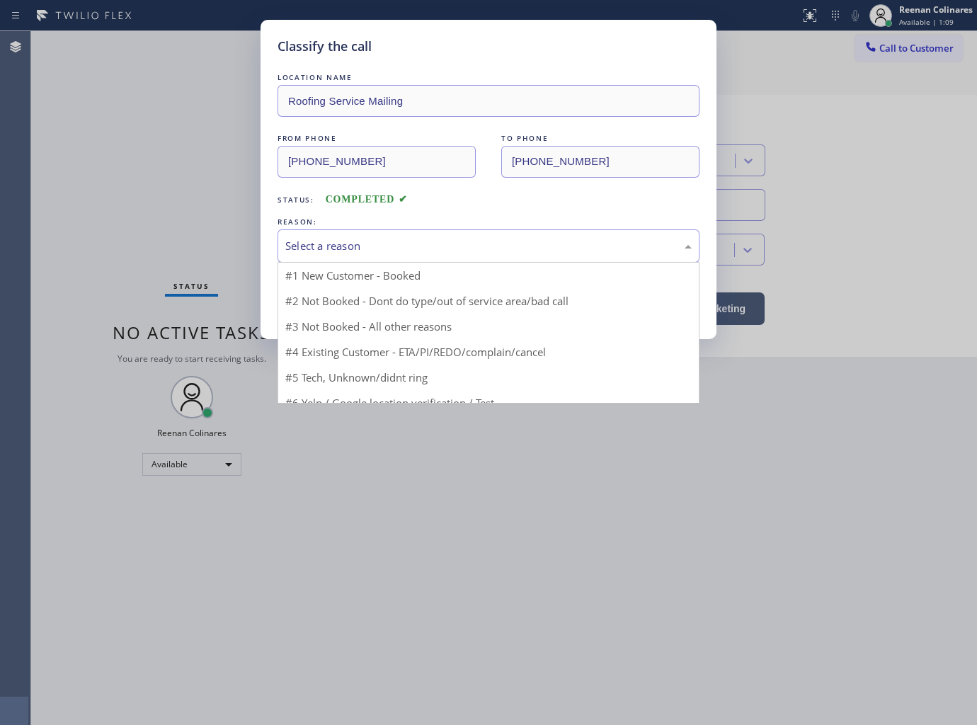
click at [368, 236] on div "Select a reason" at bounding box center [488, 245] width 422 height 33
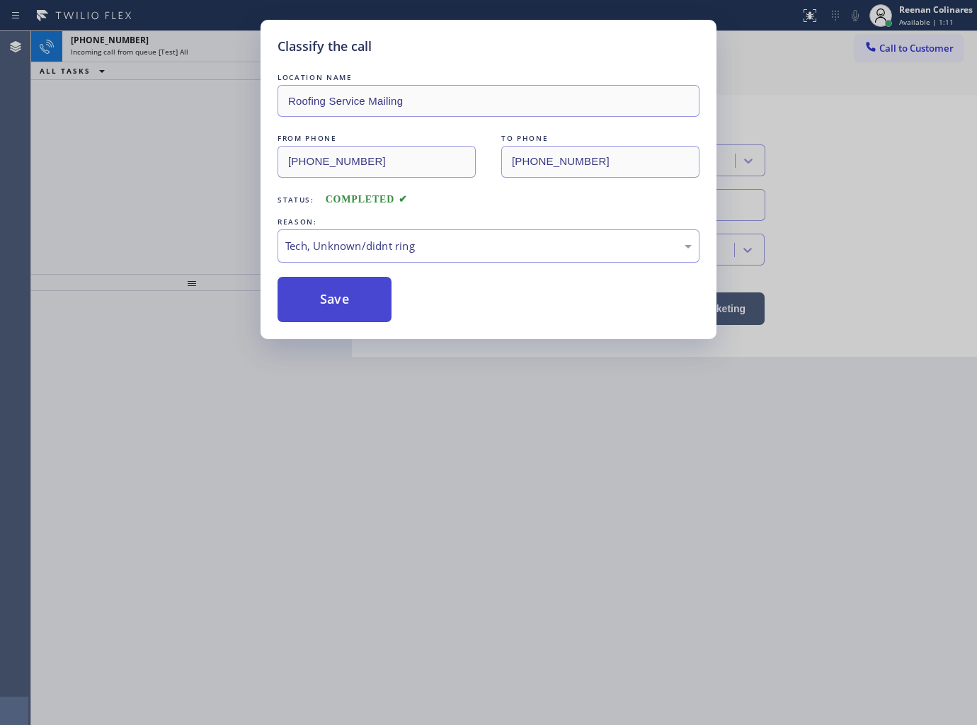
drag, startPoint x: 321, startPoint y: 308, endPoint x: 956, endPoint y: 144, distance: 655.9
click at [321, 307] on button "Save" at bounding box center [334, 299] width 114 height 45
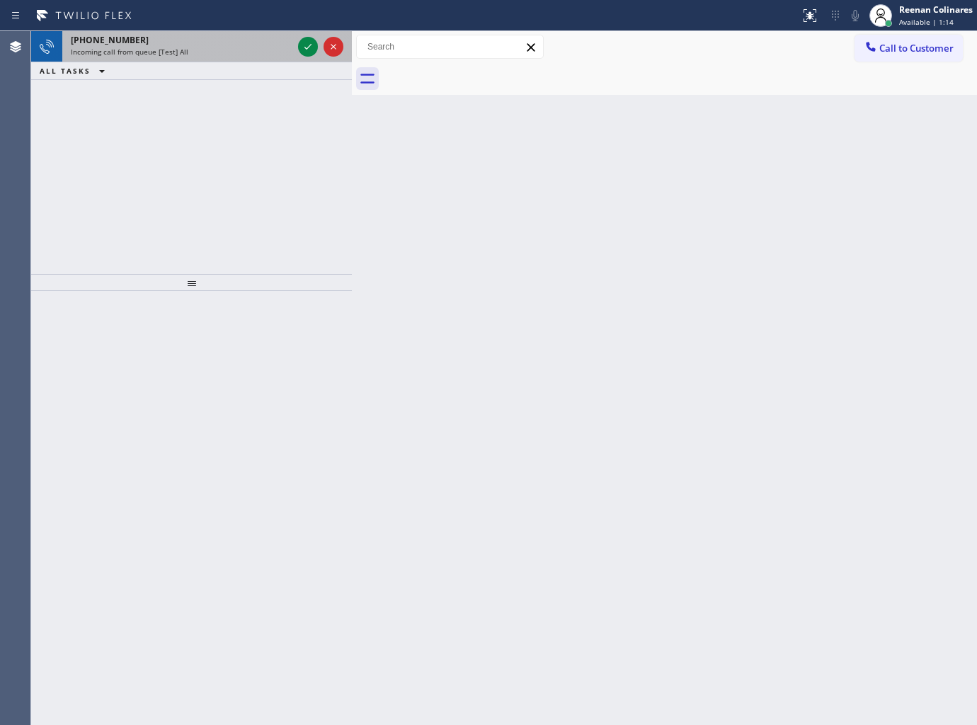
click at [244, 51] on div "Incoming call from queue [Test] All" at bounding box center [182, 52] width 222 height 10
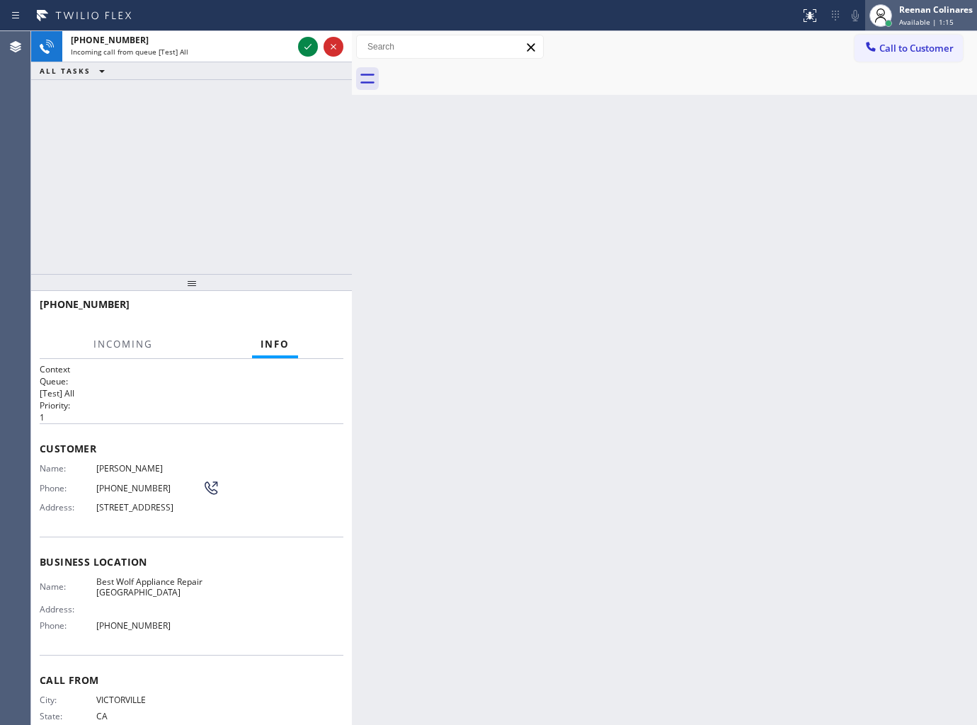
click at [913, 11] on div "Reenan Colinares" at bounding box center [936, 10] width 74 height 12
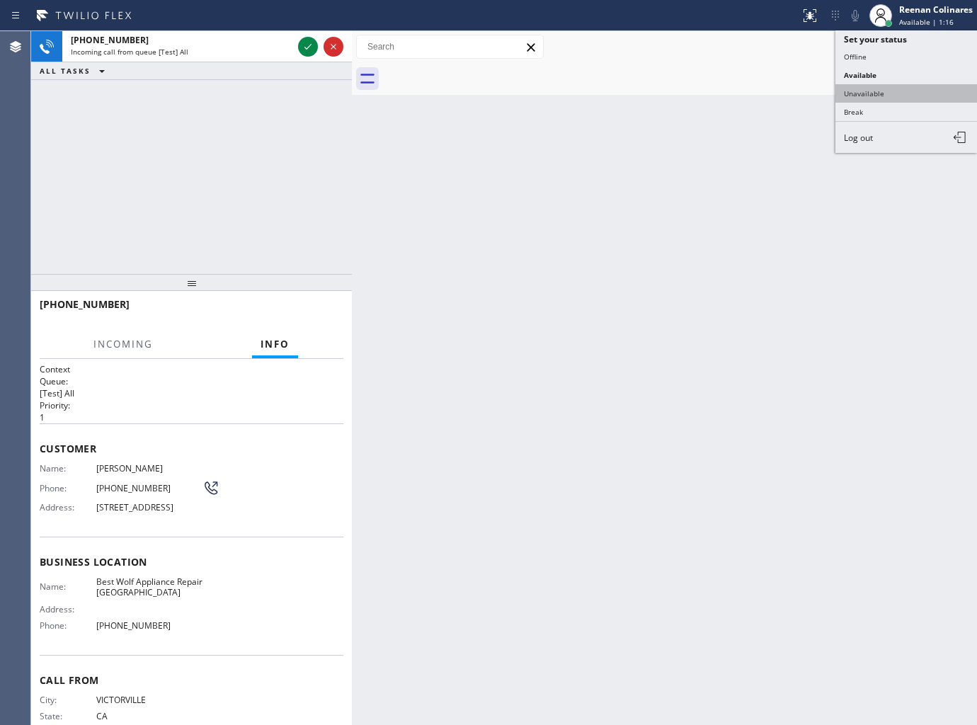
click at [867, 89] on button "Unavailable" at bounding box center [906, 93] width 142 height 18
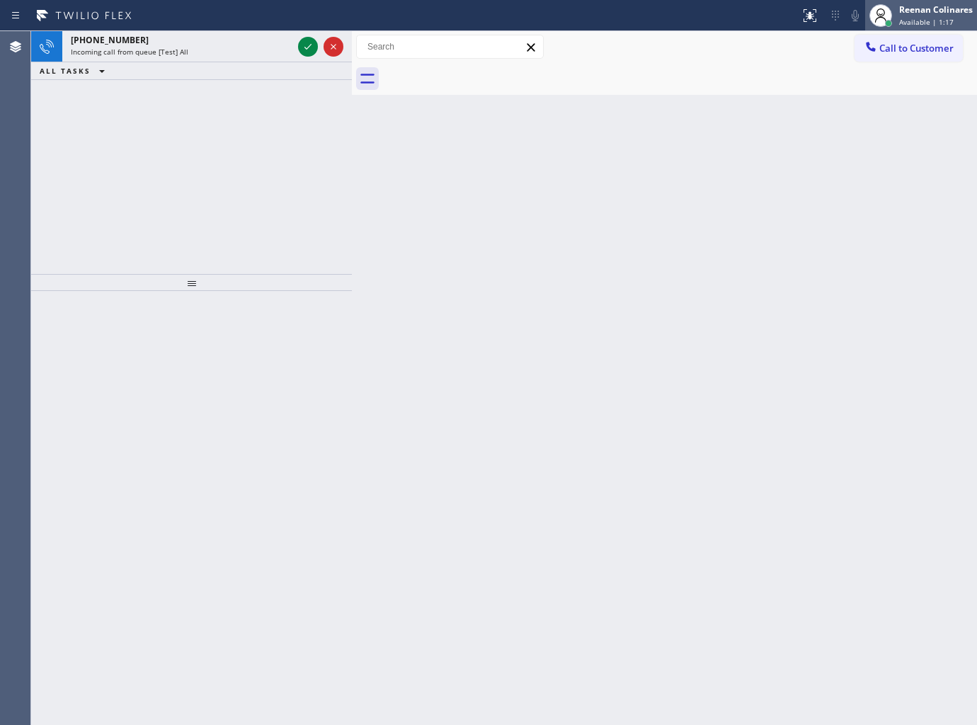
click at [900, 24] on span "Available | 1:17" at bounding box center [926, 22] width 55 height 10
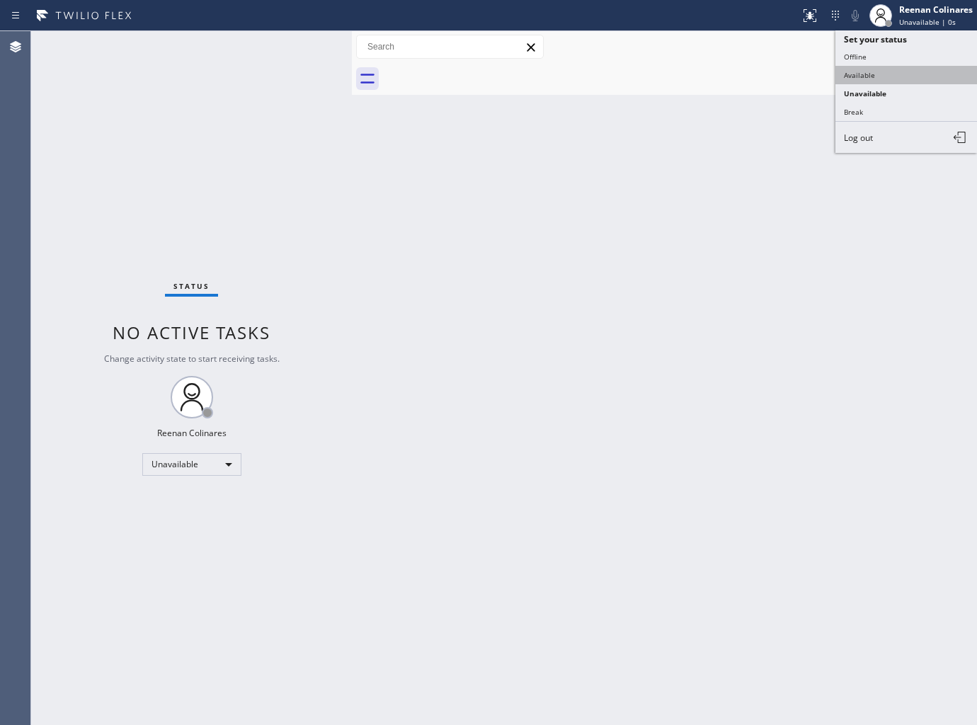
click at [854, 81] on button "Available" at bounding box center [906, 75] width 142 height 18
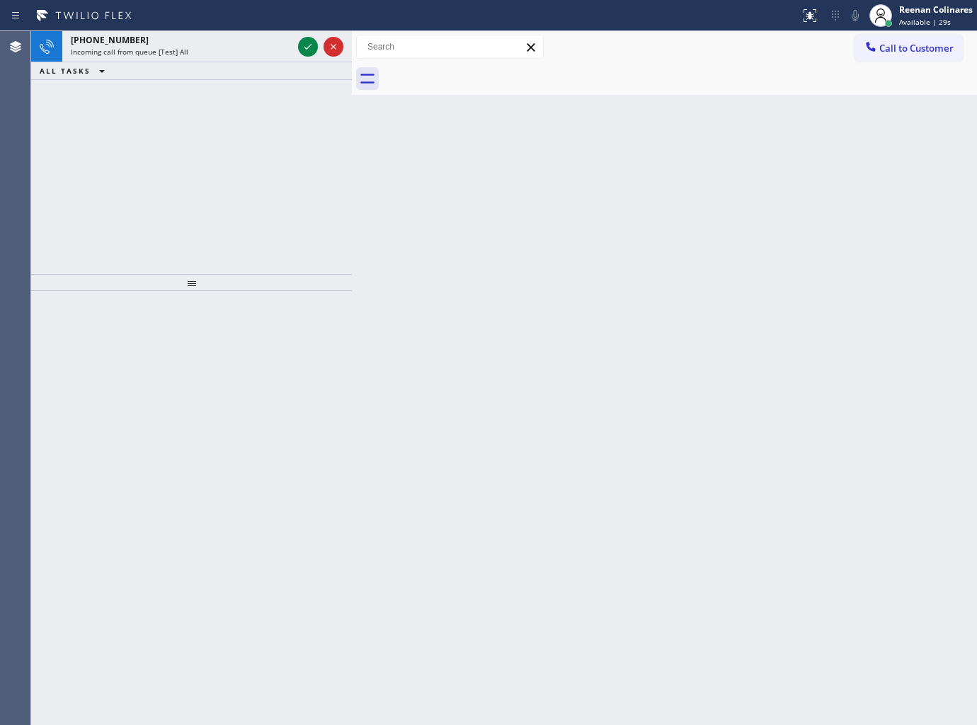
click at [171, 62] on div "ALL TASKS ALL TASKS ACTIVE TASKS TASKS IN WRAP UP" at bounding box center [191, 71] width 321 height 18
click at [181, 50] on span "Incoming call from queue [Test] All" at bounding box center [130, 52] width 118 height 10
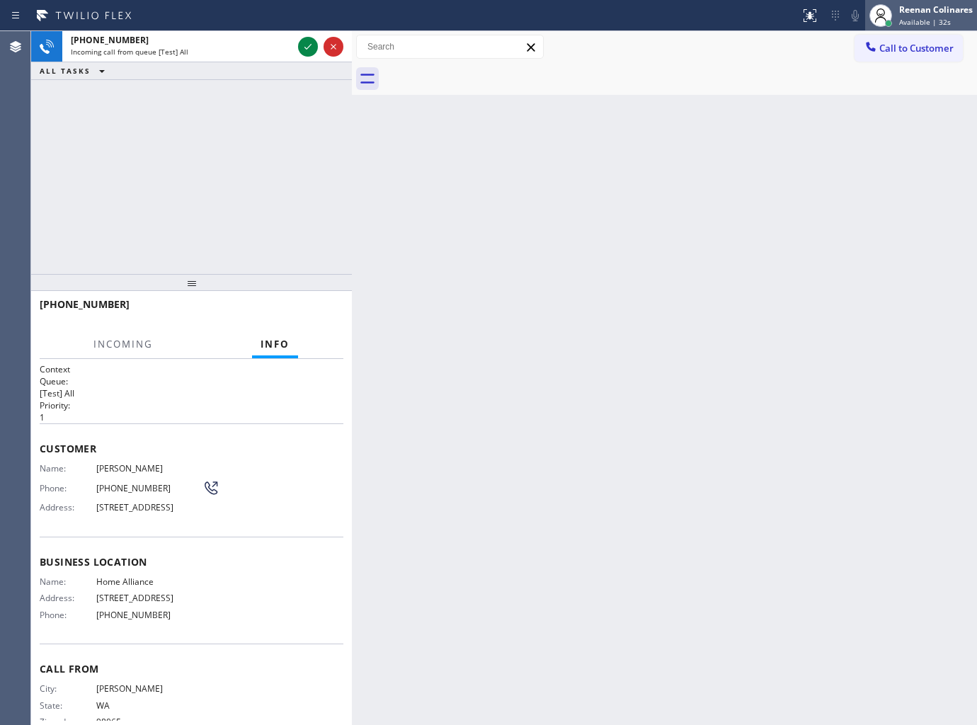
click at [910, 15] on div "Reenan Colinares" at bounding box center [936, 10] width 74 height 12
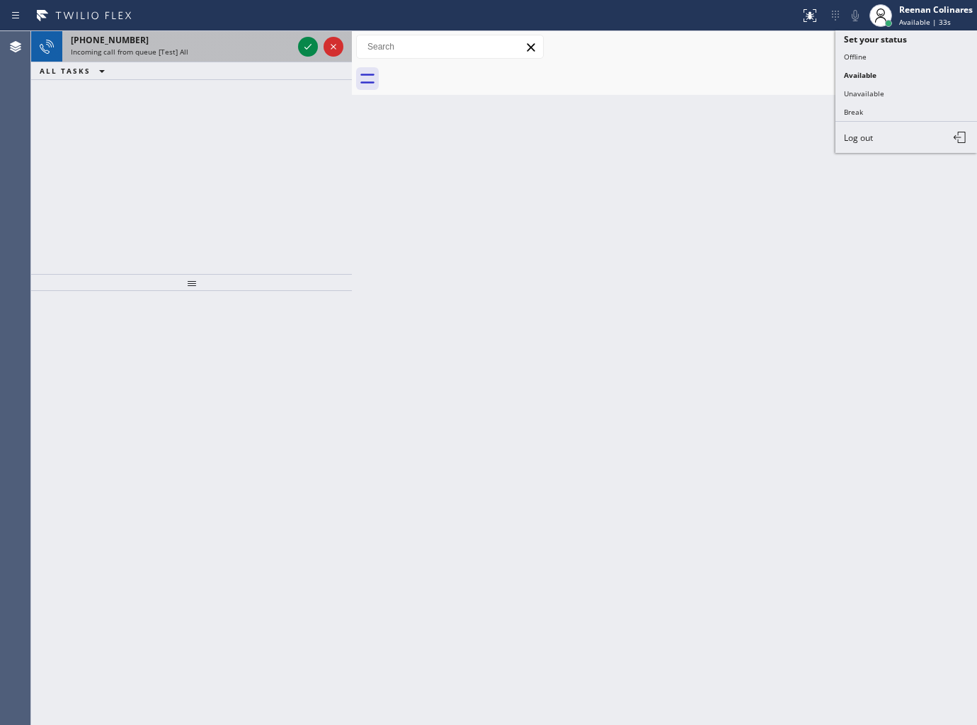
click at [241, 41] on div "+14252608515" at bounding box center [182, 40] width 222 height 12
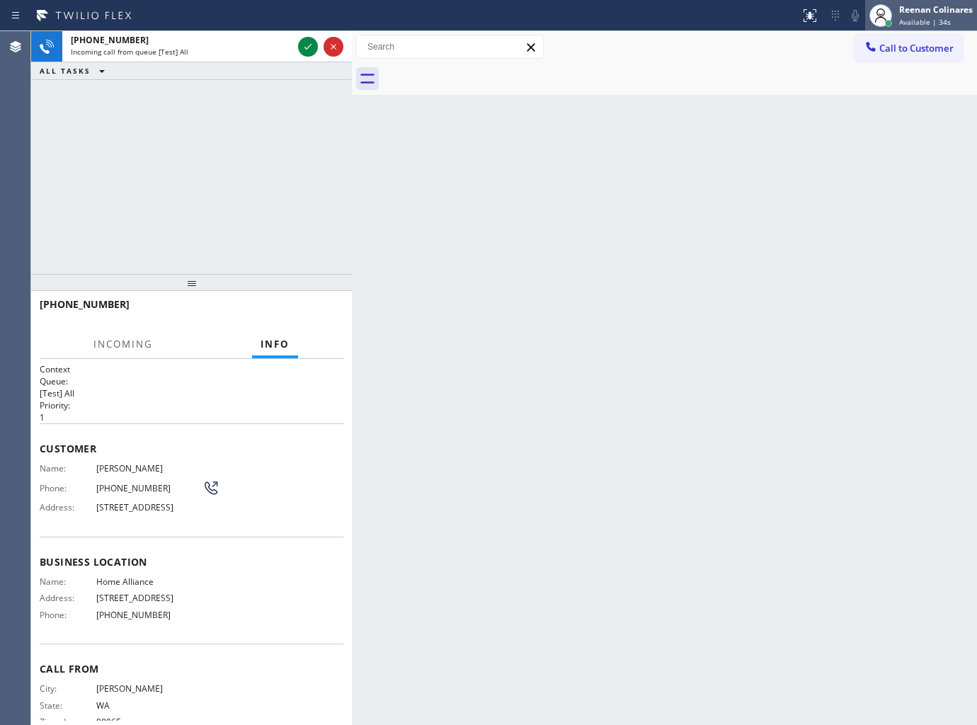
click at [905, 12] on div "Reenan Colinares" at bounding box center [936, 10] width 74 height 12
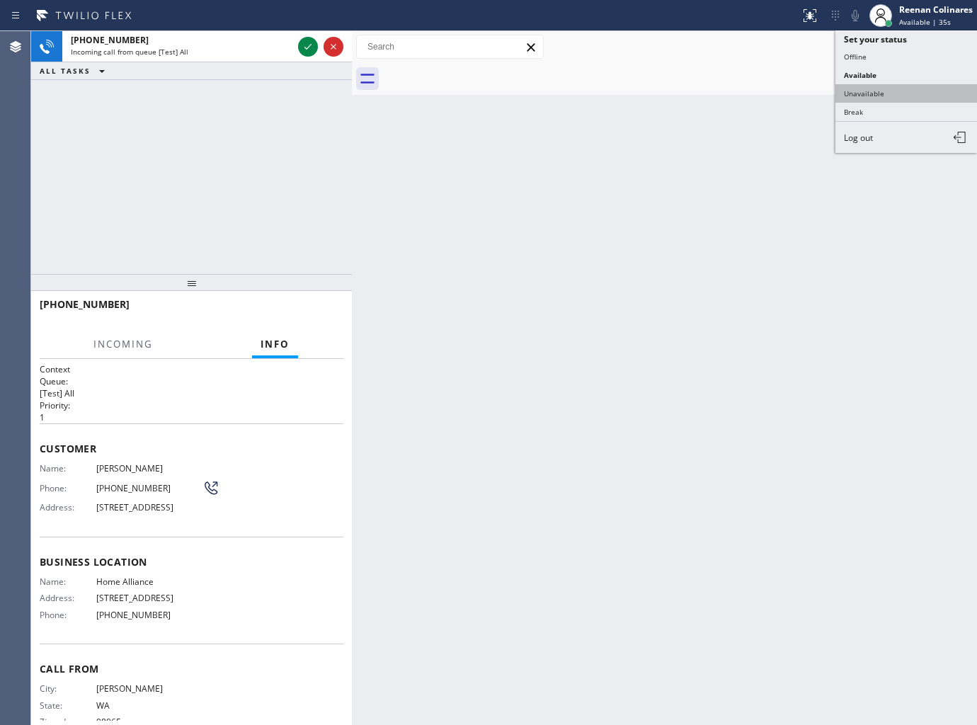
click at [865, 95] on button "Unavailable" at bounding box center [906, 93] width 142 height 18
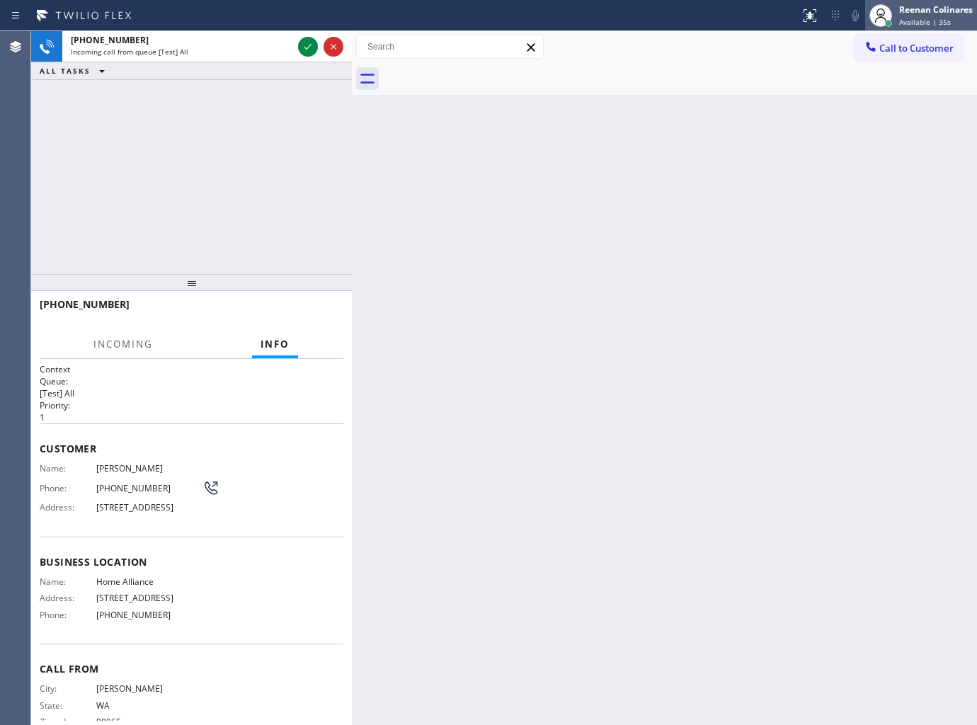
click at [917, 12] on div "Reenan Colinares" at bounding box center [936, 10] width 74 height 12
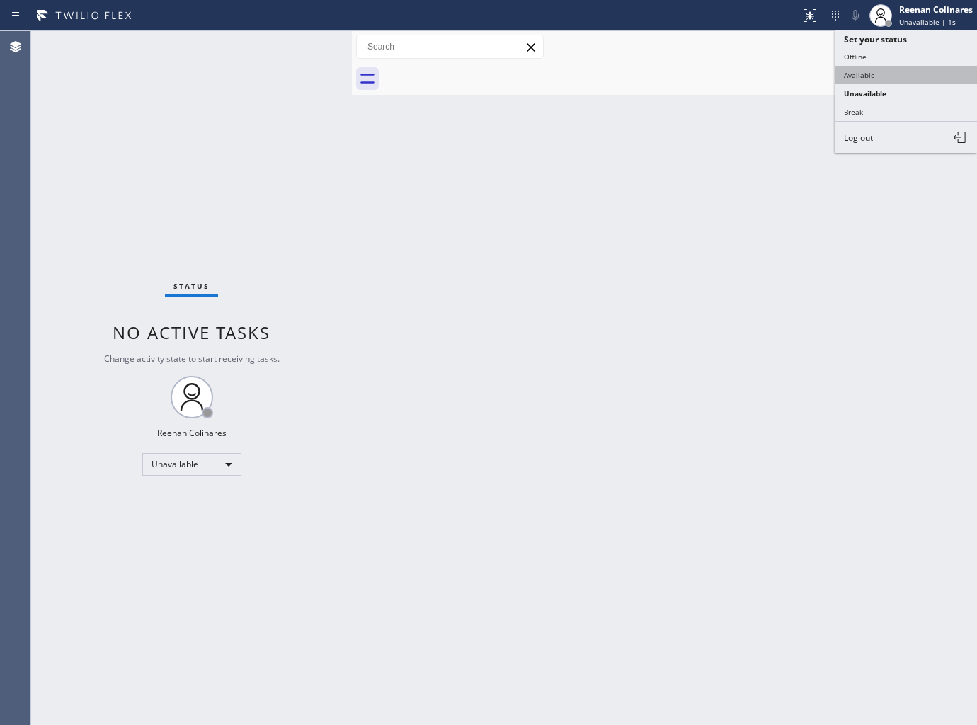
click at [872, 74] on button "Available" at bounding box center [906, 75] width 142 height 18
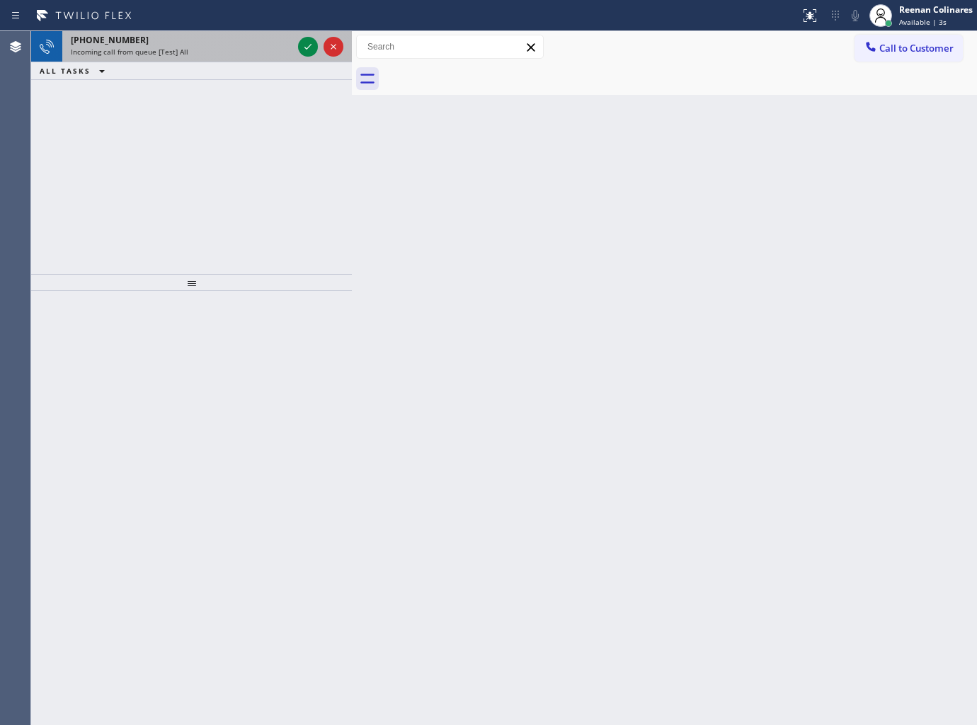
click at [228, 45] on div "+14252608515" at bounding box center [182, 40] width 222 height 12
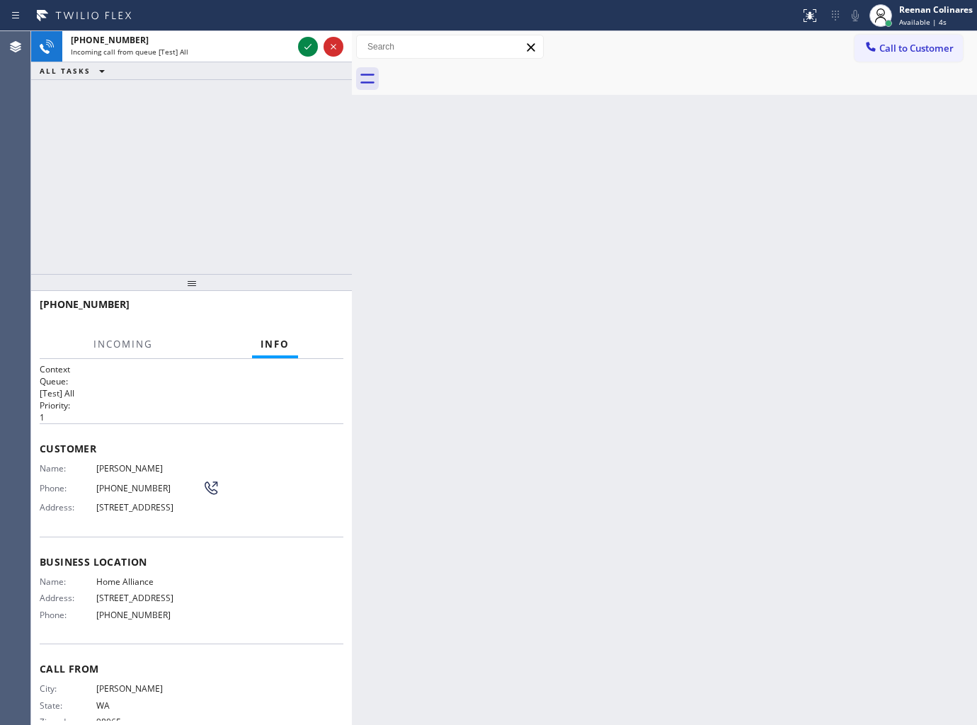
drag, startPoint x: 908, startPoint y: 7, endPoint x: 892, endPoint y: 38, distance: 34.5
click at [909, 8] on div "Reenan Colinares" at bounding box center [936, 10] width 74 height 12
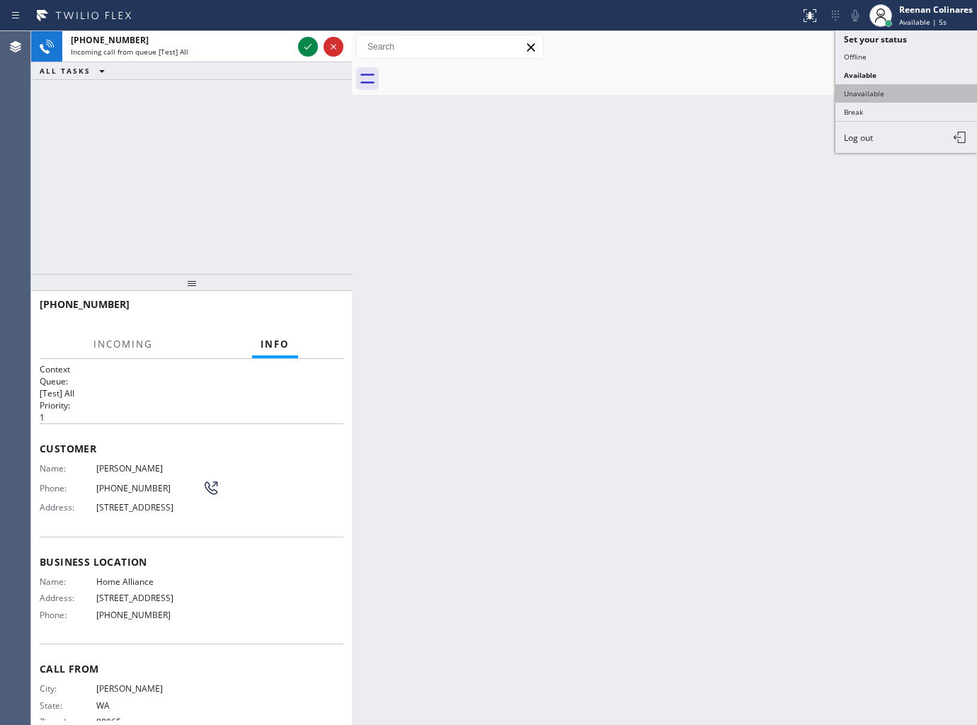
click at [869, 91] on button "Unavailable" at bounding box center [906, 93] width 142 height 18
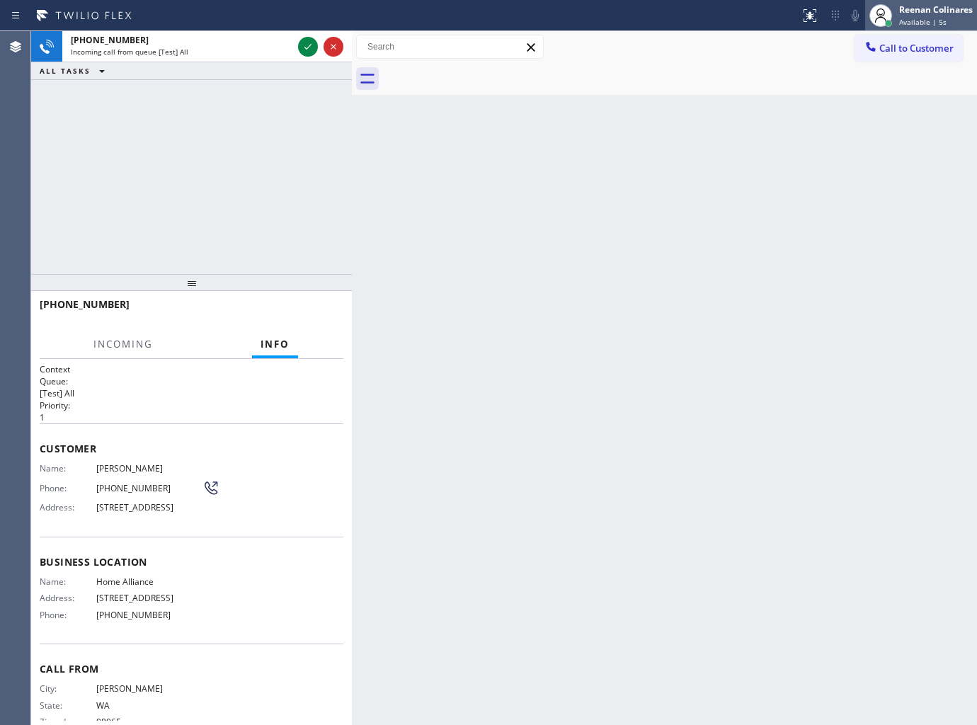
click at [906, 20] on span "Available | 5s" at bounding box center [922, 22] width 47 height 10
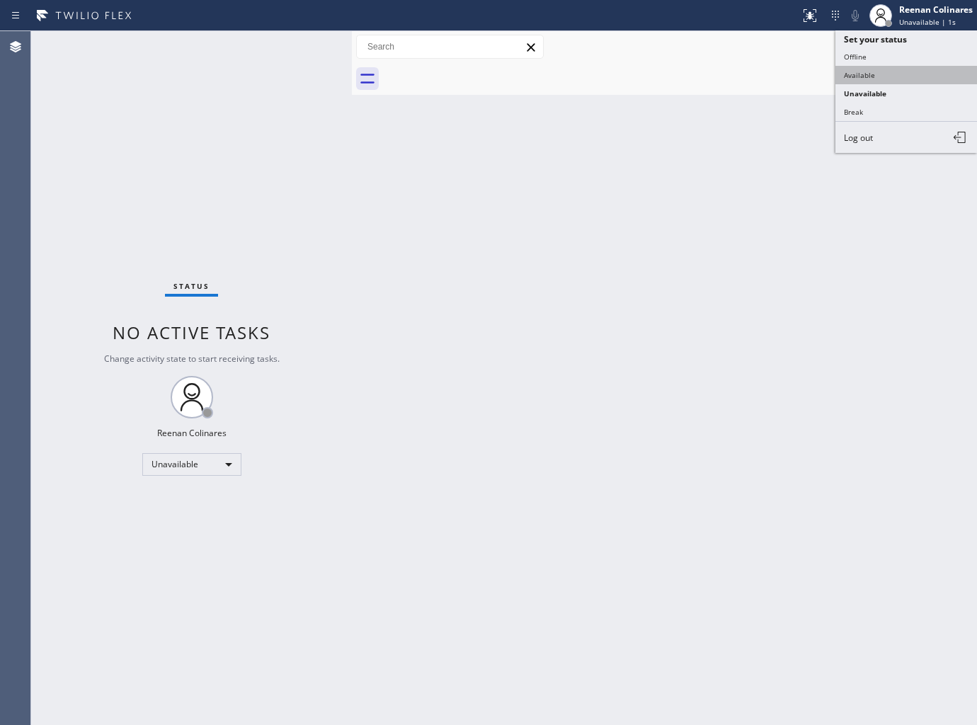
click at [859, 68] on button "Available" at bounding box center [906, 75] width 142 height 18
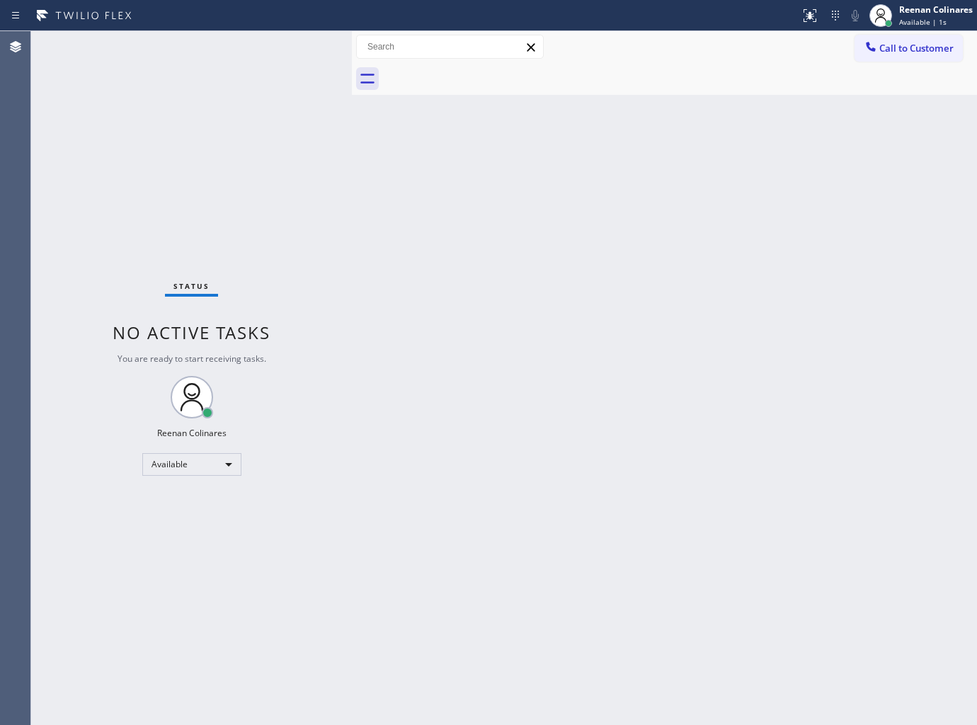
click at [212, 47] on div "Status No active tasks You are ready to start receiving tasks. Reenan Colinares…" at bounding box center [191, 378] width 321 height 694
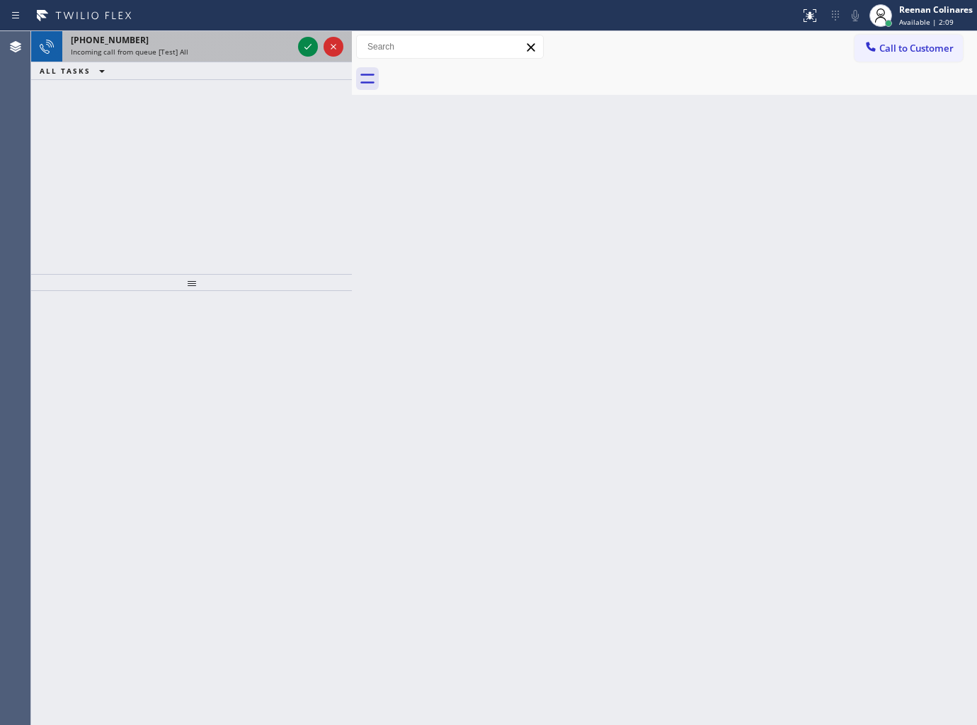
click at [188, 47] on div "Incoming call from queue [Test] All" at bounding box center [182, 52] width 222 height 10
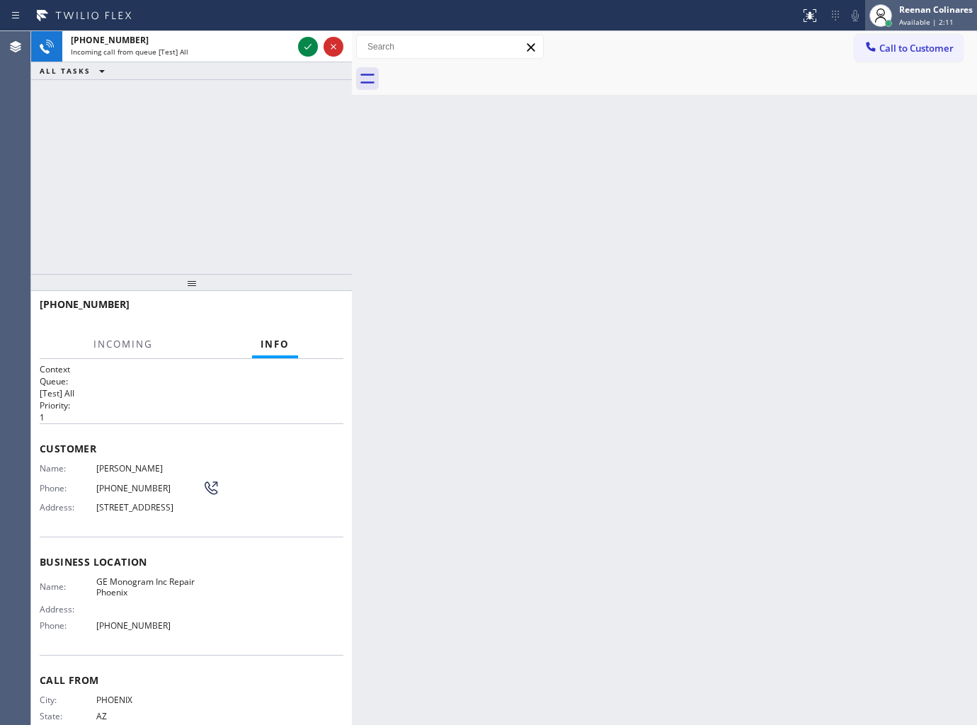
click at [910, 18] on span "Available | 2:11" at bounding box center [926, 22] width 55 height 10
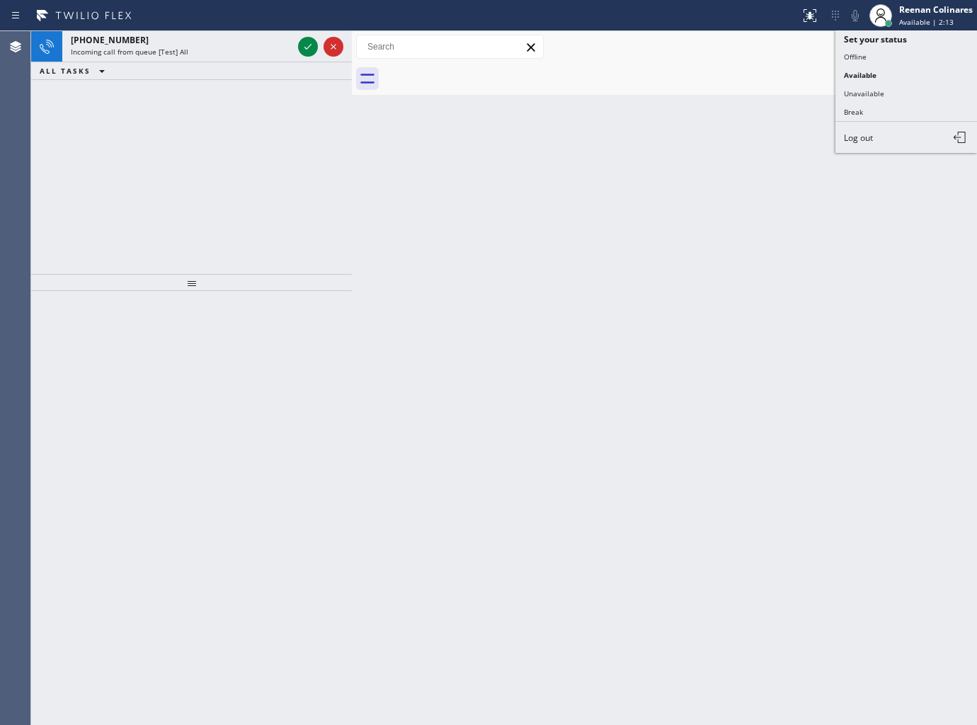
drag, startPoint x: 854, startPoint y: 96, endPoint x: 634, endPoint y: 95, distance: 220.2
click at [634, 95] on div "Status report No issues detected If you experience an issue, please download th…" at bounding box center [488, 362] width 977 height 725
click at [191, 59] on div "+16029096989 Incoming call from queue [Test] All" at bounding box center [178, 46] width 233 height 31
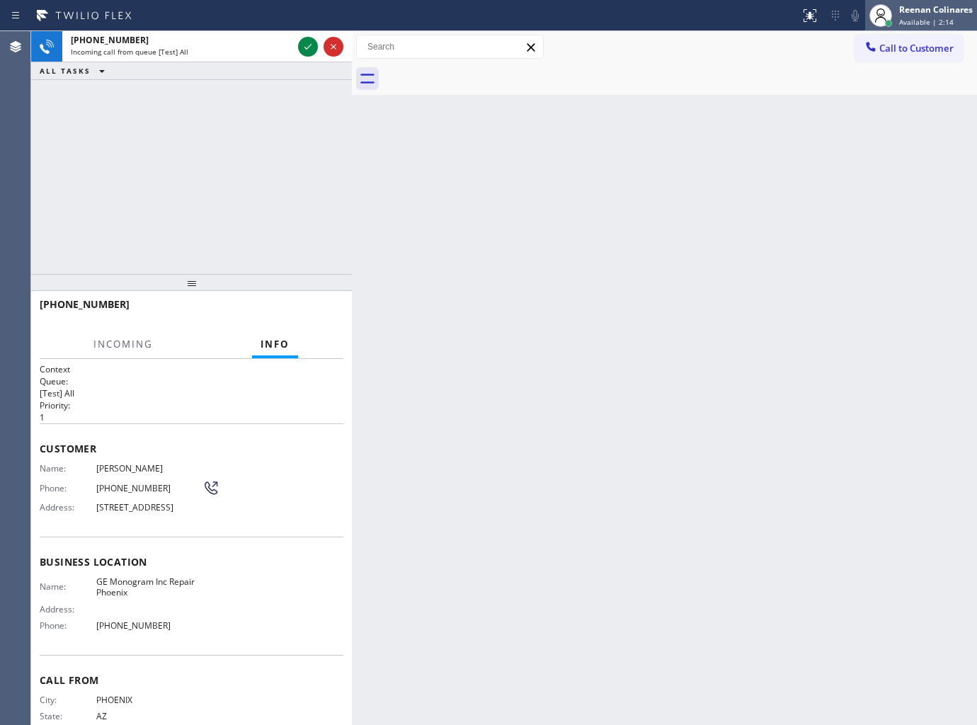
click at [913, 5] on div "Reenan Colinares" at bounding box center [936, 10] width 74 height 12
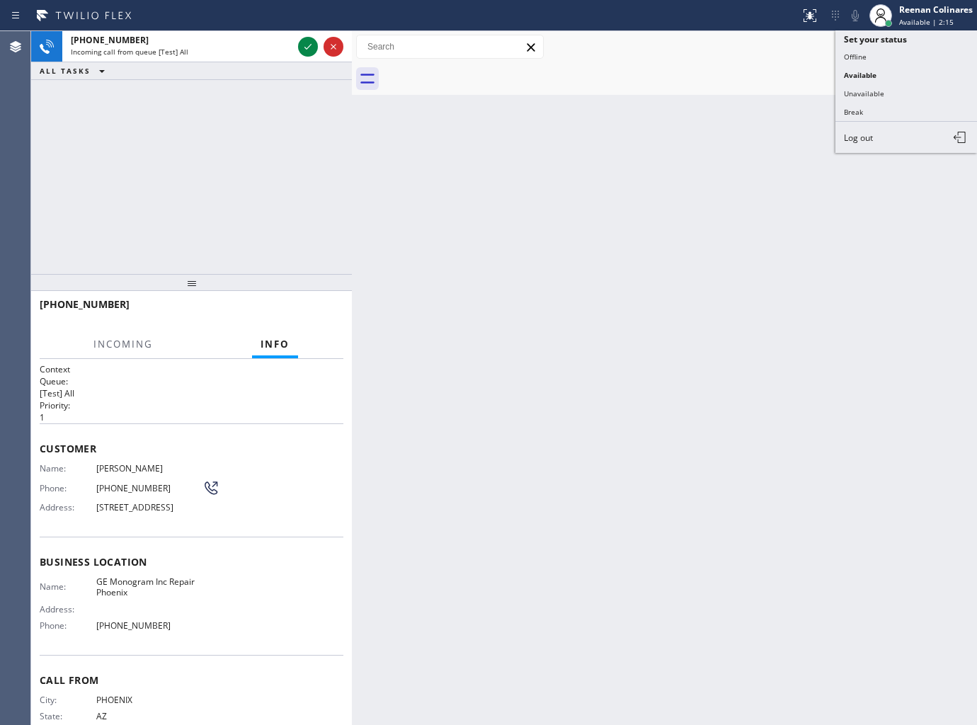
click at [848, 85] on button "Unavailable" at bounding box center [906, 93] width 142 height 18
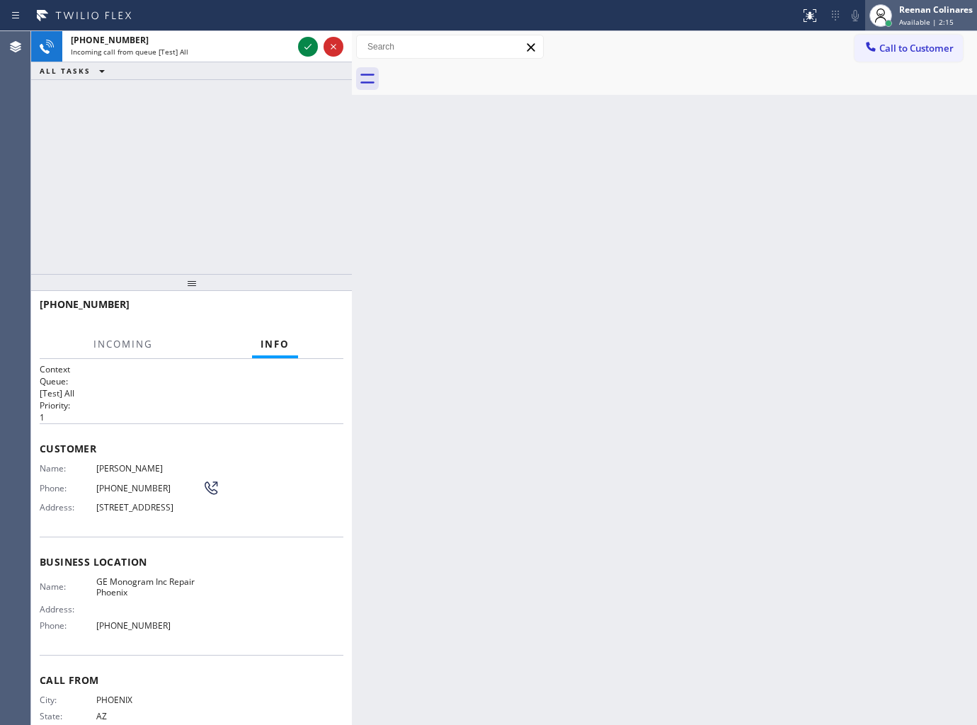
click at [916, 9] on div "Reenan Colinares" at bounding box center [936, 10] width 74 height 12
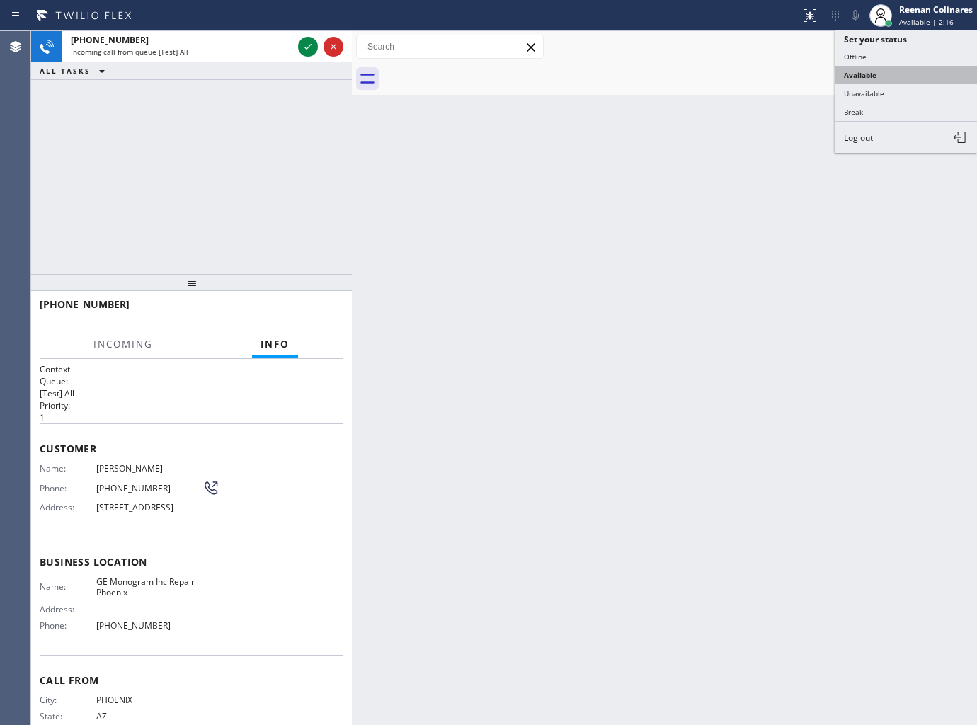
click at [864, 71] on button "Available" at bounding box center [906, 75] width 142 height 18
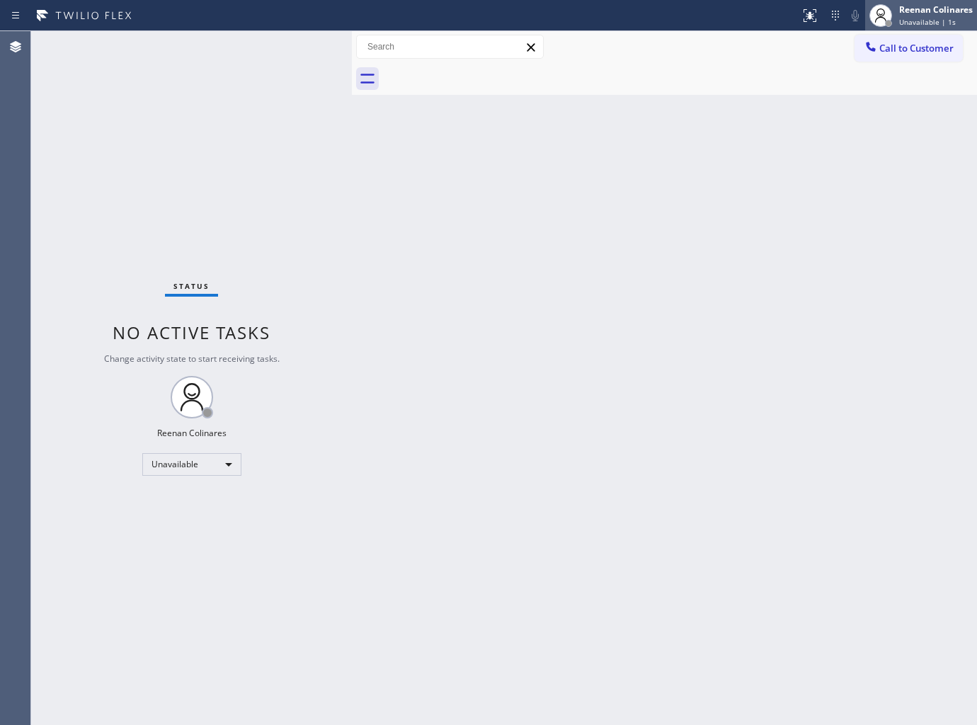
click at [912, 20] on span "Unavailable | 1s" at bounding box center [927, 22] width 57 height 10
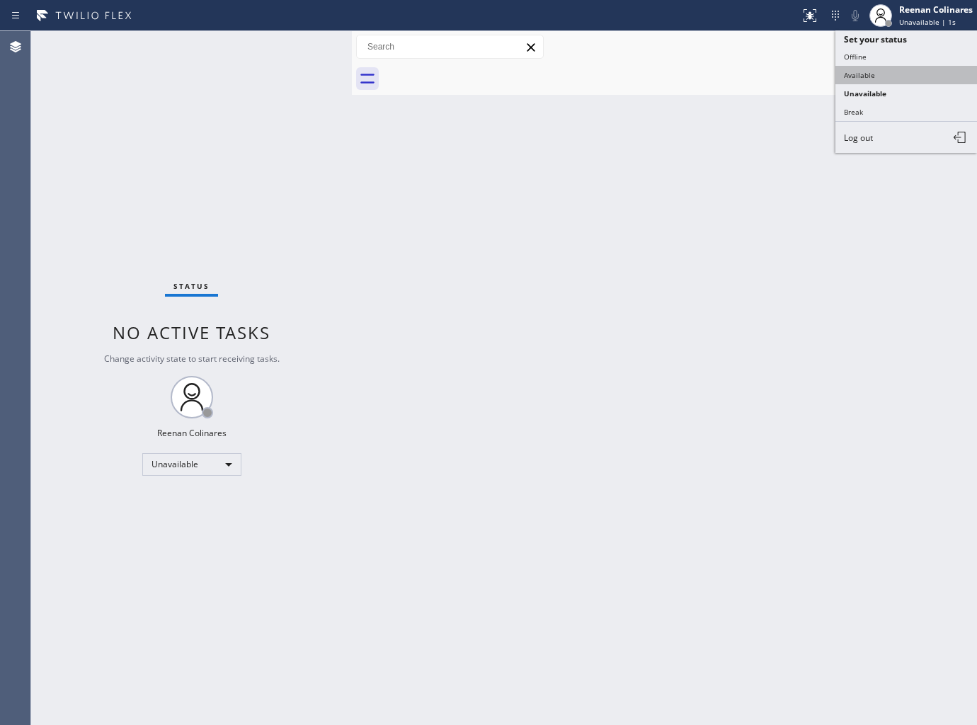
click at [878, 67] on button "Available" at bounding box center [906, 75] width 142 height 18
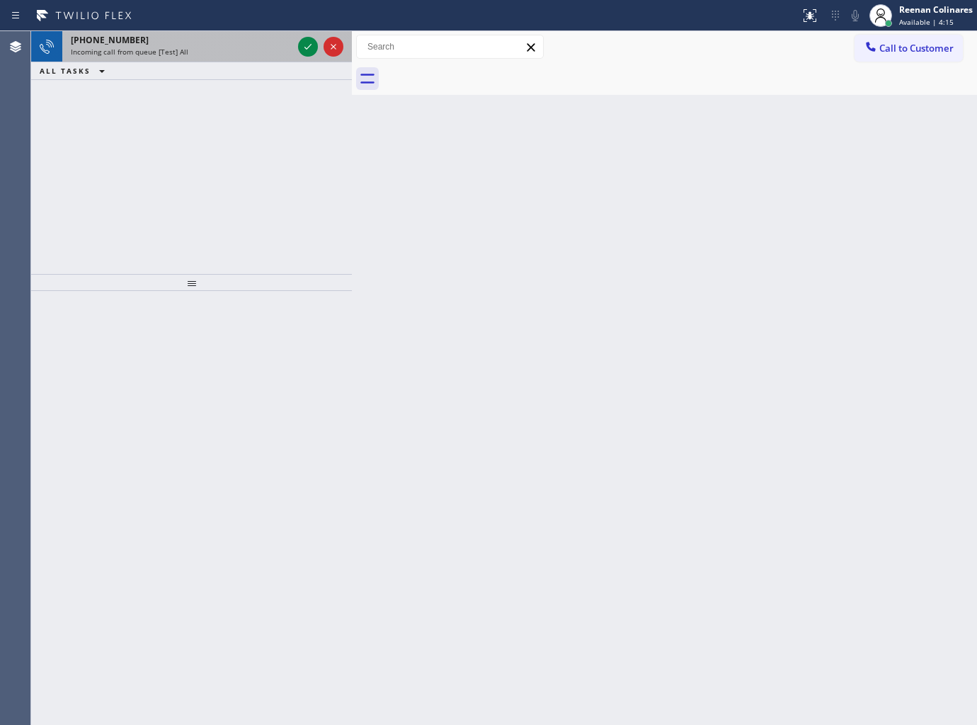
click at [270, 53] on div "Incoming call from queue [Test] All" at bounding box center [182, 52] width 222 height 10
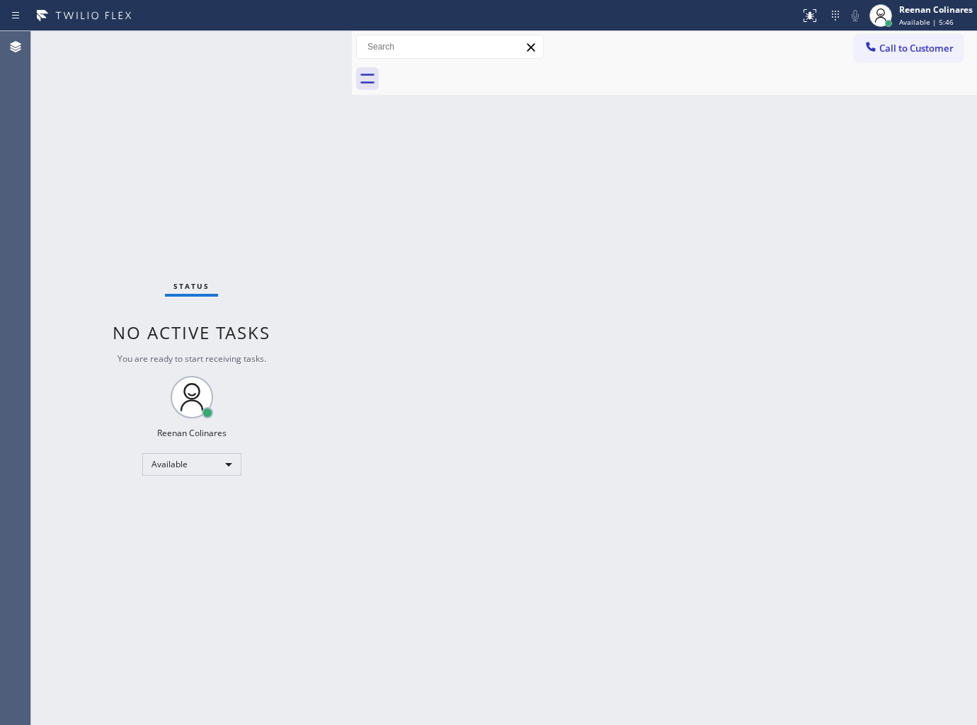
click at [678, 147] on div "Back to Dashboard Change Sender ID Customers Technicians Select a contact Outbo…" at bounding box center [664, 378] width 625 height 694
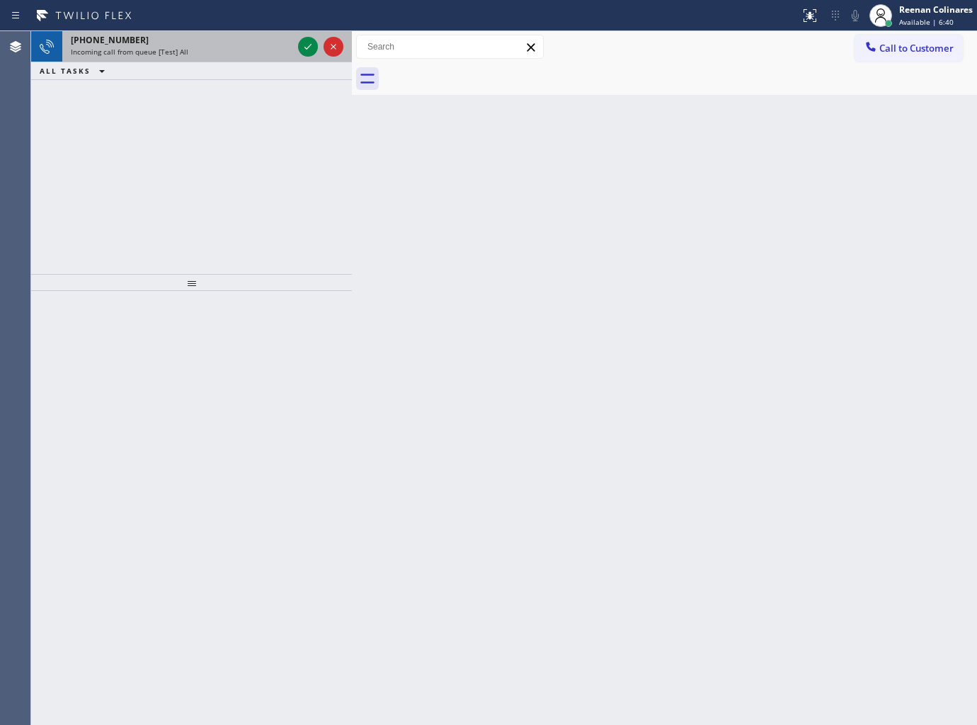
click at [234, 47] on div "Incoming call from queue [Test] All" at bounding box center [182, 52] width 222 height 10
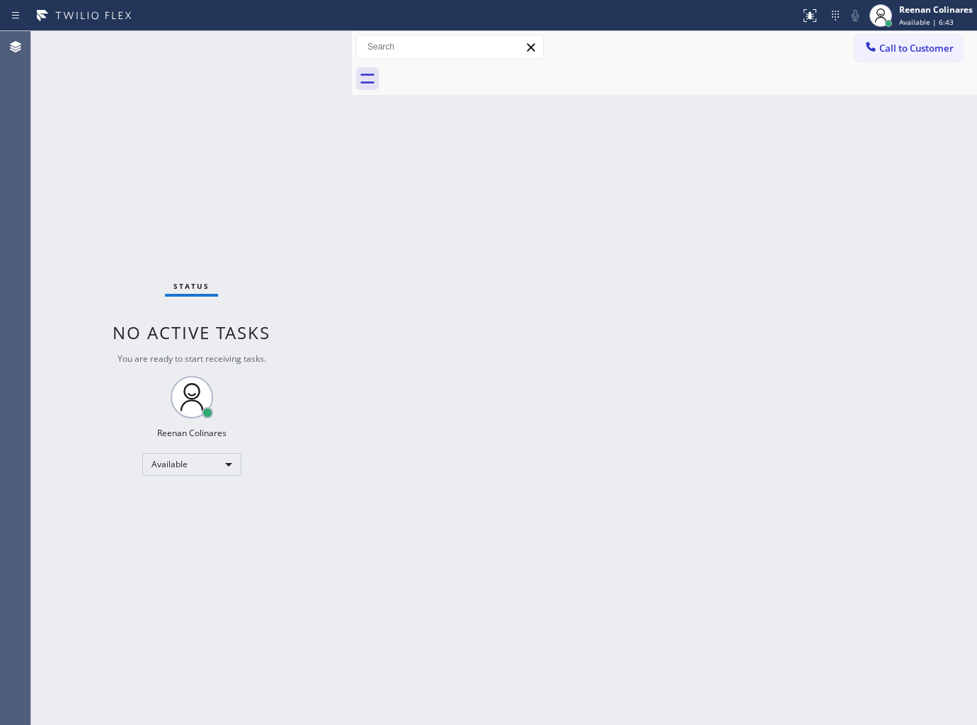
click at [246, 52] on div "Status No active tasks You are ready to start receiving tasks. Reenan Colinares…" at bounding box center [191, 378] width 321 height 694
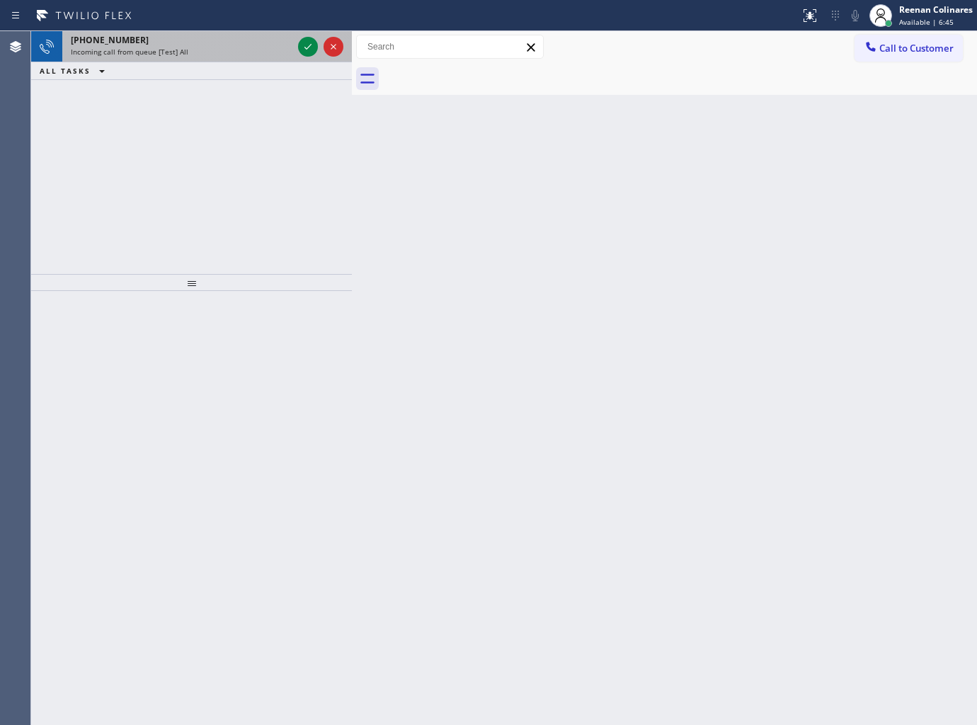
click at [211, 37] on div "+17147809916 Incoming call from queue [Test] All" at bounding box center [178, 46] width 233 height 31
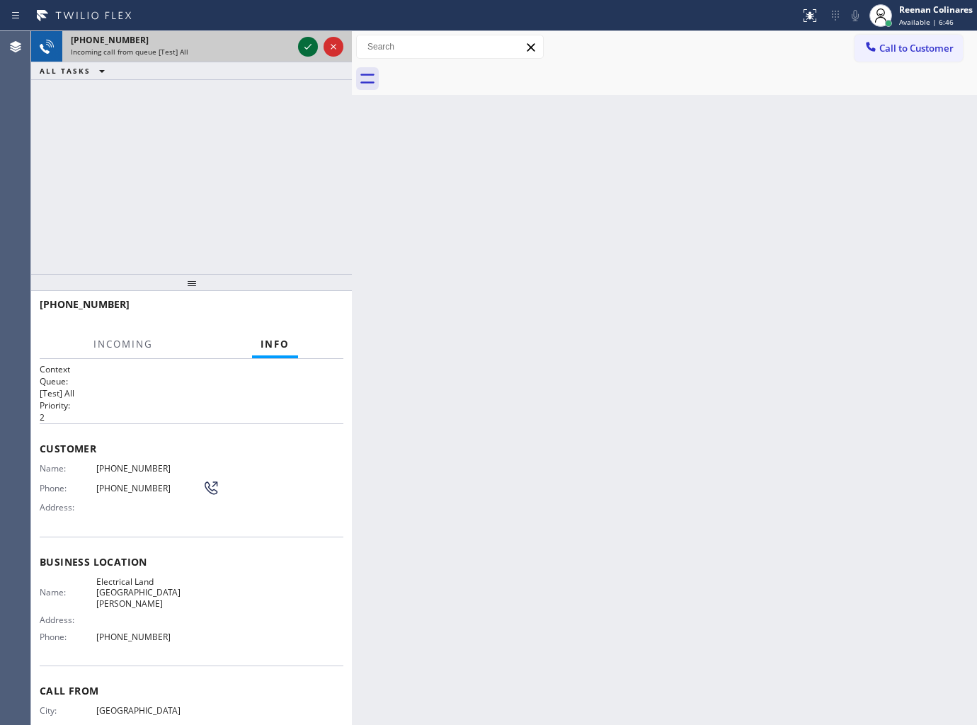
click at [307, 48] on icon at bounding box center [307, 47] width 7 height 6
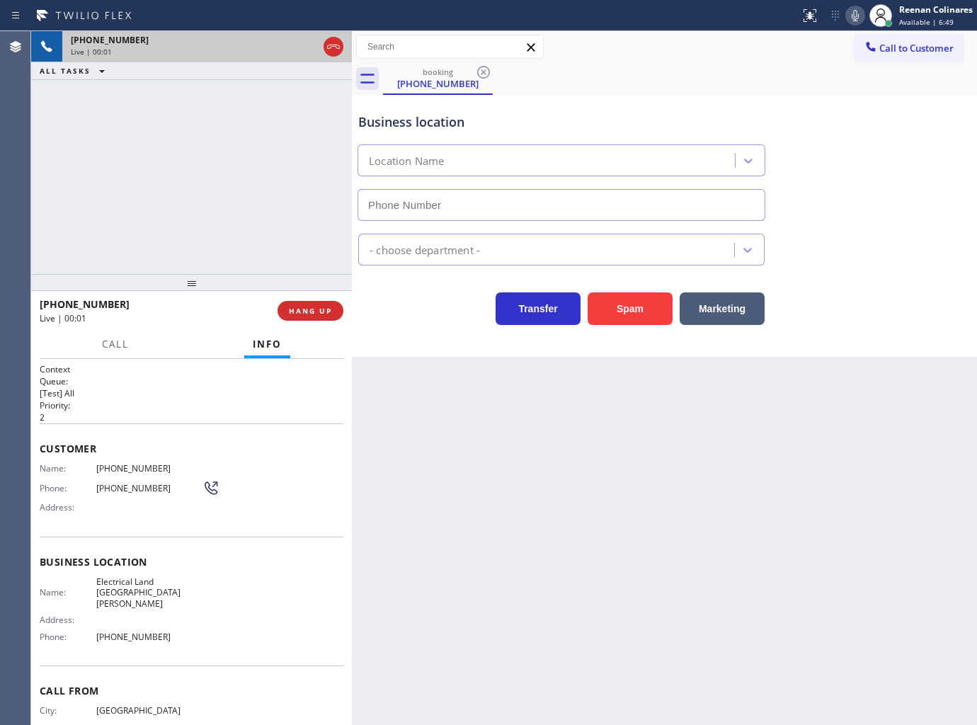
type input "(714) 410-6692"
click at [645, 309] on button "Spam" at bounding box center [630, 308] width 85 height 33
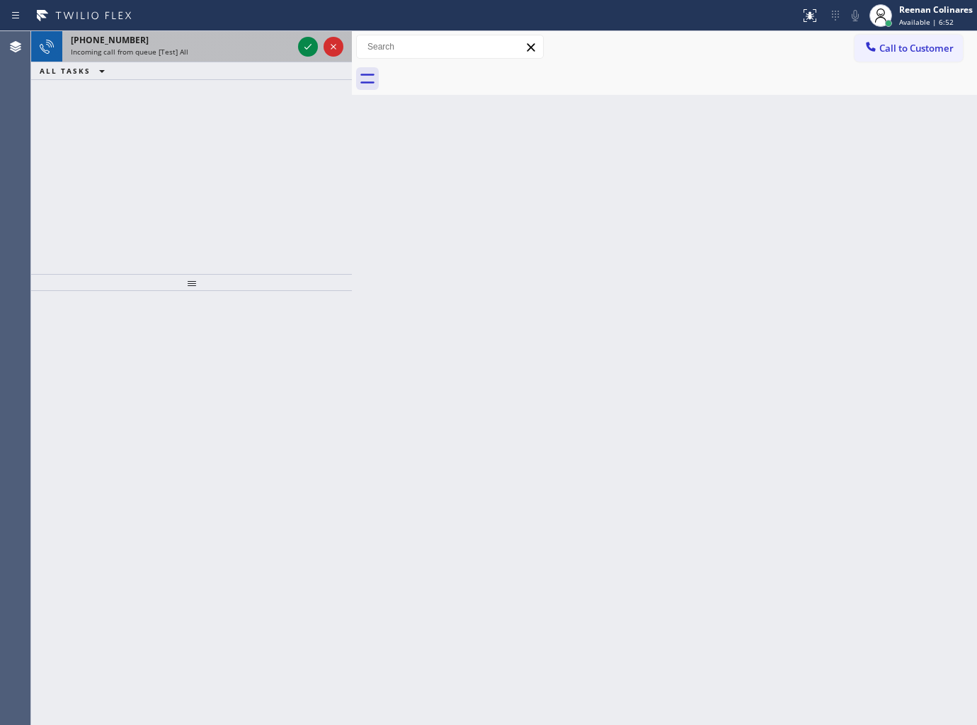
click at [210, 33] on div "+17734206765 Incoming call from queue [Test] All" at bounding box center [178, 46] width 233 height 31
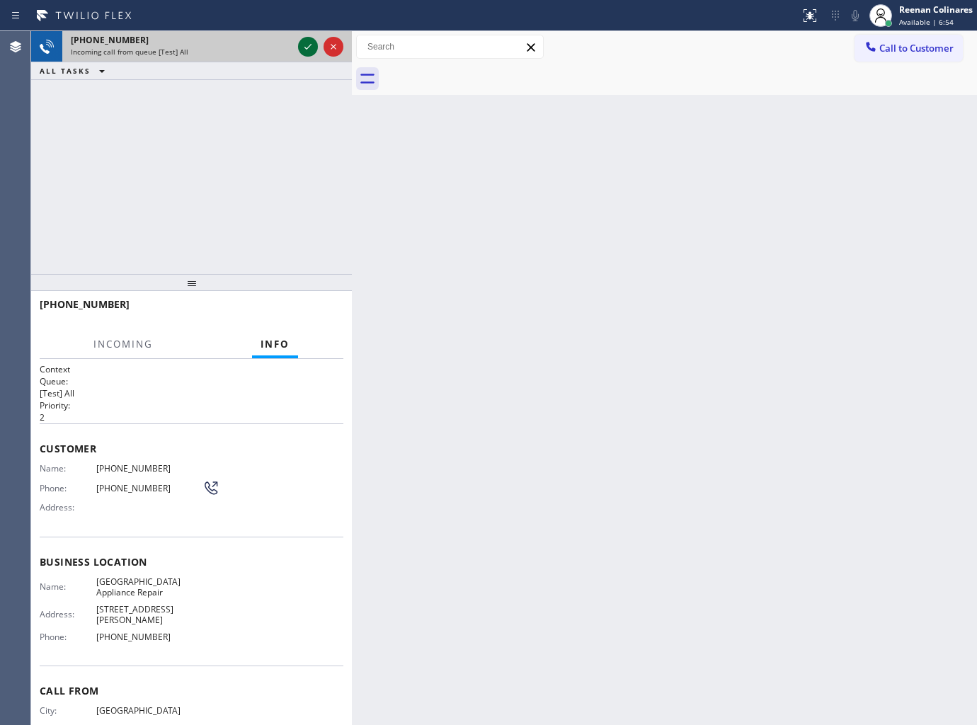
click at [301, 45] on icon at bounding box center [307, 46] width 17 height 17
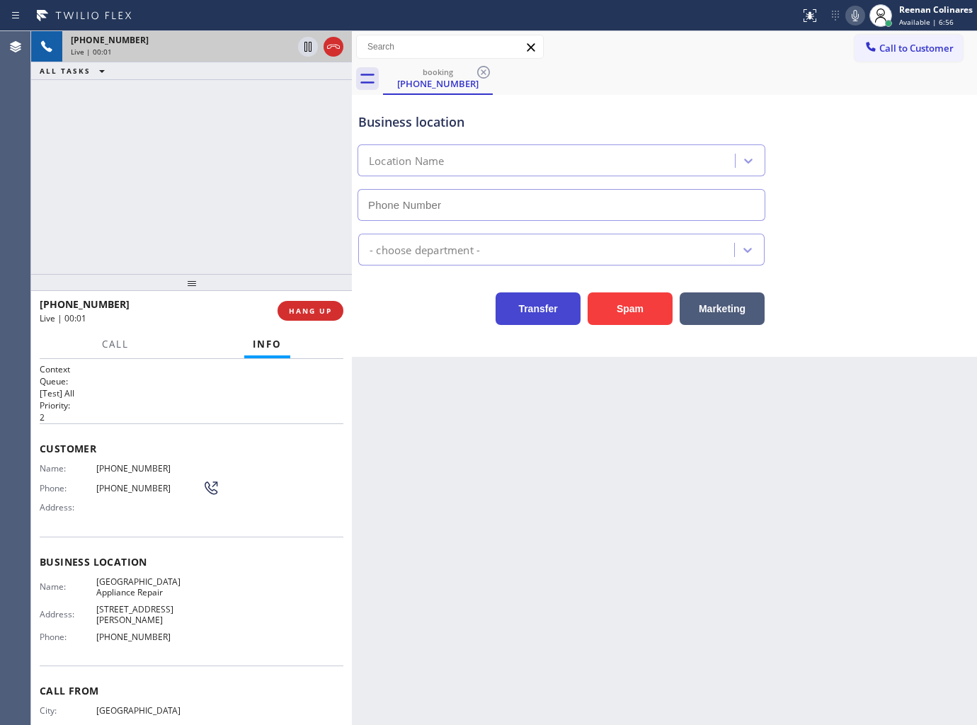
type input "(773) 830-4668"
click at [854, 11] on icon at bounding box center [855, 15] width 17 height 17
click at [854, 11] on icon at bounding box center [855, 15] width 7 height 11
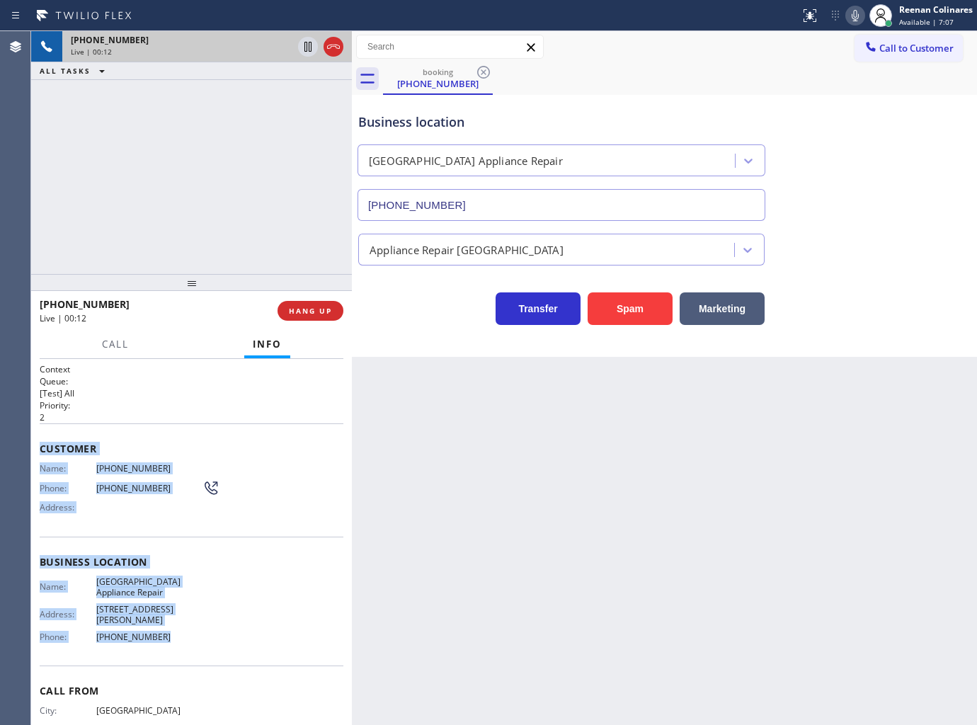
drag, startPoint x: 40, startPoint y: 446, endPoint x: 300, endPoint y: 628, distance: 317.7
click at [251, 629] on div "Context Queue: [Test] All Priority: 2 Customer Name: (773) 420-6765 Phone: (773…" at bounding box center [192, 568] width 304 height 410
click at [113, 333] on button "Call" at bounding box center [115, 345] width 44 height 28
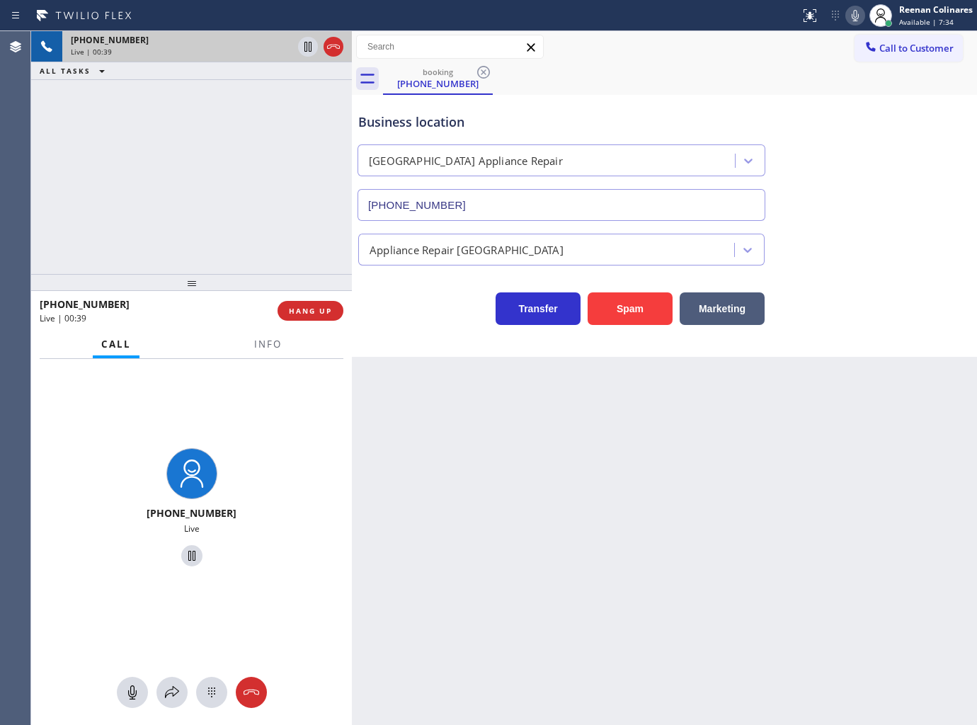
click at [854, 13] on icon at bounding box center [855, 15] width 17 height 17
click at [177, 694] on icon at bounding box center [172, 692] width 17 height 17
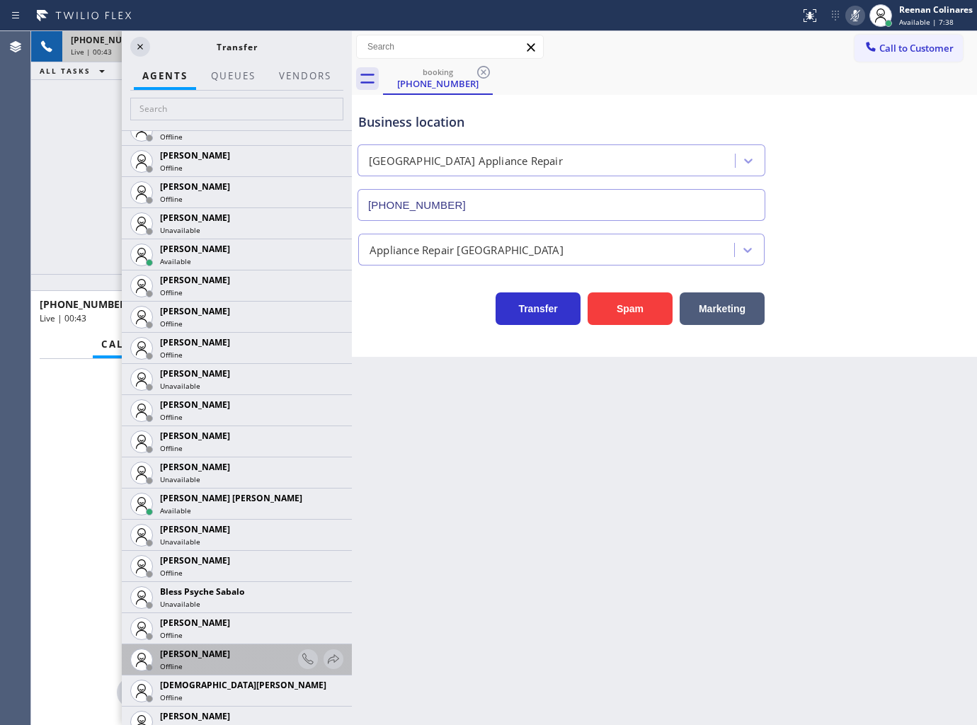
scroll to position [393, 0]
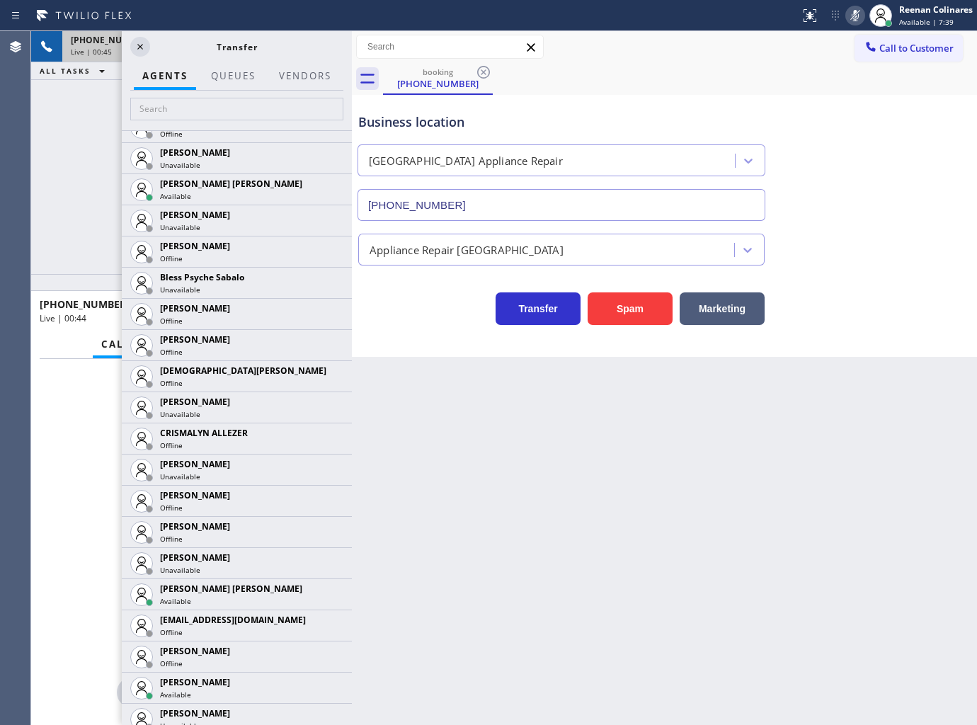
drag, startPoint x: 317, startPoint y: 592, endPoint x: 301, endPoint y: 590, distance: 16.5
click at [0, 0] on icon at bounding box center [0, 0] width 0 height 0
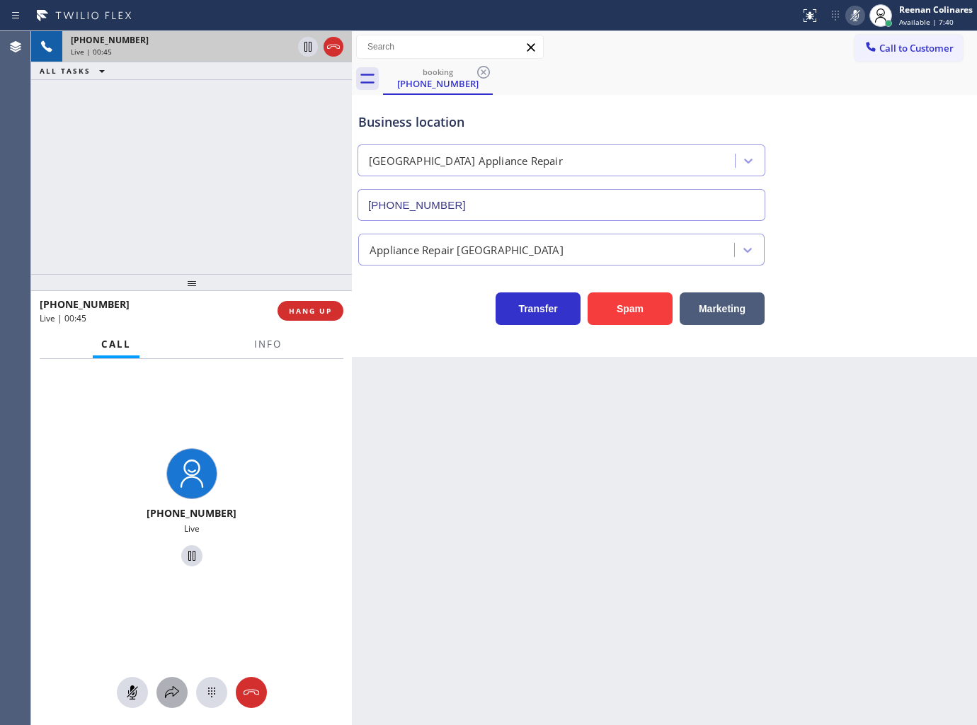
click at [174, 694] on icon at bounding box center [172, 692] width 14 height 12
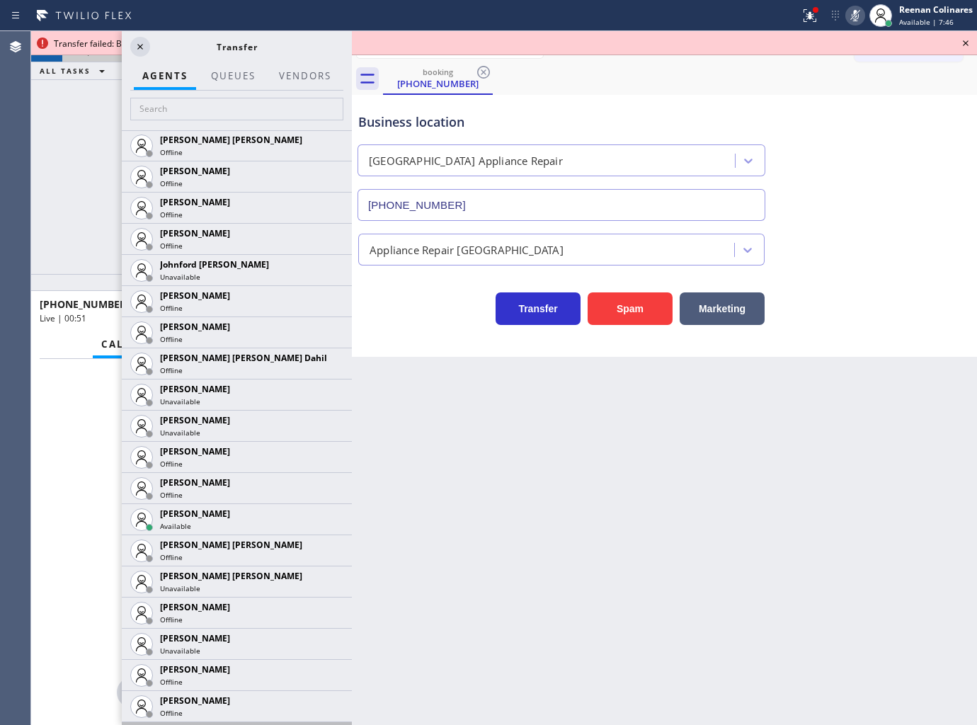
scroll to position [1966, 0]
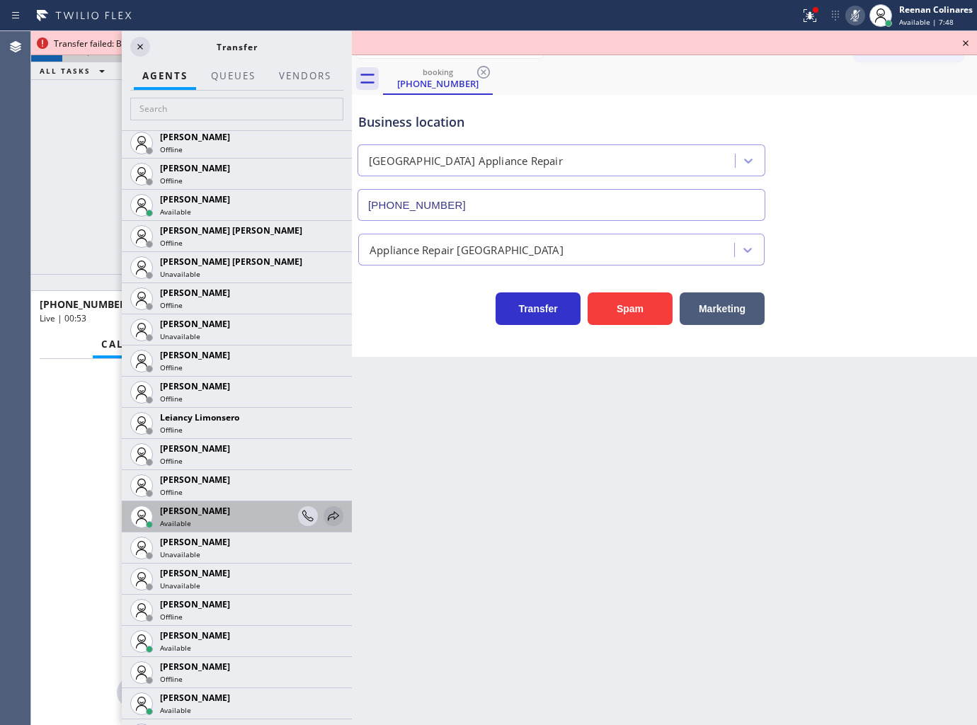
click at [325, 512] on icon at bounding box center [333, 516] width 17 height 17
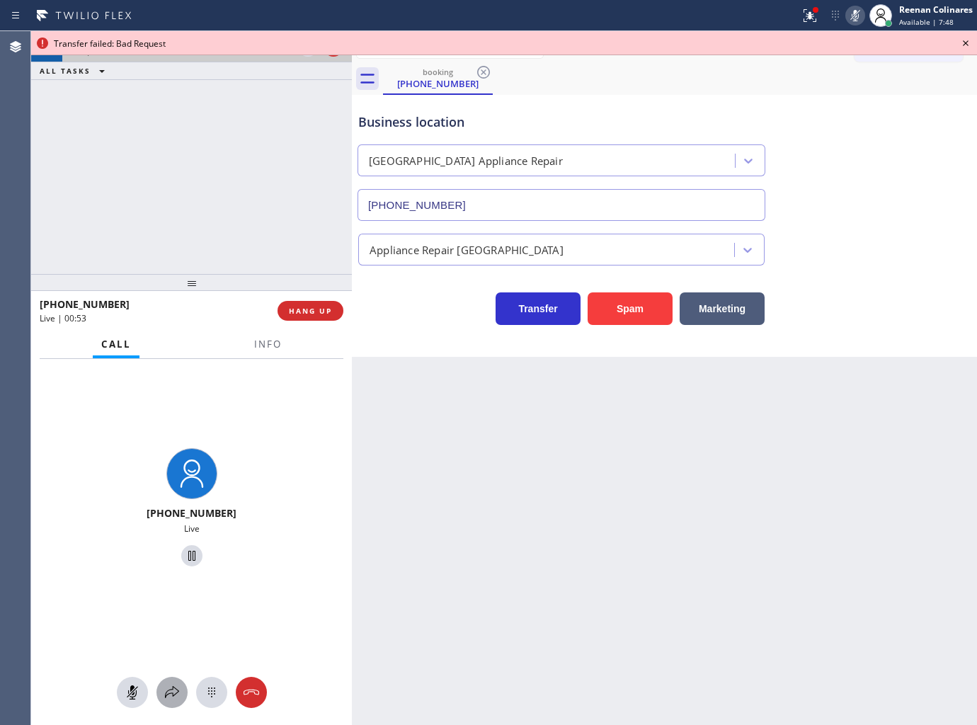
click at [166, 699] on icon at bounding box center [172, 692] width 17 height 17
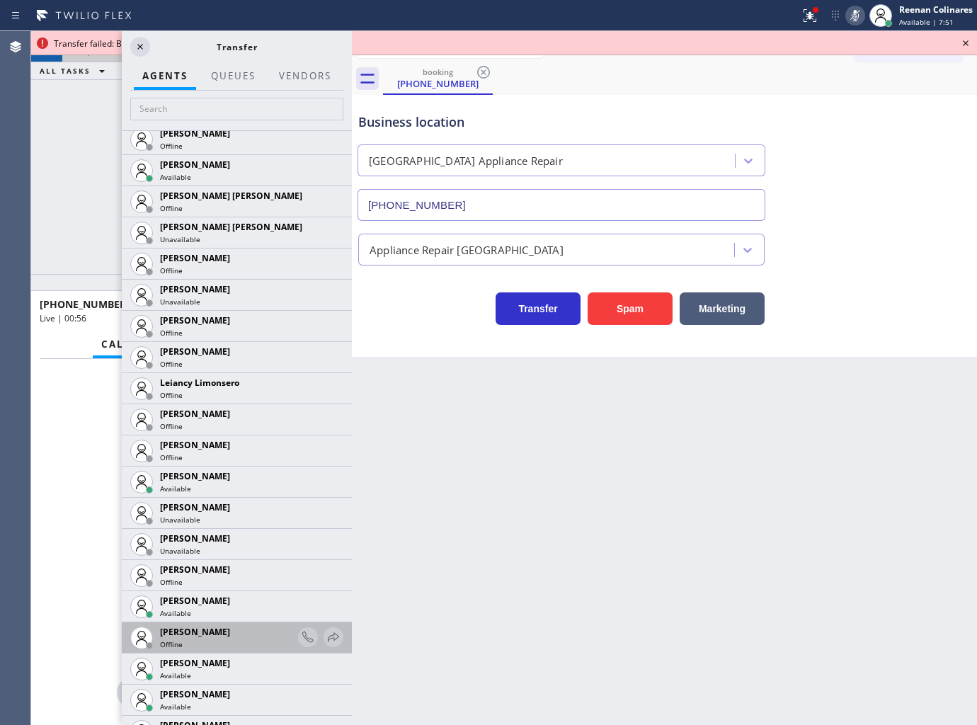
scroll to position [2044, 0]
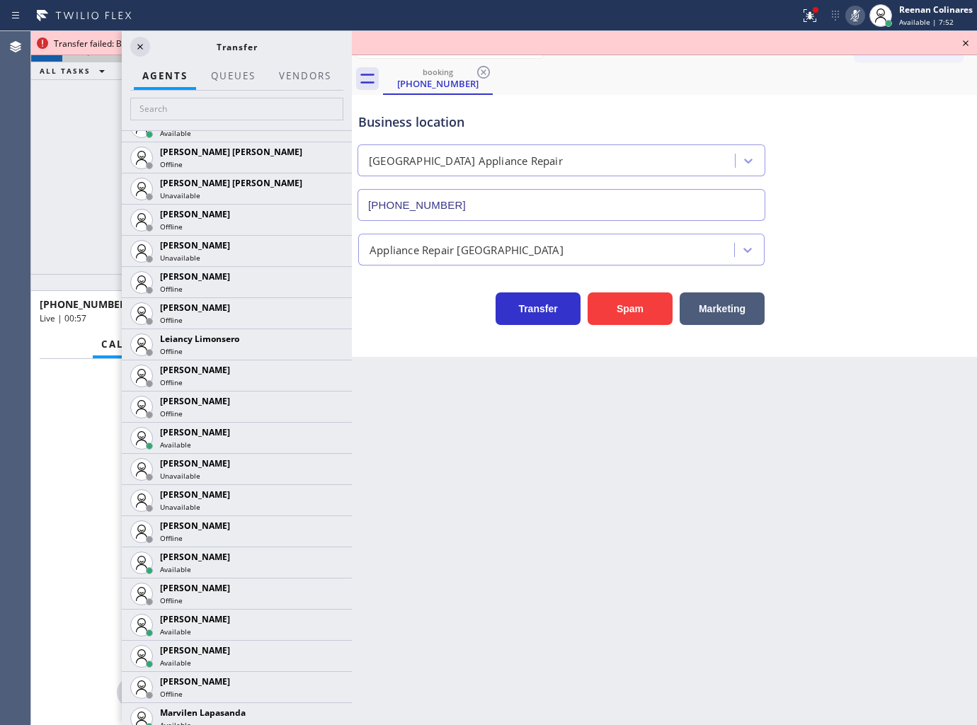
click at [0, 0] on icon at bounding box center [0, 0] width 0 height 0
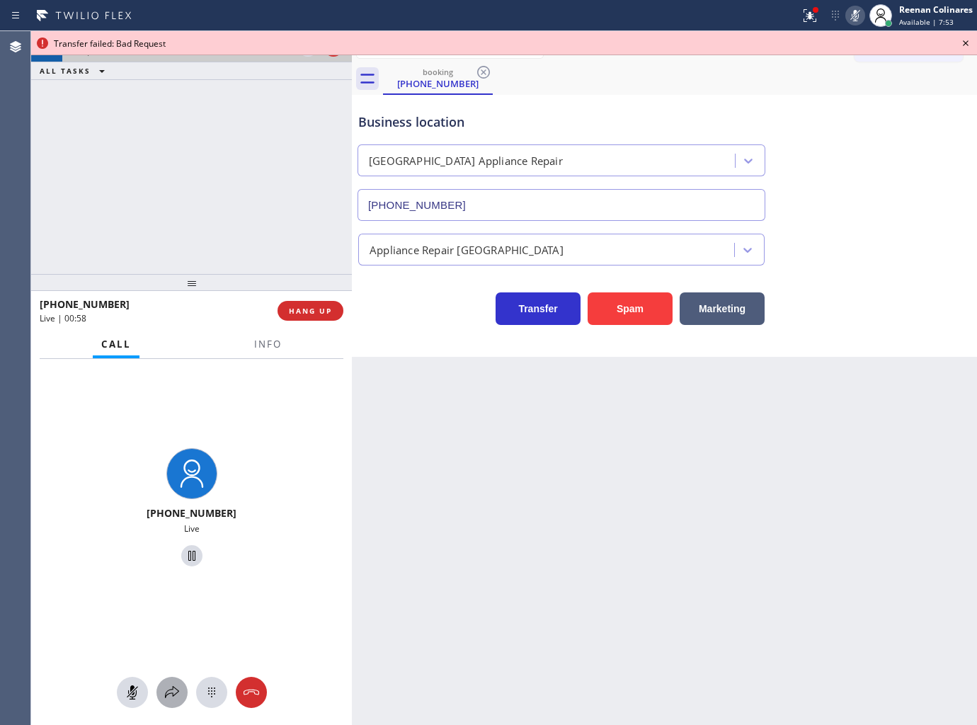
click at [170, 692] on icon at bounding box center [172, 692] width 17 height 17
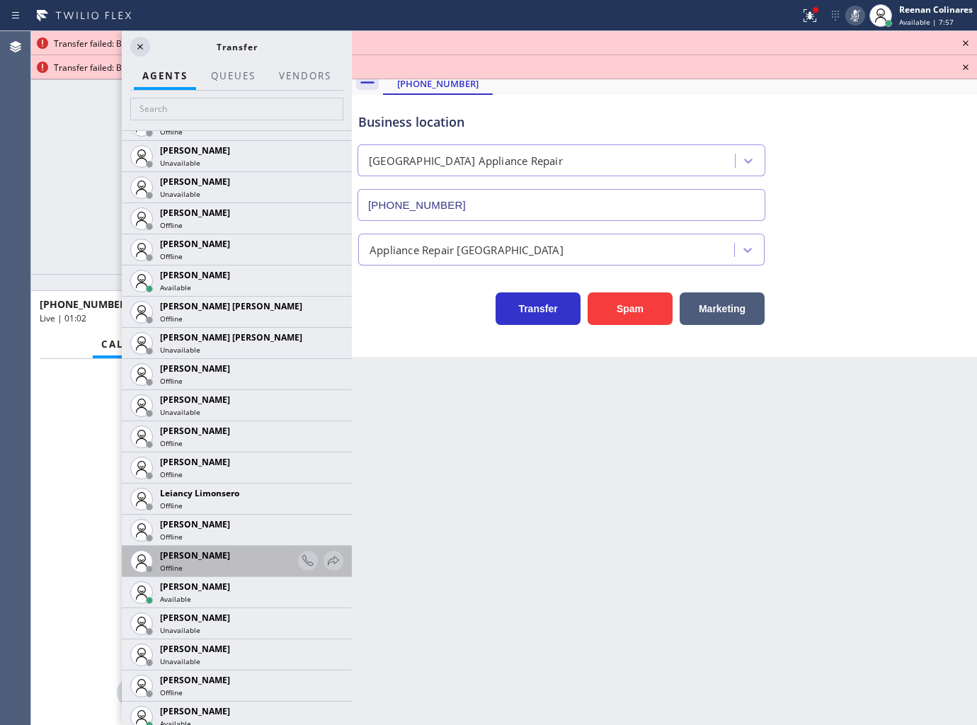
scroll to position [1966, 0]
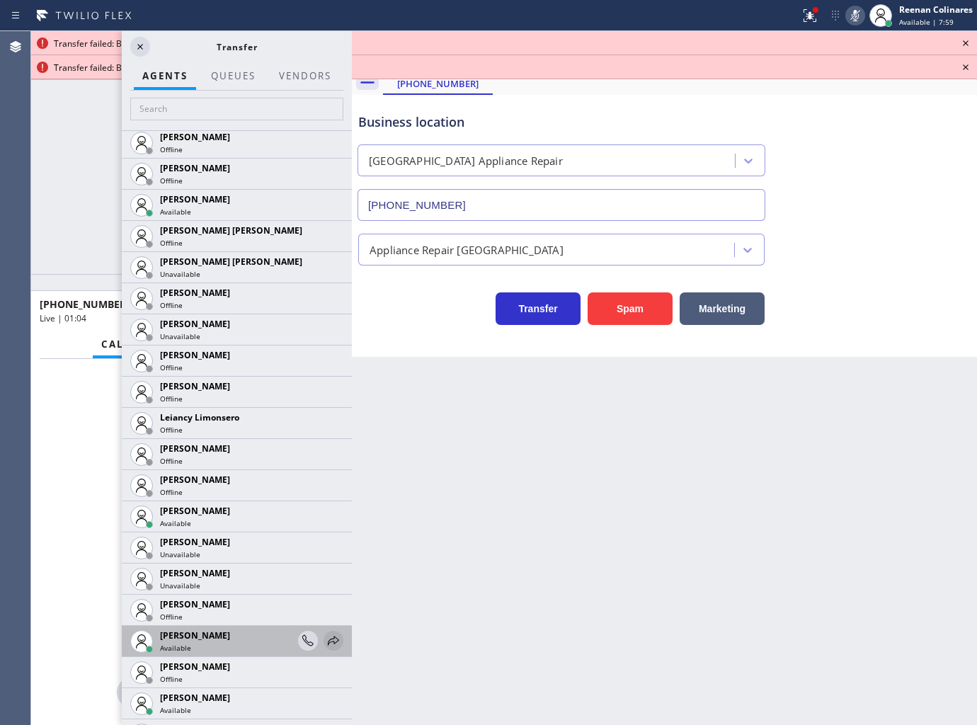
click at [326, 639] on icon at bounding box center [333, 640] width 17 height 17
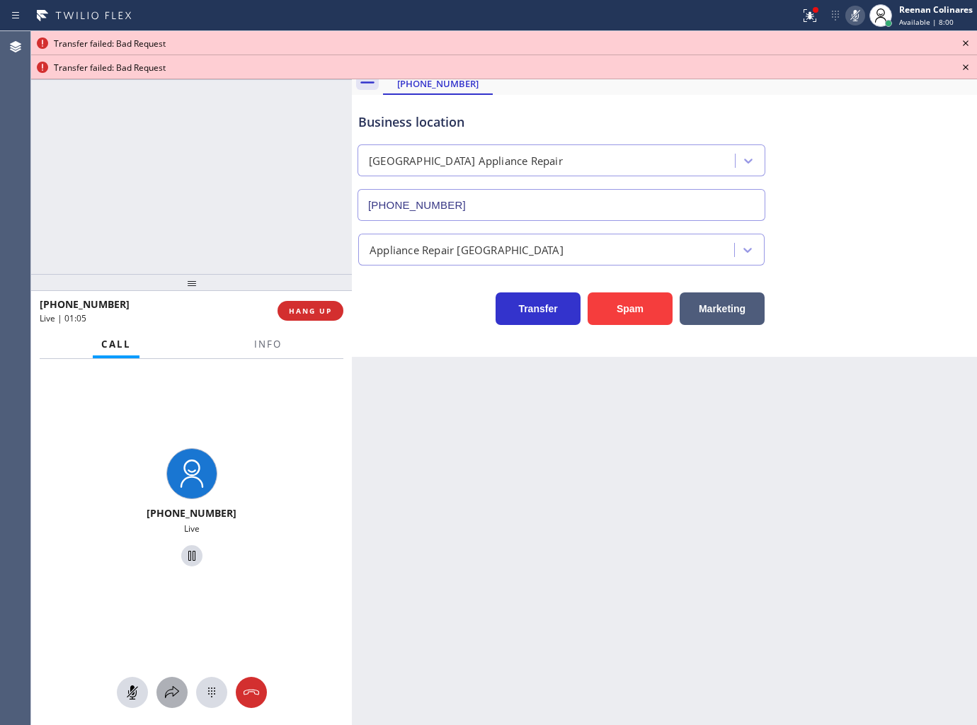
click at [171, 694] on icon at bounding box center [172, 692] width 17 height 17
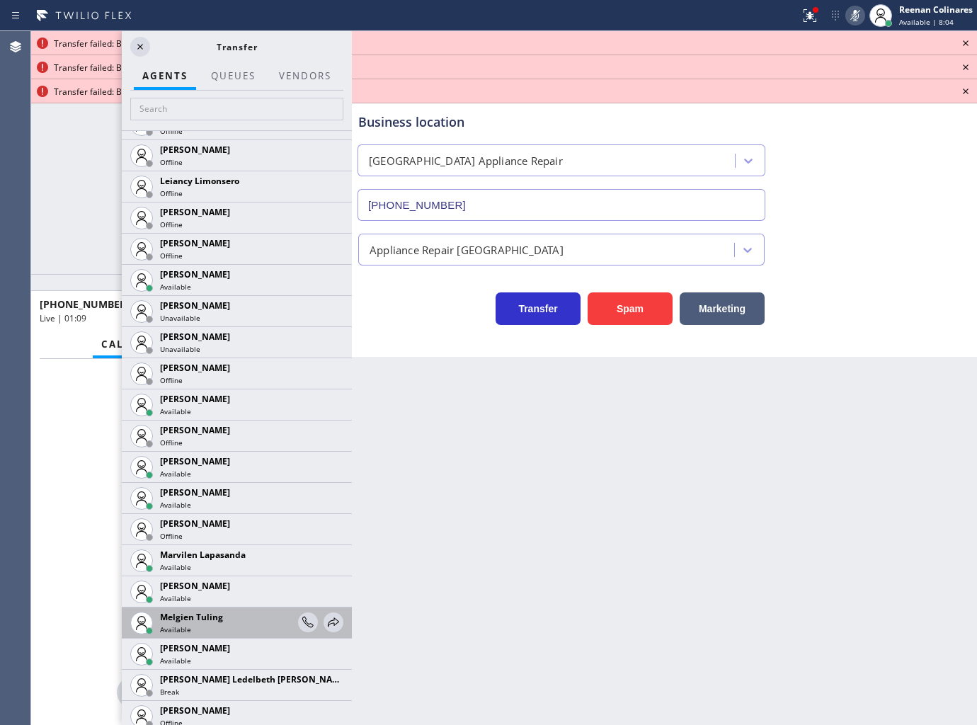
scroll to position [2281, 0]
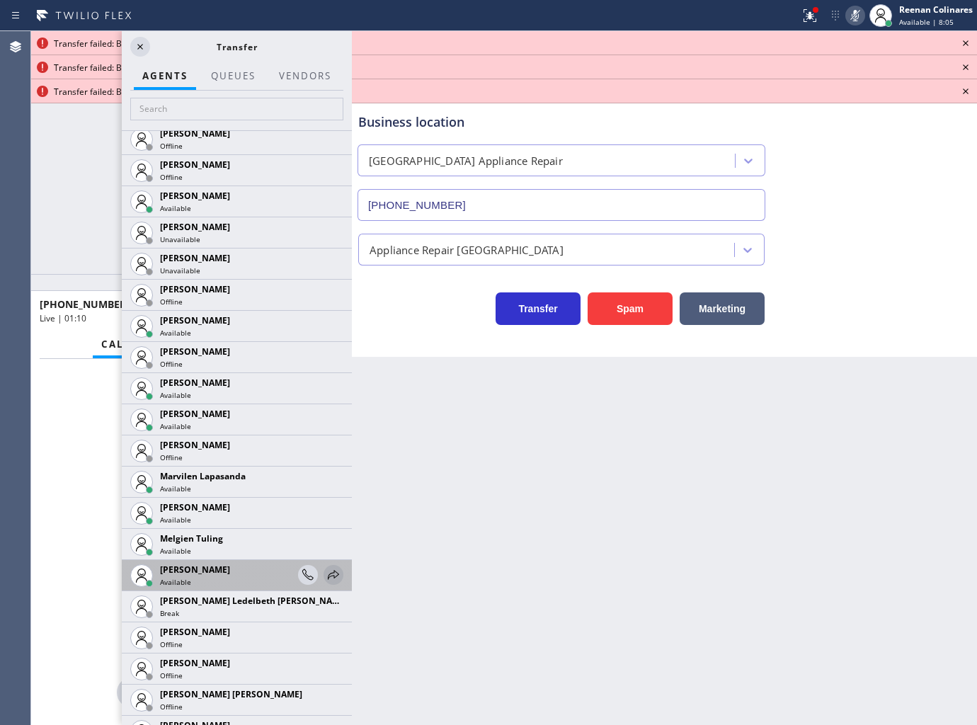
click at [325, 571] on icon at bounding box center [333, 574] width 17 height 17
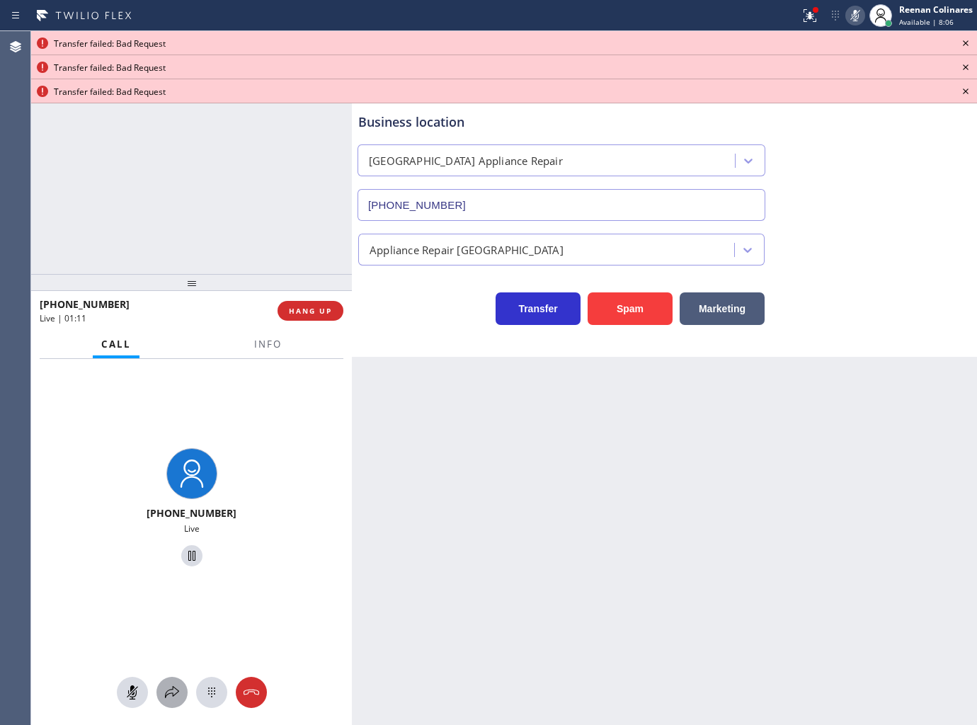
click at [168, 689] on icon at bounding box center [172, 692] width 17 height 17
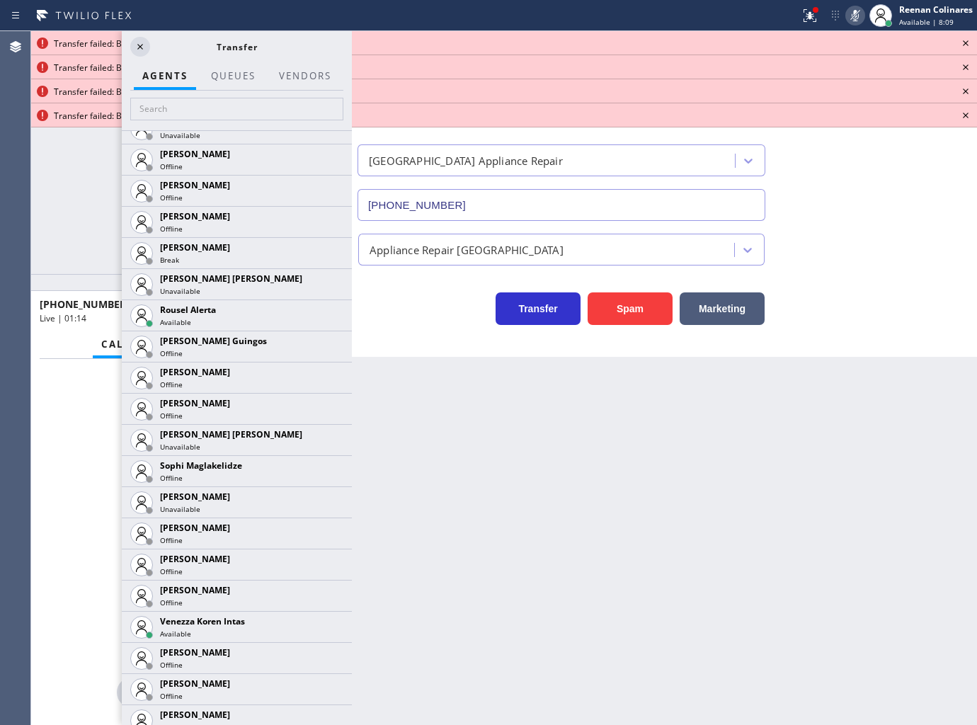
scroll to position [2924, 0]
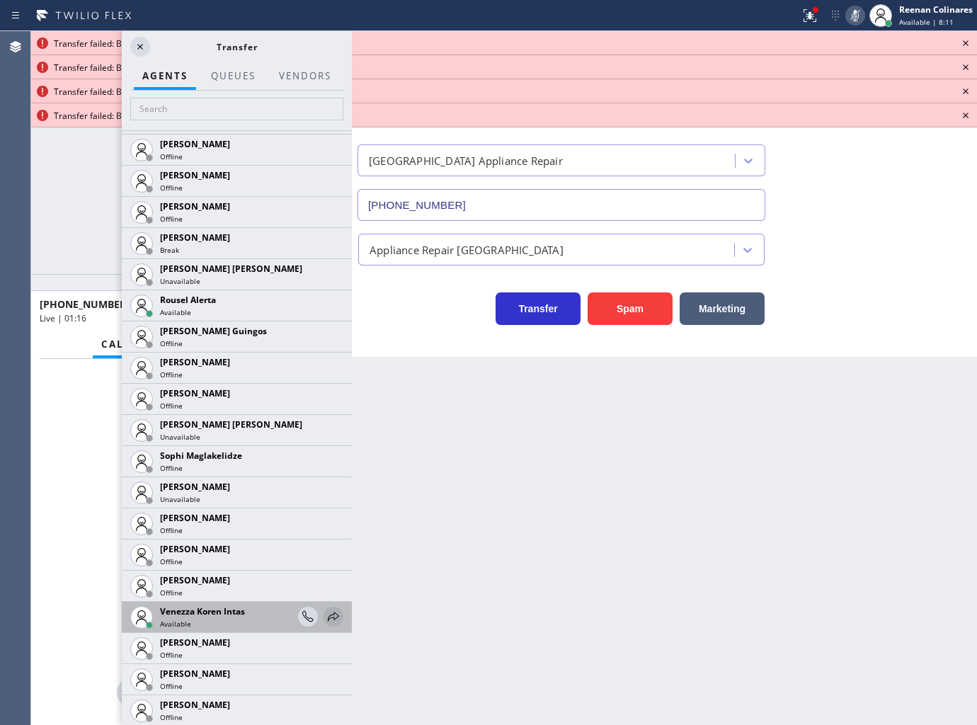
click at [325, 614] on icon at bounding box center [333, 616] width 17 height 17
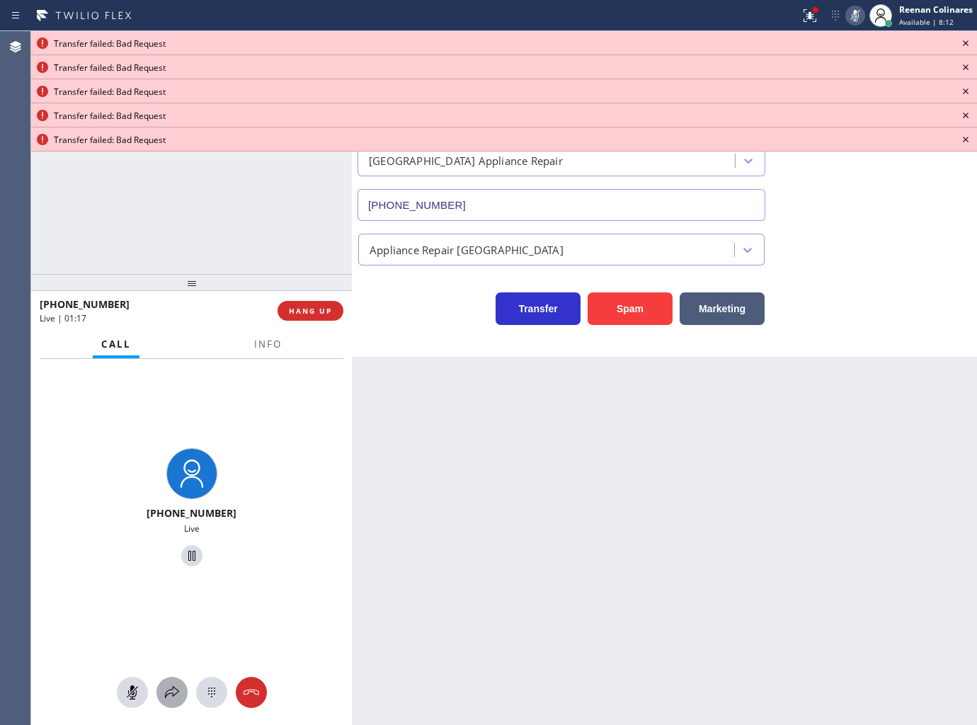
click at [175, 690] on icon at bounding box center [172, 692] width 17 height 17
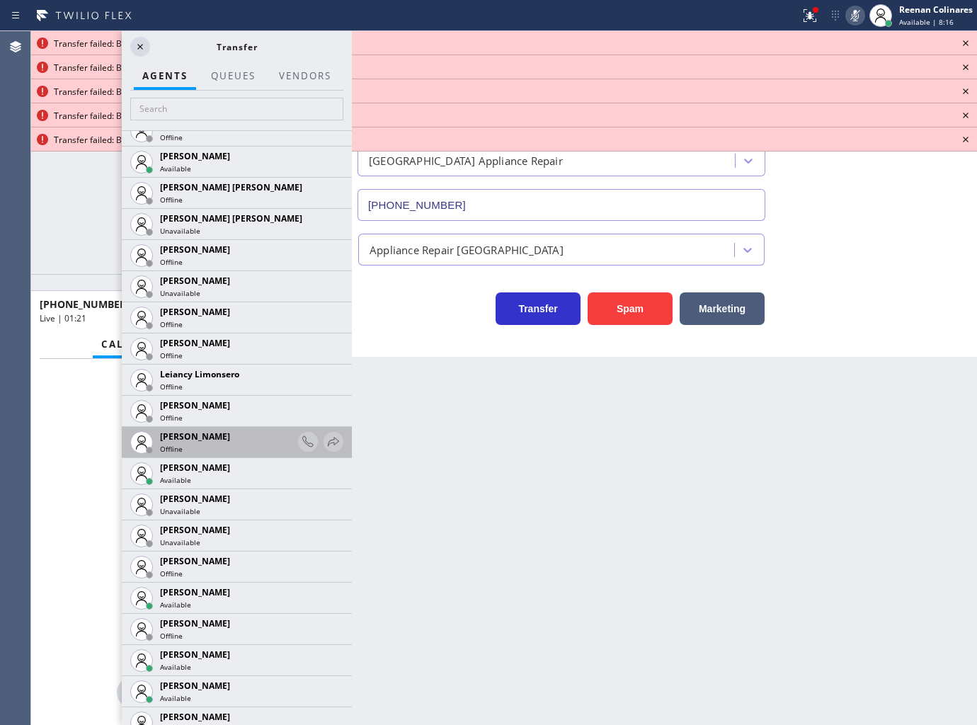
scroll to position [2044, 0]
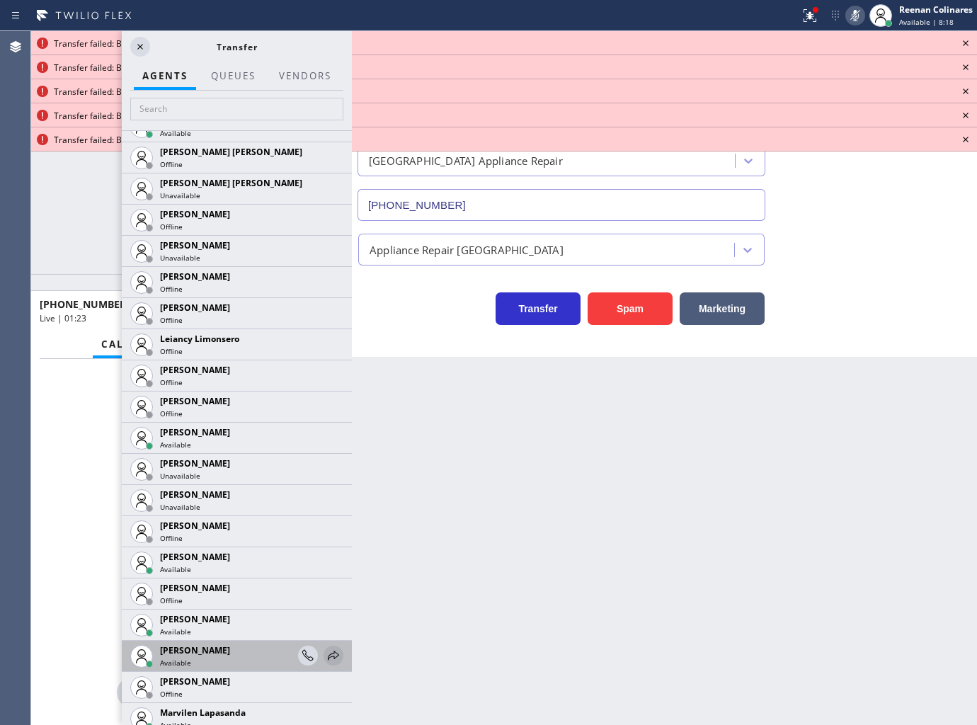
click at [325, 652] on icon at bounding box center [333, 655] width 17 height 17
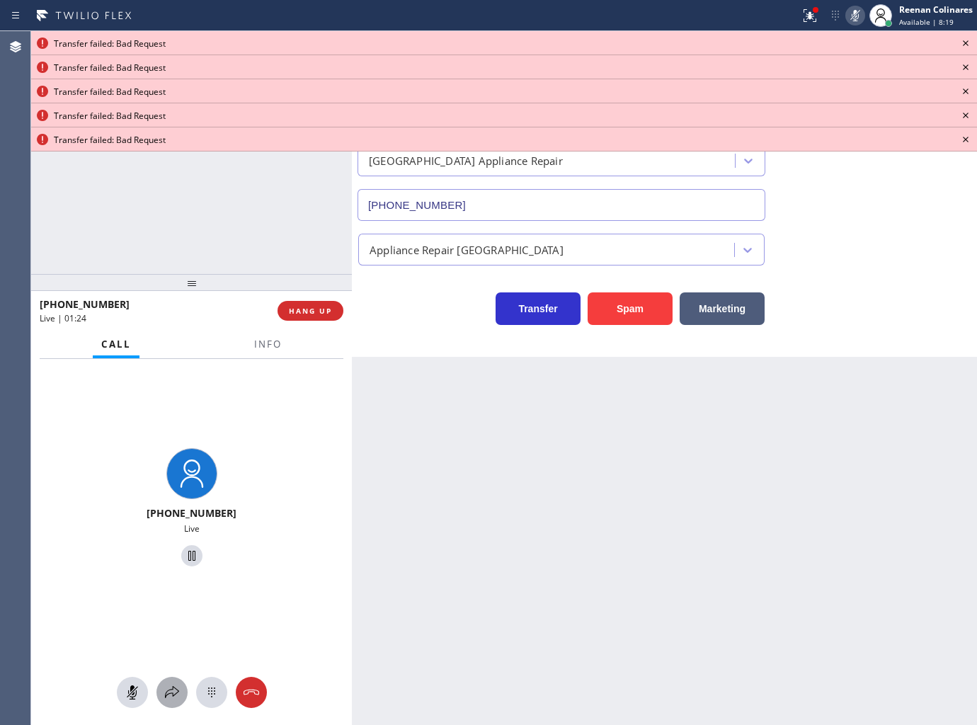
click at [178, 685] on icon at bounding box center [172, 692] width 17 height 17
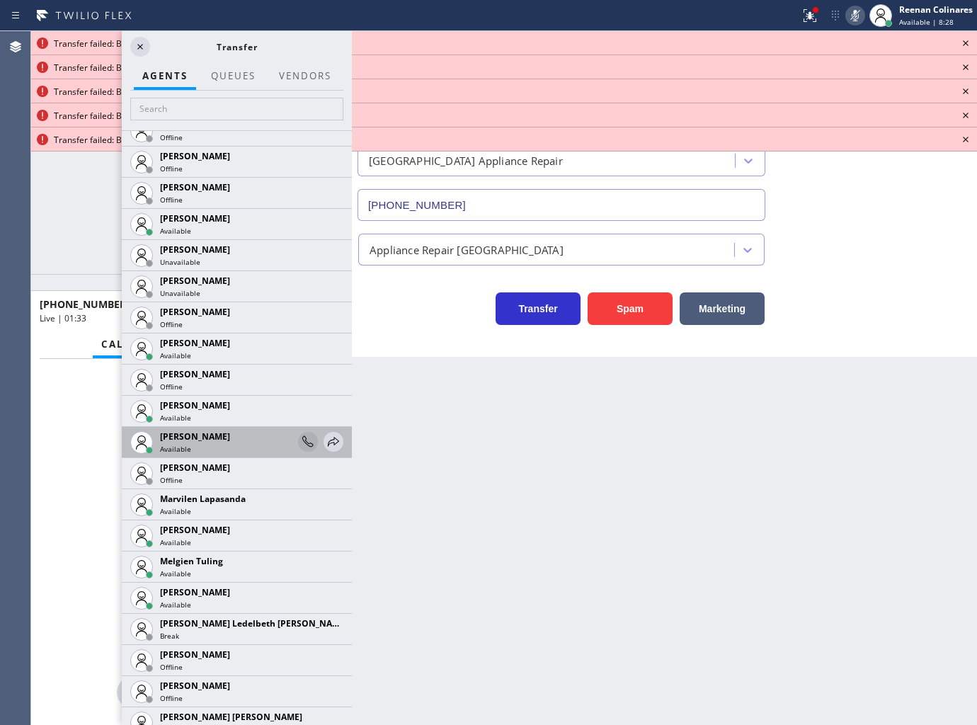
scroll to position [2281, 0]
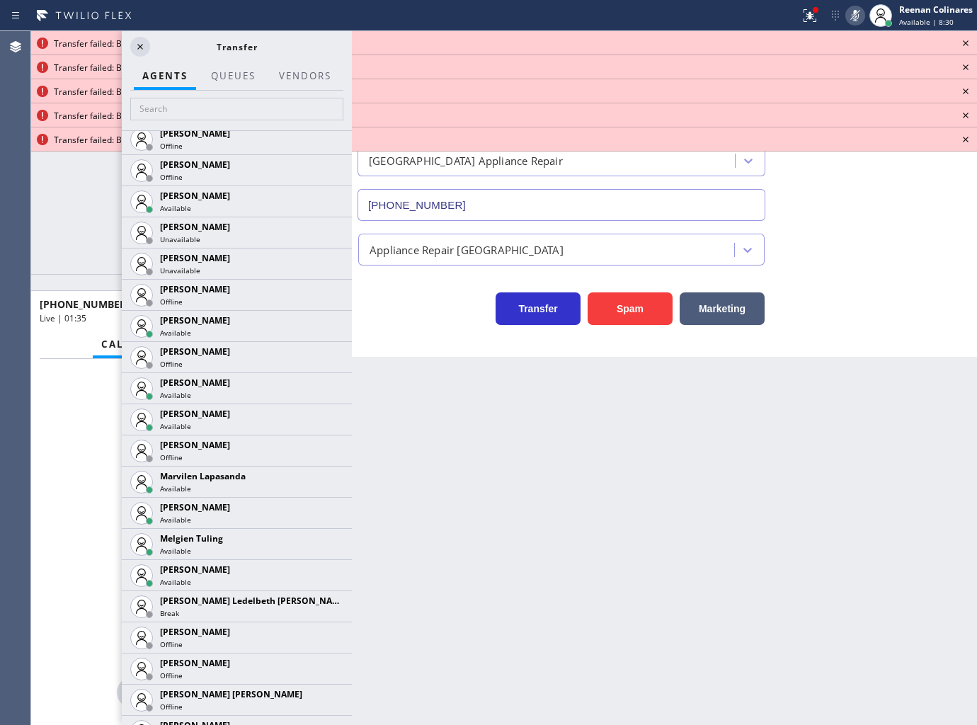
click at [0, 0] on icon at bounding box center [0, 0] width 0 height 0
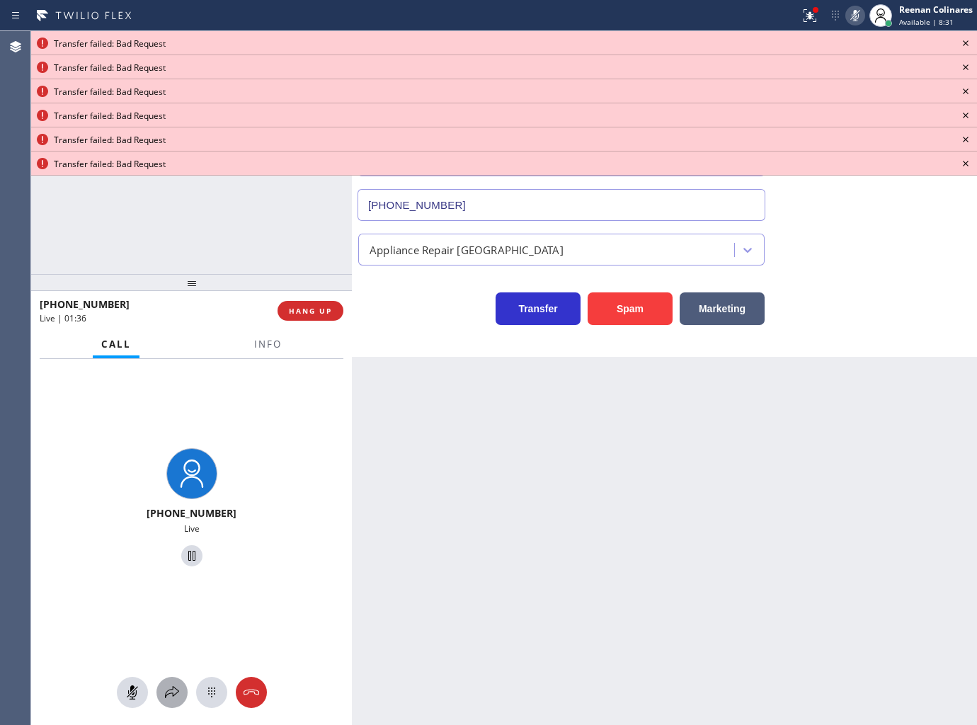
click at [173, 692] on icon at bounding box center [172, 692] width 17 height 17
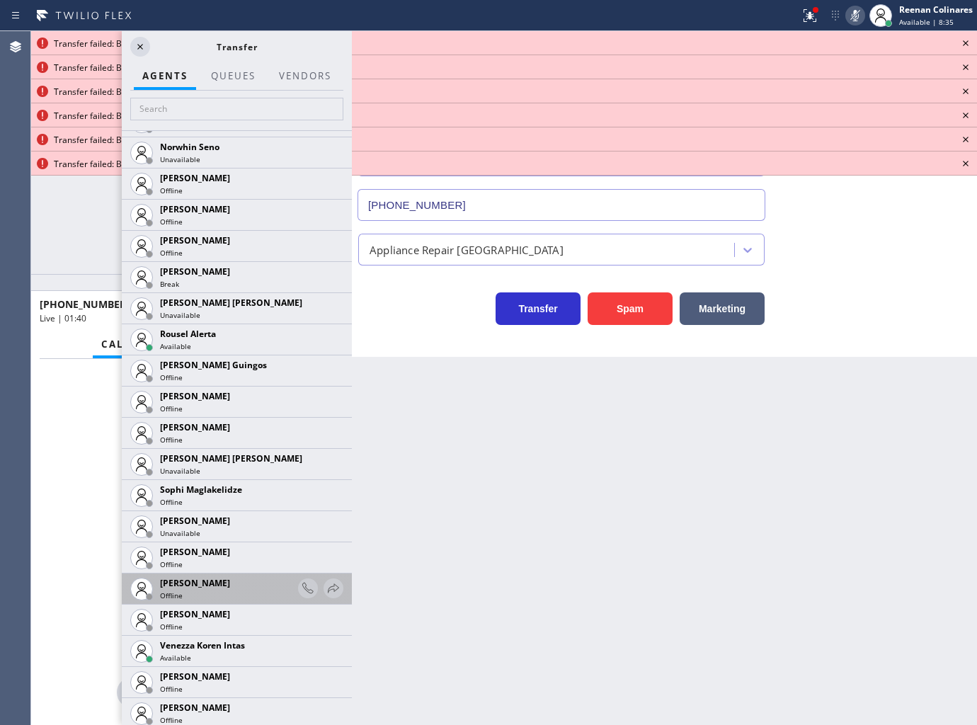
scroll to position [2924, 0]
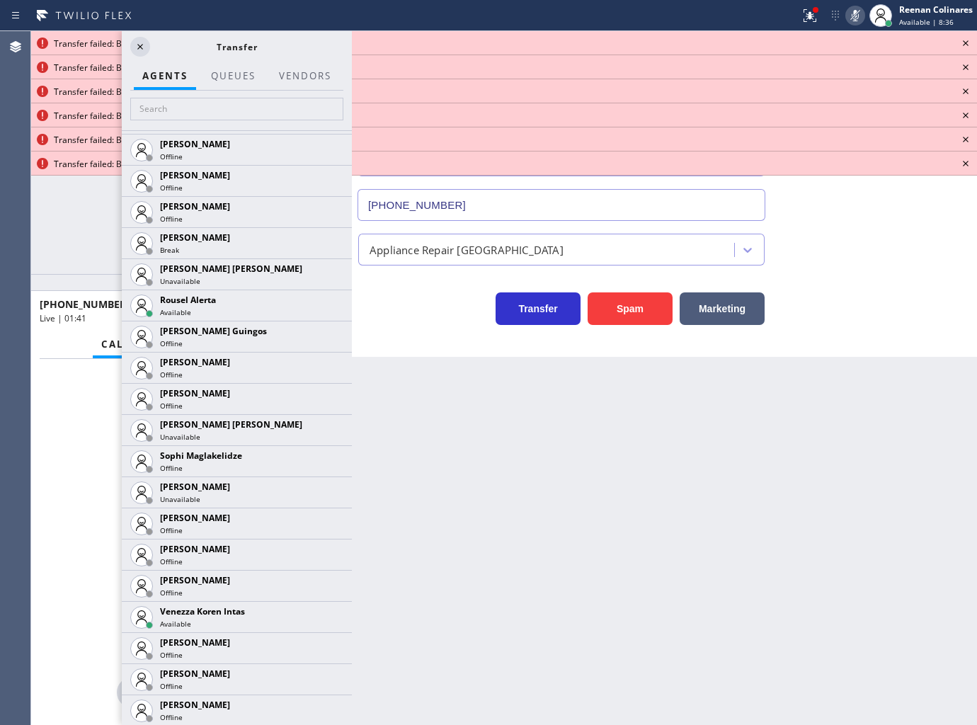
click at [0, 0] on icon at bounding box center [0, 0] width 0 height 0
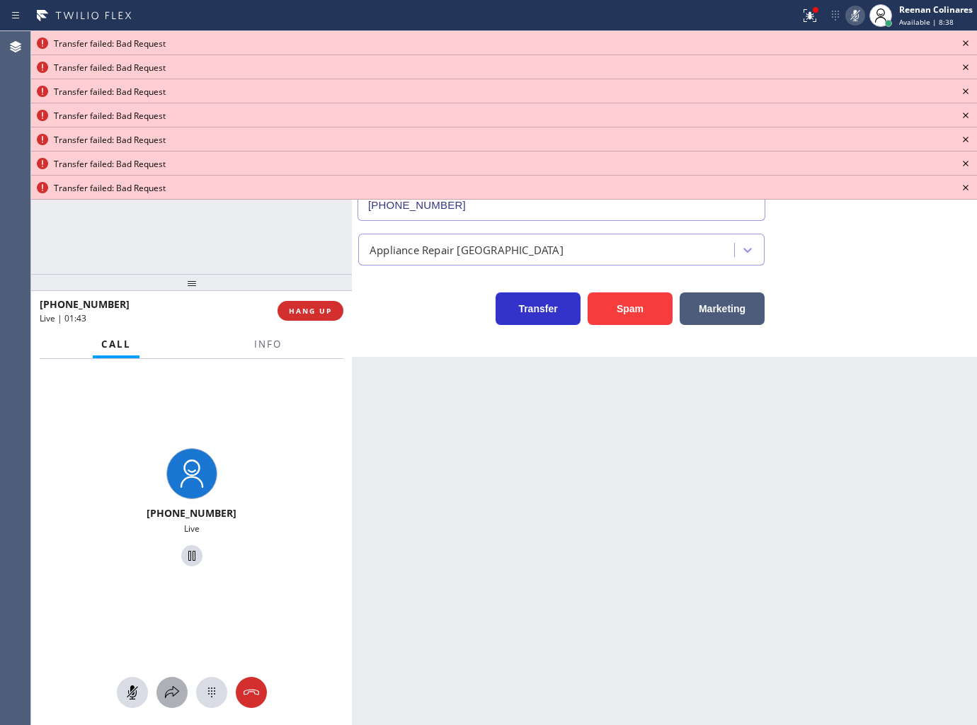
click at [166, 698] on icon at bounding box center [172, 692] width 17 height 17
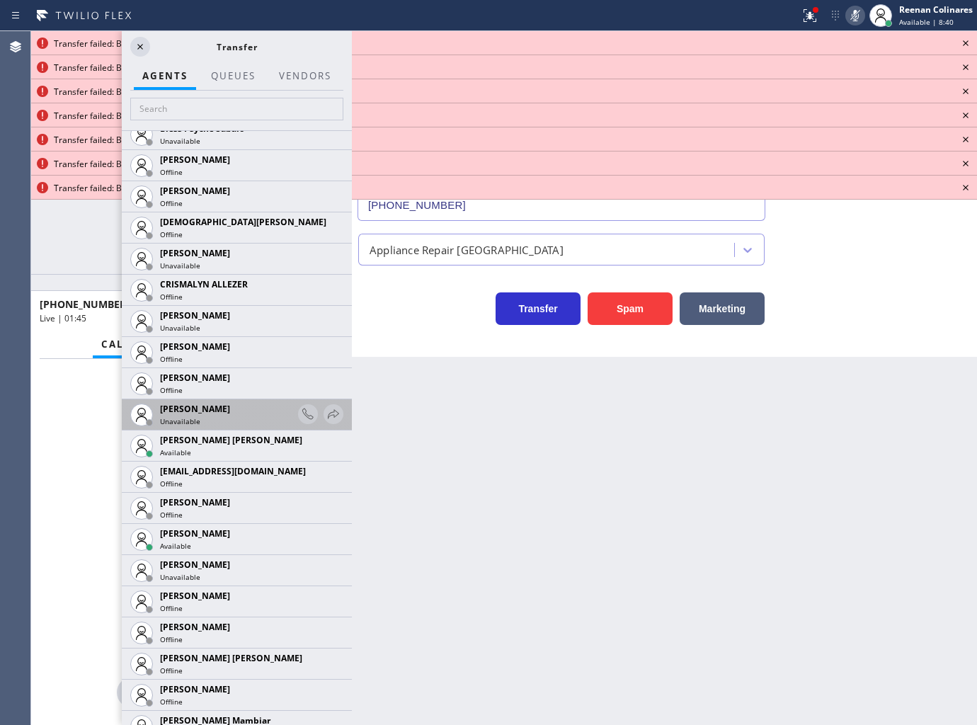
scroll to position [550, 0]
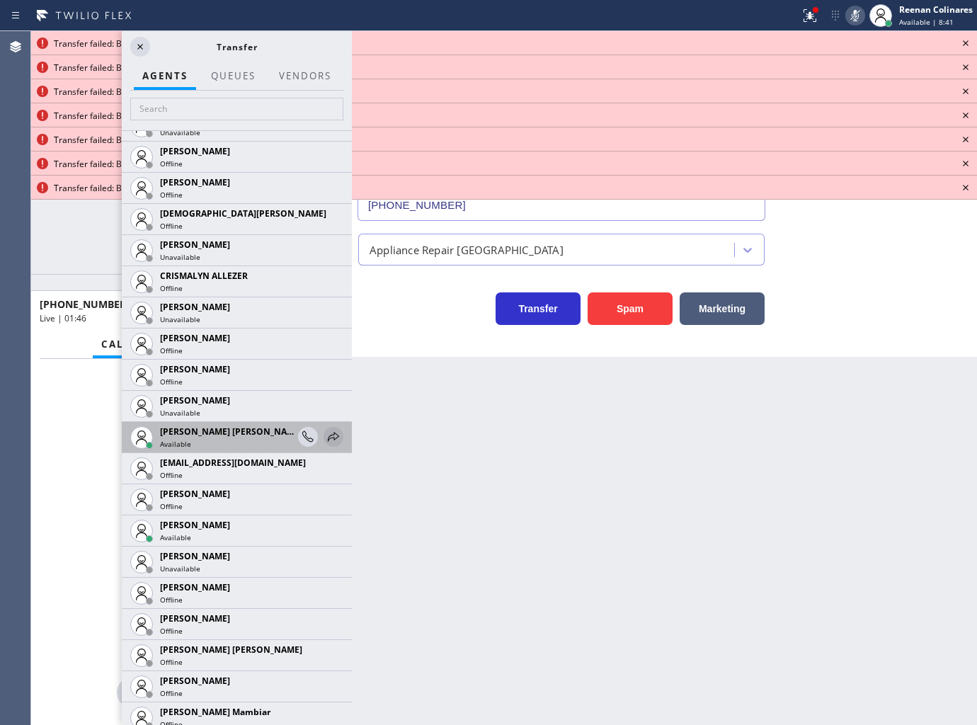
click at [325, 428] on icon at bounding box center [333, 436] width 17 height 17
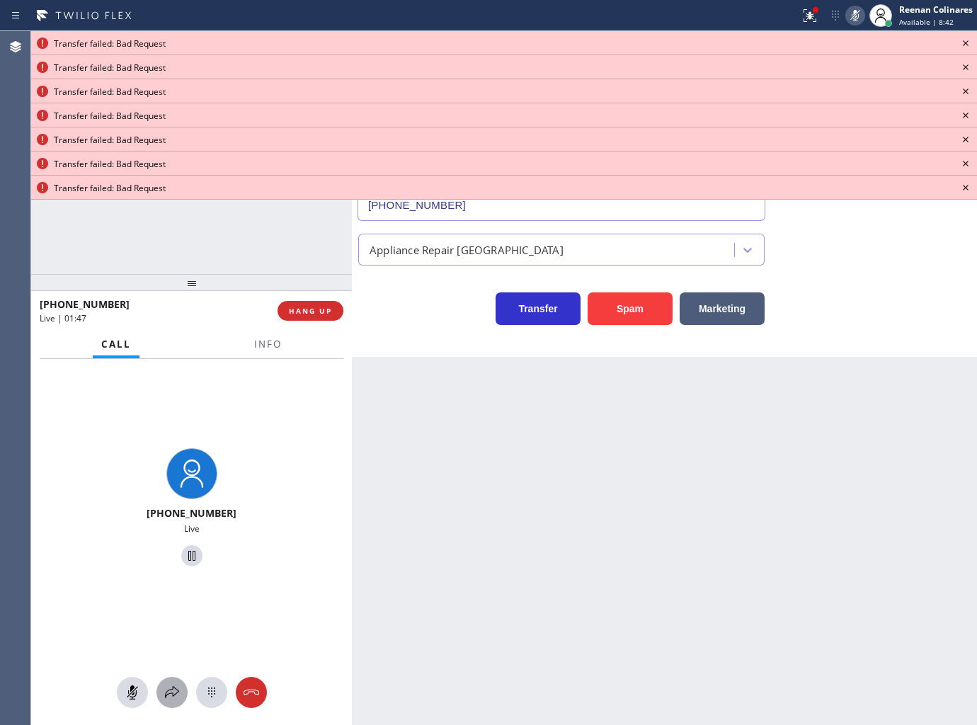
click at [172, 687] on icon at bounding box center [172, 692] width 14 height 12
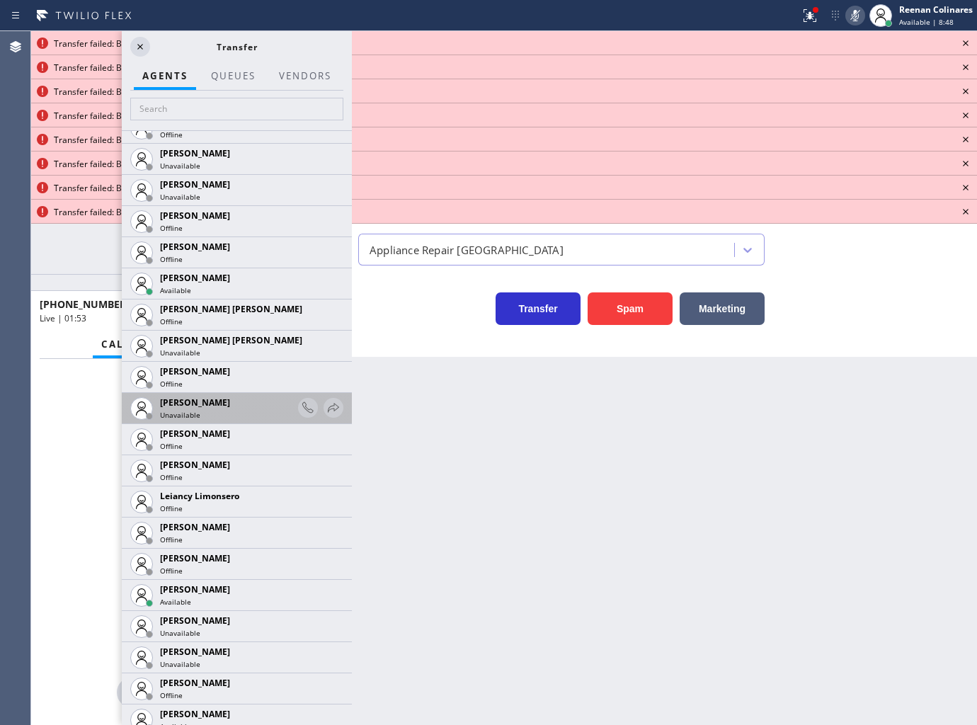
scroll to position [1966, 0]
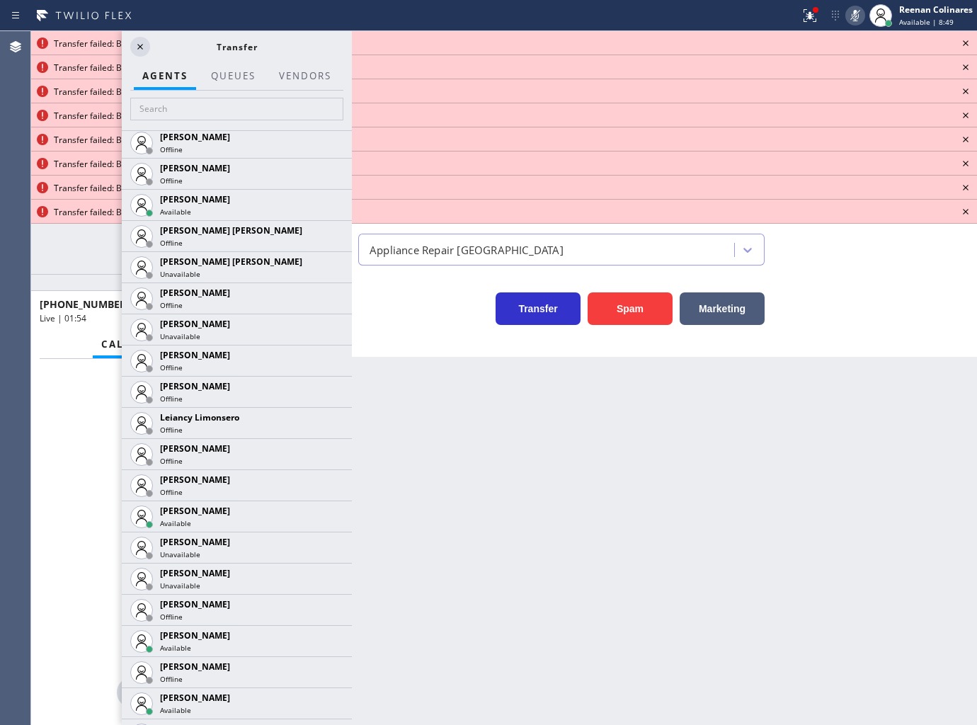
click at [0, 0] on icon at bounding box center [0, 0] width 0 height 0
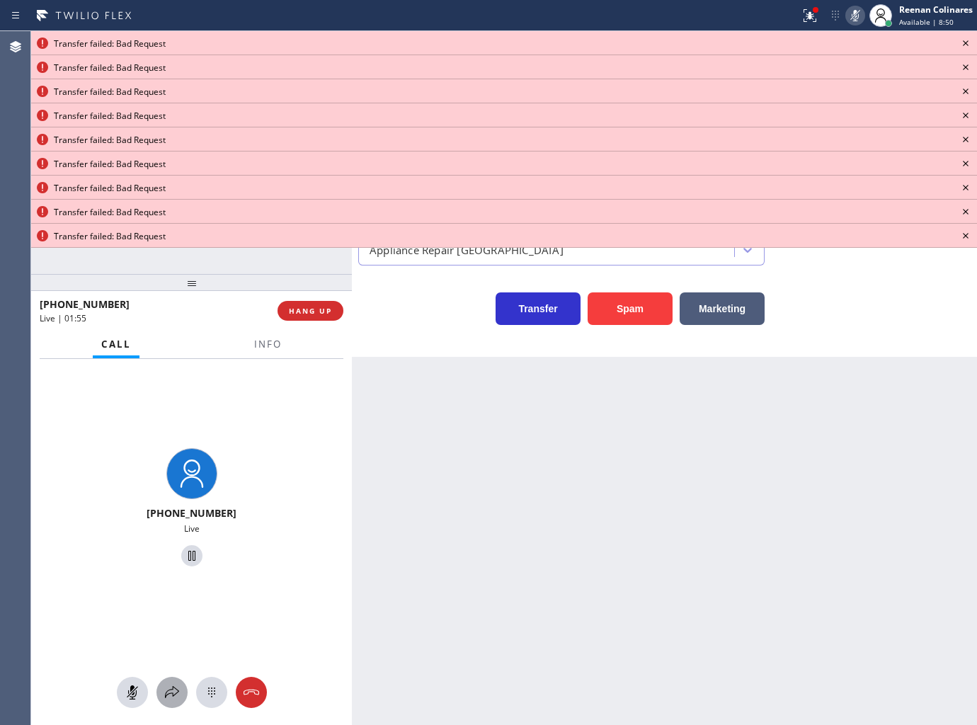
click at [174, 695] on icon at bounding box center [172, 692] width 17 height 17
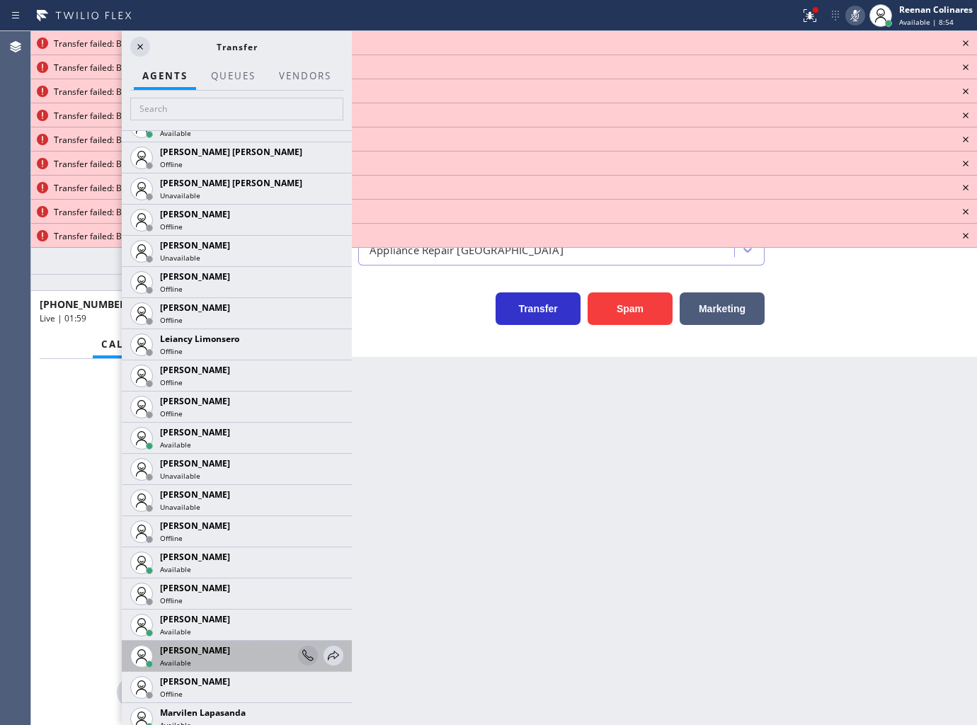
scroll to position [2124, 0]
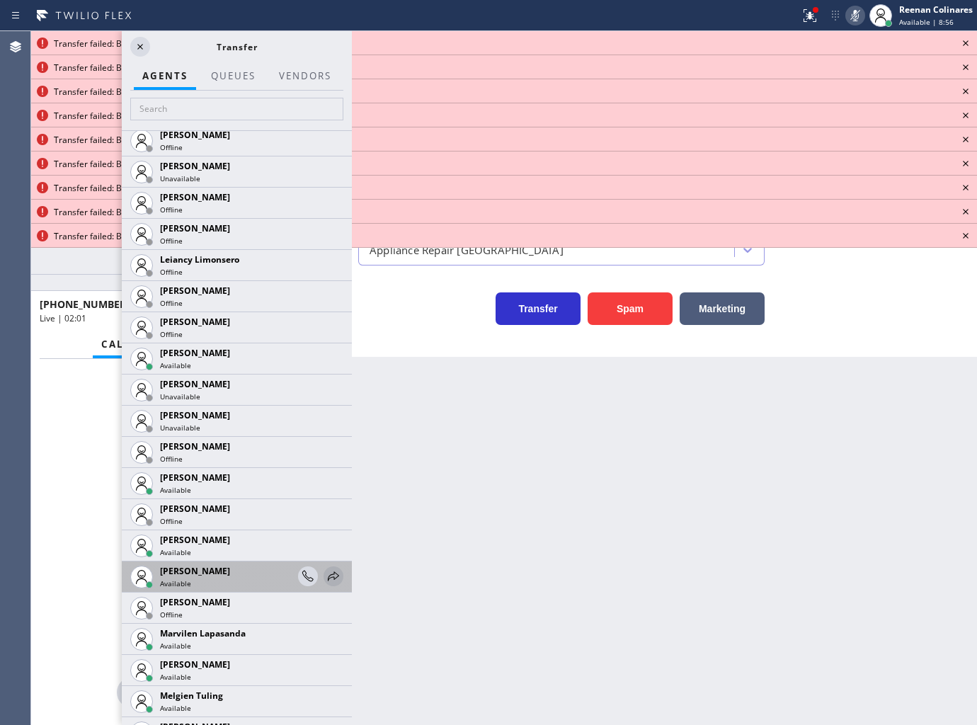
click at [325, 577] on icon at bounding box center [333, 576] width 17 height 17
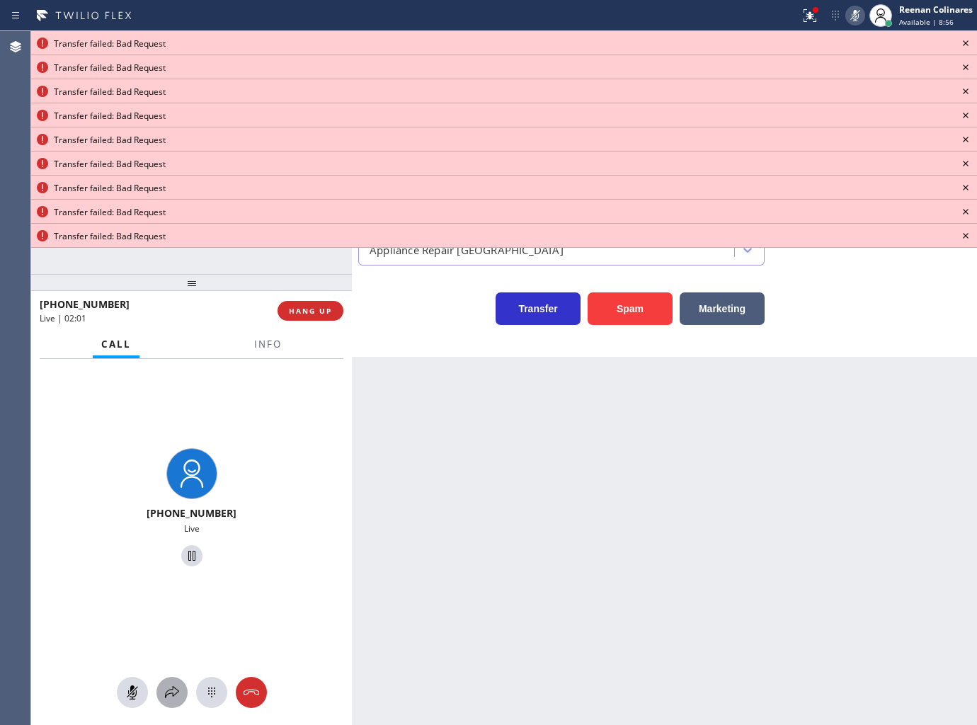
click at [168, 695] on icon at bounding box center [172, 692] width 17 height 17
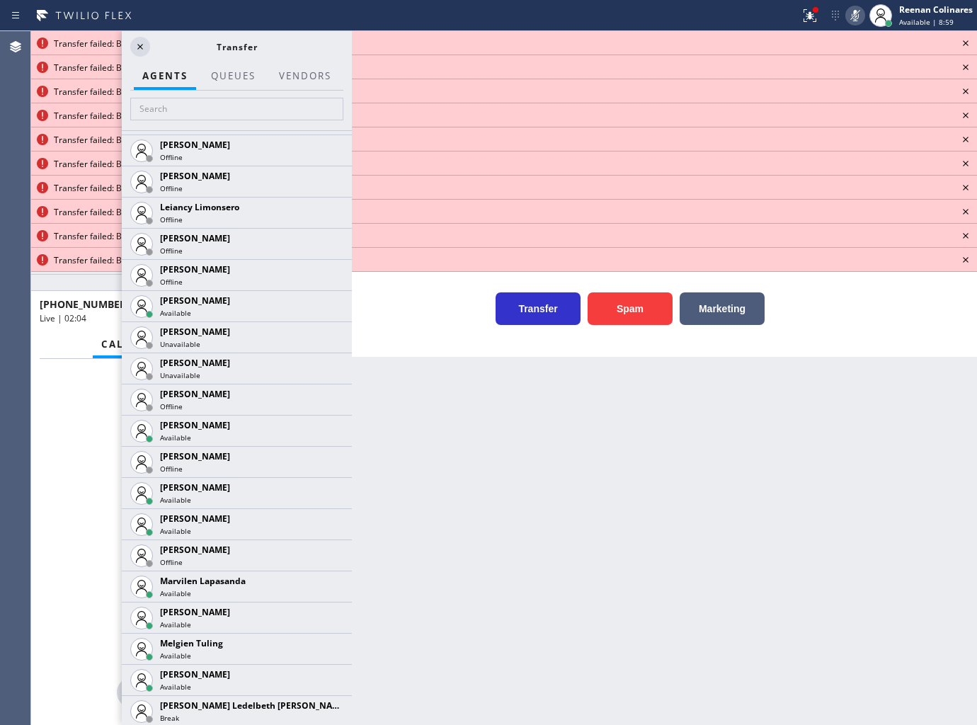
scroll to position [2438, 0]
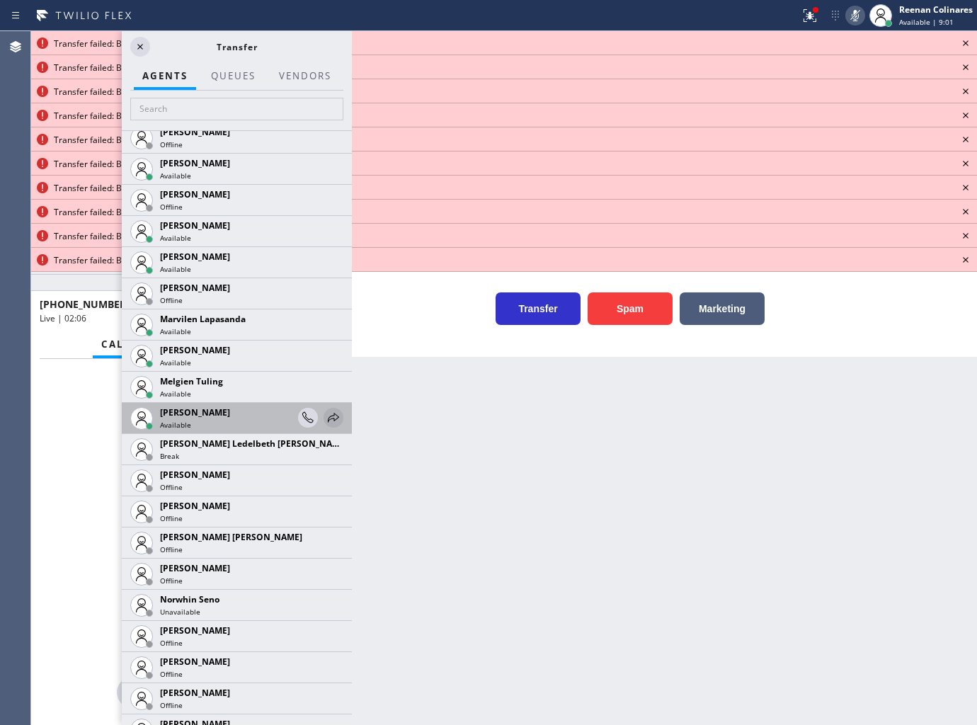
click at [325, 411] on icon at bounding box center [333, 417] width 17 height 17
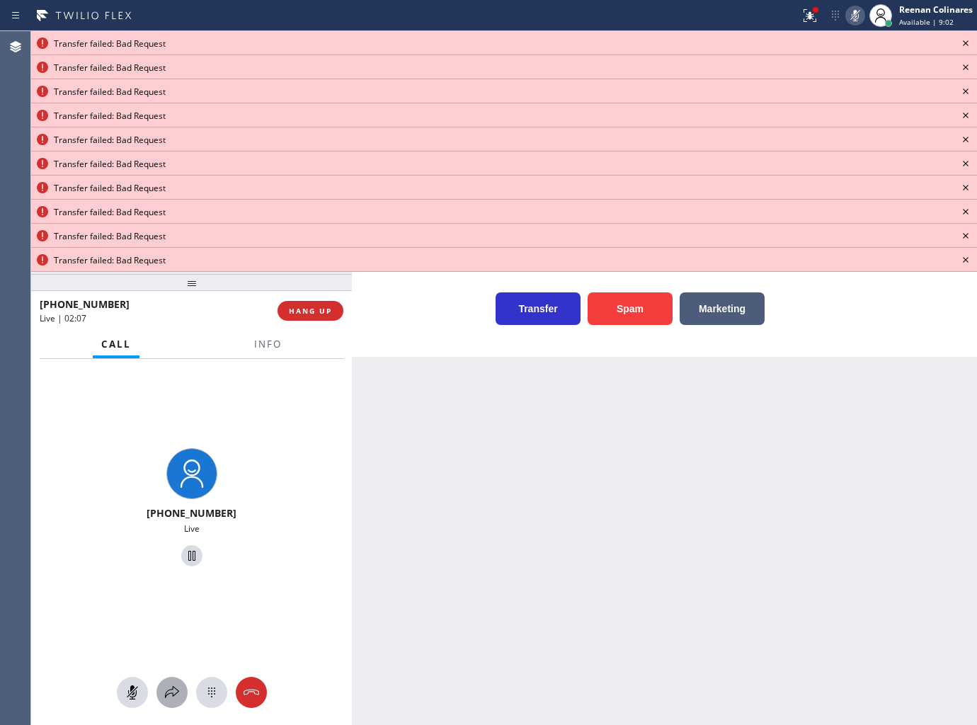
click at [166, 704] on button at bounding box center [171, 692] width 31 height 31
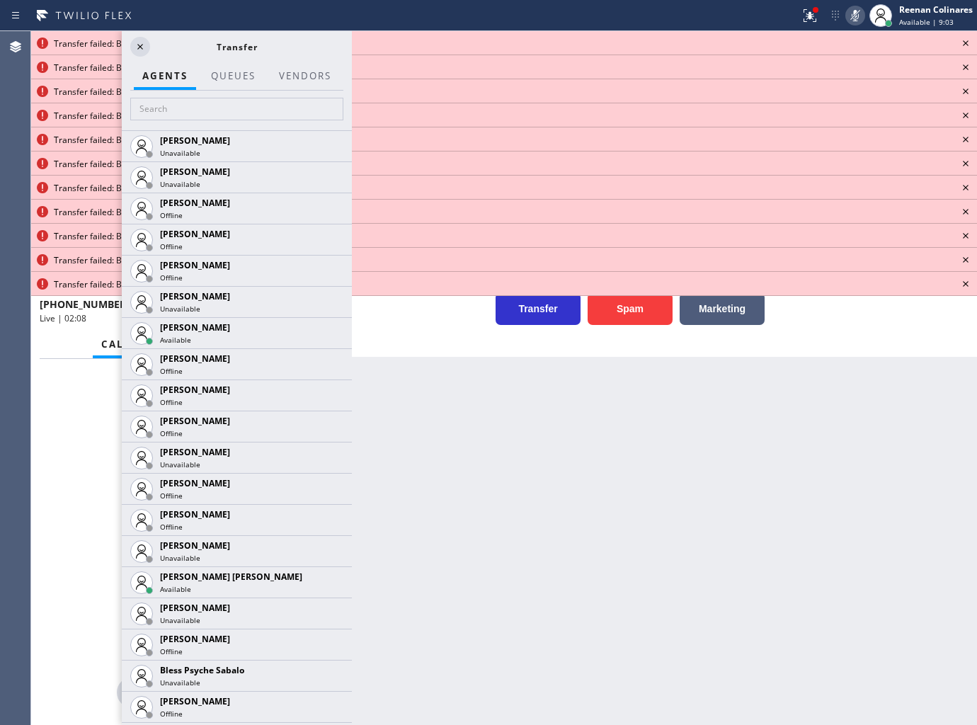
click at [965, 45] on icon at bounding box center [965, 43] width 17 height 17
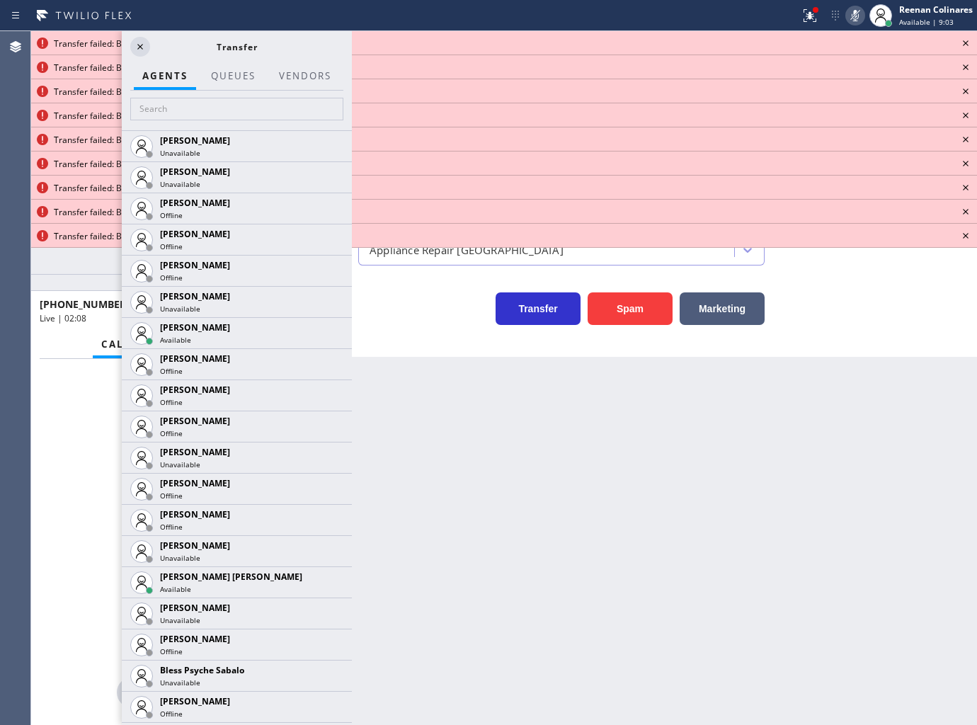
click at [965, 45] on icon at bounding box center [965, 43] width 17 height 17
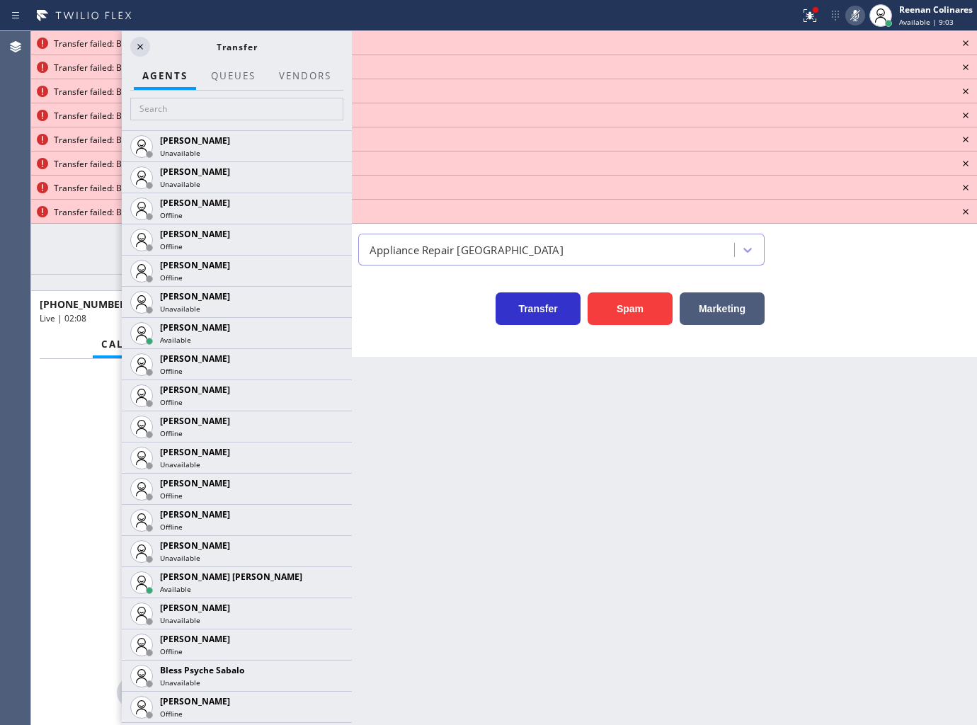
click at [965, 45] on icon at bounding box center [965, 43] width 17 height 17
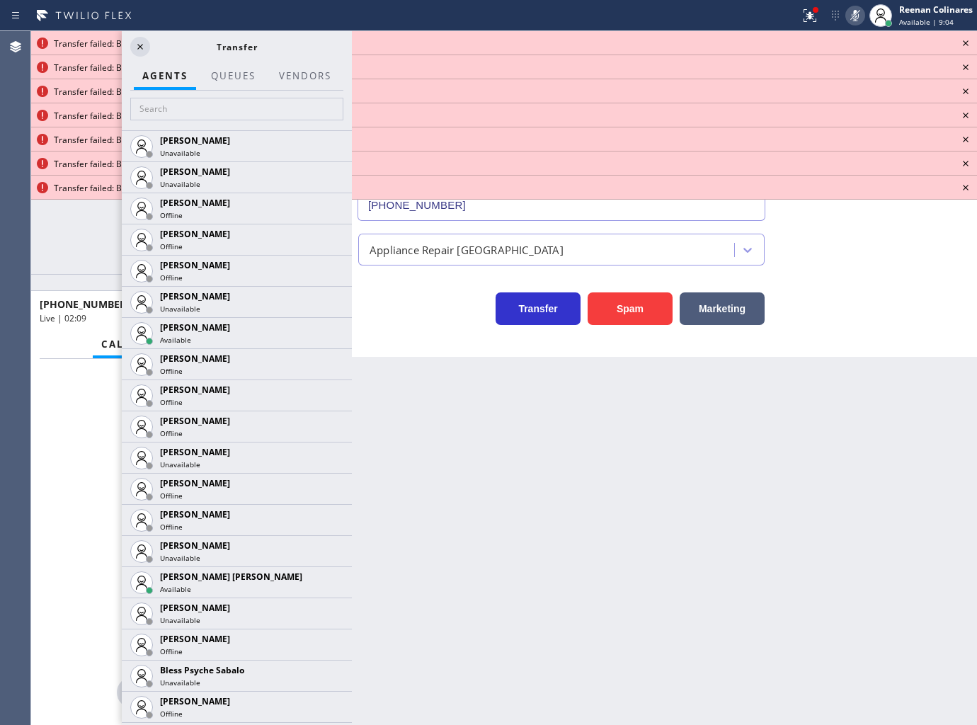
click at [965, 45] on icon at bounding box center [965, 43] width 17 height 17
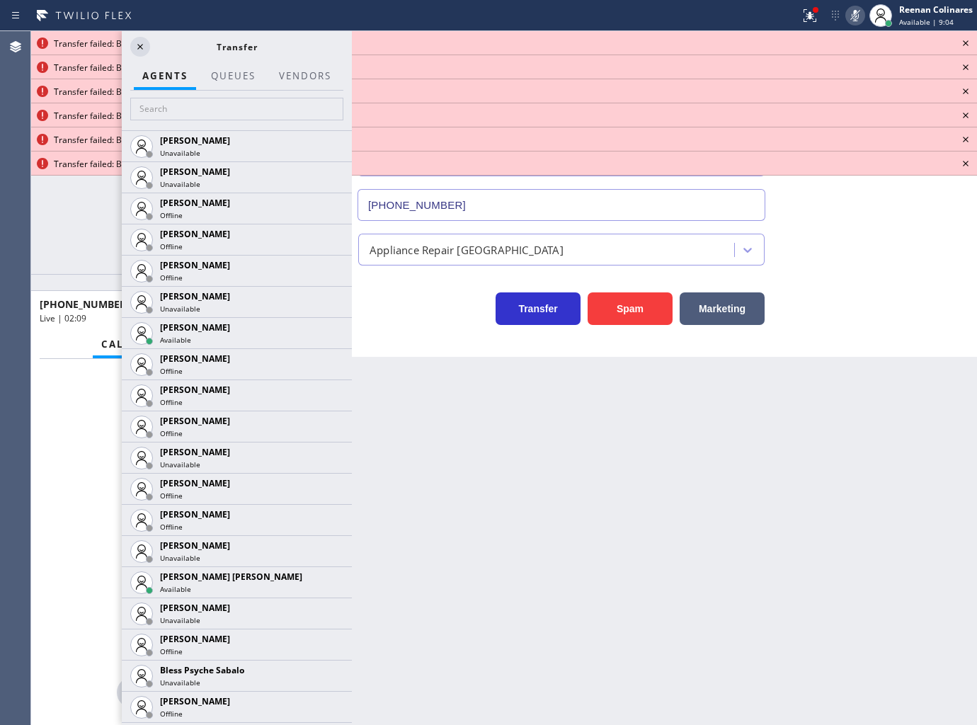
click at [965, 45] on icon at bounding box center [965, 43] width 17 height 17
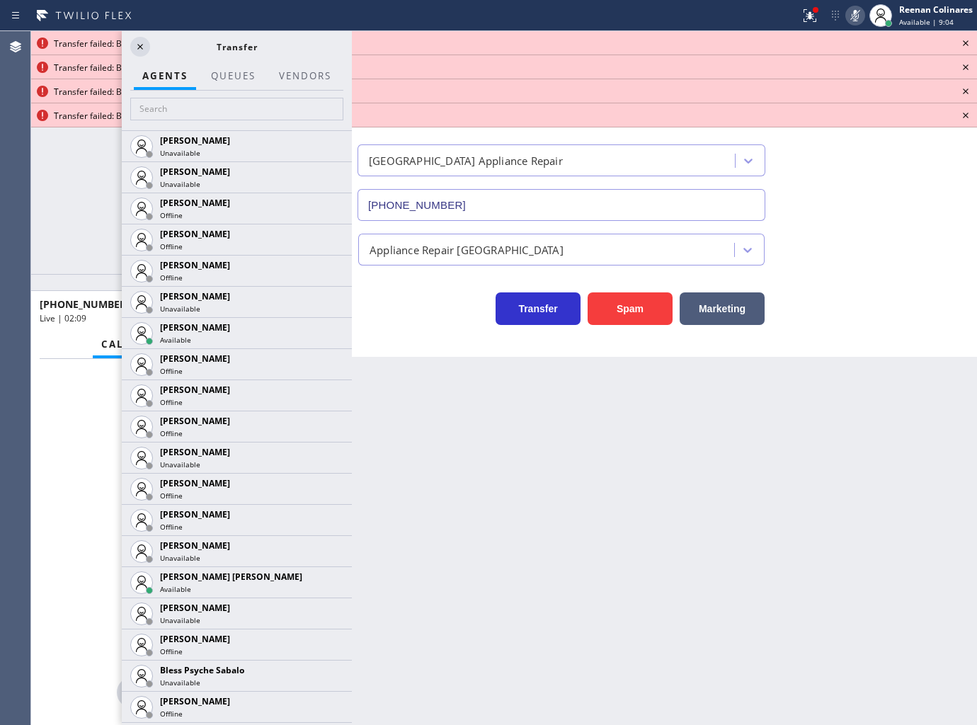
click at [965, 45] on icon at bounding box center [965, 43] width 17 height 17
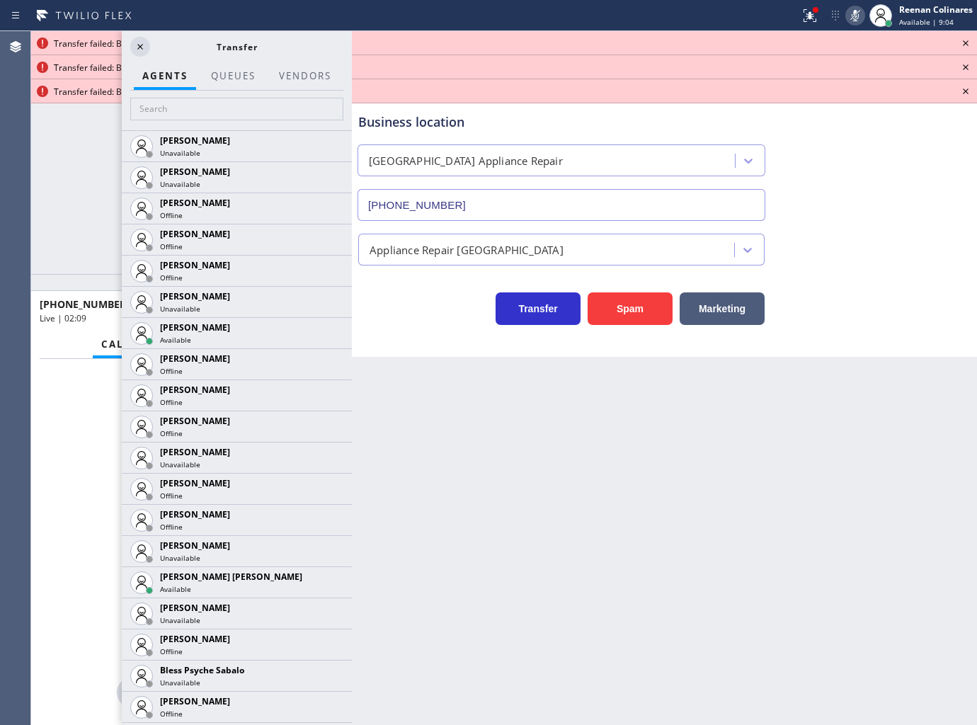
click at [965, 45] on icon at bounding box center [965, 43] width 17 height 17
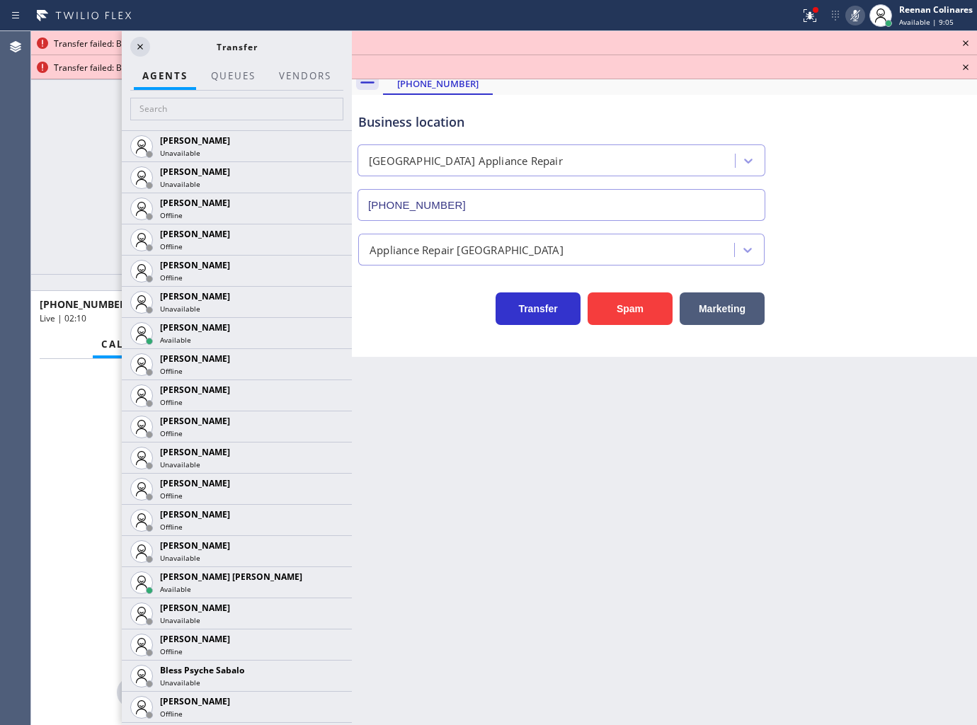
click at [965, 45] on icon at bounding box center [965, 43] width 17 height 17
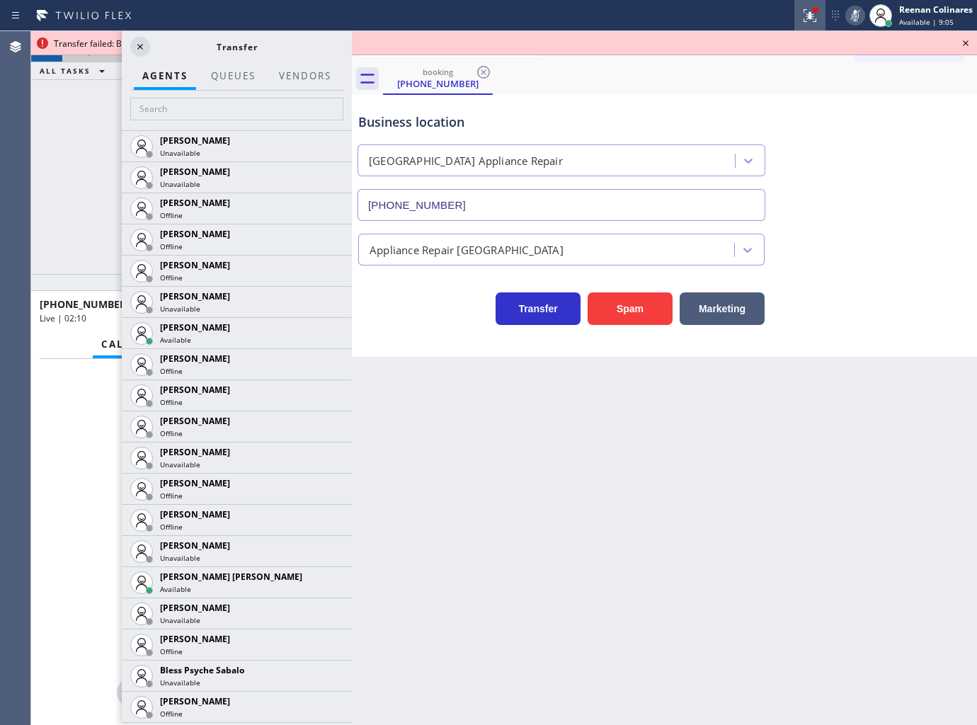
click at [803, 15] on icon at bounding box center [809, 15] width 17 height 17
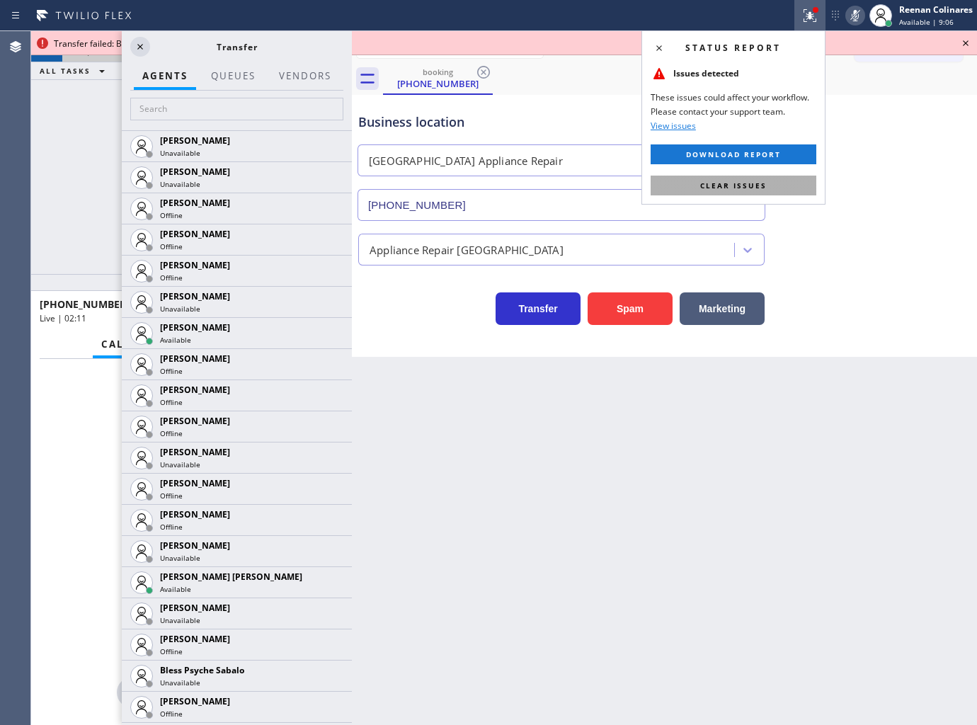
click at [784, 186] on button "Clear issues" at bounding box center [734, 186] width 166 height 20
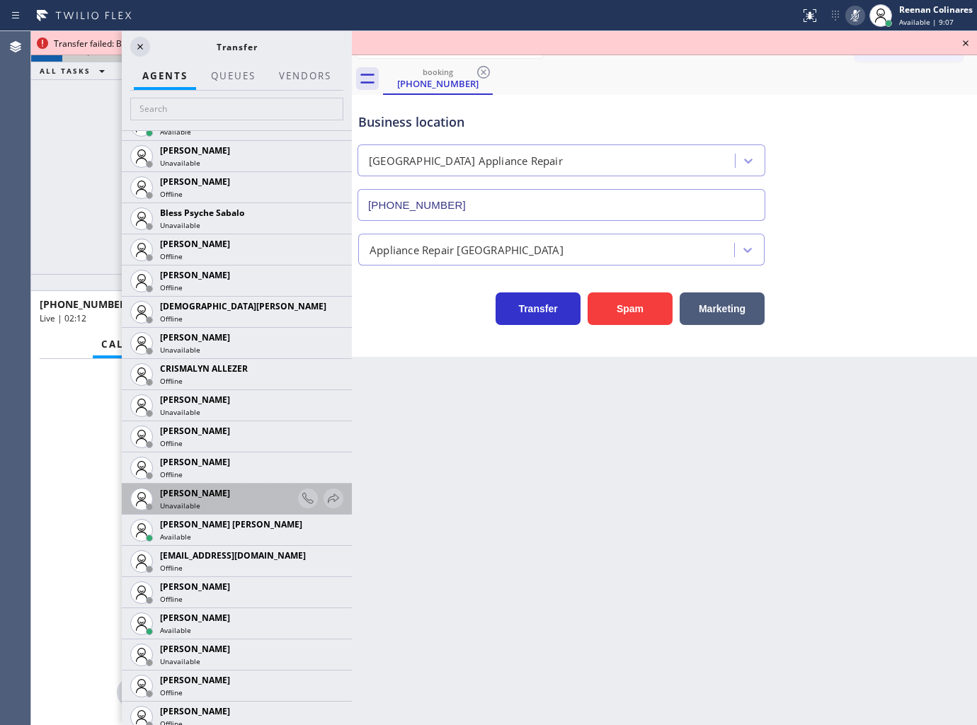
scroll to position [471, 0]
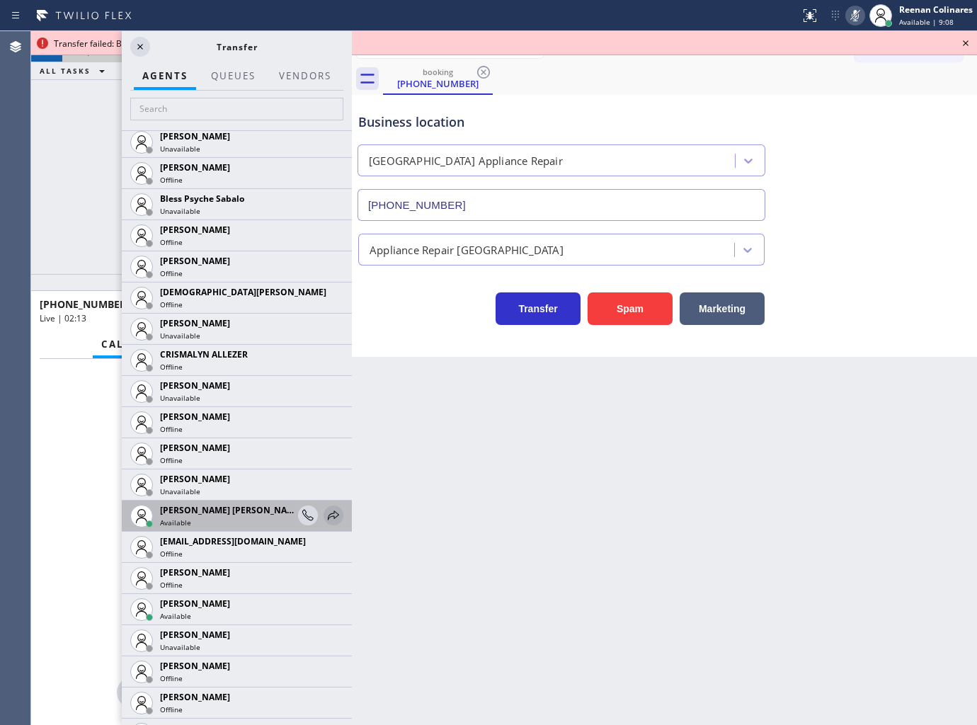
click at [325, 513] on icon at bounding box center [333, 515] width 17 height 17
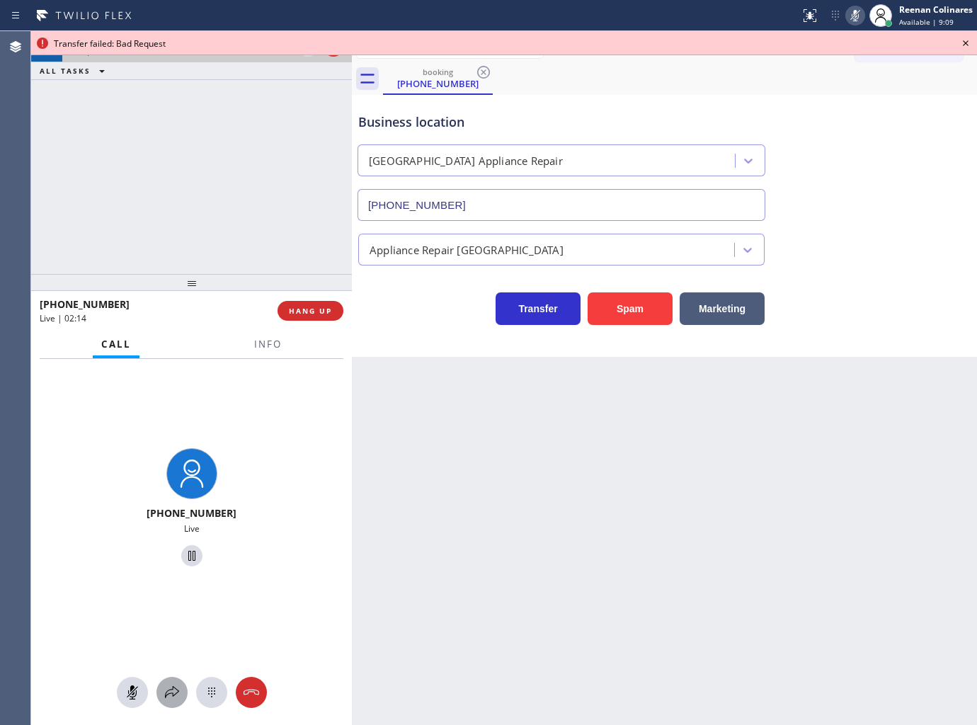
click at [160, 698] on div at bounding box center [171, 692] width 31 height 17
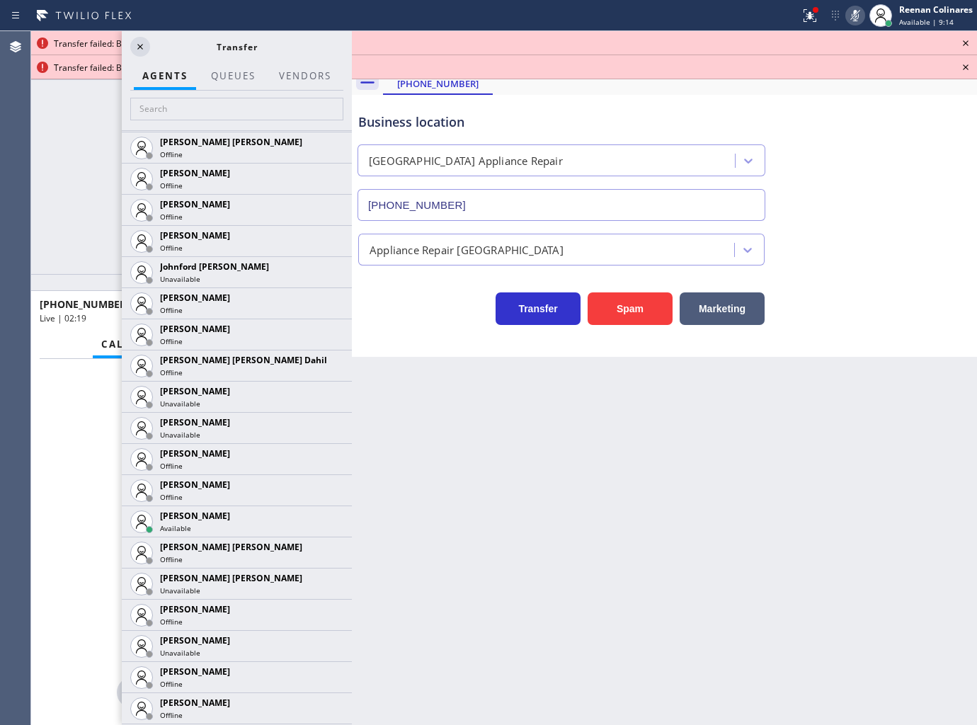
scroll to position [1809, 0]
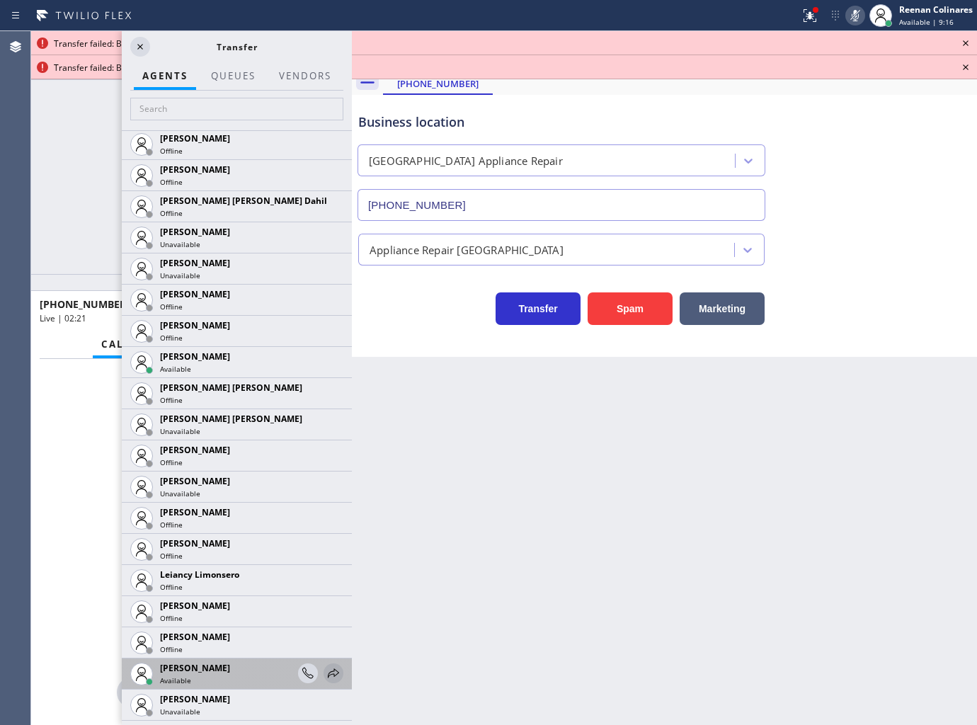
click at [325, 669] on icon at bounding box center [333, 673] width 17 height 17
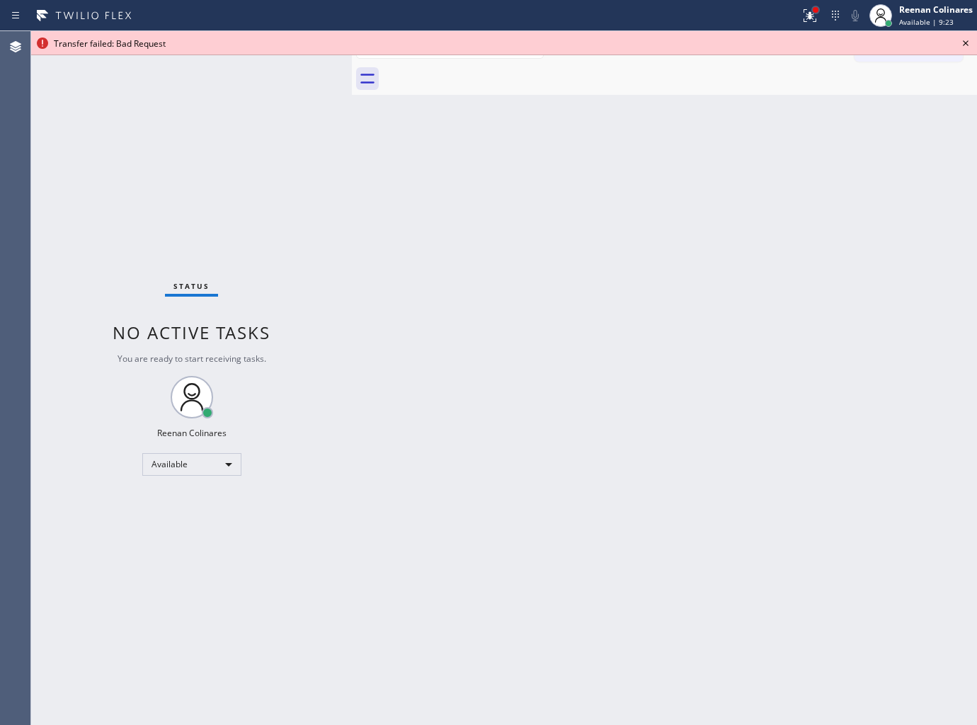
click at [813, 8] on div at bounding box center [816, 10] width 6 height 6
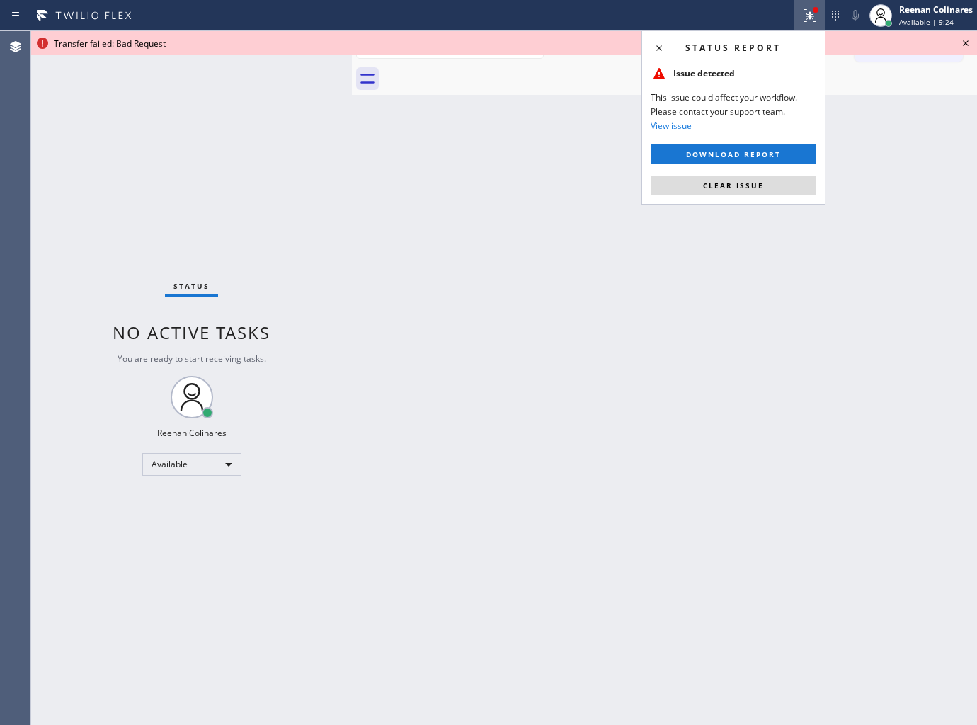
click at [760, 187] on span "Clear issue" at bounding box center [733, 186] width 61 height 10
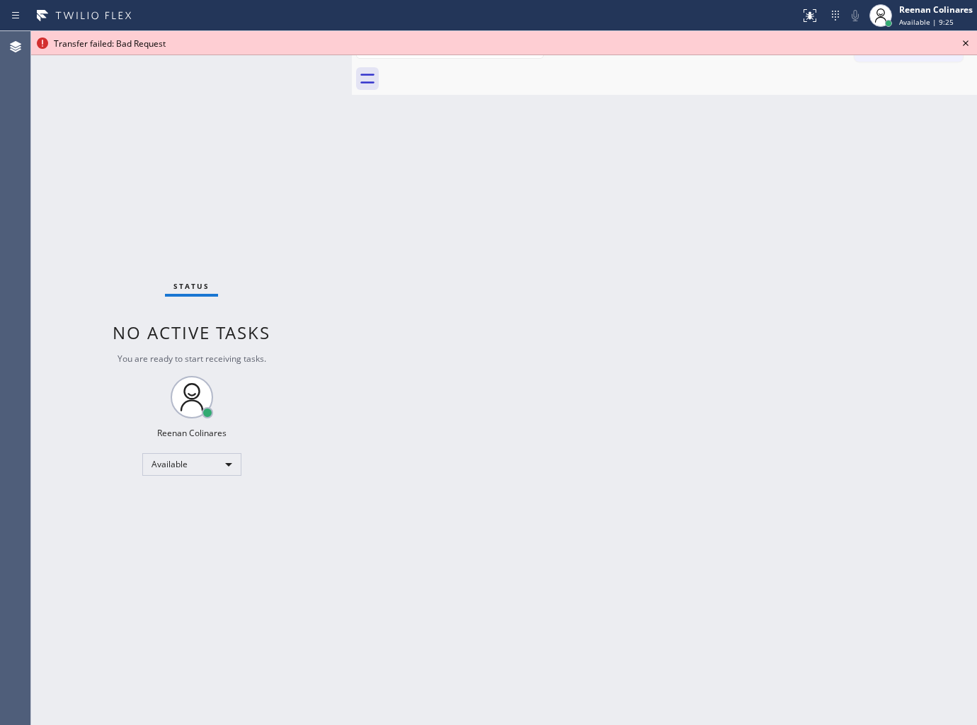
click at [967, 41] on icon at bounding box center [966, 43] width 6 height 6
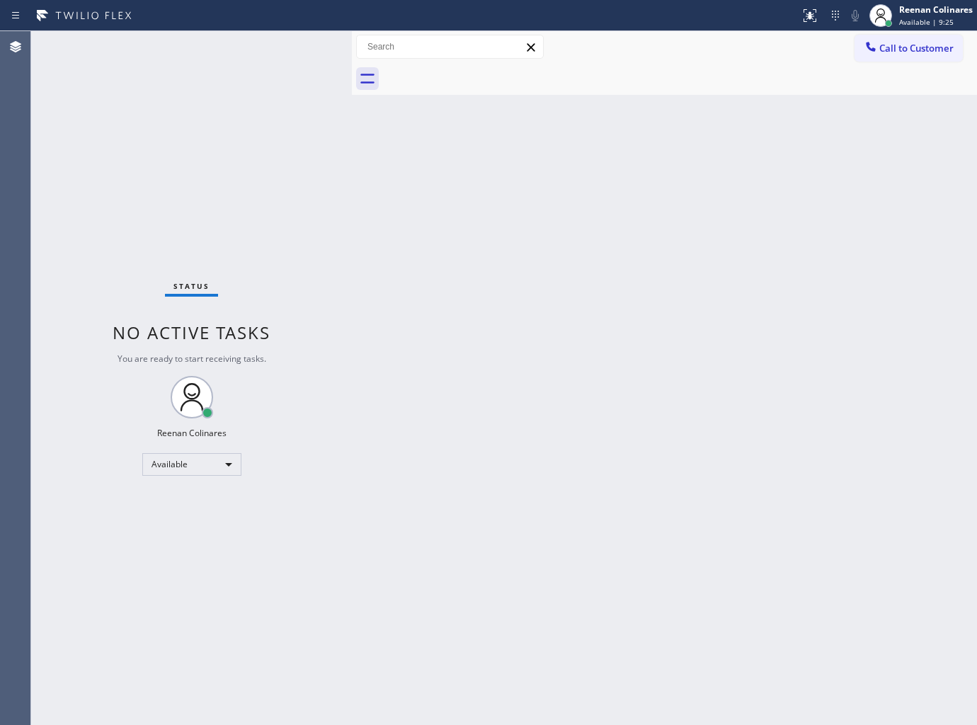
click at [650, 217] on div "Back to Dashboard Change Sender ID Customers Technicians Select a contact Outbo…" at bounding box center [664, 378] width 625 height 694
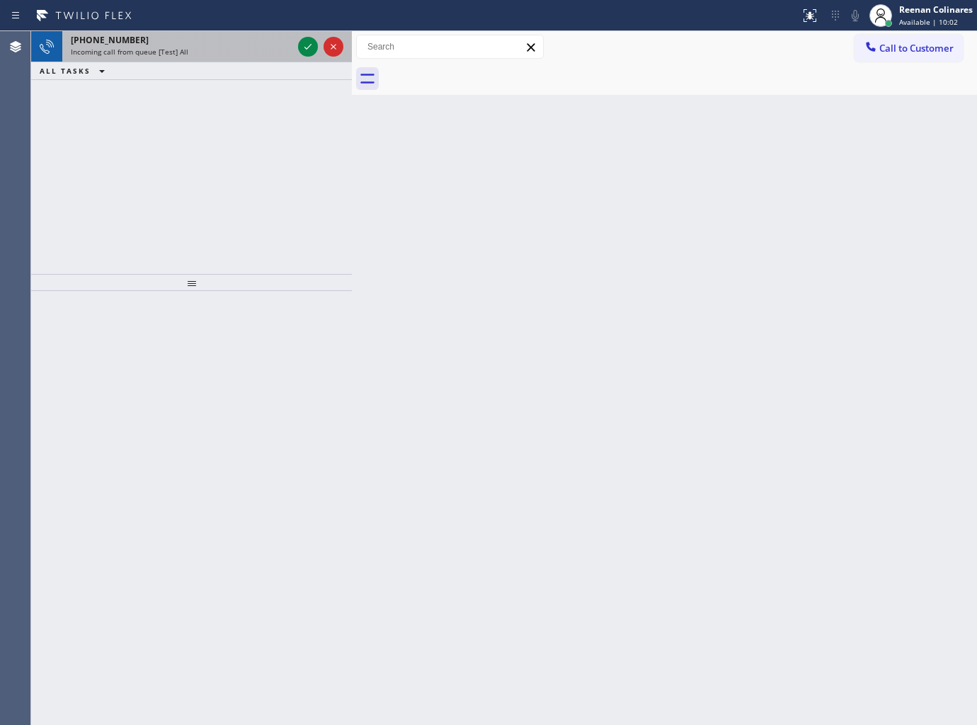
click at [248, 47] on div "Incoming call from queue [Test] All" at bounding box center [182, 52] width 222 height 10
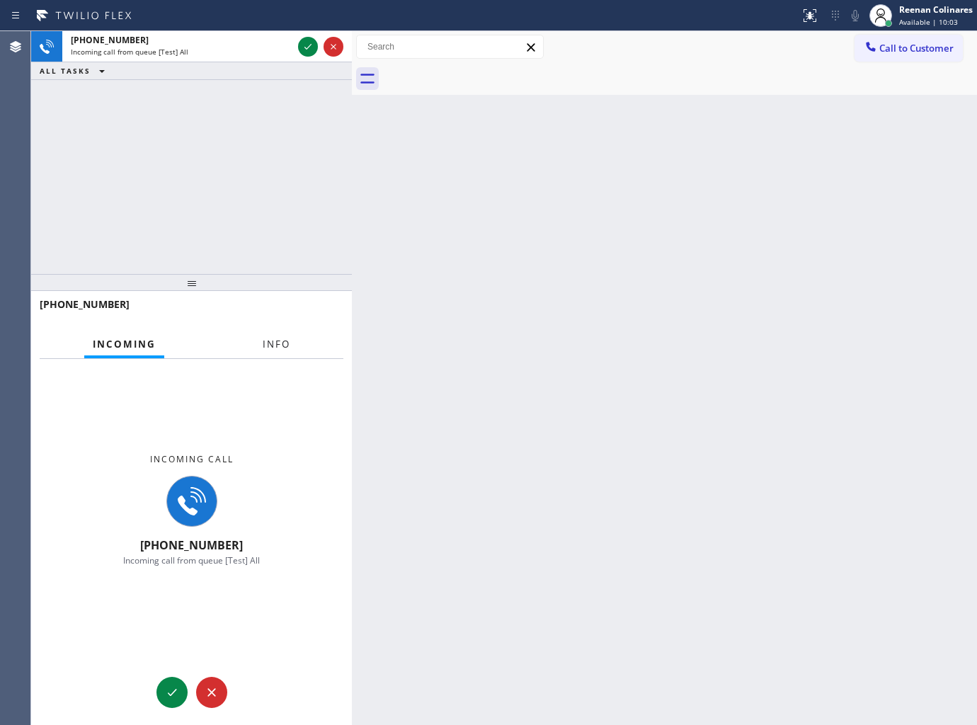
click at [272, 344] on span "Info" at bounding box center [277, 344] width 28 height 13
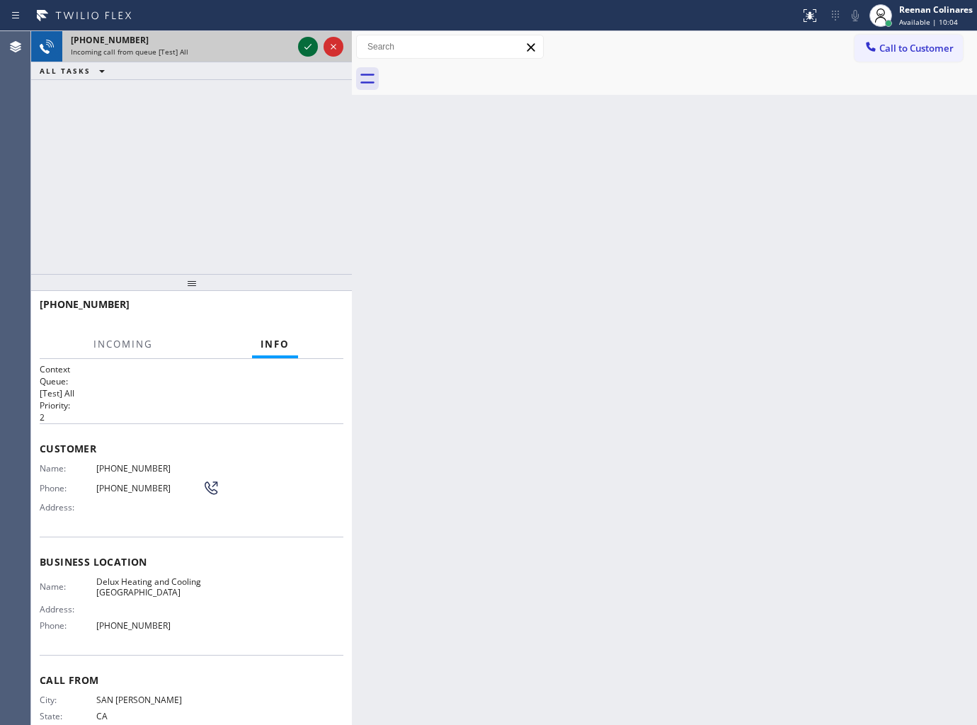
click at [305, 50] on icon at bounding box center [307, 46] width 17 height 17
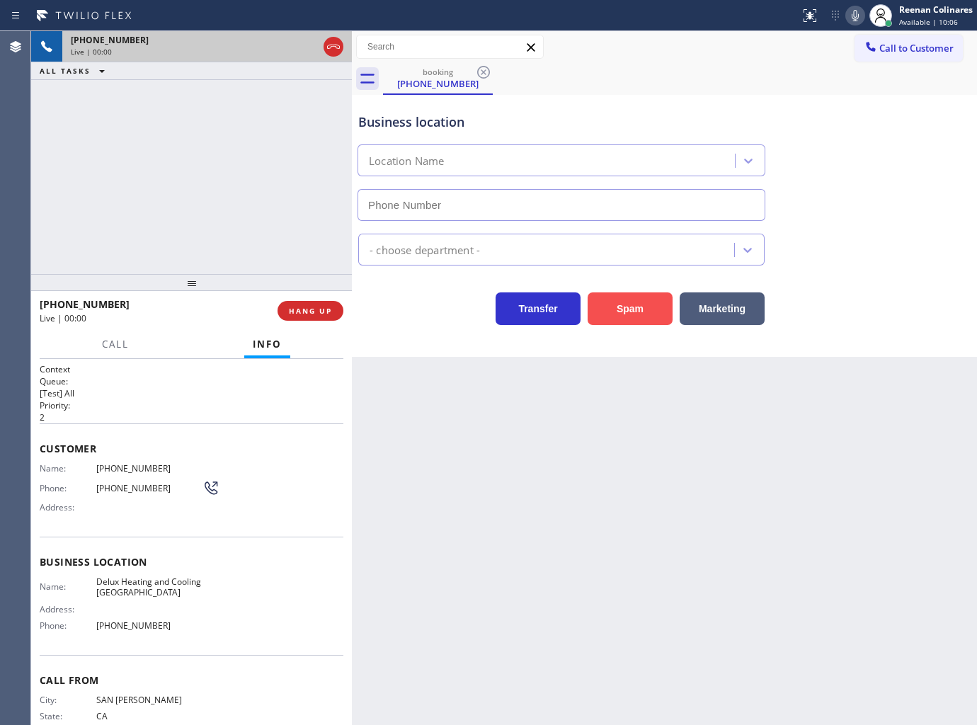
type input "(310) 634-0717"
click at [648, 311] on button "Spam" at bounding box center [630, 308] width 85 height 33
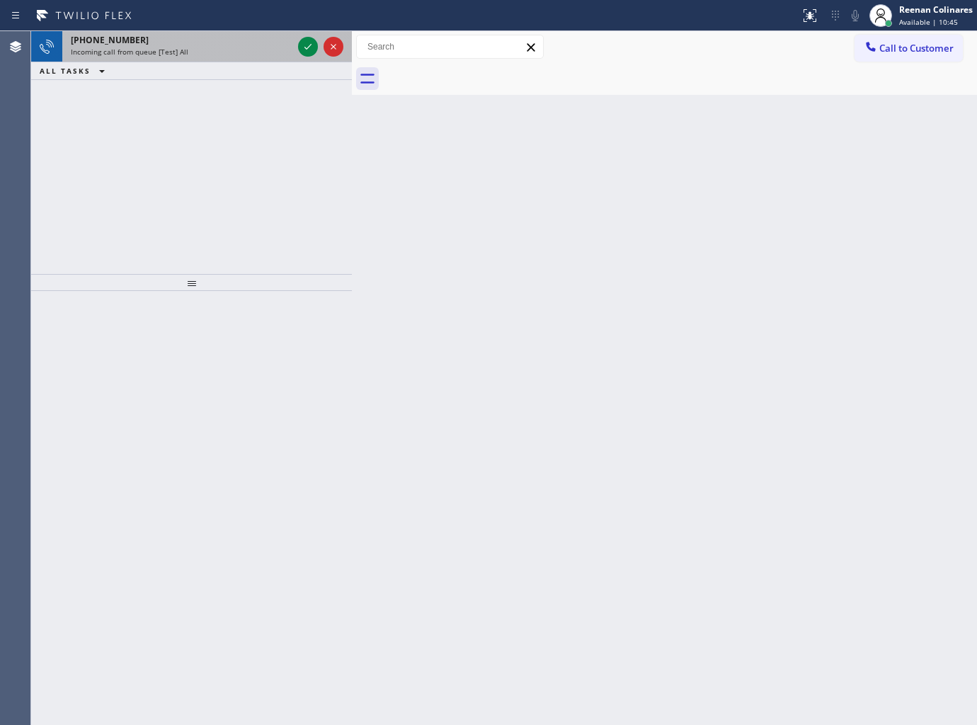
click at [223, 48] on div "Incoming call from queue [Test] All" at bounding box center [182, 52] width 222 height 10
drag, startPoint x: 270, startPoint y: 47, endPoint x: 316, endPoint y: 52, distance: 45.5
click at [280, 50] on div "Incoming call from queue [Test] All" at bounding box center [182, 52] width 222 height 10
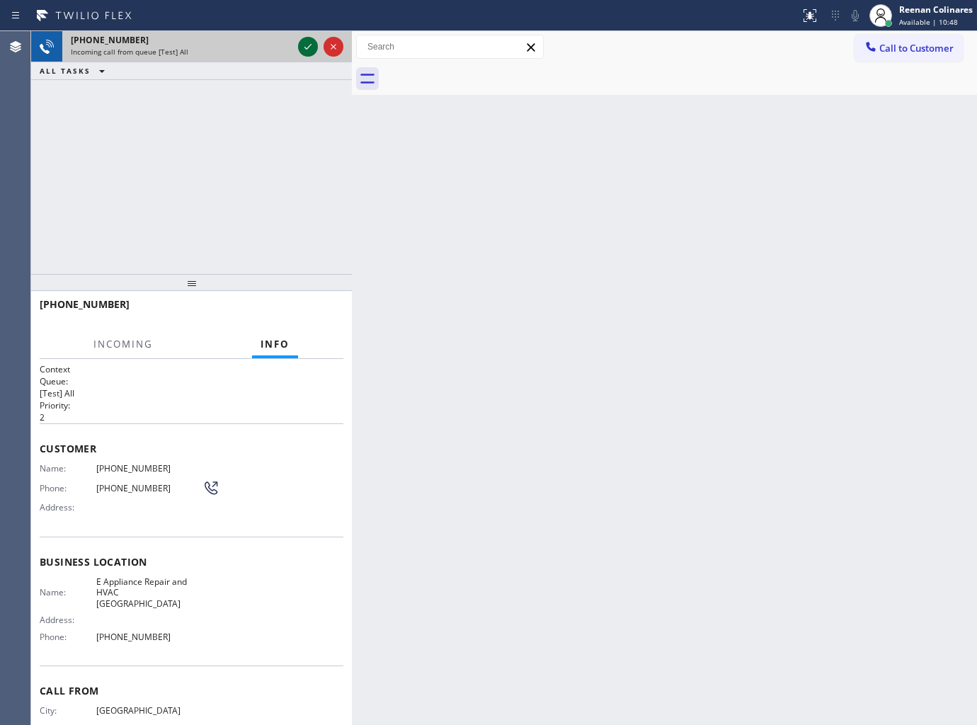
click at [307, 50] on icon at bounding box center [307, 46] width 17 height 17
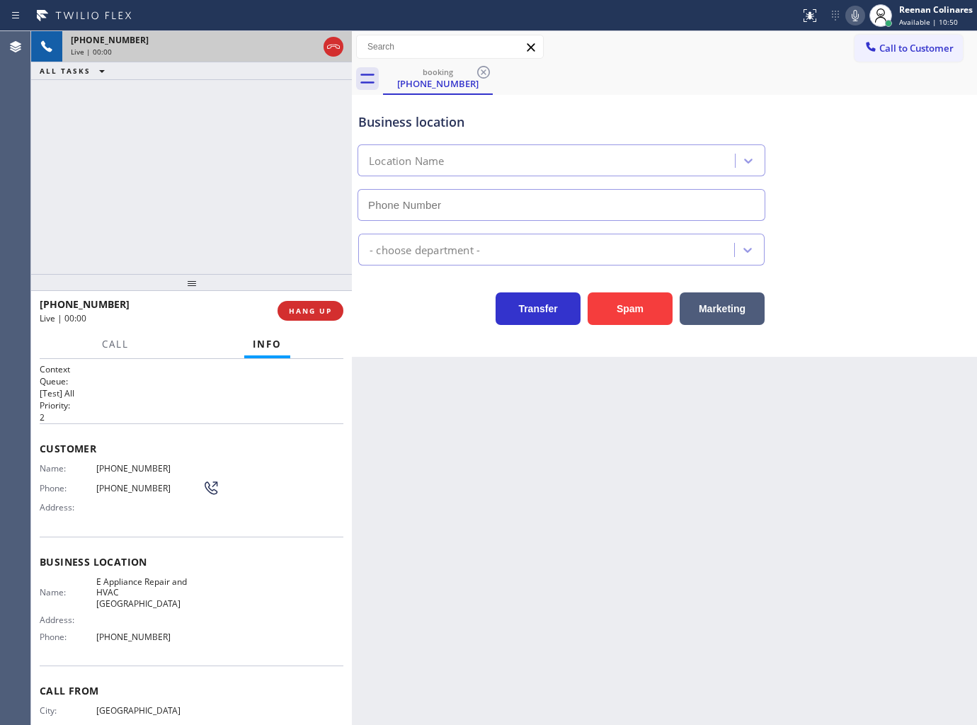
type input "(310) 361-3811"
click at [623, 317] on button "Spam" at bounding box center [630, 308] width 85 height 33
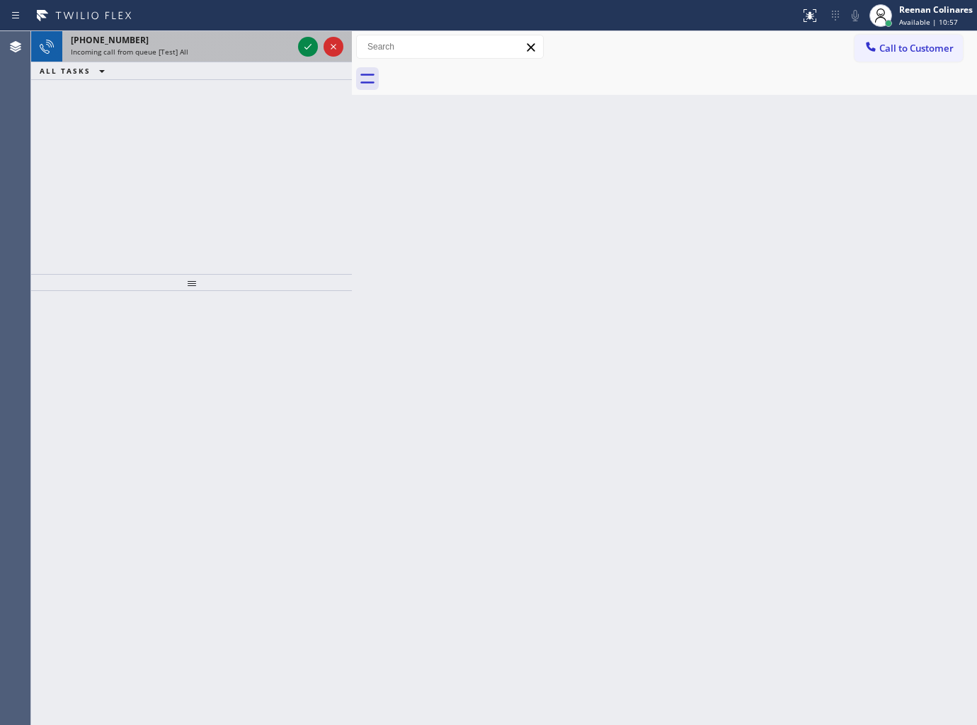
click at [231, 44] on div "[PHONE_NUMBER]" at bounding box center [182, 40] width 222 height 12
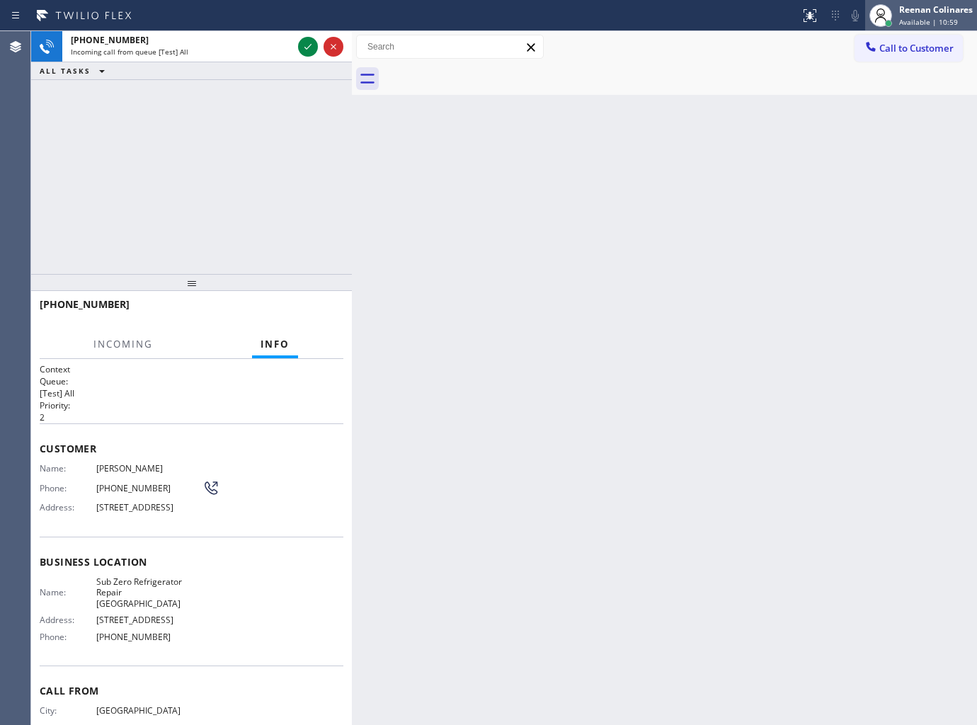
click at [902, 23] on span "Available | 10:59" at bounding box center [928, 22] width 59 height 10
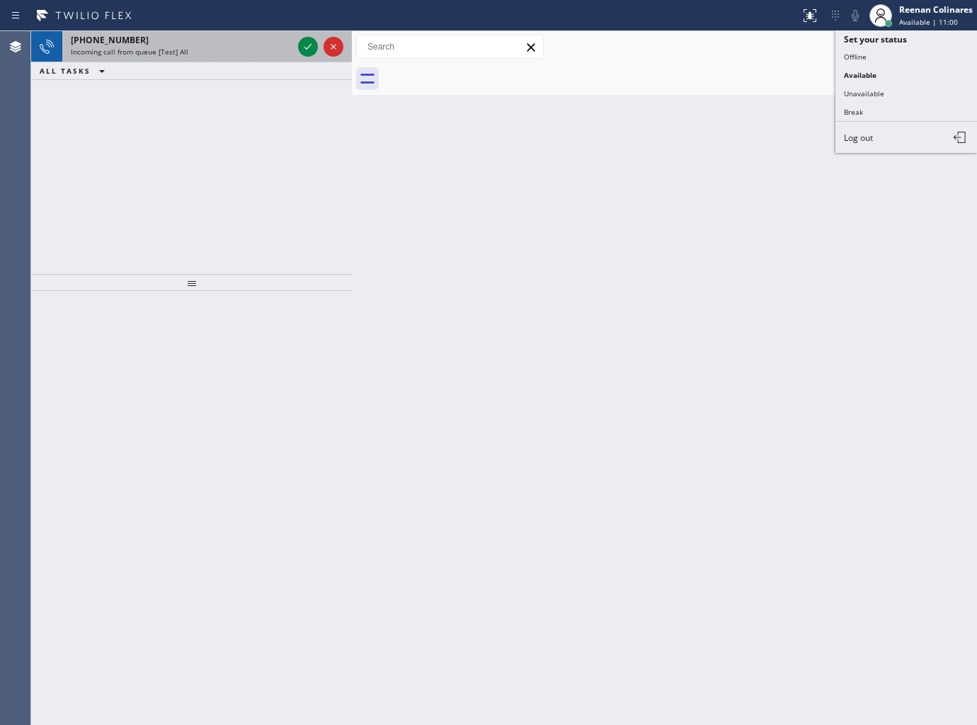
click at [163, 33] on div "+12016870548 Incoming call from queue [Test] All" at bounding box center [178, 46] width 233 height 31
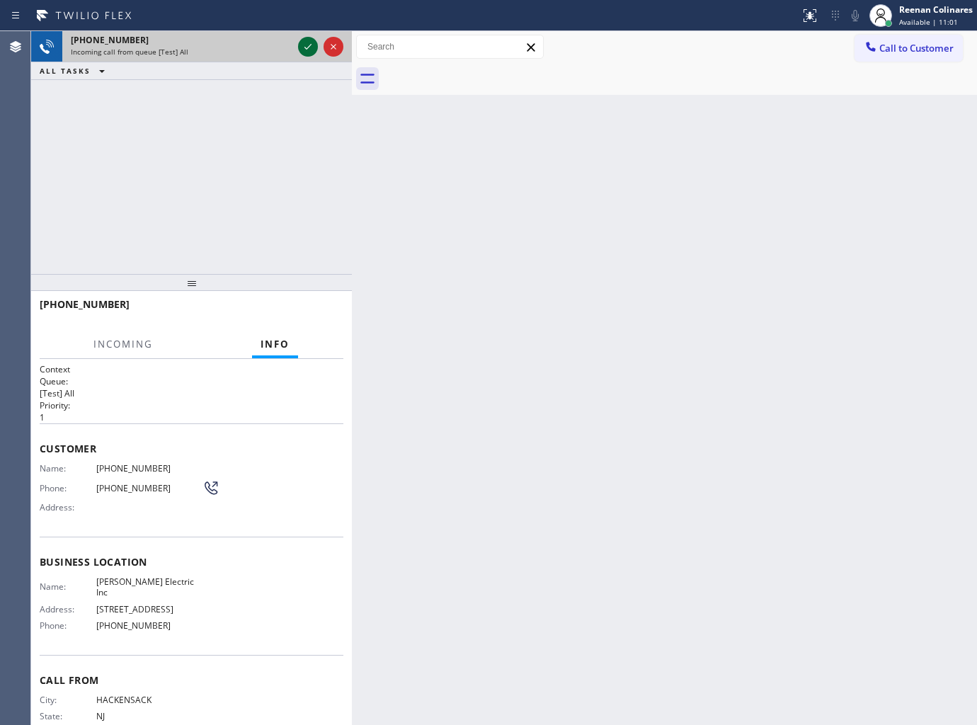
click at [305, 47] on icon at bounding box center [307, 47] width 7 height 6
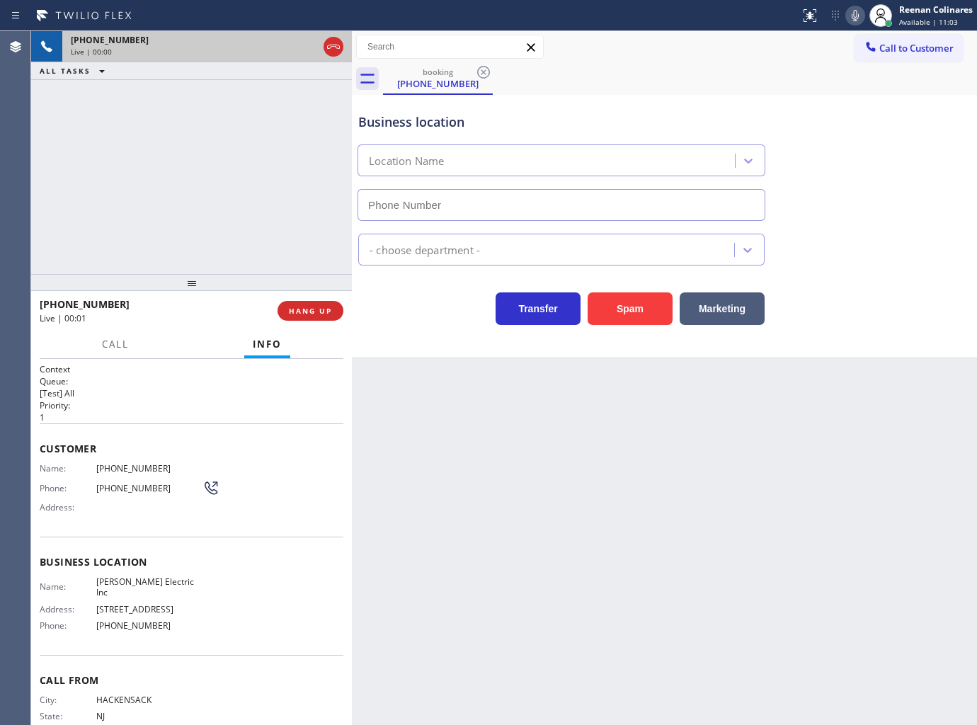
type input "(640) 223-8049"
click at [857, 13] on icon at bounding box center [855, 15] width 17 height 17
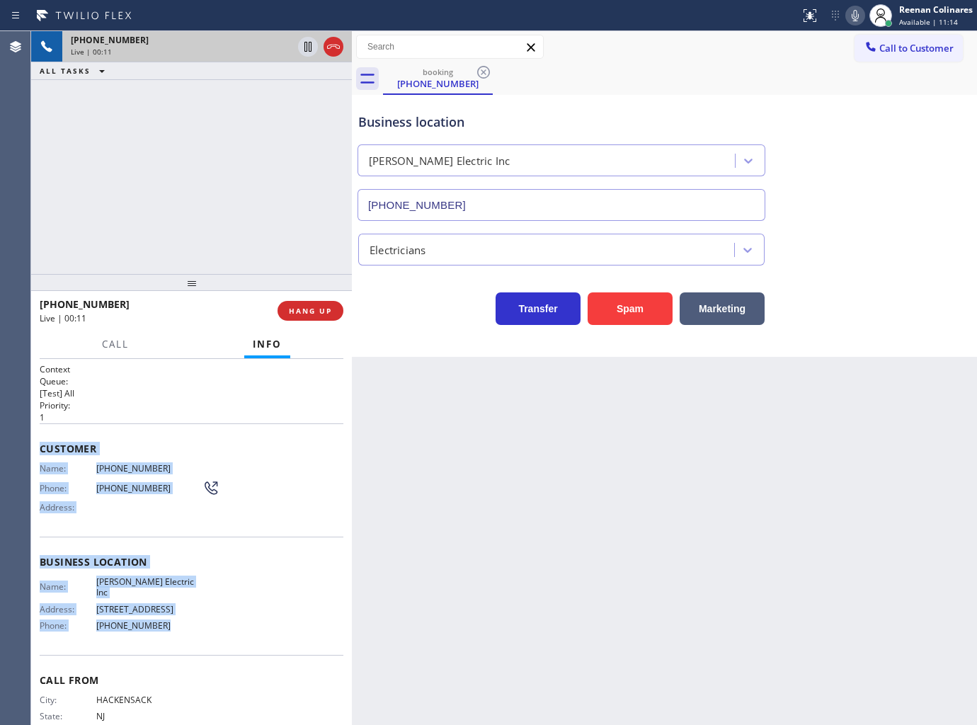
drag, startPoint x: 37, startPoint y: 441, endPoint x: 268, endPoint y: 641, distance: 305.1
click at [263, 640] on div "Context Queue: [Test] All Priority: 1 Customer Name: (201) 687-0548 Phone: (201…" at bounding box center [191, 542] width 321 height 367
click at [854, 19] on icon at bounding box center [855, 15] width 7 height 11
click at [108, 347] on span "Call" at bounding box center [115, 344] width 27 height 13
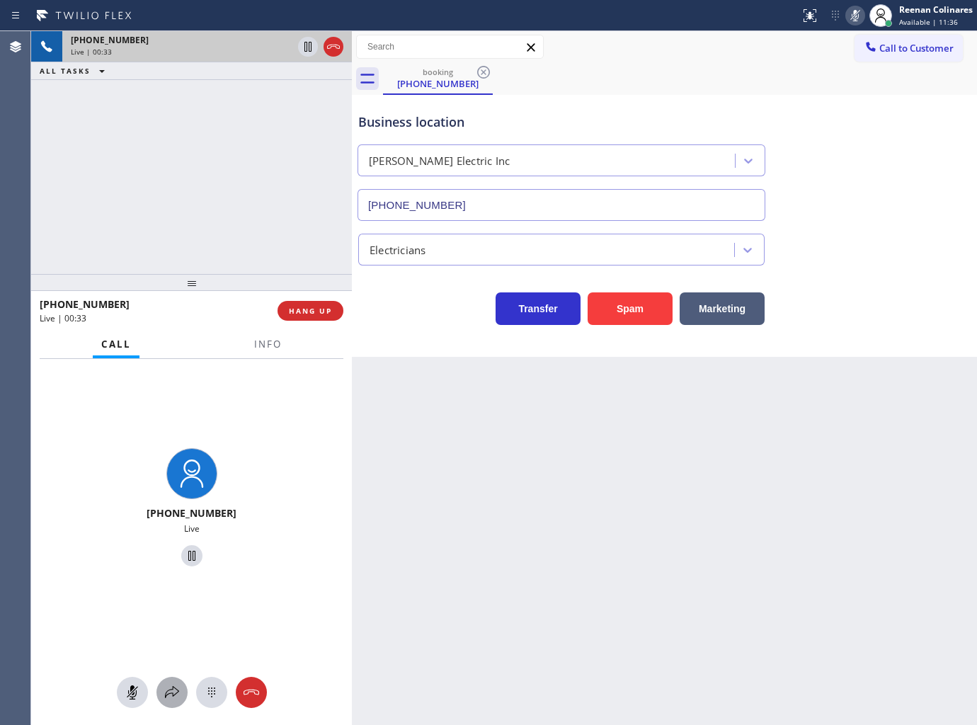
click at [171, 699] on icon at bounding box center [172, 692] width 17 height 17
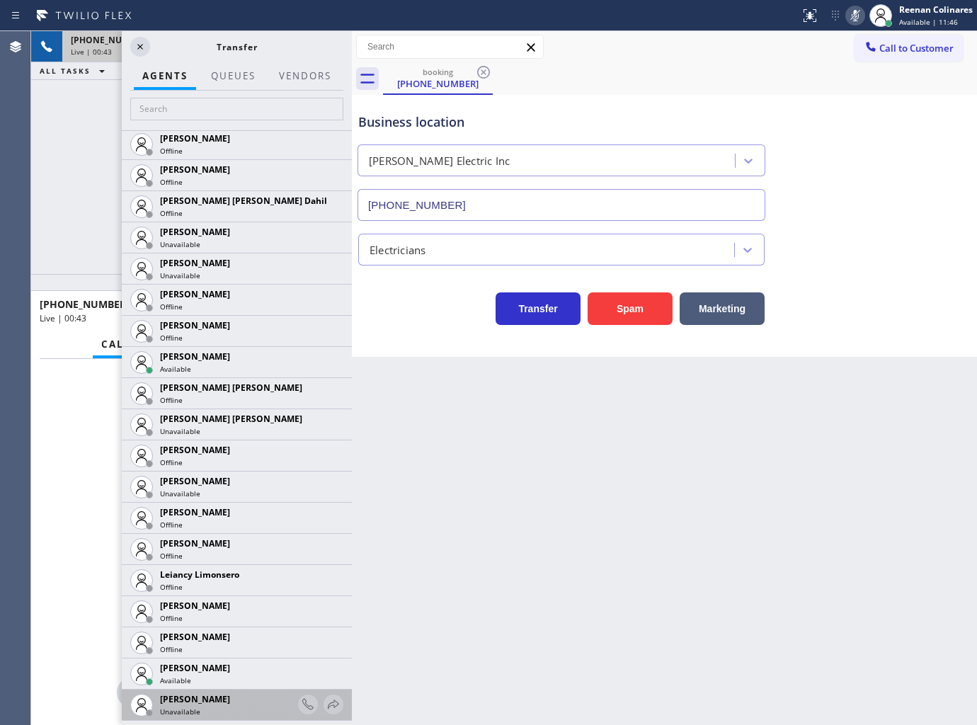
scroll to position [2124, 0]
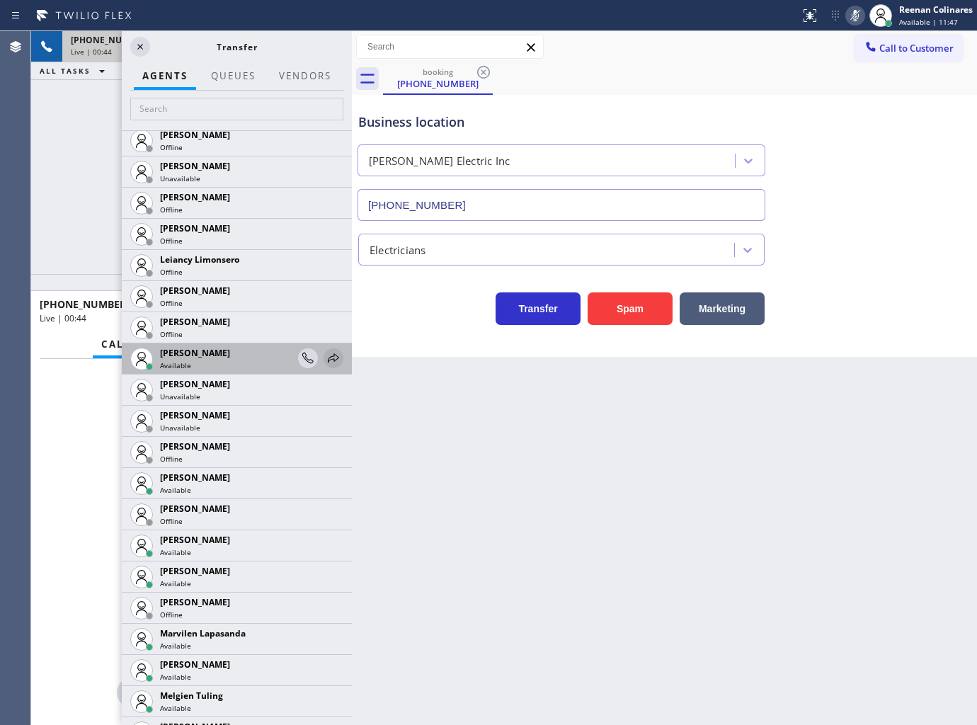
click at [325, 355] on icon at bounding box center [333, 358] width 17 height 17
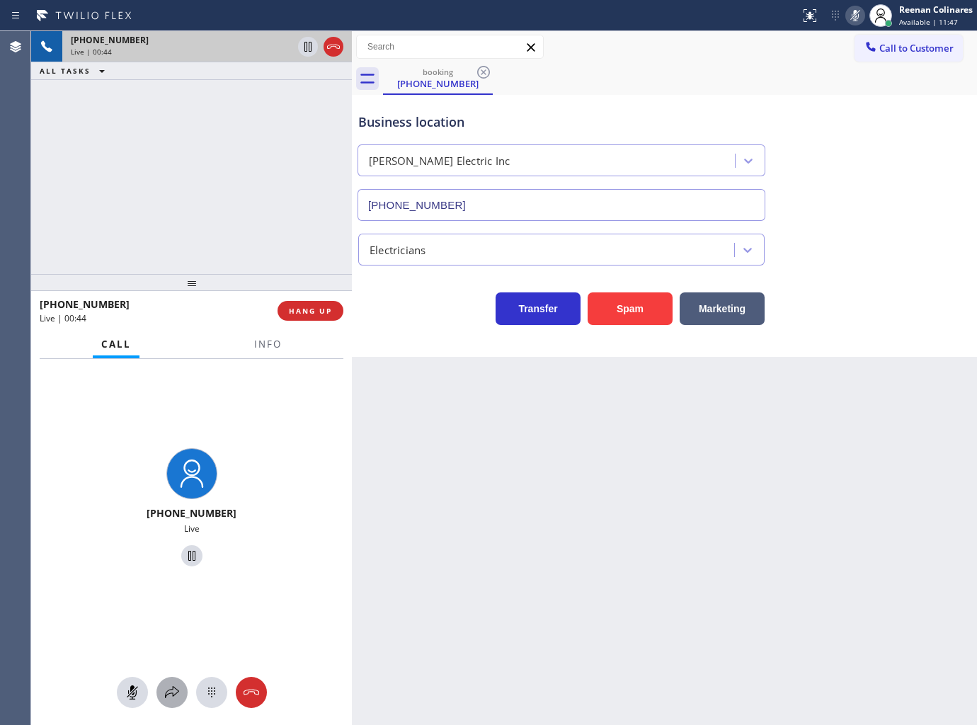
click at [173, 690] on icon at bounding box center [172, 692] width 17 height 17
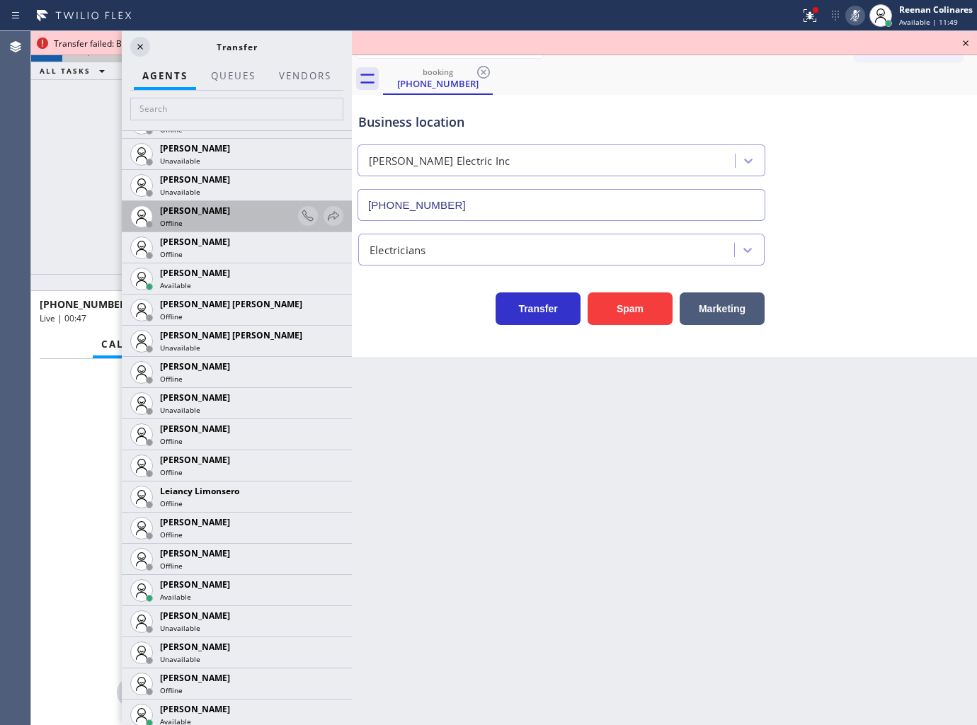
scroll to position [1966, 0]
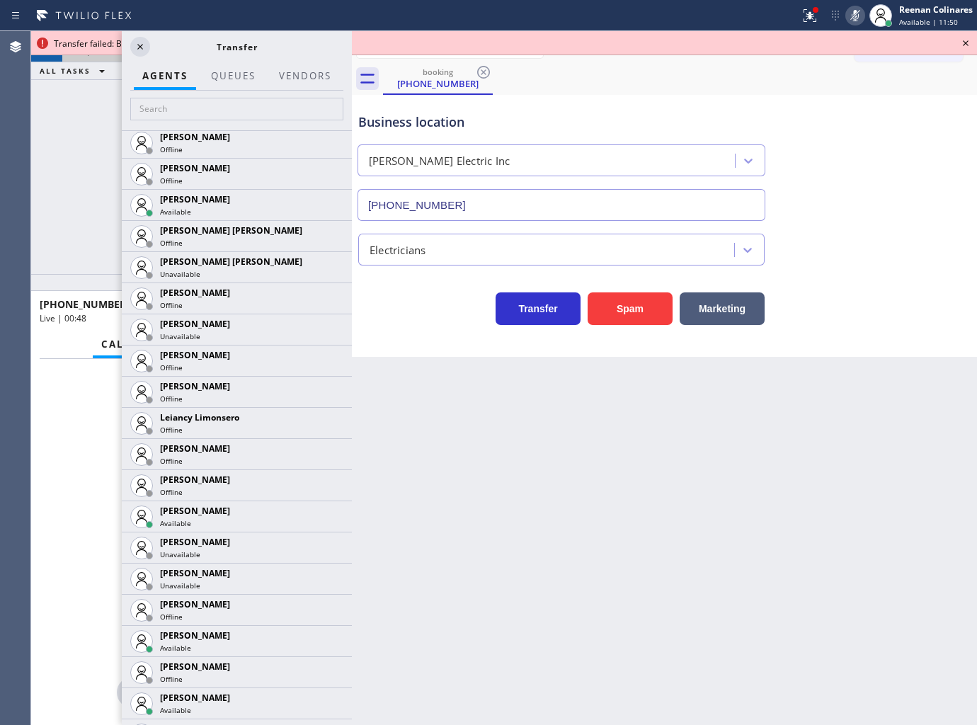
click at [0, 0] on icon at bounding box center [0, 0] width 0 height 0
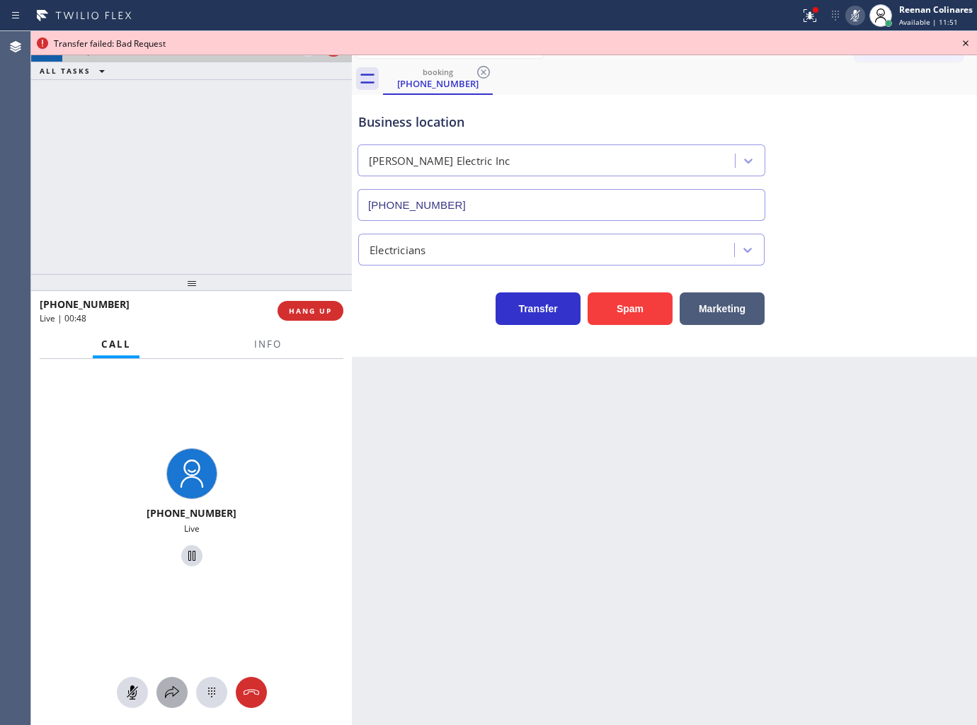
click at [167, 699] on icon at bounding box center [172, 692] width 17 height 17
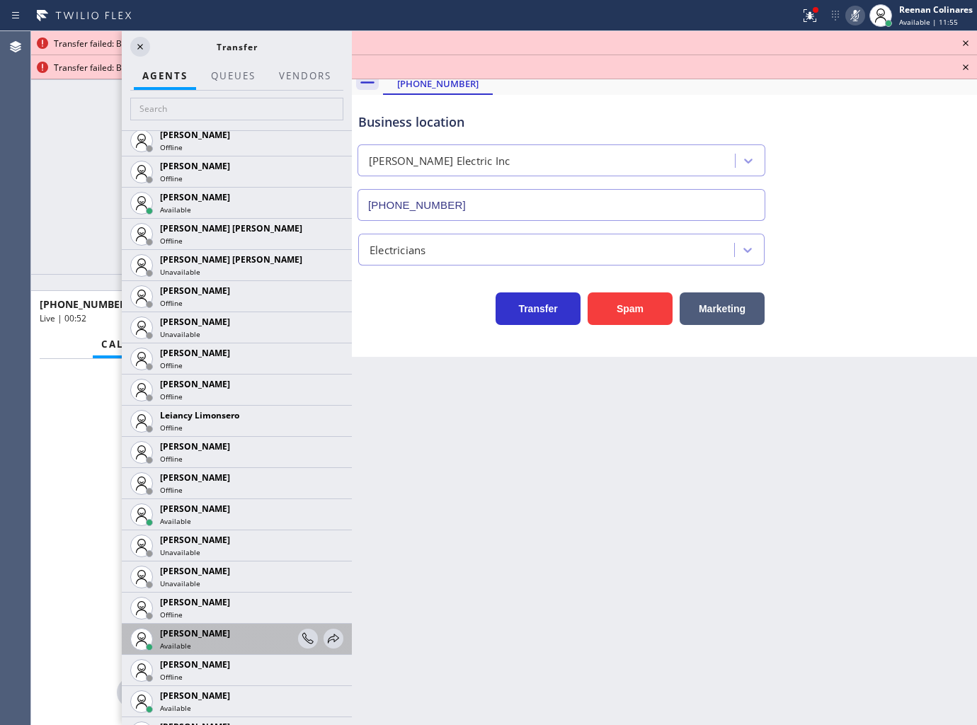
scroll to position [2281, 0]
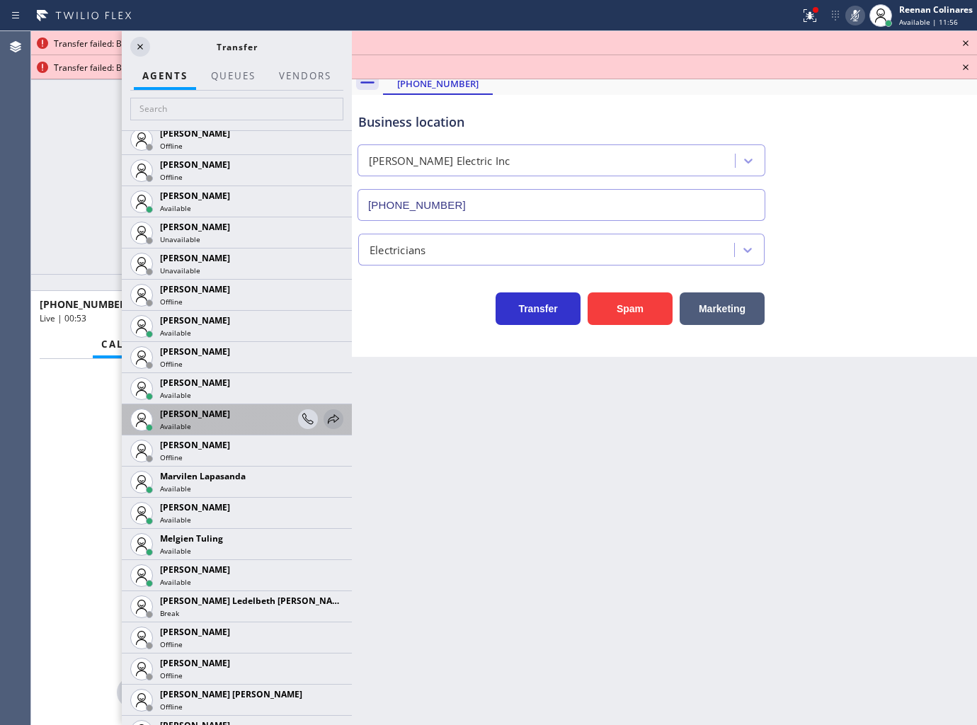
click at [327, 414] on icon at bounding box center [333, 419] width 17 height 17
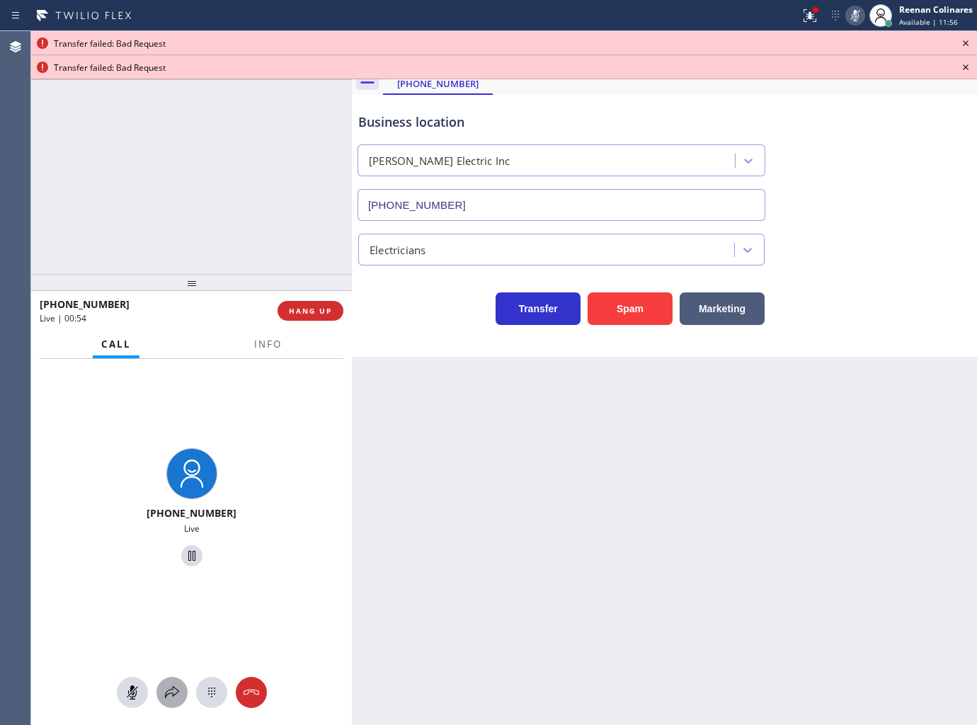
click at [166, 695] on icon at bounding box center [172, 692] width 17 height 17
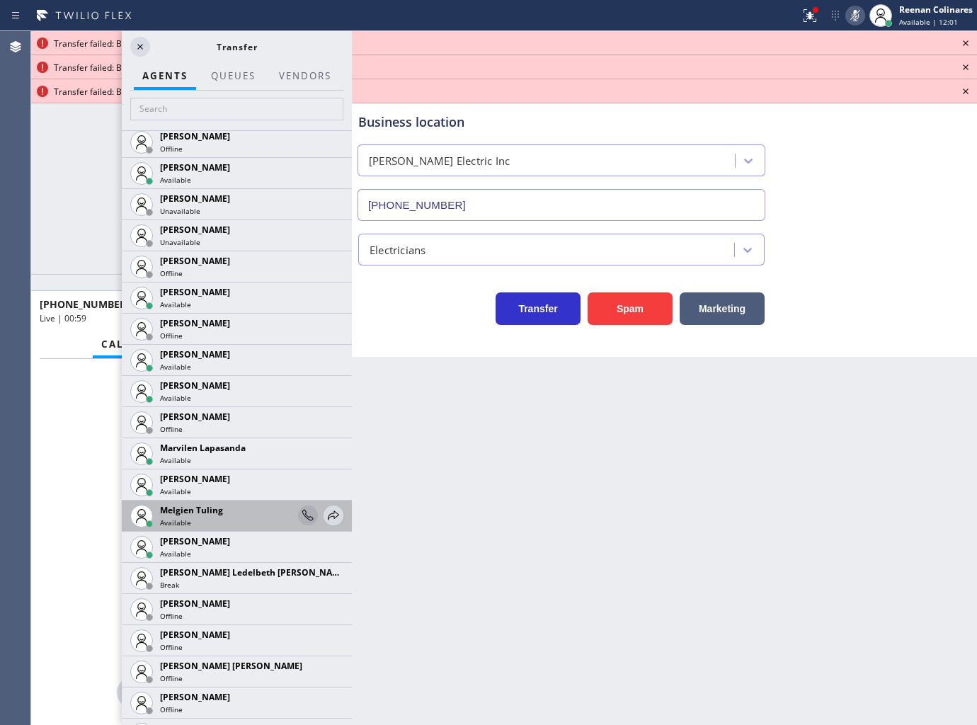
scroll to position [2359, 0]
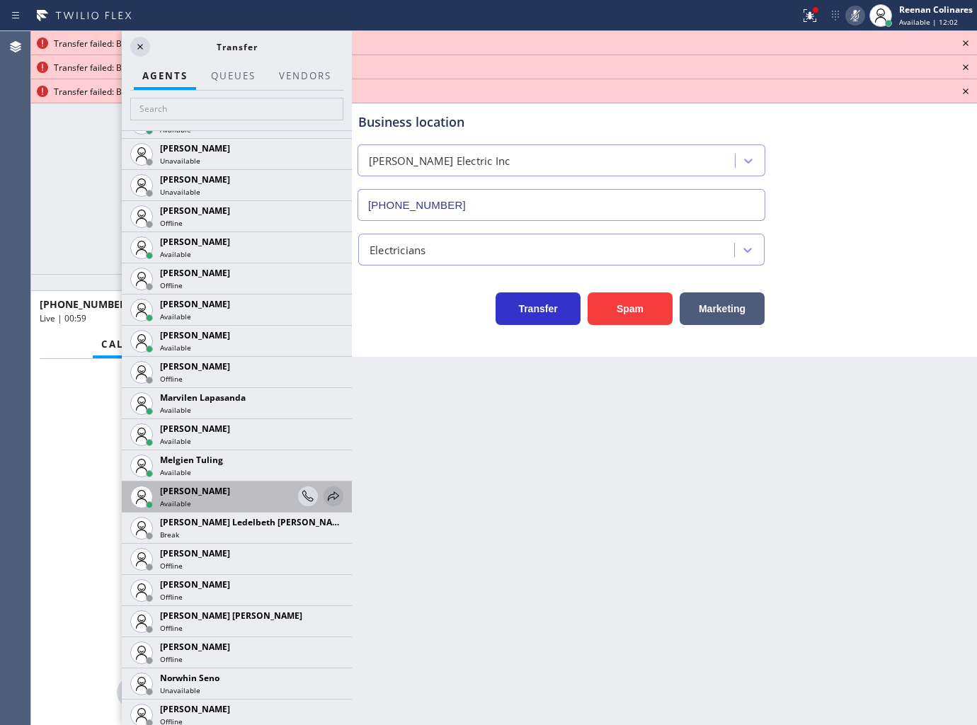
click at [325, 494] on icon at bounding box center [333, 496] width 17 height 17
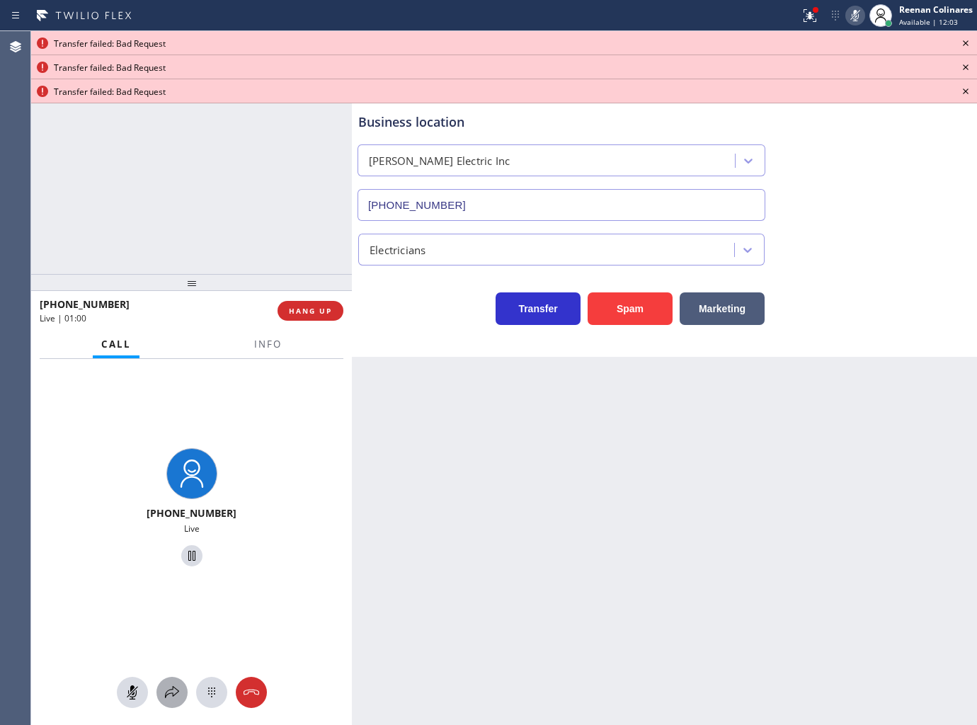
click at [168, 692] on icon at bounding box center [172, 692] width 17 height 17
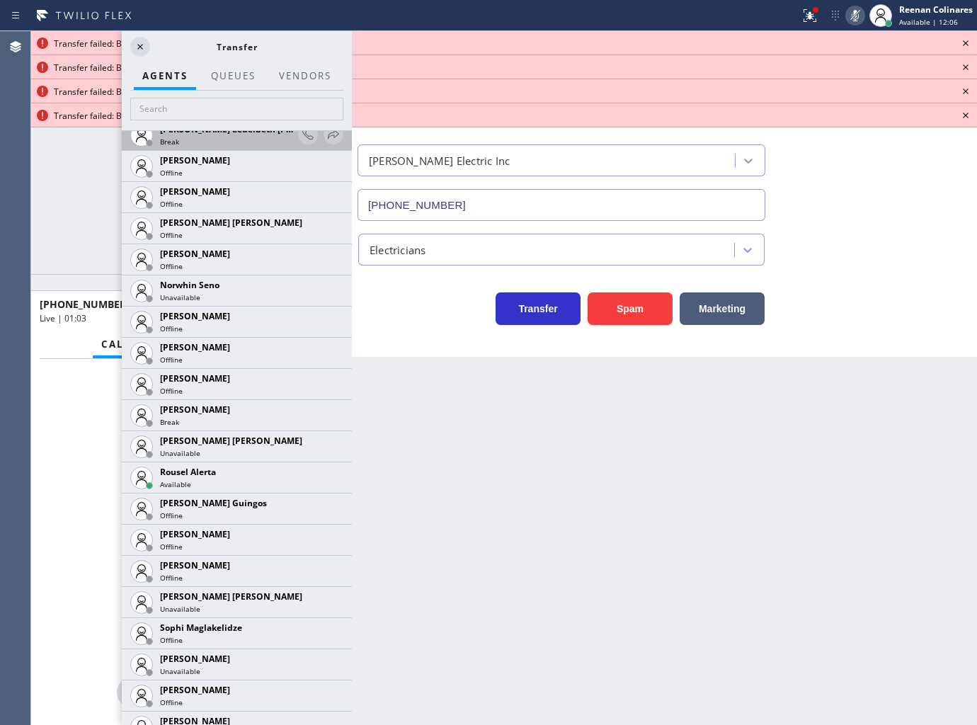
scroll to position [2924, 0]
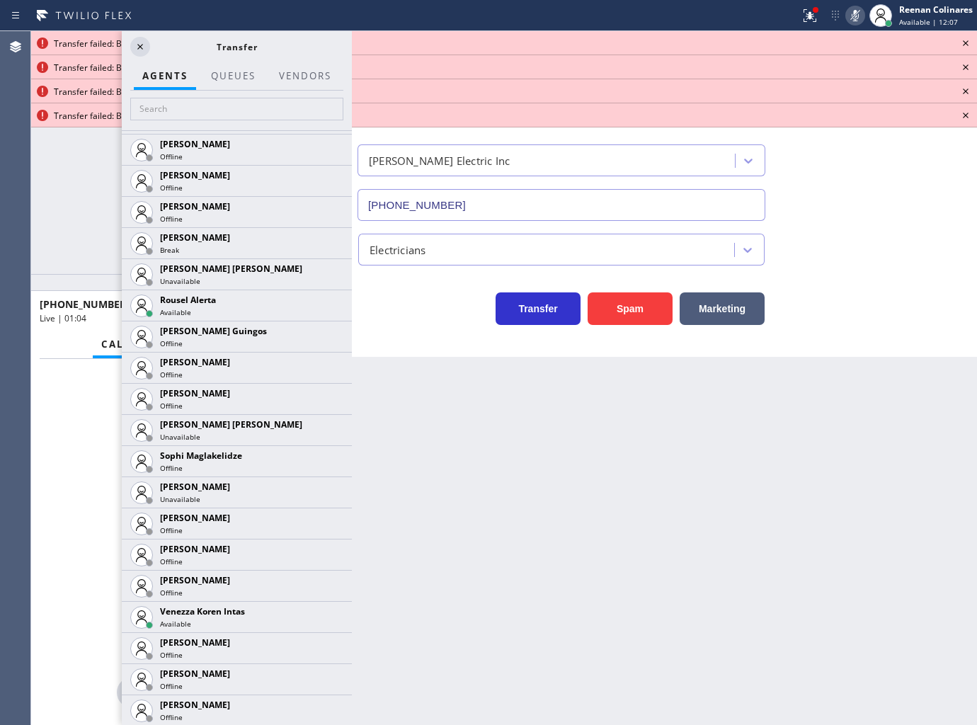
click at [0, 0] on icon at bounding box center [0, 0] width 0 height 0
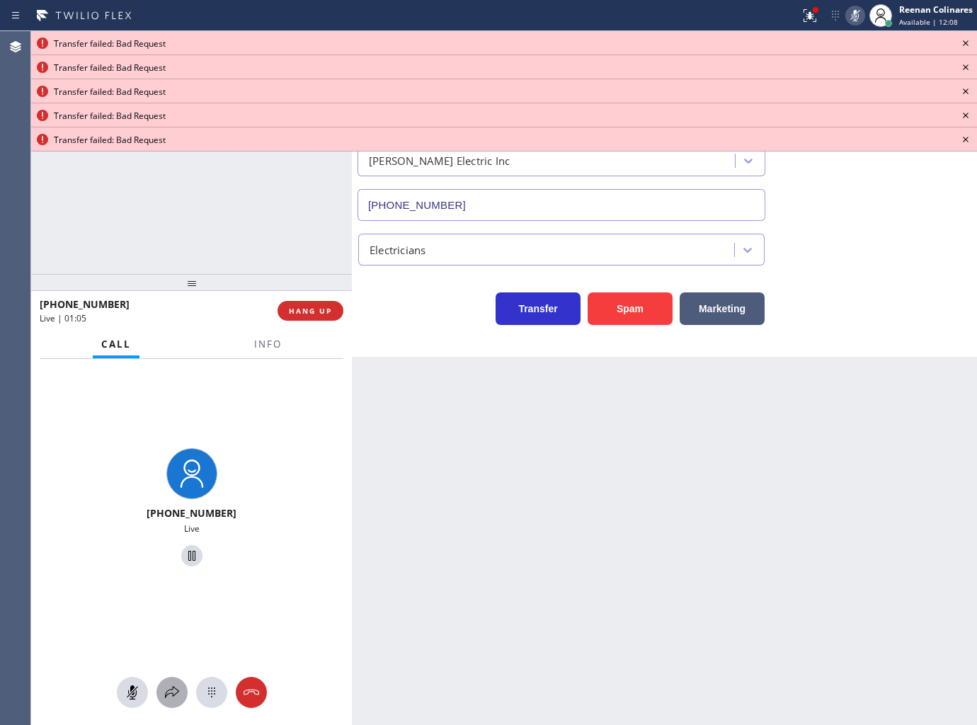
click at [172, 689] on icon at bounding box center [172, 692] width 14 height 12
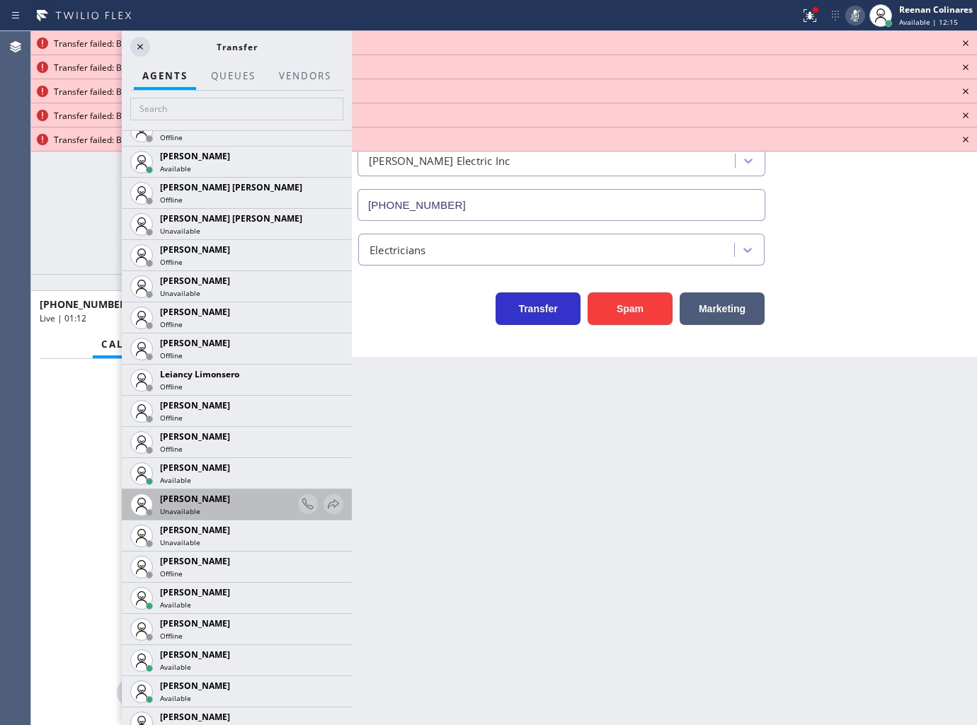
scroll to position [2124, 0]
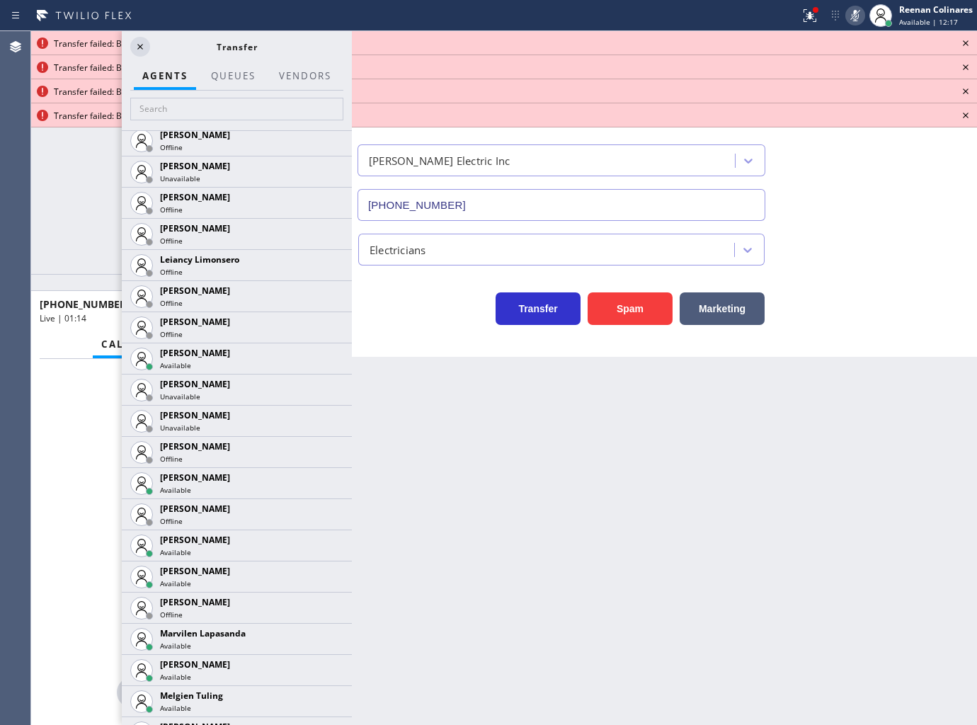
click at [0, 0] on icon at bounding box center [0, 0] width 0 height 0
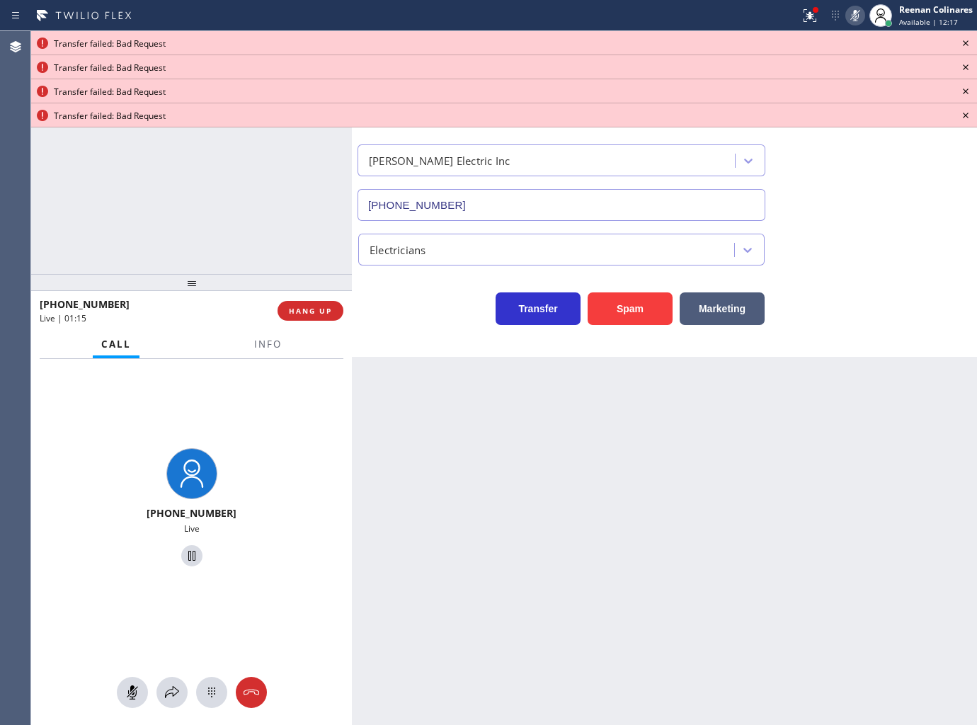
click at [171, 222] on div "+12016870548 Live | 01:14 ALL TASKS ALL TASKS ACTIVE TASKS TASKS IN WRAP UP" at bounding box center [191, 152] width 321 height 243
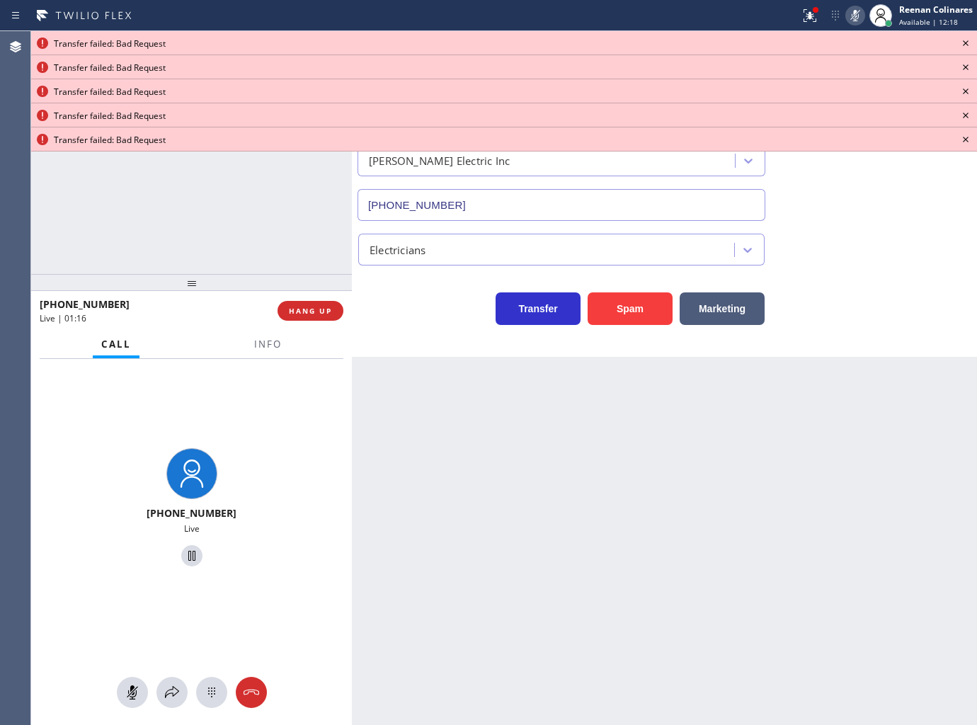
click at [970, 39] on icon at bounding box center [965, 43] width 17 height 17
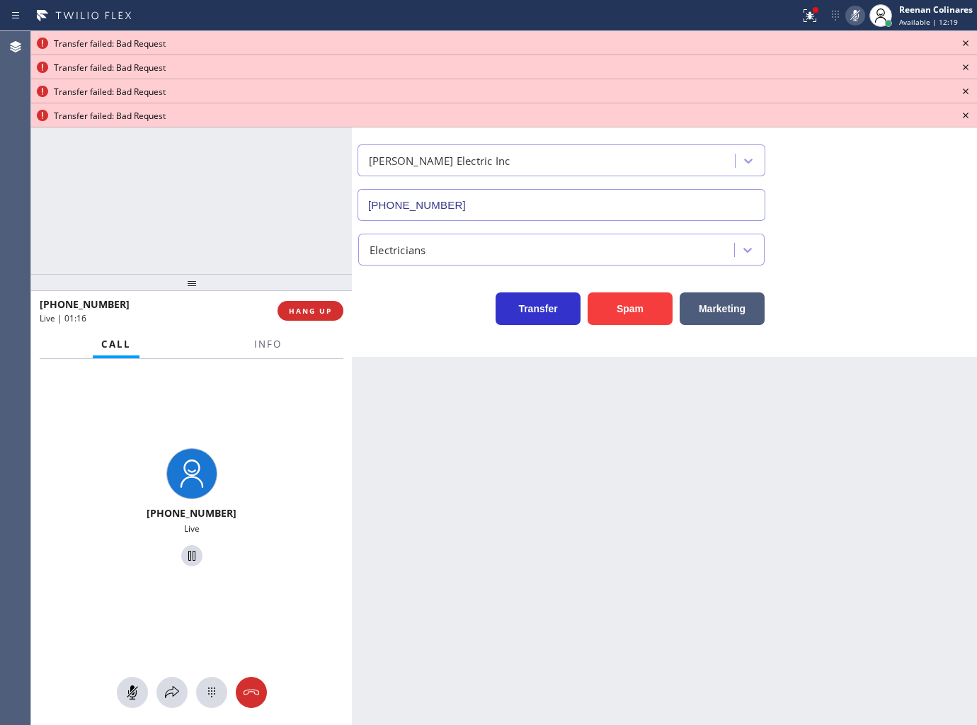
click at [970, 39] on icon at bounding box center [965, 43] width 17 height 17
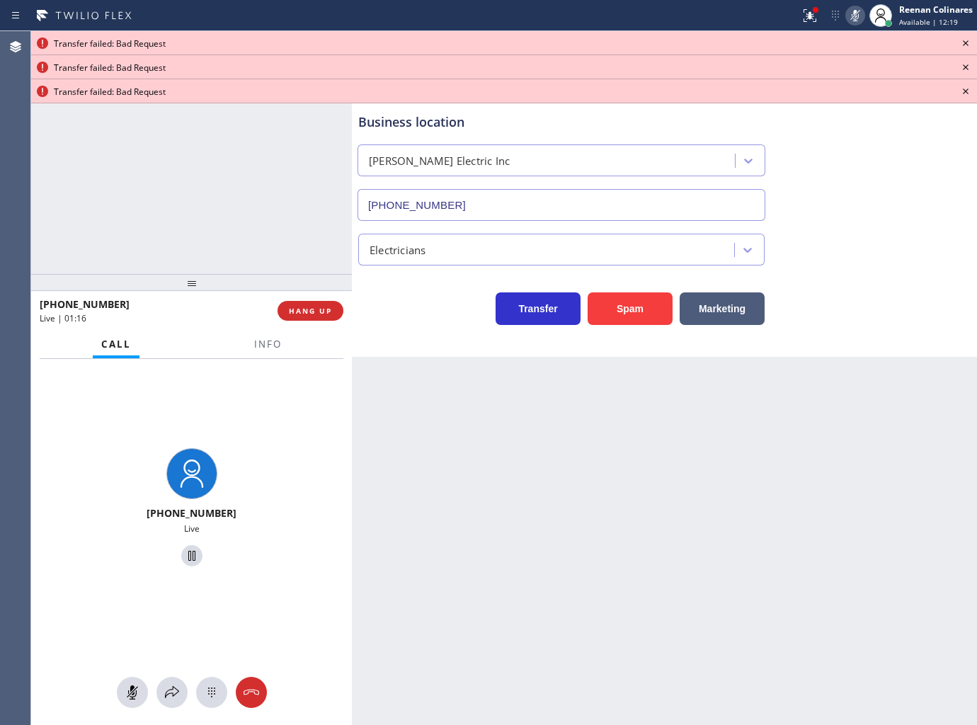
click at [970, 39] on icon at bounding box center [965, 43] width 17 height 17
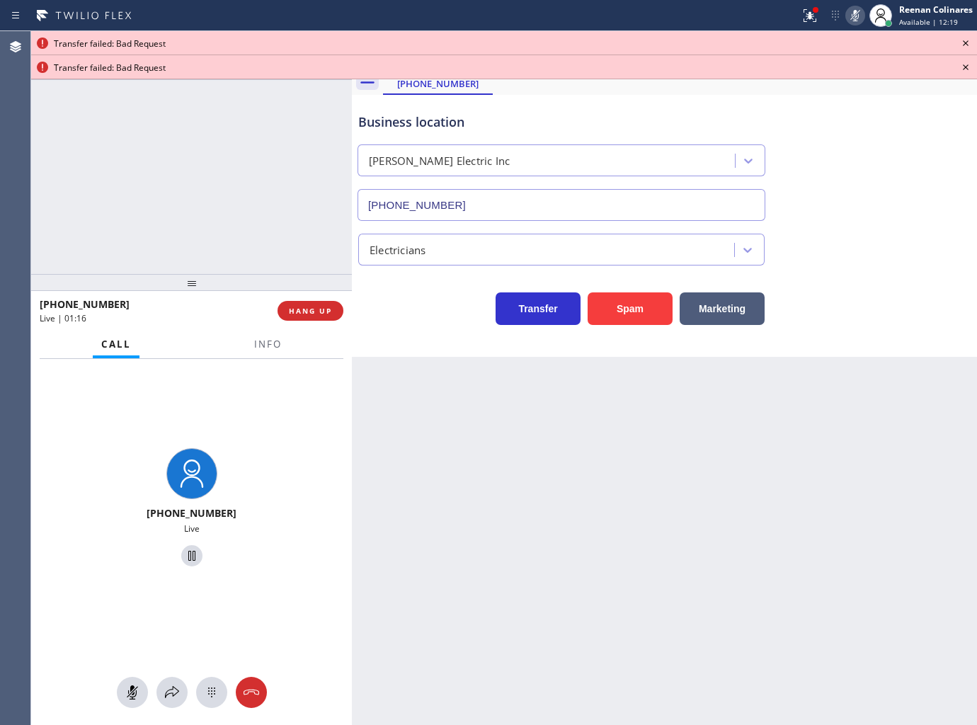
click at [970, 39] on icon at bounding box center [965, 43] width 17 height 17
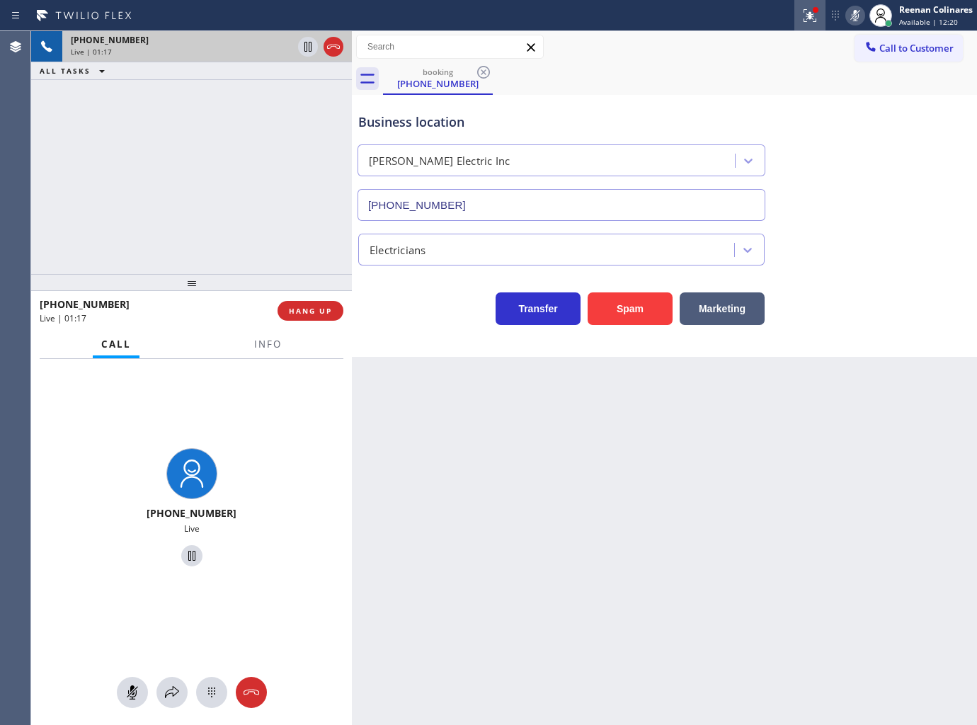
click at [803, 4] on button at bounding box center [809, 15] width 31 height 31
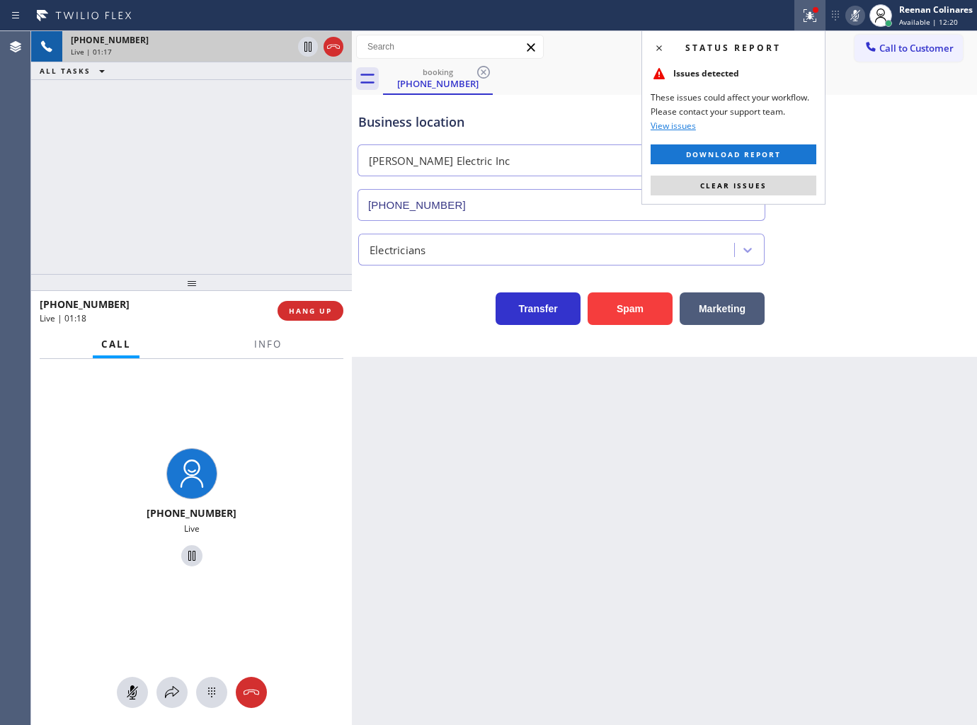
click at [794, 192] on button "Clear issues" at bounding box center [734, 186] width 166 height 20
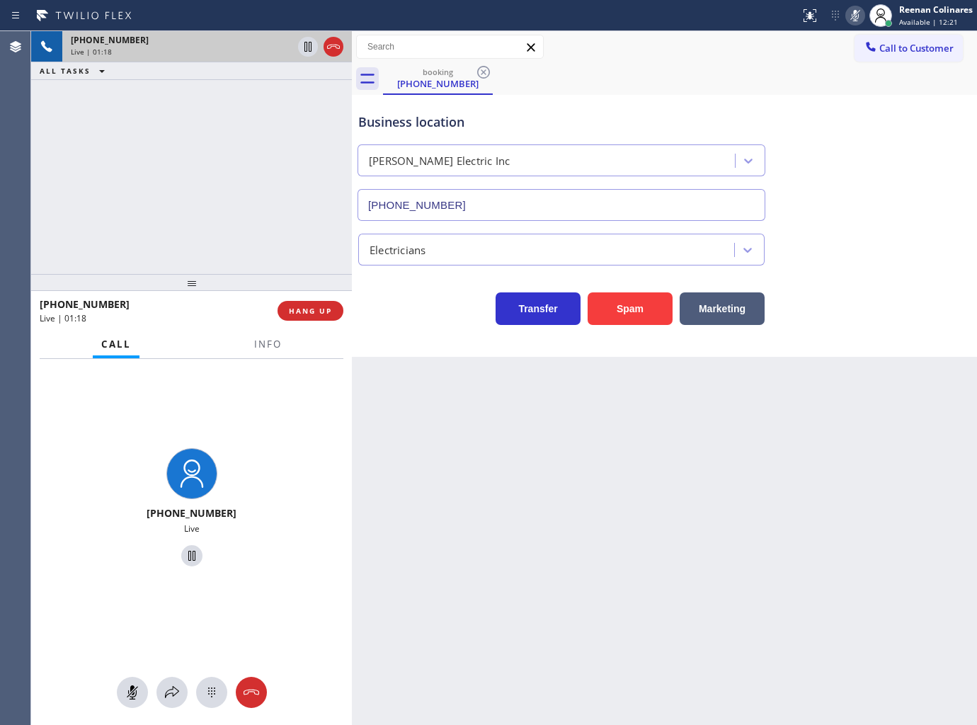
click at [854, 16] on icon at bounding box center [855, 15] width 17 height 17
click at [273, 351] on button "Info" at bounding box center [268, 345] width 45 height 28
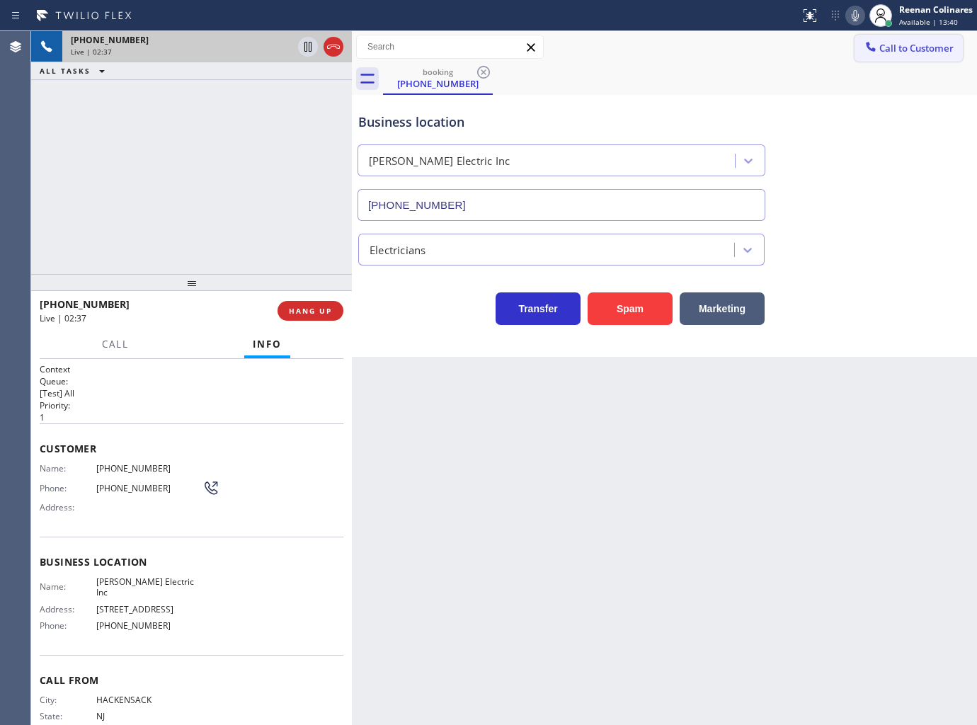
click at [859, 17] on icon at bounding box center [855, 15] width 17 height 17
click at [324, 310] on span "HANG UP" at bounding box center [310, 311] width 43 height 10
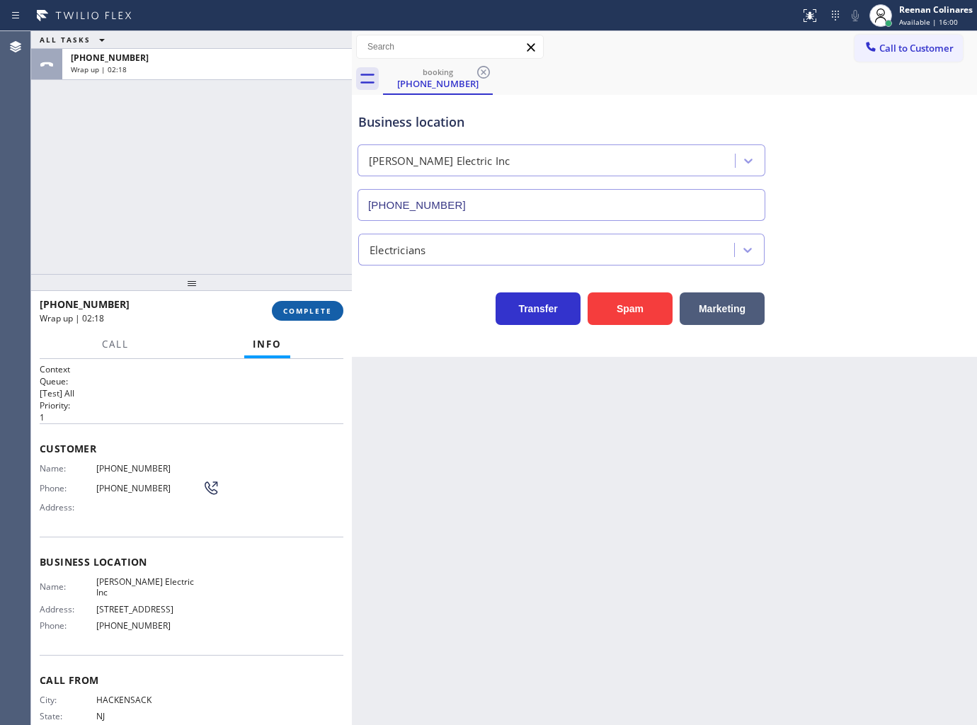
click at [321, 313] on span "COMPLETE" at bounding box center [307, 311] width 49 height 10
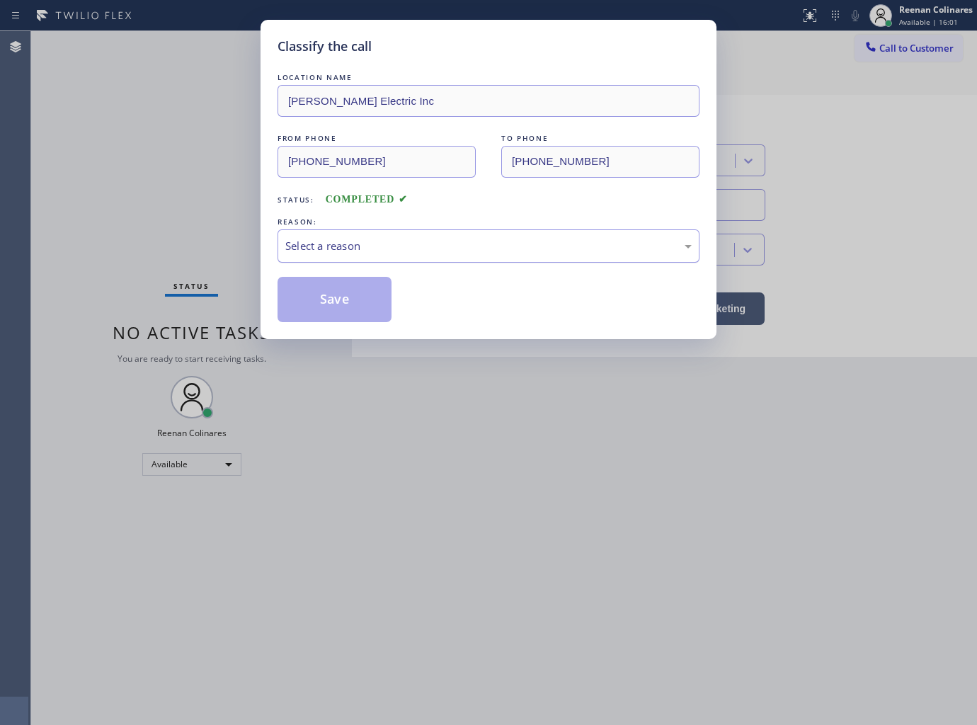
click at [378, 241] on div "Select a reason" at bounding box center [488, 246] width 406 height 16
click at [316, 297] on button "Save" at bounding box center [334, 299] width 114 height 45
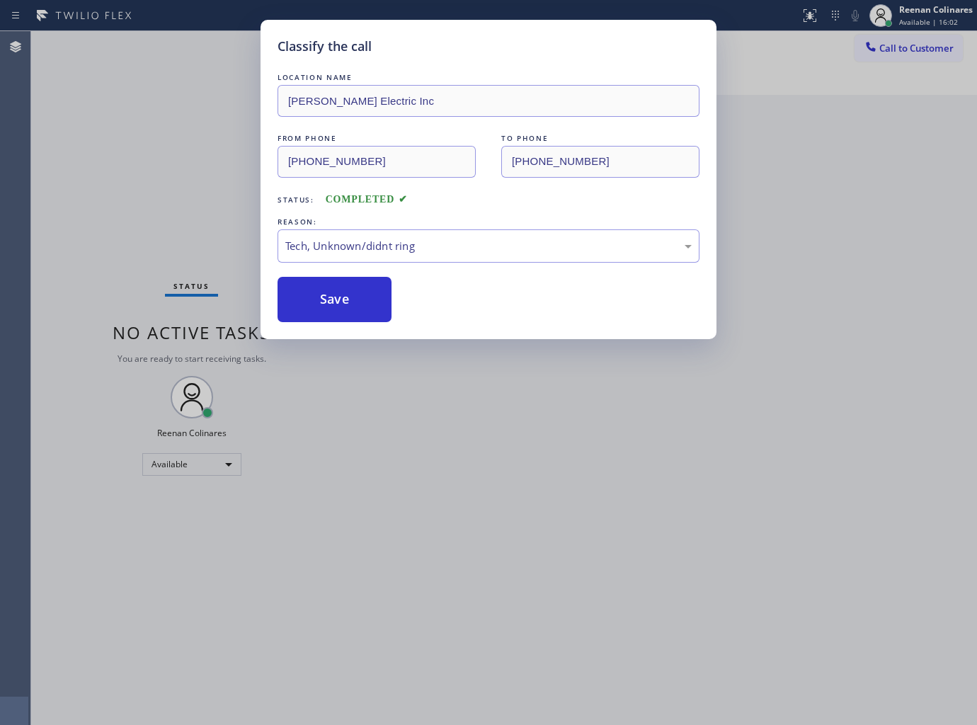
click at [165, 234] on div "Classify the call LOCATION NAME Kohan-Allen Electric Inc FROM PHONE (201) 687-0…" at bounding box center [488, 362] width 977 height 725
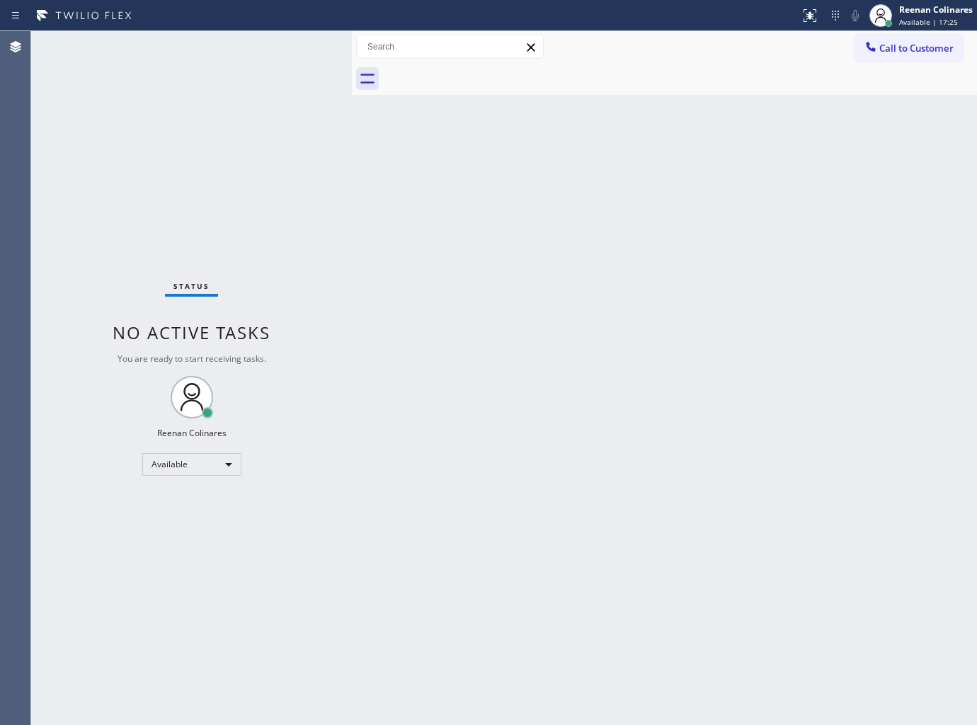
click at [609, 280] on div "Back to Dashboard Change Sender ID Customers Technicians Select a contact Outbo…" at bounding box center [664, 378] width 625 height 694
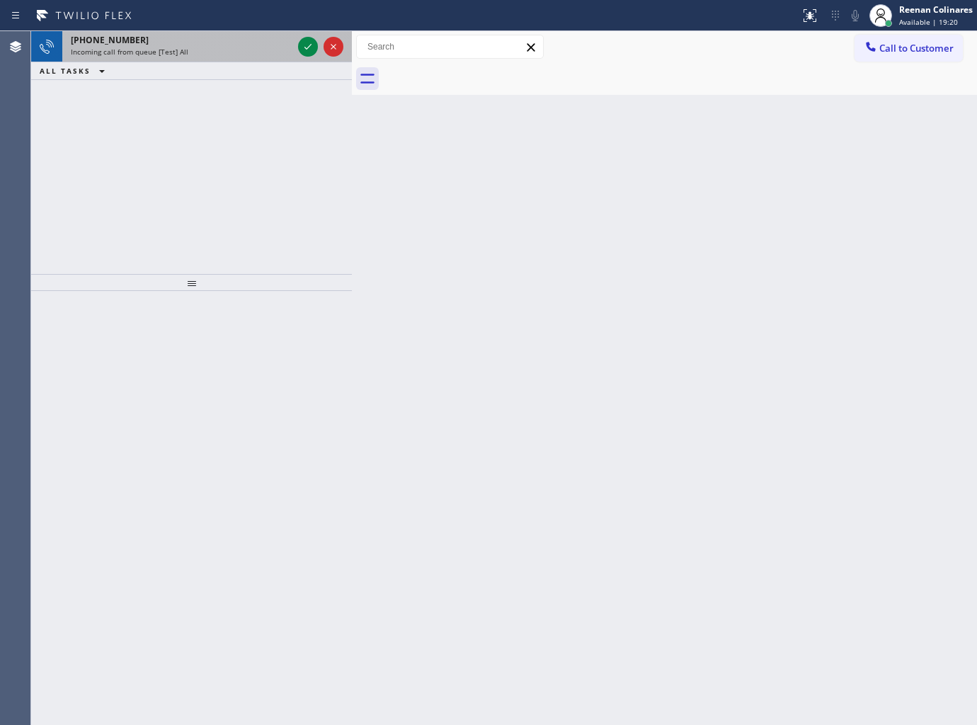
click at [205, 50] on div "Incoming call from queue [Test] All" at bounding box center [182, 52] width 222 height 10
drag, startPoint x: 234, startPoint y: 45, endPoint x: 241, endPoint y: 46, distance: 7.2
click at [236, 45] on div "+16463190088" at bounding box center [182, 40] width 222 height 12
click at [201, 45] on div "+14085810288" at bounding box center [182, 40] width 222 height 12
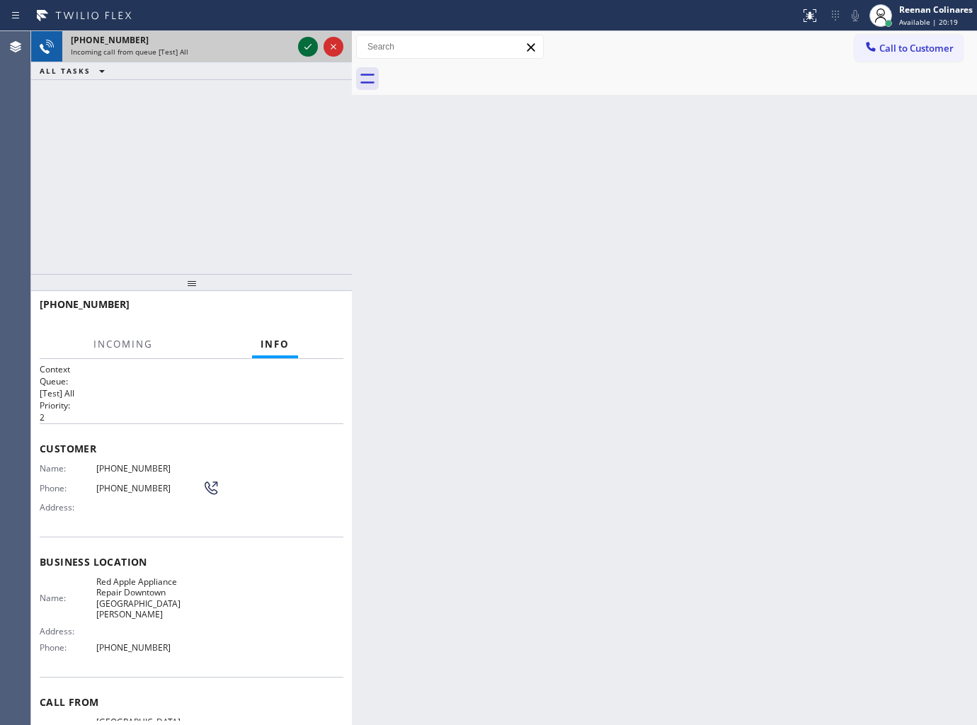
click at [303, 47] on icon at bounding box center [307, 46] width 17 height 17
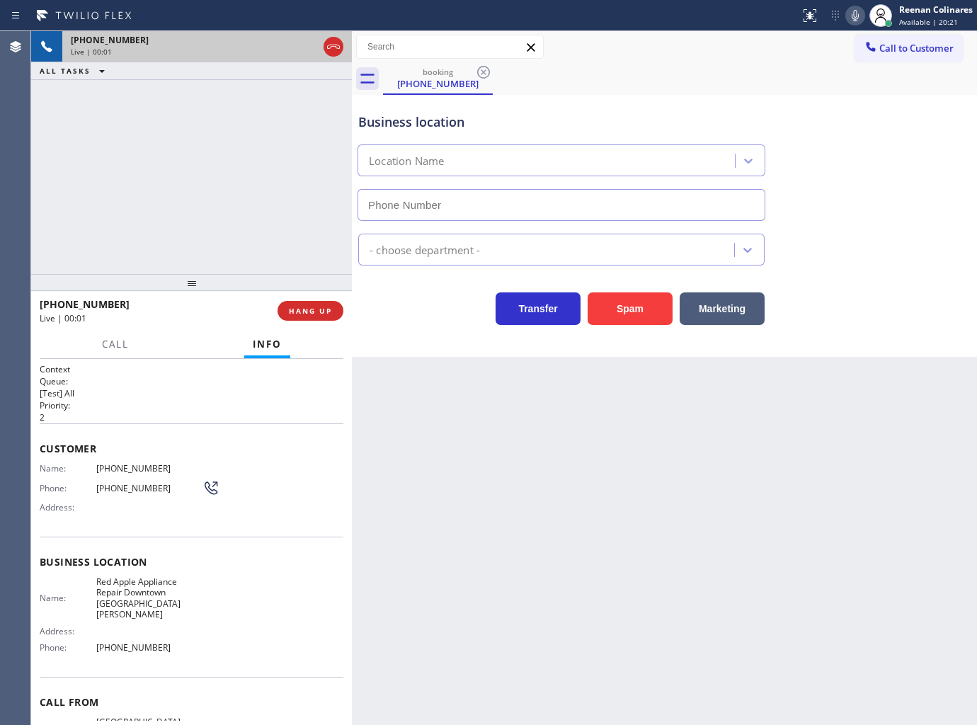
type input "(408) 338-6643"
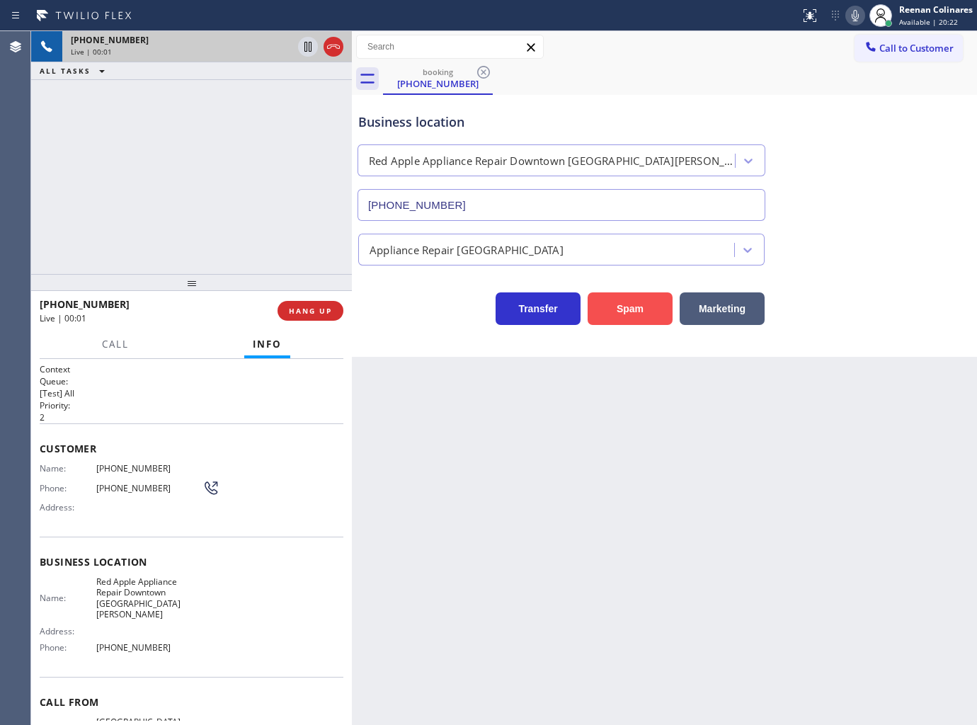
drag, startPoint x: 635, startPoint y: 308, endPoint x: 896, endPoint y: 118, distance: 322.8
click at [638, 308] on button "Spam" at bounding box center [630, 308] width 85 height 33
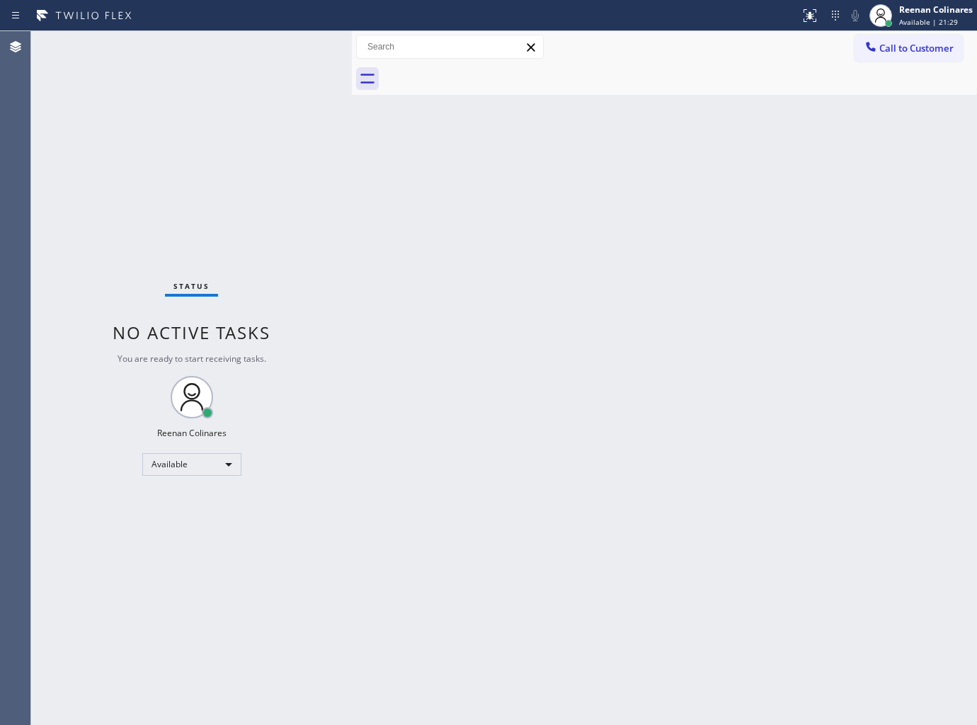
drag, startPoint x: 299, startPoint y: 44, endPoint x: 285, endPoint y: 45, distance: 14.9
click at [222, 47] on div "Status No active tasks You are ready to start receiving tasks. Reenan Colinares…" at bounding box center [191, 378] width 321 height 694
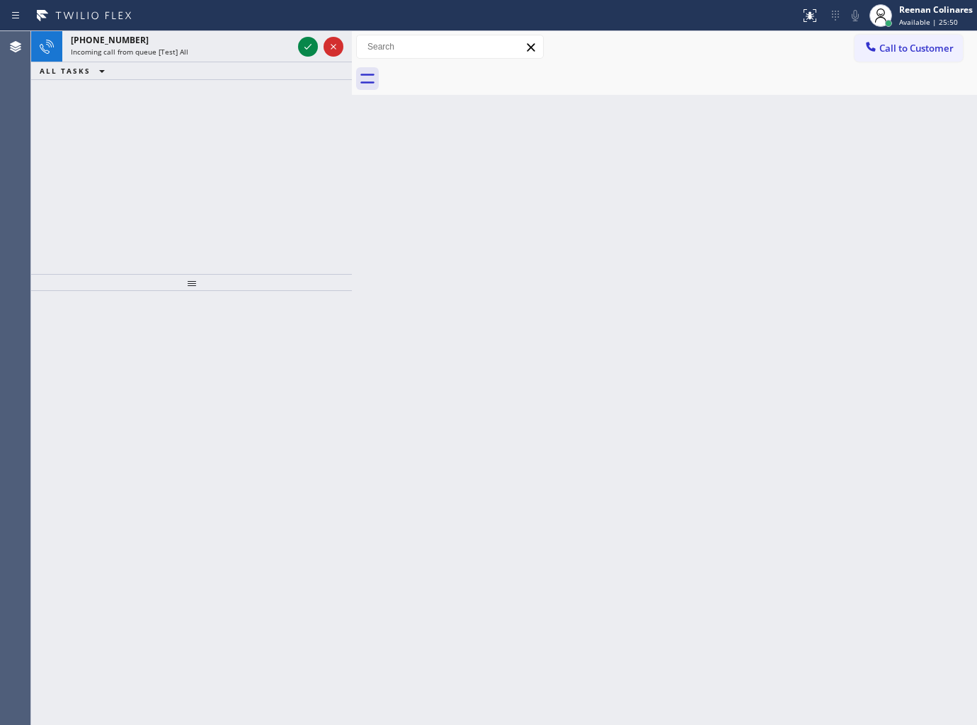
click at [265, 52] on div "Incoming call from queue [Test] All" at bounding box center [182, 52] width 222 height 10
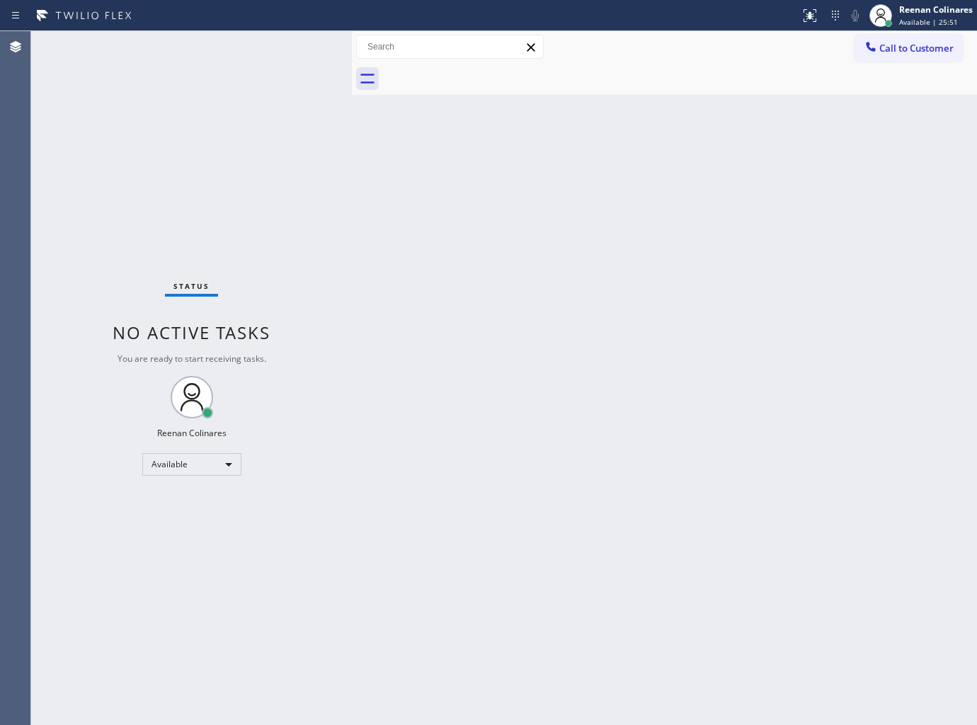
click at [277, 48] on div "Status No active tasks You are ready to start receiving tasks. Reenan Colinares…" at bounding box center [191, 378] width 321 height 694
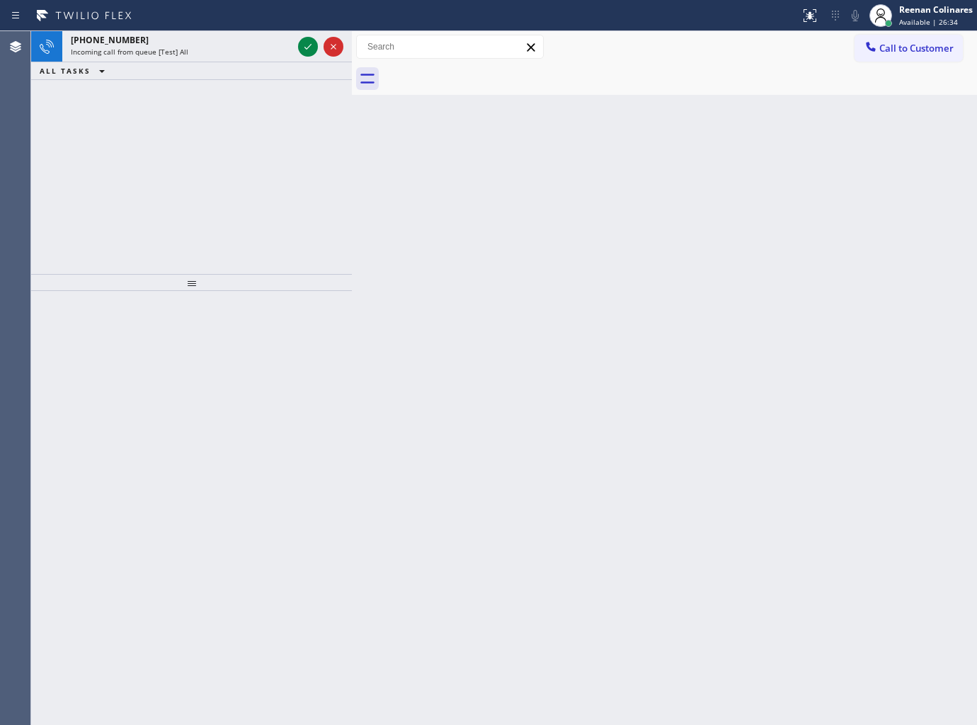
click at [234, 50] on div "Incoming call from queue [Test] All" at bounding box center [182, 52] width 222 height 10
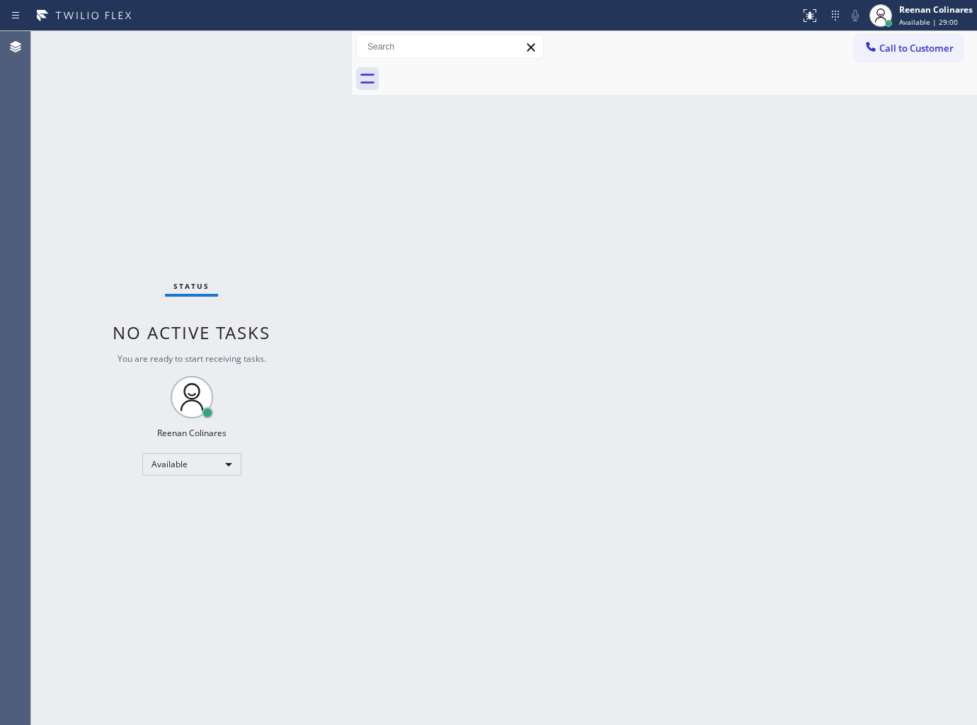
click at [704, 125] on div "Back to Dashboard Change Sender ID Customers Technicians Select a contact Outbo…" at bounding box center [664, 378] width 625 height 694
click at [569, 284] on div "Back to Dashboard Change Sender ID Customers Technicians Select a contact Outbo…" at bounding box center [664, 378] width 625 height 694
click at [225, 52] on div "Status No active tasks You are ready to start receiving tasks. Reenan Colinares…" at bounding box center [191, 378] width 321 height 694
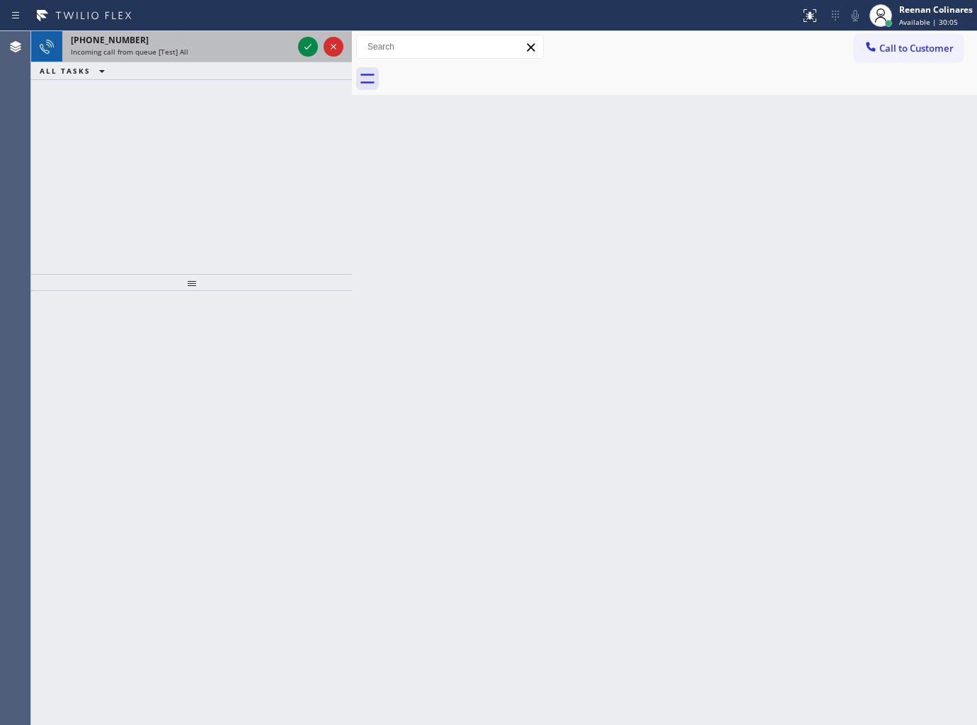
click at [244, 45] on div "+14086274400" at bounding box center [182, 40] width 222 height 12
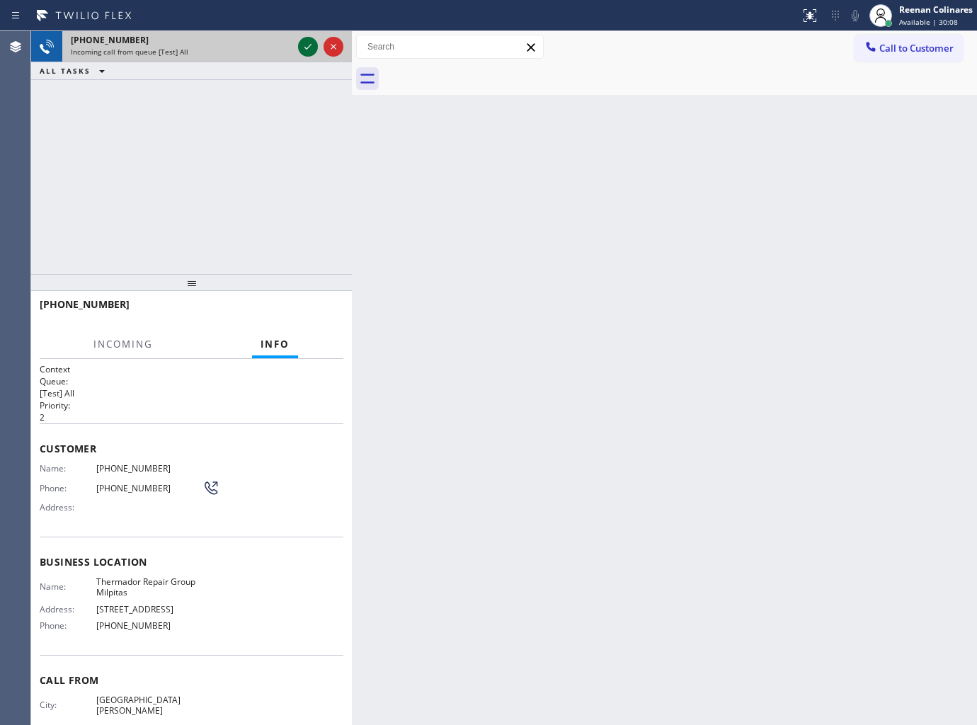
click at [307, 44] on icon at bounding box center [307, 46] width 17 height 17
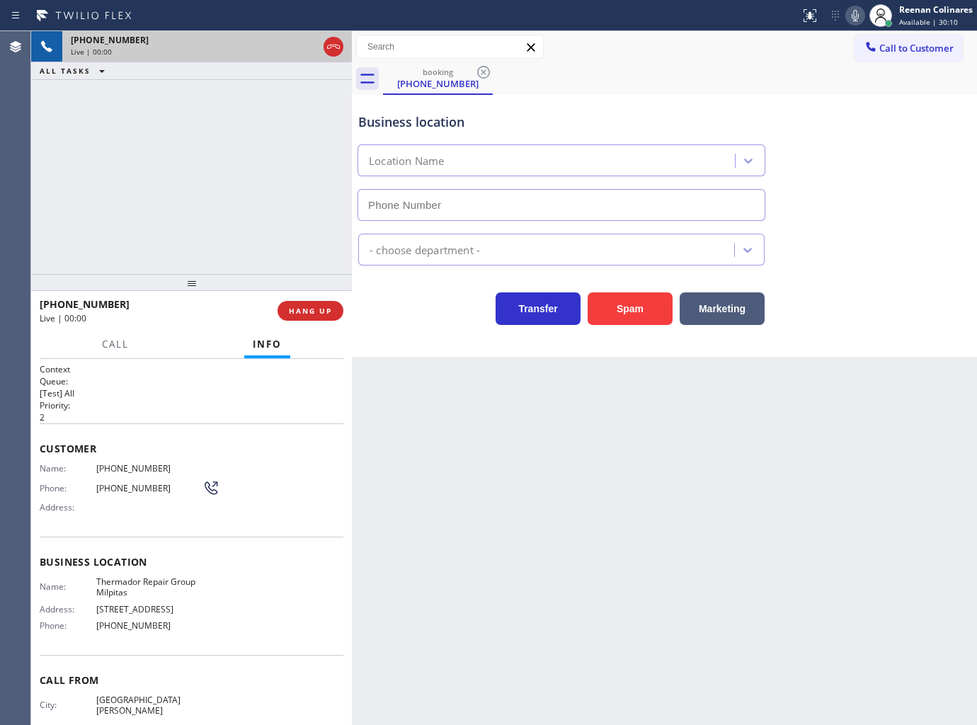
type input "(408) 413-4138"
drag, startPoint x: 648, startPoint y: 304, endPoint x: 972, endPoint y: 17, distance: 432.7
click at [650, 304] on button "Spam" at bounding box center [630, 308] width 85 height 33
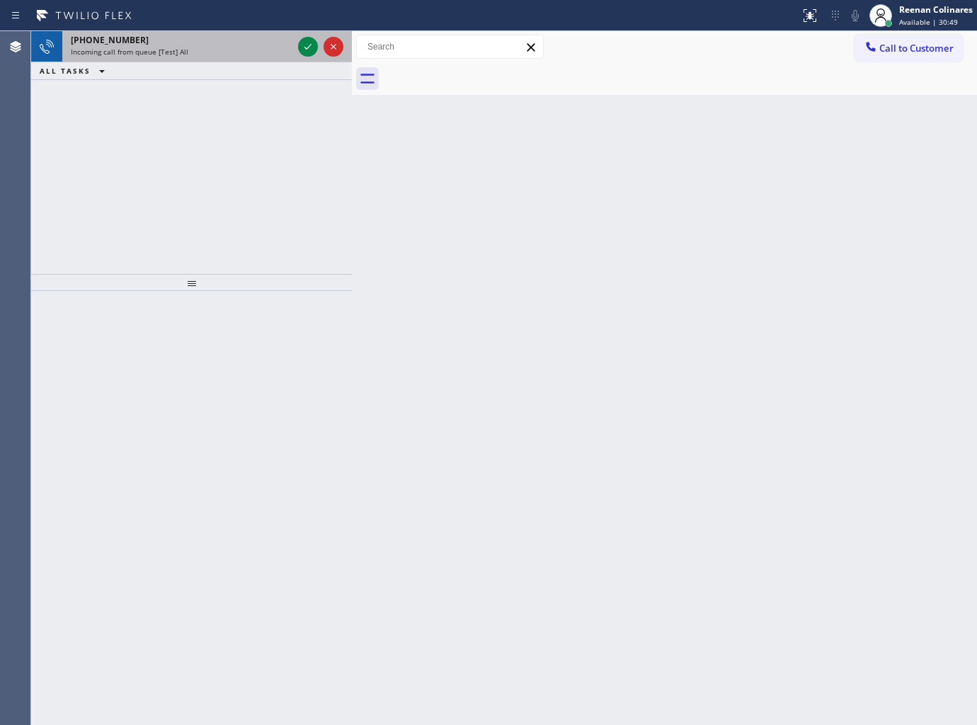
drag, startPoint x: 258, startPoint y: 40, endPoint x: 280, endPoint y: 45, distance: 22.5
click at [258, 43] on div "+14084830237" at bounding box center [182, 40] width 222 height 12
click at [256, 40] on div "+15206033530" at bounding box center [182, 40] width 222 height 12
click at [212, 59] on div "+13612722359 Incoming call from queue [Test] All" at bounding box center [178, 46] width 233 height 31
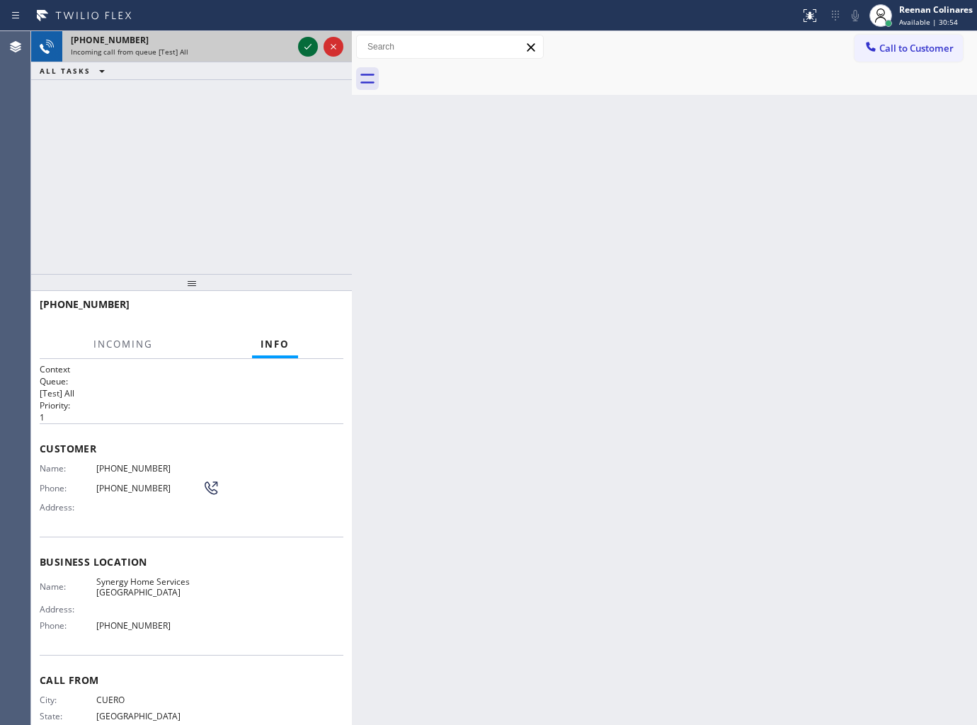
click at [305, 48] on icon at bounding box center [307, 46] width 17 height 17
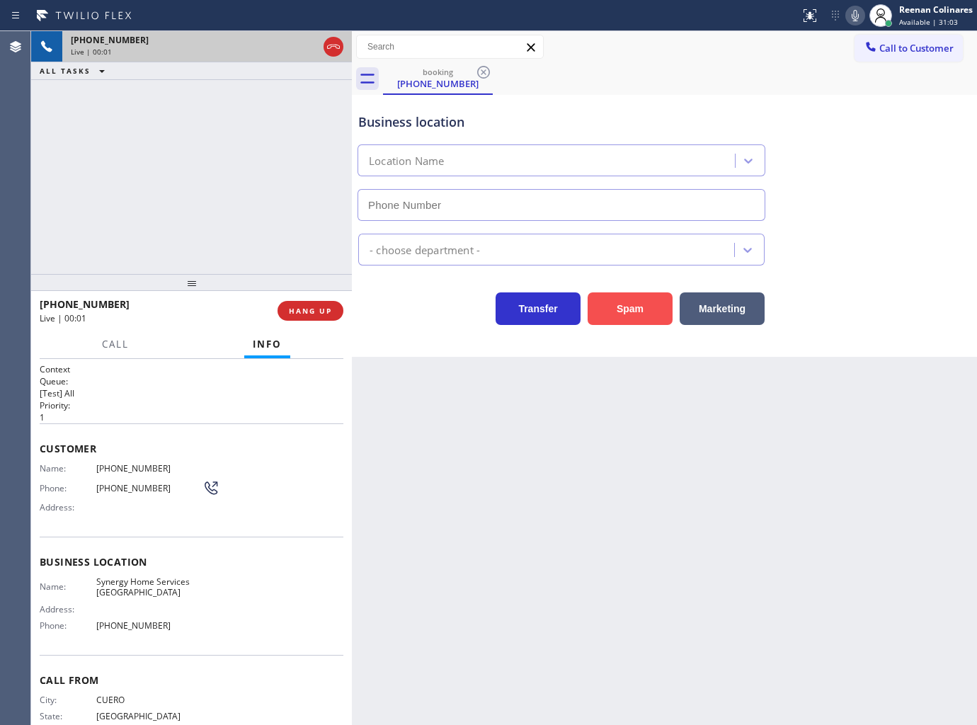
type input "(805) 263-1656"
drag, startPoint x: 607, startPoint y: 310, endPoint x: 952, endPoint y: 75, distance: 417.2
click at [609, 310] on button "Spam" at bounding box center [630, 308] width 85 height 33
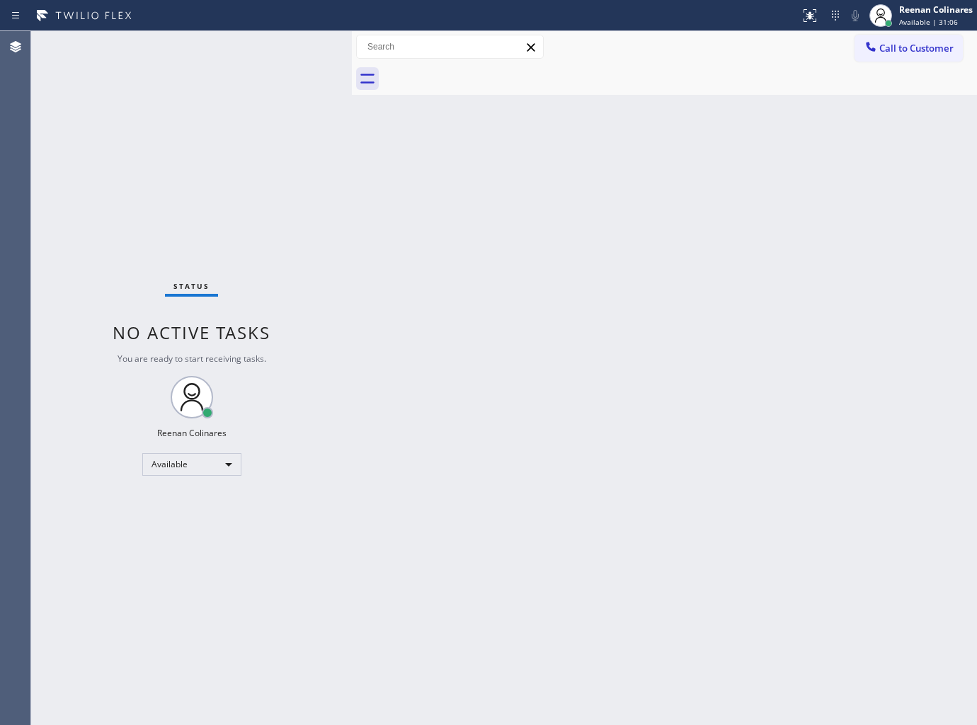
click at [694, 253] on div "Back to Dashboard Change Sender ID Customers Technicians Select a contact Outbo…" at bounding box center [664, 378] width 625 height 694
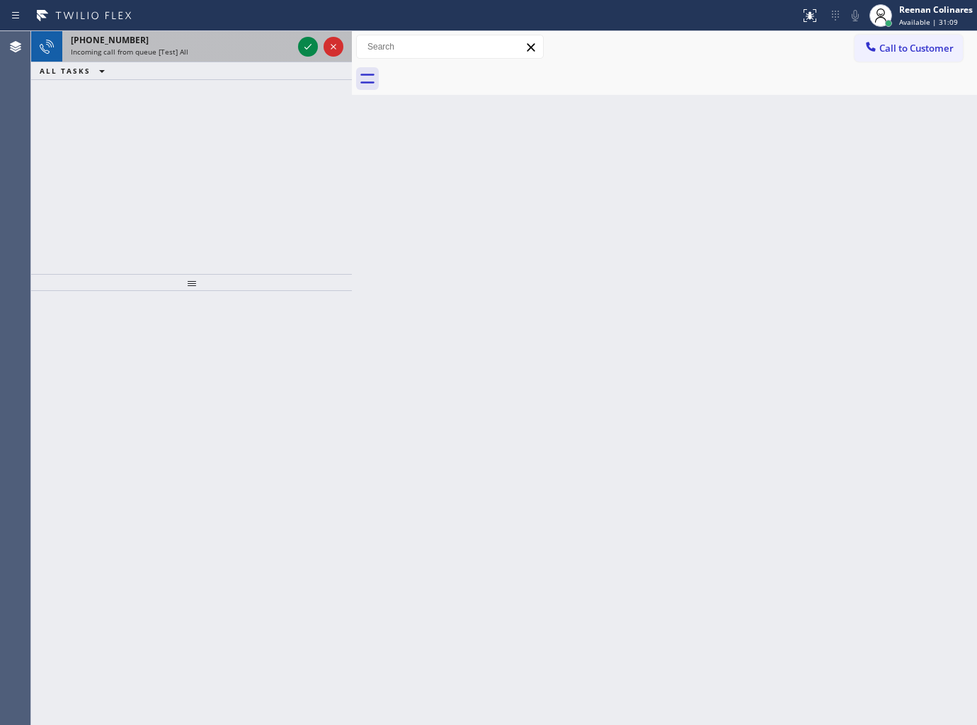
click at [214, 34] on div "+15109873680" at bounding box center [182, 40] width 222 height 12
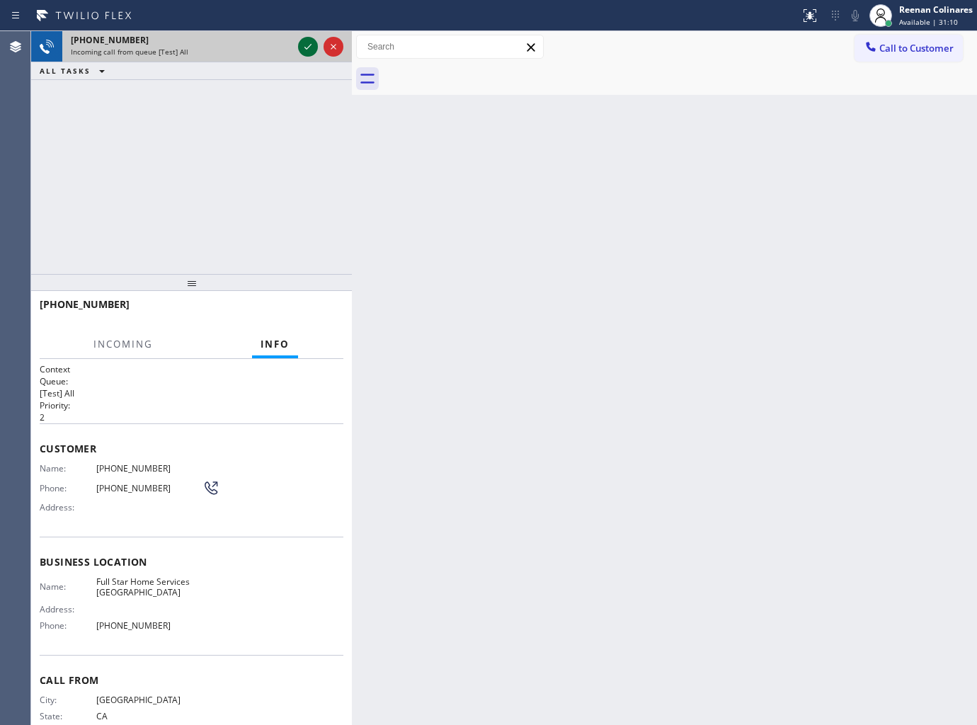
click at [310, 45] on icon at bounding box center [307, 46] width 17 height 17
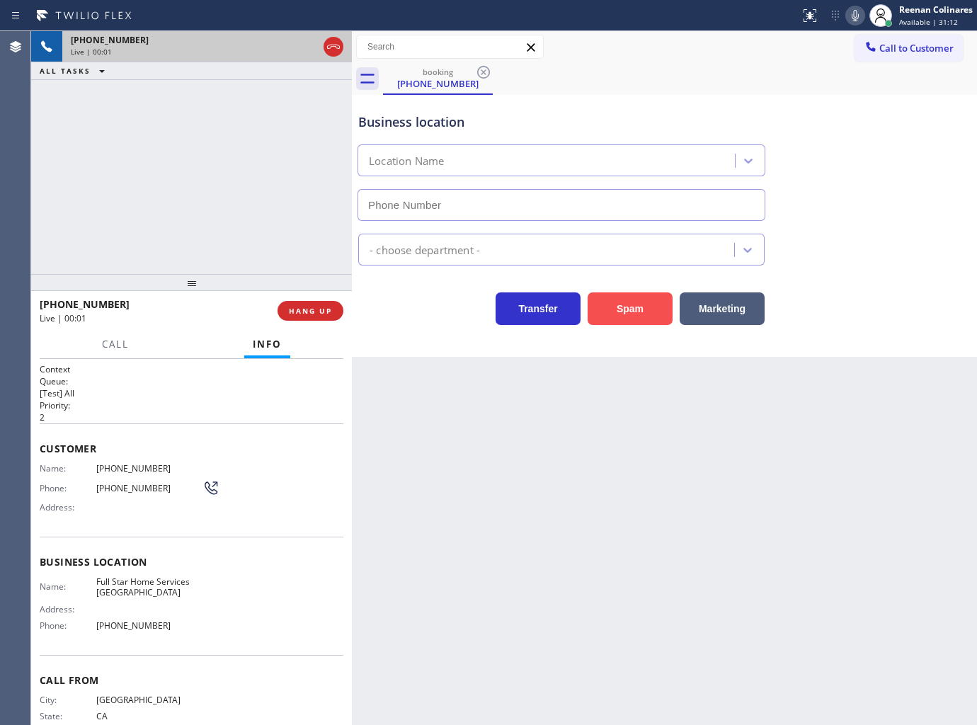
type input "(510) 880-1810"
click at [626, 305] on button "Spam" at bounding box center [630, 308] width 85 height 33
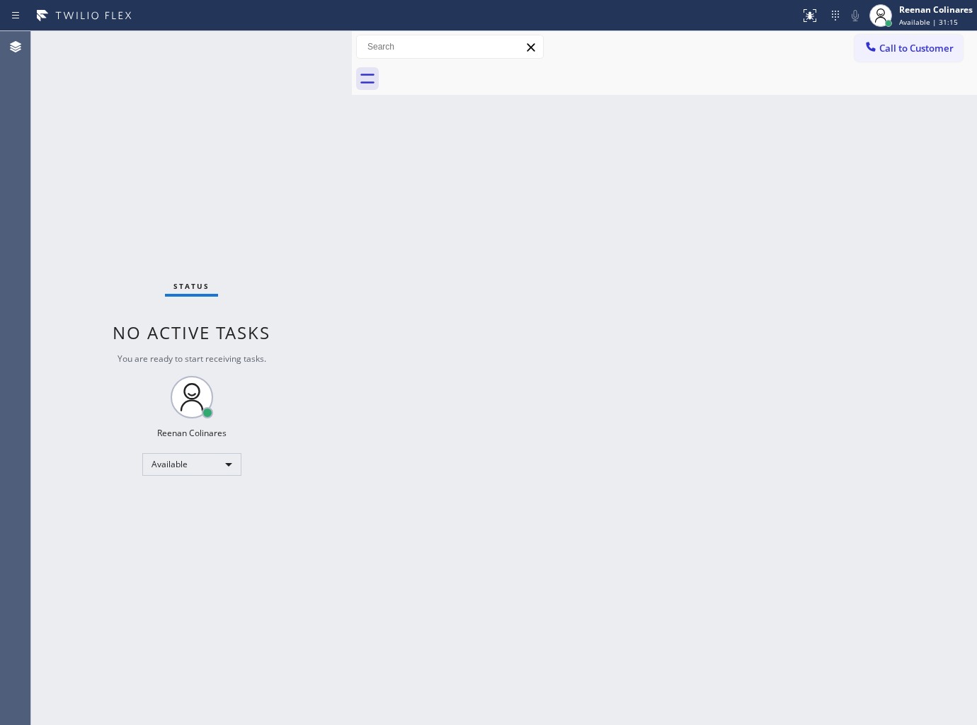
click at [571, 302] on div "Back to Dashboard Change Sender ID Customers Technicians Select a contact Outbo…" at bounding box center [664, 378] width 625 height 694
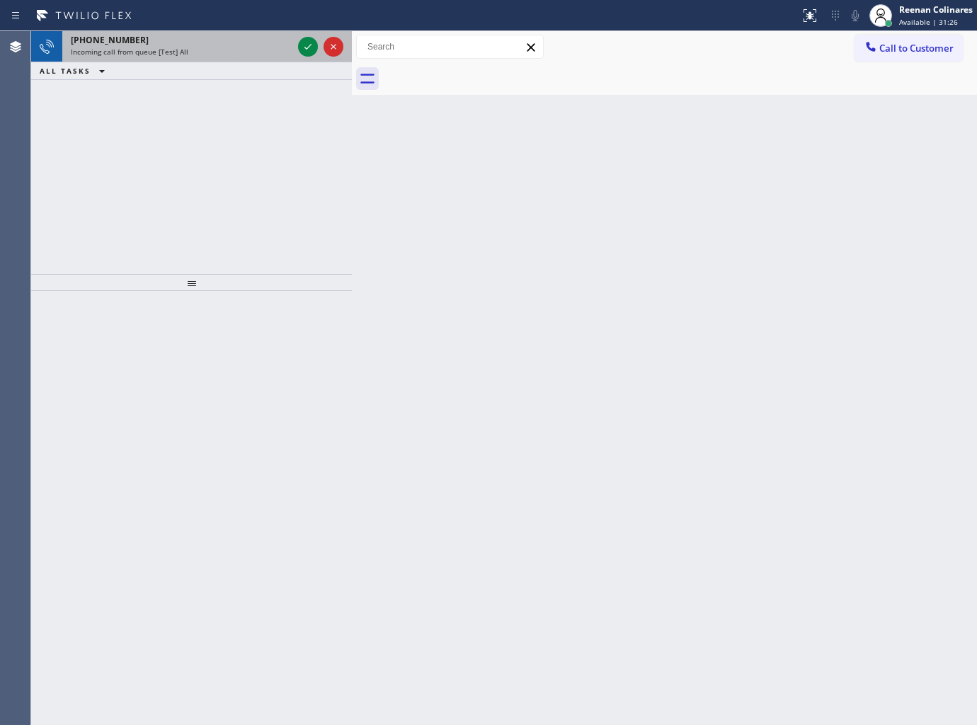
click at [177, 53] on span "Incoming call from queue [Test] All" at bounding box center [130, 52] width 118 height 10
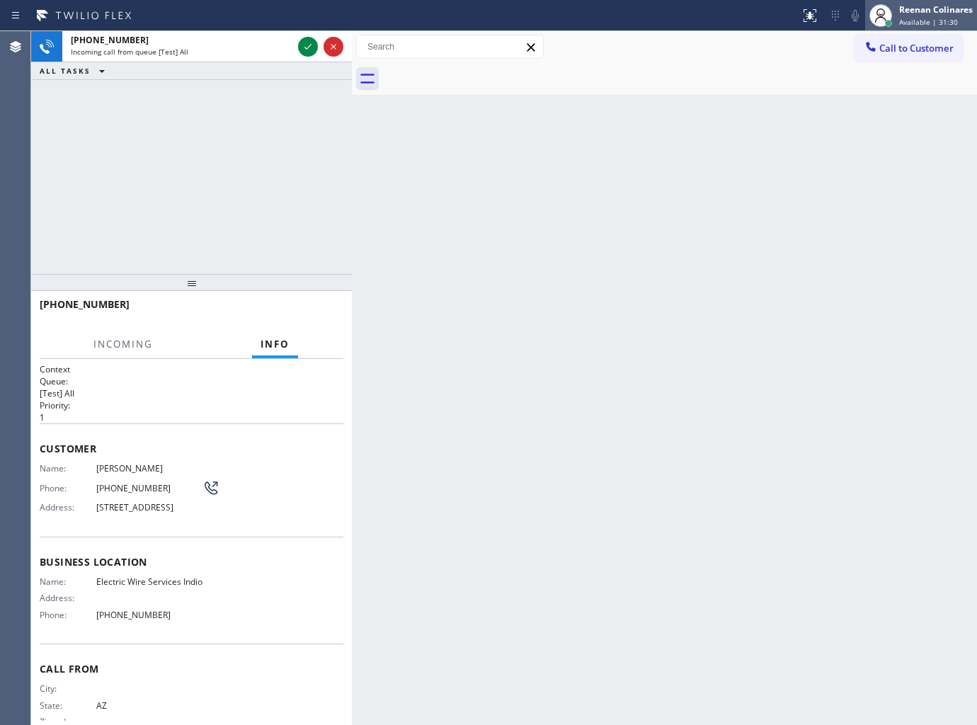
click at [906, 18] on span "Available | 31:30" at bounding box center [928, 22] width 59 height 10
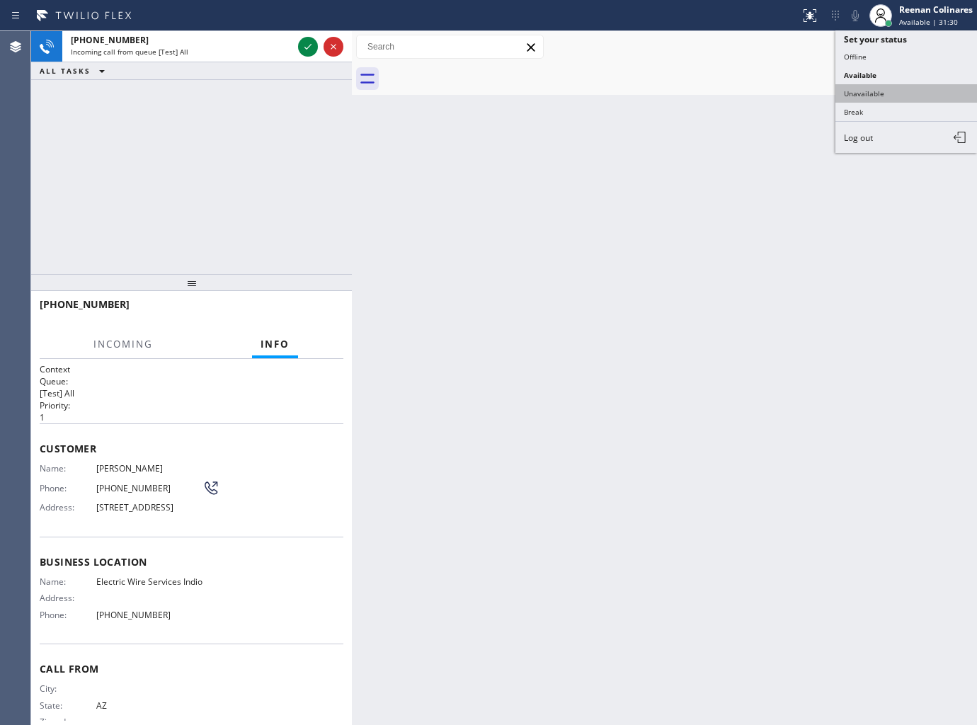
click at [876, 97] on button "Unavailable" at bounding box center [906, 93] width 142 height 18
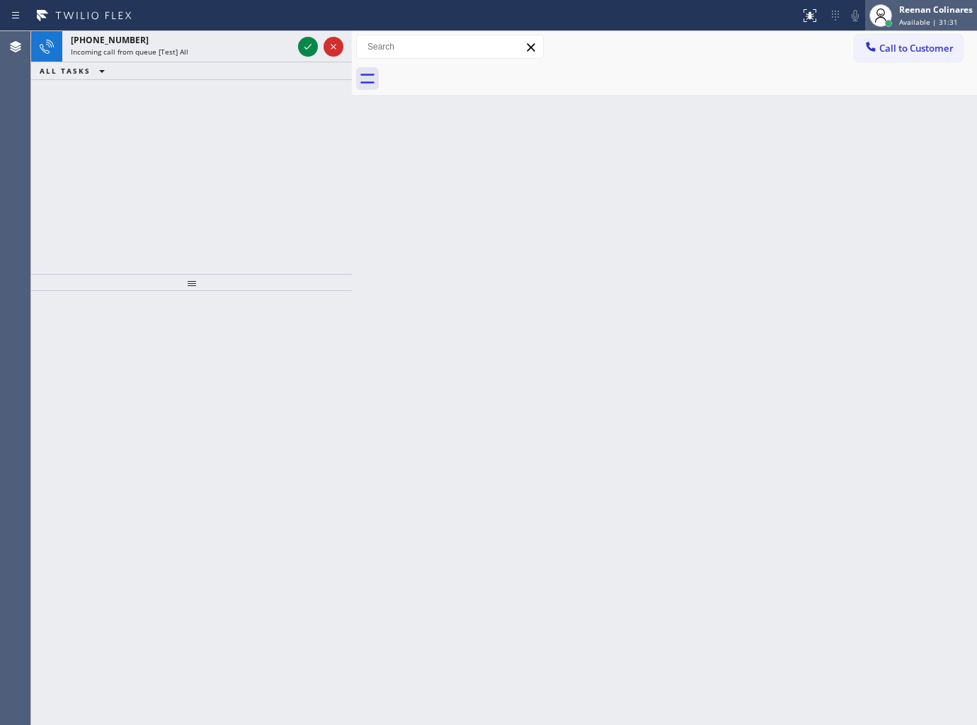
click at [905, 11] on div "Reenan Colinares" at bounding box center [936, 10] width 74 height 12
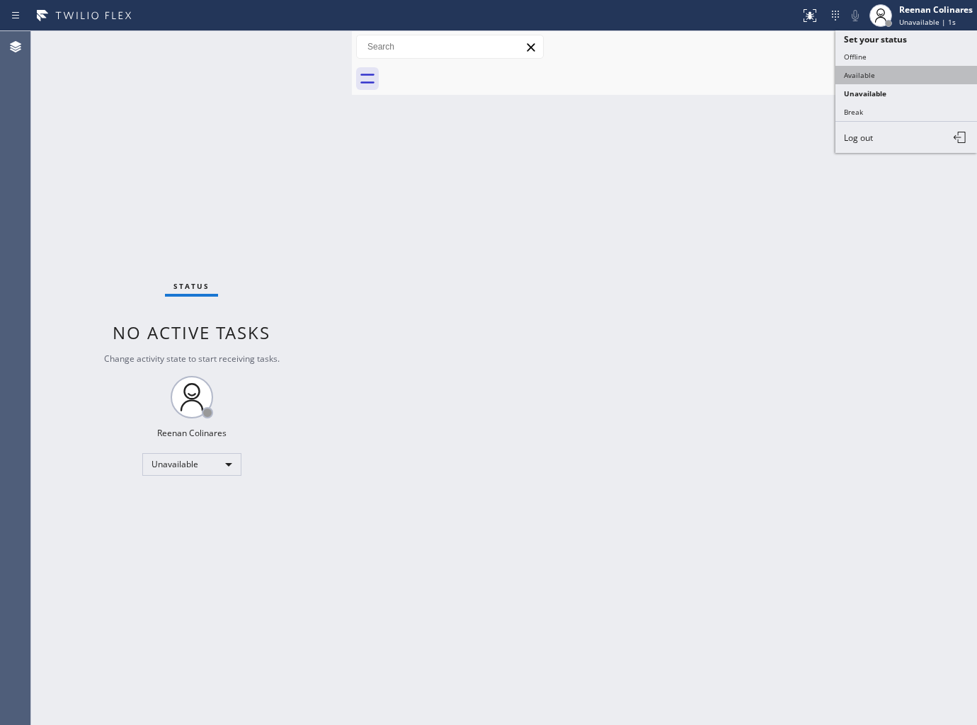
click at [860, 75] on button "Available" at bounding box center [906, 75] width 142 height 18
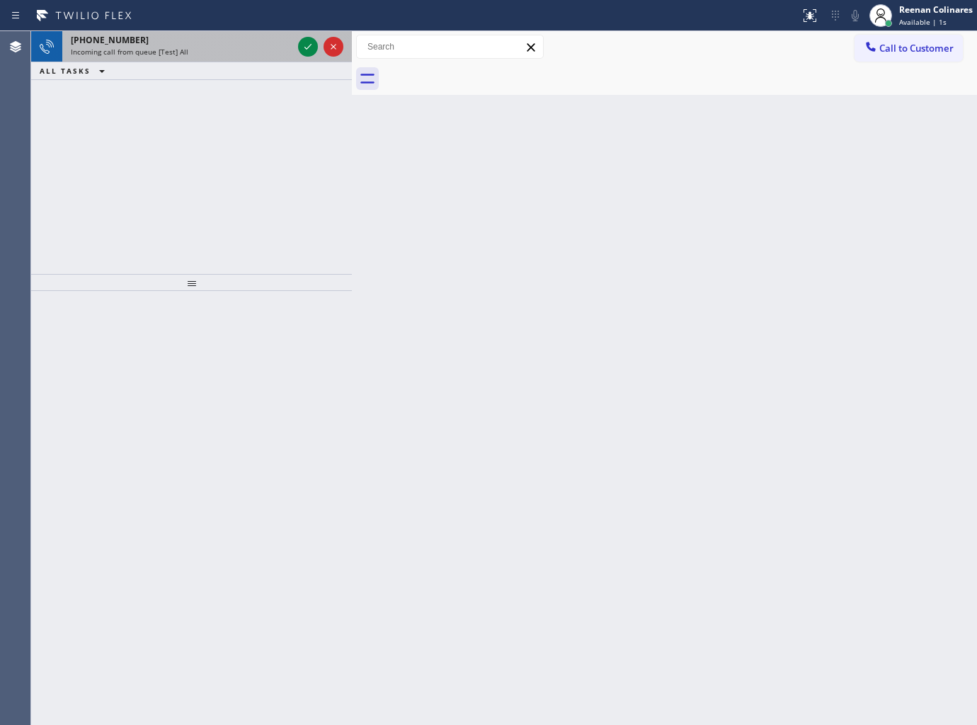
click at [217, 52] on div "Incoming call from queue [Test] All" at bounding box center [182, 52] width 222 height 10
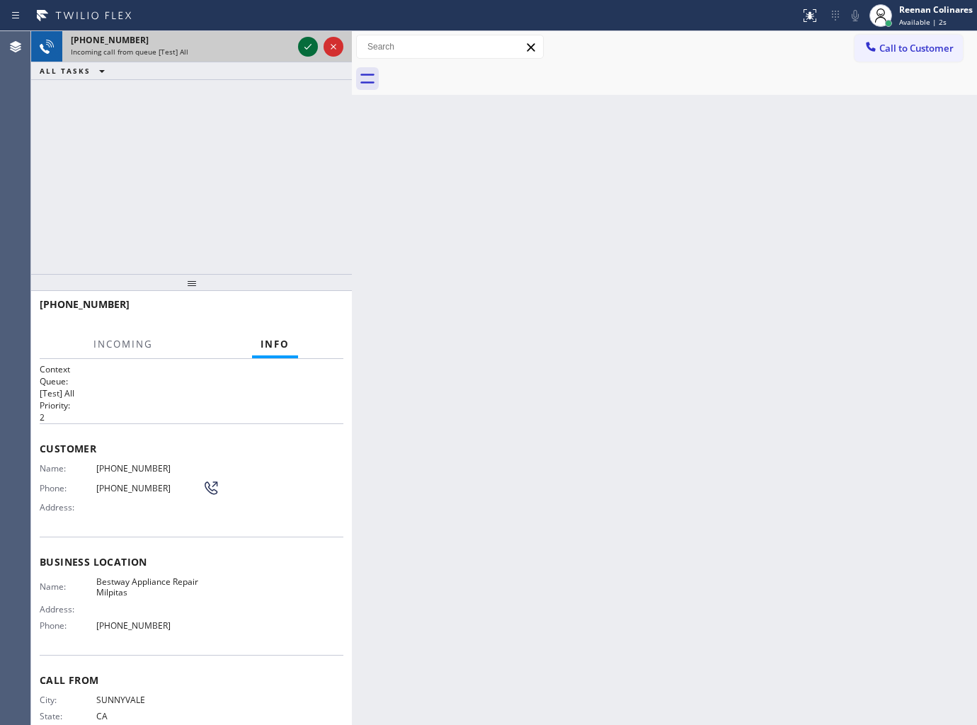
click at [300, 53] on icon at bounding box center [307, 46] width 17 height 17
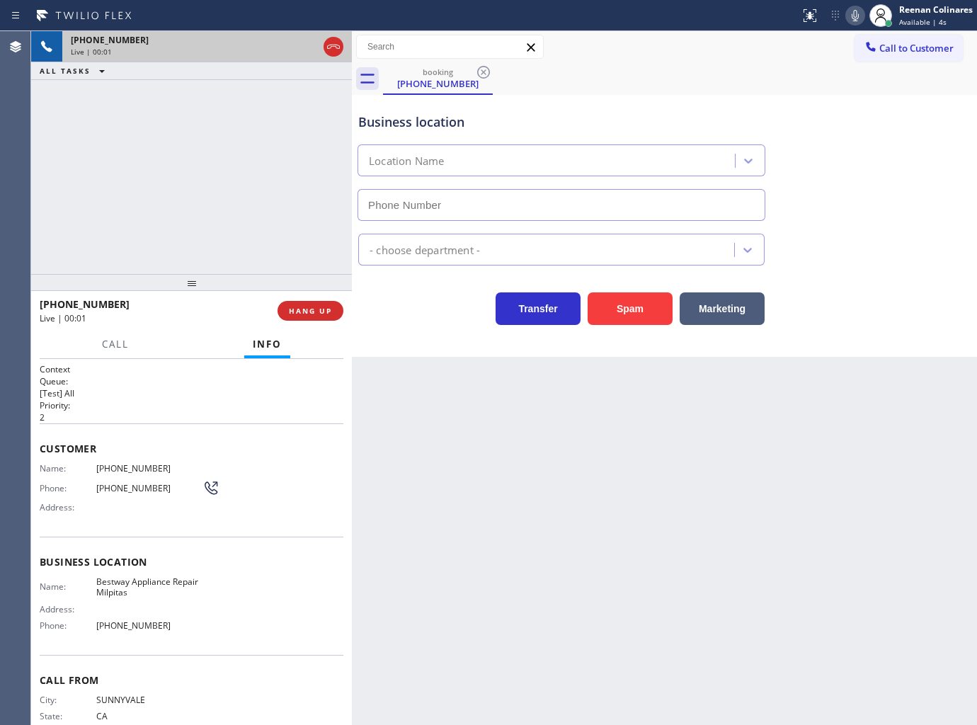
type input "(408) 762-4024"
click at [614, 321] on button "Spam" at bounding box center [630, 308] width 85 height 33
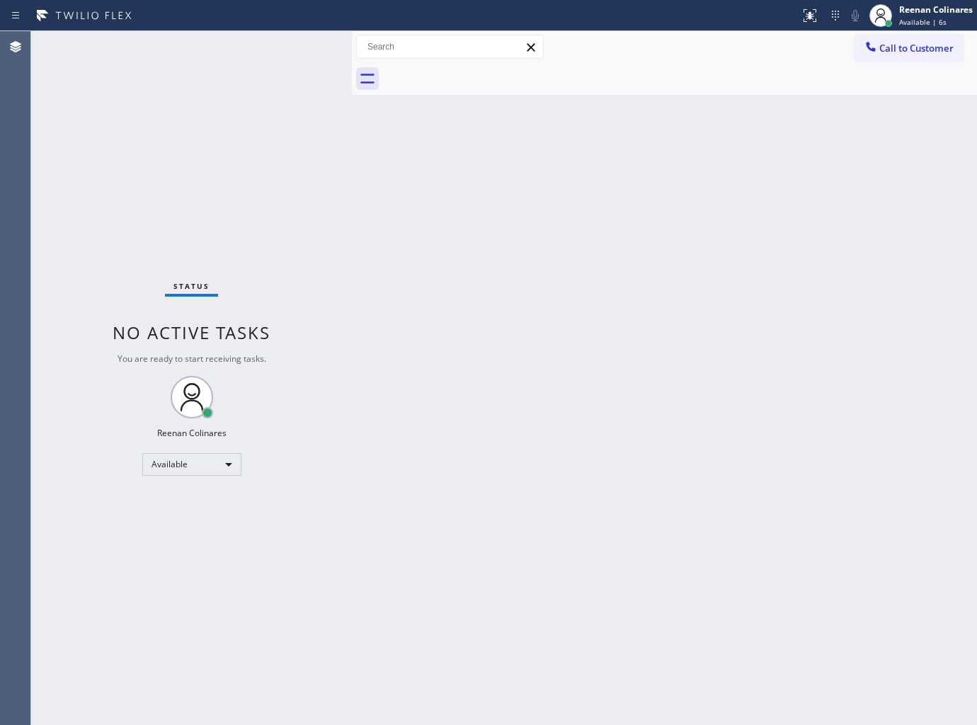
click at [520, 416] on div "Back to Dashboard Change Sender ID Customers Technicians Select a contact Outbo…" at bounding box center [664, 378] width 625 height 694
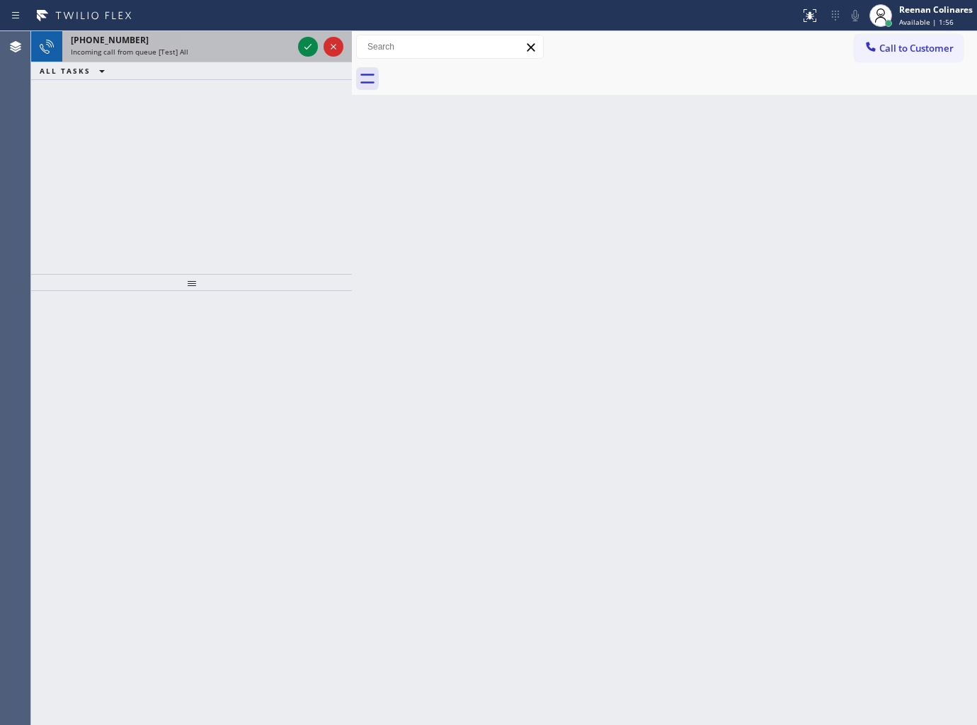
click at [210, 52] on div "Incoming call from queue [Test] All" at bounding box center [182, 52] width 222 height 10
click at [239, 59] on div "+13392239802 Incoming call from queue [Test] All" at bounding box center [178, 46] width 233 height 31
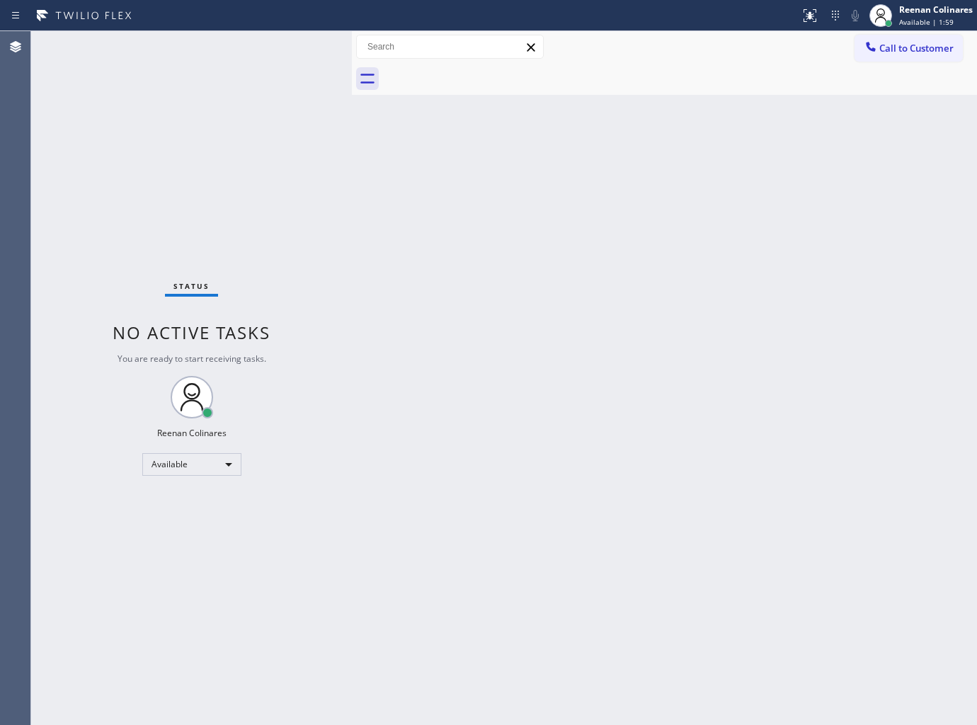
click at [299, 43] on div "Status No active tasks You are ready to start receiving tasks. Reenan Colinares…" at bounding box center [191, 378] width 321 height 694
click at [270, 43] on div "Status No active tasks You are ready to start receiving tasks. Reenan Colinares…" at bounding box center [191, 378] width 321 height 694
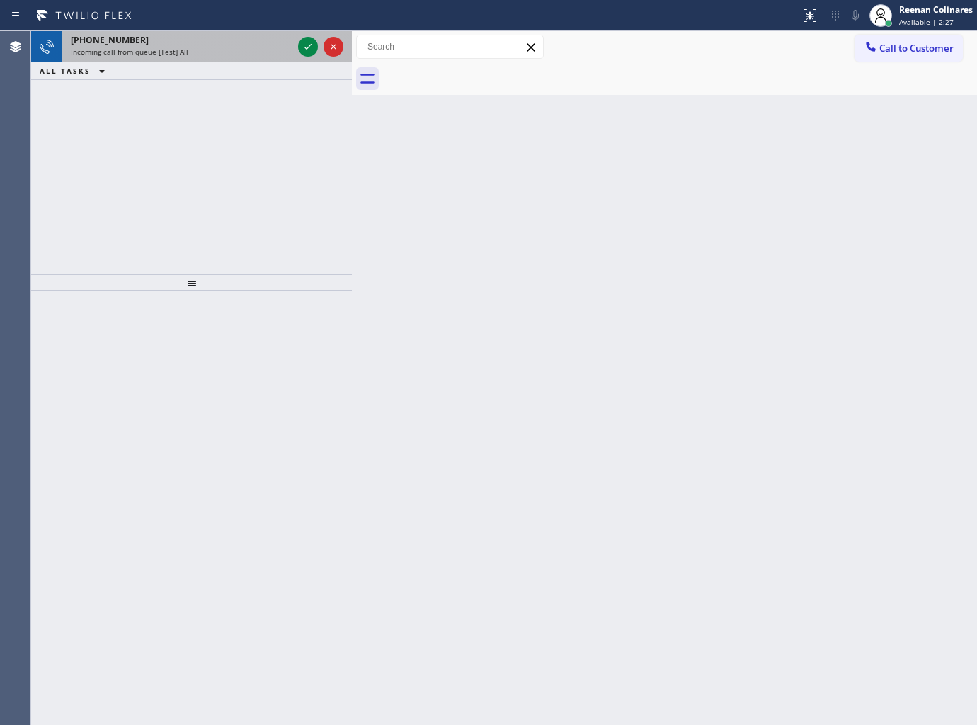
click at [186, 57] on div "Incoming call from queue [Test] All" at bounding box center [182, 52] width 222 height 10
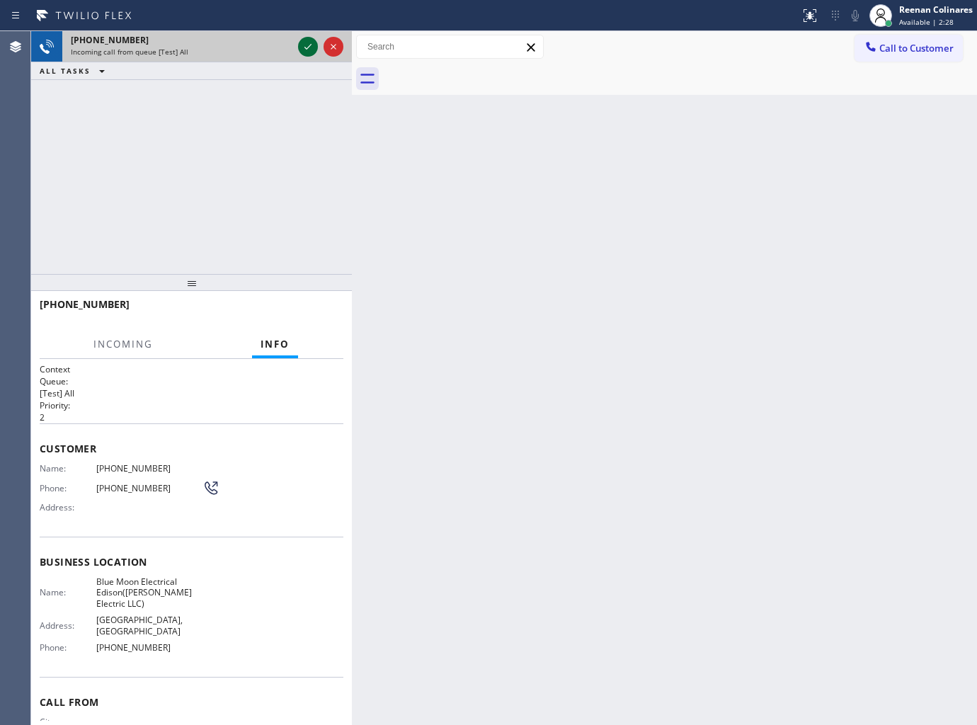
click at [307, 40] on icon at bounding box center [307, 46] width 17 height 17
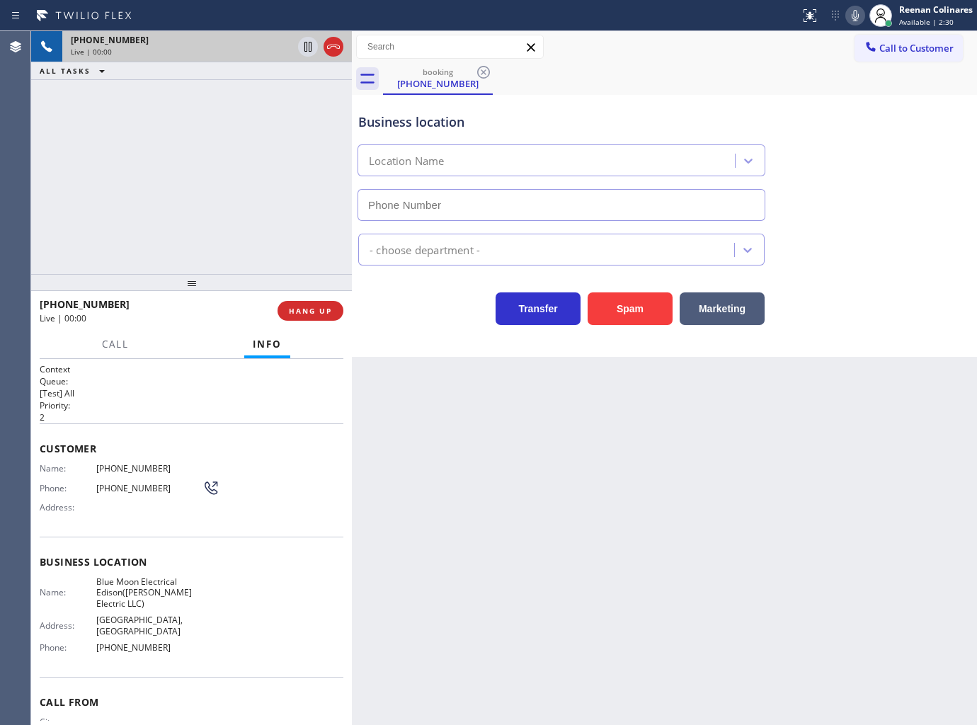
type input "(551) 525-8799"
drag, startPoint x: 618, startPoint y: 311, endPoint x: 952, endPoint y: 101, distance: 395.1
click at [630, 307] on button "Spam" at bounding box center [630, 308] width 85 height 33
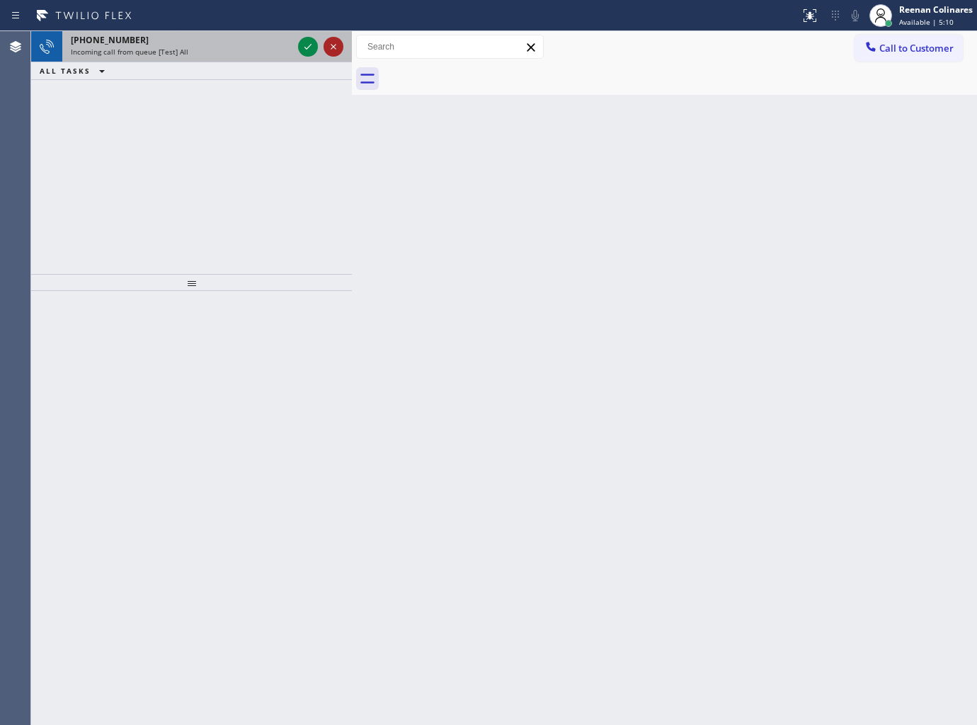
drag, startPoint x: 221, startPoint y: 53, endPoint x: 324, endPoint y: 50, distance: 103.4
click at [224, 53] on div "Incoming call from queue [Test] All" at bounding box center [182, 52] width 222 height 10
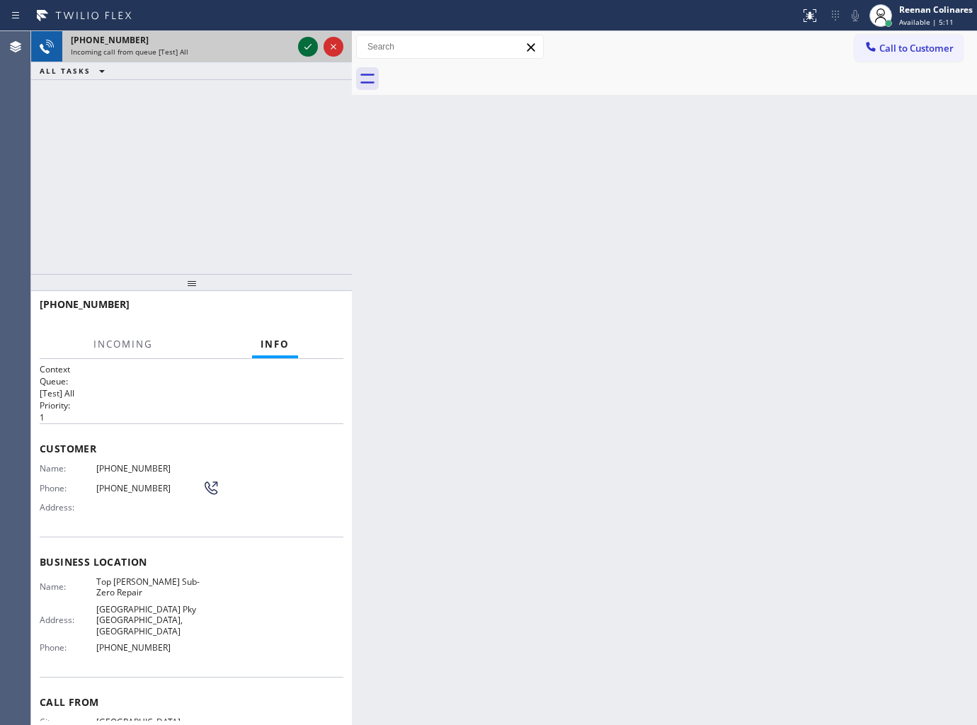
click at [307, 47] on icon at bounding box center [307, 46] width 17 height 17
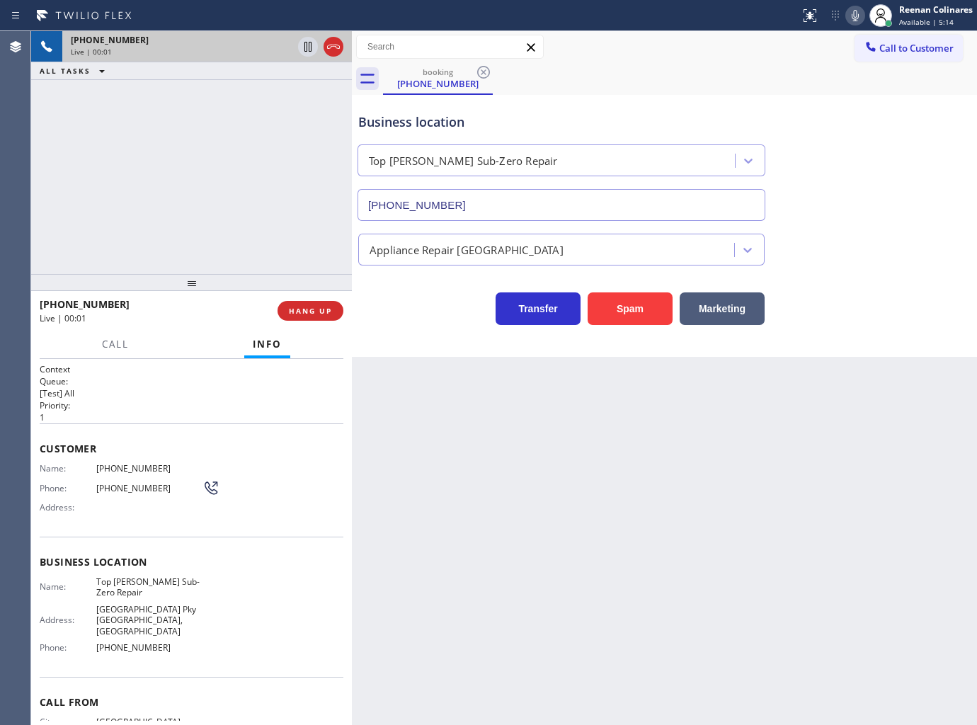
type input "(714) 970-4558"
click at [854, 18] on icon at bounding box center [855, 15] width 17 height 17
click at [108, 341] on span "Call" at bounding box center [115, 344] width 27 height 13
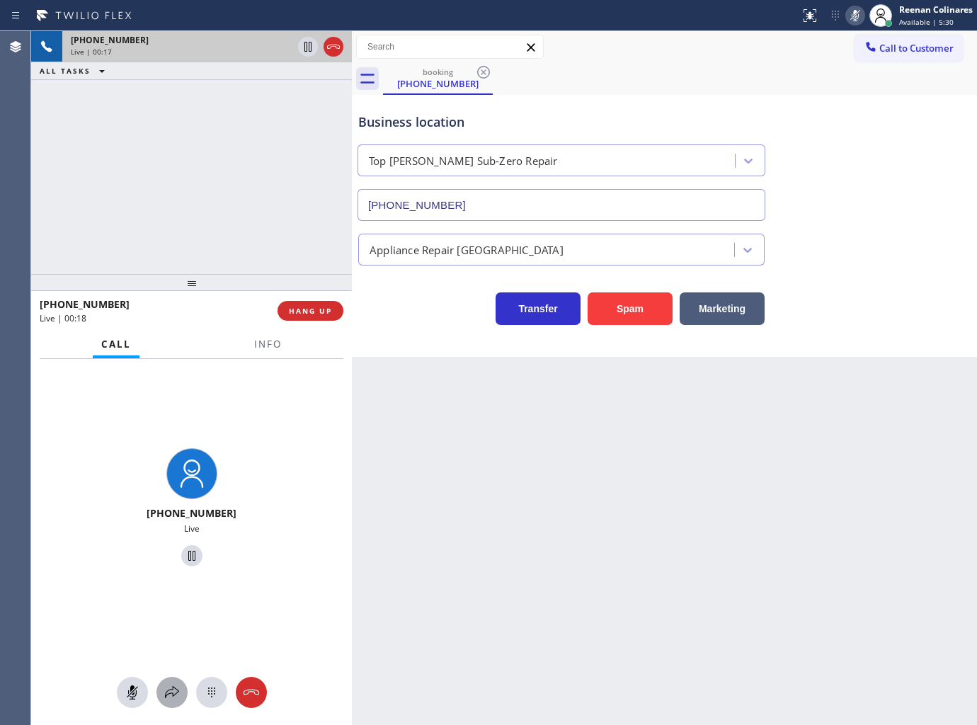
click at [170, 687] on icon at bounding box center [172, 692] width 17 height 17
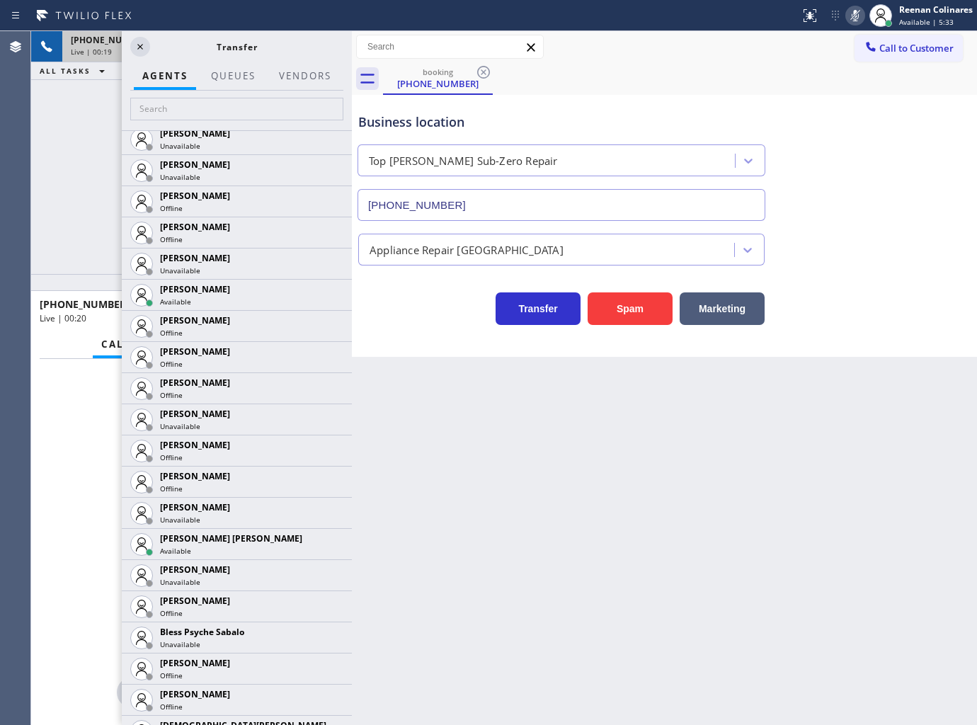
scroll to position [708, 0]
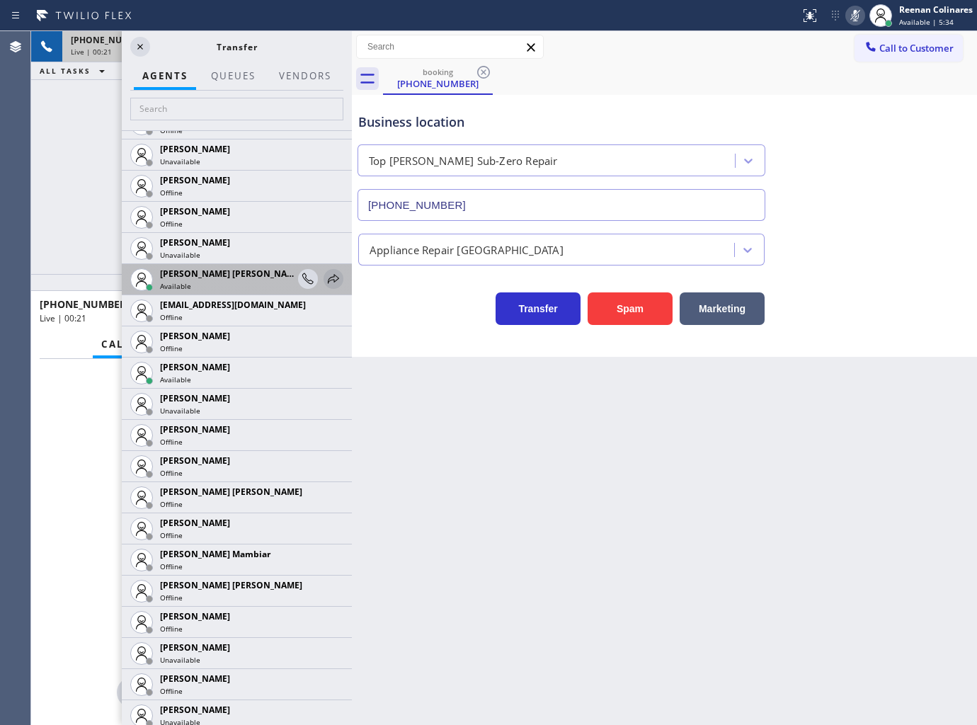
click at [326, 278] on icon at bounding box center [333, 278] width 17 height 17
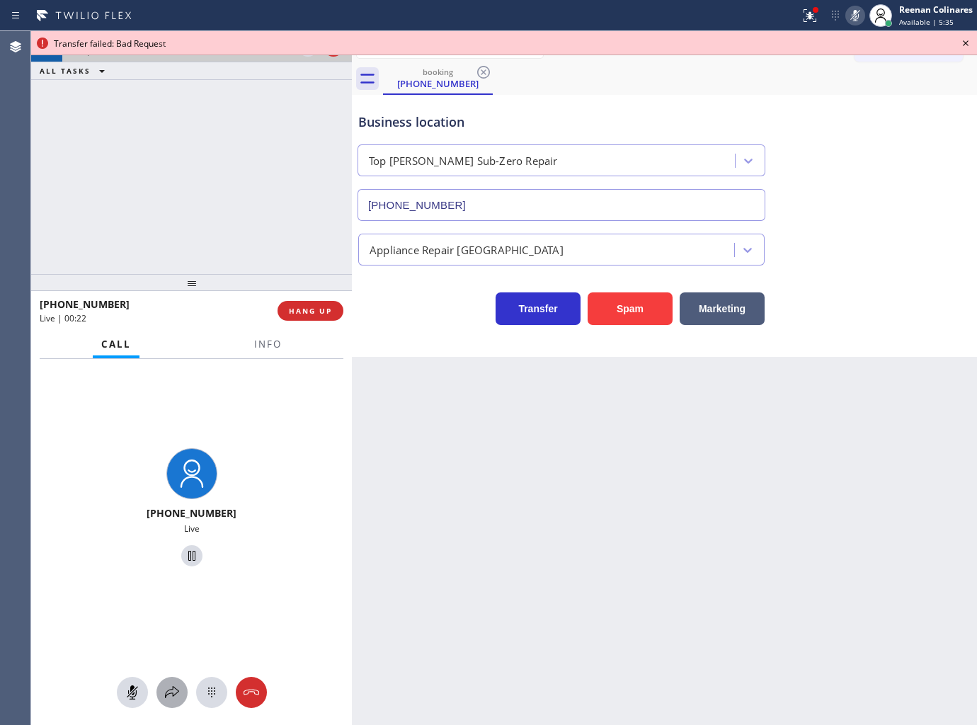
click at [171, 694] on icon at bounding box center [172, 692] width 17 height 17
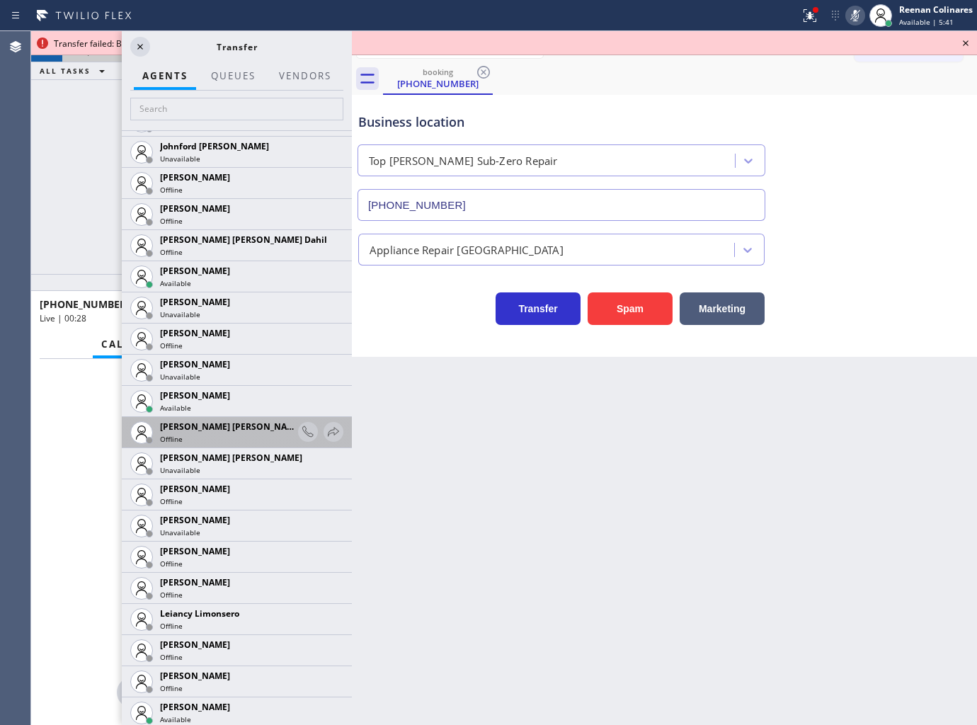
scroll to position [1887, 0]
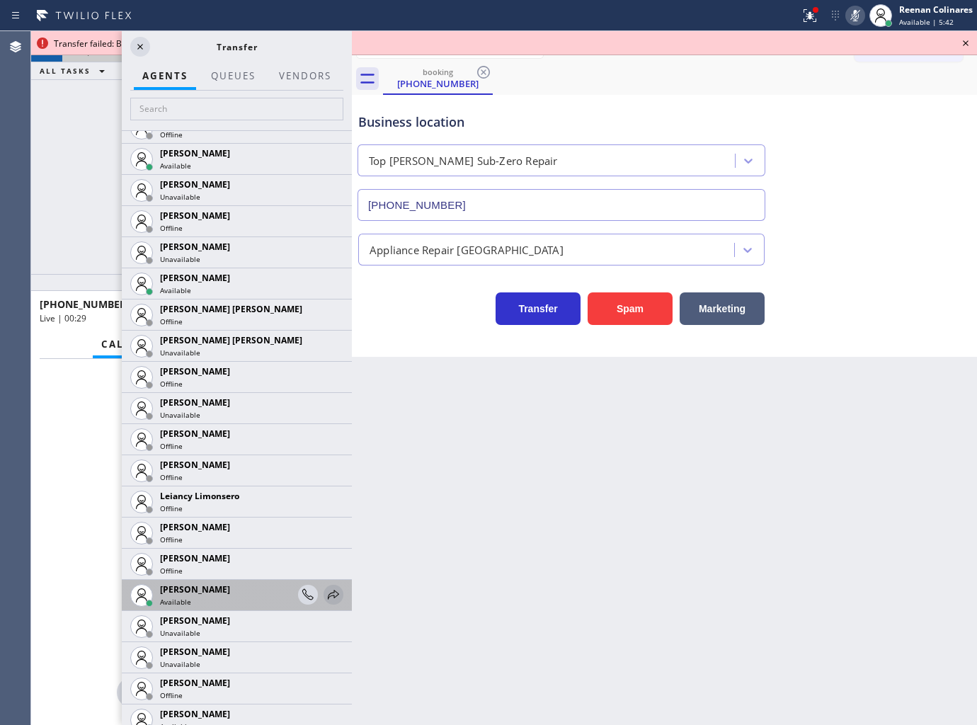
click at [328, 592] on icon at bounding box center [333, 594] width 11 height 9
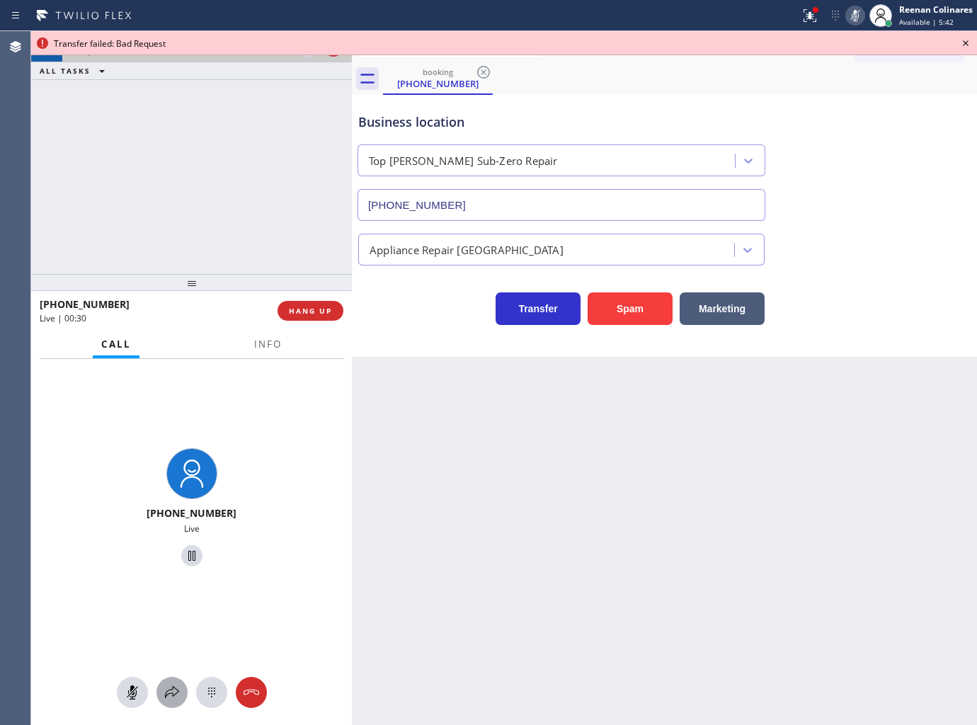
click at [173, 692] on icon at bounding box center [172, 692] width 17 height 17
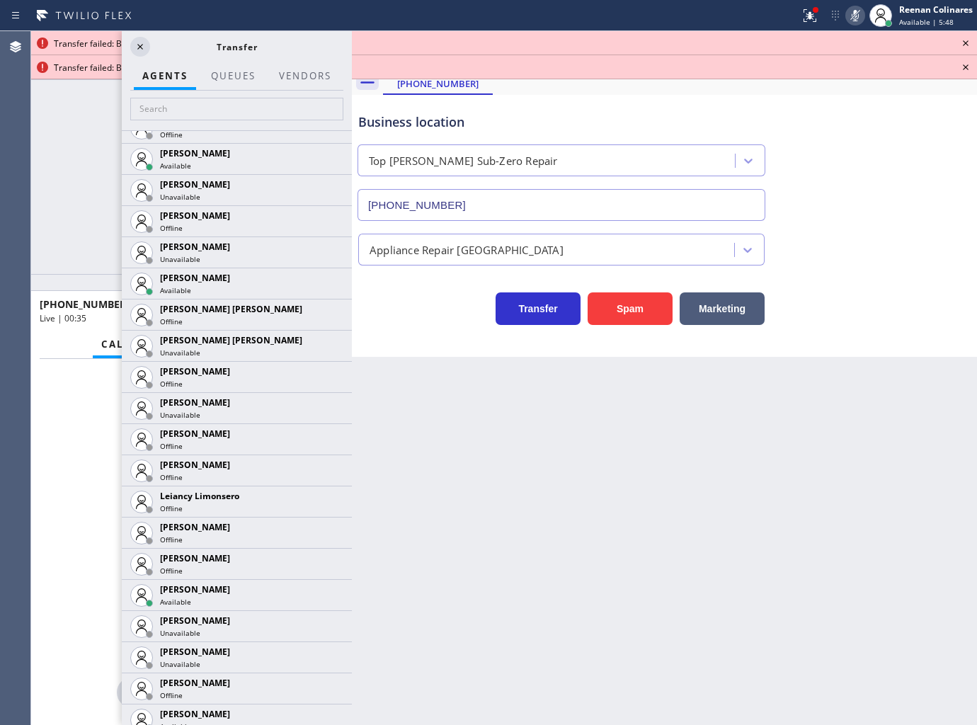
scroll to position [2281, 0]
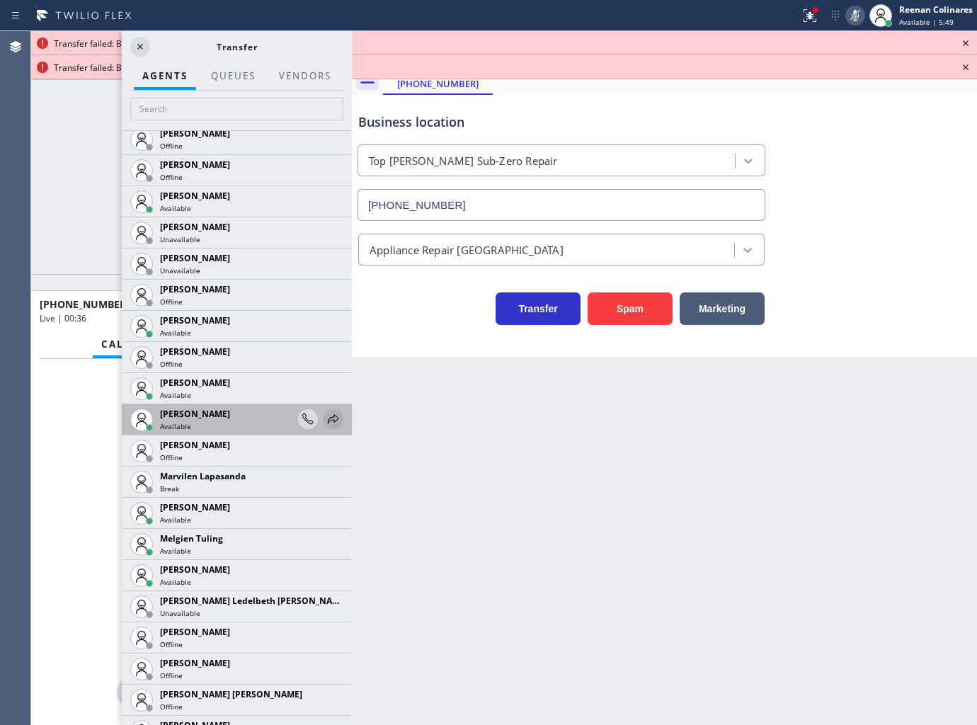
click at [328, 420] on icon at bounding box center [333, 419] width 17 height 17
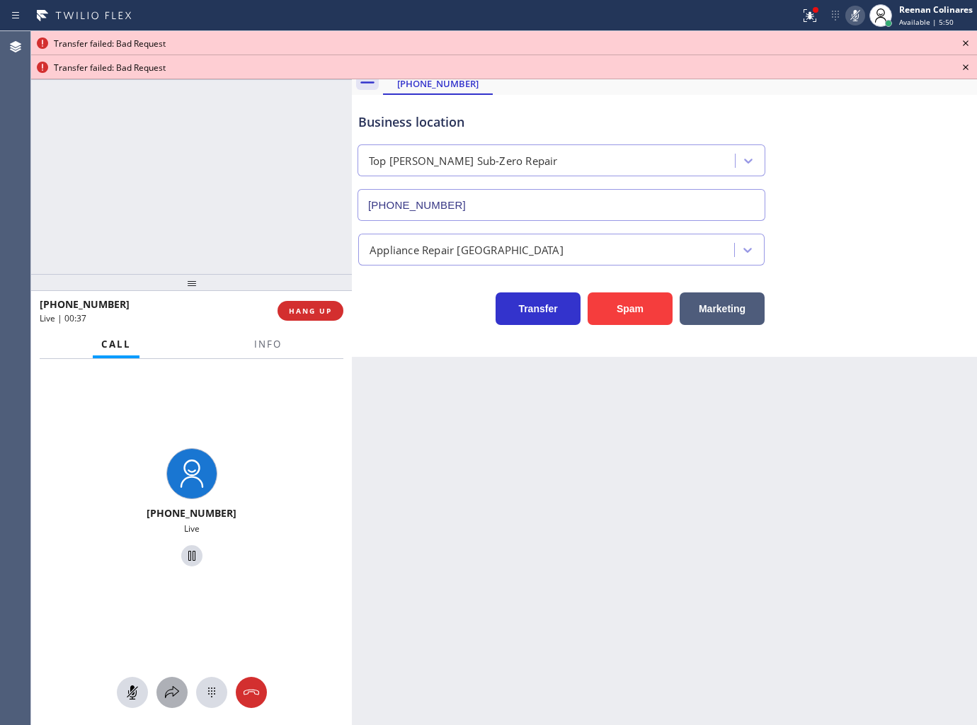
click at [173, 688] on icon at bounding box center [172, 692] width 17 height 17
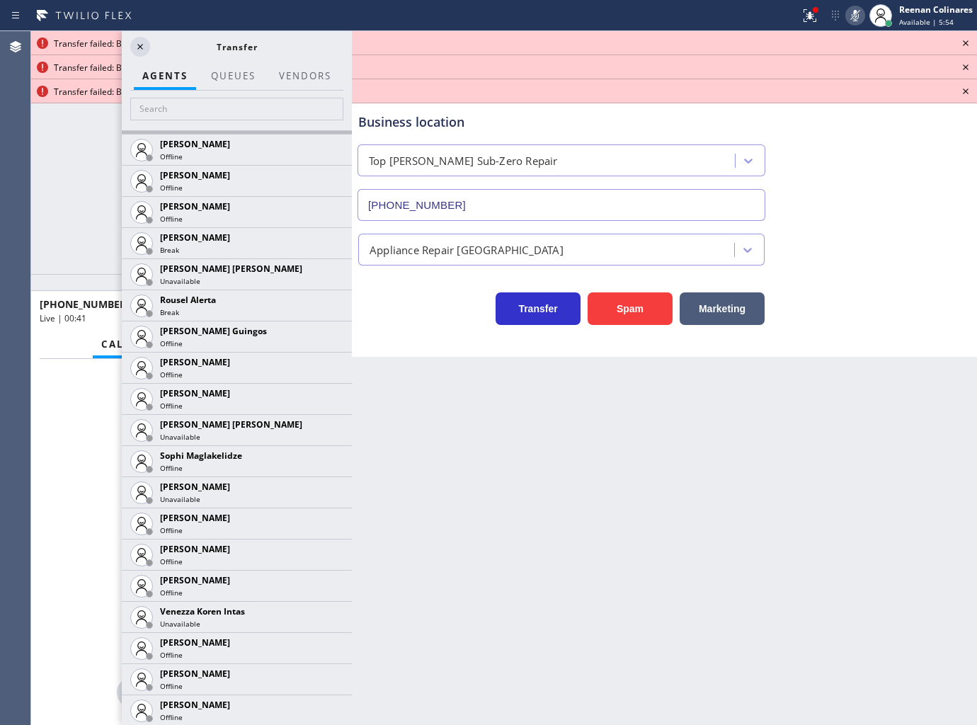
scroll to position [2452, 0]
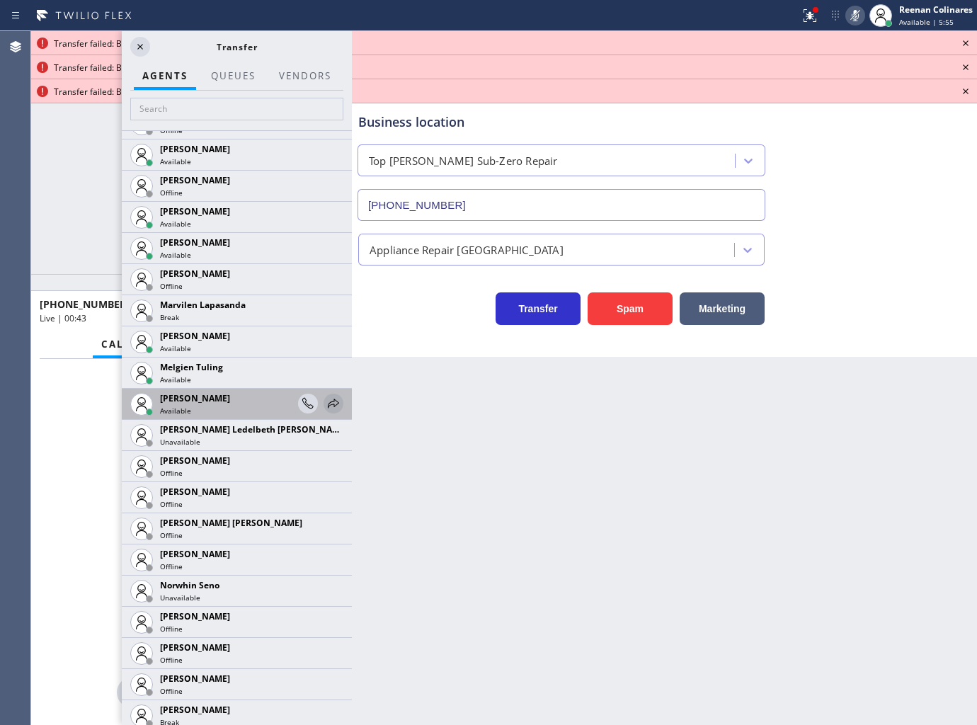
click at [325, 400] on icon at bounding box center [333, 403] width 17 height 17
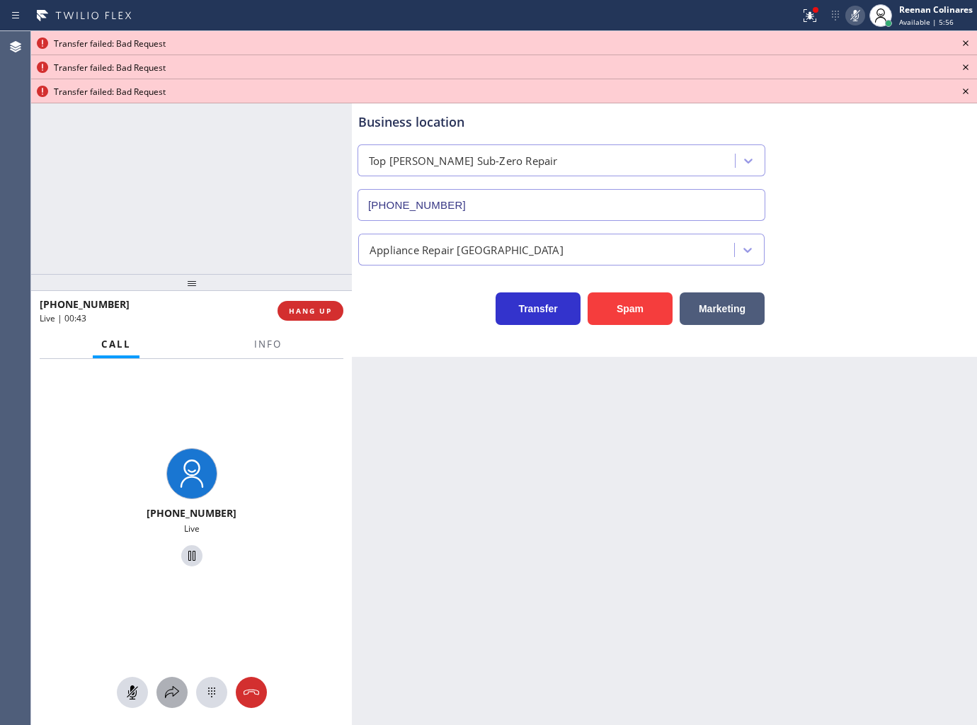
click at [171, 694] on icon at bounding box center [172, 692] width 14 height 12
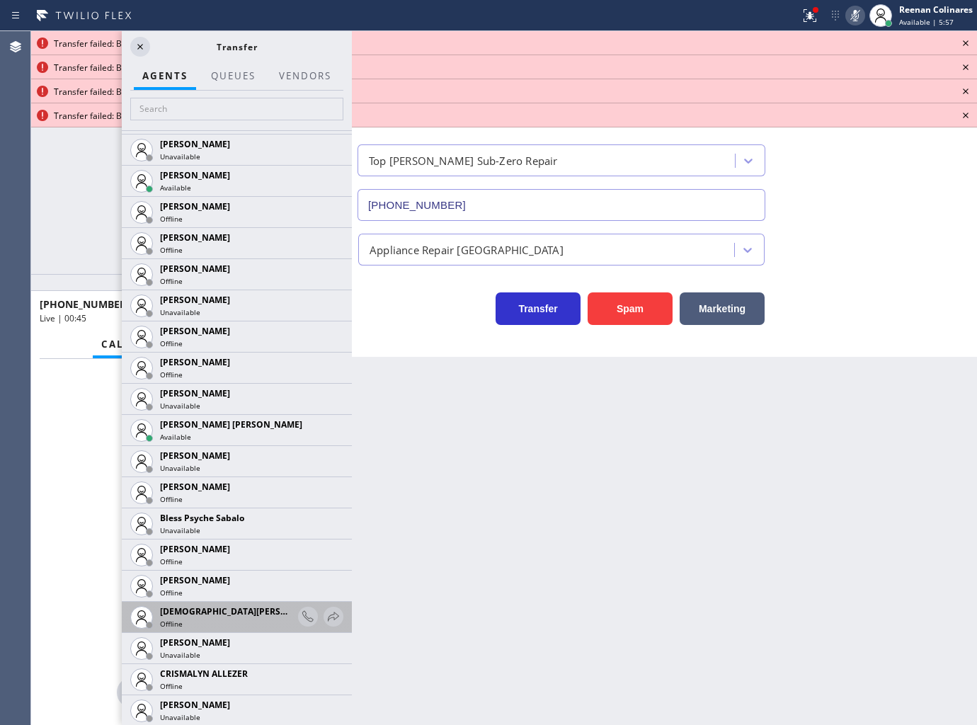
scroll to position [314, 0]
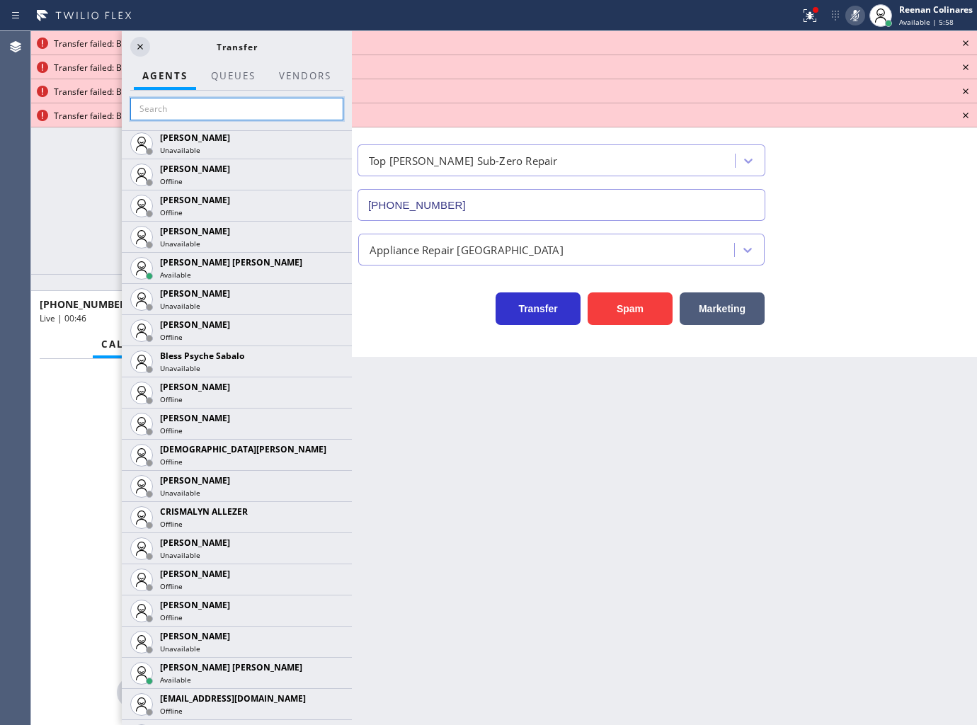
click at [222, 105] on input "text" at bounding box center [236, 109] width 213 height 23
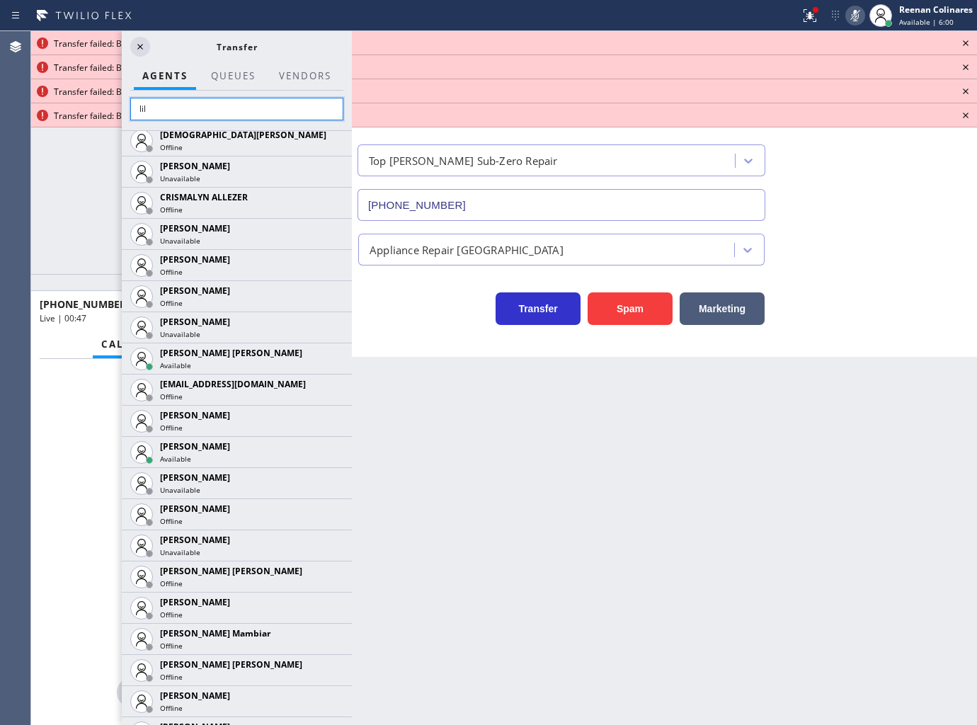
scroll to position [0, 0]
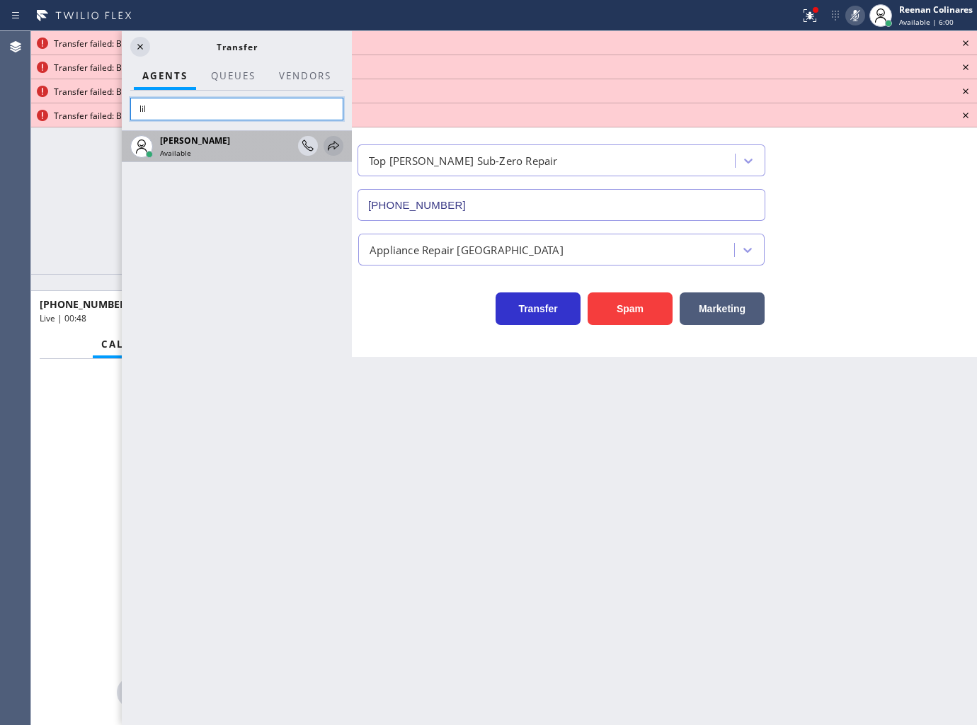
type input "lil"
click at [331, 146] on icon at bounding box center [333, 145] width 17 height 17
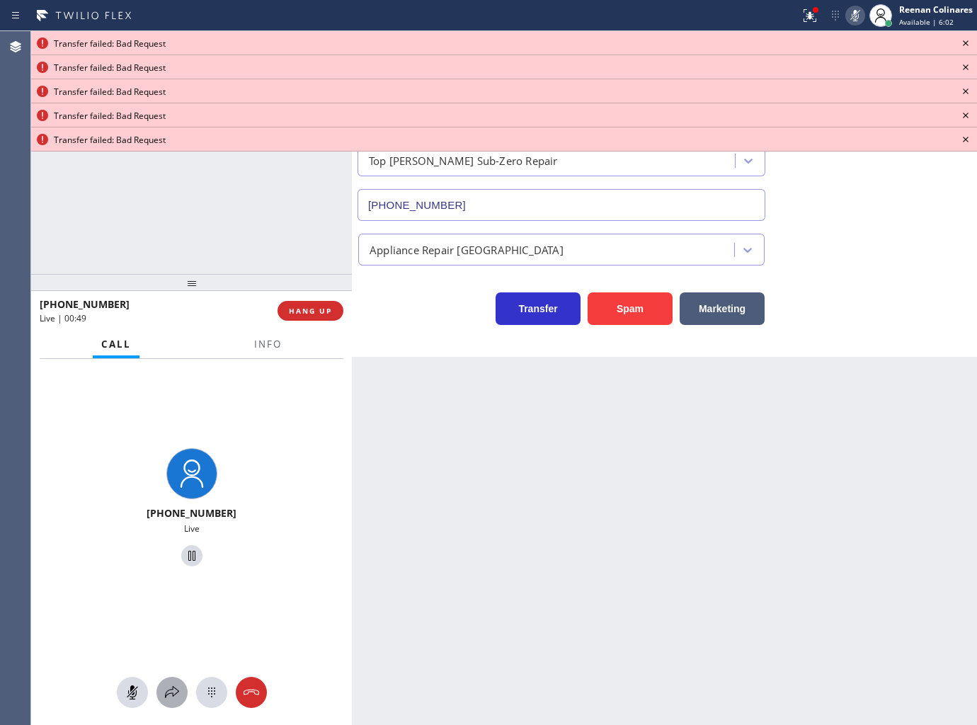
click at [172, 697] on icon at bounding box center [172, 692] width 17 height 17
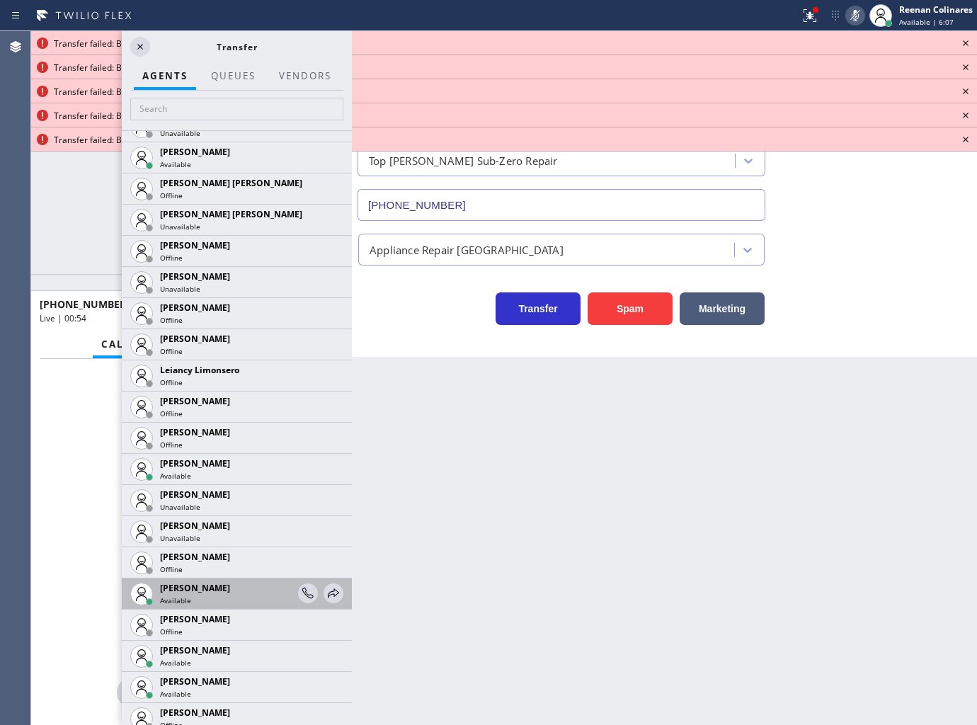
scroll to position [2044, 0]
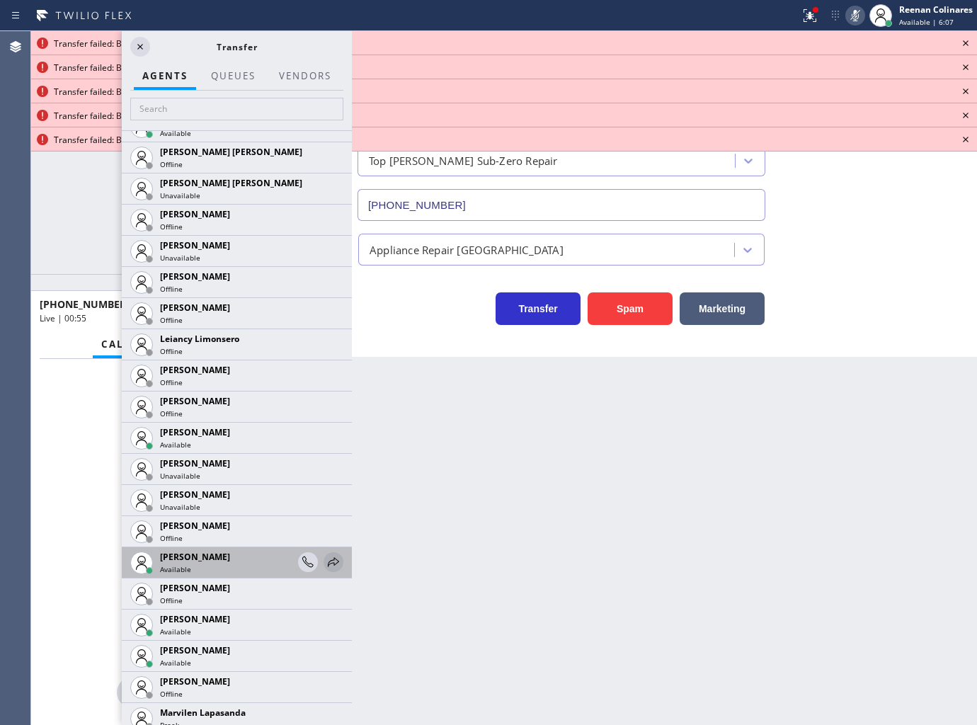
click at [325, 561] on icon at bounding box center [333, 562] width 17 height 17
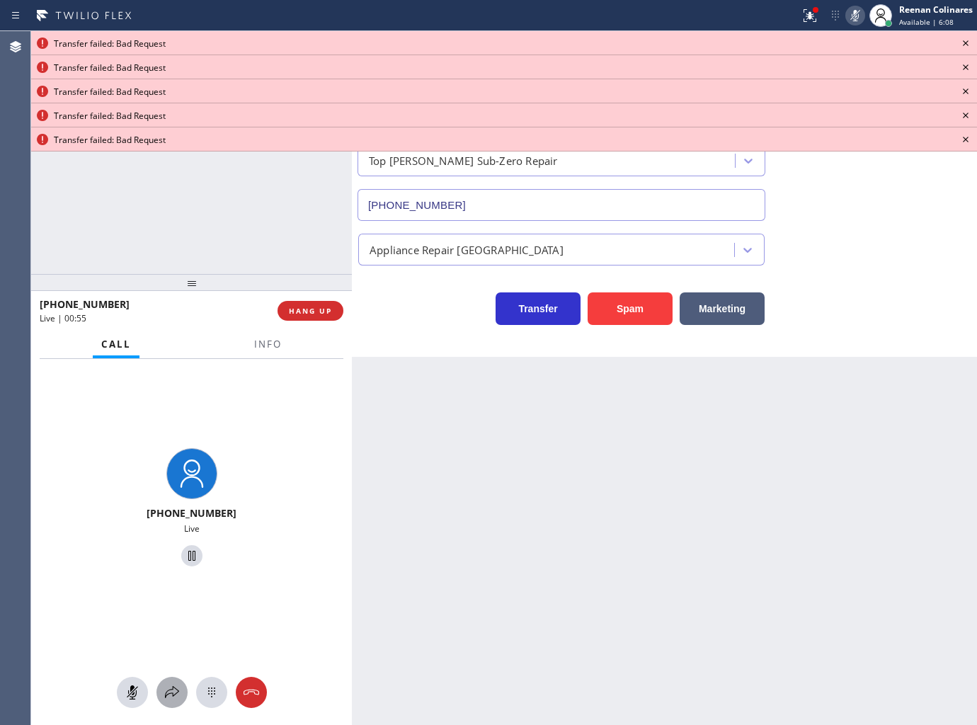
click at [166, 694] on icon at bounding box center [172, 692] width 17 height 17
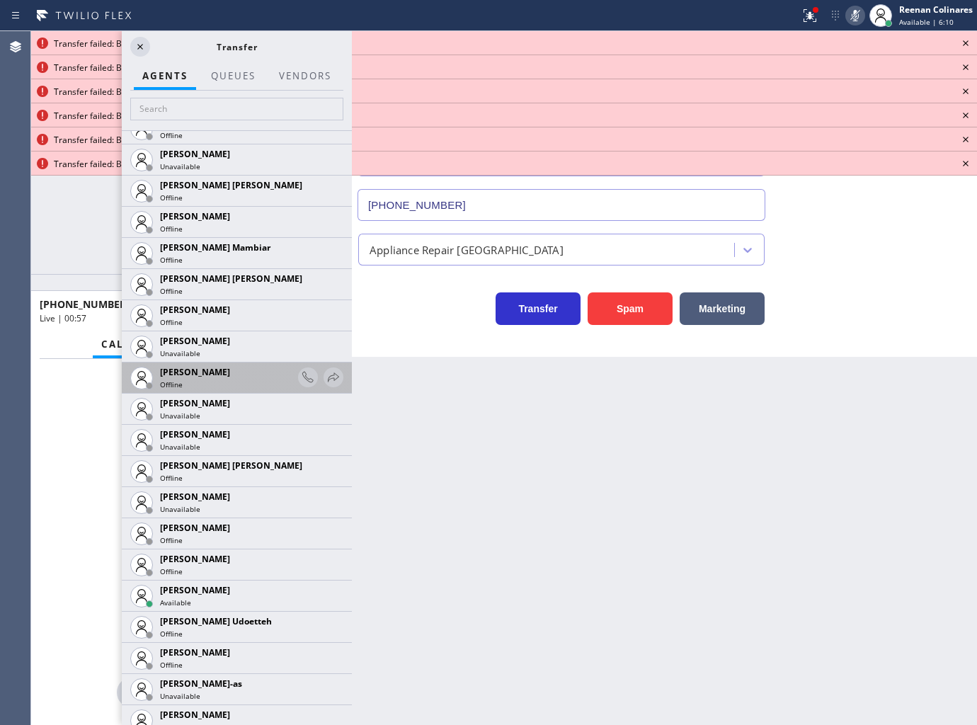
scroll to position [1179, 0]
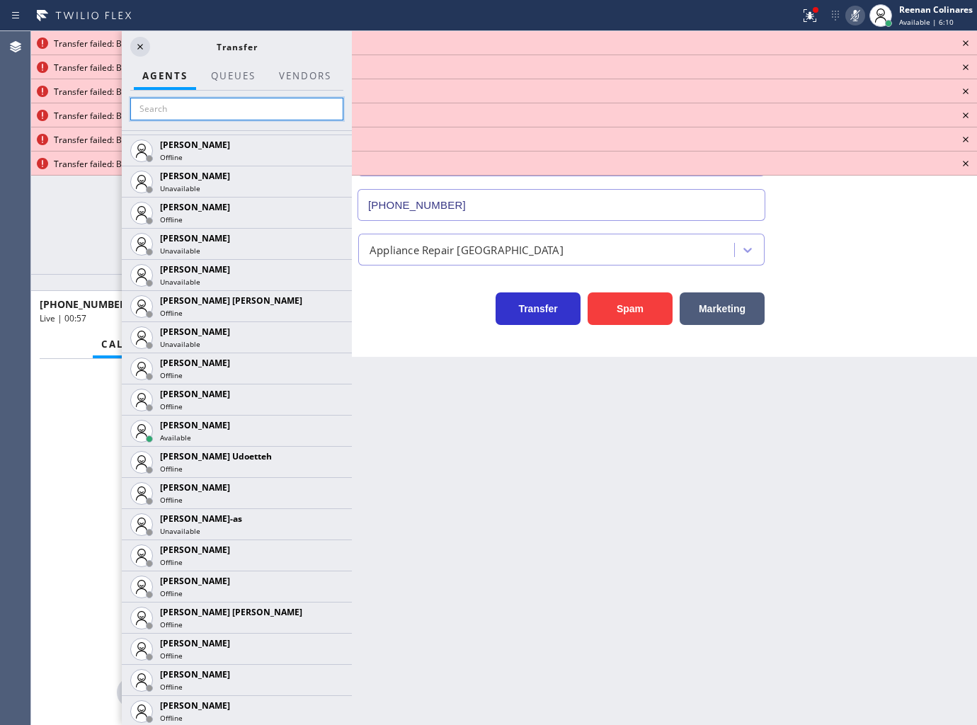
click at [180, 111] on input "text" at bounding box center [236, 109] width 213 height 23
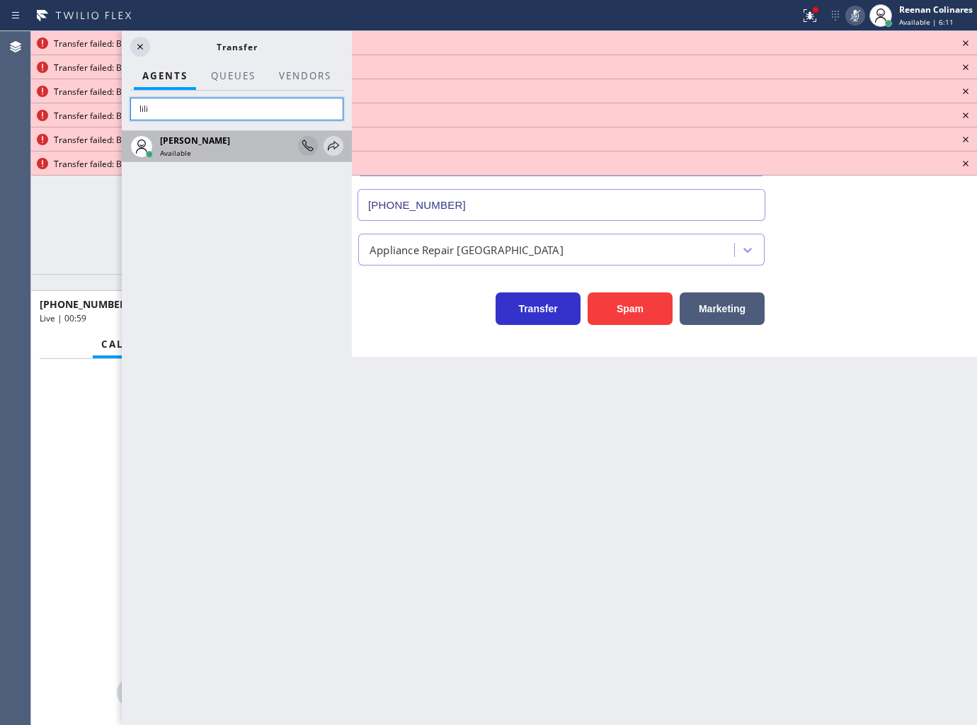
scroll to position [0, 0]
type input "lili"
click at [333, 149] on icon at bounding box center [333, 145] width 17 height 17
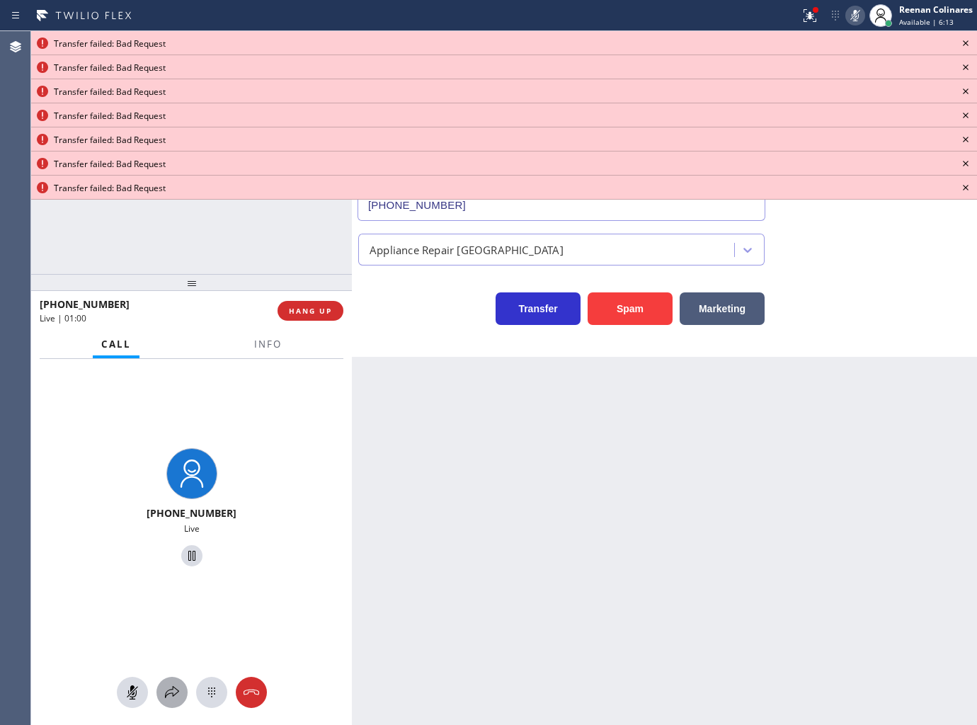
click at [180, 692] on icon at bounding box center [172, 692] width 17 height 17
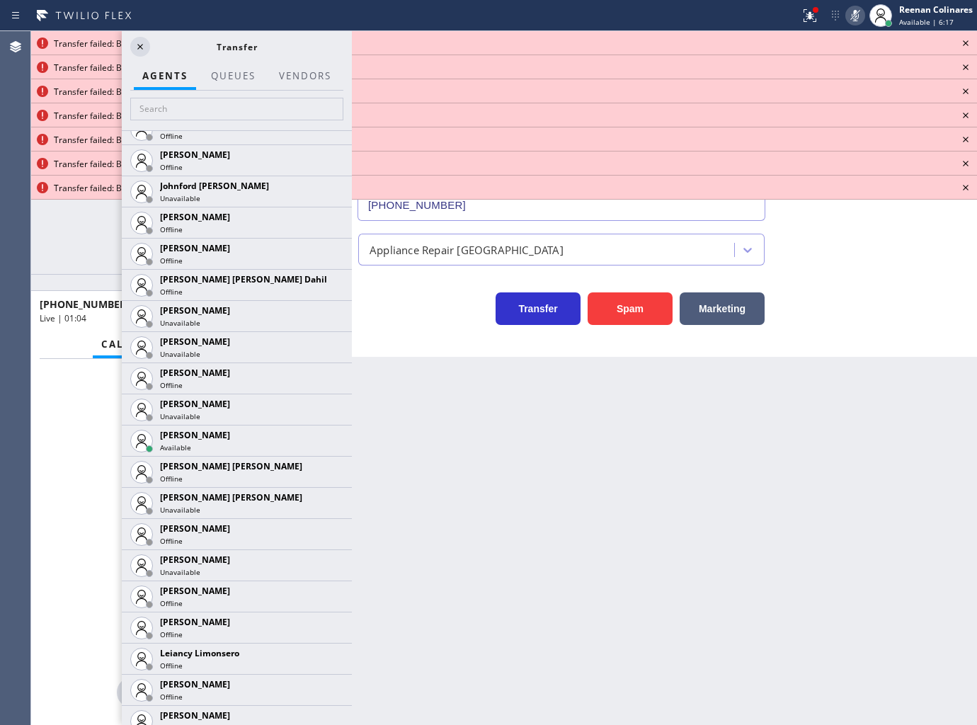
scroll to position [2124, 0]
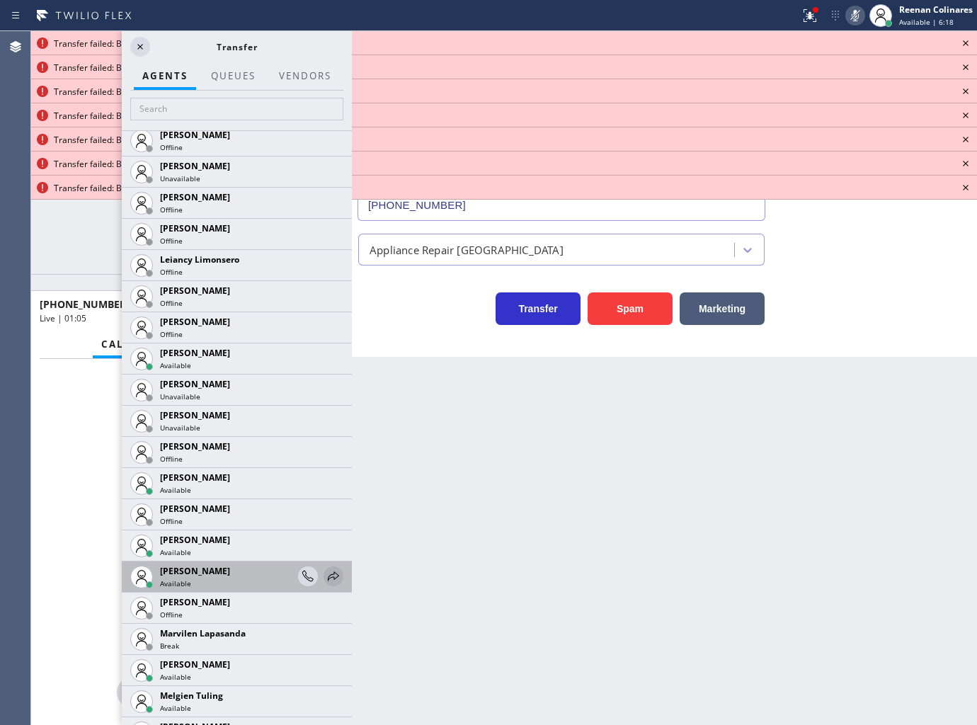
click at [326, 578] on icon at bounding box center [333, 576] width 17 height 17
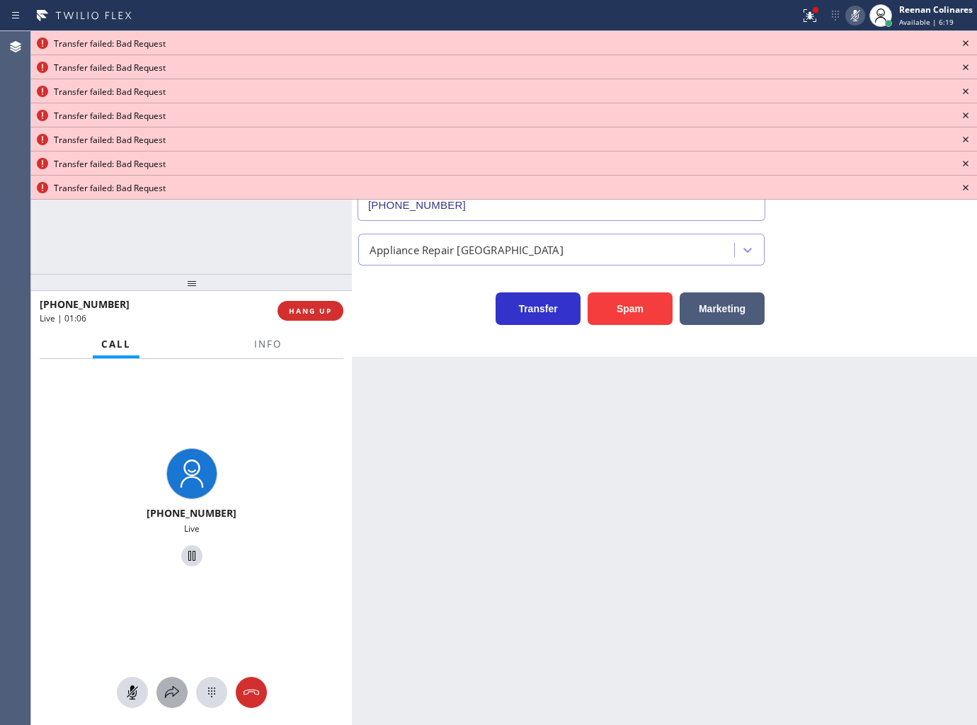
click at [171, 690] on icon at bounding box center [172, 692] width 17 height 17
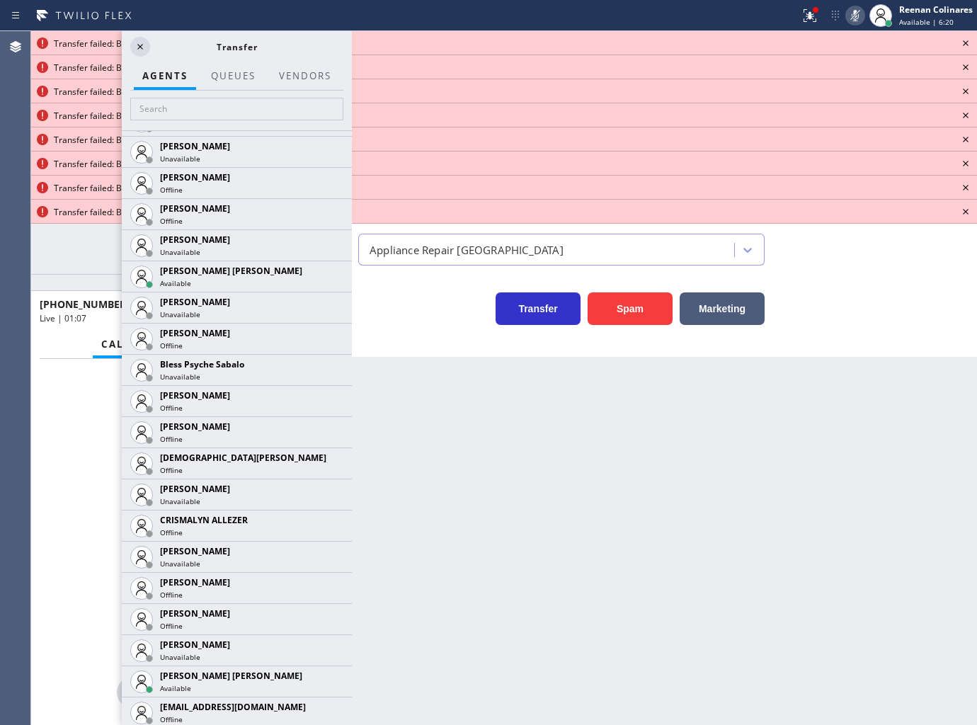
scroll to position [314, 0]
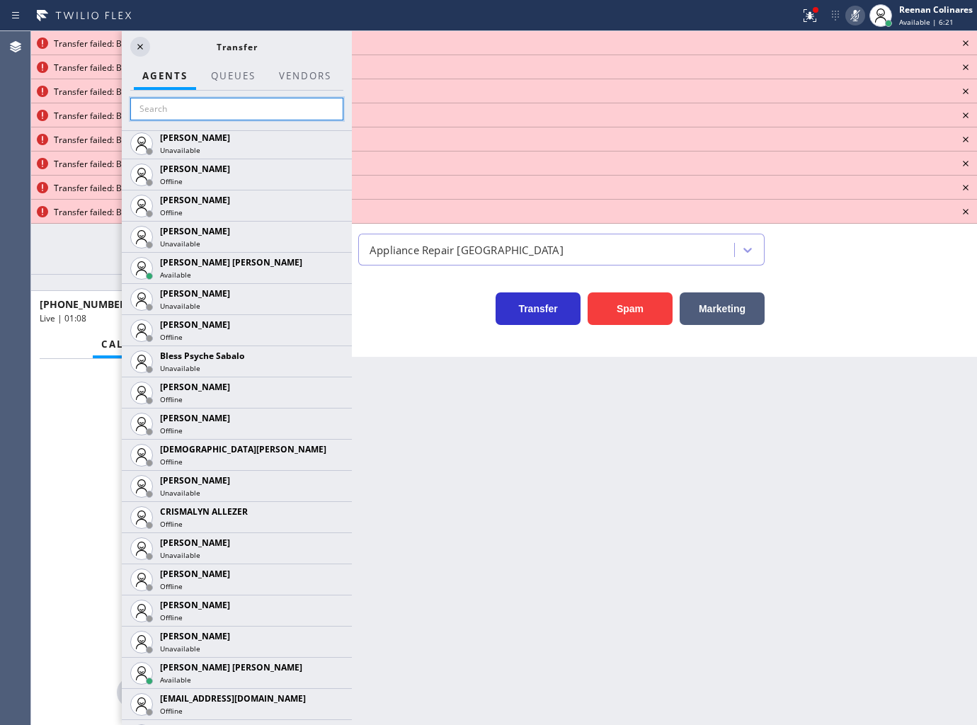
click at [159, 102] on input "text" at bounding box center [236, 109] width 213 height 23
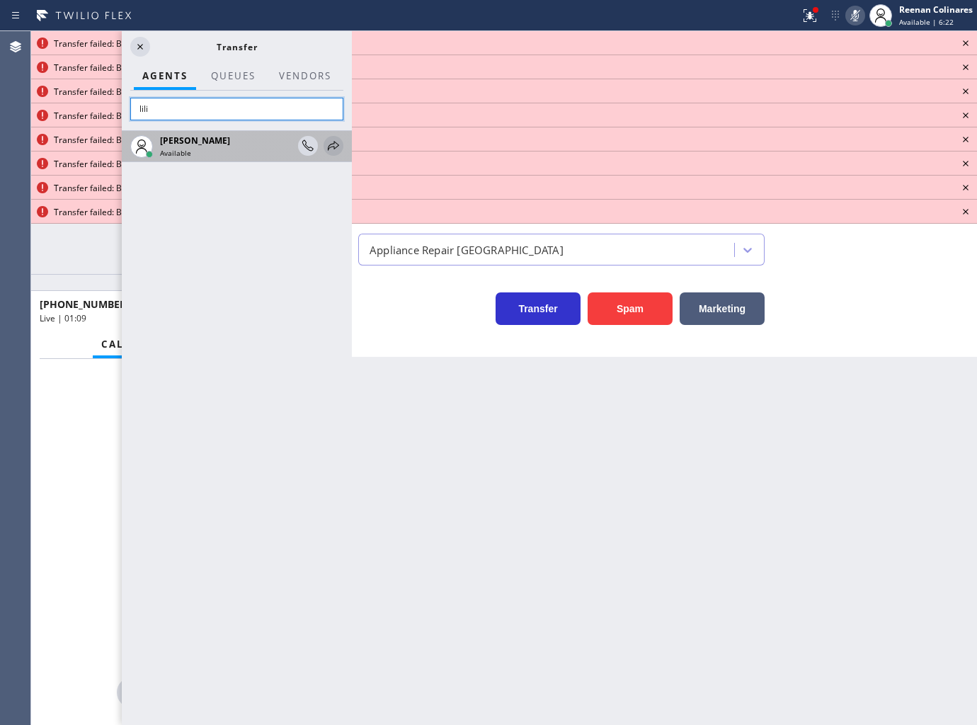
type input "lili"
click at [335, 144] on icon at bounding box center [333, 145] width 17 height 17
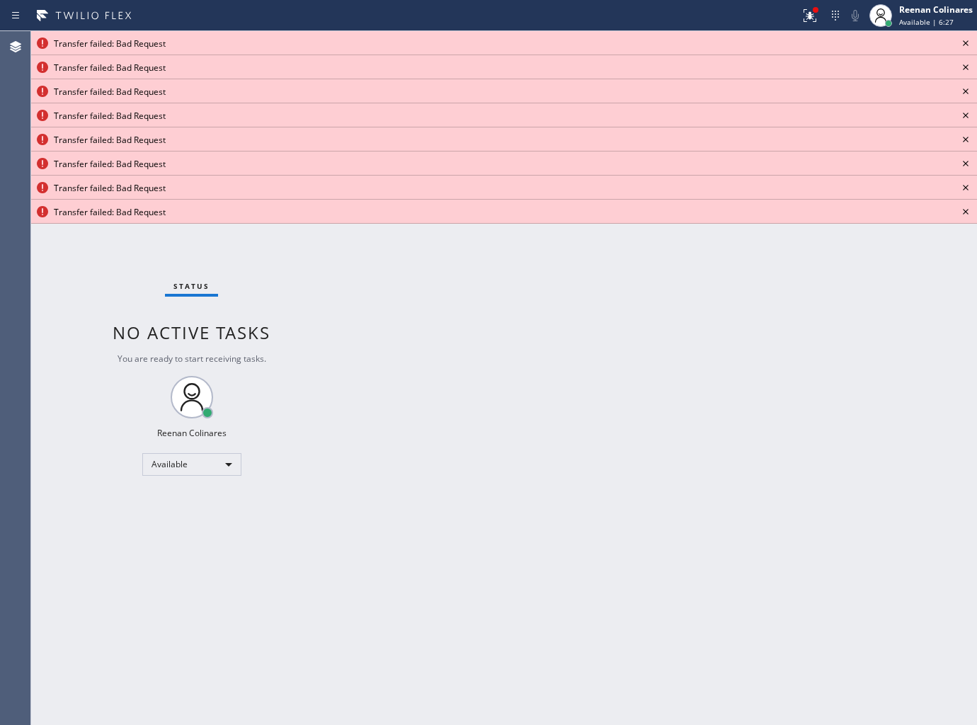
click at [966, 42] on icon at bounding box center [966, 43] width 6 height 6
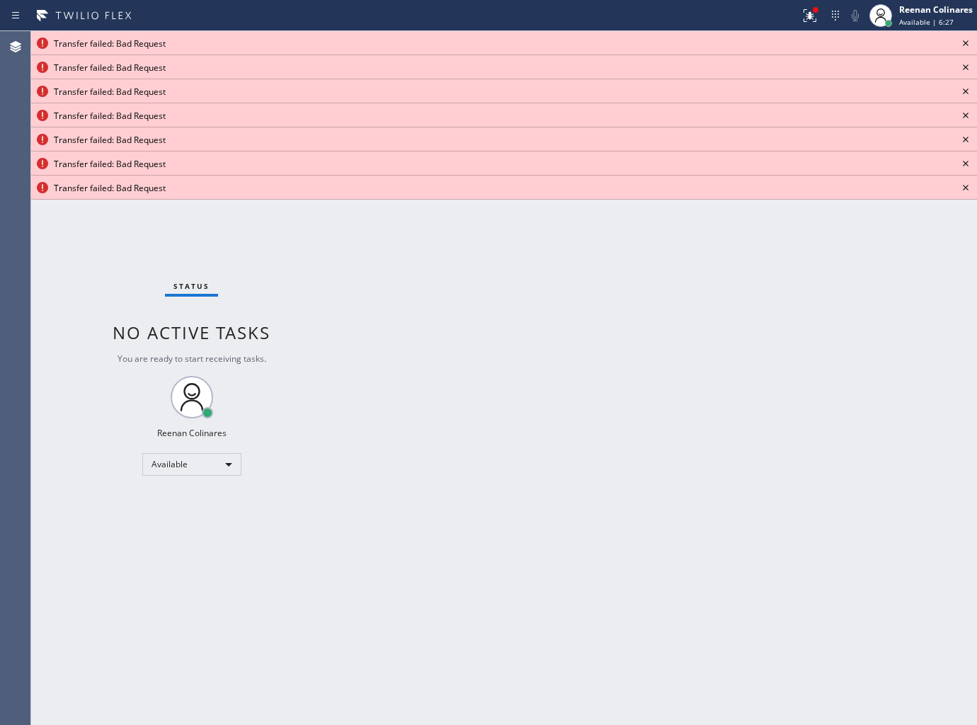
click at [966, 42] on icon at bounding box center [966, 43] width 6 height 6
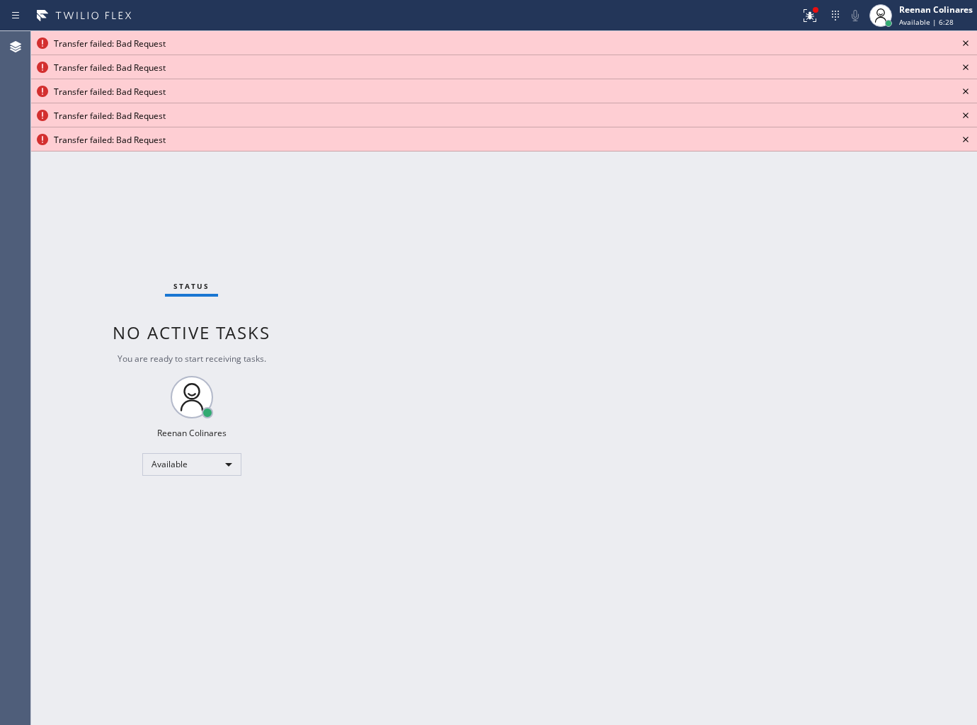
click at [966, 42] on icon at bounding box center [966, 43] width 6 height 6
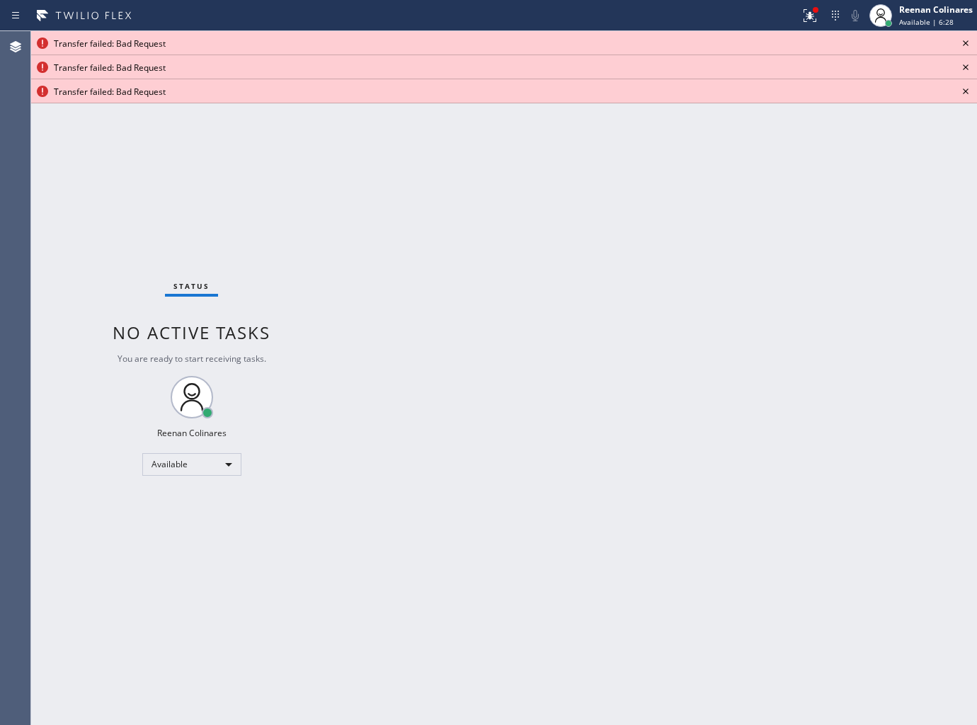
click at [966, 42] on icon at bounding box center [966, 43] width 6 height 6
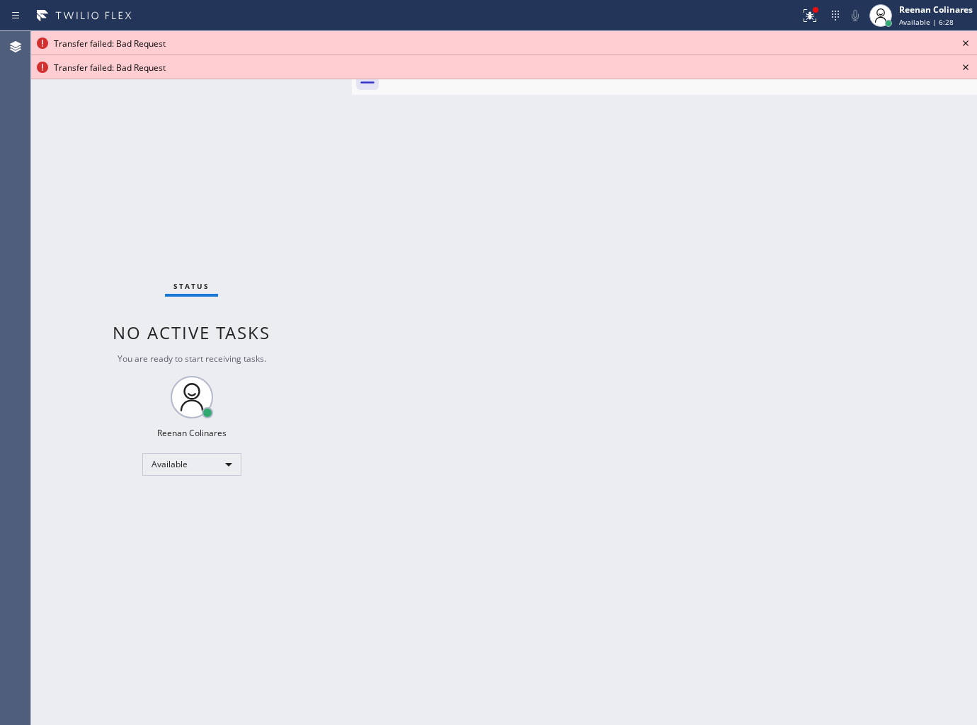
click at [966, 42] on icon at bounding box center [966, 43] width 6 height 6
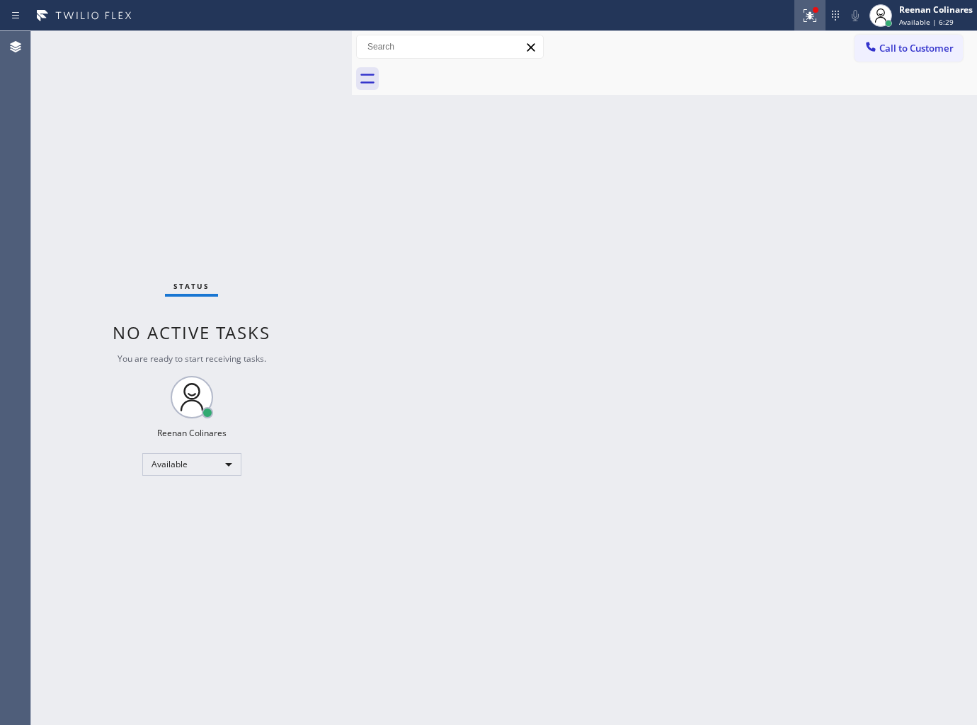
click at [815, 20] on icon at bounding box center [809, 15] width 17 height 17
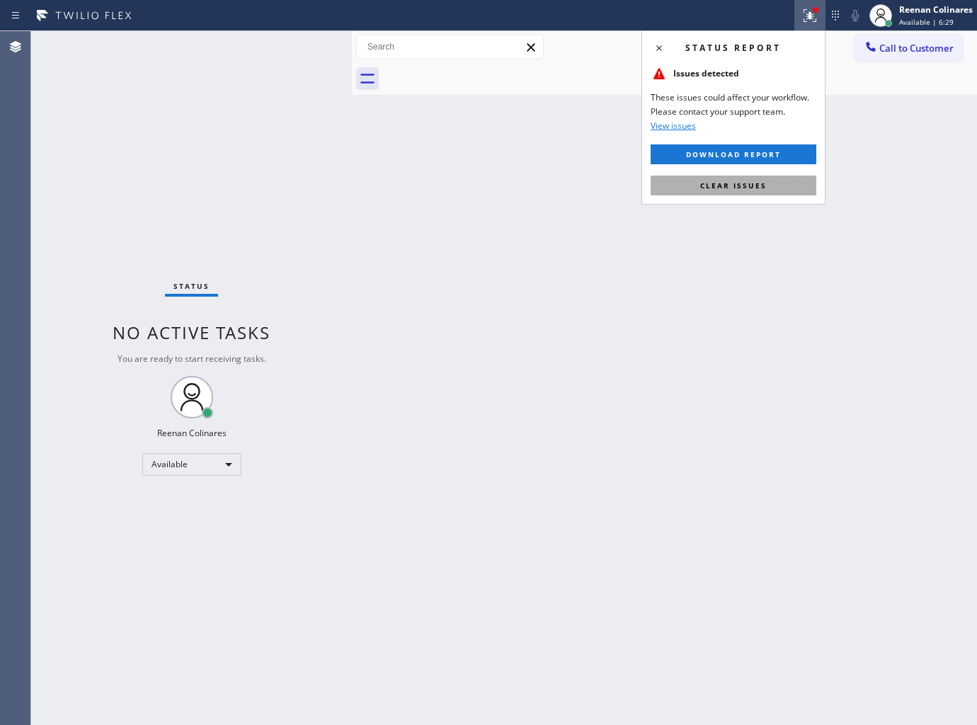
click at [765, 188] on span "Clear issues" at bounding box center [733, 186] width 67 height 10
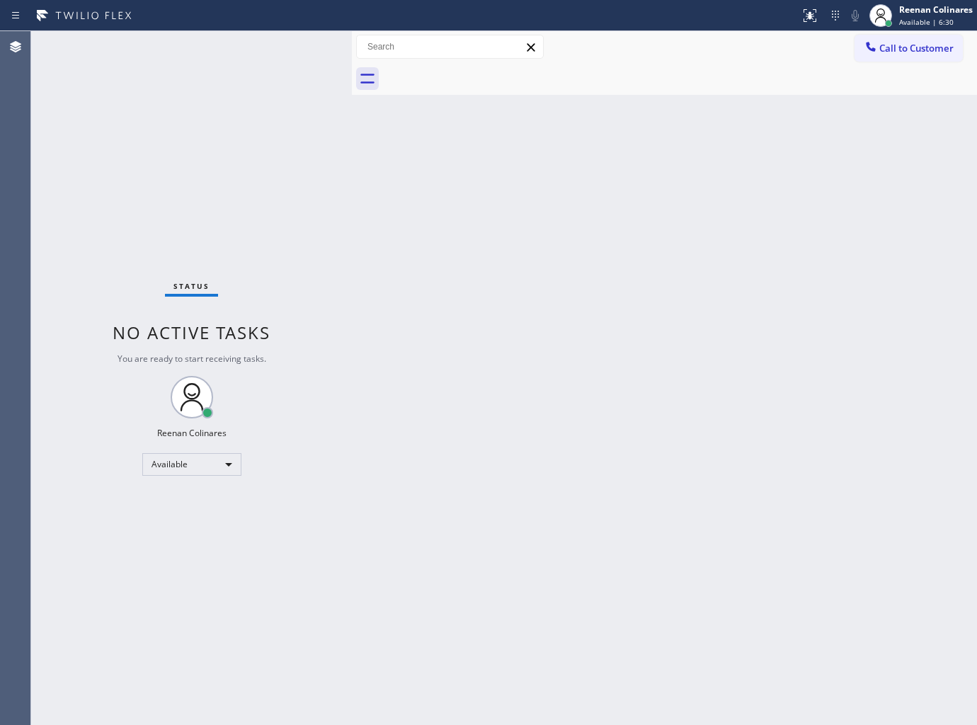
click at [439, 275] on div "Back to Dashboard Change Sender ID Customers Technicians Select a contact Outbo…" at bounding box center [664, 378] width 625 height 694
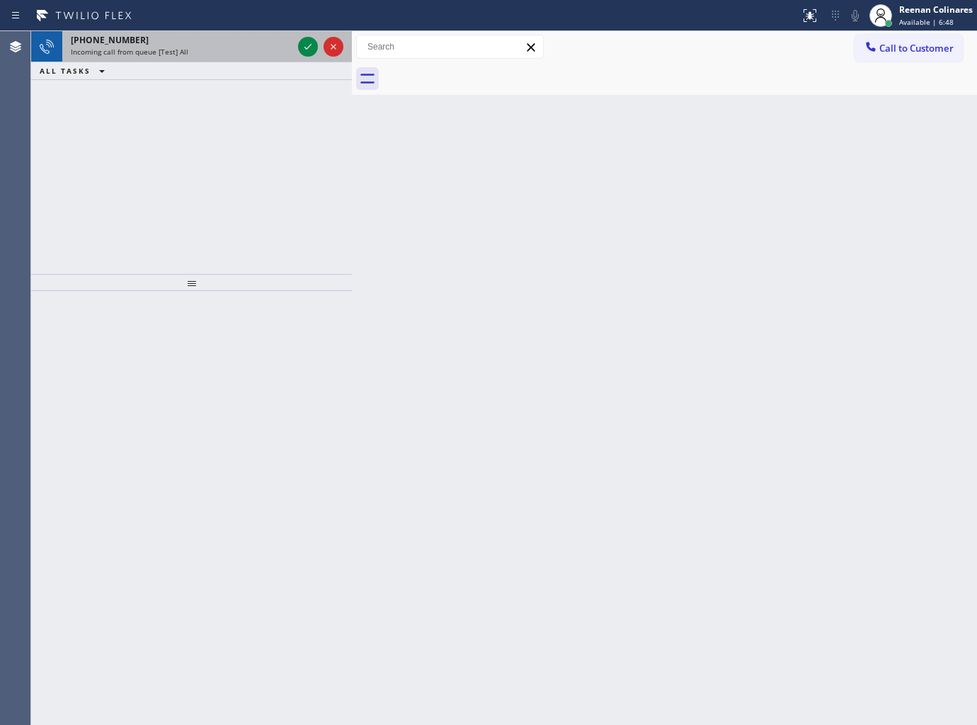
click at [195, 34] on div "+19497018873" at bounding box center [182, 40] width 222 height 12
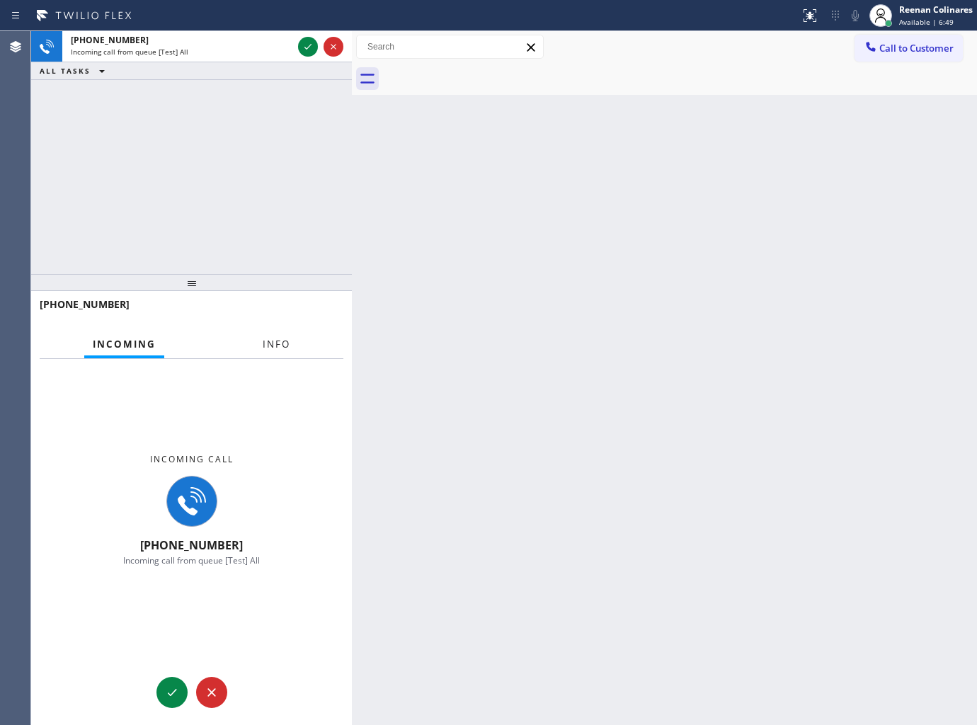
click at [265, 347] on span "Info" at bounding box center [277, 344] width 28 height 13
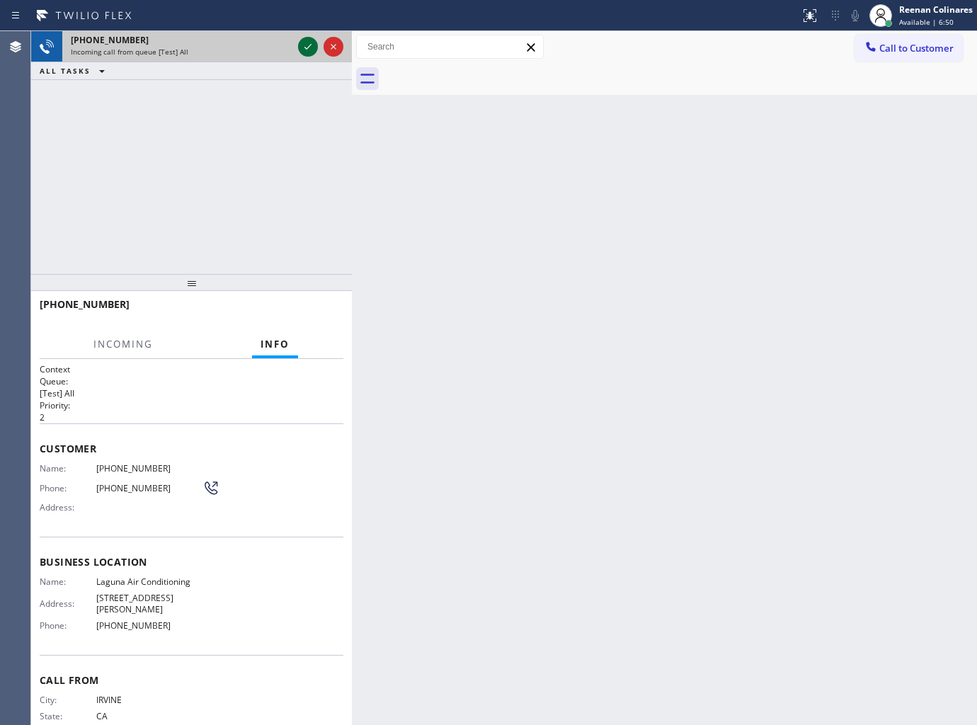
click at [300, 42] on icon at bounding box center [307, 46] width 17 height 17
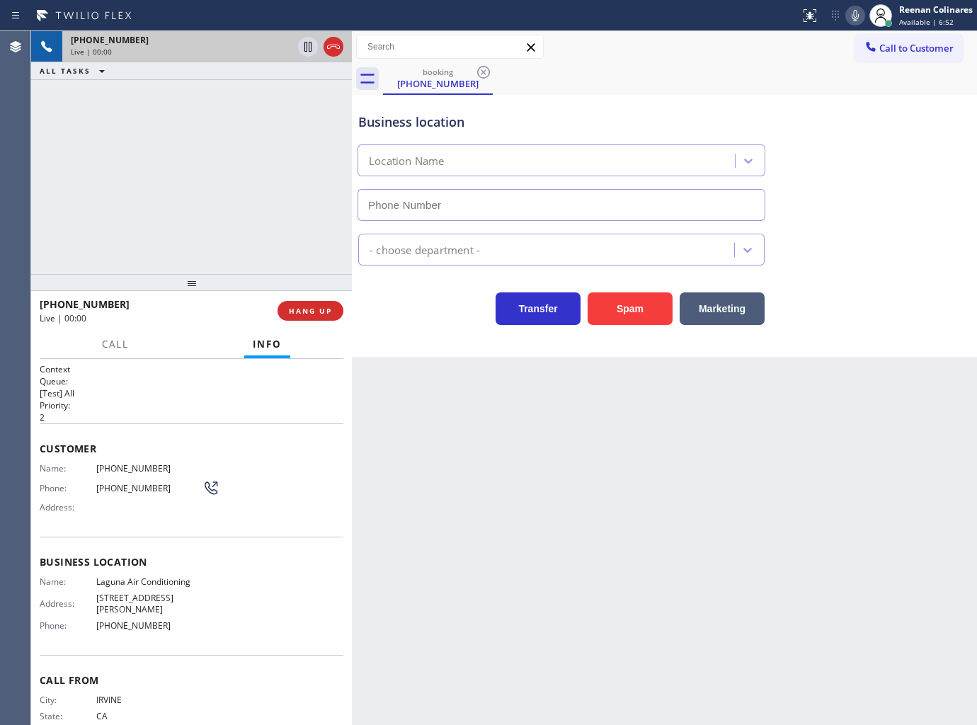
type input "(949) 523-3665"
click at [850, 15] on icon at bounding box center [855, 15] width 17 height 17
click at [852, 15] on icon at bounding box center [855, 15] width 7 height 11
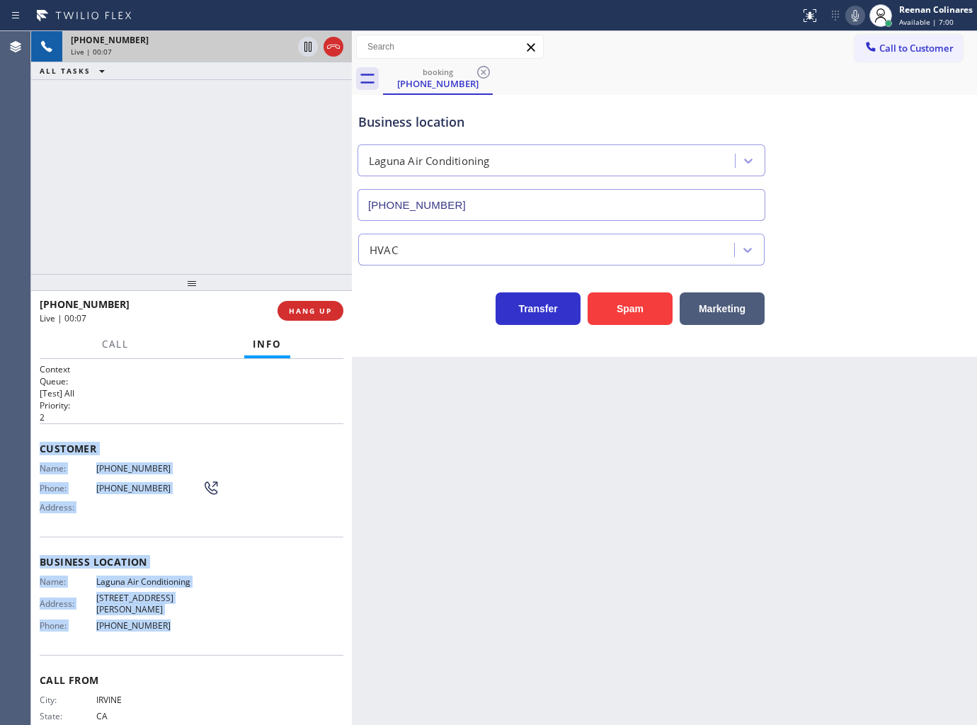
drag, startPoint x: 38, startPoint y: 443, endPoint x: 287, endPoint y: 617, distance: 304.0
click at [236, 625] on div "Context Queue: [Test] All Priority: 2 Customer Name: (949) 701-8873 Phone: (949…" at bounding box center [191, 542] width 321 height 367
click at [851, 12] on icon at bounding box center [855, 15] width 17 height 17
click at [113, 338] on span "Call" at bounding box center [115, 344] width 27 height 13
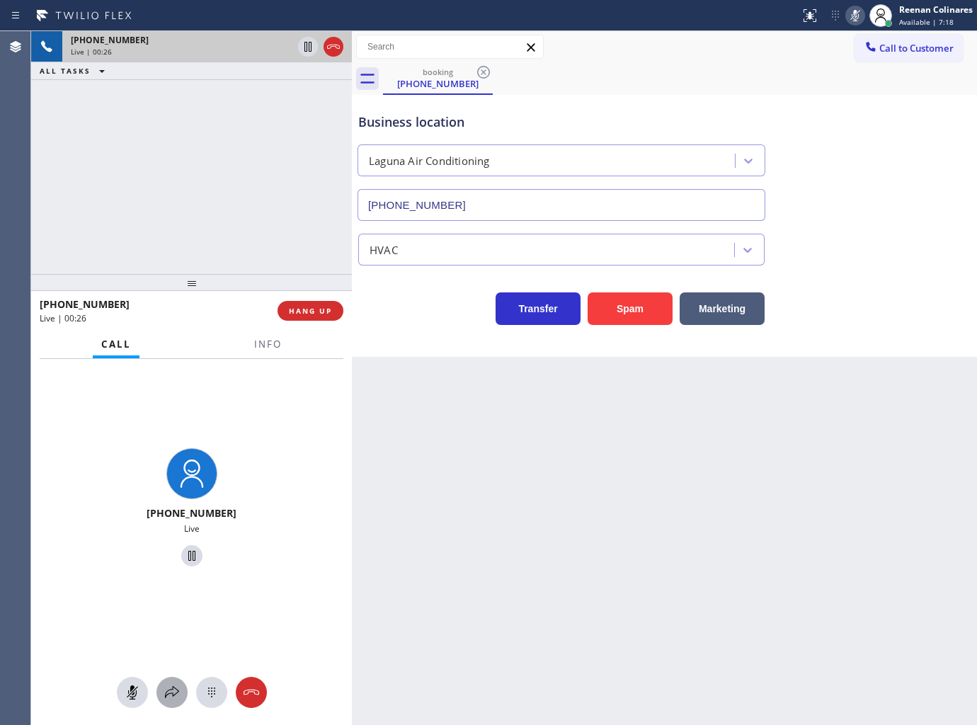
click at [168, 685] on icon at bounding box center [172, 692] width 17 height 17
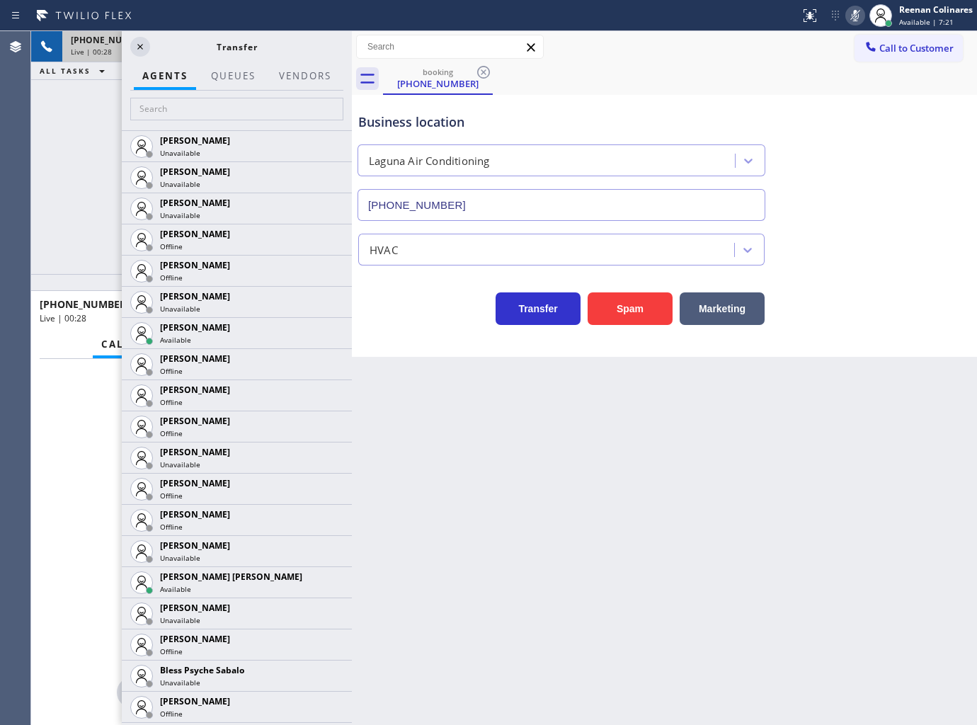
scroll to position [2924, 0]
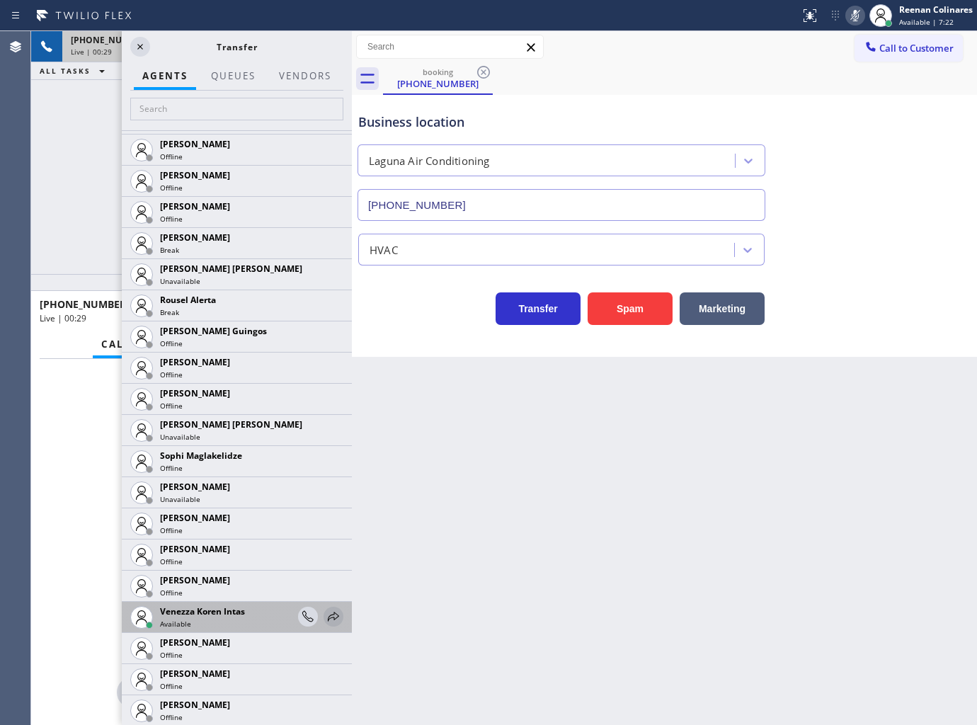
click at [325, 614] on icon at bounding box center [333, 616] width 17 height 17
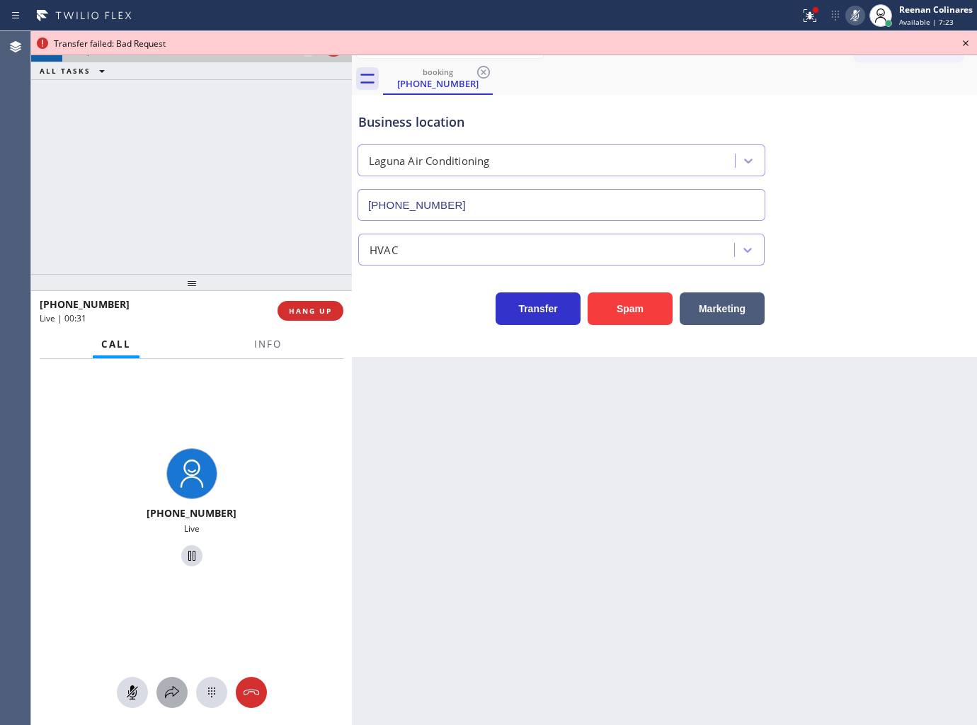
click at [167, 689] on icon at bounding box center [172, 692] width 17 height 17
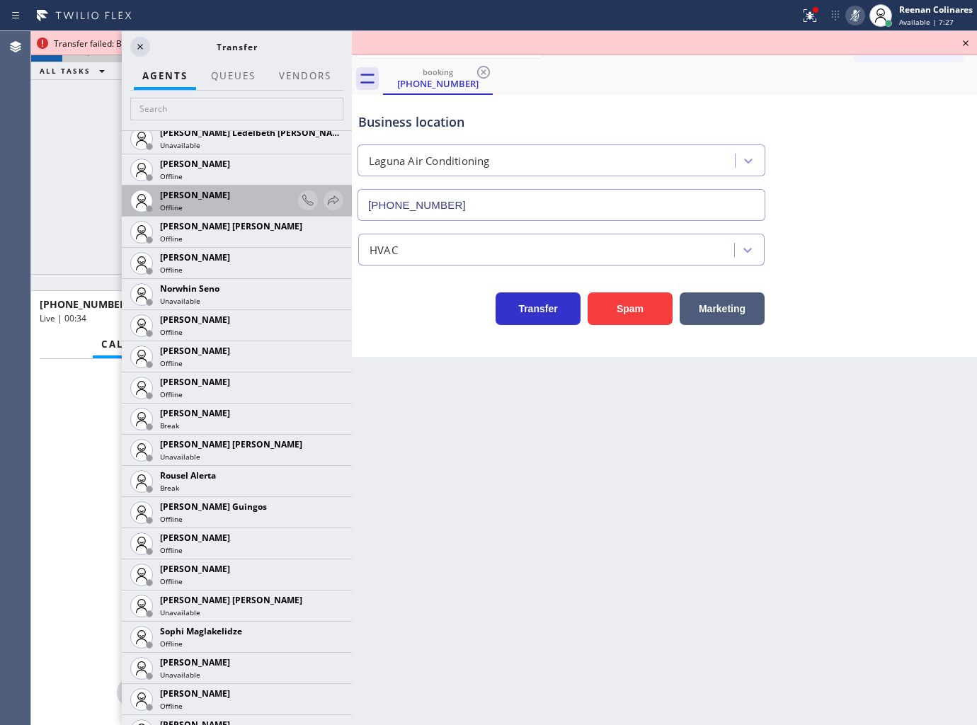
scroll to position [2531, 0]
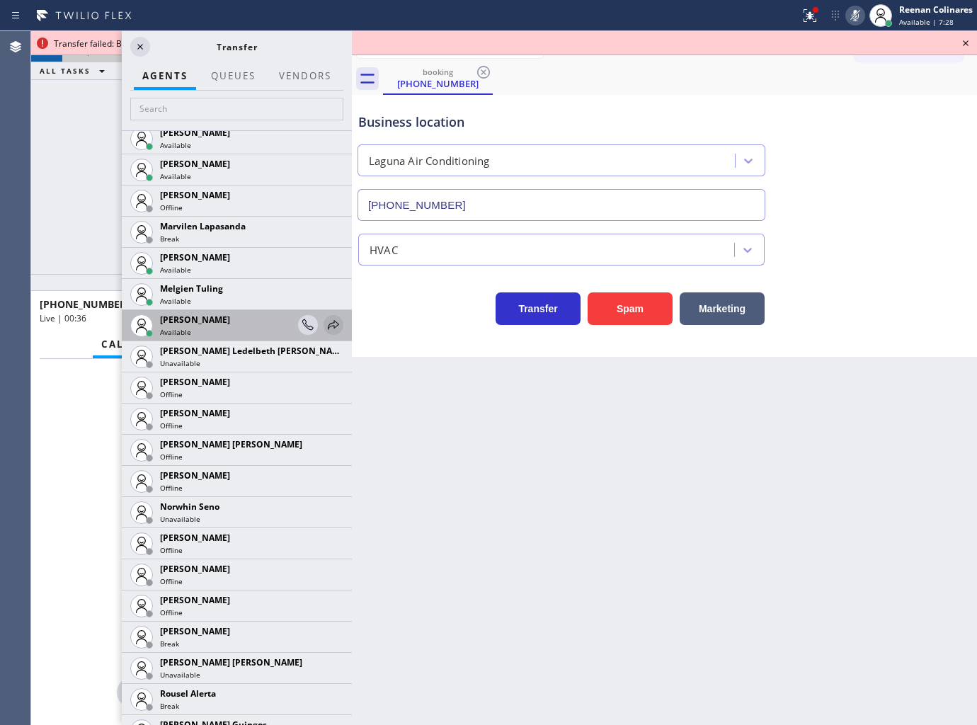
click at [328, 322] on icon at bounding box center [333, 324] width 11 height 9
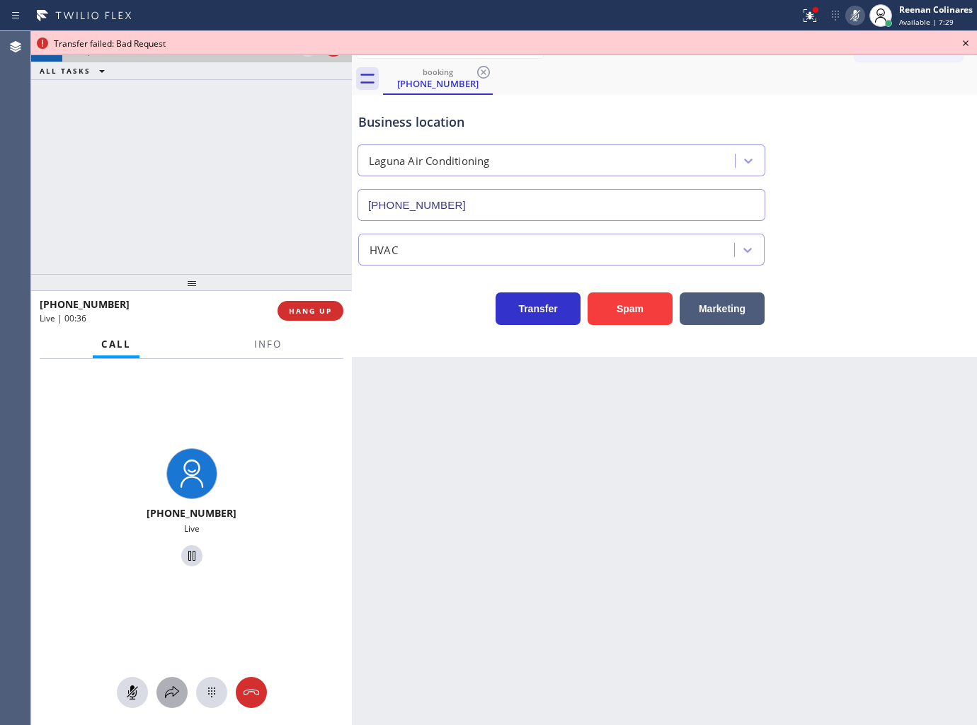
click at [170, 689] on icon at bounding box center [172, 692] width 17 height 17
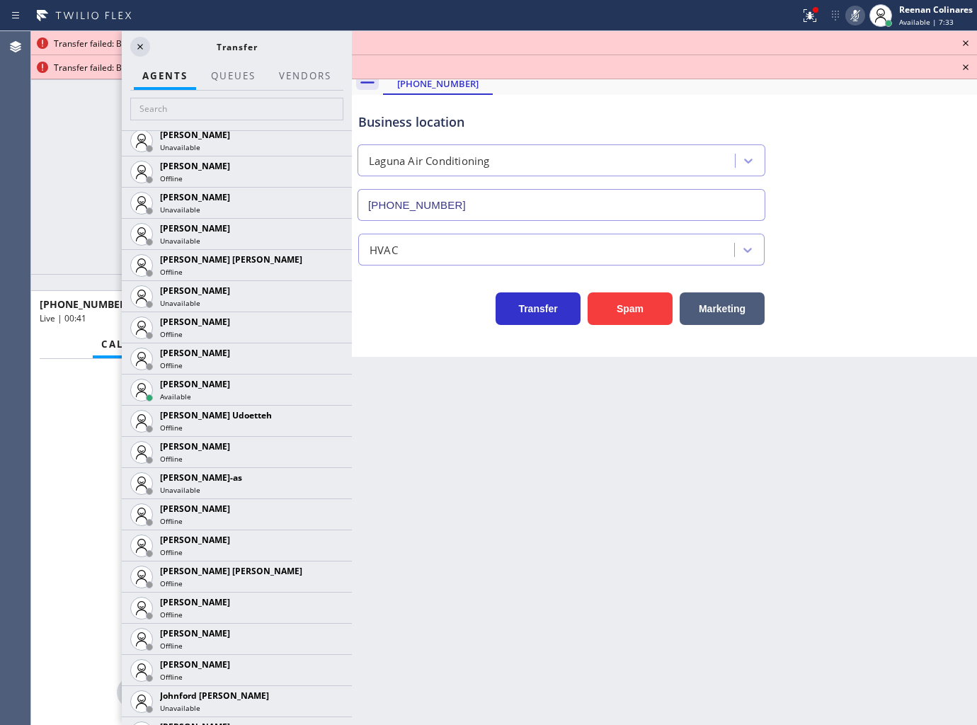
scroll to position [1614, 0]
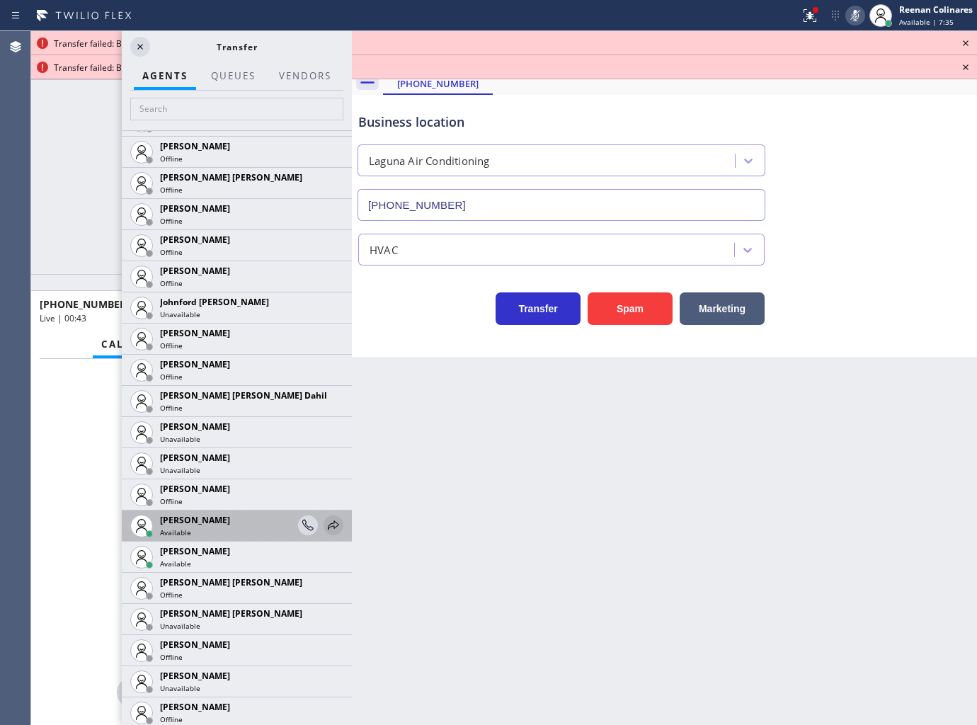
click at [325, 531] on icon at bounding box center [333, 525] width 17 height 17
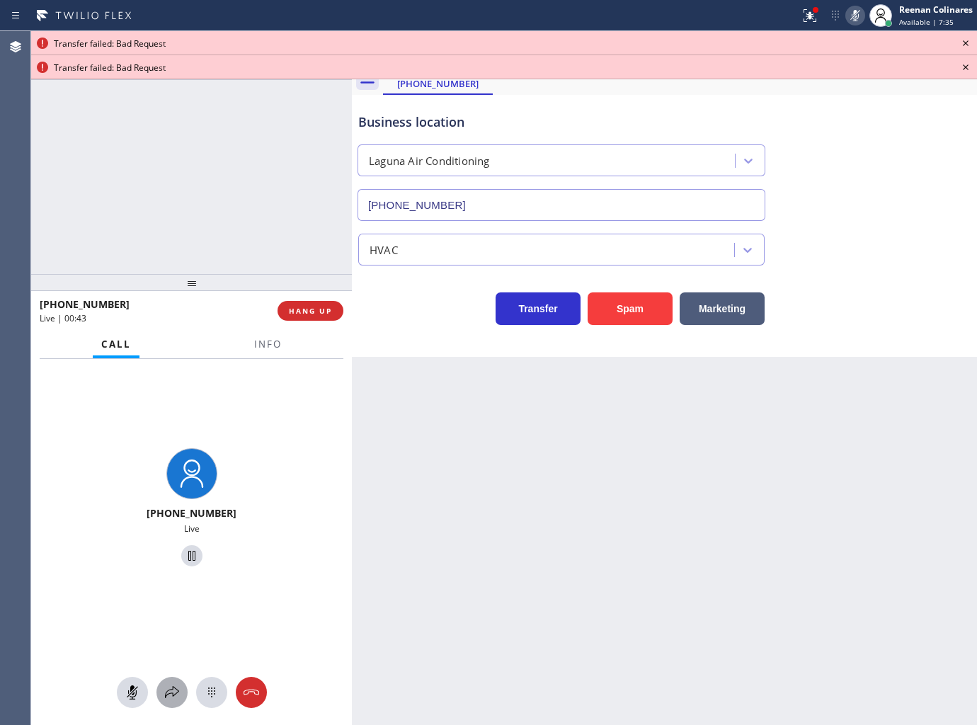
click at [172, 689] on icon at bounding box center [172, 692] width 17 height 17
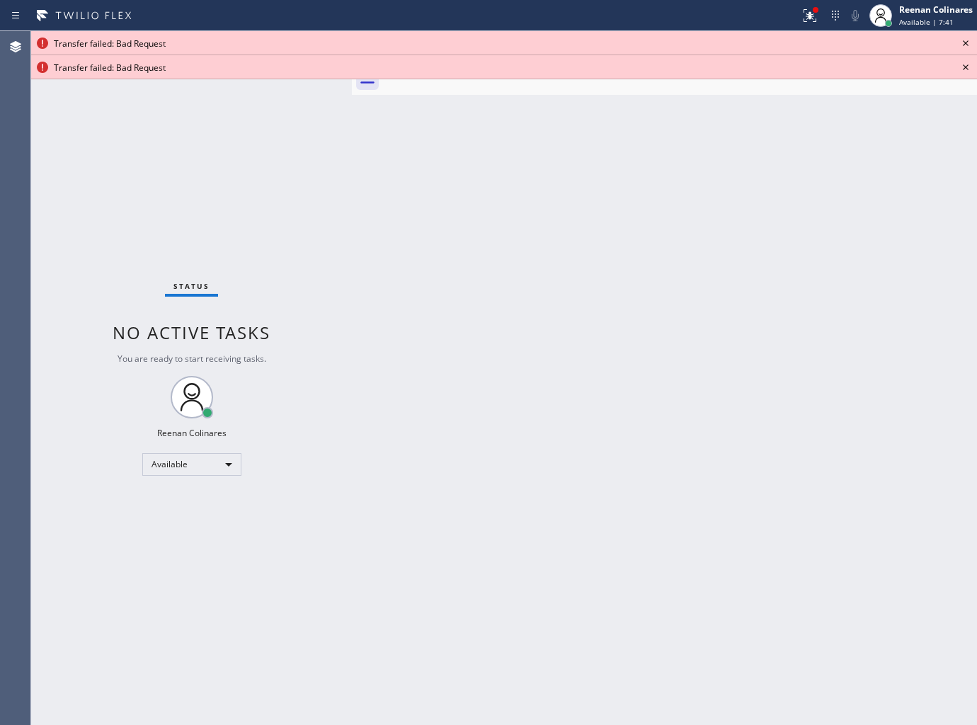
click at [796, 369] on div "Back to Dashboard Change Sender ID Customers Technicians Select a contact Outbo…" at bounding box center [664, 378] width 625 height 694
click at [816, 25] on button at bounding box center [809, 15] width 31 height 31
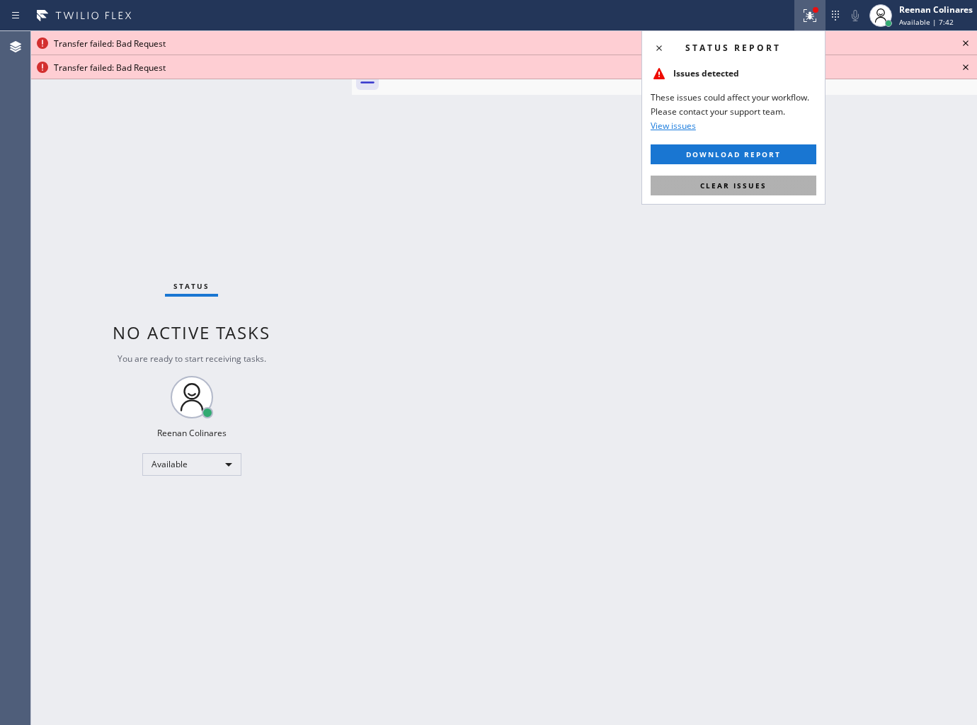
drag, startPoint x: 773, startPoint y: 181, endPoint x: 925, endPoint y: 103, distance: 171.3
click at [776, 181] on button "Clear issues" at bounding box center [734, 186] width 166 height 20
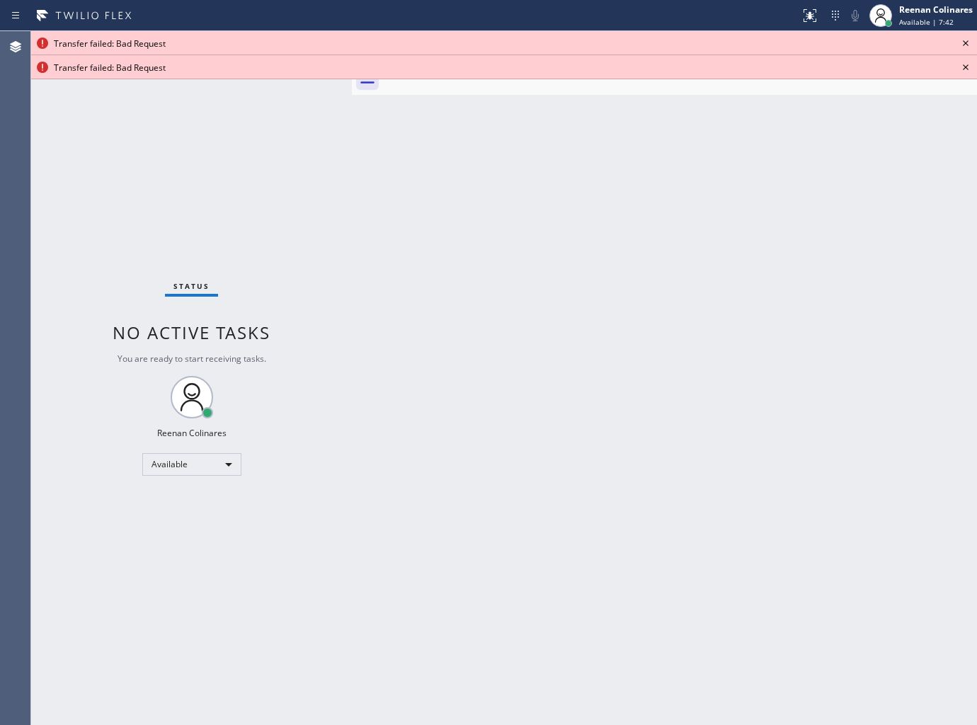
click at [967, 42] on icon at bounding box center [965, 43] width 17 height 17
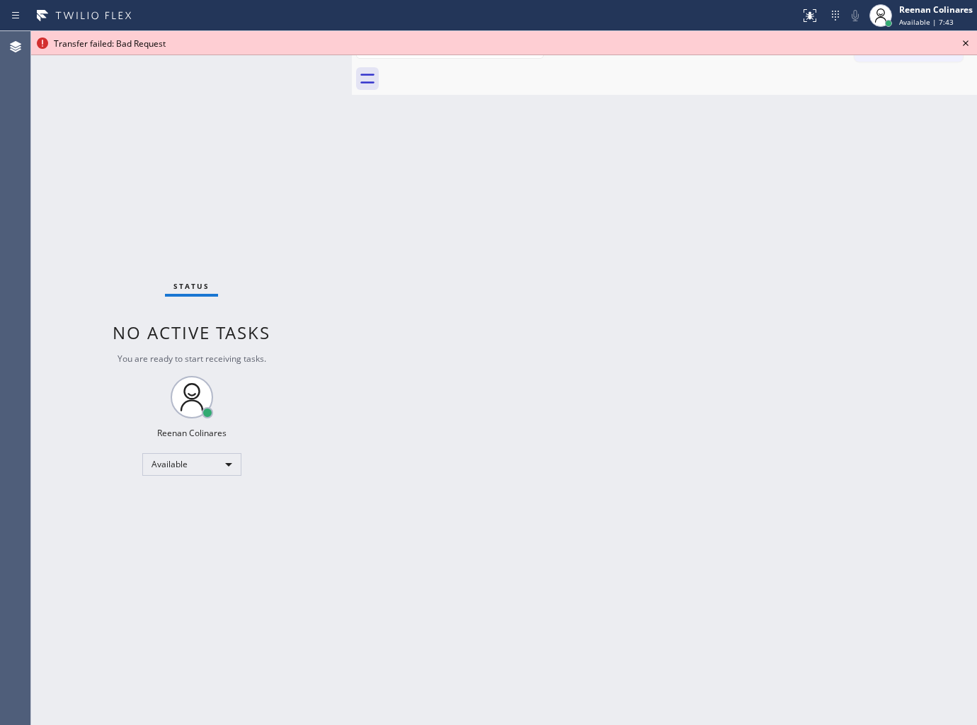
click at [967, 42] on icon at bounding box center [965, 43] width 17 height 17
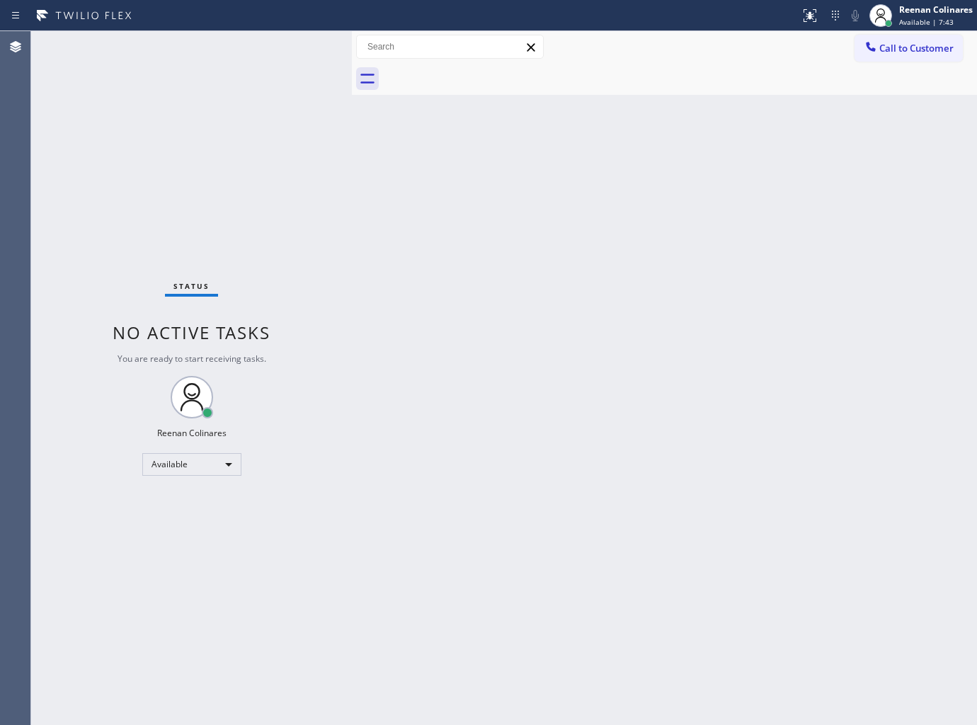
drag, startPoint x: 757, startPoint y: 225, endPoint x: 648, endPoint y: 376, distance: 186.5
click at [752, 231] on div "Back to Dashboard Change Sender ID Customers Technicians Select a contact Outbo…" at bounding box center [664, 378] width 625 height 694
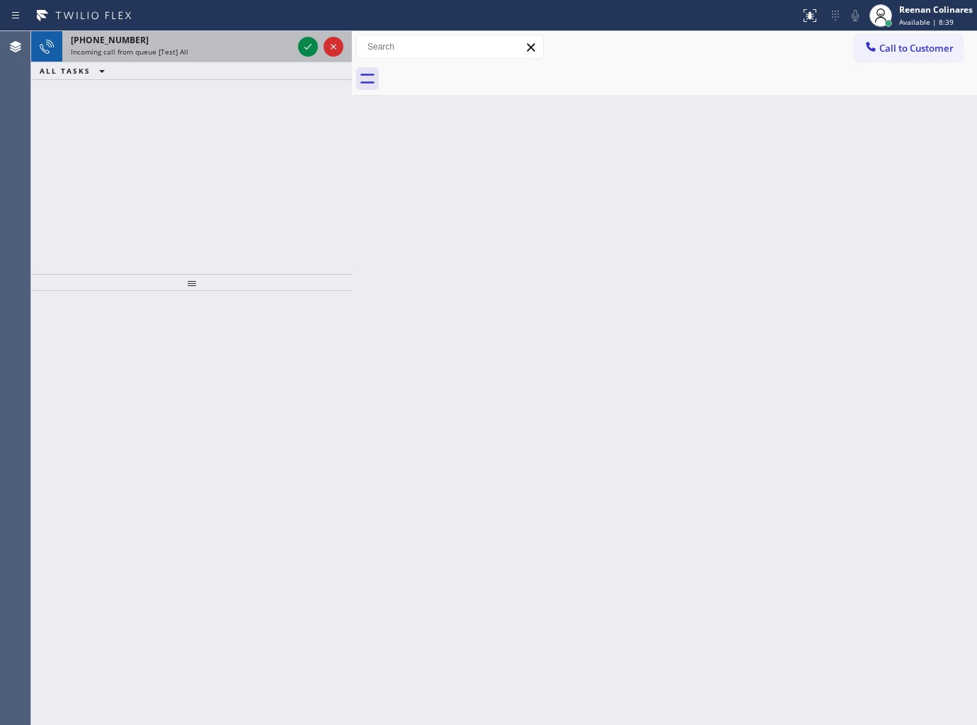
click at [236, 52] on div "Incoming call from queue [Test] All" at bounding box center [182, 52] width 222 height 10
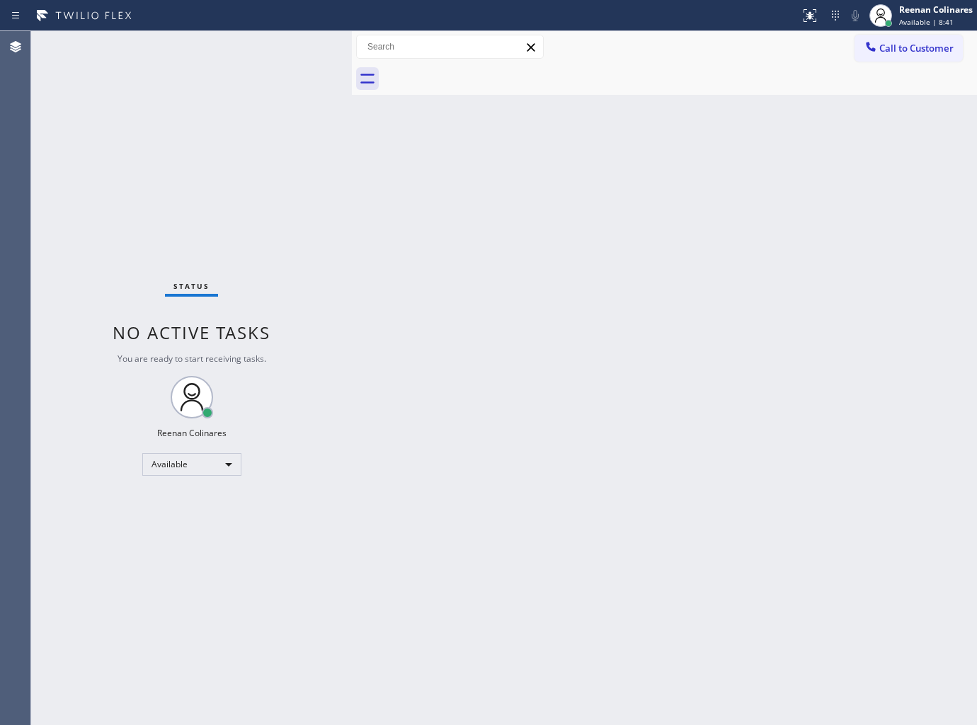
click at [281, 347] on div "Status No active tasks You are ready to start receiving tasks. Reenan Colinares…" at bounding box center [191, 378] width 321 height 694
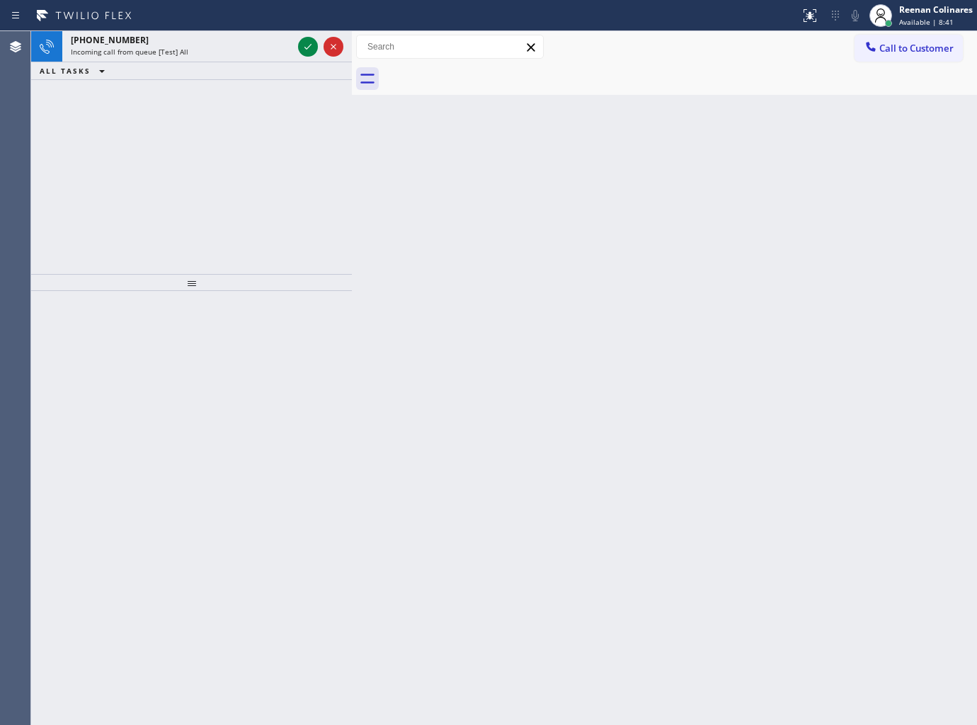
click at [238, 38] on div "+17867504910" at bounding box center [182, 40] width 222 height 12
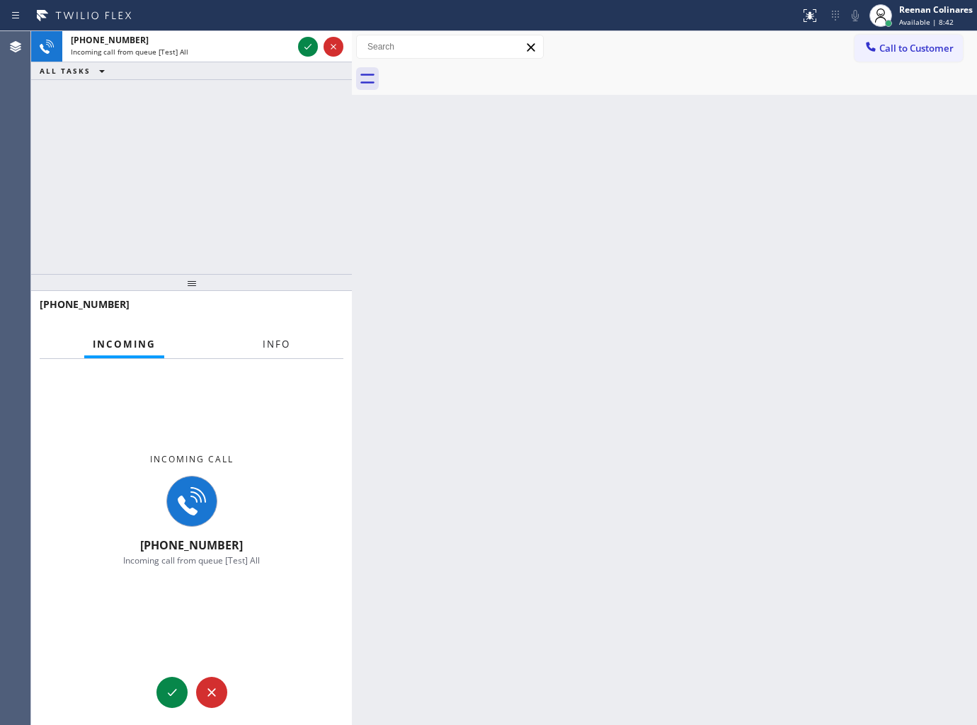
click at [292, 348] on button "Info" at bounding box center [276, 345] width 45 height 28
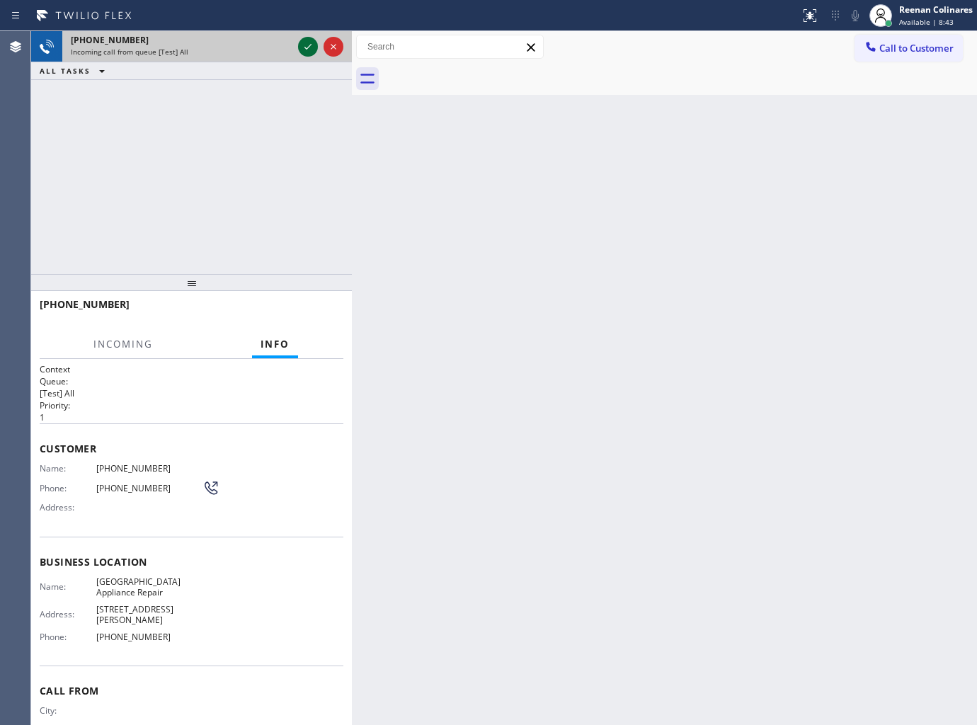
click at [307, 47] on icon at bounding box center [307, 46] width 17 height 17
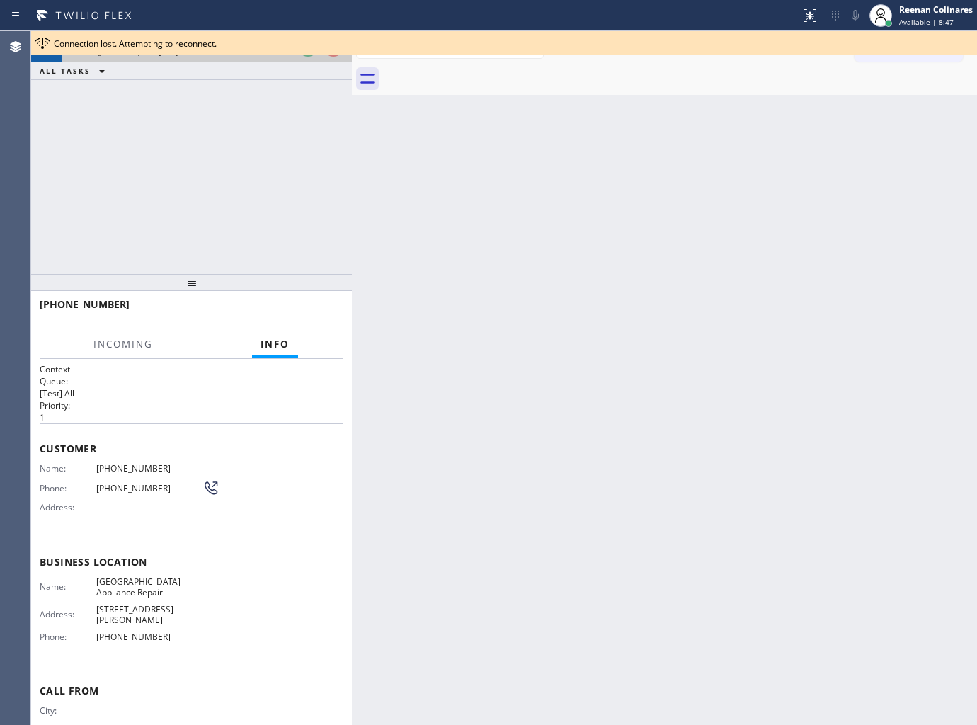
click at [283, 57] on div "+17867504910 Incoming call from queue [Test] All" at bounding box center [178, 46] width 233 height 31
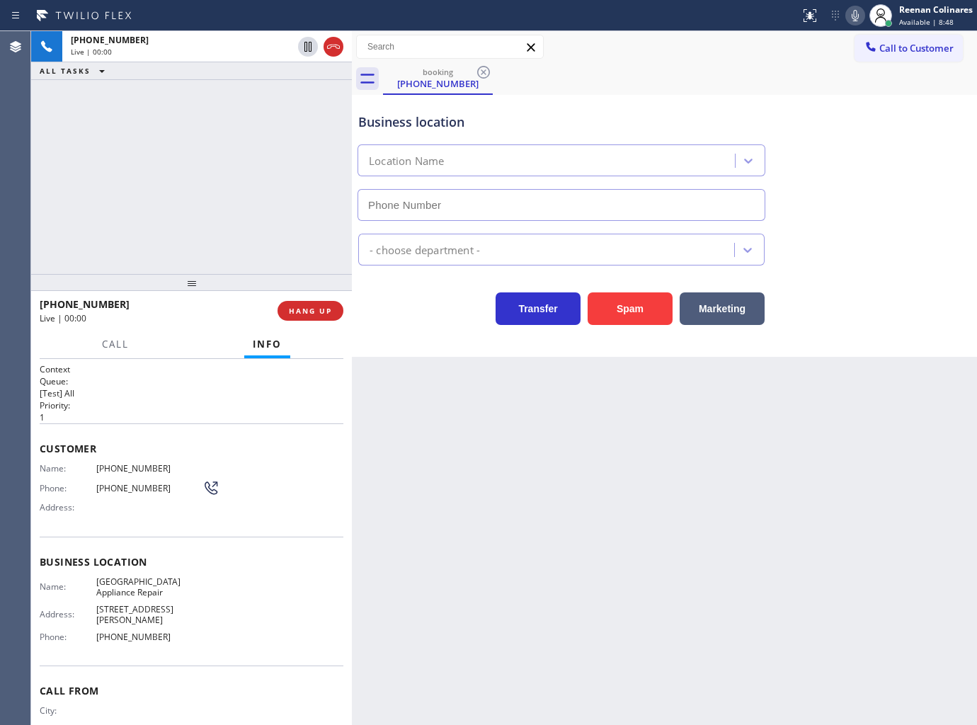
type input "(773) 830-4668"
click at [852, 18] on icon at bounding box center [855, 15] width 7 height 11
click at [854, 18] on icon at bounding box center [855, 15] width 17 height 17
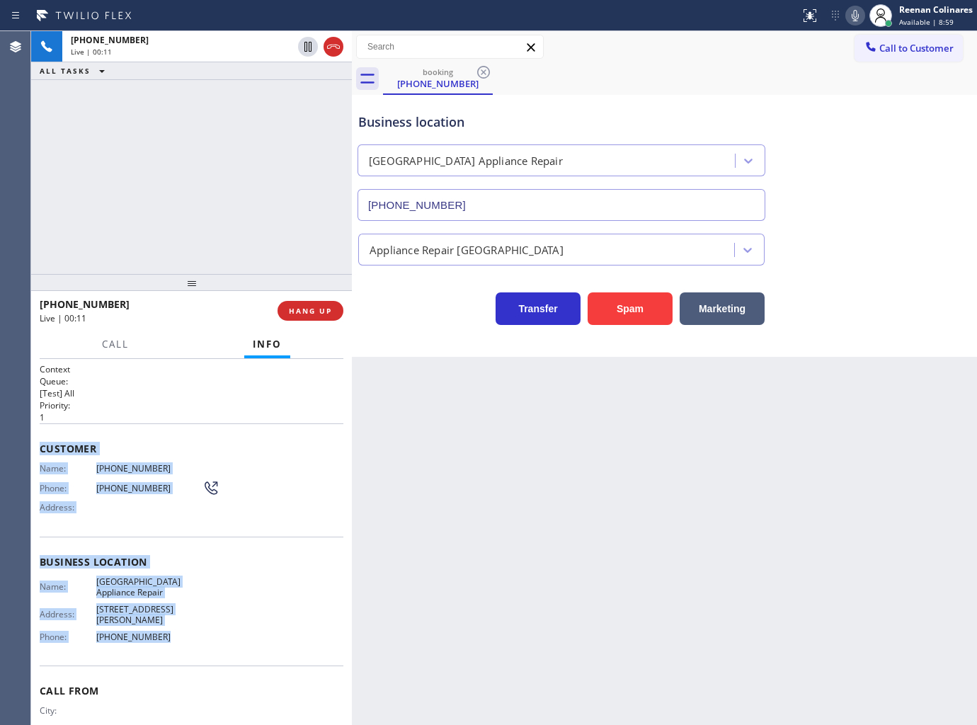
drag, startPoint x: 38, startPoint y: 441, endPoint x: 209, endPoint y: 630, distance: 254.6
click at [209, 630] on div "Context Queue: [Test] All Priority: 1 Customer Name: (786) 750-4910 Phone: (786…" at bounding box center [191, 542] width 321 height 367
copy div "Customer Name: (786) 750-4910 Phone: (786) 750-4910 Address: Business location …"
drag, startPoint x: 852, startPoint y: 15, endPoint x: 842, endPoint y: 21, distance: 11.2
click at [852, 15] on icon at bounding box center [855, 15] width 7 height 11
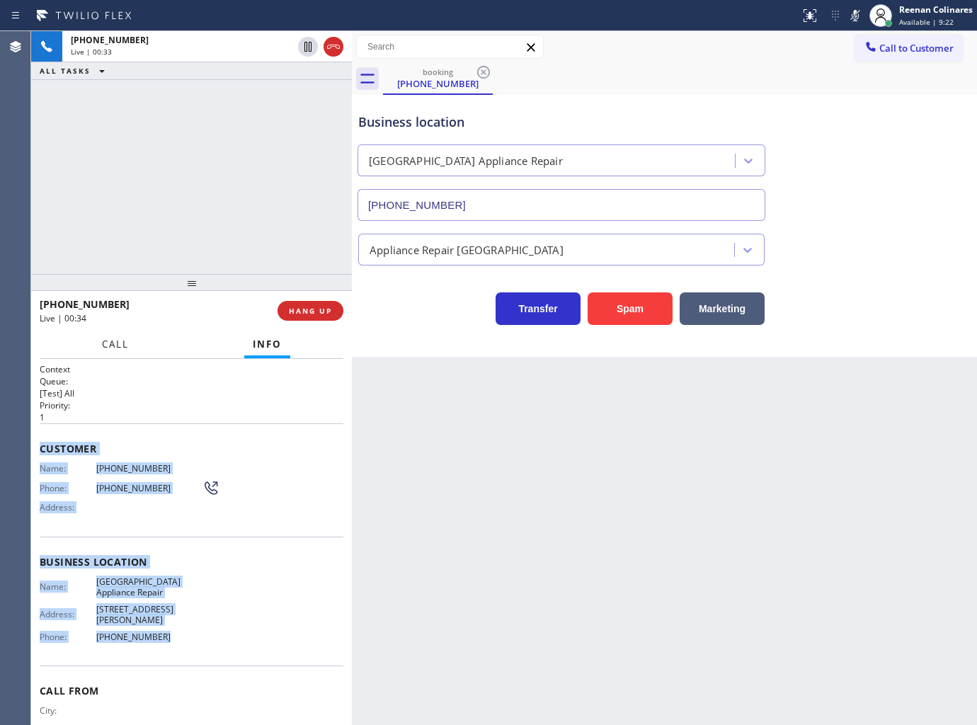
click at [115, 341] on span "Call" at bounding box center [115, 344] width 27 height 13
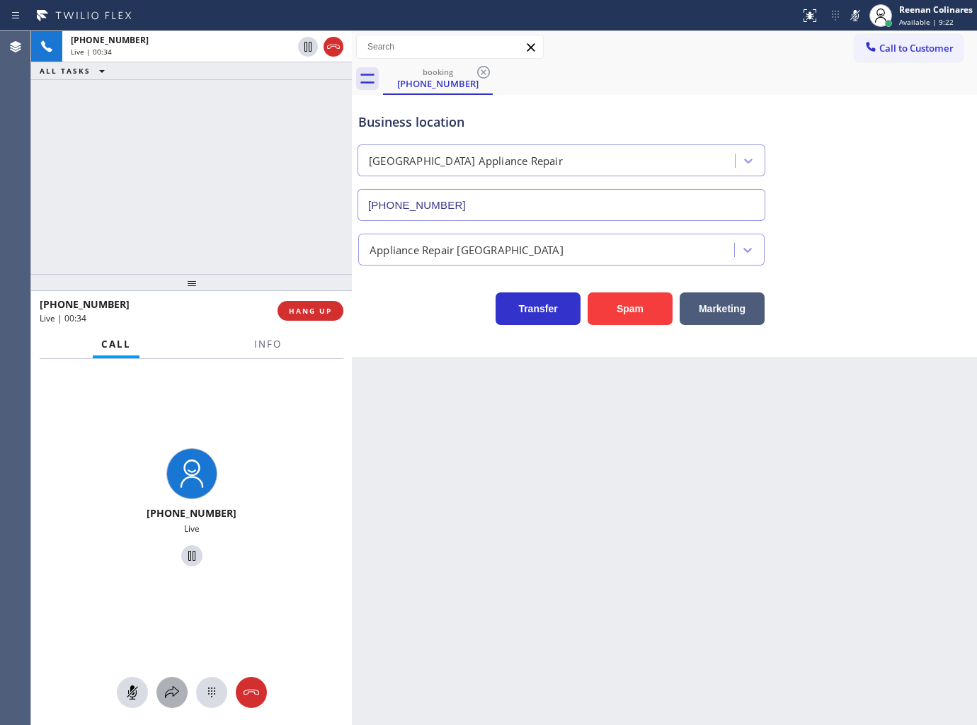
click at [171, 704] on button at bounding box center [171, 692] width 31 height 31
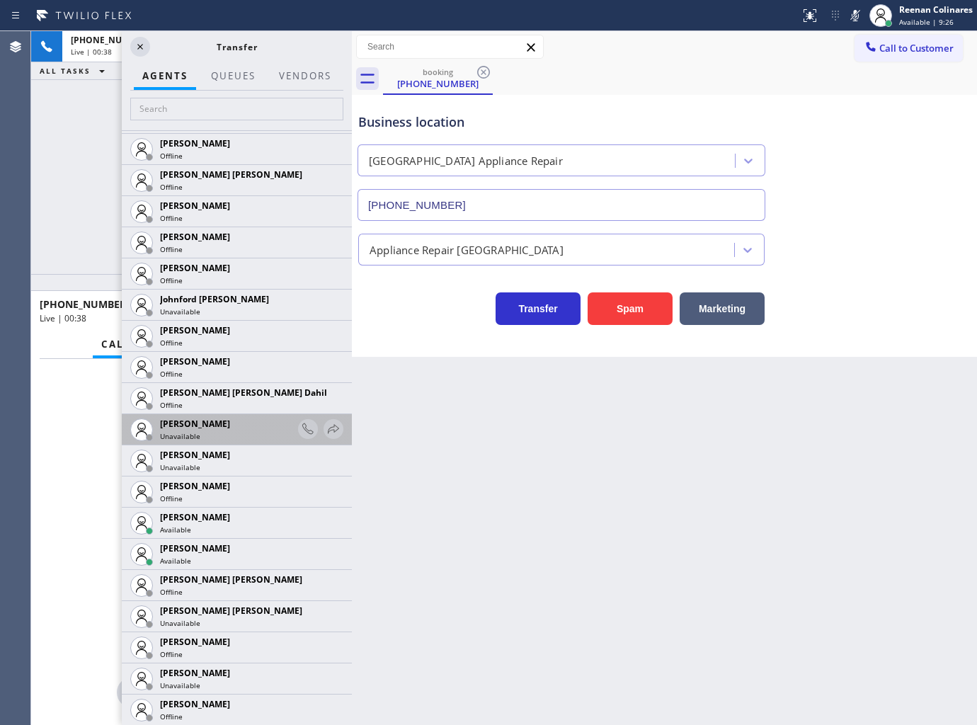
scroll to position [1730, 0]
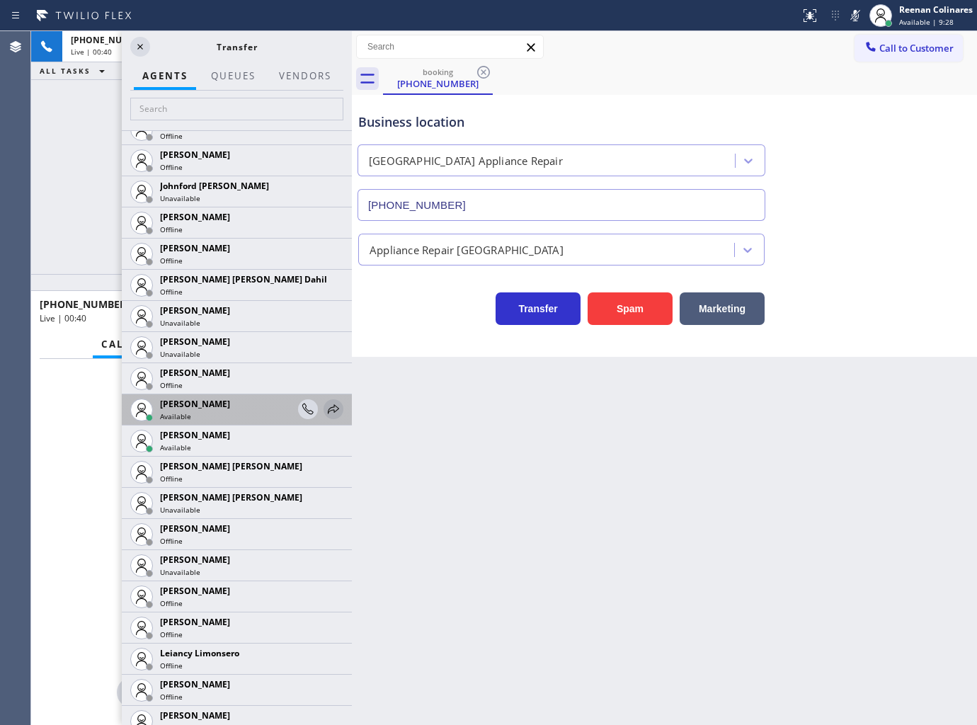
click at [325, 408] on icon at bounding box center [333, 409] width 17 height 17
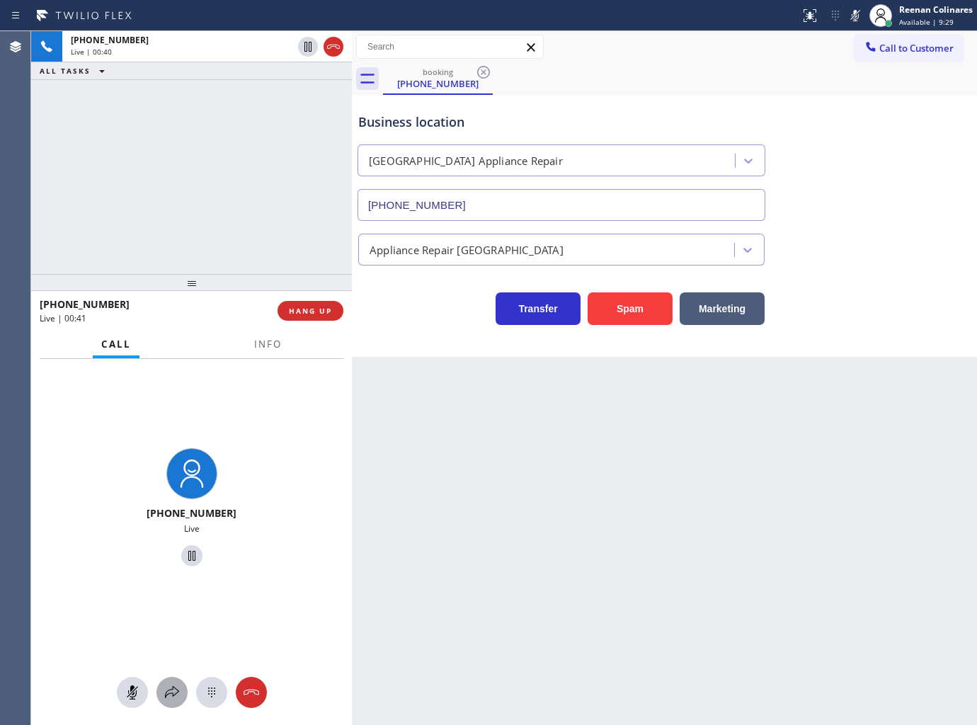
click at [171, 698] on icon at bounding box center [172, 692] width 17 height 17
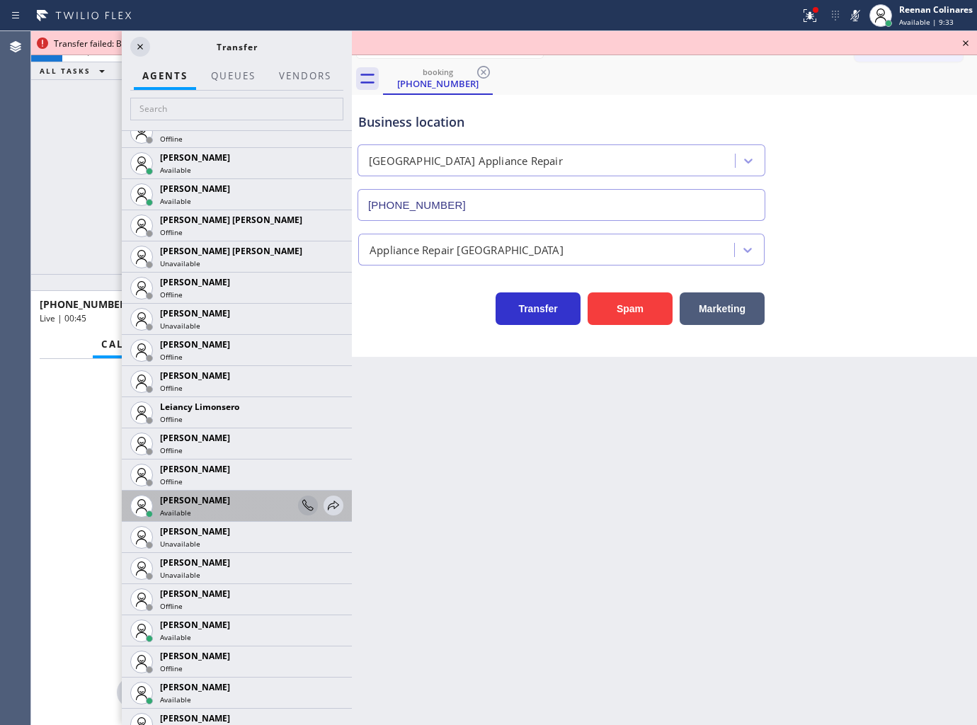
scroll to position [2124, 0]
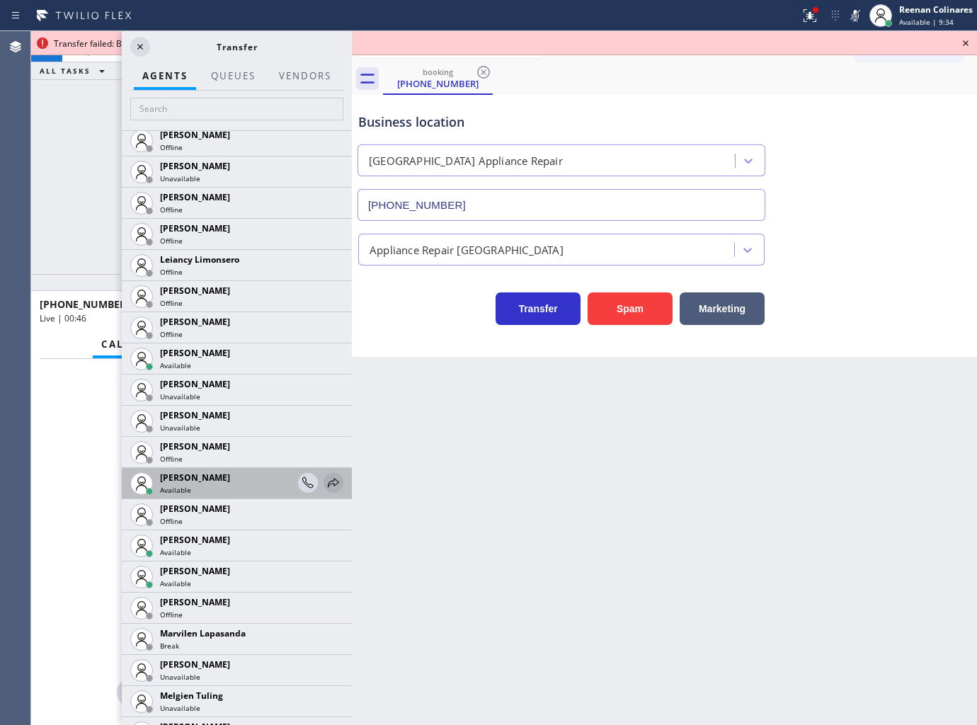
click at [326, 476] on icon at bounding box center [333, 482] width 17 height 17
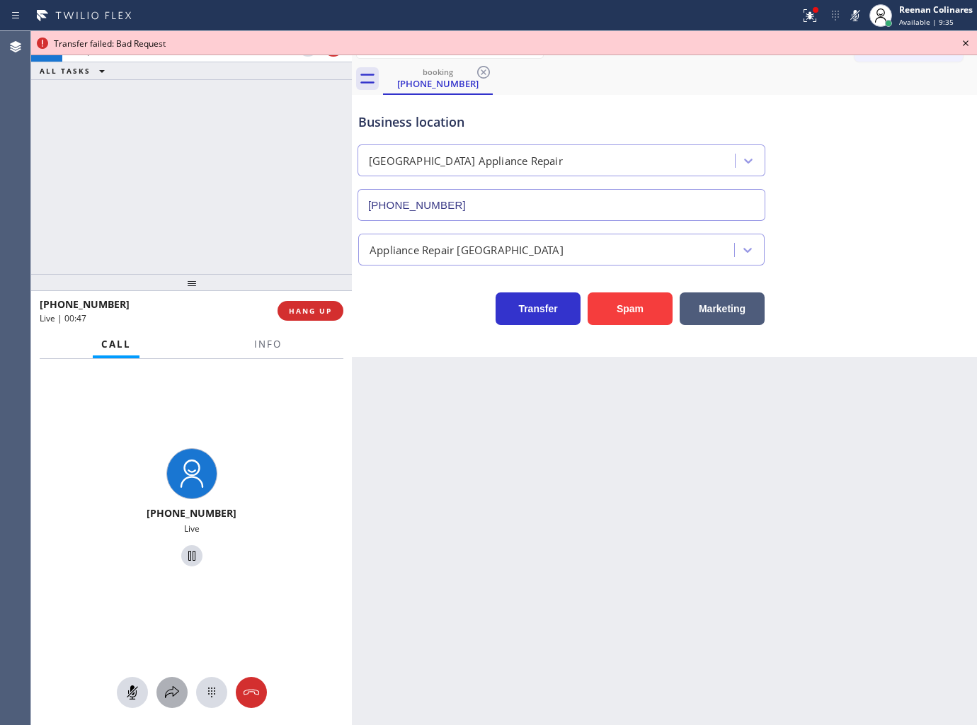
click at [175, 689] on icon at bounding box center [172, 692] width 17 height 17
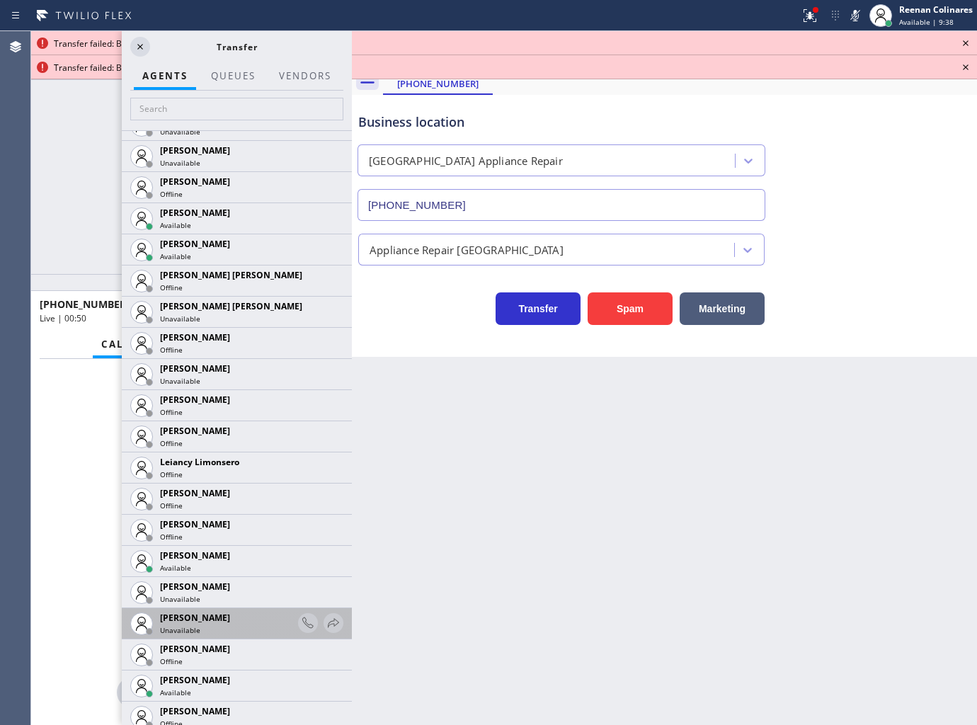
scroll to position [1966, 0]
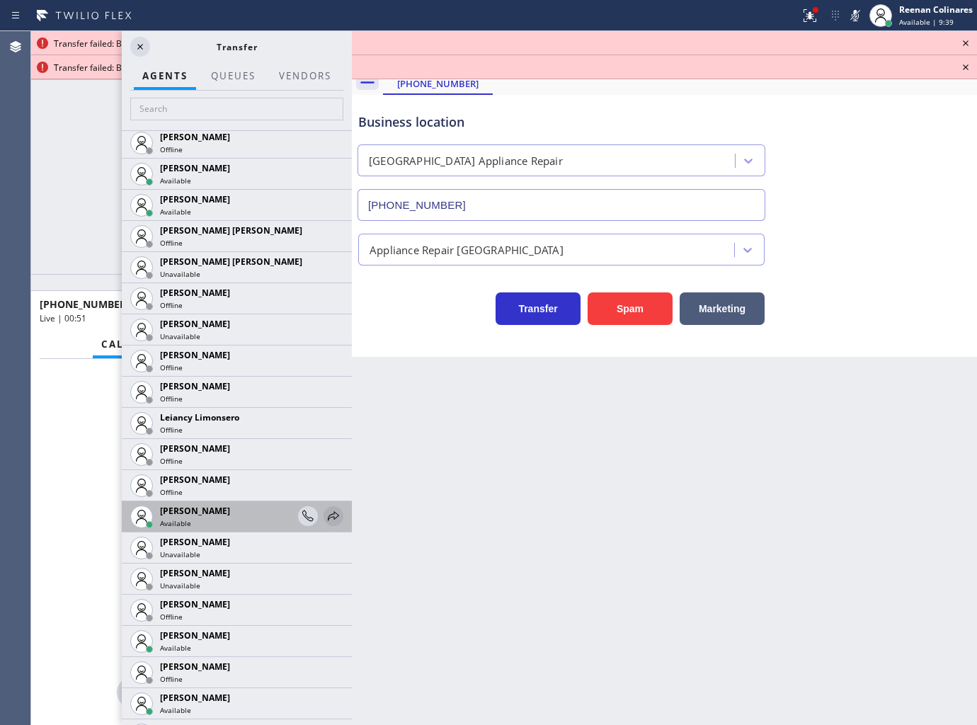
click at [325, 510] on icon at bounding box center [333, 516] width 17 height 17
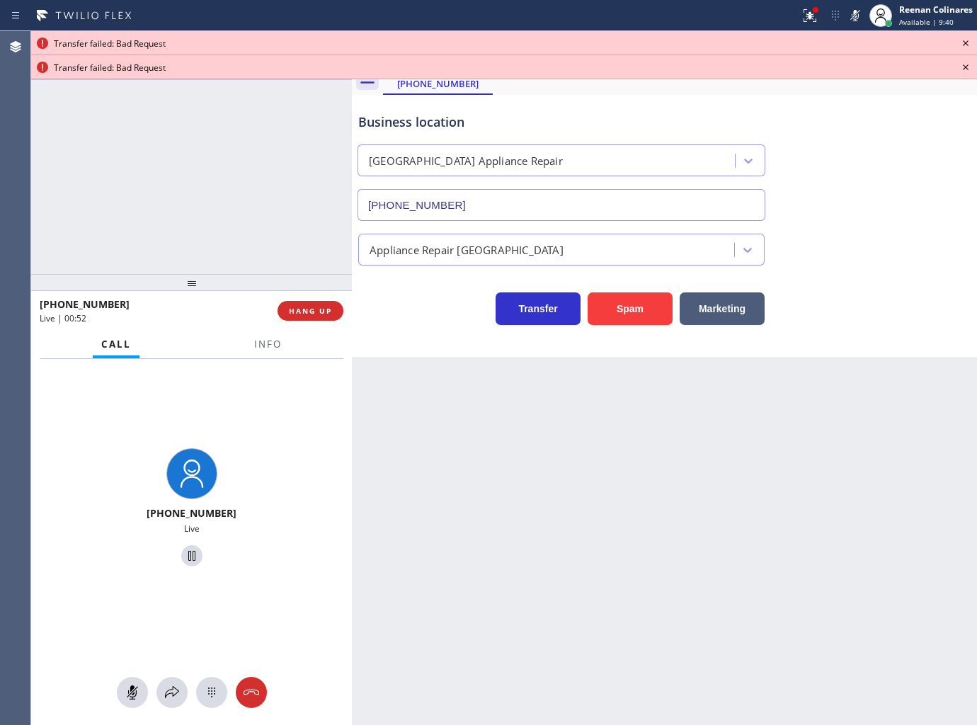
click at [164, 706] on div at bounding box center [191, 692] width 321 height 31
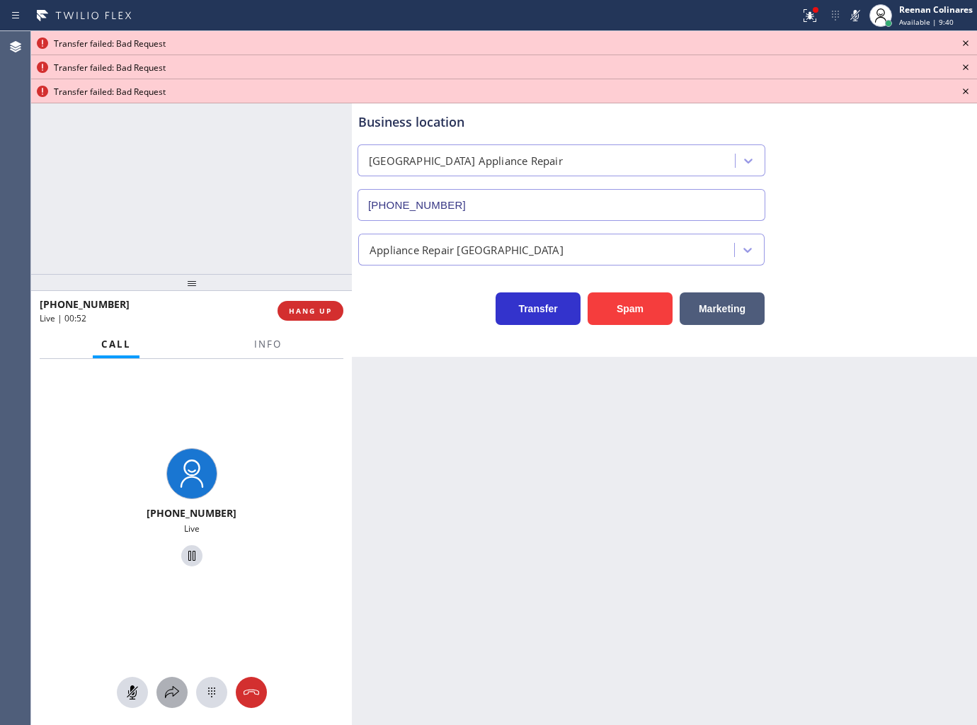
click at [166, 691] on icon at bounding box center [172, 692] width 14 height 12
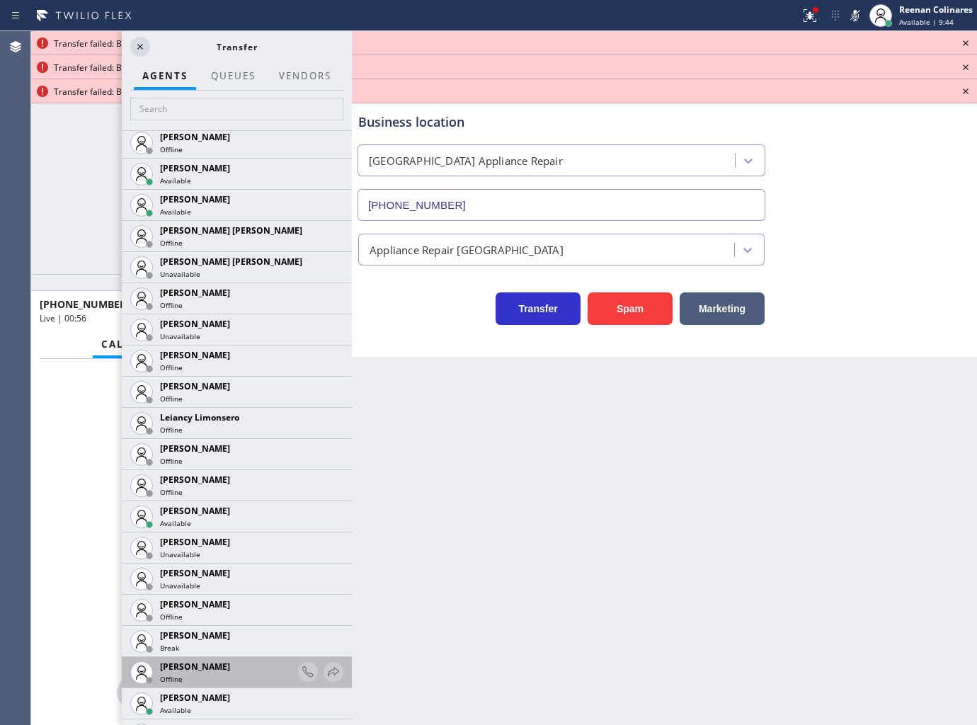
scroll to position [2044, 0]
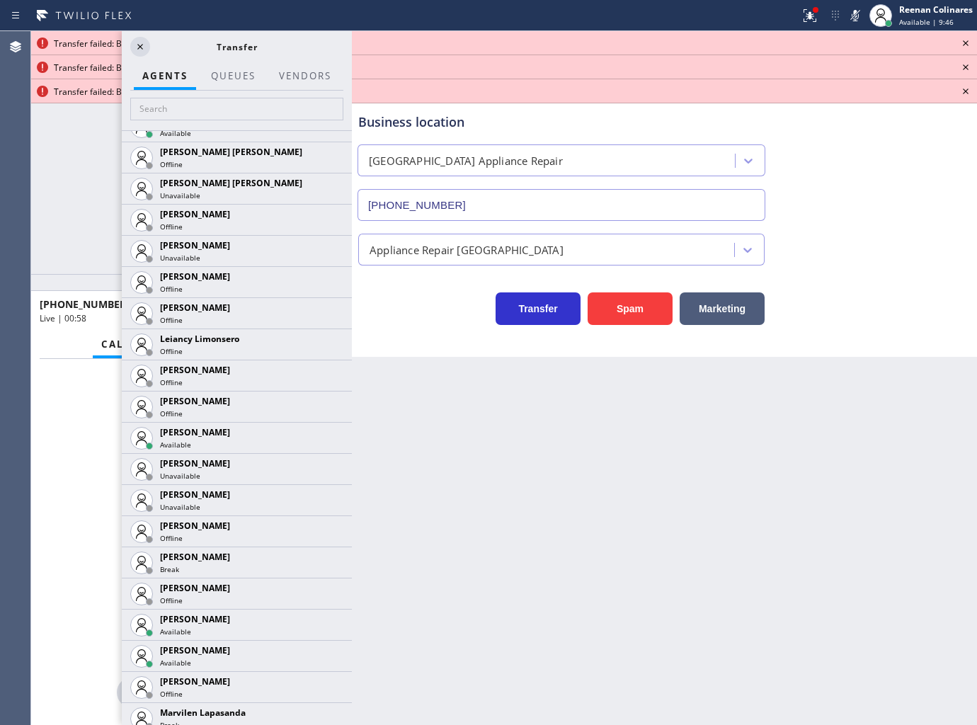
click at [0, 0] on icon at bounding box center [0, 0] width 0 height 0
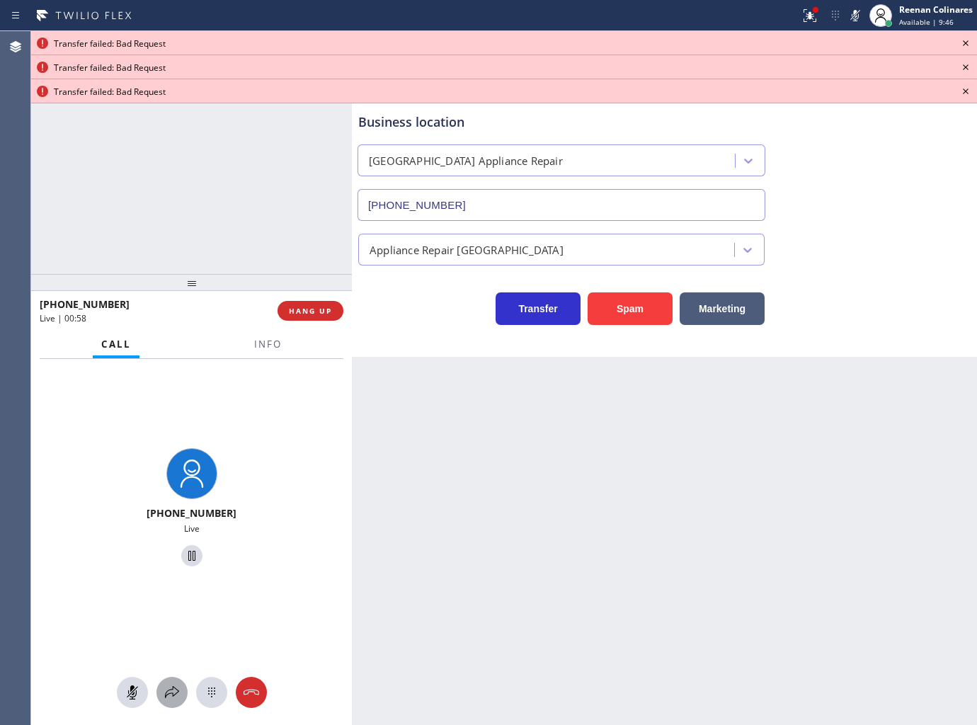
click at [164, 695] on icon at bounding box center [172, 692] width 17 height 17
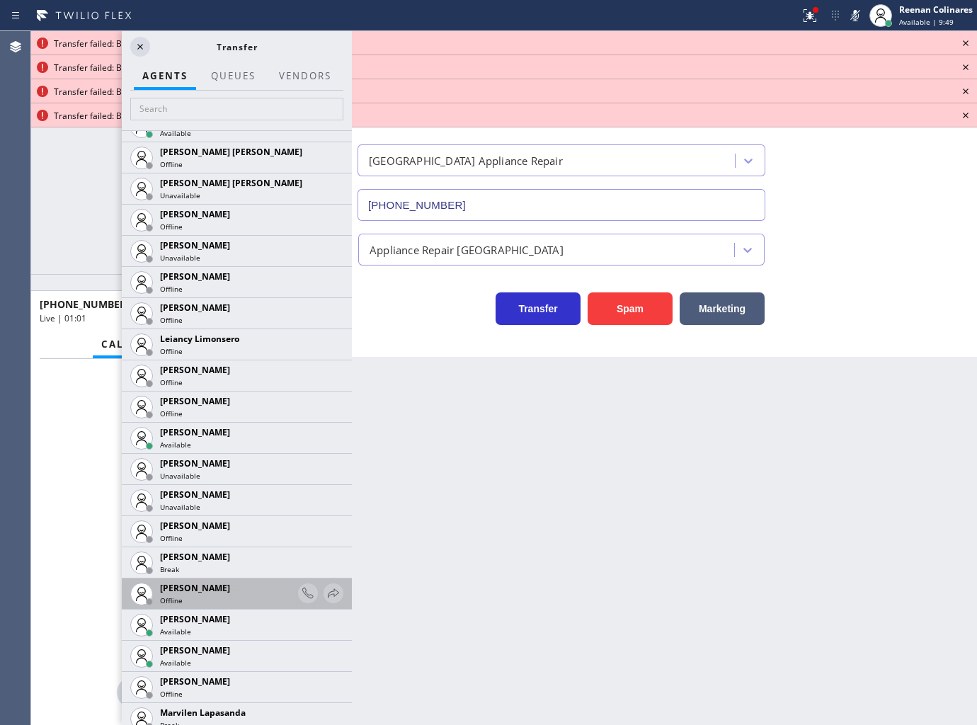
scroll to position [2438, 0]
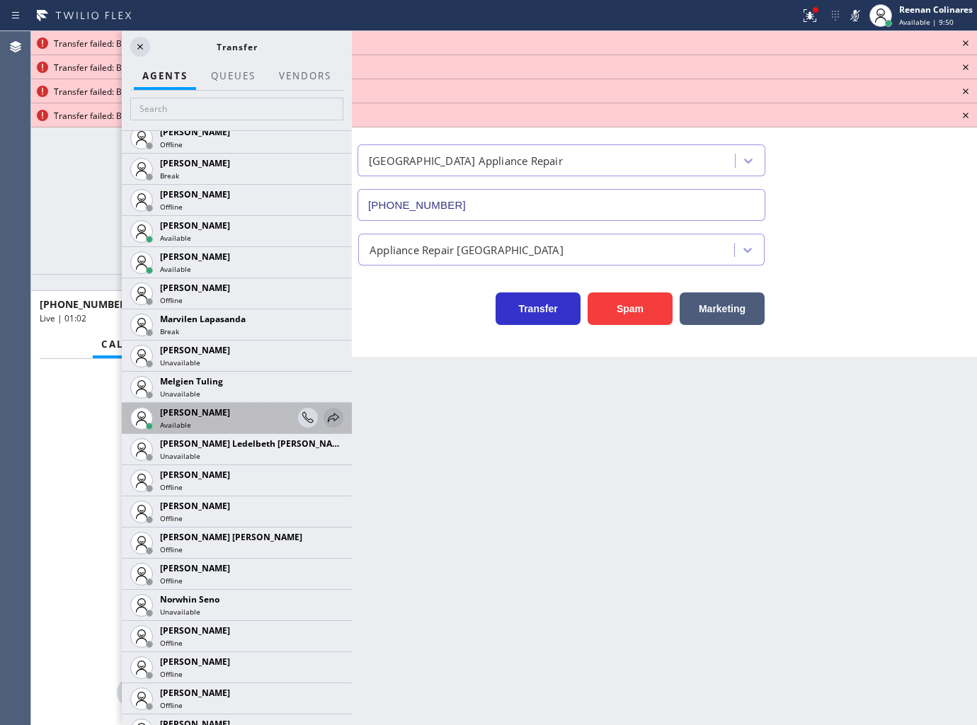
click at [325, 421] on icon at bounding box center [333, 417] width 17 height 17
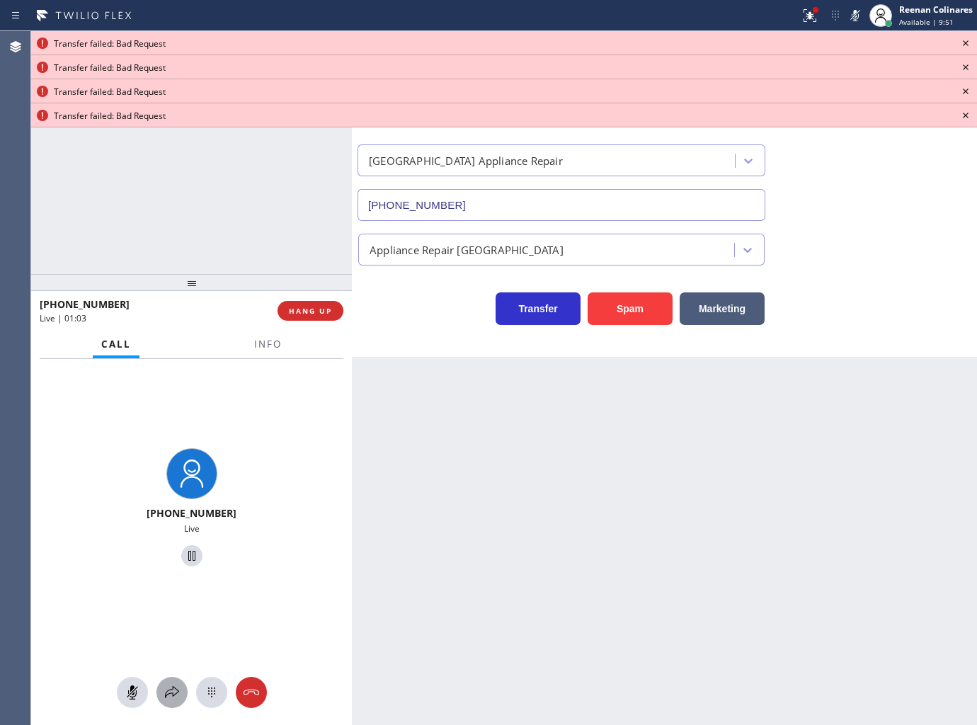
click at [167, 692] on icon at bounding box center [172, 692] width 17 height 17
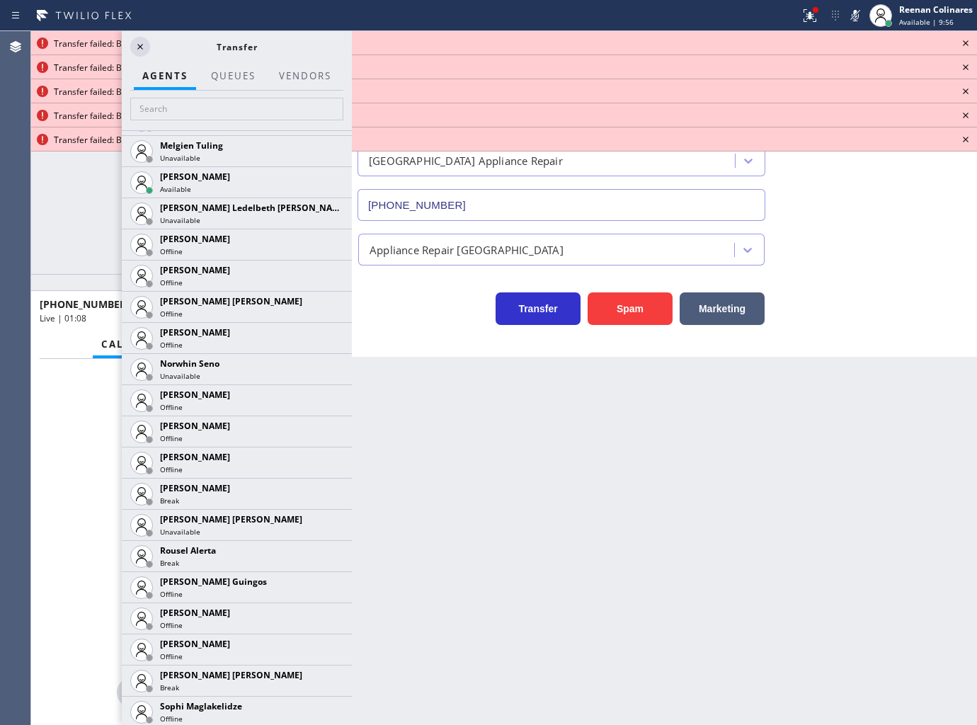
scroll to position [2924, 0]
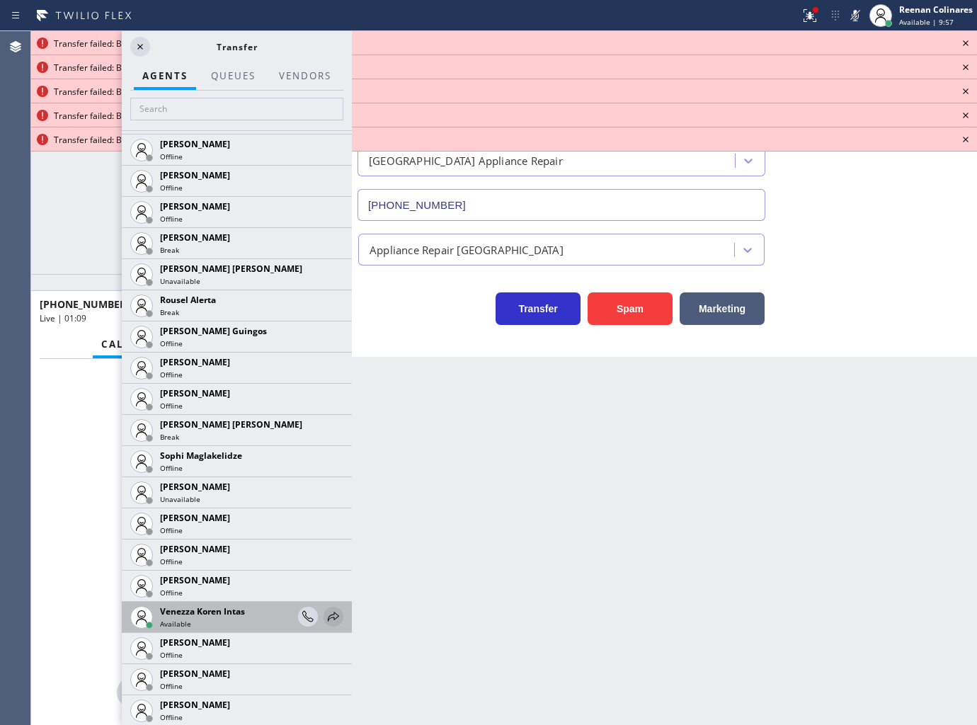
click at [325, 614] on icon at bounding box center [333, 616] width 17 height 17
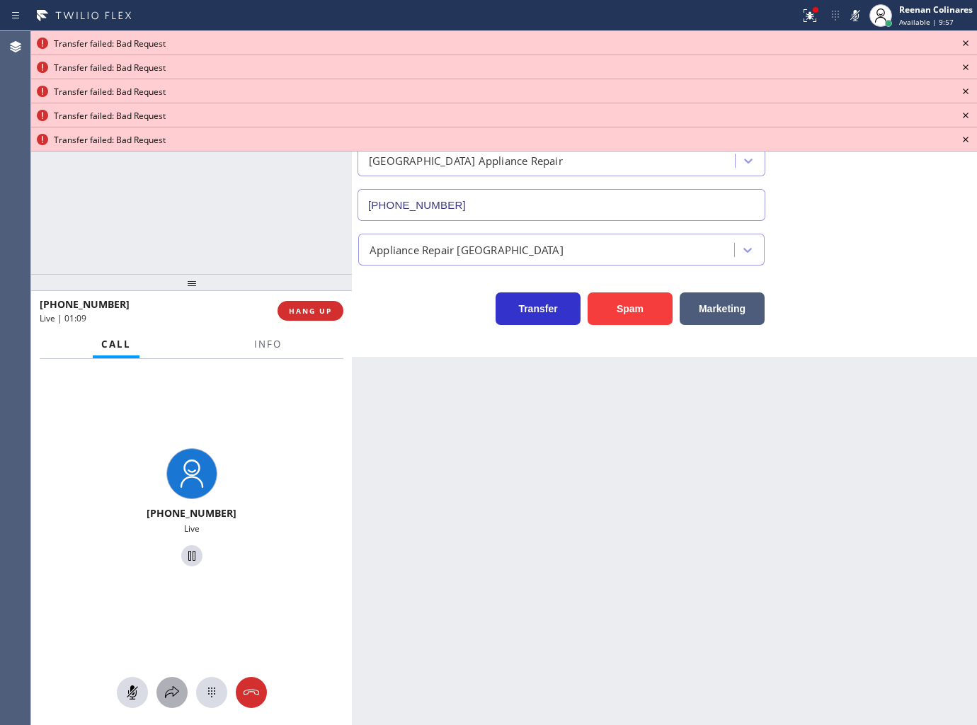
click at [168, 701] on icon at bounding box center [172, 692] width 17 height 17
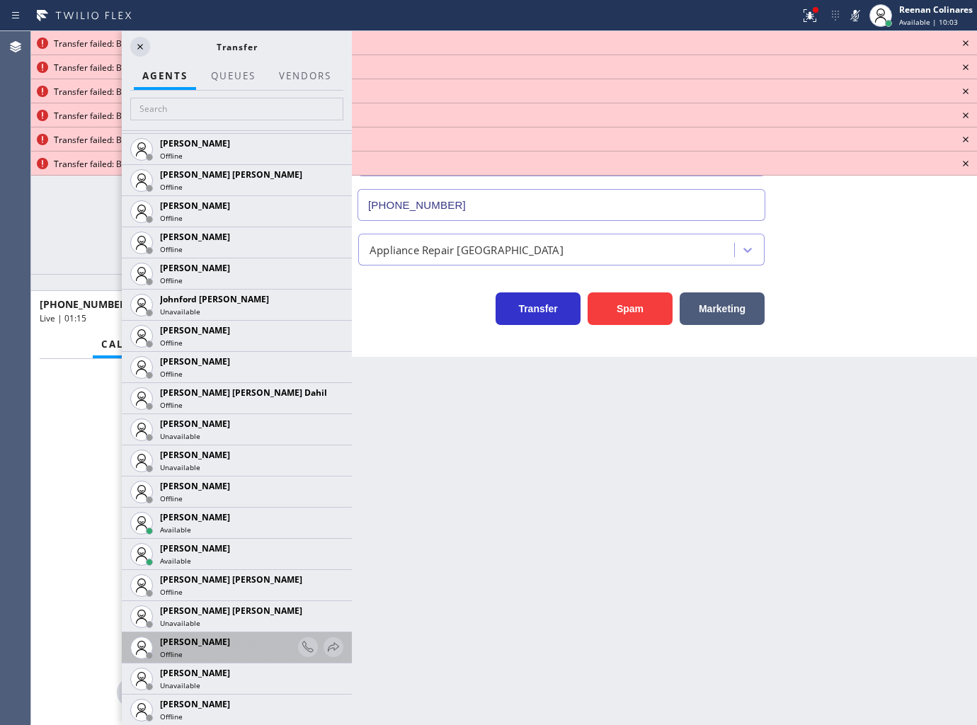
scroll to position [1651, 0]
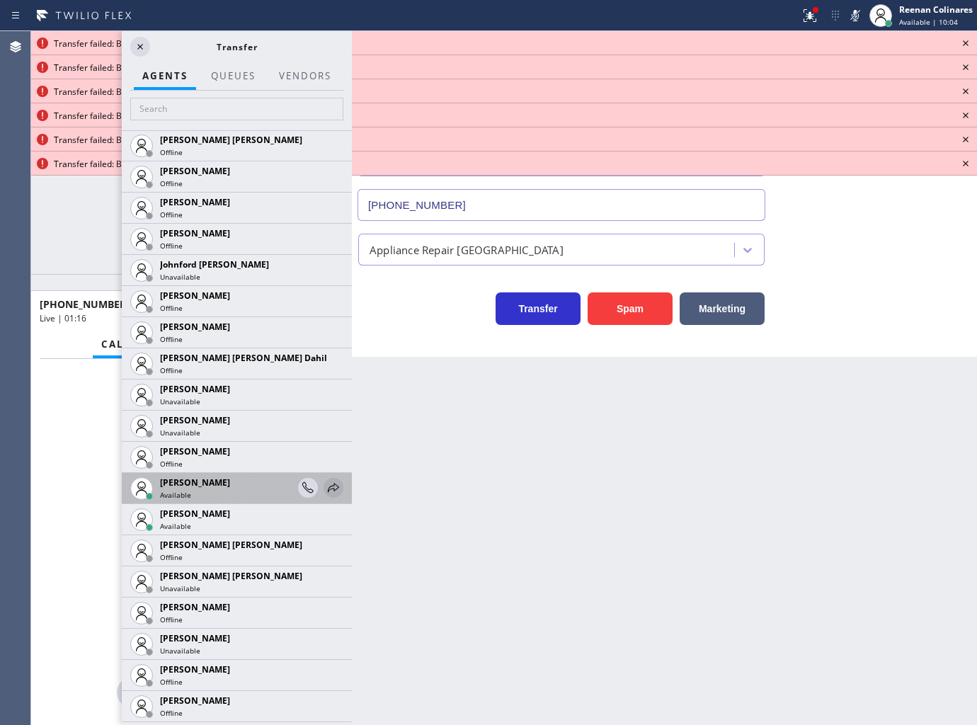
click at [325, 485] on icon at bounding box center [333, 487] width 17 height 17
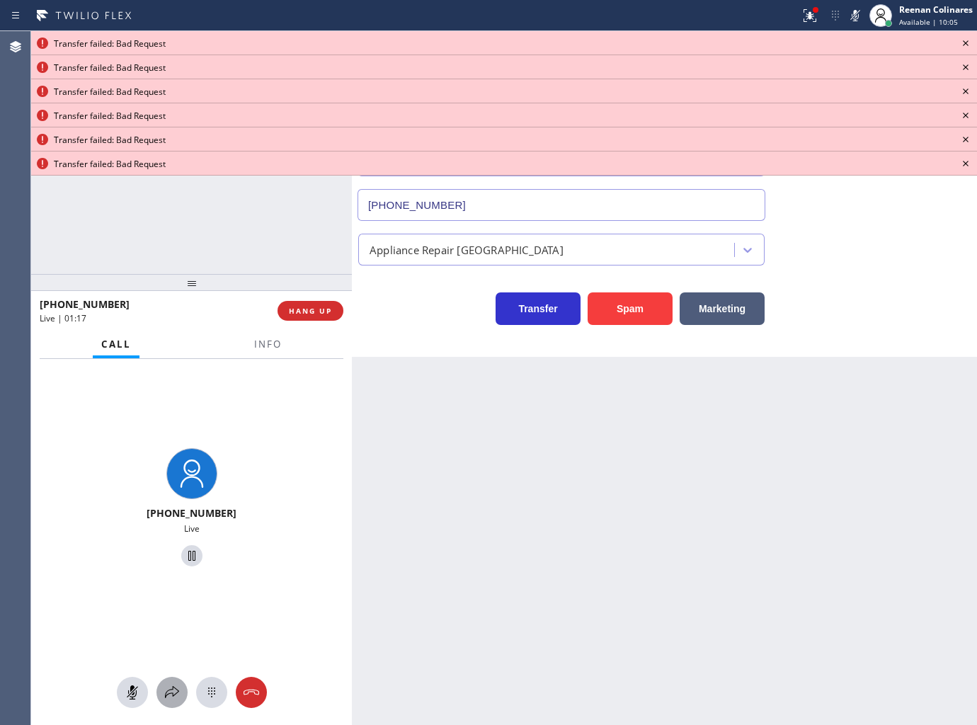
click at [177, 689] on icon at bounding box center [172, 692] width 17 height 17
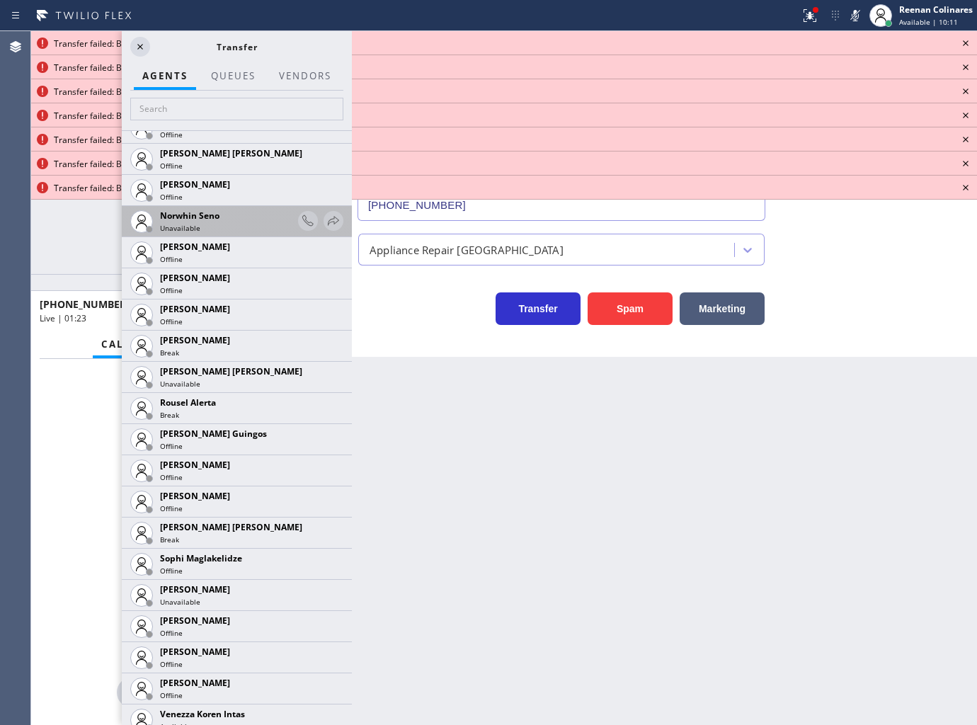
scroll to position [2609, 0]
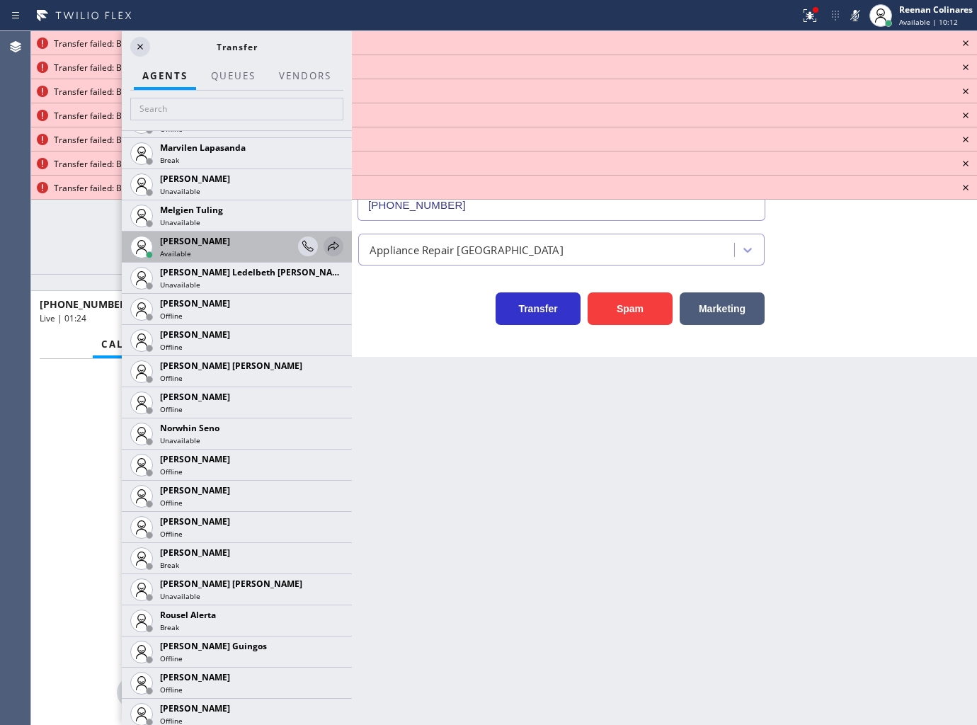
click at [325, 246] on icon at bounding box center [333, 246] width 17 height 17
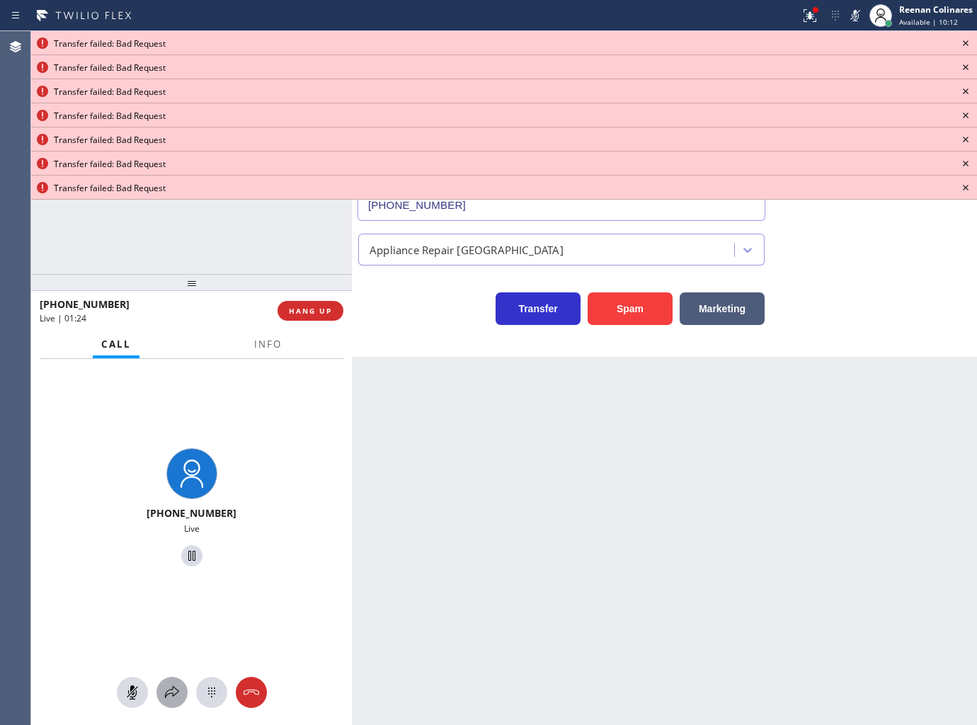
click at [171, 685] on icon at bounding box center [172, 692] width 17 height 17
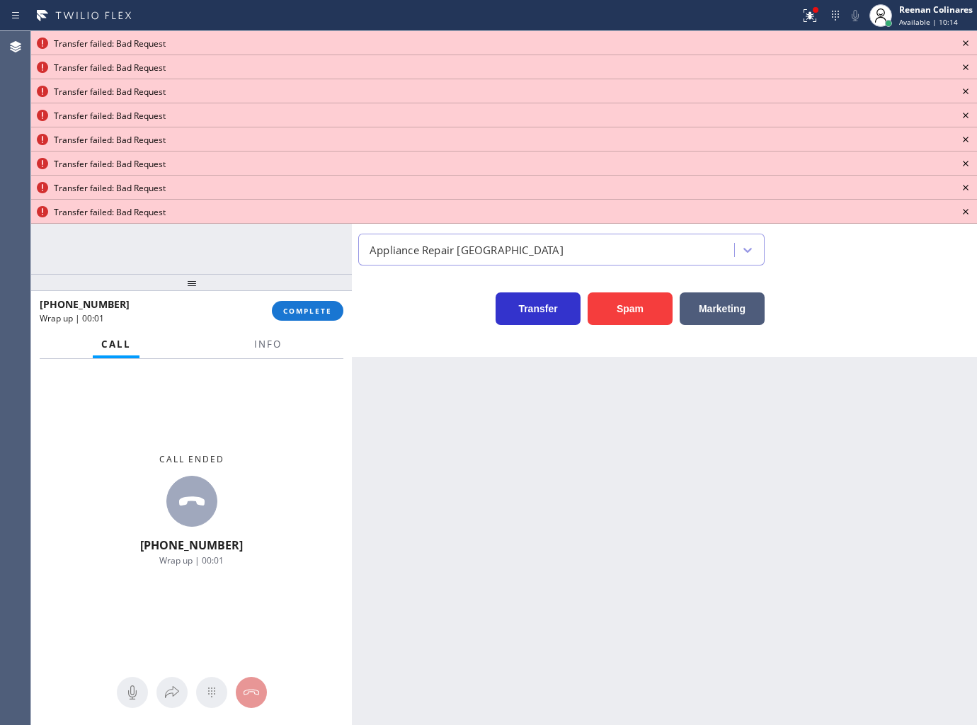
click at [966, 40] on icon at bounding box center [965, 43] width 17 height 17
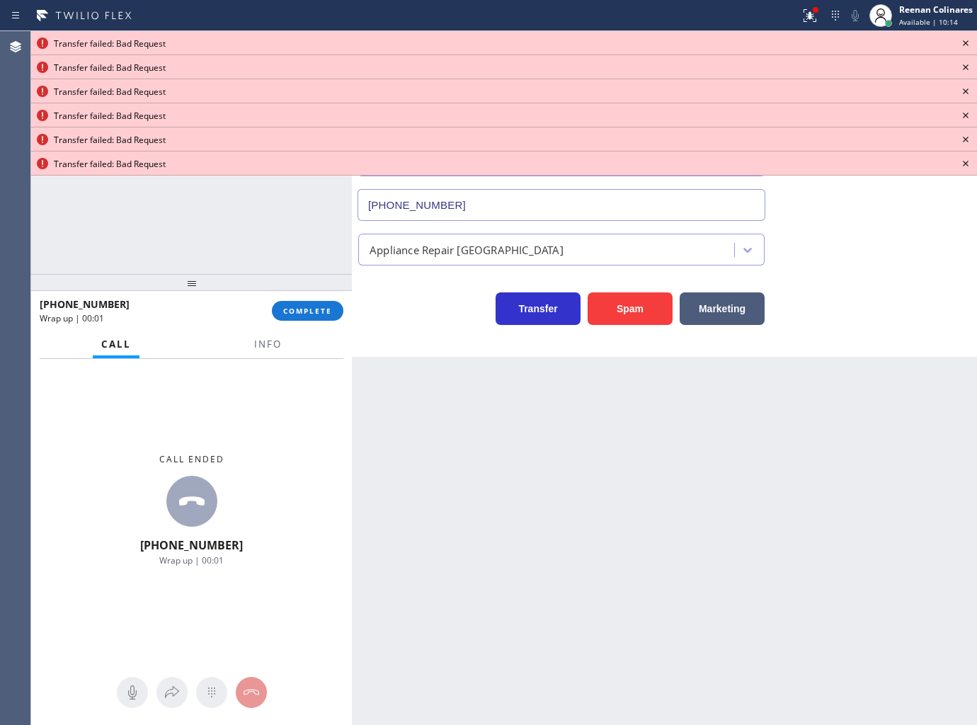
click at [966, 40] on icon at bounding box center [965, 43] width 17 height 17
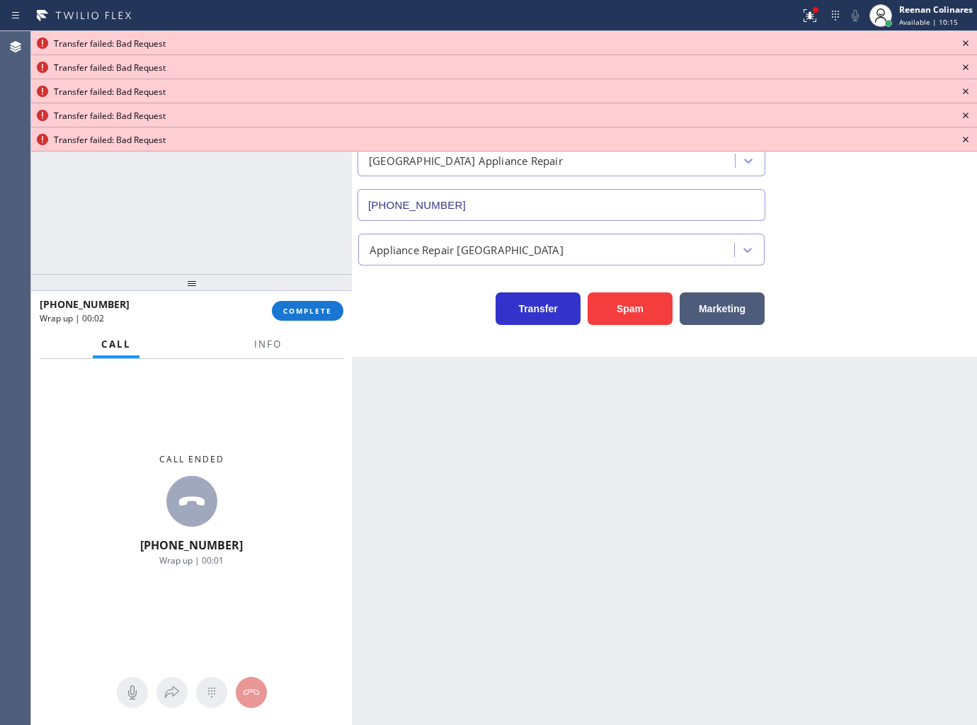
click at [966, 40] on icon at bounding box center [965, 43] width 17 height 17
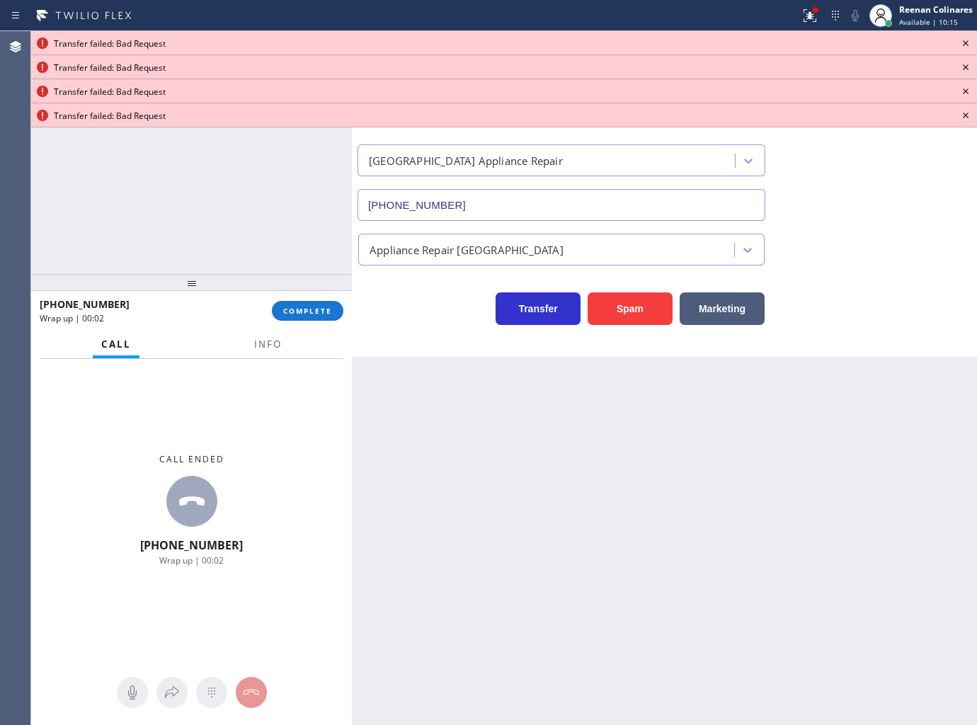
click at [966, 40] on icon at bounding box center [965, 43] width 17 height 17
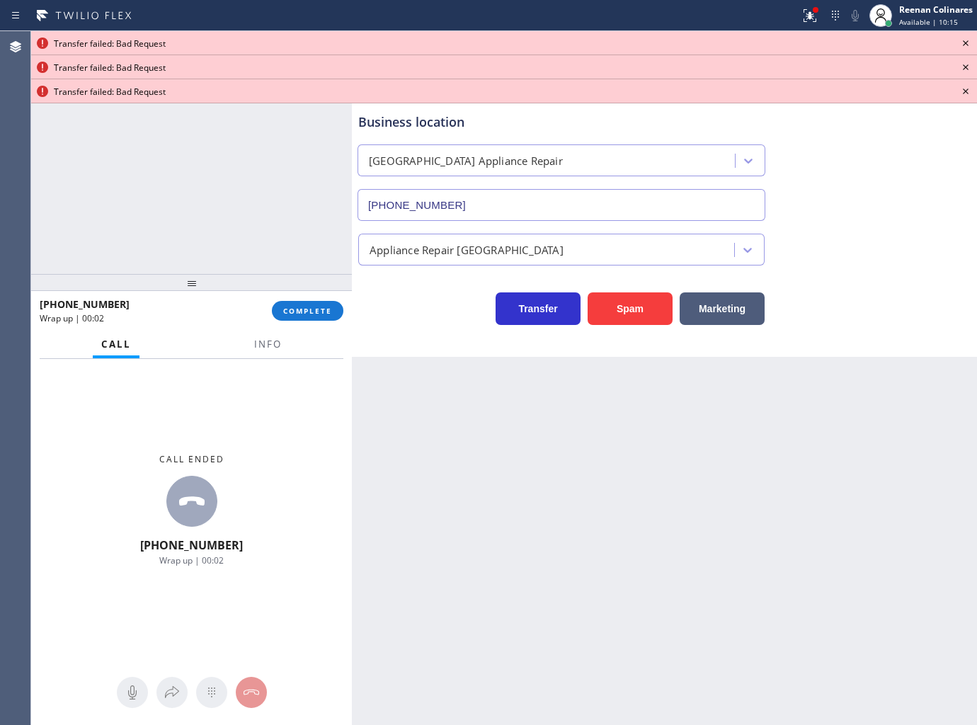
click at [966, 40] on icon at bounding box center [965, 43] width 17 height 17
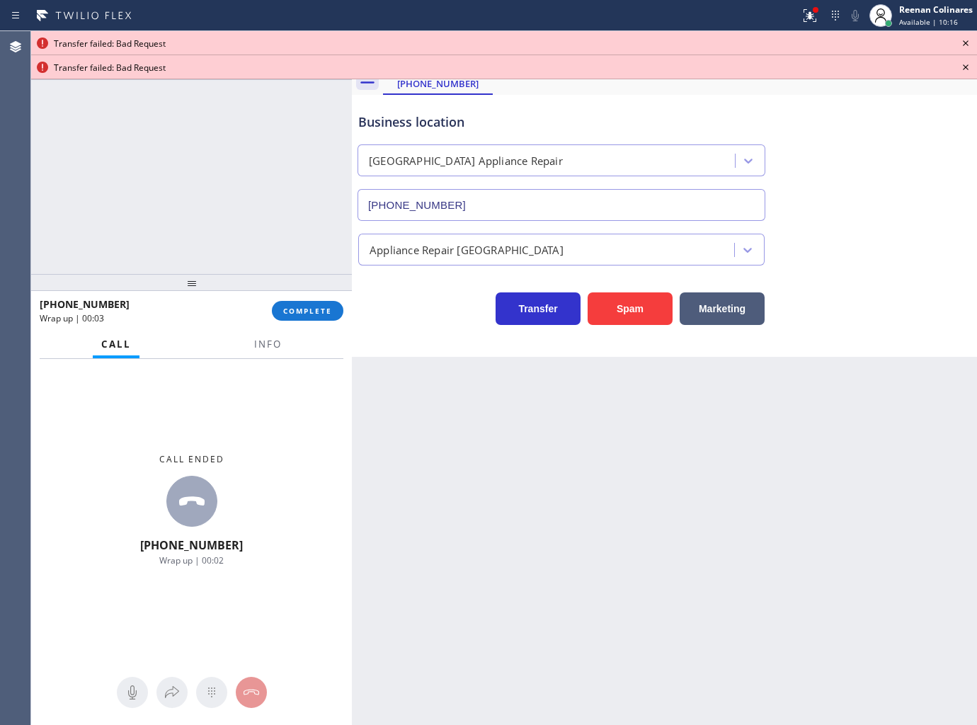
click at [966, 40] on icon at bounding box center [965, 43] width 17 height 17
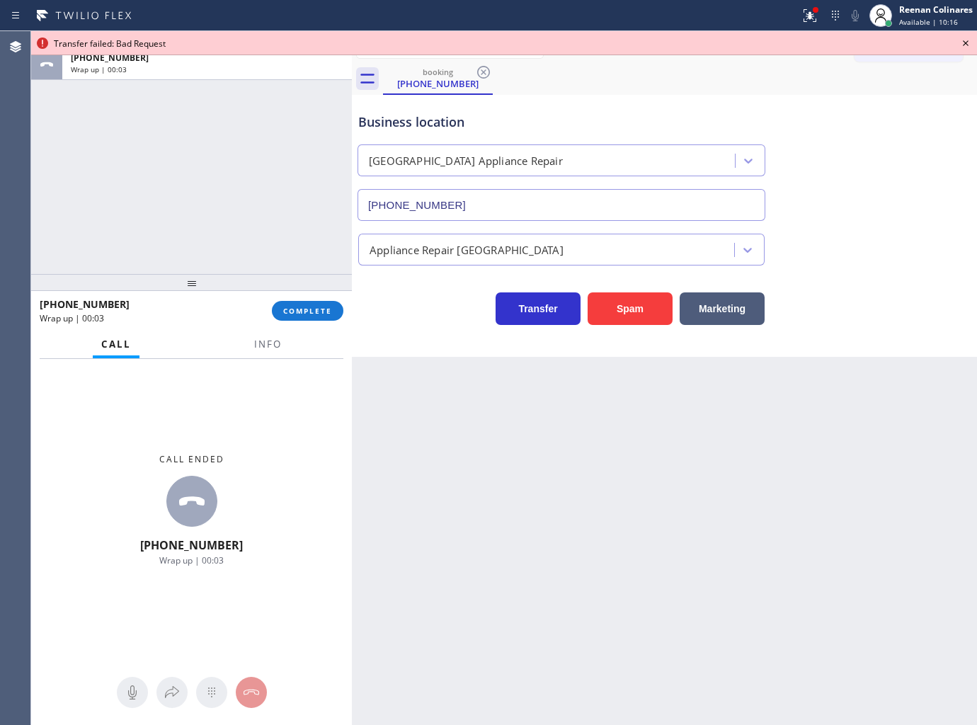
click at [966, 40] on icon at bounding box center [965, 43] width 17 height 17
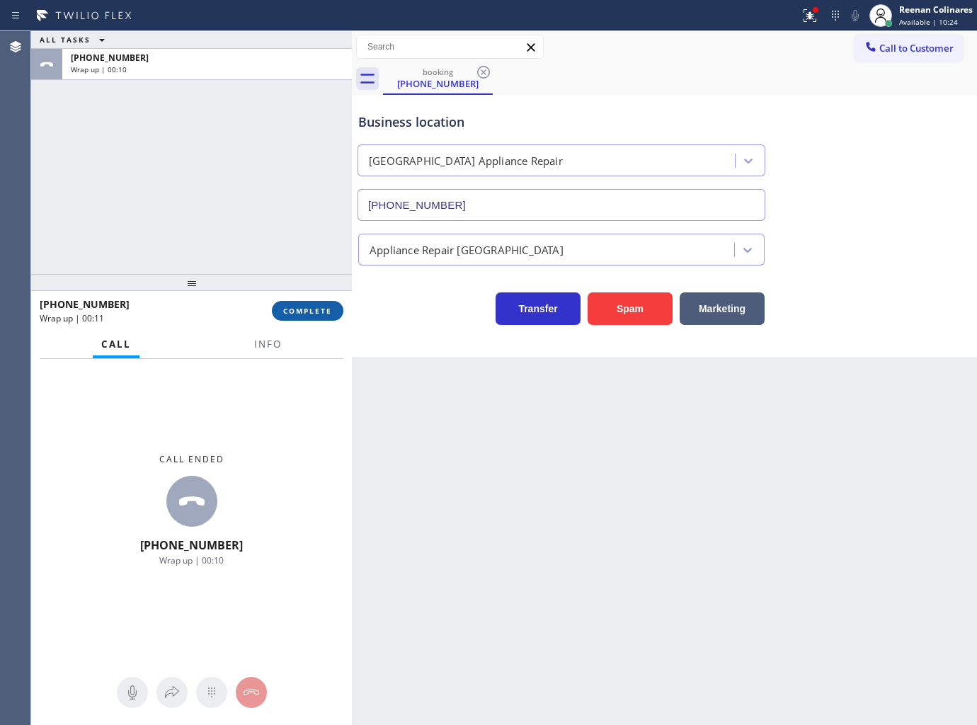
click at [314, 305] on button "COMPLETE" at bounding box center [307, 311] width 71 height 20
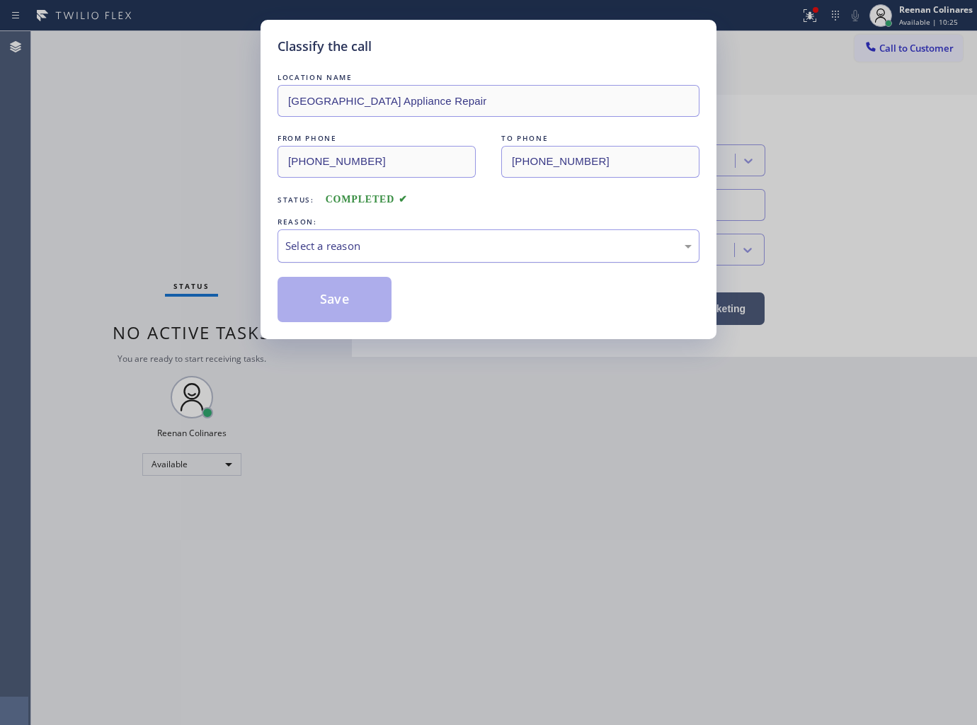
click at [384, 244] on div "Select a reason" at bounding box center [488, 246] width 406 height 16
click at [331, 294] on button "Save" at bounding box center [334, 299] width 114 height 45
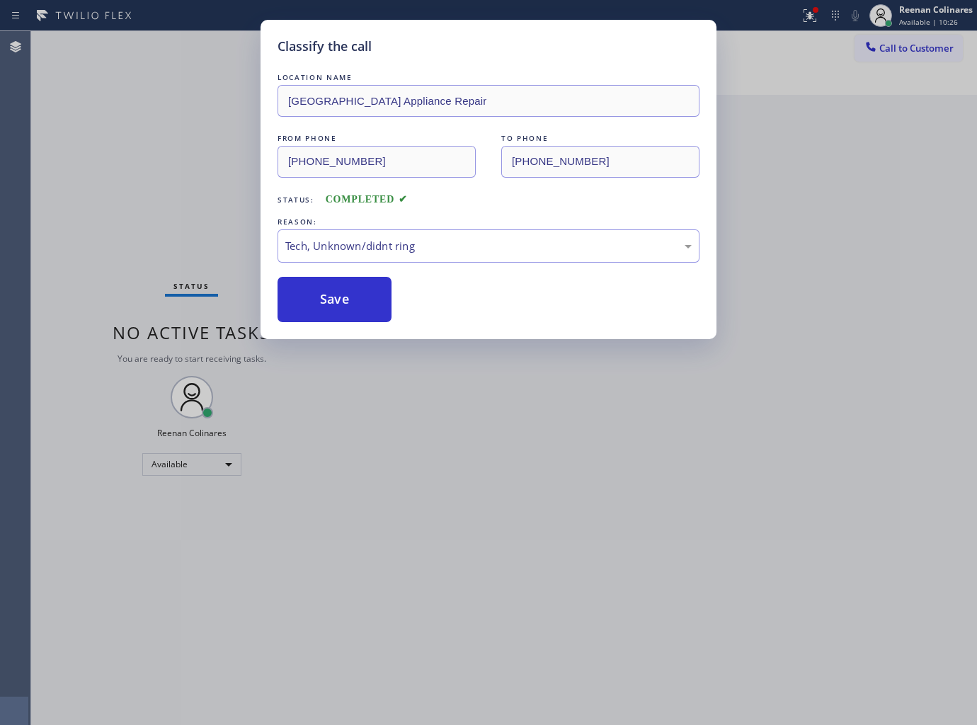
click at [804, 16] on div "Classify the call LOCATION NAME Calumet Heights Appliance Repair FROM PHONE (78…" at bounding box center [488, 362] width 977 height 725
click at [804, 16] on icon at bounding box center [809, 15] width 17 height 17
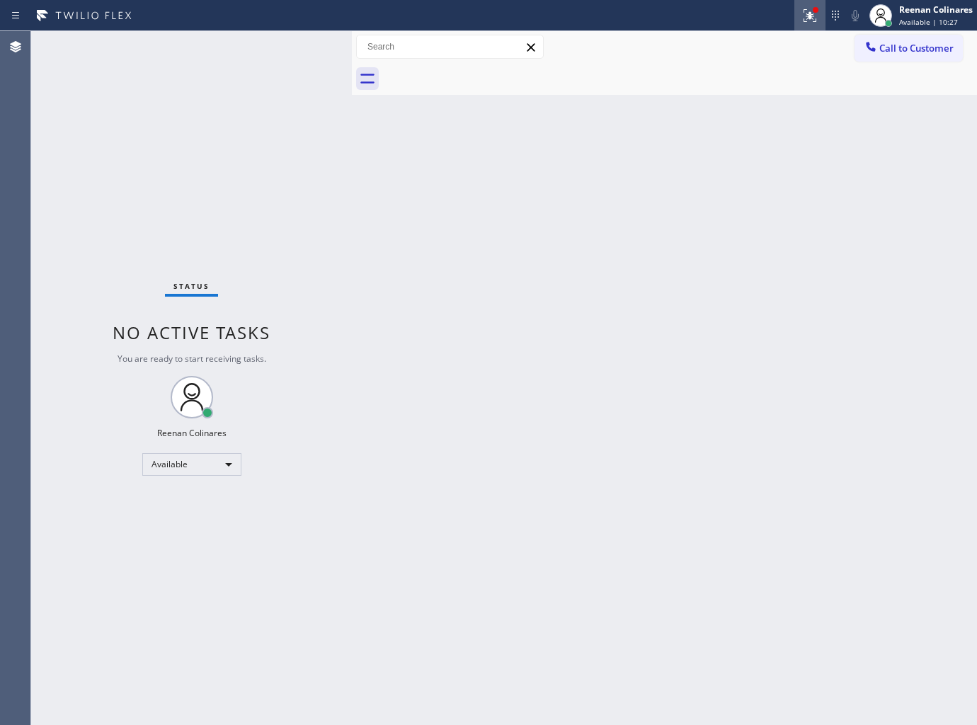
click at [811, 17] on icon at bounding box center [809, 15] width 13 height 13
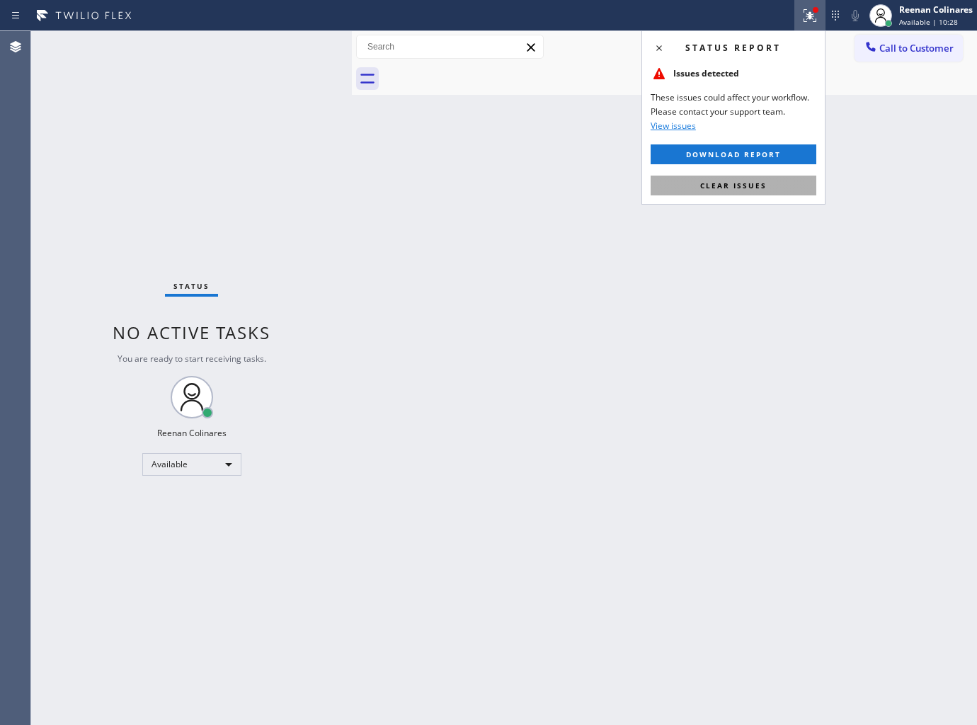
click at [723, 181] on span "Clear issues" at bounding box center [733, 186] width 67 height 10
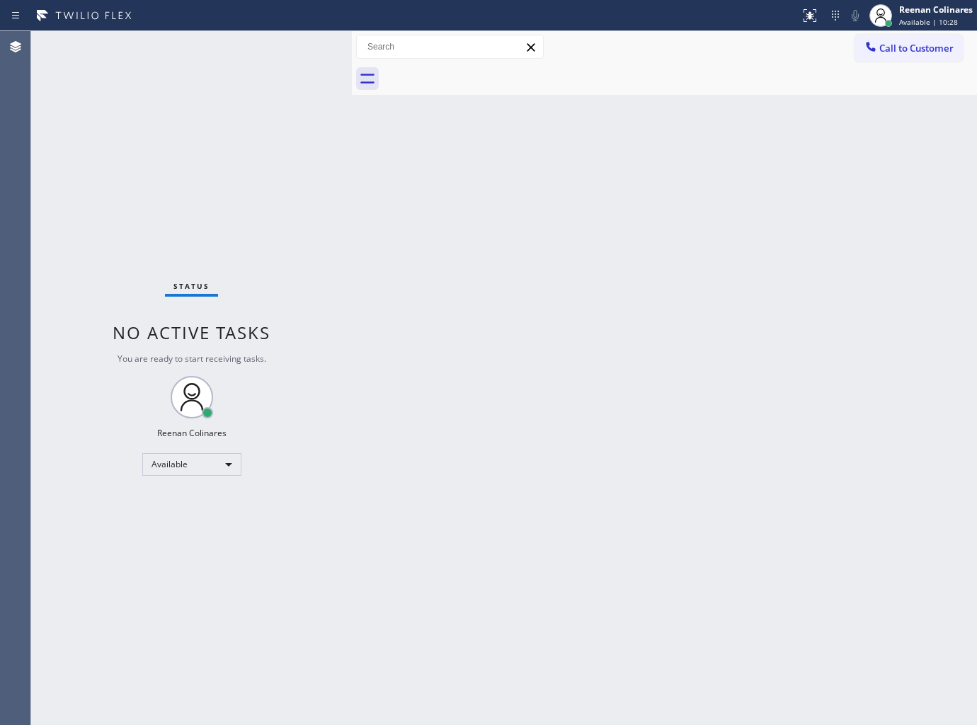
drag, startPoint x: 629, startPoint y: 263, endPoint x: 542, endPoint y: 557, distance: 306.9
click at [627, 277] on div "Back to Dashboard Change Sender ID Customers Technicians Select a contact Outbo…" at bounding box center [664, 378] width 625 height 694
click at [416, 455] on div "Back to Dashboard Change Sender ID Customers Technicians Select a contact Outbo…" at bounding box center [664, 378] width 625 height 694
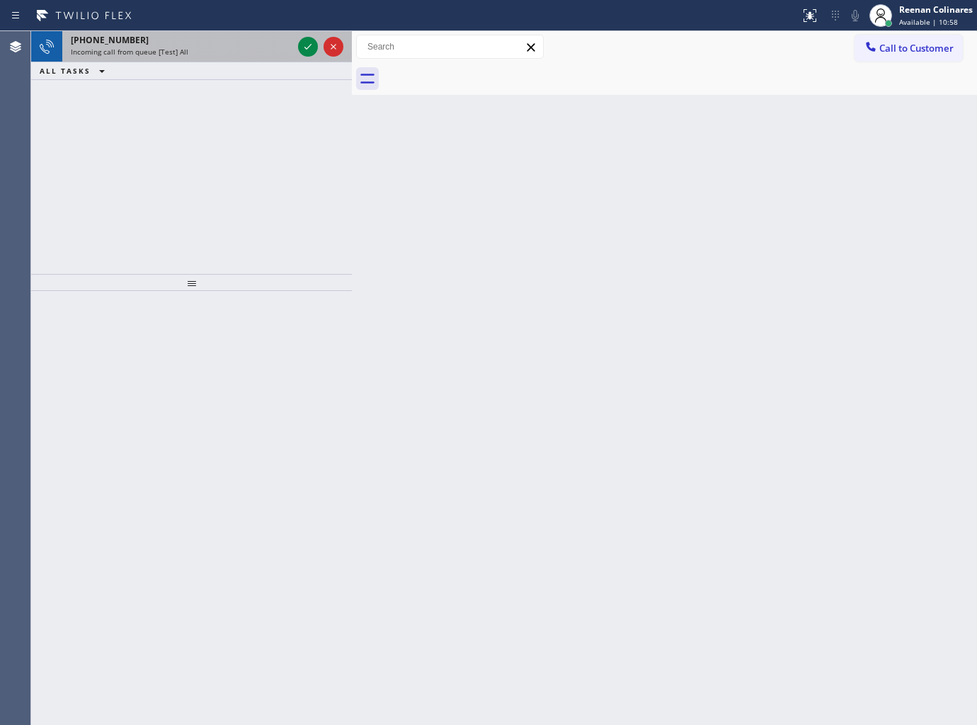
click at [217, 55] on div "Incoming call from queue [Test] All" at bounding box center [182, 52] width 222 height 10
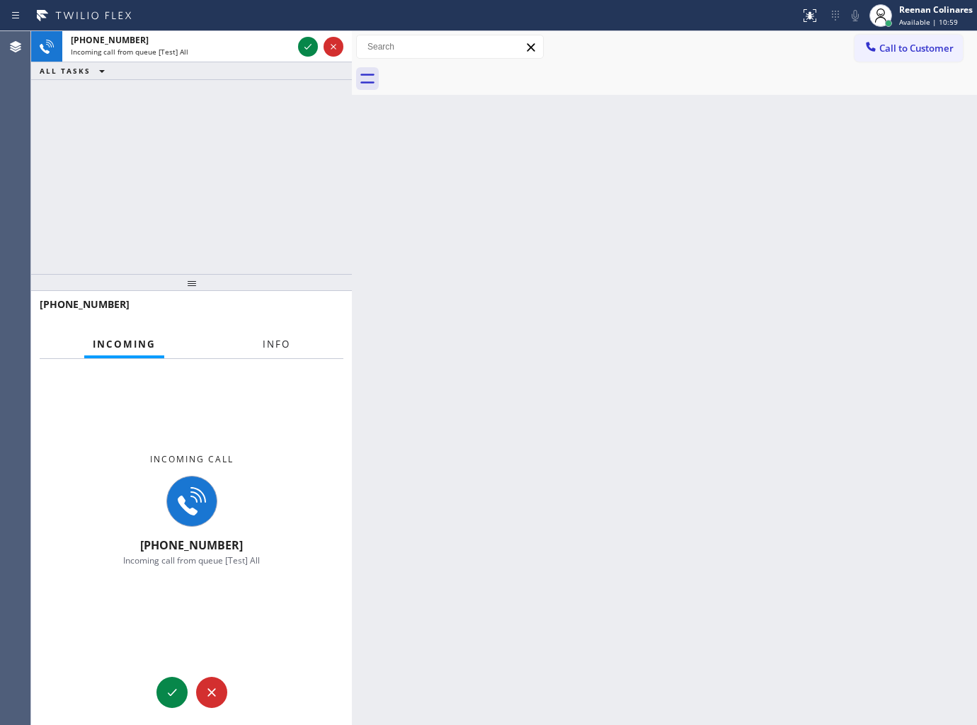
click at [265, 344] on span "Info" at bounding box center [277, 344] width 28 height 13
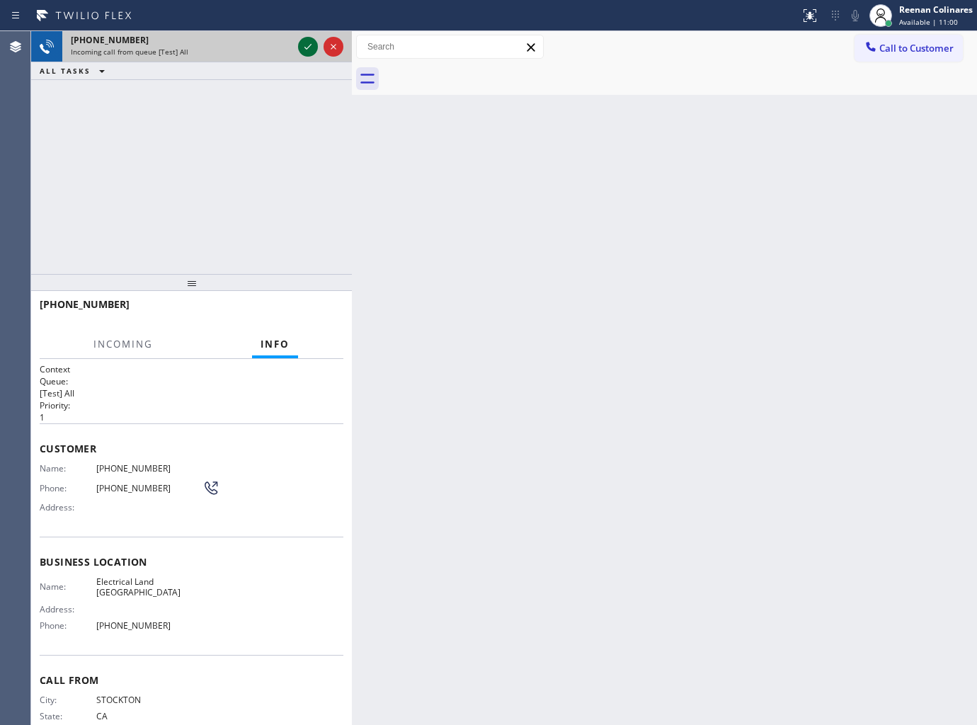
click at [303, 47] on icon at bounding box center [307, 46] width 17 height 17
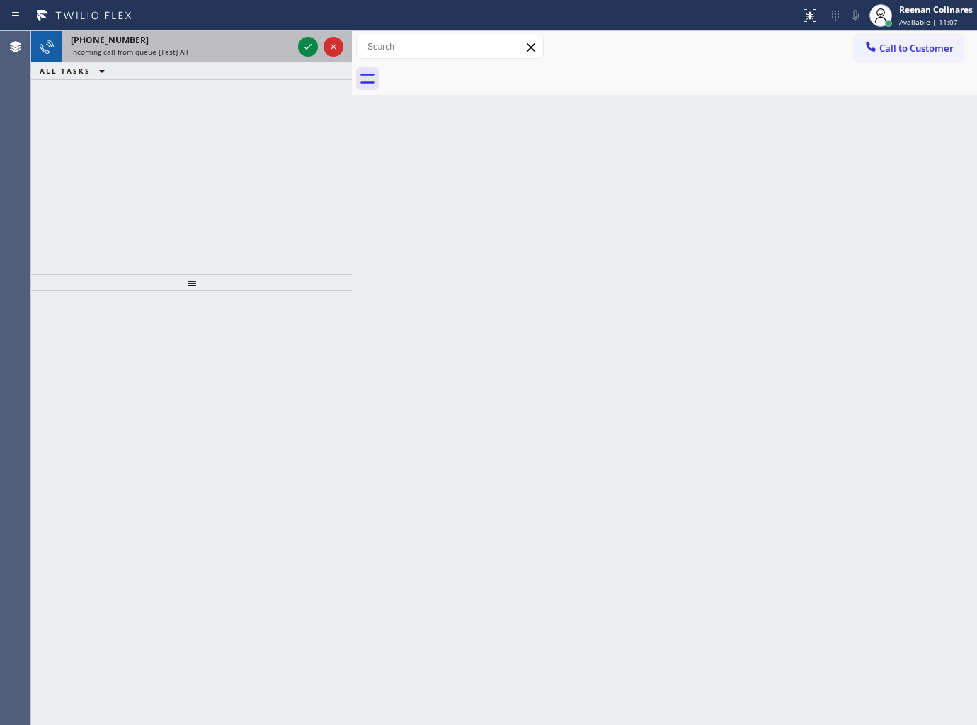
click at [219, 48] on div "Incoming call from queue [Test] All" at bounding box center [182, 52] width 222 height 10
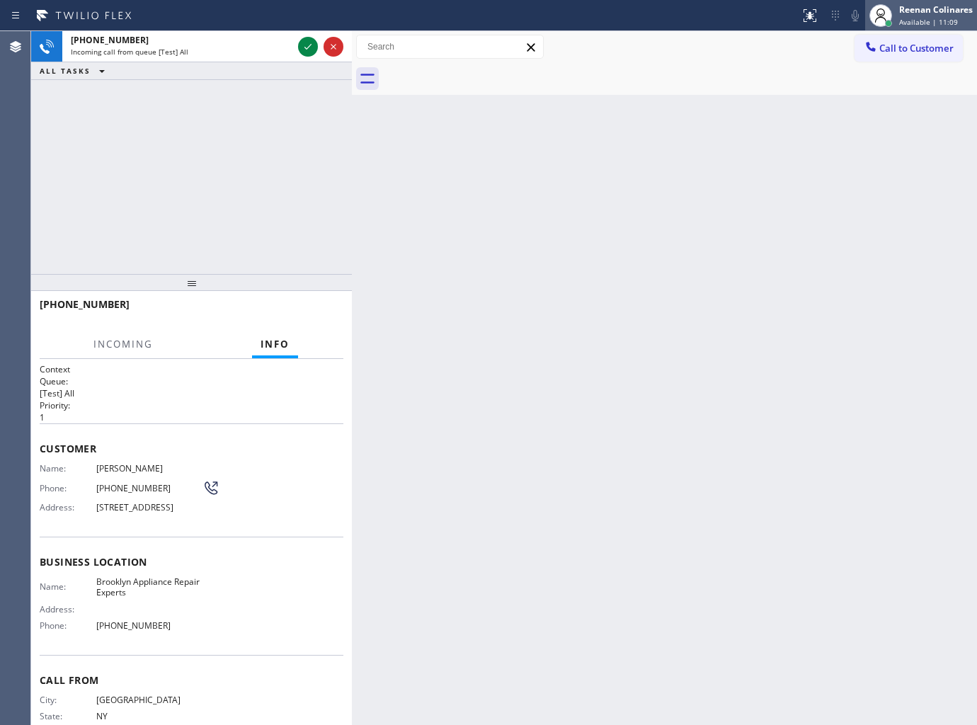
click at [932, 11] on div "Reenan Colinares" at bounding box center [936, 10] width 74 height 12
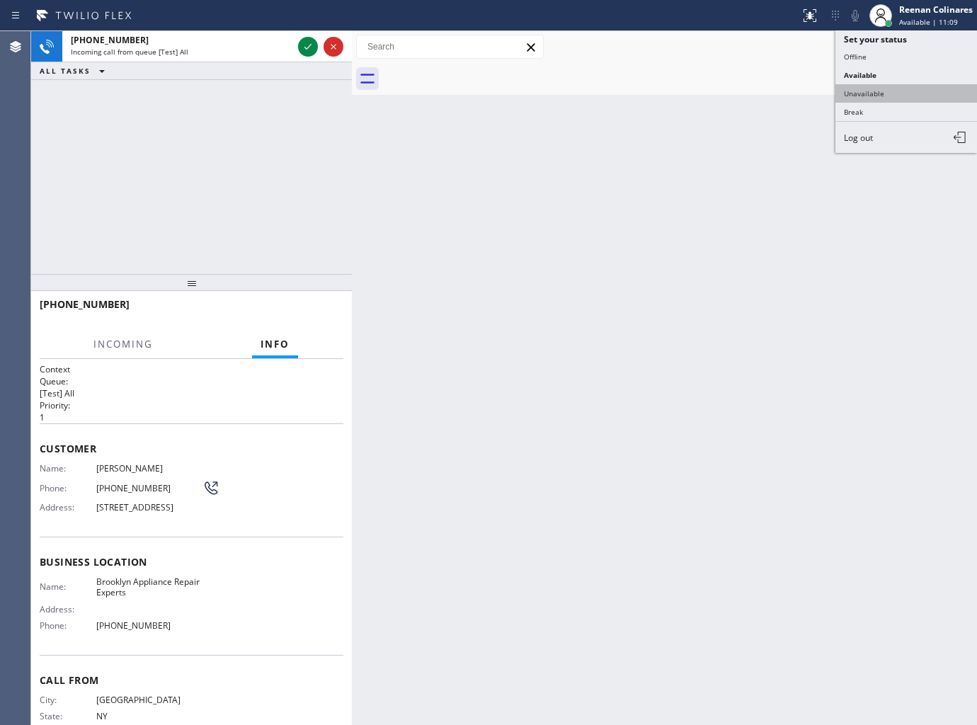
drag, startPoint x: 864, startPoint y: 88, endPoint x: 880, endPoint y: 73, distance: 22.0
click at [866, 87] on button "Unavailable" at bounding box center [906, 93] width 142 height 18
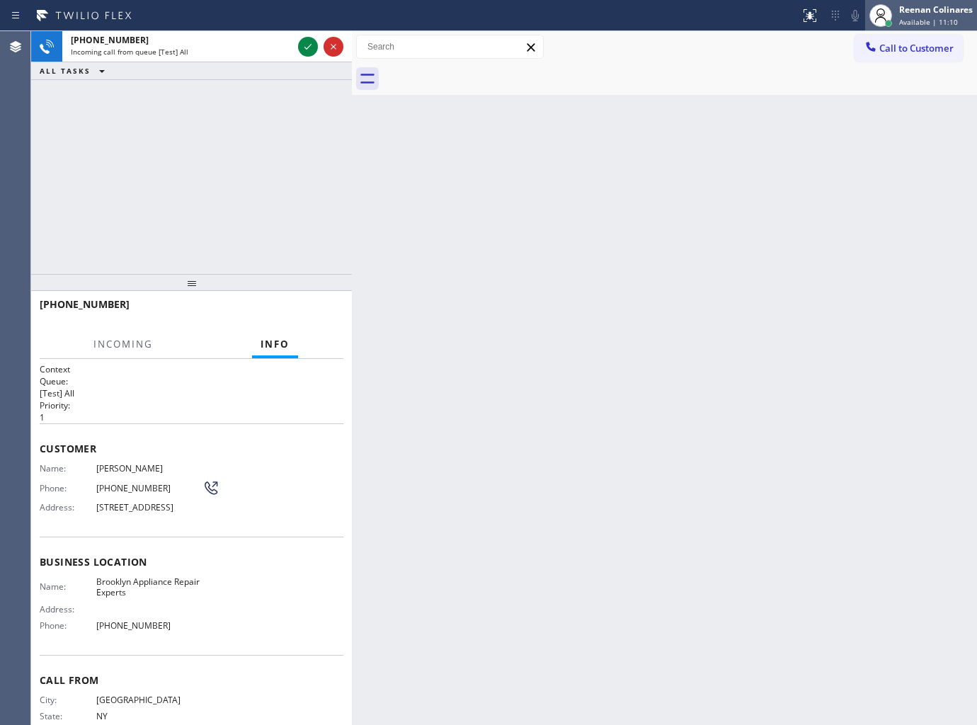
click at [923, 4] on div "Reenan Colinares" at bounding box center [936, 10] width 74 height 12
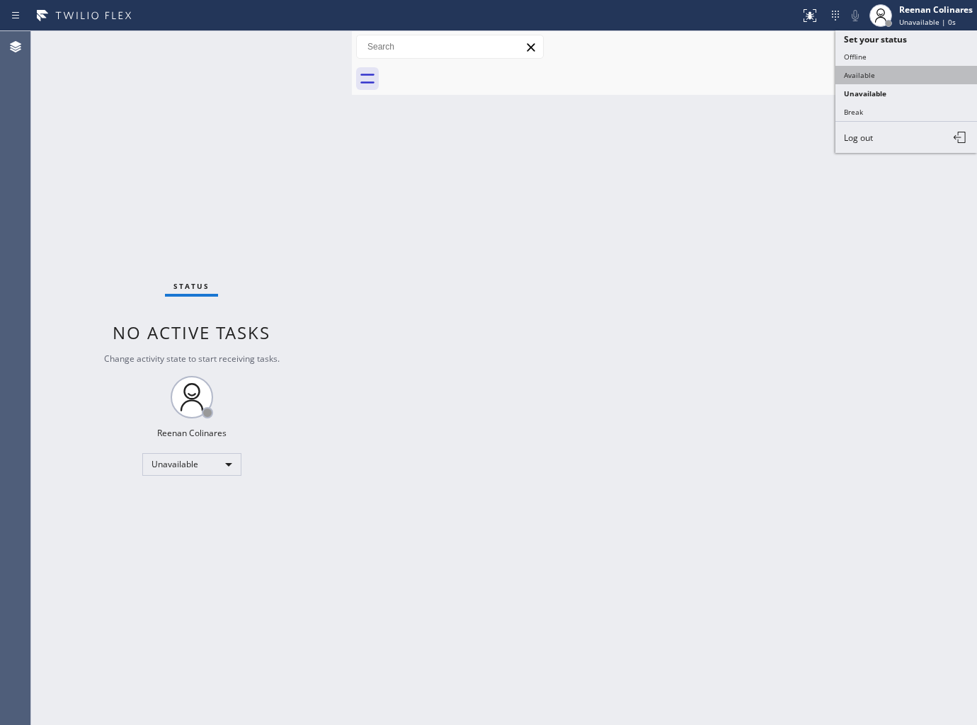
click at [858, 69] on button "Available" at bounding box center [906, 75] width 142 height 18
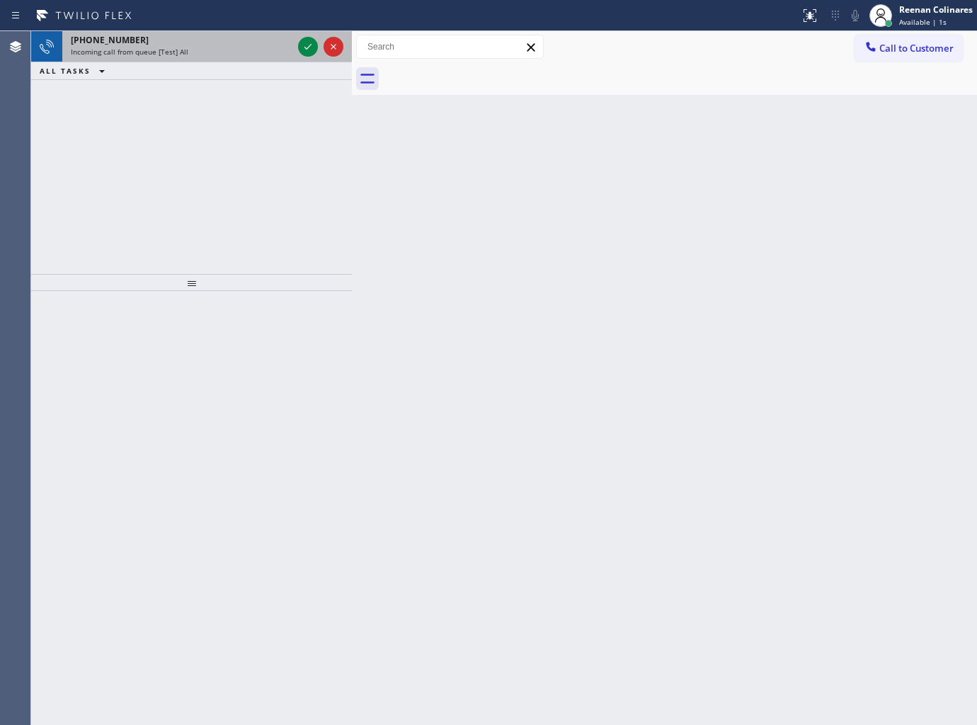
click at [222, 45] on div "+18186659035" at bounding box center [182, 40] width 222 height 12
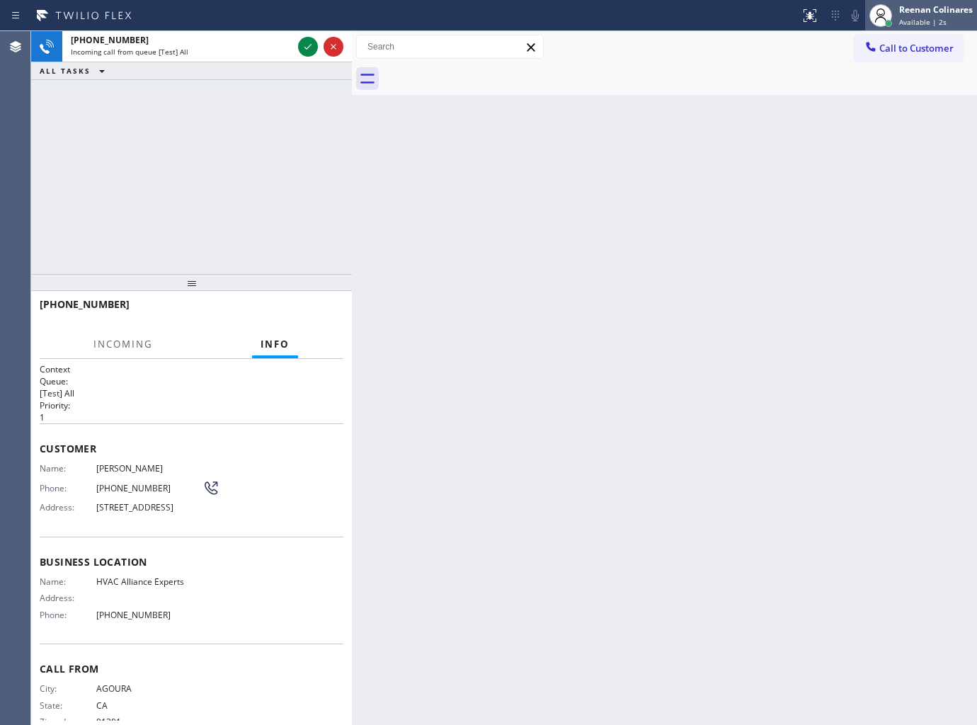
click at [932, 1] on div "Reenan Colinares Available | 2s" at bounding box center [921, 15] width 112 height 31
drag, startPoint x: 869, startPoint y: 89, endPoint x: 907, endPoint y: 18, distance: 81.1
click at [869, 86] on button "Unavailable" at bounding box center [906, 93] width 142 height 18
click at [915, 8] on div "Reenan Colinares" at bounding box center [936, 10] width 74 height 12
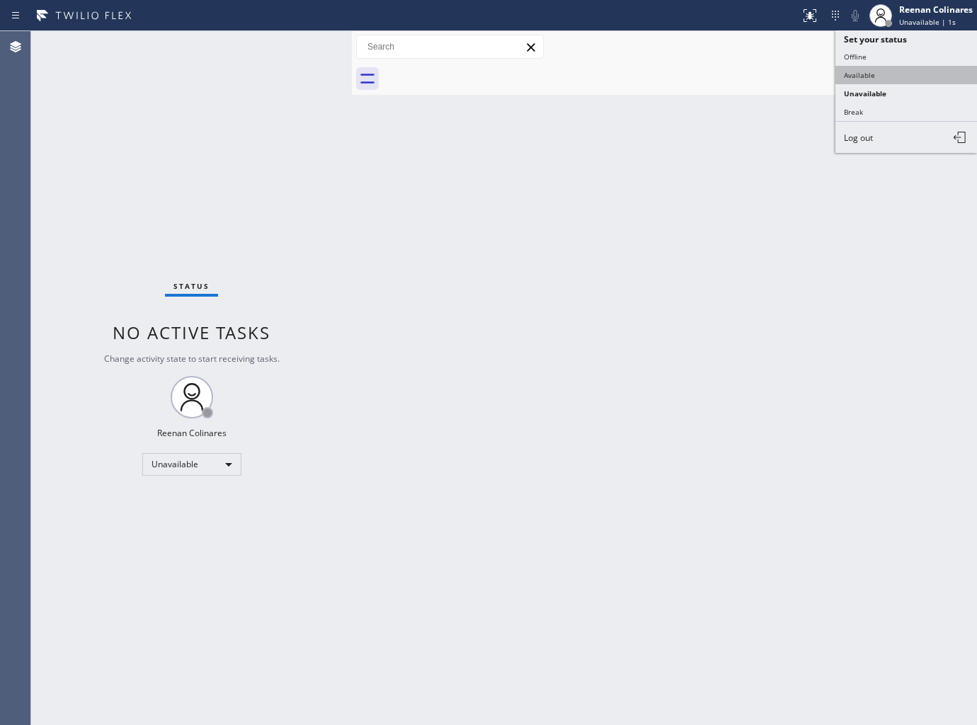
click at [858, 76] on button "Available" at bounding box center [906, 75] width 142 height 18
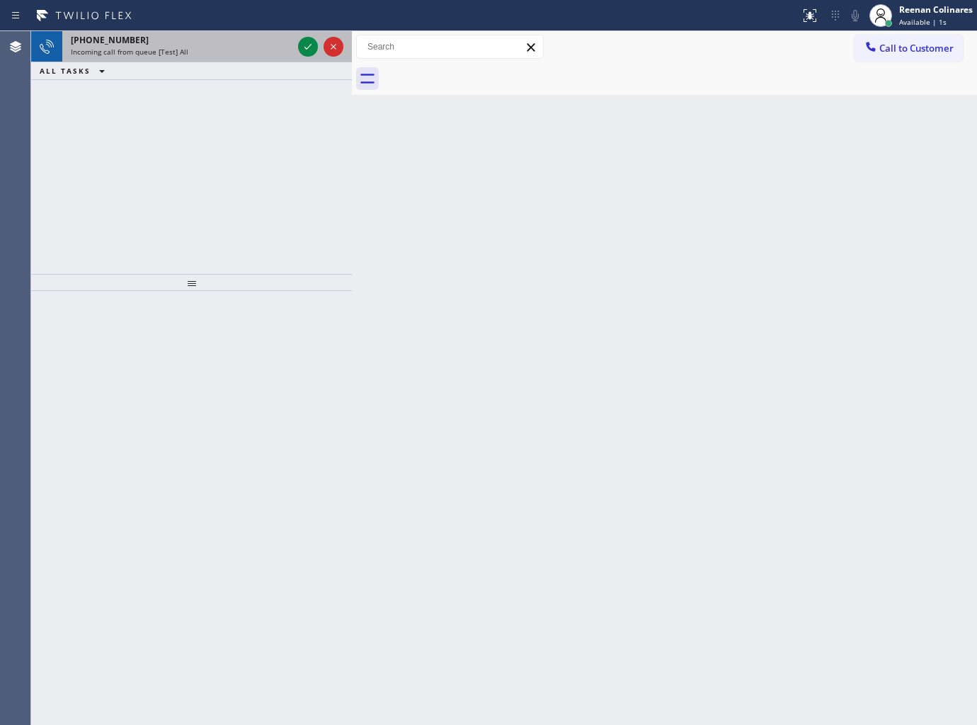
click at [207, 52] on div "Incoming call from queue [Test] All" at bounding box center [182, 52] width 222 height 10
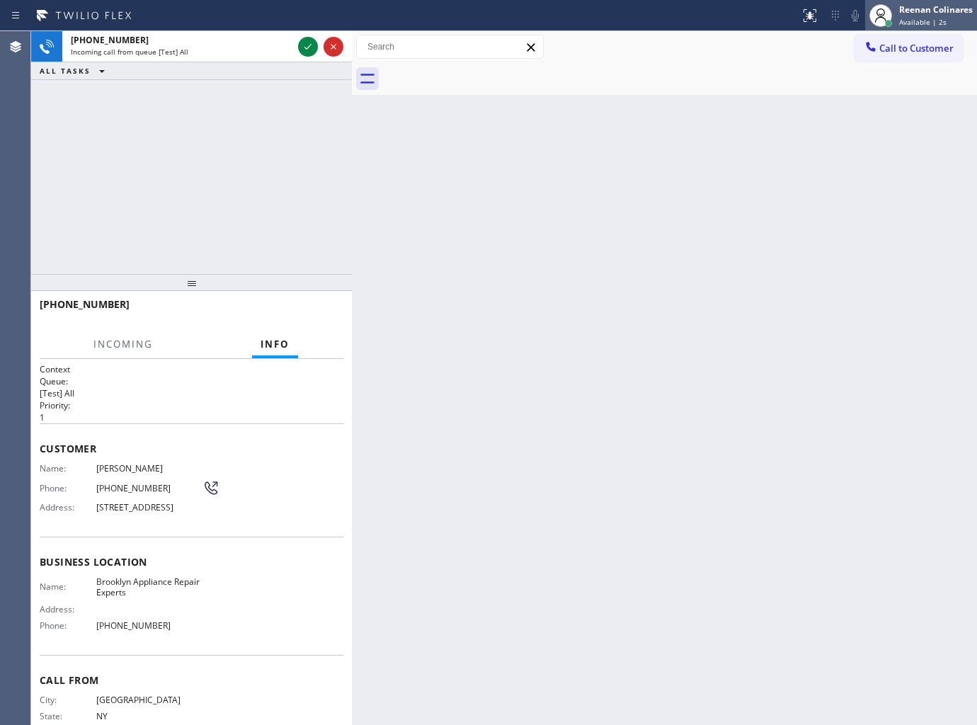
click at [895, 20] on div at bounding box center [880, 15] width 31 height 31
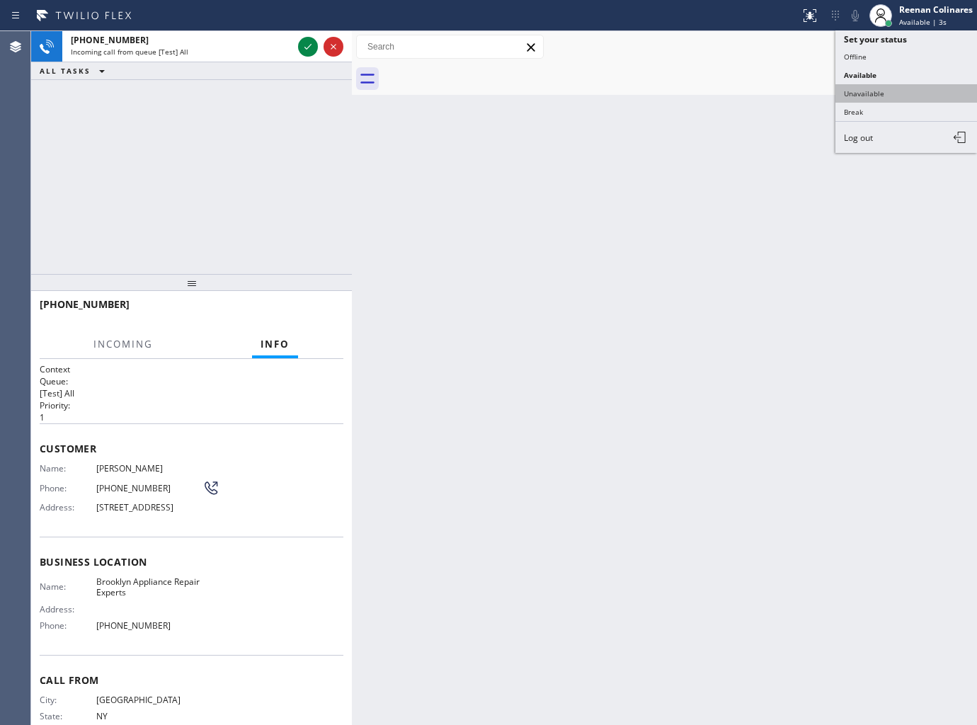
click at [852, 93] on button "Unavailable" at bounding box center [906, 93] width 142 height 18
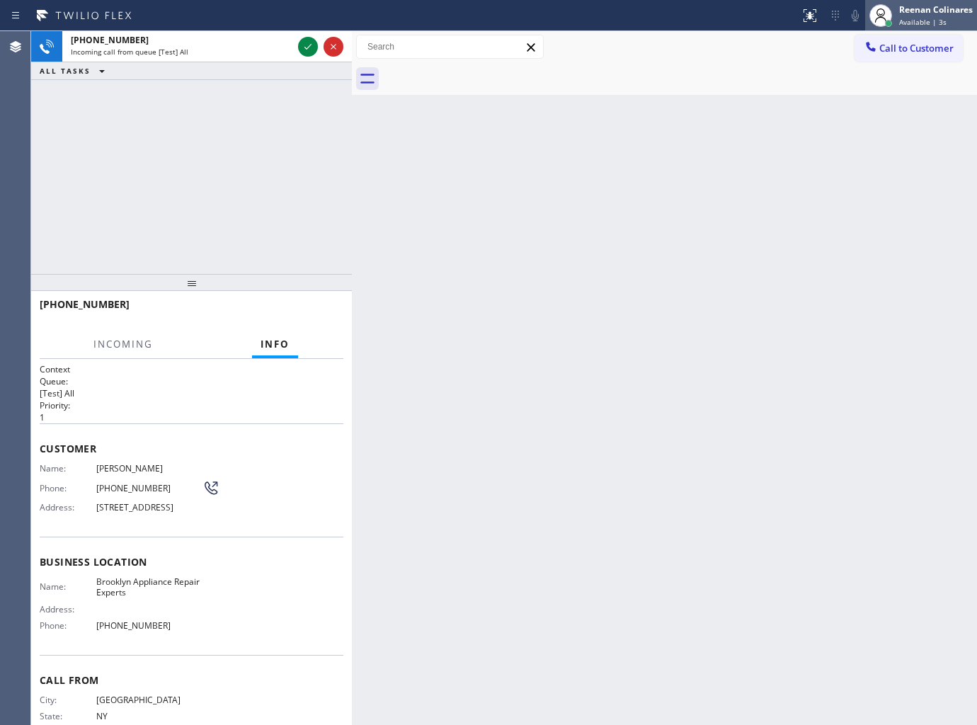
click at [891, 19] on div at bounding box center [888, 23] width 10 height 10
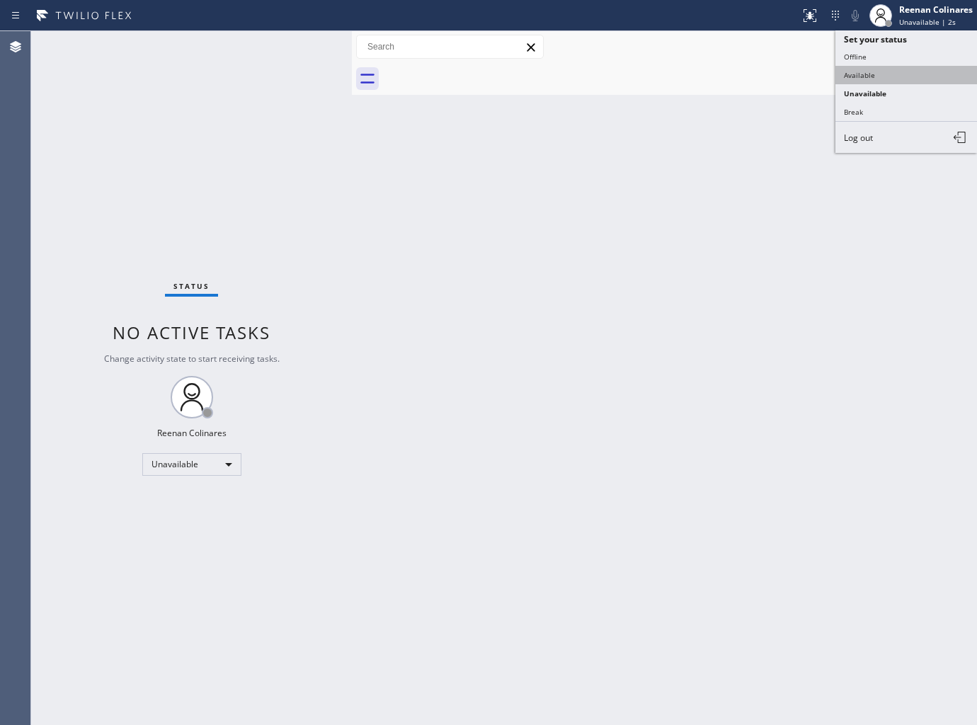
click at [860, 72] on button "Available" at bounding box center [906, 75] width 142 height 18
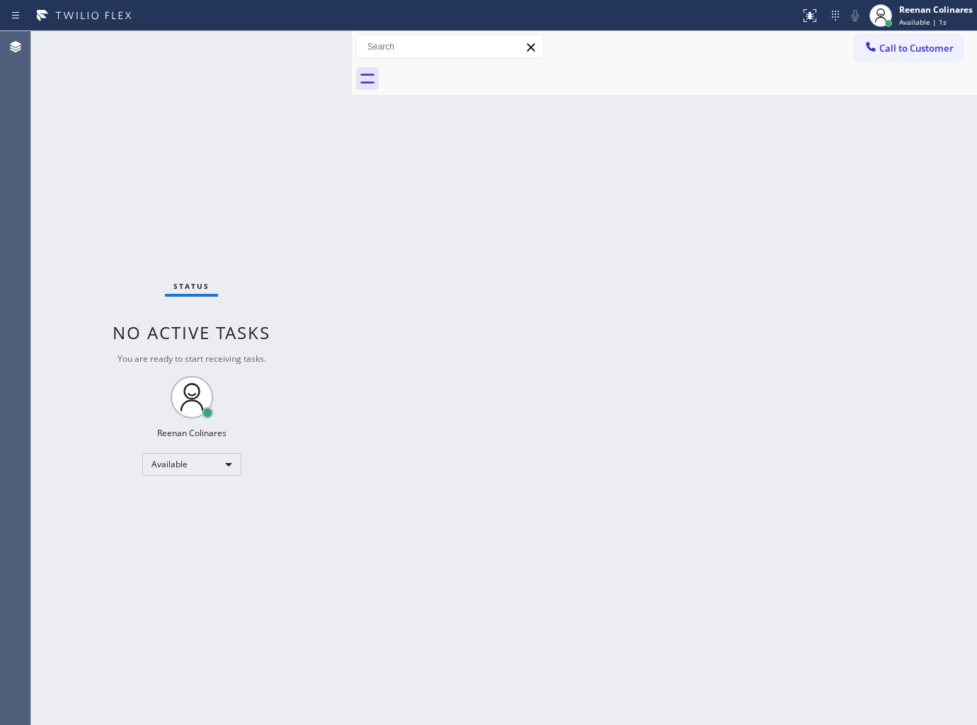
click at [538, 391] on div "Back to Dashboard Change Sender ID Customers Technicians Select a contact Outbo…" at bounding box center [664, 378] width 625 height 694
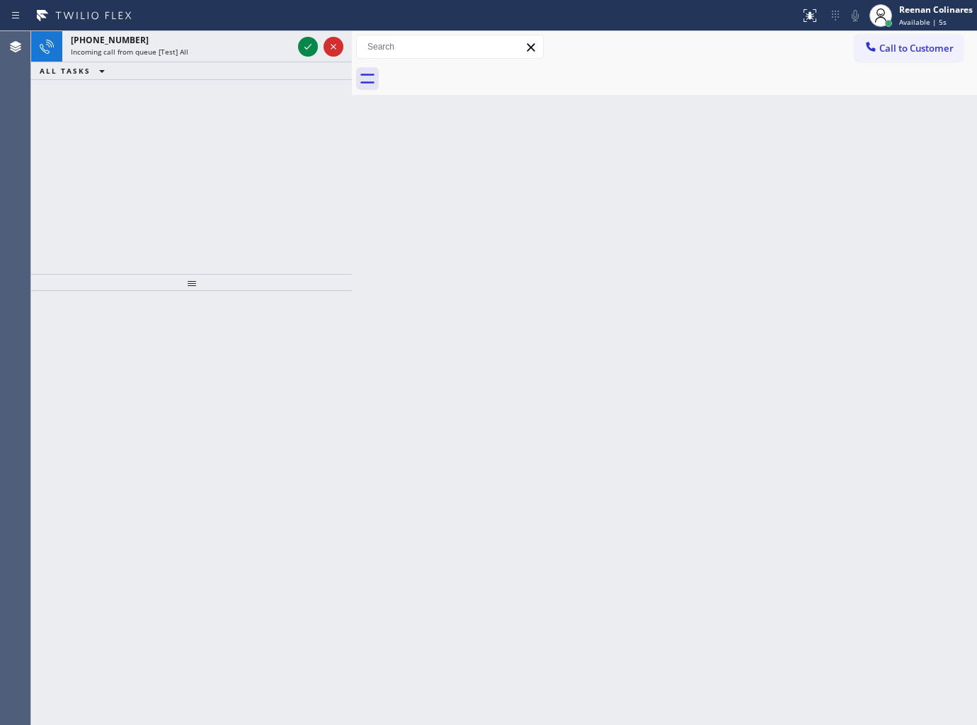
click at [208, 62] on div "ALL TASKS ALL TASKS ACTIVE TASKS TASKS IN WRAP UP" at bounding box center [191, 71] width 321 height 18
click at [223, 41] on div "+15166736966" at bounding box center [182, 40] width 222 height 12
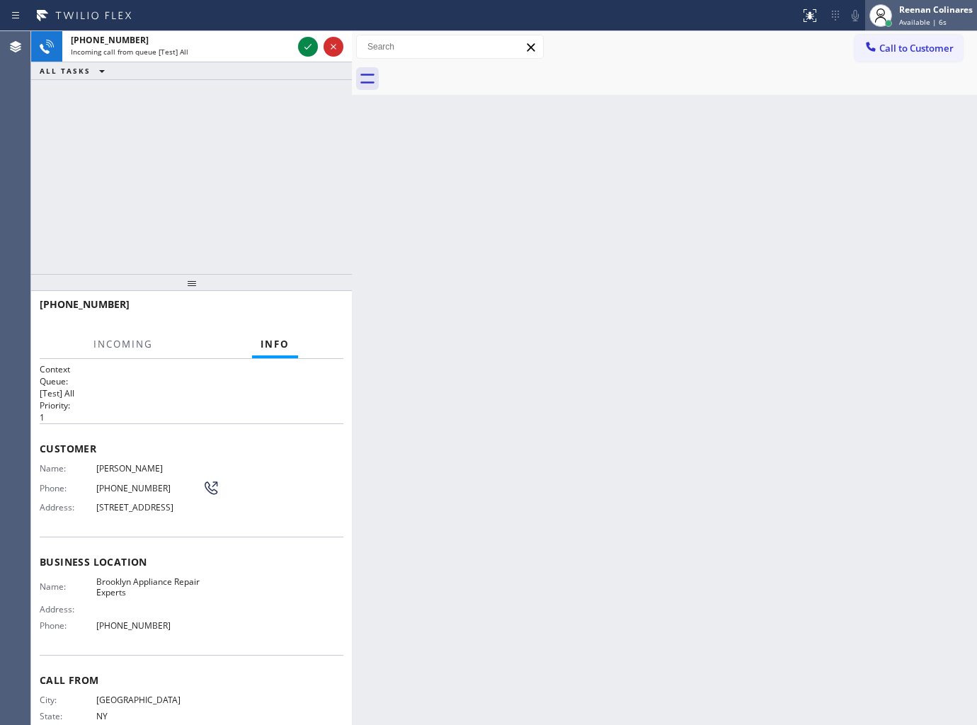
click at [928, 8] on div "Reenan Colinares" at bounding box center [936, 10] width 74 height 12
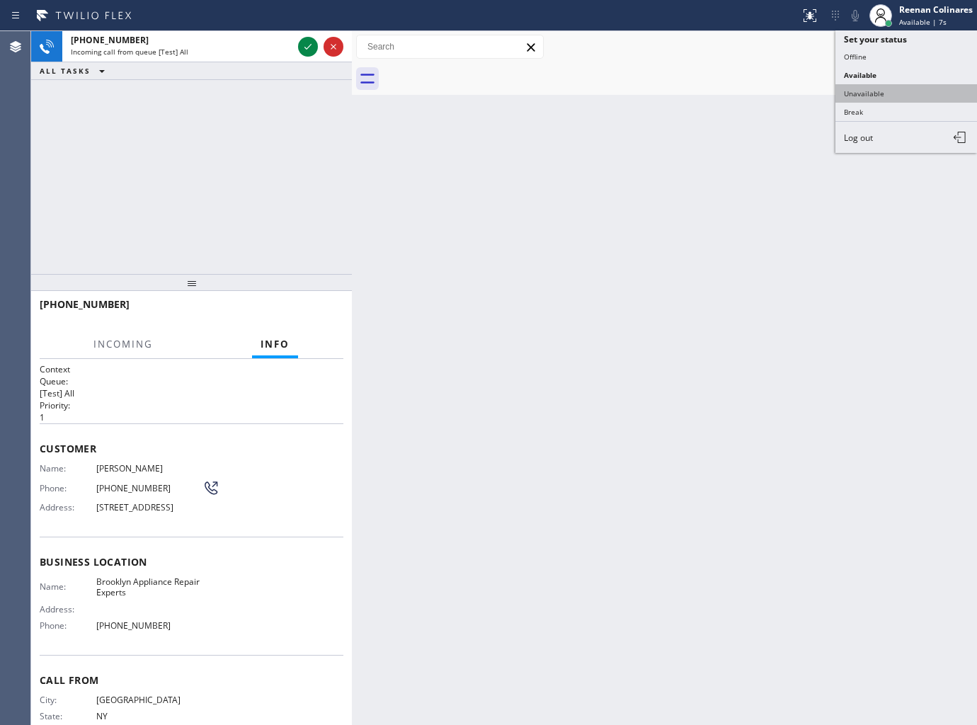
click at [855, 90] on button "Unavailable" at bounding box center [906, 93] width 142 height 18
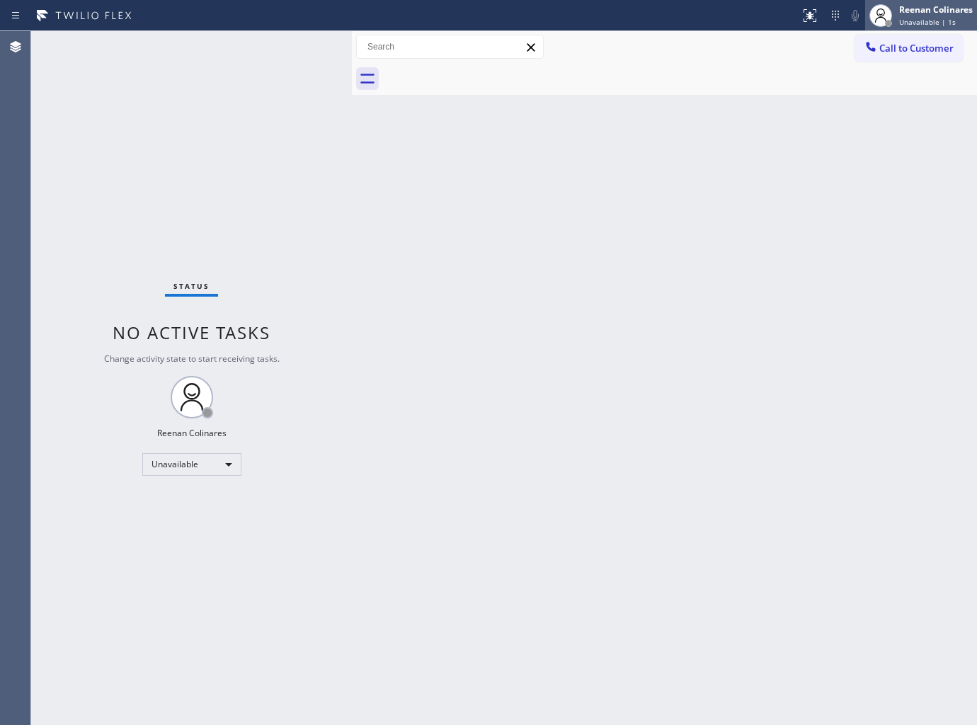
click at [927, 16] on div "Reenan Colinares Unavailable | 1s" at bounding box center [936, 15] width 81 height 25
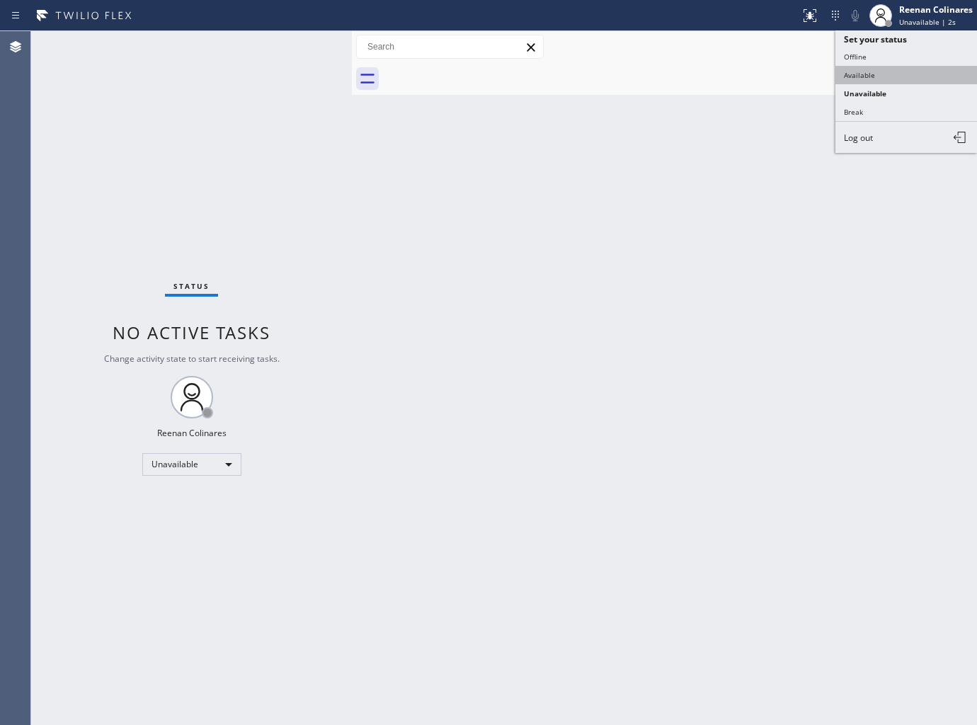
click at [859, 71] on button "Available" at bounding box center [906, 75] width 142 height 18
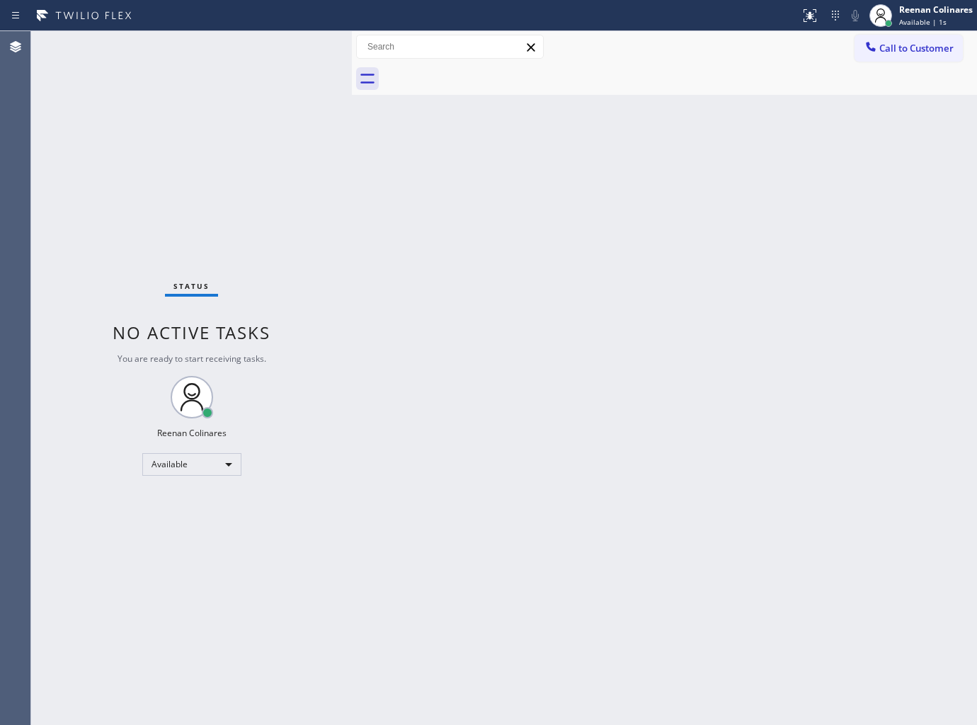
click at [387, 204] on div "Back to Dashboard Change Sender ID Customers Technicians Select a contact Outbo…" at bounding box center [664, 378] width 625 height 694
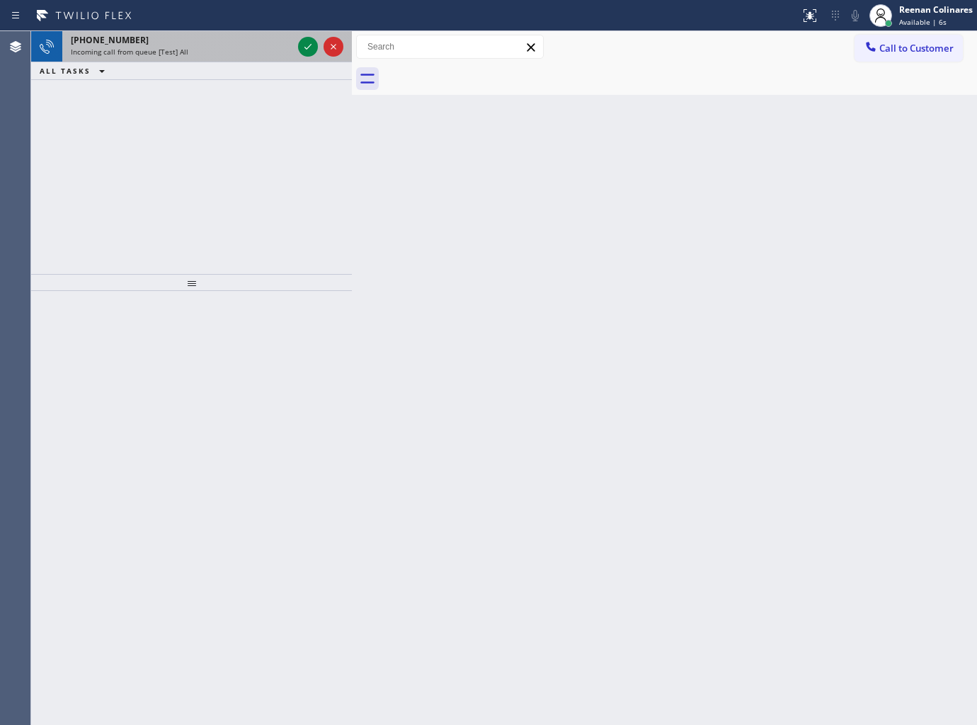
drag, startPoint x: 137, startPoint y: 11, endPoint x: 158, endPoint y: 55, distance: 48.5
click at [142, 21] on div at bounding box center [400, 15] width 789 height 23
click at [158, 55] on span "Incoming call from queue [Test] All" at bounding box center [130, 52] width 118 height 10
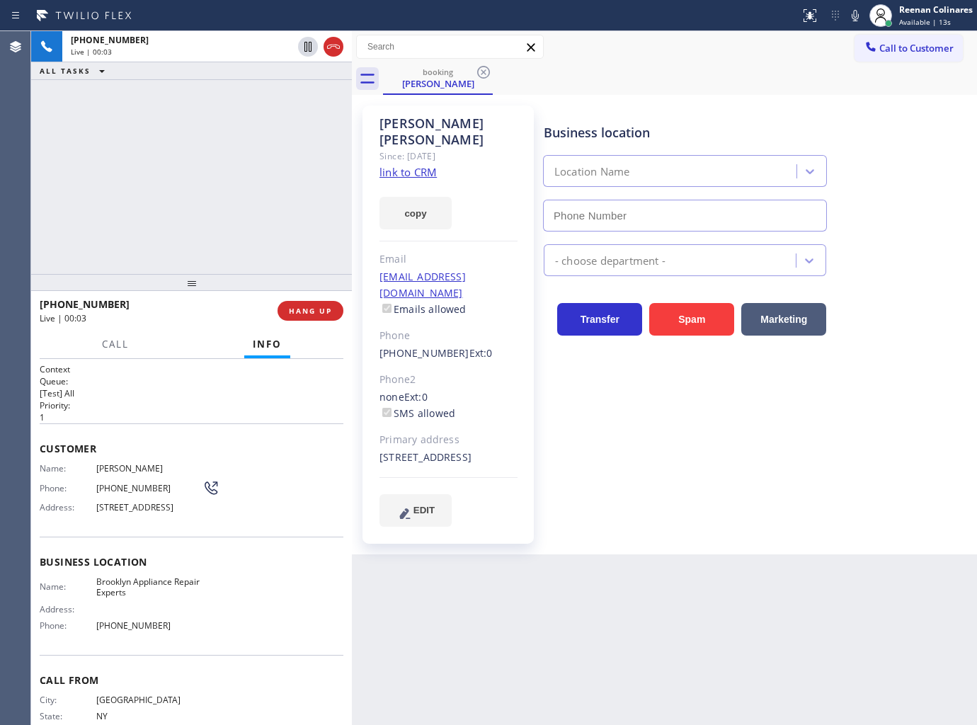
type input "(347) 757-4373"
click at [429, 197] on button "copy" at bounding box center [415, 213] width 72 height 33
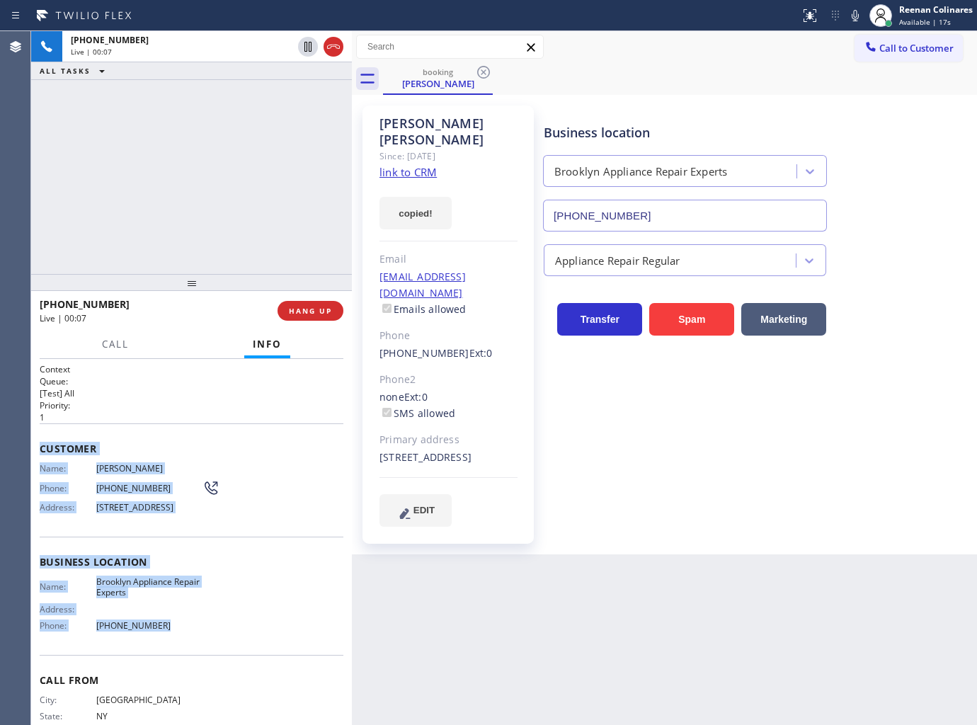
drag, startPoint x: 40, startPoint y: 443, endPoint x: 300, endPoint y: 645, distance: 328.9
click at [243, 642] on div "Context Queue: [Test] All Priority: 1 Customer Name: Brittany Nemeroff Phone: (…" at bounding box center [192, 562] width 304 height 399
click at [845, 20] on div at bounding box center [855, 15] width 20 height 17
click at [125, 342] on span "Call" at bounding box center [115, 344] width 27 height 13
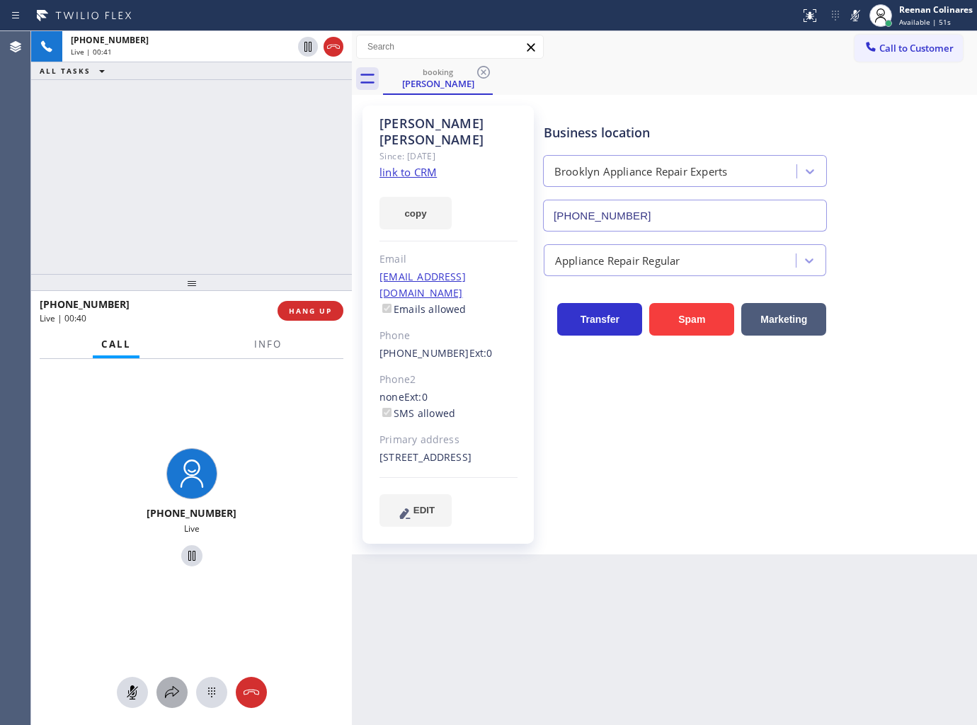
click at [171, 687] on icon at bounding box center [172, 692] width 17 height 17
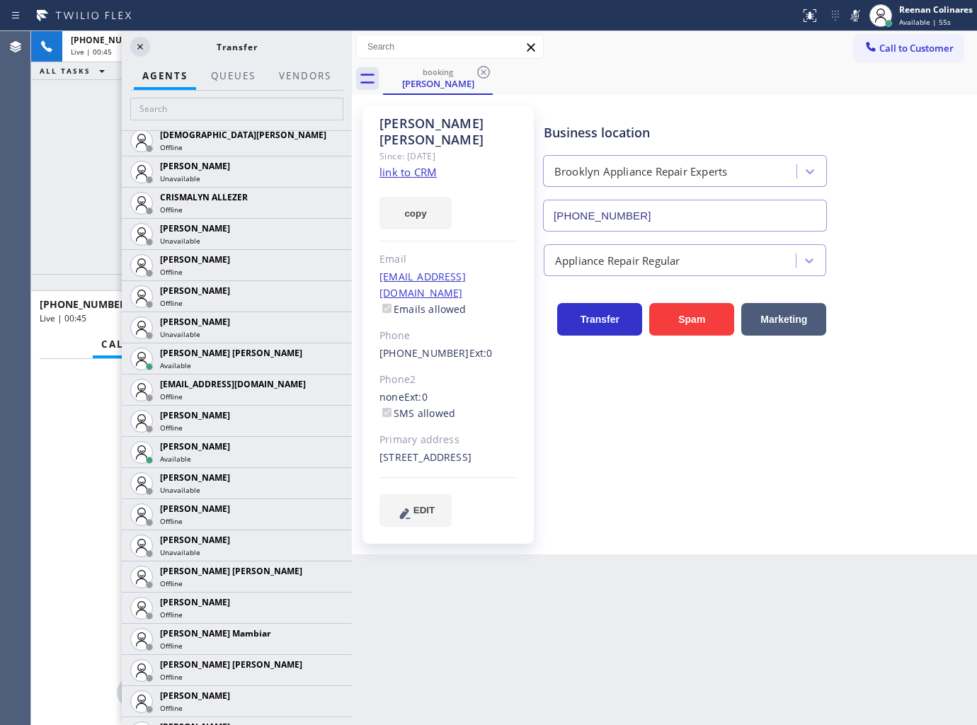
scroll to position [1022, 0]
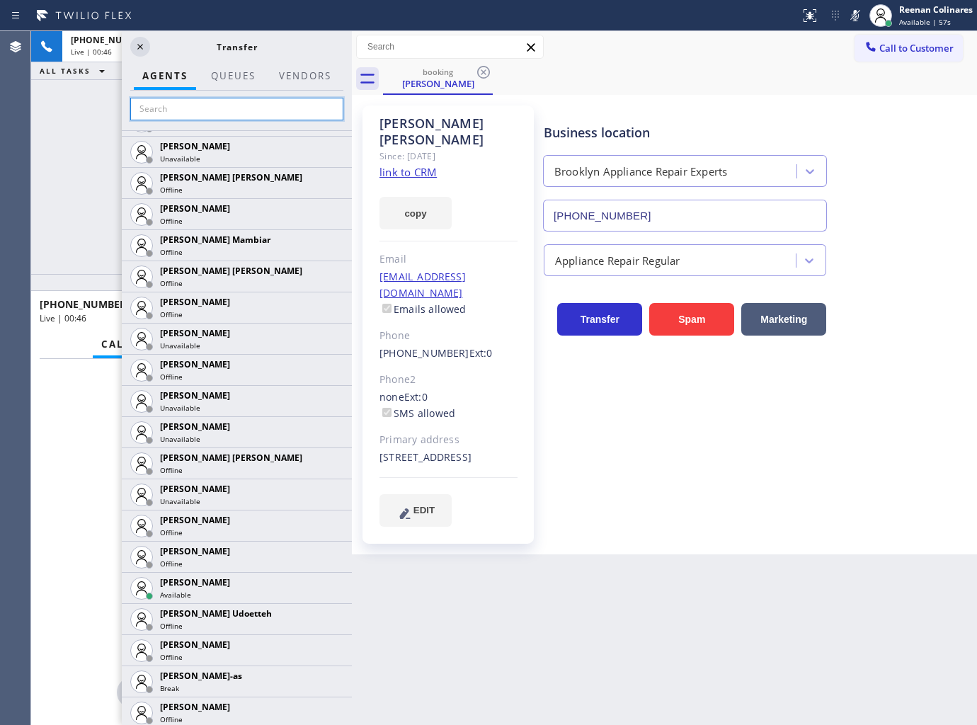
click at [235, 106] on input "text" at bounding box center [236, 109] width 213 height 23
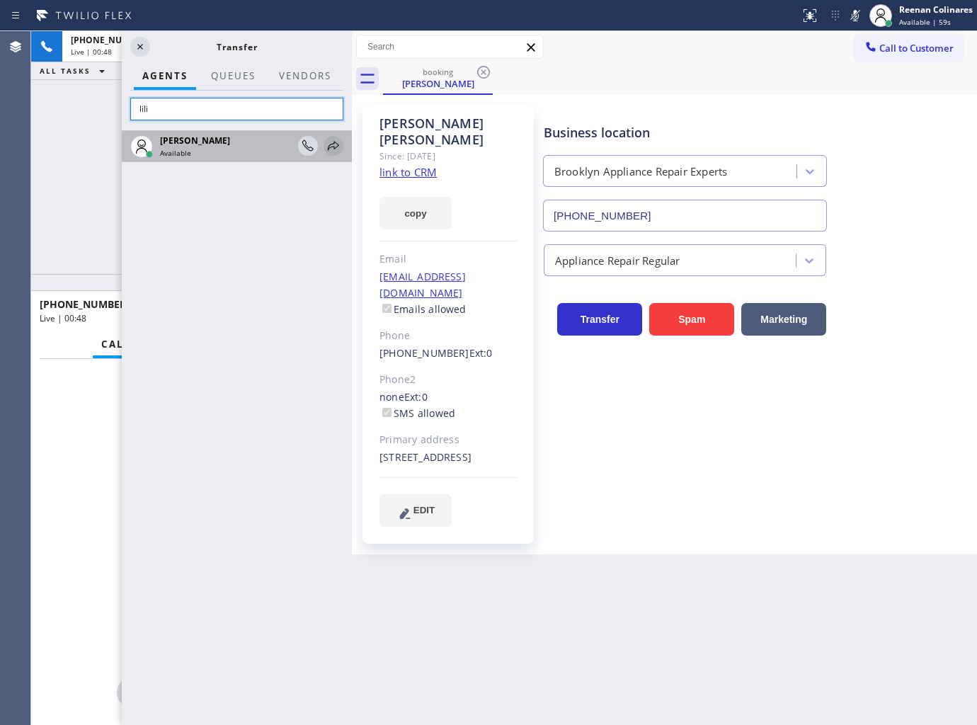
type input "lili"
click at [330, 147] on icon at bounding box center [333, 145] width 17 height 17
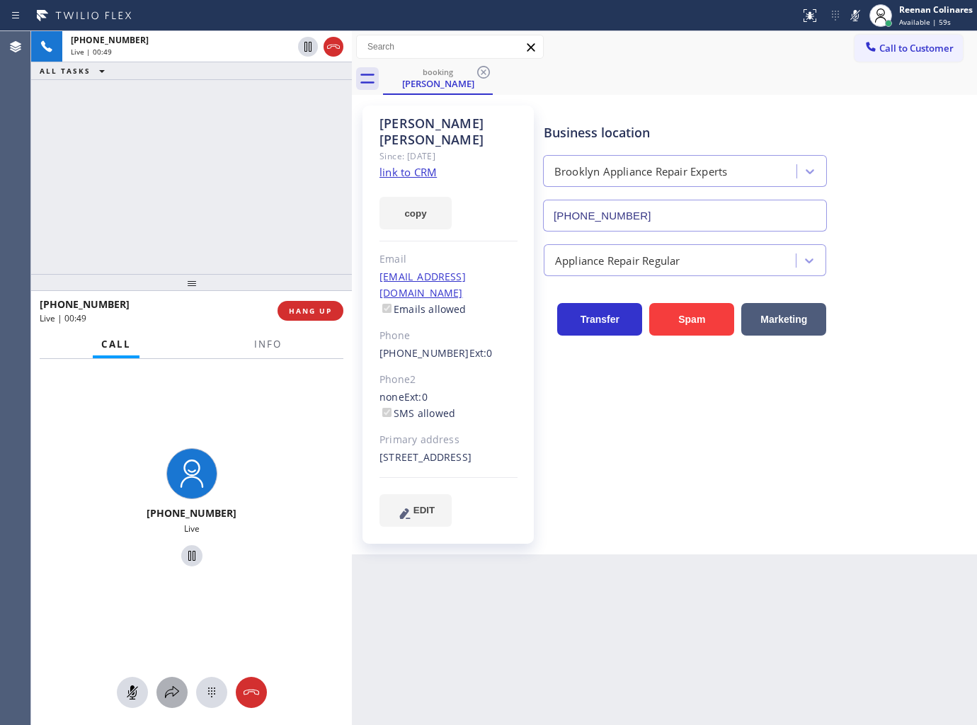
click at [176, 699] on icon at bounding box center [172, 692] width 17 height 17
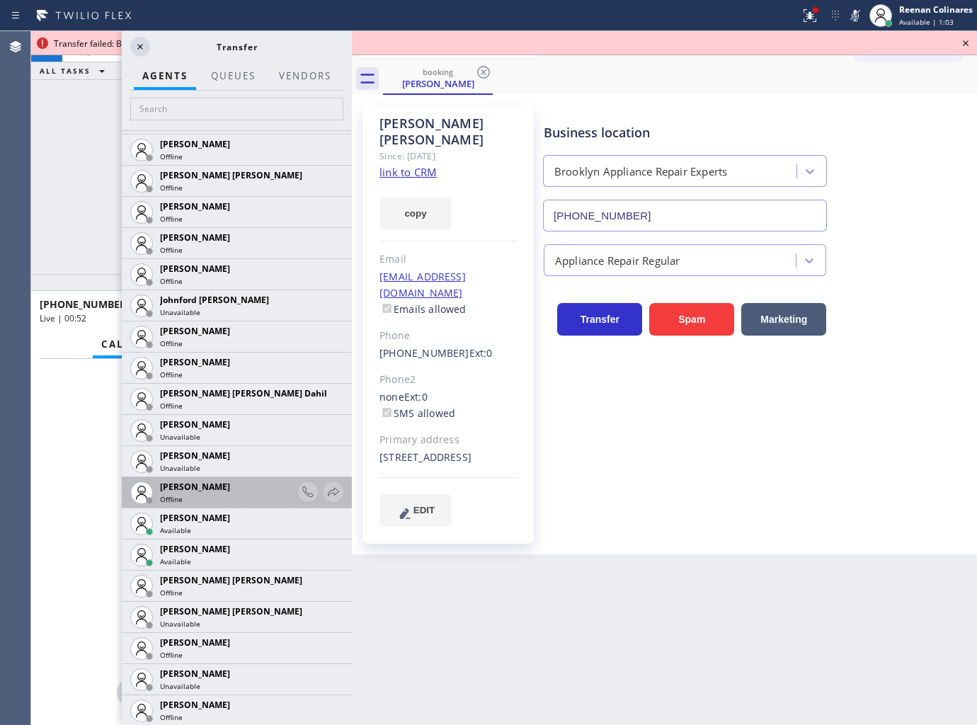
scroll to position [1651, 0]
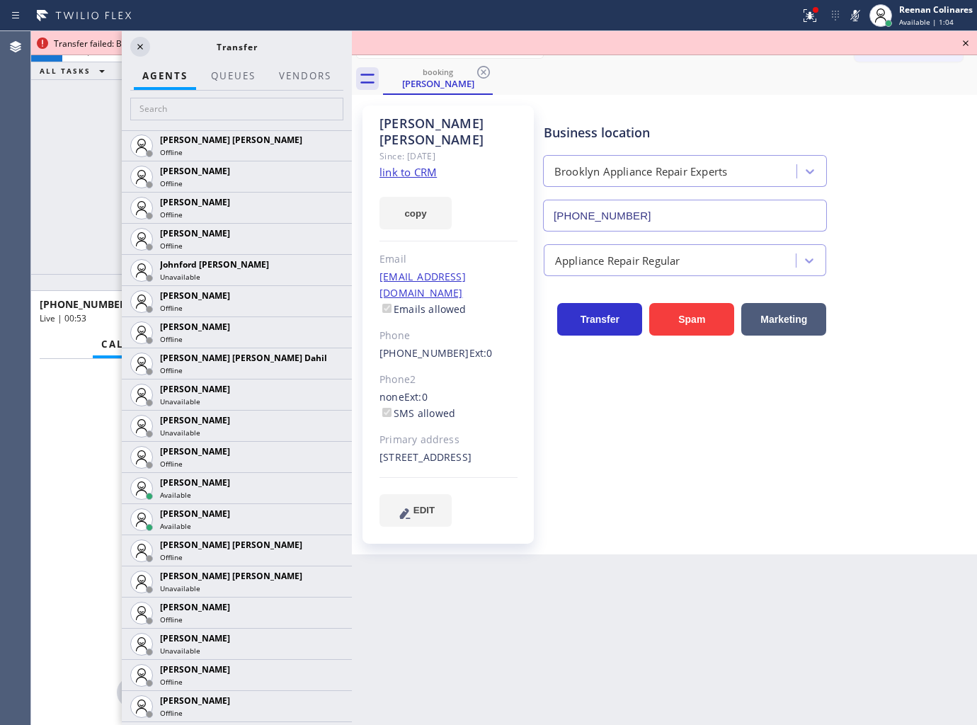
click at [0, 0] on icon at bounding box center [0, 0] width 0 height 0
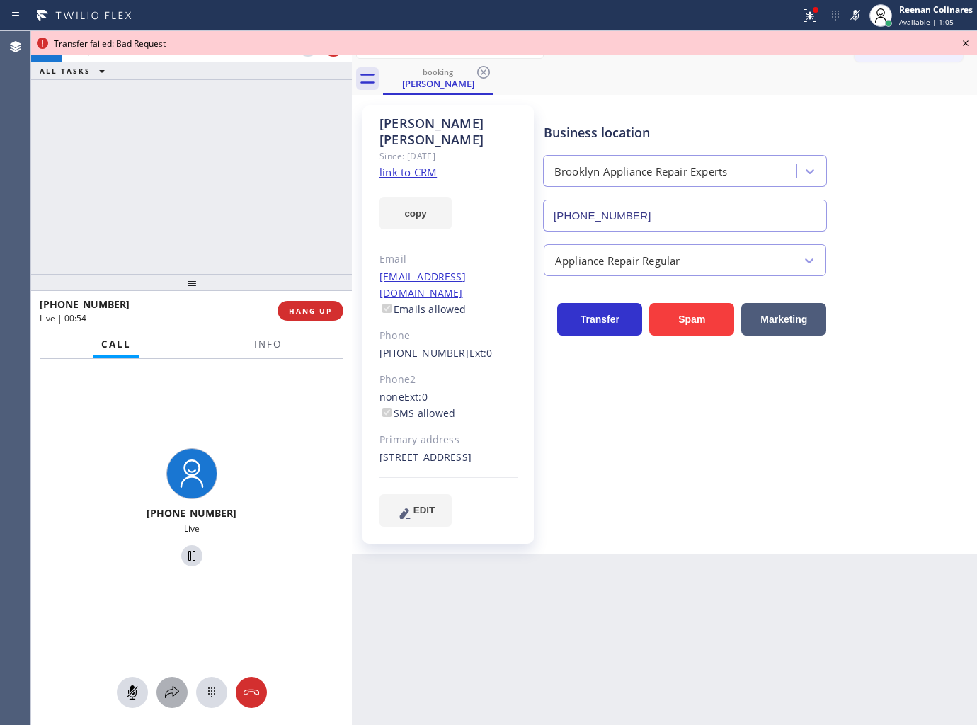
click at [171, 702] on button at bounding box center [171, 692] width 31 height 31
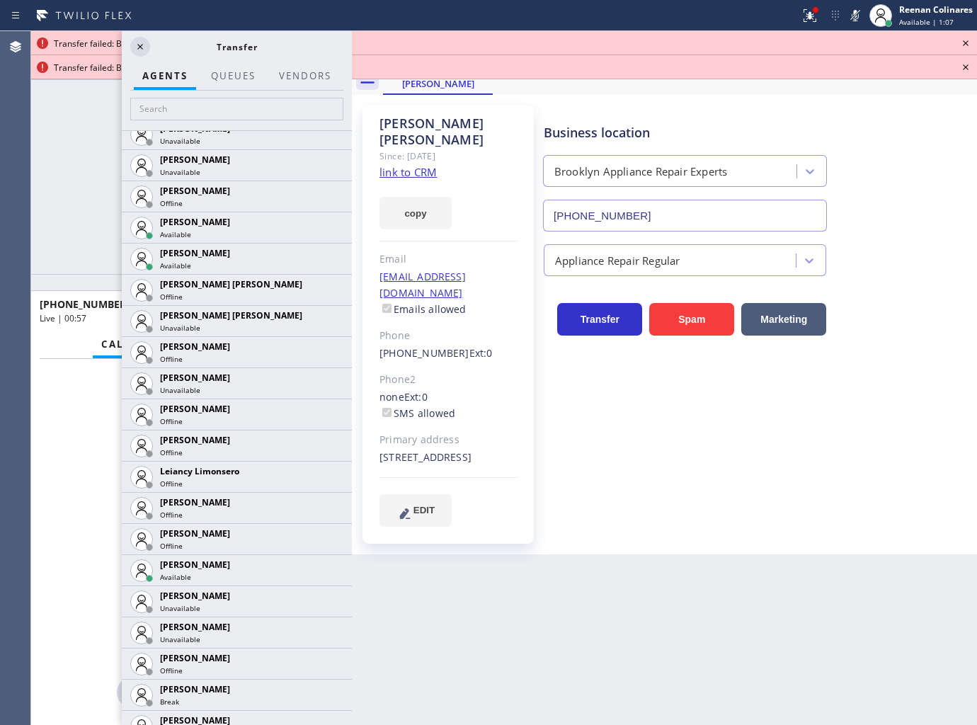
scroll to position [2202, 0]
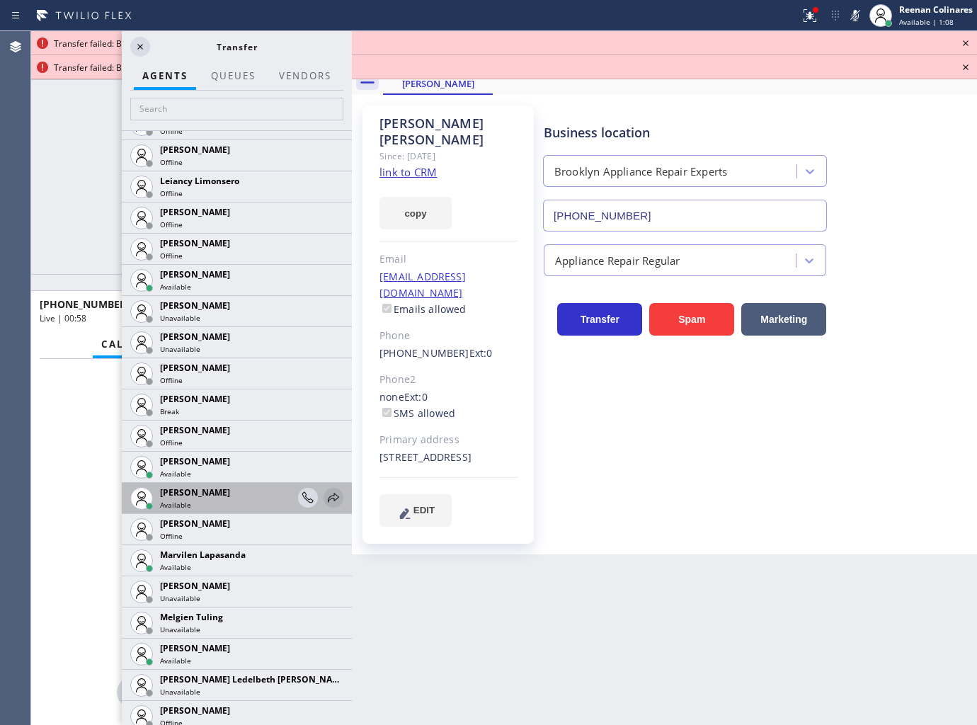
click at [325, 489] on icon at bounding box center [333, 497] width 17 height 17
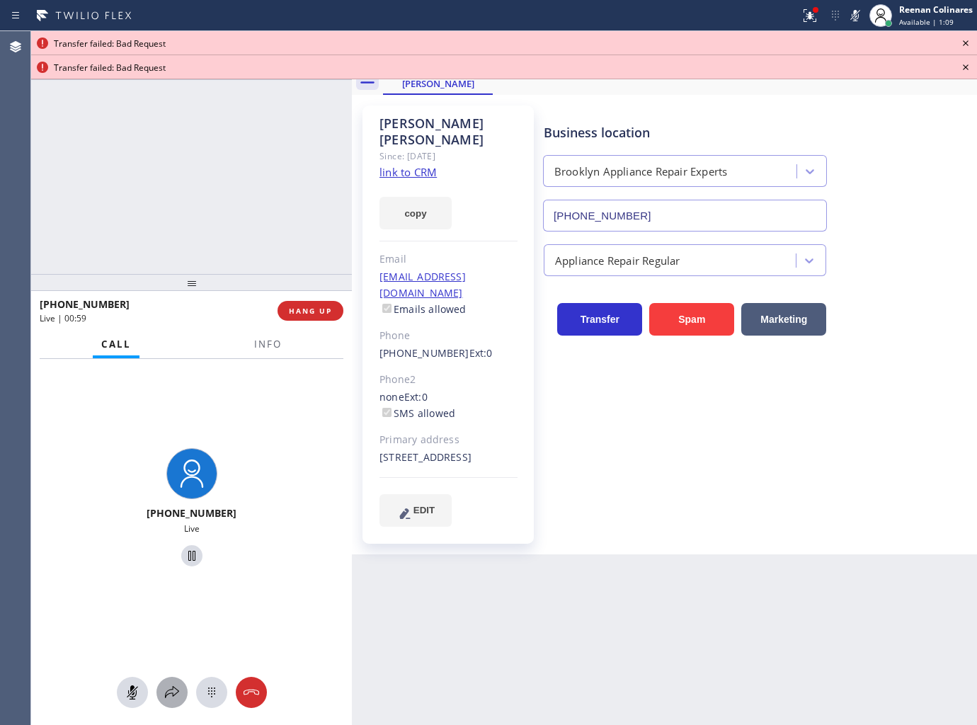
click at [173, 685] on icon at bounding box center [172, 692] width 17 height 17
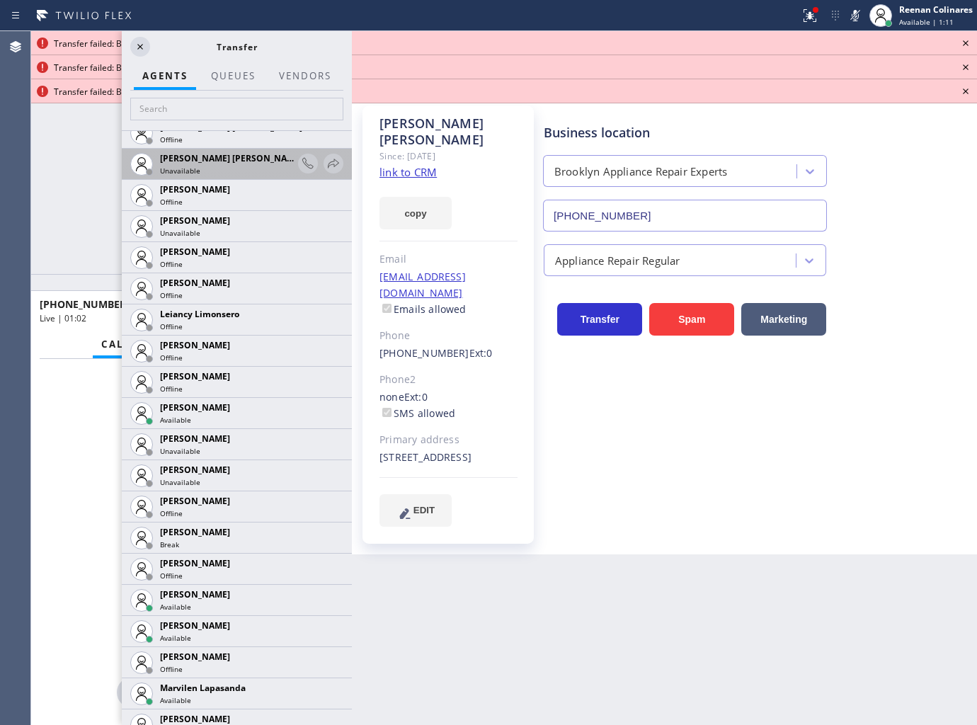
scroll to position [2124, 0]
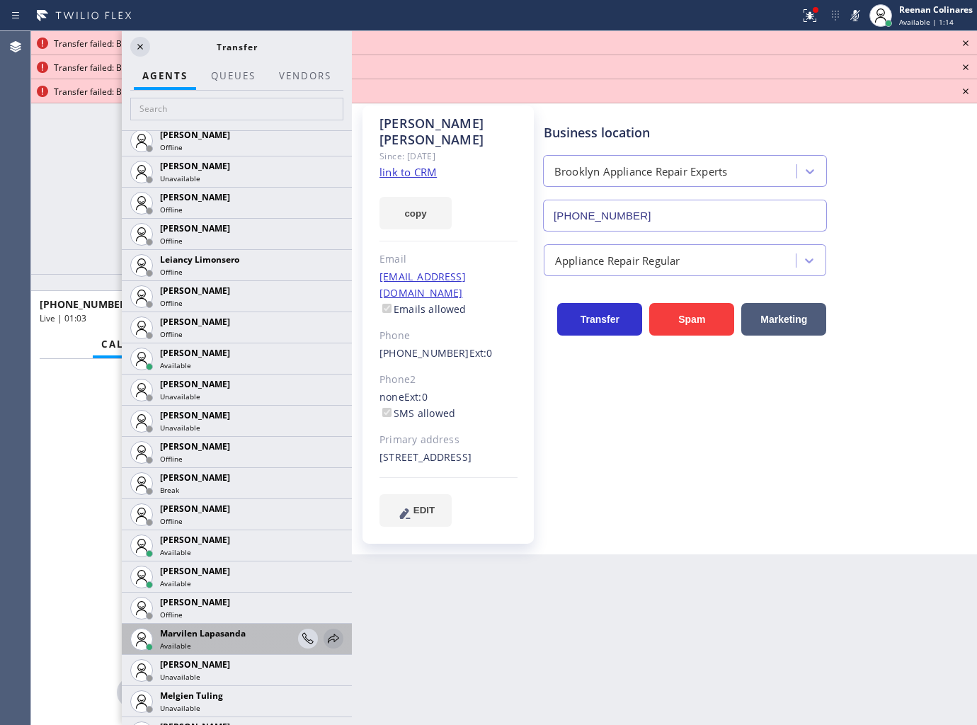
click at [325, 636] on icon at bounding box center [333, 638] width 17 height 17
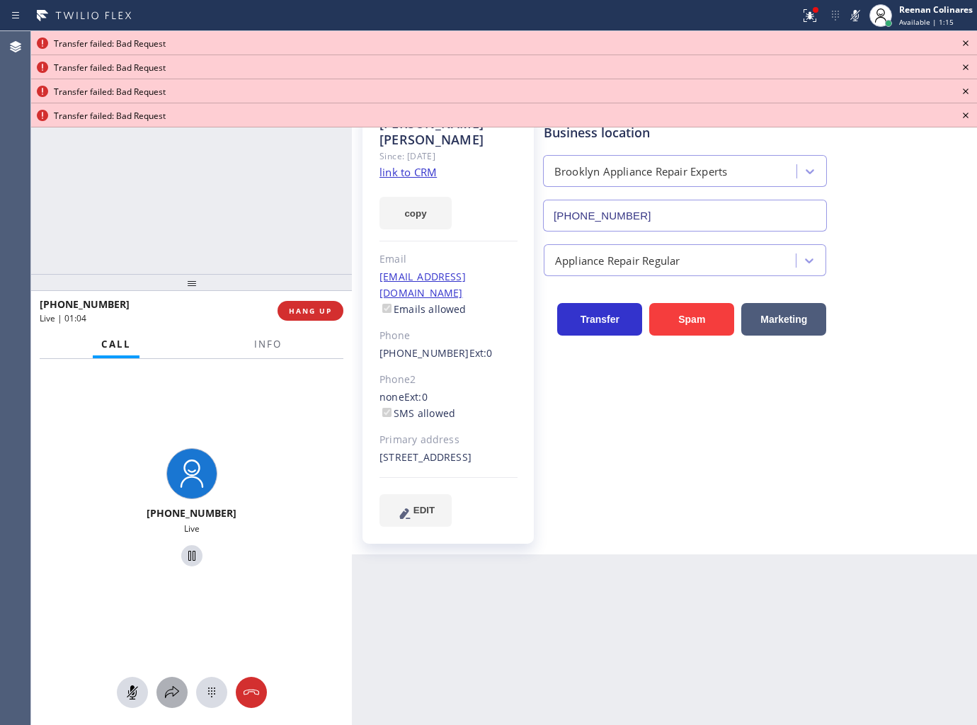
click at [177, 692] on icon at bounding box center [172, 692] width 17 height 17
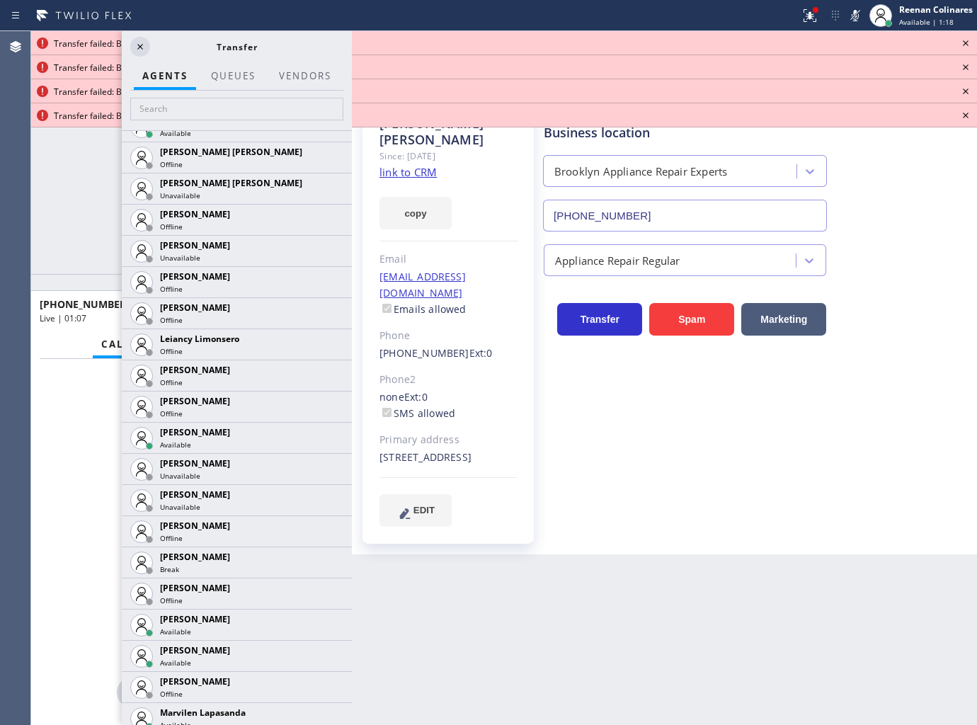
scroll to position [2281, 0]
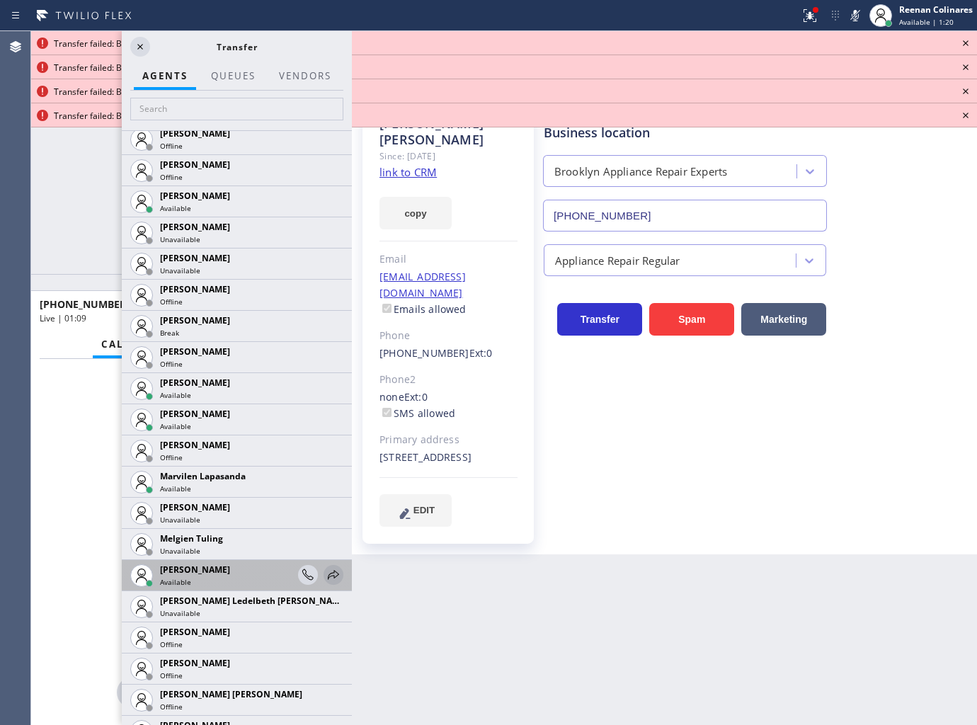
click at [326, 576] on icon at bounding box center [333, 574] width 17 height 17
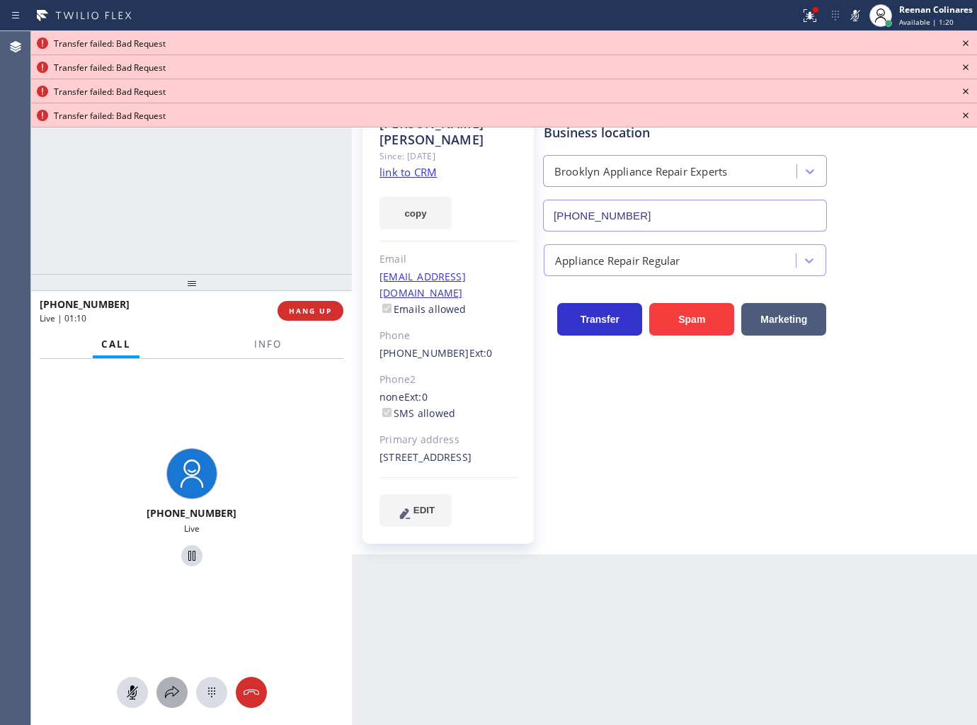
click at [172, 692] on icon at bounding box center [172, 692] width 17 height 17
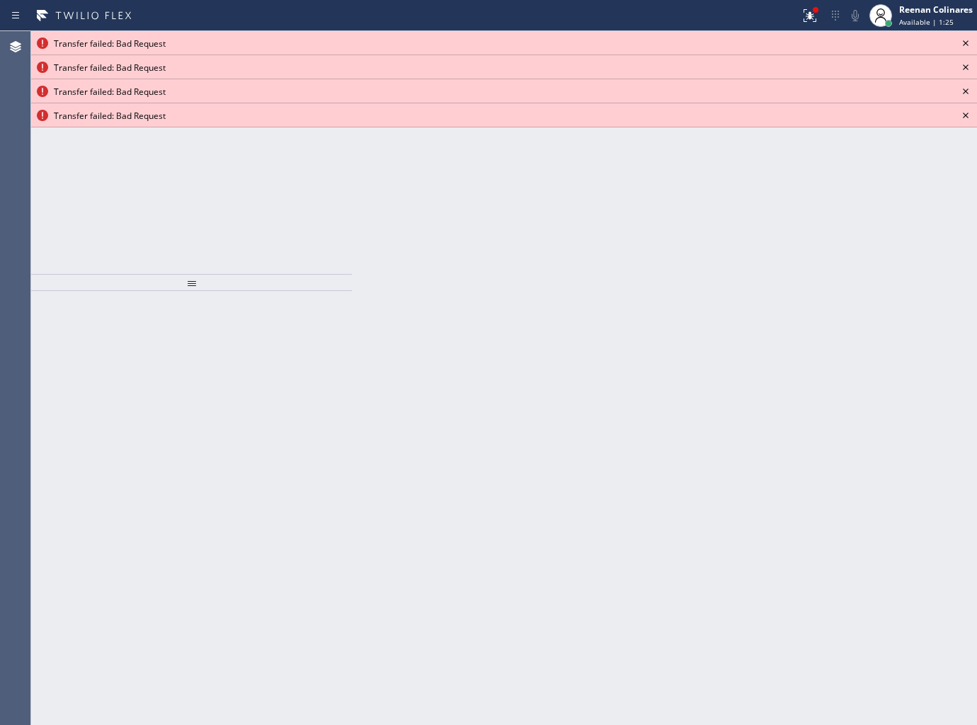
drag, startPoint x: 854, startPoint y: 435, endPoint x: 895, endPoint y: 128, distance: 309.2
click at [853, 422] on div "Back to Dashboard Change Sender ID Customers Technicians Select a contact Outbo…" at bounding box center [664, 378] width 625 height 694
click at [803, 18] on icon at bounding box center [809, 15] width 17 height 17
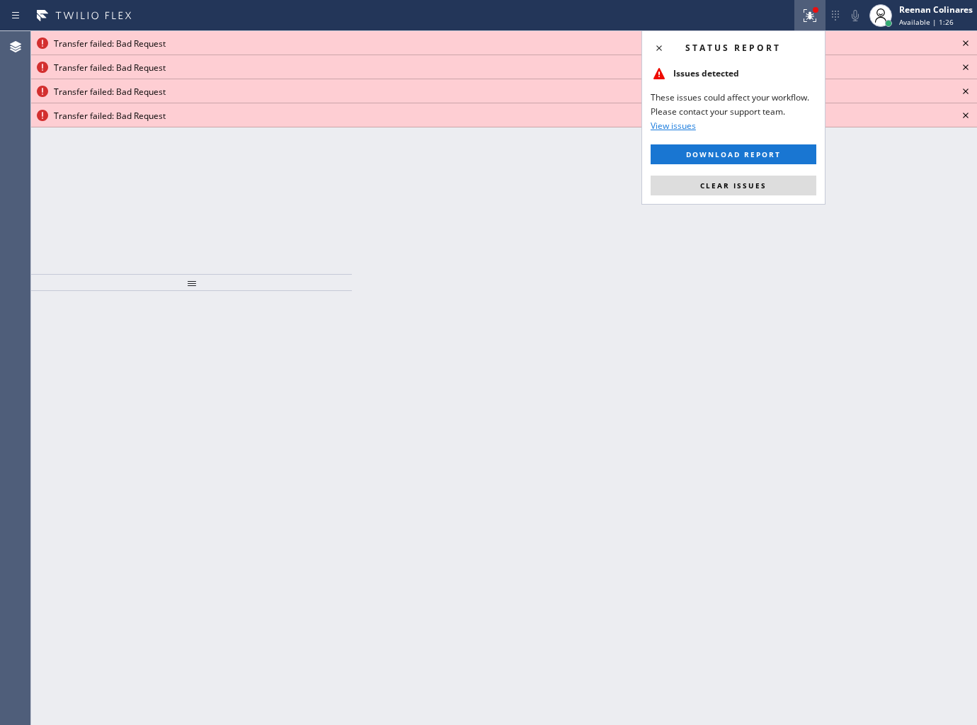
drag, startPoint x: 767, startPoint y: 188, endPoint x: 949, endPoint y: 67, distance: 217.9
click at [773, 184] on button "Clear issues" at bounding box center [734, 186] width 166 height 20
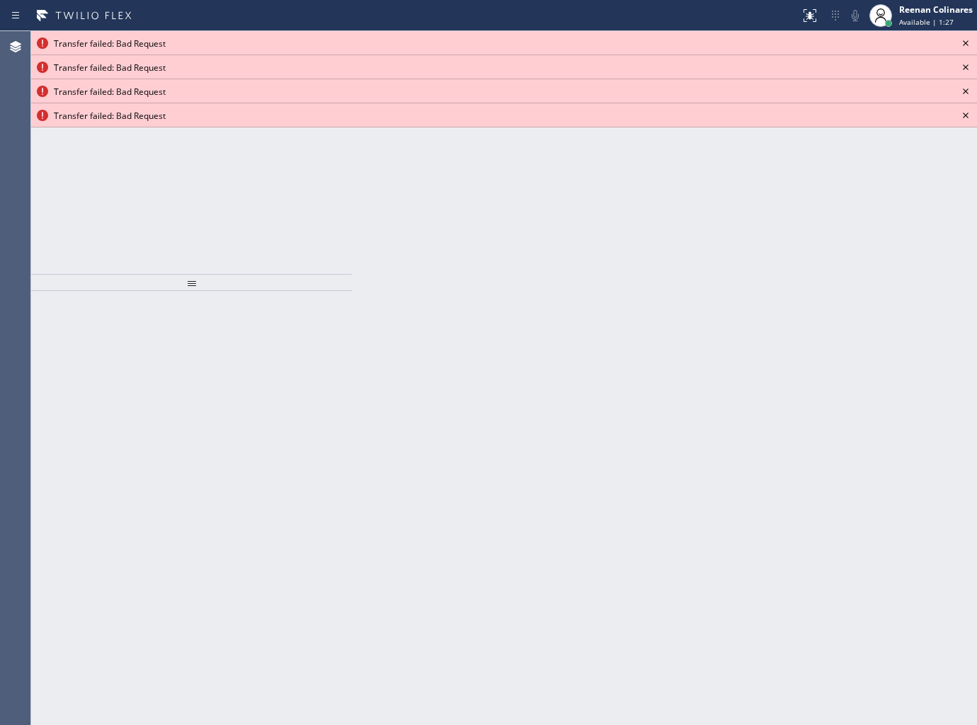
click at [965, 41] on icon at bounding box center [965, 43] width 17 height 17
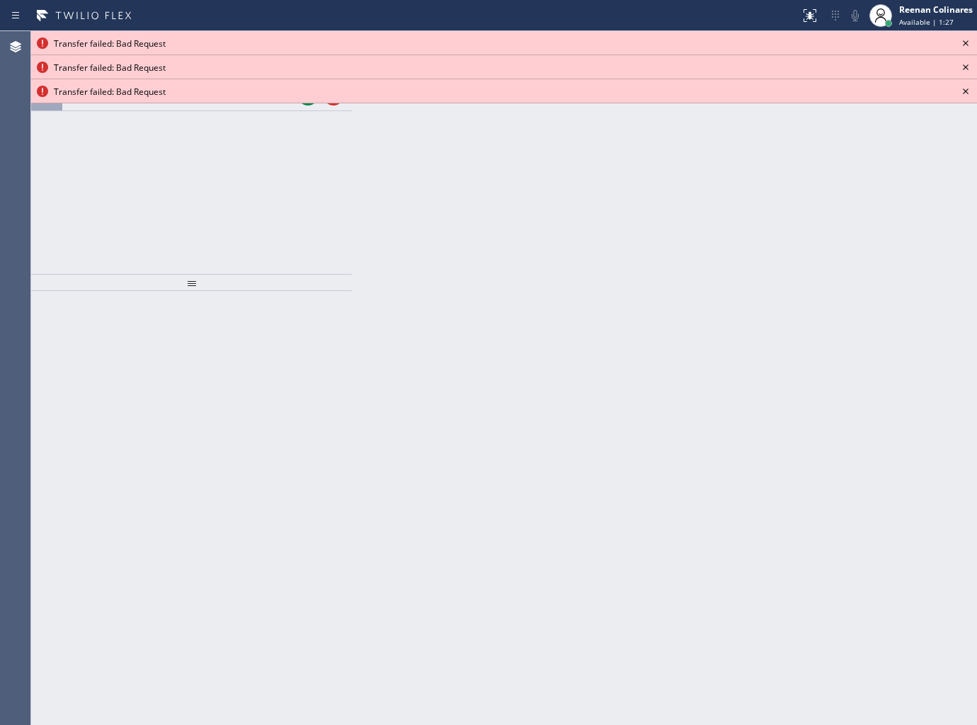
click at [965, 41] on icon at bounding box center [965, 43] width 17 height 17
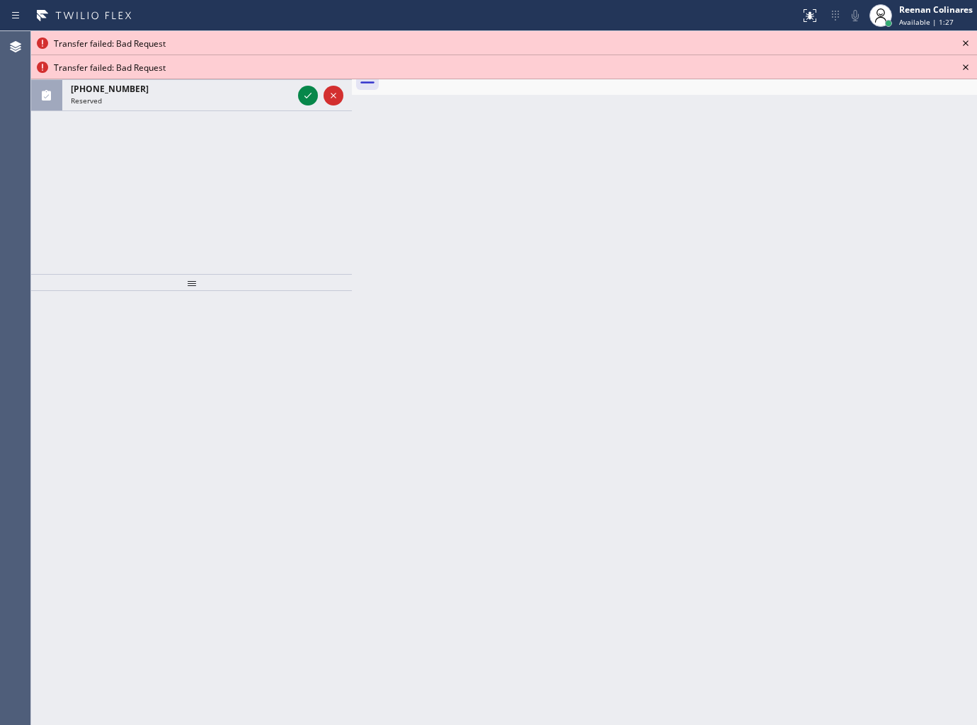
click at [965, 41] on icon at bounding box center [965, 43] width 17 height 17
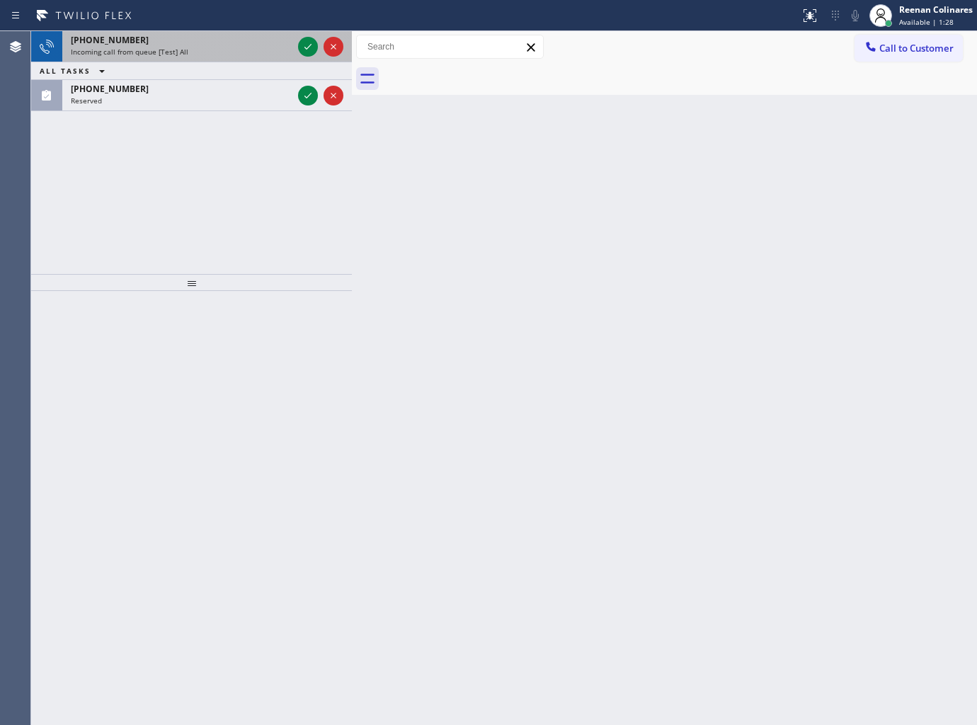
click at [188, 47] on div "Incoming call from queue [Test] All" at bounding box center [182, 52] width 222 height 10
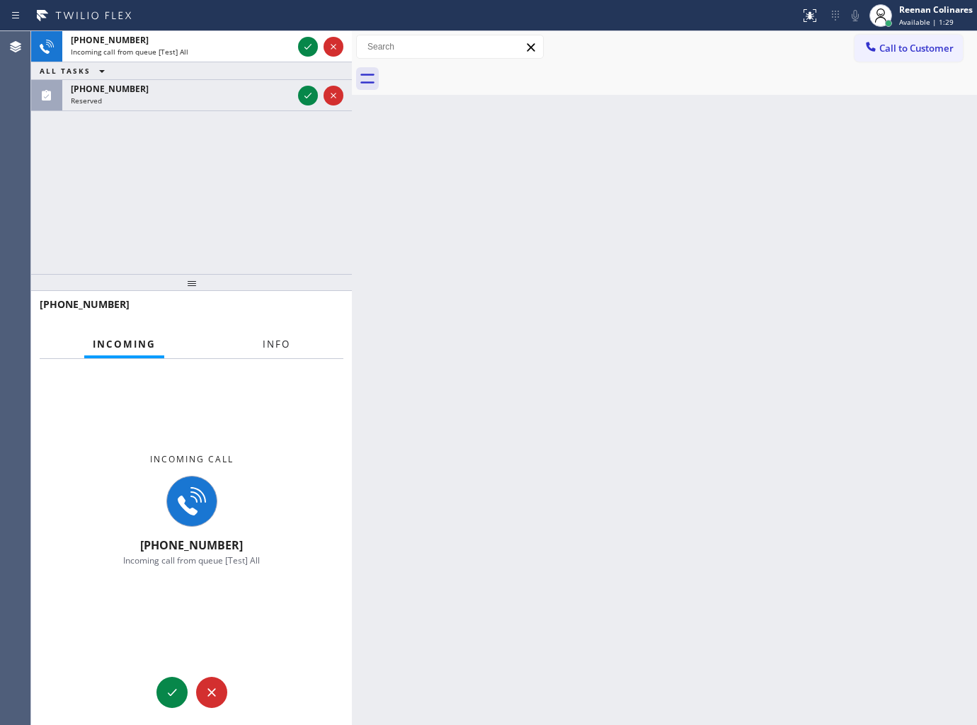
drag, startPoint x: 273, startPoint y: 338, endPoint x: 275, endPoint y: 321, distance: 17.0
click at [273, 338] on span "Info" at bounding box center [277, 344] width 28 height 13
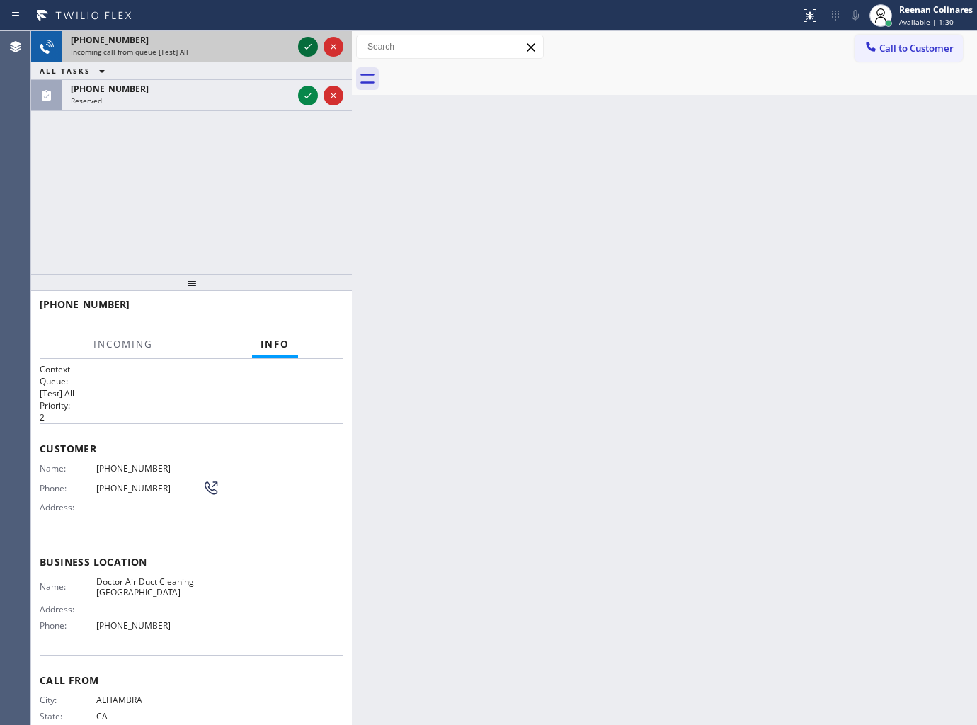
click at [304, 50] on icon at bounding box center [307, 46] width 17 height 17
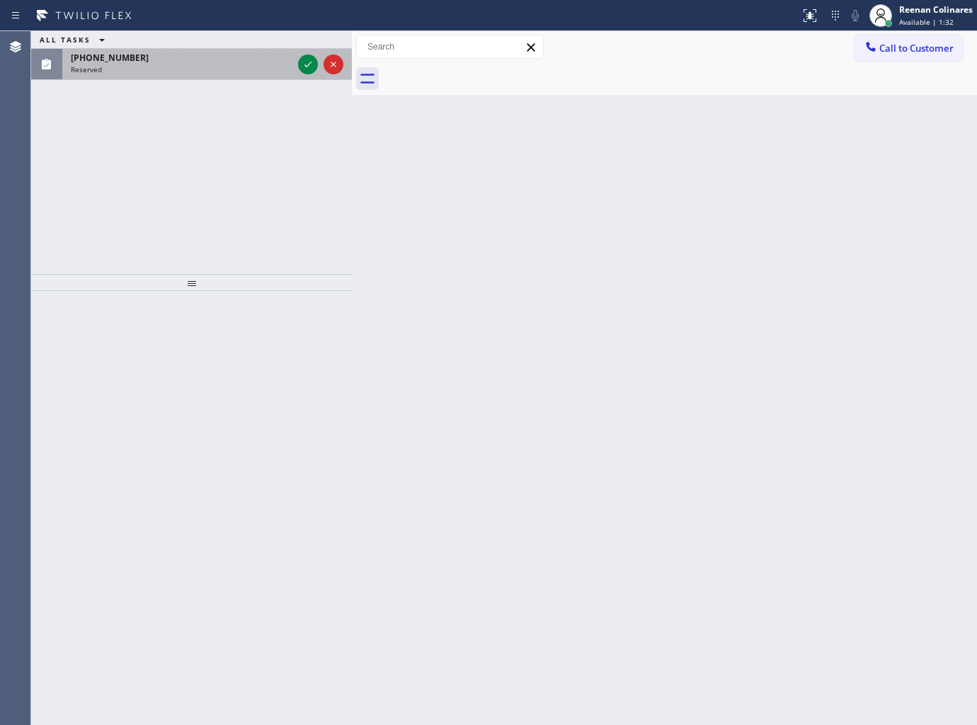
click at [209, 57] on div "(773) 628-3879" at bounding box center [182, 58] width 222 height 12
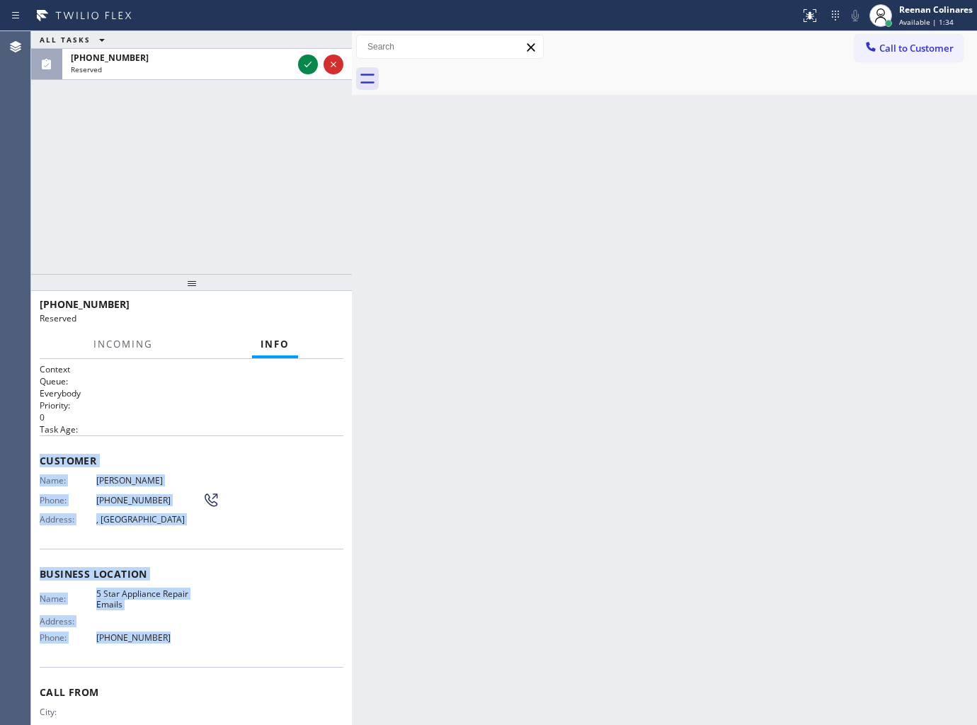
drag, startPoint x: 38, startPoint y: 460, endPoint x: 239, endPoint y: 653, distance: 277.9
click at [239, 653] on div "Context Queue: Everybody Priority: 0 Task Age: Customer Name: Roshonda Dwight P…" at bounding box center [191, 542] width 321 height 367
copy div "Customer Name: Roshonda Dwight Phone: (773) 628-3879 Address: , Chicago, IL 606…"
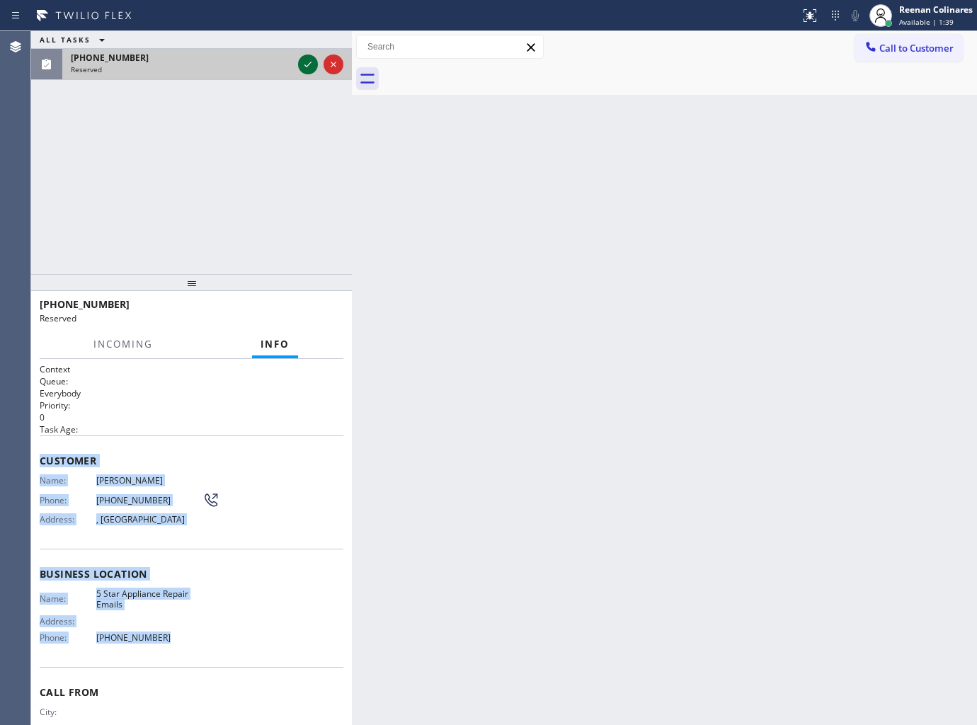
drag, startPoint x: 265, startPoint y: 52, endPoint x: 299, endPoint y: 72, distance: 40.3
click at [265, 52] on div "(773) 628-3879" at bounding box center [182, 58] width 222 height 12
click at [304, 67] on icon at bounding box center [307, 64] width 17 height 17
click at [290, 313] on span "COMPLETE" at bounding box center [307, 311] width 49 height 10
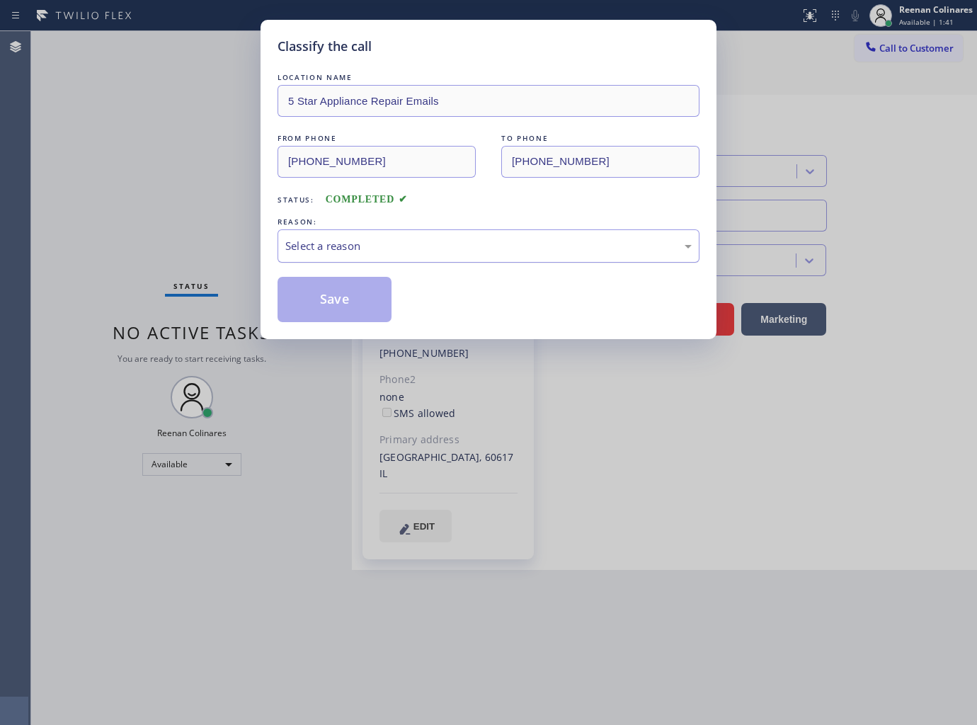
type input "(844) 735-4685"
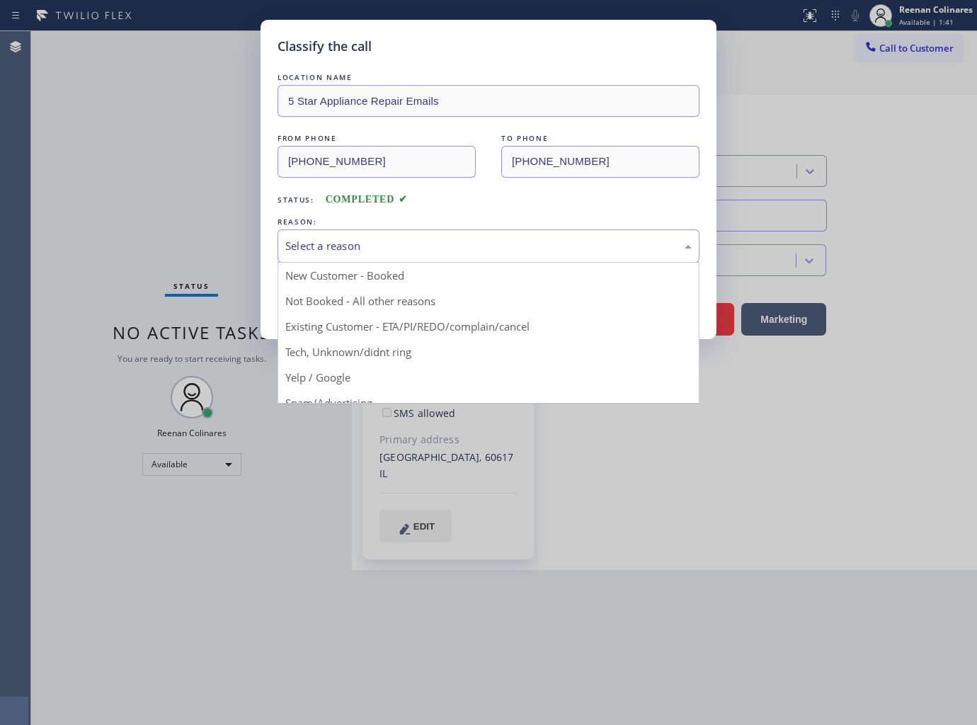
click at [365, 236] on div "Select a reason" at bounding box center [488, 245] width 422 height 33
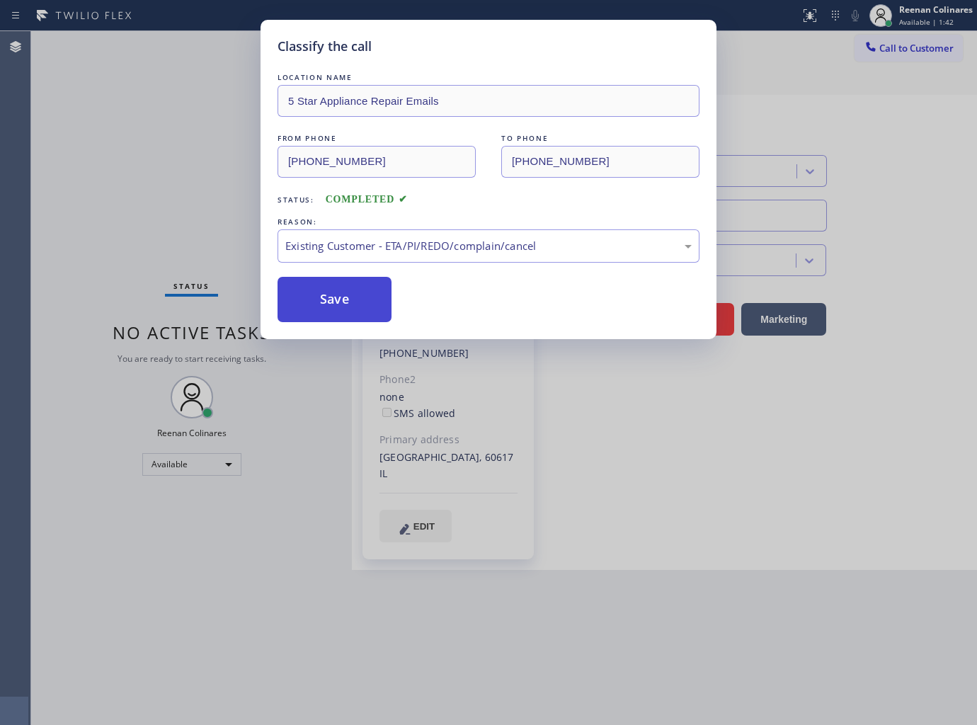
click at [336, 290] on button "Save" at bounding box center [334, 299] width 114 height 45
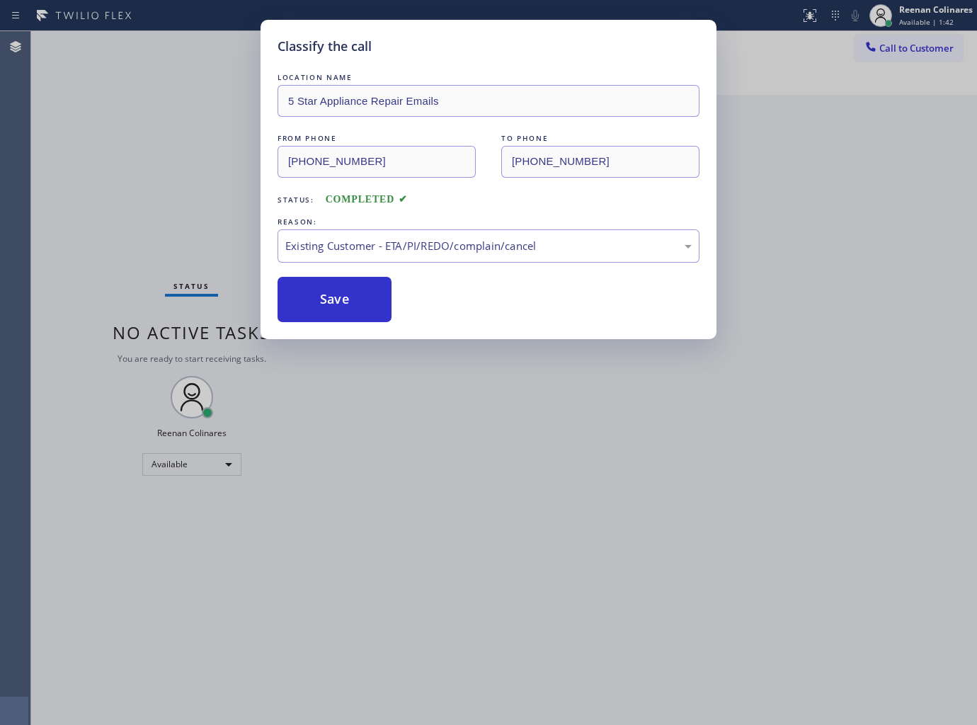
click at [181, 231] on div "Classify the call LOCATION NAME 5 Star Appliance Repair Emails FROM PHONE (773)…" at bounding box center [488, 362] width 977 height 725
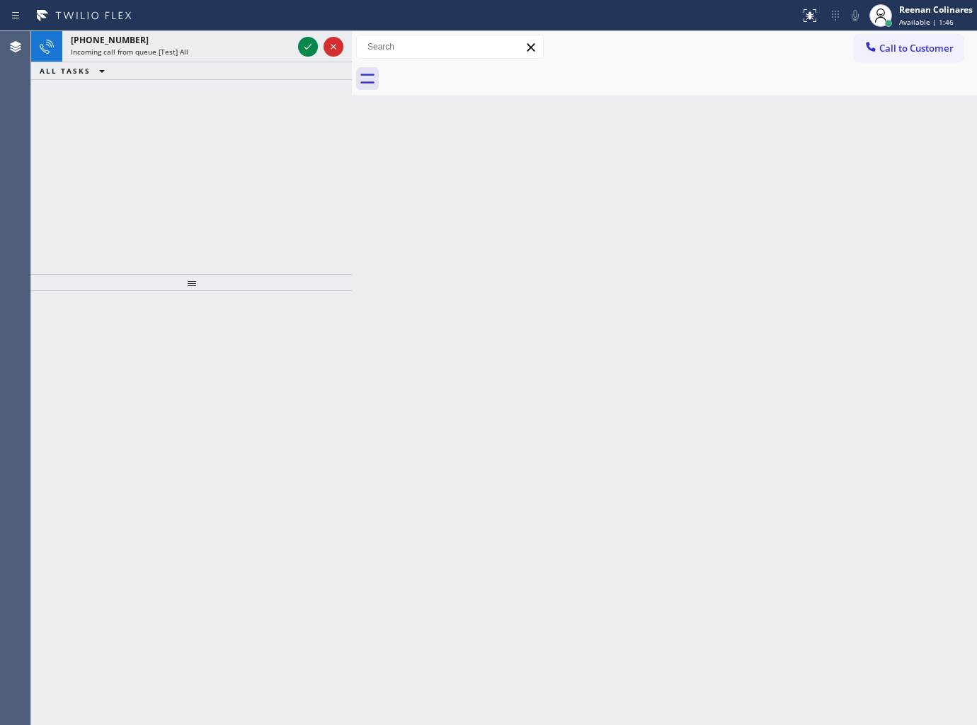
drag, startPoint x: 176, startPoint y: 90, endPoint x: 178, endPoint y: 83, distance: 7.6
click at [176, 90] on div "+17736283879 Incoming call from queue [Test] All ALL TASKS ALL TASKS ACTIVE TAS…" at bounding box center [191, 152] width 321 height 243
click at [193, 50] on div "Incoming call from queue [Test] All" at bounding box center [182, 52] width 222 height 10
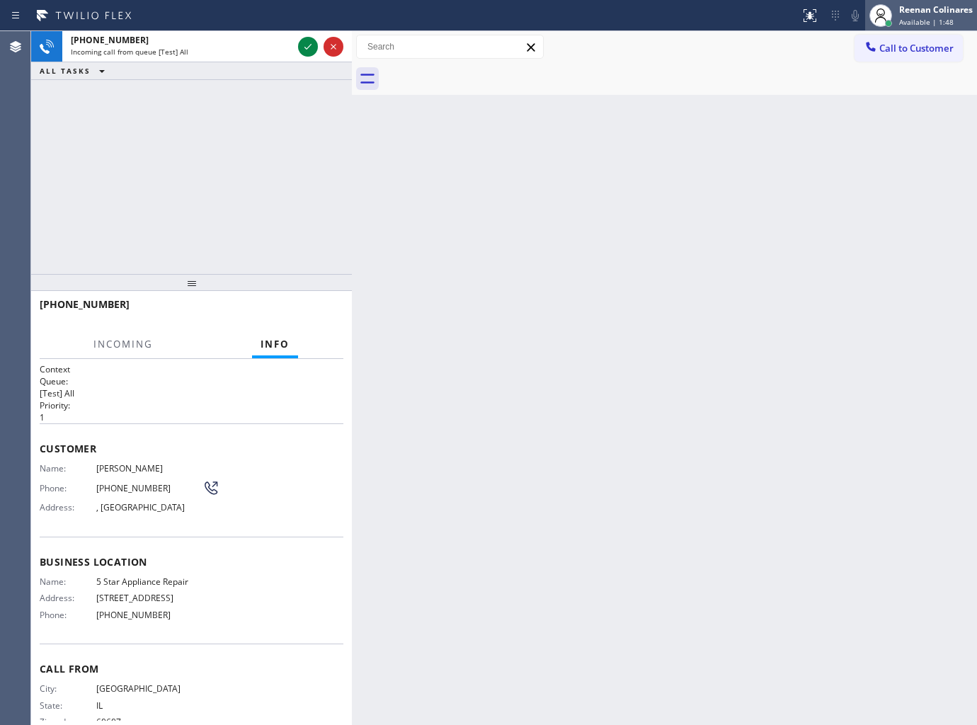
click at [932, 16] on div "Reenan Colinares Available | 1:48" at bounding box center [936, 15] width 81 height 25
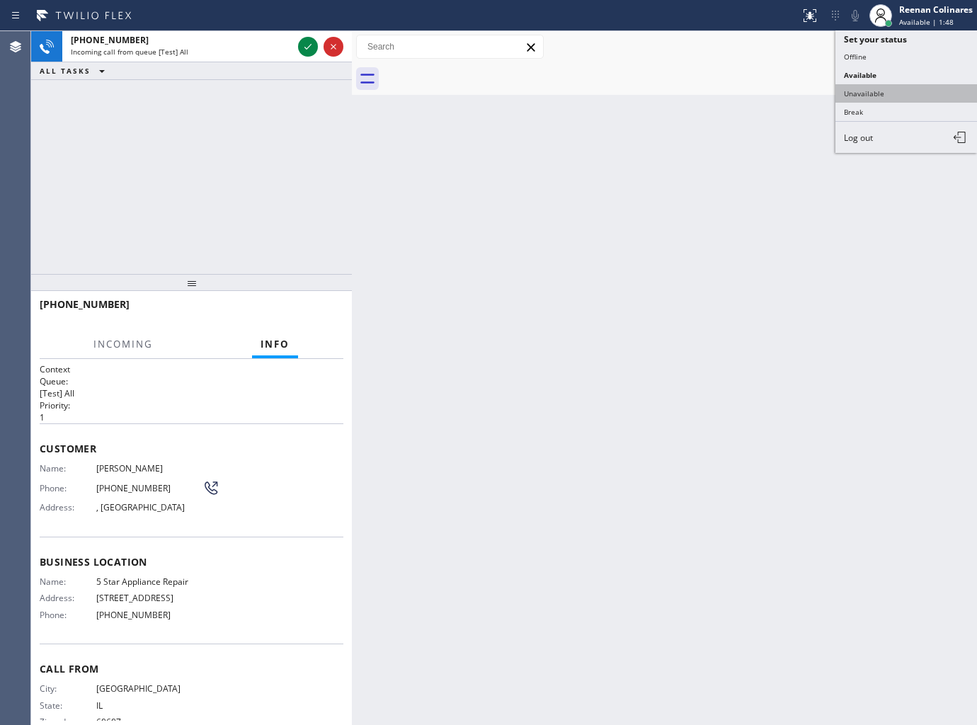
click at [854, 89] on button "Unavailable" at bounding box center [906, 93] width 142 height 18
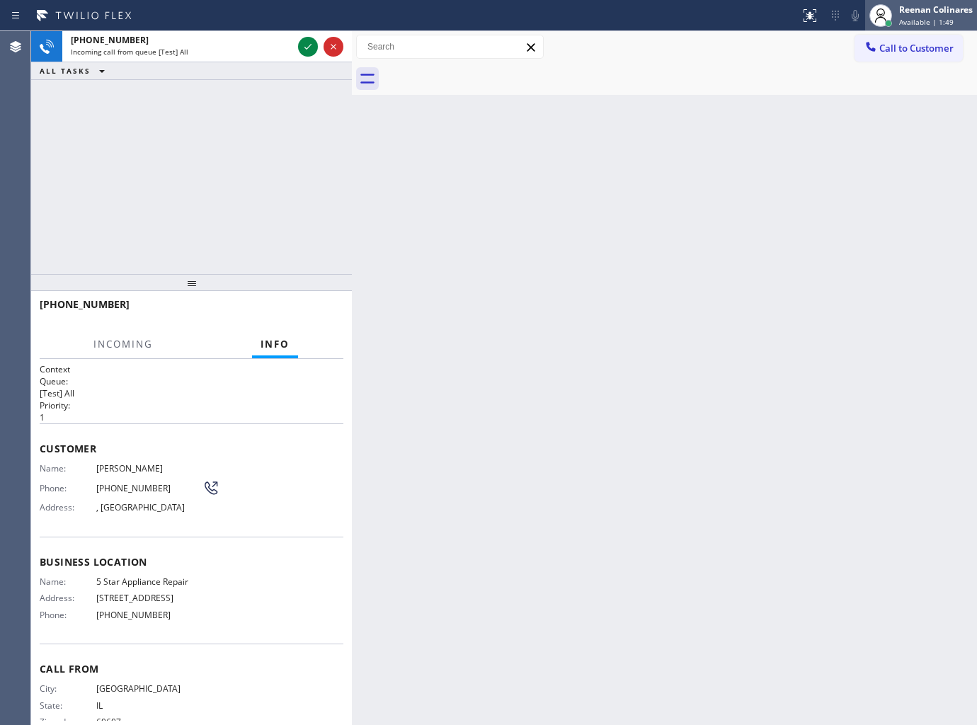
click at [933, 1] on div "Reenan Colinares Available | 1:49" at bounding box center [921, 15] width 112 height 31
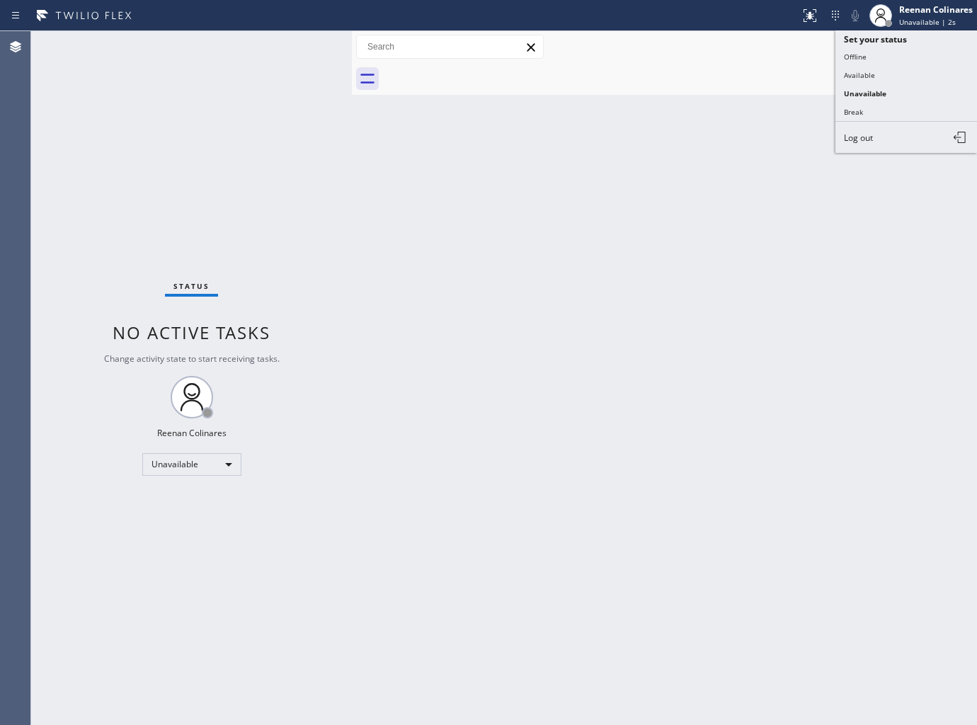
drag, startPoint x: 849, startPoint y: 86, endPoint x: 772, endPoint y: 65, distance: 80.0
click at [772, 65] on div "Status report No issues detected If you experience an issue, please download th…" at bounding box center [488, 362] width 977 height 725
click at [772, 66] on div at bounding box center [680, 79] width 594 height 32
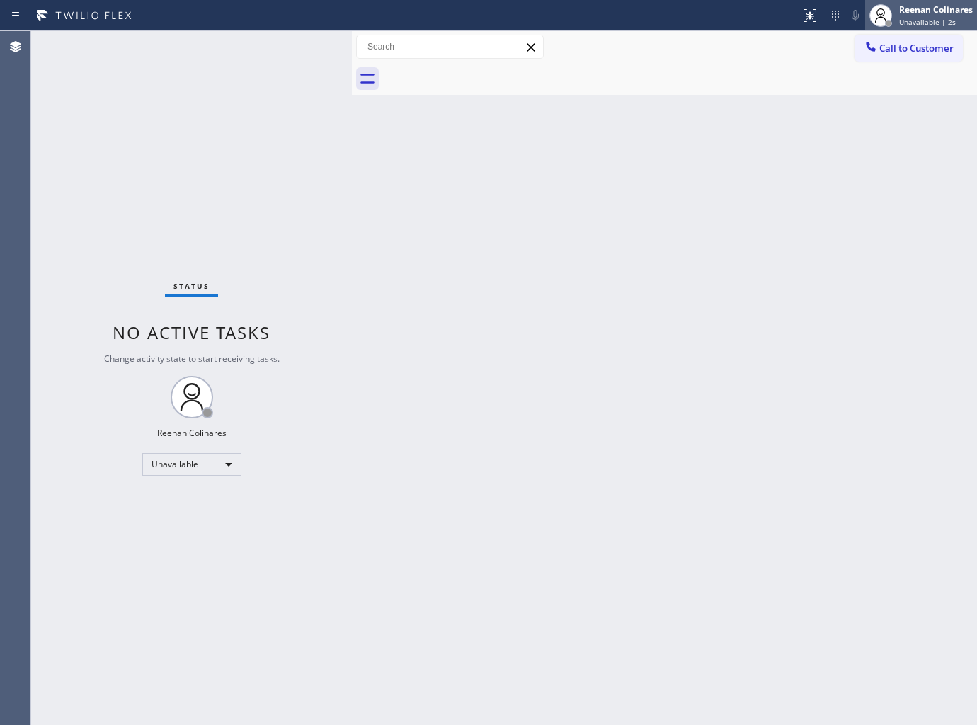
click at [918, 11] on div "Reenan Colinares" at bounding box center [936, 10] width 74 height 12
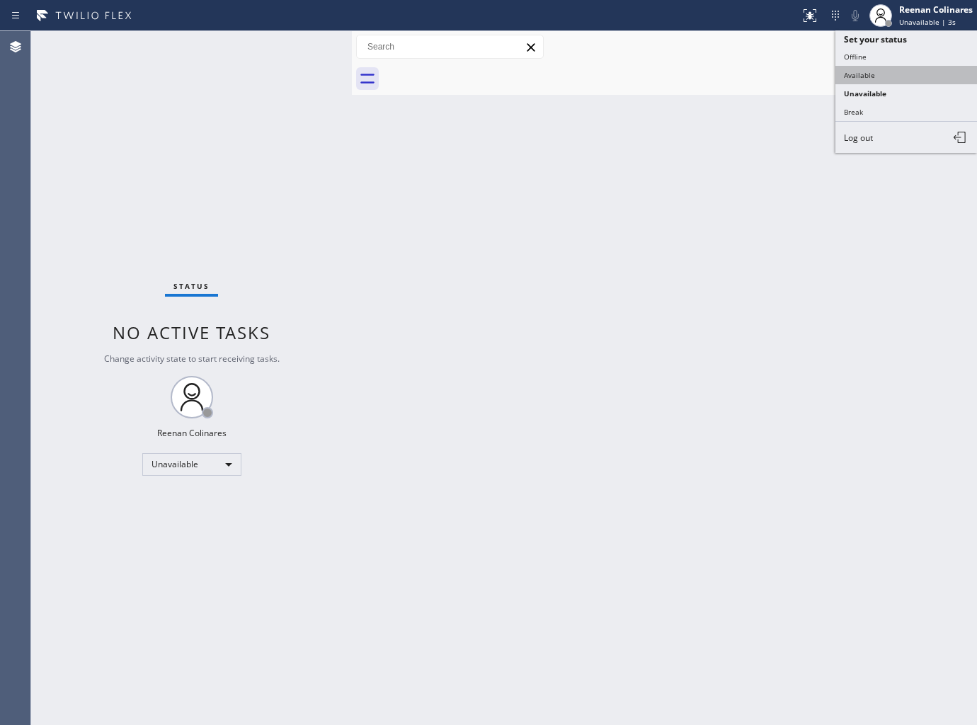
click at [858, 75] on button "Available" at bounding box center [906, 75] width 142 height 18
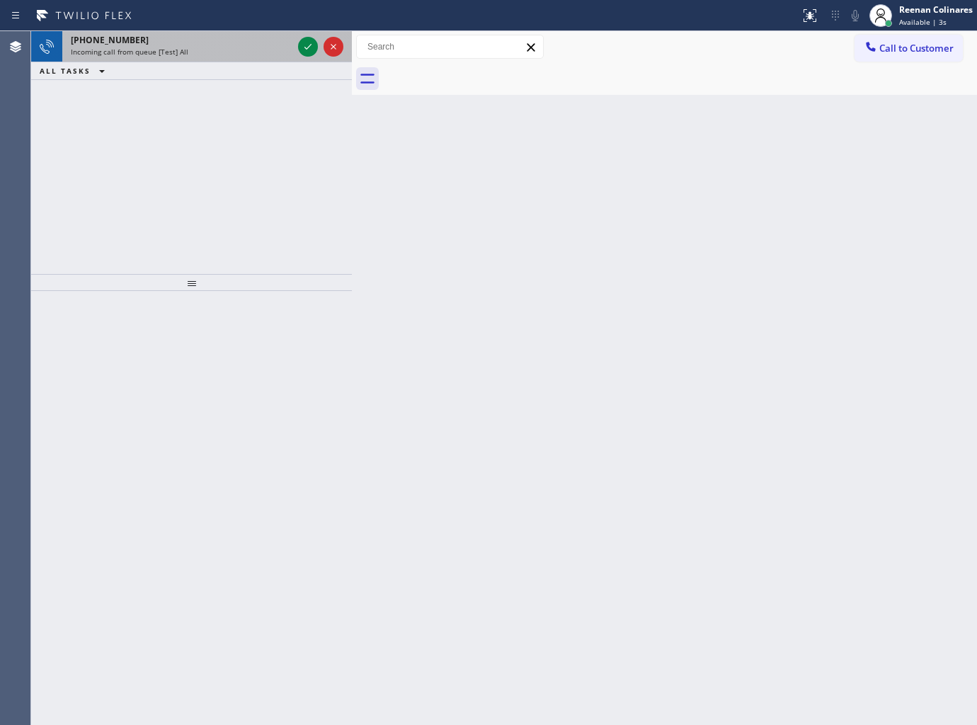
click at [231, 44] on div "+17736283879" at bounding box center [182, 40] width 222 height 12
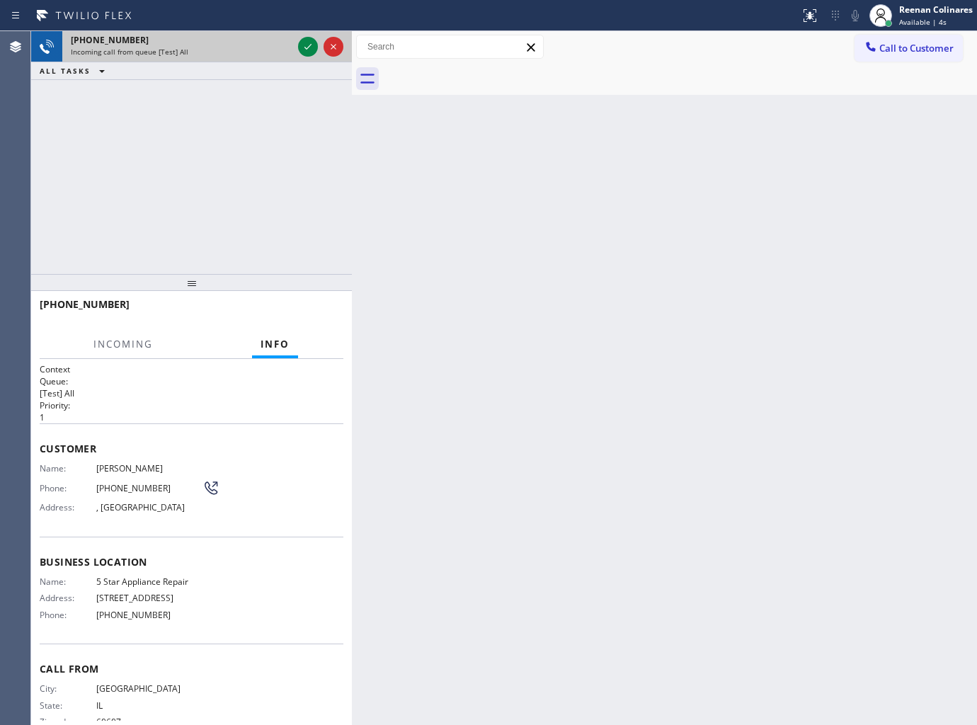
click at [231, 44] on div "+17736283879" at bounding box center [182, 40] width 222 height 12
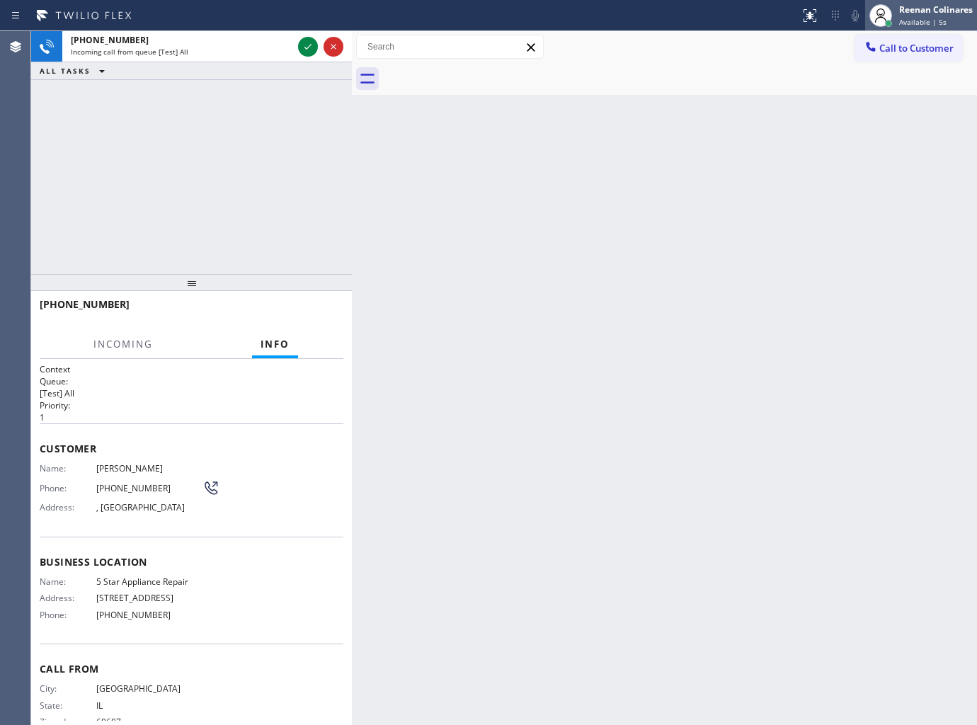
click at [900, 13] on div "Reenan Colinares" at bounding box center [936, 10] width 74 height 12
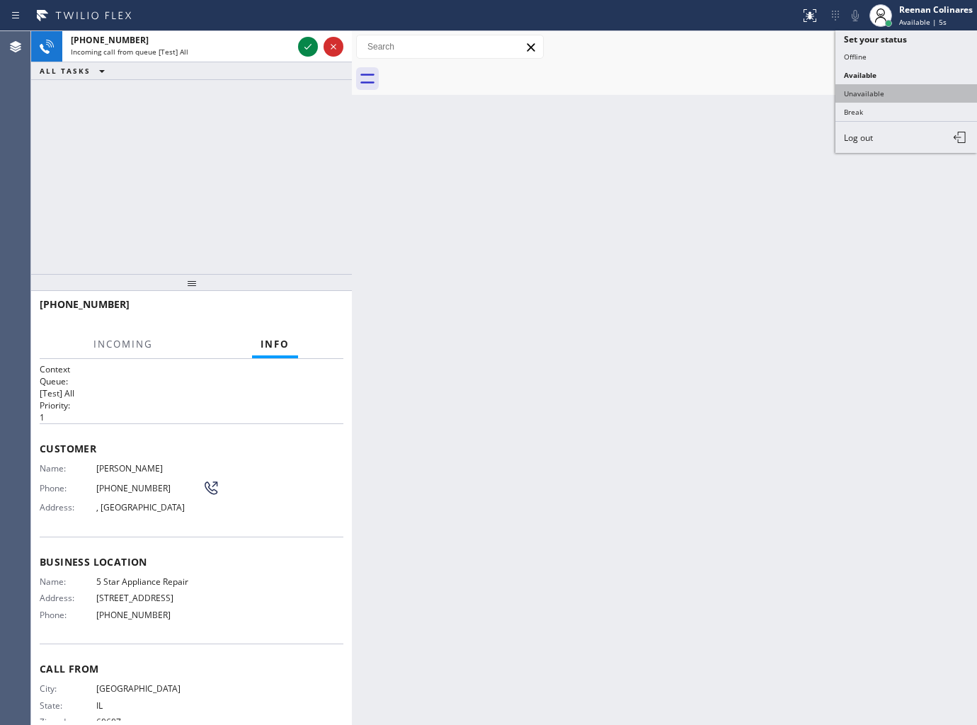
click at [861, 88] on button "Unavailable" at bounding box center [906, 93] width 142 height 18
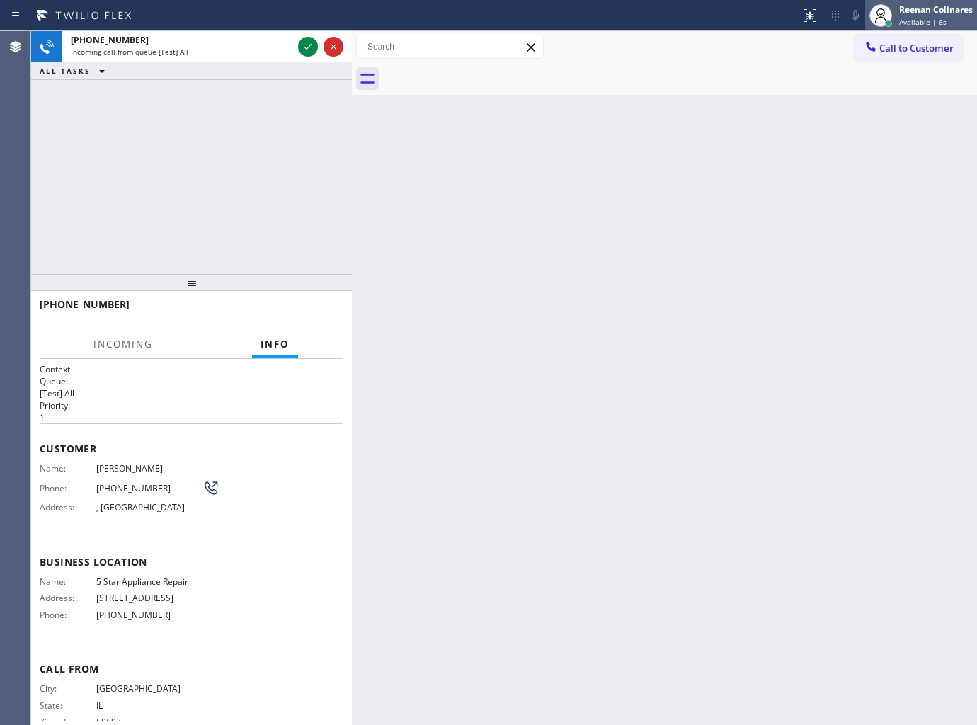
click at [910, 16] on div "Reenan Colinares Available | 6s" at bounding box center [936, 15] width 81 height 25
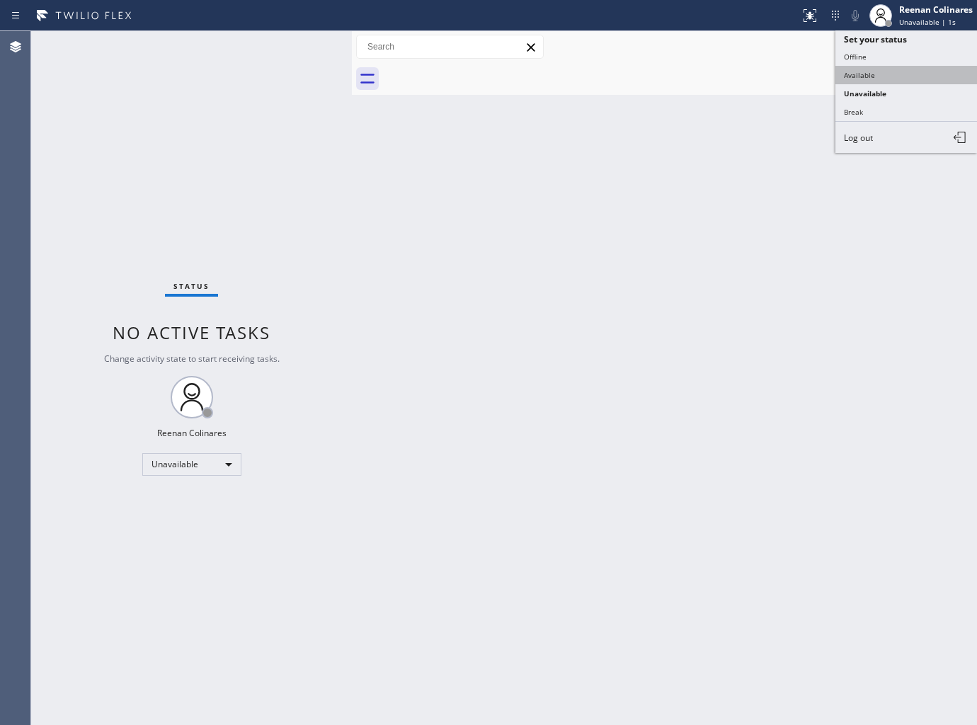
click at [860, 69] on button "Available" at bounding box center [906, 75] width 142 height 18
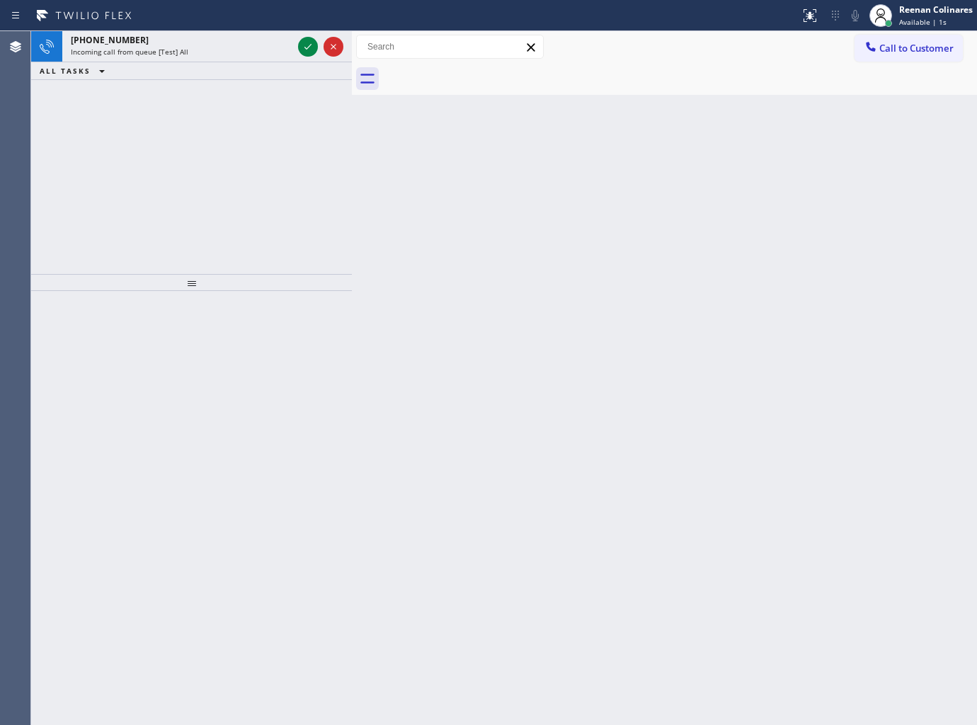
click at [208, 46] on div "+17736283879 Incoming call from queue [Test] All" at bounding box center [178, 46] width 233 height 31
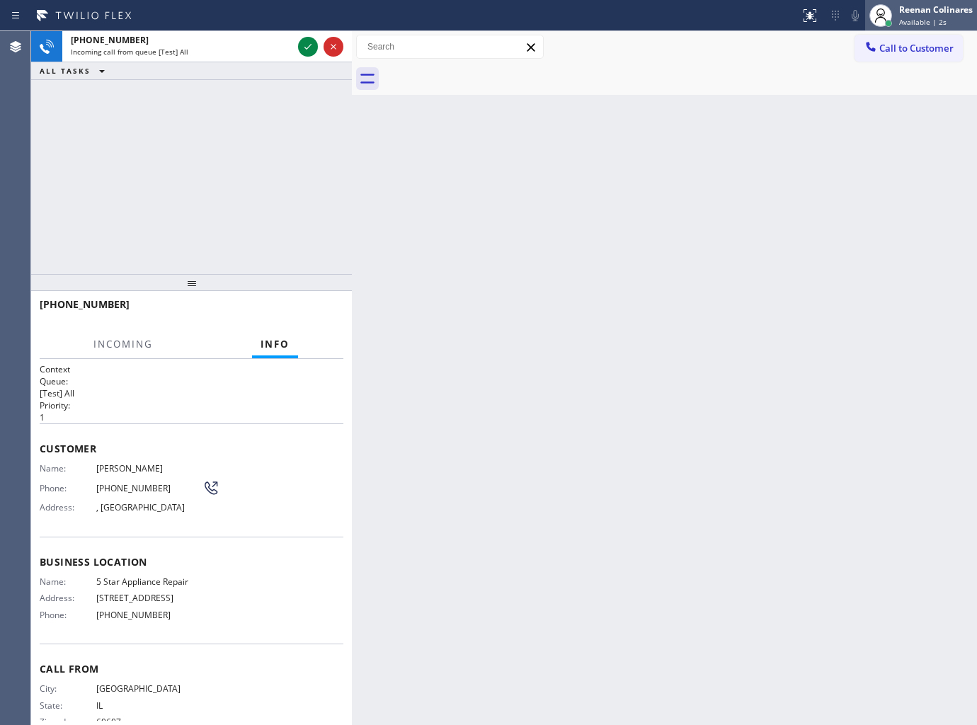
click at [922, 8] on div "Reenan Colinares" at bounding box center [936, 10] width 74 height 12
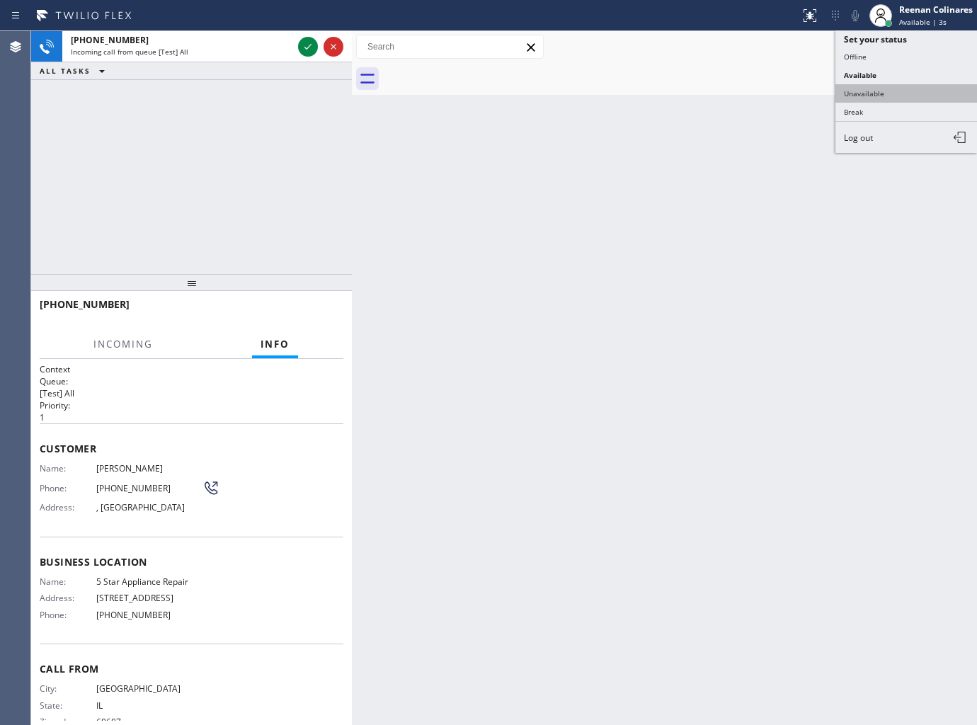
click at [859, 85] on button "Unavailable" at bounding box center [906, 93] width 142 height 18
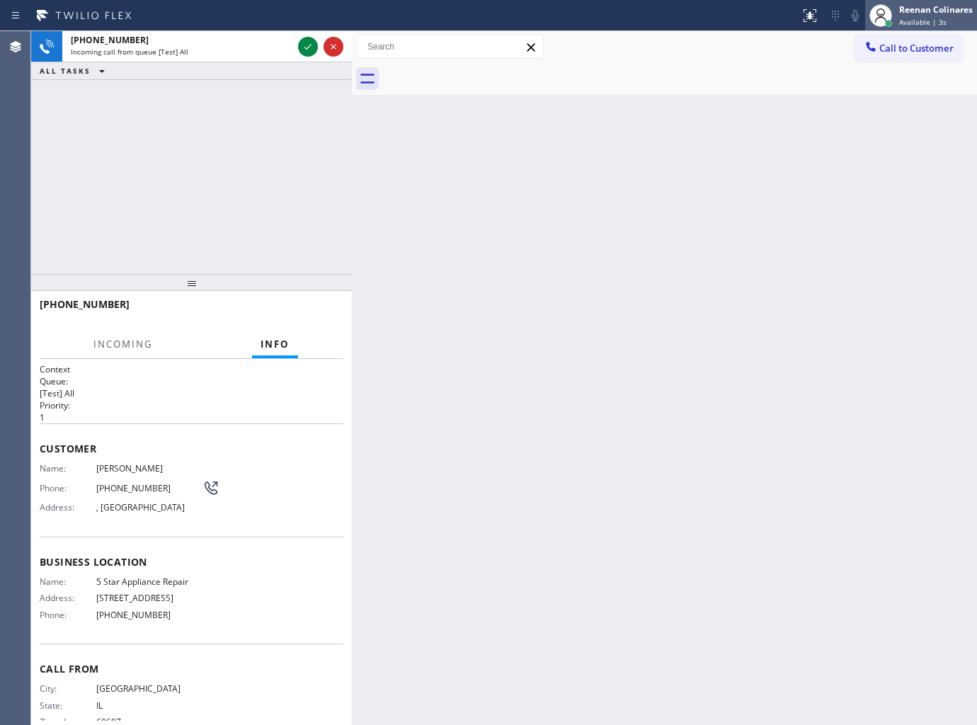
click at [924, 11] on div "Reenan Colinares" at bounding box center [936, 10] width 74 height 12
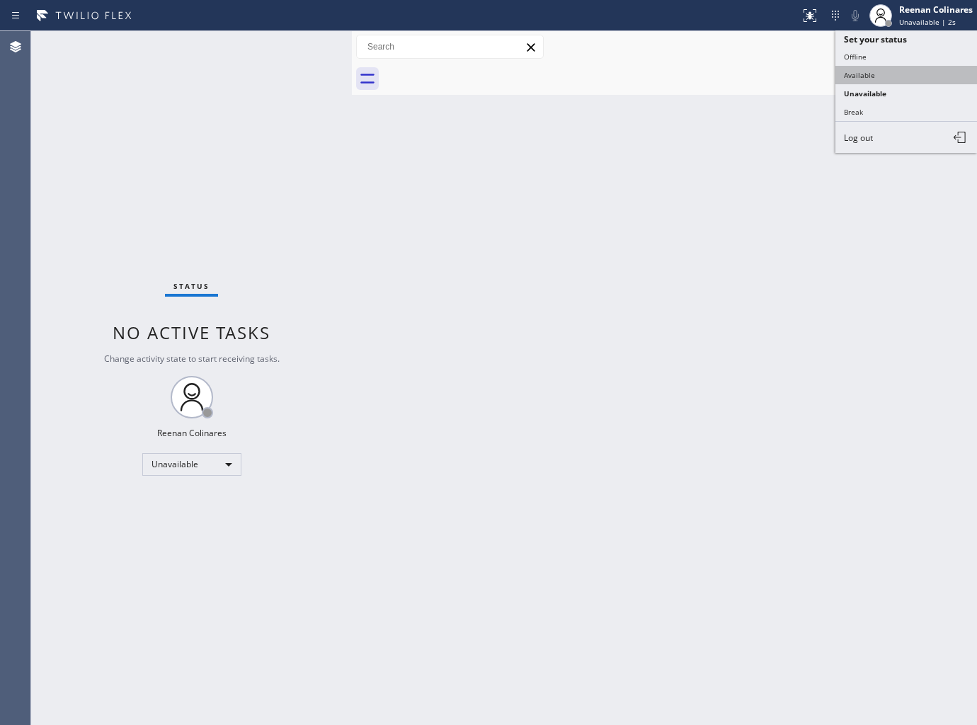
click at [866, 74] on button "Available" at bounding box center [906, 75] width 142 height 18
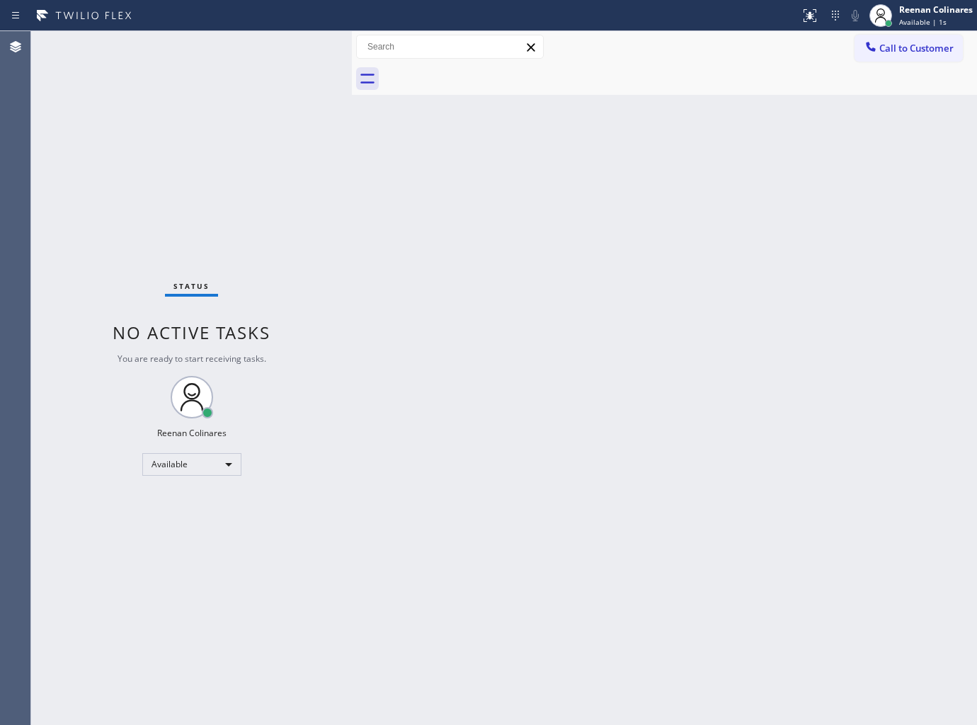
click at [613, 222] on div "Back to Dashboard Change Sender ID Customers Technicians Select a contact Outbo…" at bounding box center [664, 378] width 625 height 694
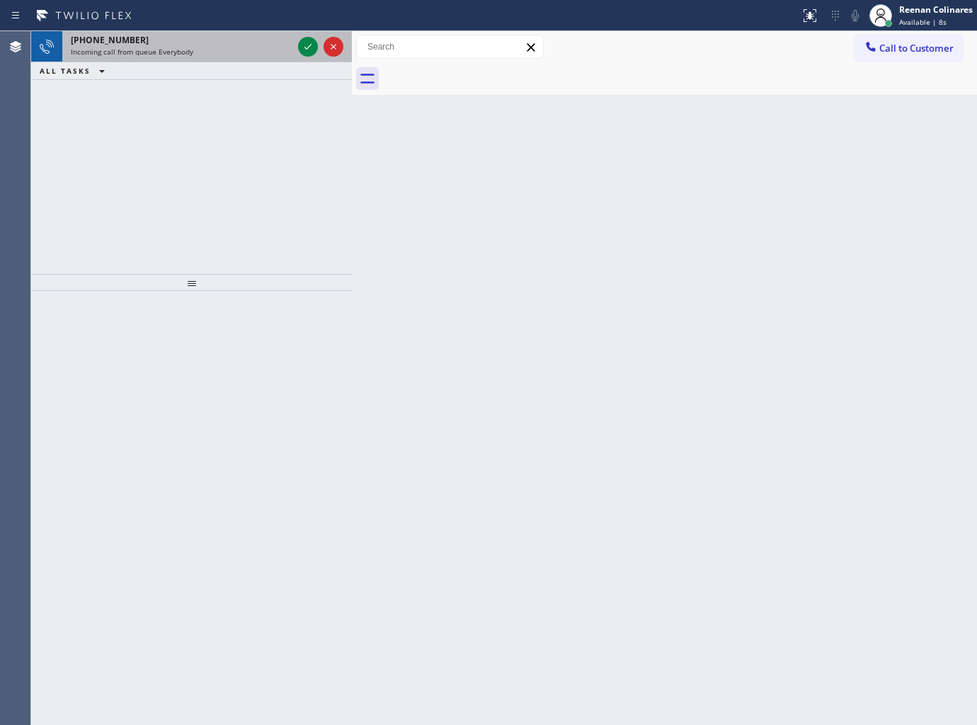
click at [243, 47] on div "Incoming call from queue Everybody" at bounding box center [182, 52] width 222 height 10
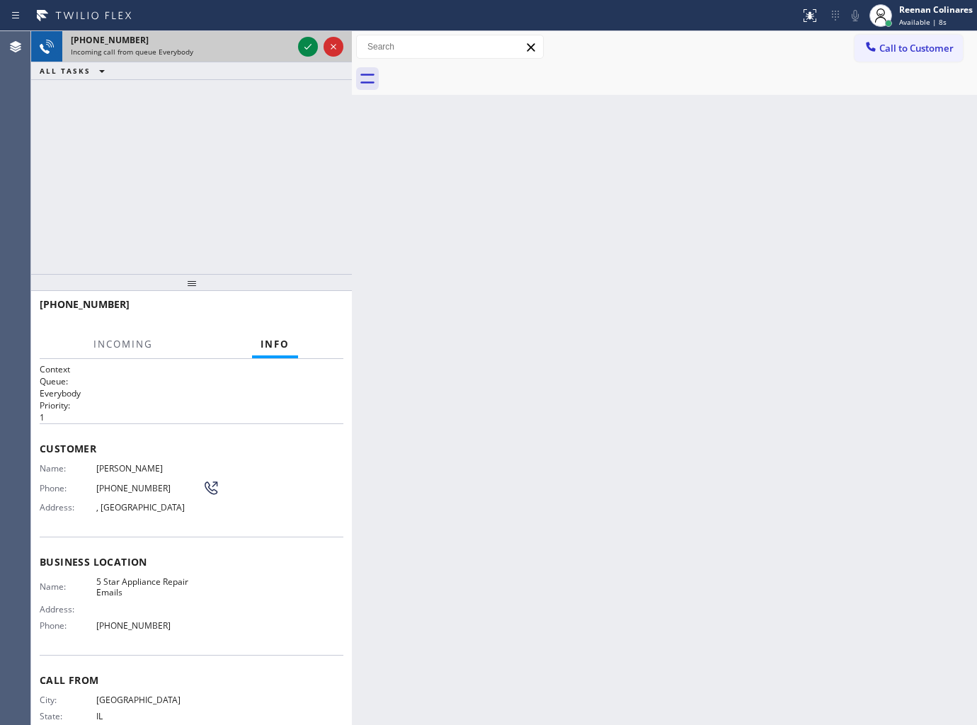
click at [243, 47] on div "Incoming call from queue Everybody" at bounding box center [182, 52] width 222 height 10
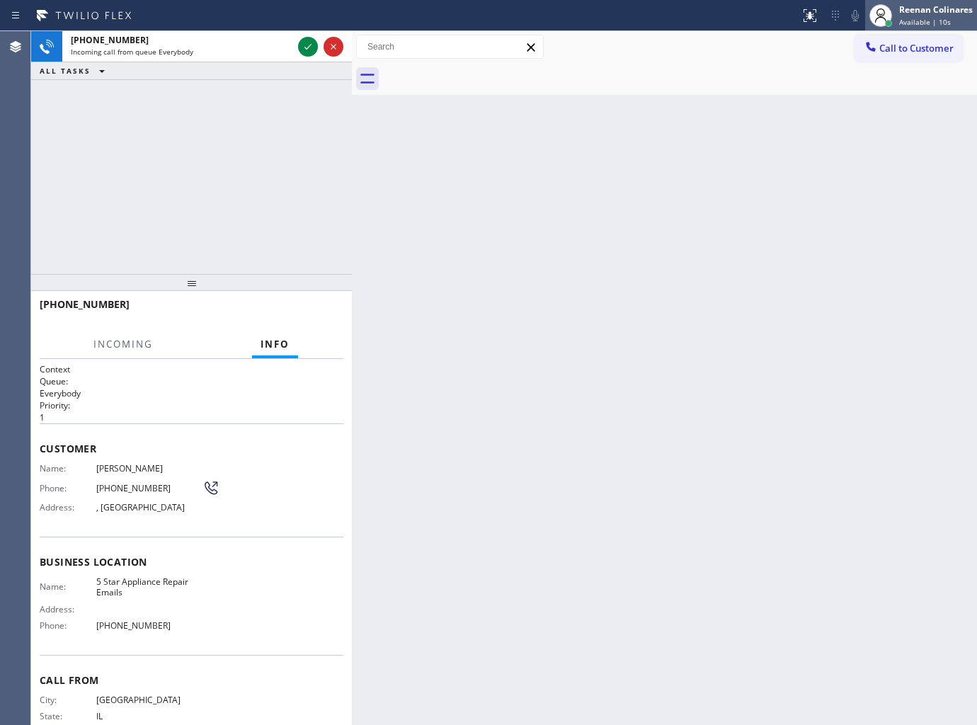
click at [901, 16] on div "Reenan Colinares Available | 10s" at bounding box center [936, 15] width 81 height 25
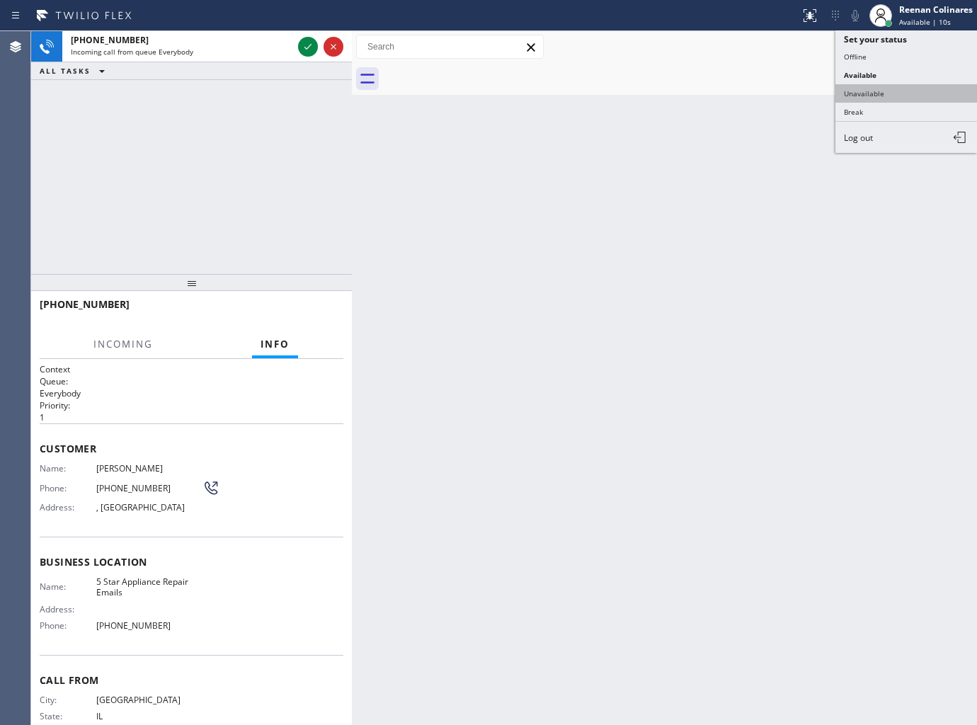
click at [854, 91] on button "Unavailable" at bounding box center [906, 93] width 142 height 18
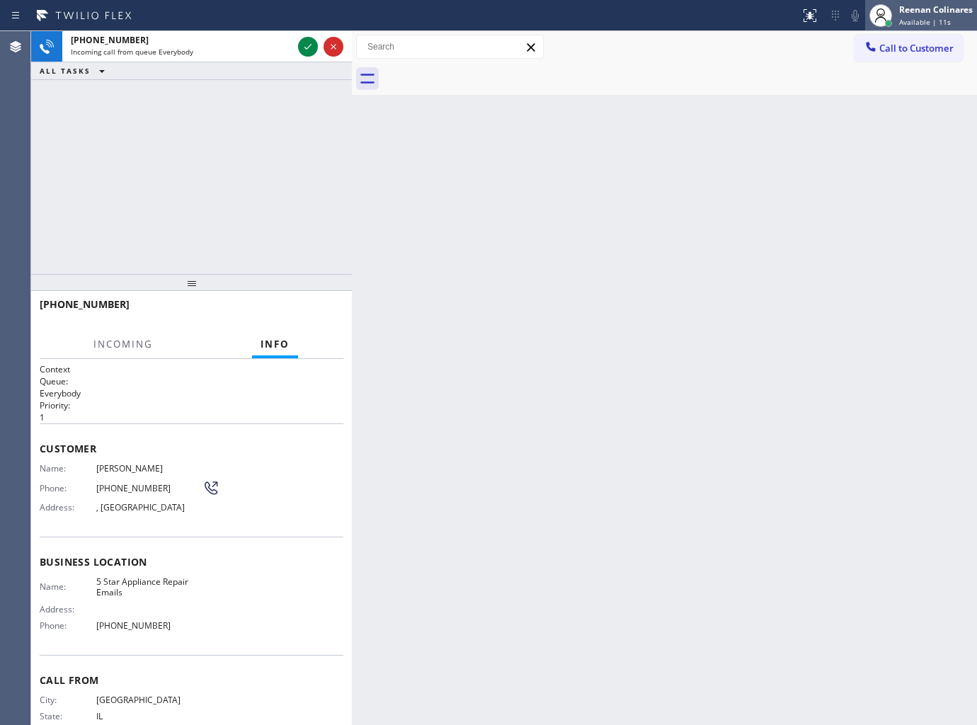
click at [916, 16] on div "Reenan Colinares Available | 11s" at bounding box center [936, 15] width 81 height 25
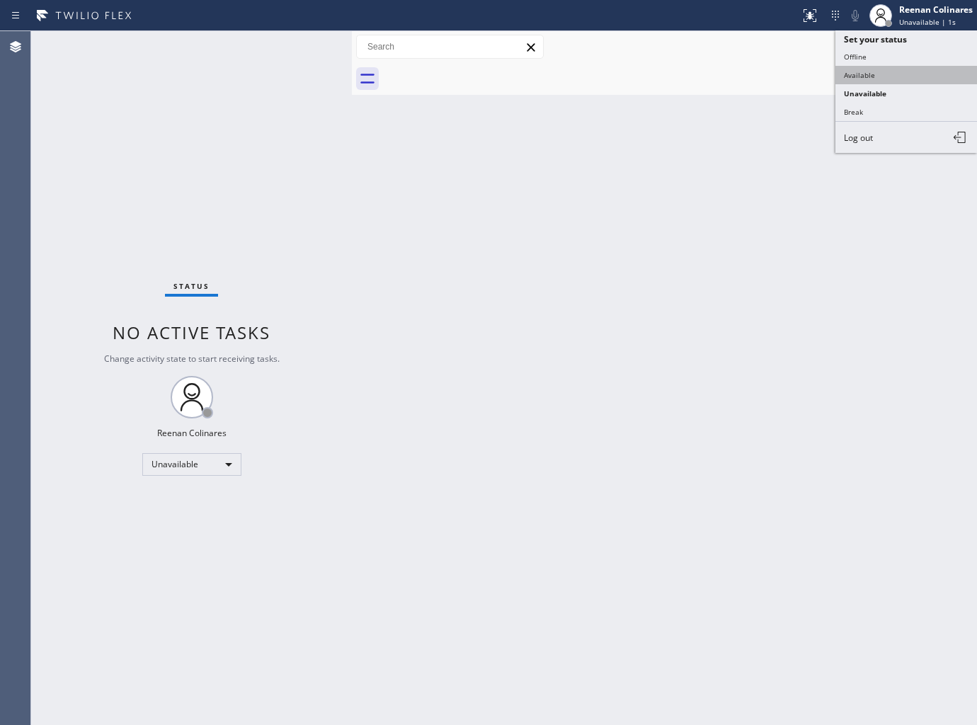
click at [864, 69] on button "Available" at bounding box center [906, 75] width 142 height 18
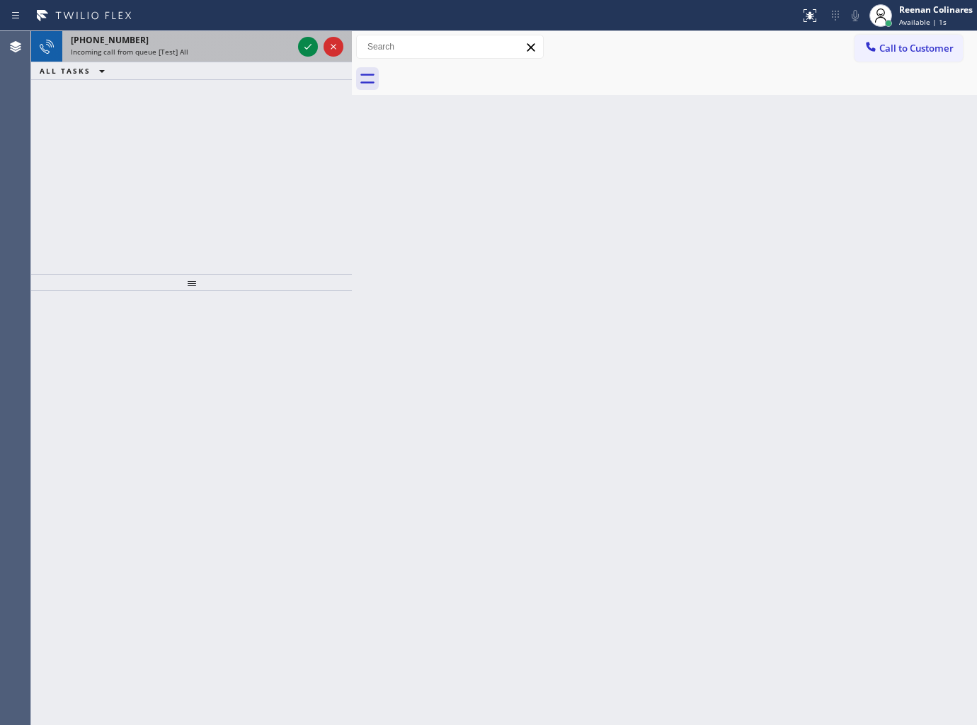
click at [222, 50] on div "Incoming call from queue [Test] All" at bounding box center [182, 52] width 222 height 10
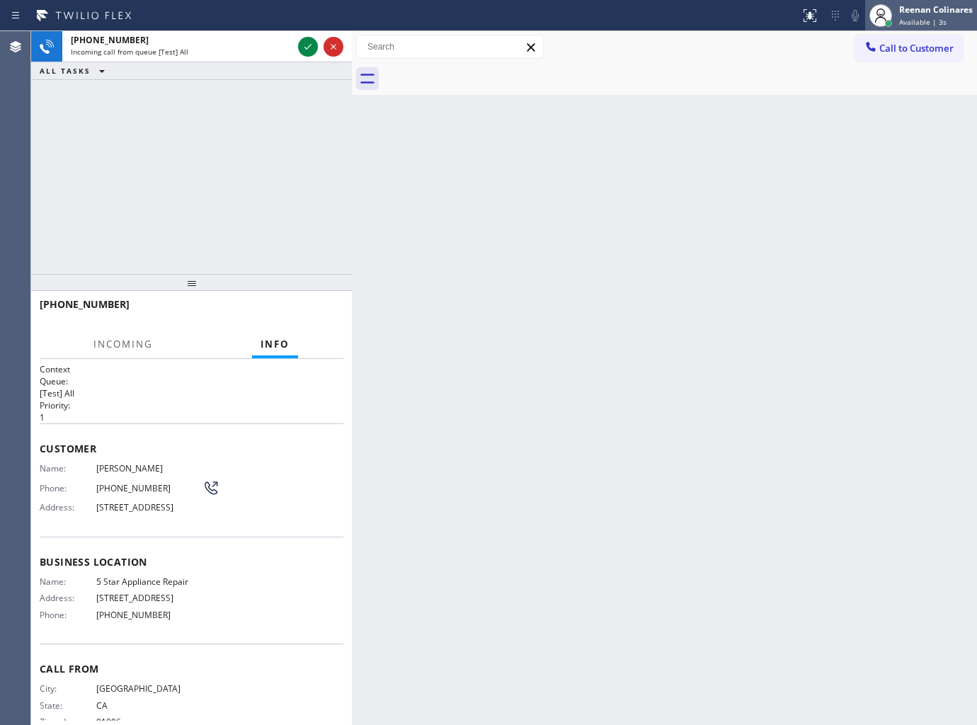
click at [929, 26] on span "Available | 3s" at bounding box center [922, 22] width 47 height 10
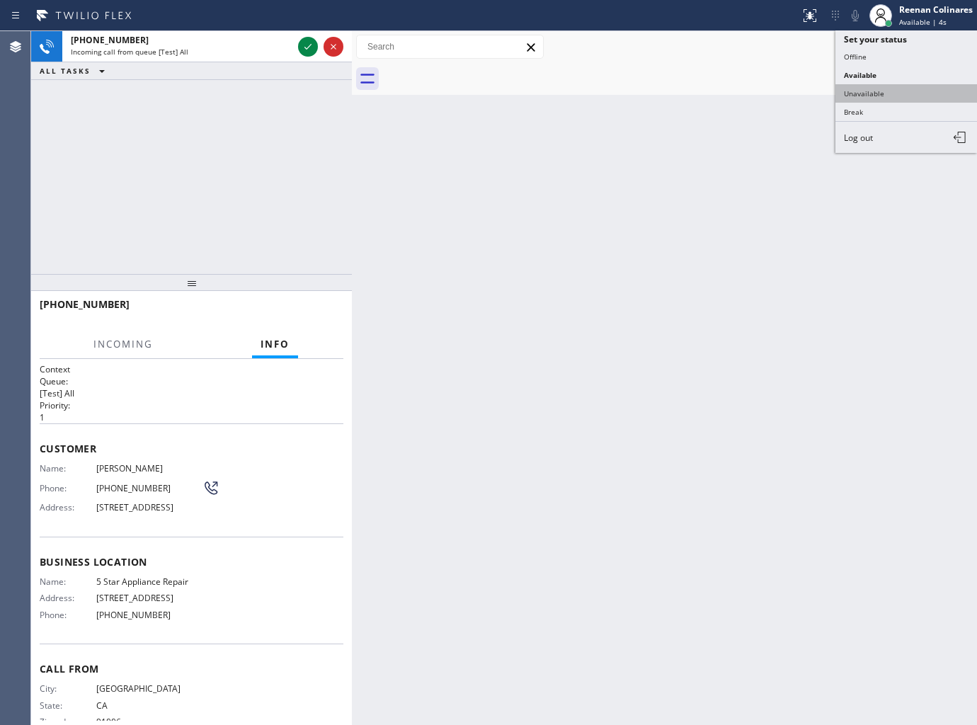
click at [872, 91] on button "Unavailable" at bounding box center [906, 93] width 142 height 18
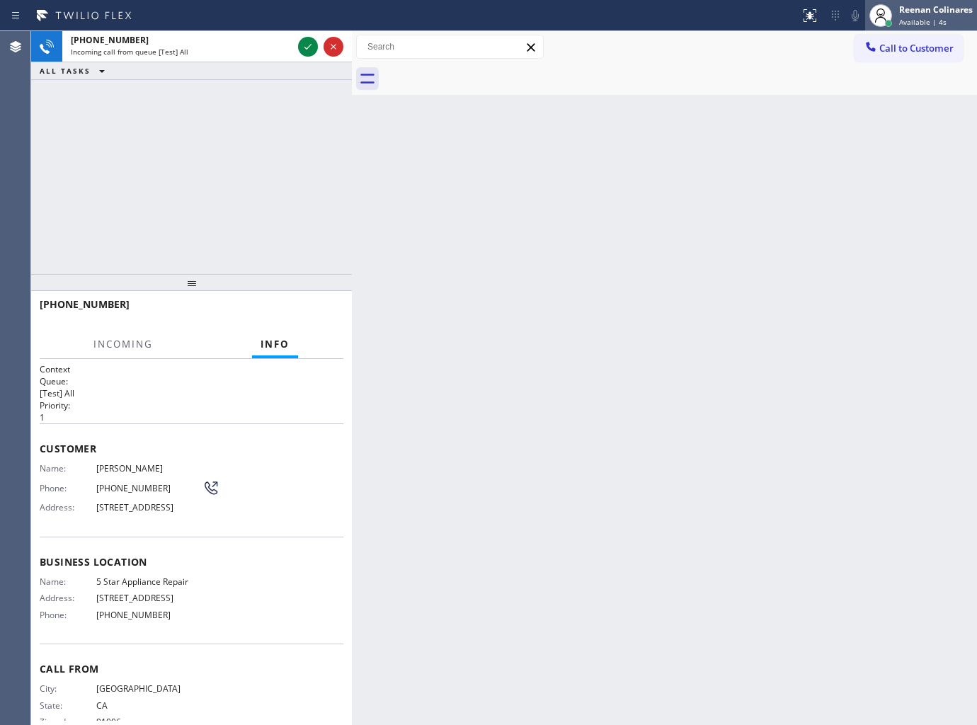
click at [917, 21] on span "Available | 4s" at bounding box center [922, 22] width 47 height 10
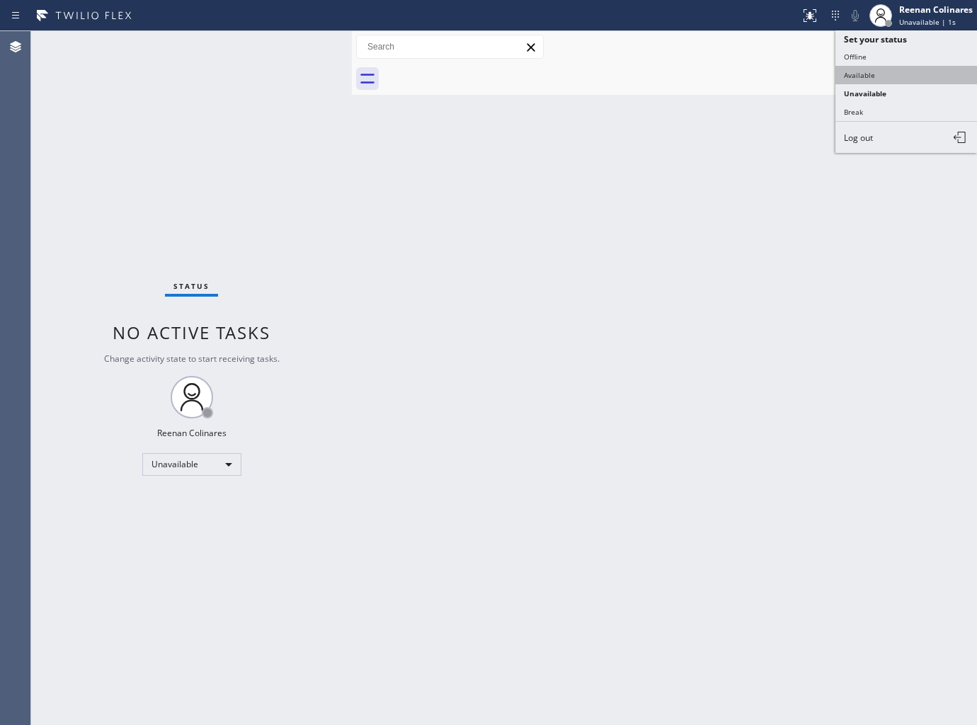
click at [861, 72] on button "Available" at bounding box center [906, 75] width 142 height 18
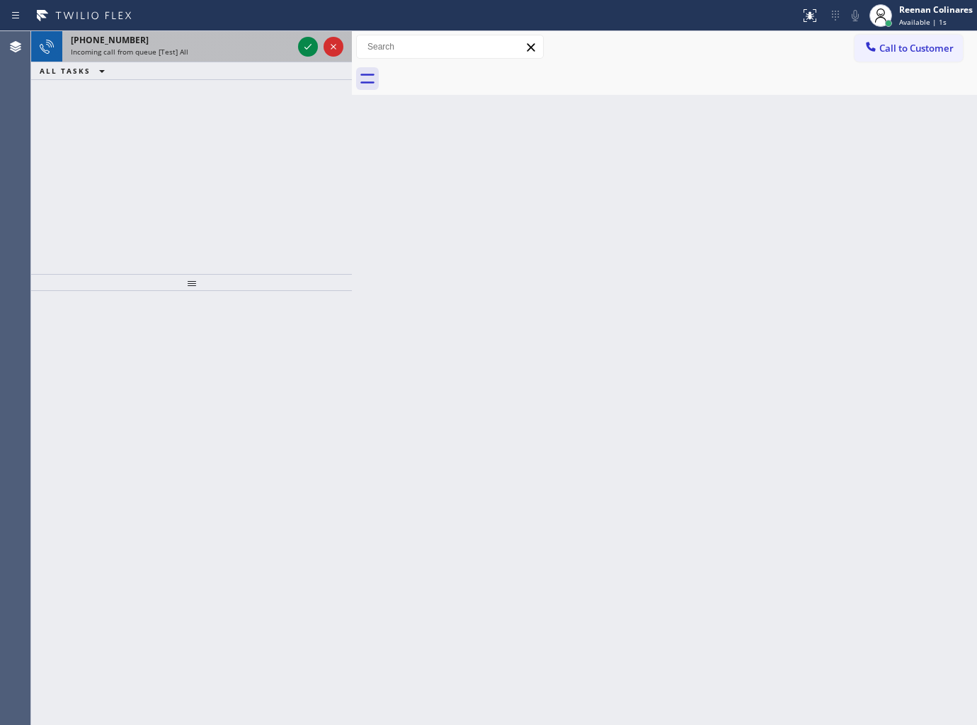
click at [205, 53] on div "Incoming call from queue [Test] All" at bounding box center [182, 52] width 222 height 10
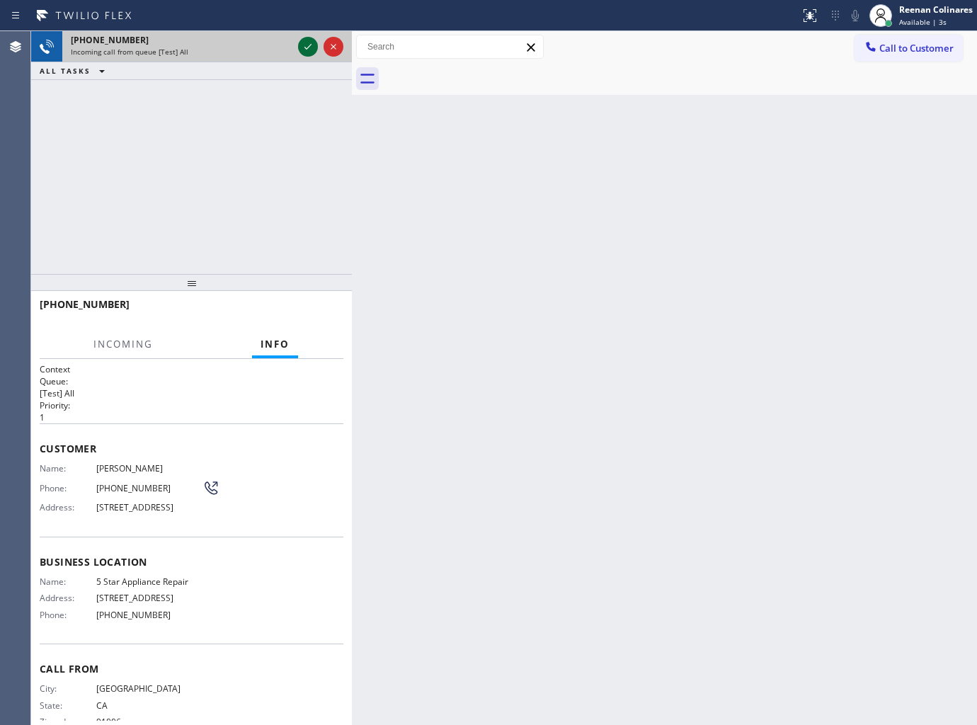
click at [300, 43] on icon at bounding box center [307, 46] width 17 height 17
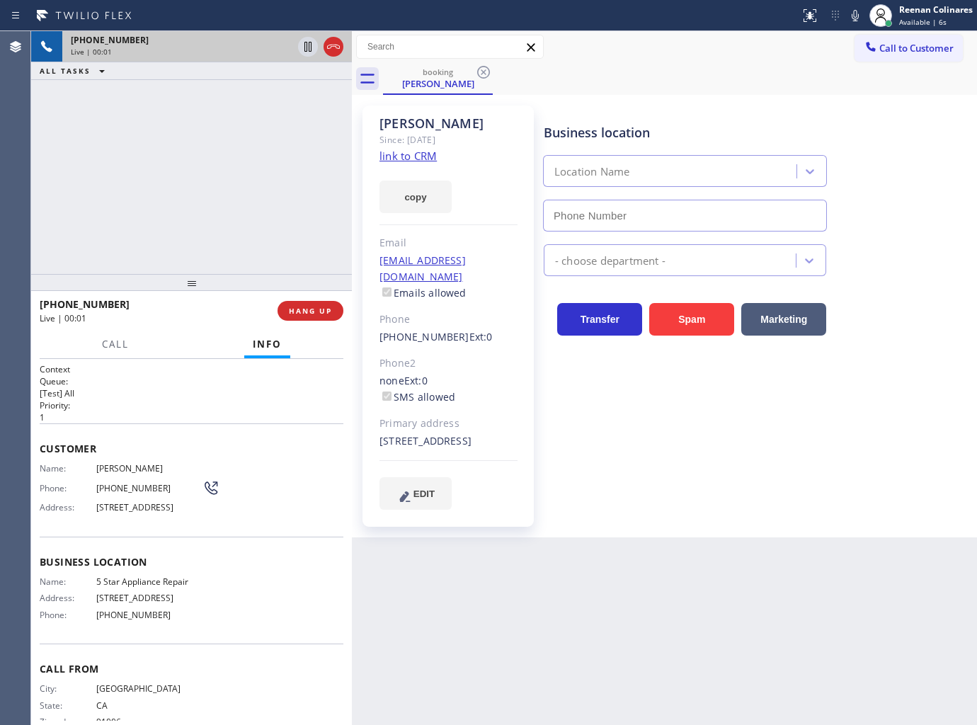
type input "[PHONE_NUMBER]"
click at [414, 203] on button "copy" at bounding box center [415, 197] width 72 height 33
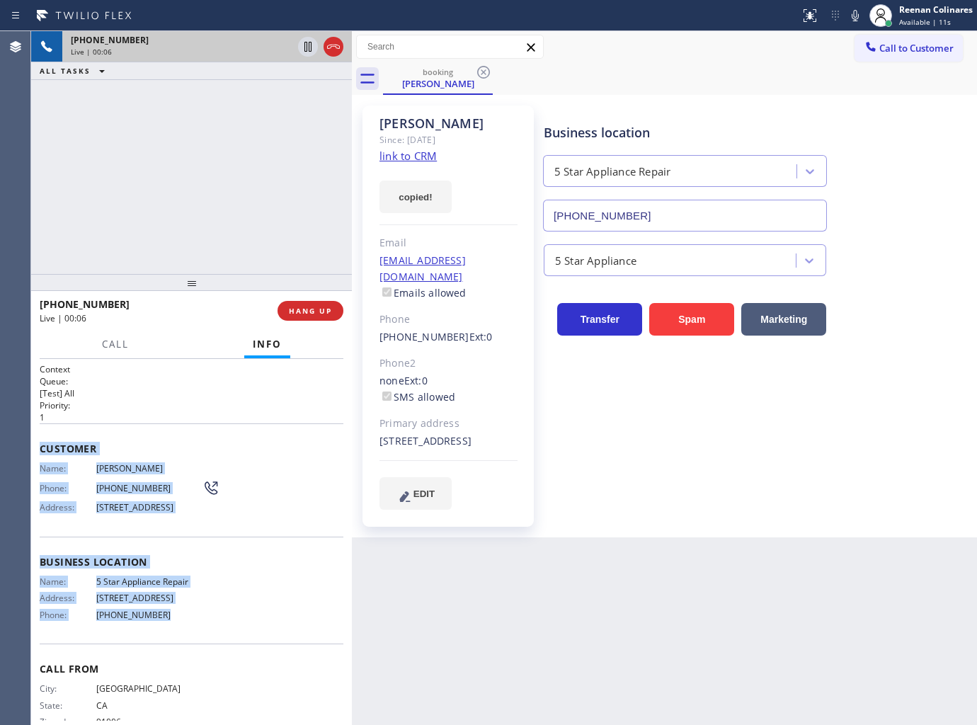
drag, startPoint x: 42, startPoint y: 446, endPoint x: 222, endPoint y: 634, distance: 259.8
click at [222, 634] on div "Context Queue: [Test] All Priority: 1 Customer Name: Mary Phone: (626) 679-7351…" at bounding box center [192, 557] width 304 height 388
click at [416, 156] on link "link to CRM" at bounding box center [407, 156] width 57 height 14
click at [858, 12] on icon at bounding box center [855, 15] width 17 height 17
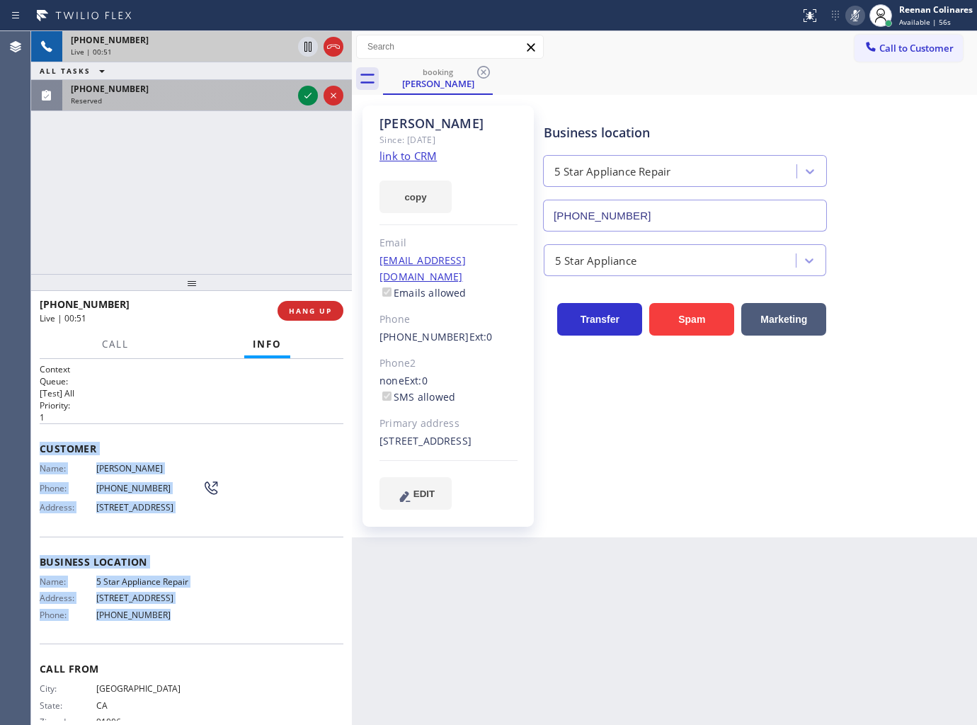
drag, startPoint x: 200, startPoint y: 101, endPoint x: 185, endPoint y: 96, distance: 16.6
click at [202, 102] on div "Reserved" at bounding box center [182, 101] width 222 height 10
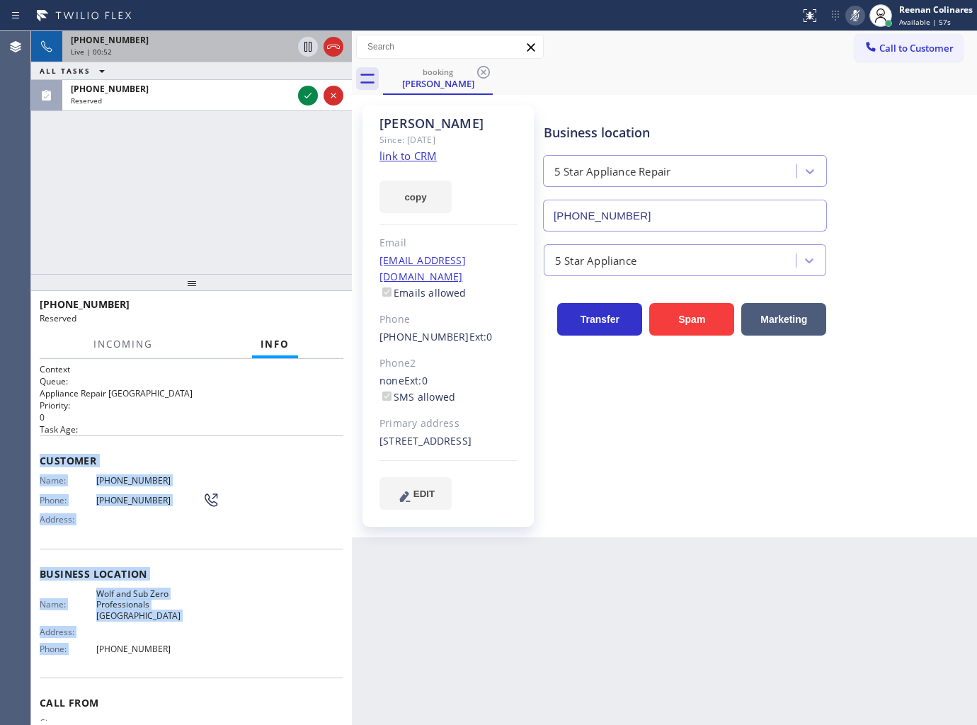
click at [192, 458] on span "Customer" at bounding box center [192, 460] width 304 height 13
click at [110, 442] on div "Customer Name: (949) 866-5368 Phone: (949) 866-5368 Address:" at bounding box center [192, 491] width 304 height 113
drag, startPoint x: 36, startPoint y: 443, endPoint x: 399, endPoint y: 702, distance: 445.7
click at [258, 660] on div "Context Queue: Appliance Repair High End Priority: 0 Task Age: Customer Name: (…" at bounding box center [191, 542] width 321 height 367
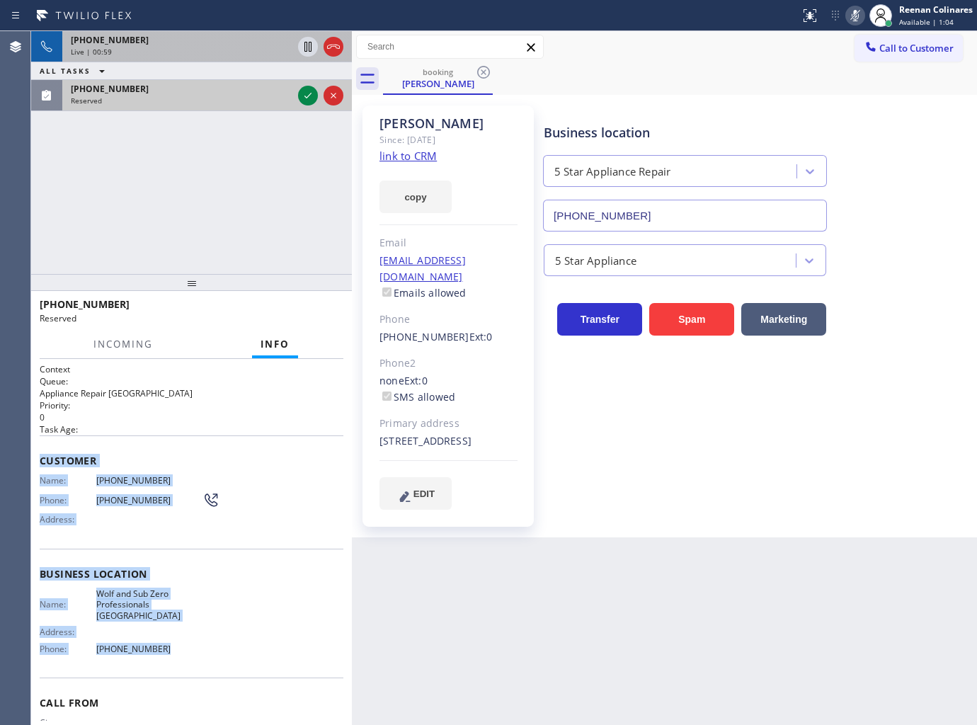
click at [272, 92] on div "(949) 866-5368" at bounding box center [182, 89] width 222 height 12
click at [302, 95] on icon at bounding box center [307, 95] width 17 height 17
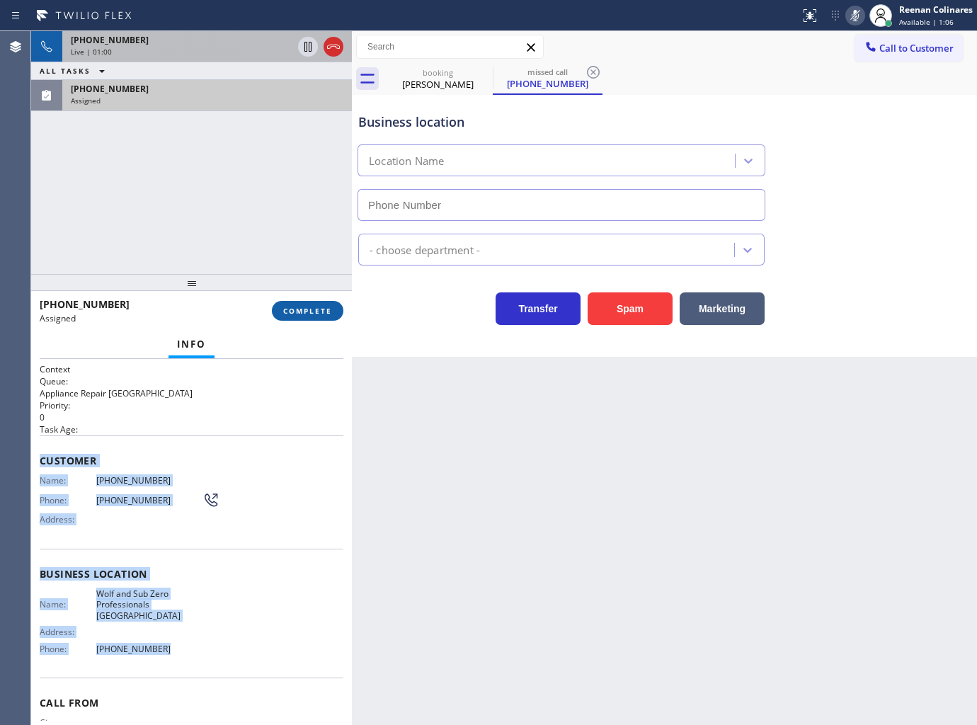
click at [322, 304] on button "COMPLETE" at bounding box center [307, 311] width 71 height 20
type input "(949) 506-3662"
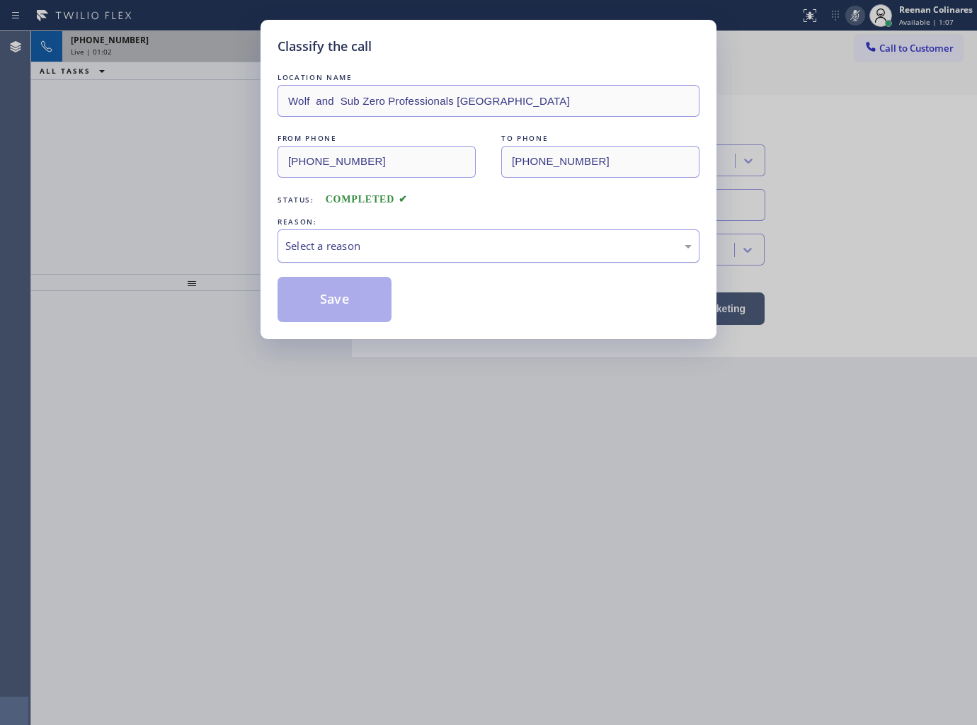
click at [371, 243] on div "Select a reason" at bounding box center [488, 246] width 406 height 16
drag, startPoint x: 308, startPoint y: 348, endPoint x: 321, endPoint y: 311, distance: 38.5
click at [321, 311] on button "Save" at bounding box center [334, 299] width 114 height 45
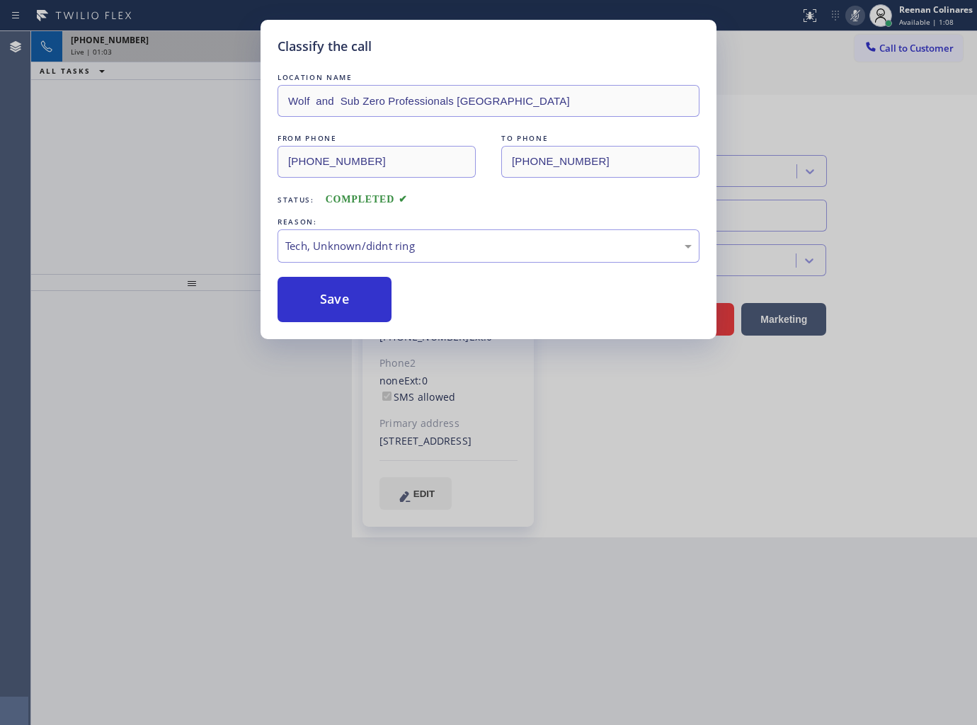
click at [160, 212] on div "Classify the call LOCATION NAME Wolf and Sub Zero Professionals Lake Forest FRO…" at bounding box center [488, 362] width 977 height 725
drag, startPoint x: 104, startPoint y: 133, endPoint x: 113, endPoint y: 129, distance: 10.1
click at [104, 132] on div "Classify the call LOCATION NAME Wolf and Sub Zero Professionals Lake Forest FRO…" at bounding box center [488, 362] width 977 height 725
click at [113, 129] on div "Classify the call LOCATION NAME Wolf and Sub Zero Professionals Lake Forest FRO…" at bounding box center [488, 362] width 977 height 725
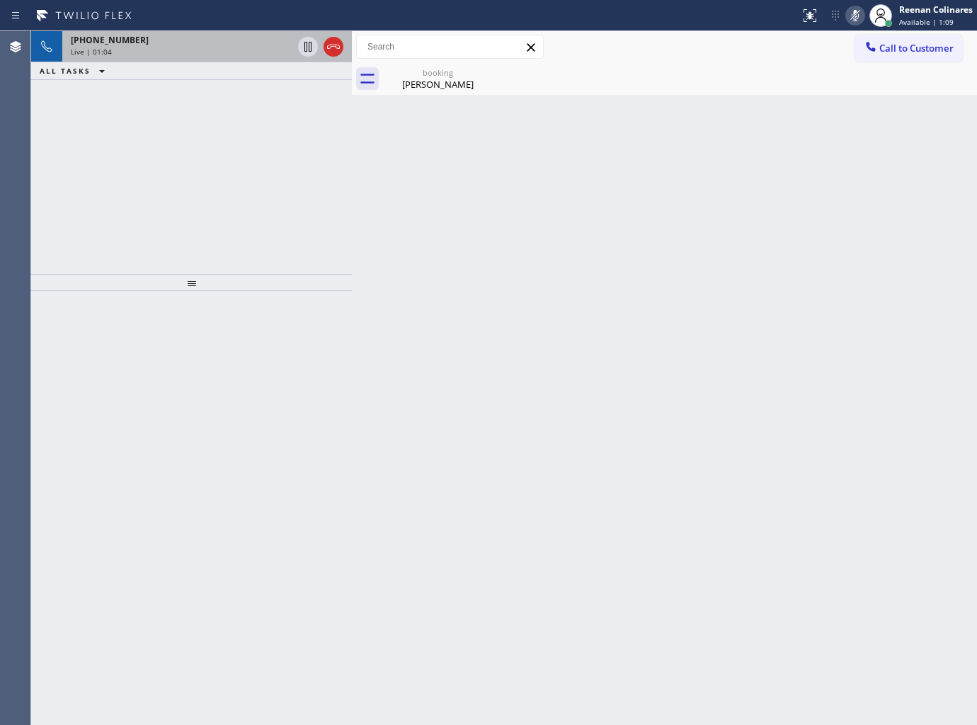
click at [179, 43] on div "+16266797351" at bounding box center [182, 40] width 222 height 12
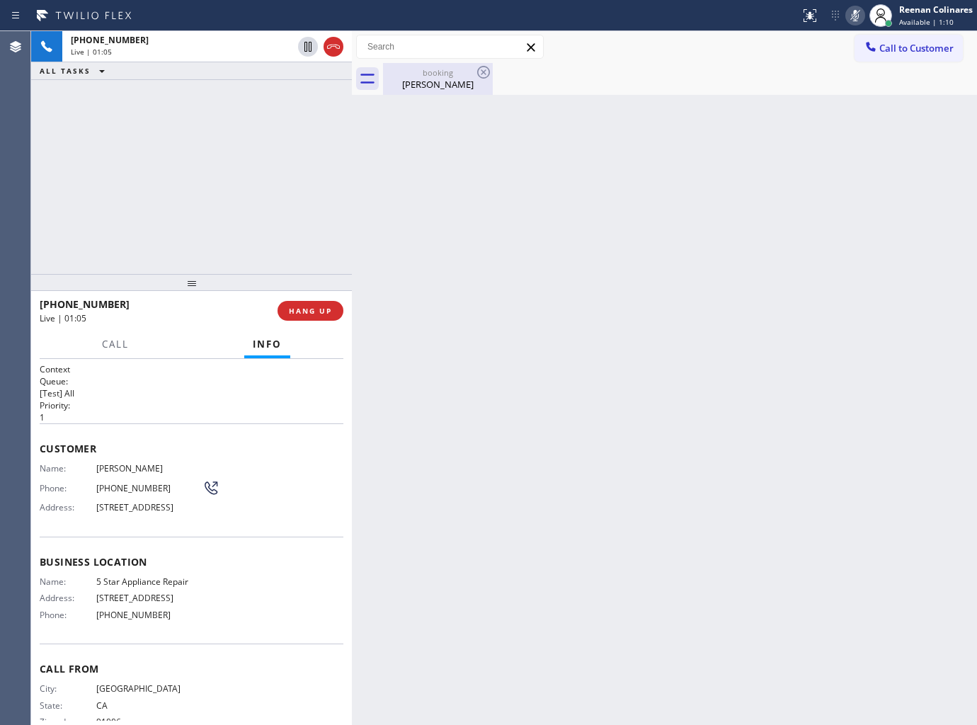
click at [419, 75] on div "booking" at bounding box center [437, 72] width 107 height 11
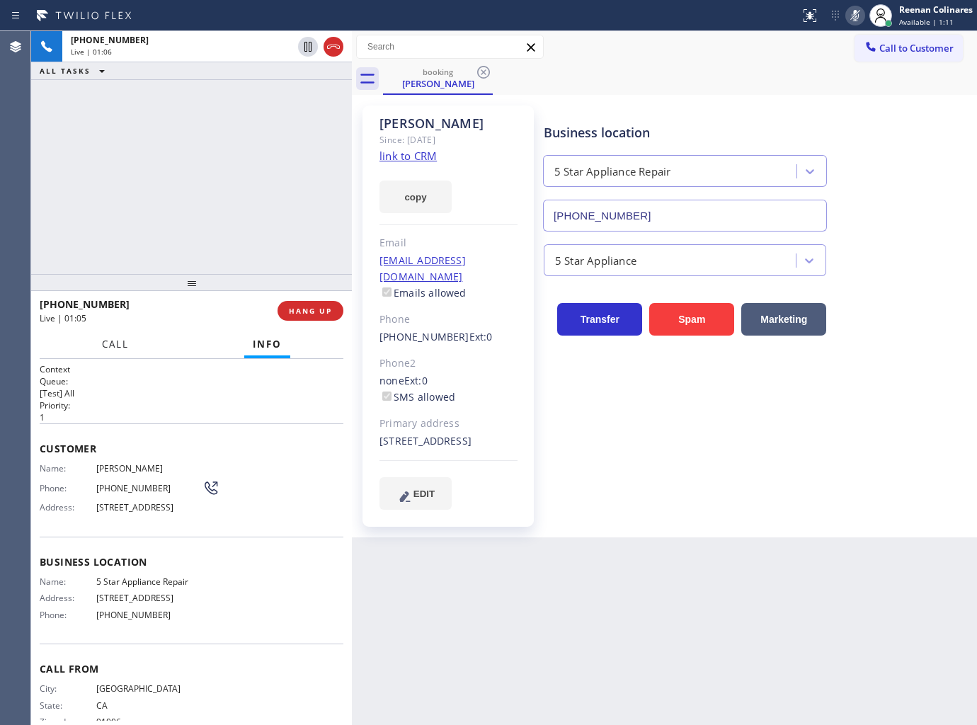
drag, startPoint x: 122, startPoint y: 345, endPoint x: 117, endPoint y: 324, distance: 21.8
click at [124, 345] on span "Call" at bounding box center [115, 344] width 27 height 13
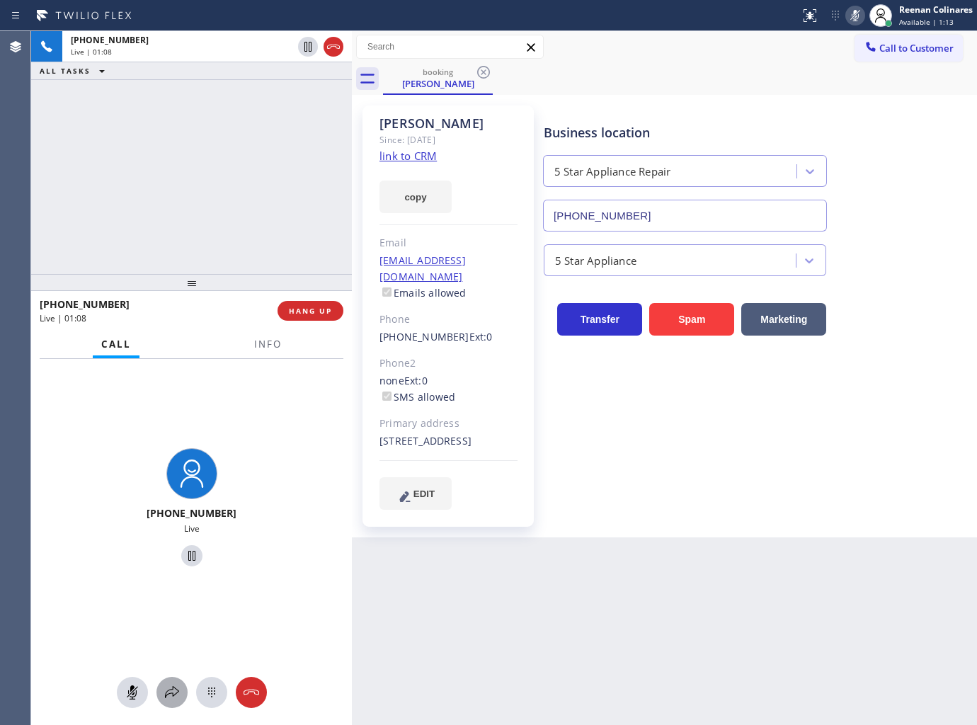
click at [173, 689] on icon at bounding box center [172, 692] width 17 height 17
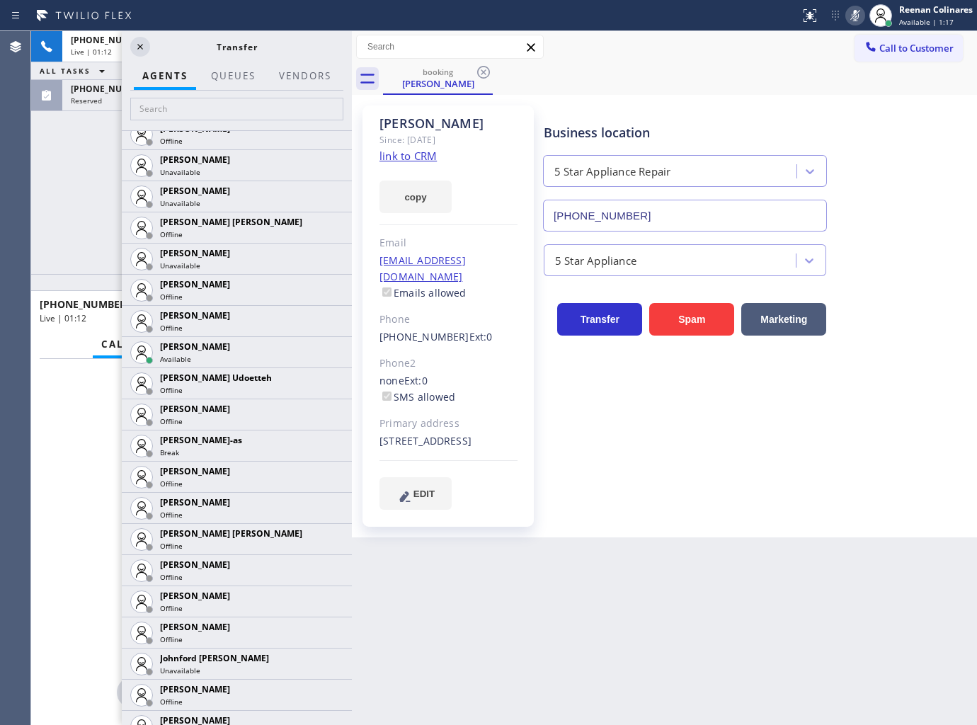
scroll to position [1651, 0]
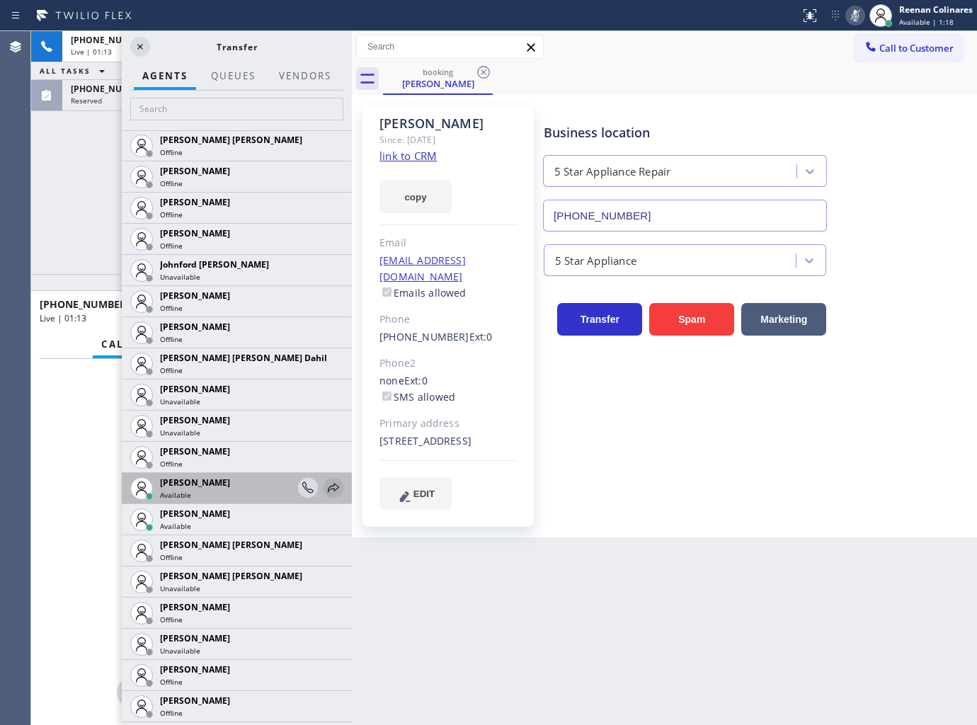
click at [325, 491] on icon at bounding box center [333, 487] width 17 height 17
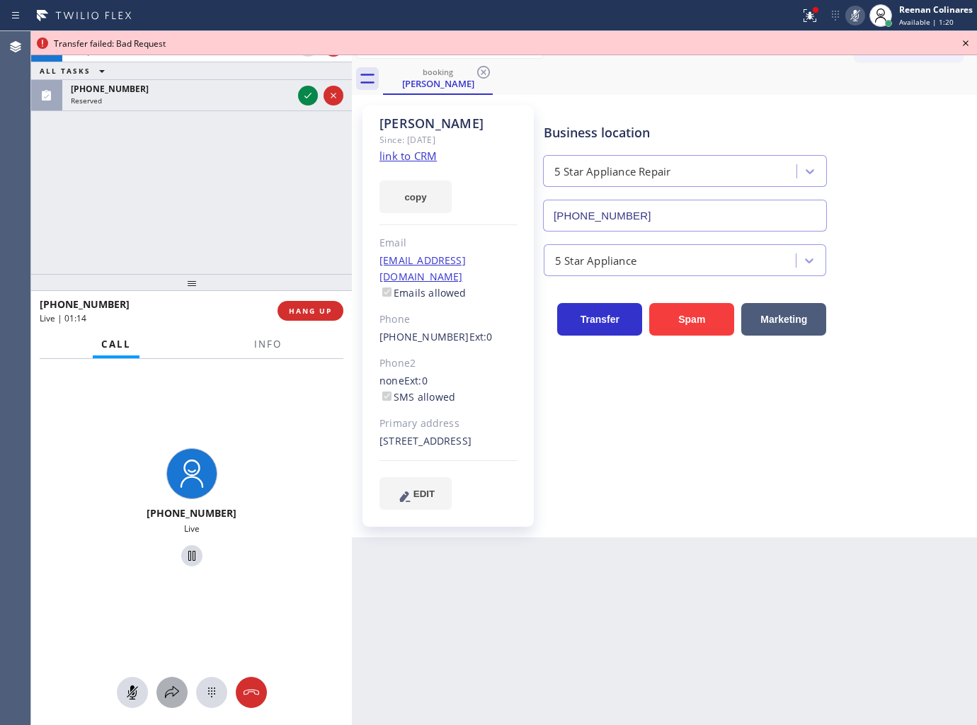
click at [168, 689] on icon at bounding box center [172, 692] width 17 height 17
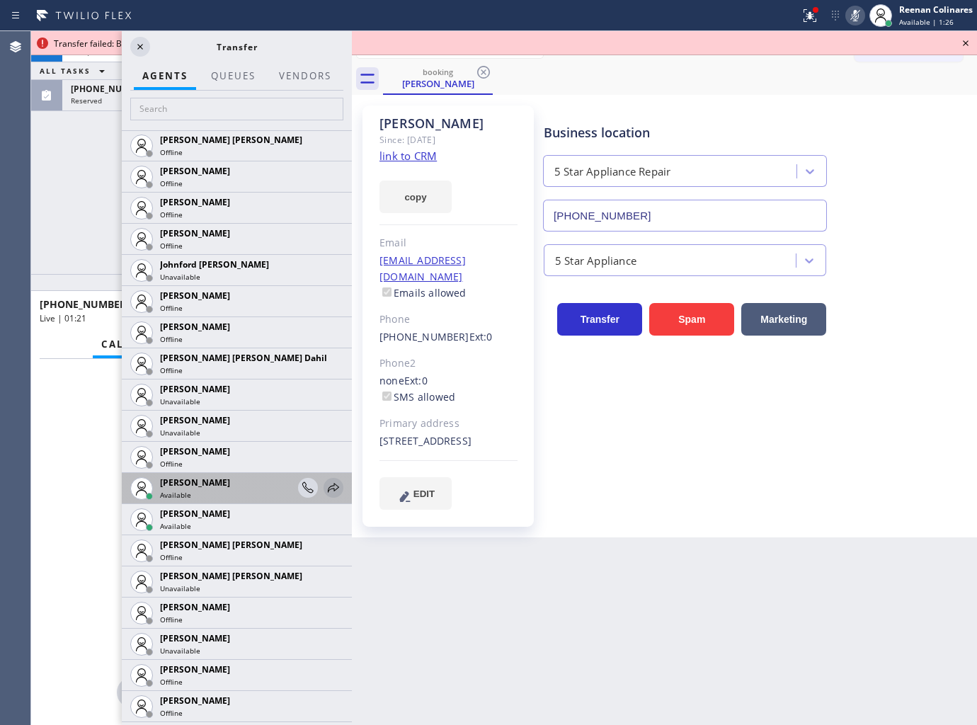
click at [325, 487] on icon at bounding box center [333, 487] width 17 height 17
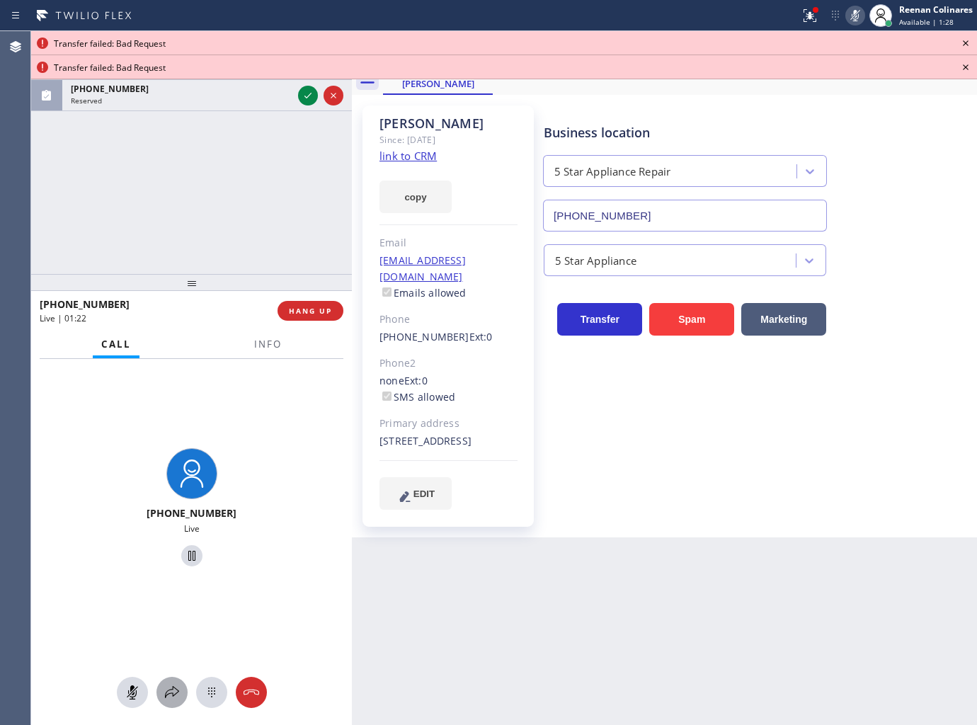
click at [171, 689] on icon at bounding box center [172, 692] width 17 height 17
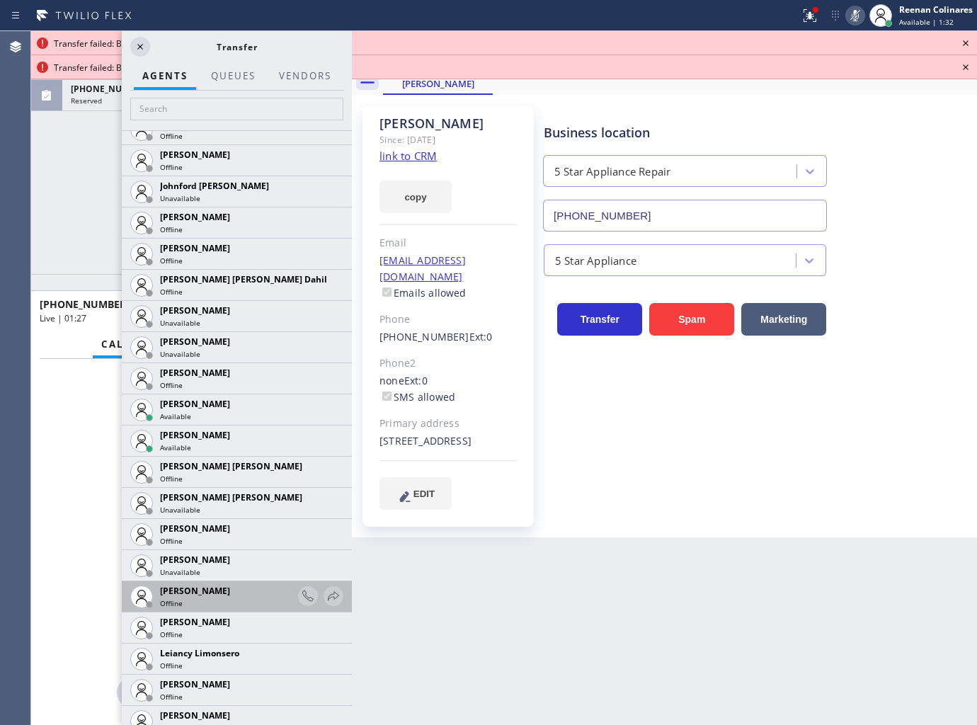
scroll to position [2124, 0]
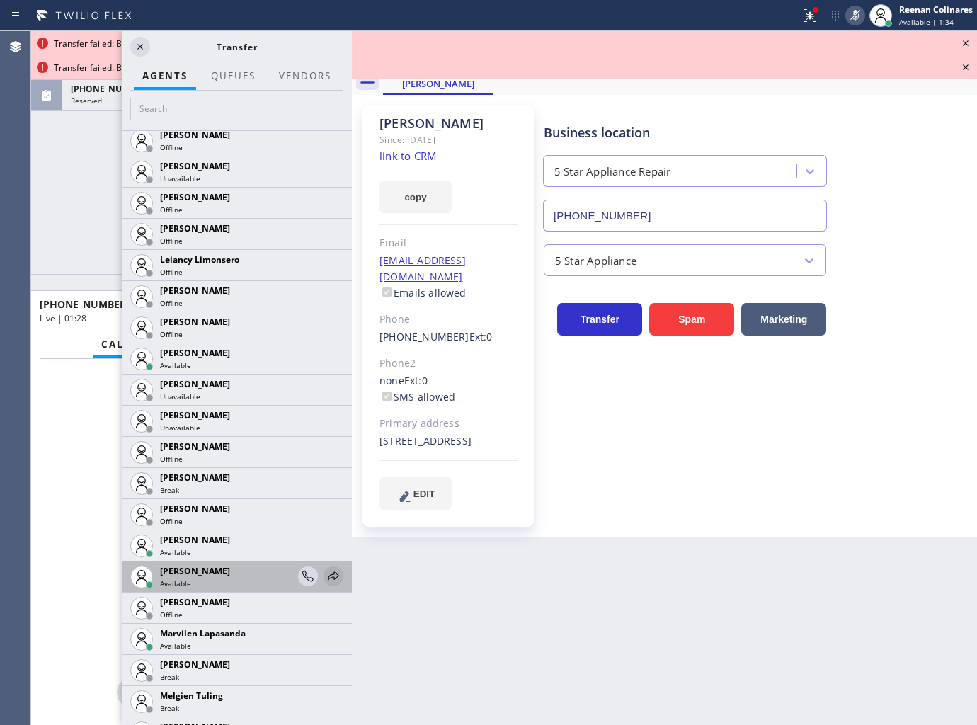
click at [325, 571] on icon at bounding box center [333, 576] width 17 height 17
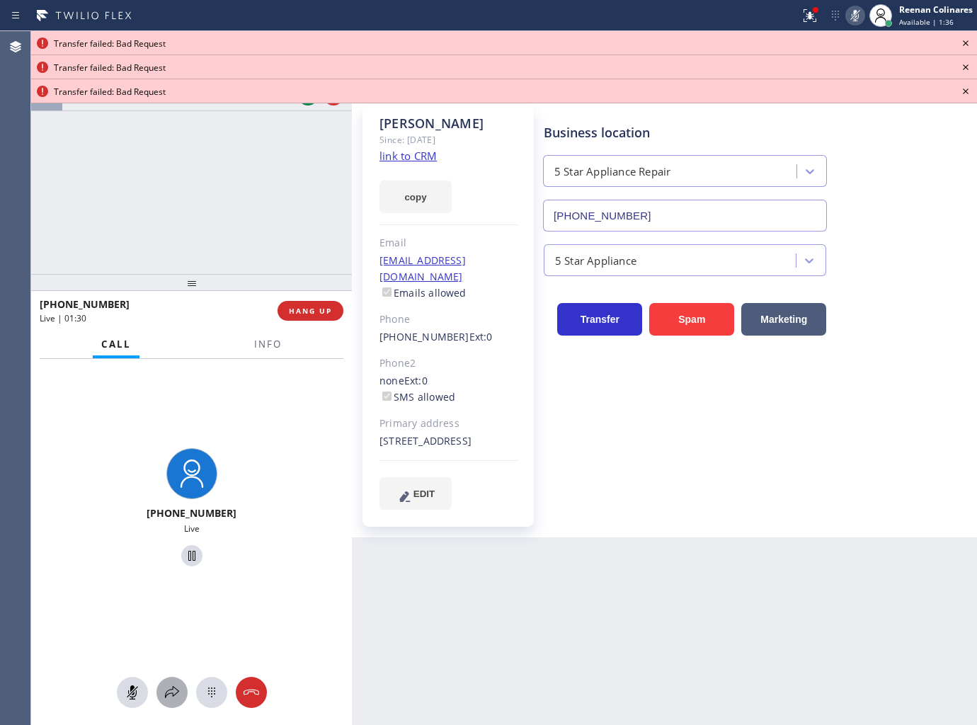
click at [170, 685] on icon at bounding box center [172, 692] width 17 height 17
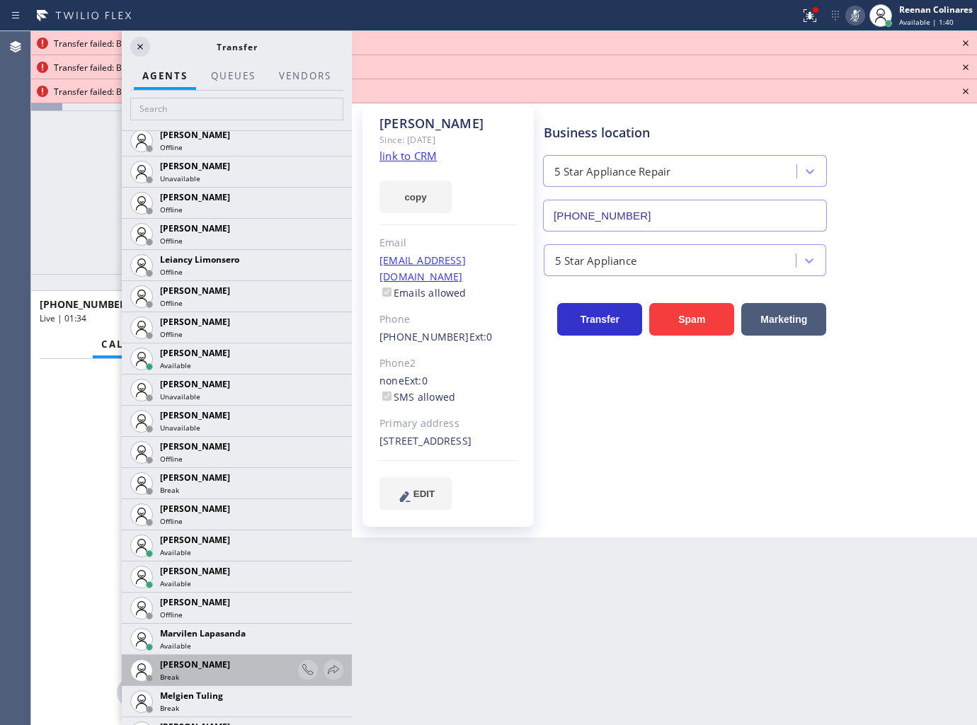
scroll to position [2202, 0]
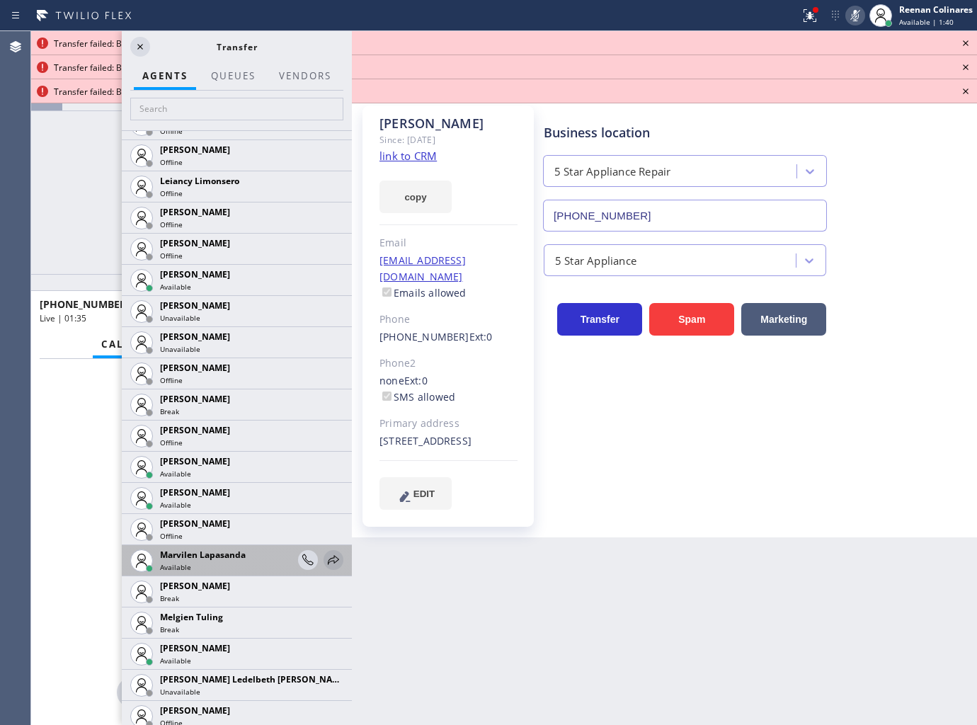
click at [328, 556] on icon at bounding box center [333, 559] width 17 height 17
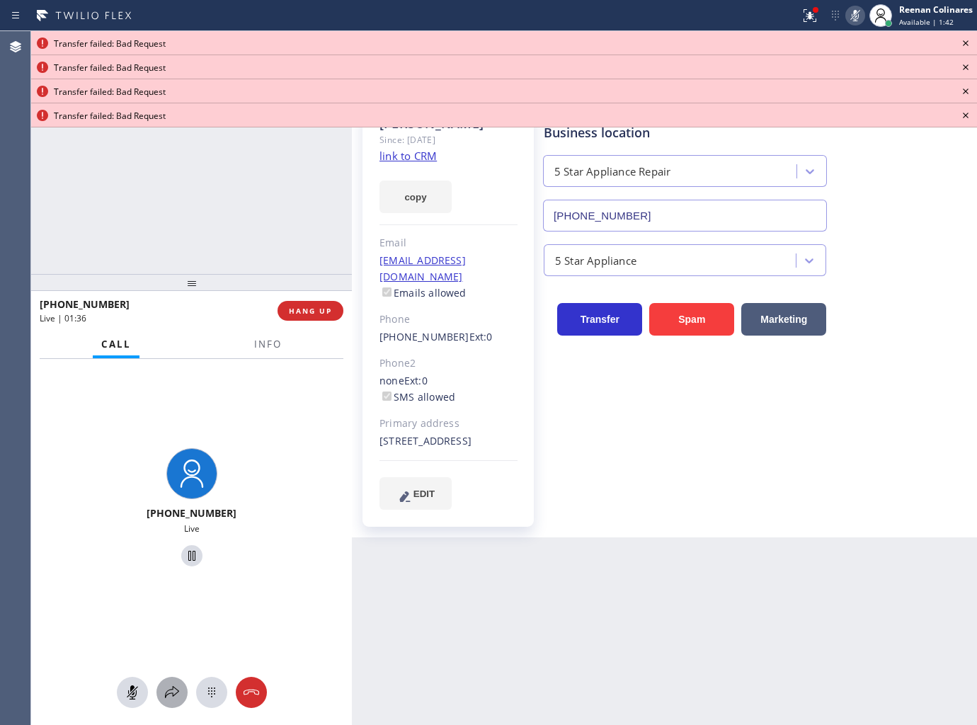
click at [171, 687] on icon at bounding box center [172, 692] width 17 height 17
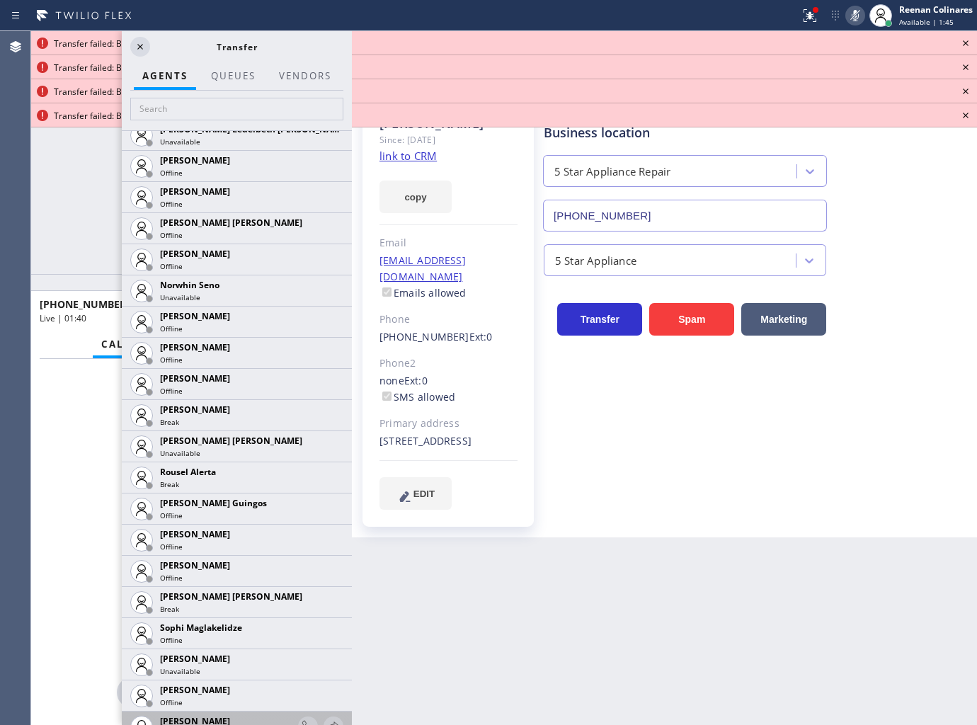
scroll to position [2924, 0]
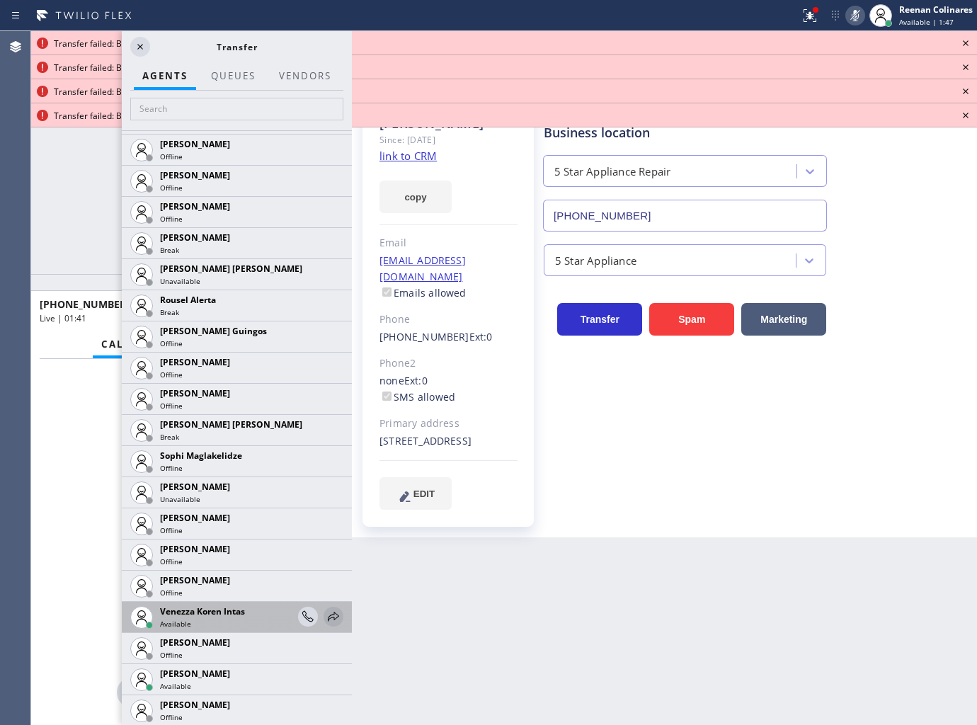
click at [328, 617] on icon at bounding box center [333, 616] width 11 height 9
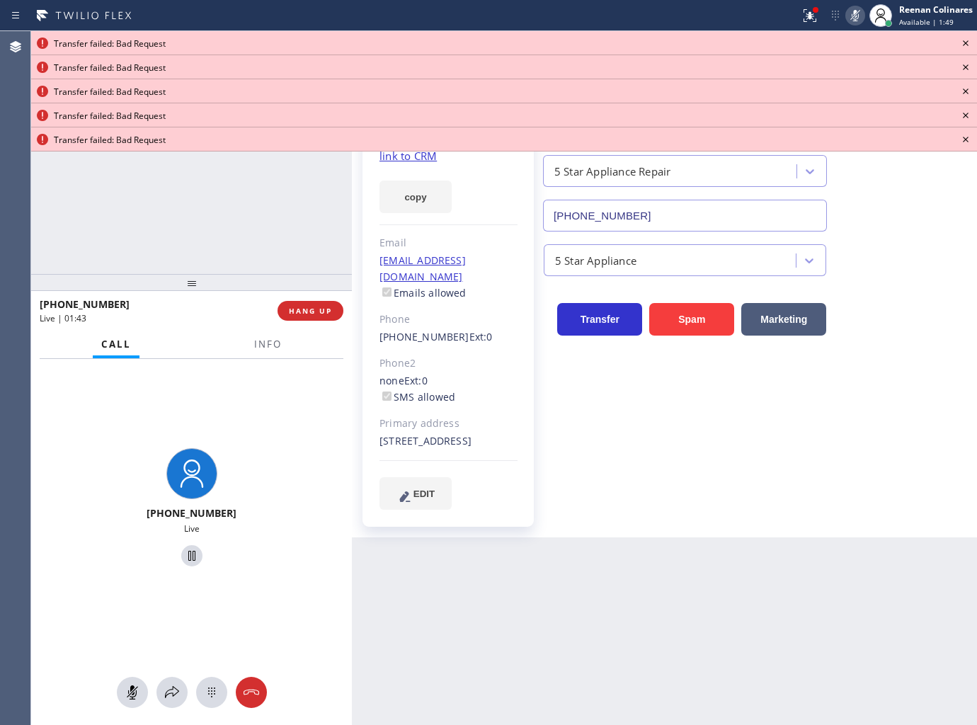
click at [960, 40] on icon at bounding box center [965, 43] width 17 height 17
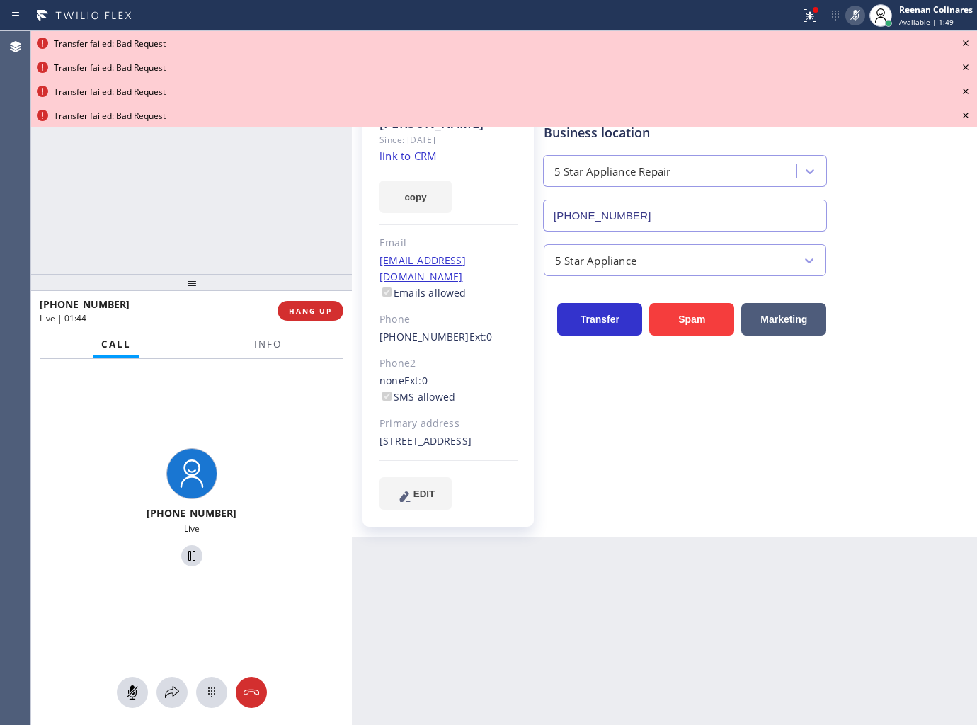
click at [960, 40] on icon at bounding box center [965, 43] width 17 height 17
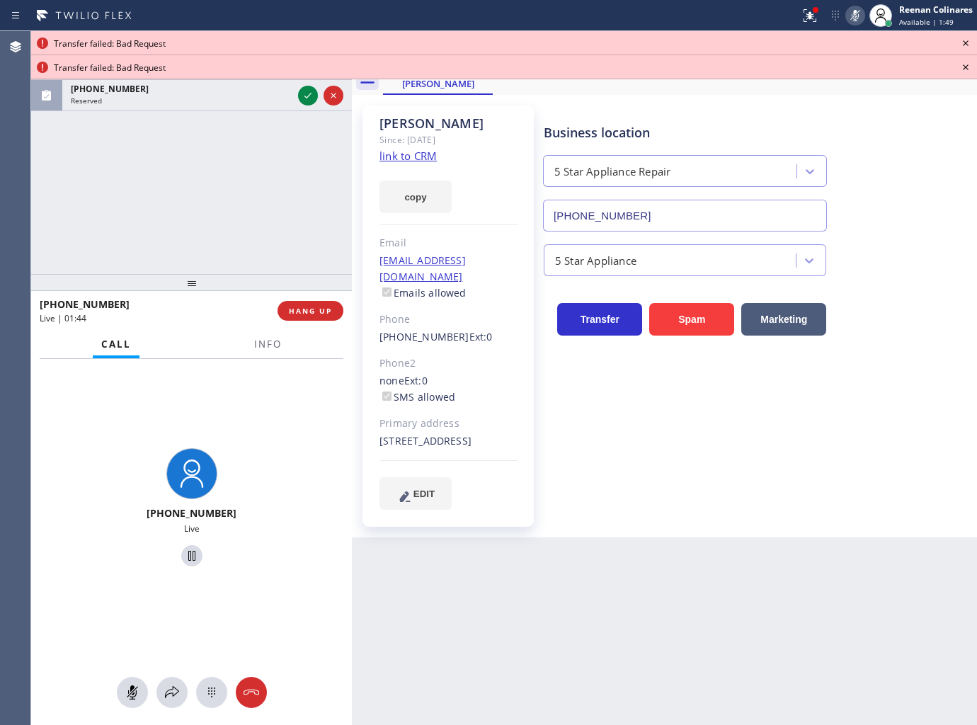
click at [960, 40] on icon at bounding box center [965, 43] width 17 height 17
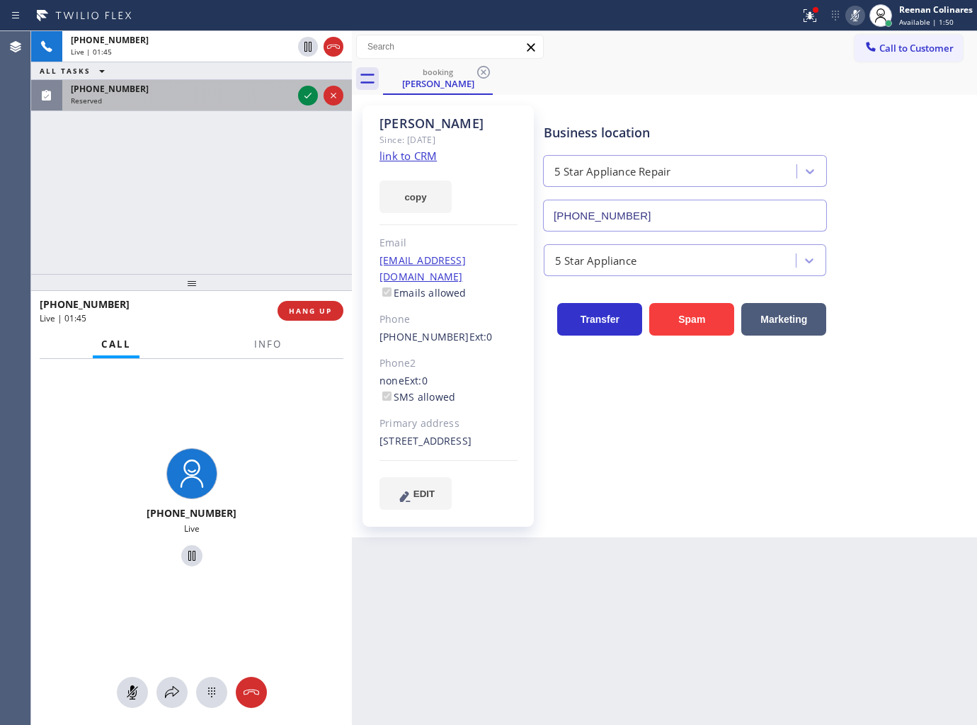
click at [273, 102] on div "Reserved" at bounding box center [182, 101] width 222 height 10
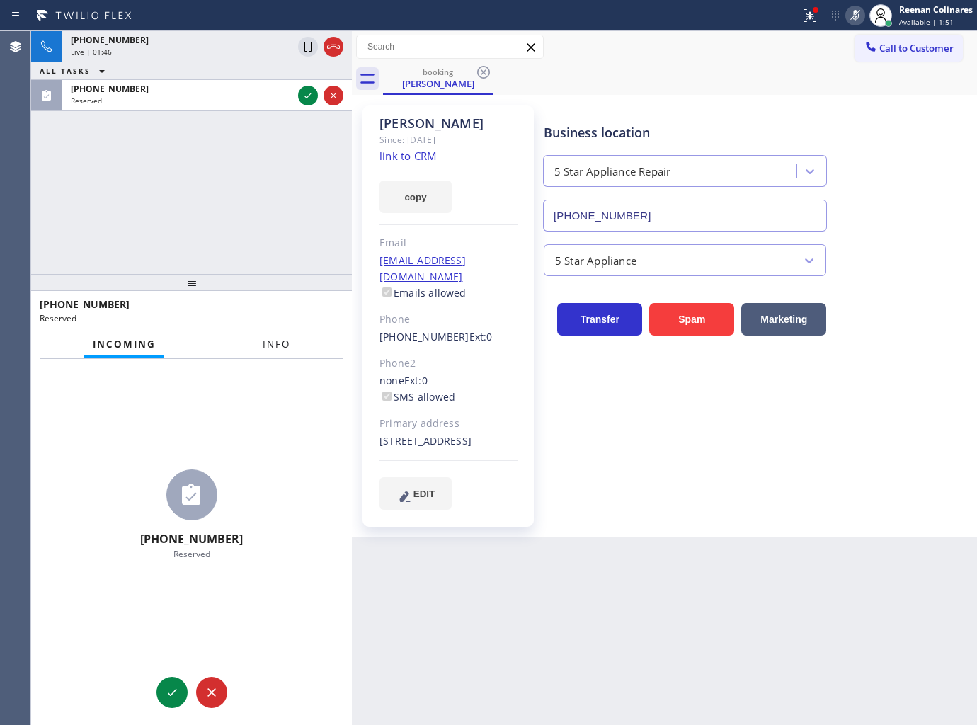
click at [290, 340] on button "Info" at bounding box center [276, 345] width 45 height 28
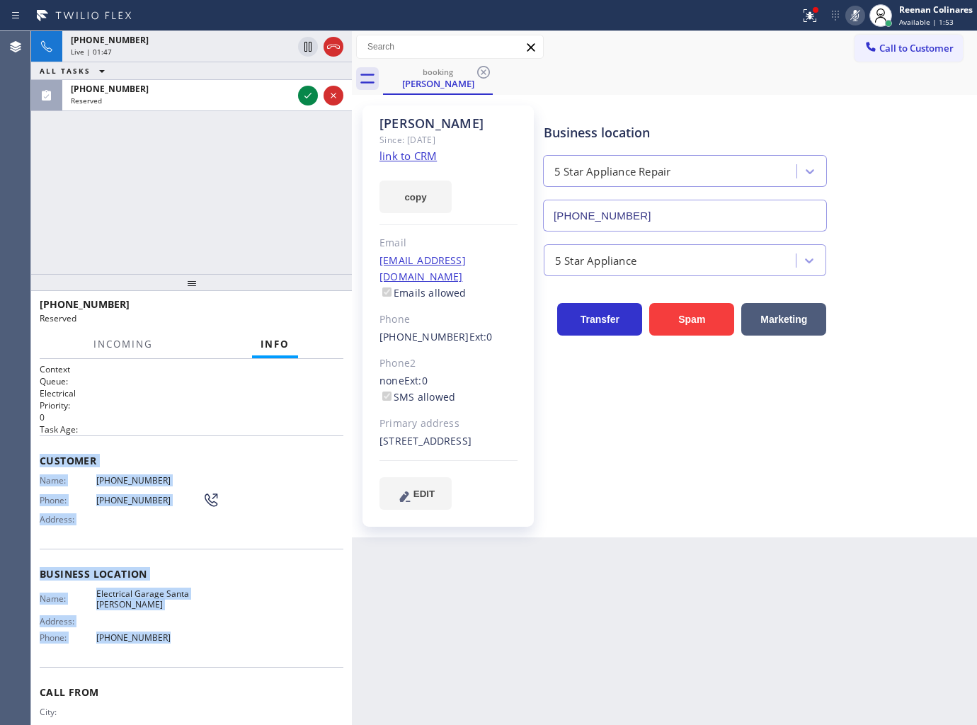
drag, startPoint x: 41, startPoint y: 454, endPoint x: 319, endPoint y: 646, distance: 336.9
click at [225, 641] on div "Context Queue: Electrical Priority: 0 Task Age: Customer Name: (805) 676-4811 P…" at bounding box center [192, 568] width 304 height 411
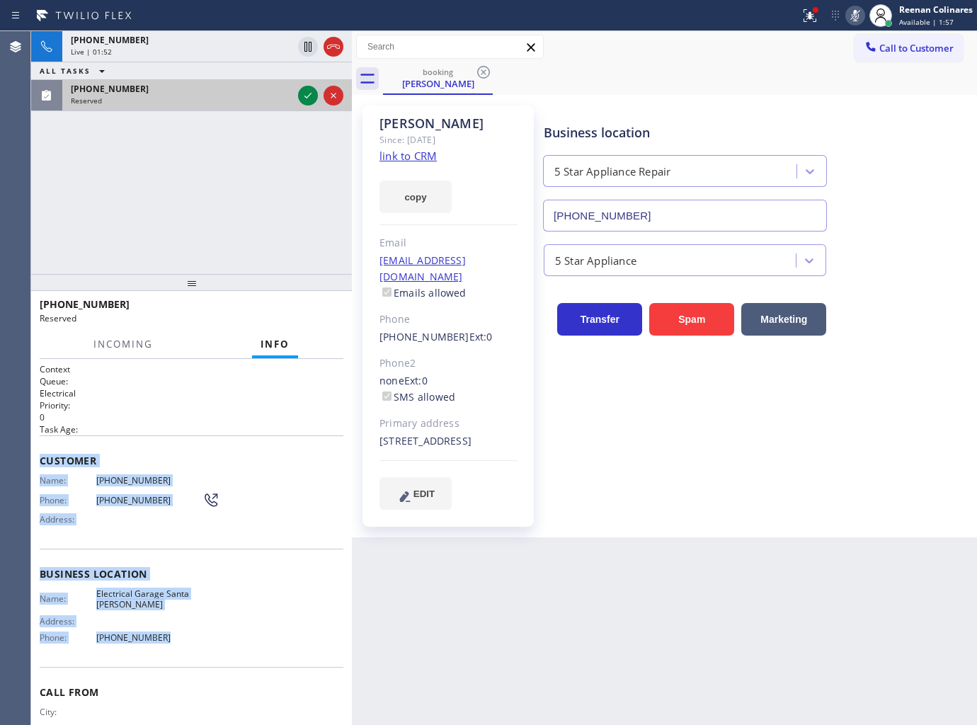
drag, startPoint x: 272, startPoint y: 100, endPoint x: 286, endPoint y: 95, distance: 15.0
click at [273, 99] on div "Reserved" at bounding box center [182, 101] width 222 height 10
click at [302, 96] on icon at bounding box center [307, 95] width 17 height 17
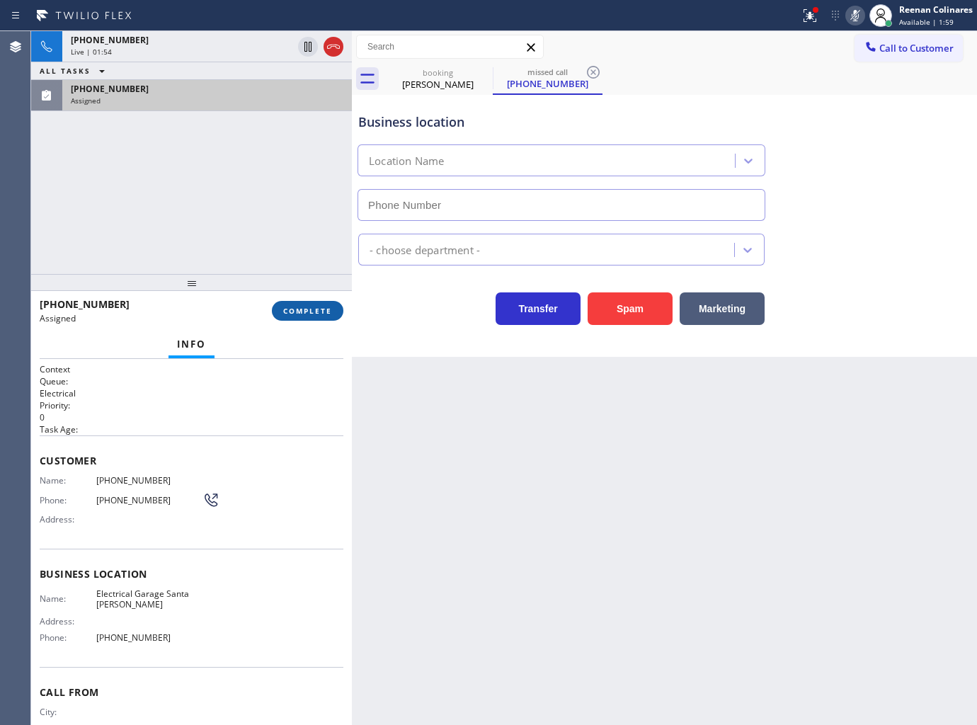
click at [310, 302] on div "(805) 676-4811 Assigned COMPLETE" at bounding box center [192, 310] width 304 height 37
type input "(805) 360-3266"
click at [336, 308] on button "COMPLETE" at bounding box center [307, 311] width 71 height 20
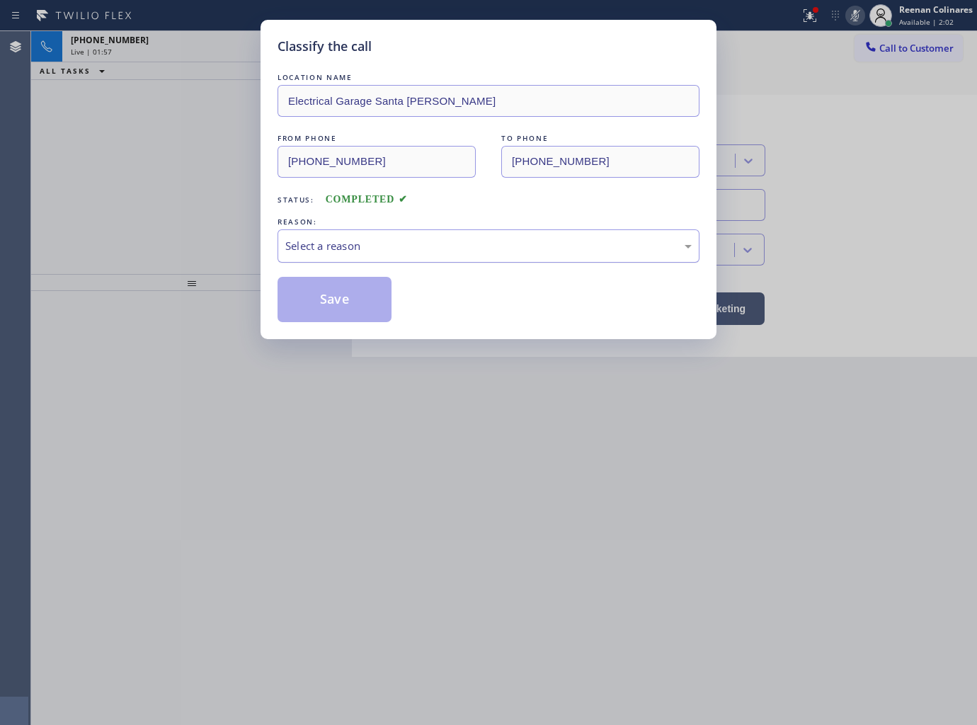
drag, startPoint x: 390, startPoint y: 239, endPoint x: 365, endPoint y: 258, distance: 31.7
click at [390, 238] on div "Select a reason" at bounding box center [488, 246] width 406 height 16
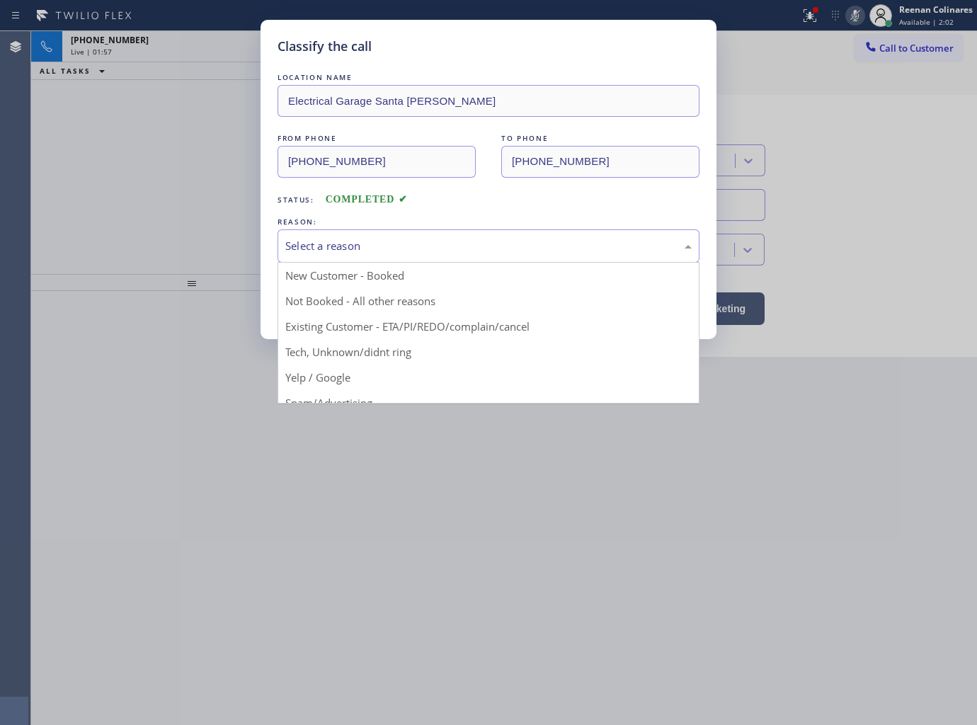
drag, startPoint x: 313, startPoint y: 348, endPoint x: 316, endPoint y: 331, distance: 17.4
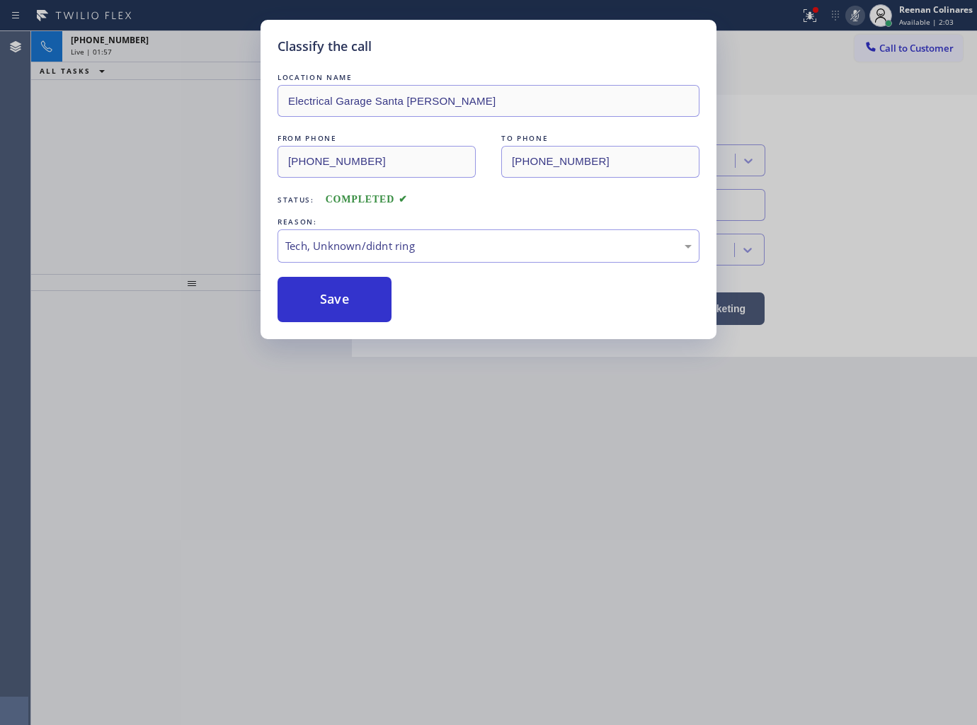
click at [326, 309] on button "Save" at bounding box center [334, 299] width 114 height 45
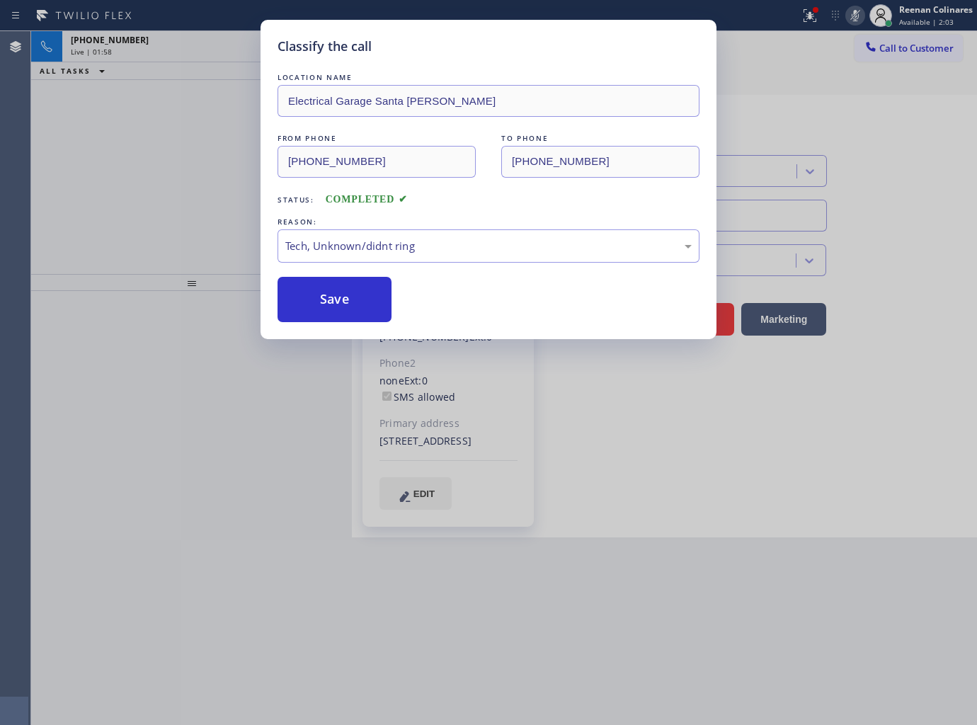
click at [164, 220] on div "Classify the call LOCATION NAME Electrical Garage Santa Paula FROM PHONE (805) …" at bounding box center [488, 362] width 977 height 725
click at [181, 143] on div "Classify the call LOCATION NAME Electrical Garage Santa Paula FROM PHONE (805) …" at bounding box center [488, 362] width 977 height 725
click at [186, 59] on div "Classify the call LOCATION NAME Electrical Garage Santa Paula FROM PHONE (805) …" at bounding box center [488, 362] width 977 height 725
click at [183, 55] on div "Classify the call LOCATION NAME Sub Zero Appliance Repair [GEOGRAPHIC_DATA] FRO…" at bounding box center [504, 378] width 946 height 694
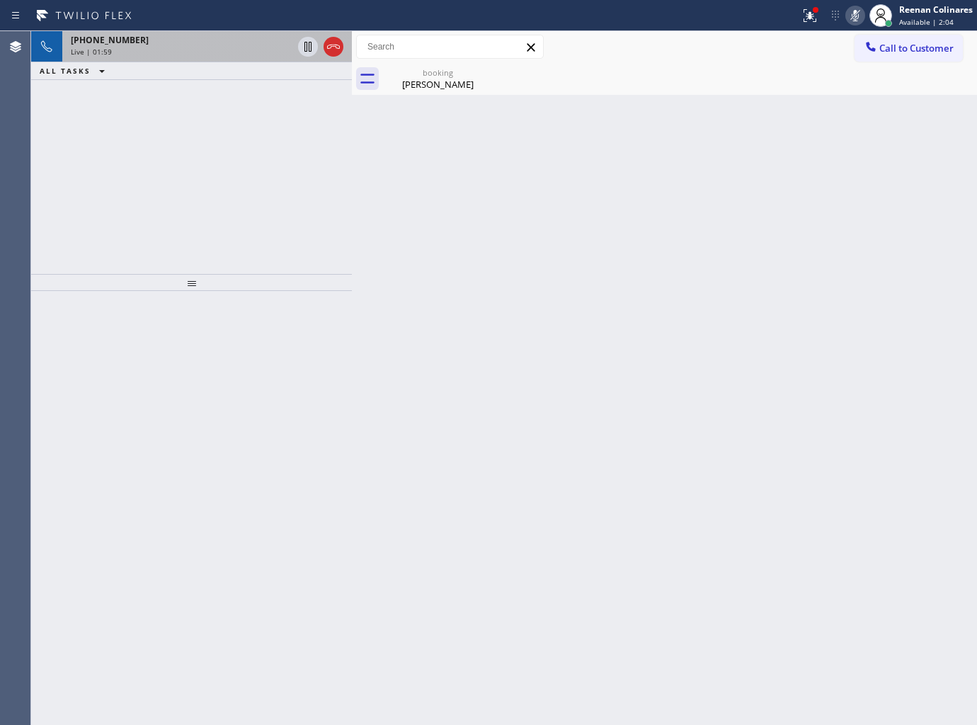
click at [185, 53] on div "Live | 01:59" at bounding box center [182, 52] width 222 height 10
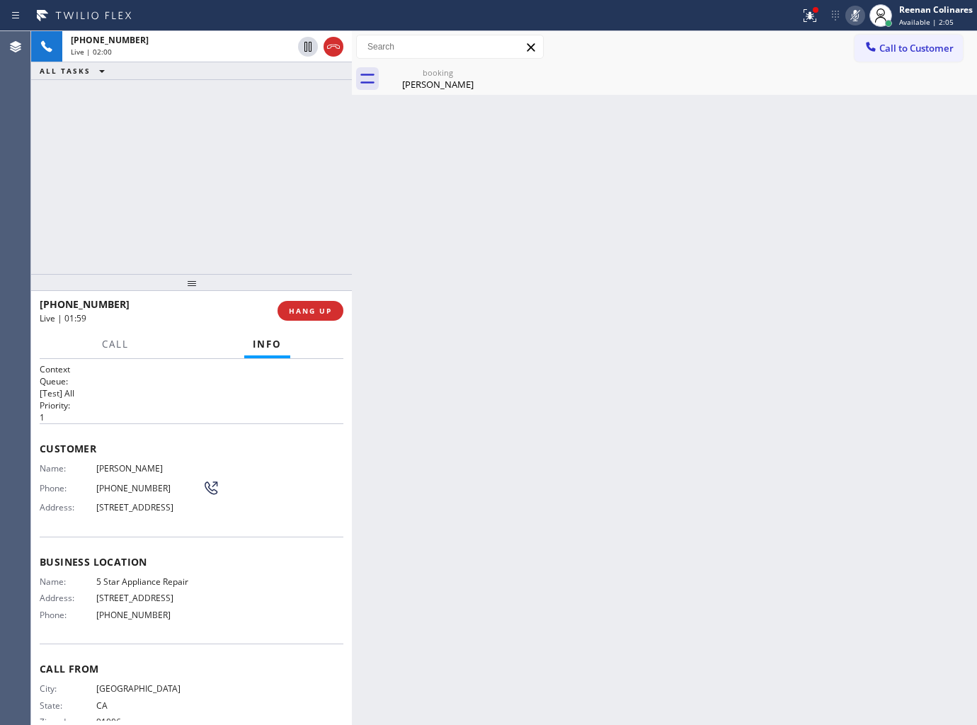
click at [122, 355] on div at bounding box center [115, 356] width 44 height 3
click at [105, 355] on div at bounding box center [115, 356] width 44 height 3
click at [109, 350] on span "Call" at bounding box center [115, 344] width 27 height 13
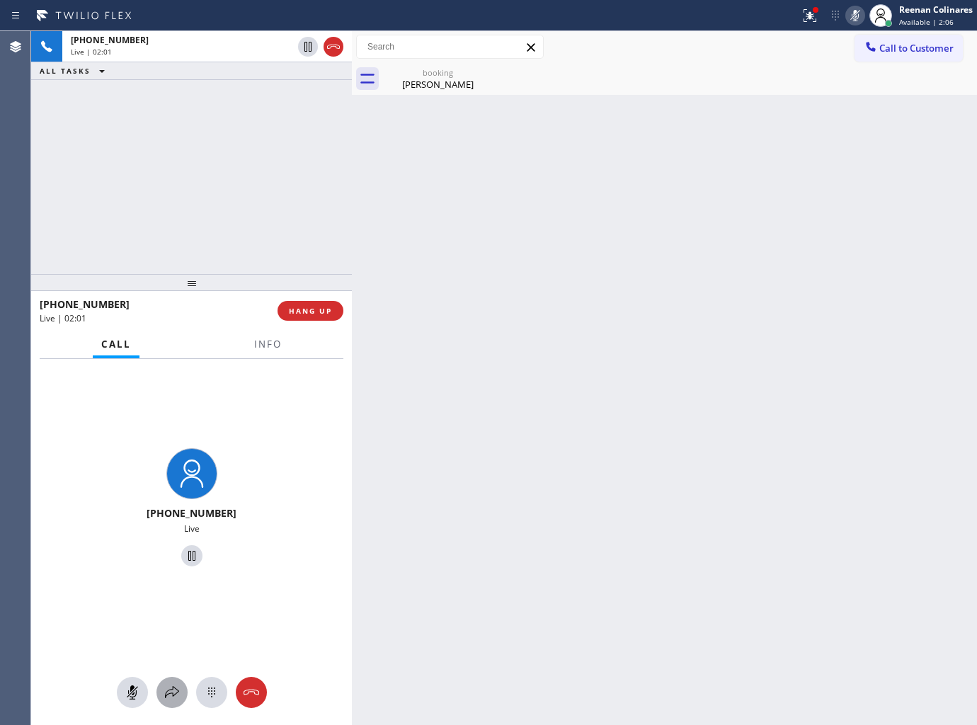
click at [171, 690] on icon at bounding box center [172, 692] width 17 height 17
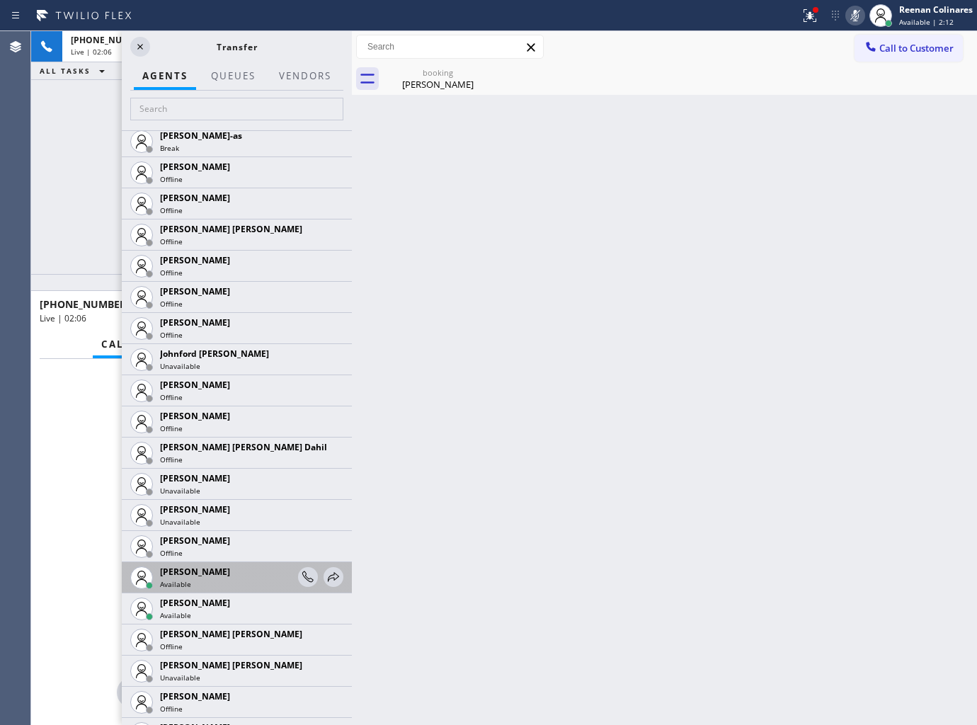
scroll to position [1573, 0]
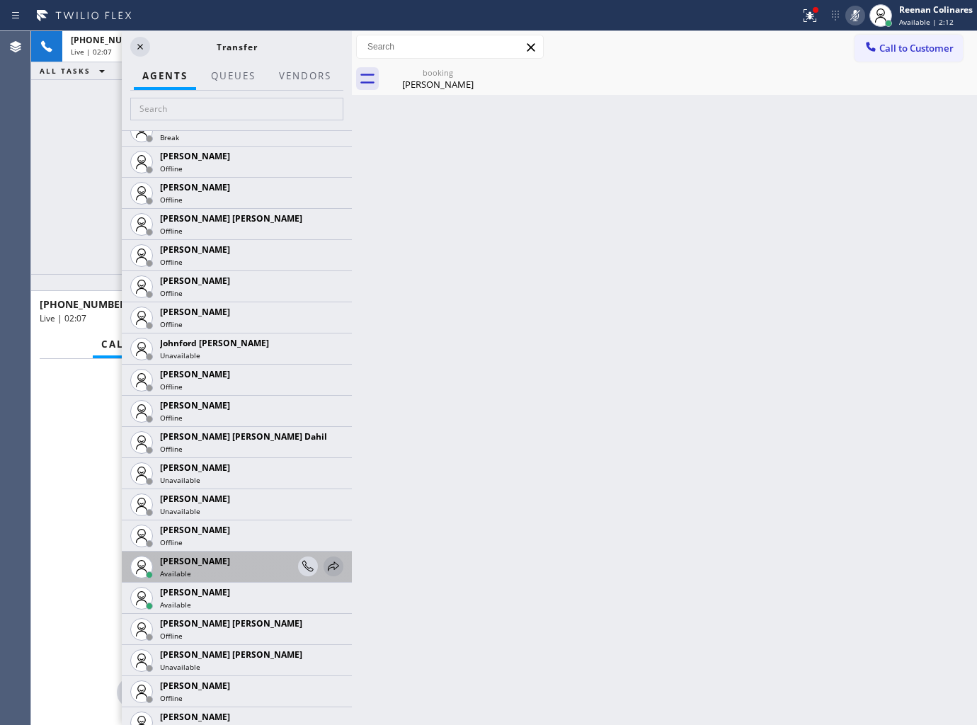
click at [325, 564] on icon at bounding box center [333, 566] width 17 height 17
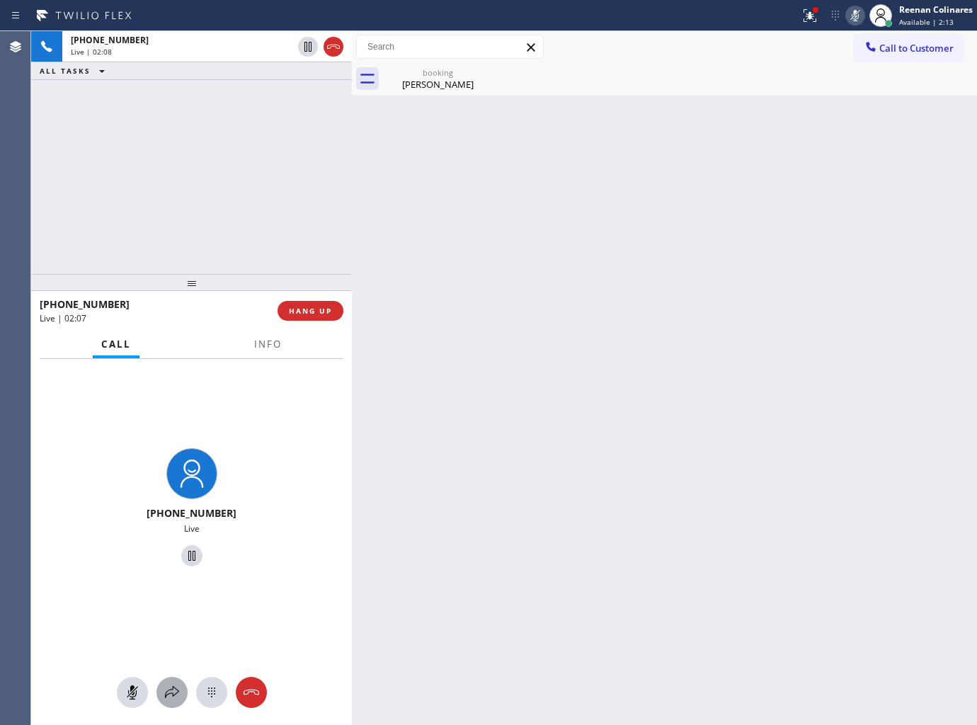
click at [165, 687] on icon at bounding box center [172, 692] width 17 height 17
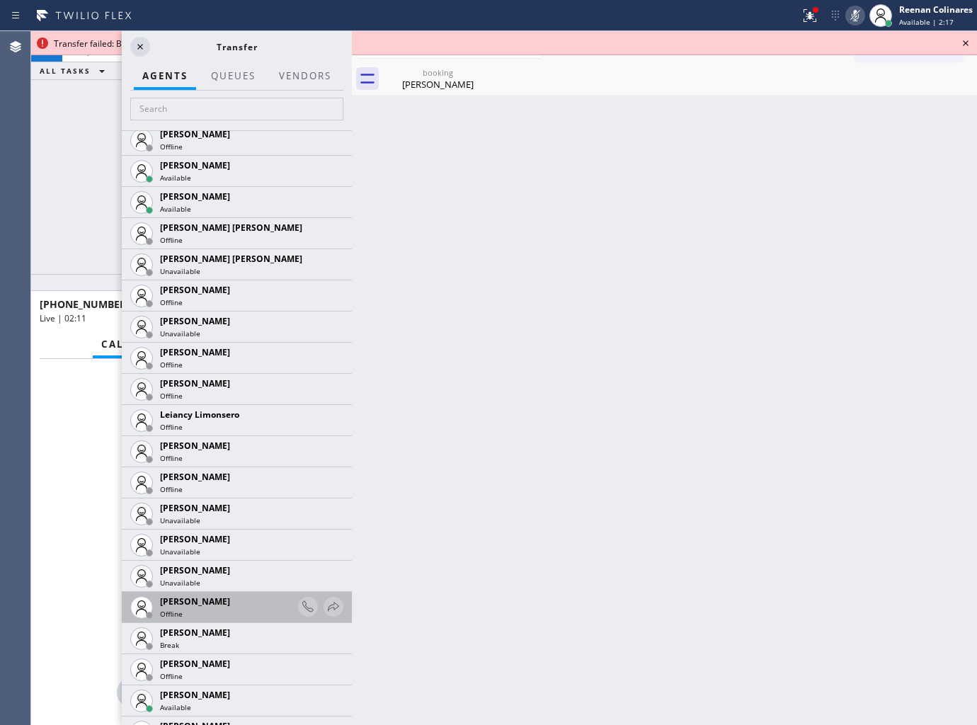
scroll to position [2202, 0]
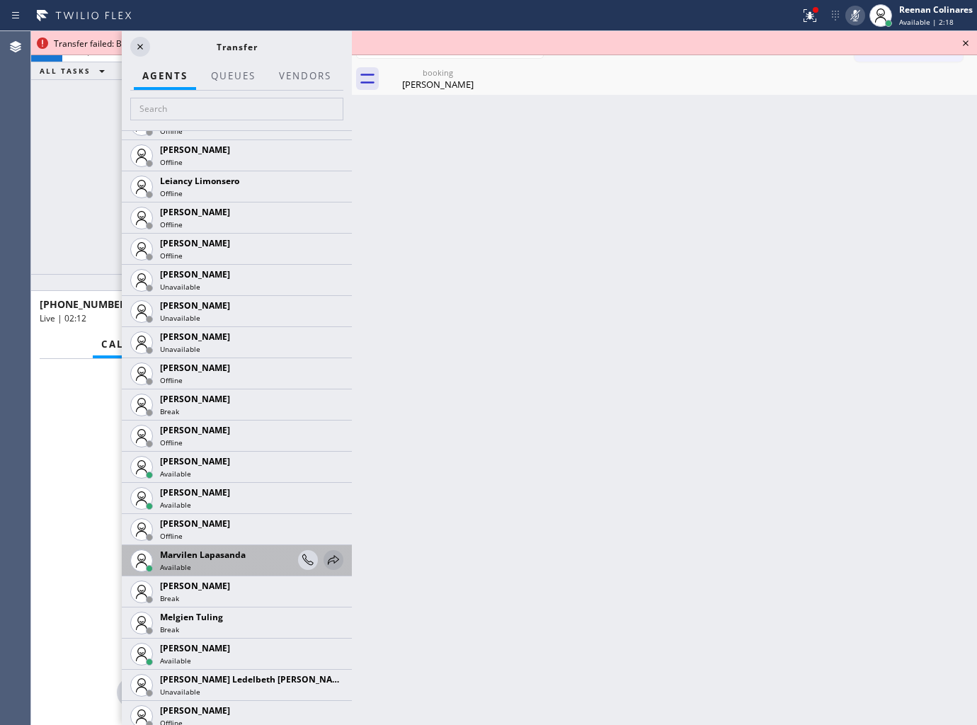
click at [325, 558] on icon at bounding box center [333, 559] width 17 height 17
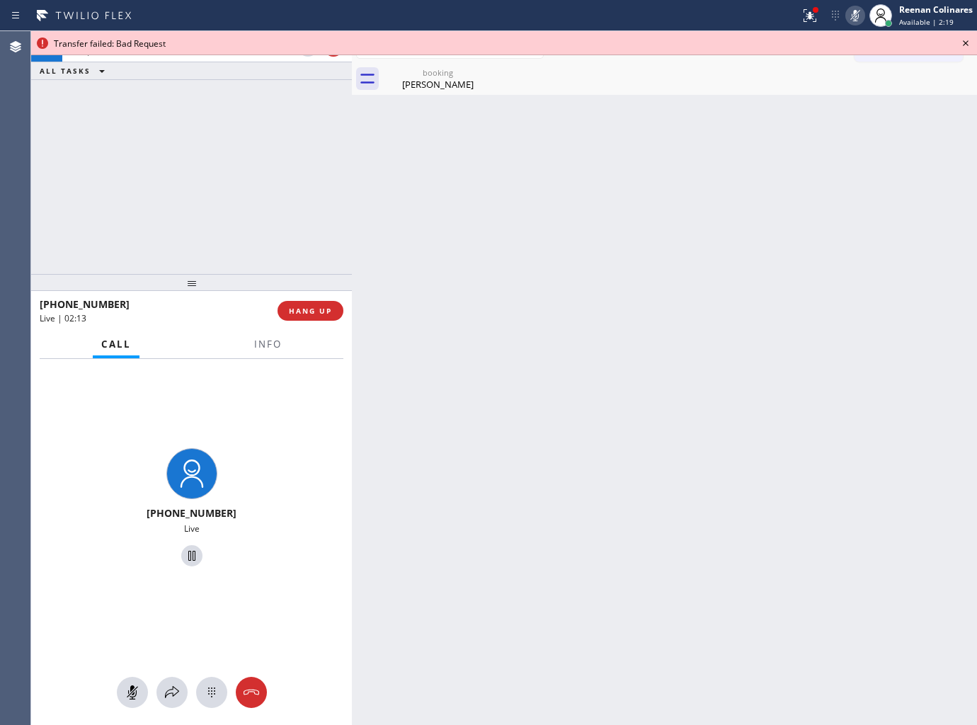
click at [166, 669] on div "+16266797351 Live" at bounding box center [191, 542] width 321 height 367
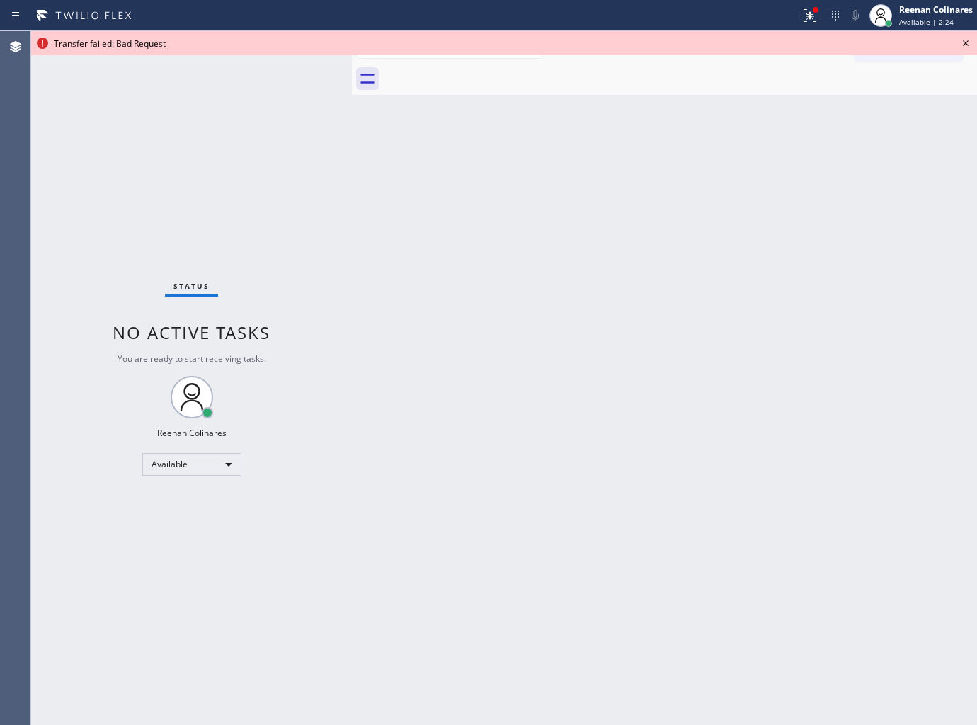
click at [737, 390] on div "Back to Dashboard Change Sender ID Customers Technicians Select a contact Outbo…" at bounding box center [664, 378] width 625 height 694
click at [798, 10] on div at bounding box center [809, 15] width 31 height 17
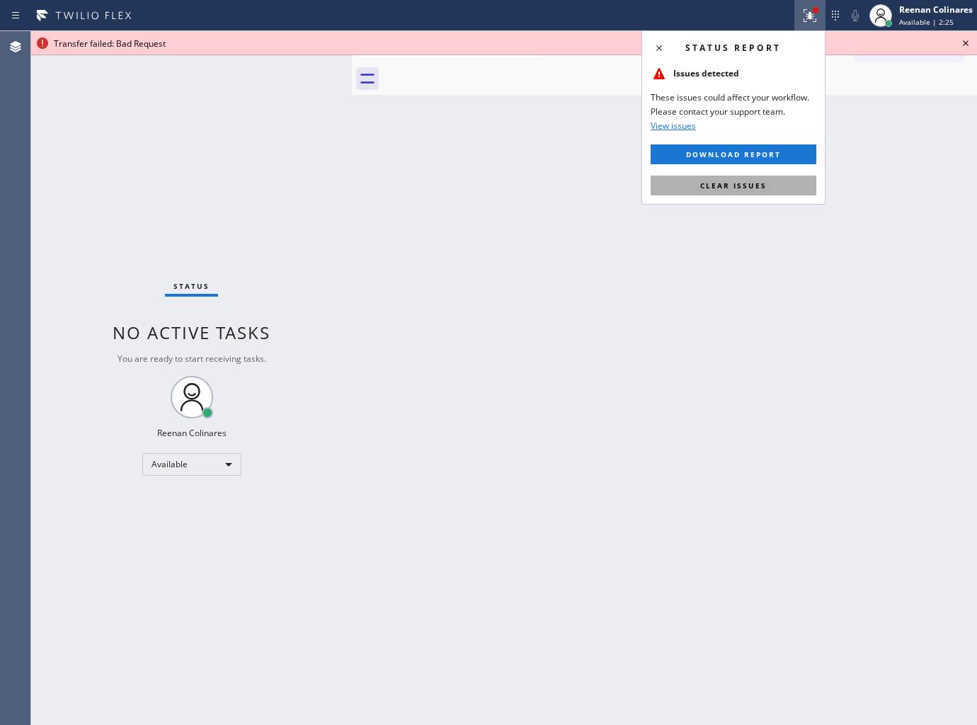
click at [769, 188] on button "Clear issues" at bounding box center [734, 186] width 166 height 20
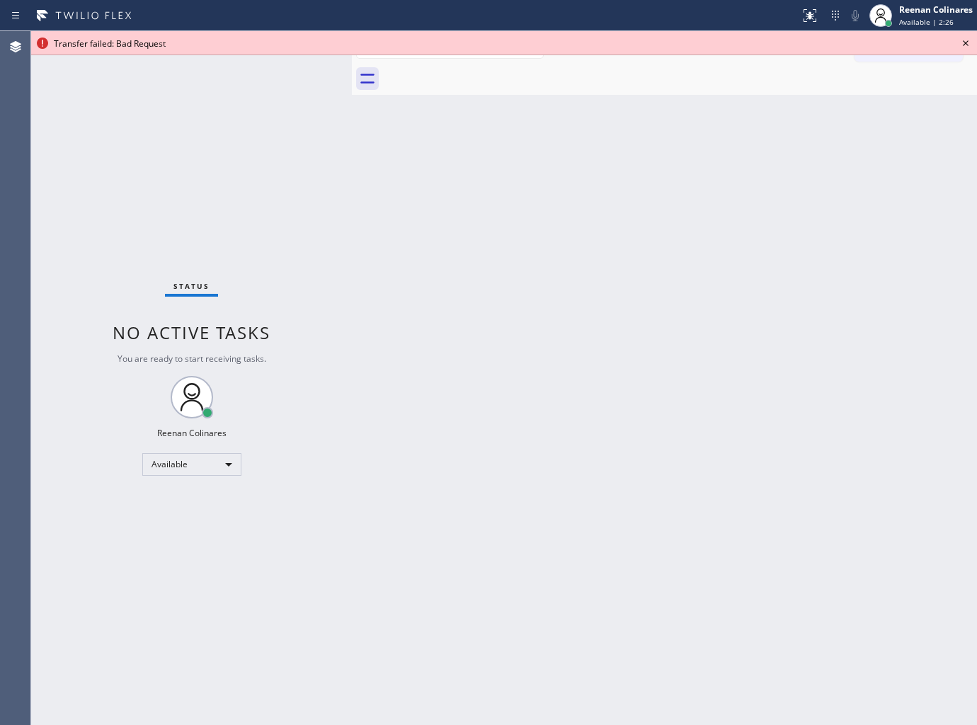
click at [966, 43] on icon at bounding box center [966, 43] width 6 height 6
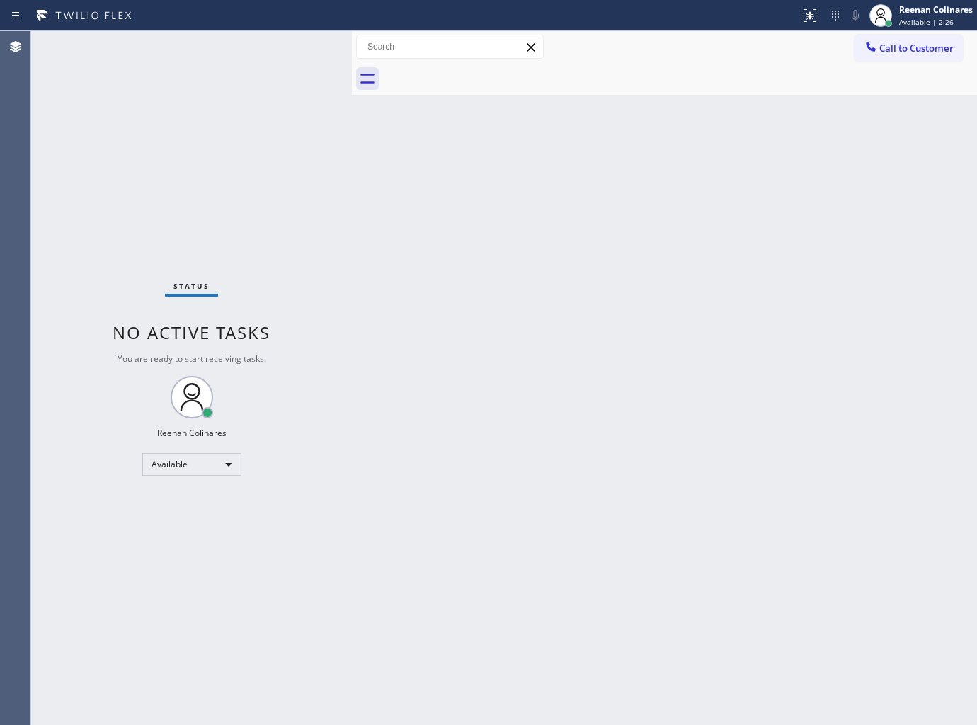
drag, startPoint x: 720, startPoint y: 292, endPoint x: 648, endPoint y: 360, distance: 98.6
click at [695, 321] on div "Back to Dashboard Change Sender ID Customers Technicians Select a contact Outbo…" at bounding box center [664, 378] width 625 height 694
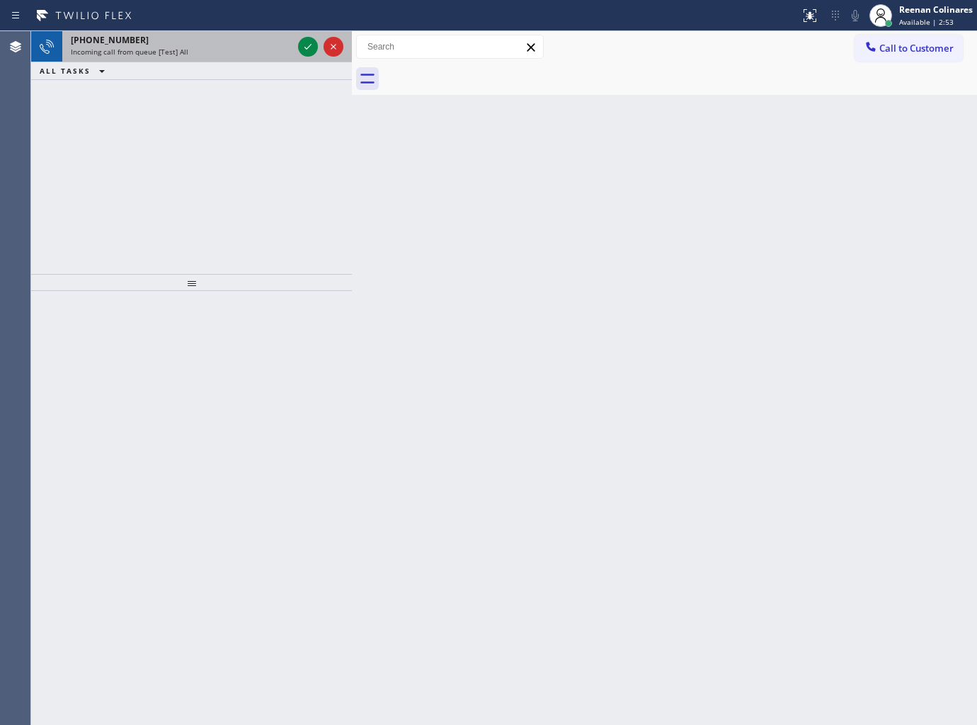
click at [253, 39] on div "+12063301142" at bounding box center [182, 40] width 222 height 12
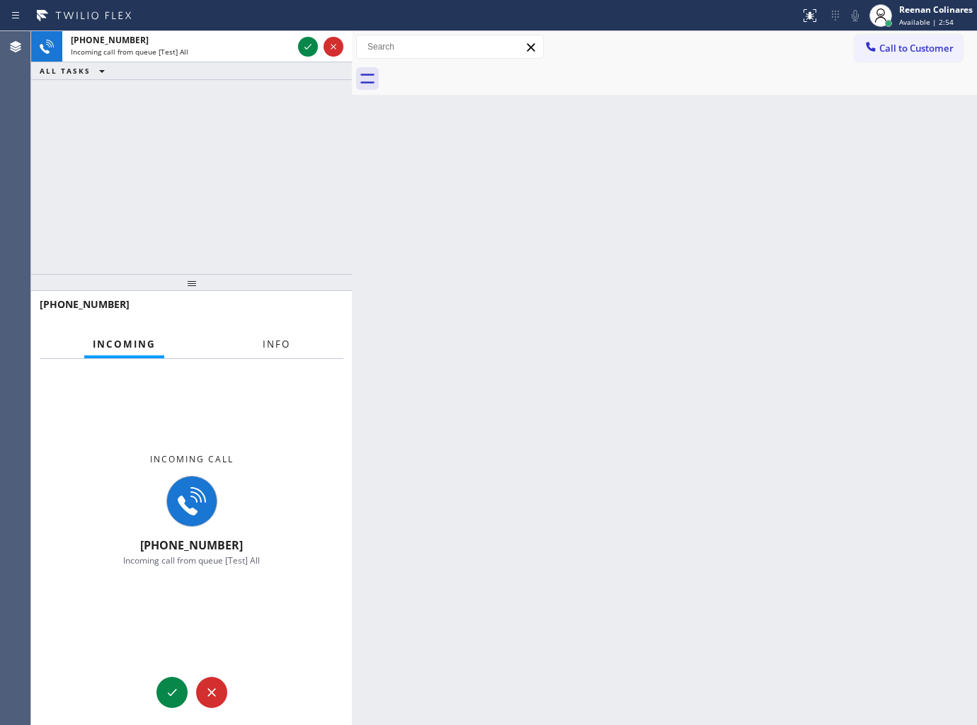
drag, startPoint x: 263, startPoint y: 343, endPoint x: 263, endPoint y: 326, distance: 17.0
click at [264, 343] on span "Info" at bounding box center [277, 344] width 28 height 13
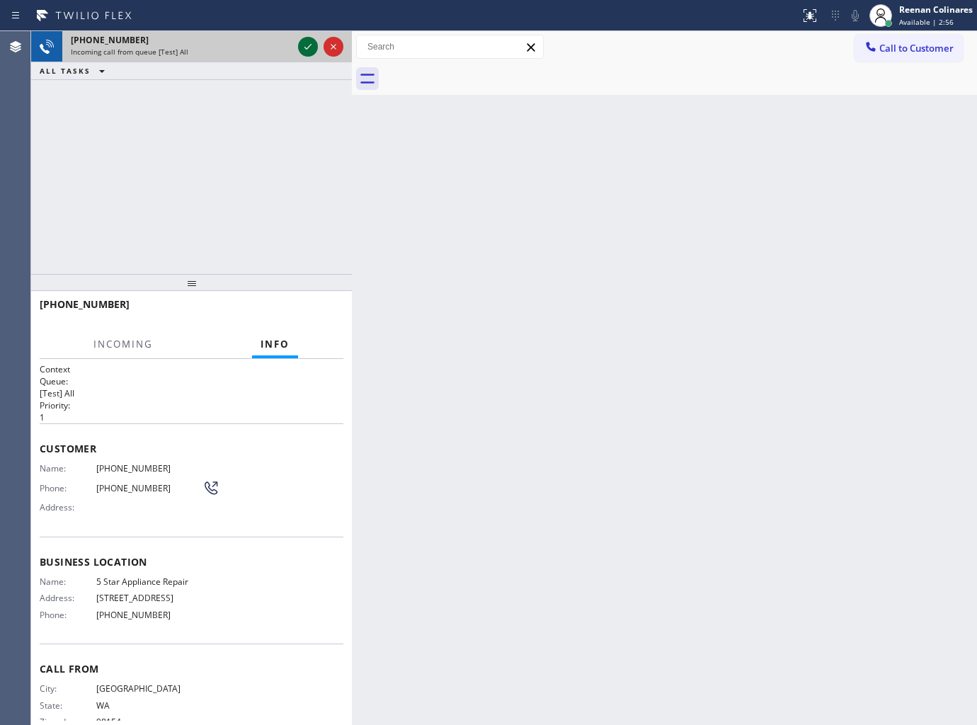
click at [307, 44] on icon at bounding box center [307, 46] width 17 height 17
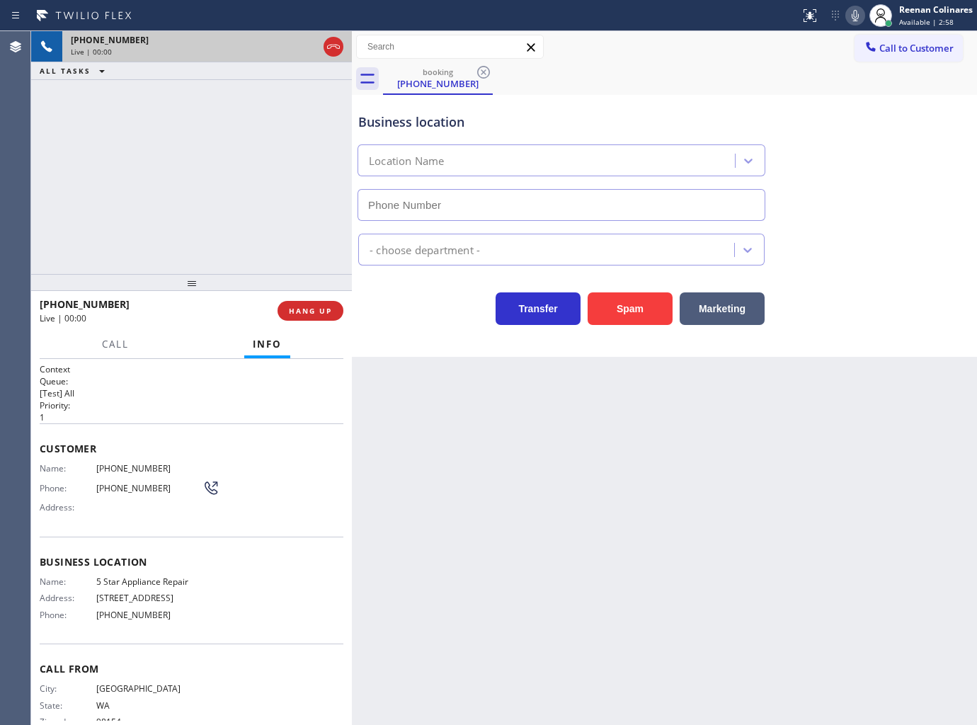
type input "[PHONE_NUMBER]"
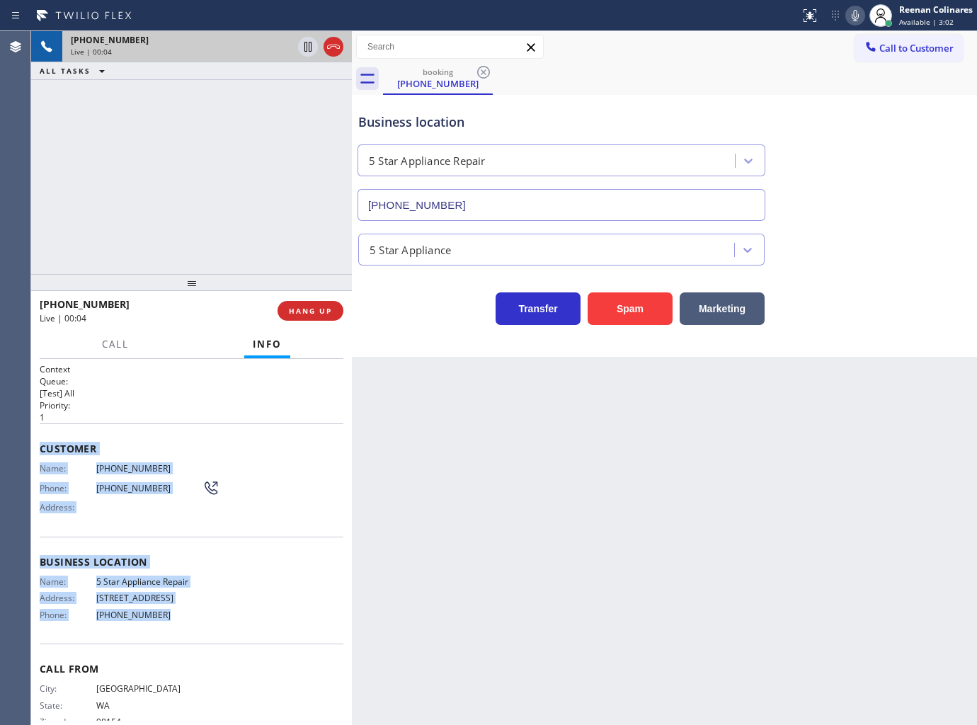
drag, startPoint x: 45, startPoint y: 450, endPoint x: 236, endPoint y: 634, distance: 264.3
click at [236, 634] on div "Context Queue: [Test] All Priority: 1 Customer Name: (206) 330-1142 Phone: (206…" at bounding box center [192, 557] width 304 height 388
click at [858, 12] on icon at bounding box center [855, 15] width 17 height 17
click at [857, 12] on rect at bounding box center [855, 14] width 10 height 10
click at [857, 18] on icon at bounding box center [855, 15] width 17 height 17
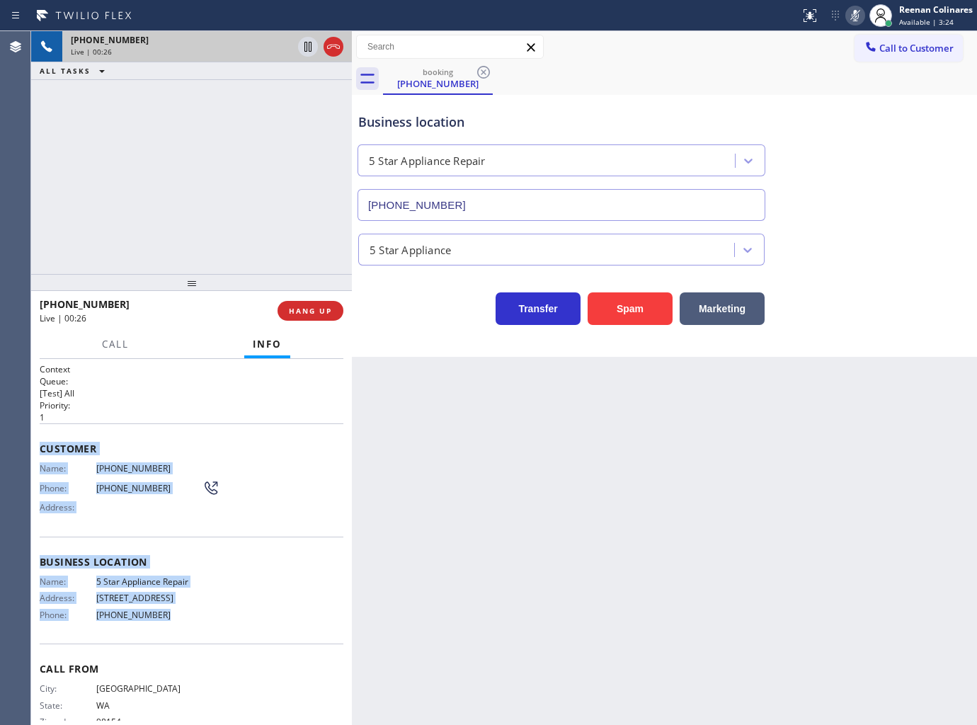
click at [854, 13] on icon at bounding box center [855, 15] width 17 height 17
click at [849, 16] on icon at bounding box center [855, 15] width 17 height 17
click at [854, 17] on icon at bounding box center [855, 15] width 17 height 17
drag, startPoint x: 853, startPoint y: 12, endPoint x: 810, endPoint y: 45, distance: 54.5
click at [853, 12] on icon at bounding box center [855, 15] width 7 height 11
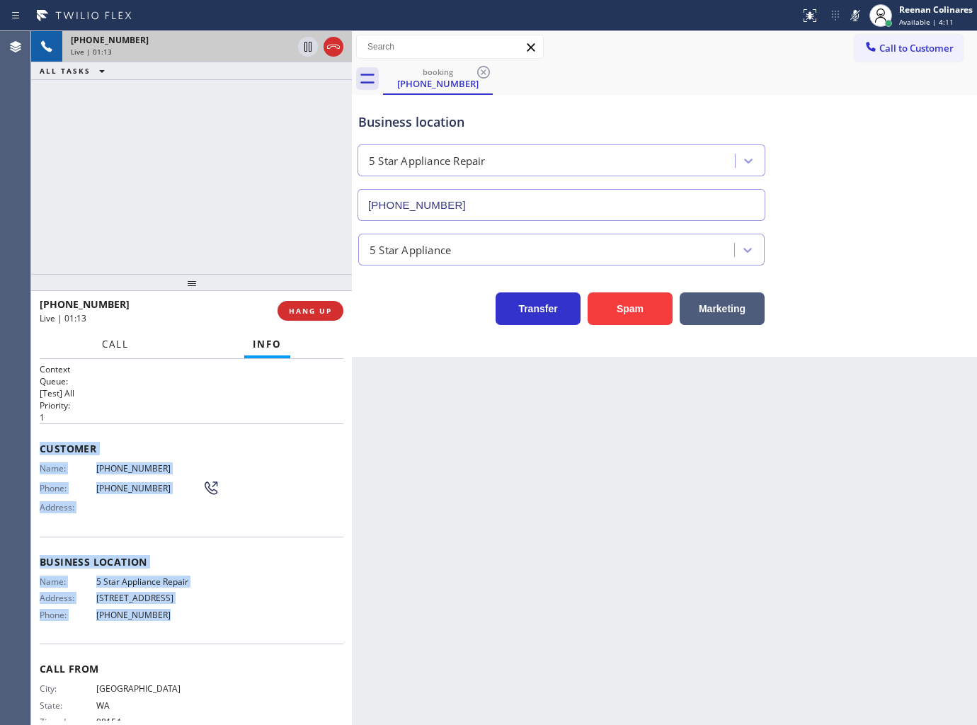
click at [96, 331] on button "Call" at bounding box center [115, 345] width 44 height 28
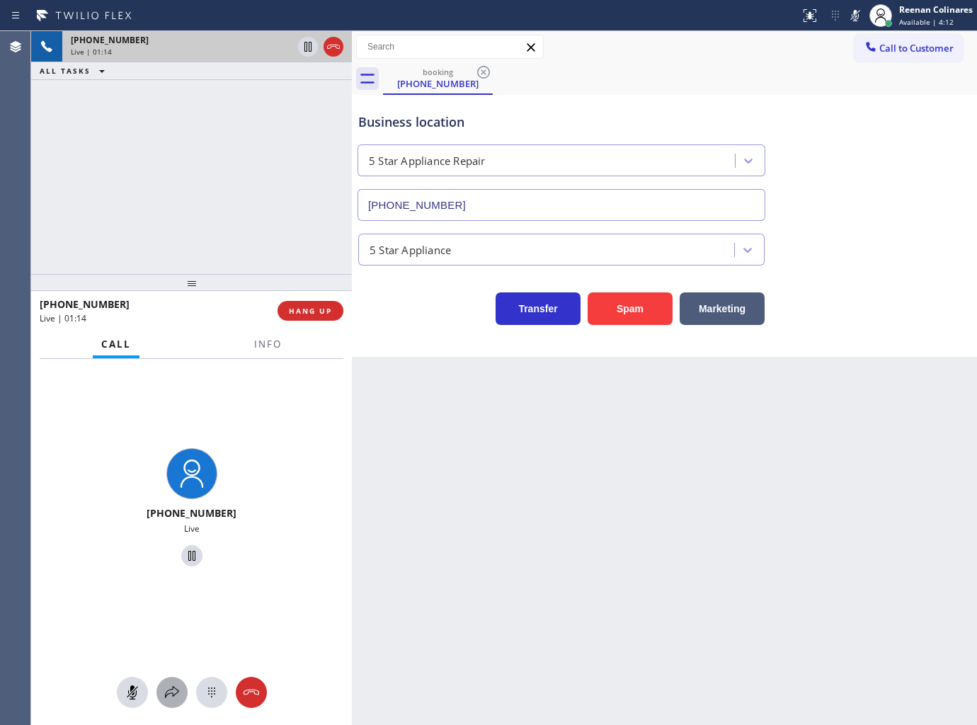
click at [170, 697] on icon at bounding box center [172, 692] width 17 height 17
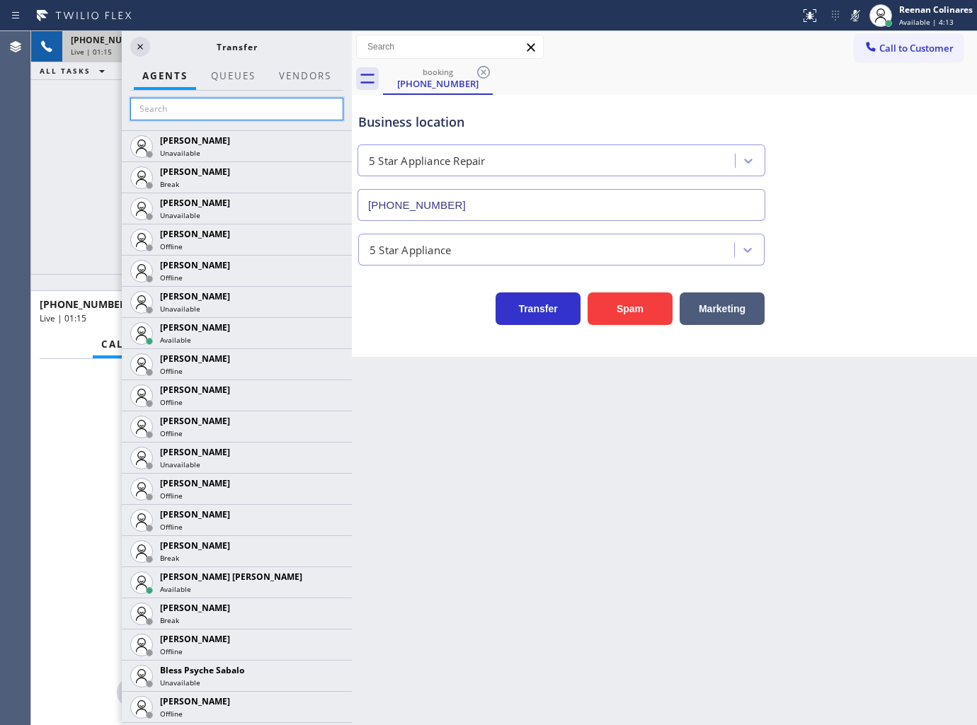
click at [206, 110] on input "text" at bounding box center [236, 109] width 213 height 23
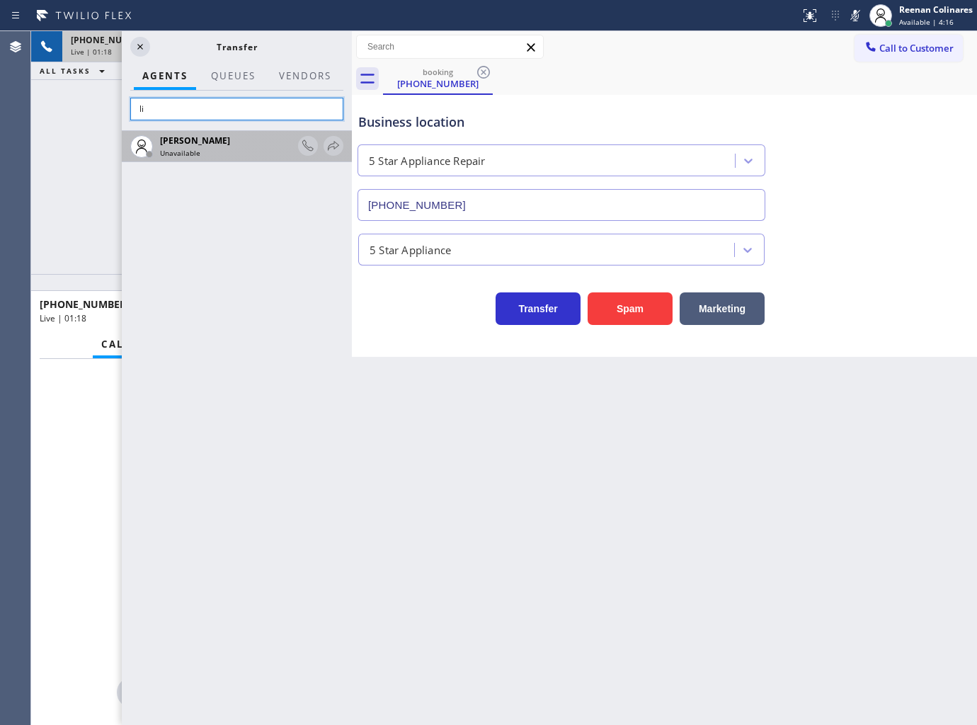
type input "l"
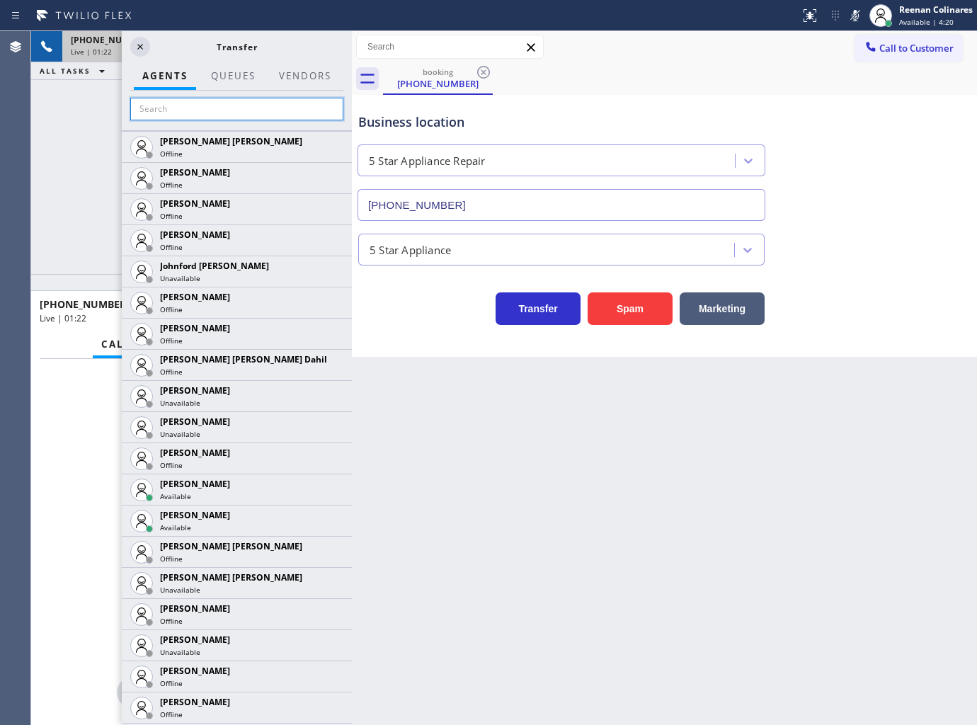
scroll to position [1651, 0]
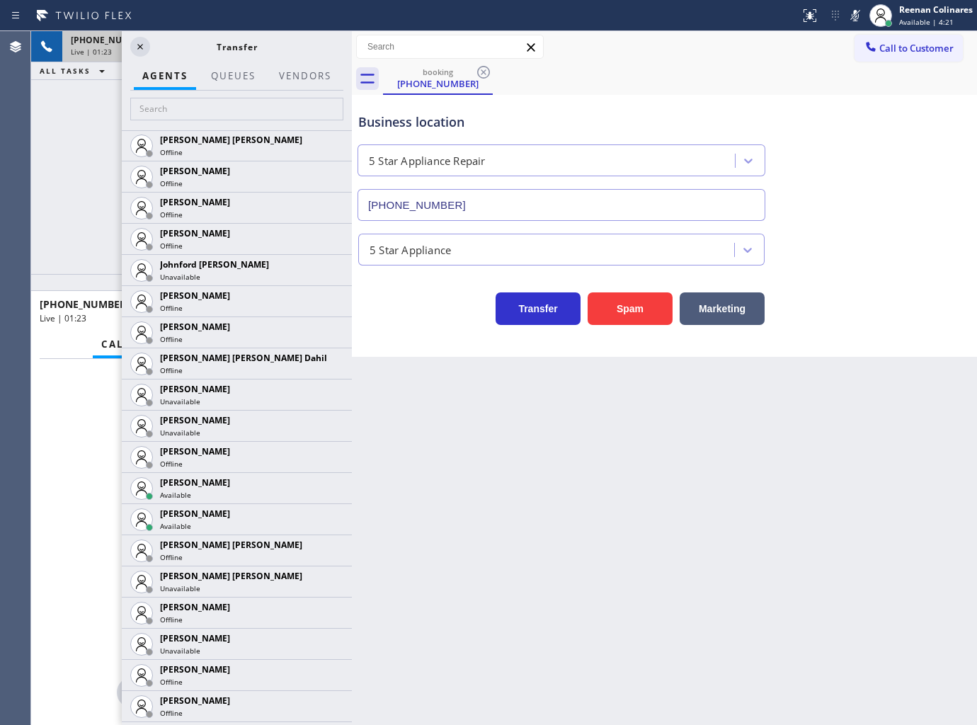
click at [0, 0] on icon at bounding box center [0, 0] width 0 height 0
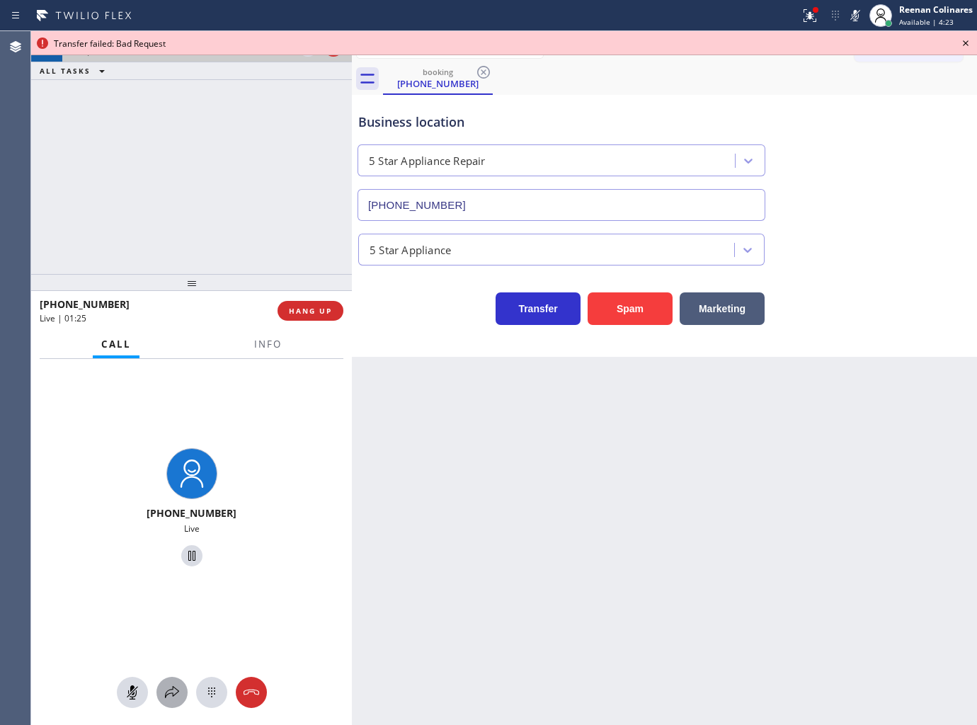
click at [168, 687] on icon at bounding box center [172, 692] width 17 height 17
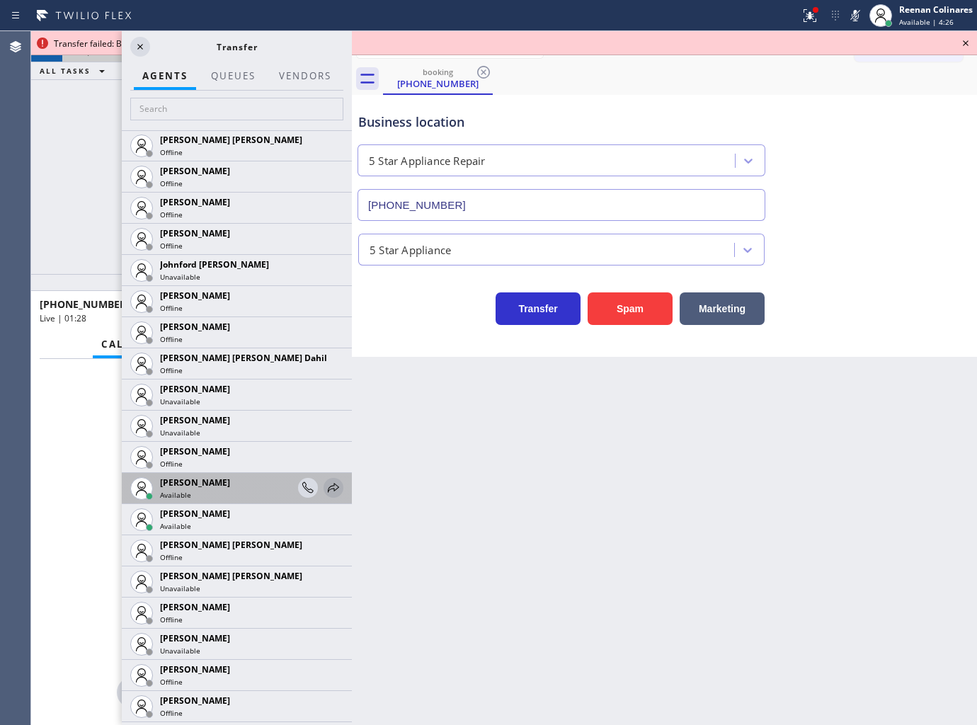
click at [325, 481] on icon at bounding box center [333, 487] width 17 height 17
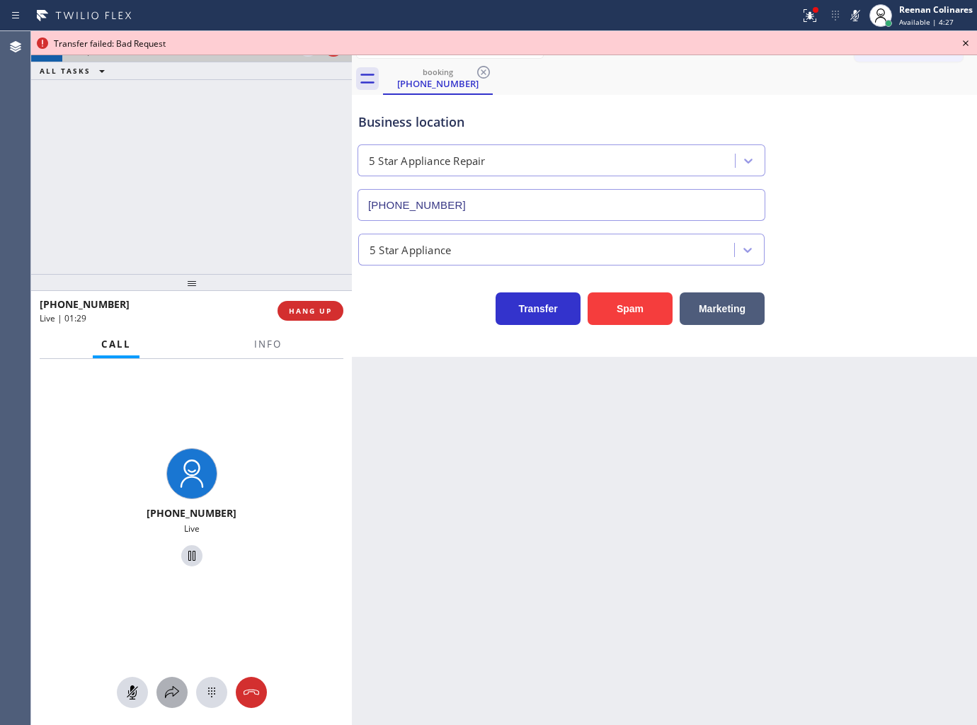
click at [175, 694] on icon at bounding box center [172, 692] width 17 height 17
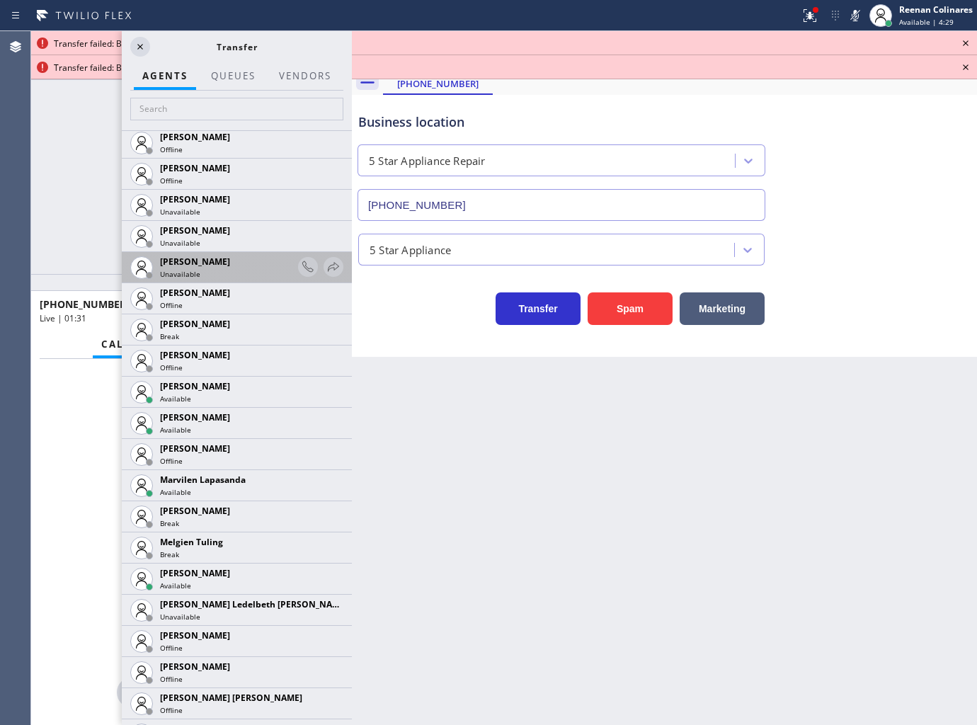
scroll to position [2359, 0]
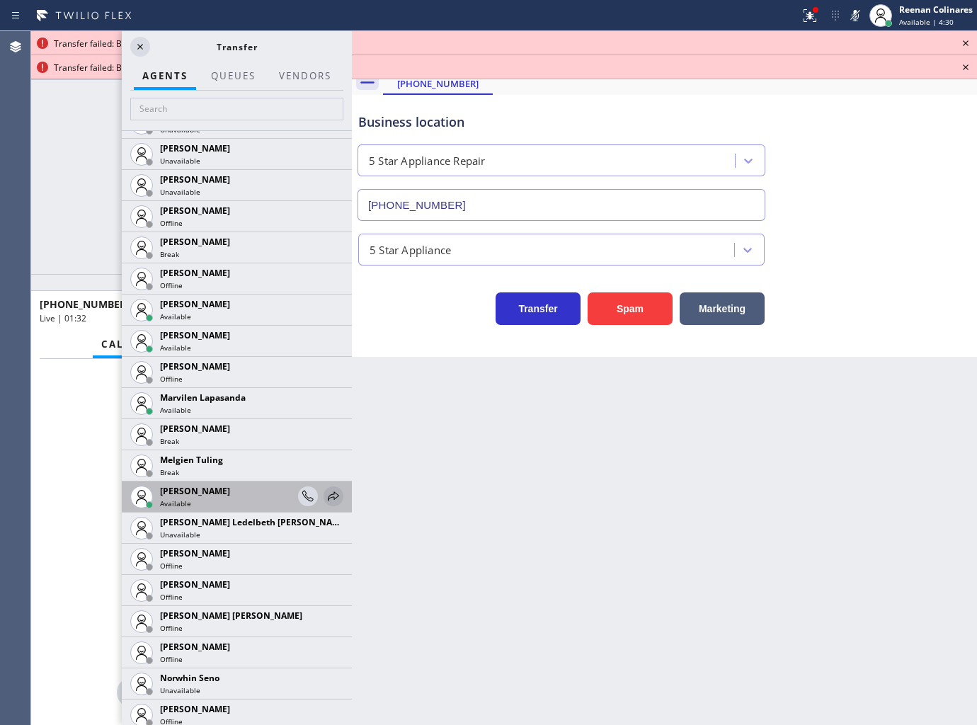
click at [326, 491] on icon at bounding box center [333, 496] width 17 height 17
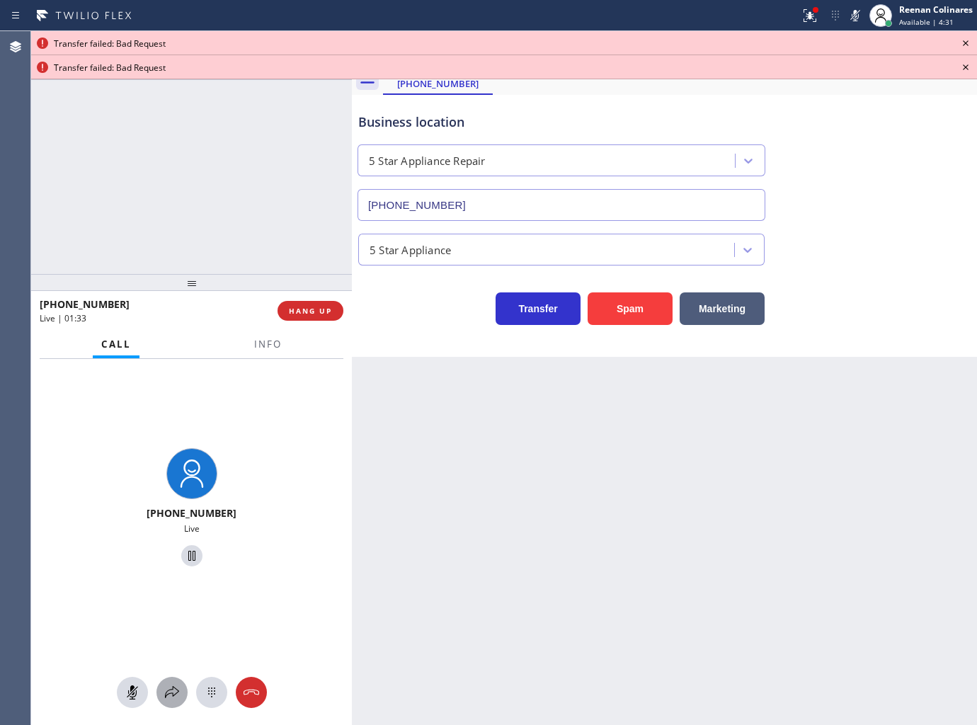
click at [171, 695] on icon at bounding box center [172, 692] width 17 height 17
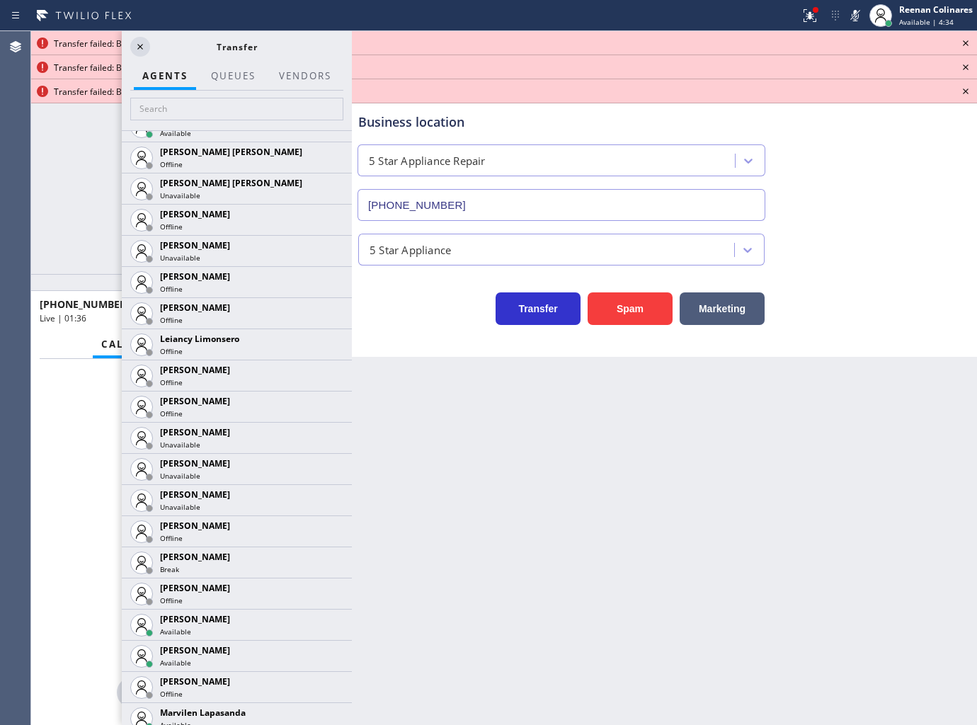
scroll to position [2281, 0]
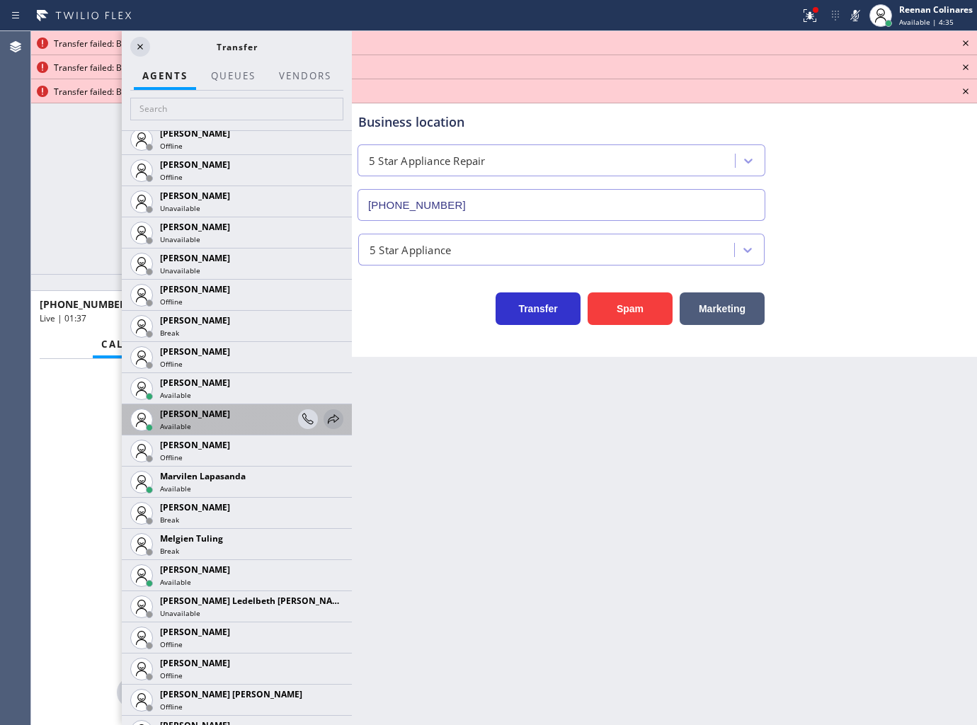
click at [325, 418] on icon at bounding box center [333, 419] width 17 height 17
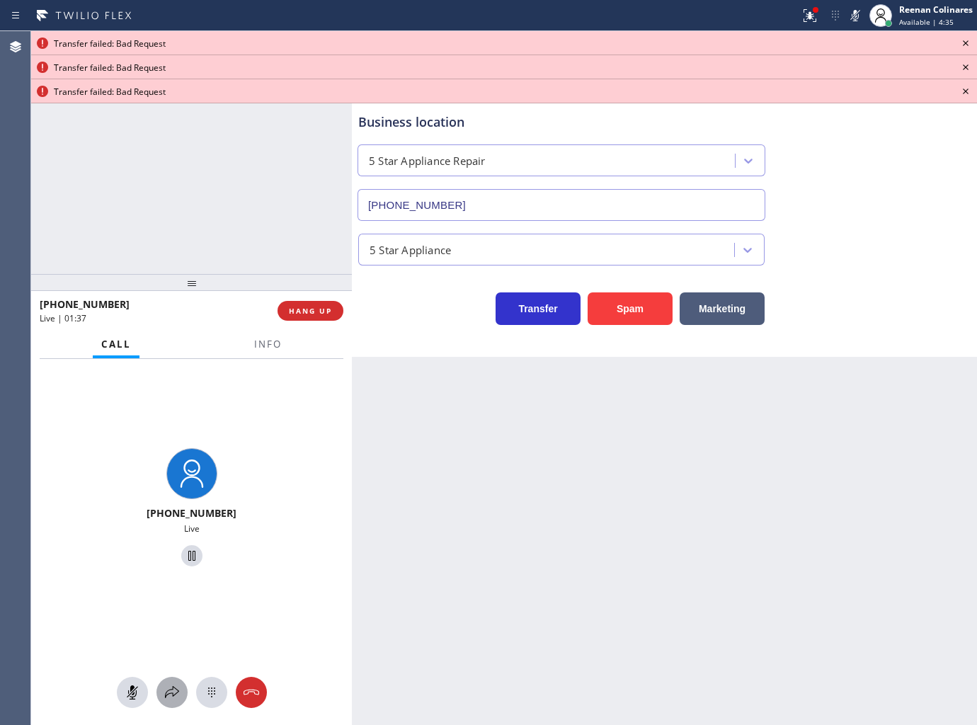
click at [168, 702] on button at bounding box center [171, 692] width 31 height 31
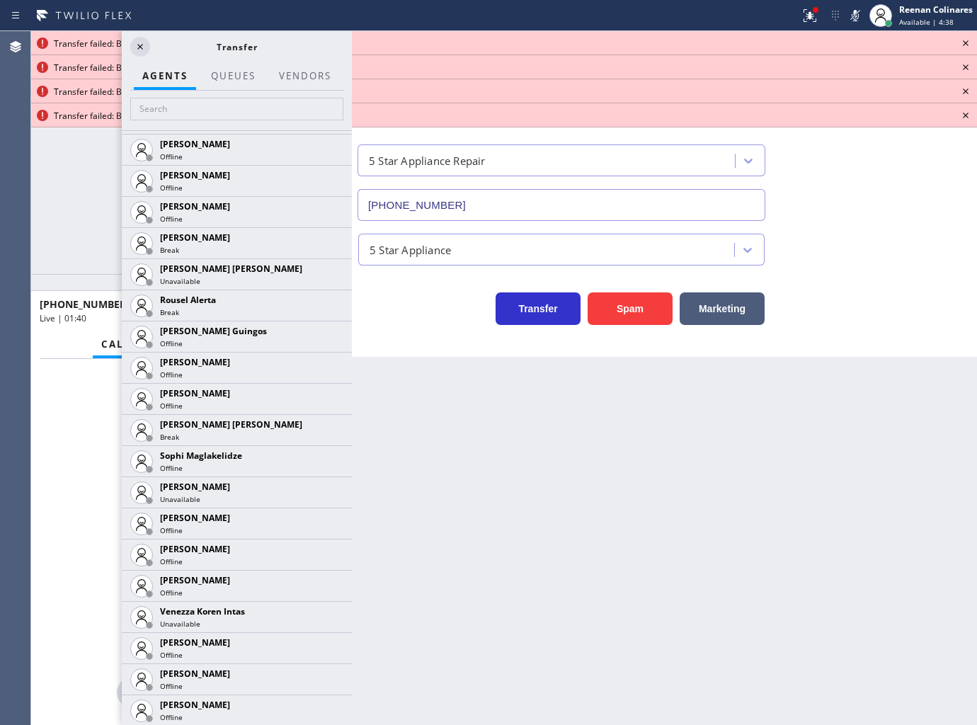
scroll to position [2374, 0]
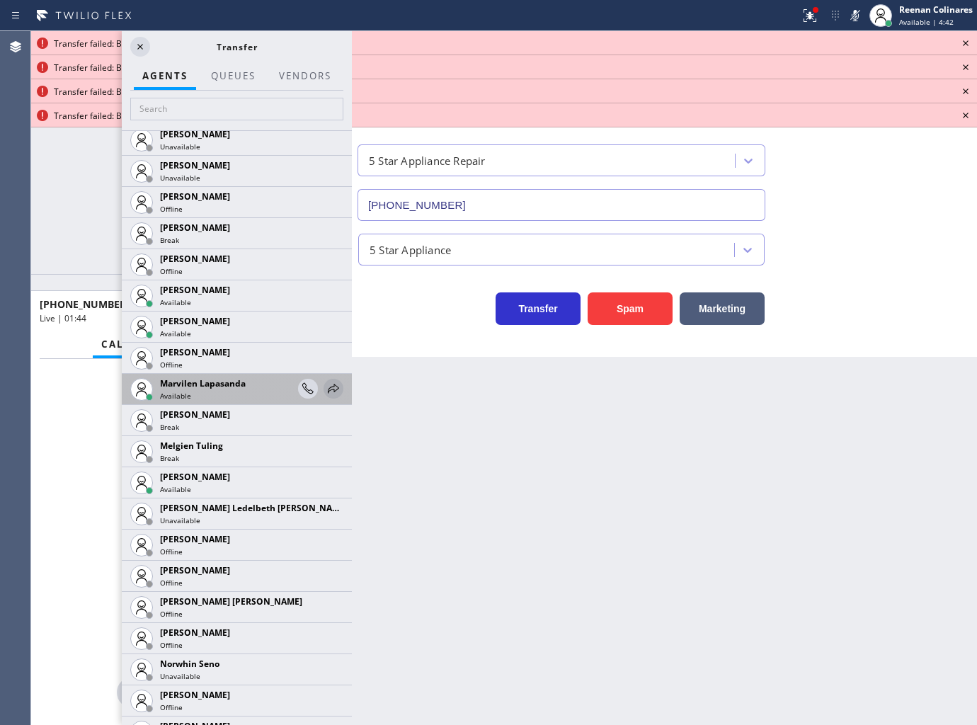
click at [328, 389] on icon at bounding box center [333, 388] width 11 height 9
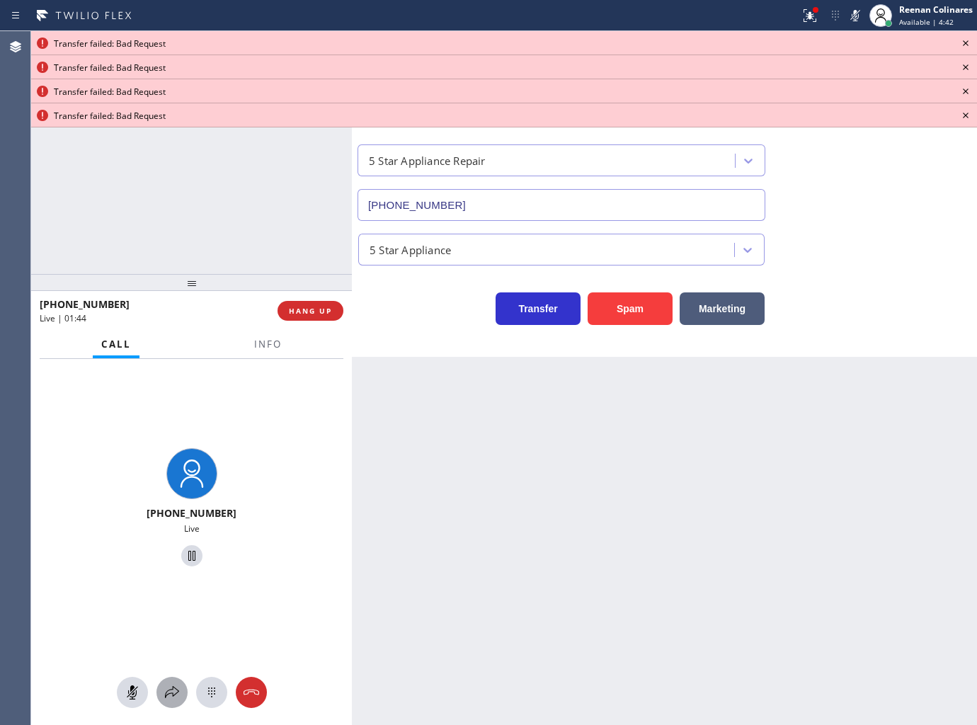
click at [173, 699] on icon at bounding box center [172, 692] width 17 height 17
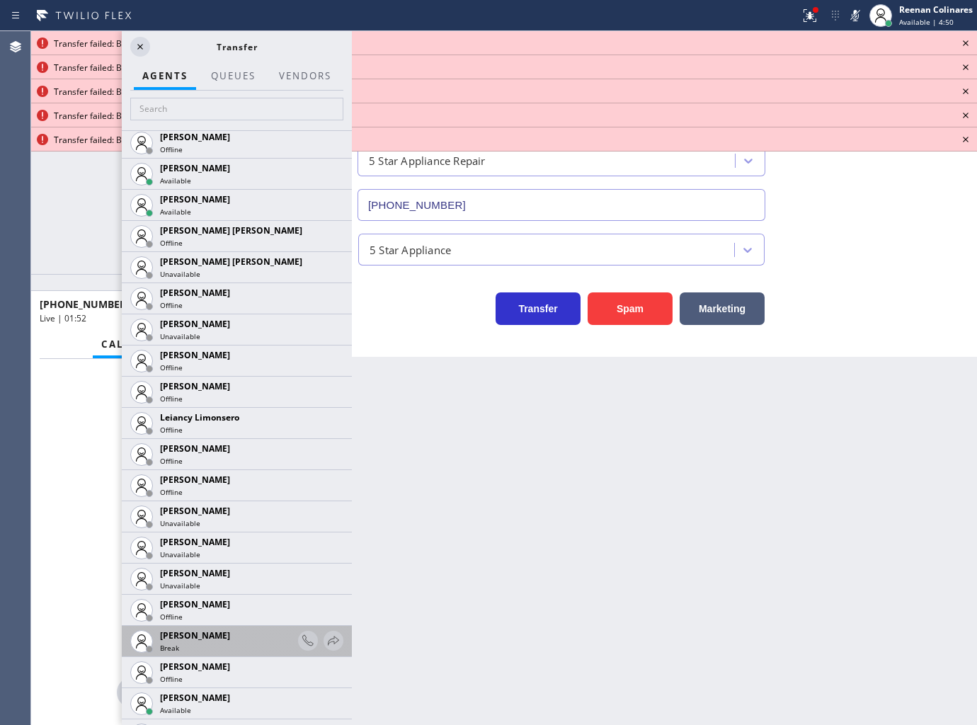
scroll to position [2124, 0]
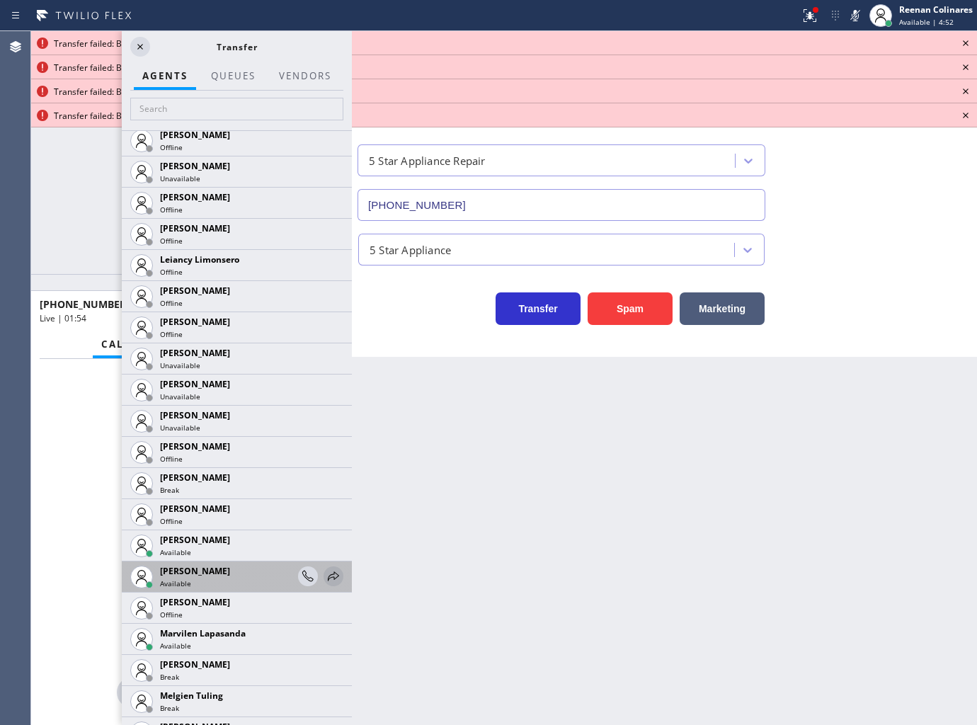
click at [328, 573] on icon at bounding box center [333, 575] width 11 height 9
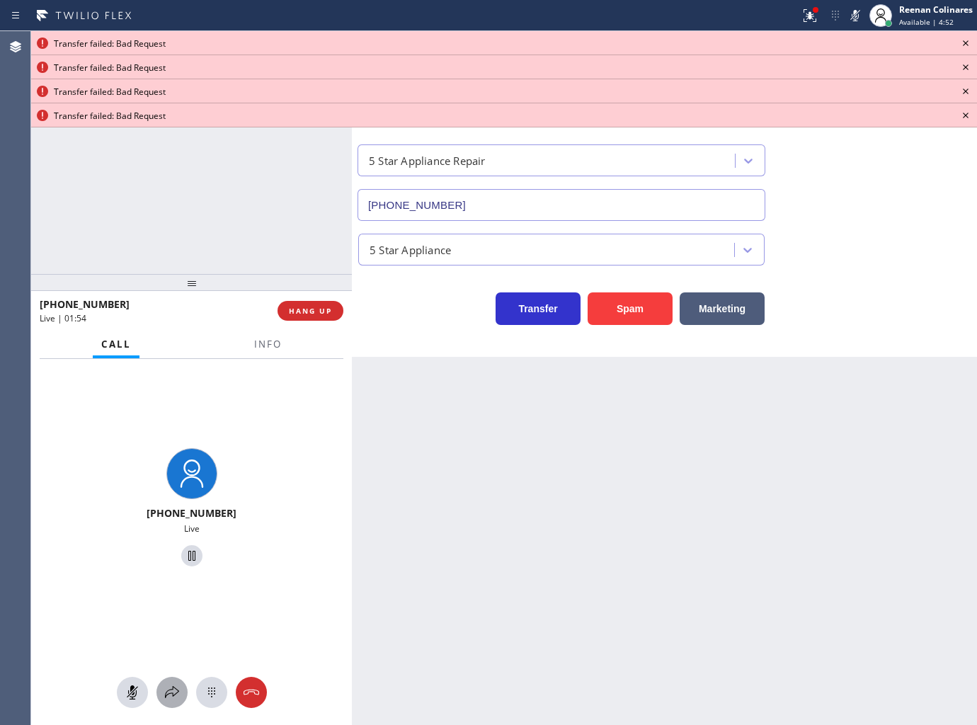
click at [166, 694] on icon at bounding box center [172, 692] width 17 height 17
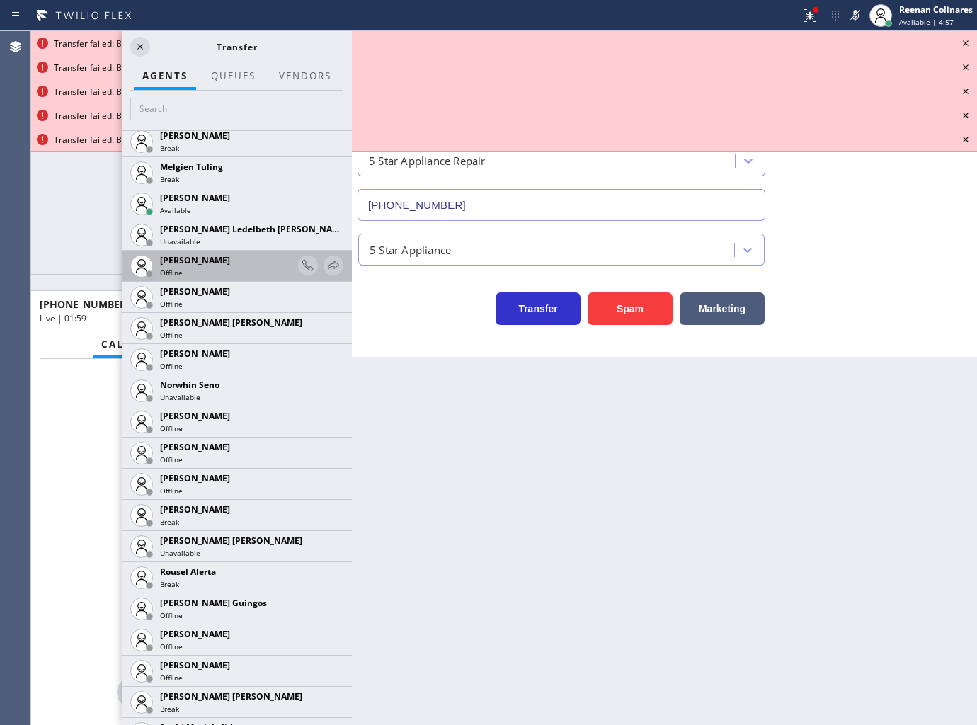
scroll to position [2516, 0]
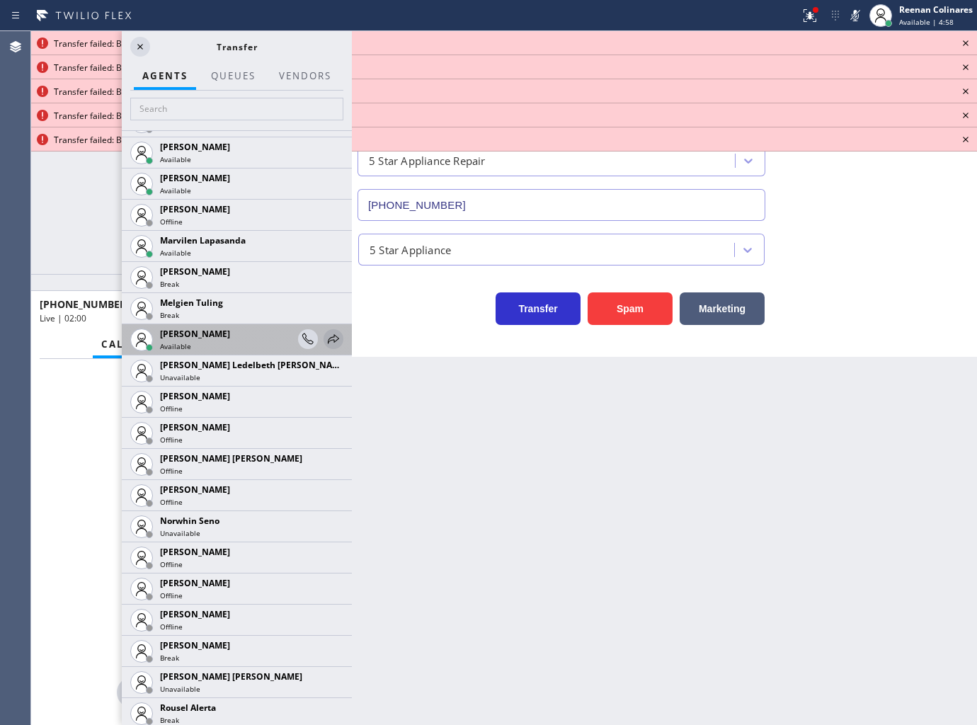
drag, startPoint x: 322, startPoint y: 338, endPoint x: 314, endPoint y: 348, distance: 12.6
click at [0, 0] on icon at bounding box center [0, 0] width 0 height 0
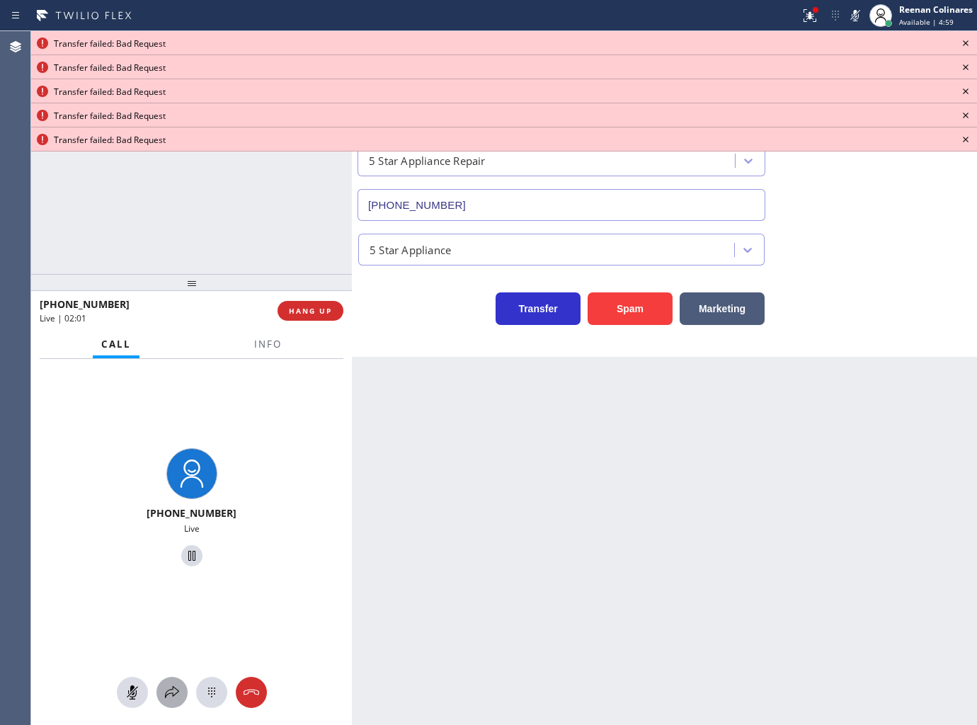
click at [175, 703] on button at bounding box center [171, 692] width 31 height 31
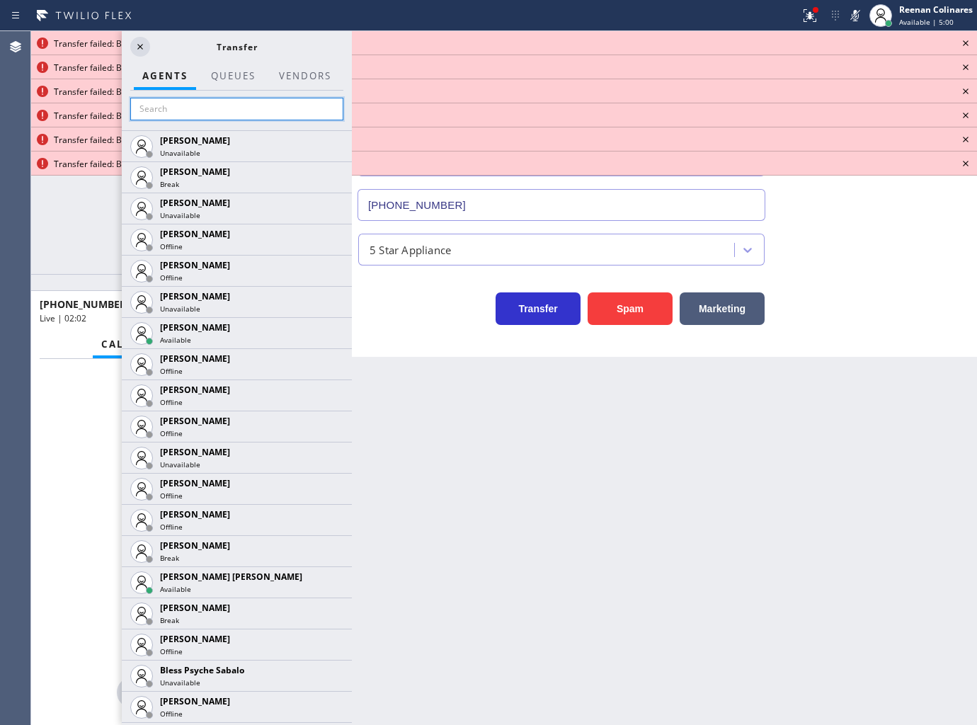
click at [198, 110] on input "text" at bounding box center [236, 109] width 213 height 23
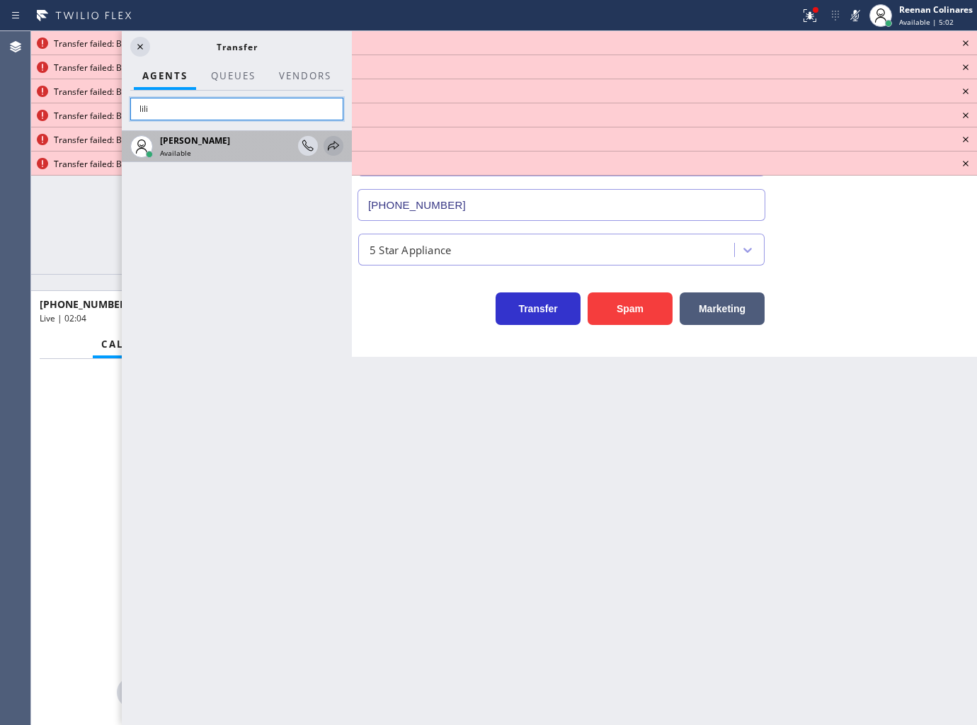
type input "lili"
click at [335, 140] on icon at bounding box center [333, 145] width 17 height 17
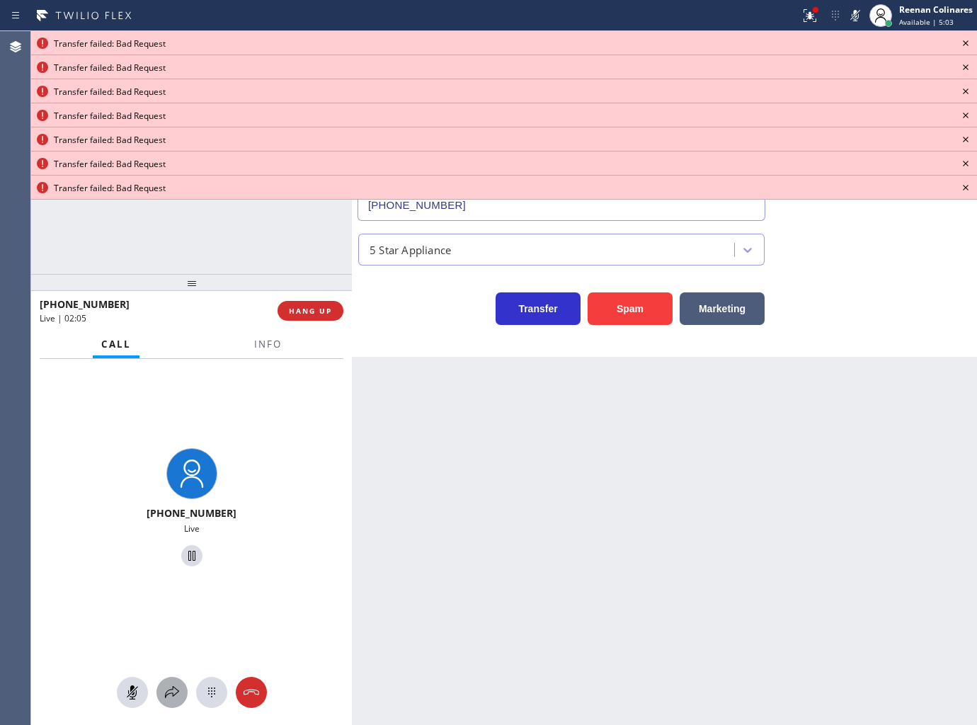
click at [176, 687] on icon at bounding box center [172, 692] width 17 height 17
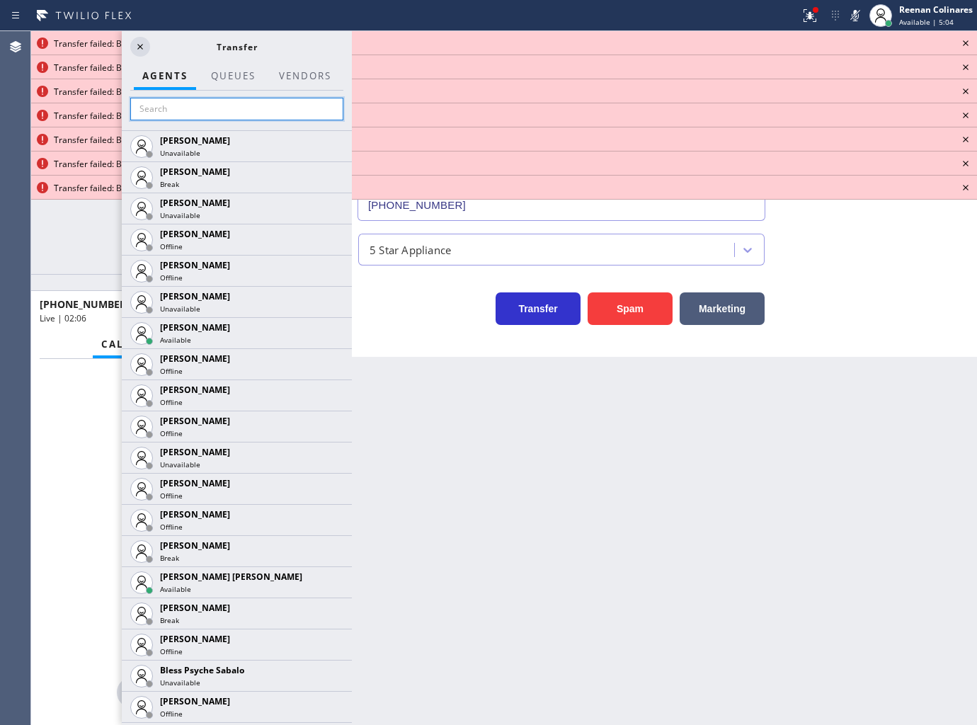
click at [197, 106] on input "text" at bounding box center [236, 109] width 213 height 23
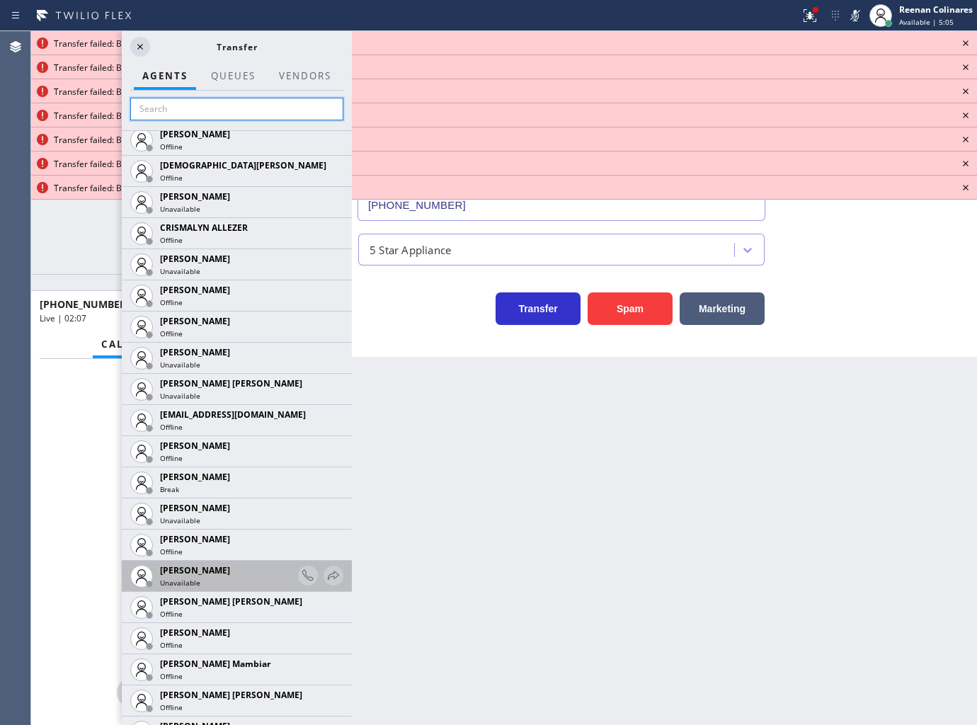
scroll to position [708, 0]
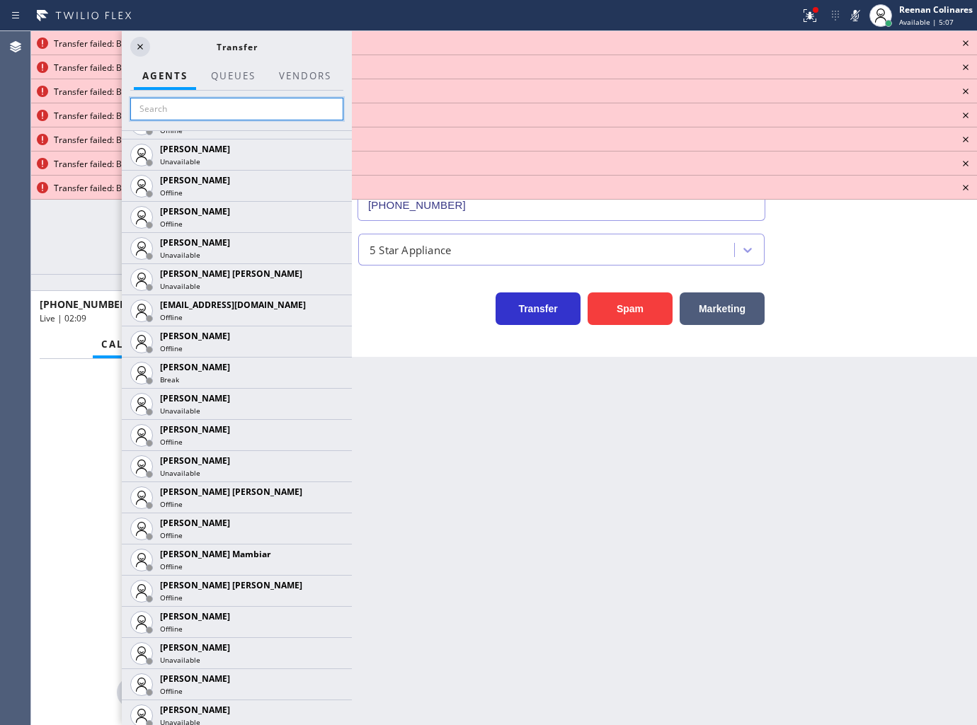
click at [190, 108] on input "text" at bounding box center [236, 109] width 213 height 23
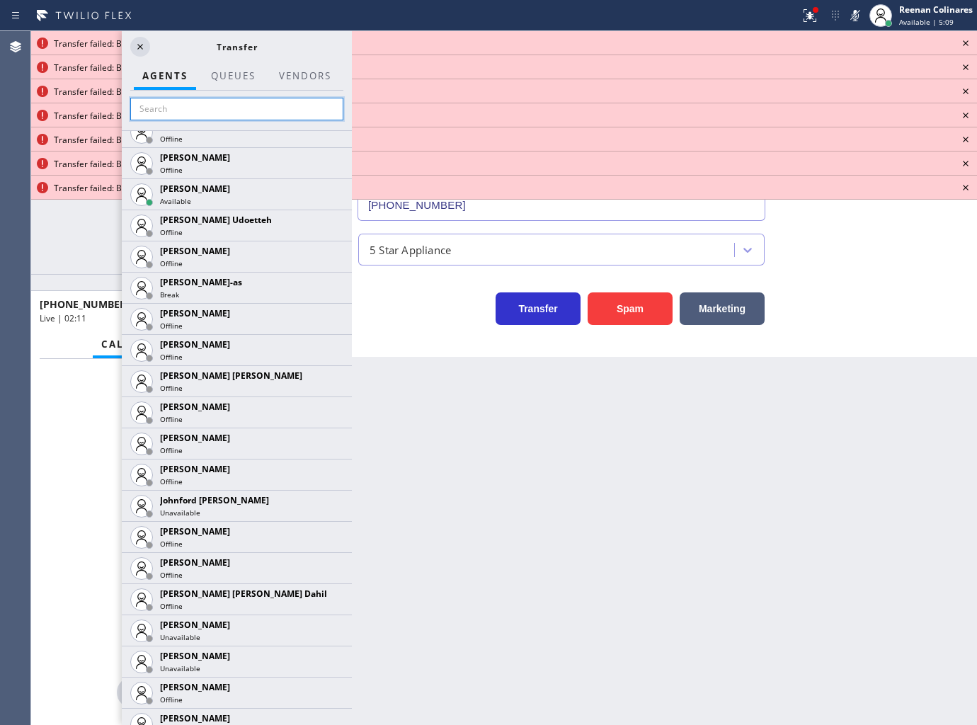
scroll to position [1730, 0]
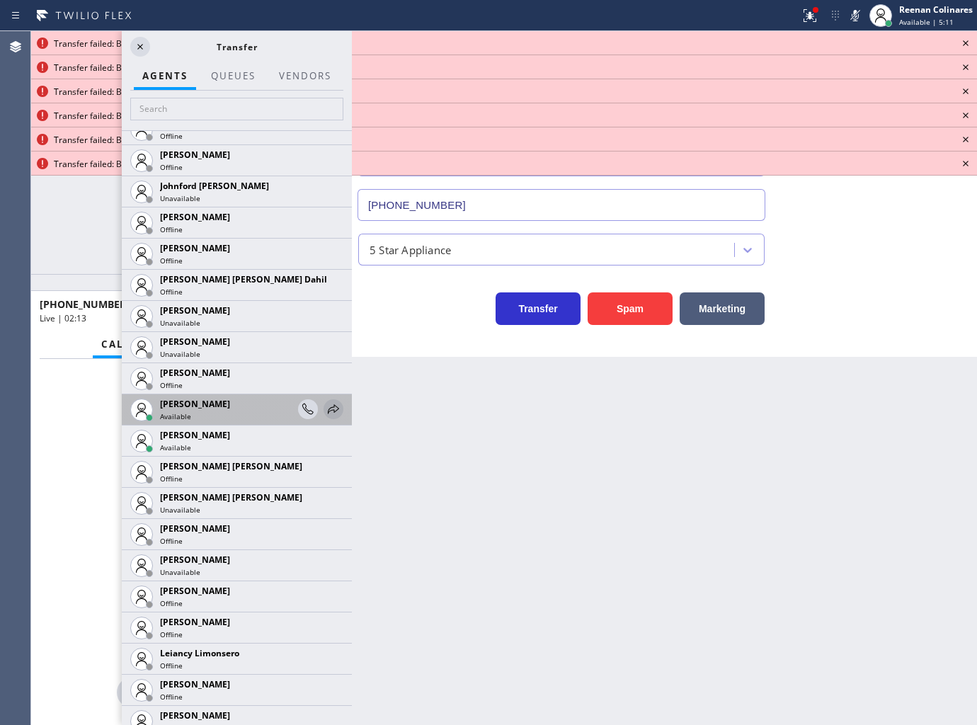
click at [325, 409] on icon at bounding box center [333, 409] width 17 height 17
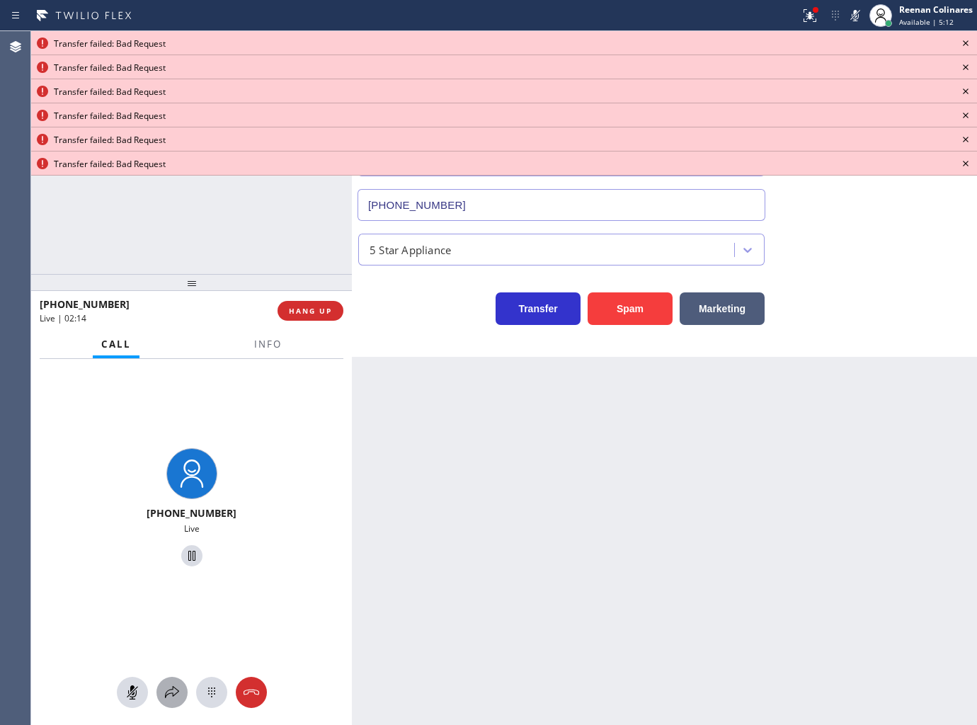
click at [174, 698] on icon at bounding box center [172, 692] width 17 height 17
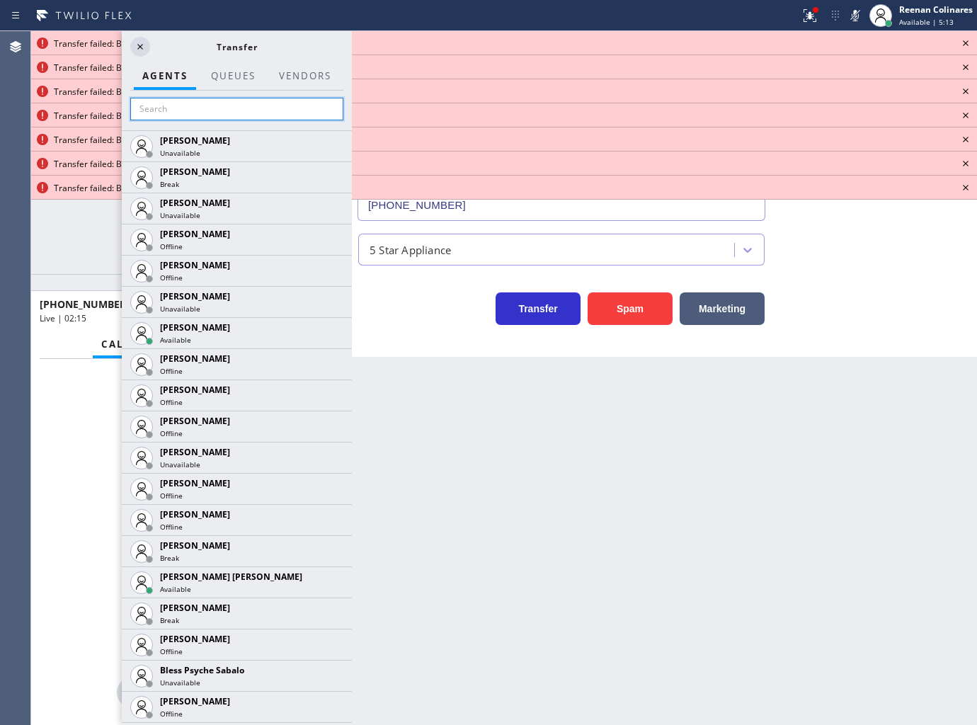
click at [178, 106] on input "text" at bounding box center [236, 109] width 213 height 23
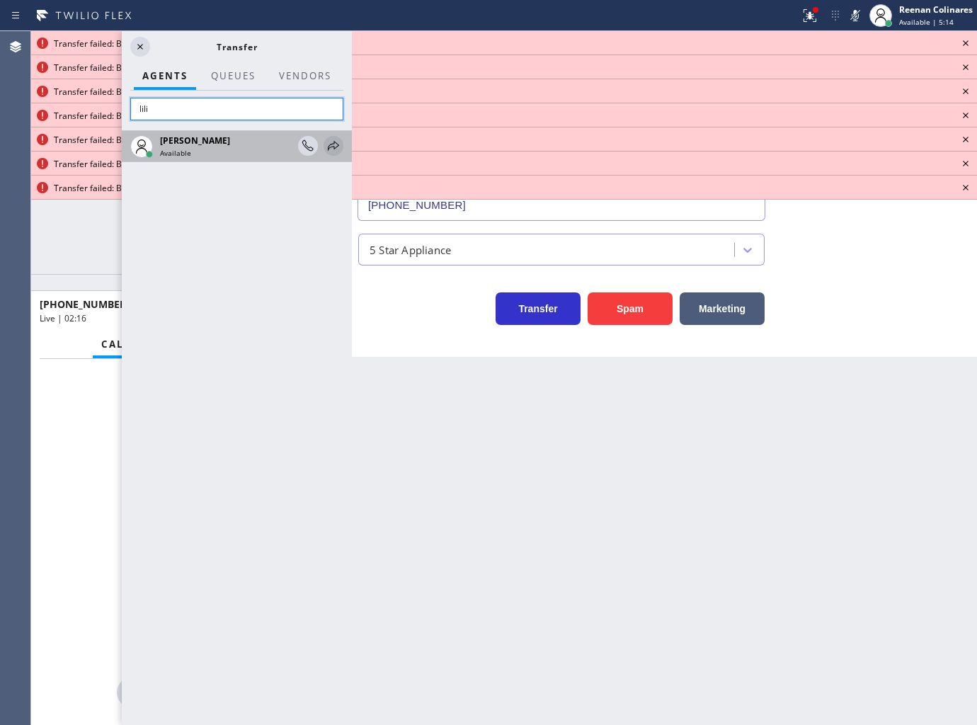
type input "lili"
click at [331, 149] on icon at bounding box center [333, 145] width 17 height 17
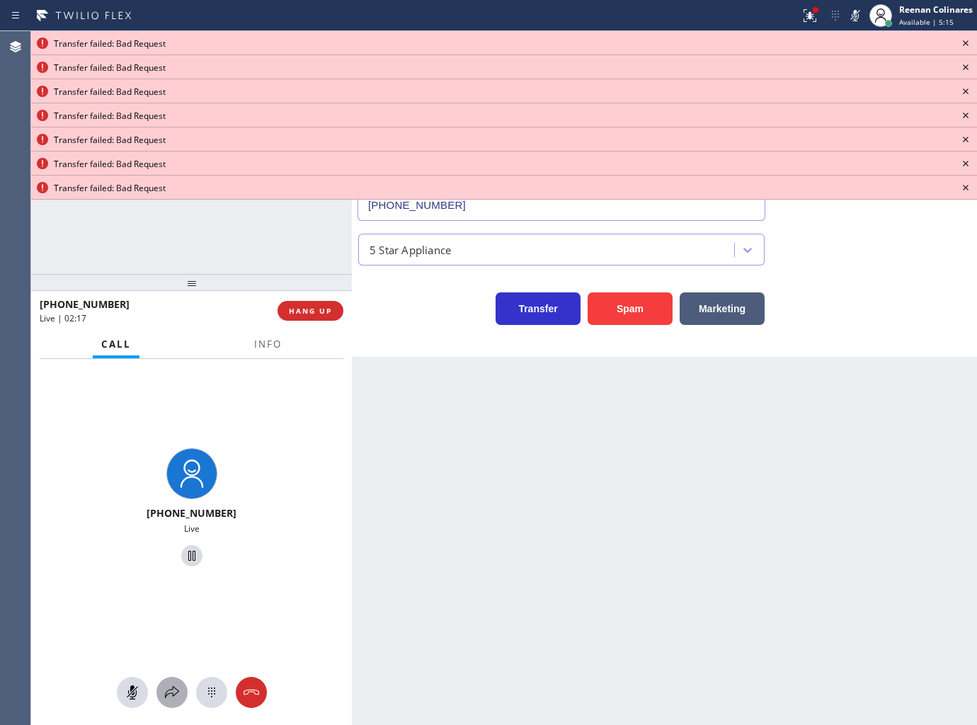
click at [165, 692] on icon at bounding box center [172, 692] width 17 height 17
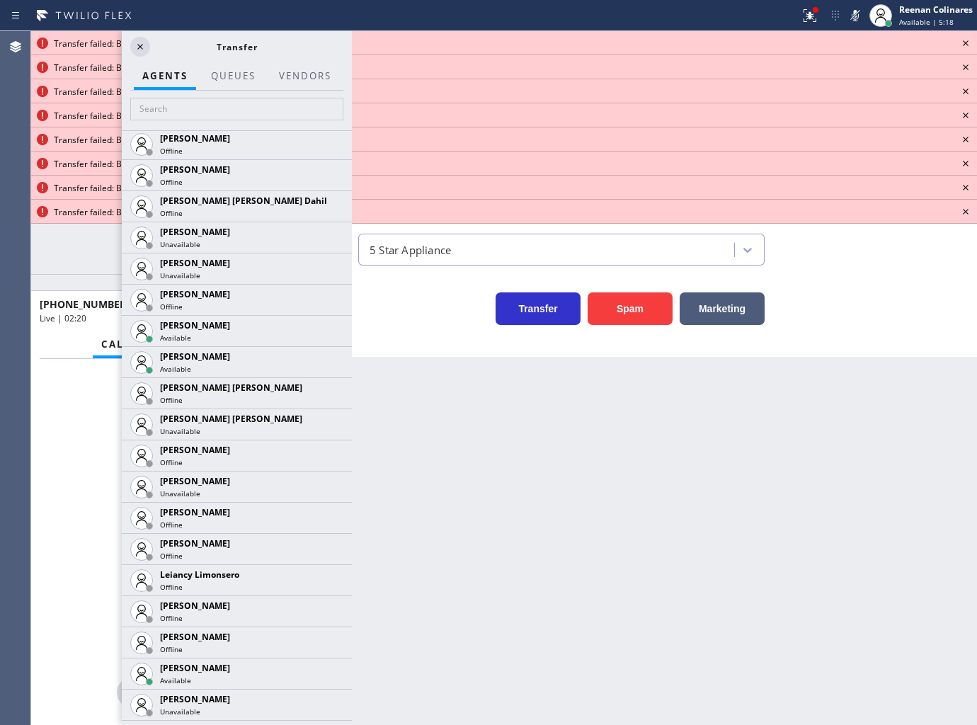
scroll to position [2124, 0]
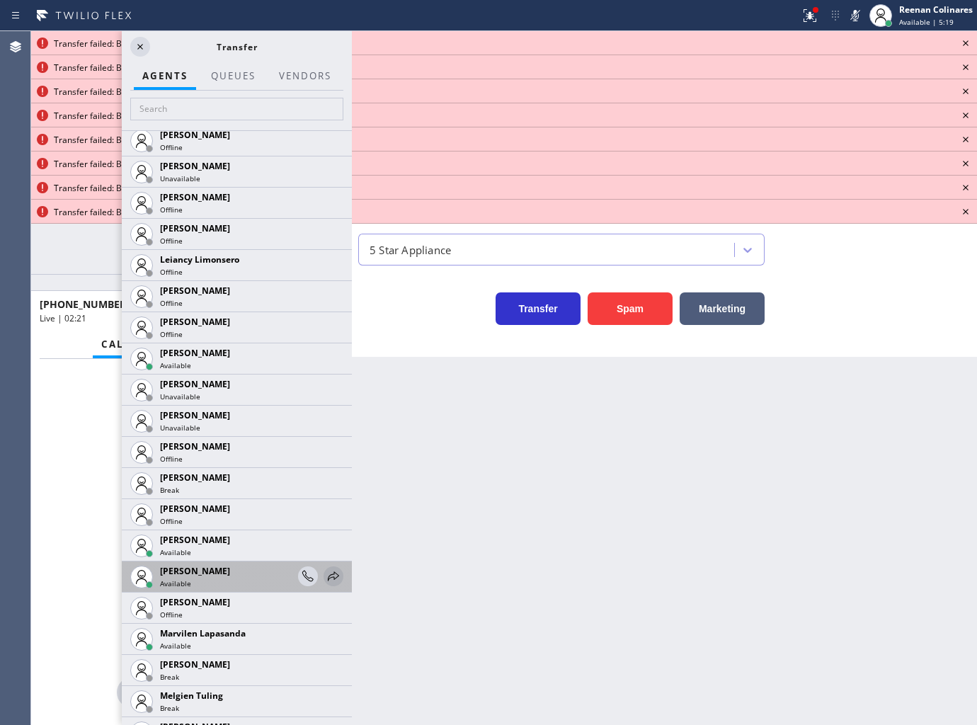
click at [325, 576] on icon at bounding box center [333, 576] width 17 height 17
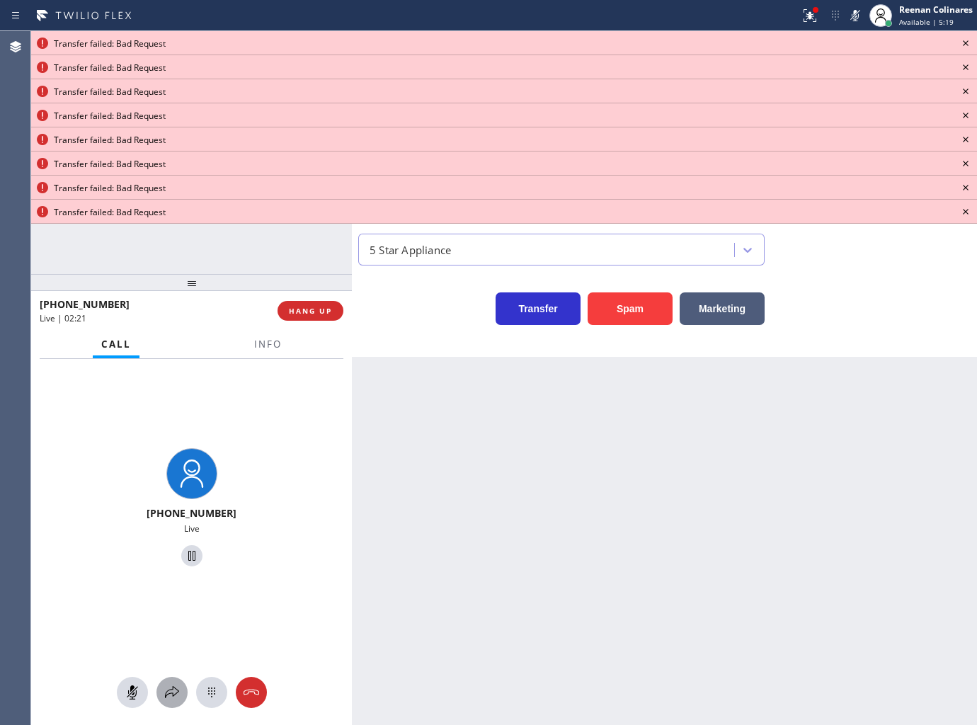
click at [177, 688] on icon at bounding box center [172, 692] width 17 height 17
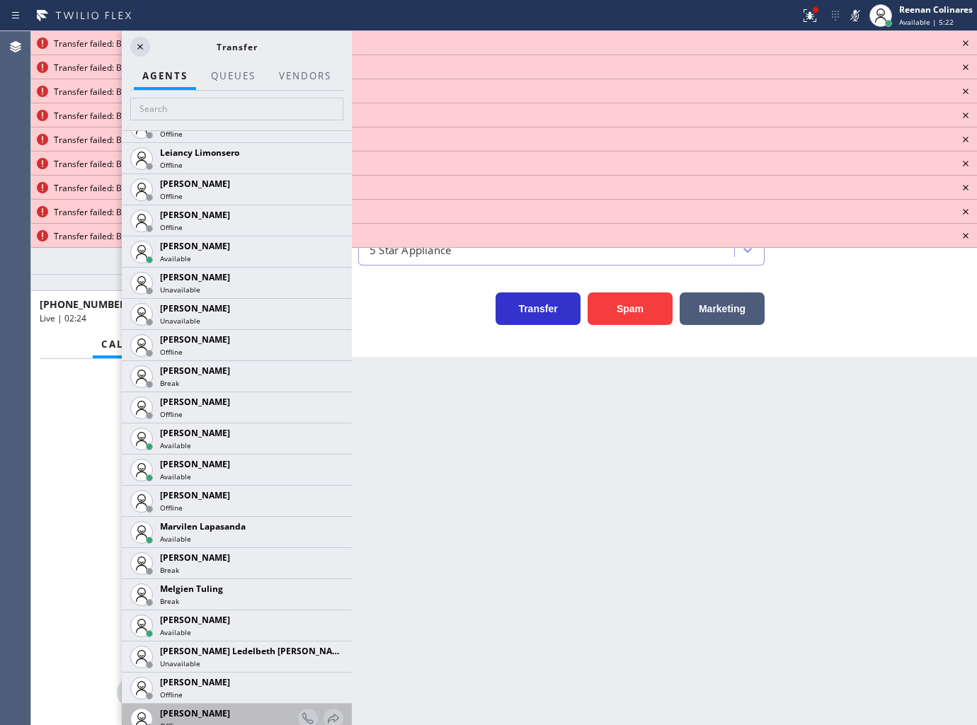
scroll to position [2359, 0]
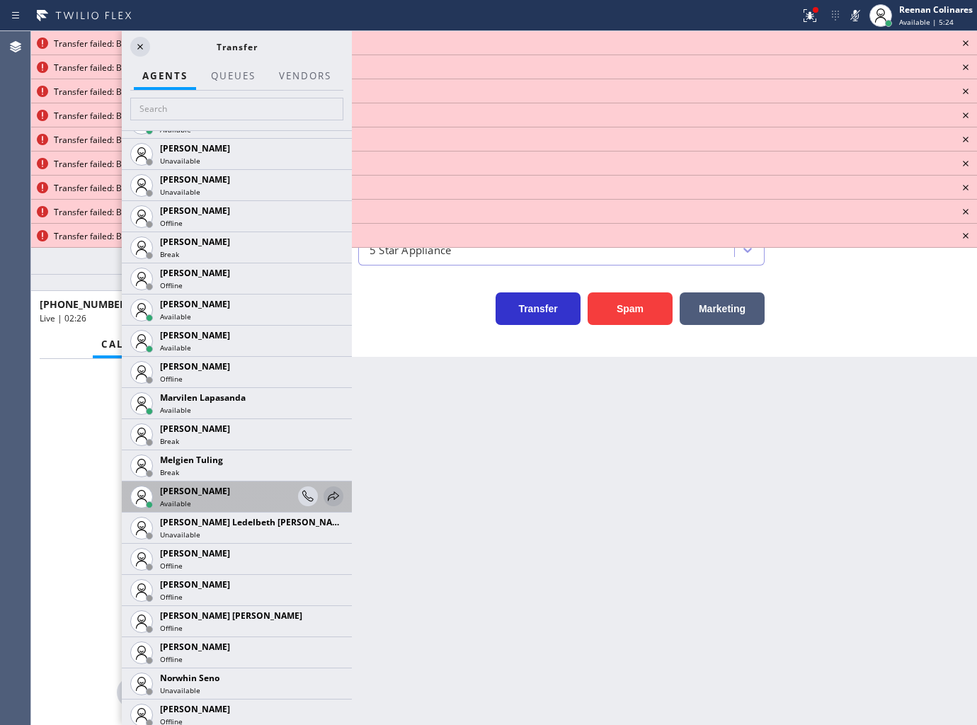
click at [326, 492] on icon at bounding box center [333, 496] width 17 height 17
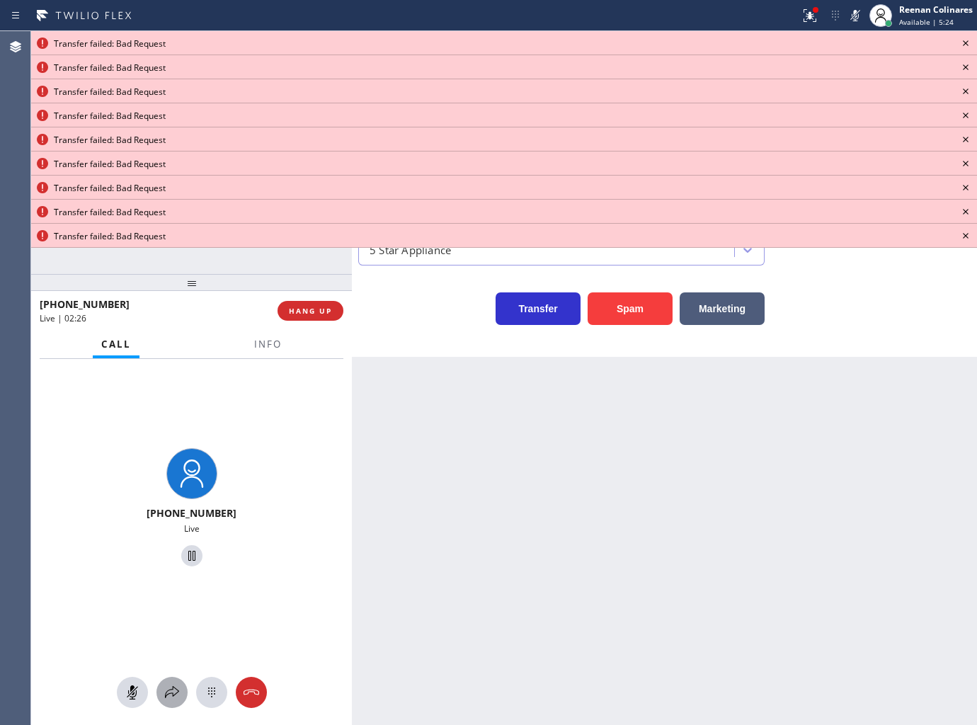
click at [176, 695] on icon at bounding box center [172, 692] width 17 height 17
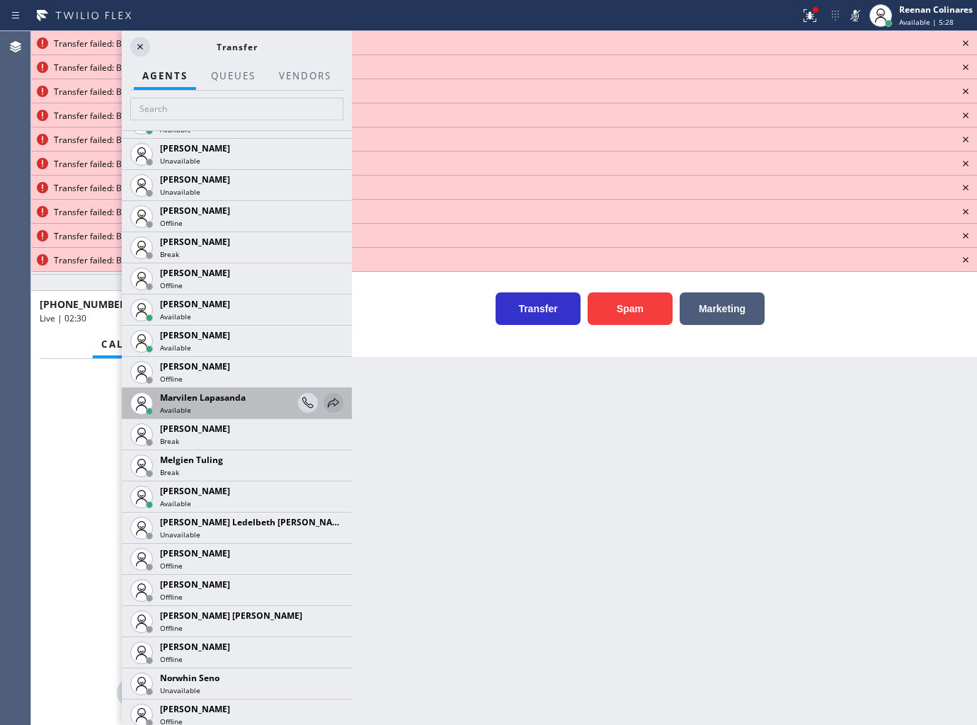
click at [325, 397] on icon at bounding box center [333, 402] width 17 height 17
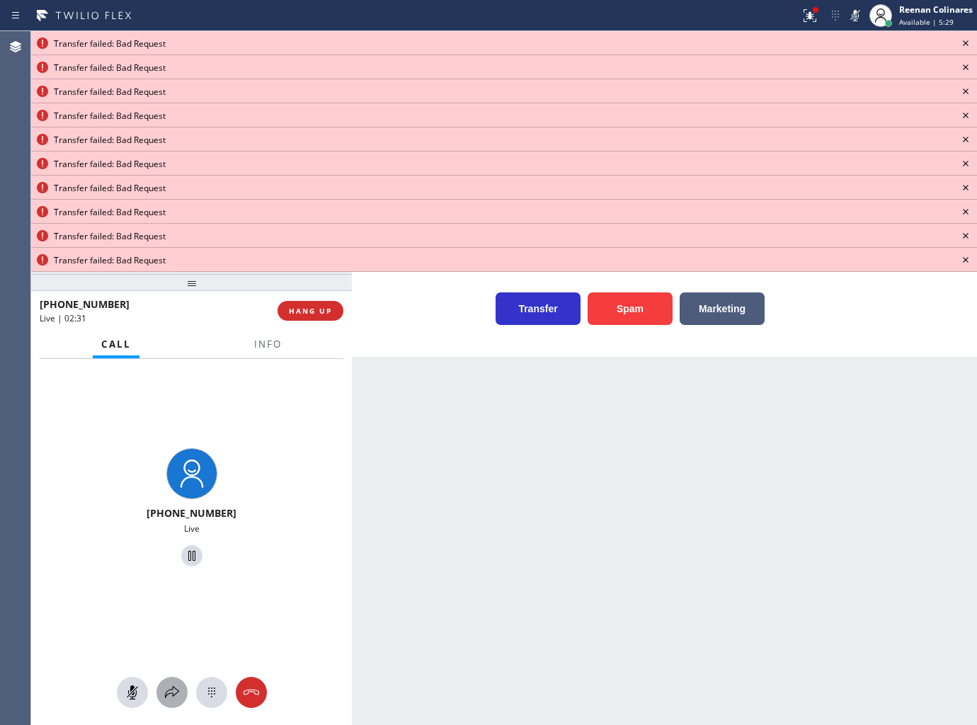
click at [168, 689] on icon at bounding box center [172, 692] width 17 height 17
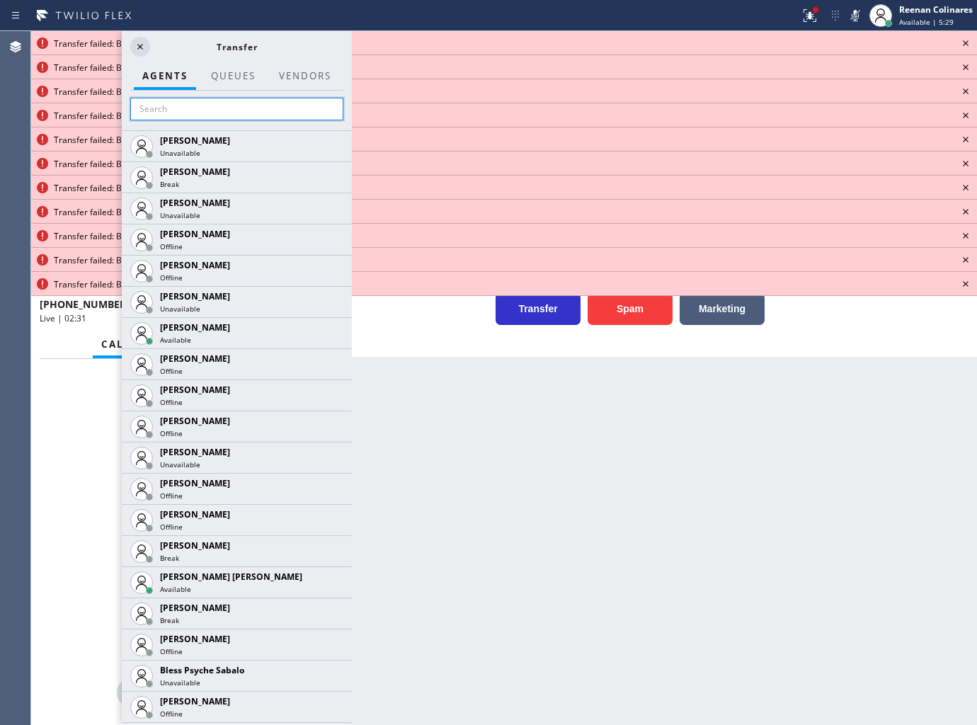
click at [207, 108] on input "text" at bounding box center [236, 109] width 213 height 23
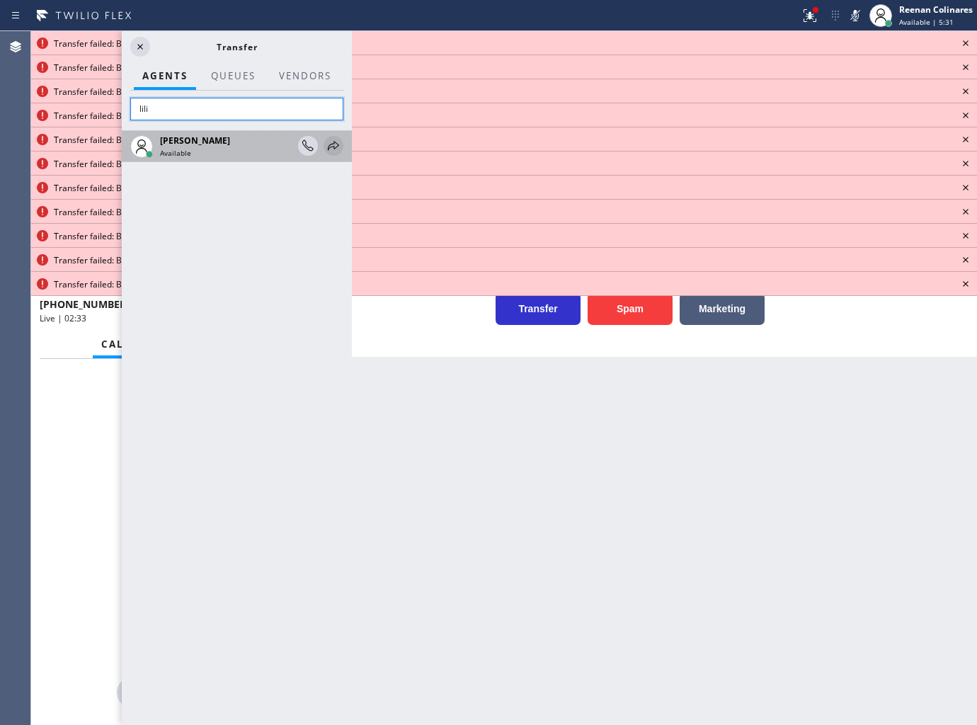
type input "lili"
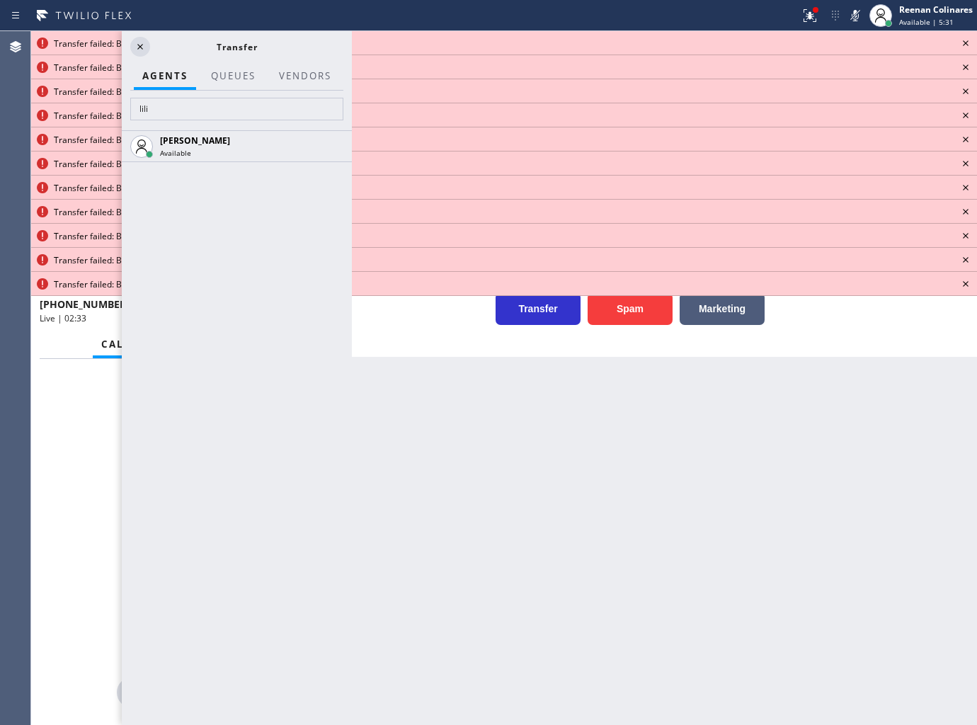
click at [0, 0] on icon at bounding box center [0, 0] width 0 height 0
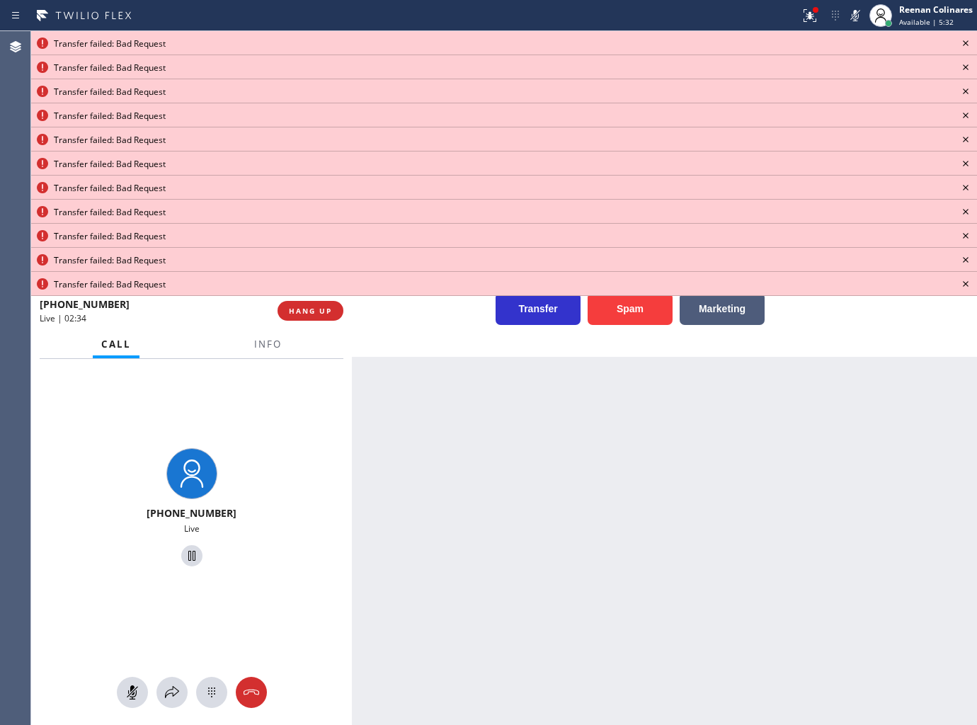
drag, startPoint x: 166, startPoint y: 694, endPoint x: 358, endPoint y: 490, distance: 280.4
click at [171, 688] on icon at bounding box center [172, 692] width 17 height 17
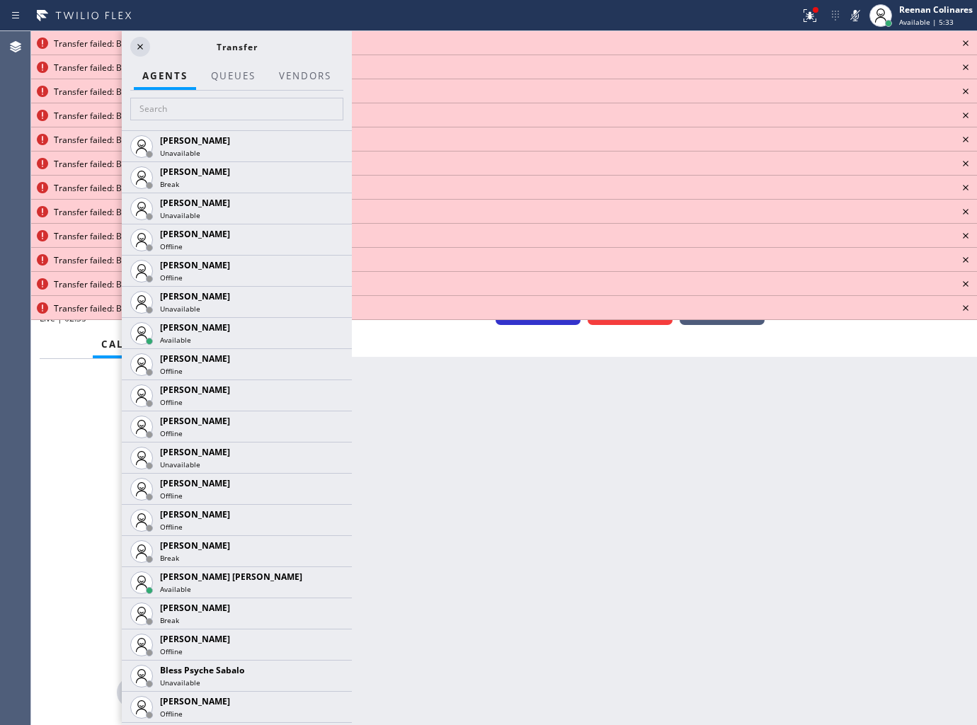
click at [961, 43] on icon at bounding box center [965, 43] width 17 height 17
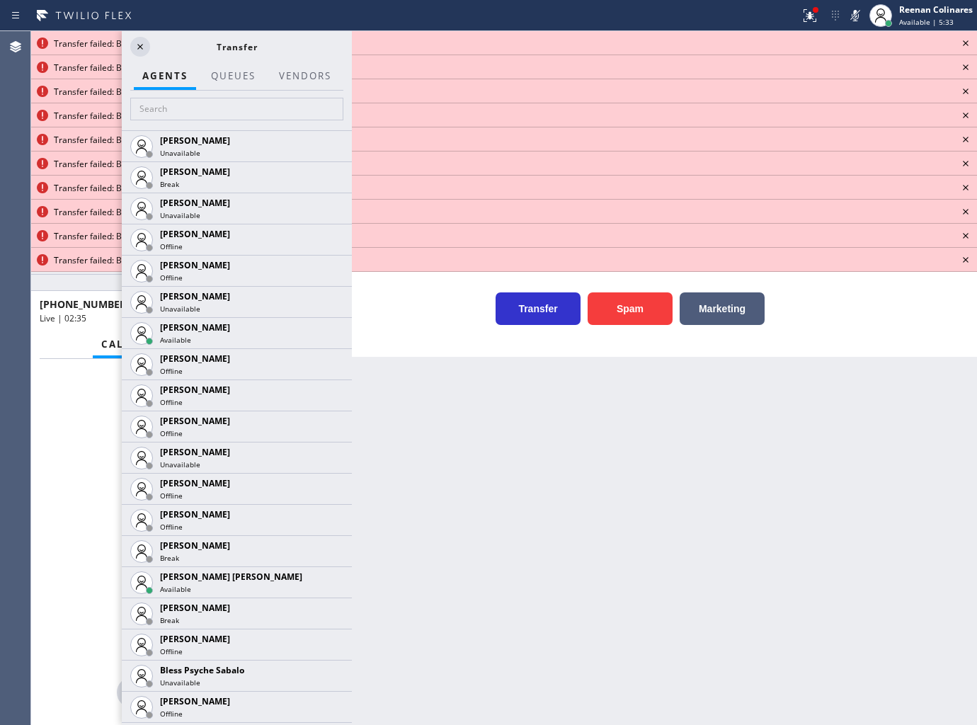
click at [961, 43] on icon at bounding box center [965, 43] width 17 height 17
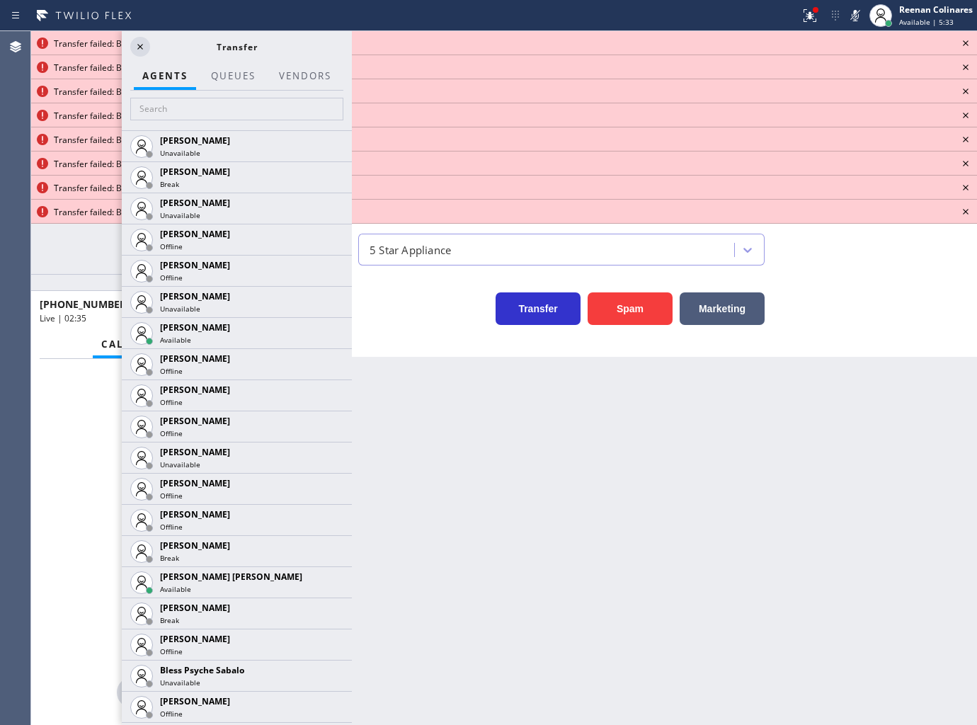
click at [961, 43] on icon at bounding box center [965, 43] width 17 height 17
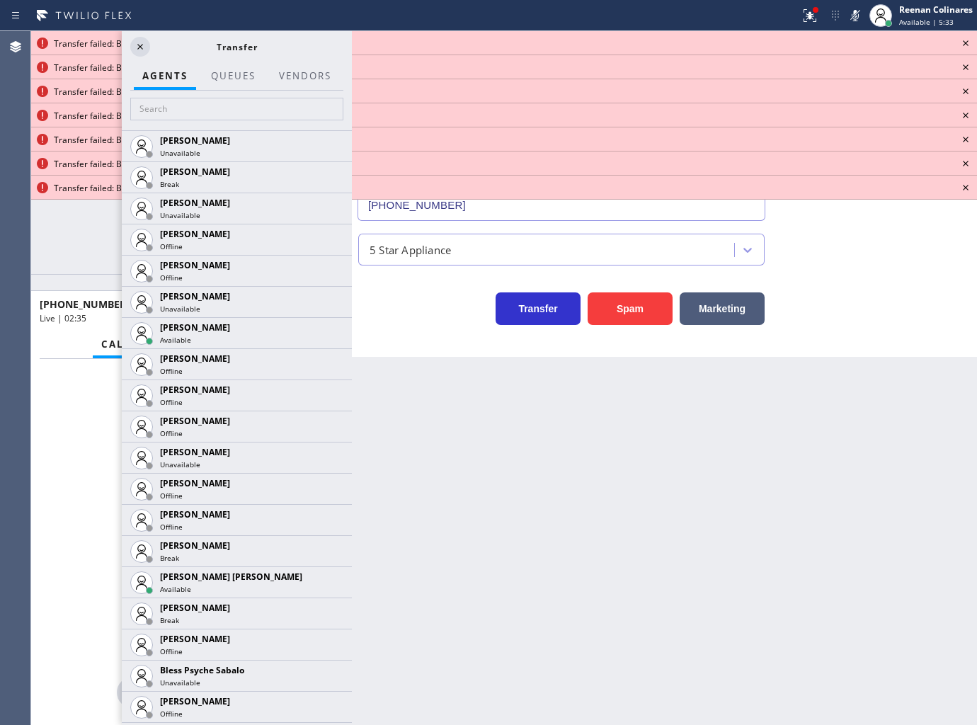
click at [961, 43] on icon at bounding box center [965, 43] width 17 height 17
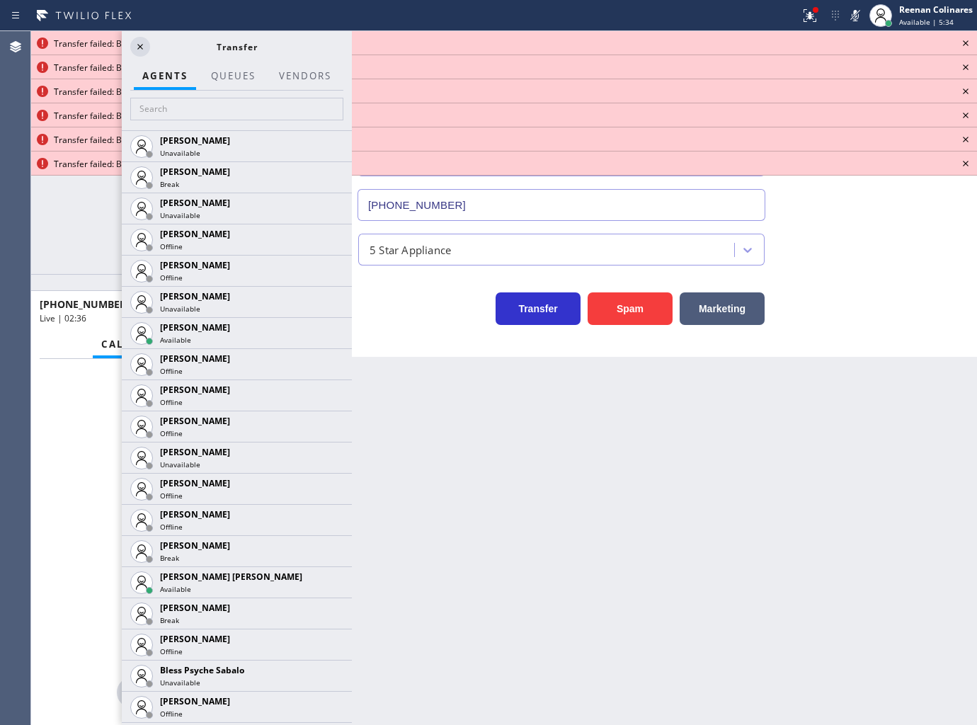
click at [965, 43] on icon at bounding box center [965, 43] width 17 height 17
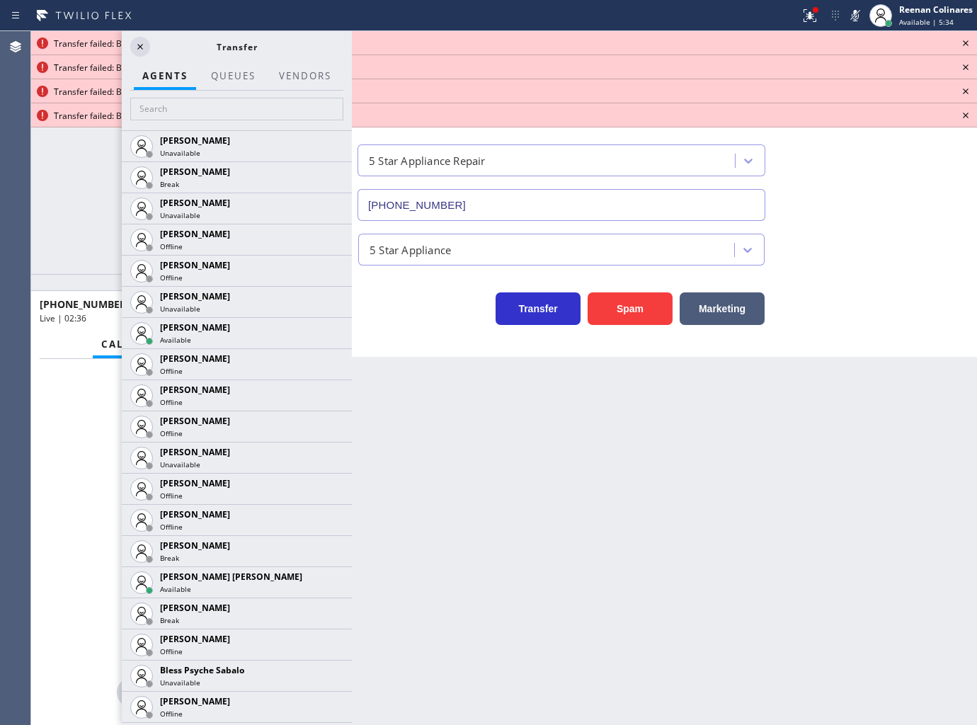
click at [965, 43] on icon at bounding box center [966, 43] width 6 height 6
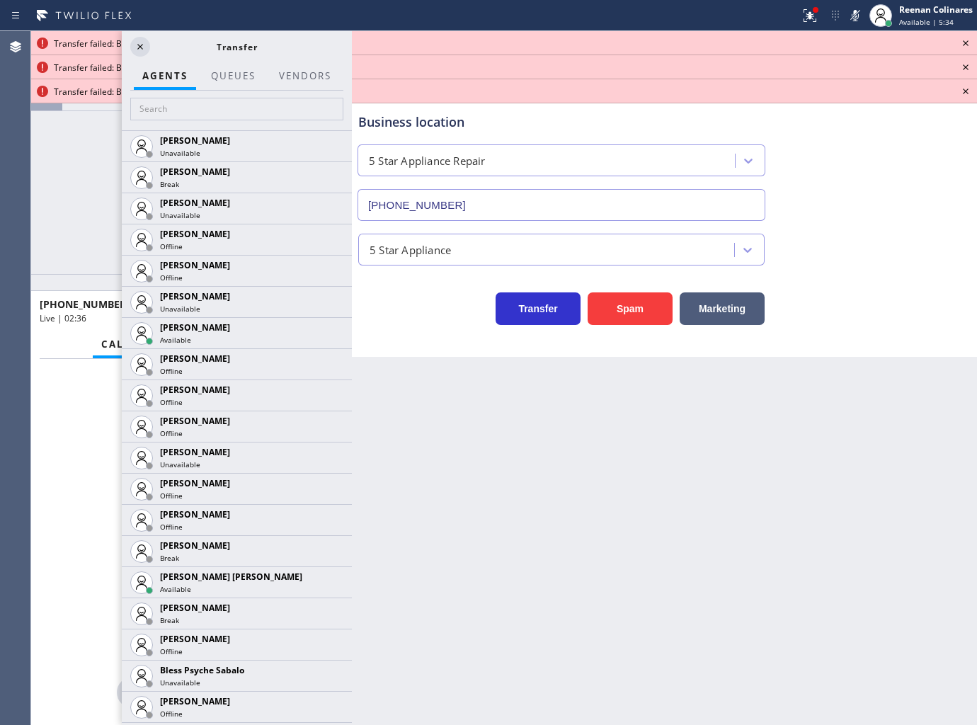
click at [965, 43] on icon at bounding box center [966, 43] width 6 height 6
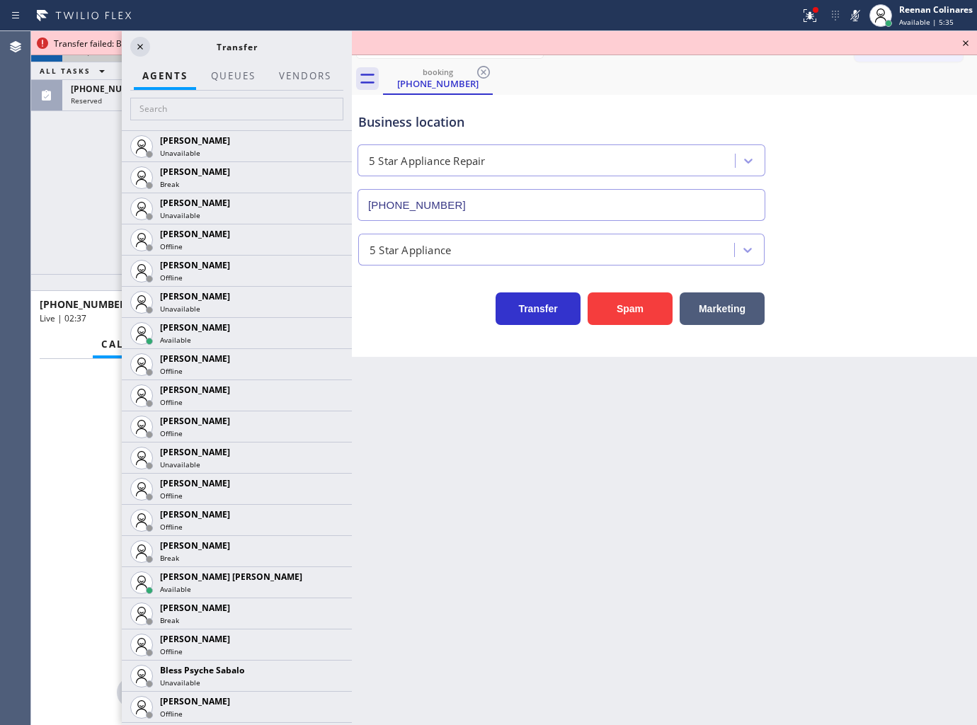
click at [965, 43] on icon at bounding box center [966, 43] width 6 height 6
click at [965, 43] on div "Call to Customer Outbound call Location Search location Your caller id phone nu…" at bounding box center [915, 47] width 122 height 25
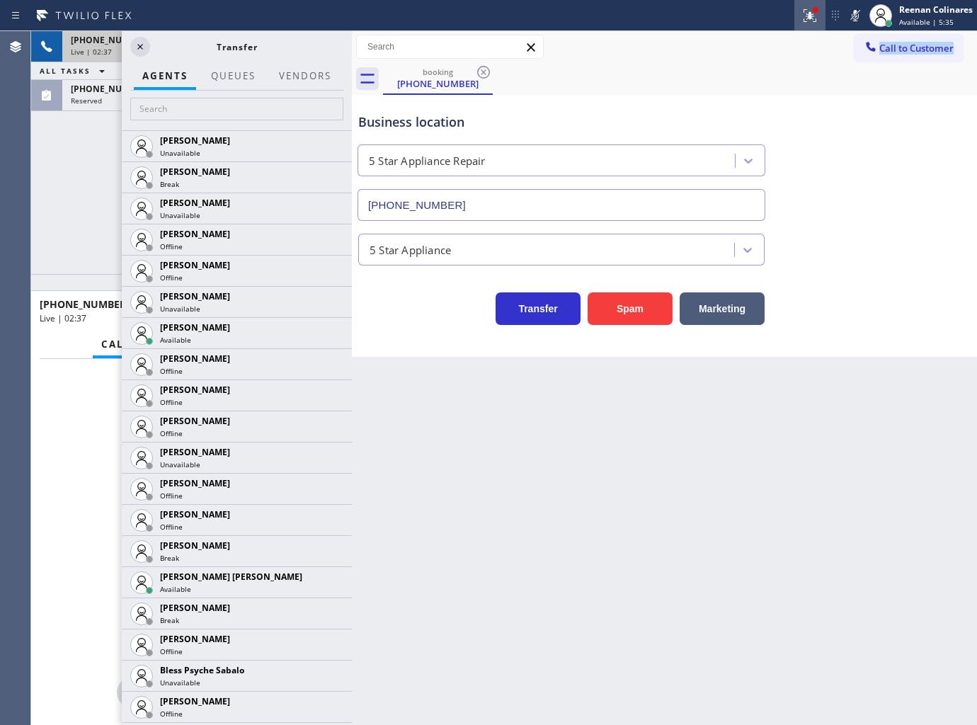
click at [816, 16] on icon at bounding box center [809, 15] width 17 height 17
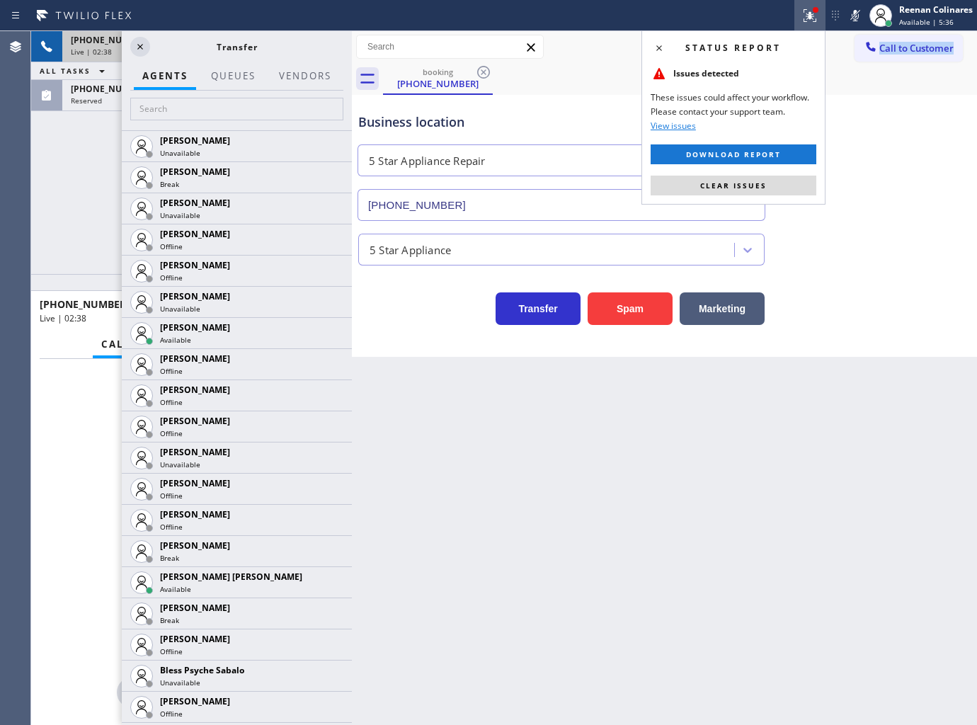
click at [772, 185] on button "Clear issues" at bounding box center [734, 186] width 166 height 20
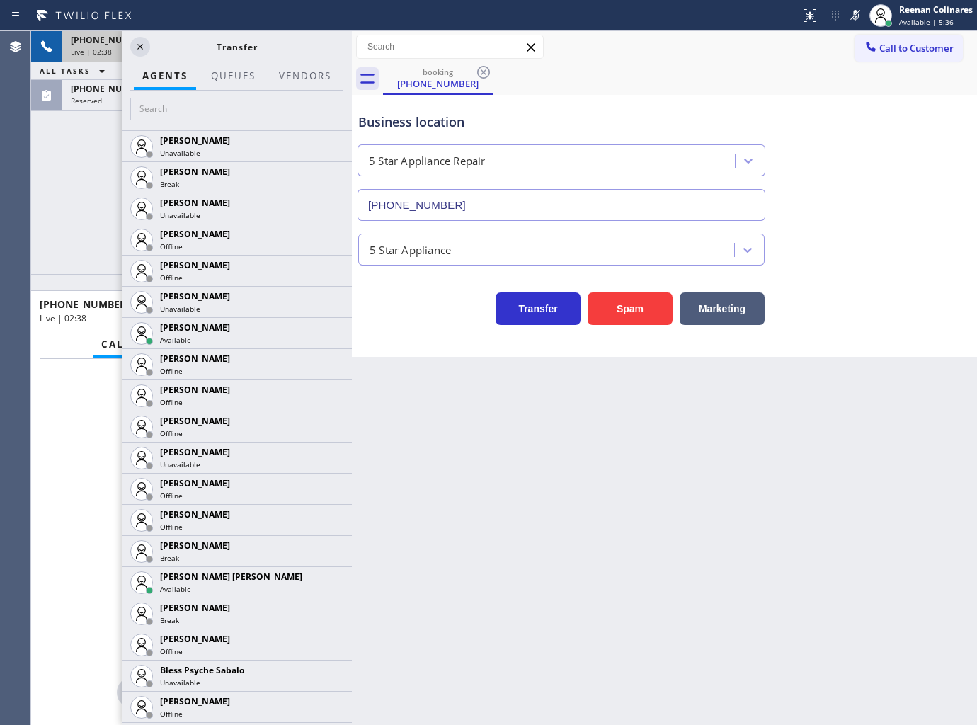
drag, startPoint x: 595, startPoint y: 80, endPoint x: 585, endPoint y: 80, distance: 9.2
click at [593, 80] on div "booking (206) 330-1142" at bounding box center [680, 79] width 594 height 32
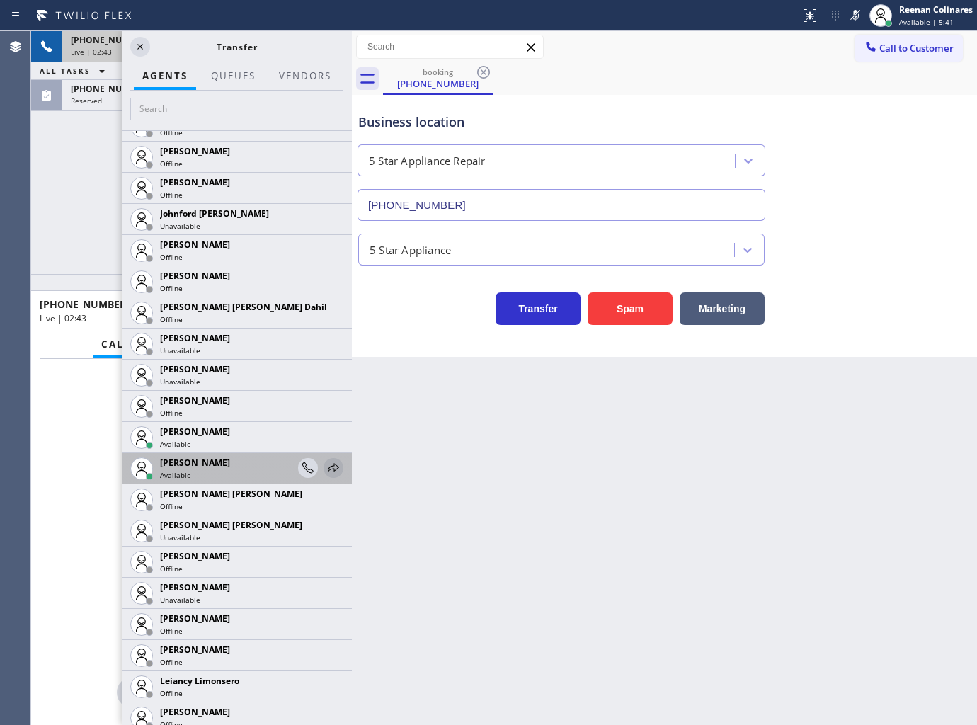
scroll to position [1730, 0]
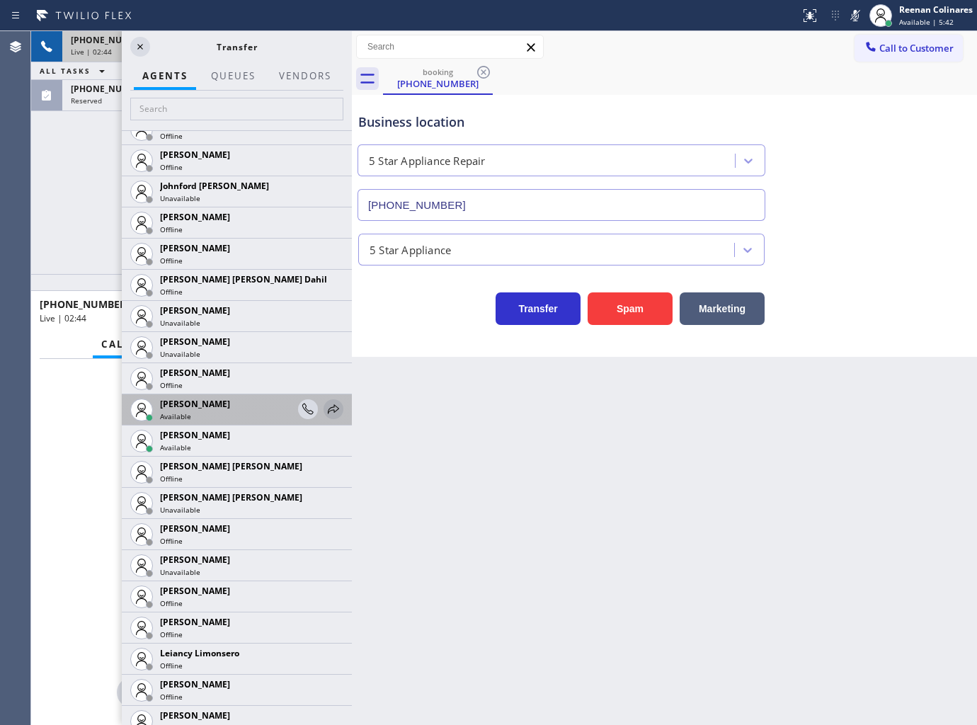
click at [325, 412] on icon at bounding box center [333, 409] width 17 height 17
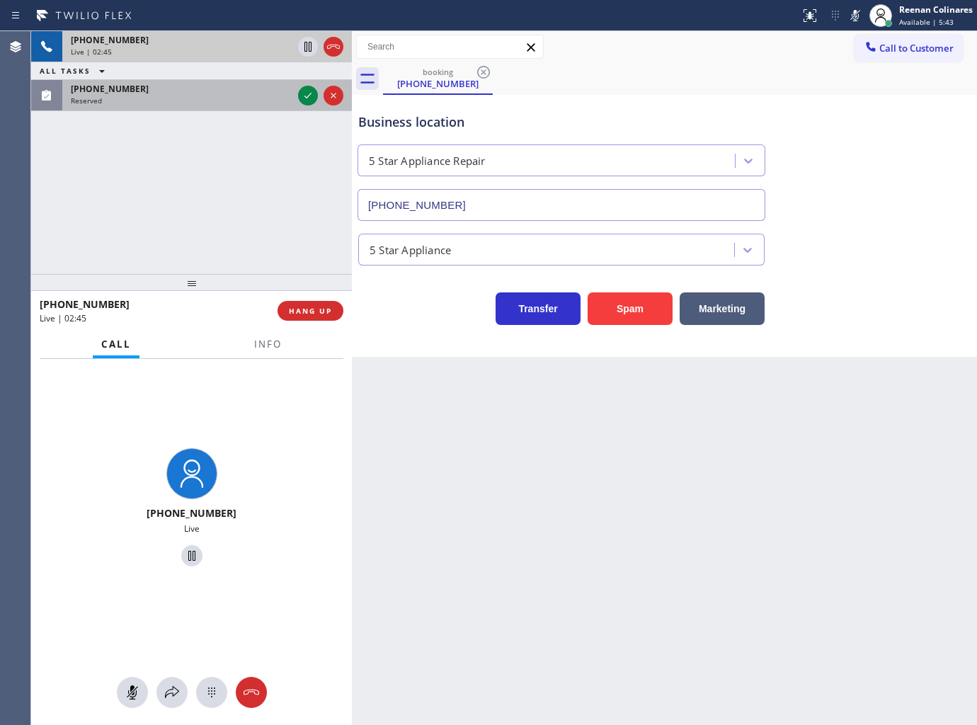
click at [220, 92] on div "(424) 475-1517" at bounding box center [182, 89] width 222 height 12
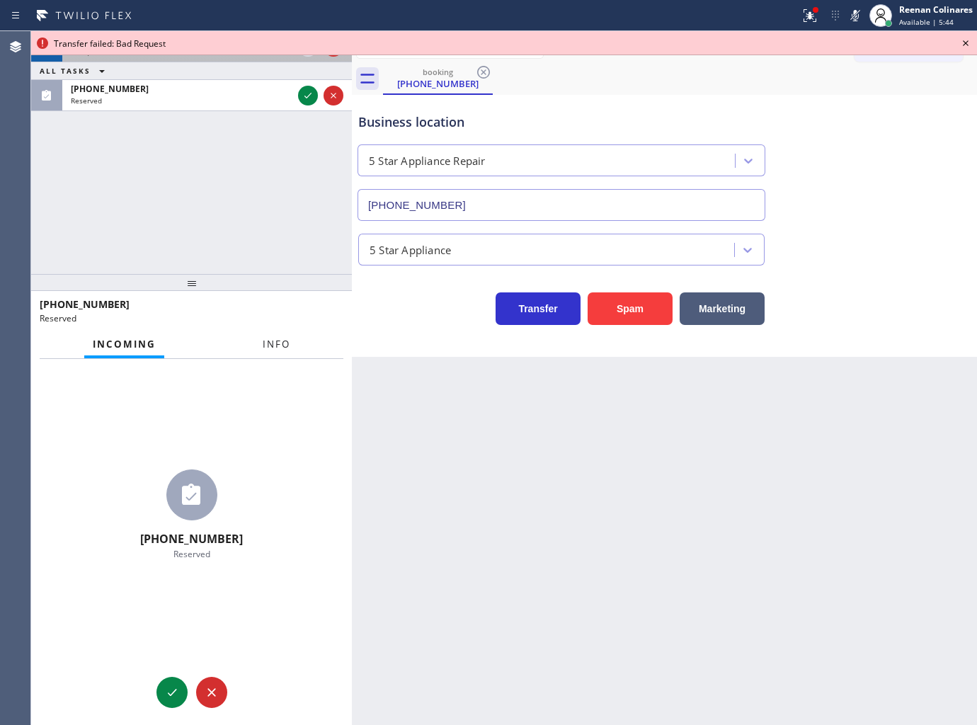
drag, startPoint x: 273, startPoint y: 350, endPoint x: 279, endPoint y: 343, distance: 9.5
click at [273, 348] on span "Info" at bounding box center [277, 344] width 28 height 13
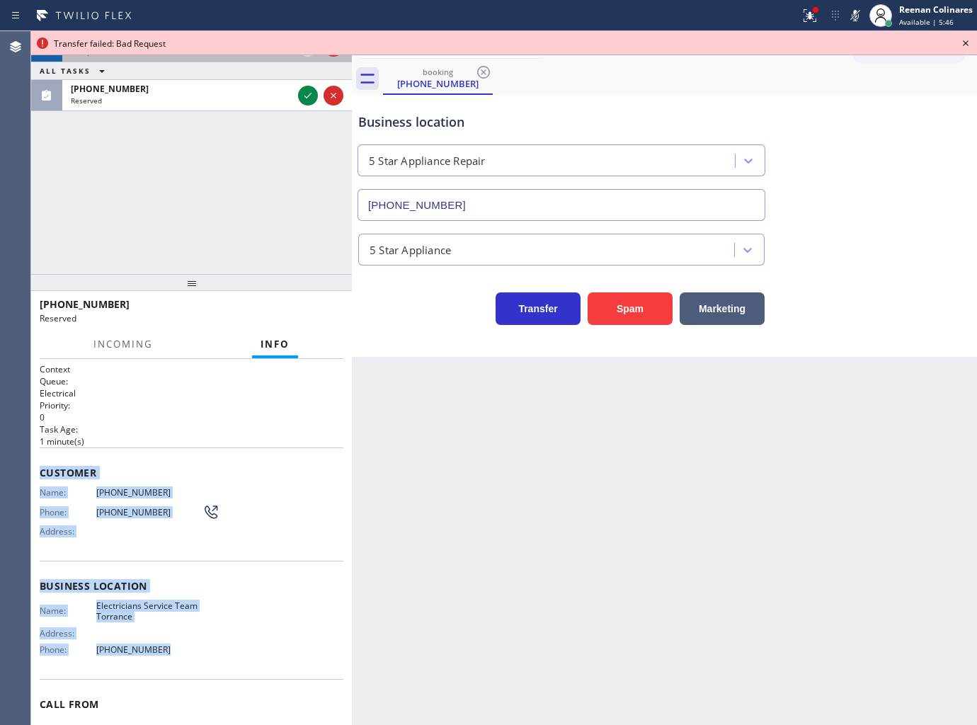
drag, startPoint x: 47, startPoint y: 476, endPoint x: 272, endPoint y: 640, distance: 278.2
click at [228, 639] on div "Context Queue: Electrical Priority: 0 Task Age: 1 minute(s) Customer Name: (424…" at bounding box center [192, 574] width 304 height 423
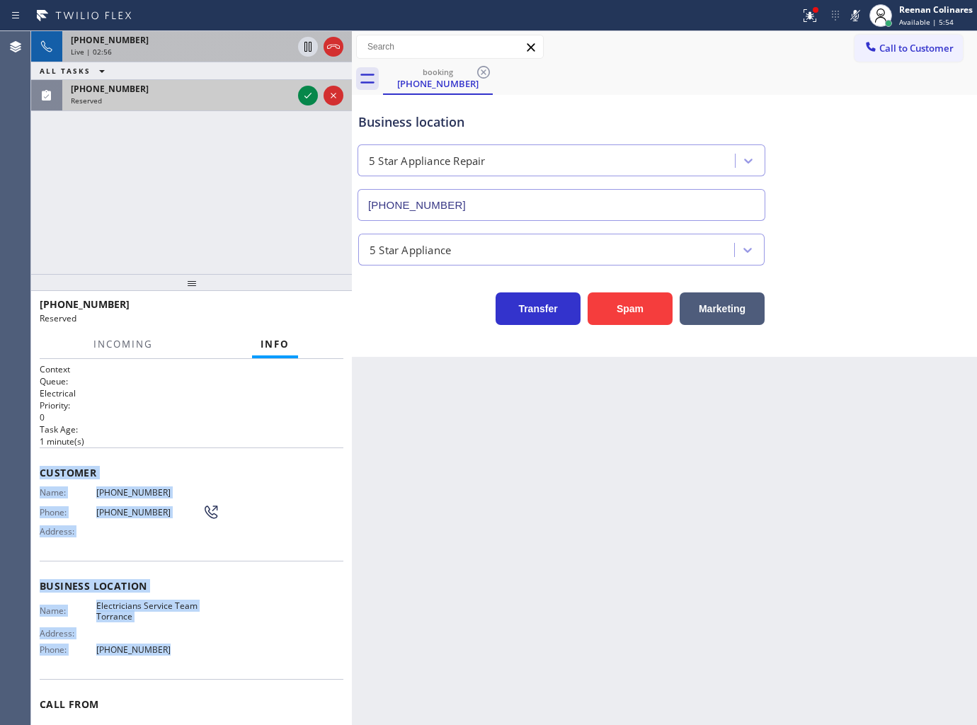
click at [213, 85] on div "(424) 475-1517" at bounding box center [182, 89] width 222 height 12
click at [305, 95] on icon at bounding box center [307, 95] width 17 height 17
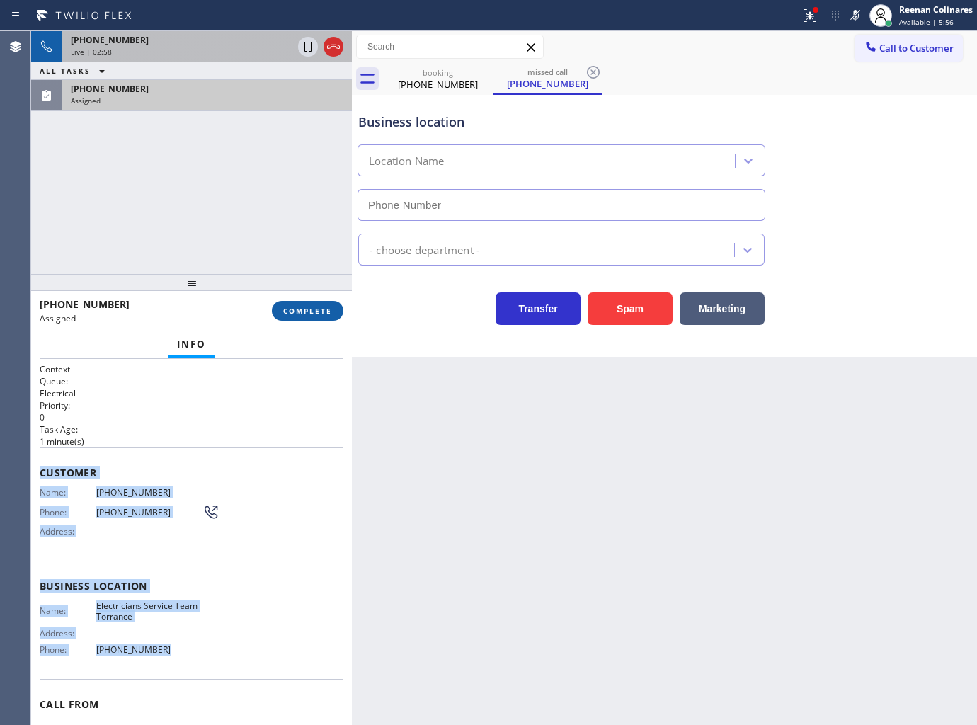
click at [295, 311] on span "COMPLETE" at bounding box center [307, 311] width 49 height 10
type input "(424) 349-7844"
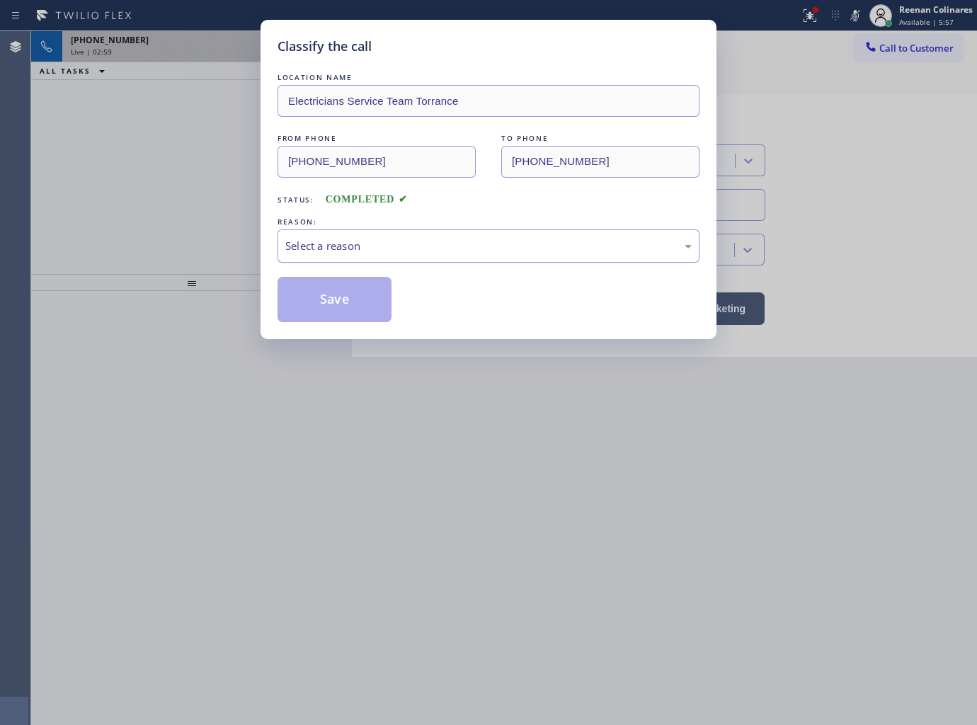
click at [371, 242] on div "Select a reason" at bounding box center [488, 246] width 406 height 16
drag, startPoint x: 307, startPoint y: 347, endPoint x: 323, endPoint y: 293, distance: 56.0
drag, startPoint x: 323, startPoint y: 293, endPoint x: 146, endPoint y: 209, distance: 196.0
click at [321, 292] on button "Save" at bounding box center [334, 299] width 114 height 45
click at [146, 209] on div "Classify the call LOCATION NAME Electricians Service Team Torrance FROM PHONE (…" at bounding box center [488, 362] width 977 height 725
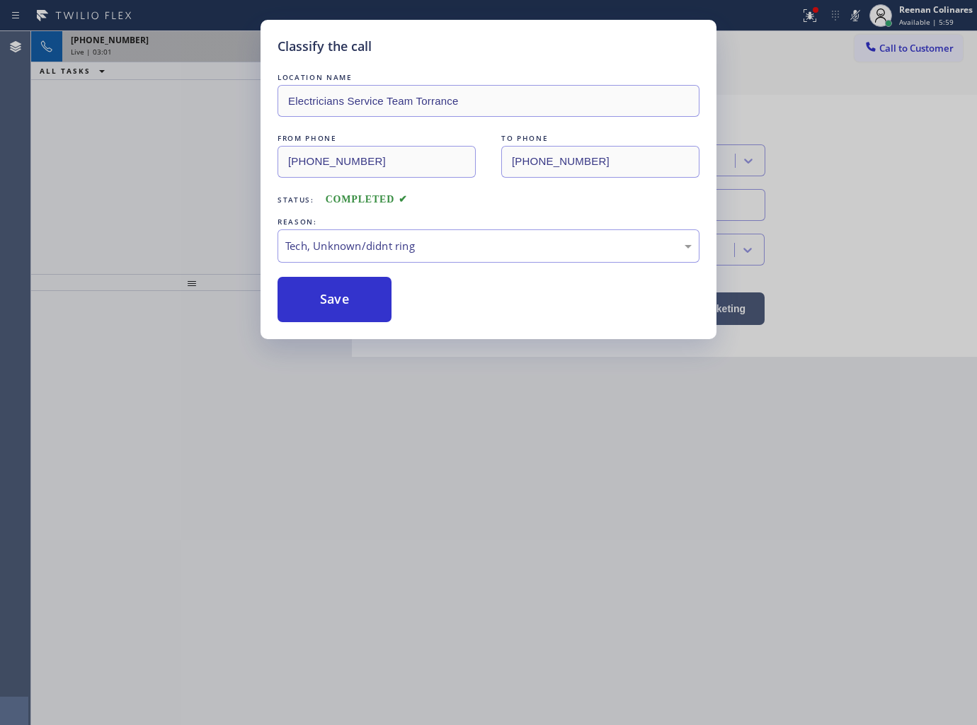
click at [145, 196] on div "Classify the call LOCATION NAME Electricians Service Team Torrance FROM PHONE (…" at bounding box center [488, 362] width 977 height 725
click at [139, 199] on div "Classify the call LOCATION NAME Electricians Service Team Torrance FROM PHONE (…" at bounding box center [488, 362] width 977 height 725
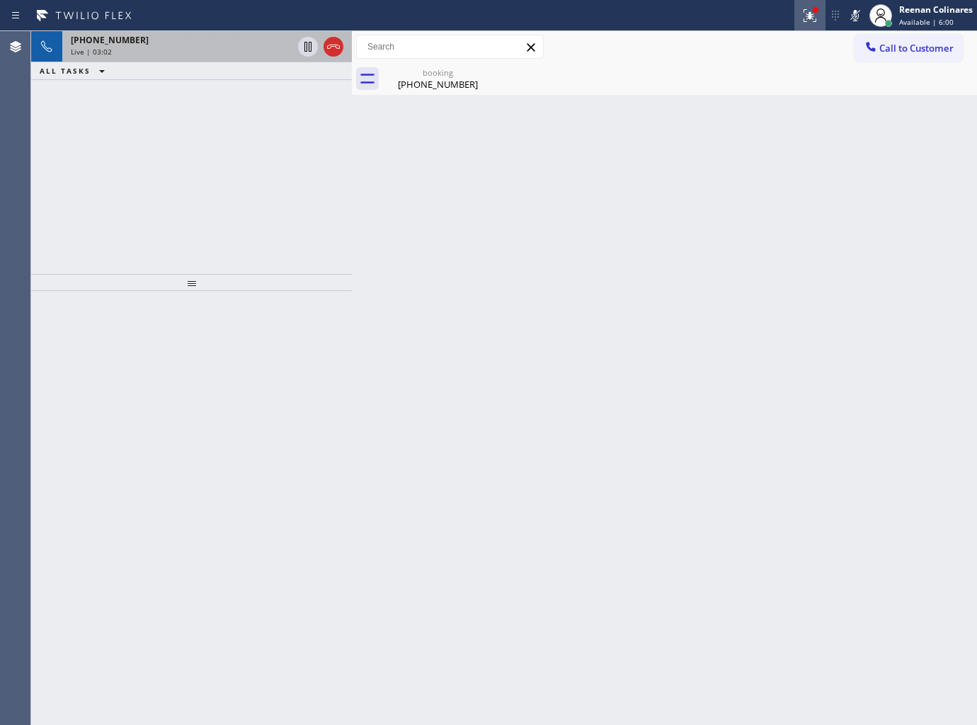
drag, startPoint x: 811, startPoint y: 10, endPoint x: 803, endPoint y: 37, distance: 28.0
click at [808, 12] on div at bounding box center [809, 15] width 31 height 31
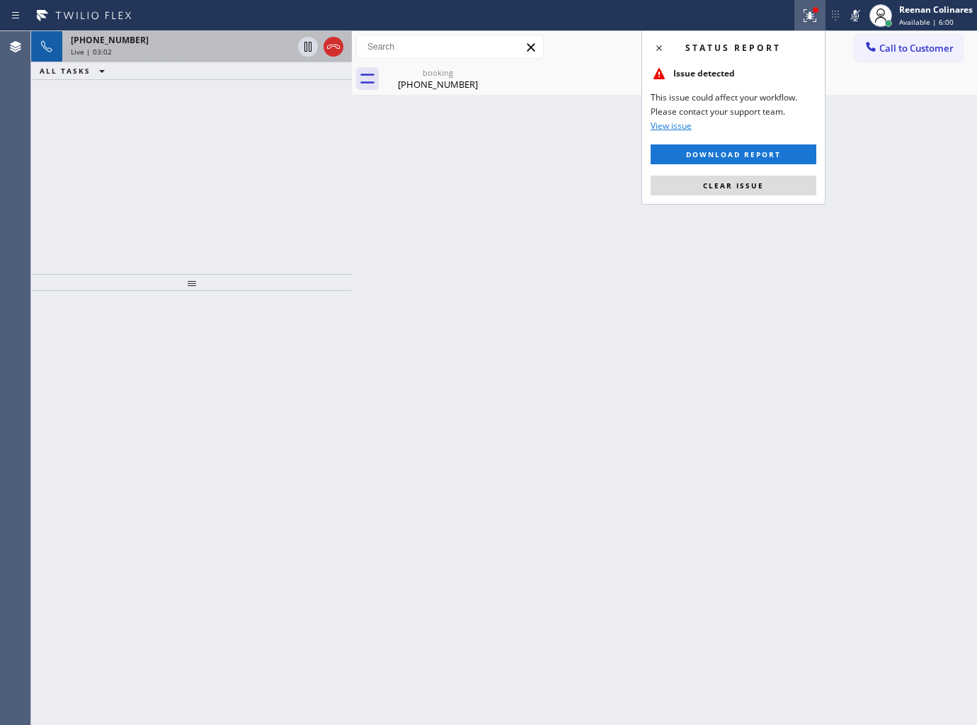
drag, startPoint x: 749, startPoint y: 195, endPoint x: 688, endPoint y: 161, distance: 69.7
click at [744, 189] on button "Clear issue" at bounding box center [734, 186] width 166 height 20
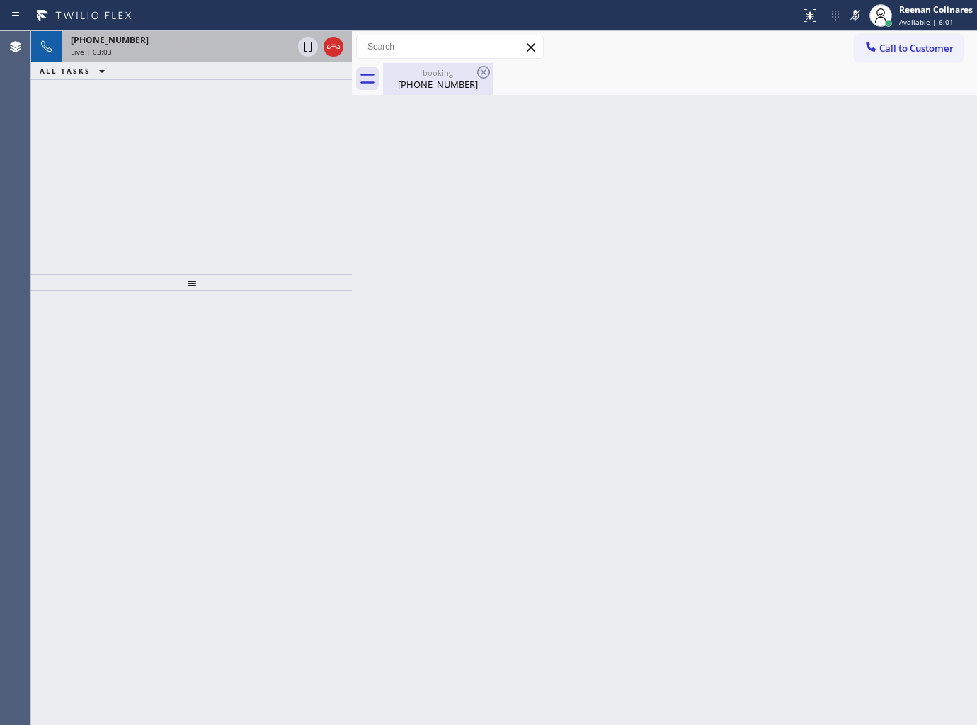
click at [442, 91] on div "booking (206) 330-1142" at bounding box center [437, 79] width 107 height 32
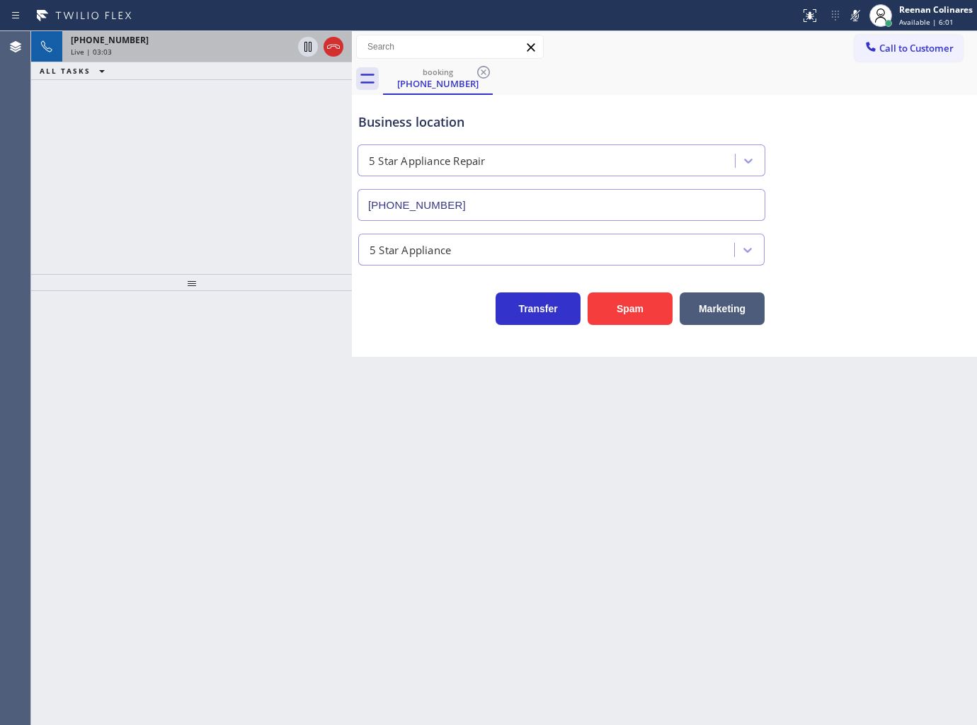
click at [172, 43] on div "+12063301142" at bounding box center [182, 40] width 222 height 12
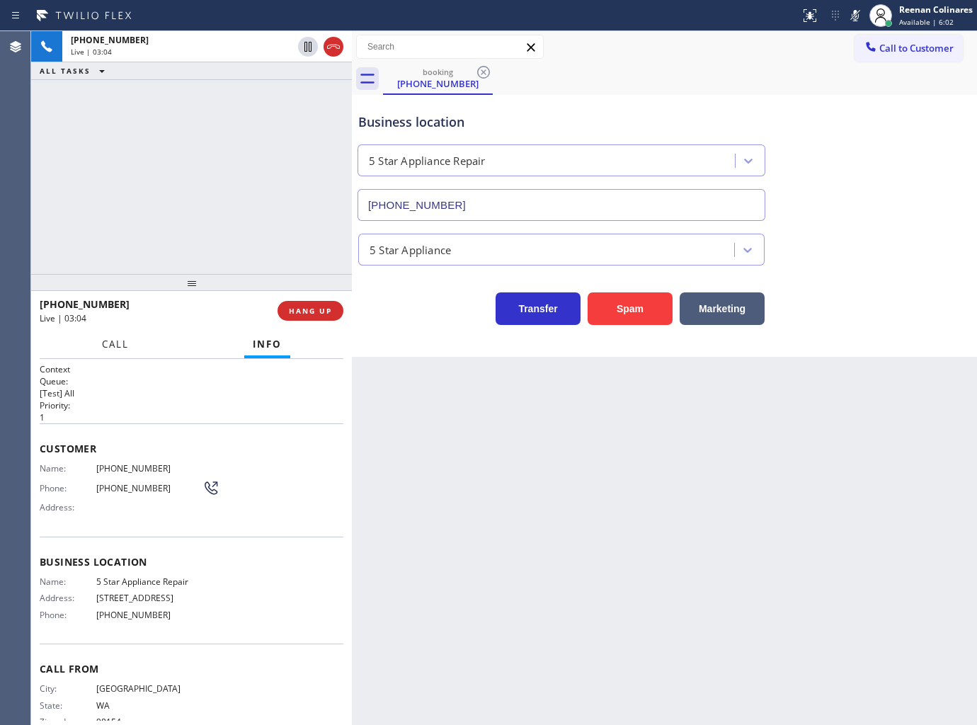
click at [96, 355] on div at bounding box center [115, 356] width 44 height 3
click at [106, 343] on span "Call" at bounding box center [115, 344] width 27 height 13
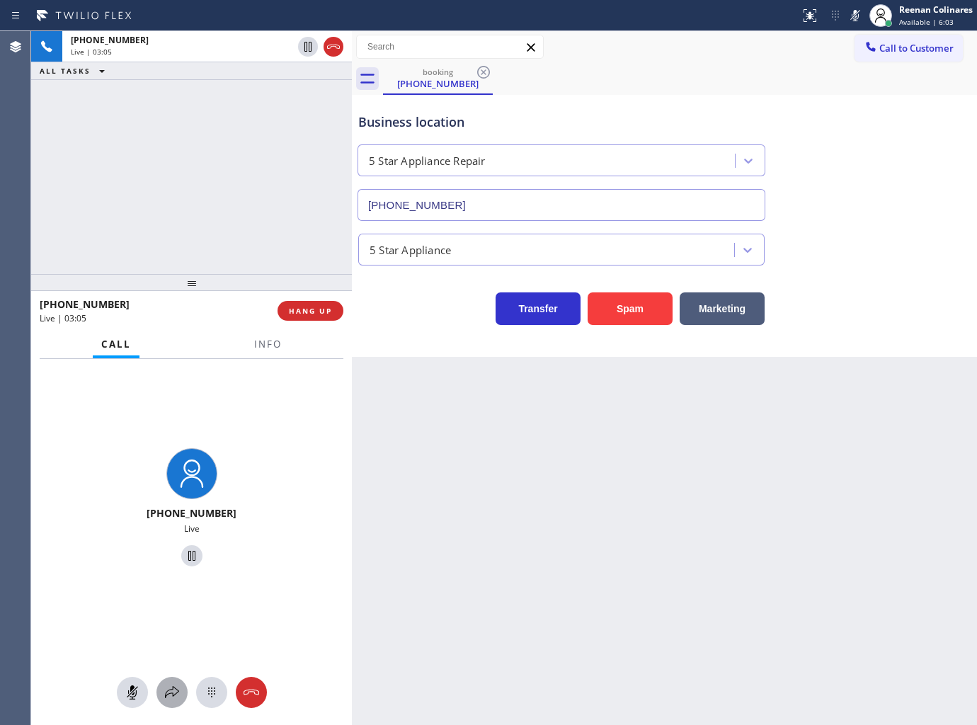
click at [178, 685] on icon at bounding box center [172, 692] width 17 height 17
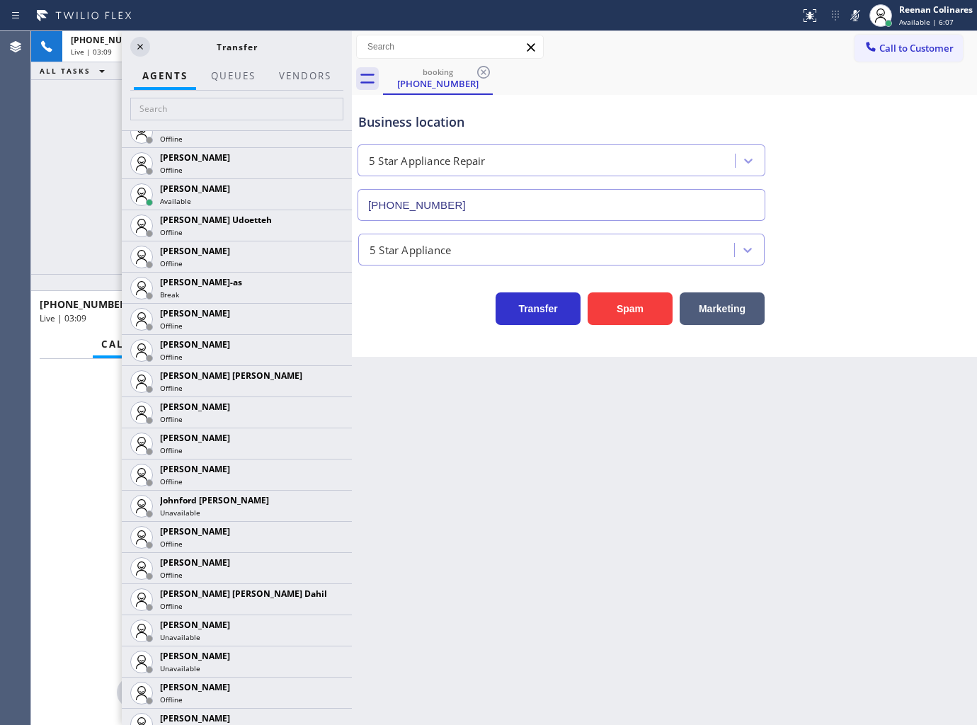
scroll to position [1730, 0]
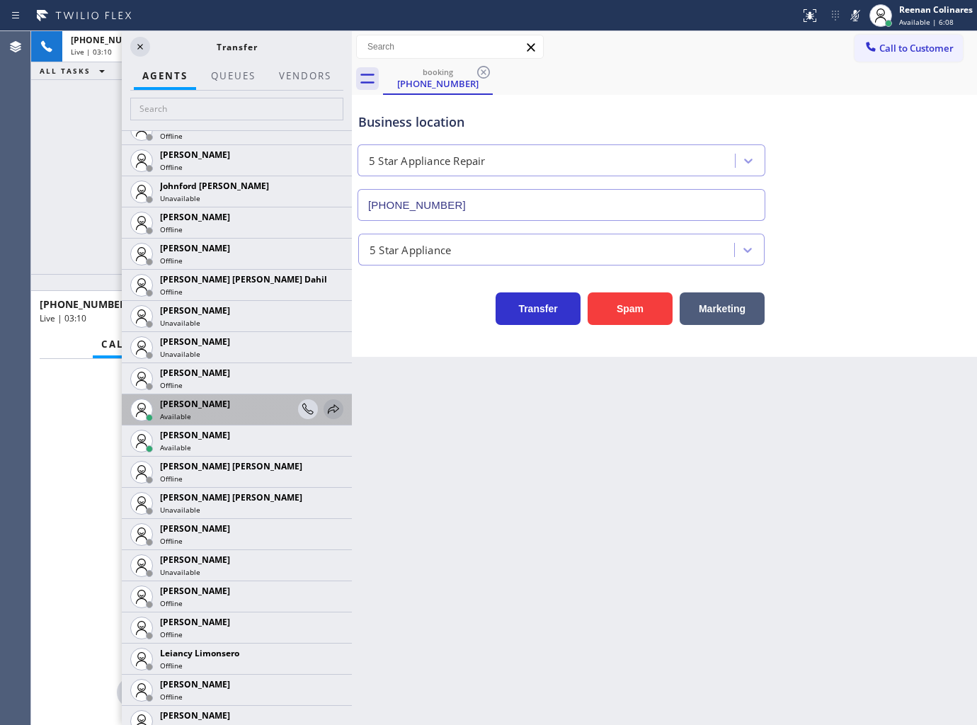
click at [325, 408] on icon at bounding box center [333, 409] width 17 height 17
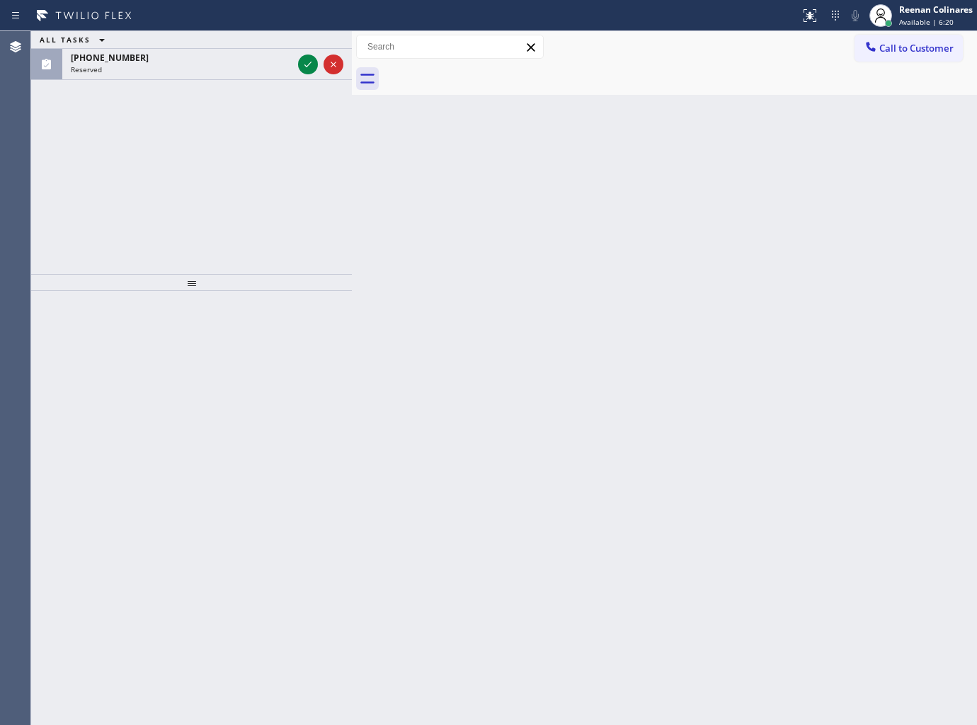
click at [970, 533] on div "Back to Dashboard Change Sender ID Customers Technicians Select a contact Outbo…" at bounding box center [664, 378] width 625 height 694
click at [757, 444] on div "Back to Dashboard Change Sender ID Customers Technicians Select a contact Outbo…" at bounding box center [664, 378] width 625 height 694
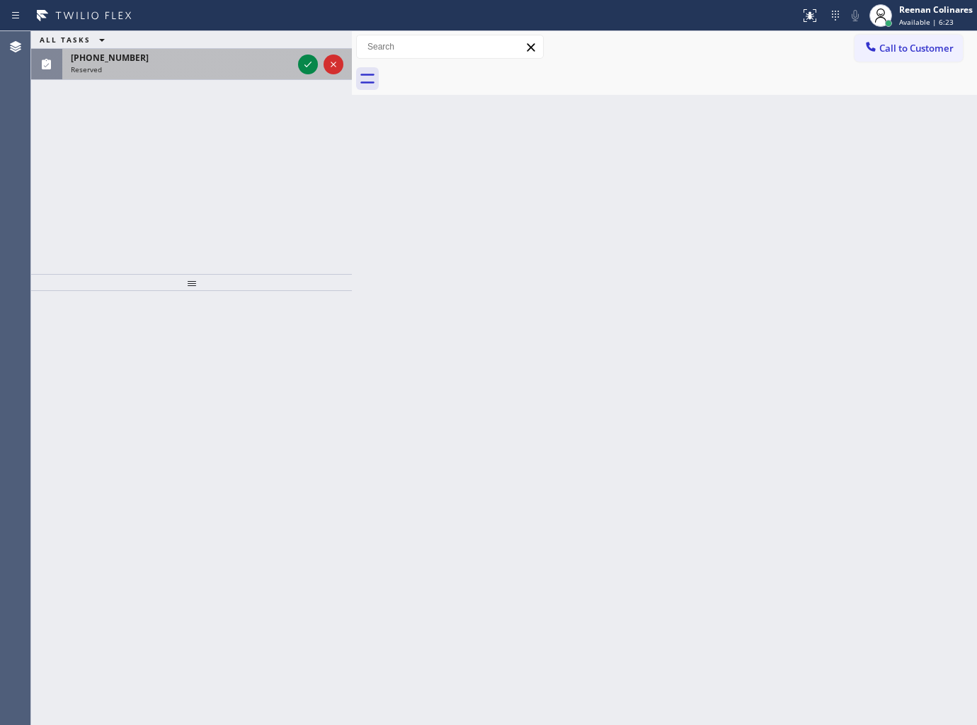
click at [206, 71] on div "Reserved" at bounding box center [182, 69] width 222 height 10
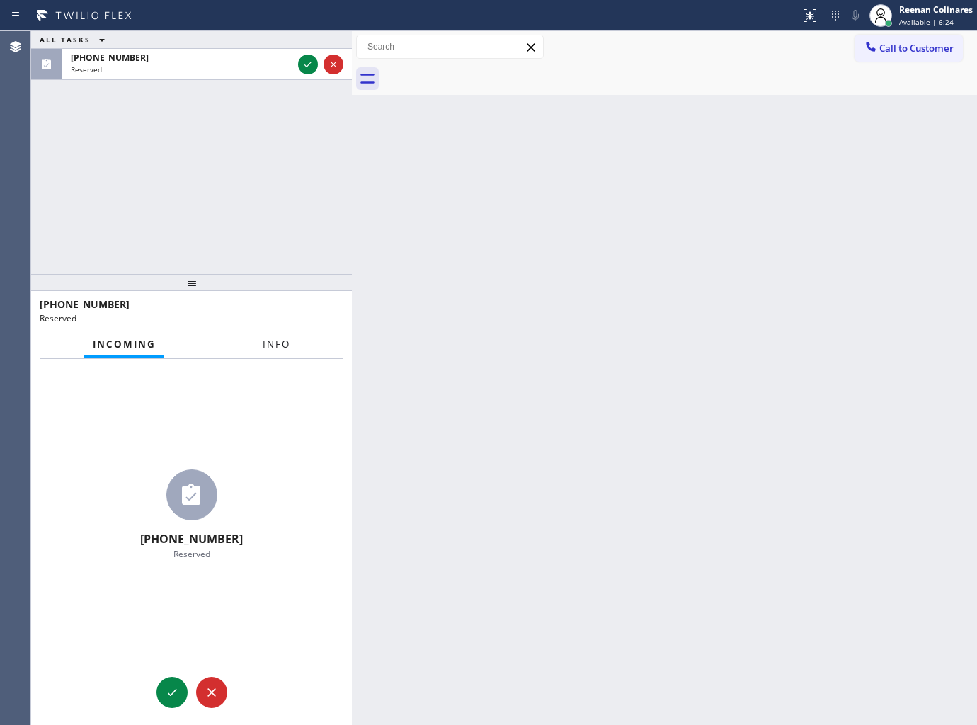
drag, startPoint x: 292, startPoint y: 331, endPoint x: 283, endPoint y: 342, distance: 14.2
click at [287, 338] on button "Info" at bounding box center [276, 345] width 45 height 28
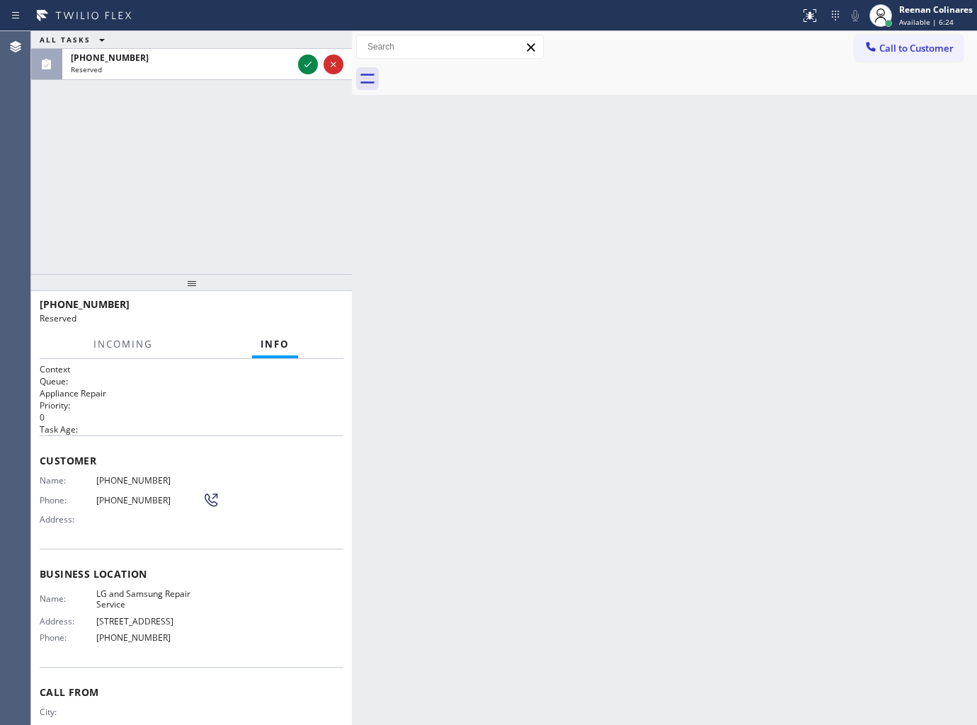
click at [285, 342] on span "Info" at bounding box center [274, 344] width 29 height 13
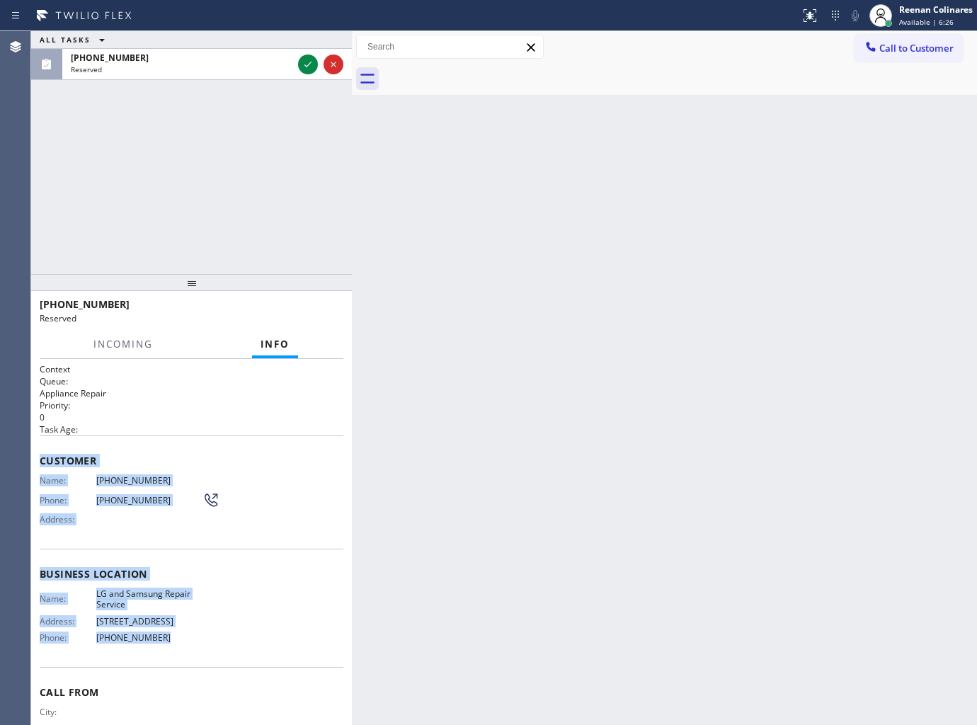
drag, startPoint x: 38, startPoint y: 457, endPoint x: 442, endPoint y: 713, distance: 478.6
click at [206, 646] on div "Context Queue: Appliance Repair Priority: 0 Task Age: Customer Name: (404) 520-…" at bounding box center [191, 542] width 321 height 367
copy div "Customer Name: (404) 520-1749 Phone: (404) 520-1749 Address: Business location …"
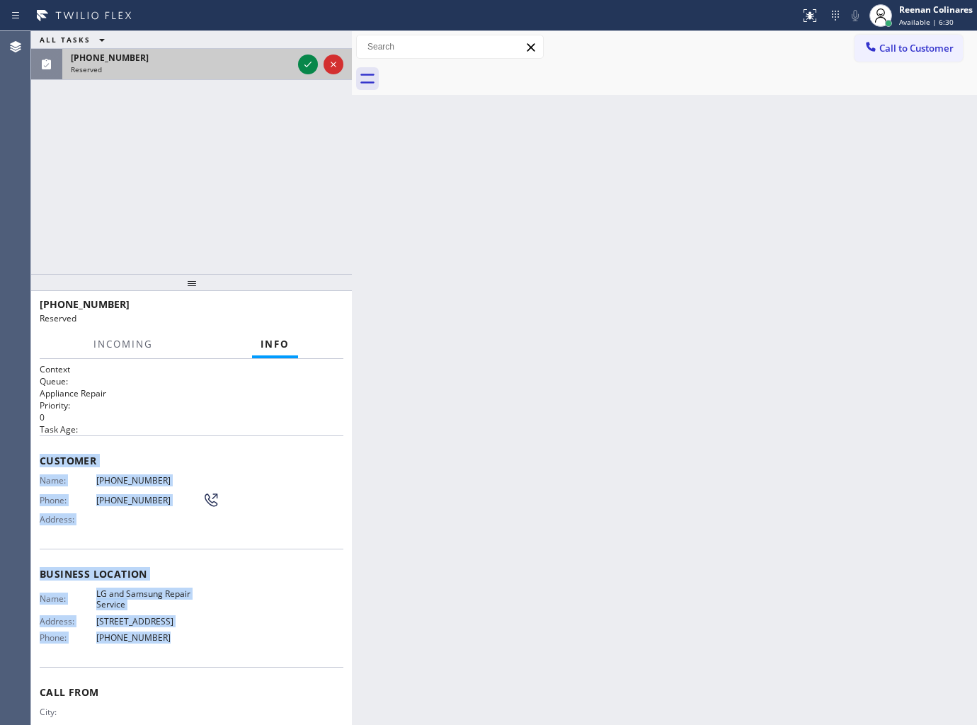
click at [296, 55] on div at bounding box center [320, 64] width 51 height 31
click at [307, 64] on icon at bounding box center [307, 64] width 17 height 17
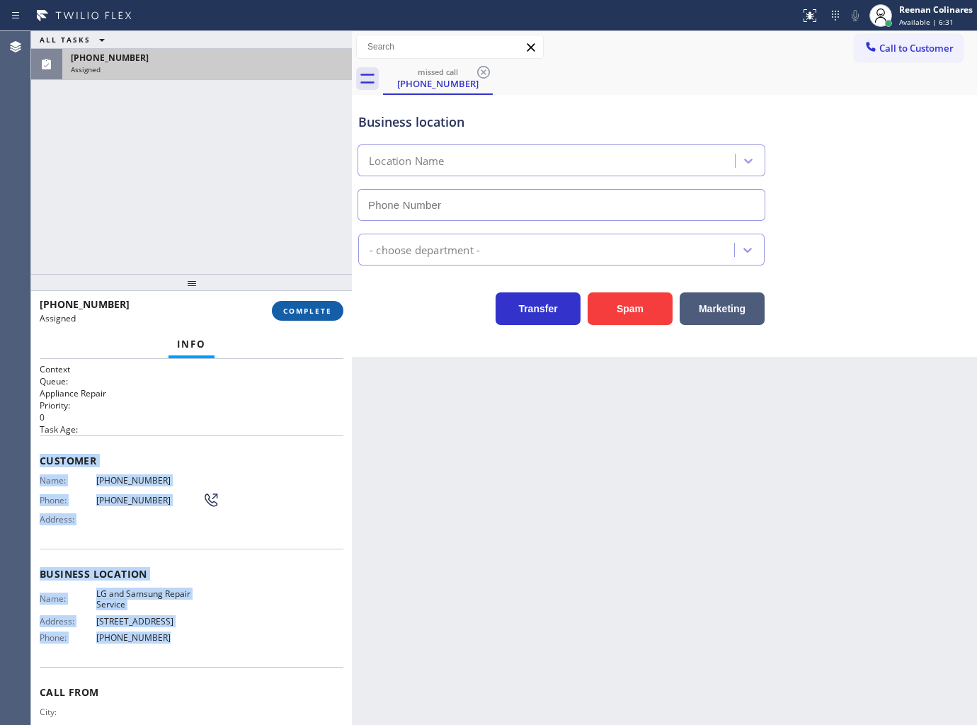
click at [328, 307] on span "COMPLETE" at bounding box center [307, 311] width 49 height 10
type input "(714) 248-8165"
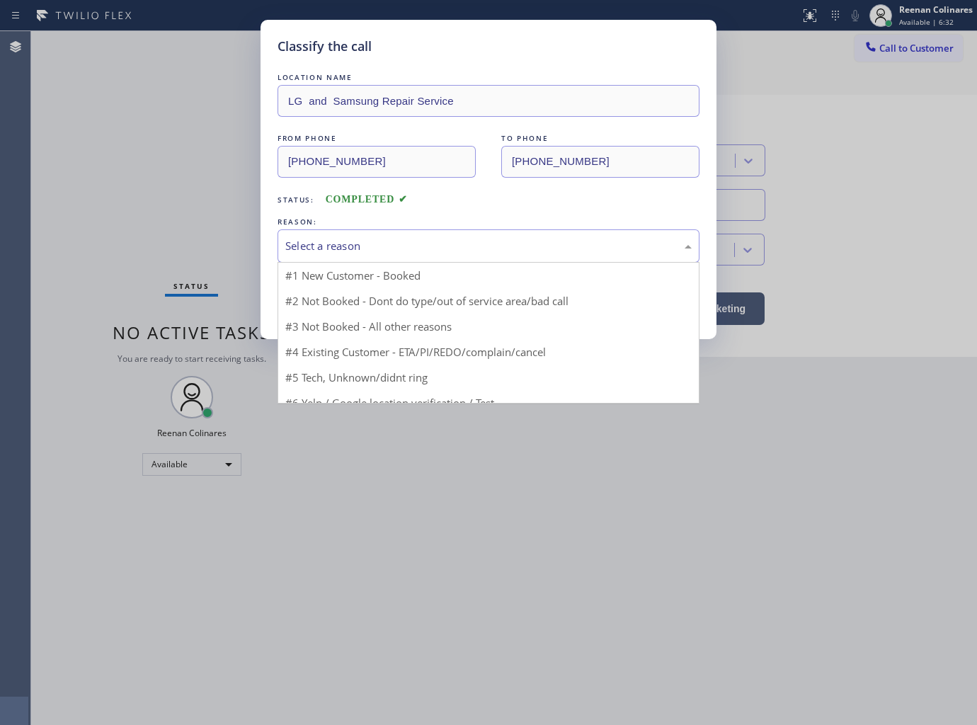
click at [402, 252] on div "Select a reason" at bounding box center [488, 246] width 406 height 16
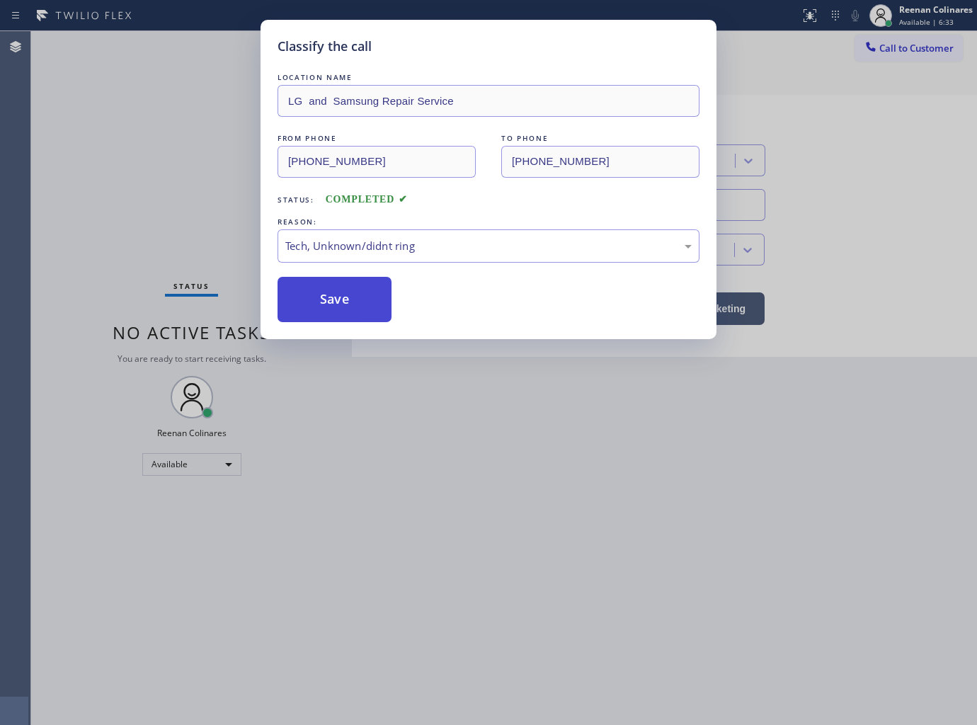
click at [331, 307] on button "Save" at bounding box center [334, 299] width 114 height 45
click at [59, 208] on div "Classify the call LOCATION NAME LG and Samsung Repair Service FROM PHONE (404) …" at bounding box center [488, 362] width 977 height 725
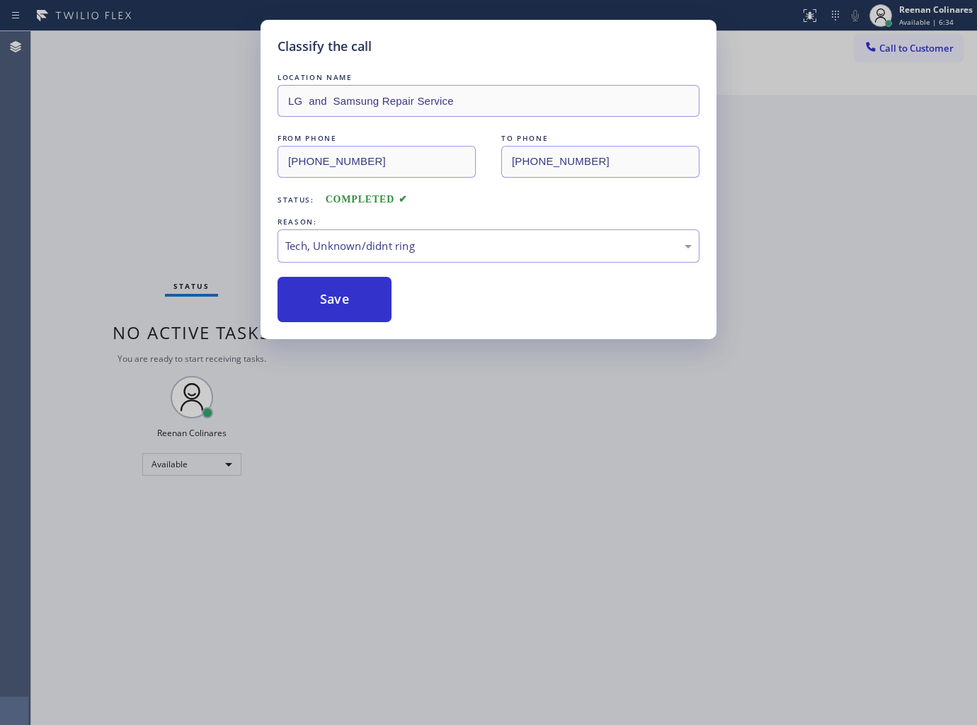
click at [68, 200] on div "Classify the call LOCATION NAME LG and Samsung Repair Service FROM PHONE (404) …" at bounding box center [488, 362] width 977 height 725
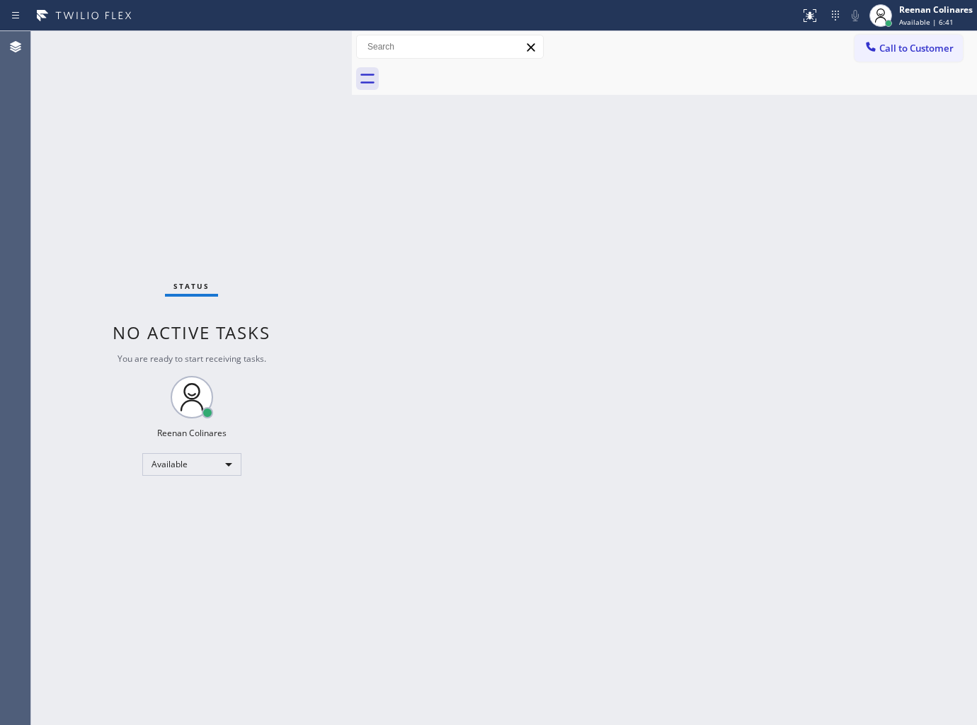
click at [546, 101] on div "Back to Dashboard Change Sender ID Customers Technicians Select a contact Outbo…" at bounding box center [664, 378] width 625 height 694
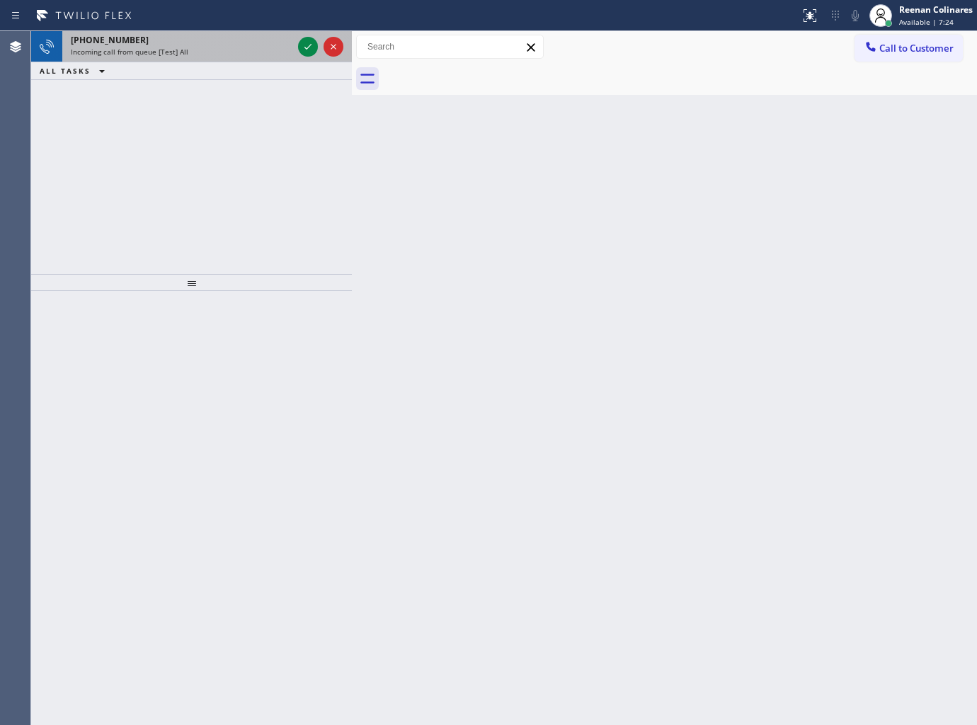
click at [160, 52] on span "Incoming call from queue [Test] All" at bounding box center [130, 52] width 118 height 10
drag, startPoint x: 248, startPoint y: 57, endPoint x: 314, endPoint y: 43, distance: 66.5
click at [250, 57] on div "Incoming call from queue [Test] All" at bounding box center [182, 52] width 222 height 10
click at [239, 47] on div "Incoming call from queue [Test] All" at bounding box center [182, 52] width 222 height 10
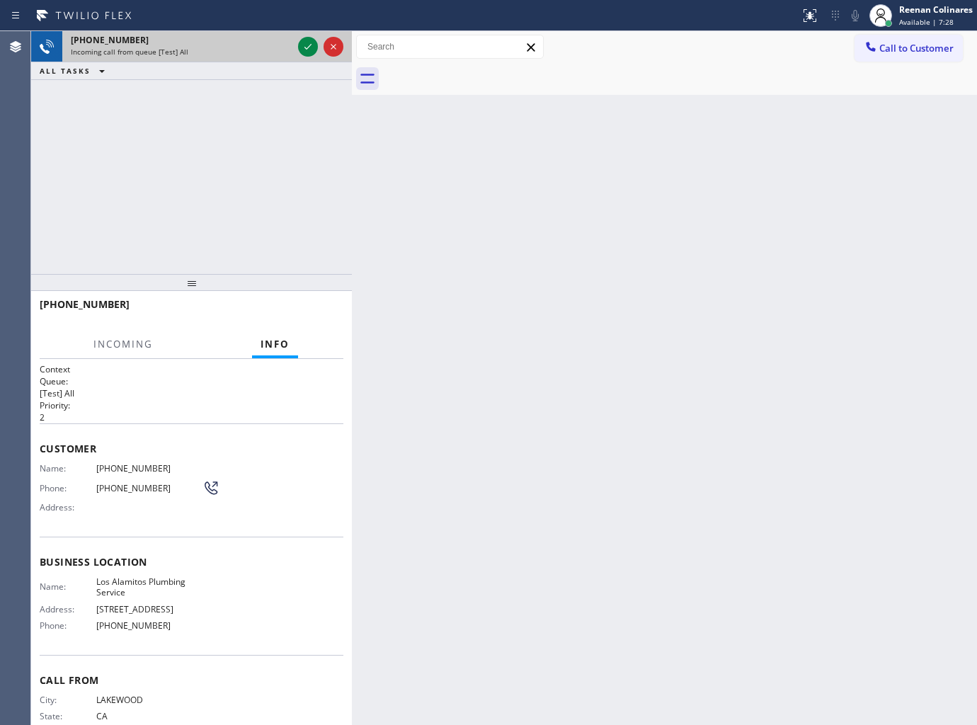
drag, startPoint x: 217, startPoint y: 58, endPoint x: 243, endPoint y: 57, distance: 25.5
click at [217, 59] on div "+15623984330 Incoming call from queue [Test] All" at bounding box center [178, 46] width 233 height 31
click at [308, 47] on icon at bounding box center [307, 46] width 17 height 17
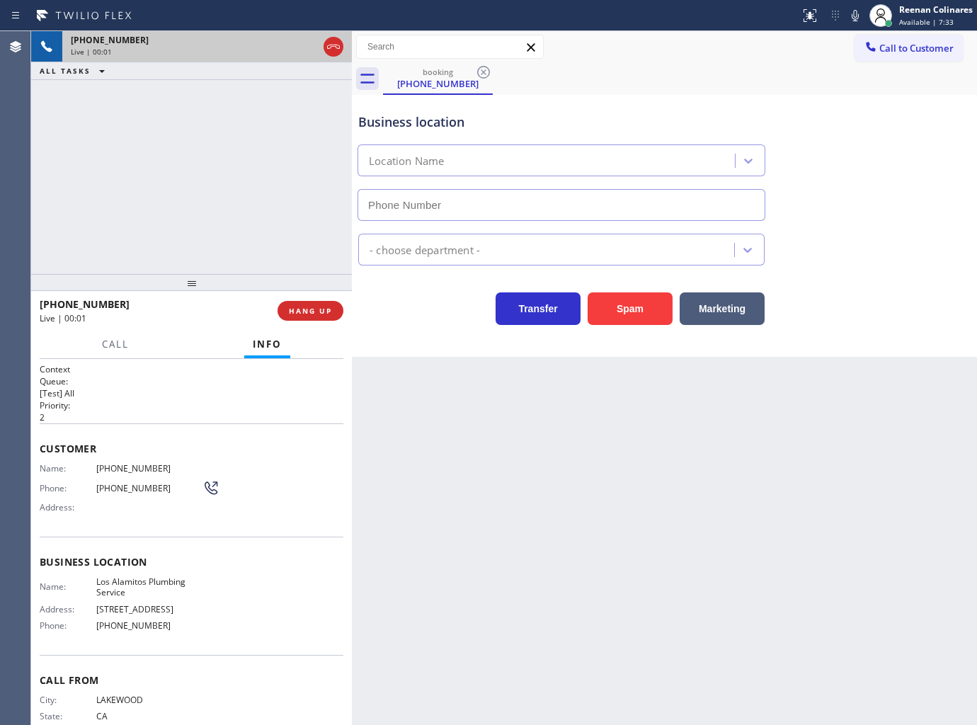
type input "(562) 203-0377"
click at [855, 16] on icon at bounding box center [855, 15] width 17 height 17
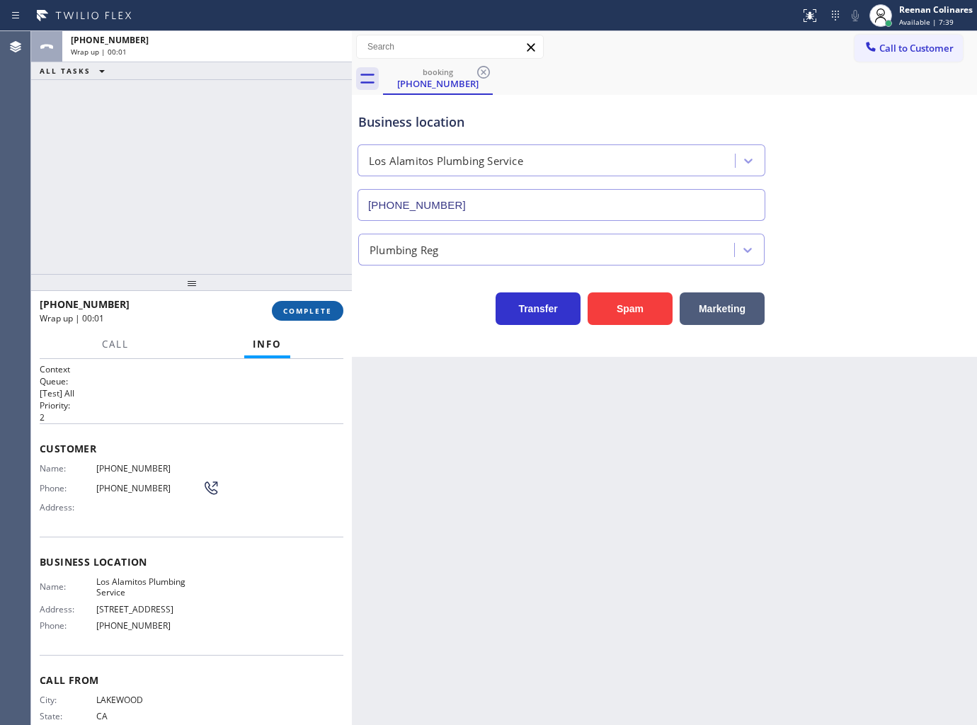
click at [292, 316] on button "COMPLETE" at bounding box center [307, 311] width 71 height 20
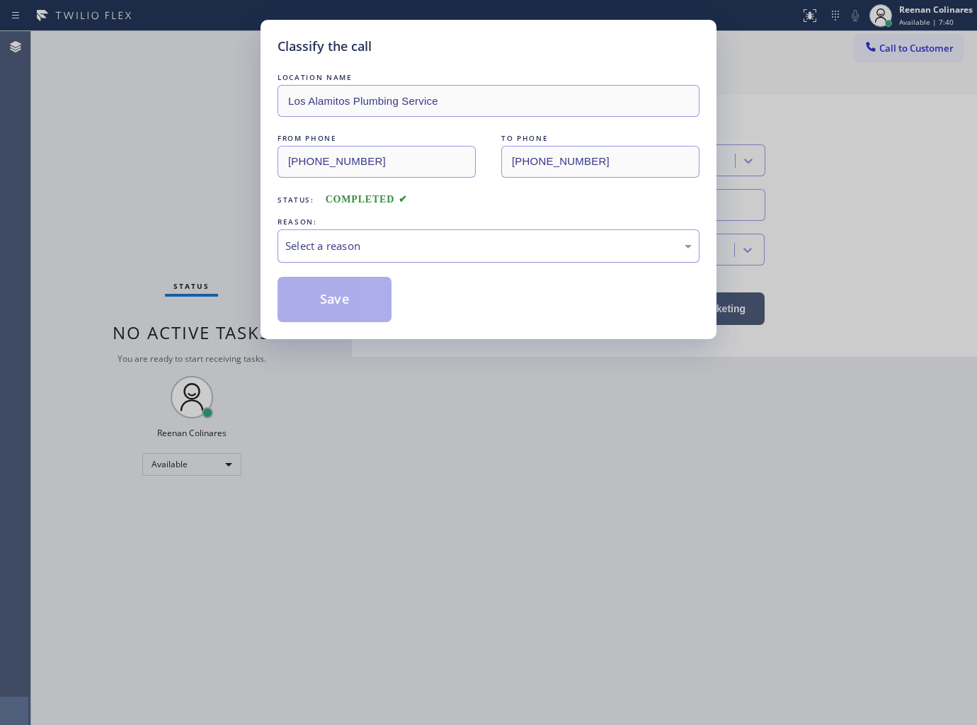
click at [348, 241] on div "Select a reason" at bounding box center [488, 246] width 406 height 16
click at [326, 299] on button "Save" at bounding box center [334, 299] width 114 height 45
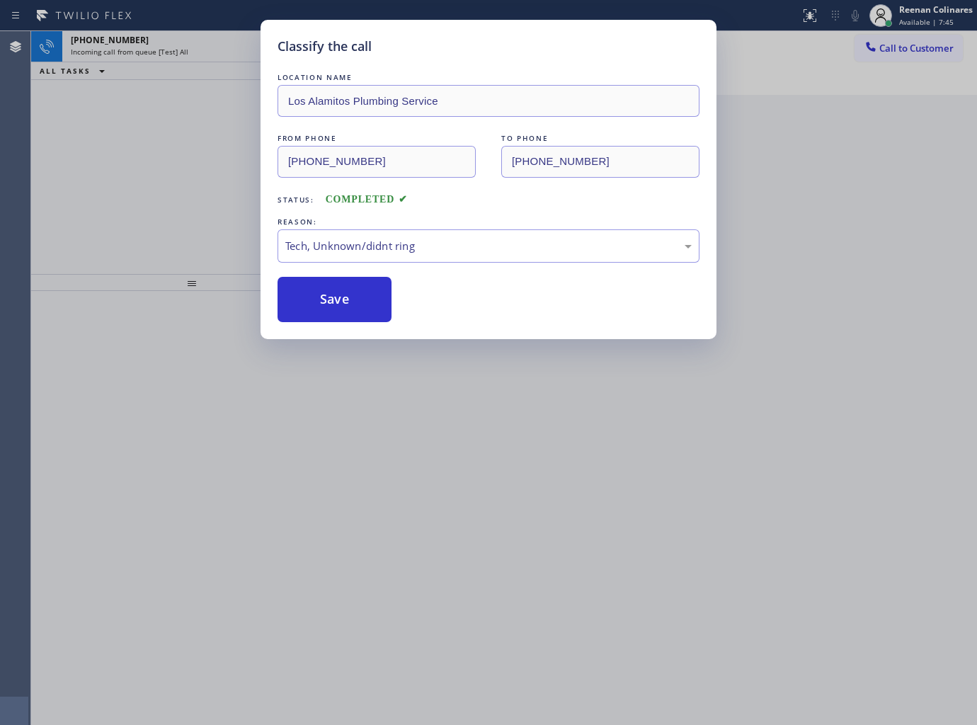
click at [655, 427] on div "Classify the call LOCATION NAME Los Alamitos Plumbing Service FROM PHONE (562) …" at bounding box center [488, 362] width 977 height 725
click at [314, 297] on div "Classify the call LOCATION NAME Sub Zero Appliance Repair [GEOGRAPHIC_DATA] FRO…" at bounding box center [504, 378] width 946 height 694
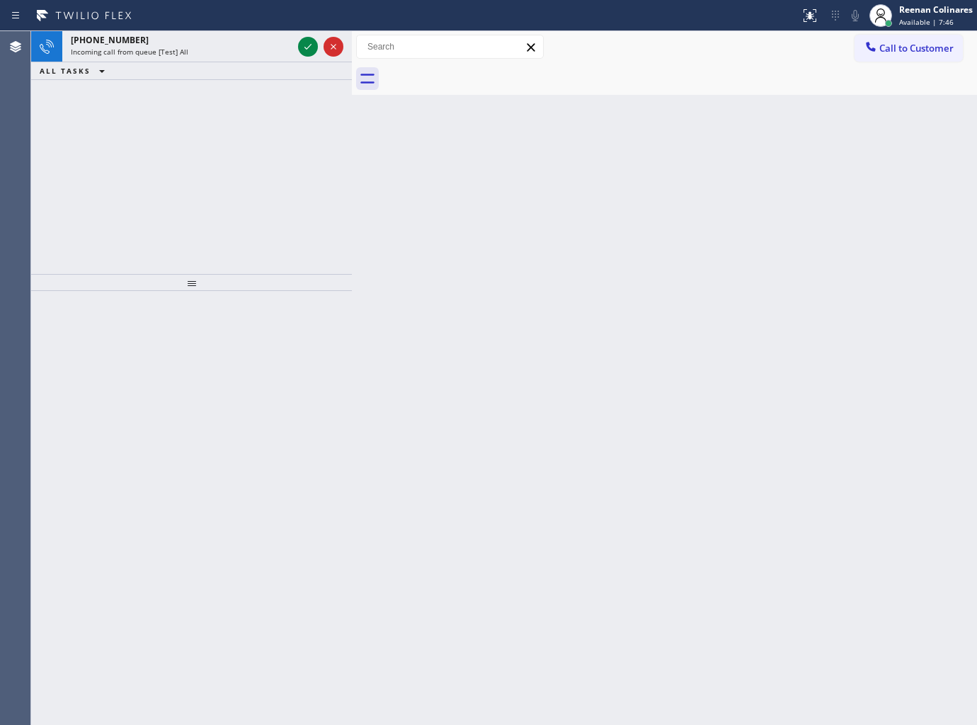
drag, startPoint x: 314, startPoint y: 297, endPoint x: 314, endPoint y: 289, distance: 8.5
click at [314, 289] on div "+13105252997 Incoming call from queue [Test] All ALL TASKS ALL TASKS ACTIVE TAS…" at bounding box center [191, 378] width 321 height 694
drag, startPoint x: 314, startPoint y: 289, endPoint x: 305, endPoint y: 231, distance: 58.1
click at [314, 277] on div at bounding box center [191, 282] width 321 height 17
click at [239, 47] on div "Incoming call from queue [Test] All" at bounding box center [182, 52] width 222 height 10
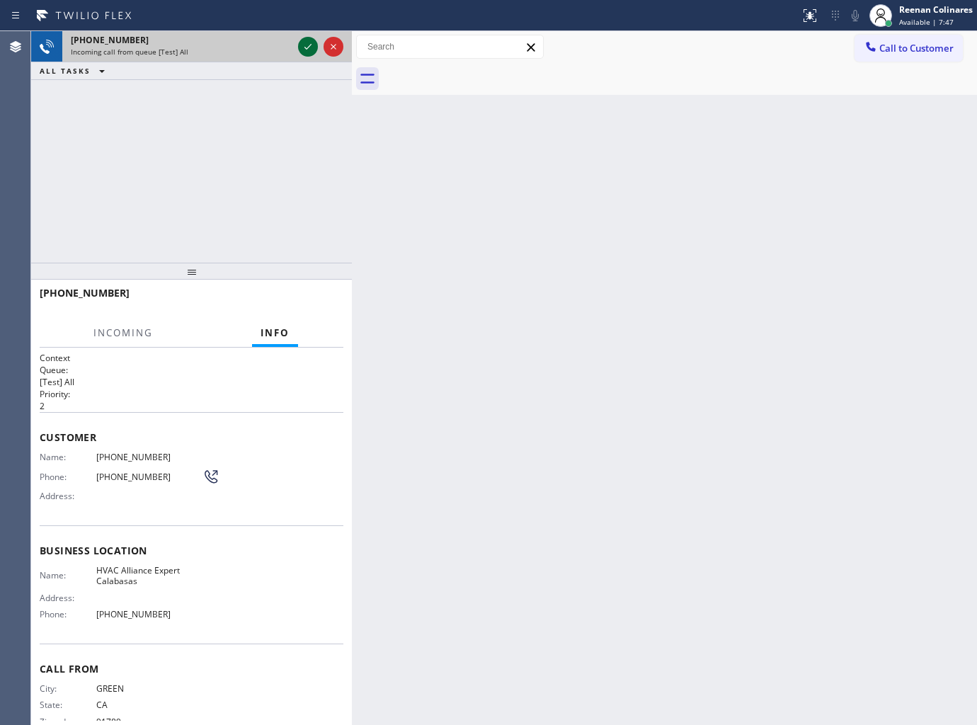
click at [304, 44] on icon at bounding box center [307, 46] width 17 height 17
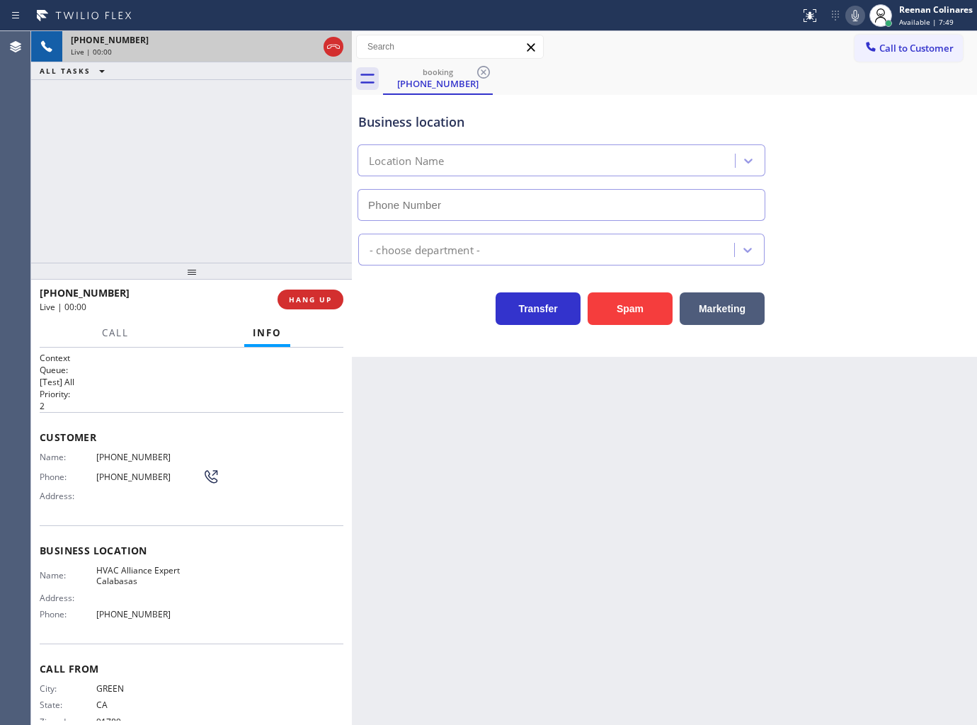
type input "(310) 361-5358"
drag, startPoint x: 634, startPoint y: 328, endPoint x: 648, endPoint y: 302, distance: 29.8
click at [639, 319] on div "Business location HVAC Alliance Expert Calabasas (310) 361-5358 HVAC Transfer S…" at bounding box center [664, 226] width 625 height 262
drag, startPoint x: 663, startPoint y: 295, endPoint x: 797, endPoint y: 171, distance: 182.9
click at [663, 295] on button "Spam" at bounding box center [630, 308] width 85 height 33
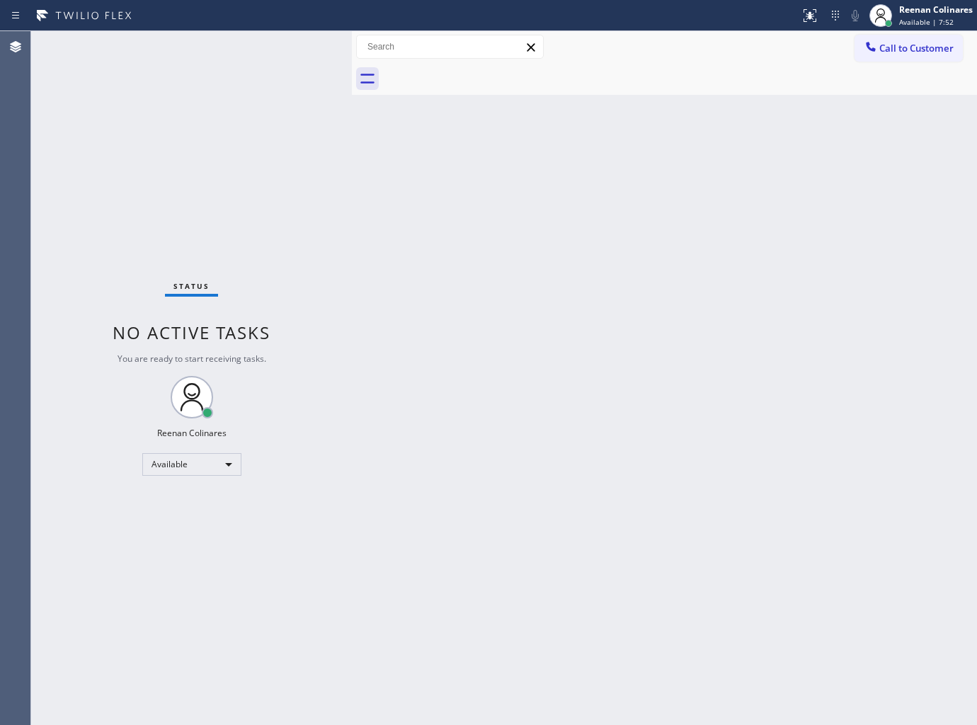
drag, startPoint x: 562, startPoint y: 296, endPoint x: 560, endPoint y: 304, distance: 8.8
click at [563, 296] on div "Back to Dashboard Change Sender ID Customers Technicians Select a contact Outbo…" at bounding box center [664, 378] width 625 height 694
click at [562, 215] on div "Back to Dashboard Change Sender ID Customers Technicians Select a contact Outbo…" at bounding box center [664, 378] width 625 height 694
click at [557, 190] on div "Back to Dashboard Change Sender ID Customers Technicians Select a contact Outbo…" at bounding box center [664, 378] width 625 height 694
click at [607, 177] on div "Back to Dashboard Change Sender ID Customers Technicians Select a contact Outbo…" at bounding box center [664, 378] width 625 height 694
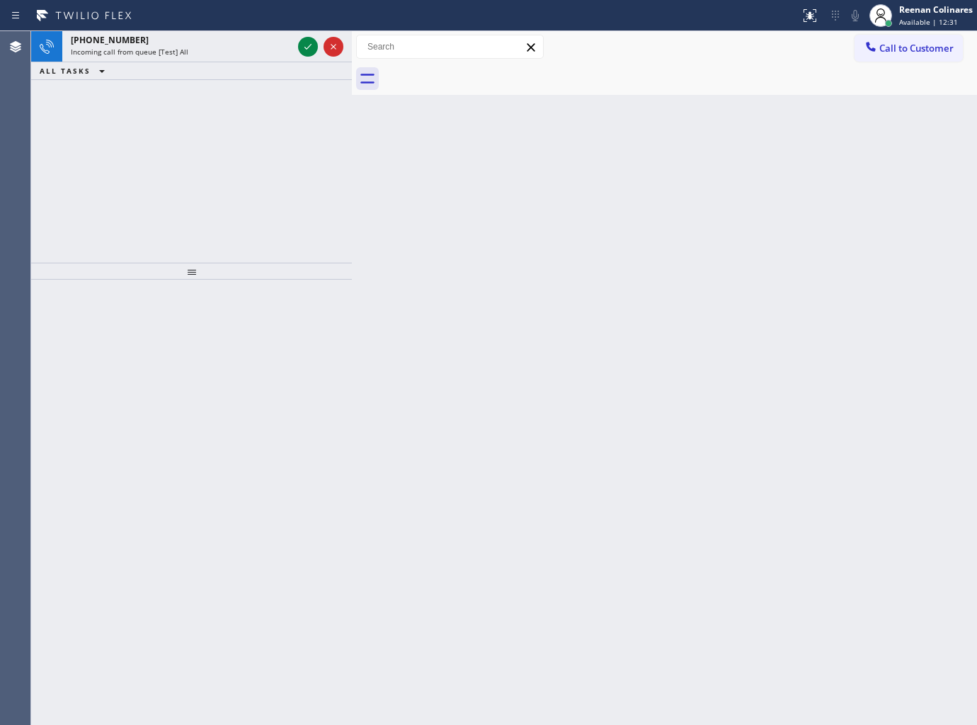
click at [241, 62] on div "ALL TASKS ALL TASKS ACTIVE TASKS TASKS IN WRAP UP" at bounding box center [191, 71] width 321 height 18
click at [241, 58] on div "+17148081881 Incoming call from queue [Test] All" at bounding box center [178, 46] width 233 height 31
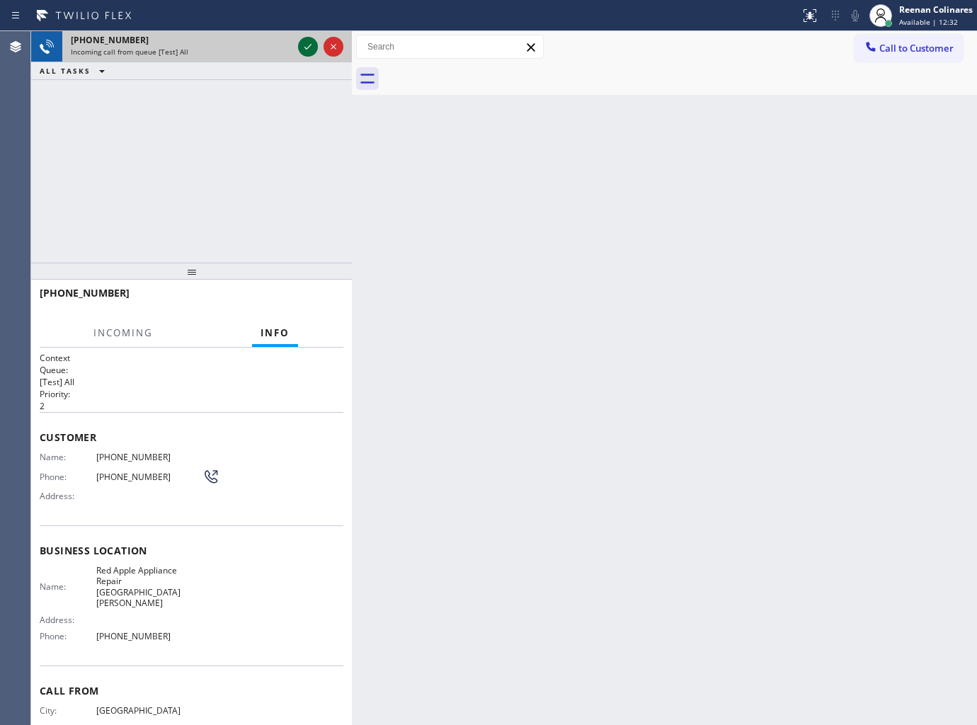
click at [308, 47] on icon at bounding box center [307, 47] width 7 height 6
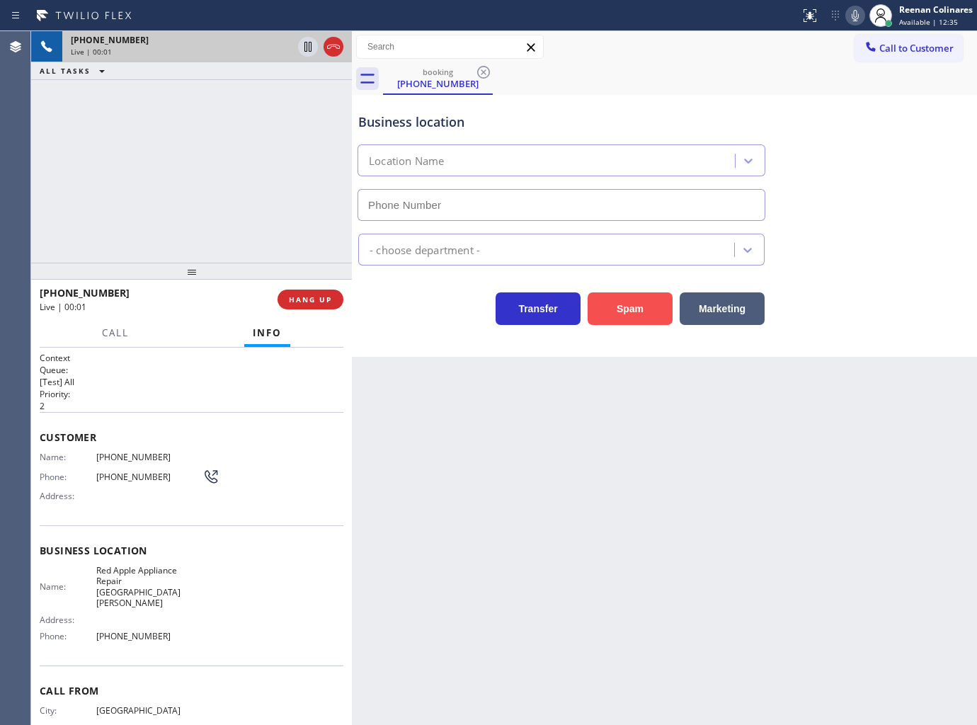
type input "(714) 699-9610"
click at [624, 309] on button "Spam" at bounding box center [630, 308] width 85 height 33
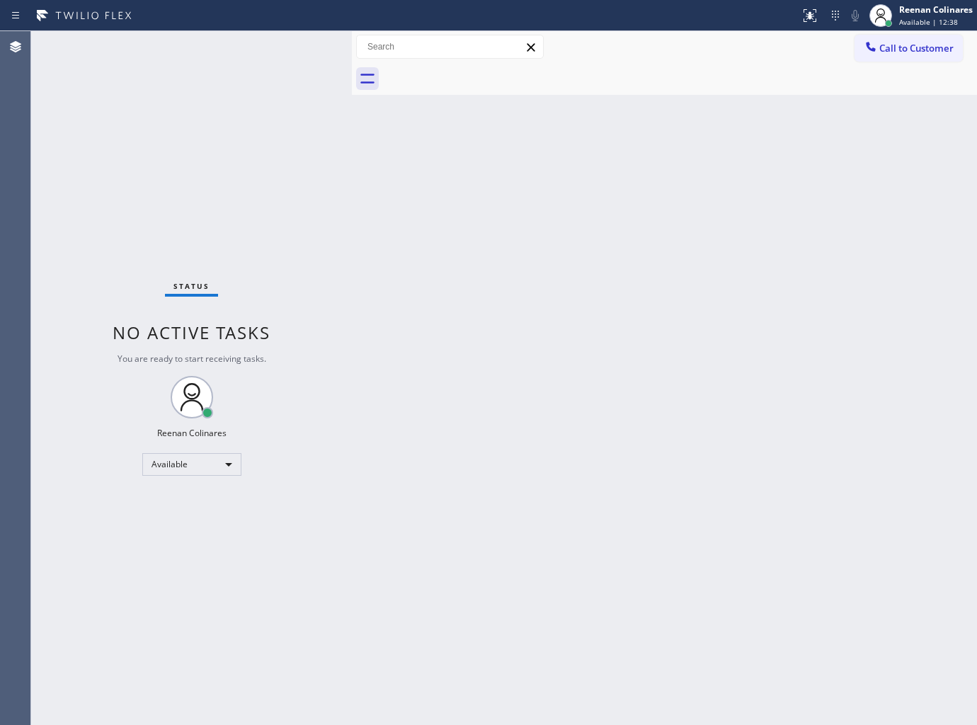
click at [682, 314] on div "Back to Dashboard Change Sender ID Customers Technicians Select a contact Outbo…" at bounding box center [664, 378] width 625 height 694
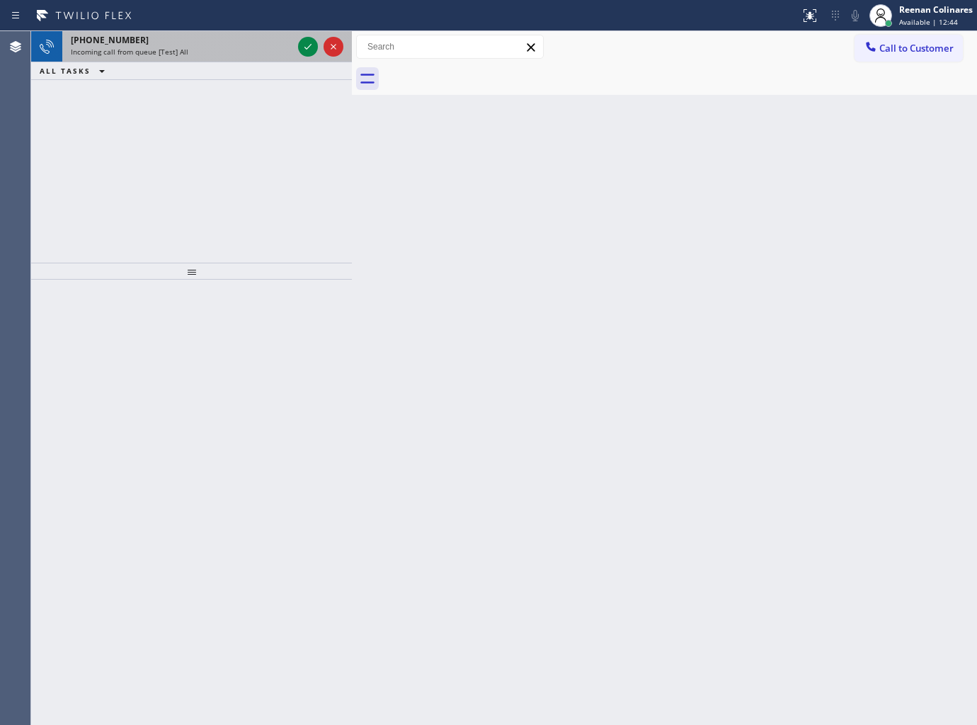
click at [258, 57] on div "+17602292919 Incoming call from queue [Test] All" at bounding box center [178, 46] width 233 height 31
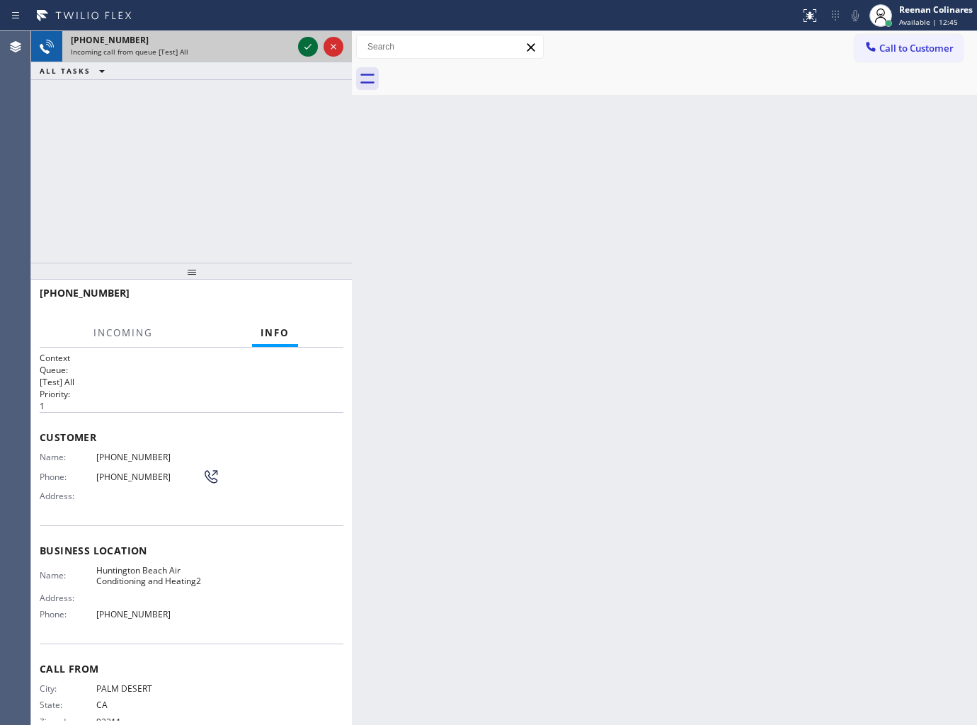
click at [302, 42] on icon at bounding box center [307, 46] width 17 height 17
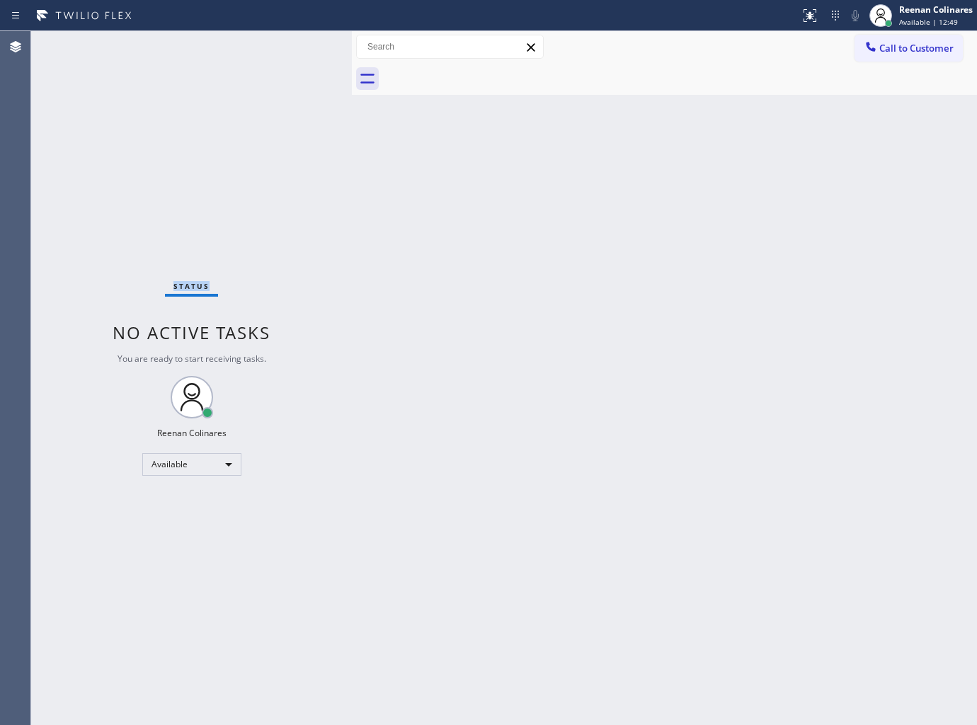
click at [303, 47] on div "Status No active tasks You are ready to start receiving tasks. Reenan Colinares…" at bounding box center [191, 378] width 321 height 694
click at [302, 47] on div "Status No active tasks You are ready to start receiving tasks. Reenan Colinares…" at bounding box center [191, 378] width 321 height 694
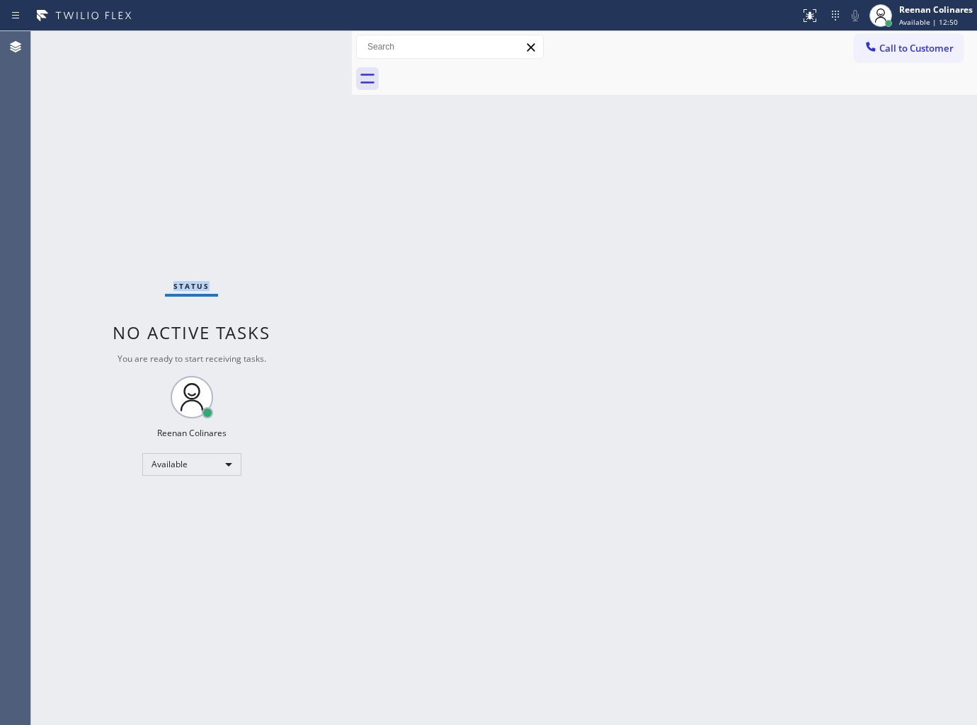
click at [251, 149] on div "Status No active tasks You are ready to start receiving tasks. Reenan Colinares…" at bounding box center [191, 378] width 321 height 694
click at [582, 186] on div "Back to Dashboard Change Sender ID Customers Technicians Select a contact Outbo…" at bounding box center [664, 378] width 625 height 694
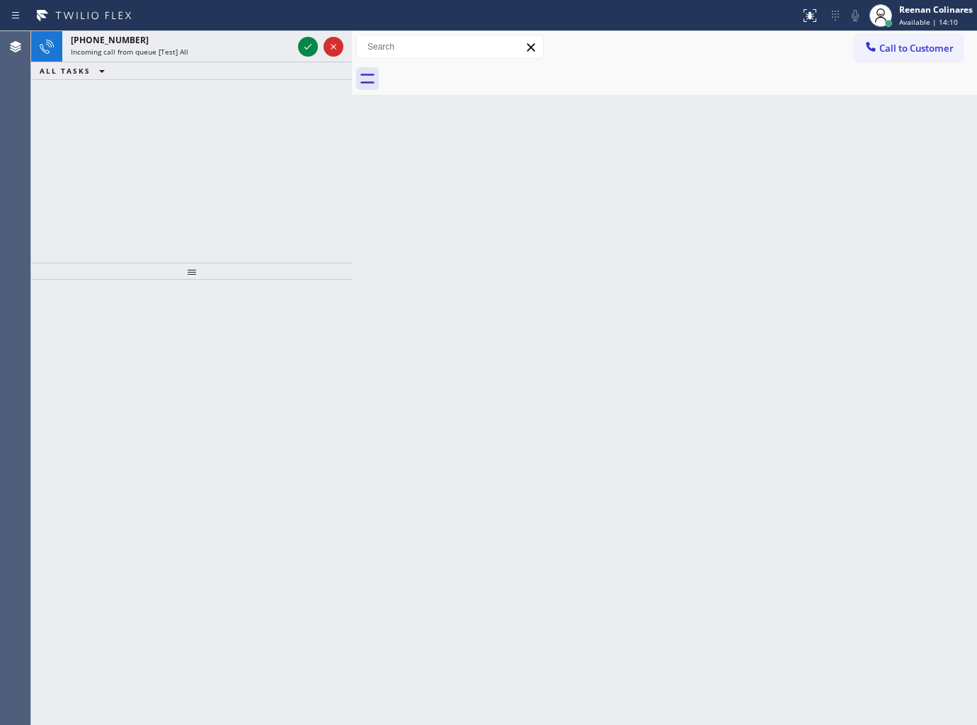
click at [215, 25] on div at bounding box center [400, 15] width 789 height 23
click at [221, 51] on div "Incoming call from queue [Test] All" at bounding box center [182, 52] width 222 height 10
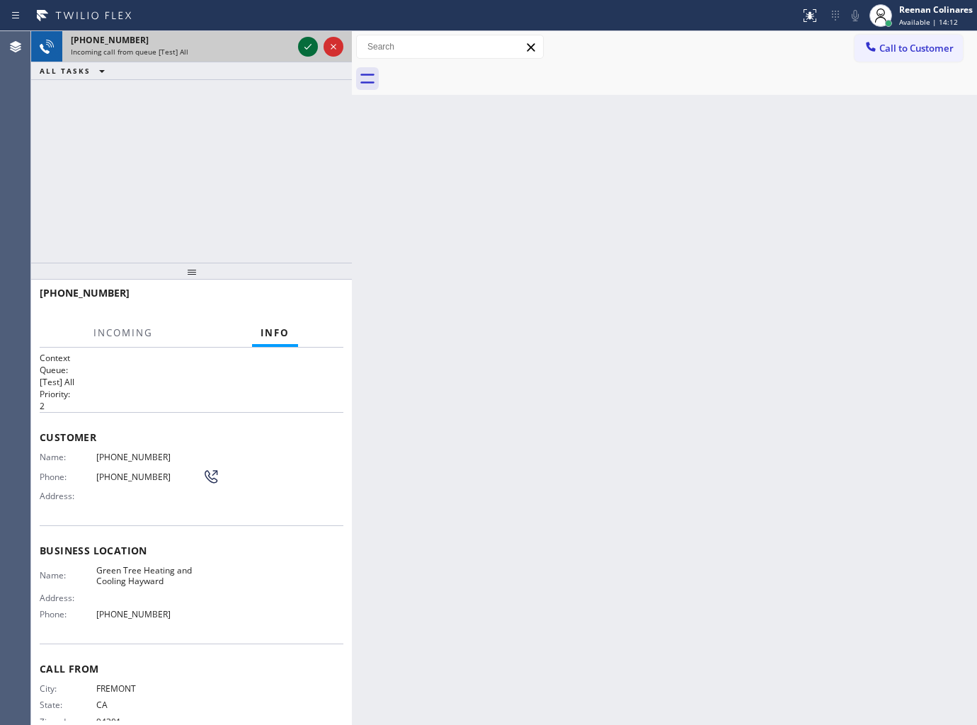
click at [314, 47] on icon at bounding box center [307, 46] width 17 height 17
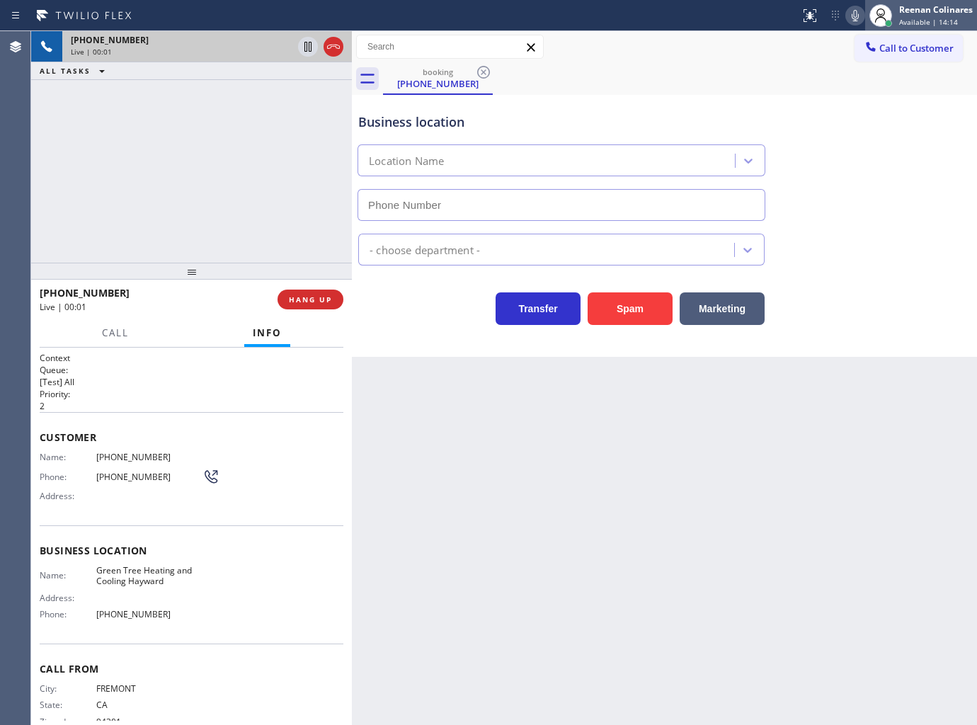
drag, startPoint x: 646, startPoint y: 307, endPoint x: 956, endPoint y: 4, distance: 433.5
click at [651, 303] on button "Spam" at bounding box center [630, 308] width 85 height 33
type input "(510) 462-5662"
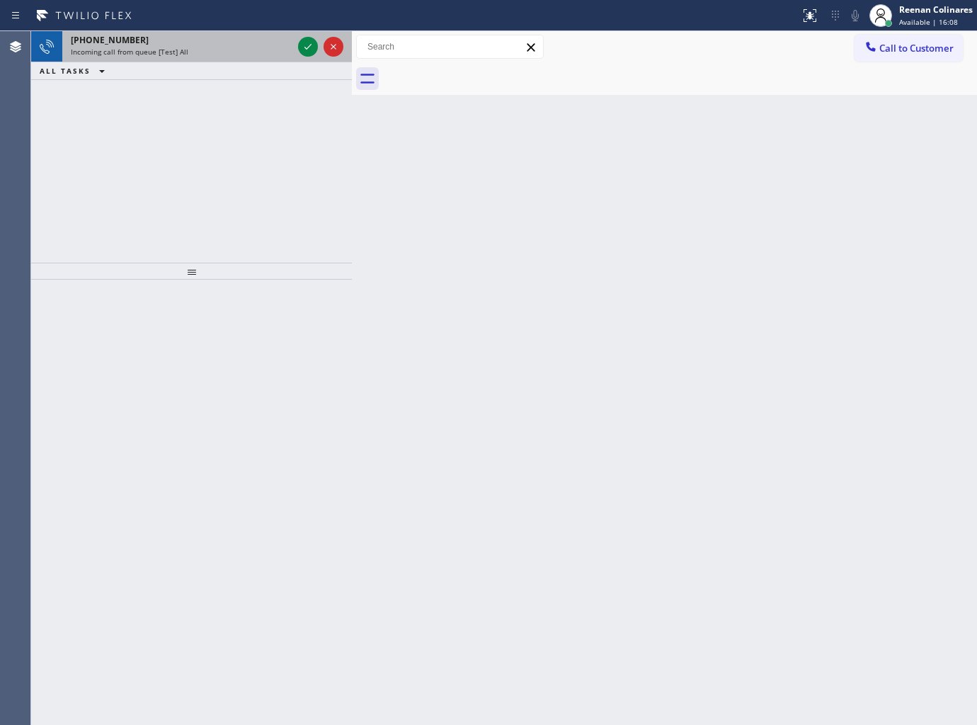
click at [239, 41] on div "+13606092584" at bounding box center [182, 40] width 222 height 12
drag, startPoint x: 246, startPoint y: 50, endPoint x: 303, endPoint y: 47, distance: 56.7
click at [258, 50] on div "Incoming call from queue [Test] All" at bounding box center [182, 52] width 222 height 10
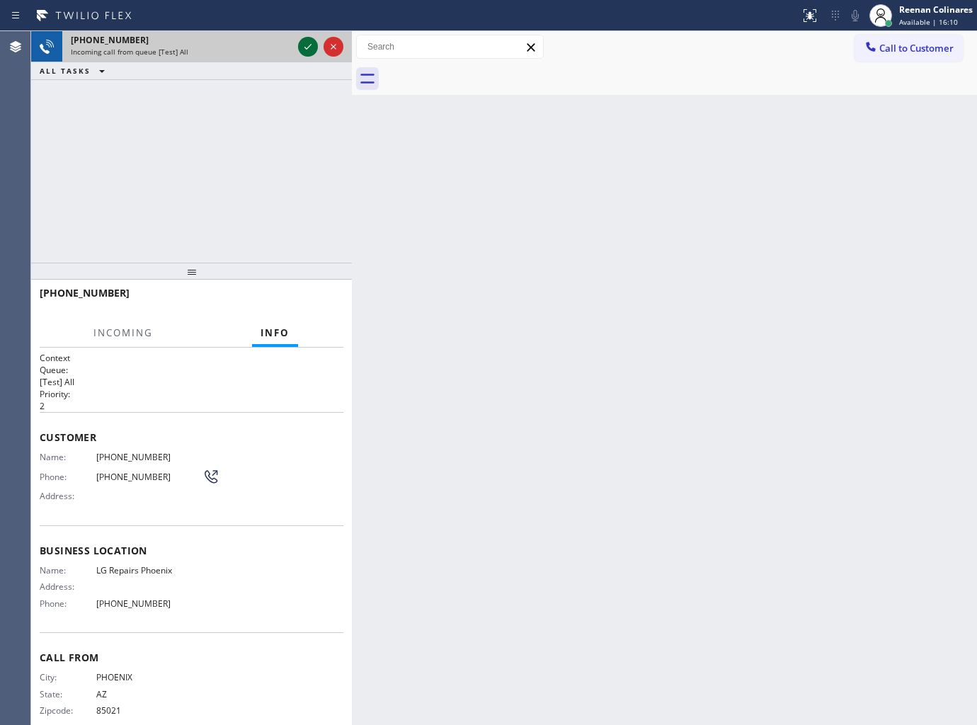
click at [306, 47] on icon at bounding box center [307, 46] width 17 height 17
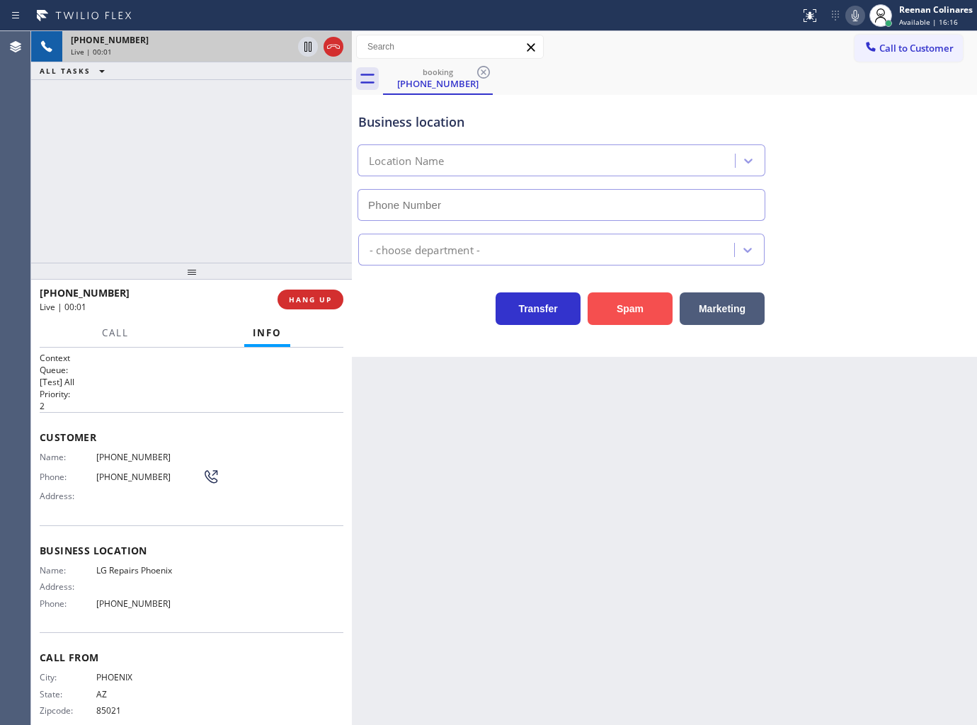
type input "(602) 755-6017"
click at [627, 308] on button "Spam" at bounding box center [630, 308] width 85 height 33
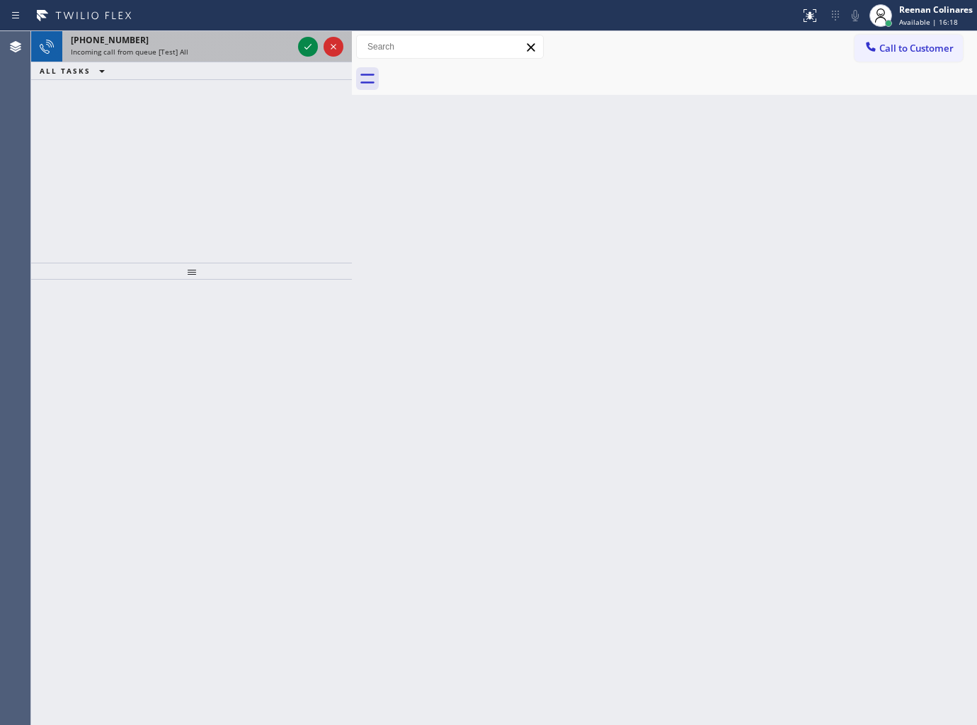
drag, startPoint x: 550, startPoint y: 260, endPoint x: 209, endPoint y: 60, distance: 395.3
click at [480, 222] on div "Back to Dashboard Change Sender ID Customers Technicians Select a contact Outbo…" at bounding box center [664, 378] width 625 height 694
click at [194, 44] on div "+12063301142" at bounding box center [182, 40] width 222 height 12
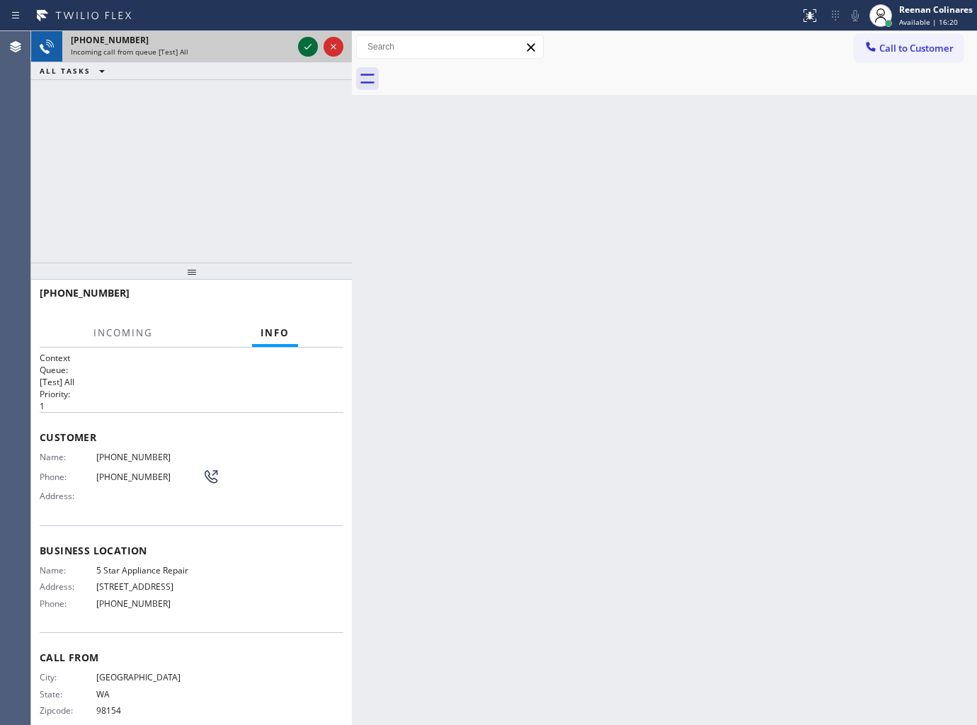
click at [304, 45] on icon at bounding box center [307, 46] width 17 height 17
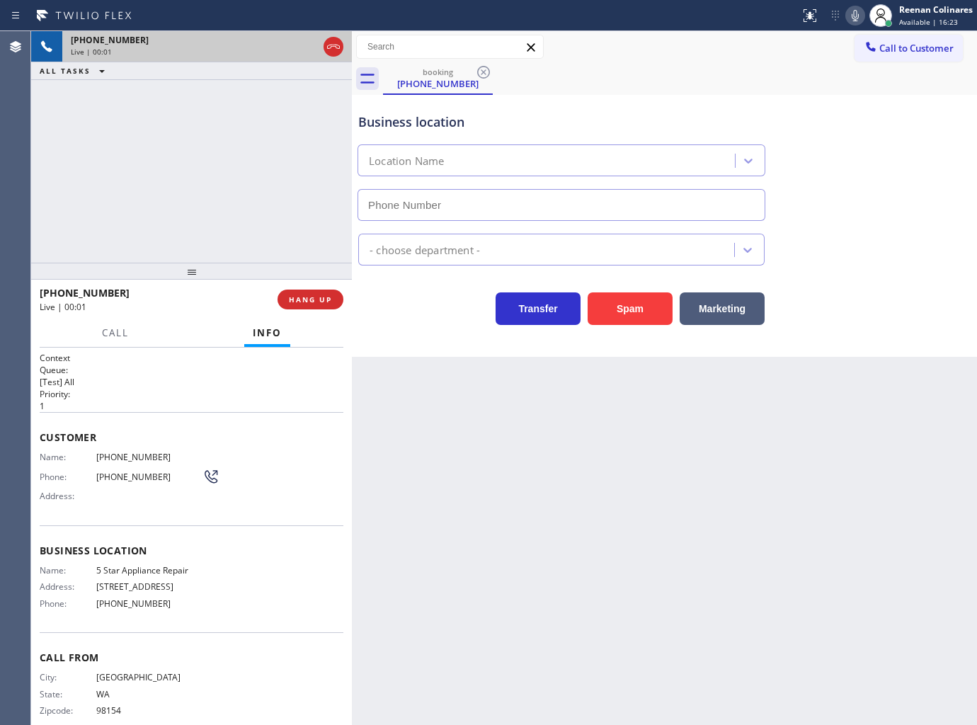
type input "[PHONE_NUMBER]"
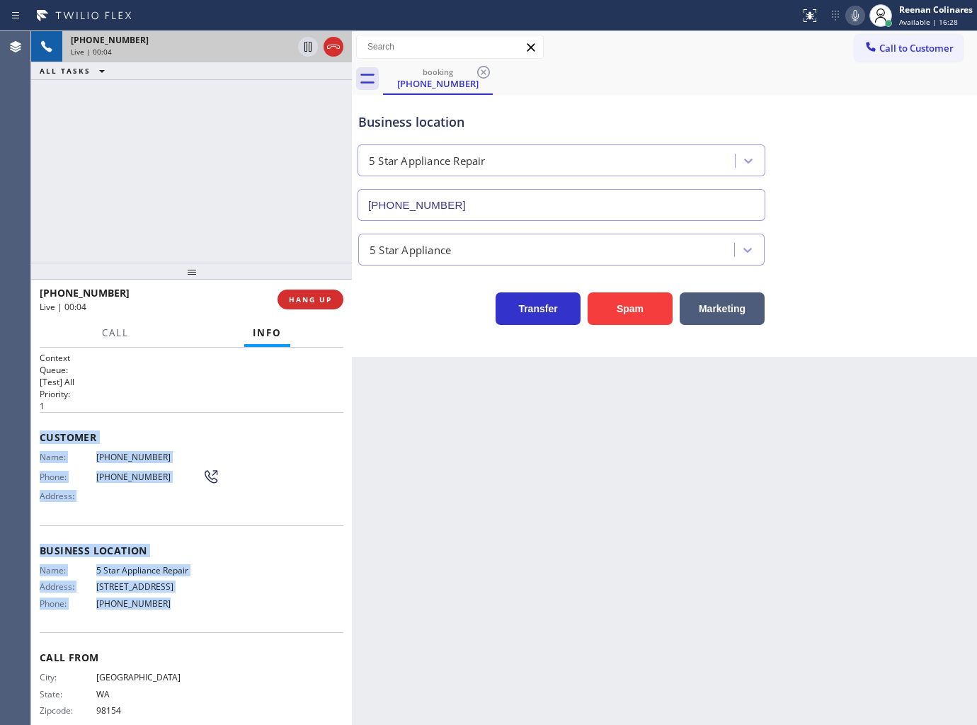
copy div "Customer Name: (206) 330-1142 Phone: (206) 330-1142 Address: Business location …"
drag, startPoint x: 40, startPoint y: 434, endPoint x: 229, endPoint y: 604, distance: 254.1
click at [222, 603] on div "Context Queue: [Test] All Priority: 1 Customer Name: (206) 330-1142 Phone: (206…" at bounding box center [192, 546] width 304 height 388
click at [862, 13] on icon at bounding box center [855, 15] width 17 height 17
click at [857, 13] on rect at bounding box center [855, 14] width 10 height 10
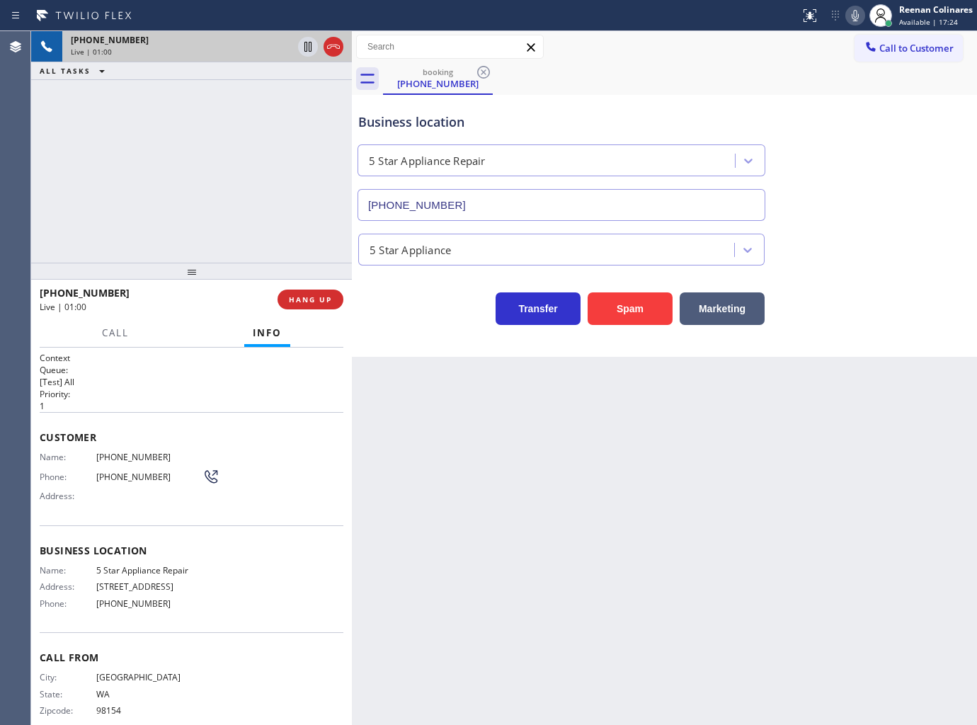
click at [871, 256] on div "5 Star Appliance" at bounding box center [664, 247] width 618 height 38
click at [854, 17] on icon at bounding box center [855, 15] width 17 height 17
click at [113, 334] on span "Call" at bounding box center [115, 332] width 27 height 13
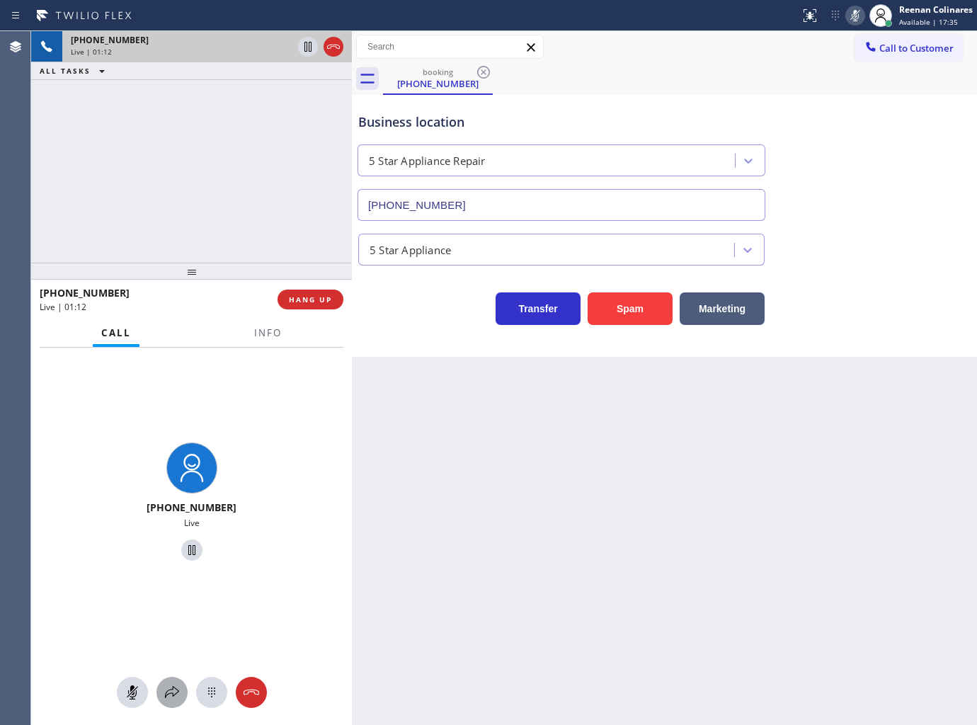
click at [175, 688] on icon at bounding box center [172, 692] width 17 height 17
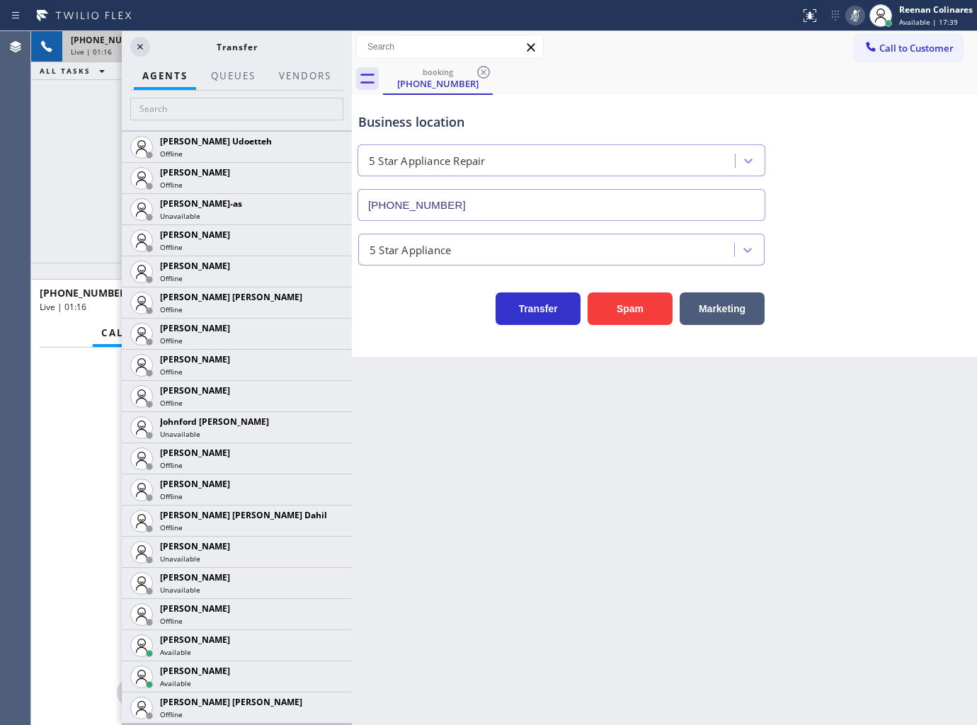
scroll to position [1809, 0]
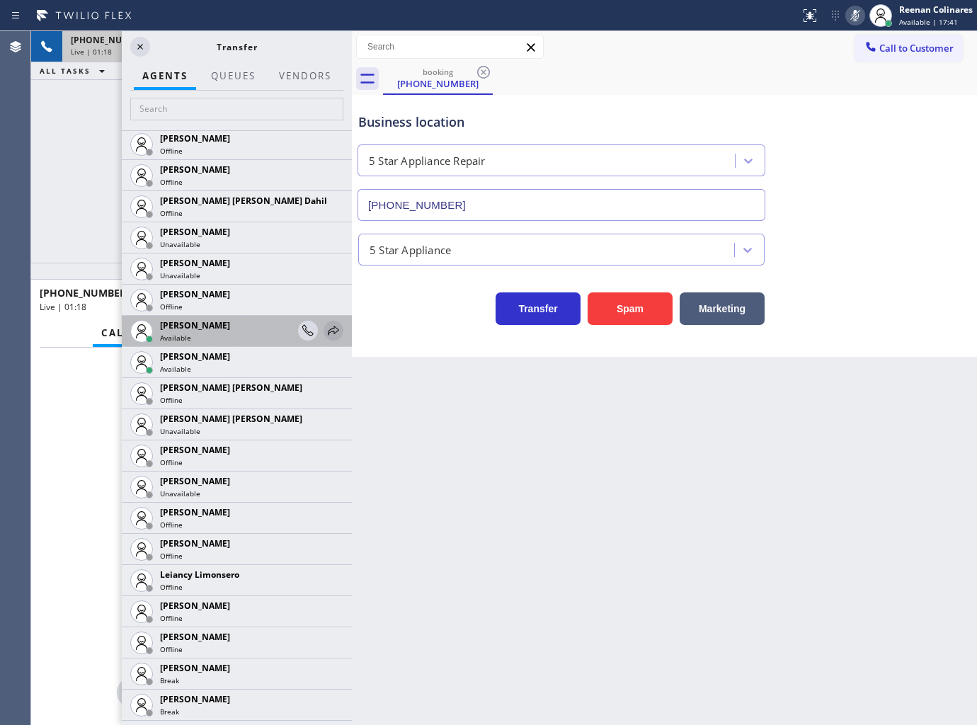
click at [328, 328] on icon at bounding box center [333, 330] width 11 height 9
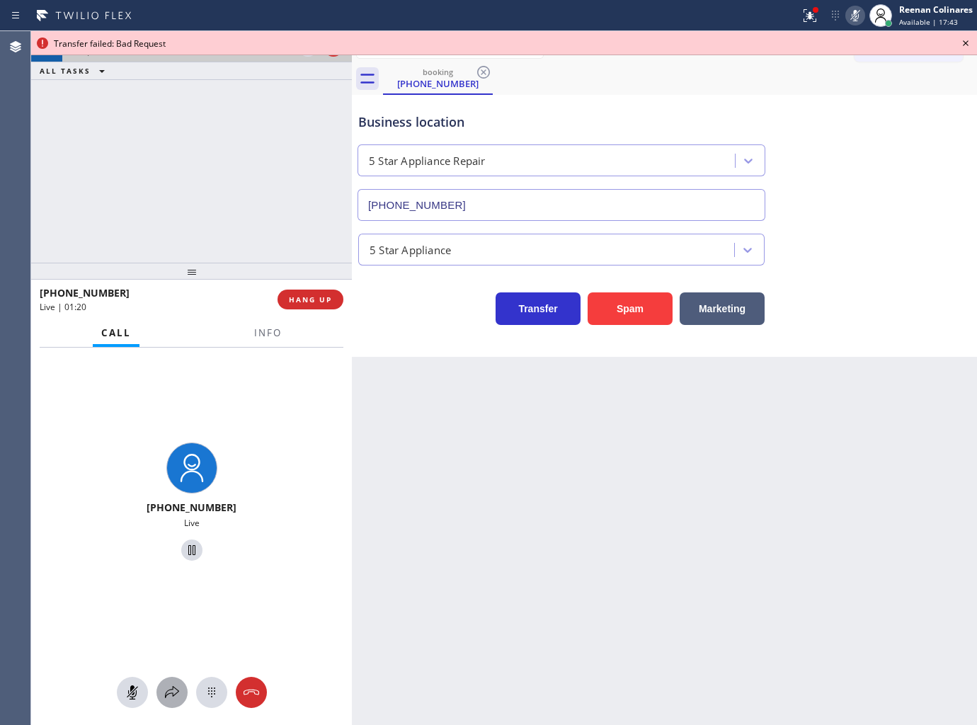
click at [163, 692] on div at bounding box center [171, 692] width 31 height 17
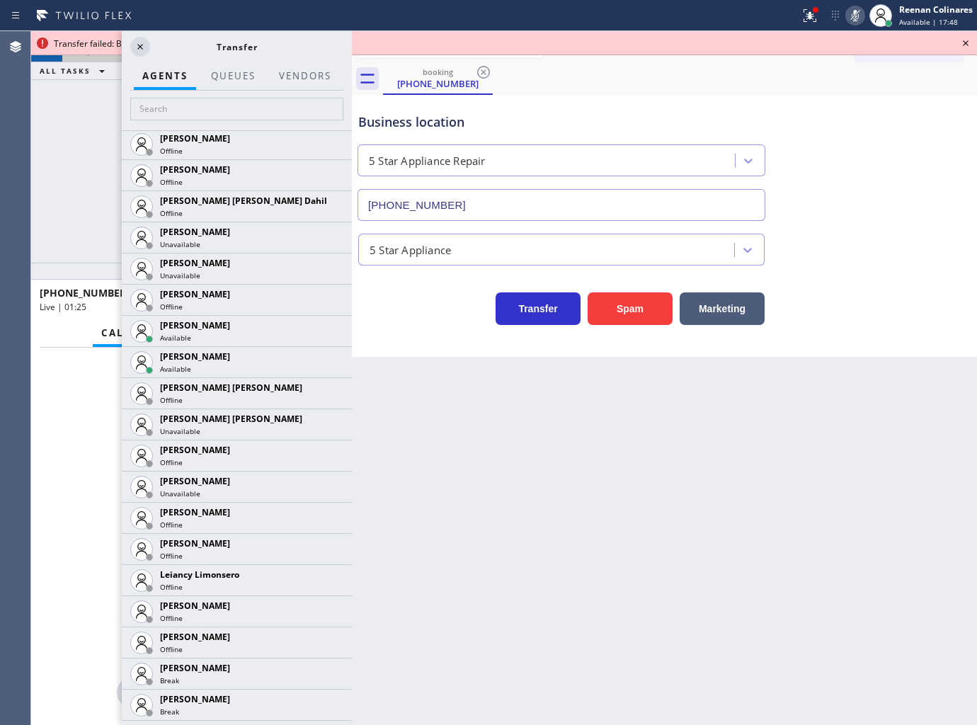
scroll to position [2124, 0]
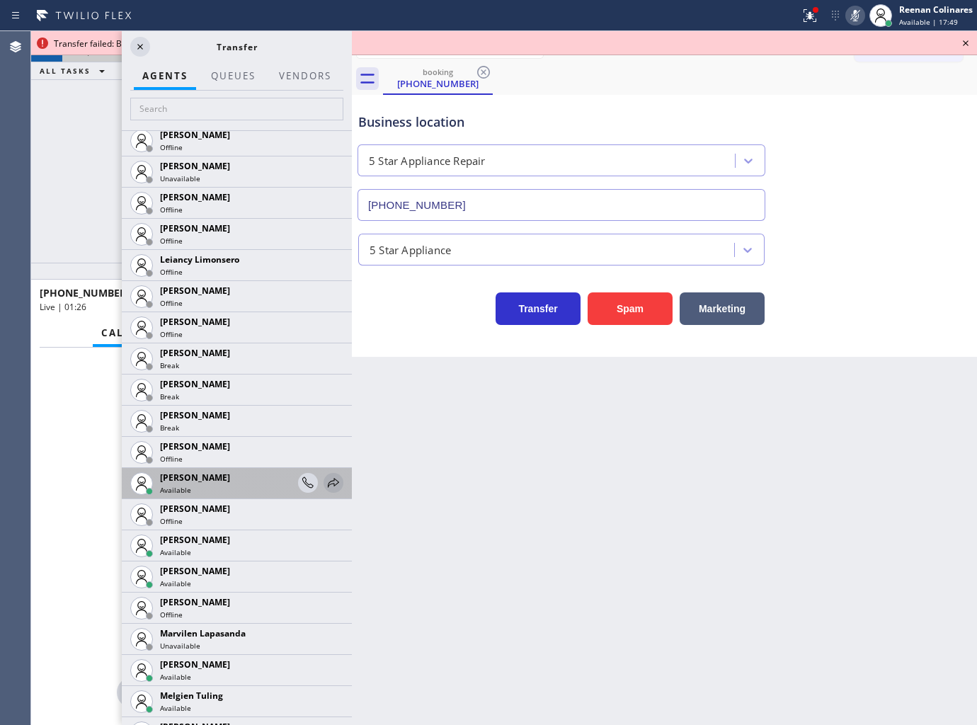
click at [326, 479] on icon at bounding box center [333, 482] width 17 height 17
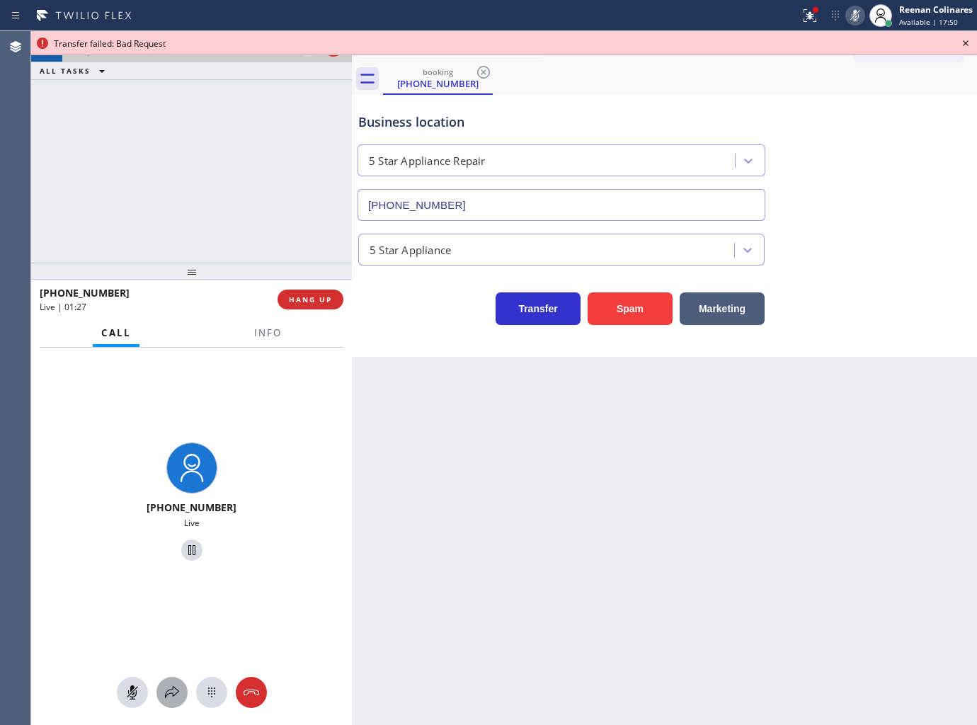
click at [166, 689] on icon at bounding box center [172, 692] width 17 height 17
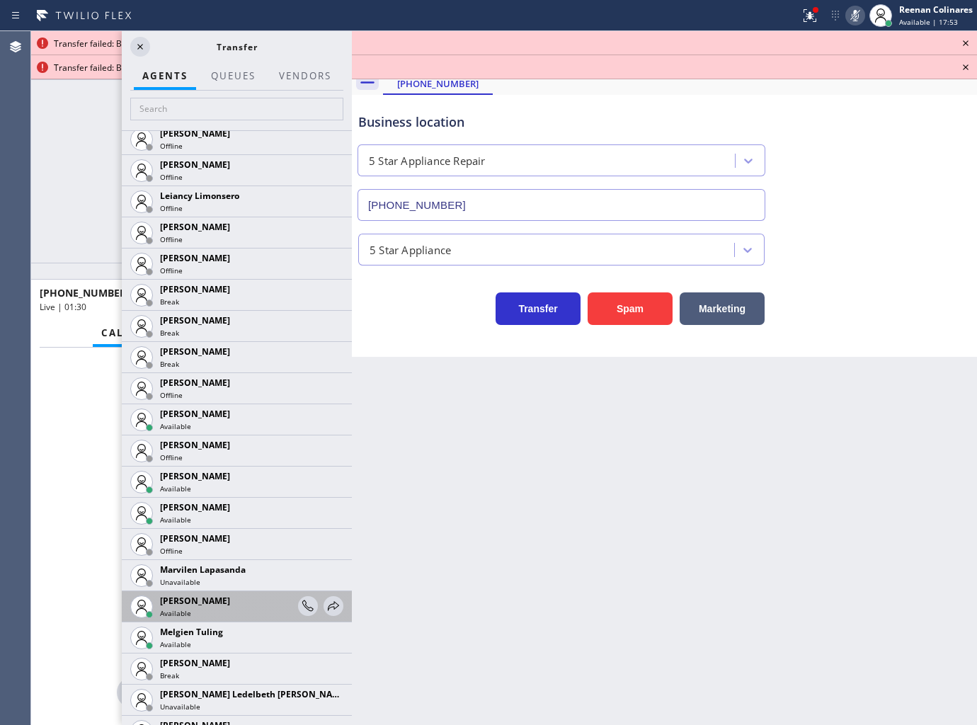
scroll to position [2202, 0]
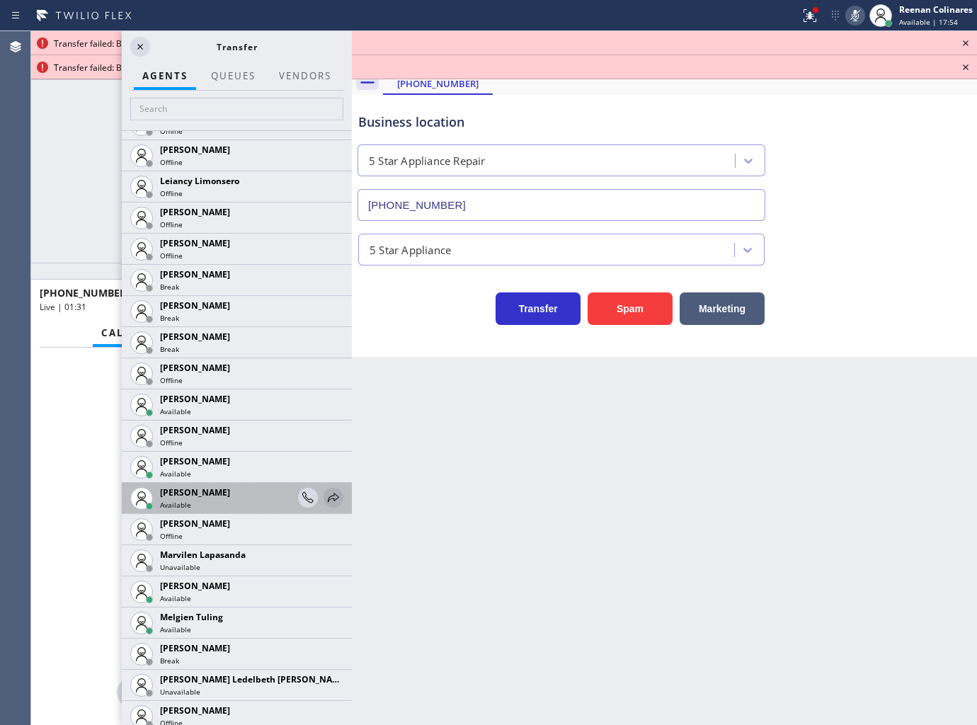
click at [325, 498] on icon at bounding box center [333, 497] width 17 height 17
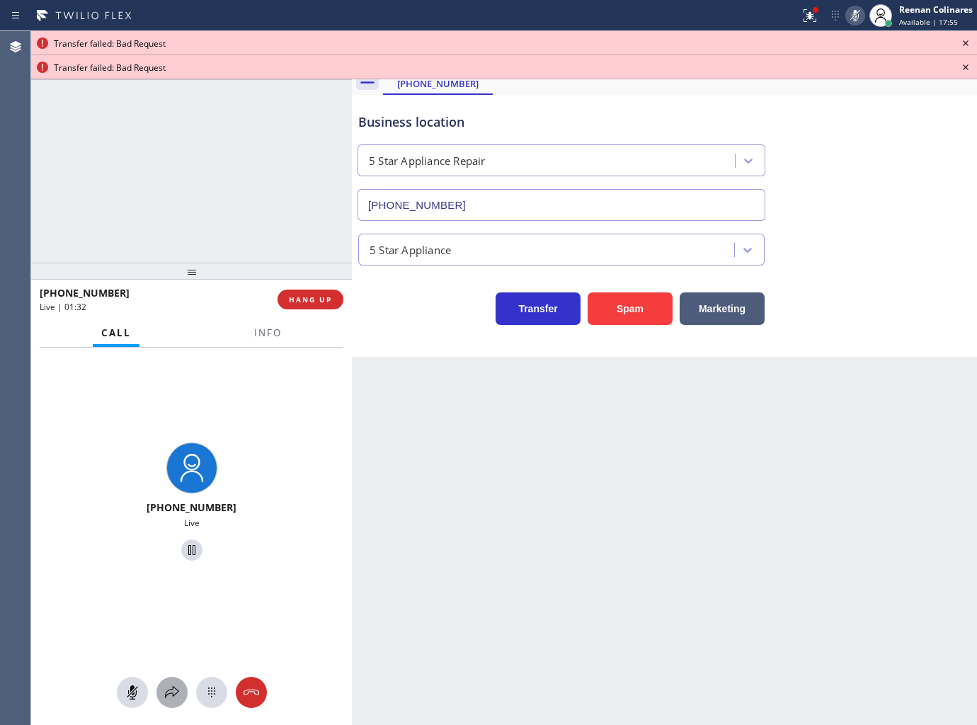
click at [177, 692] on icon at bounding box center [172, 692] width 14 height 12
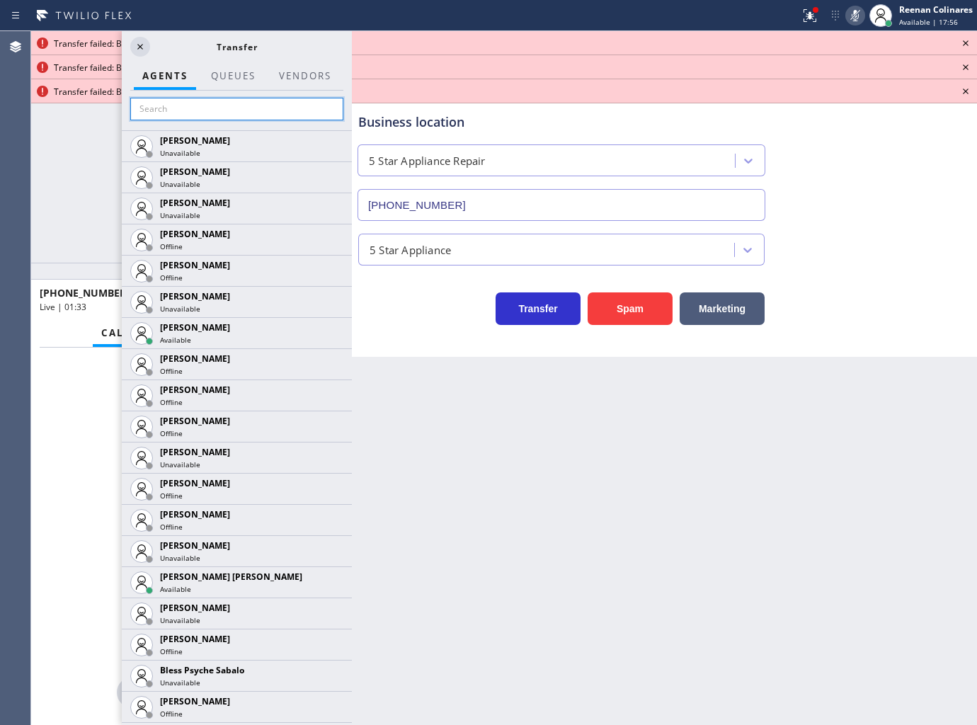
click at [190, 113] on input "text" at bounding box center [236, 109] width 213 height 23
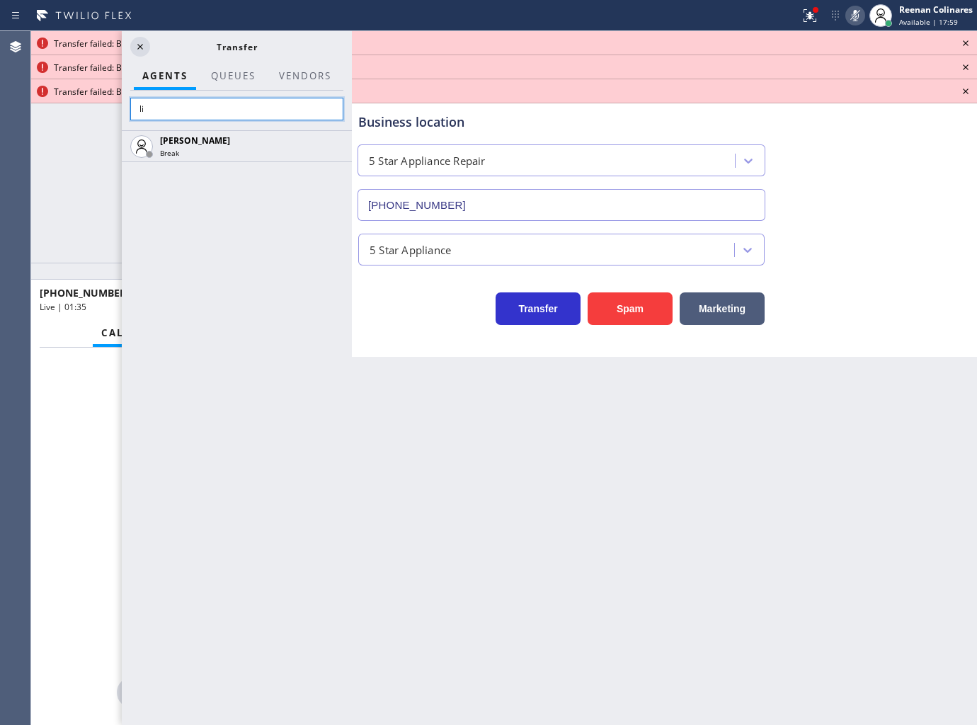
type input "l"
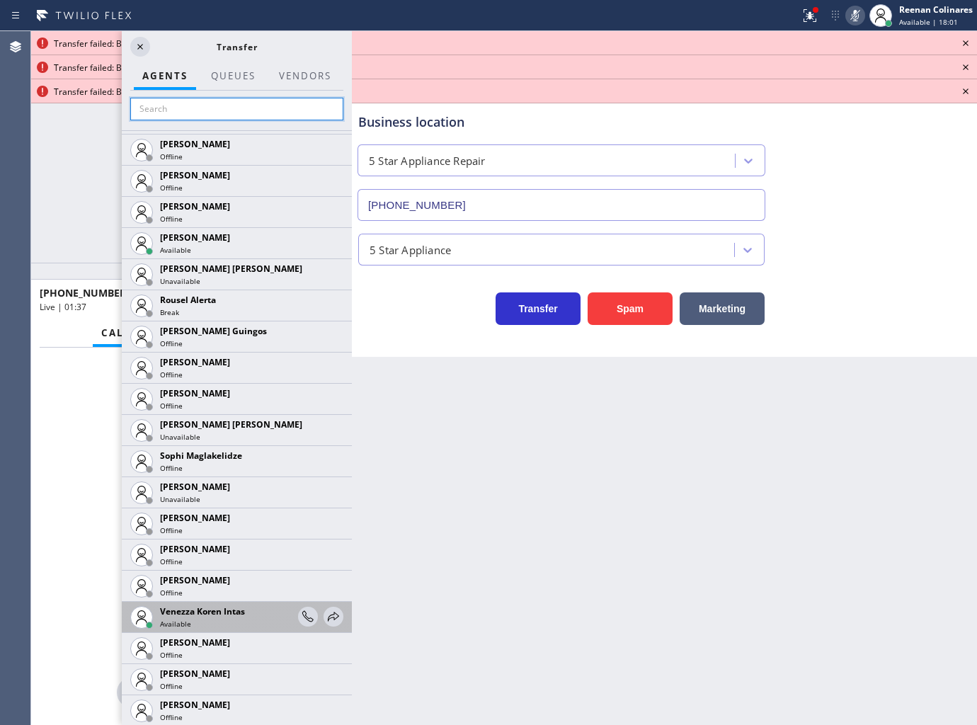
scroll to position [2899, 0]
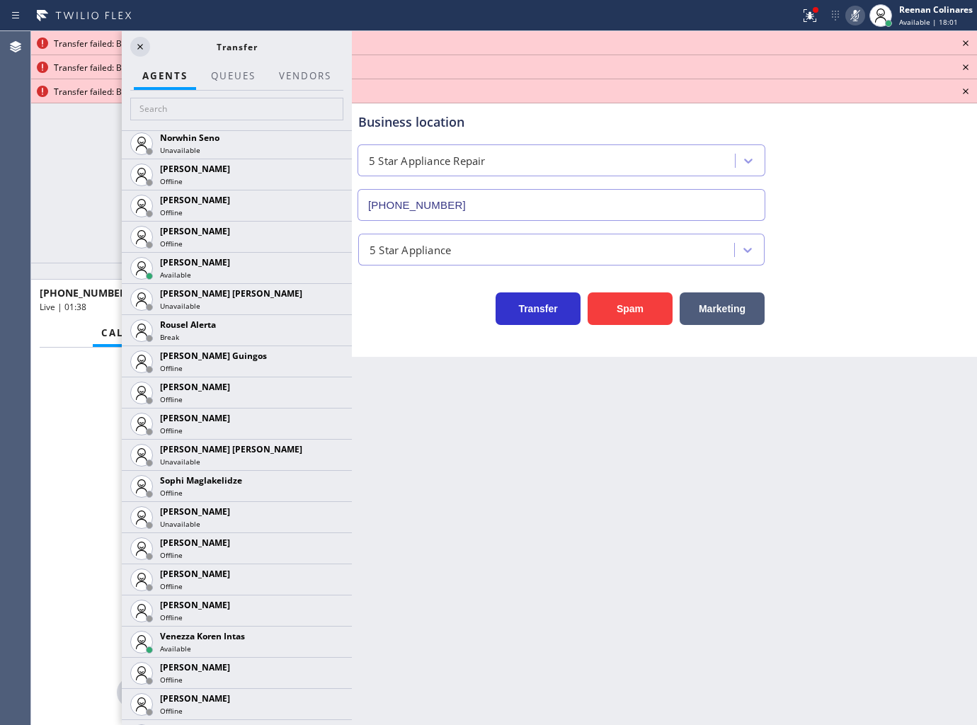
drag, startPoint x: 321, startPoint y: 642, endPoint x: 309, endPoint y: 639, distance: 13.1
click at [0, 0] on icon at bounding box center [0, 0] width 0 height 0
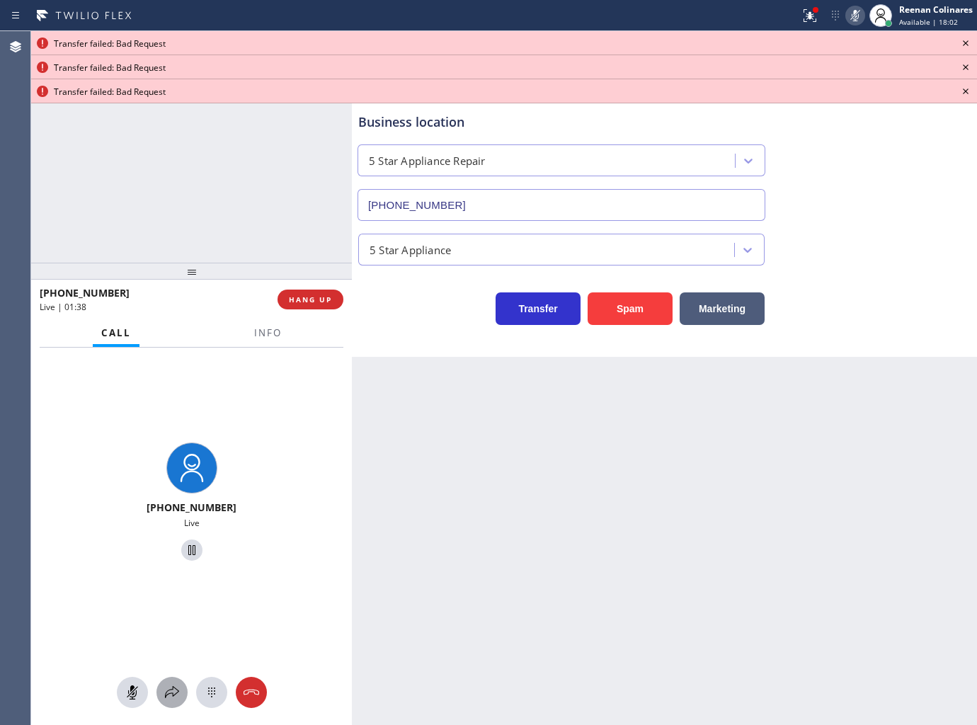
click at [168, 696] on icon at bounding box center [172, 692] width 17 height 17
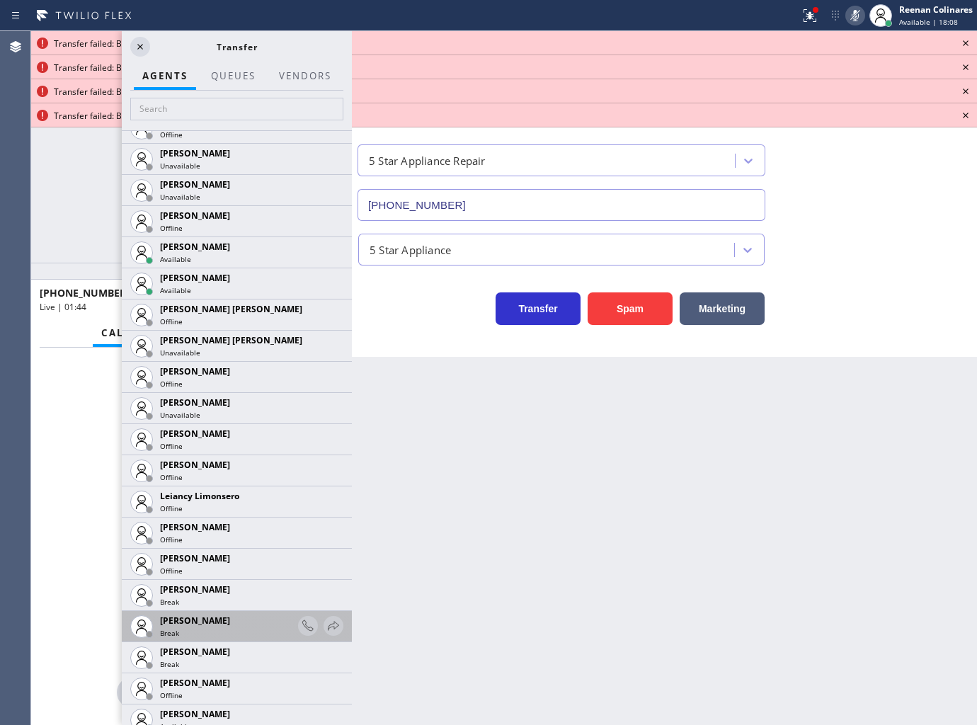
scroll to position [2202, 0]
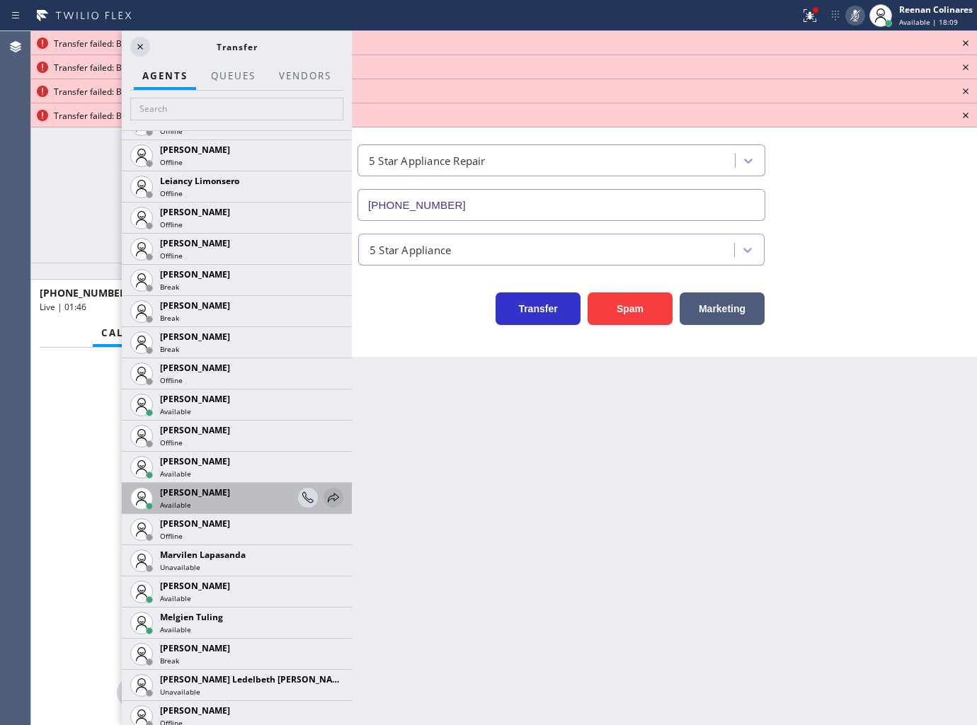
click at [325, 499] on icon at bounding box center [333, 497] width 17 height 17
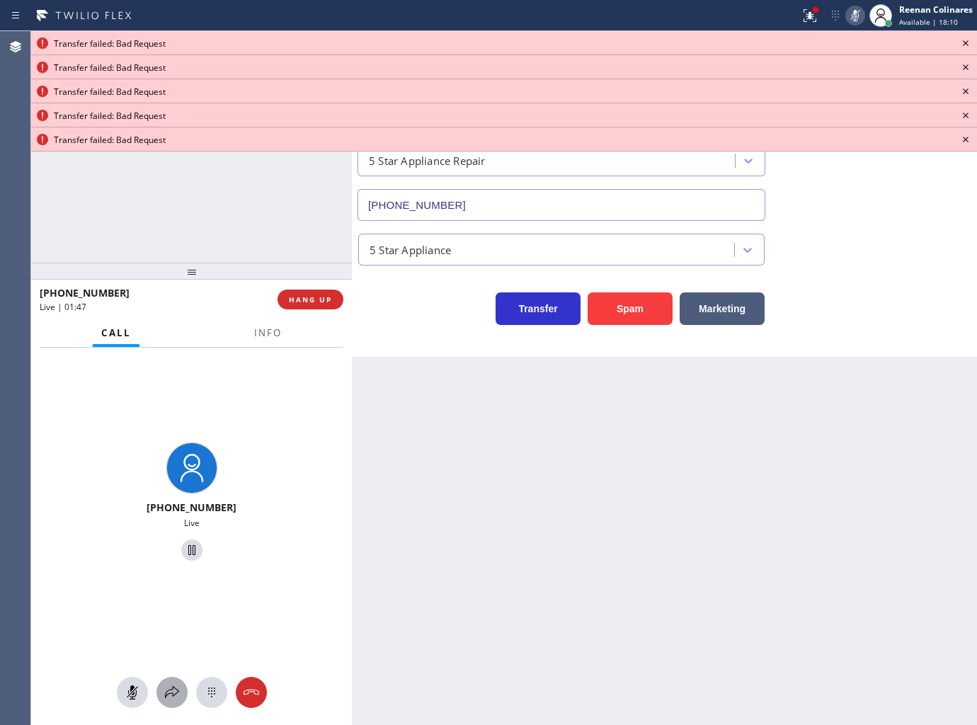
click at [173, 689] on icon at bounding box center [172, 692] width 17 height 17
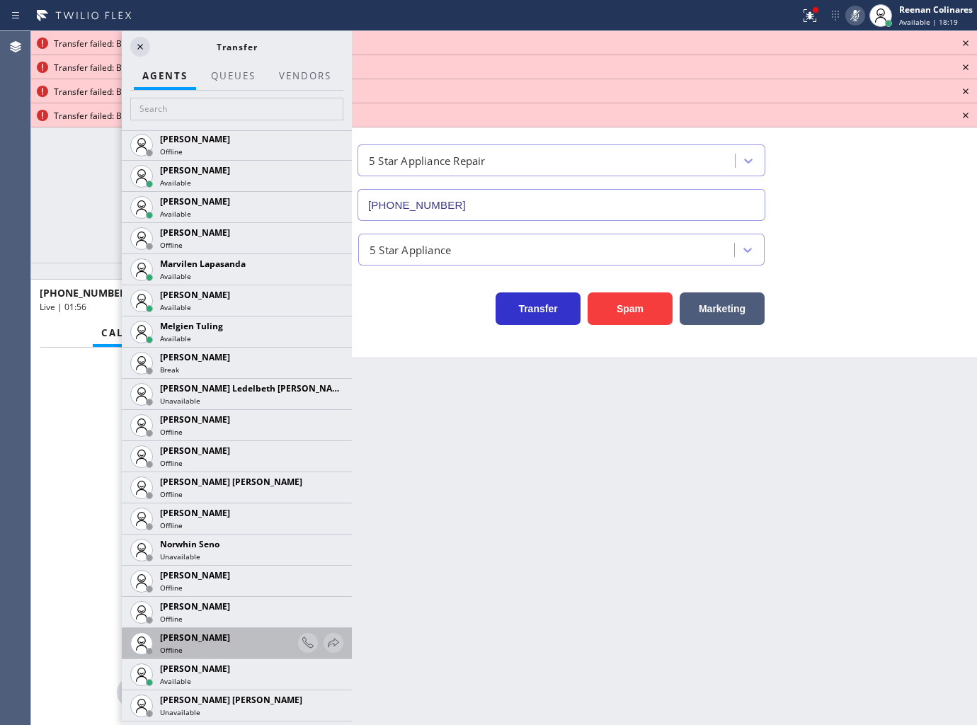
scroll to position [2552, 0]
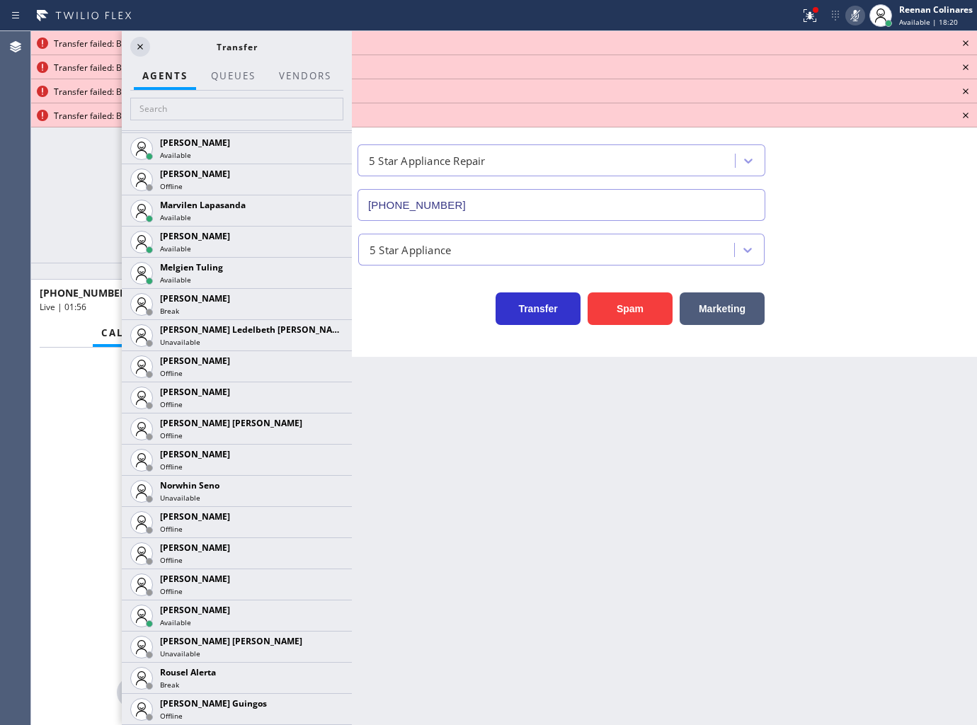
click at [0, 0] on icon at bounding box center [0, 0] width 0 height 0
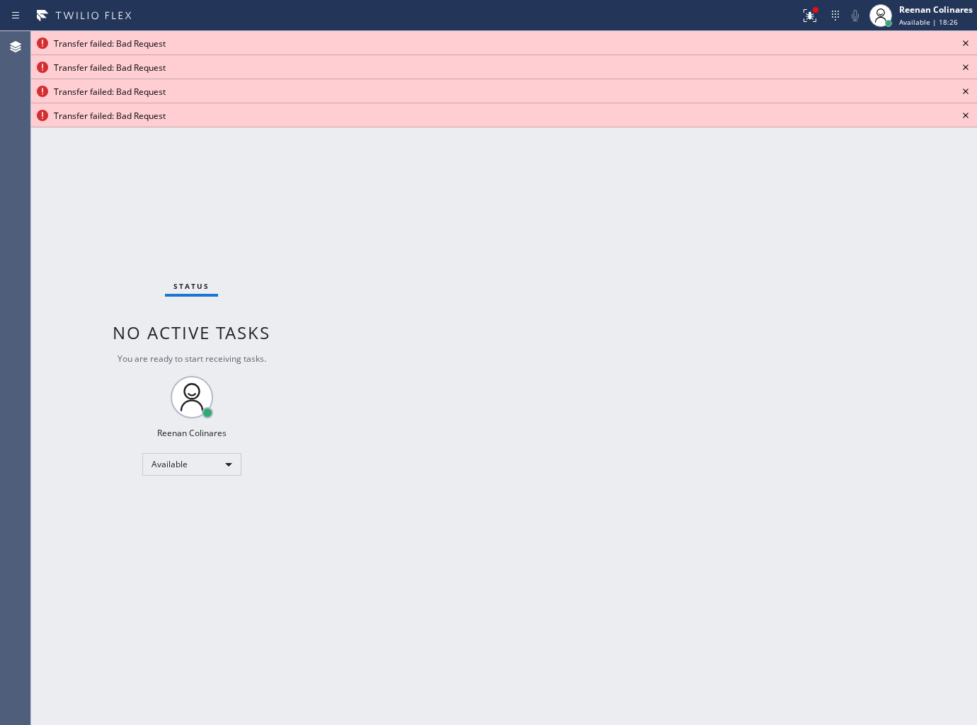
drag, startPoint x: 882, startPoint y: 515, endPoint x: 963, endPoint y: 145, distance: 378.4
click at [879, 493] on div "Back to Dashboard Change Sender ID Customers Technicians Select a contact Outbo…" at bounding box center [664, 378] width 625 height 694
click at [963, 42] on icon at bounding box center [965, 43] width 17 height 17
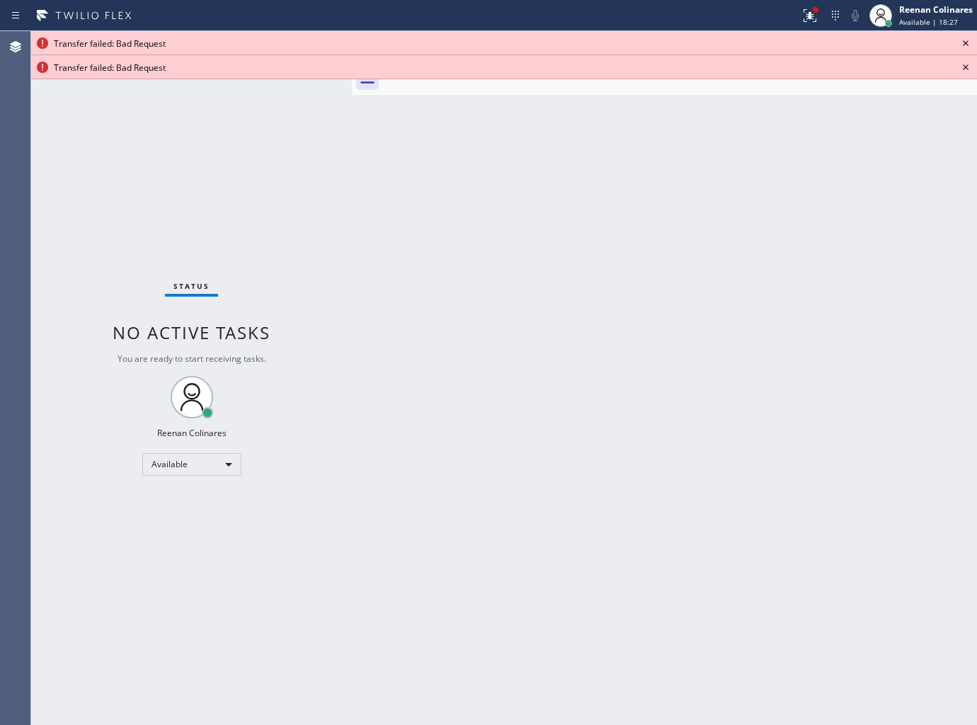
click at [963, 42] on icon at bounding box center [965, 43] width 17 height 17
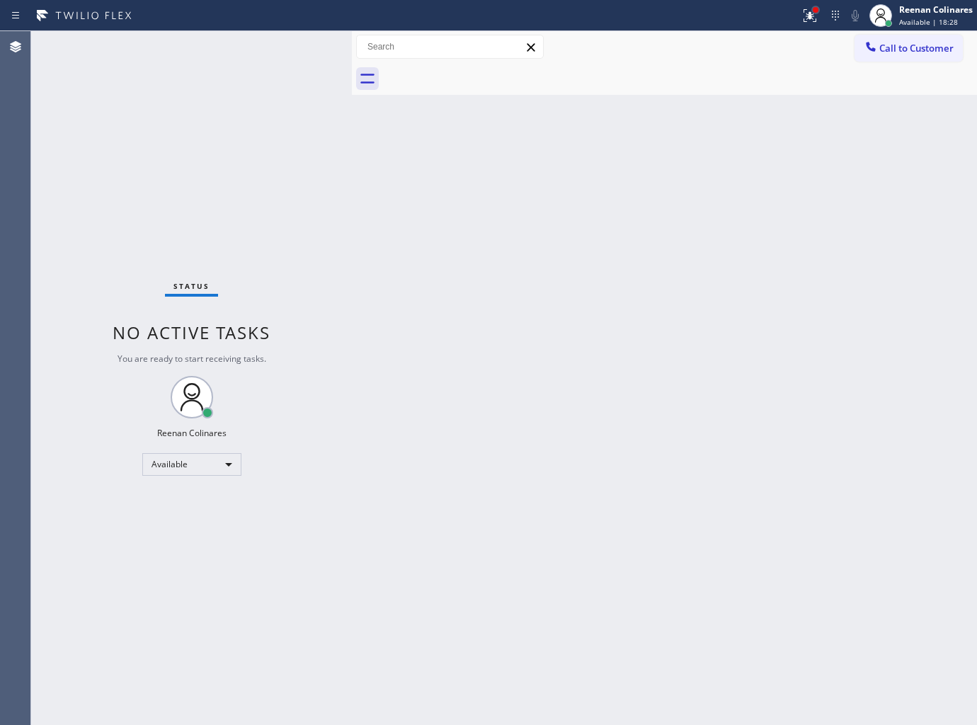
click at [815, 11] on div at bounding box center [816, 10] width 6 height 6
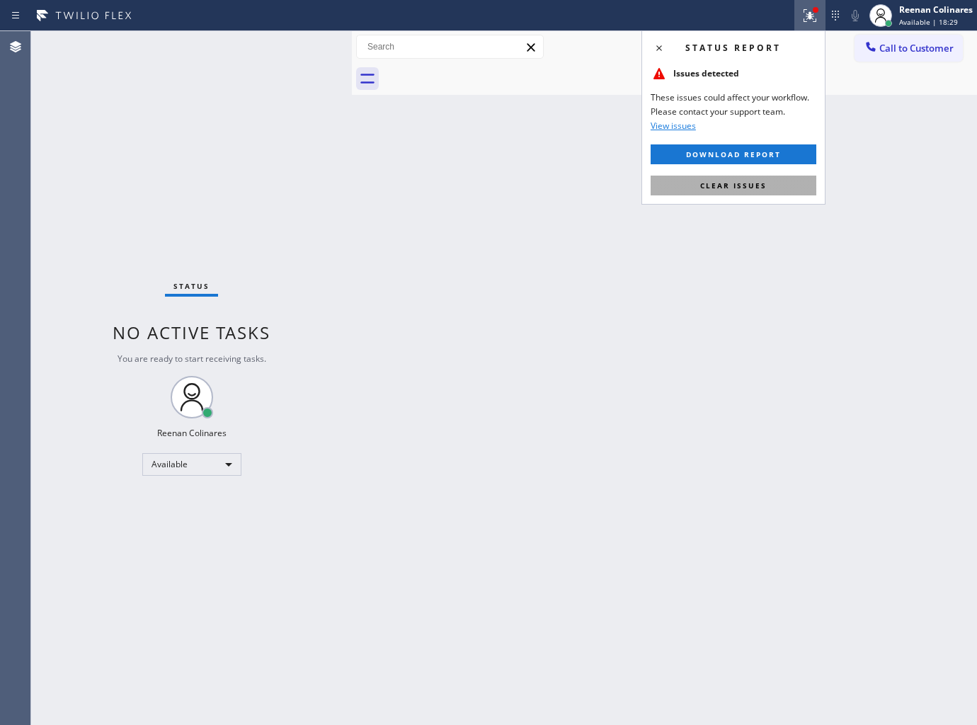
click at [731, 187] on span "Clear issues" at bounding box center [733, 186] width 67 height 10
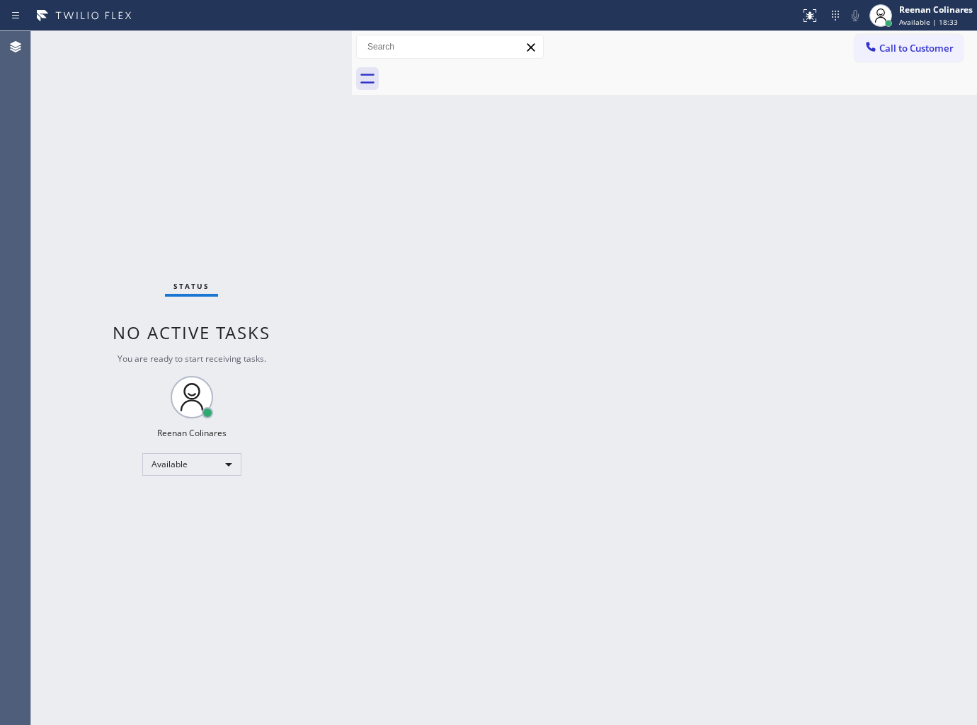
click at [465, 135] on div "Back to Dashboard Change Sender ID Customers Technicians Select a contact Outbo…" at bounding box center [664, 378] width 625 height 694
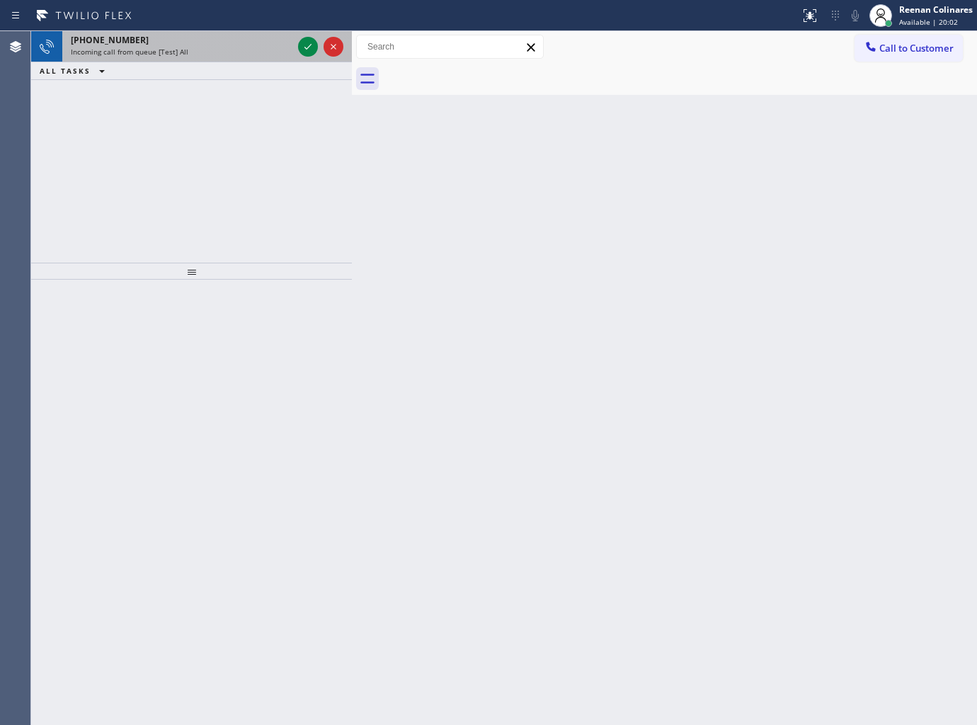
click at [236, 50] on div "Incoming call from queue [Test] All" at bounding box center [182, 52] width 222 height 10
click at [208, 54] on div "Incoming call from queue [Test] All" at bounding box center [182, 52] width 222 height 10
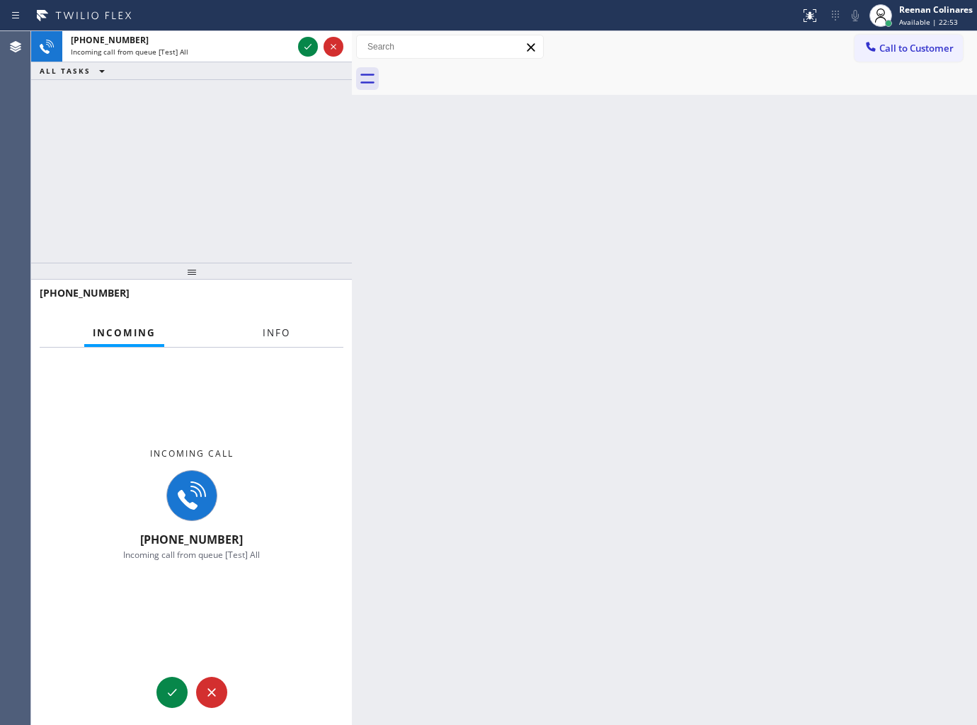
click at [276, 338] on span "Info" at bounding box center [277, 332] width 28 height 13
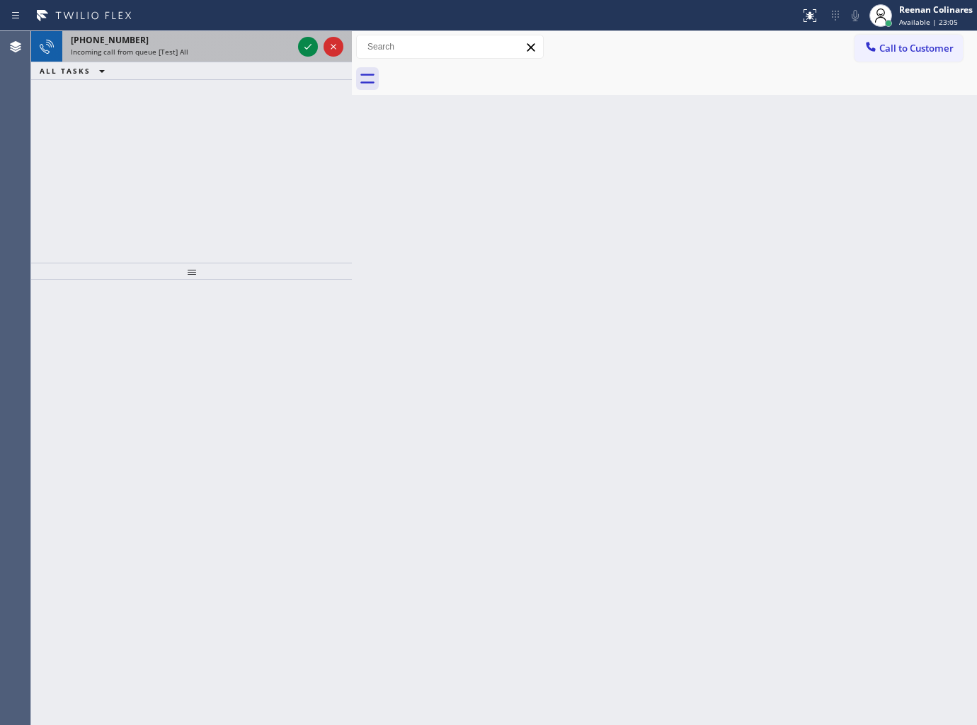
click at [262, 47] on div "Incoming call from queue [Test] All" at bounding box center [182, 52] width 222 height 10
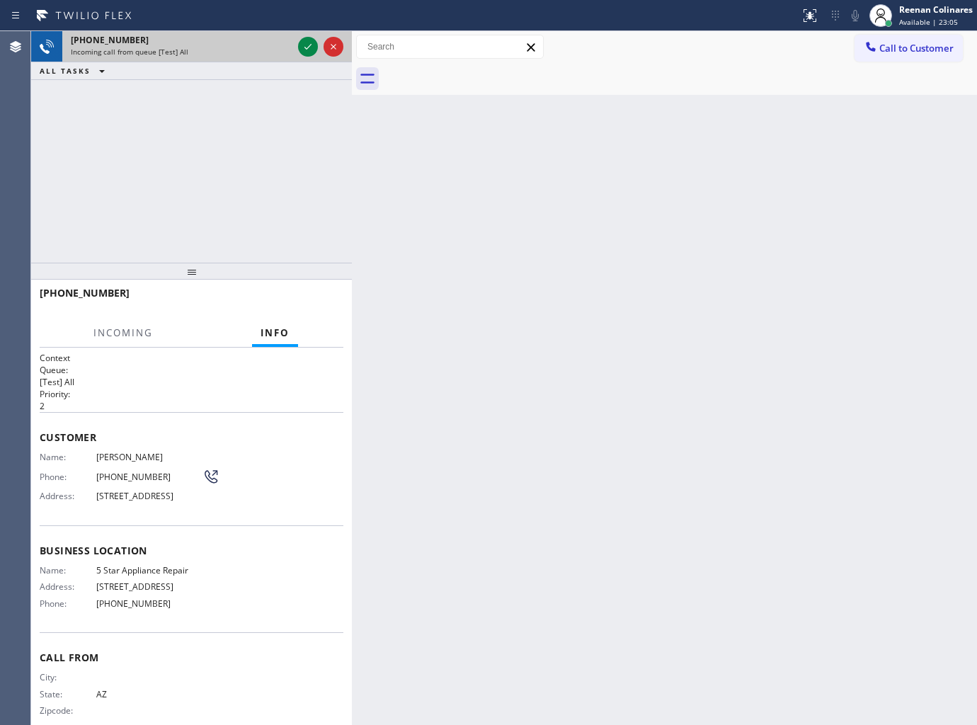
click at [262, 47] on div "Incoming call from queue [Test] All" at bounding box center [182, 52] width 222 height 10
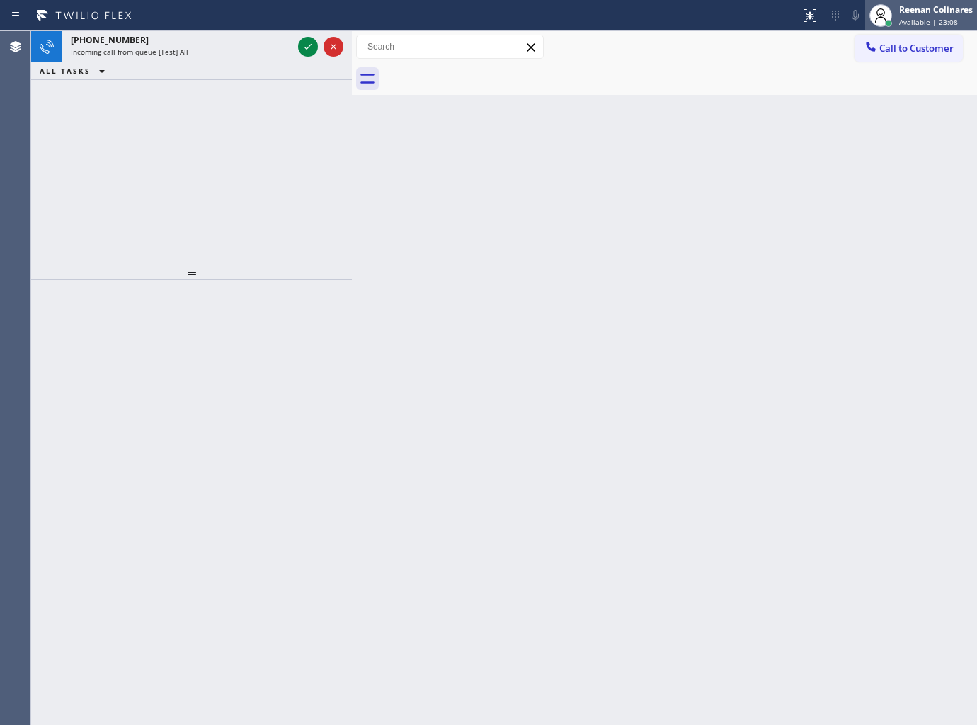
click at [904, 14] on div "Reenan Colinares" at bounding box center [936, 10] width 74 height 12
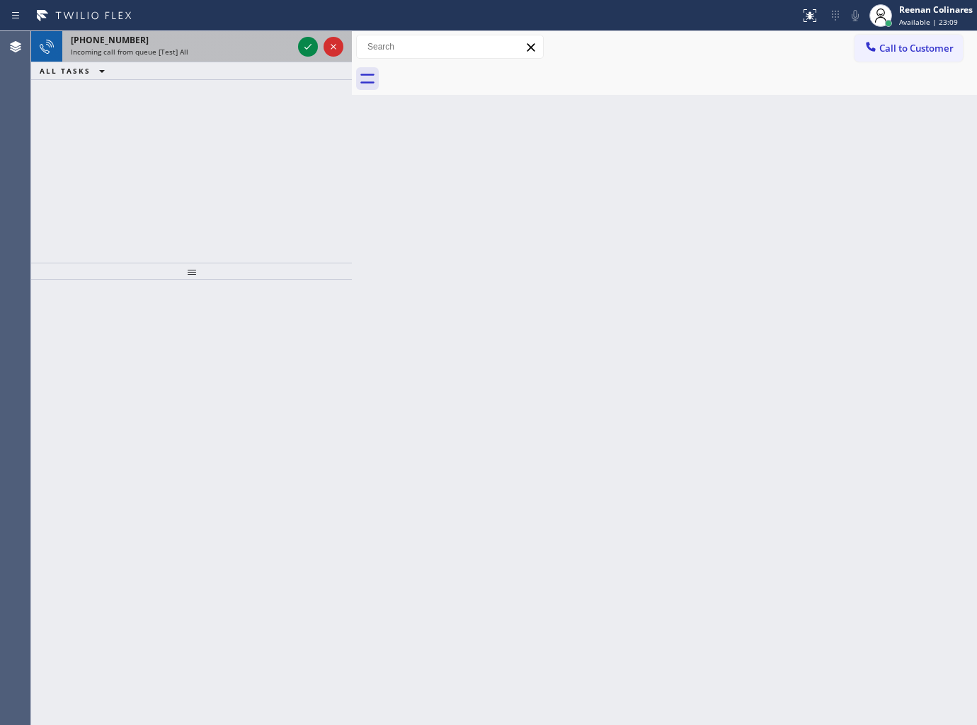
click at [251, 34] on div "+16232275039" at bounding box center [182, 40] width 222 height 12
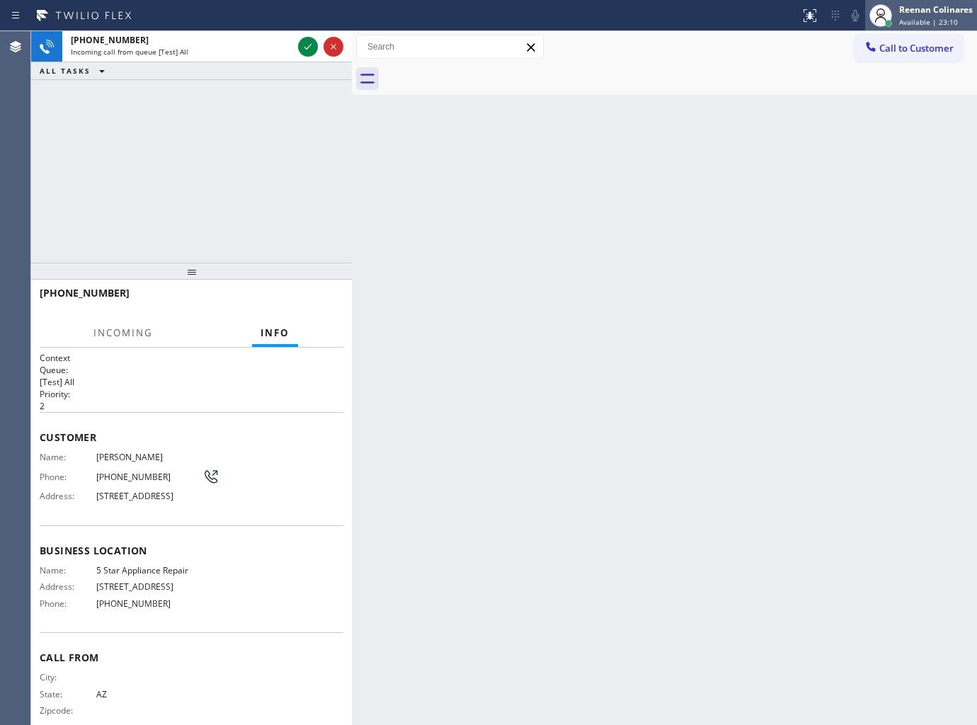
click at [954, 17] on div "Available | 23:10" at bounding box center [936, 22] width 74 height 10
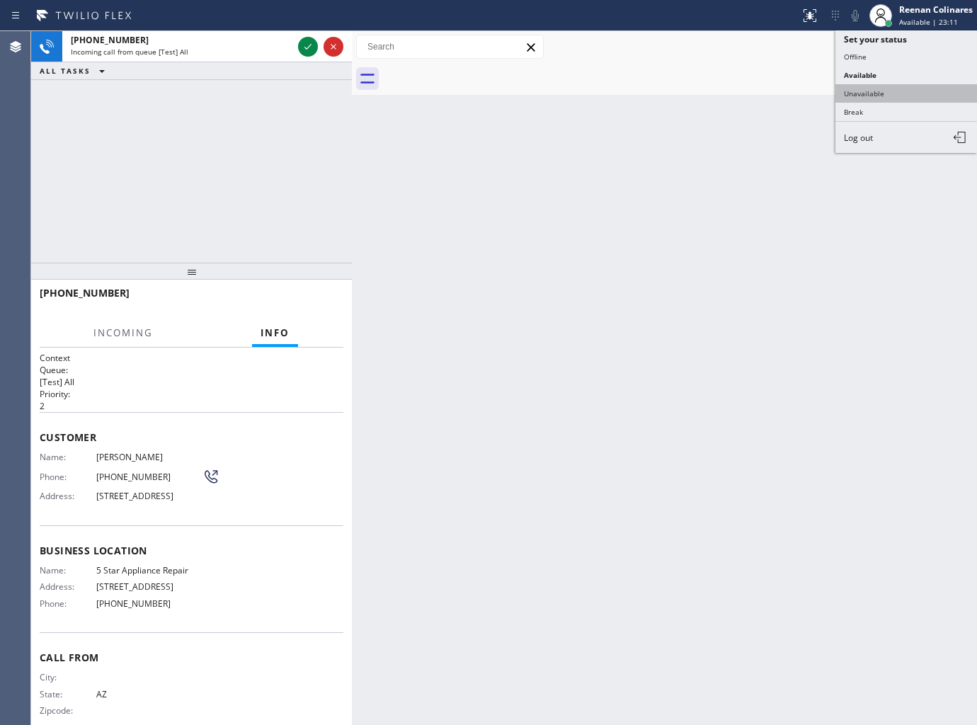
drag, startPoint x: 849, startPoint y: 91, endPoint x: 903, endPoint y: 19, distance: 89.5
click at [850, 91] on button "Unavailable" at bounding box center [906, 93] width 142 height 18
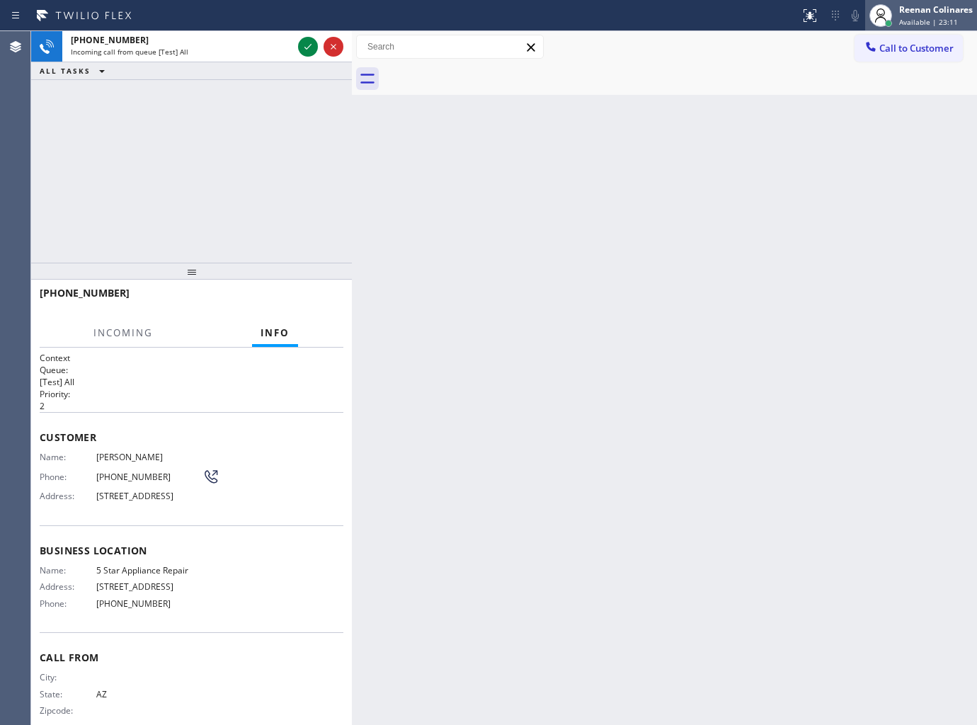
click at [907, 11] on div "Reenan Colinares" at bounding box center [936, 10] width 74 height 12
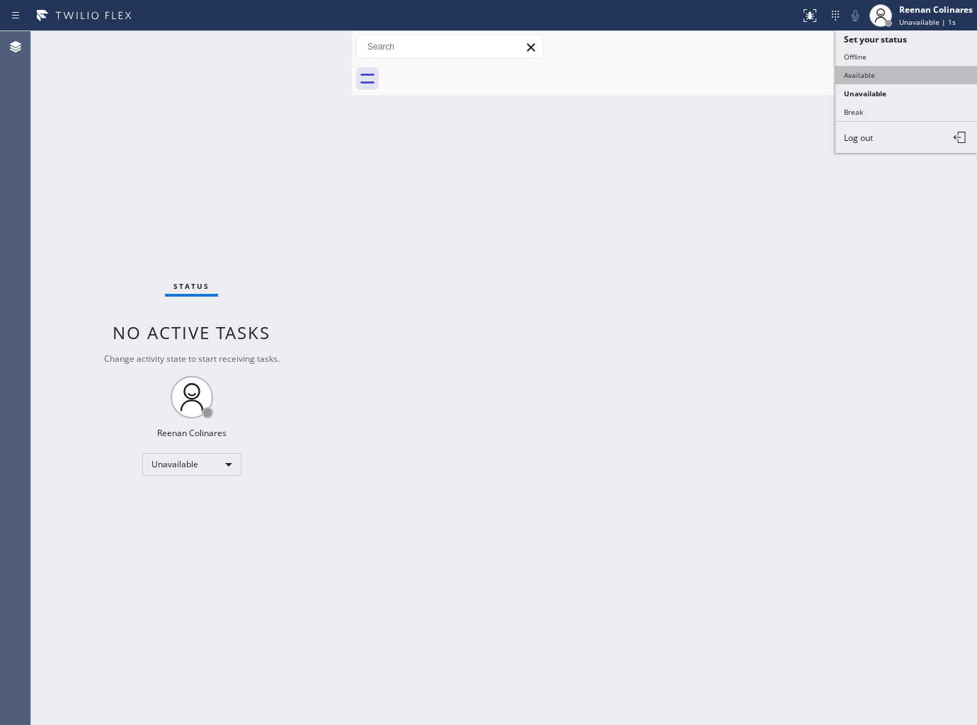
click at [853, 74] on button "Available" at bounding box center [906, 75] width 142 height 18
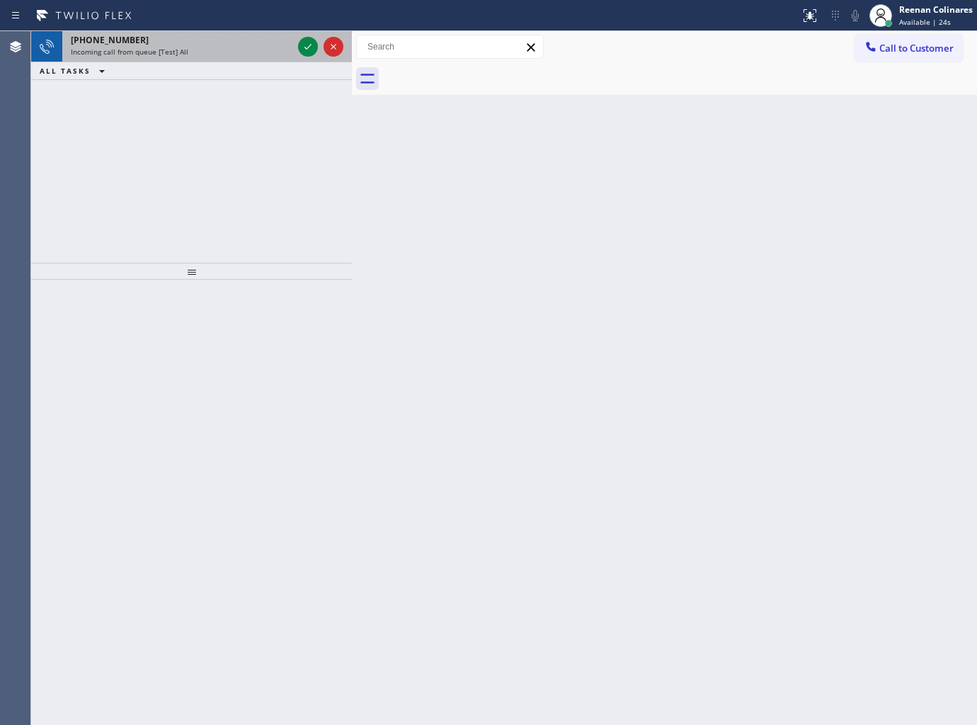
click at [268, 55] on div "Incoming call from queue [Test] All" at bounding box center [182, 52] width 222 height 10
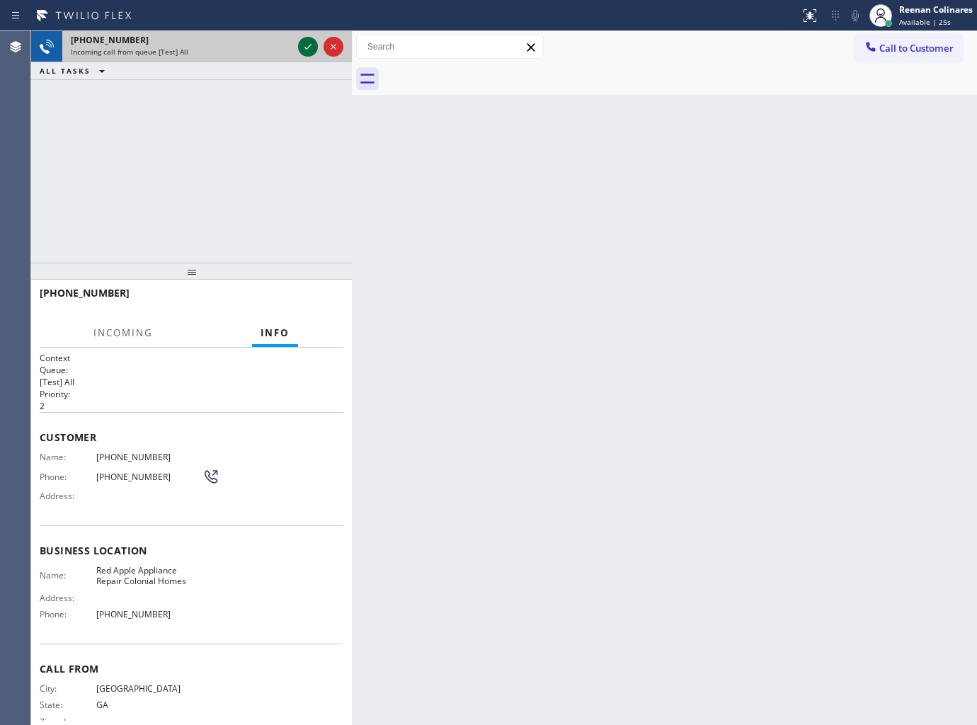
click at [311, 44] on icon at bounding box center [307, 46] width 17 height 17
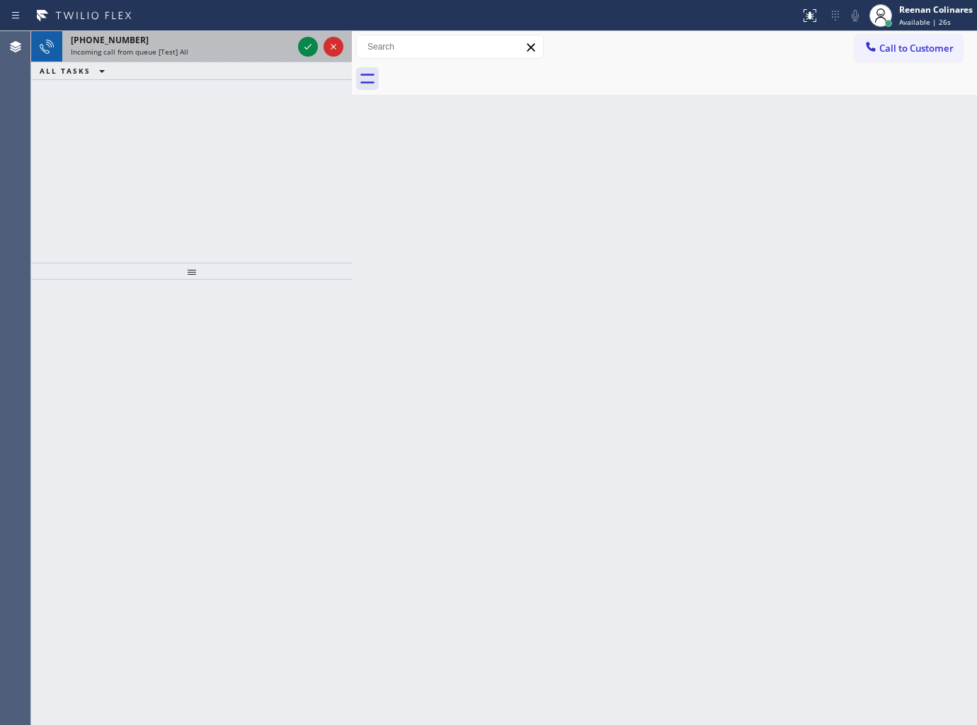
click at [253, 51] on div "Incoming call from queue [Test] All" at bounding box center [182, 52] width 222 height 10
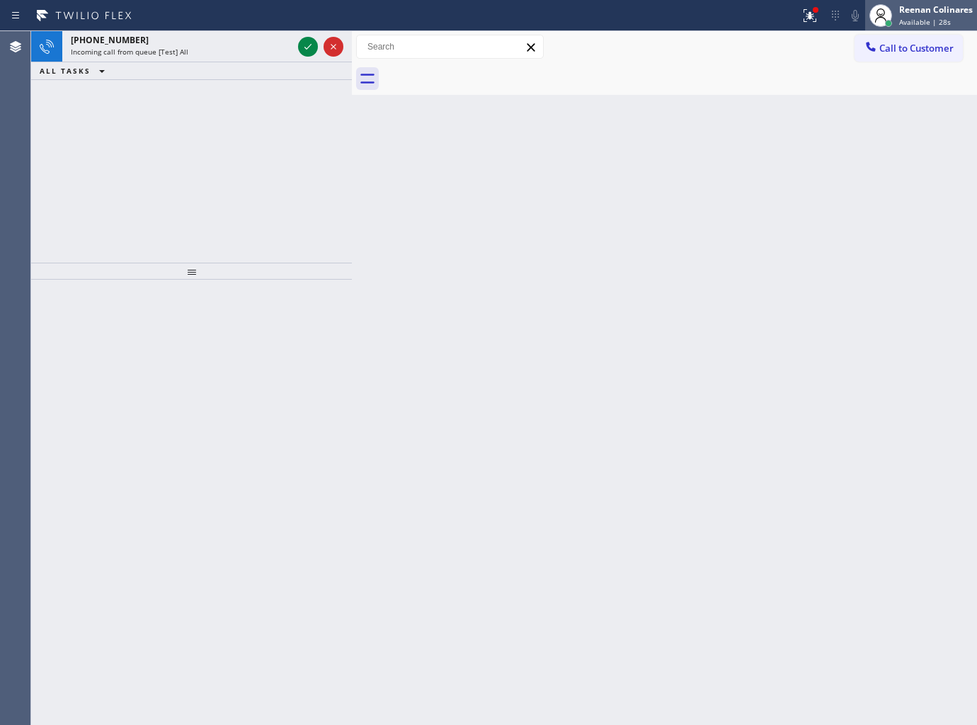
click at [922, 12] on div "Reenan Colinares" at bounding box center [936, 10] width 74 height 12
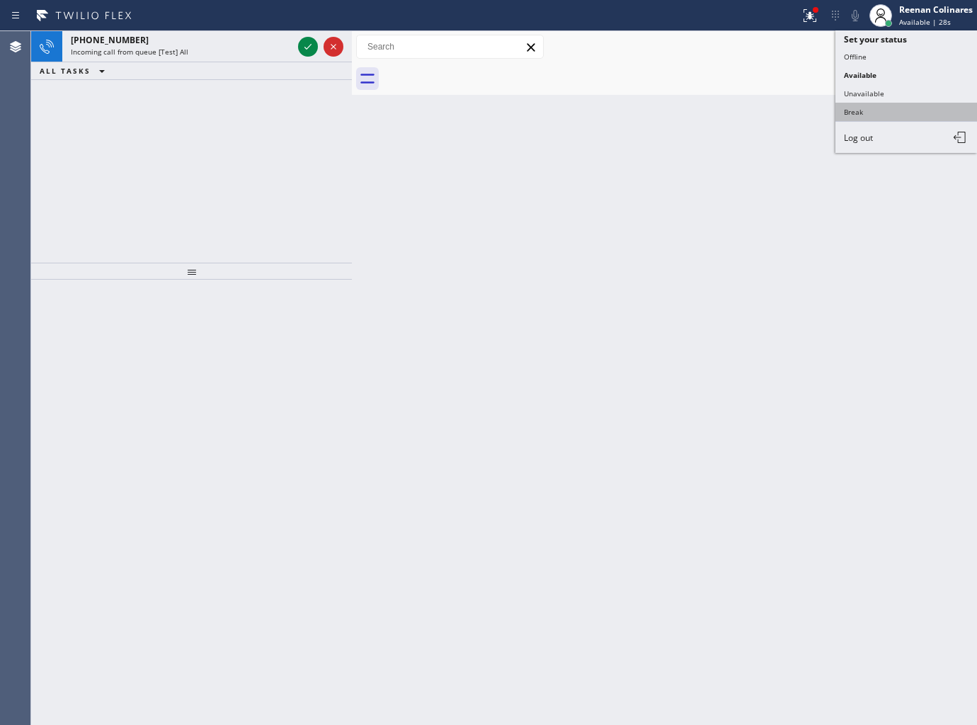
click at [848, 110] on button "Break" at bounding box center [906, 112] width 142 height 18
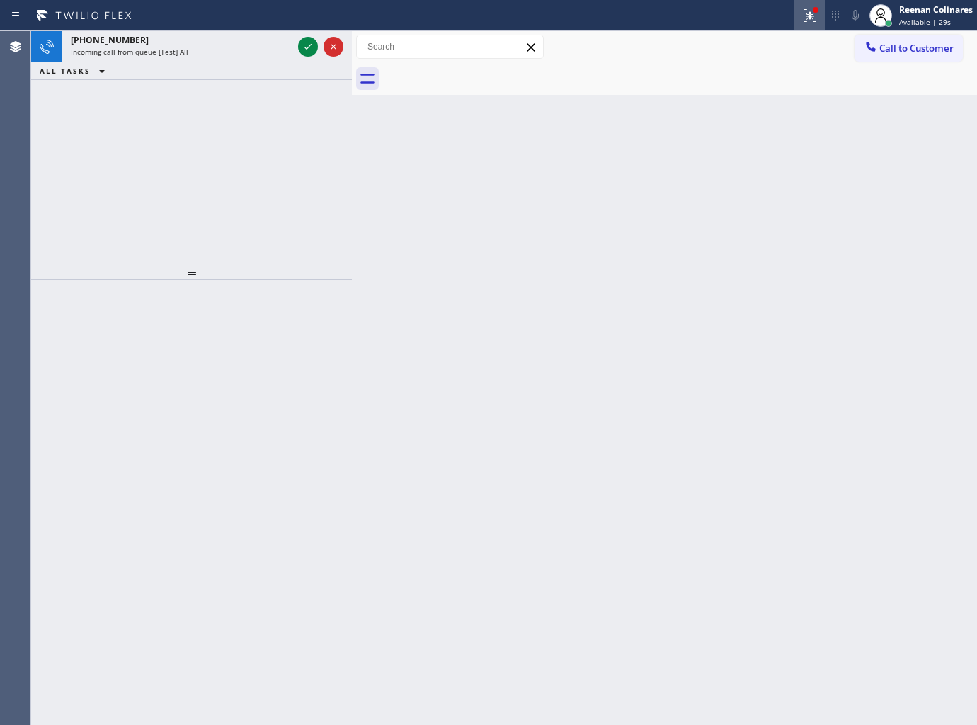
click at [808, 11] on icon at bounding box center [809, 15] width 17 height 17
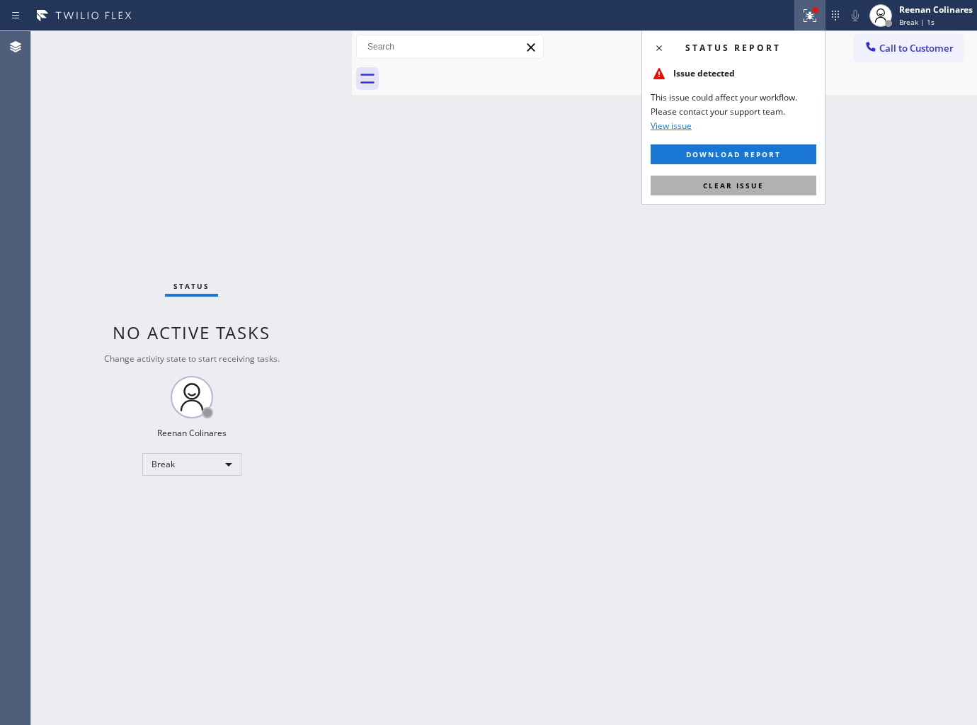
click at [742, 185] on span "Clear issue" at bounding box center [733, 186] width 61 height 10
